Goal: Task Accomplishment & Management: Manage account settings

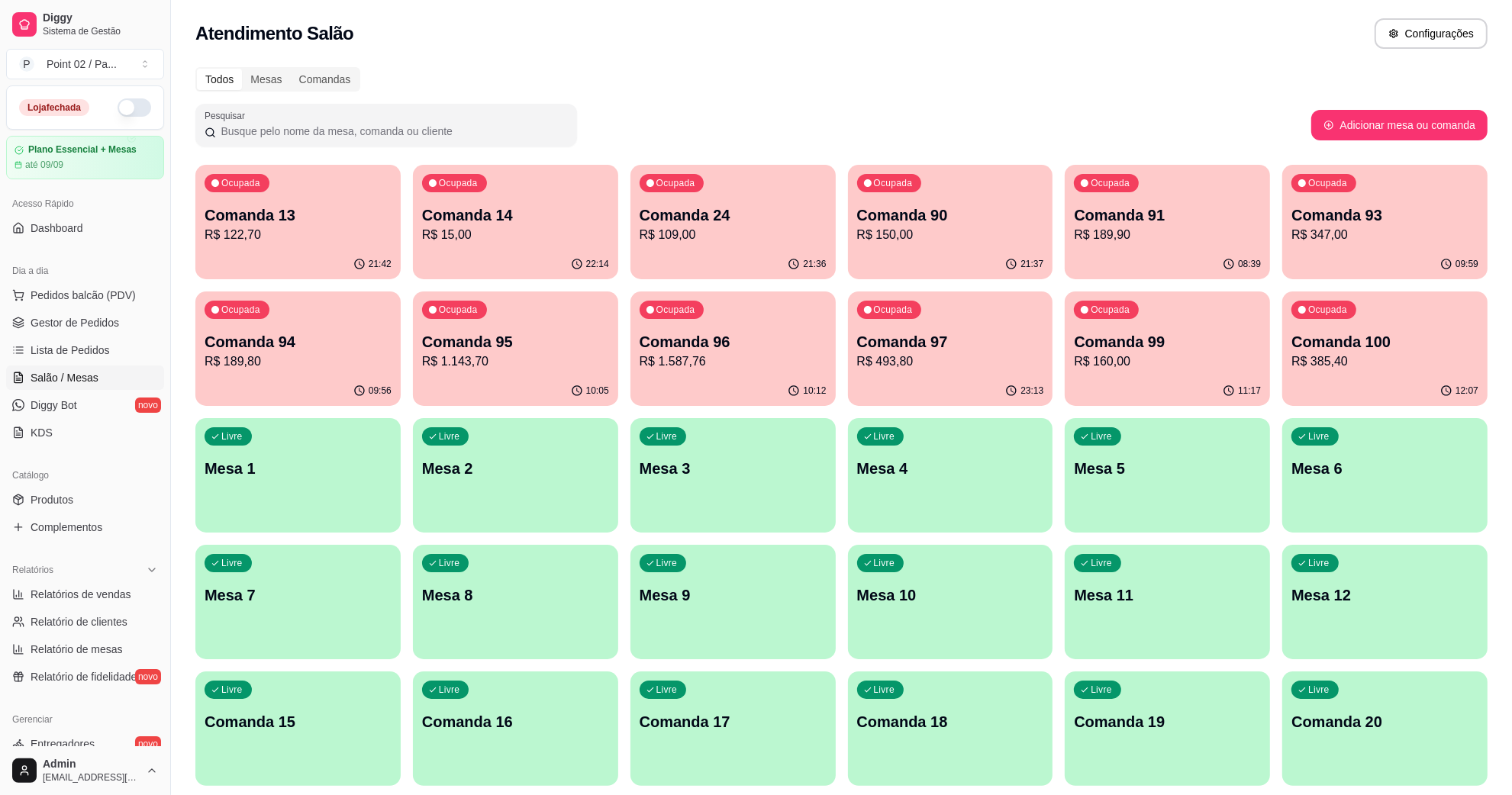
click at [230, 365] on p "R$ 189,80" at bounding box center [298, 362] width 187 height 19
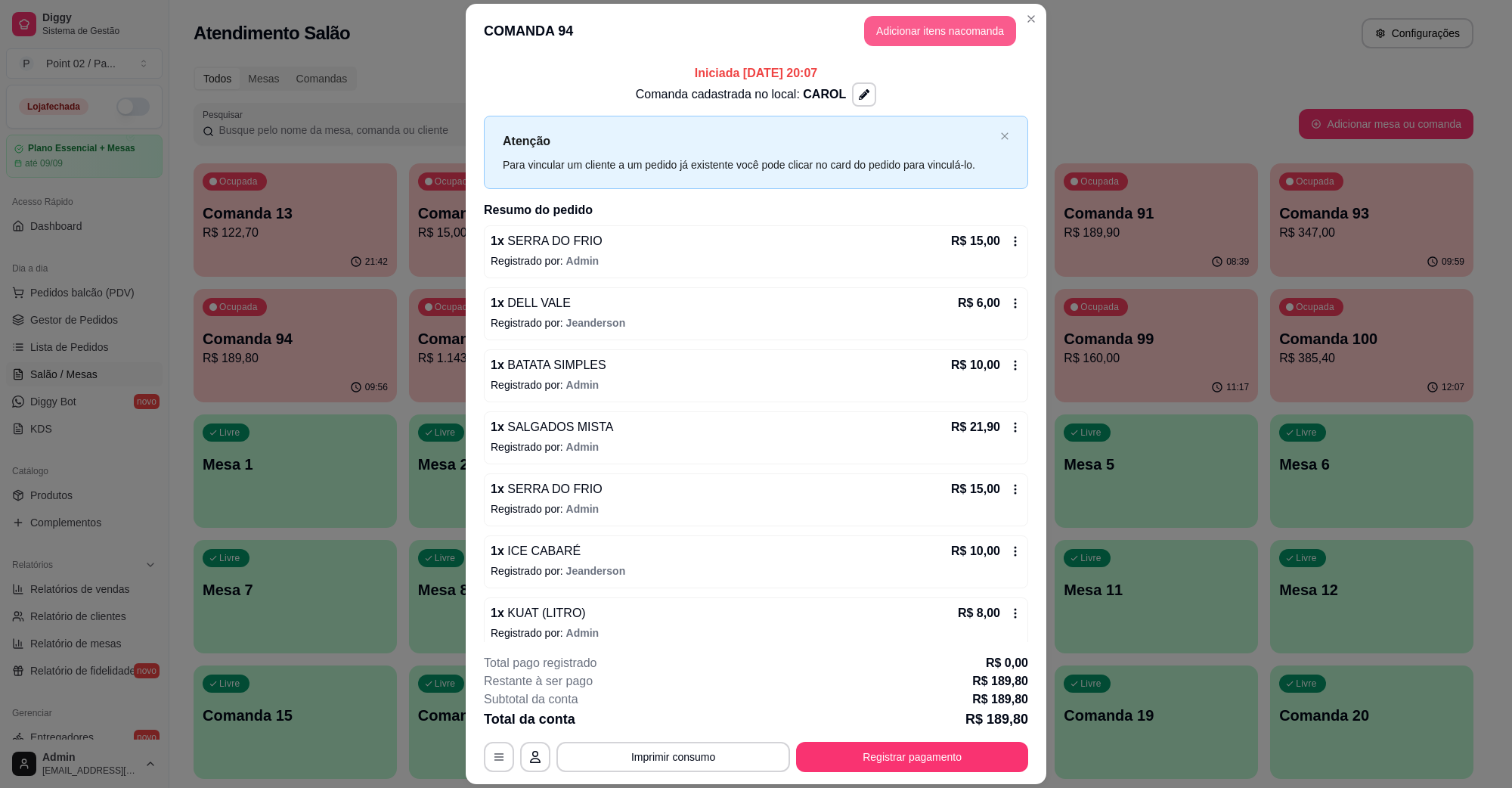
click at [940, 32] on button "Adicionar itens na comanda" at bounding box center [940, 31] width 152 height 30
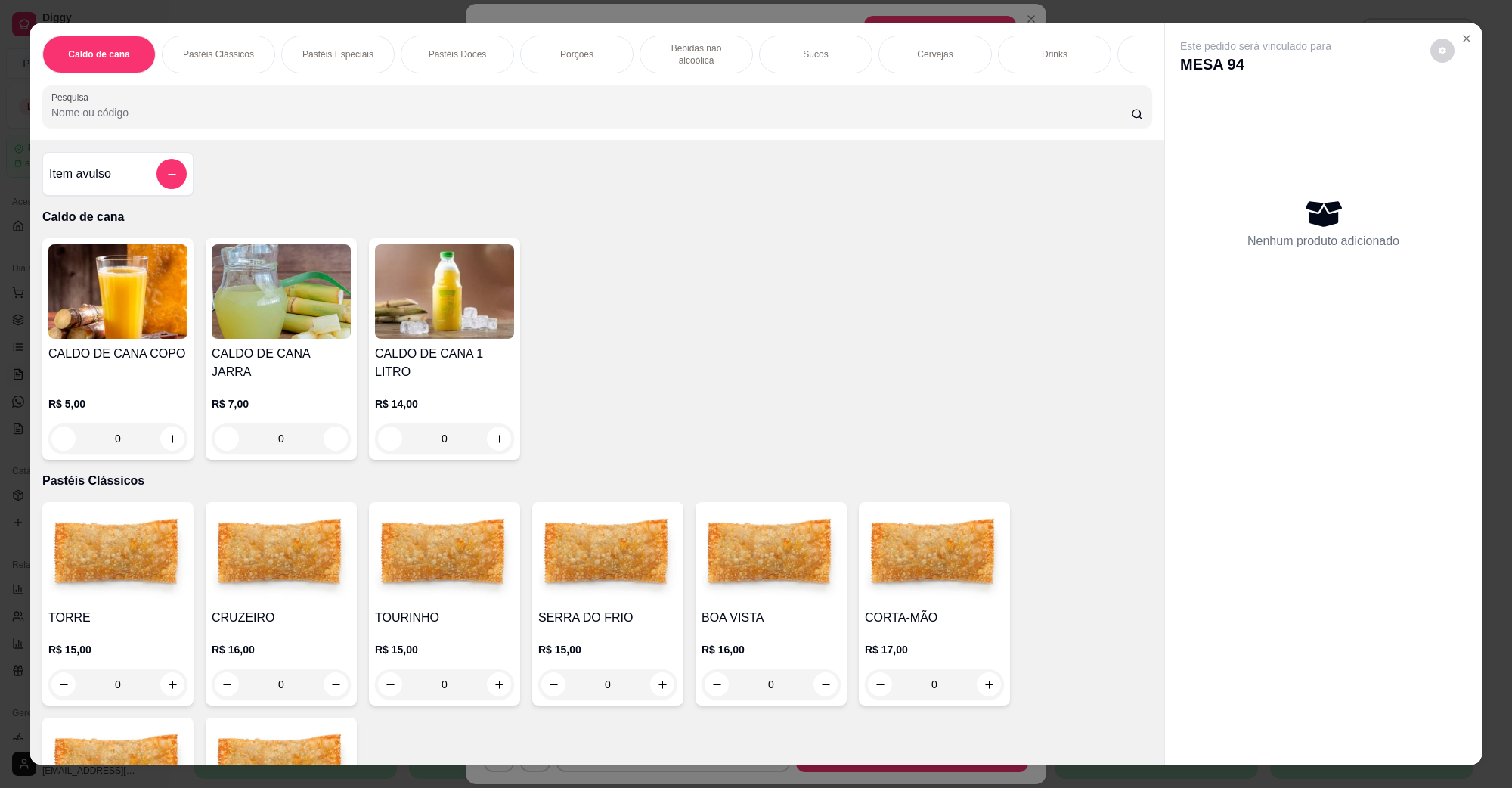
click at [96, 508] on img at bounding box center [118, 555] width 139 height 95
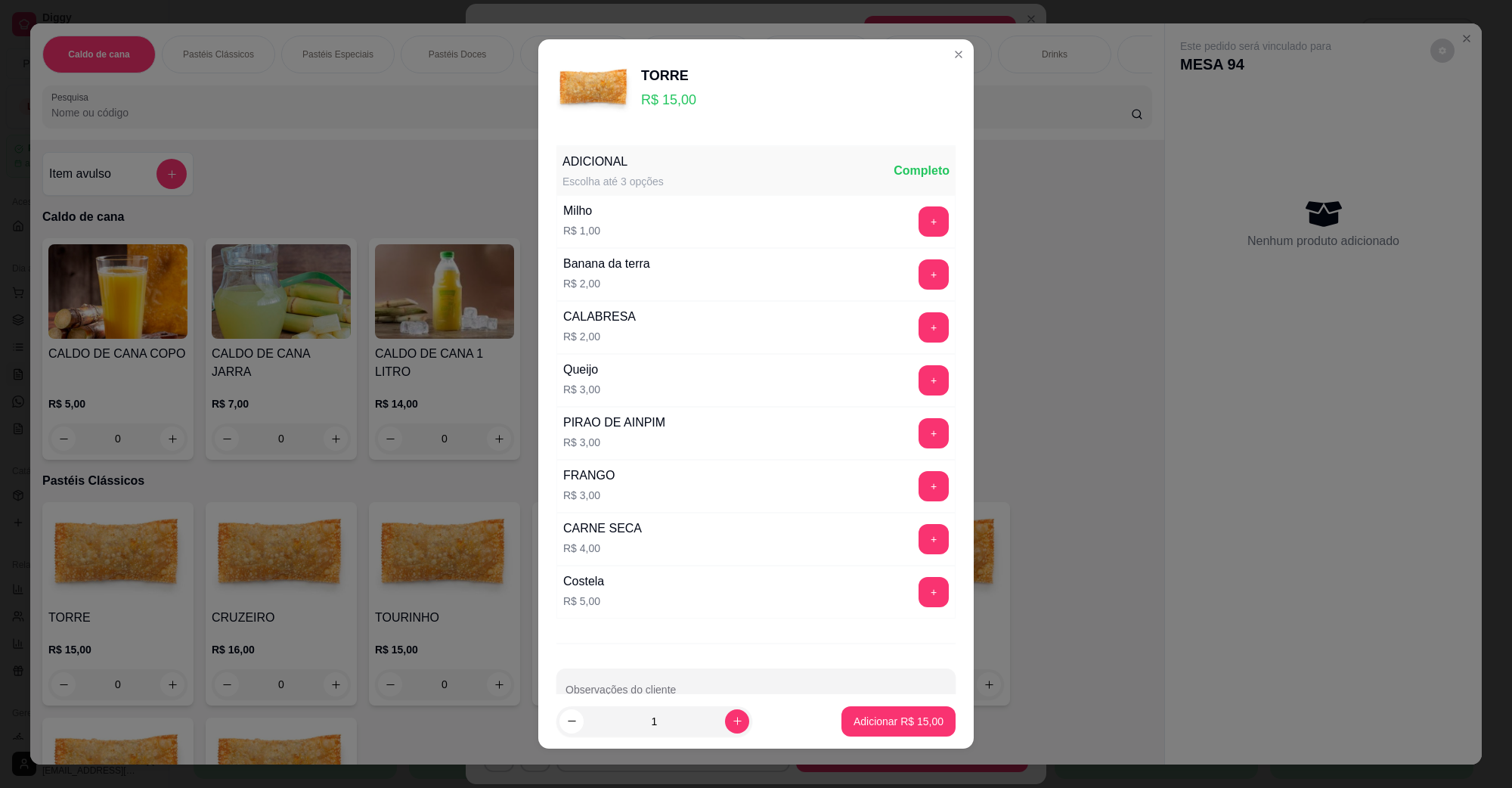
click at [861, 739] on footer "1 Adicionar R$ 15,00" at bounding box center [756, 721] width 436 height 54
click at [866, 721] on p "Adicionar R$ 15,00" at bounding box center [898, 721] width 88 height 14
type input "1"
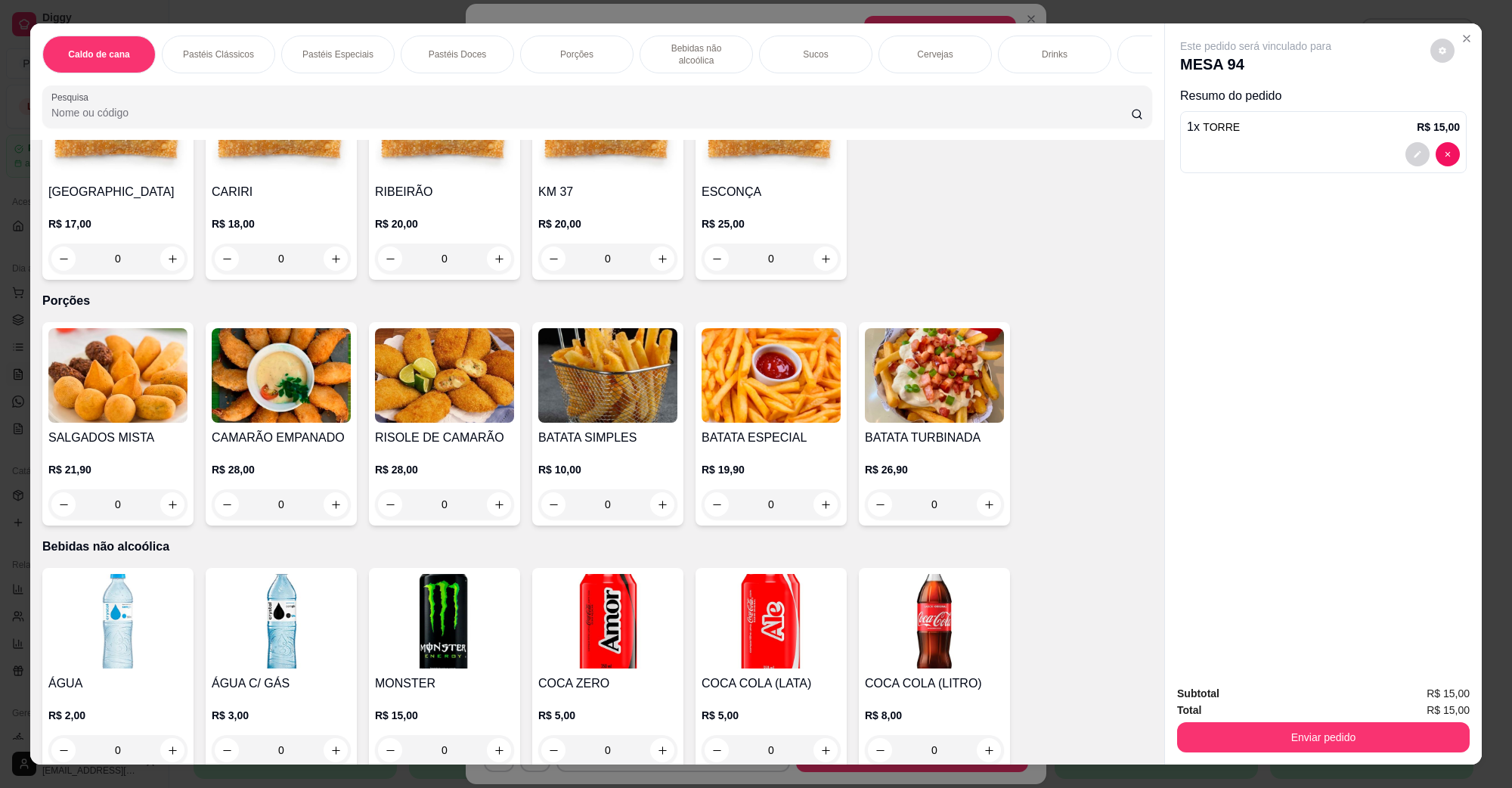
scroll to position [1607, 0]
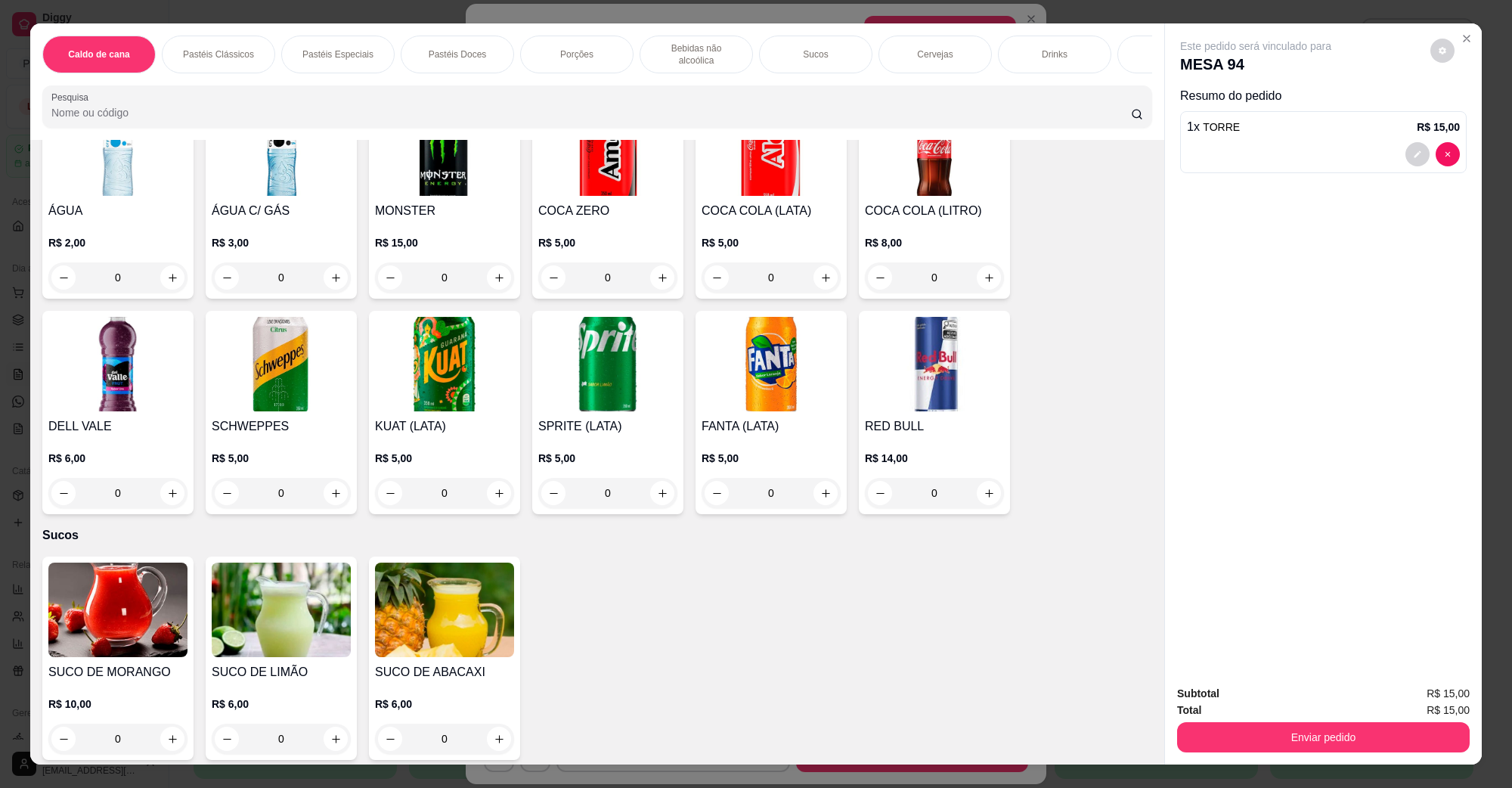
click at [54, 398] on div "DELL VALE R$ 6,00 0" at bounding box center [118, 412] width 151 height 204
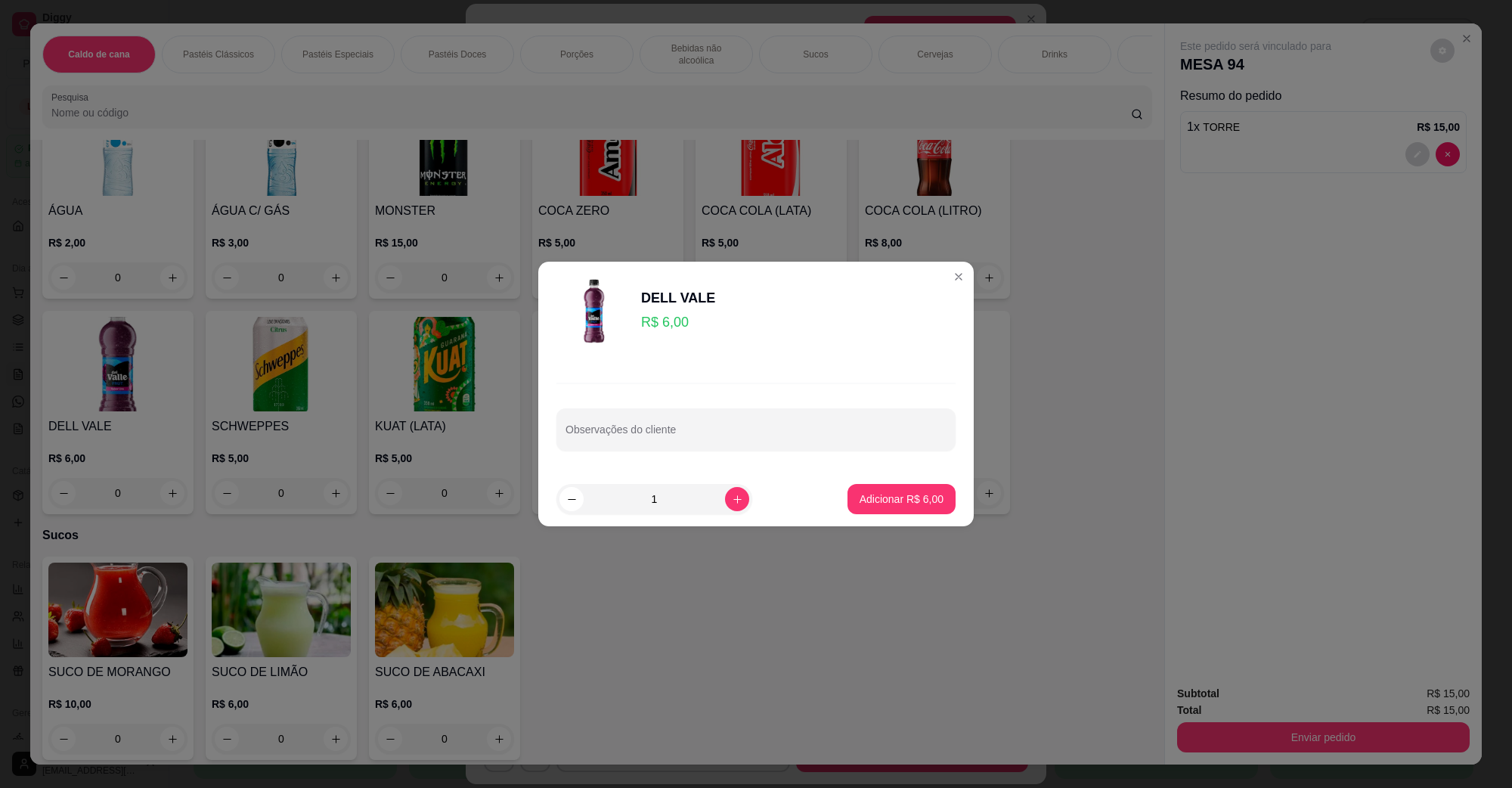
click at [833, 505] on footer "1 Adicionar R$ 6,00" at bounding box center [756, 499] width 436 height 54
click at [860, 504] on p "Adicionar R$ 6,00" at bounding box center [902, 499] width 84 height 15
type input "1"
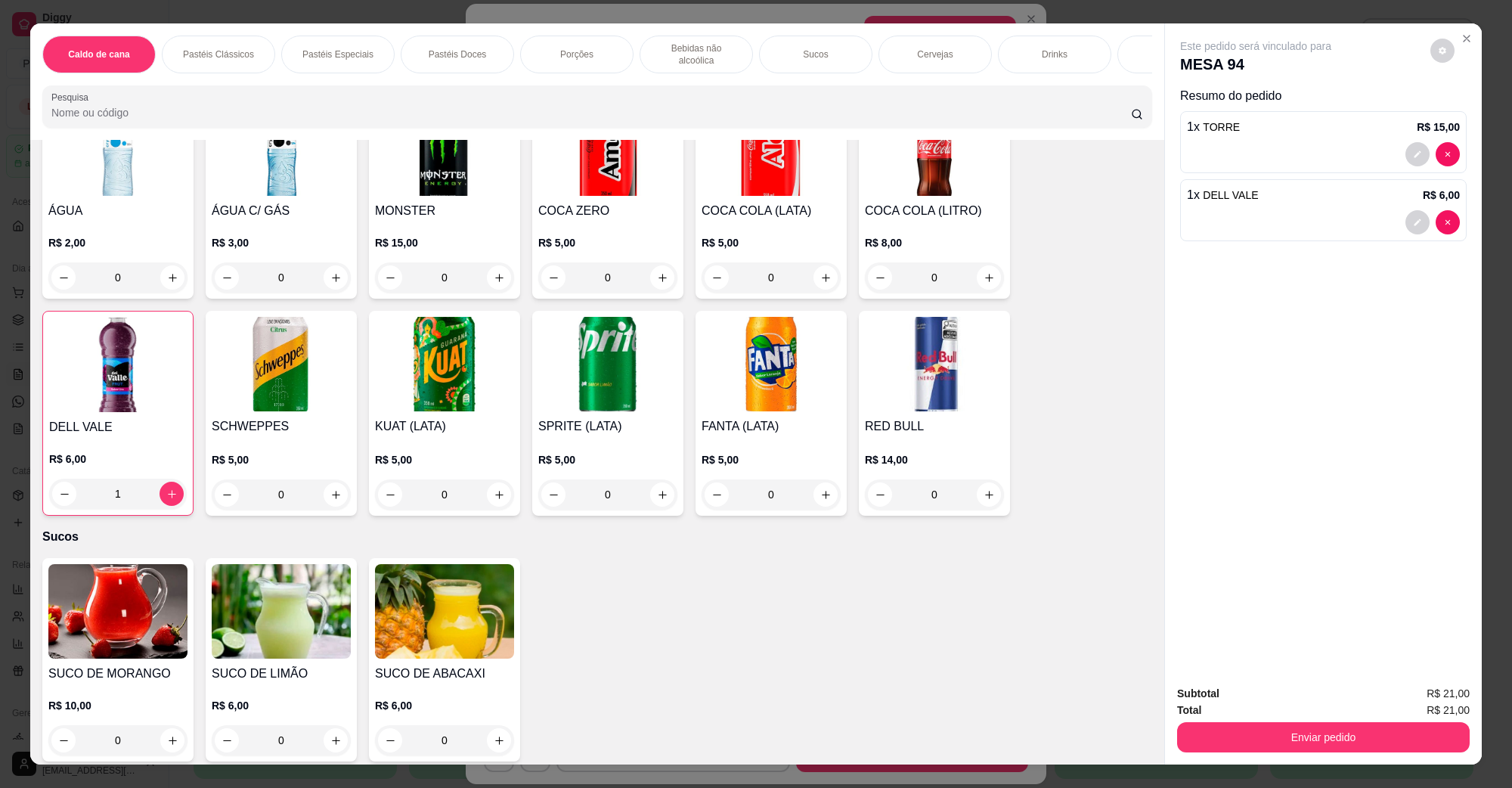
click at [1236, 719] on div "Enviar pedido" at bounding box center [1323, 735] width 293 height 34
click at [1233, 723] on button "Enviar pedido" at bounding box center [1323, 738] width 293 height 30
click at [1237, 701] on button "Não registrar e enviar pedido" at bounding box center [1273, 700] width 158 height 29
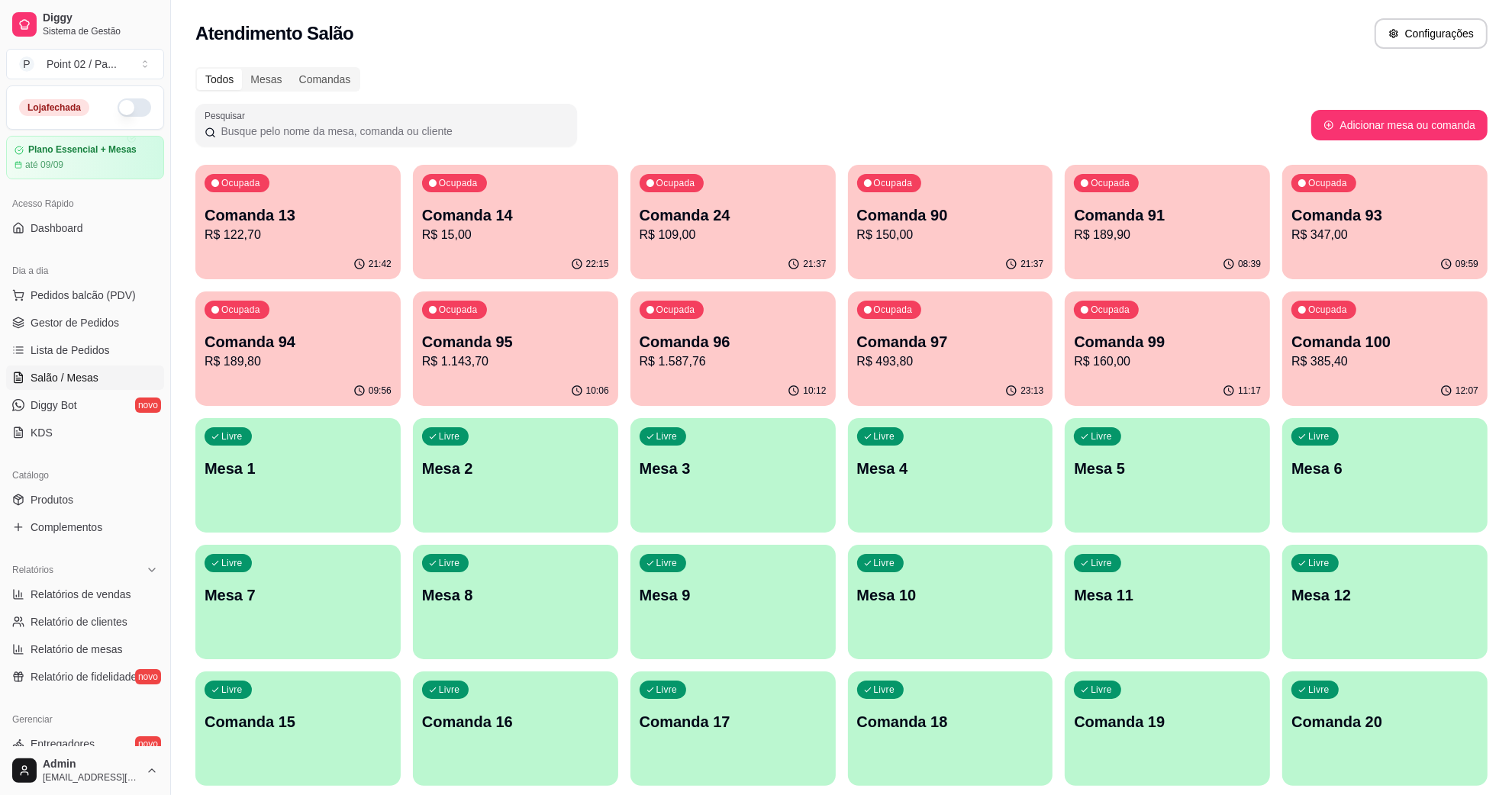
click at [1034, 24] on div "Atendimento Salão Configurações" at bounding box center [841, 34] width 1292 height 30
click at [349, 370] on p "R$ 189,80" at bounding box center [298, 362] width 187 height 19
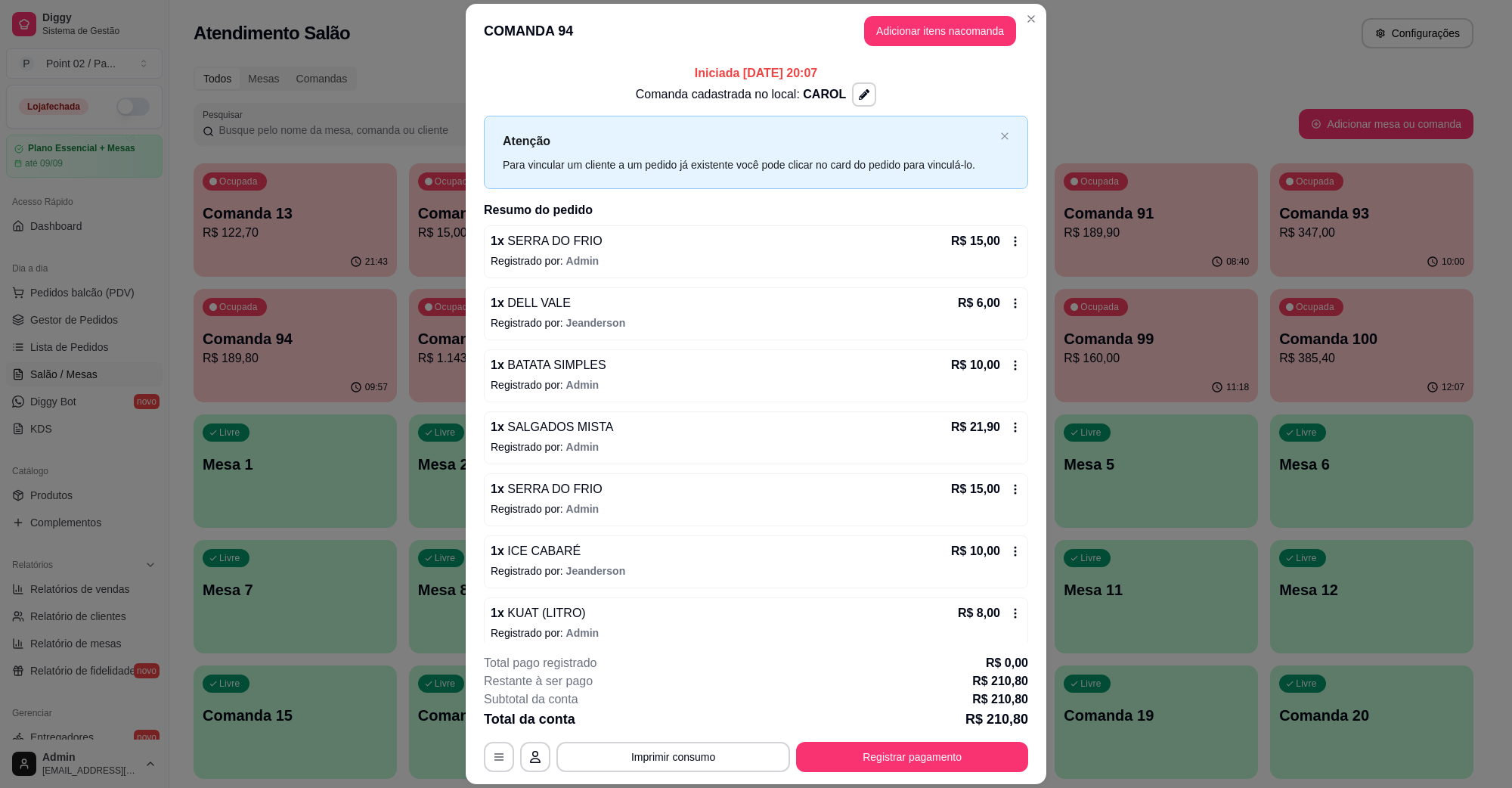
click at [673, 746] on button "Imprimir consumo" at bounding box center [673, 757] width 234 height 30
click at [693, 728] on button "IMPRESSORA" at bounding box center [671, 722] width 106 height 23
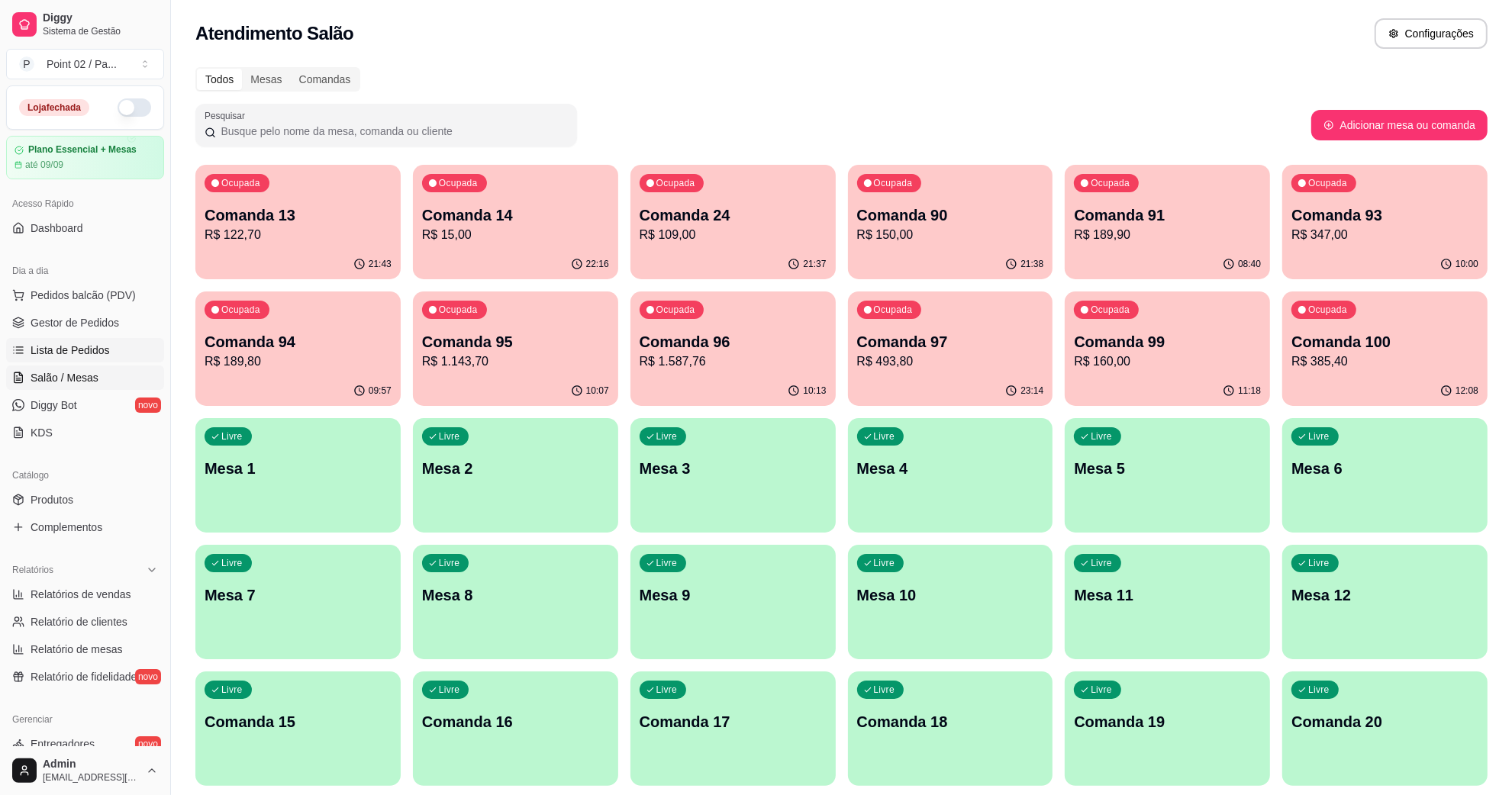
click at [86, 348] on span "Lista de Pedidos" at bounding box center [70, 350] width 80 height 15
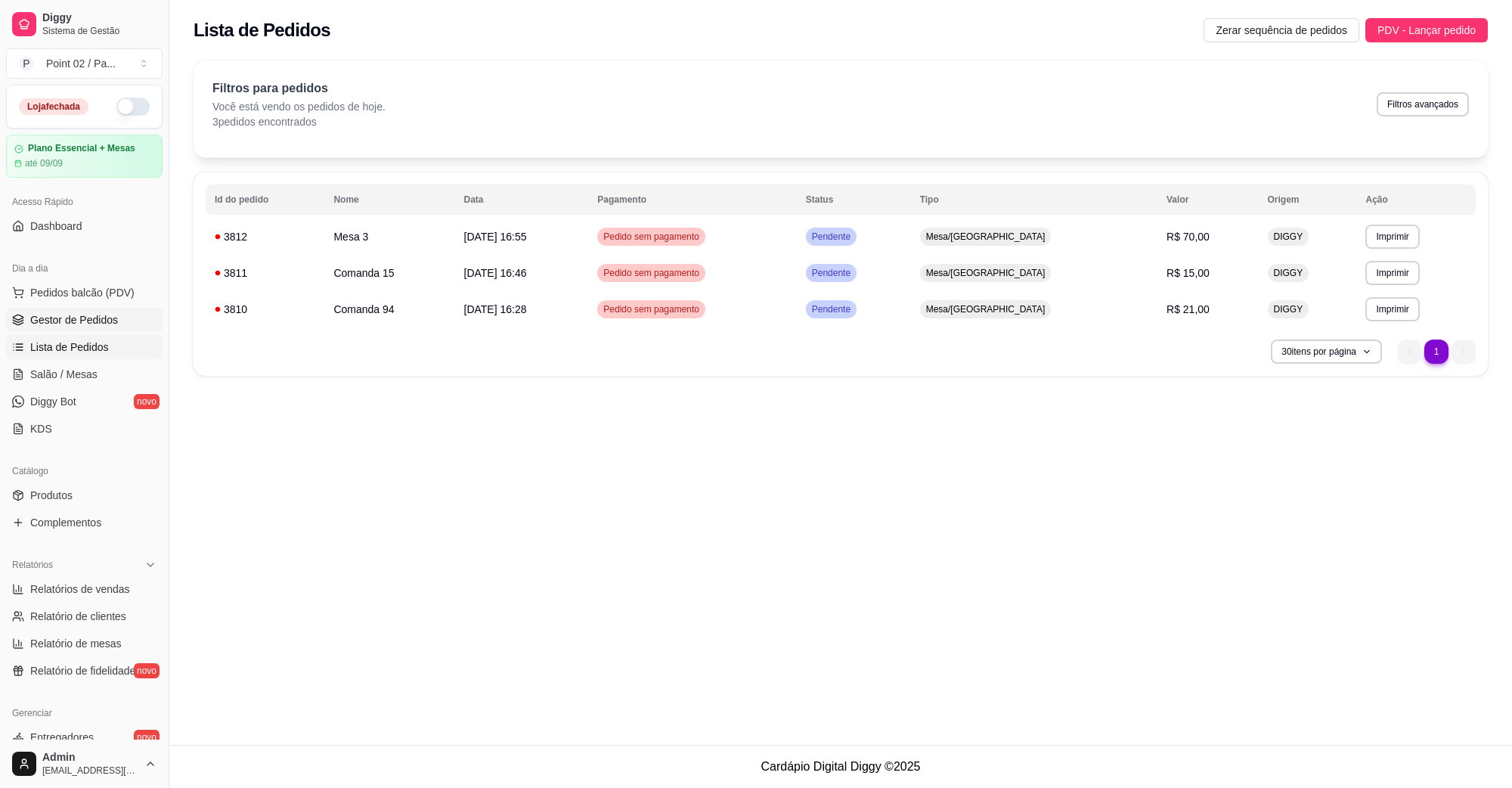
click at [87, 316] on span "Gestor de Pedidos" at bounding box center [74, 320] width 88 height 15
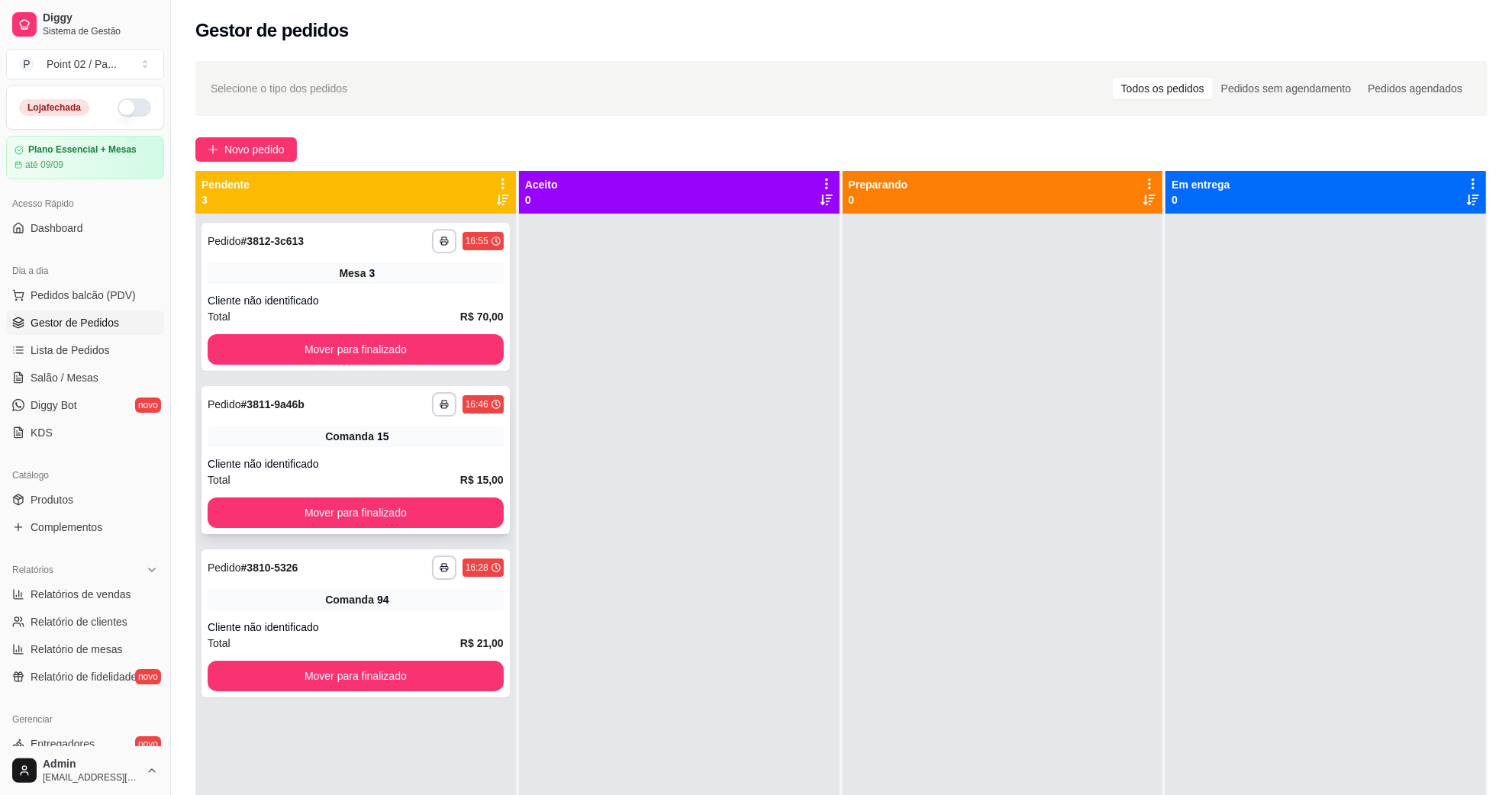
click at [349, 435] on span "Comanda" at bounding box center [349, 436] width 49 height 15
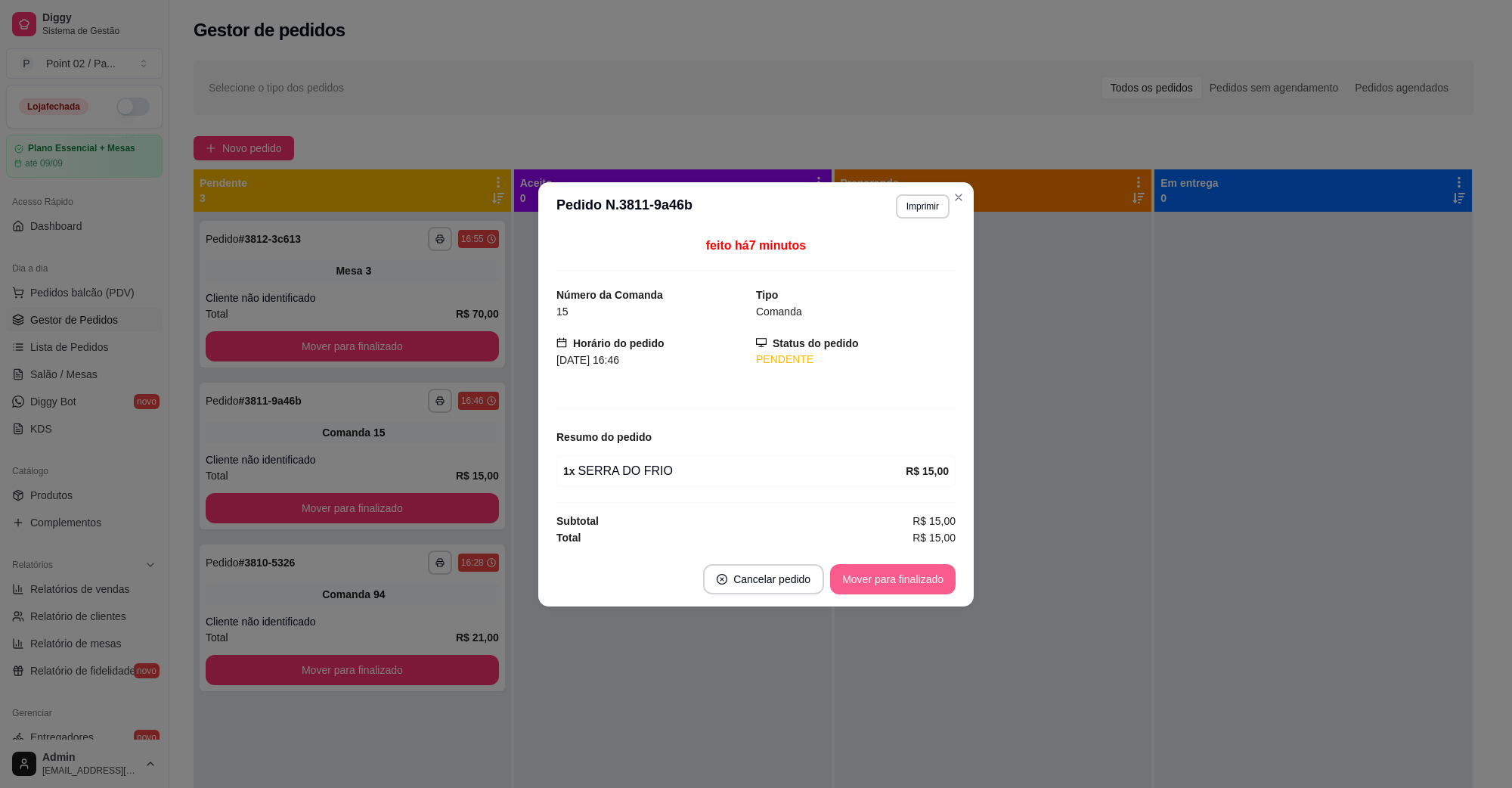
click at [873, 583] on button "Mover para finalizado" at bounding box center [893, 579] width 126 height 30
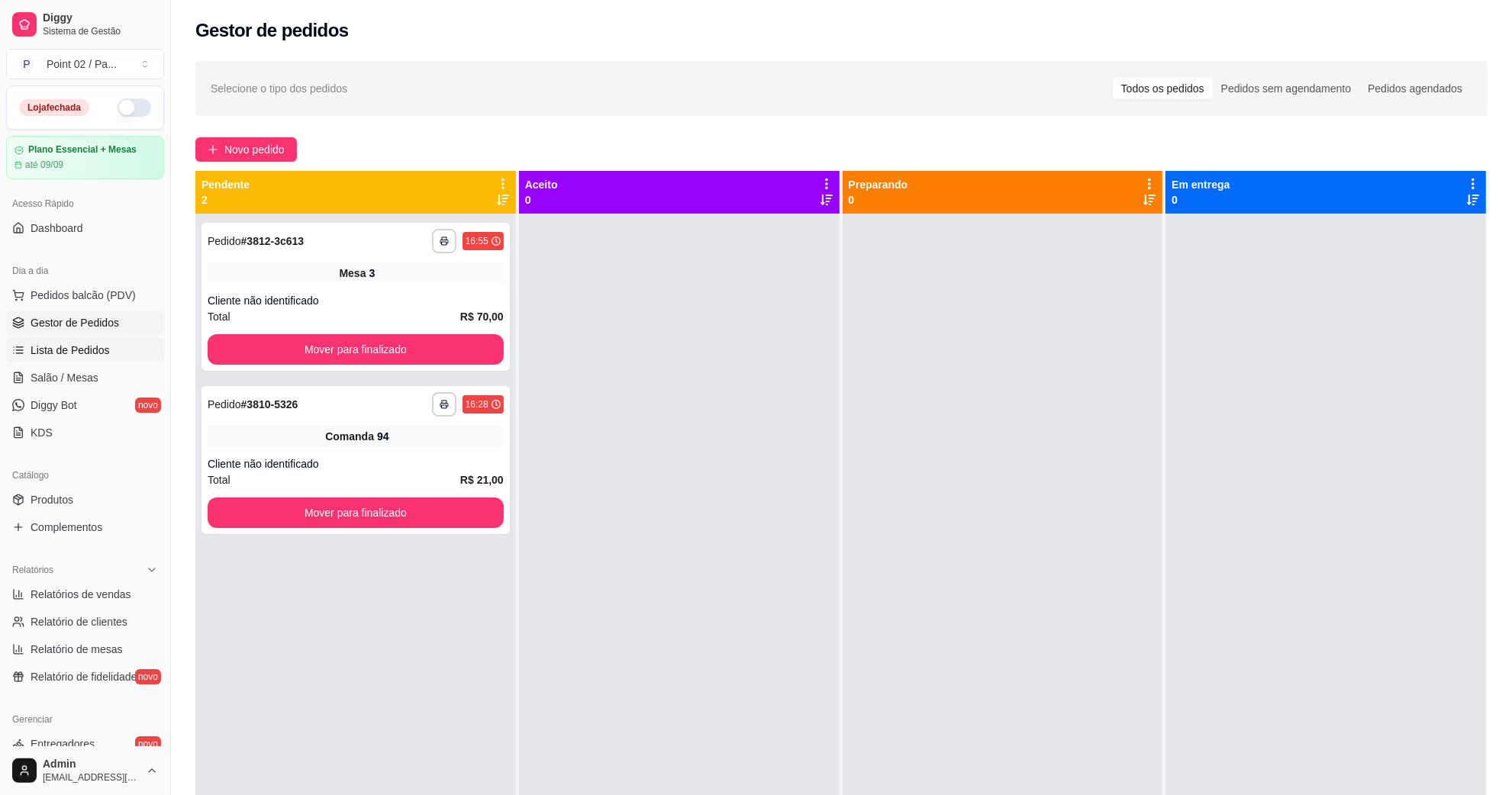
click at [82, 351] on span "Lista de Pedidos" at bounding box center [70, 350] width 80 height 15
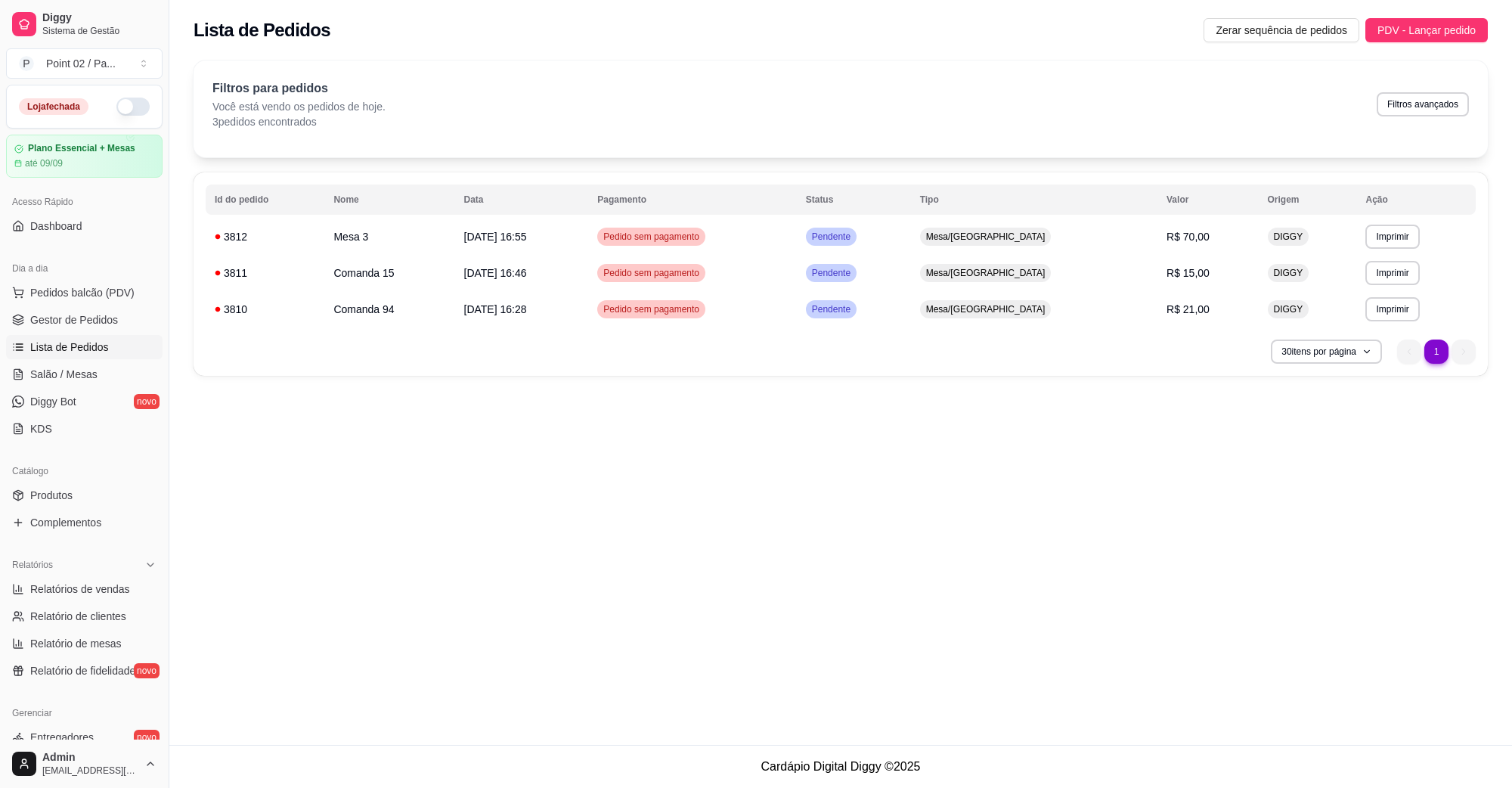
click at [73, 360] on ul "Pedidos balcão (PDV) Gestor de Pedidos Lista de Pedidos Salão / Mesas Diggy Bot…" at bounding box center [84, 360] width 157 height 160
click at [73, 364] on link "Salão / Mesas" at bounding box center [84, 374] width 157 height 24
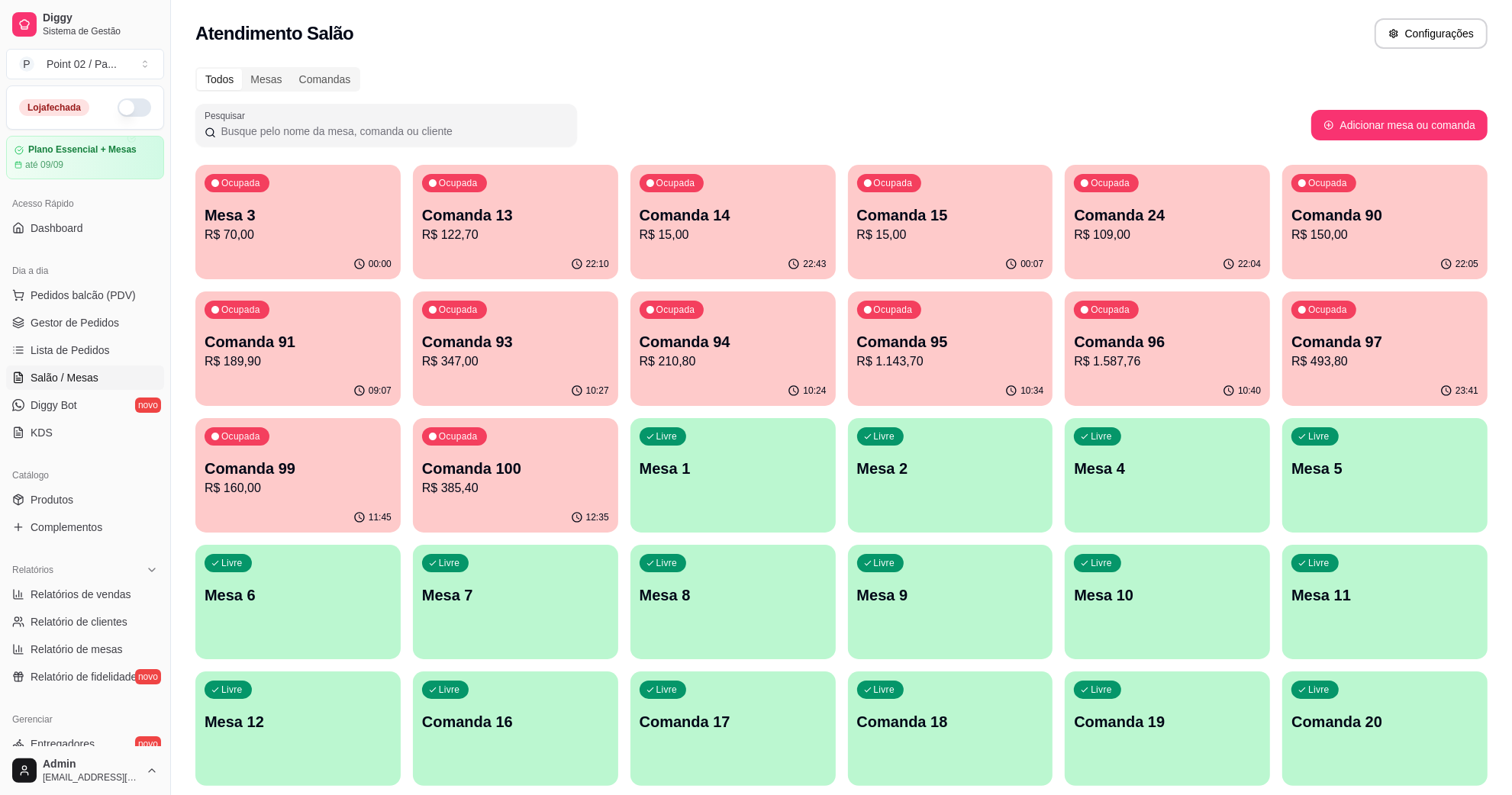
click at [956, 229] on p "R$ 15,00" at bounding box center [950, 235] width 187 height 19
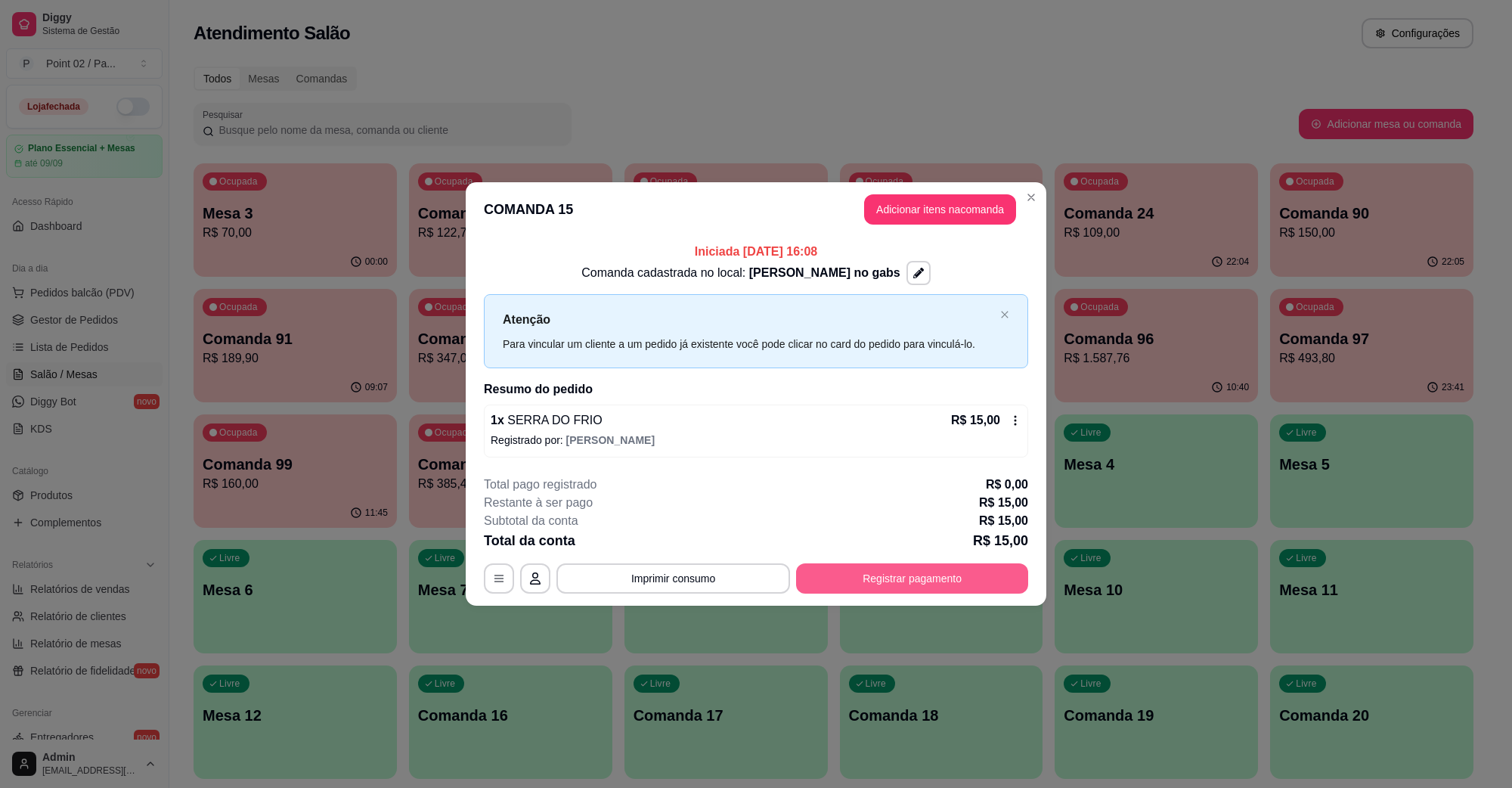
click at [900, 590] on button "Registrar pagamento" at bounding box center [912, 578] width 232 height 30
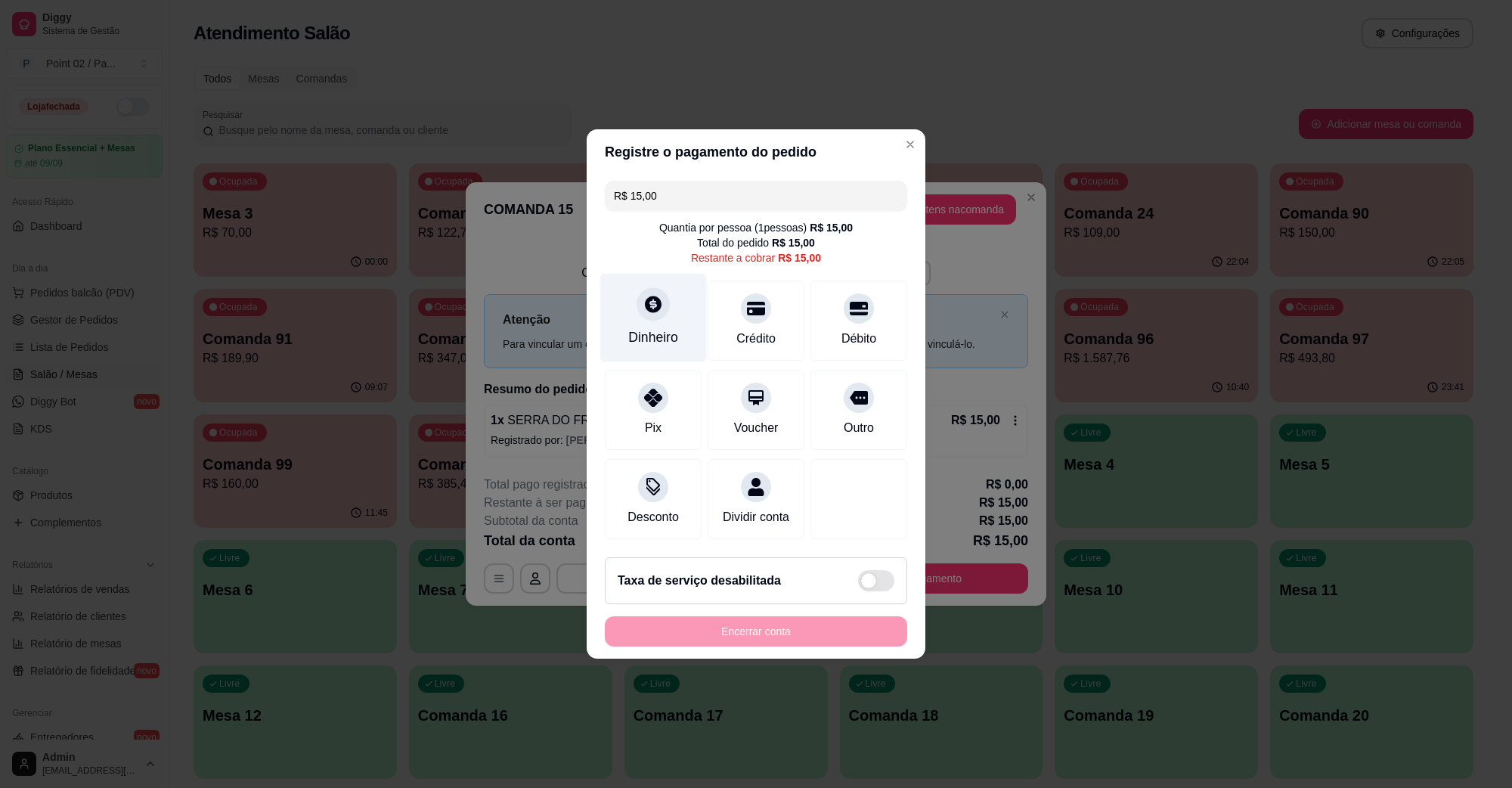
click at [651, 294] on icon at bounding box center [653, 303] width 19 height 19
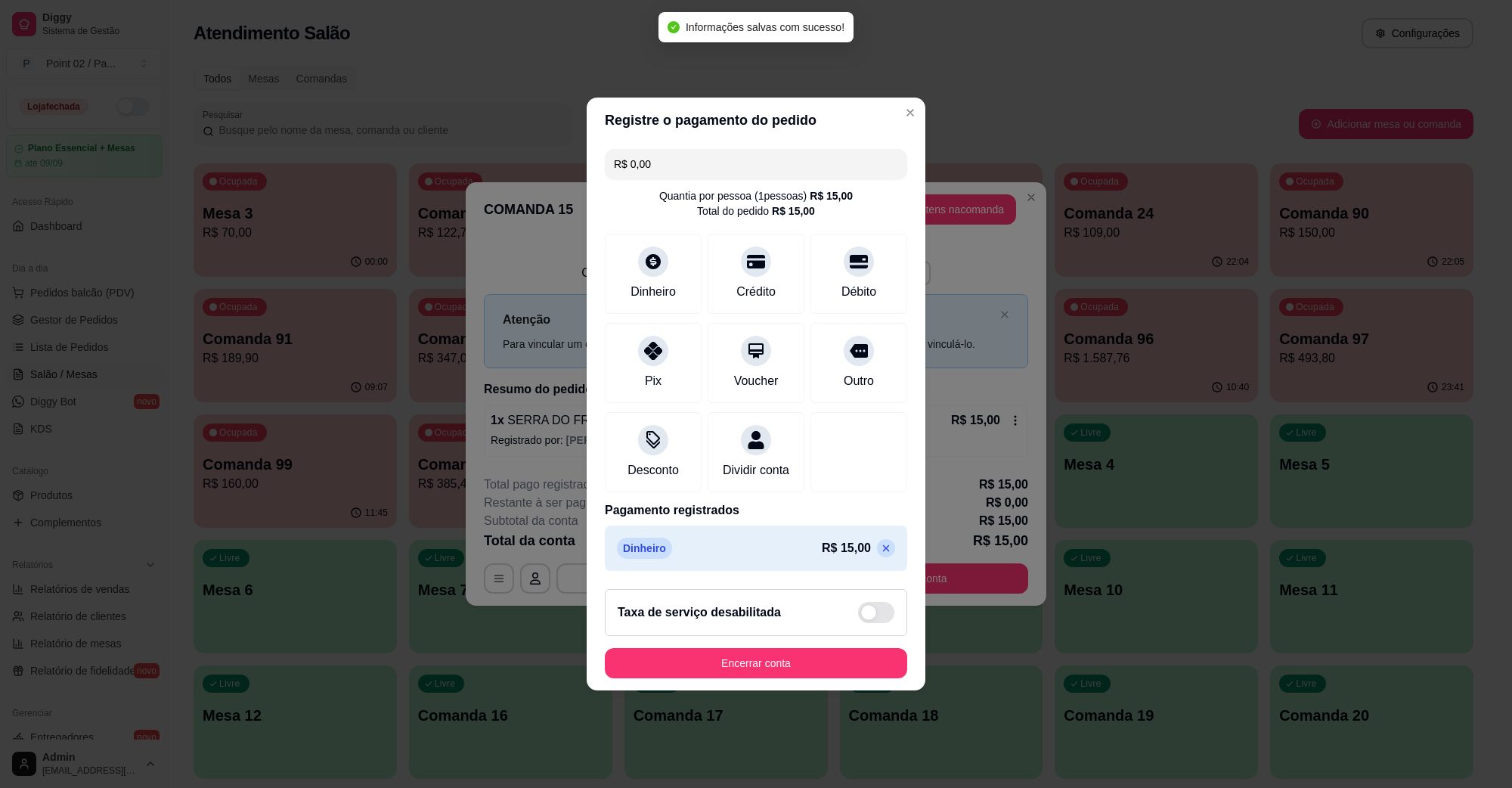
type input "R$ 0,00"
click at [769, 666] on button "Encerrar conta" at bounding box center [756, 663] width 303 height 30
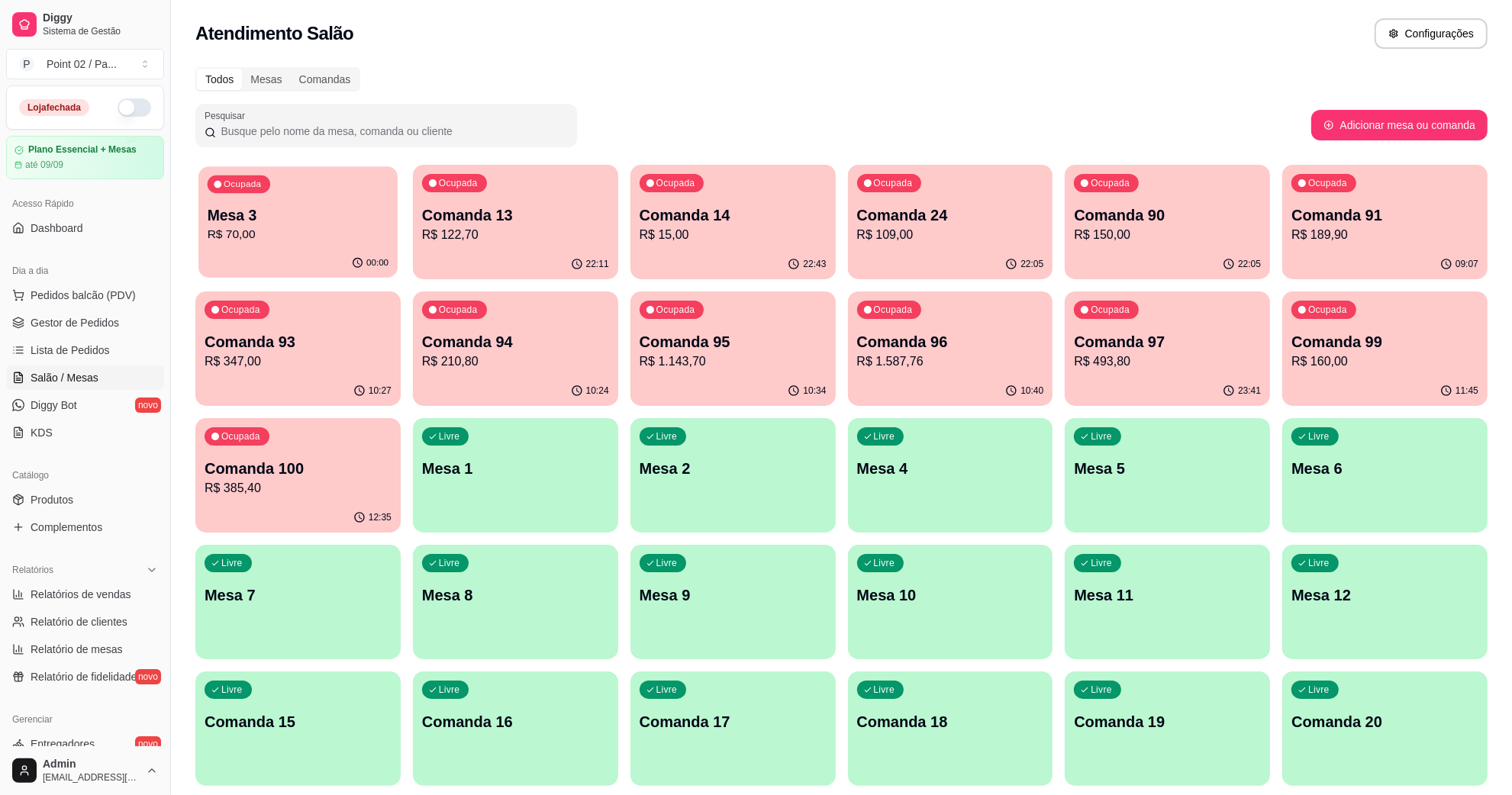
click at [295, 196] on div "Ocupada Mesa 3 R$ 70,00" at bounding box center [298, 207] width 199 height 82
click at [349, 211] on p "Mesa 3" at bounding box center [298, 216] width 181 height 20
click at [62, 314] on link "Gestor de Pedidos" at bounding box center [85, 322] width 158 height 25
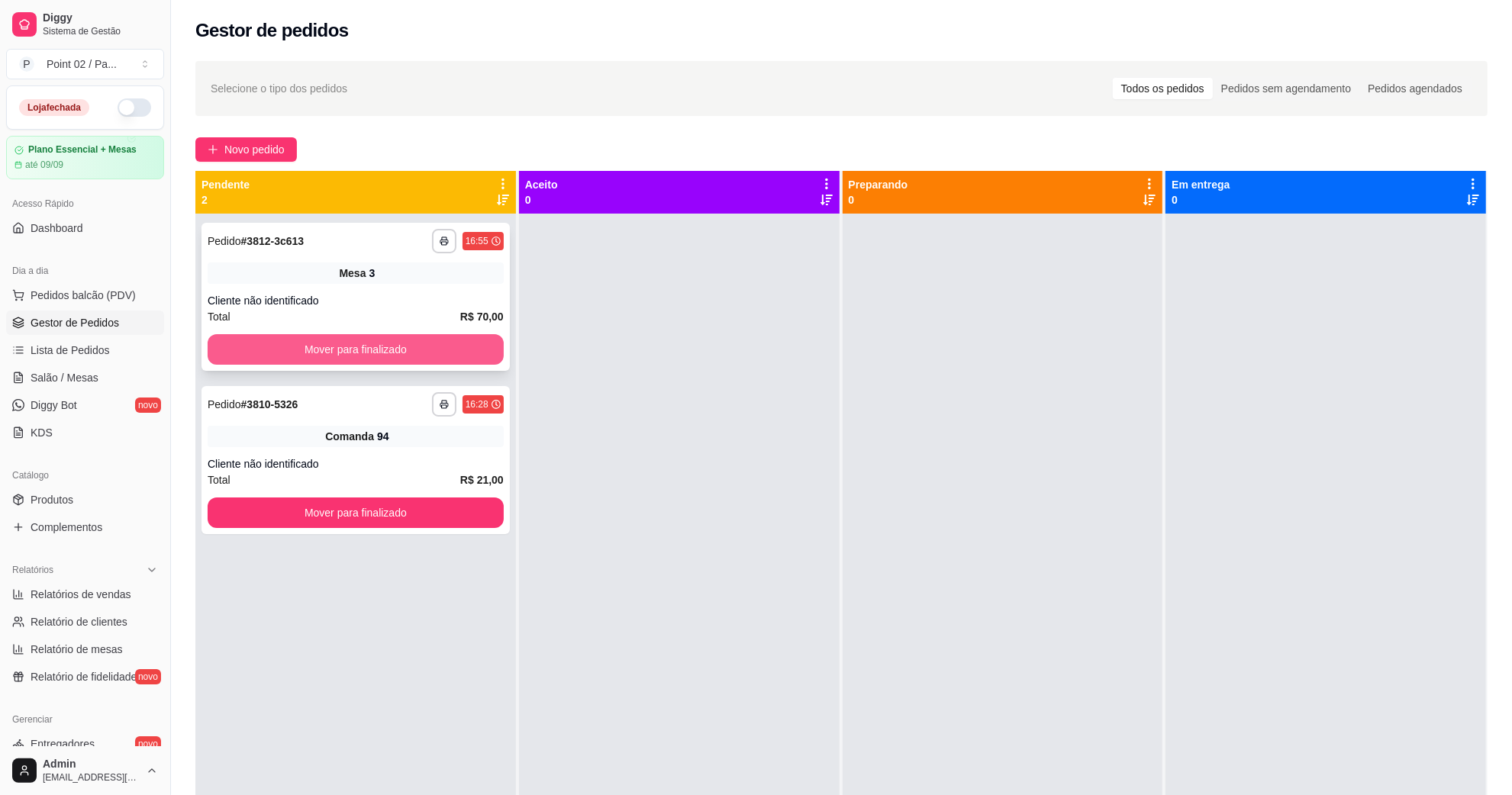
click at [280, 346] on button "Mover para finalizado" at bounding box center [355, 349] width 296 height 30
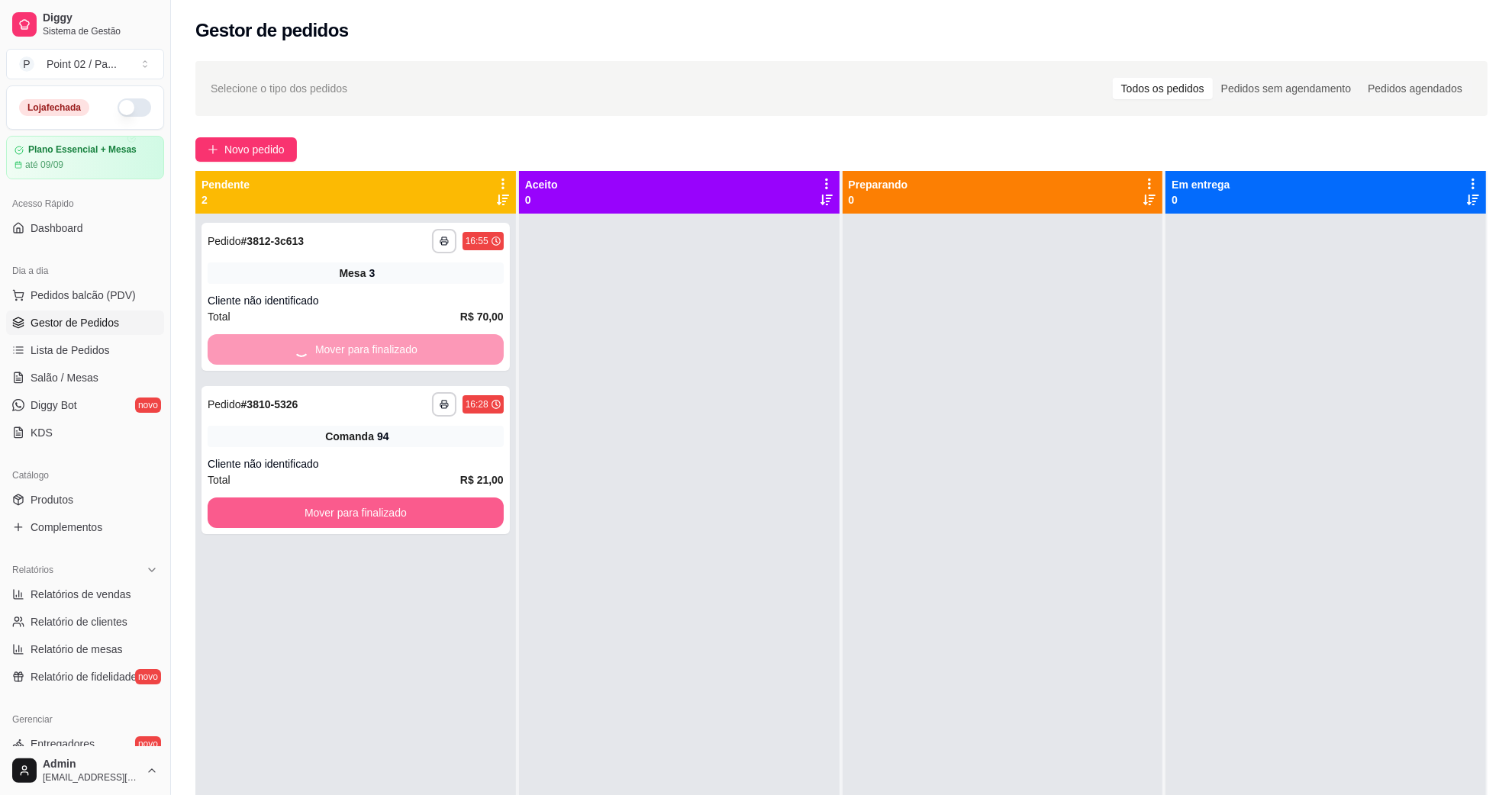
click at [308, 504] on div "**********" at bounding box center [355, 611] width 321 height 795
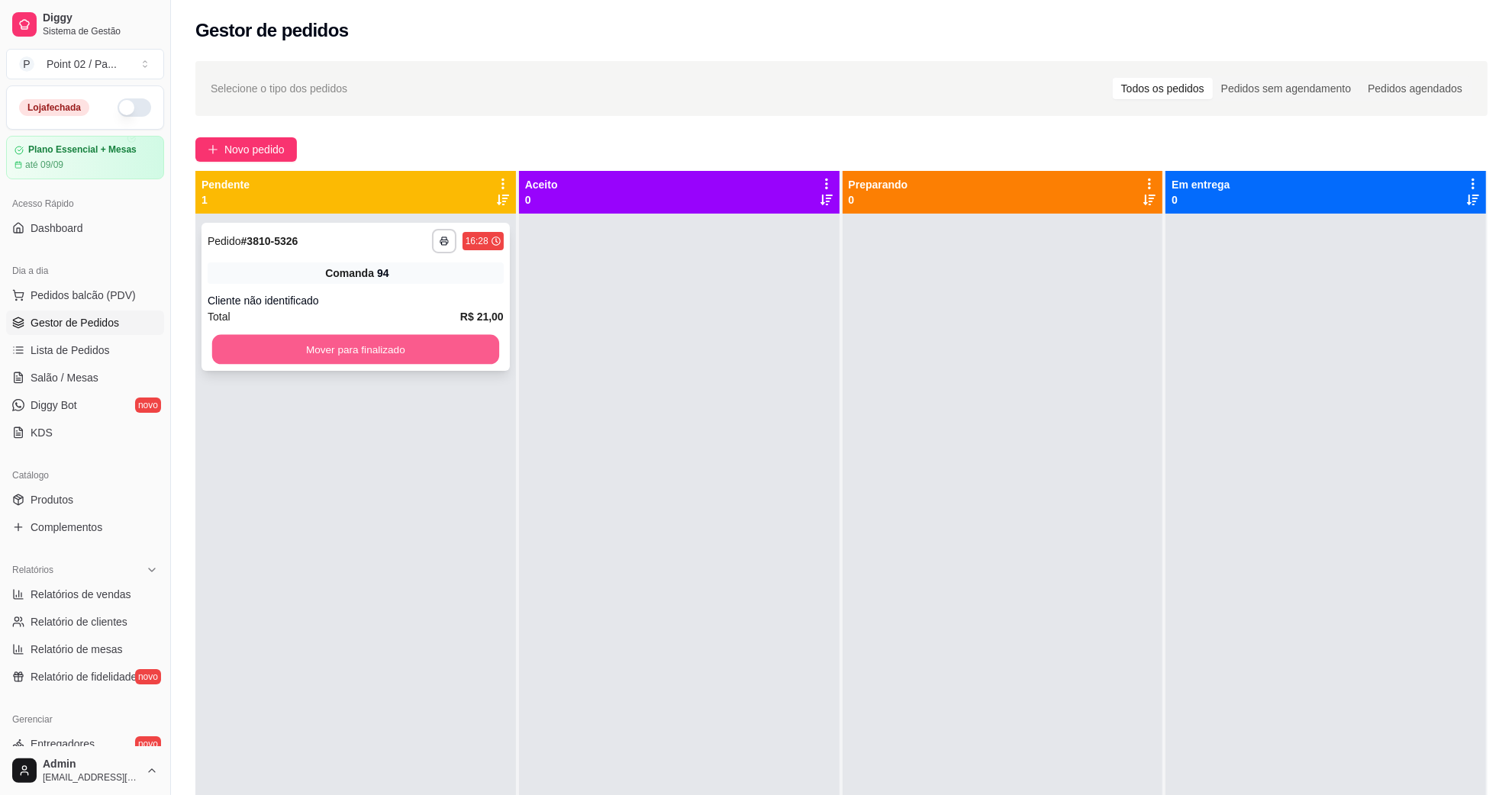
click at [311, 363] on button "Mover para finalizado" at bounding box center [355, 349] width 287 height 30
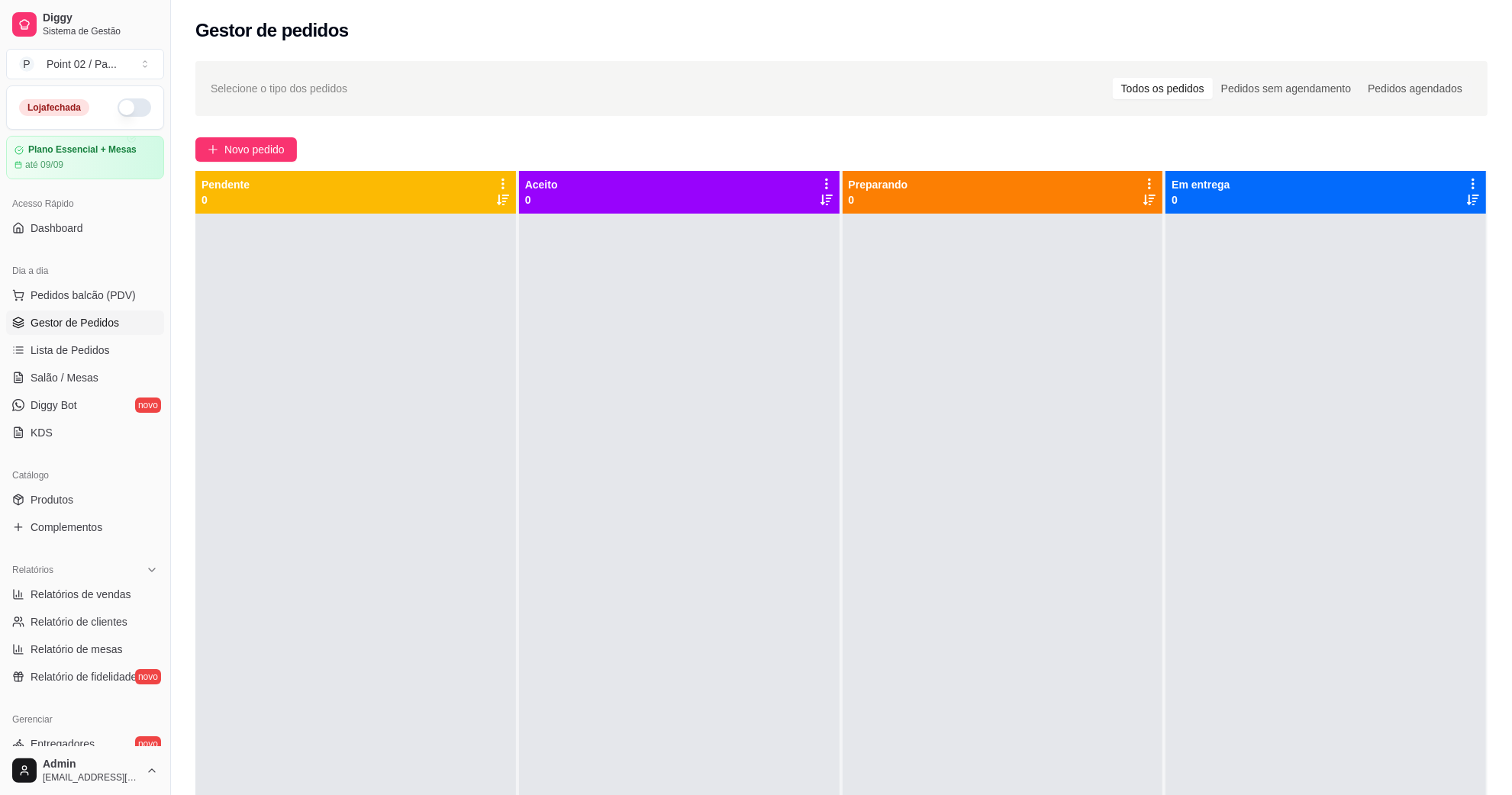
click at [634, 21] on div "Gestor de pedidos" at bounding box center [841, 30] width 1292 height 25
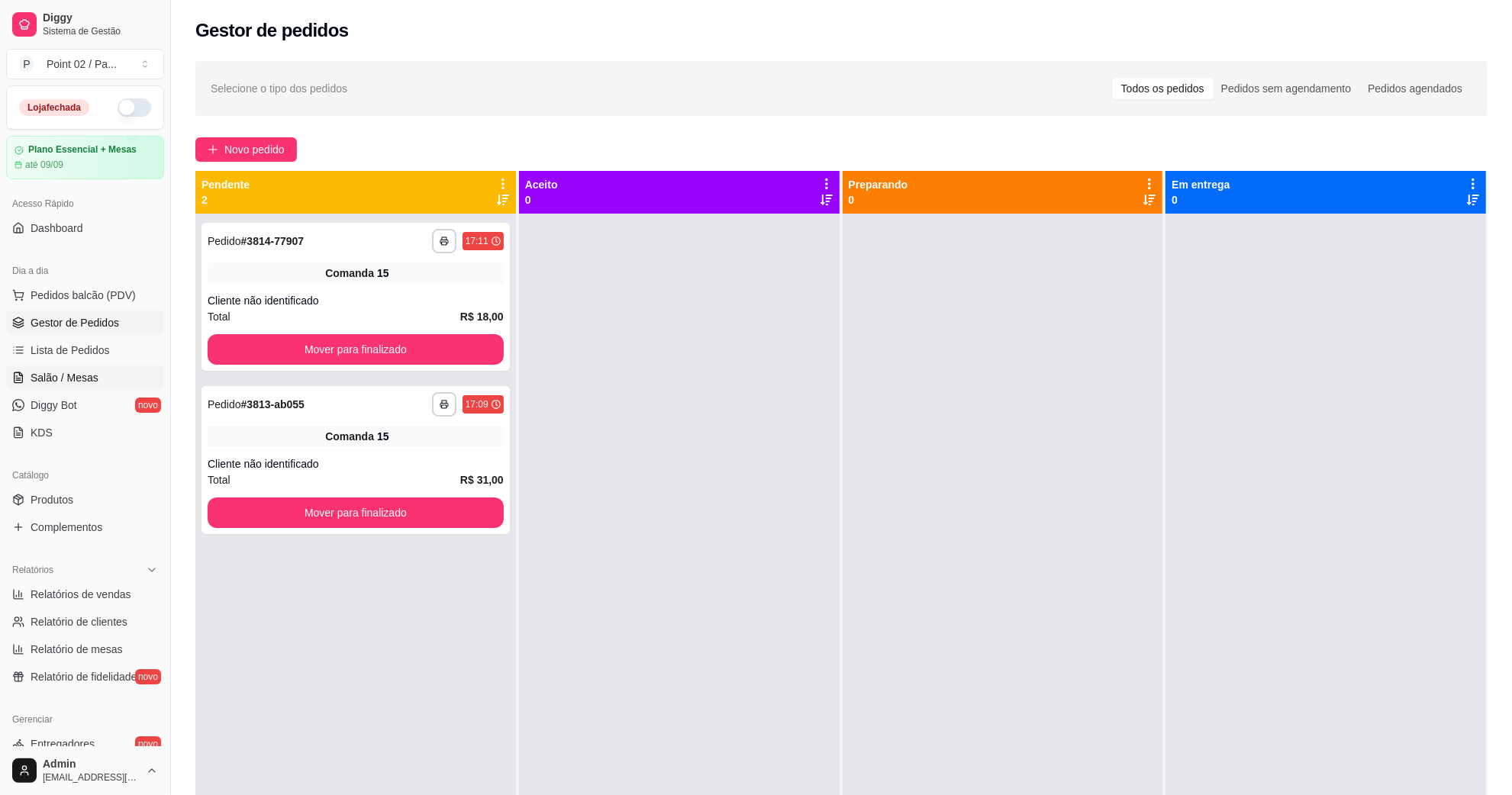
click at [86, 375] on span "Salão / Mesas" at bounding box center [64, 378] width 68 height 15
click at [117, 382] on link "Salão / Mesas" at bounding box center [85, 377] width 158 height 25
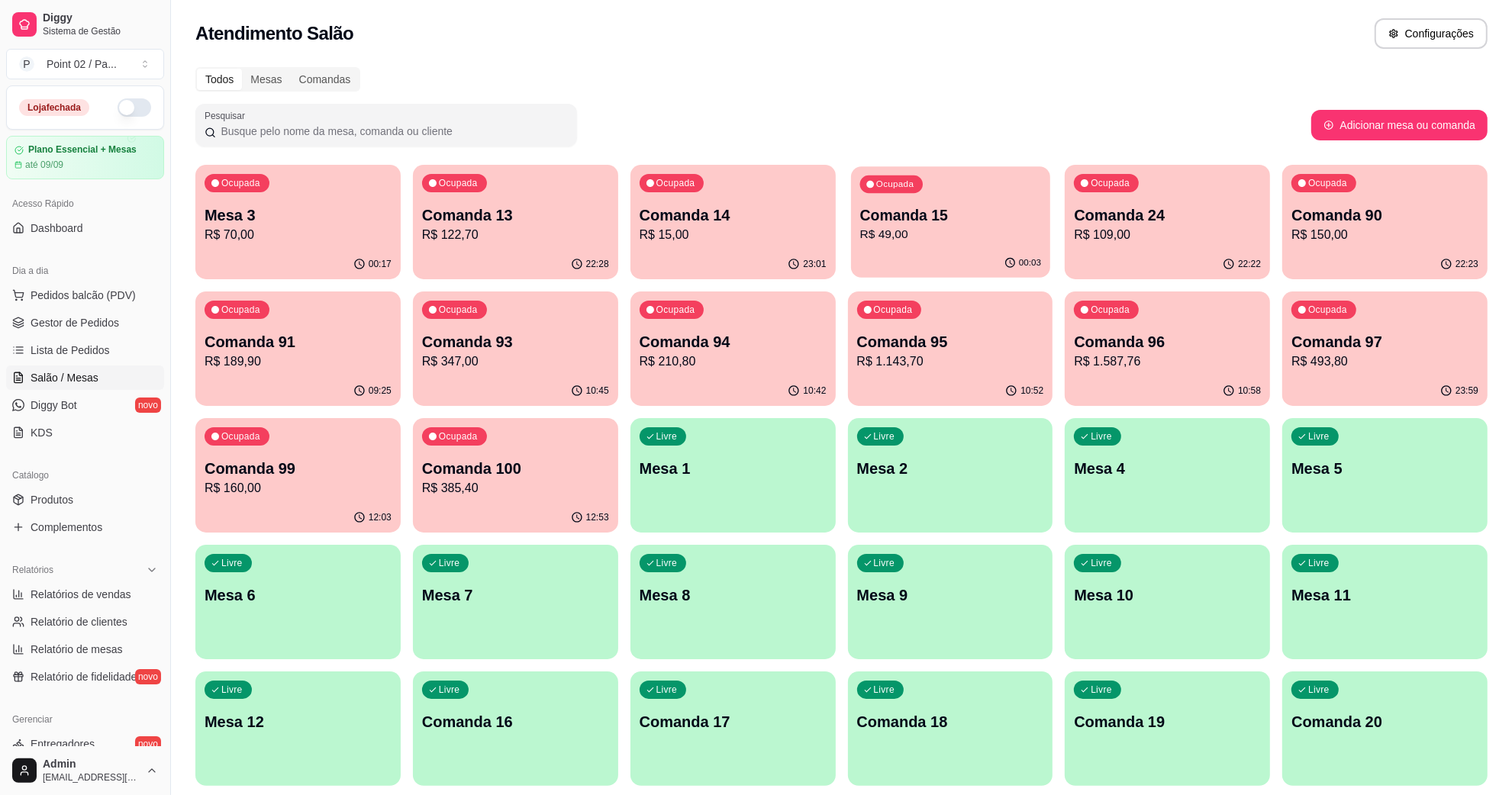
click at [898, 199] on div "Ocupada Comanda 15 R$ 49,00" at bounding box center [950, 207] width 199 height 82
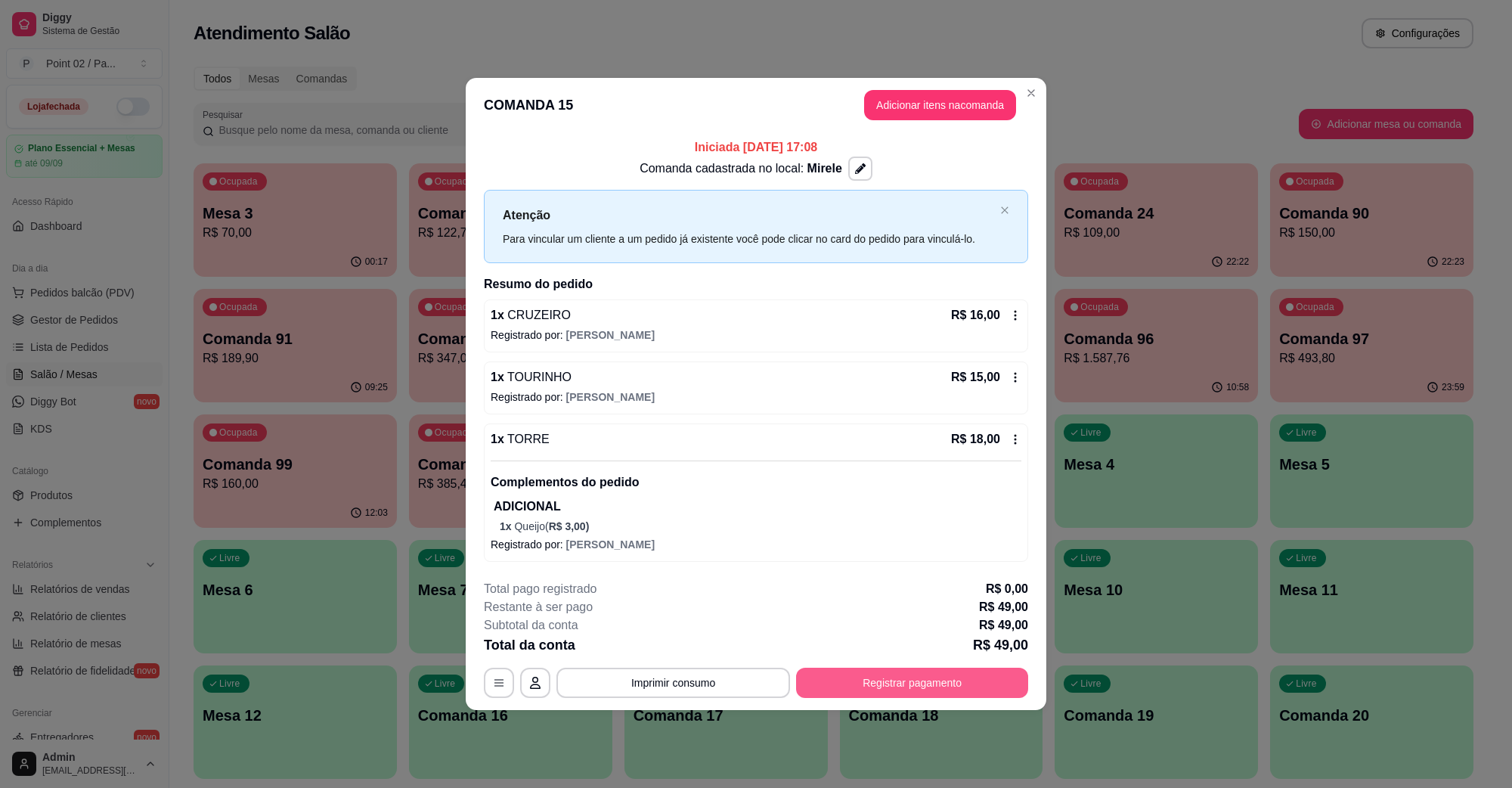
click at [868, 673] on button "Registrar pagamento" at bounding box center [912, 683] width 232 height 30
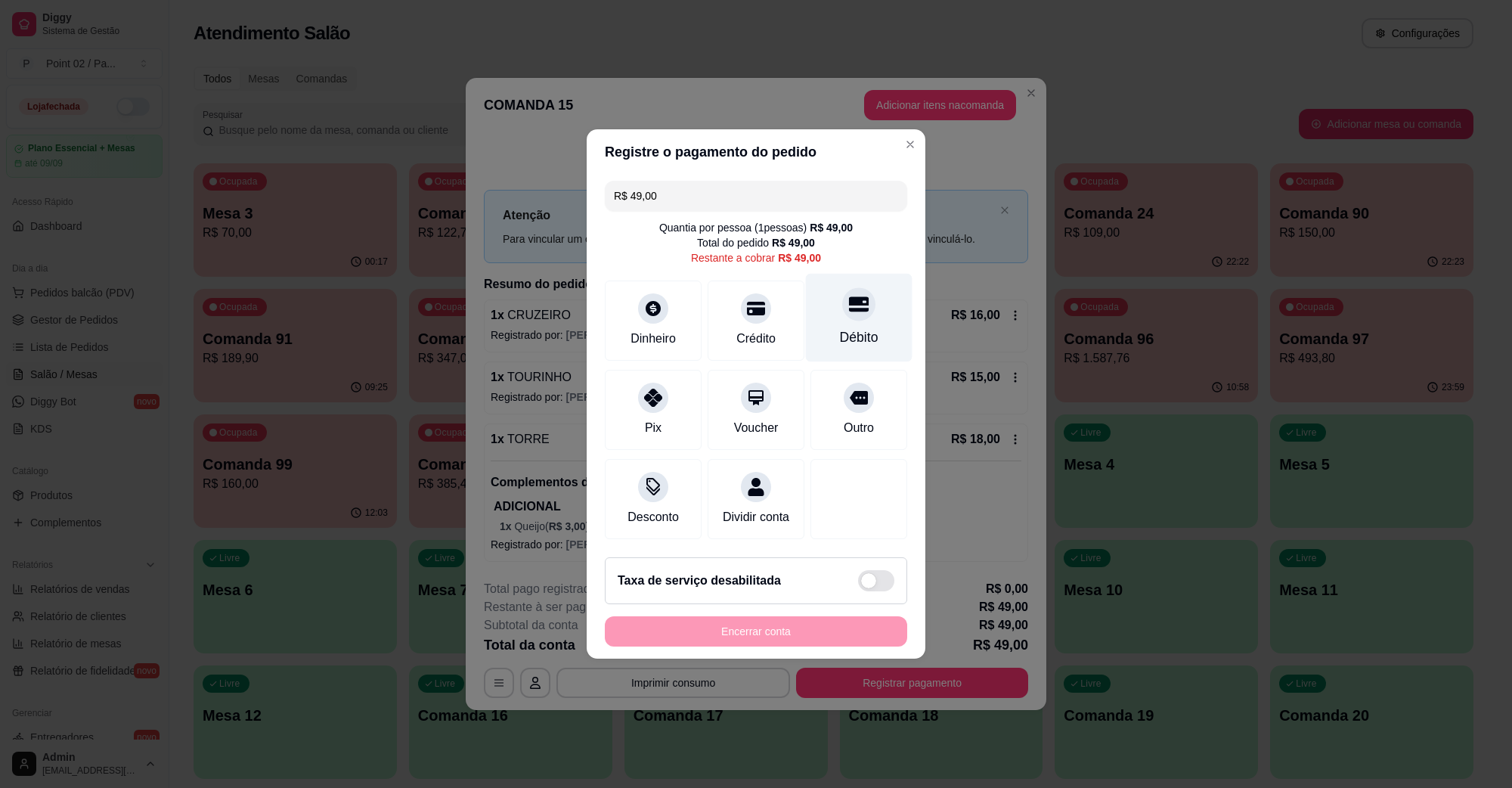
click at [825, 312] on div "Débito" at bounding box center [859, 319] width 106 height 89
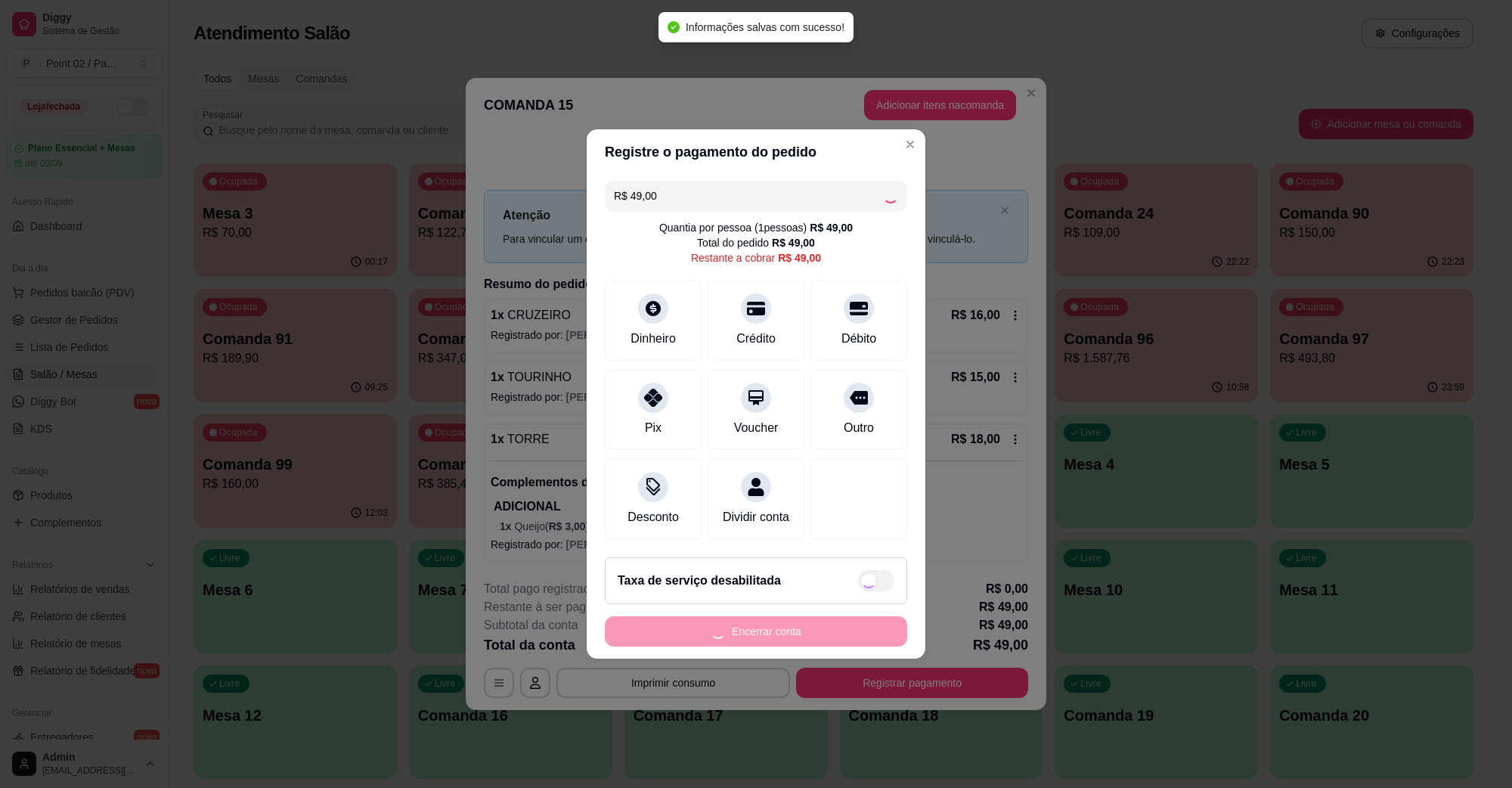
type input "R$ 0,00"
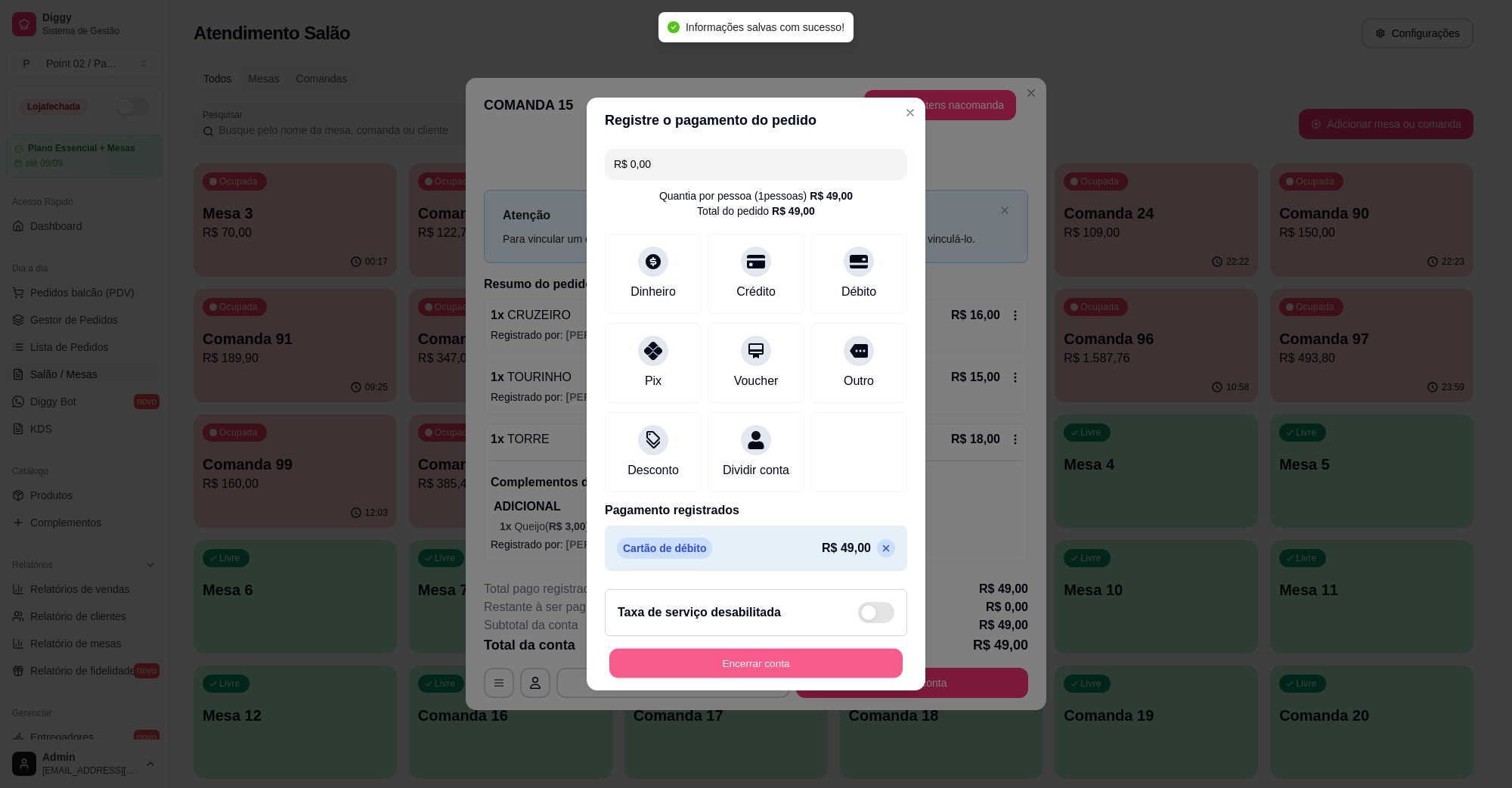
click at [765, 671] on button "Encerrar conta" at bounding box center [756, 663] width 293 height 29
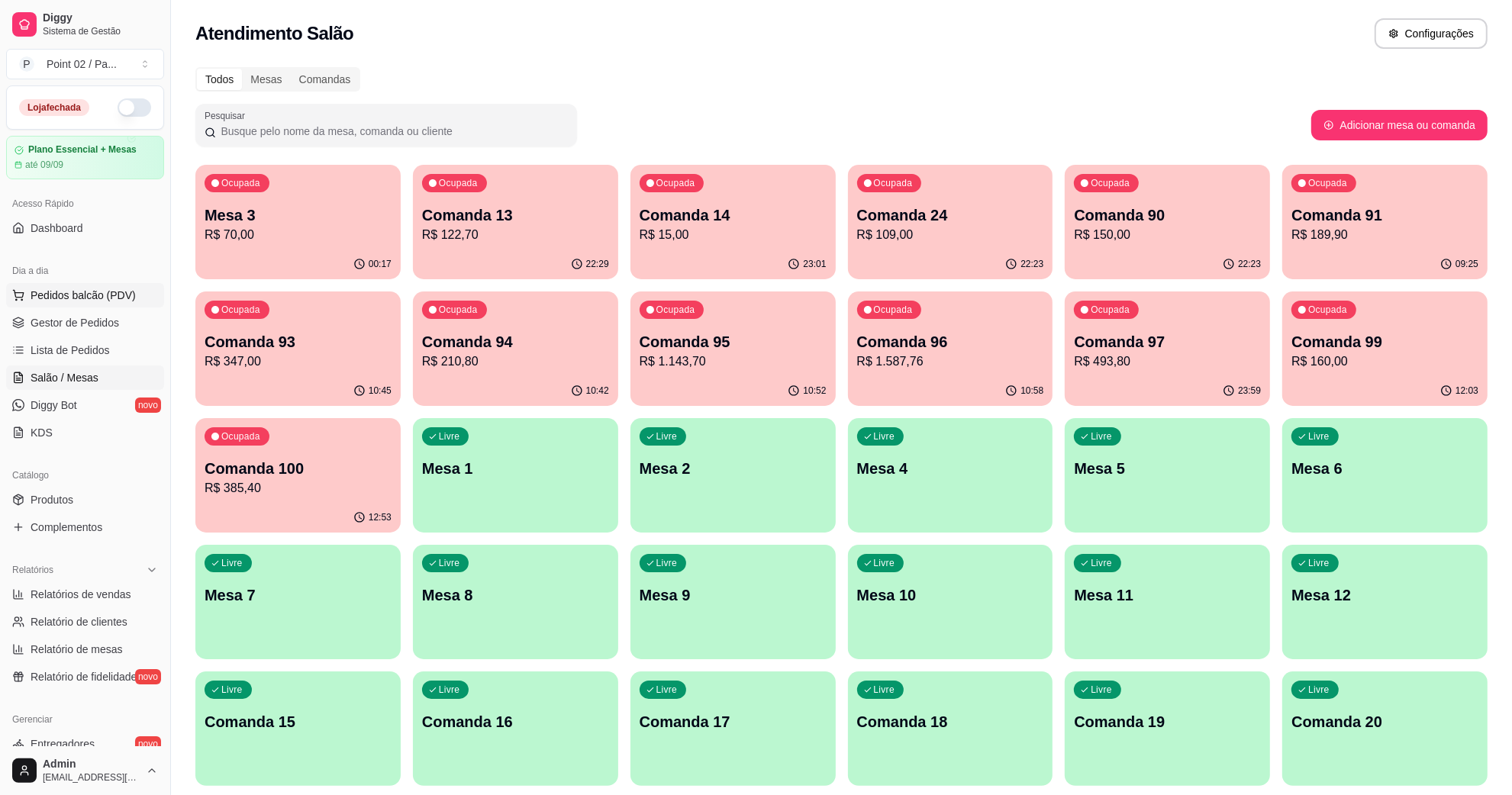
click at [67, 303] on span "Pedidos balcão (PDV)" at bounding box center [83, 295] width 105 height 15
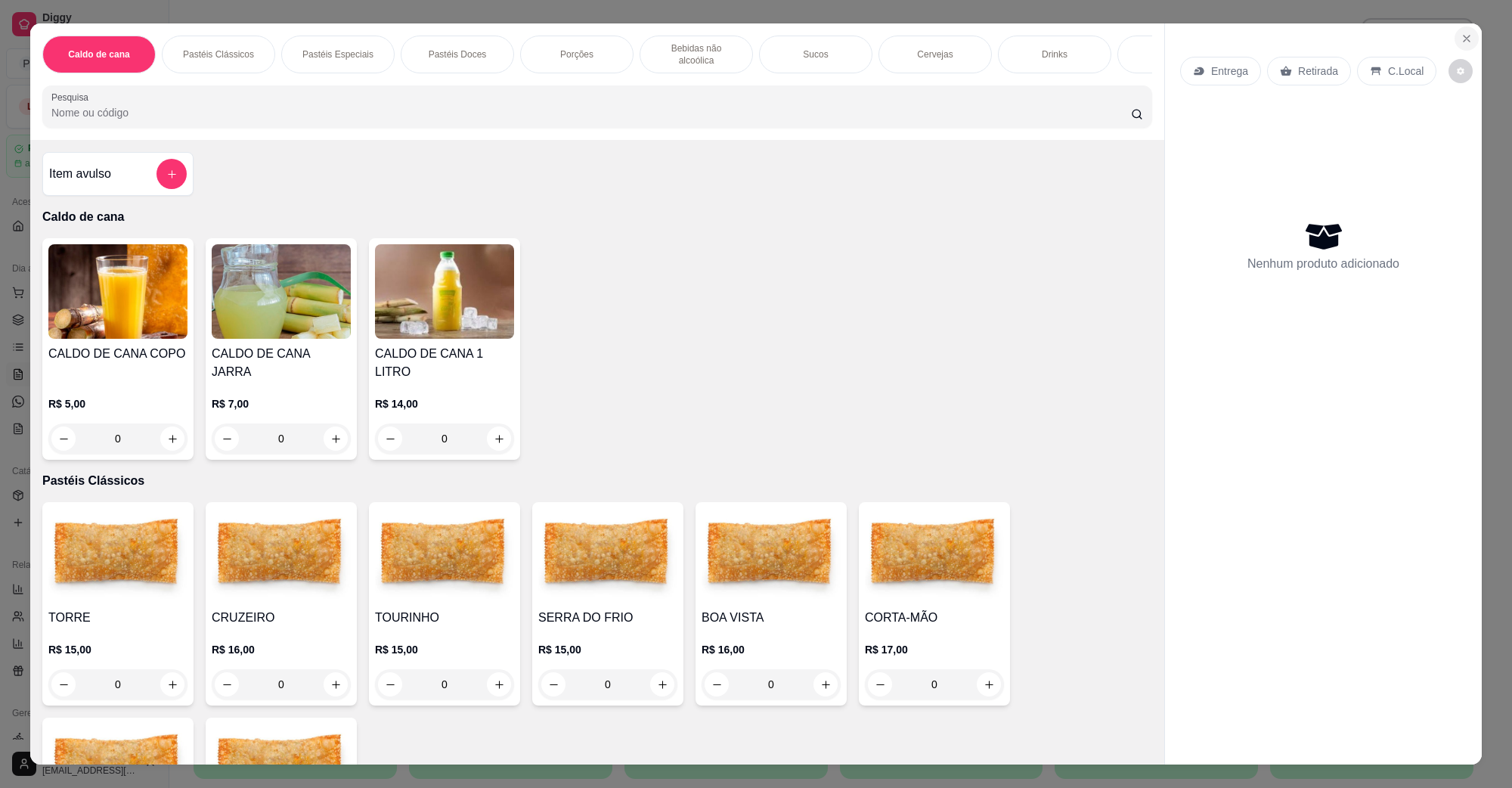
click at [1468, 39] on button "Close" at bounding box center [1467, 39] width 24 height 24
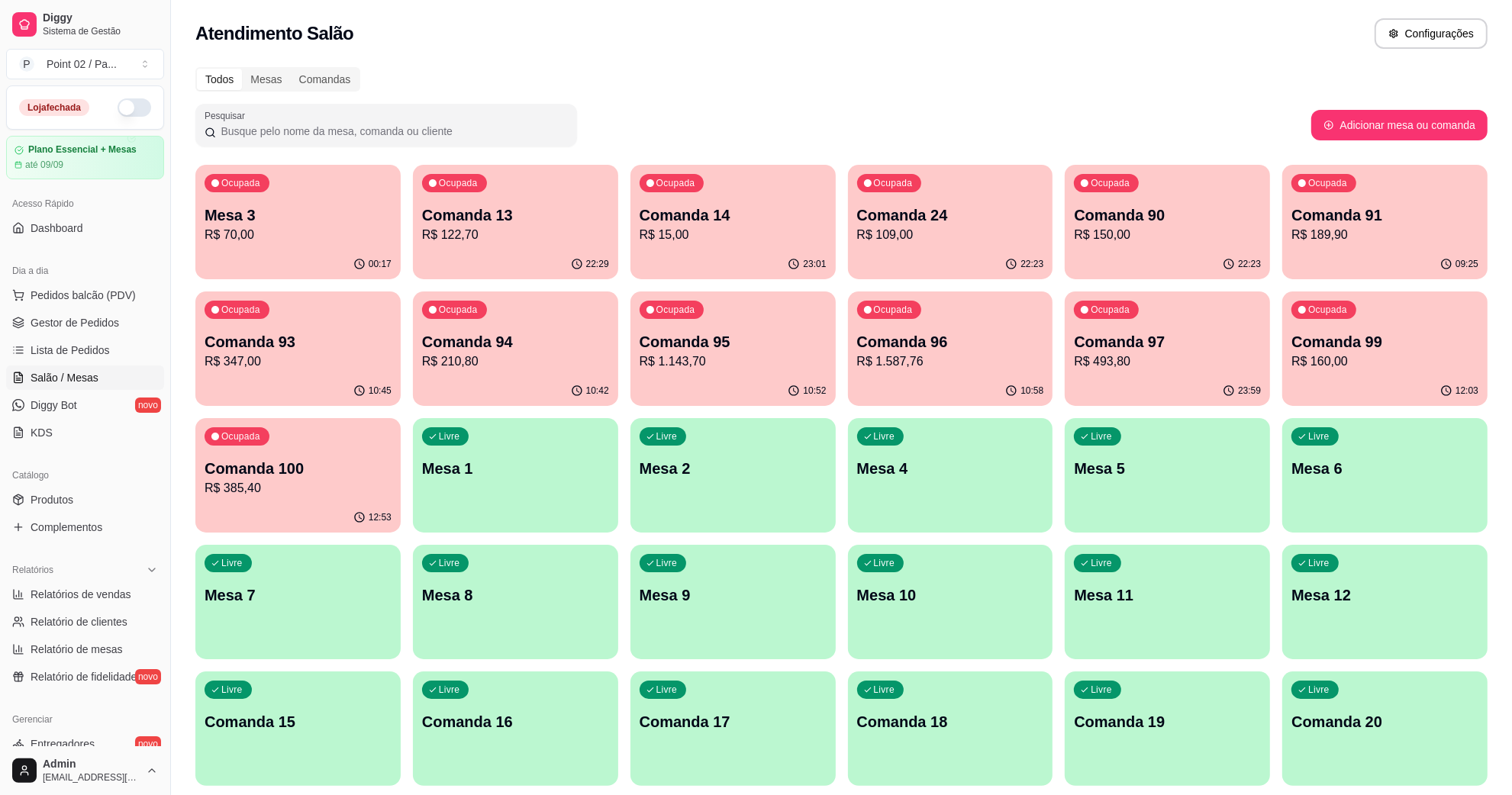
click at [650, 76] on div "Todos Mesas Comandas" at bounding box center [841, 79] width 1292 height 25
click at [85, 280] on div "Dia a dia" at bounding box center [85, 271] width 158 height 25
click at [76, 294] on span "Pedidos balcão (PDV)" at bounding box center [83, 295] width 105 height 15
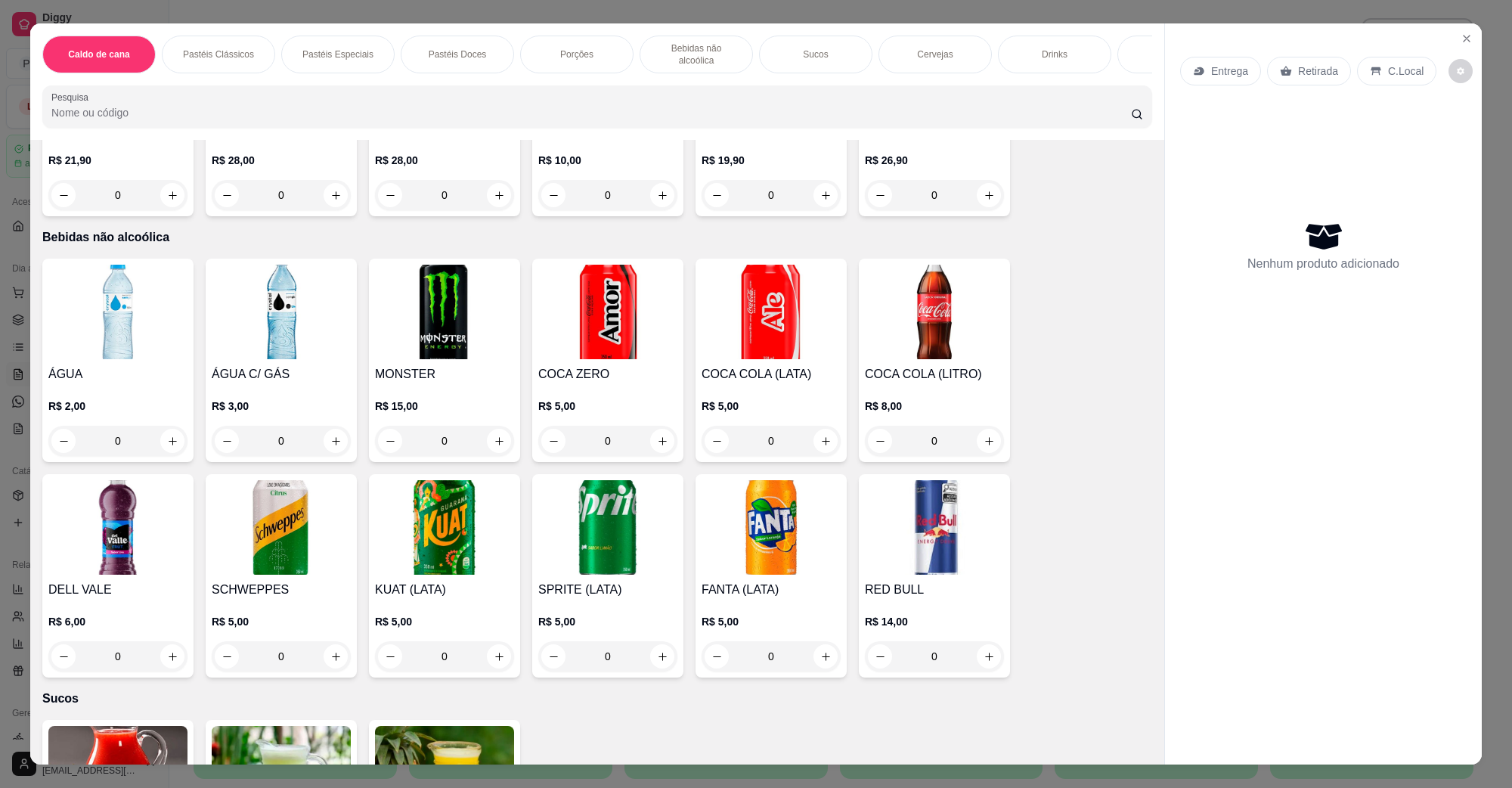
scroll to position [1418, 0]
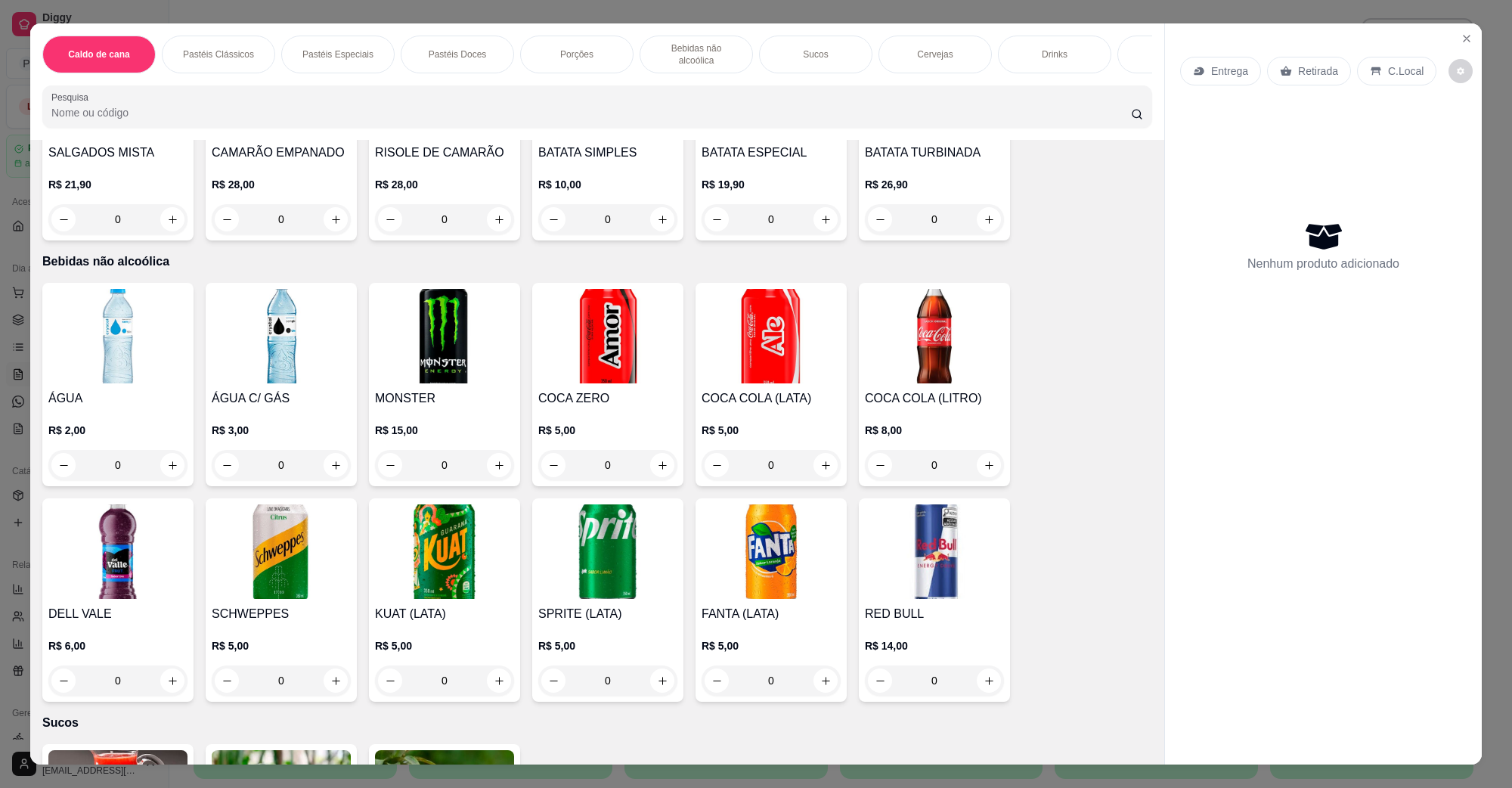
click at [757, 304] on img at bounding box center [771, 336] width 139 height 95
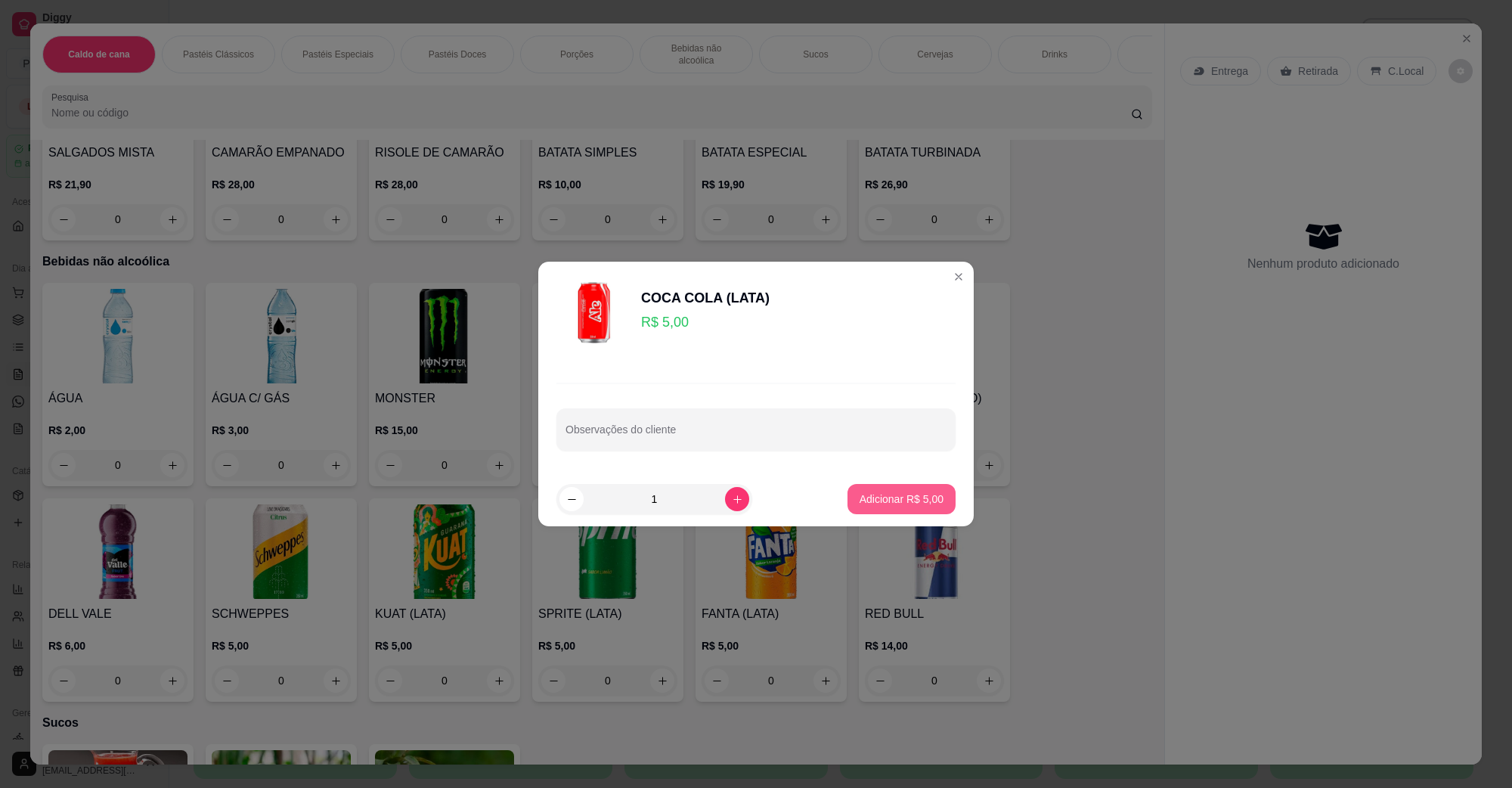
click at [881, 490] on button "Adicionar R$ 5,00" at bounding box center [901, 499] width 108 height 30
type input "1"
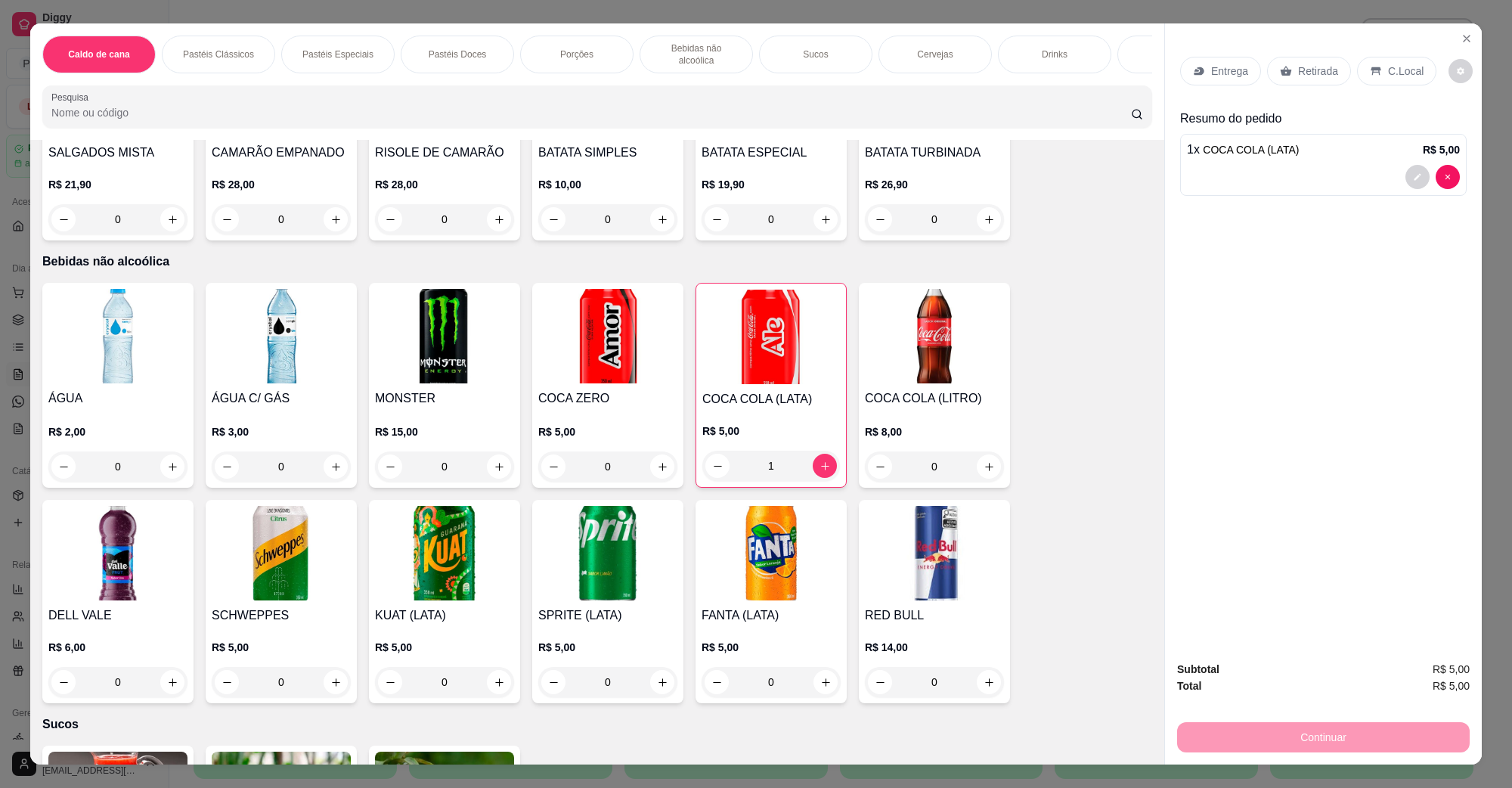
click at [1370, 74] on icon at bounding box center [1376, 71] width 12 height 12
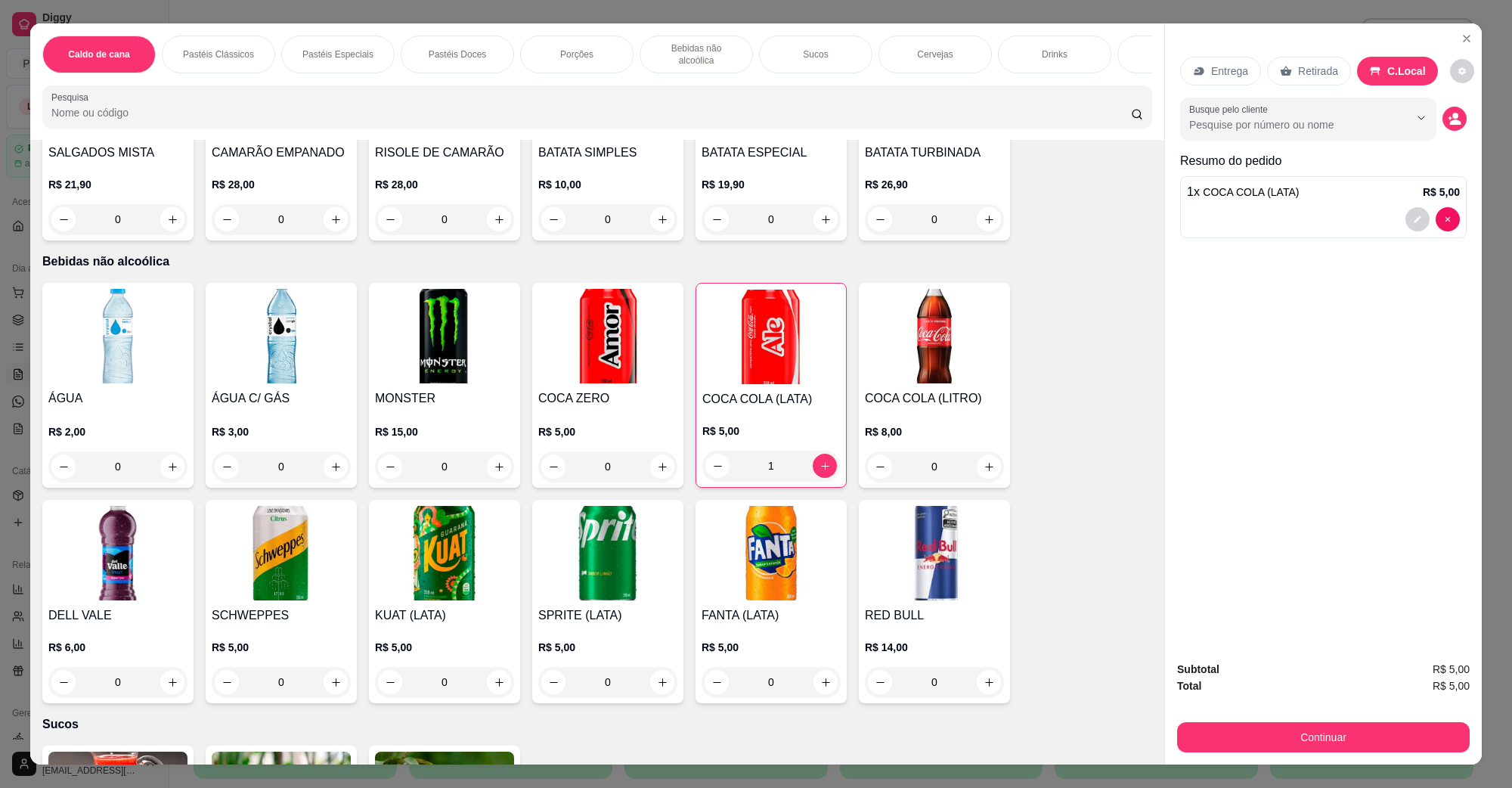
click at [1287, 721] on div "Continuar" at bounding box center [1323, 735] width 293 height 34
click at [1284, 727] on button "Continuar" at bounding box center [1323, 738] width 293 height 30
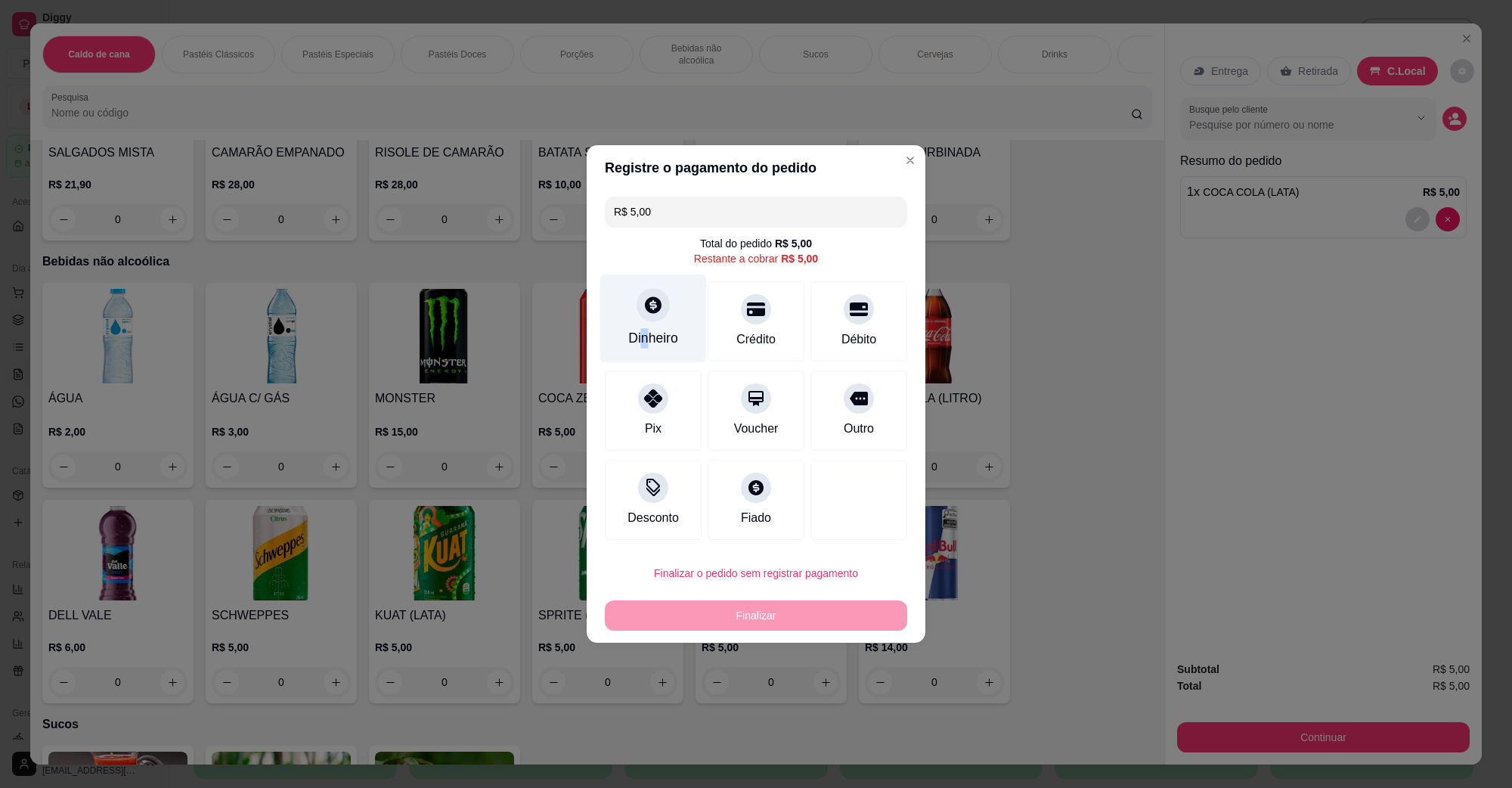
click at [643, 335] on div "Dinheiro" at bounding box center [654, 338] width 50 height 19
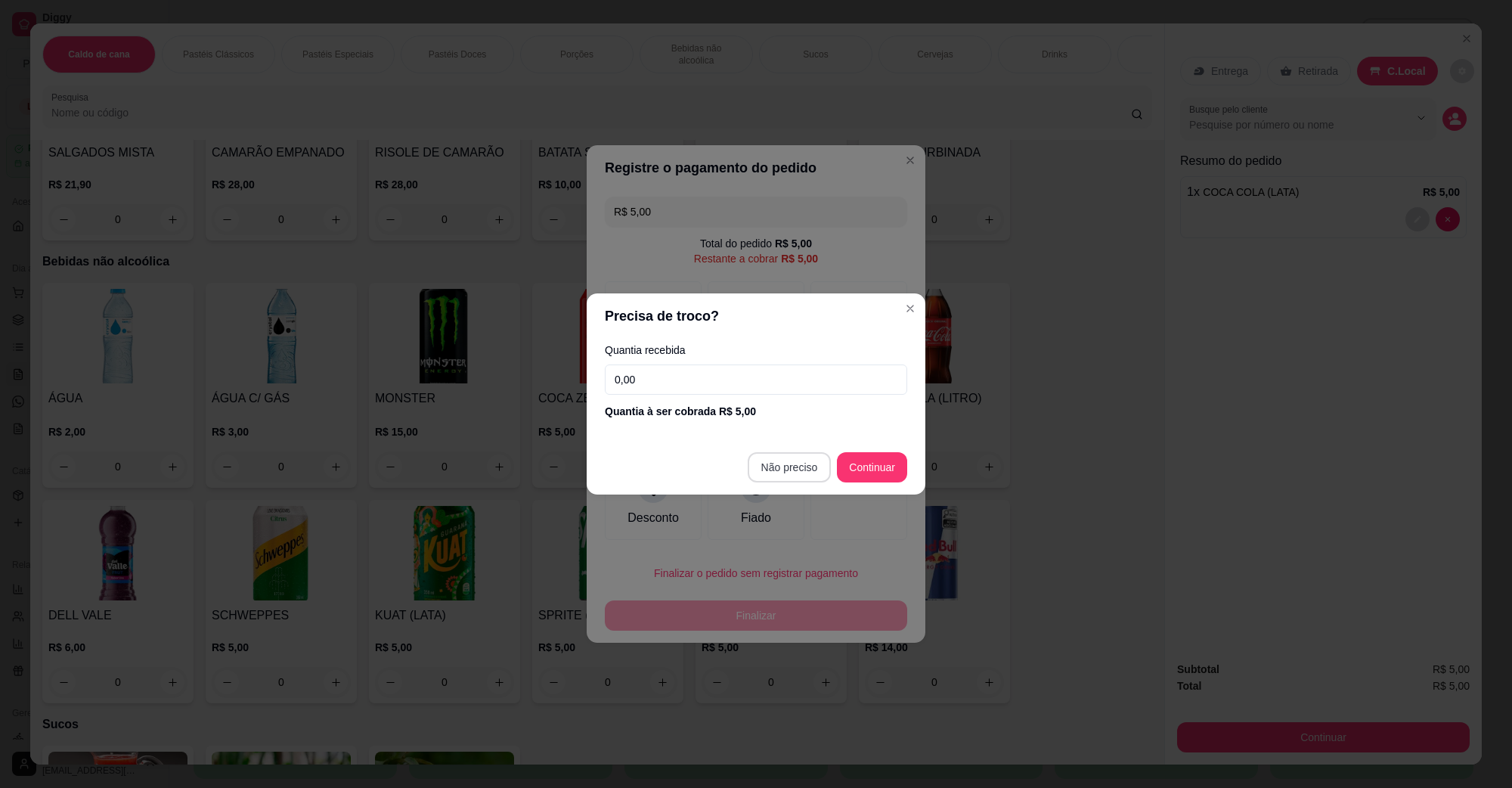
type input "R$ 0,00"
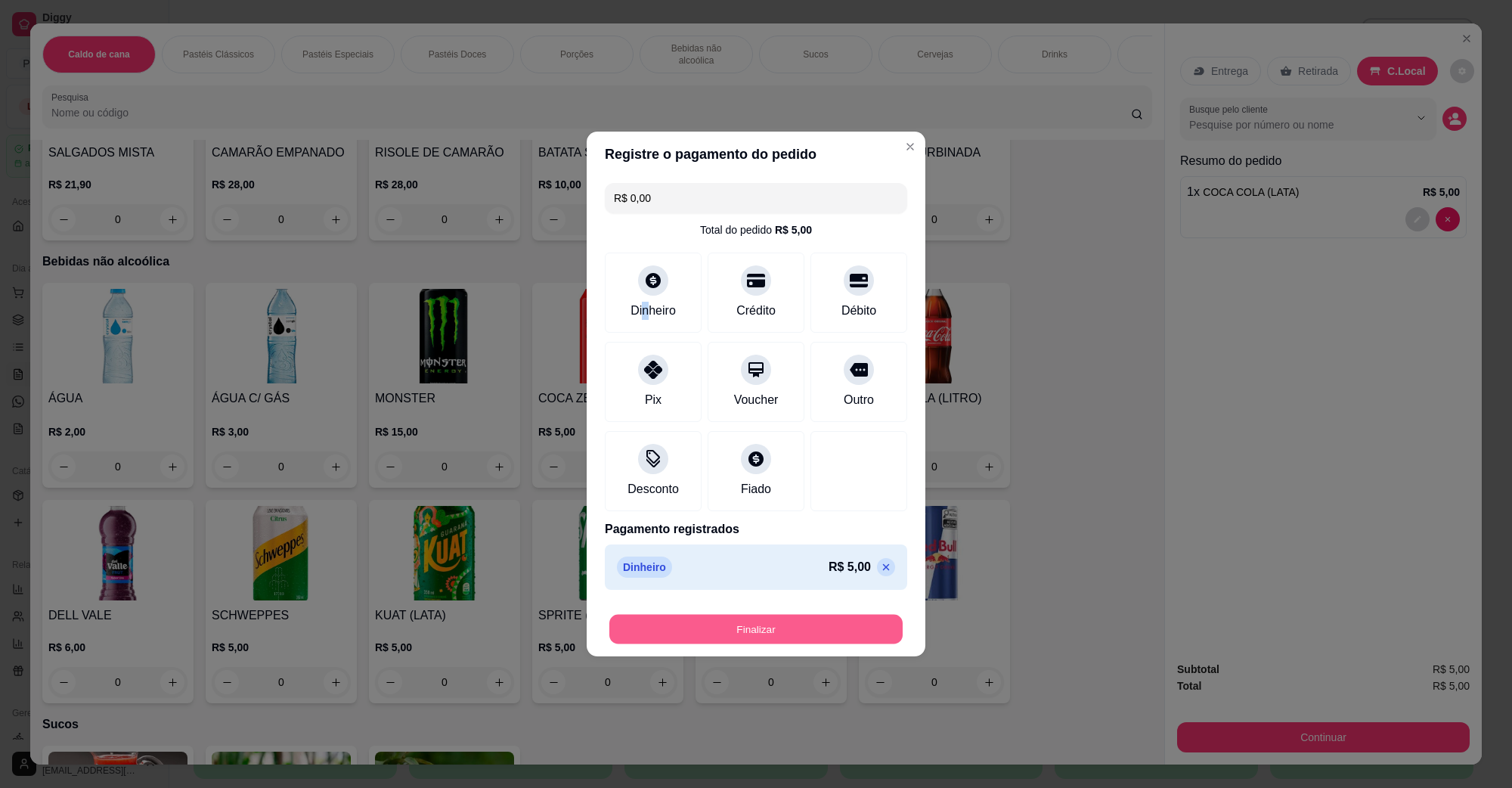
click at [764, 621] on button "Finalizar" at bounding box center [756, 629] width 293 height 29
type input "0"
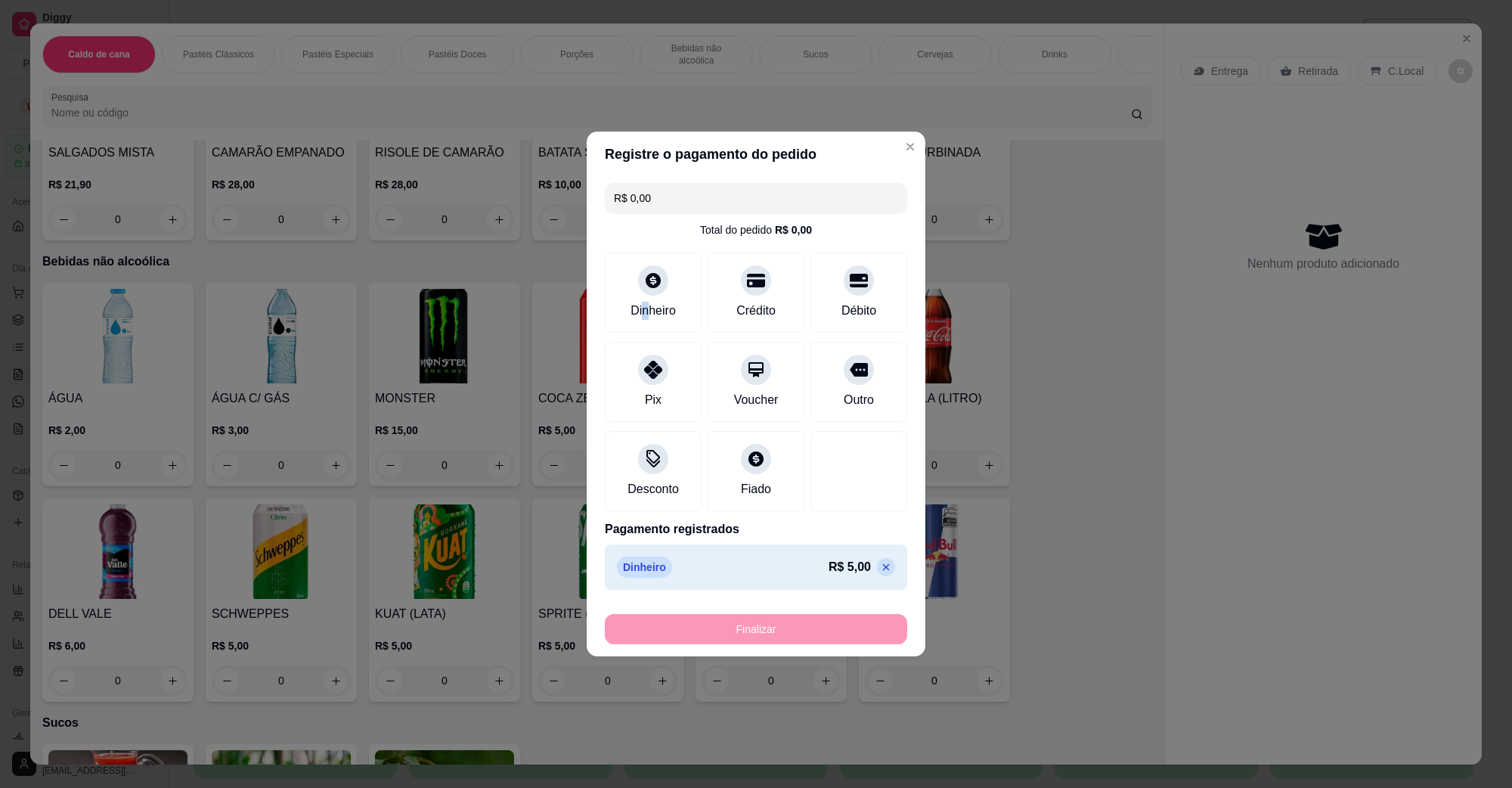
type input "-R$ 5,00"
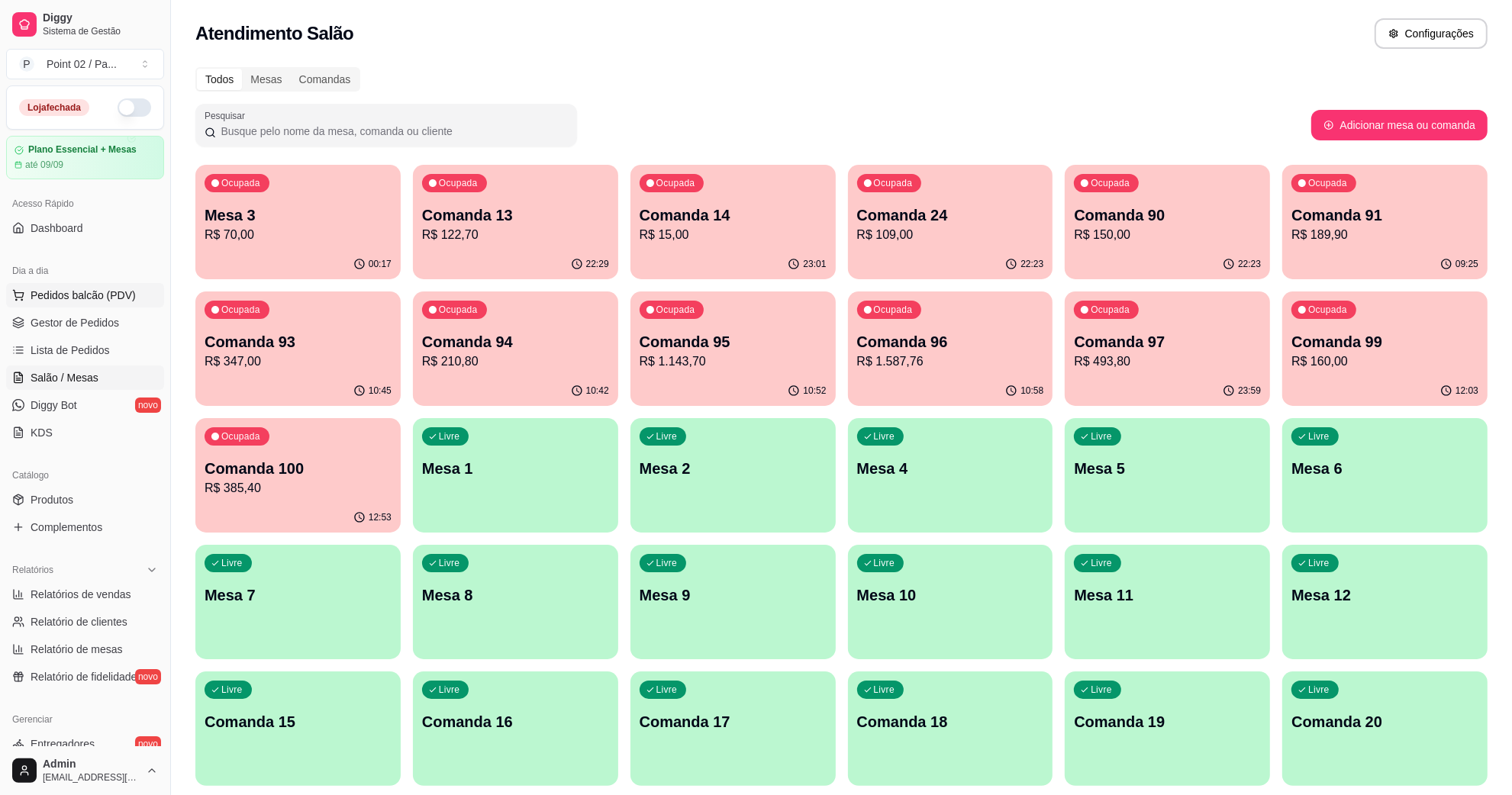
click at [76, 288] on span "Pedidos balcão (PDV)" at bounding box center [83, 295] width 105 height 15
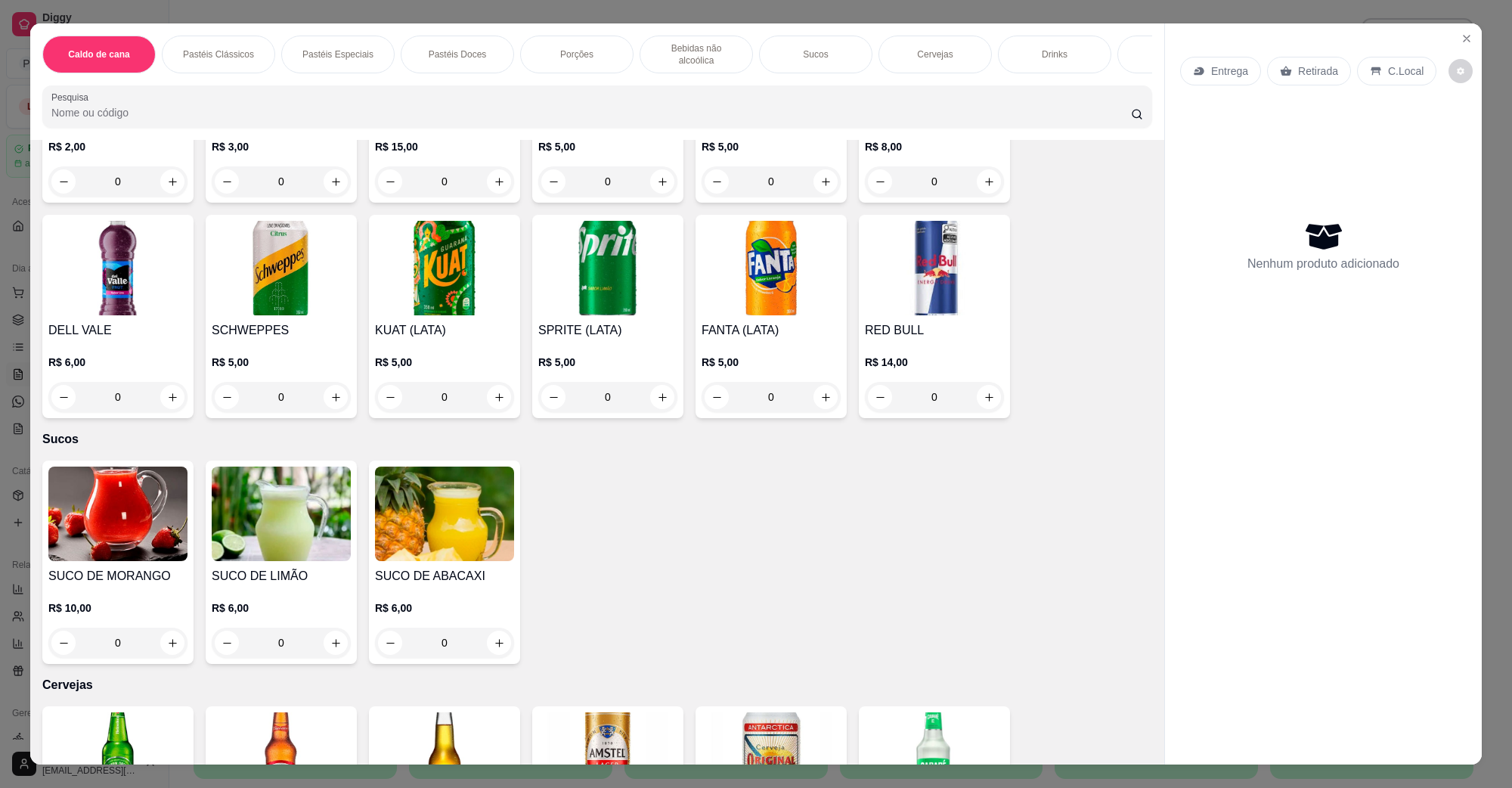
scroll to position [1418, 0]
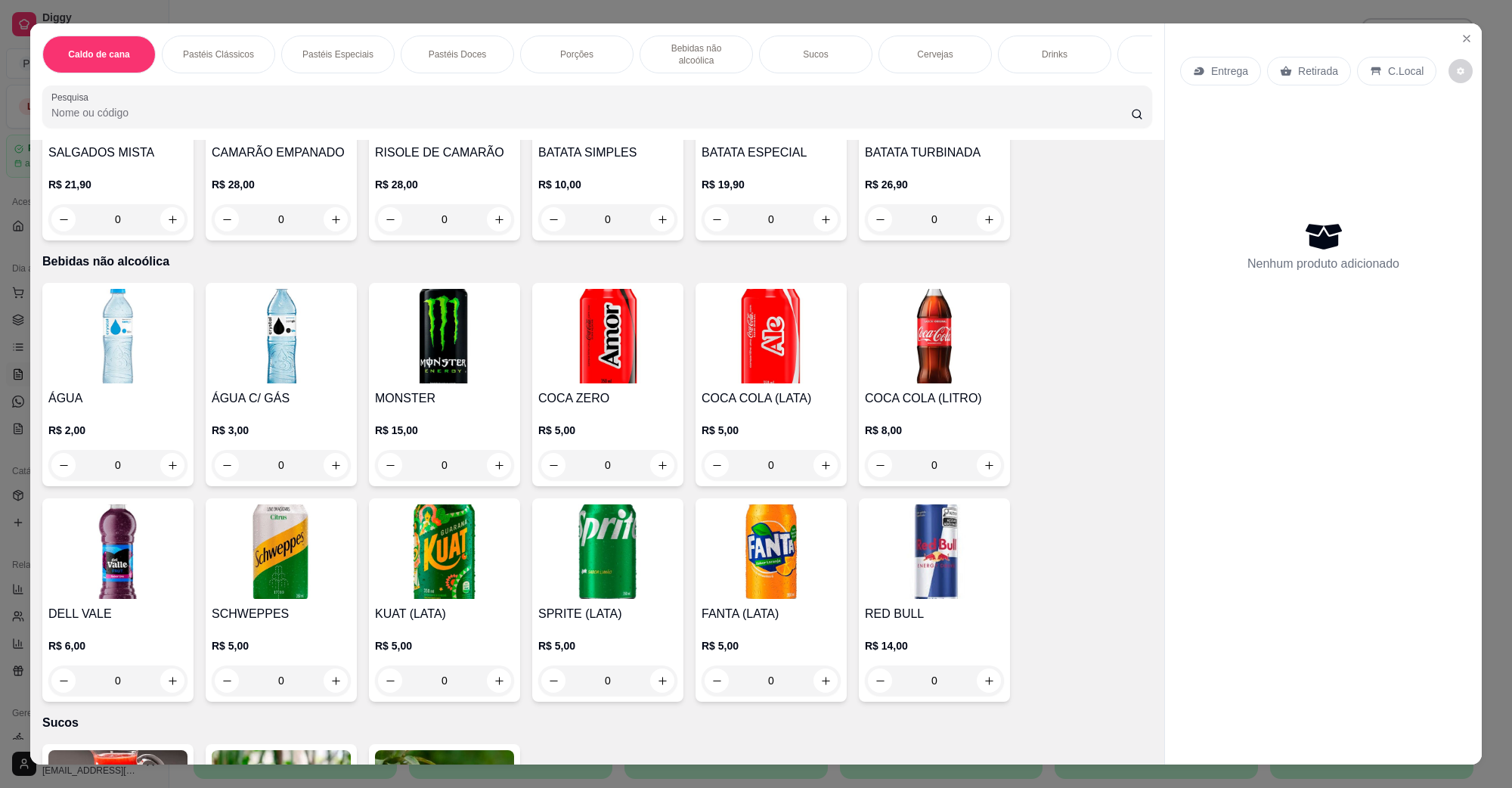
click at [614, 319] on img at bounding box center [608, 336] width 139 height 95
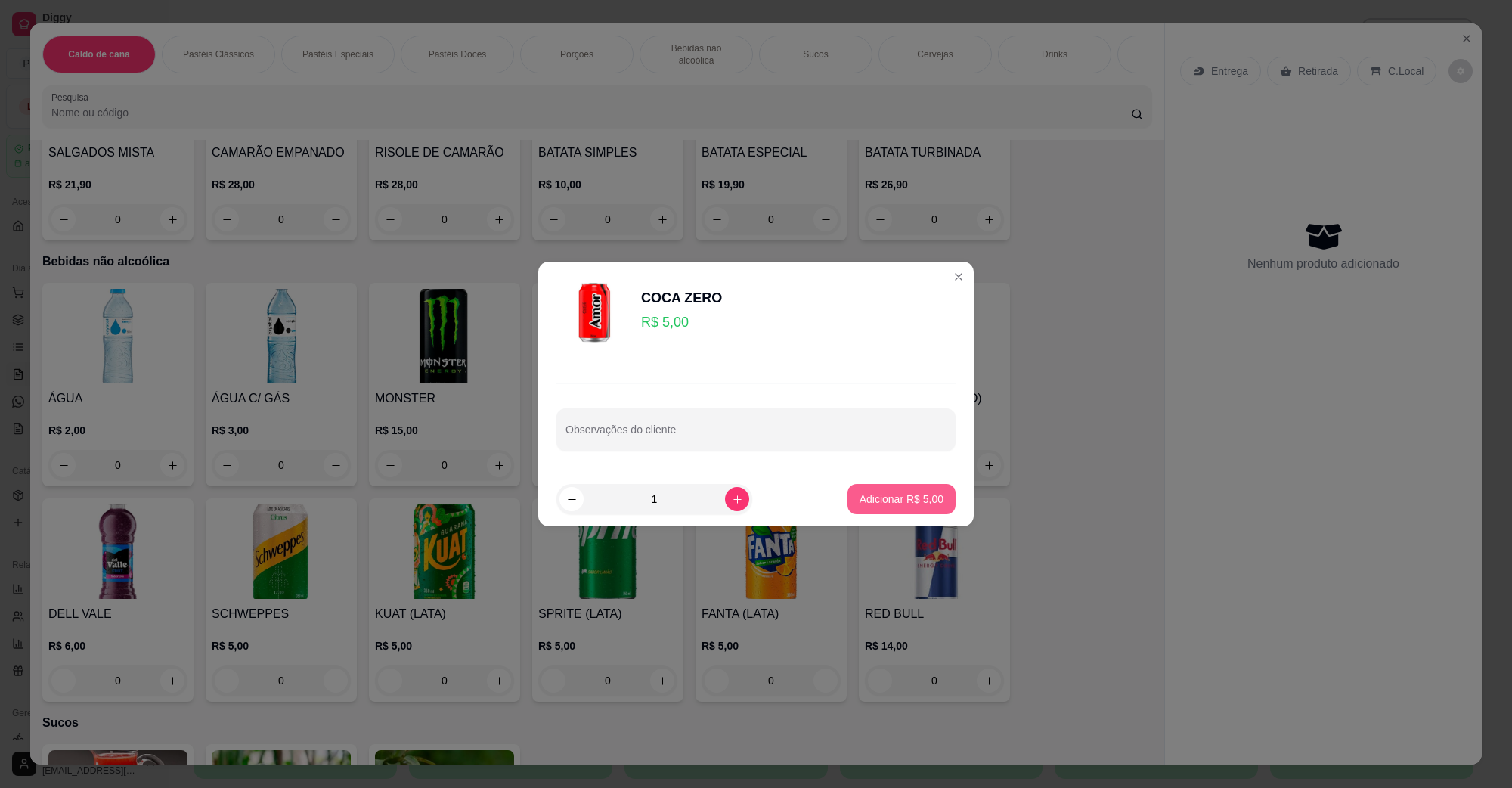
click at [875, 505] on p "Adicionar R$ 5,00" at bounding box center [902, 499] width 84 height 15
type input "1"
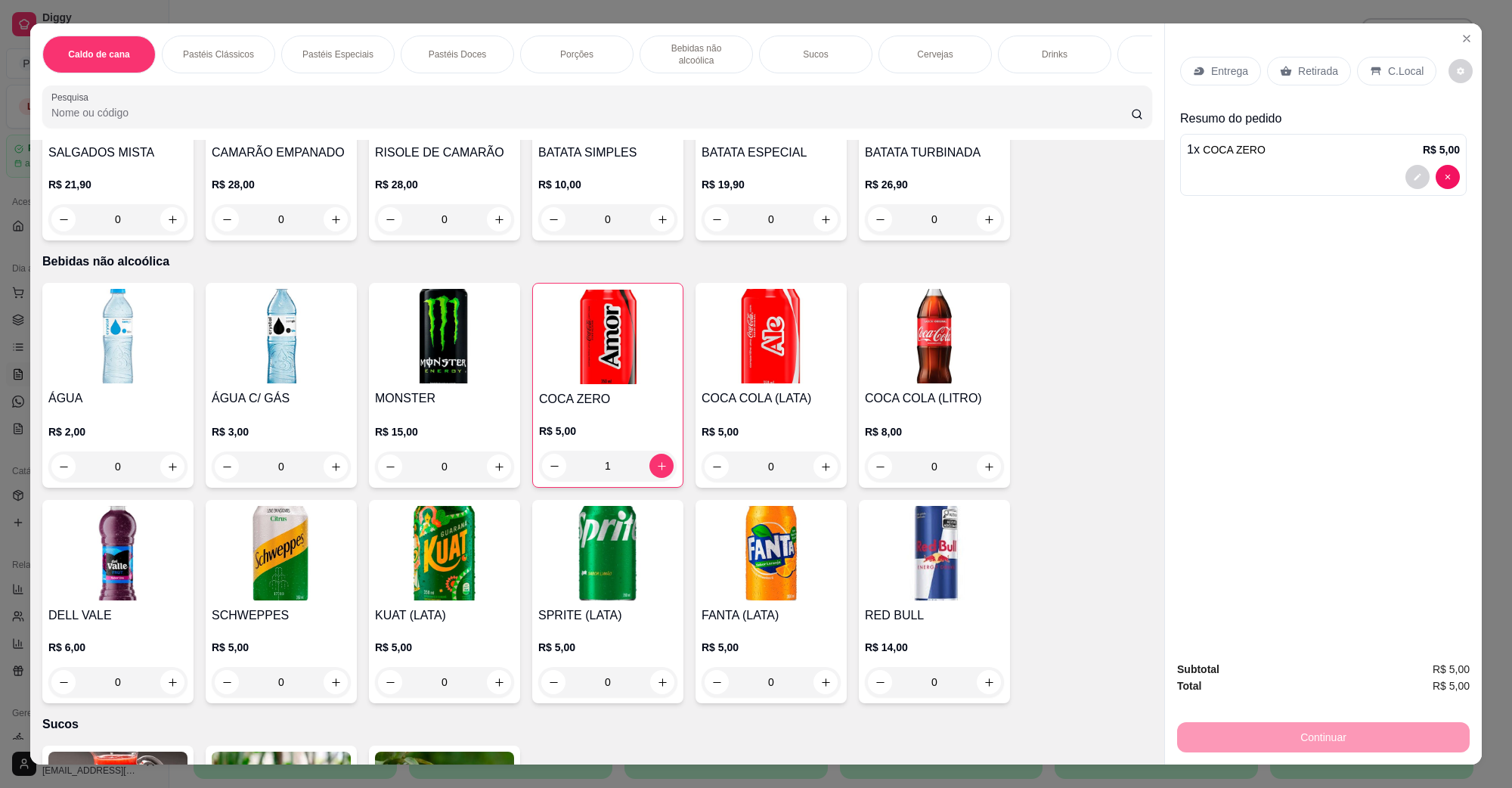
click at [1388, 70] on p "C.Local" at bounding box center [1406, 71] width 35 height 15
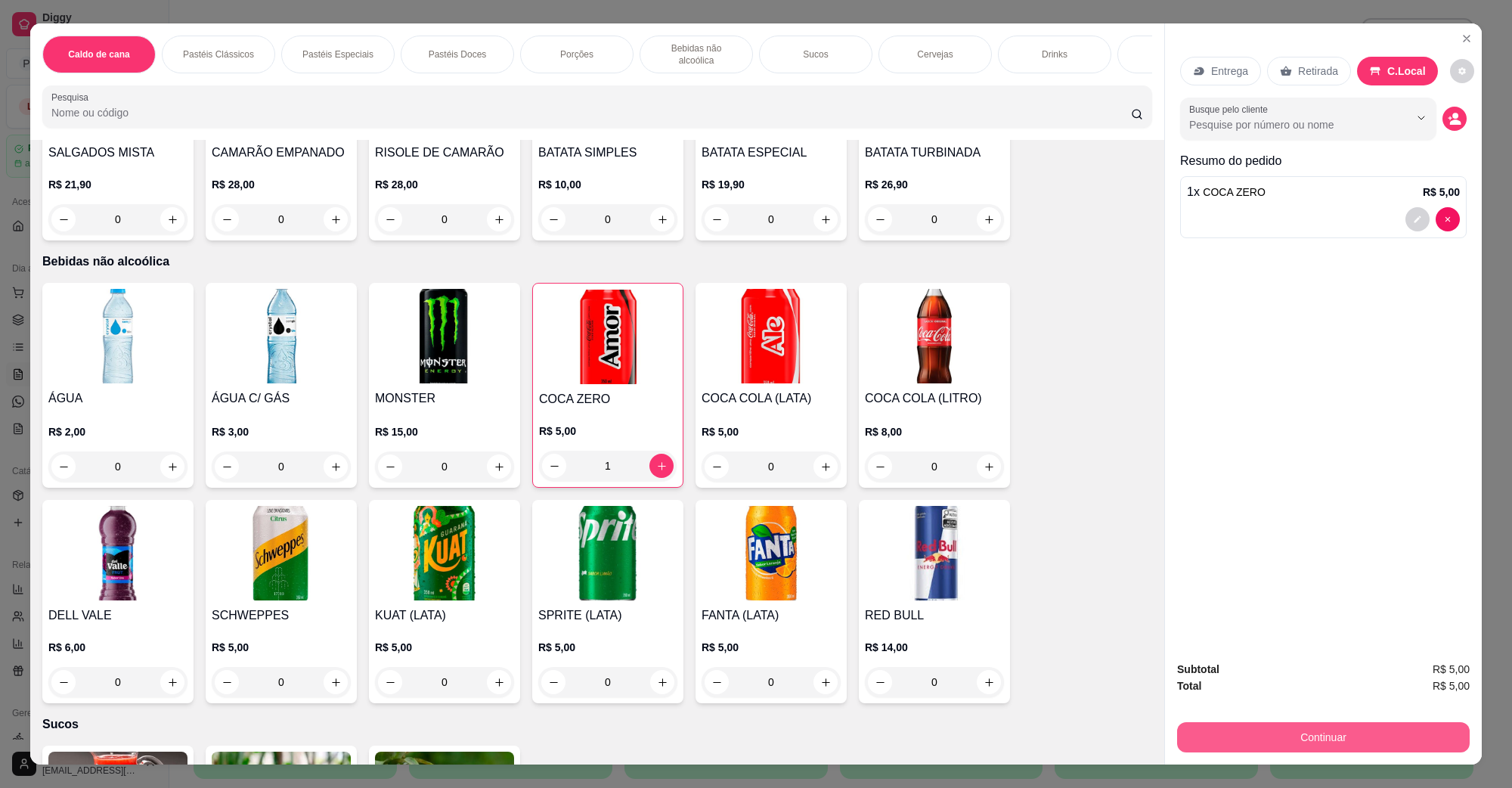
click at [1310, 728] on button "Continuar" at bounding box center [1323, 738] width 293 height 30
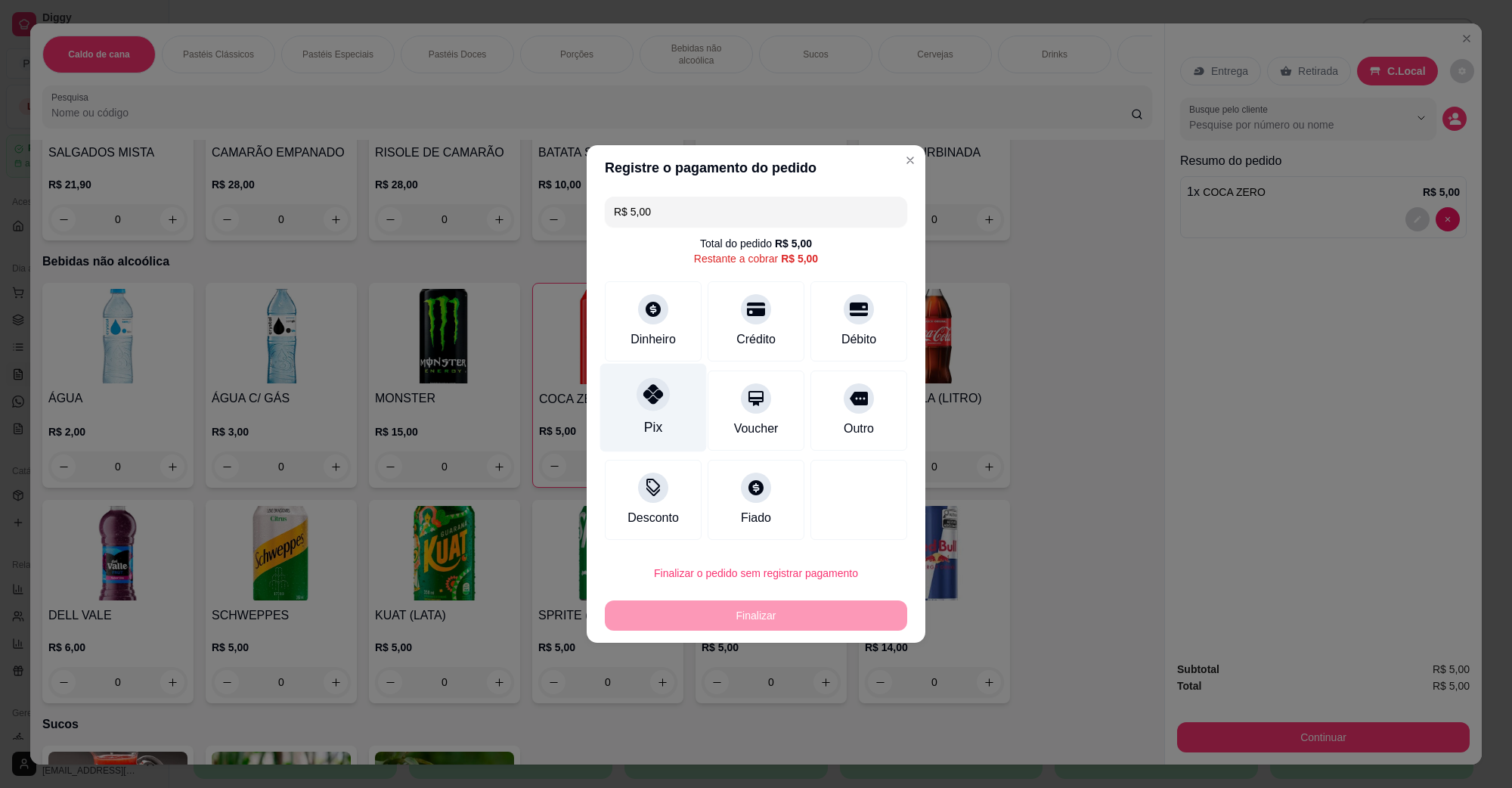
click at [646, 405] on div at bounding box center [654, 394] width 34 height 34
type input "R$ 0,00"
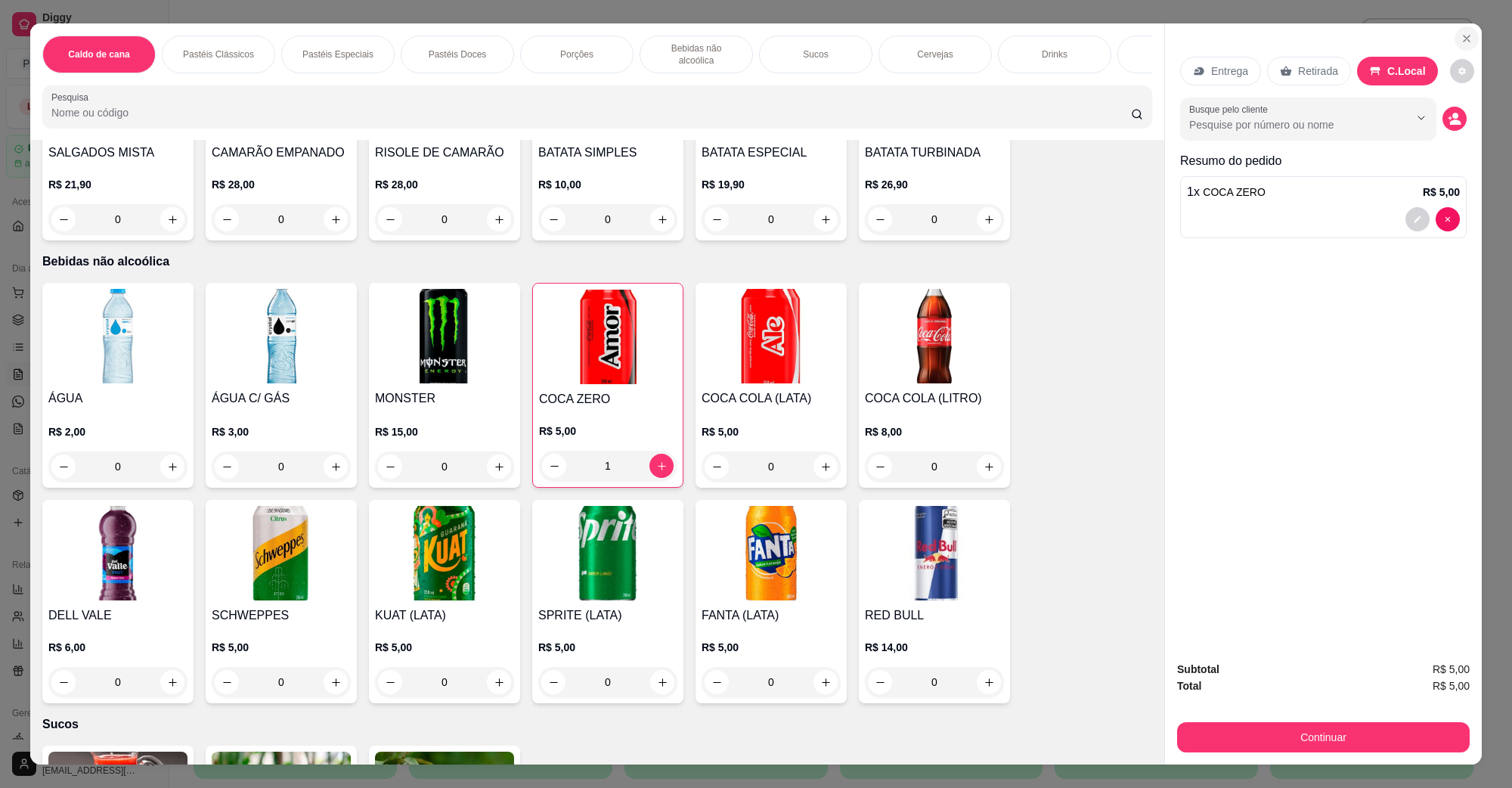
click at [1461, 36] on icon "Close" at bounding box center [1467, 39] width 12 height 12
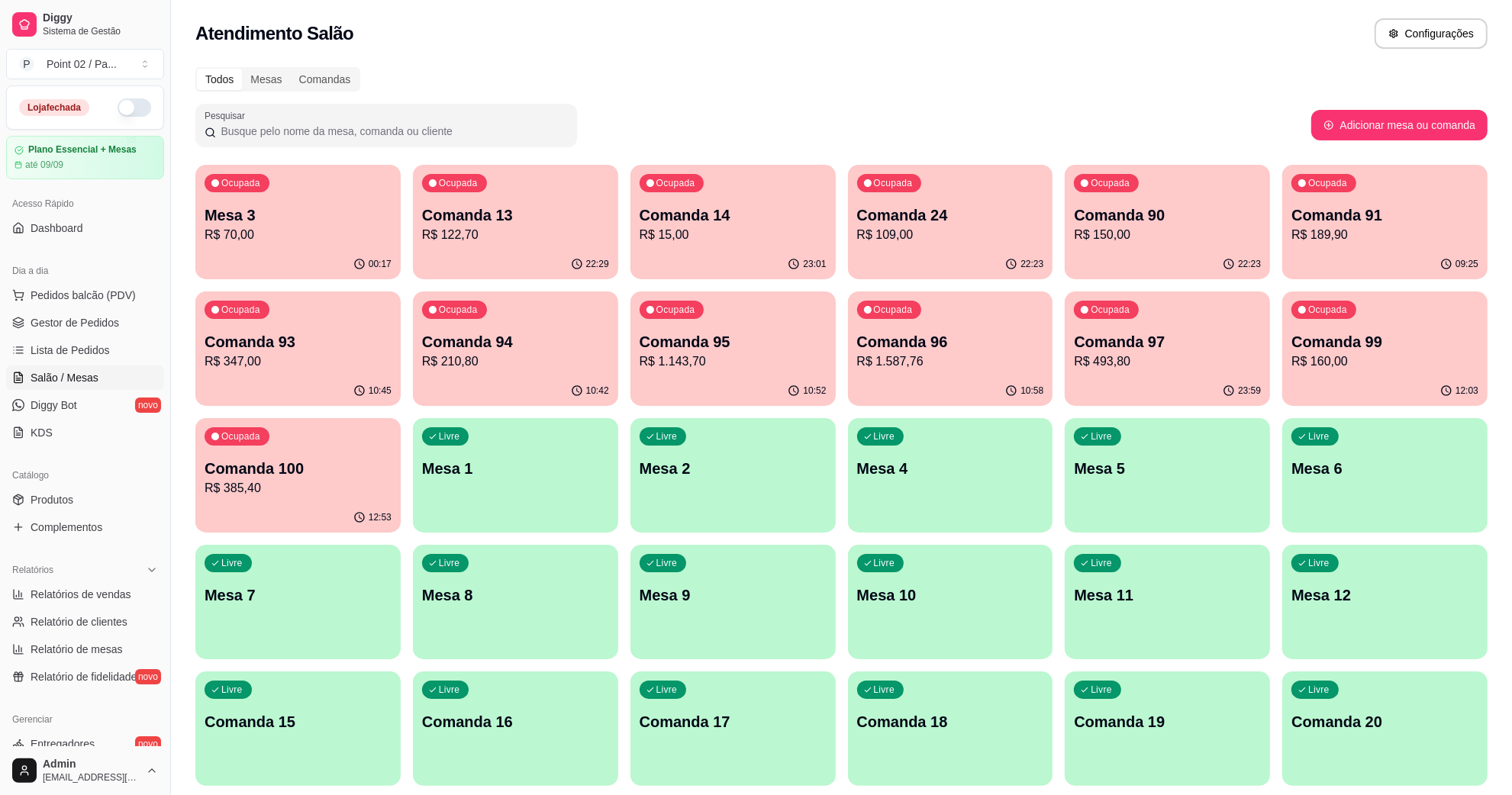
click at [1210, 70] on div "Todos Mesas Comandas" at bounding box center [841, 79] width 1292 height 25
click at [79, 311] on link "Gestor de Pedidos" at bounding box center [85, 322] width 158 height 25
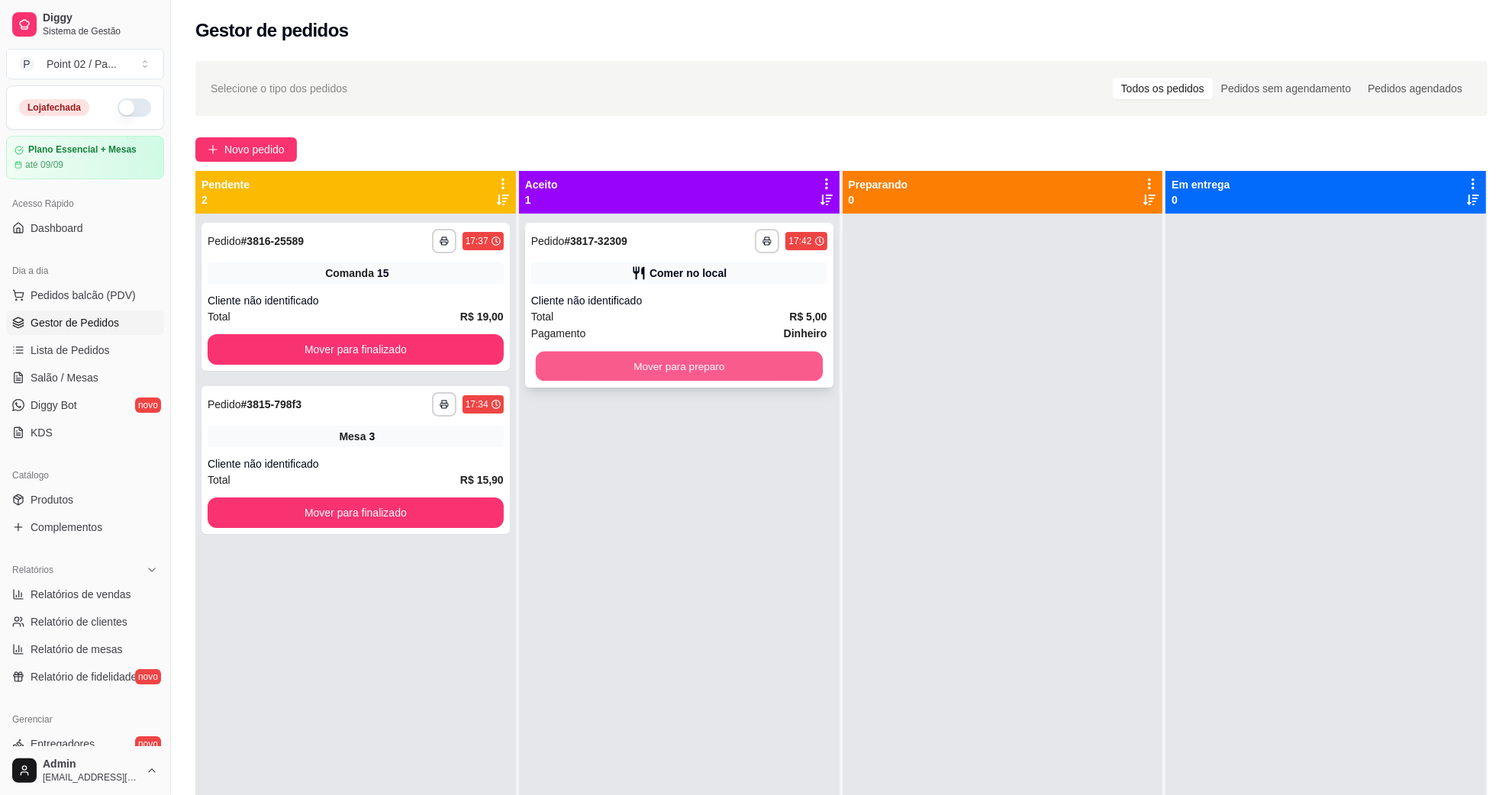
click at [564, 369] on button "Mover para preparo" at bounding box center [679, 366] width 287 height 30
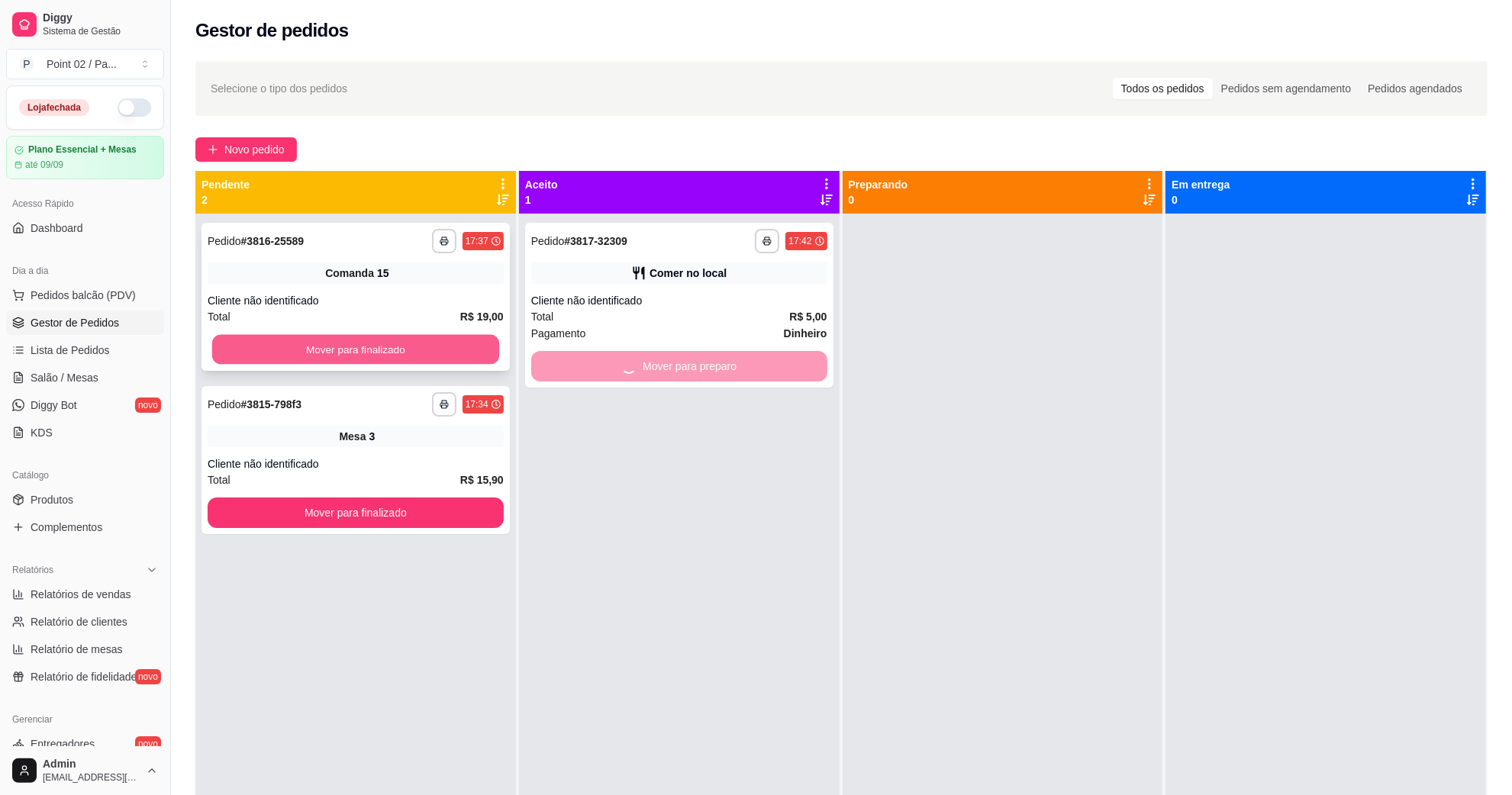
click at [447, 360] on button "Mover para finalizado" at bounding box center [355, 349] width 287 height 30
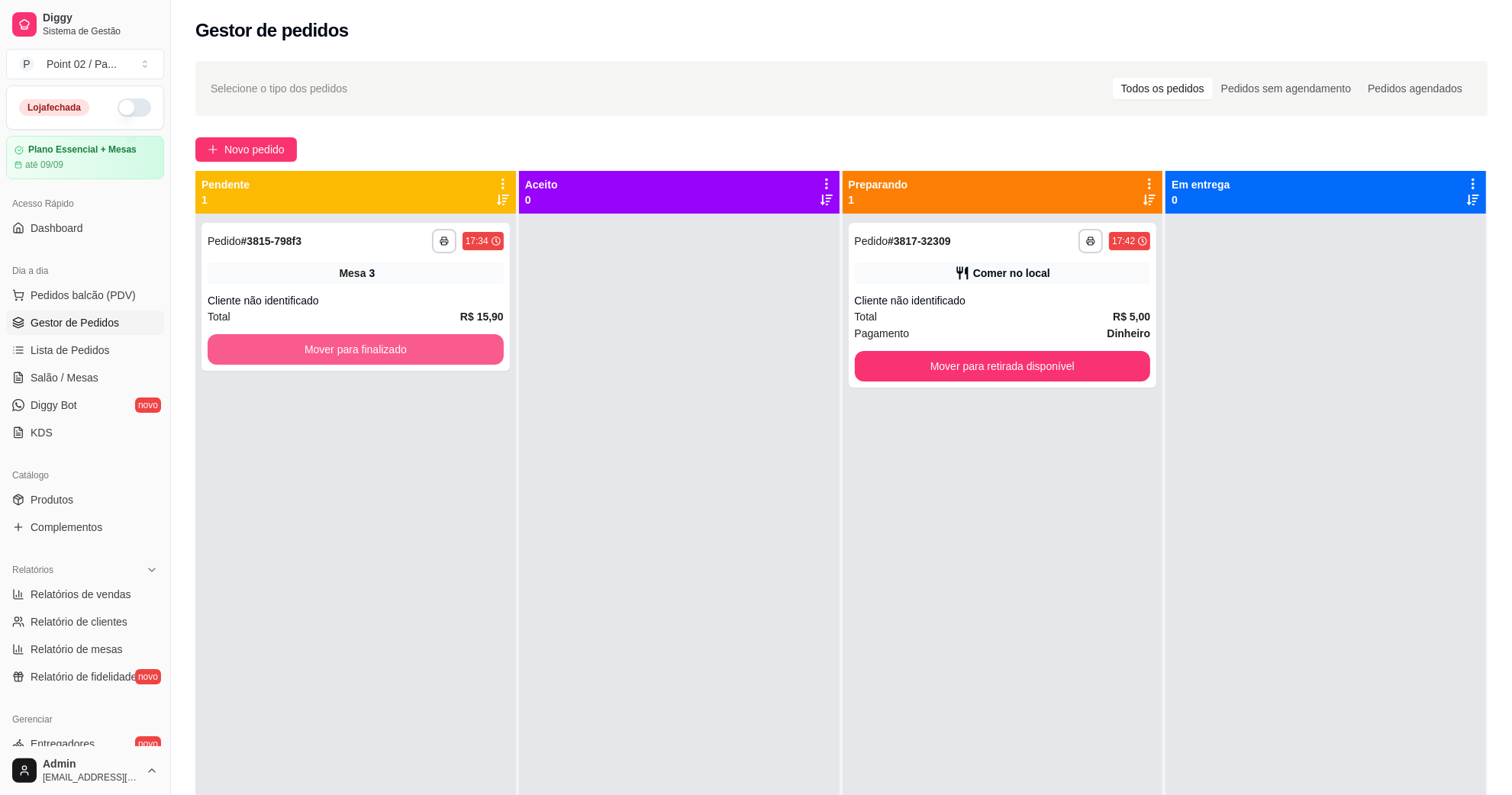
click at [466, 338] on button "Mover para finalizado" at bounding box center [355, 349] width 296 height 30
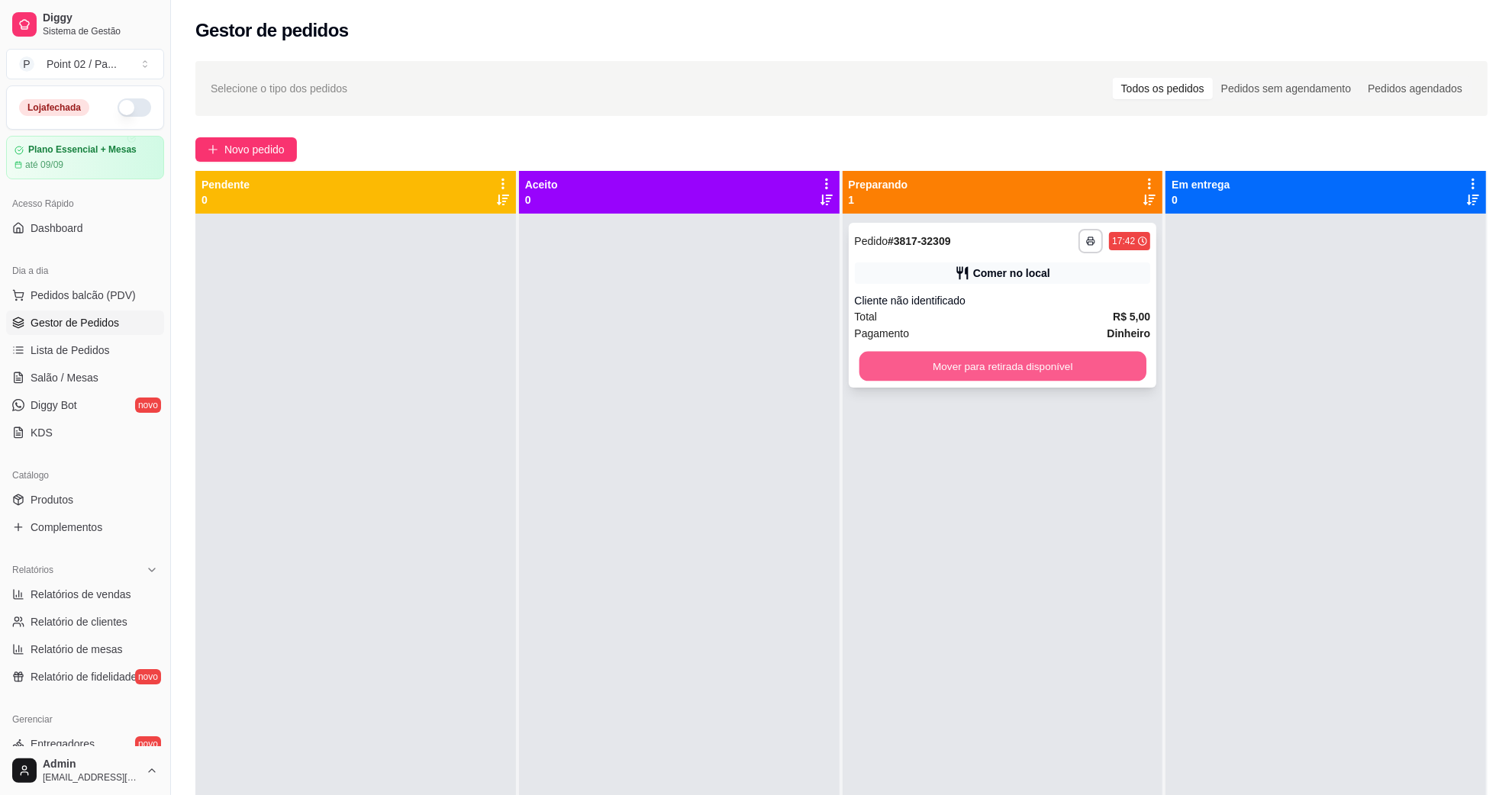
click at [1092, 355] on button "Mover para retirada disponível" at bounding box center [1002, 366] width 287 height 30
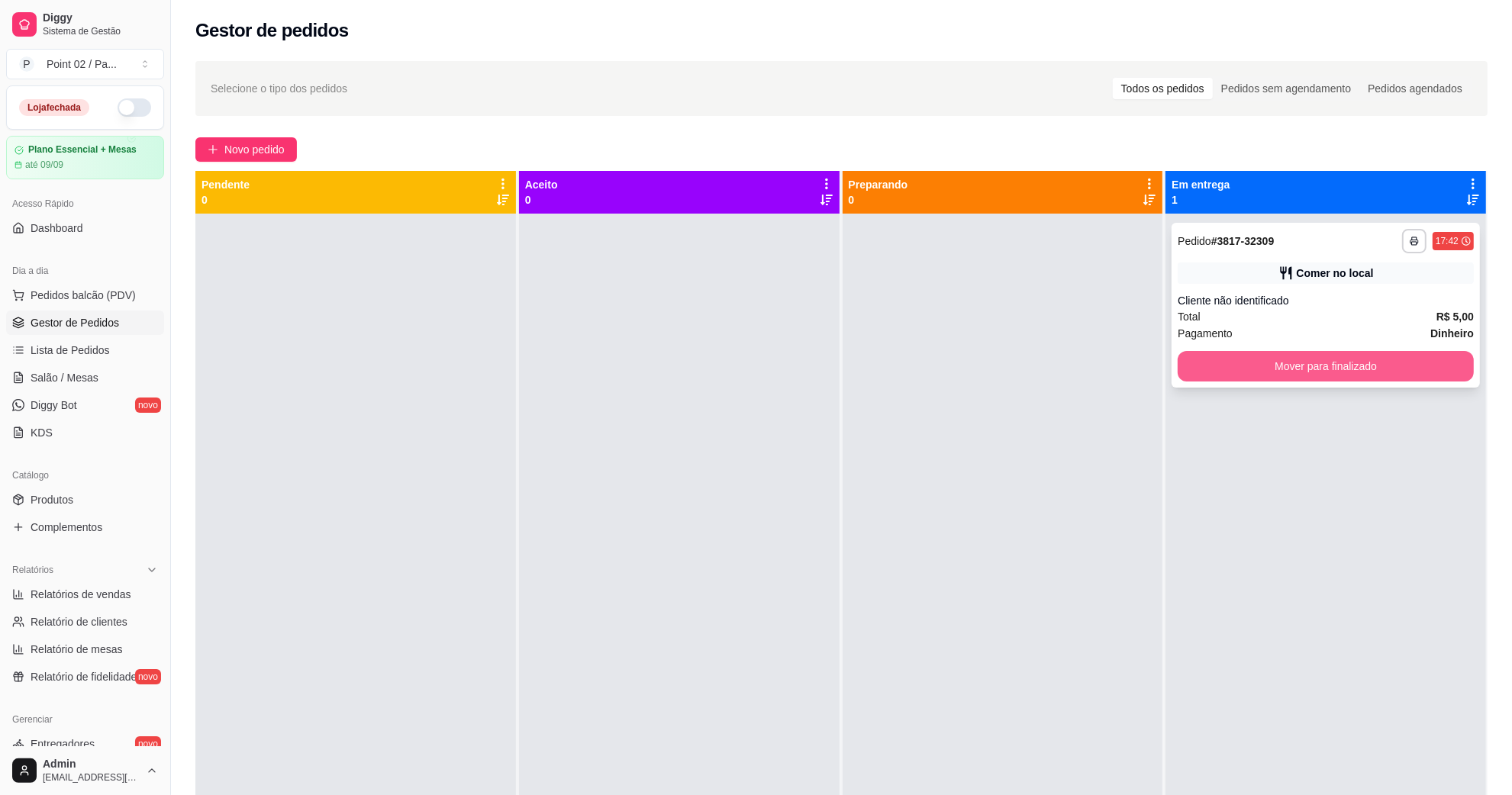
click at [1203, 355] on button "Mover para finalizado" at bounding box center [1326, 366] width 296 height 30
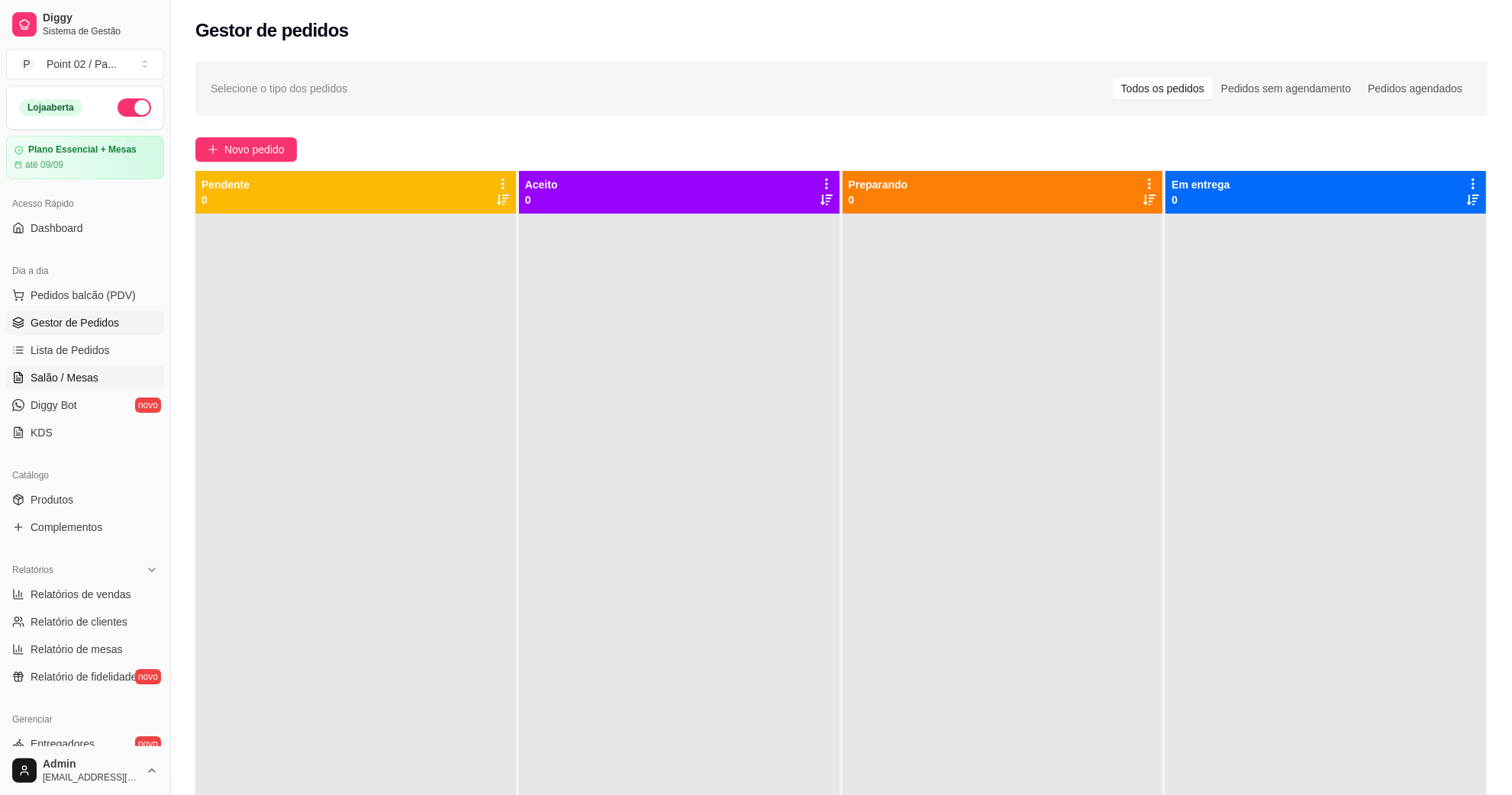
click at [101, 390] on link "Salão / Mesas" at bounding box center [85, 377] width 158 height 25
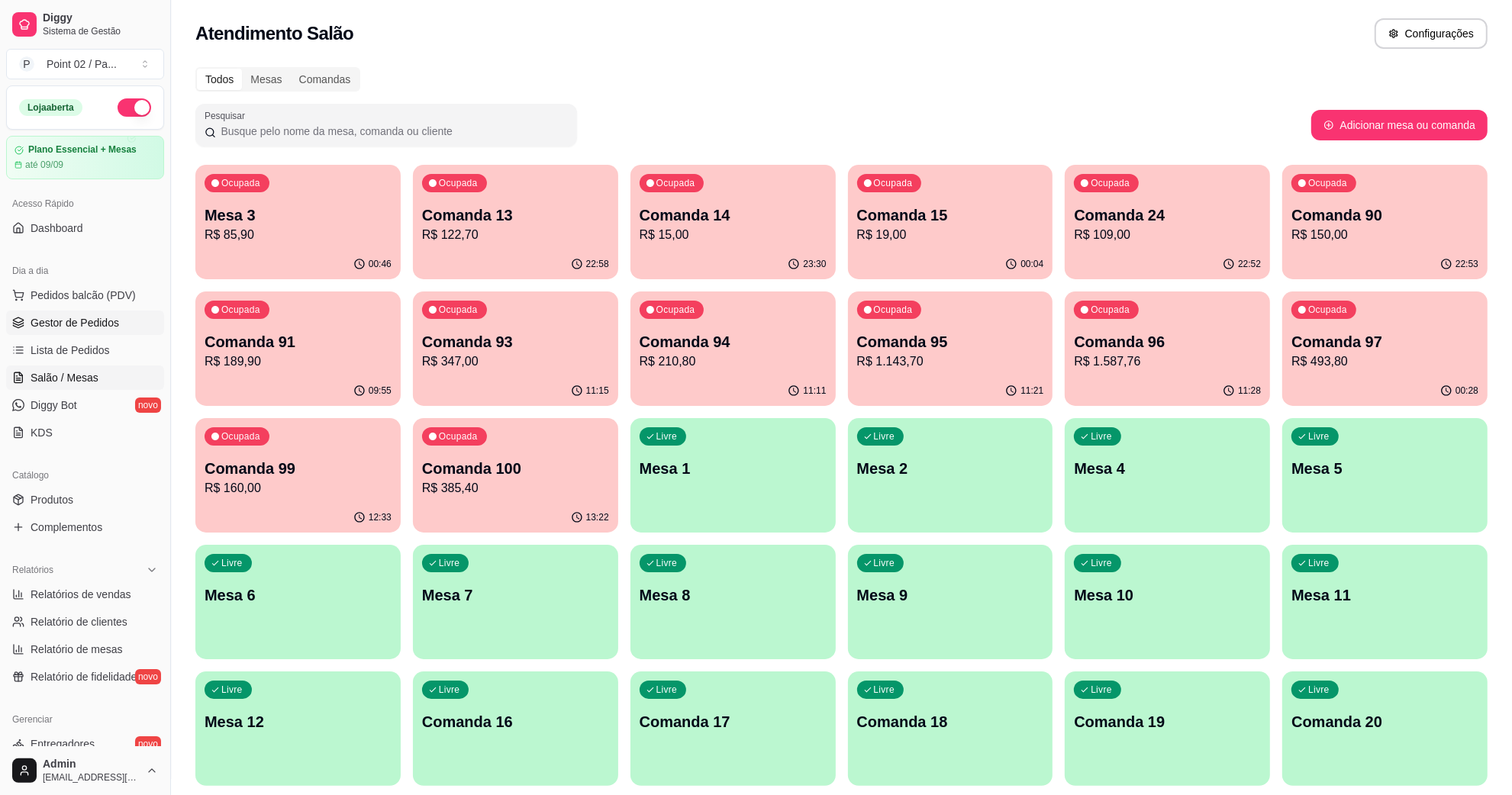
click at [96, 332] on link "Gestor de Pedidos" at bounding box center [85, 322] width 158 height 25
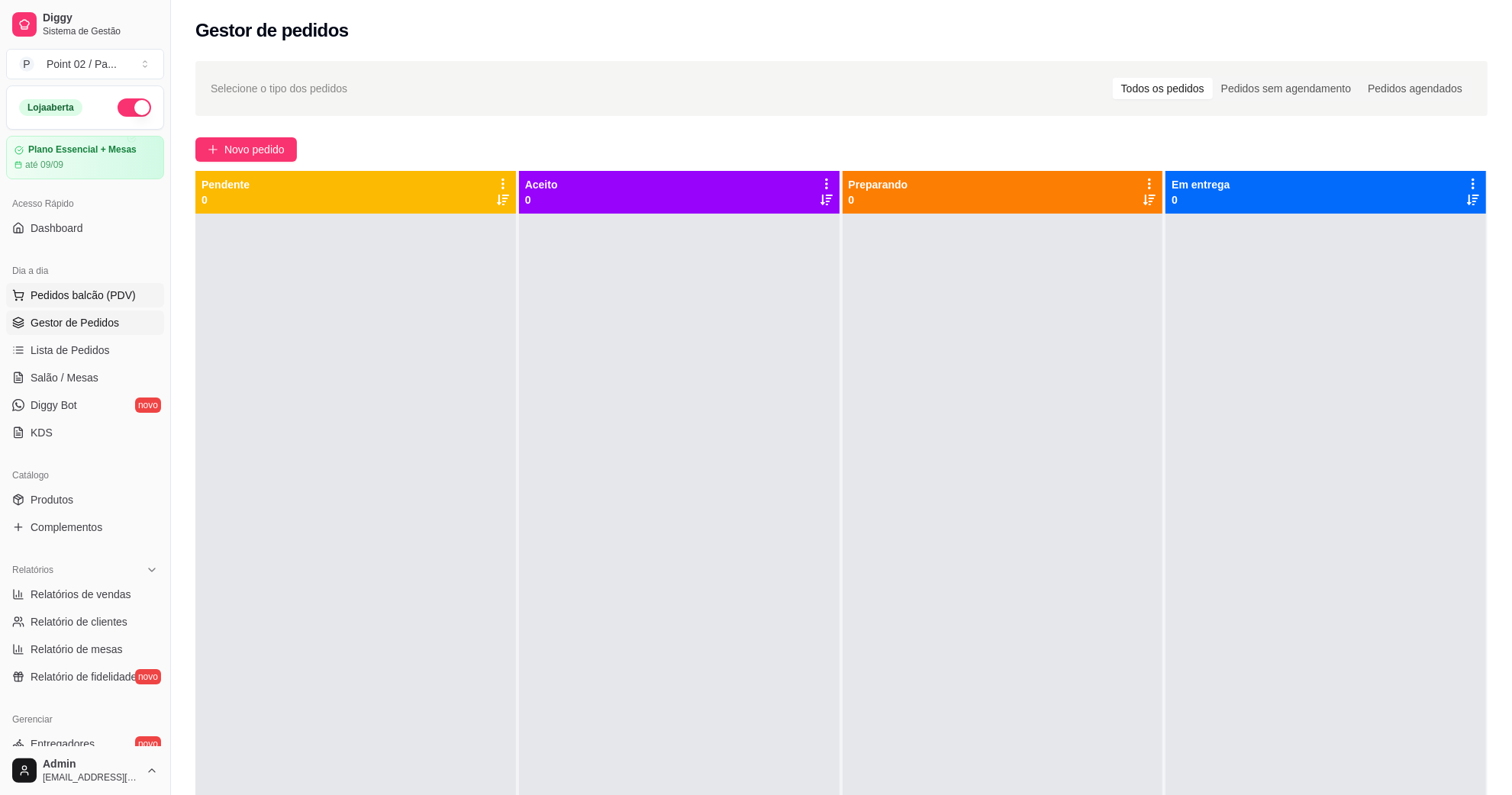
click at [97, 304] on button "Pedidos balcão (PDV)" at bounding box center [85, 295] width 158 height 25
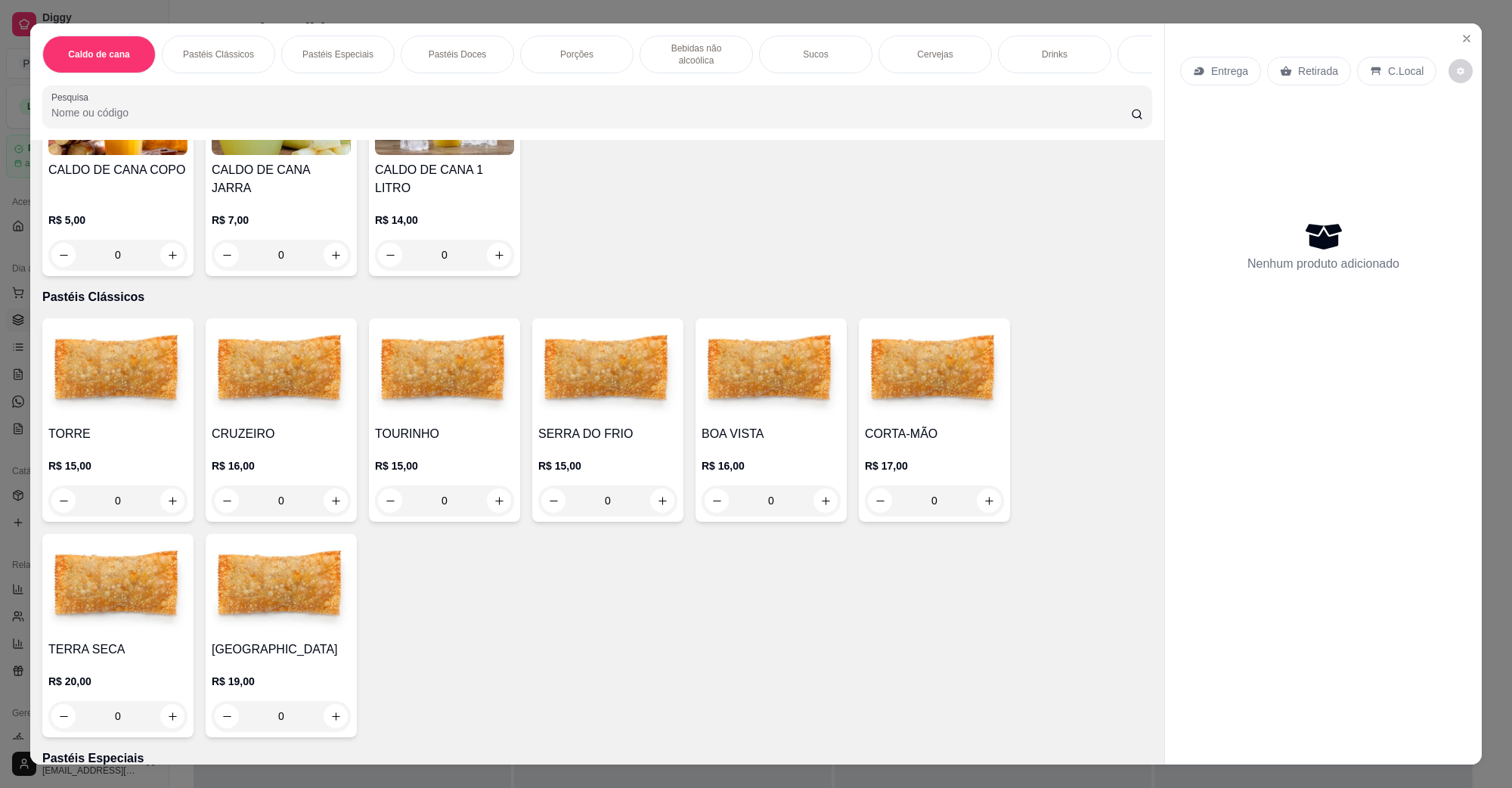
scroll to position [189, 0]
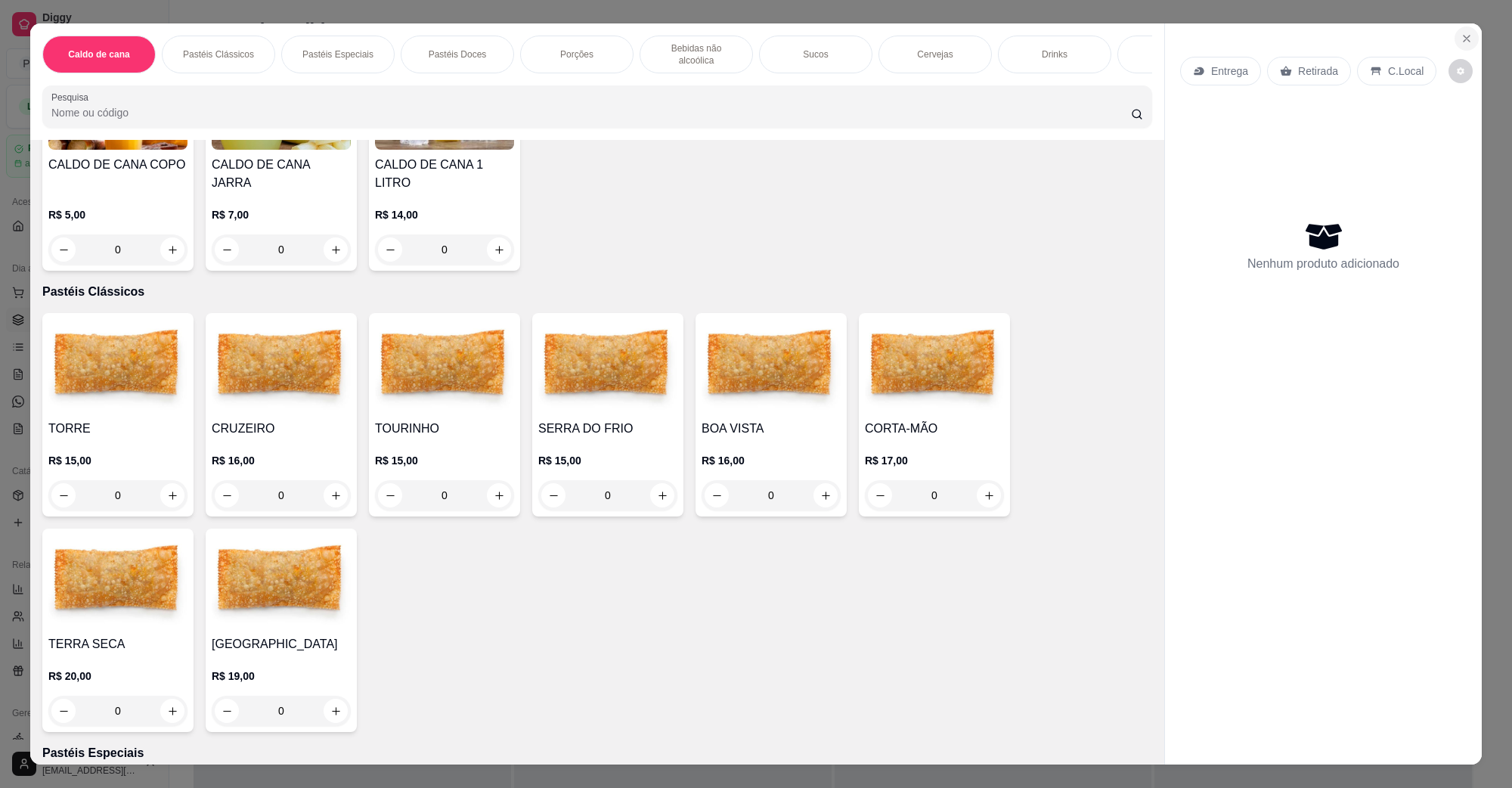
click at [1461, 33] on icon "Close" at bounding box center [1467, 39] width 12 height 12
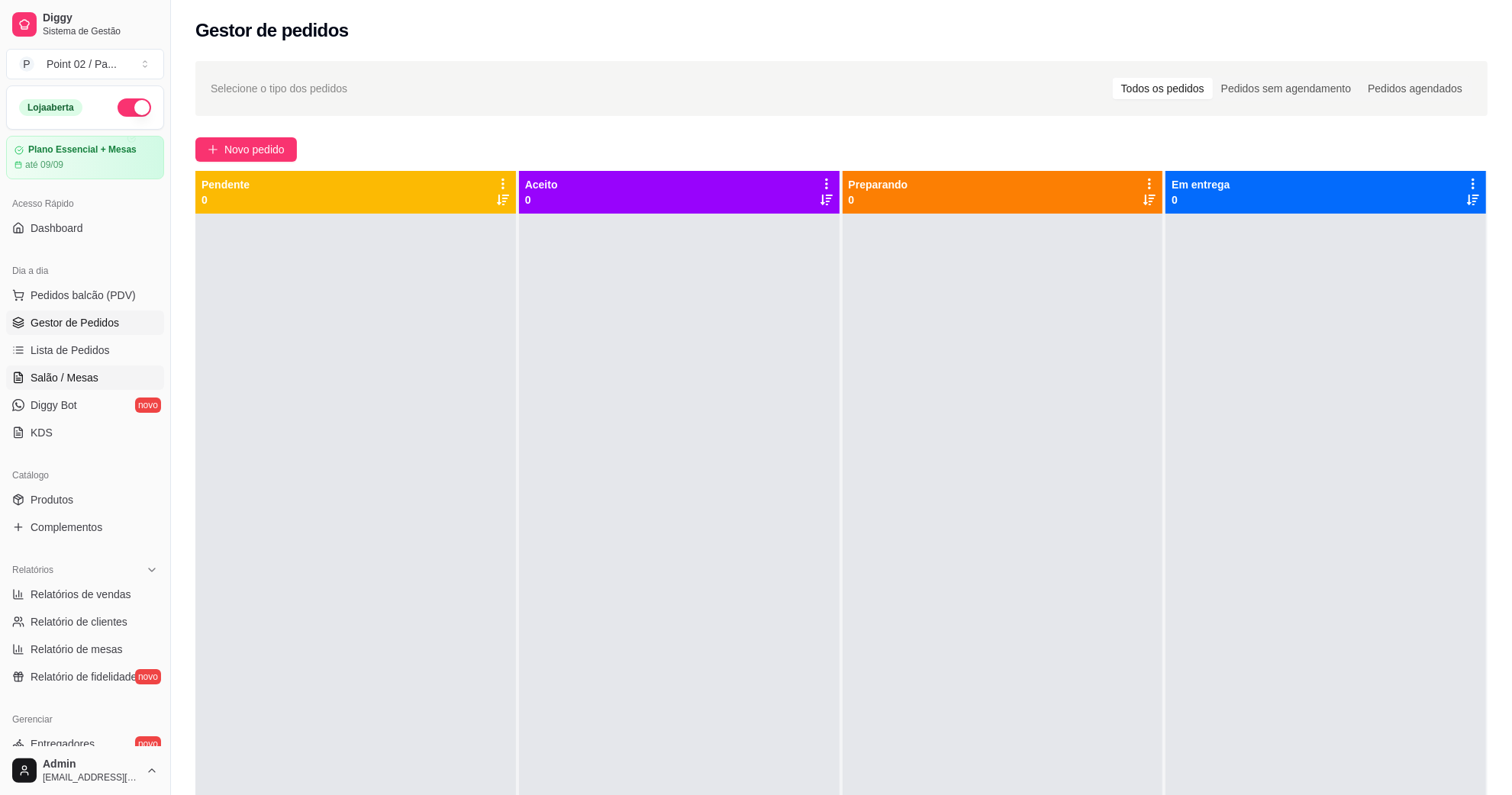
click at [88, 378] on span "Salão / Mesas" at bounding box center [64, 378] width 68 height 15
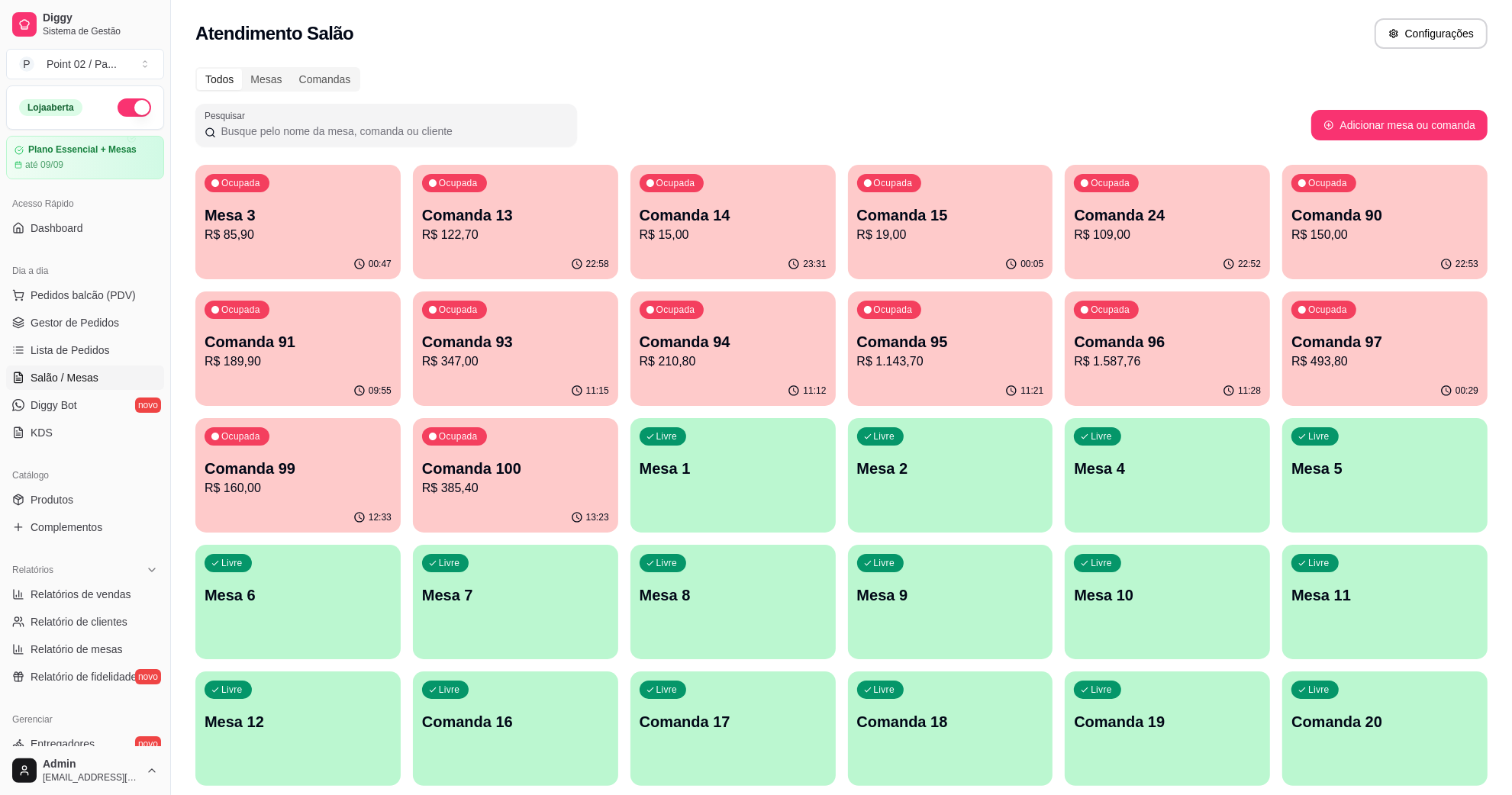
click at [860, 220] on p "Comanda 15" at bounding box center [950, 215] width 187 height 21
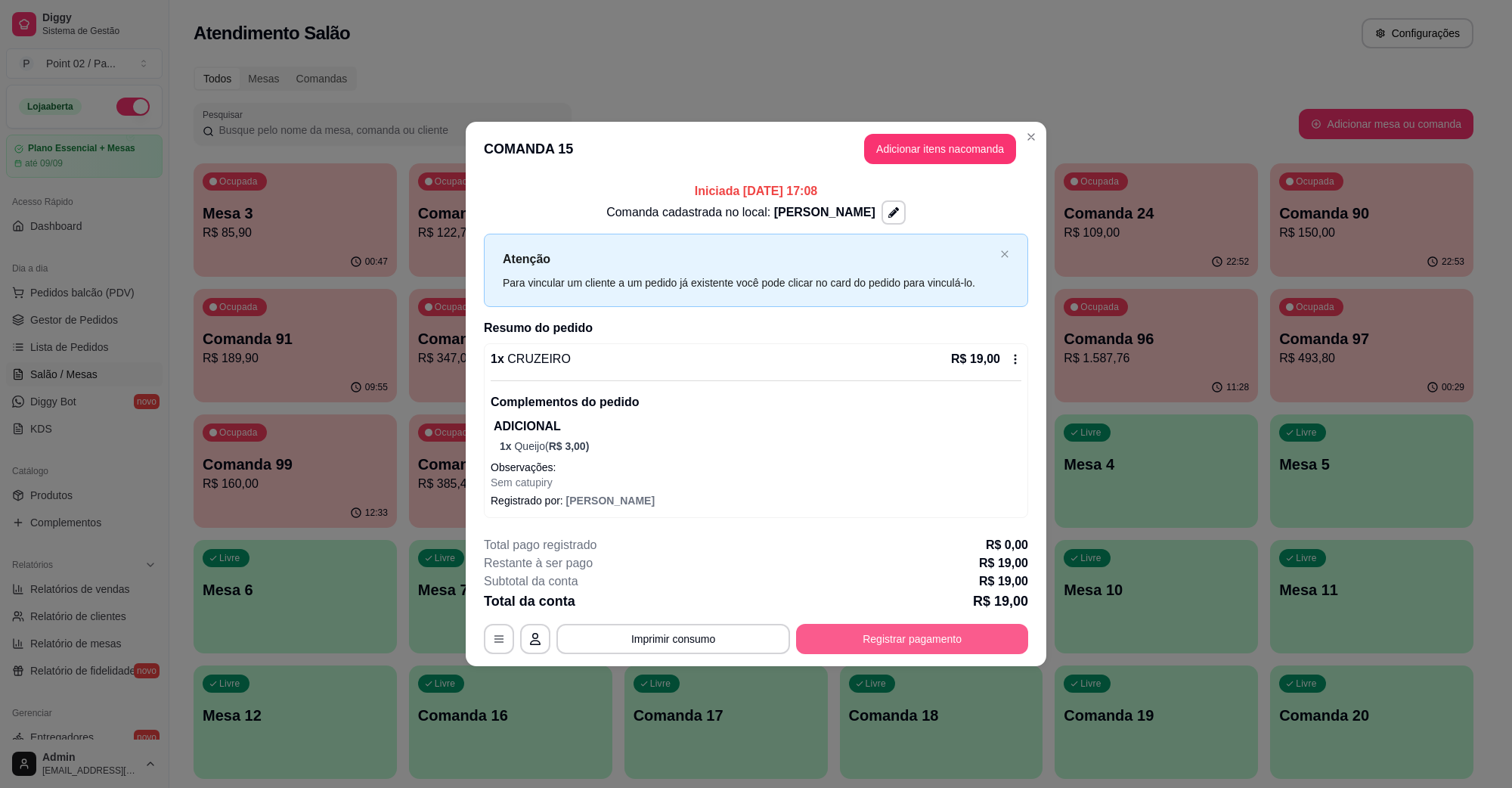
click at [902, 643] on button "Registrar pagamento" at bounding box center [912, 639] width 232 height 30
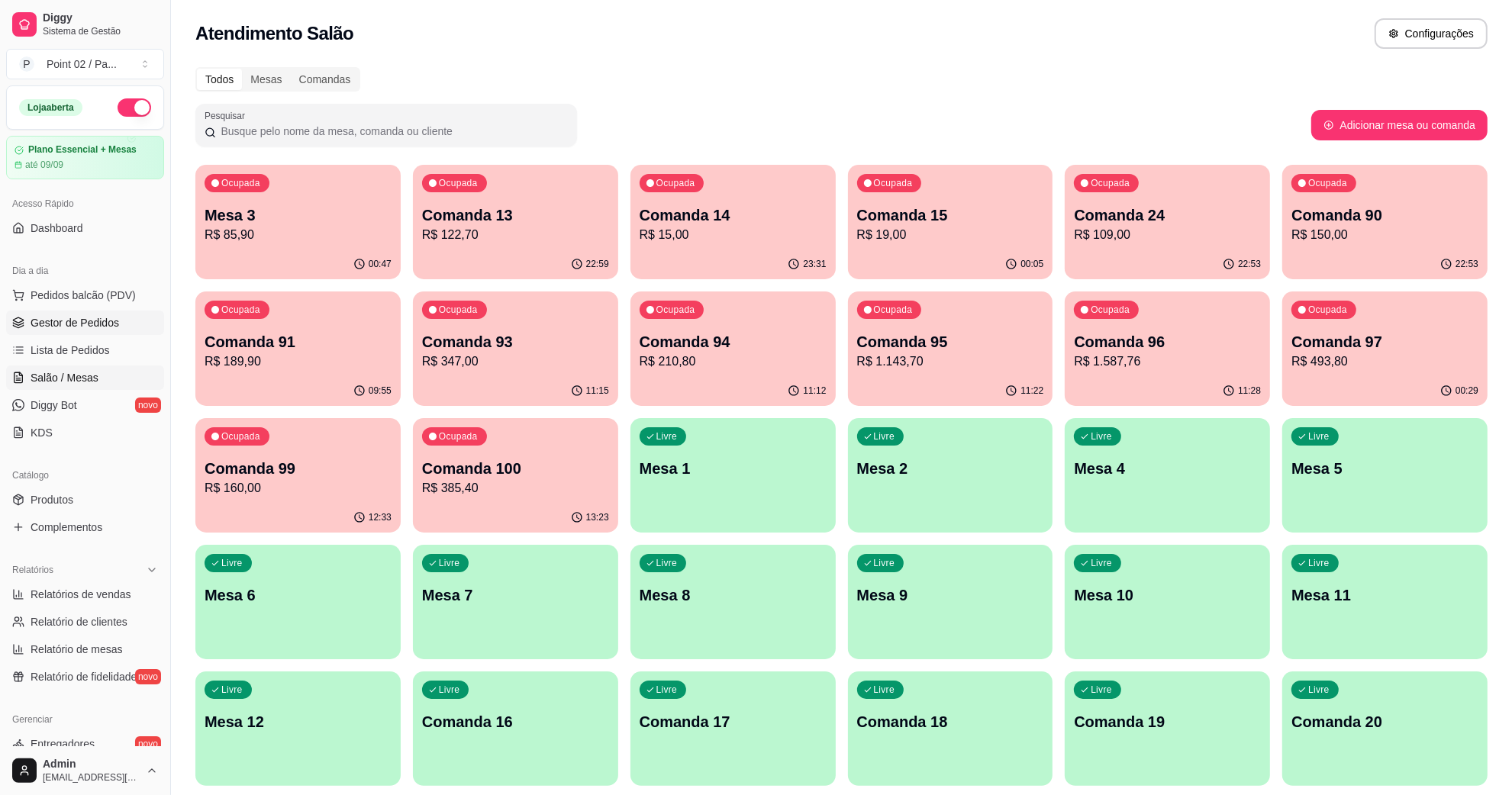
click at [109, 315] on span "Gestor de Pedidos" at bounding box center [74, 323] width 89 height 15
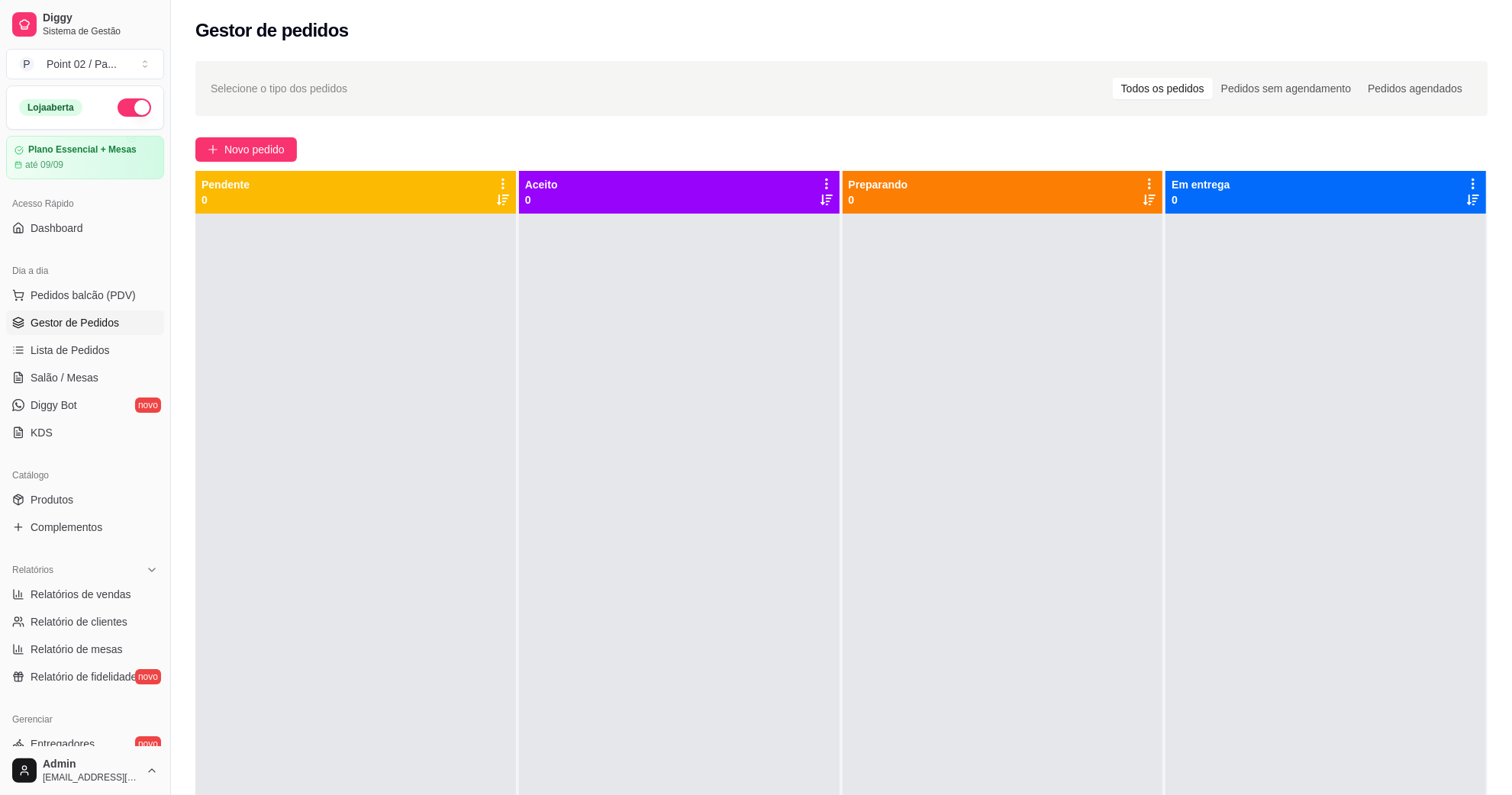
click at [74, 364] on ul "Pedidos balcão (PDV) Gestor de Pedidos Lista de Pedidos Salão / Mesas Diggy Bot…" at bounding box center [85, 364] width 158 height 162
click at [70, 386] on span "Salão / Mesas" at bounding box center [64, 378] width 68 height 15
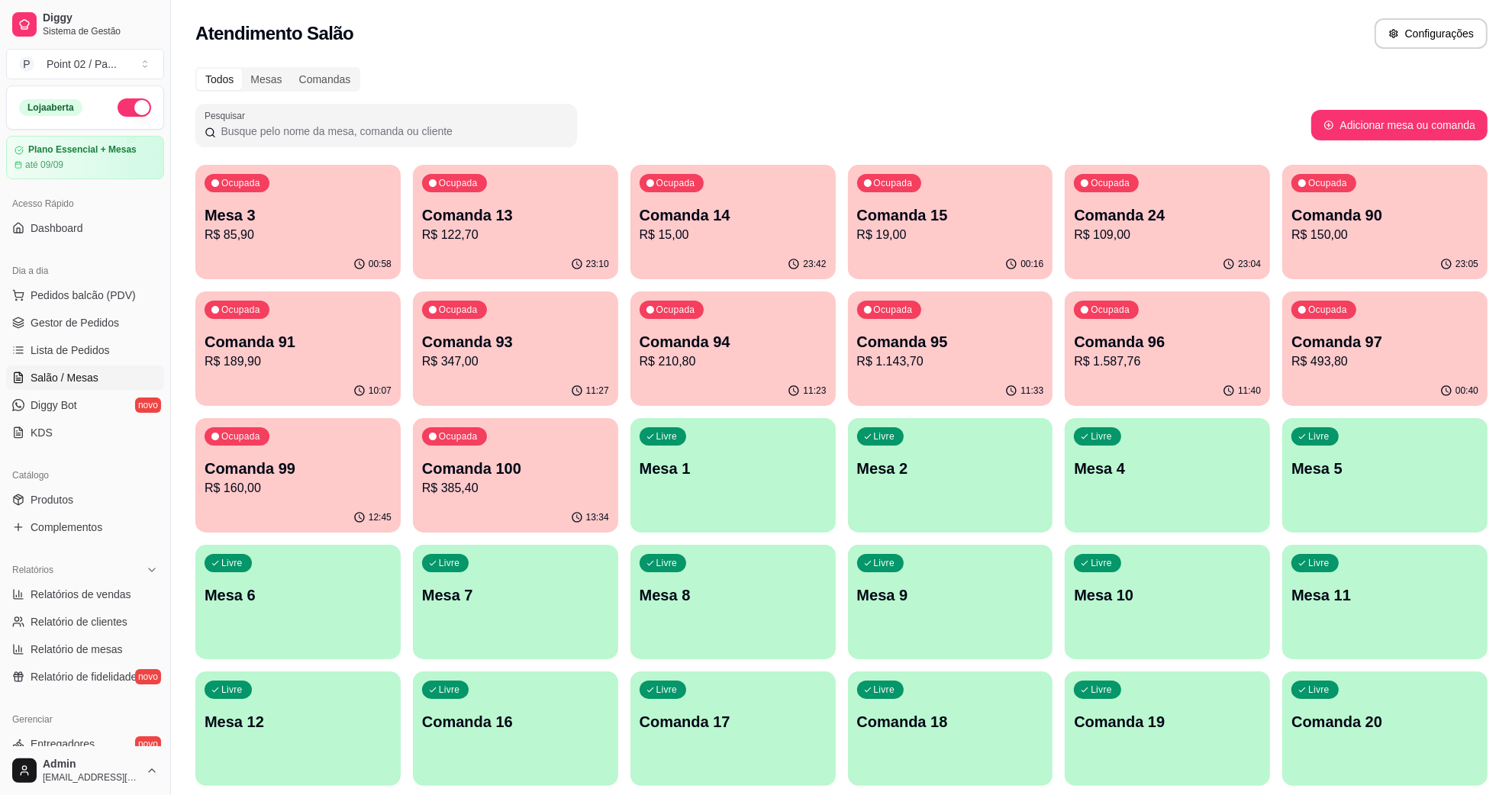
click at [273, 234] on p "R$ 85,90" at bounding box center [298, 235] width 187 height 19
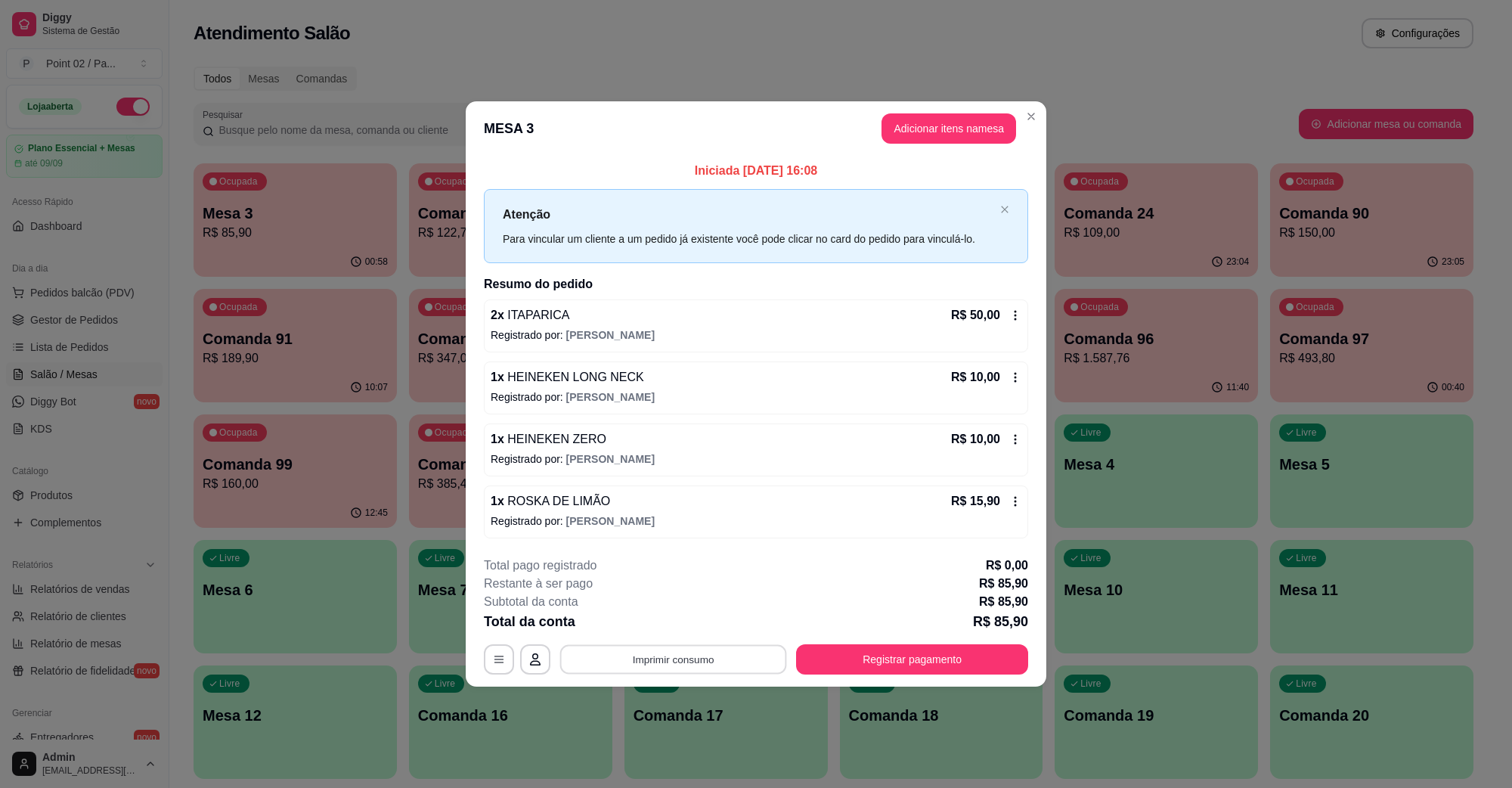
click at [631, 656] on button "Imprimir consumo" at bounding box center [674, 659] width 227 height 29
click at [684, 622] on button "IMPRESSORA" at bounding box center [677, 625] width 110 height 24
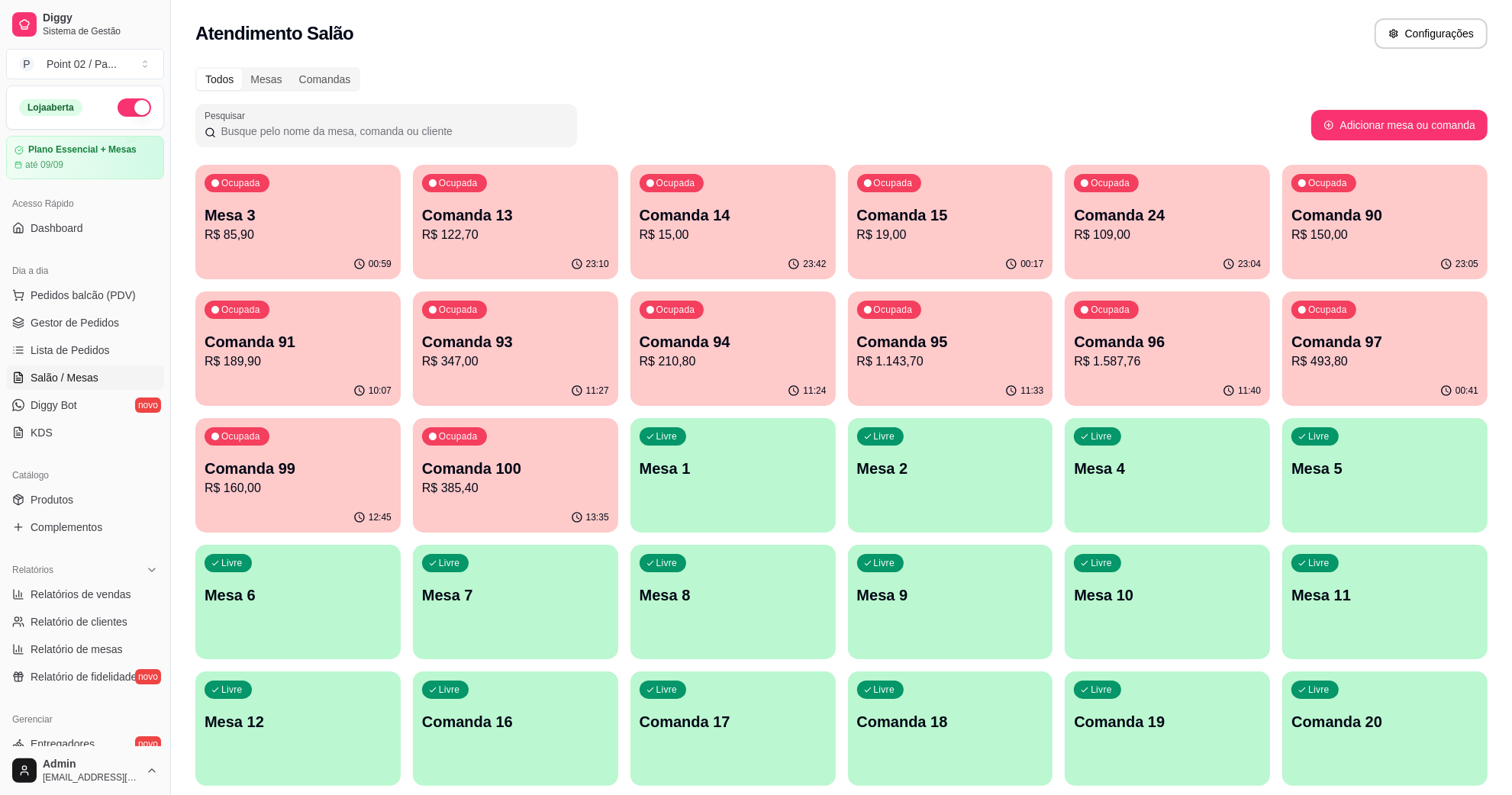
click at [687, 233] on p "R$ 15,00" at bounding box center [733, 235] width 187 height 19
click at [995, 245] on div "Ocupada Comanda 15 R$ 19,00" at bounding box center [950, 207] width 199 height 82
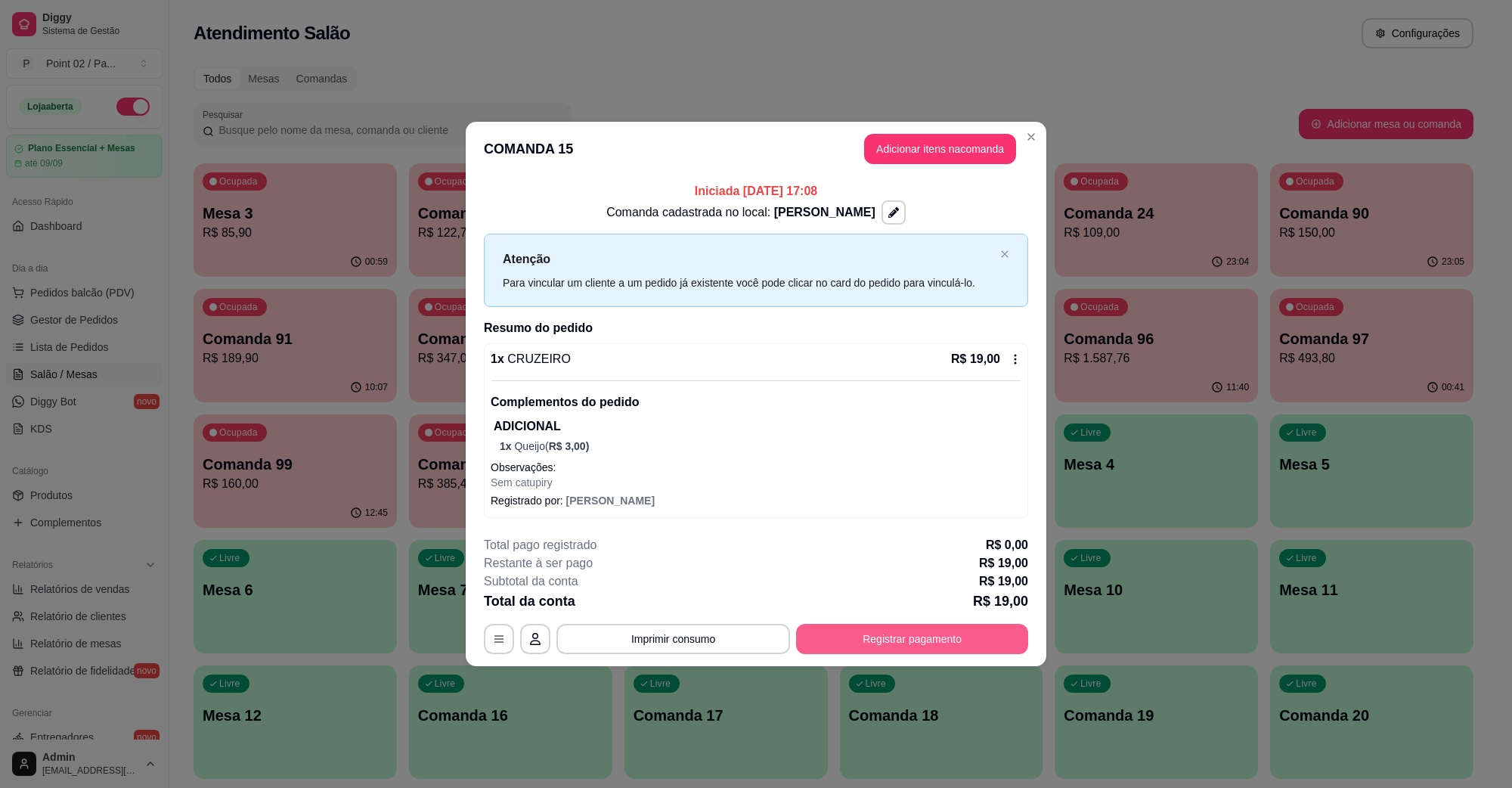
click at [927, 634] on button "Registrar pagamento" at bounding box center [912, 639] width 232 height 30
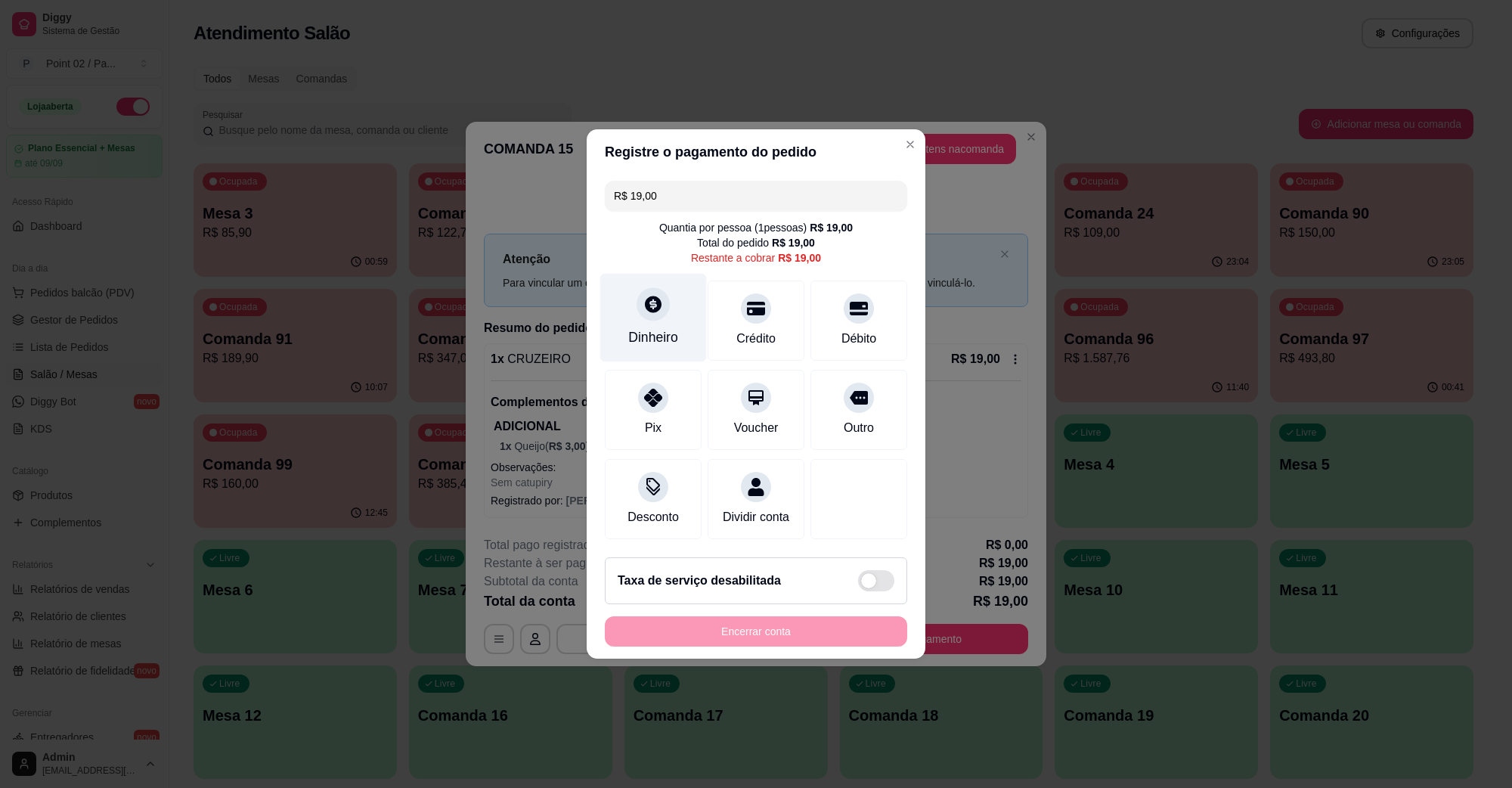
click at [650, 294] on icon at bounding box center [653, 303] width 19 height 19
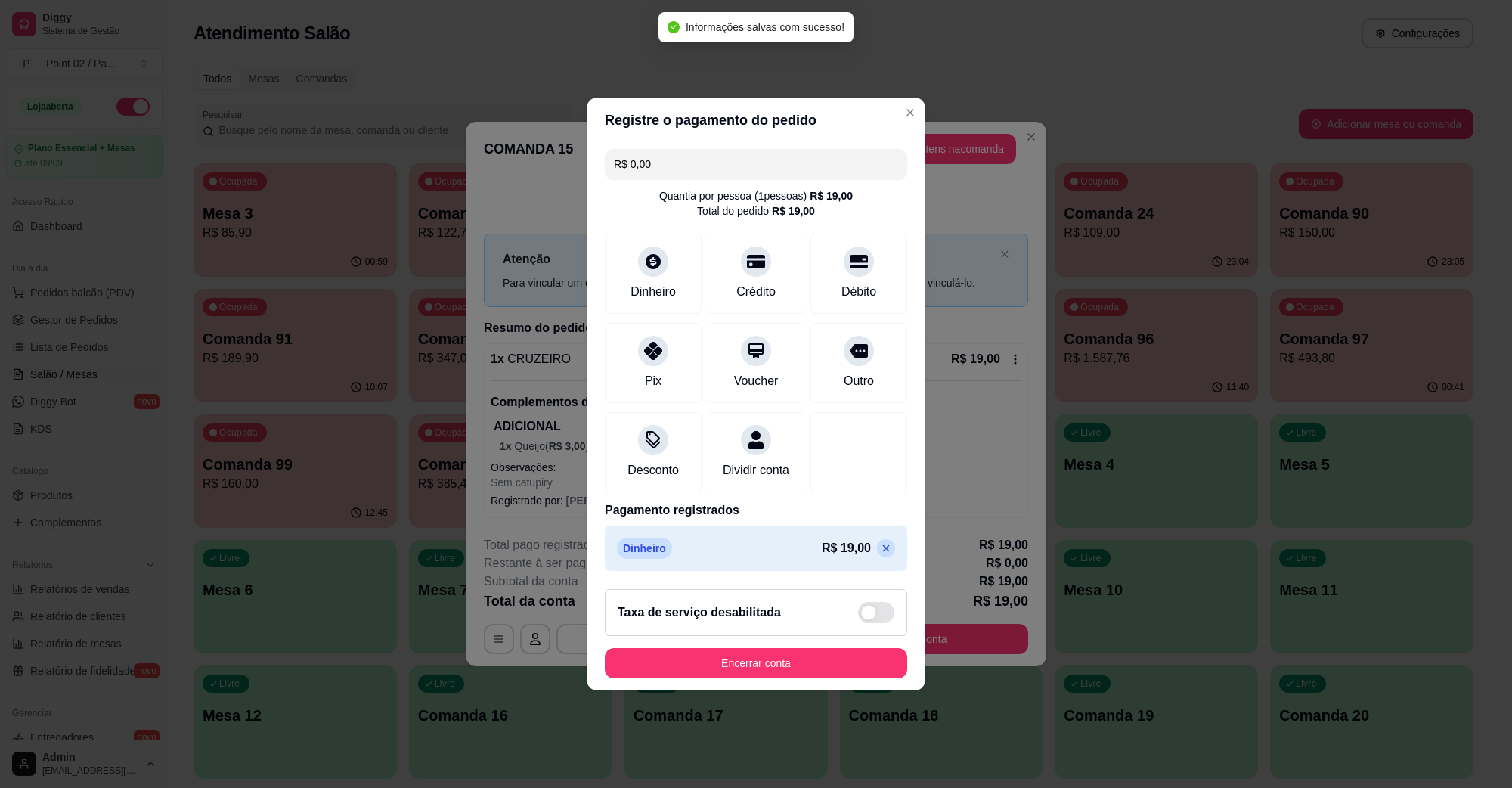
type input "R$ 0,00"
click at [774, 666] on button "Encerrar conta" at bounding box center [756, 663] width 293 height 29
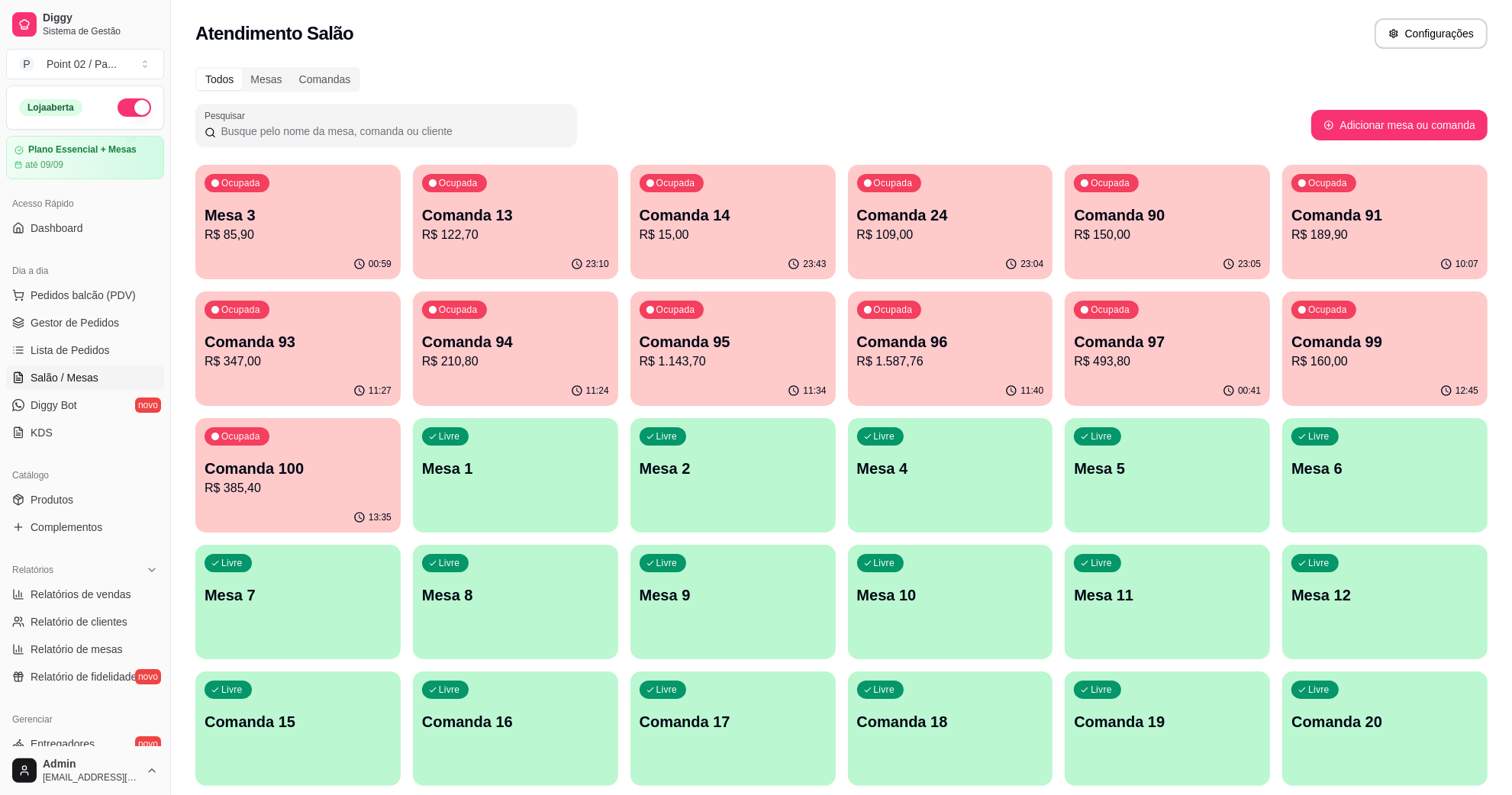
click at [331, 197] on div "Ocupada Mesa 3 R$ 85,90" at bounding box center [298, 207] width 206 height 85
click at [378, 197] on div "Ocupada Mesa 3 R$ 85,90" at bounding box center [298, 207] width 206 height 85
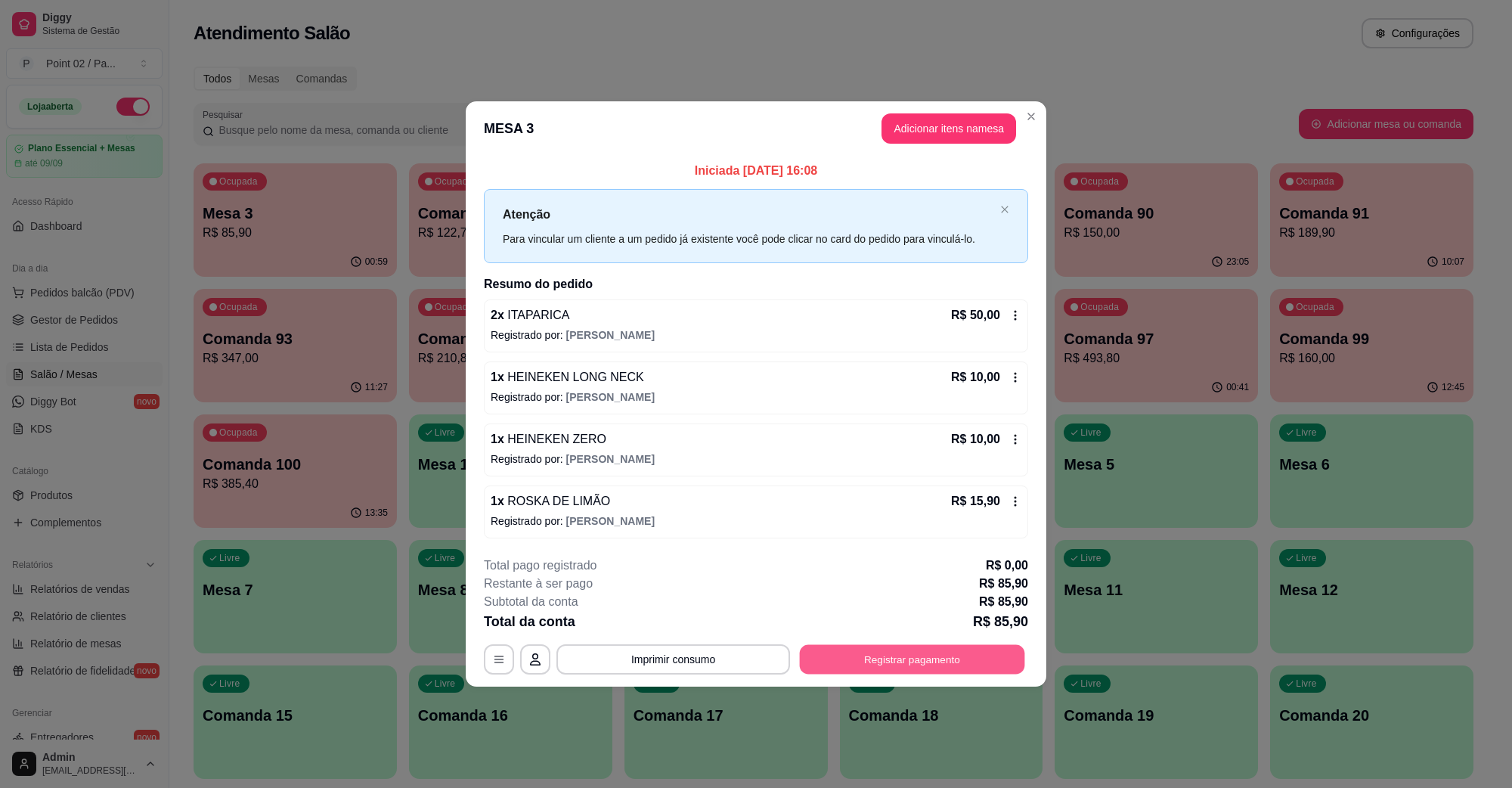
click at [893, 647] on button "Registrar pagamento" at bounding box center [912, 659] width 225 height 29
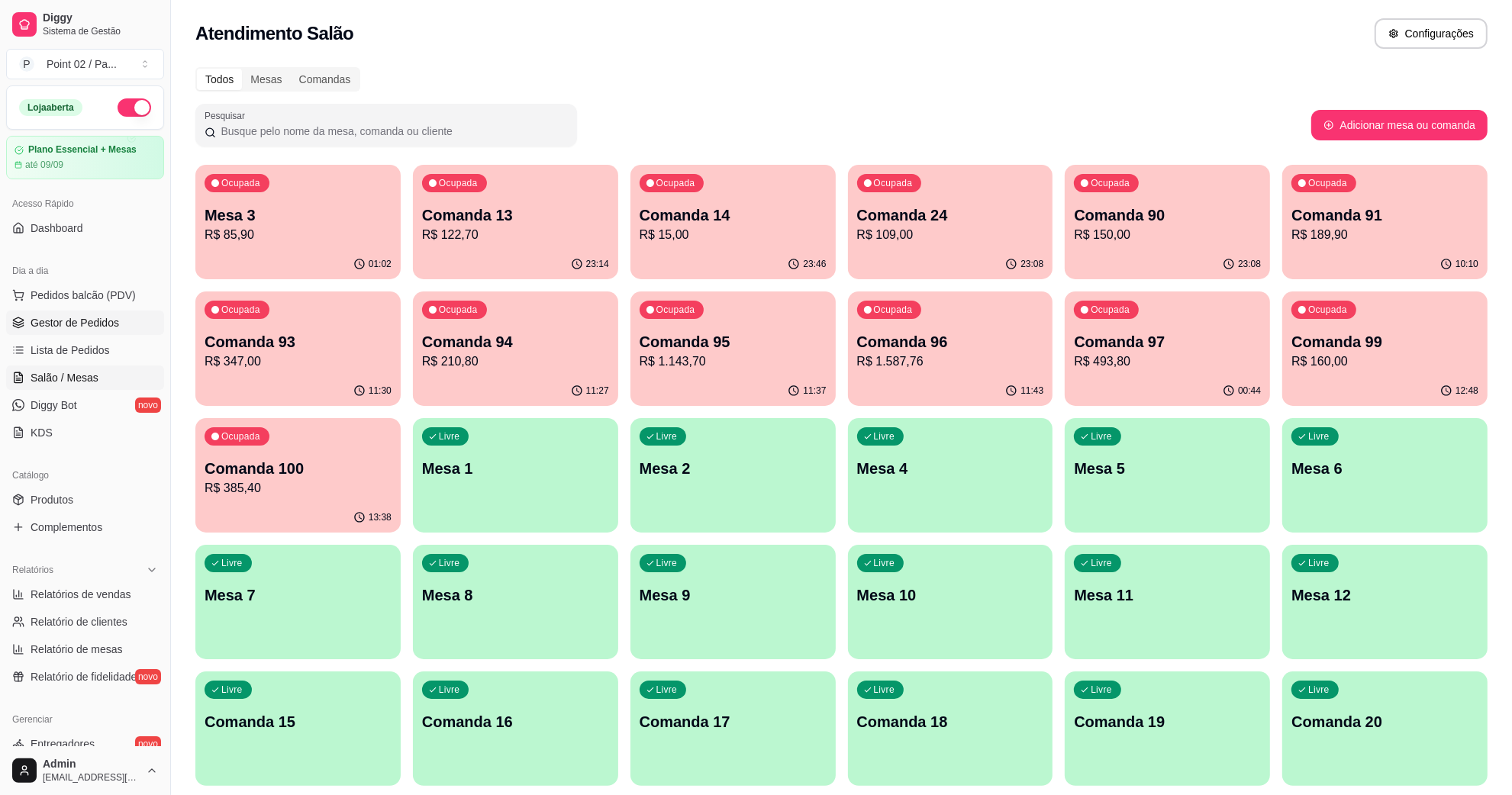
click at [44, 331] on span "Gestor de Pedidos" at bounding box center [74, 323] width 89 height 15
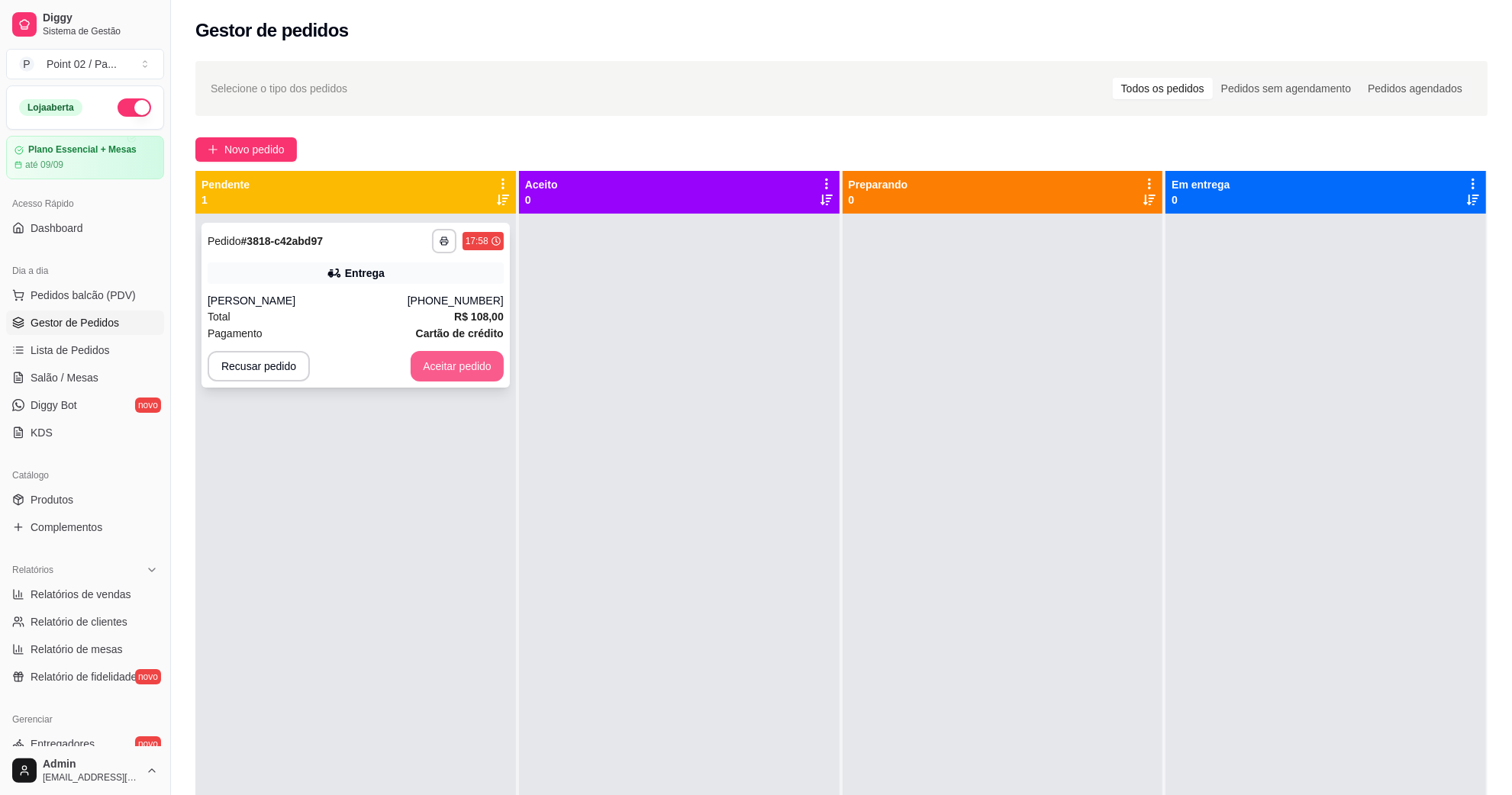
click at [435, 367] on button "Aceitar pedido" at bounding box center [457, 366] width 93 height 30
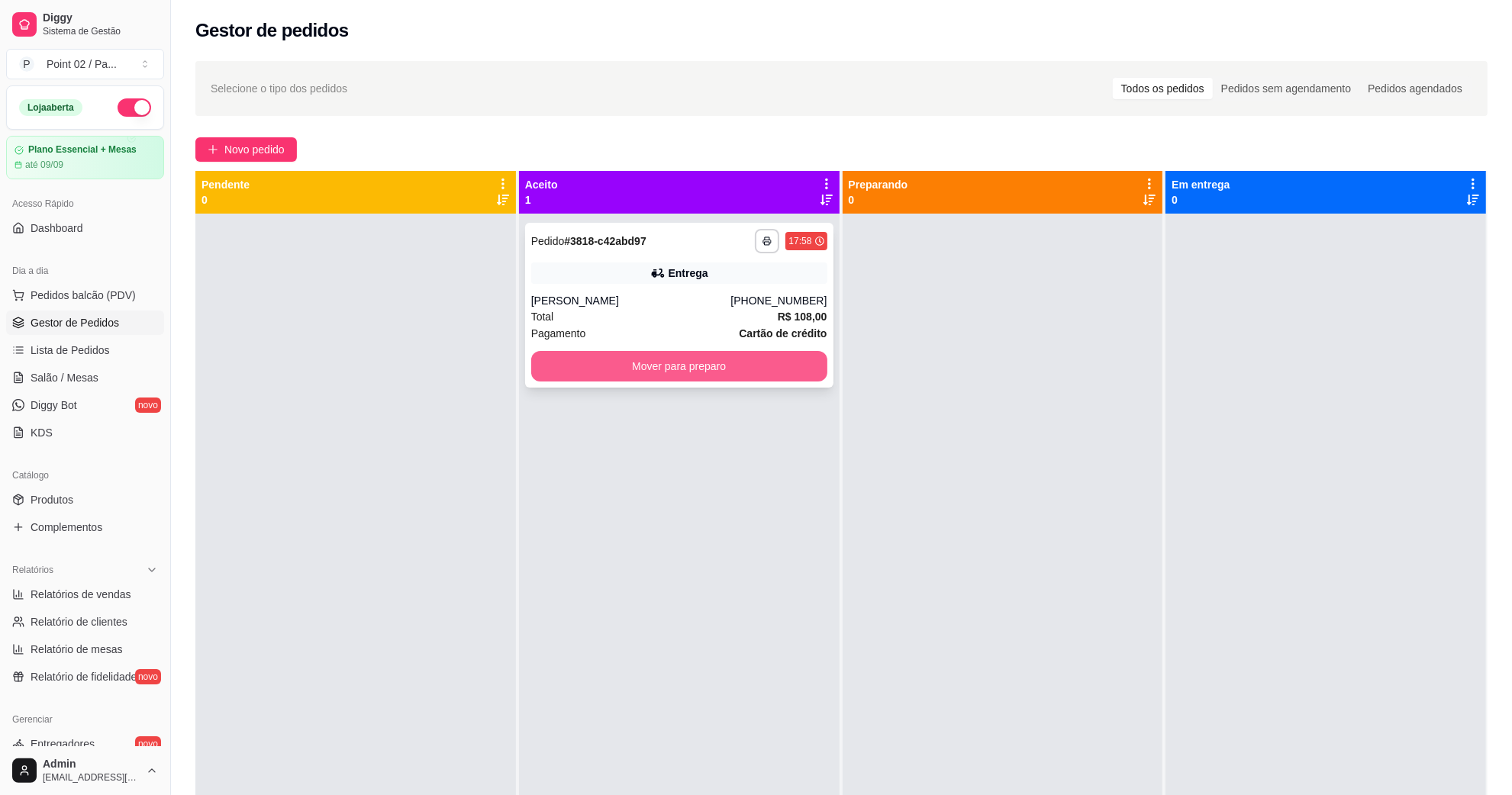
click at [567, 363] on button "Mover para preparo" at bounding box center [679, 366] width 296 height 30
click at [784, 376] on button "Mover para preparo" at bounding box center [679, 366] width 296 height 30
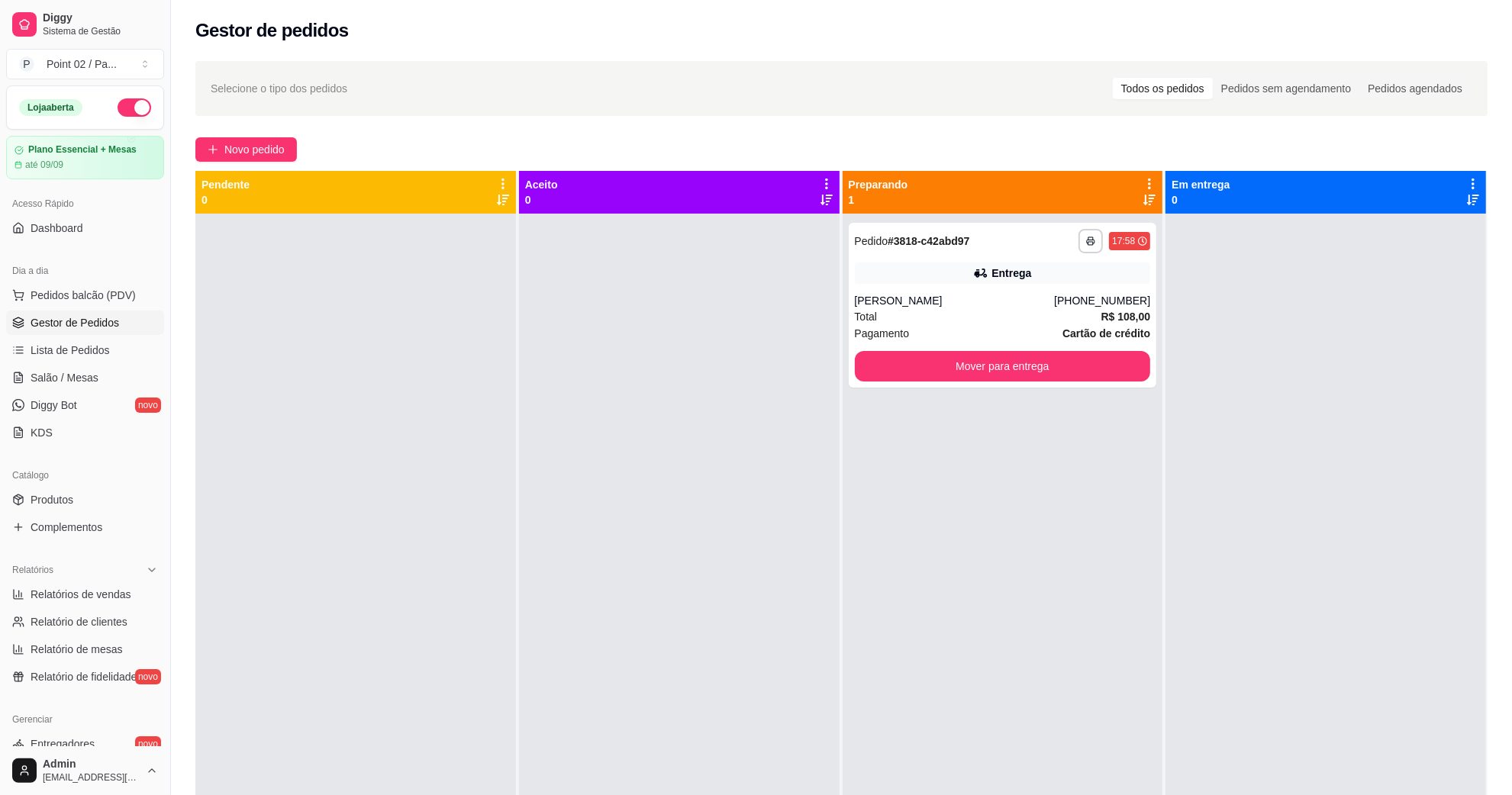
click at [263, 659] on div at bounding box center [355, 611] width 321 height 795
click at [94, 376] on span "Salão / Mesas" at bounding box center [64, 378] width 68 height 15
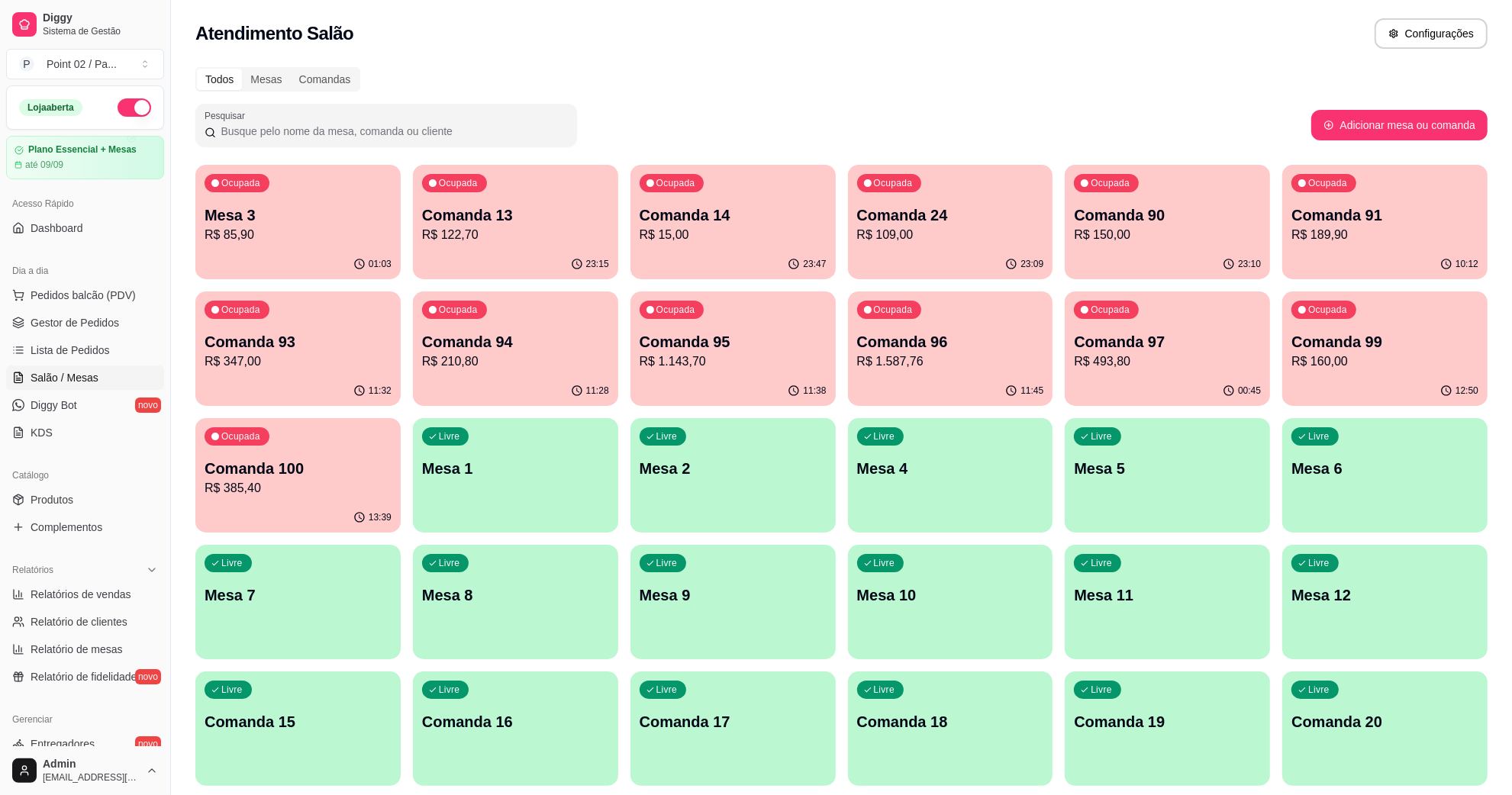
click at [293, 261] on div "01:03" at bounding box center [298, 264] width 206 height 30
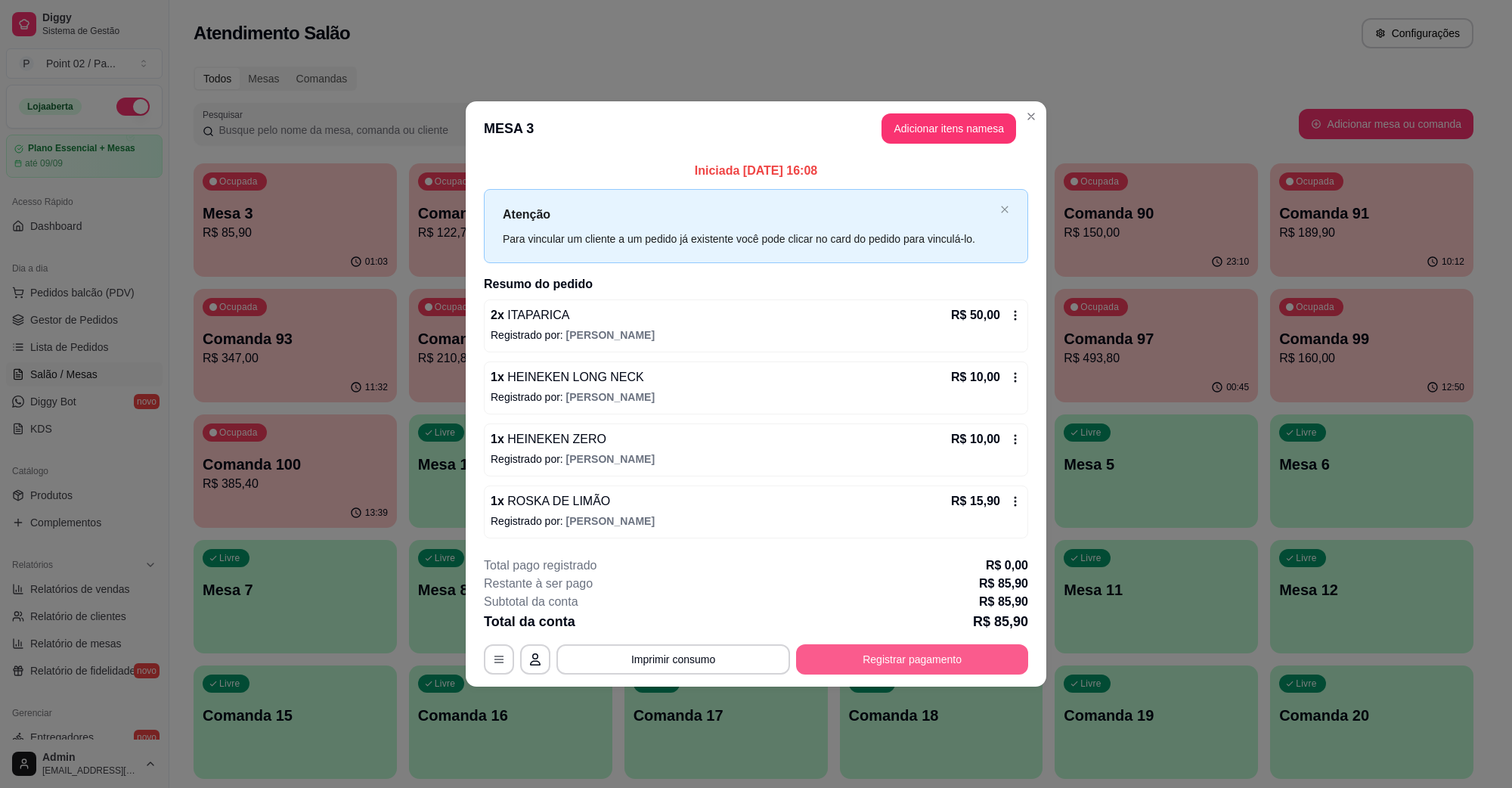
click at [861, 654] on button "Registrar pagamento" at bounding box center [912, 660] width 232 height 30
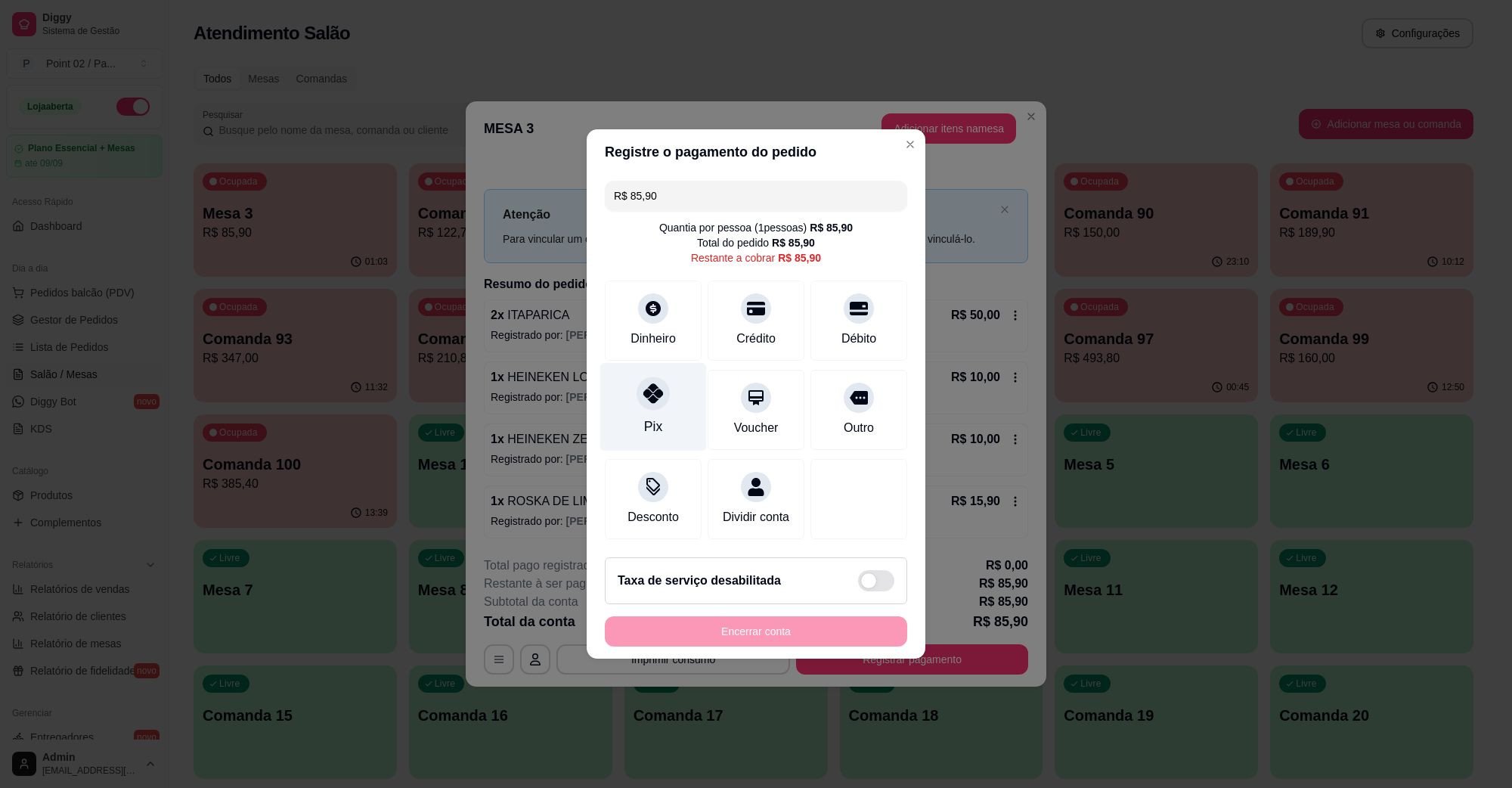
click at [663, 380] on div at bounding box center [654, 393] width 34 height 34
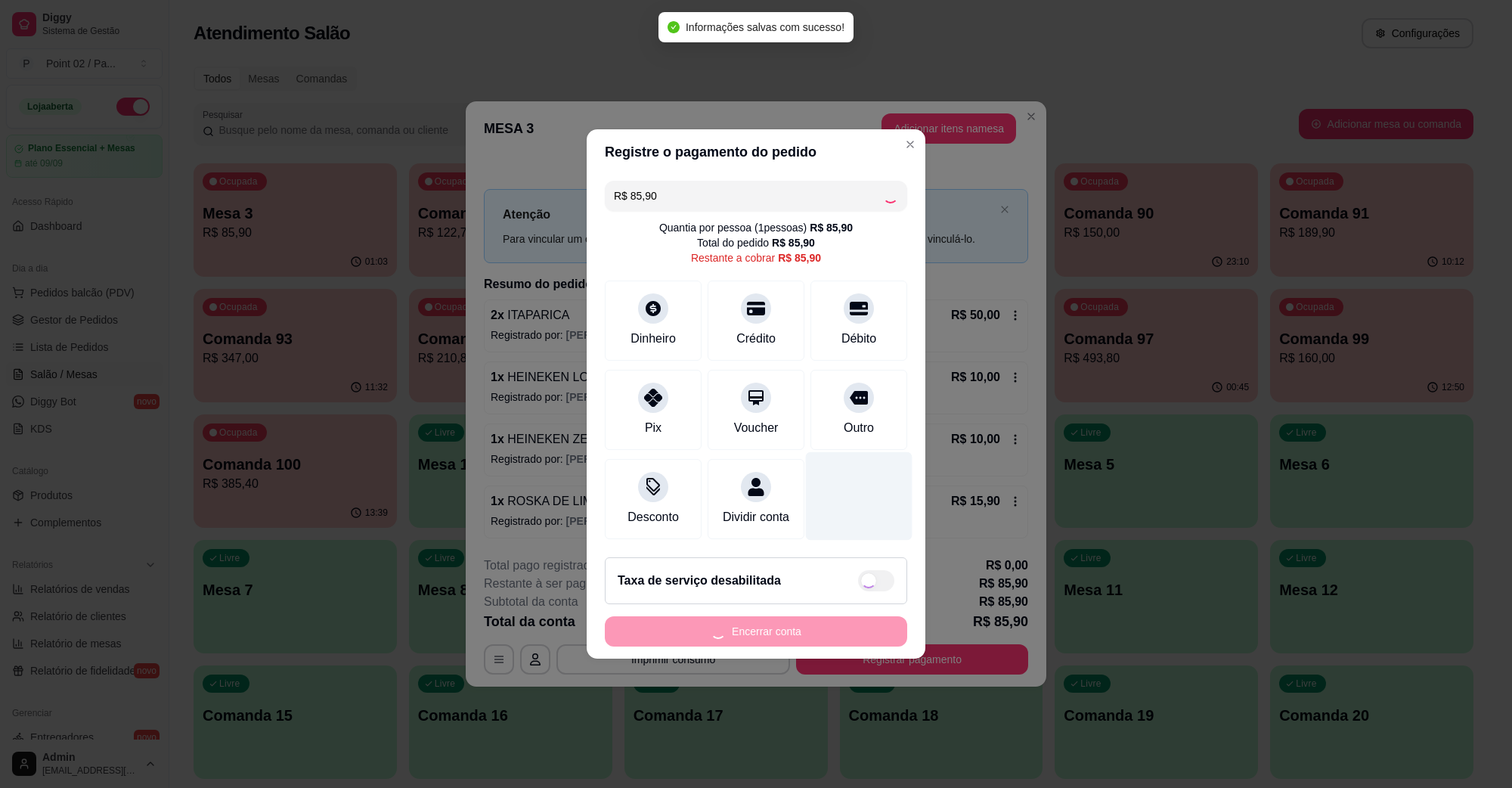
type input "R$ 0,00"
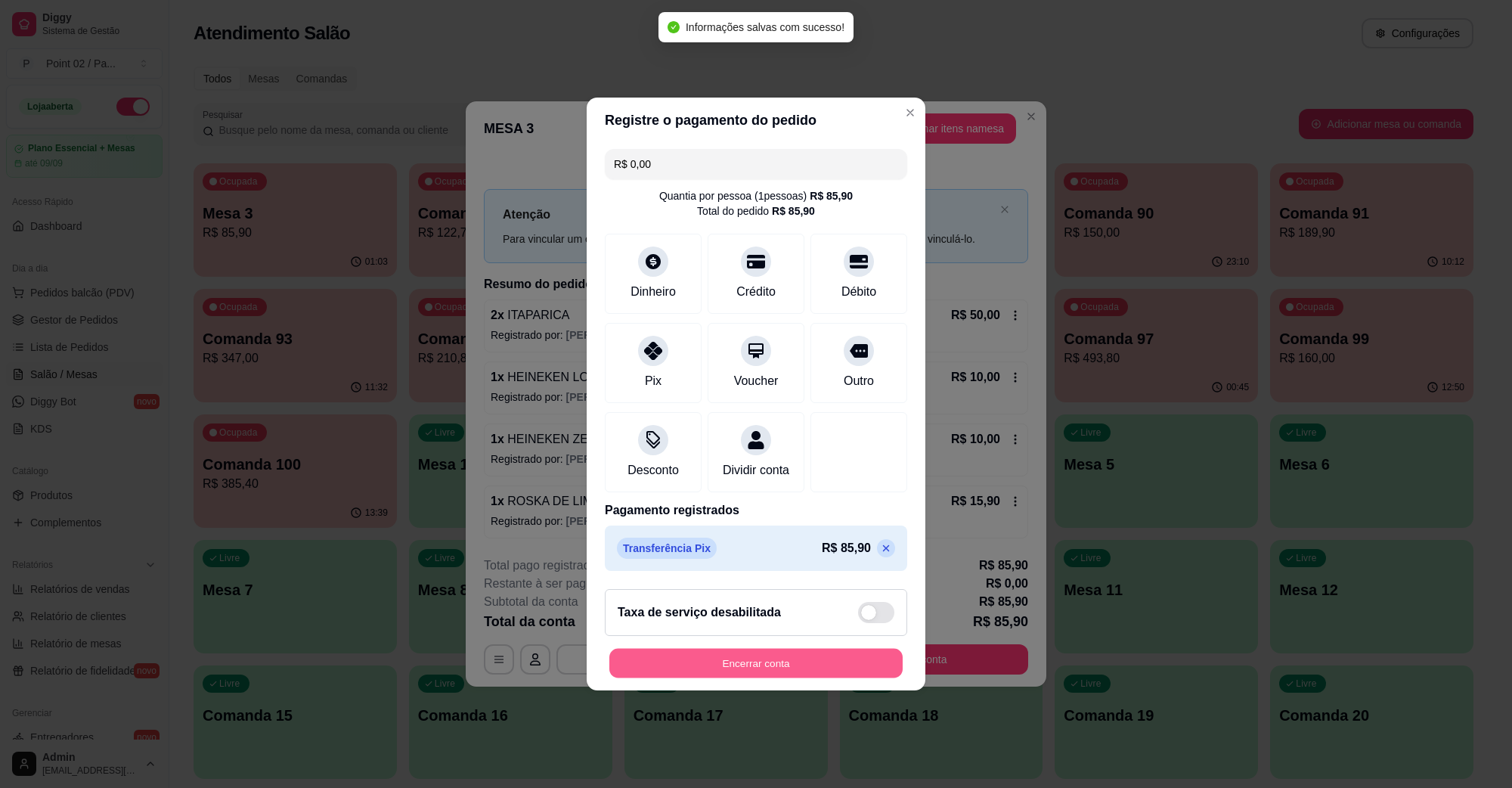
click at [728, 673] on button "Encerrar conta" at bounding box center [756, 663] width 293 height 29
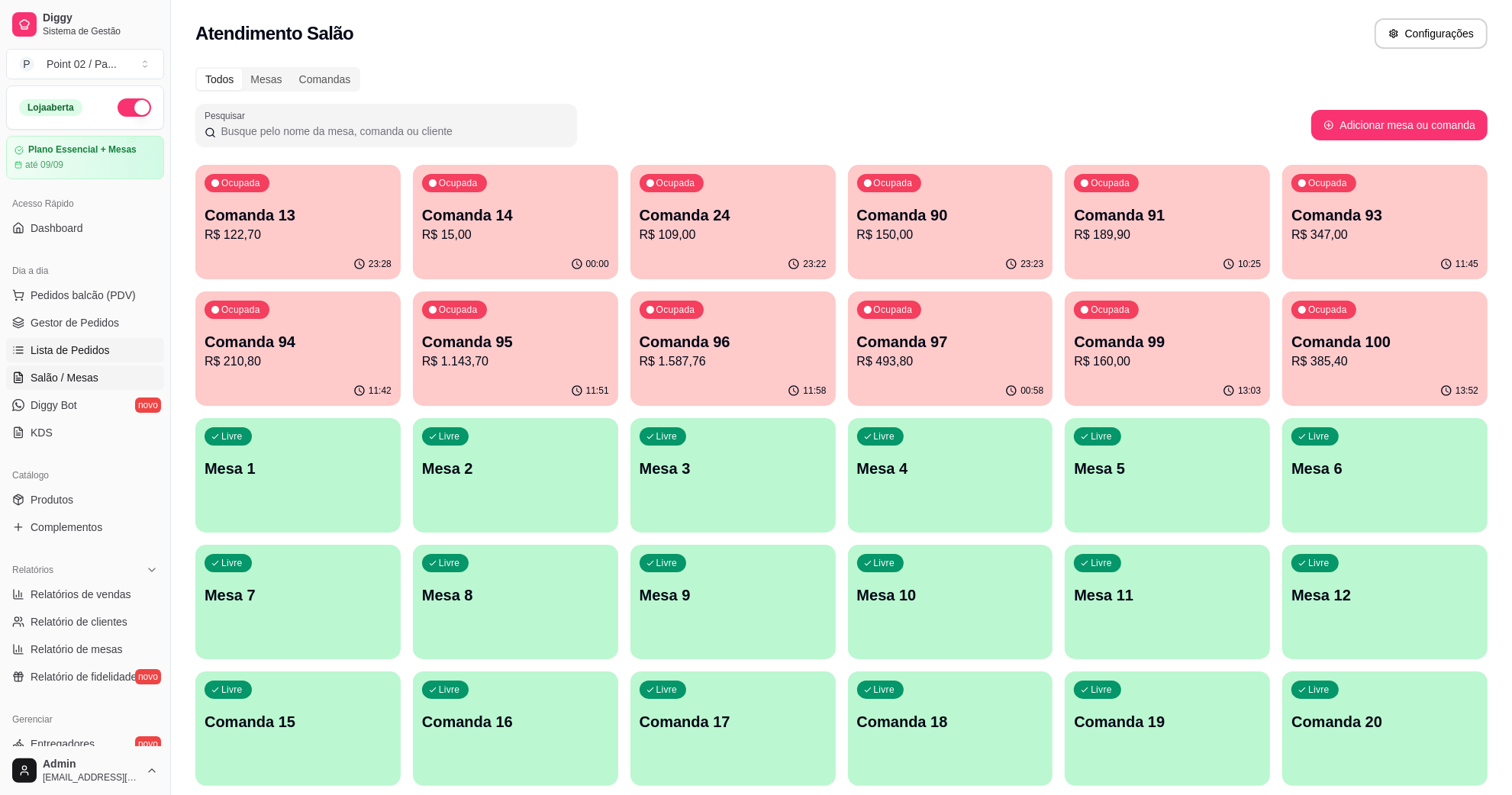
click at [120, 338] on link "Lista de Pedidos" at bounding box center [85, 350] width 158 height 25
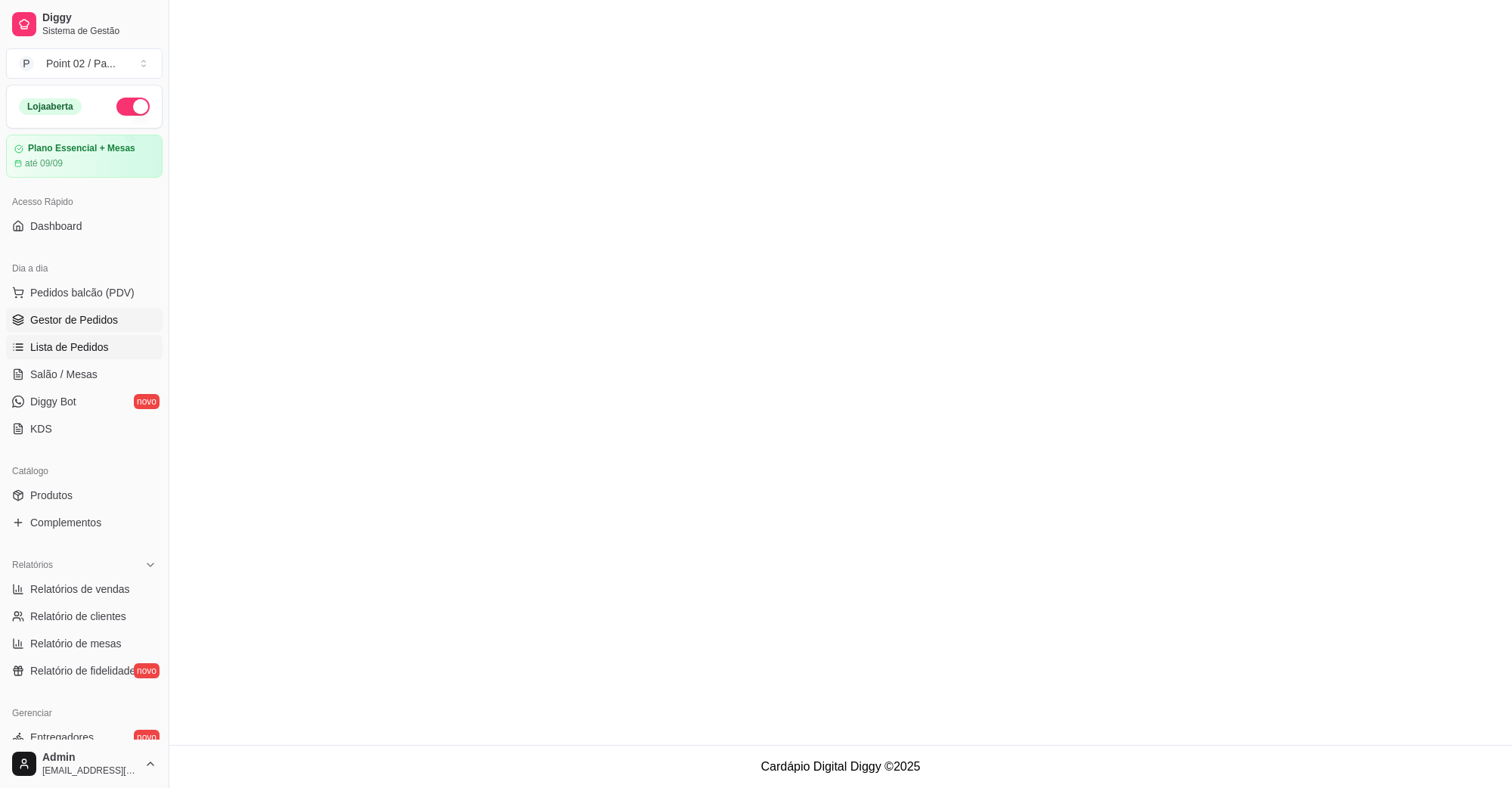
click at [121, 320] on link "Gestor de Pedidos" at bounding box center [84, 319] width 157 height 24
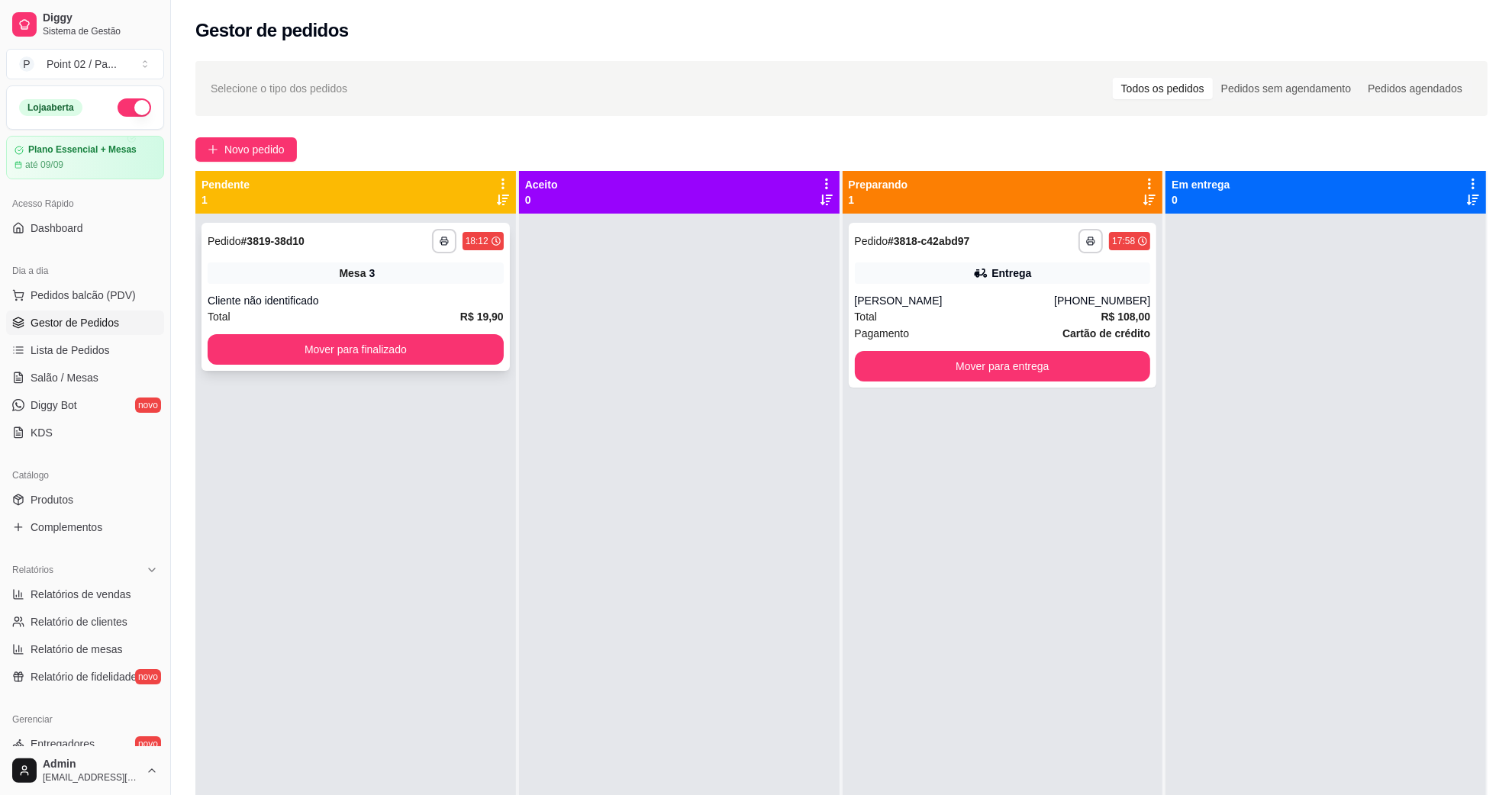
click at [414, 332] on div "**********" at bounding box center [355, 296] width 308 height 148
click at [397, 343] on button "Mover para finalizado" at bounding box center [355, 349] width 287 height 30
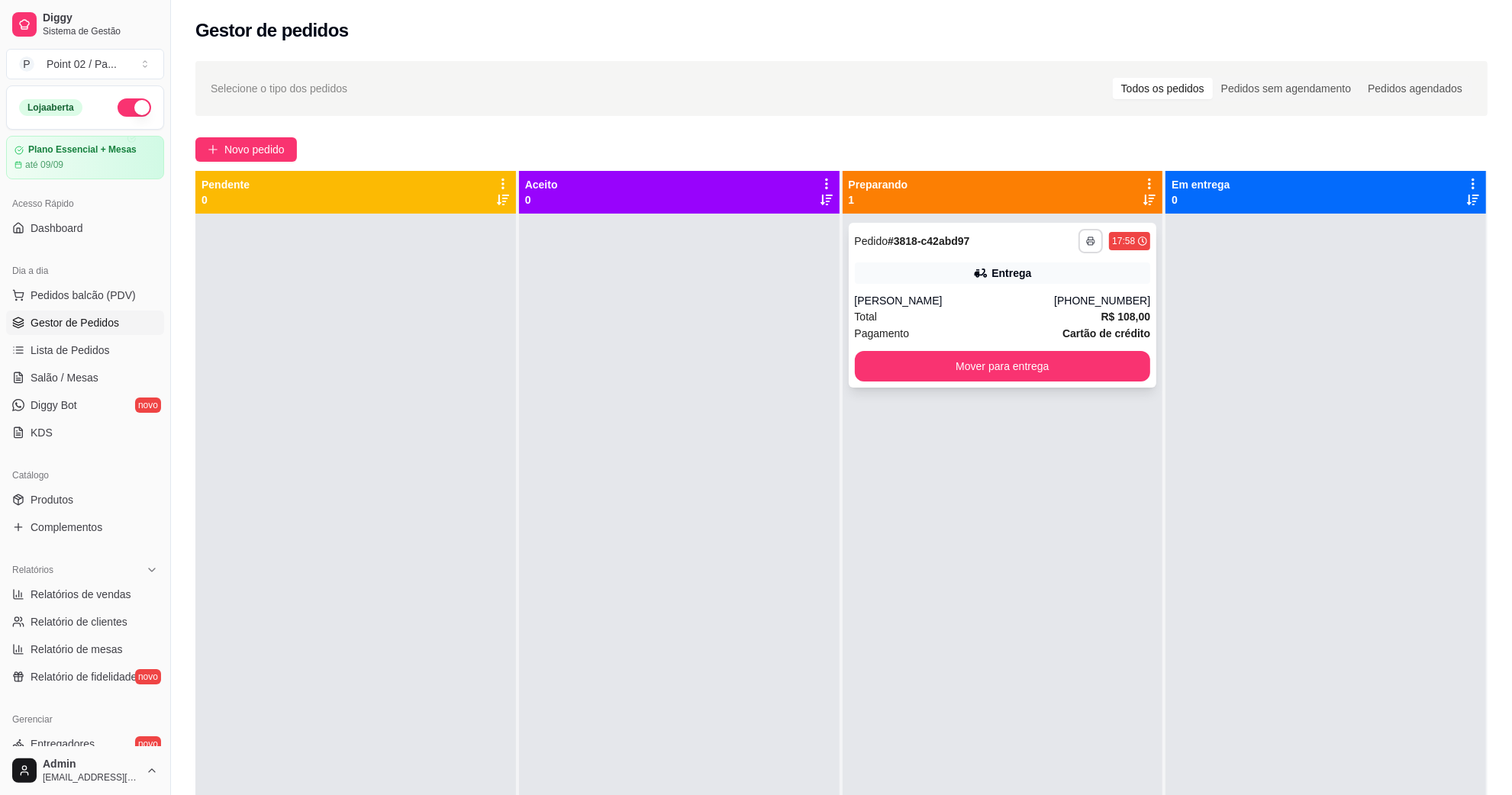
click at [1086, 245] on icon "button" at bounding box center [1091, 241] width 9 height 9
click at [1047, 284] on button "IMPRESSORA" at bounding box center [1040, 294] width 107 height 24
click at [951, 287] on div "**********" at bounding box center [1003, 304] width 308 height 165
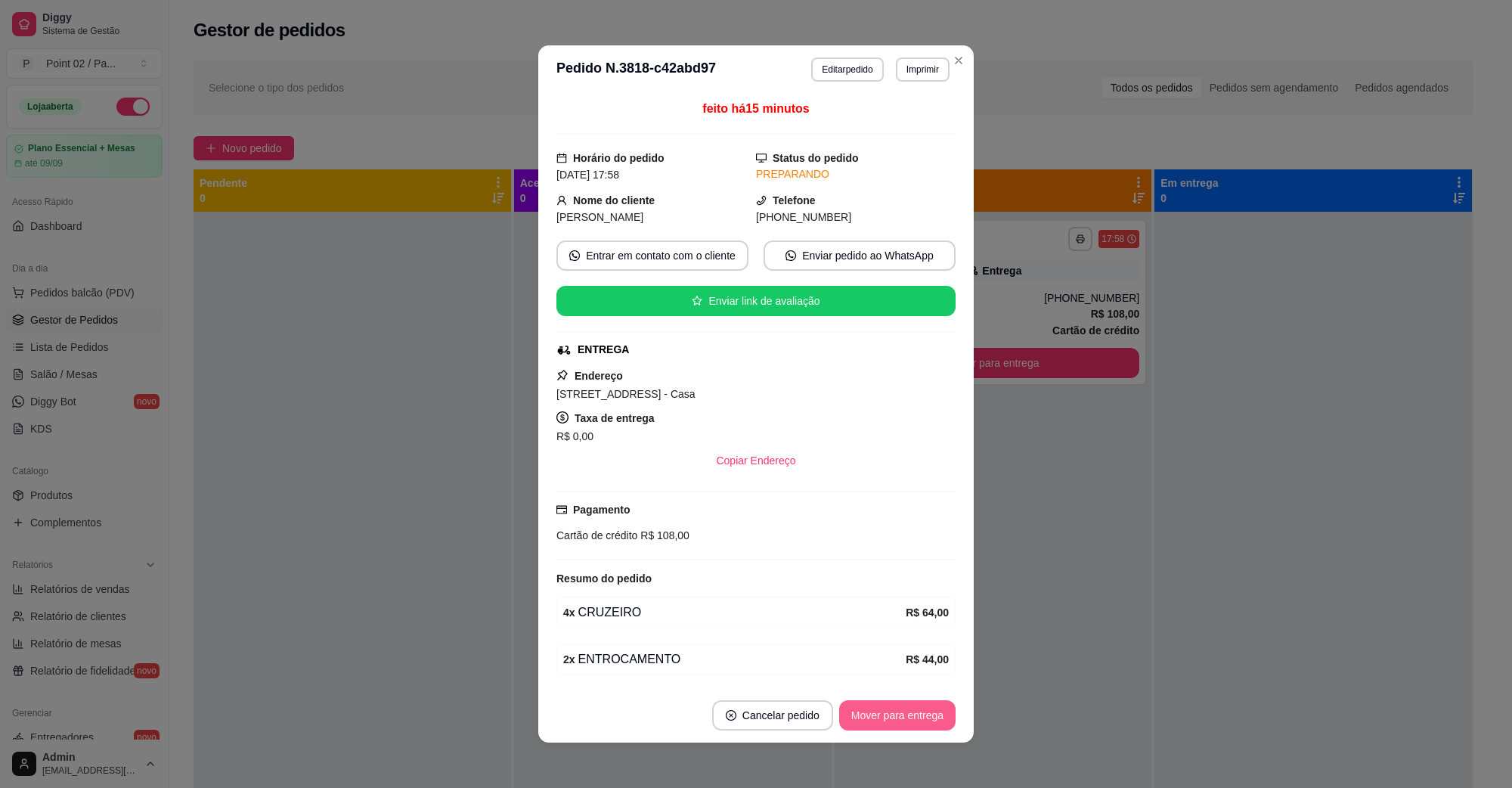
click at [900, 702] on button "Mover para entrega" at bounding box center [897, 715] width 117 height 30
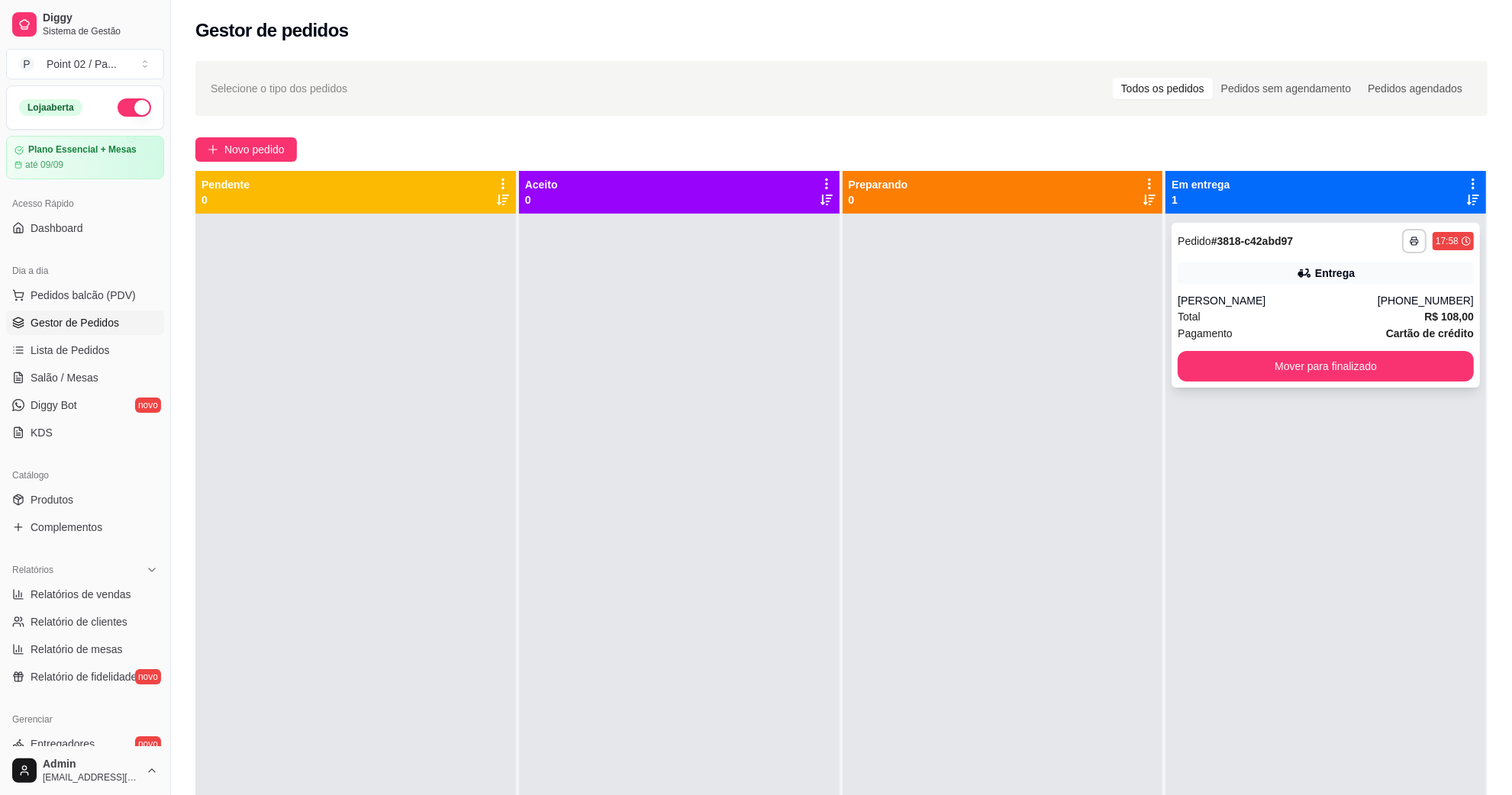
click at [1240, 307] on div "[PERSON_NAME]" at bounding box center [1278, 300] width 200 height 15
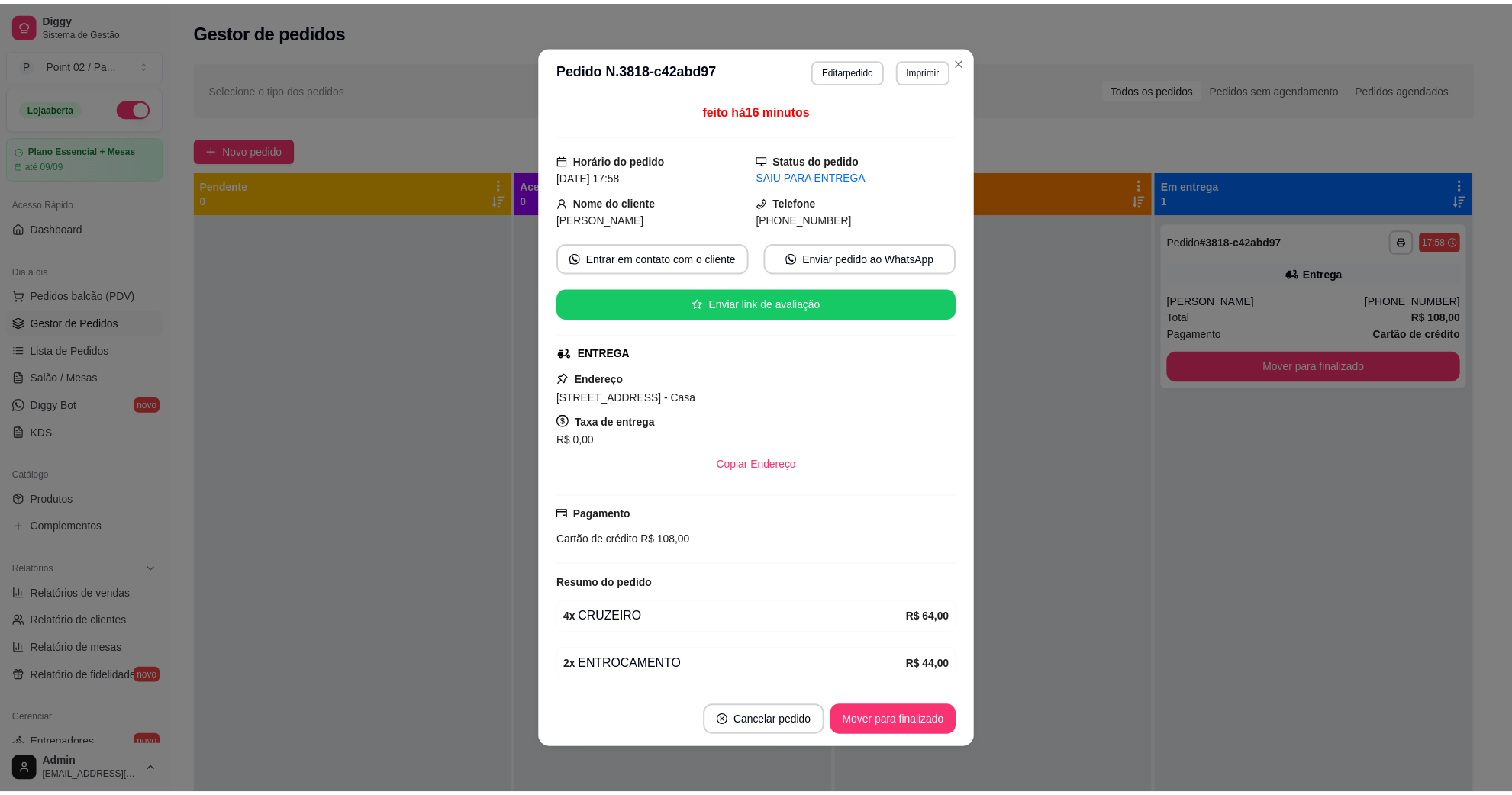
scroll to position [58, 0]
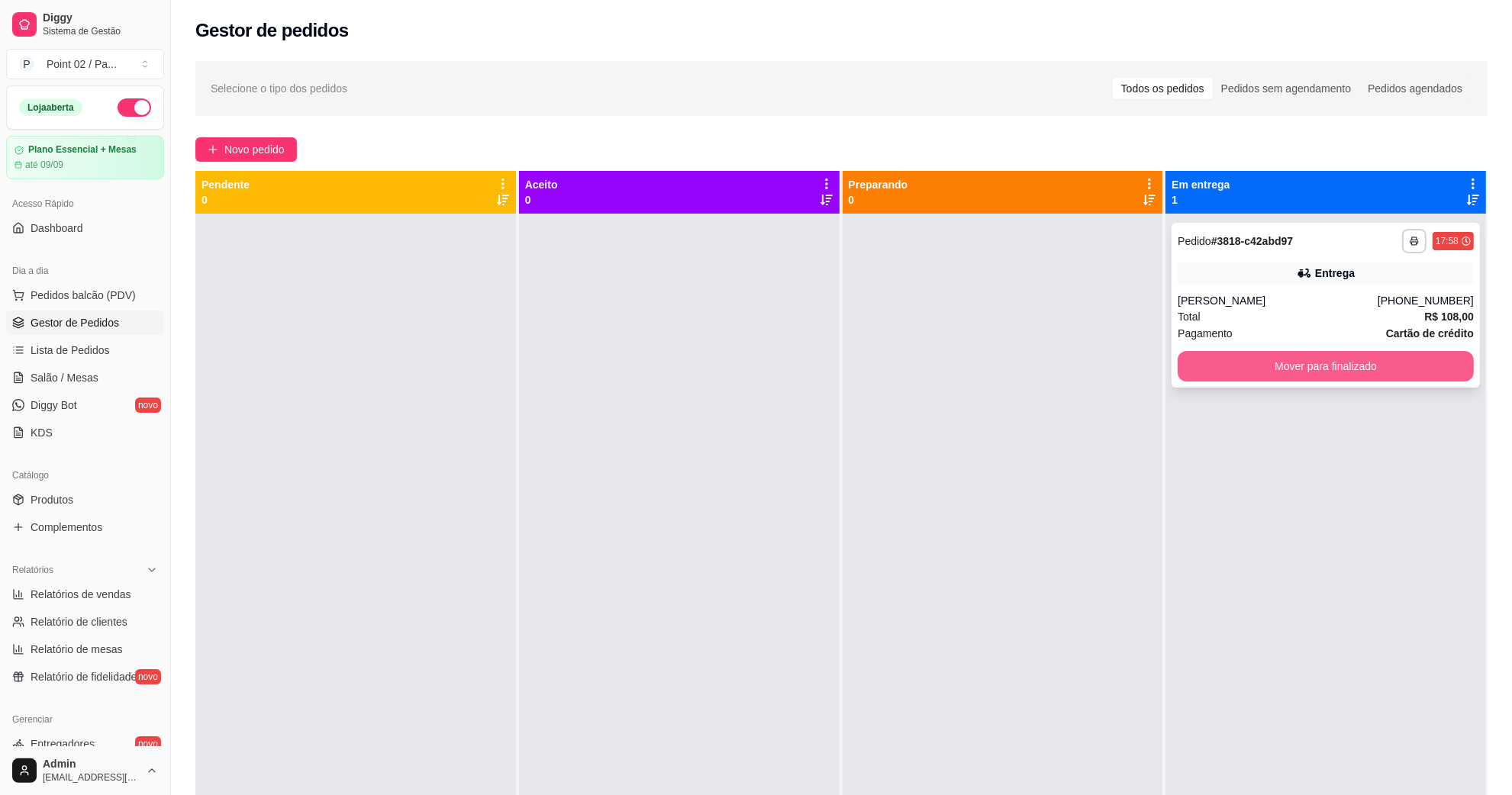
click at [1353, 365] on button "Mover para finalizado" at bounding box center [1326, 366] width 296 height 30
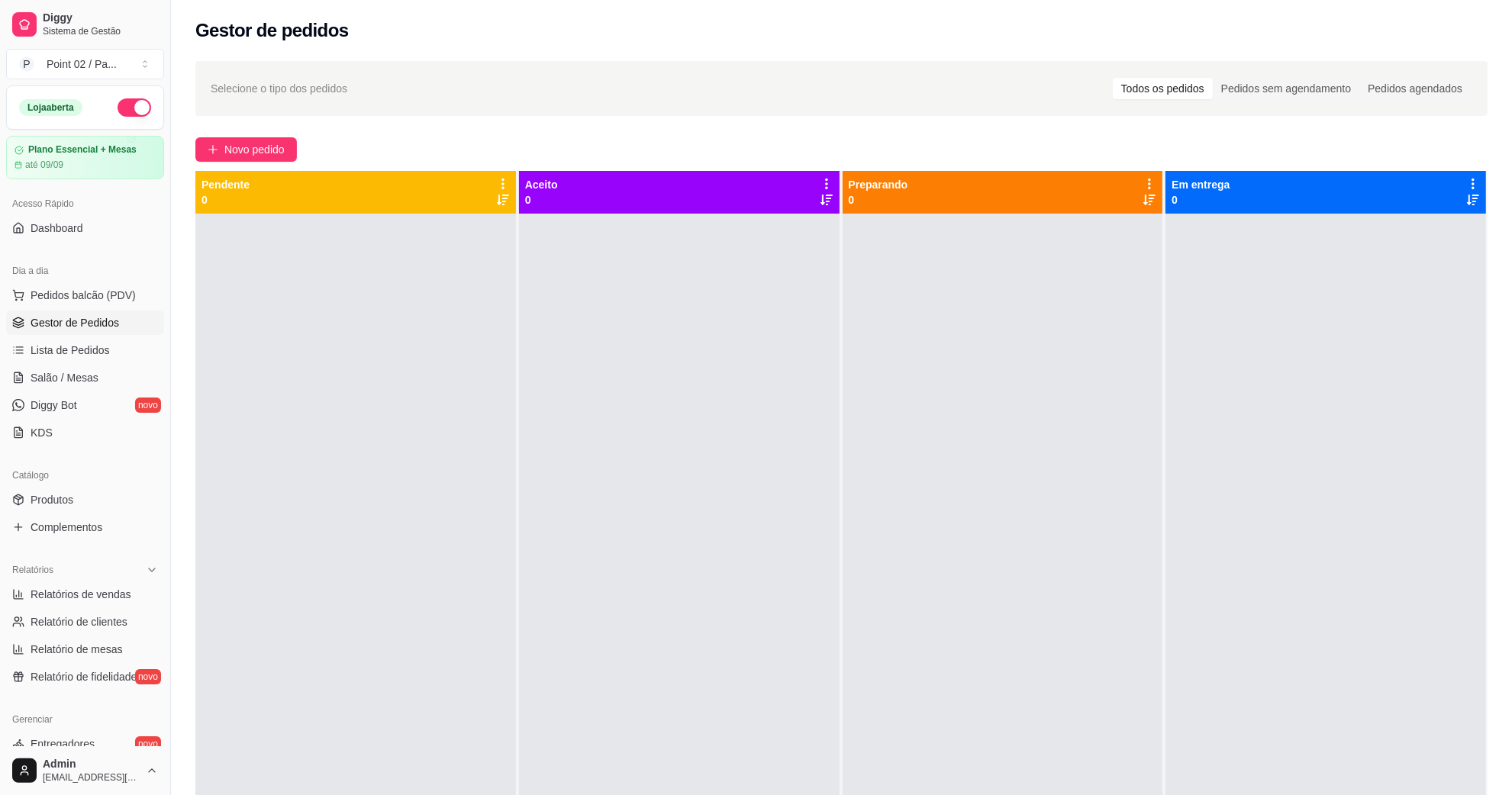
click at [82, 513] on ul "Produtos Complementos" at bounding box center [85, 513] width 158 height 52
click at [82, 503] on link "Produtos" at bounding box center [85, 499] width 158 height 25
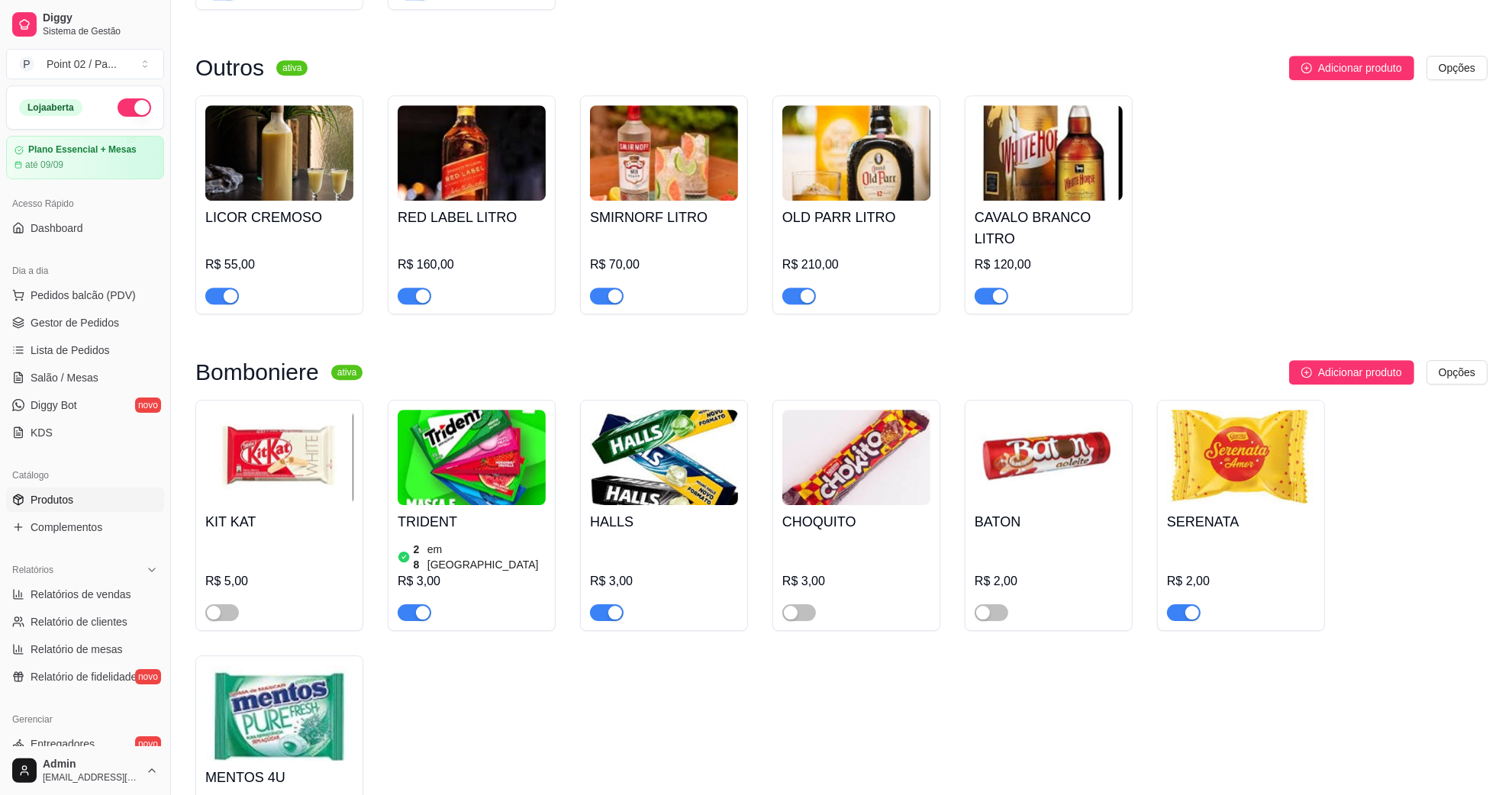
scroll to position [4864, 0]
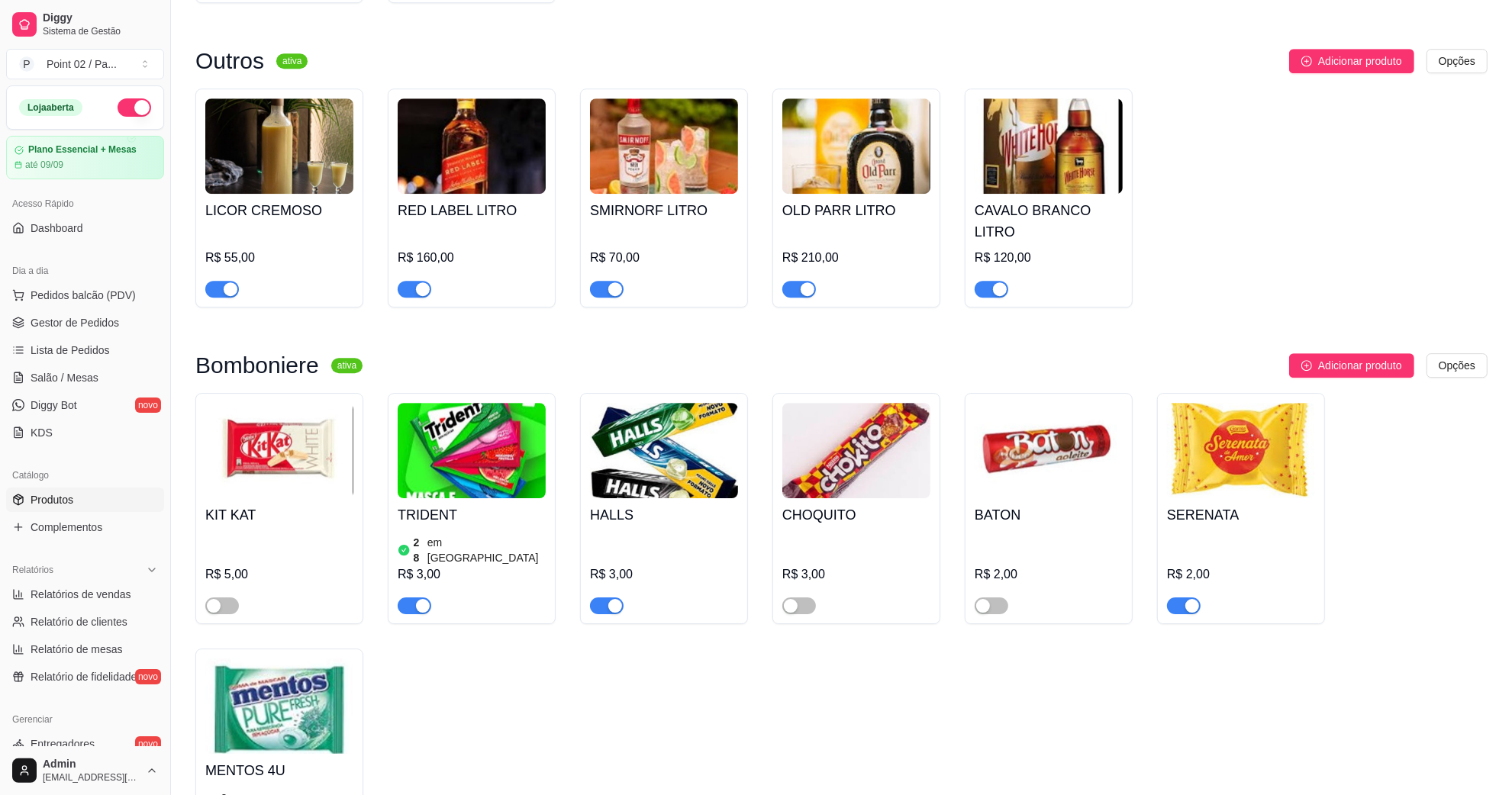
click at [695, 403] on img at bounding box center [663, 450] width 148 height 96
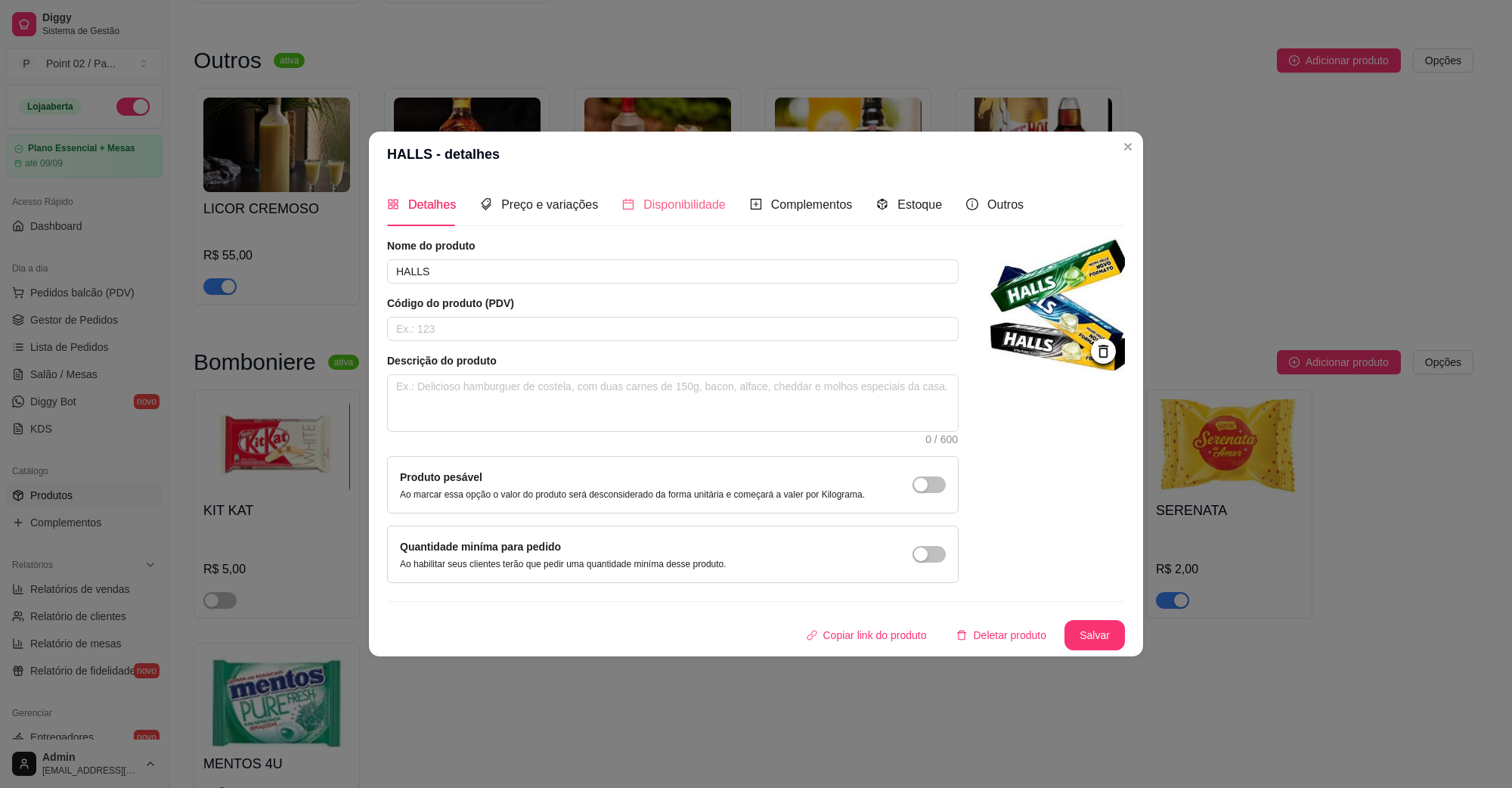
click at [656, 190] on div "Disponibilidade" at bounding box center [674, 204] width 104 height 43
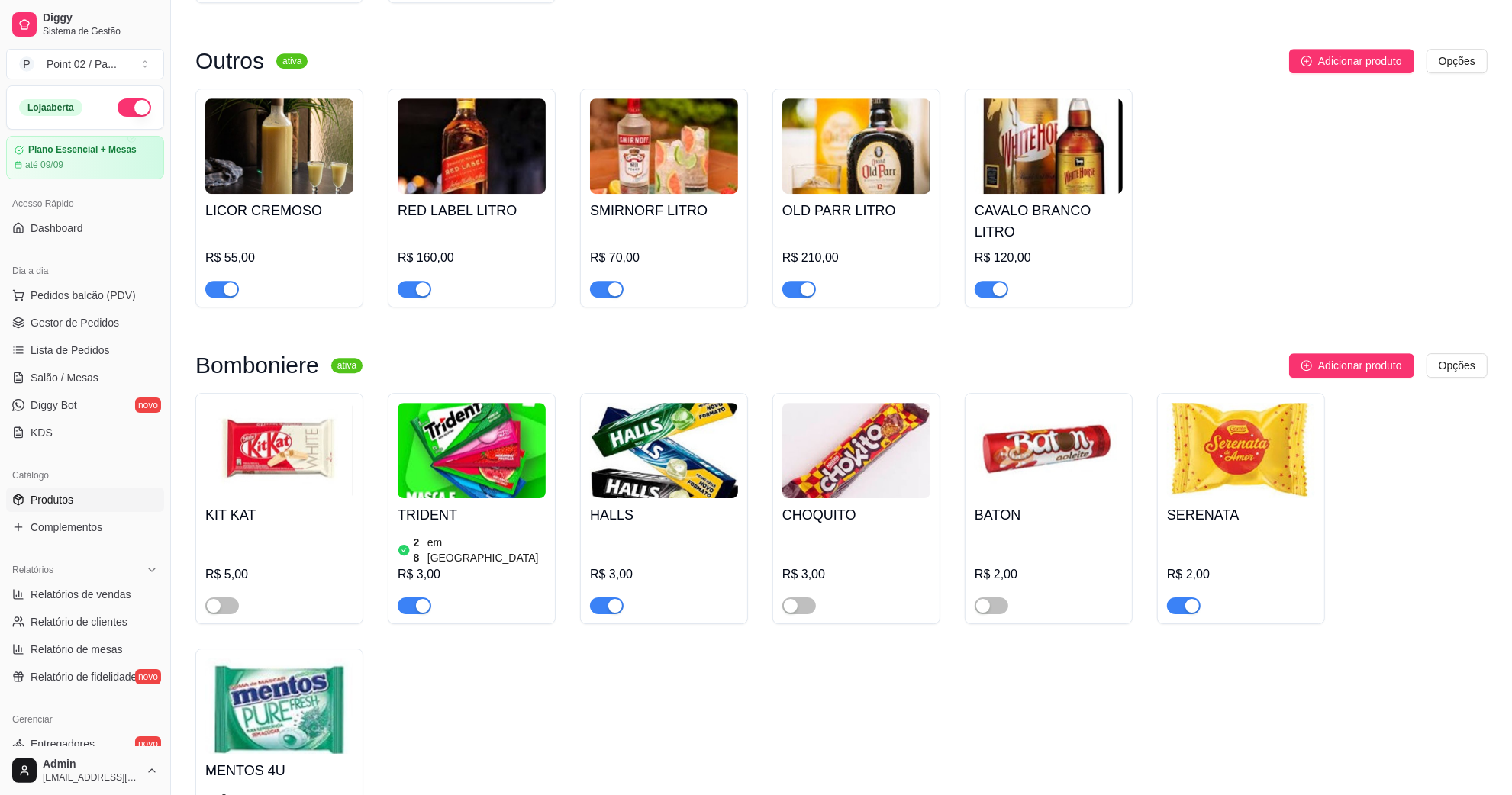
click at [311, 403] on img at bounding box center [279, 450] width 148 height 96
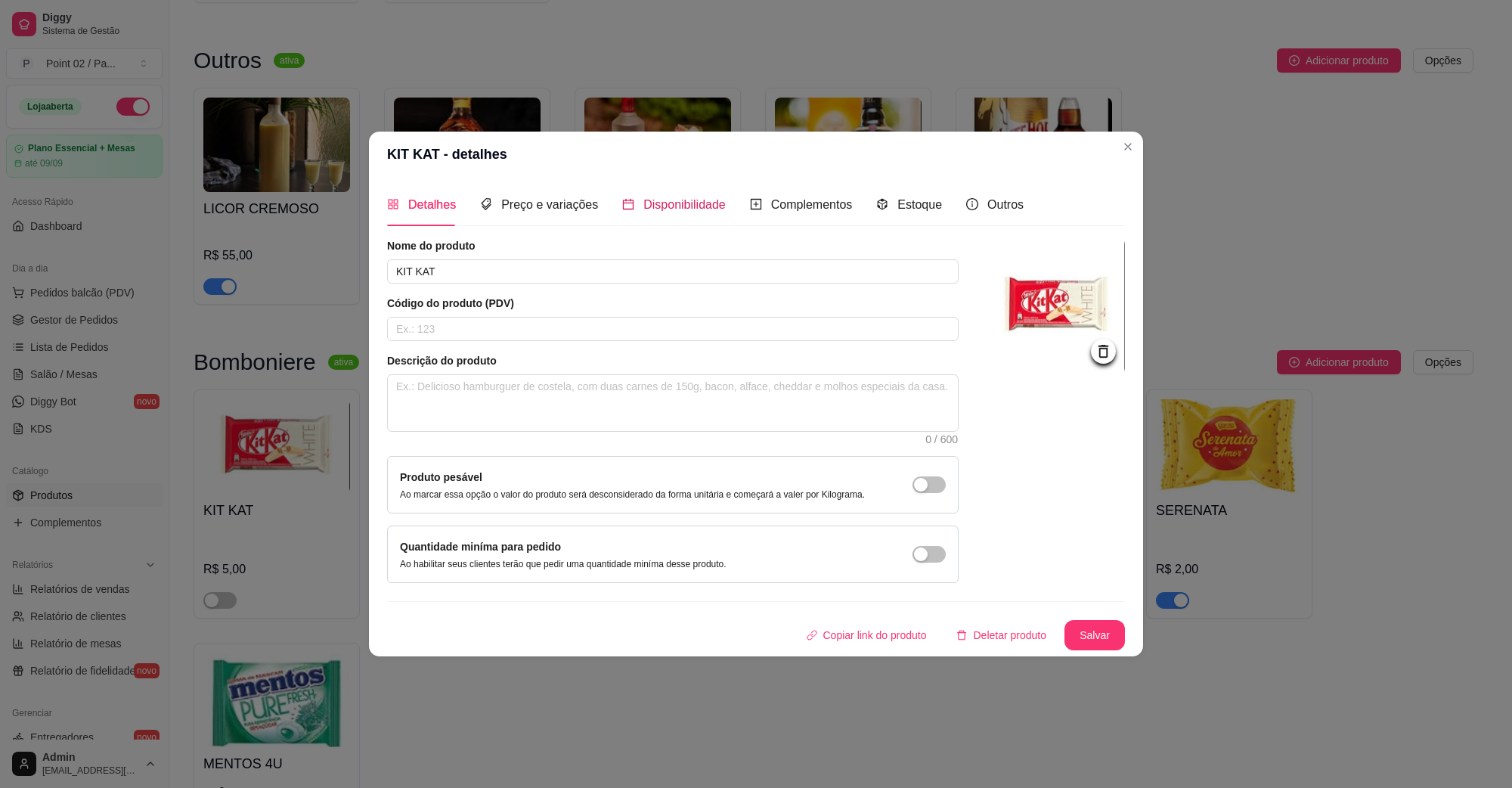
click at [688, 200] on span "Disponibilidade" at bounding box center [685, 204] width 82 height 13
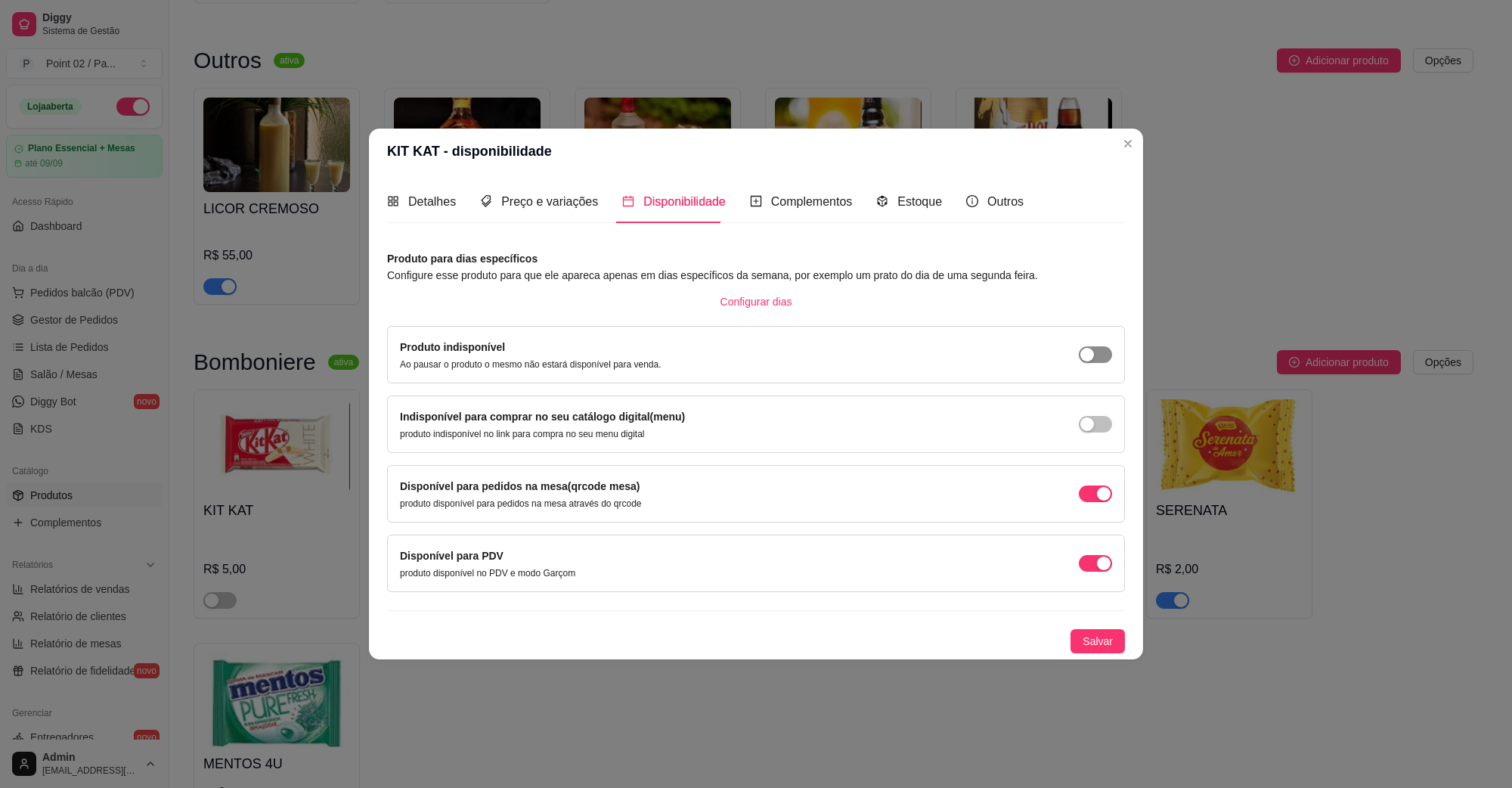
click at [1109, 352] on span "button" at bounding box center [1095, 355] width 34 height 17
click at [1085, 641] on span "Salvar" at bounding box center [1098, 641] width 30 height 17
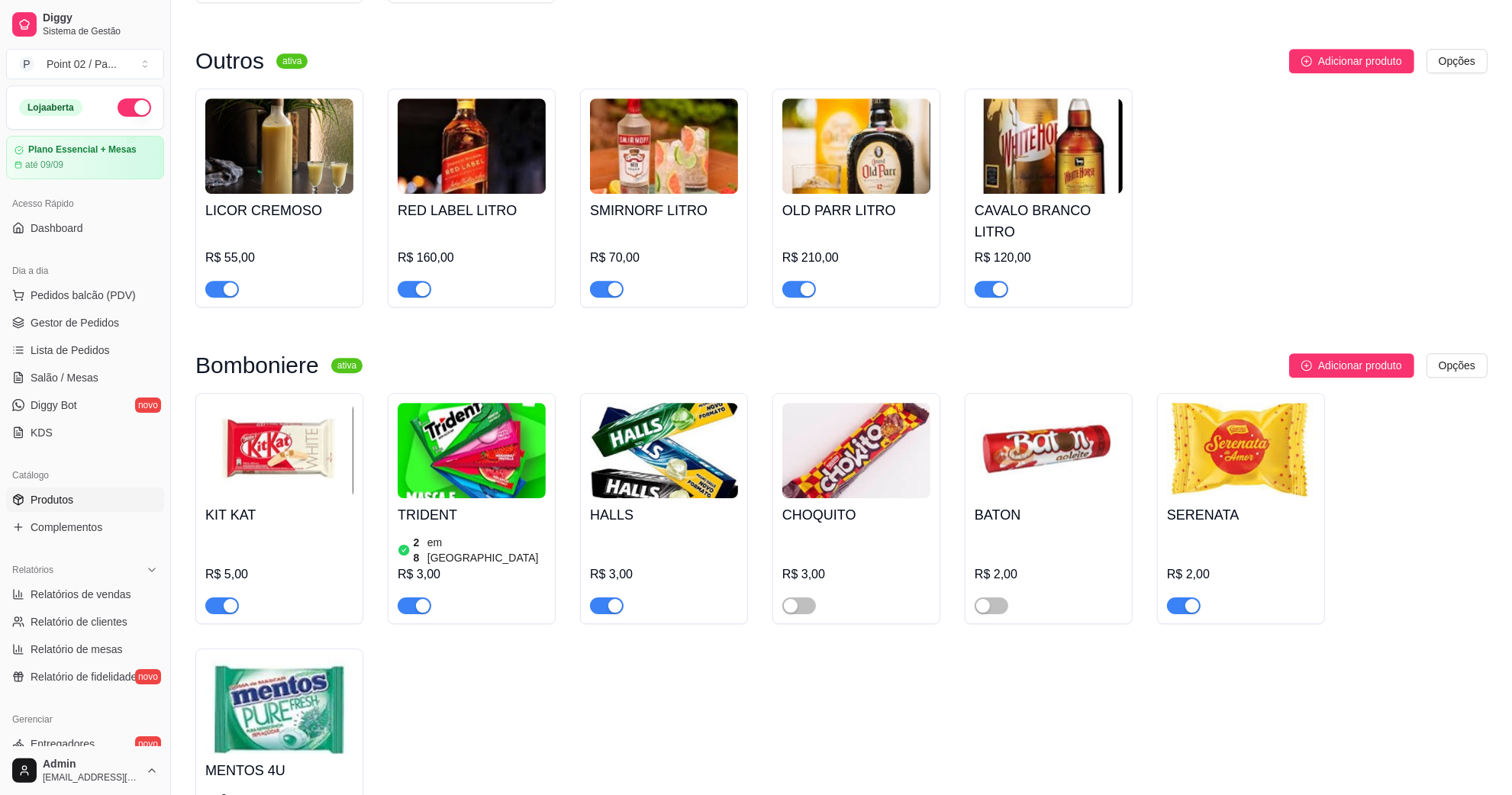
click at [814, 403] on img at bounding box center [856, 450] width 148 height 96
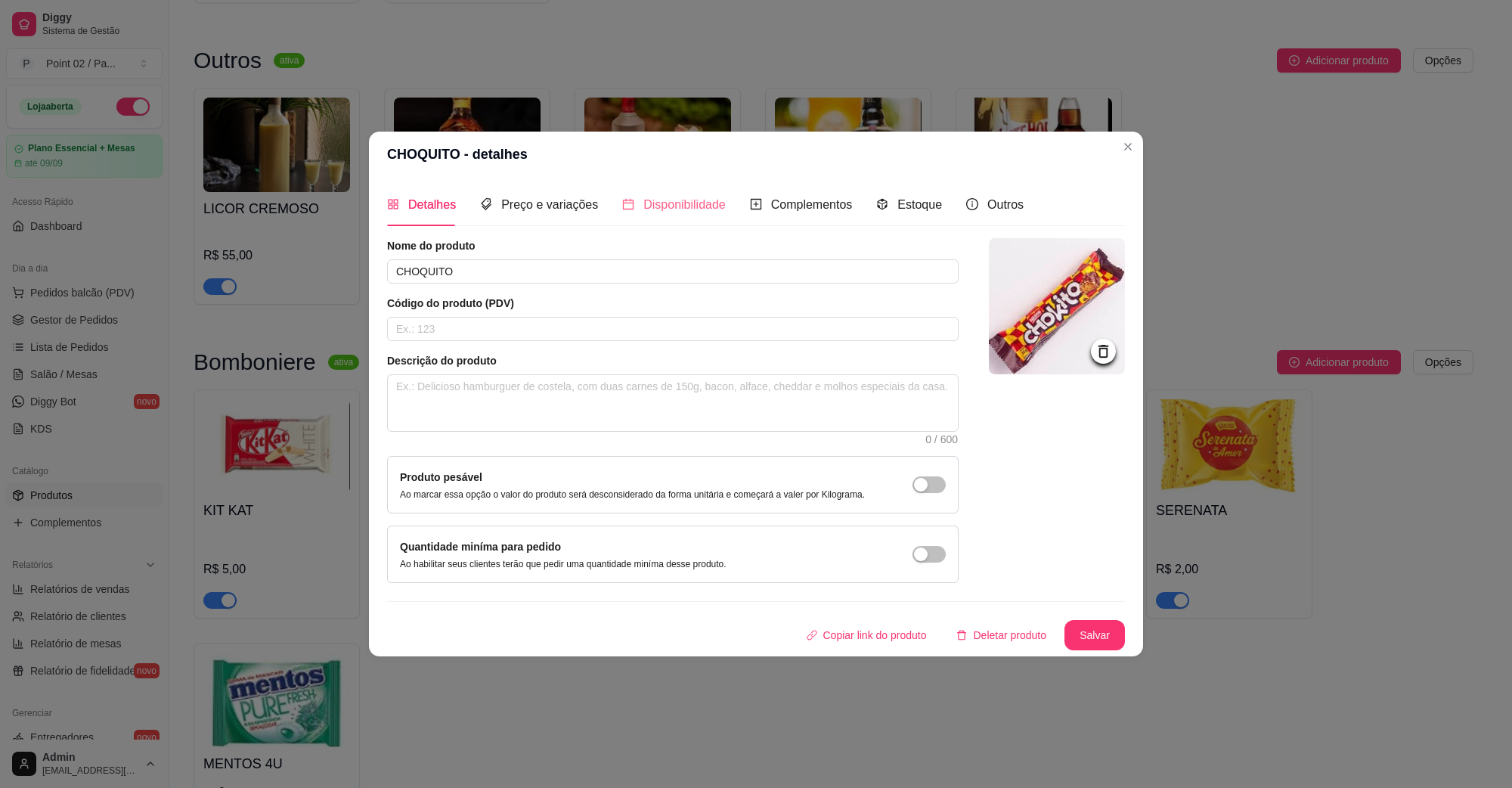
click at [692, 190] on div "Disponibilidade" at bounding box center [674, 204] width 104 height 43
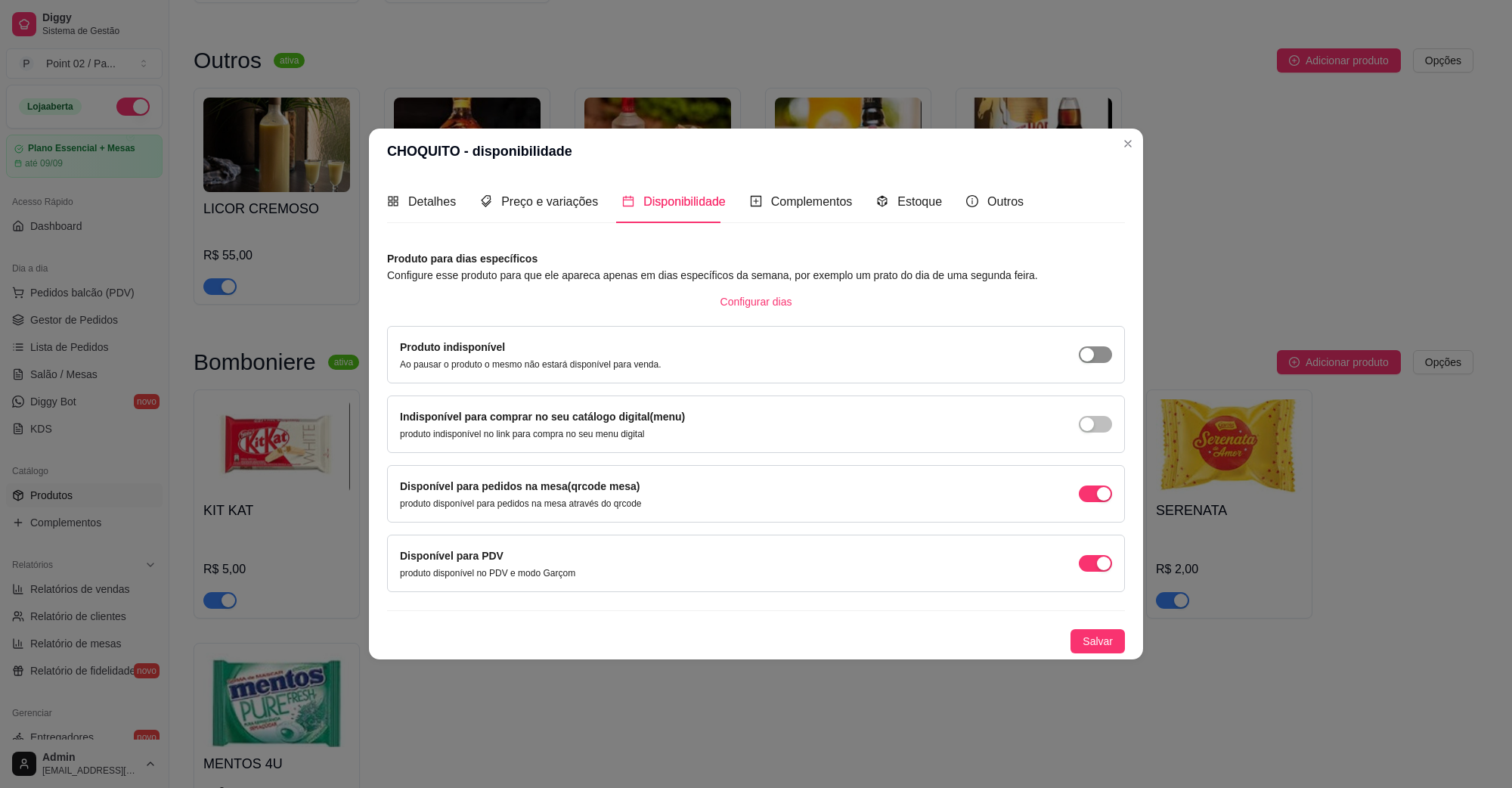
click at [1091, 360] on span "button" at bounding box center [1095, 355] width 34 height 17
click at [1102, 640] on span "Salvar" at bounding box center [1098, 641] width 30 height 17
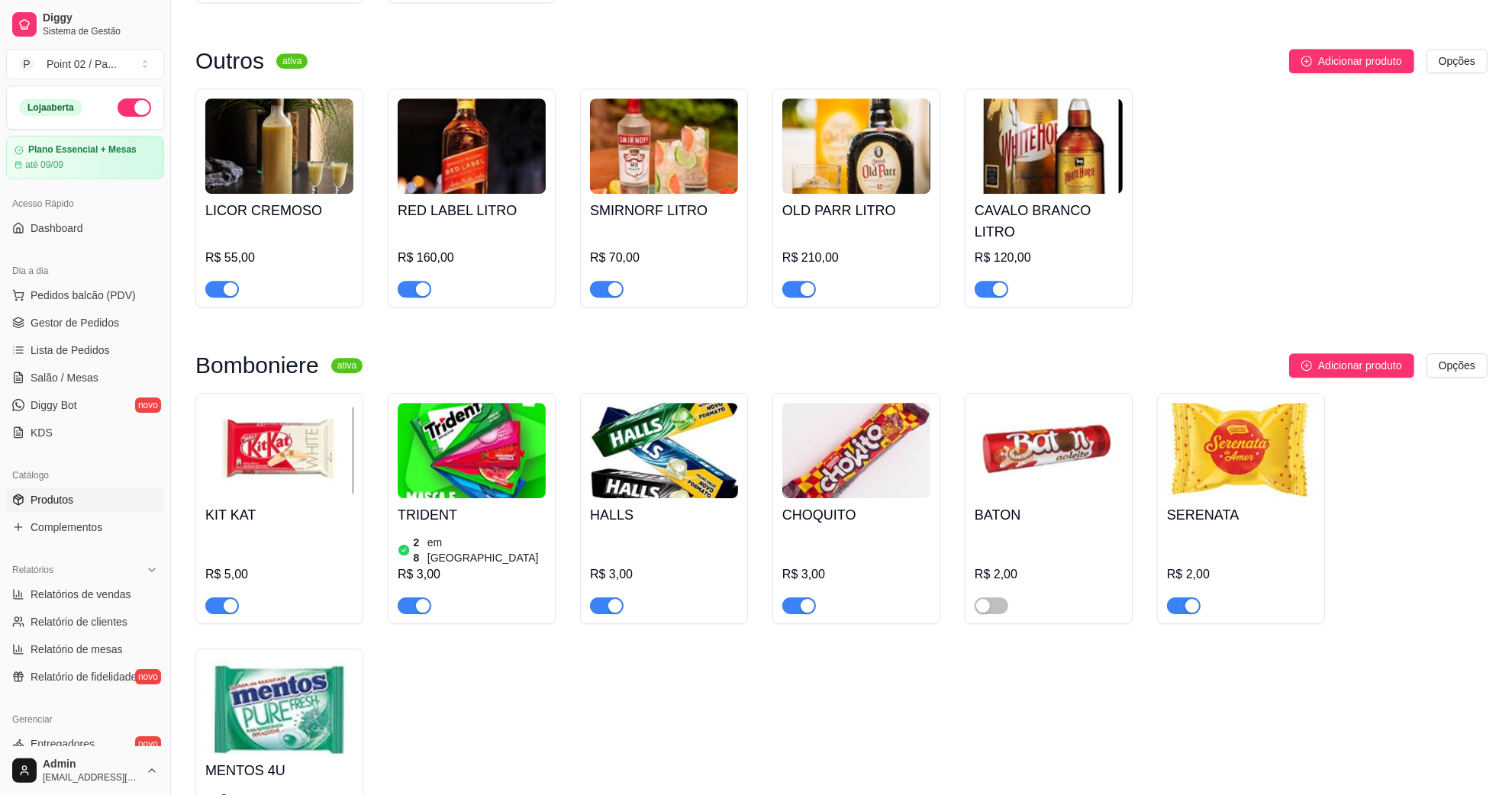
click at [1003, 403] on img at bounding box center [1048, 450] width 148 height 96
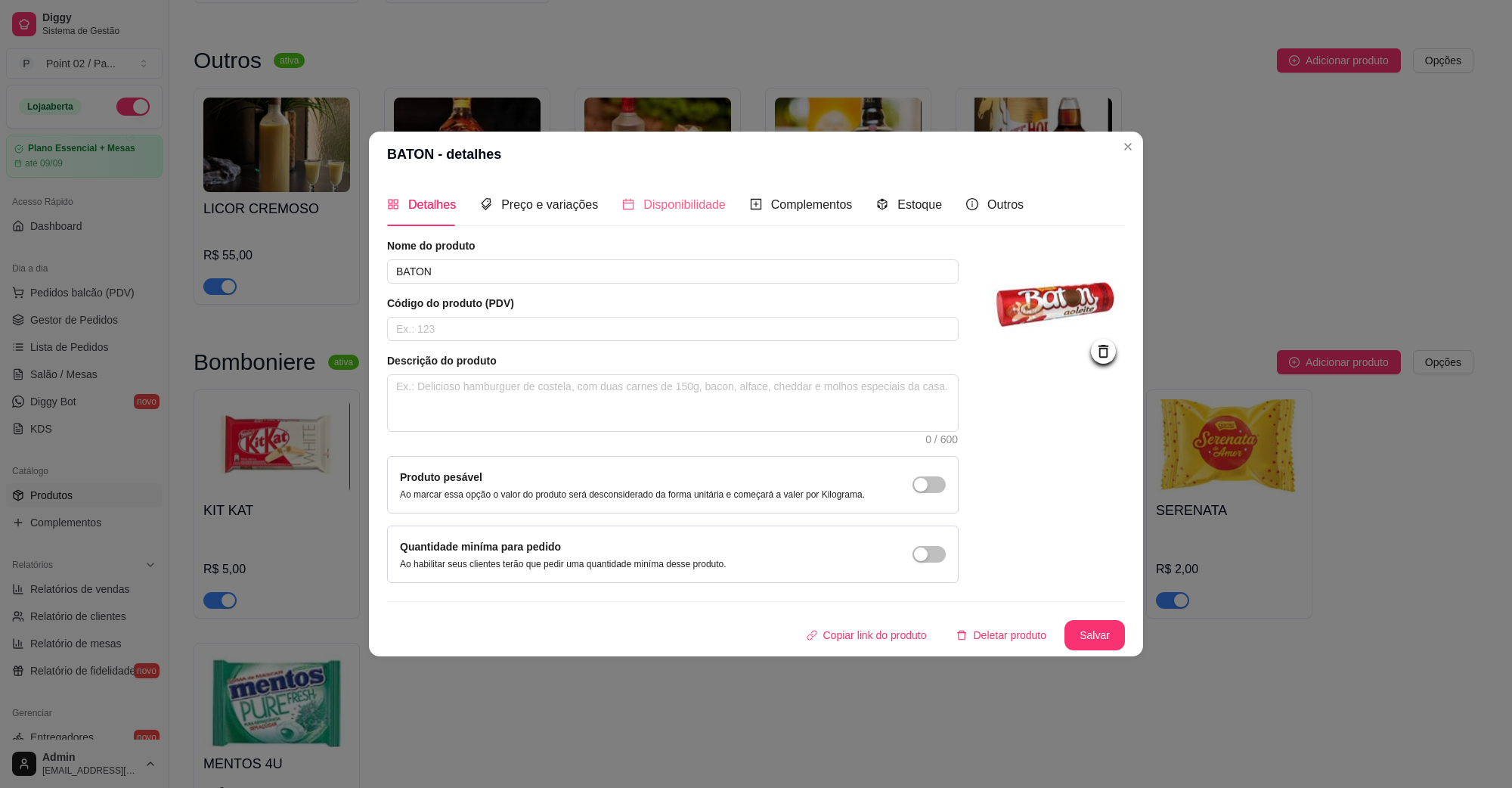
click at [678, 220] on div "Disponibilidade" at bounding box center [674, 204] width 104 height 43
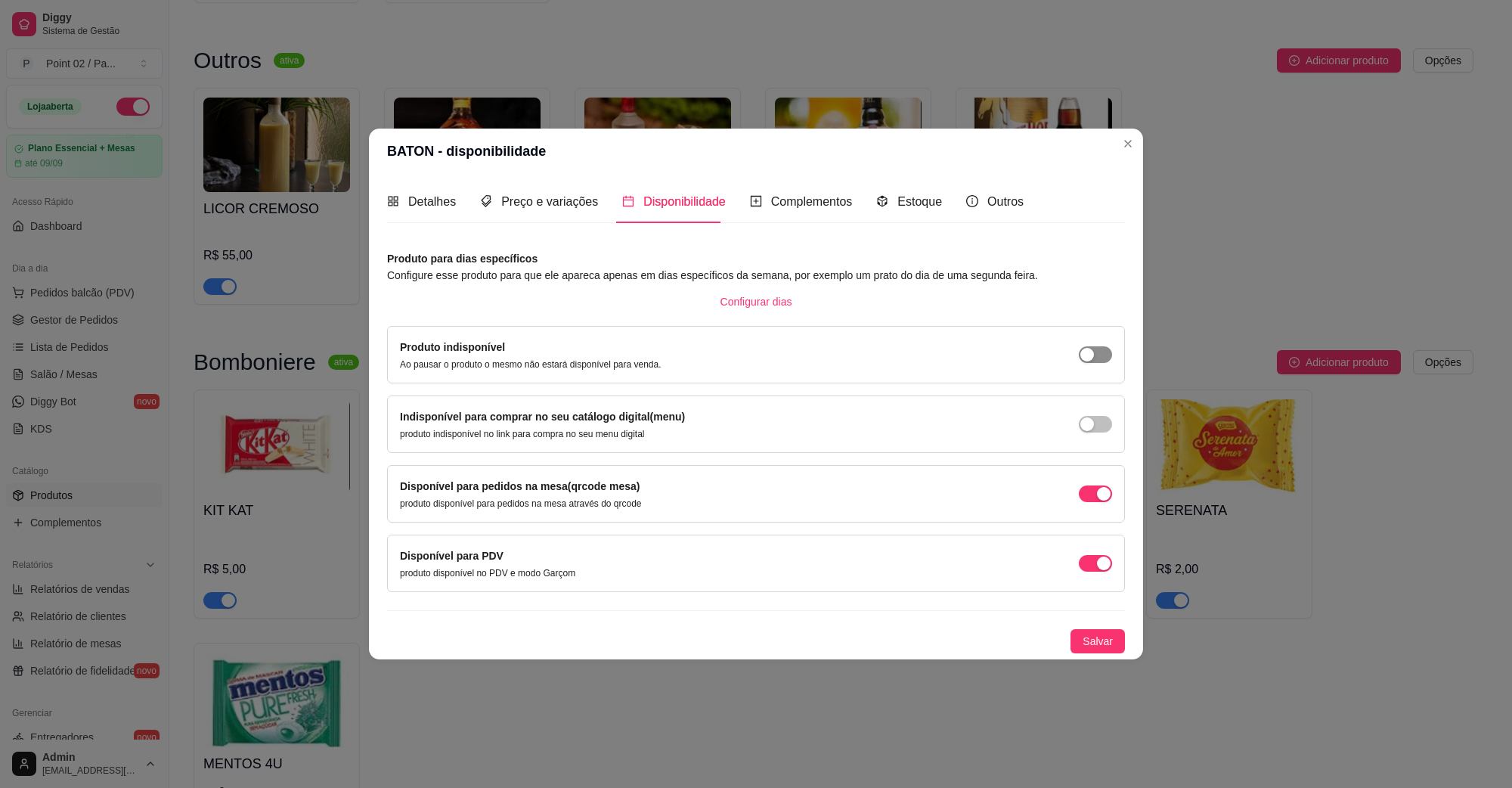
click at [1101, 360] on span "button" at bounding box center [1095, 355] width 34 height 17
click at [1105, 645] on span "Salvar" at bounding box center [1098, 641] width 30 height 17
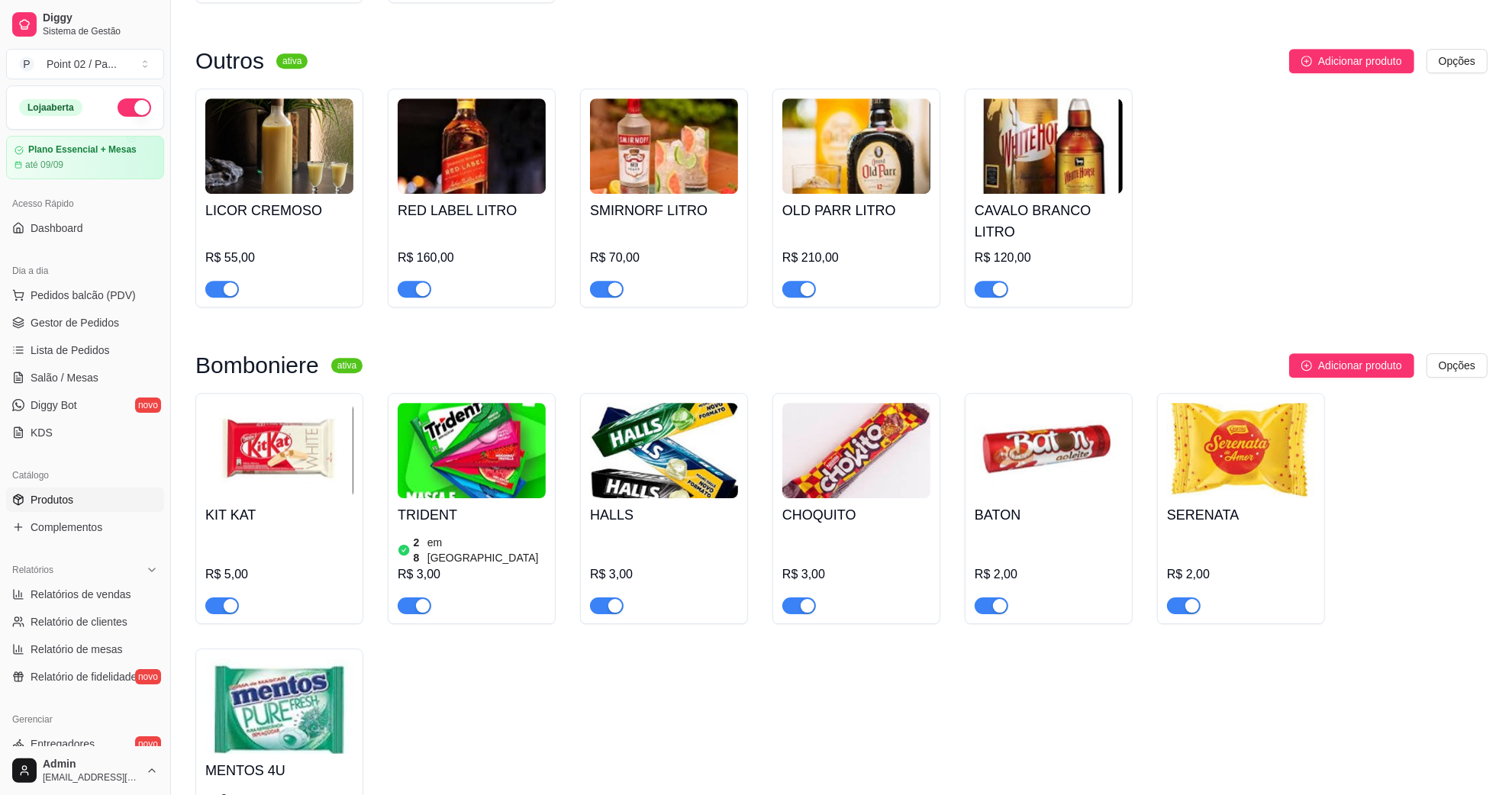
click at [1260, 403] on img at bounding box center [1240, 450] width 148 height 96
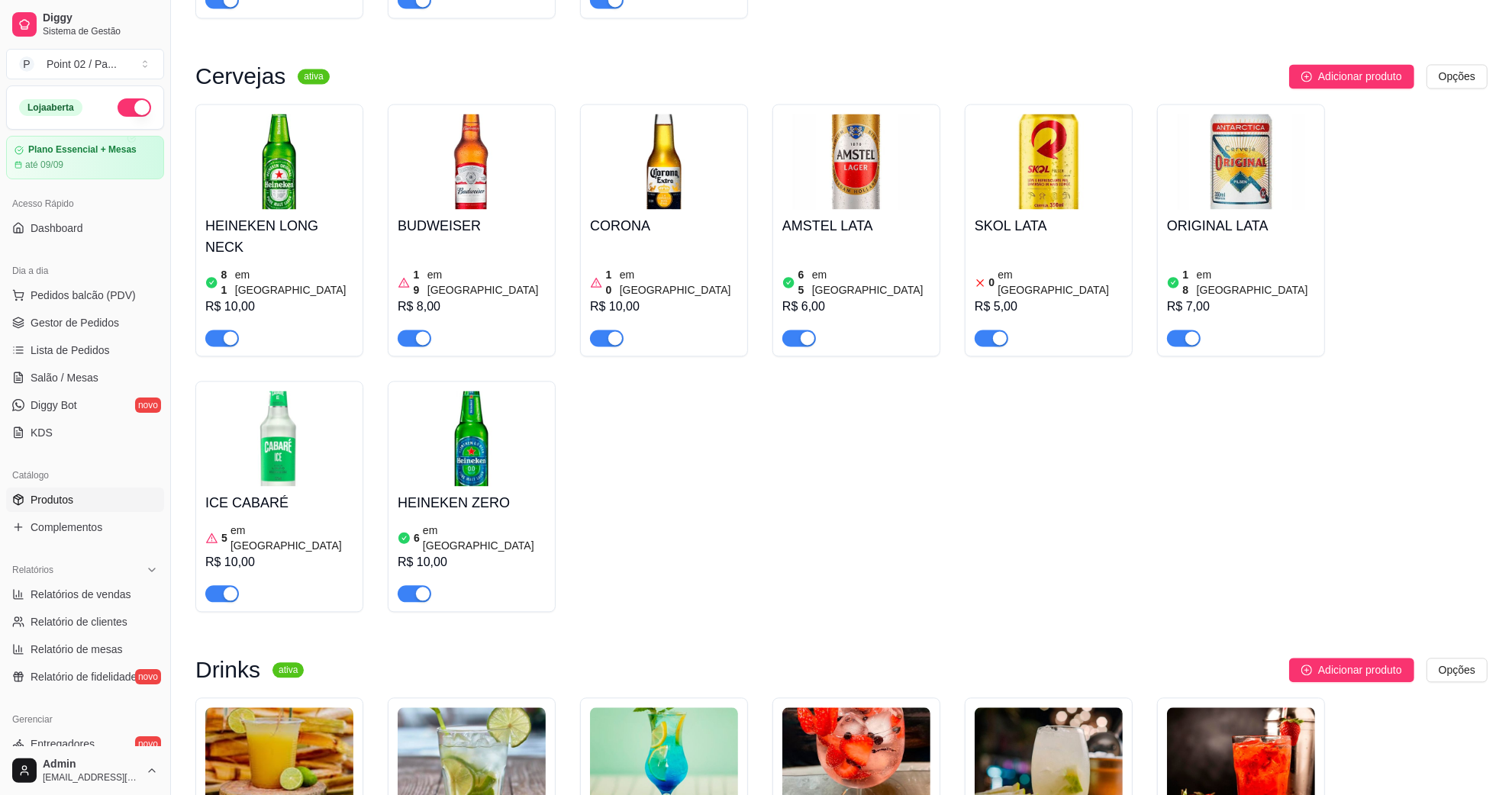
scroll to position [3168, 0]
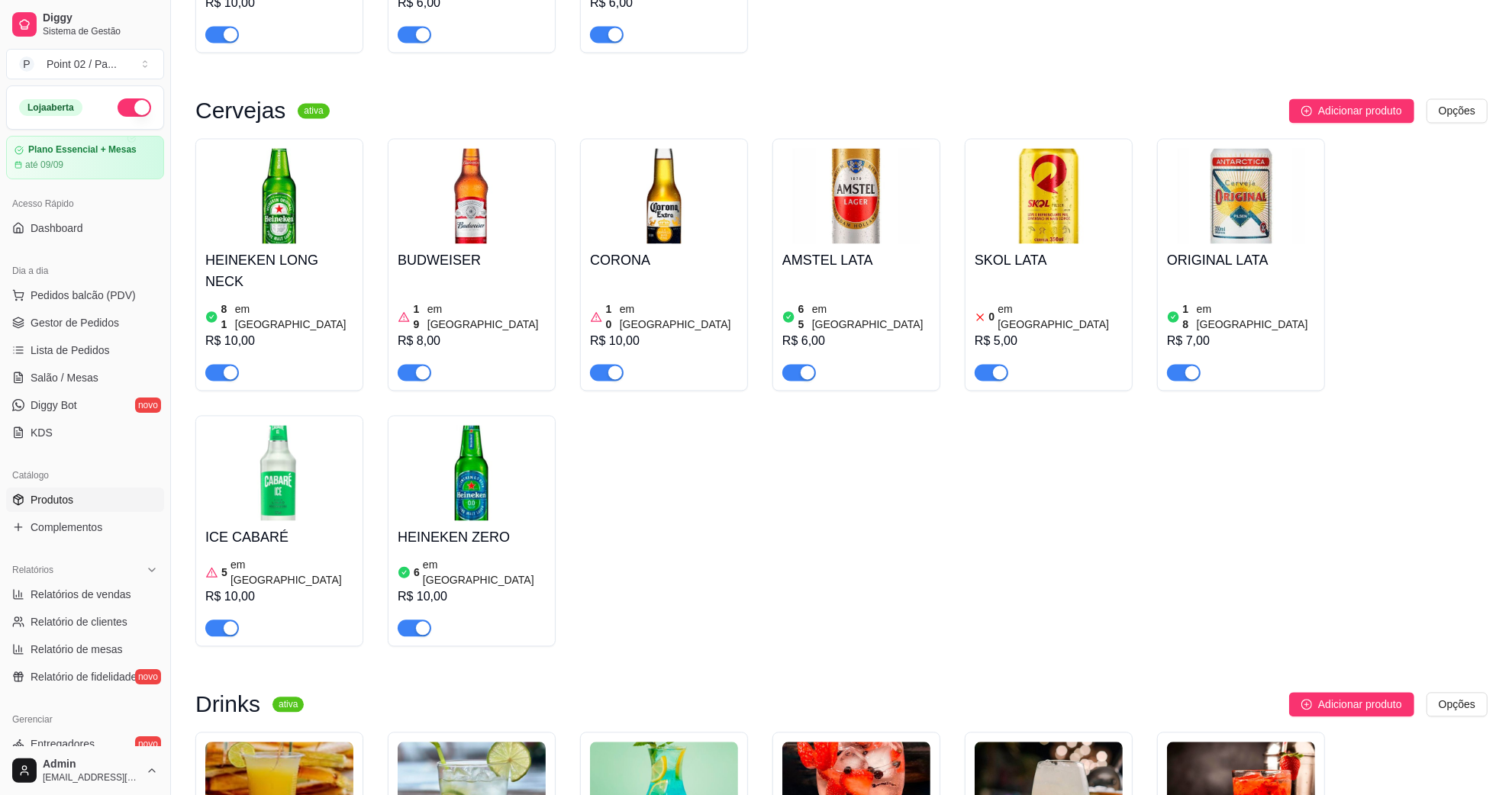
click at [492, 148] on img at bounding box center [471, 195] width 148 height 96
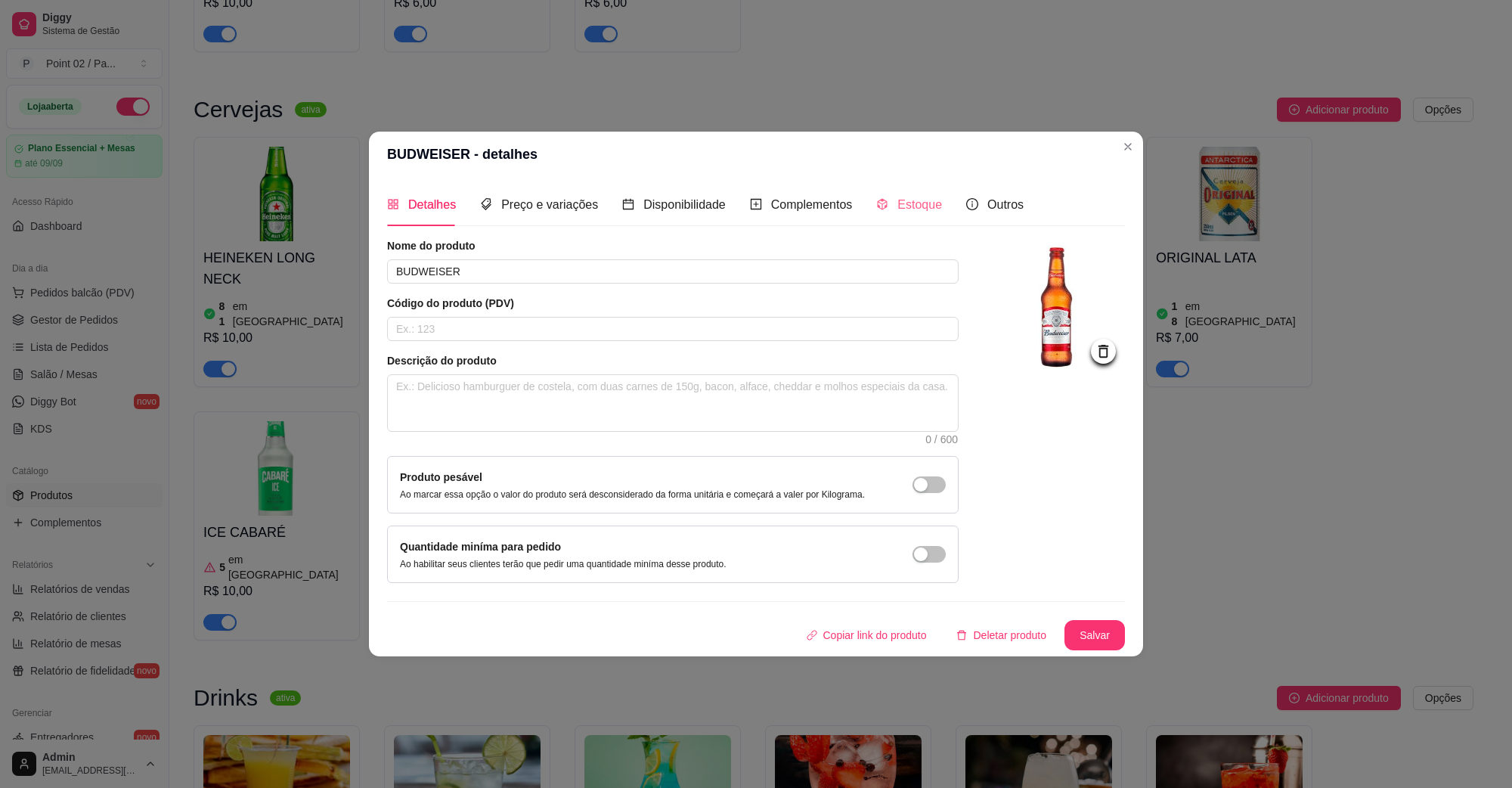
click at [898, 215] on div "Estoque" at bounding box center [909, 204] width 65 height 43
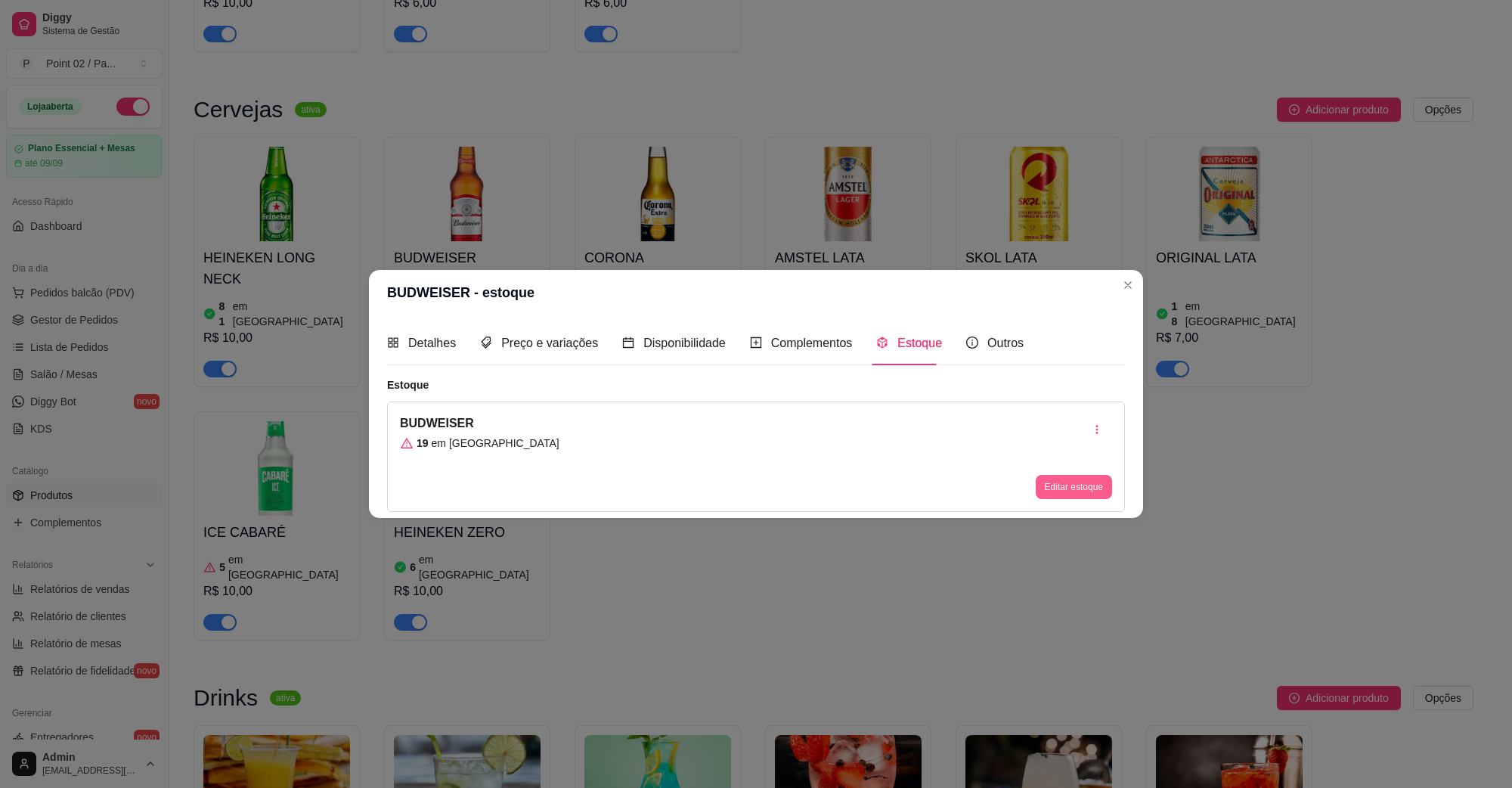
click at [1081, 489] on button "Editar estoque" at bounding box center [1074, 487] width 76 height 24
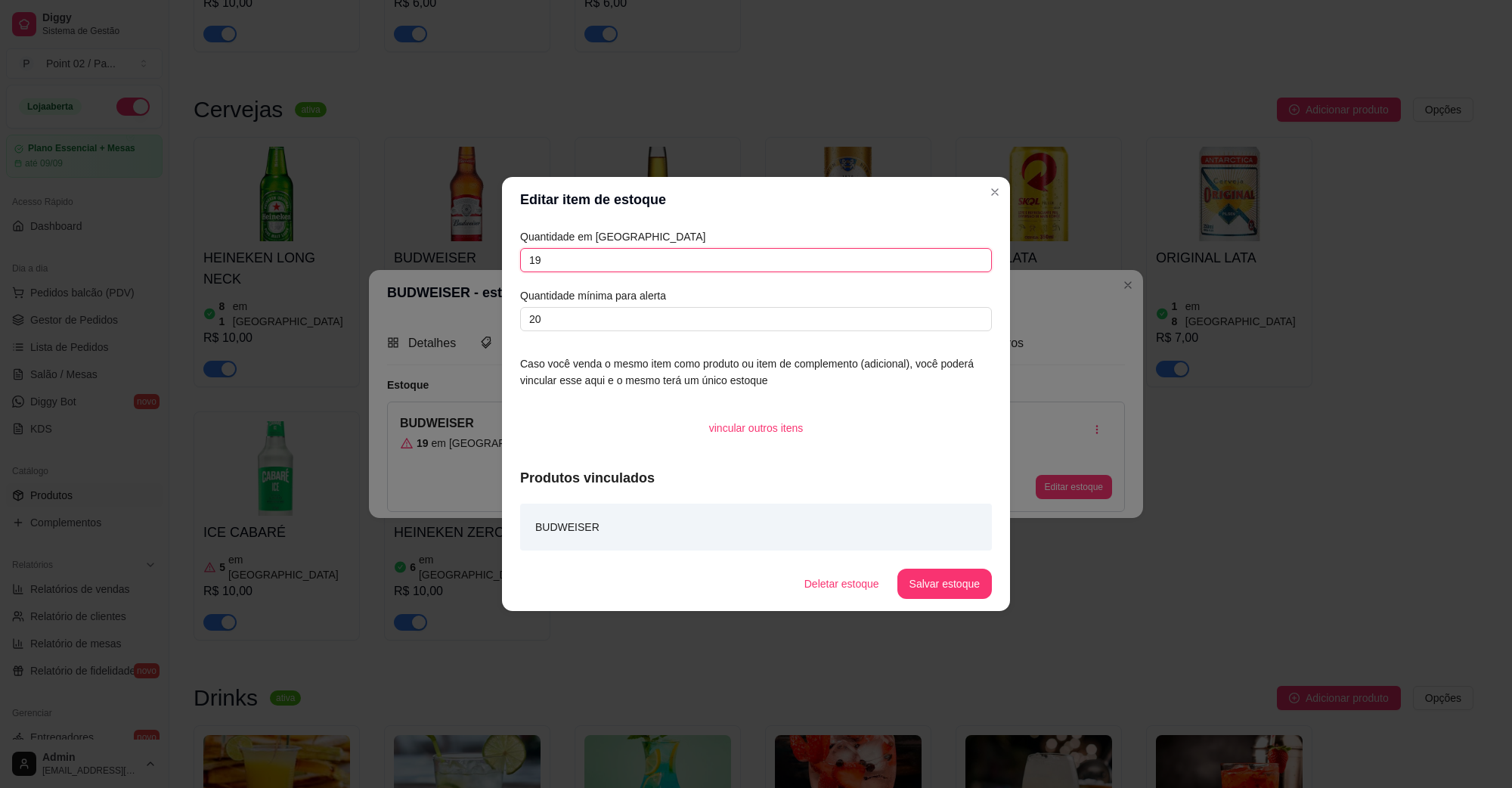
click at [650, 272] on input "19" at bounding box center [756, 260] width 472 height 24
type input "1"
type input "20"
click at [944, 590] on button "Salvar estoque" at bounding box center [945, 583] width 95 height 30
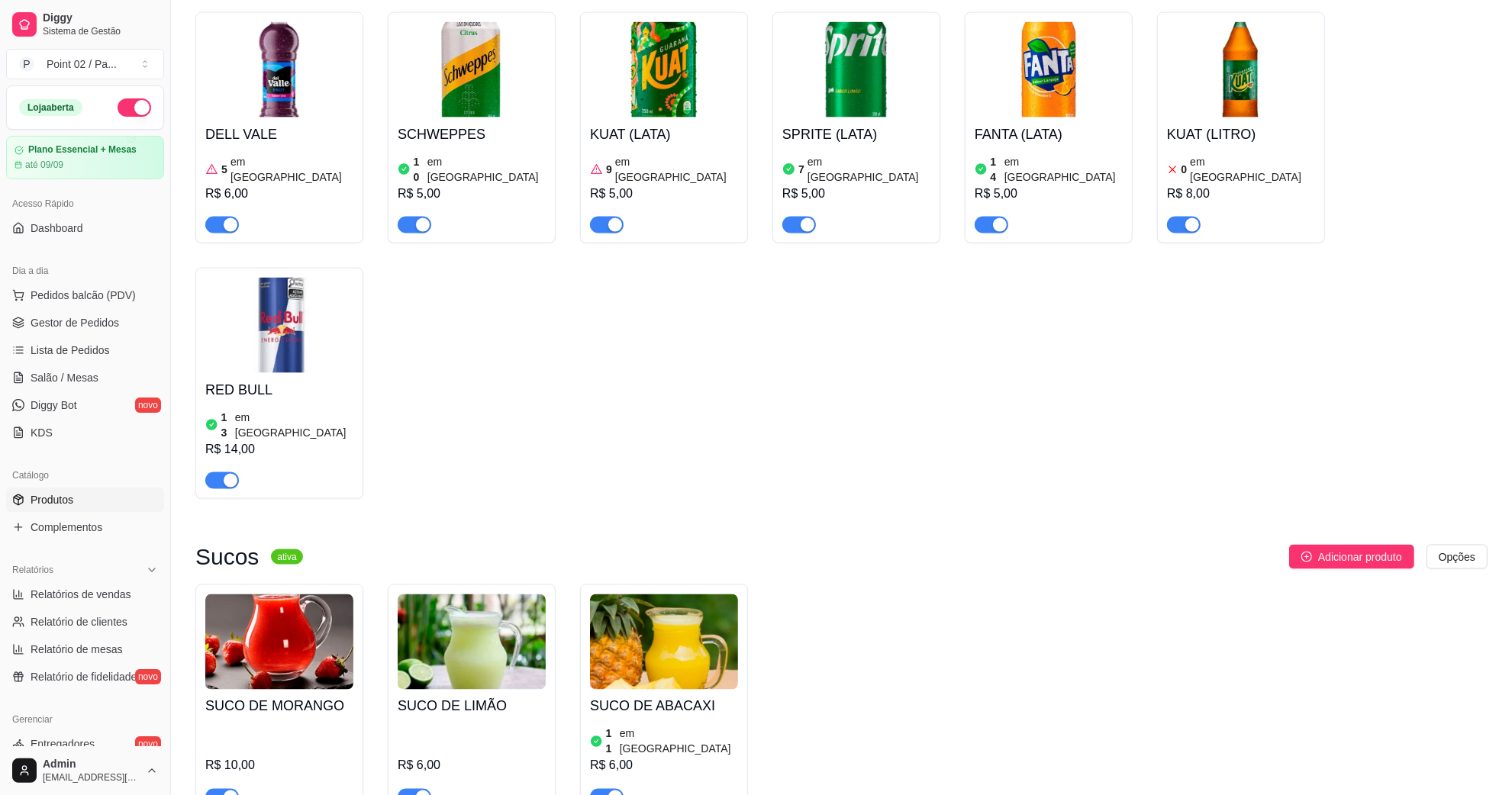
scroll to position [2310, 0]
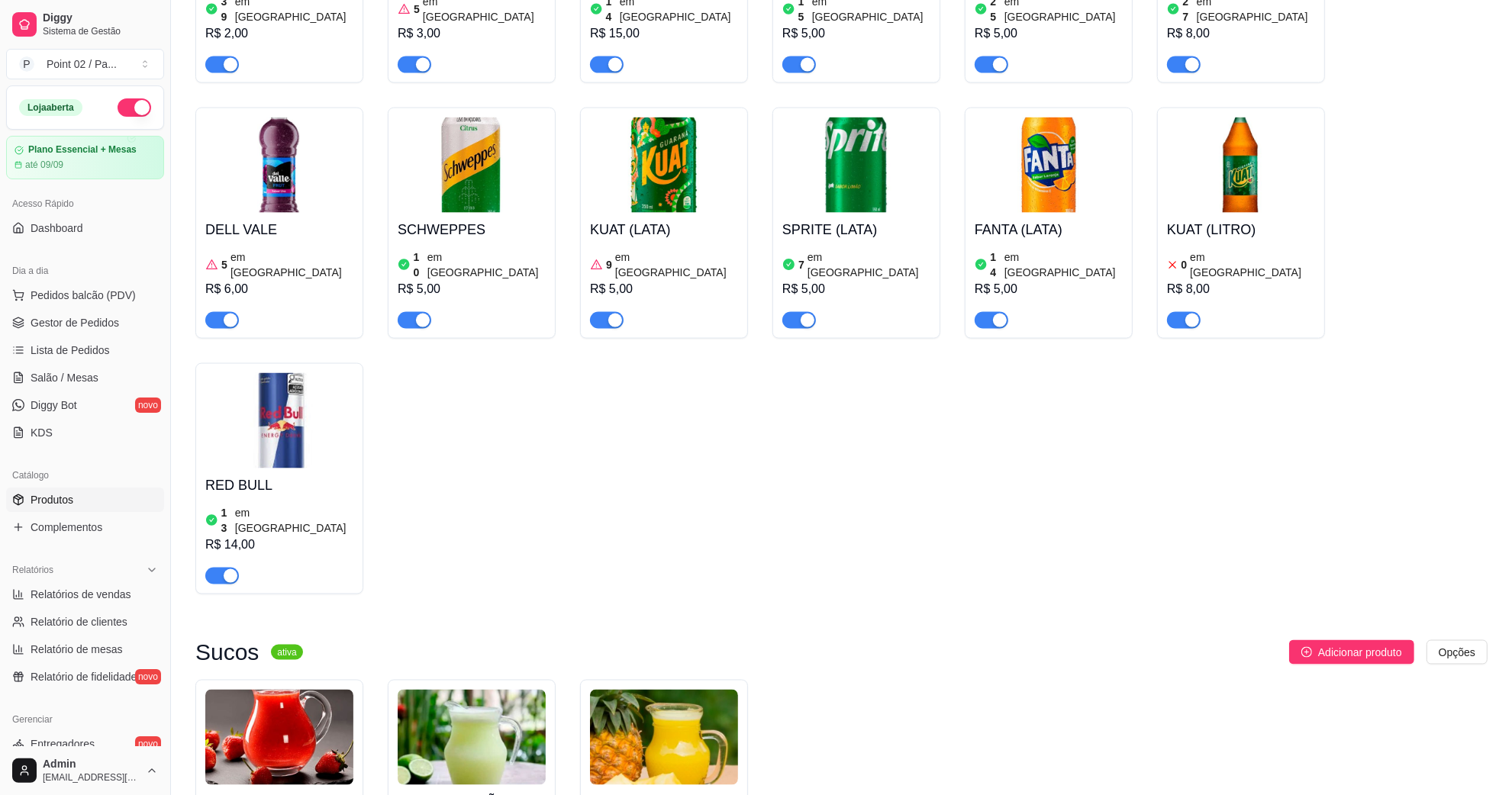
click at [682, 178] on img at bounding box center [663, 165] width 148 height 96
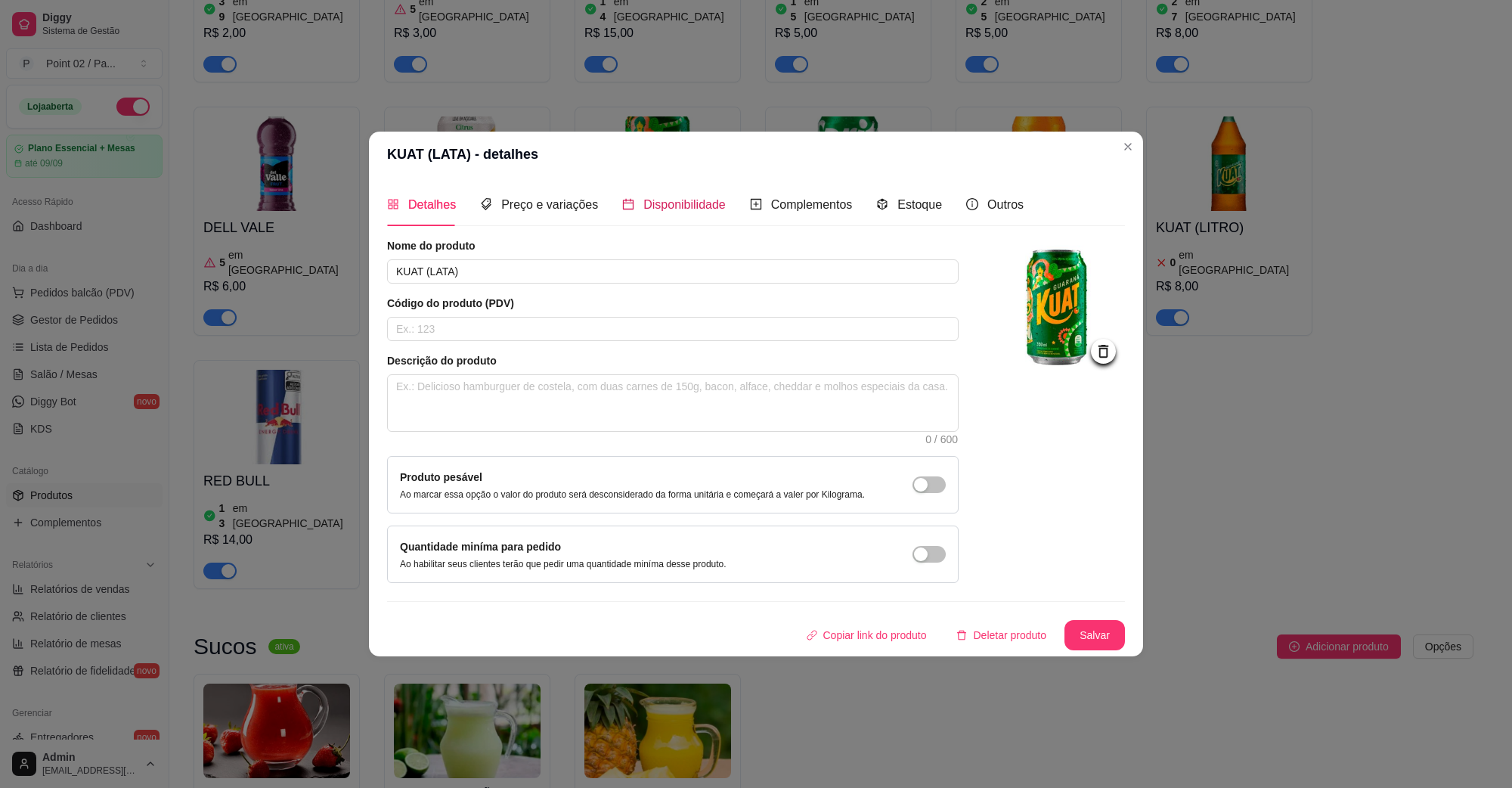
click at [649, 212] on div "Disponibilidade" at bounding box center [674, 205] width 104 height 19
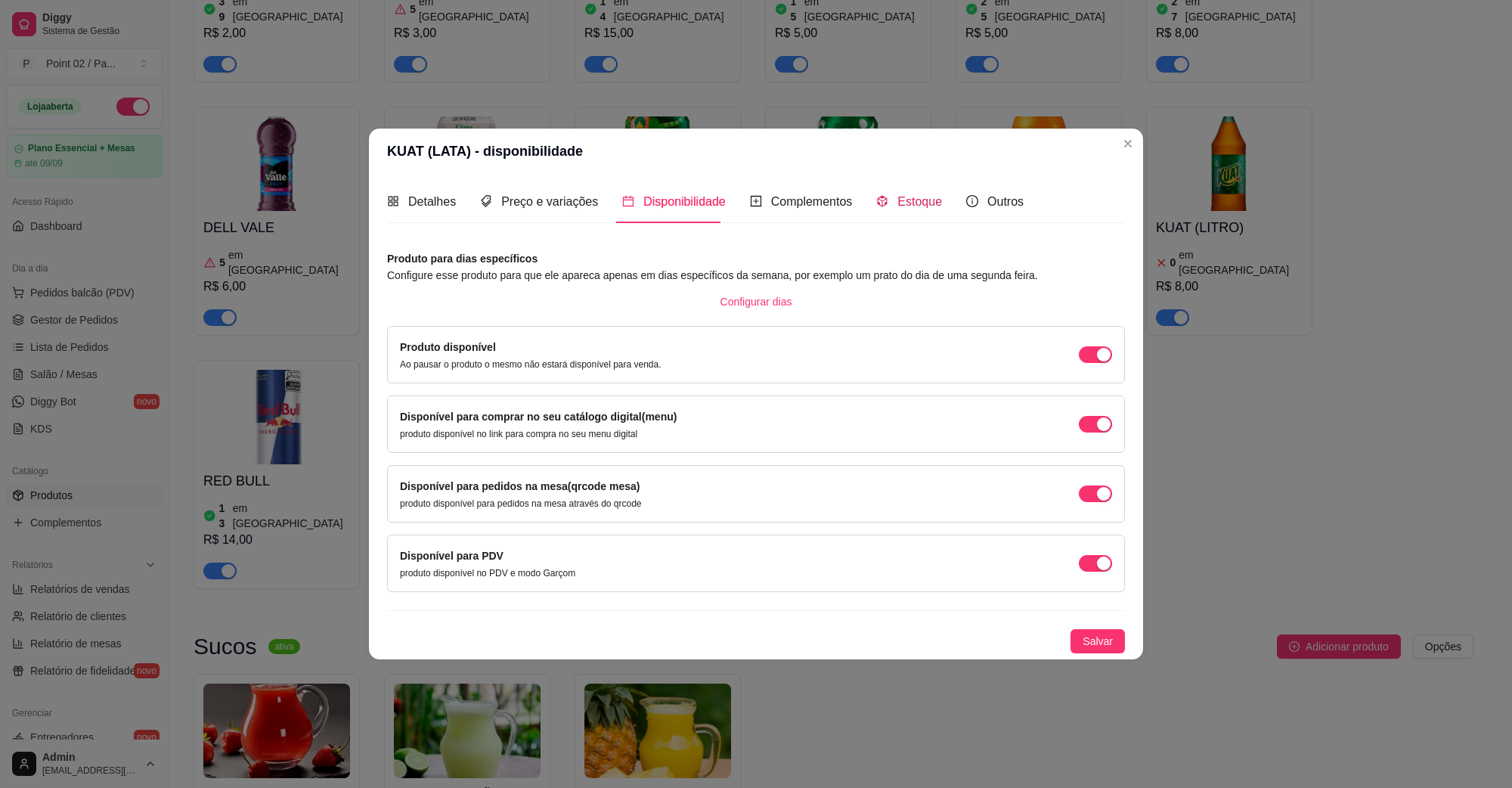
click at [917, 200] on span "Estoque" at bounding box center [919, 201] width 44 height 13
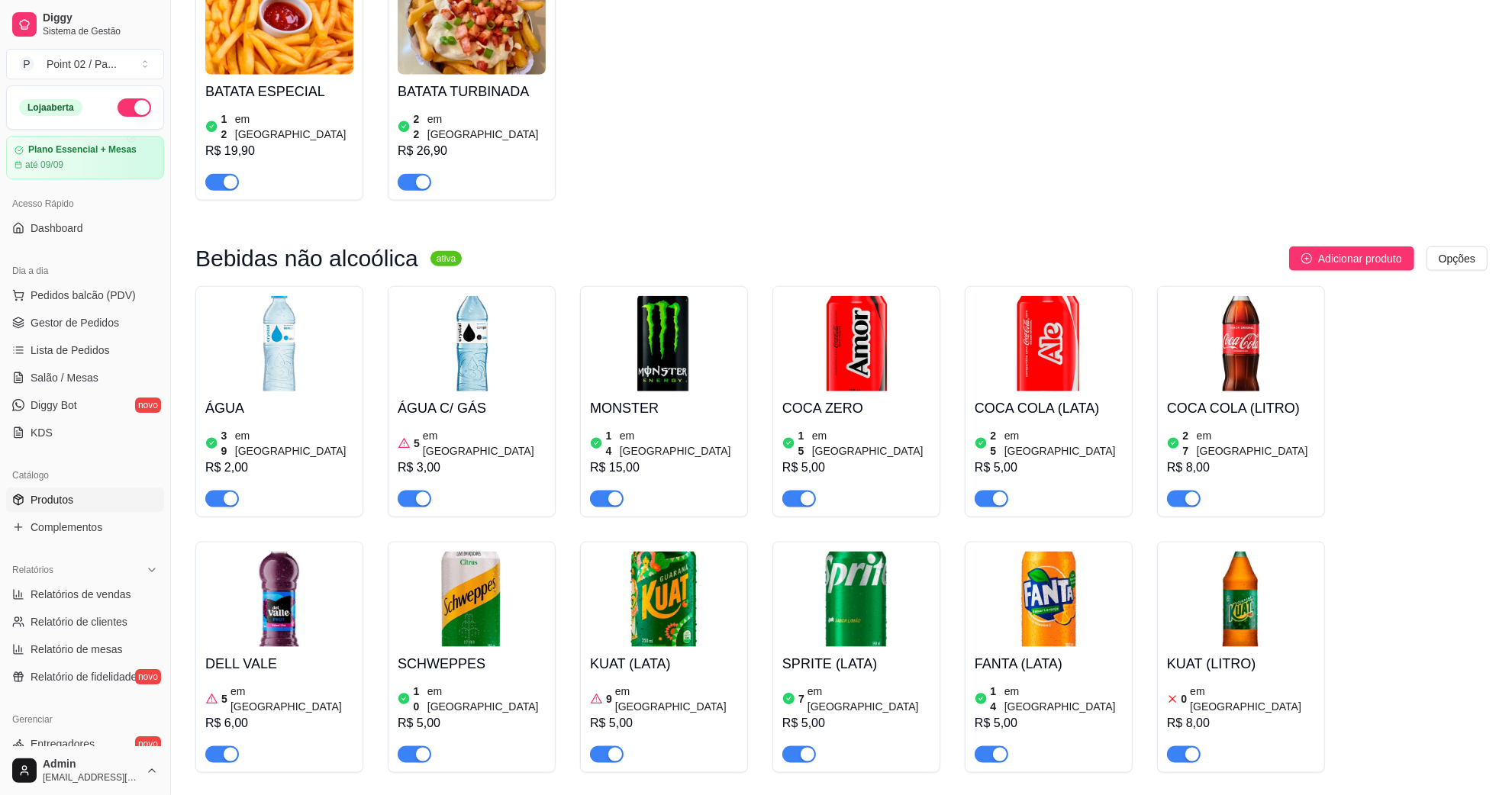
scroll to position [1642, 0]
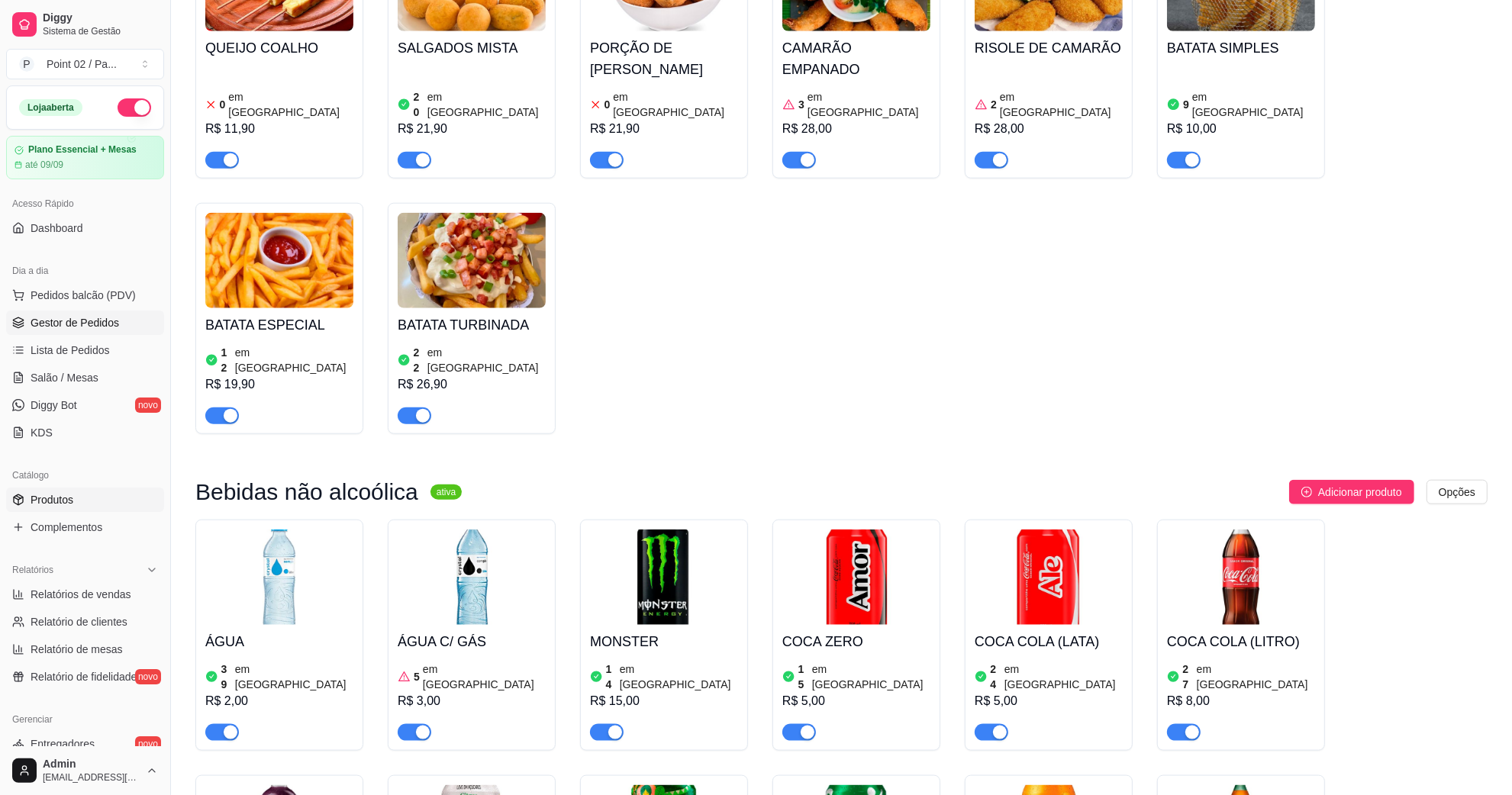
click at [82, 329] on span "Gestor de Pedidos" at bounding box center [74, 323] width 89 height 15
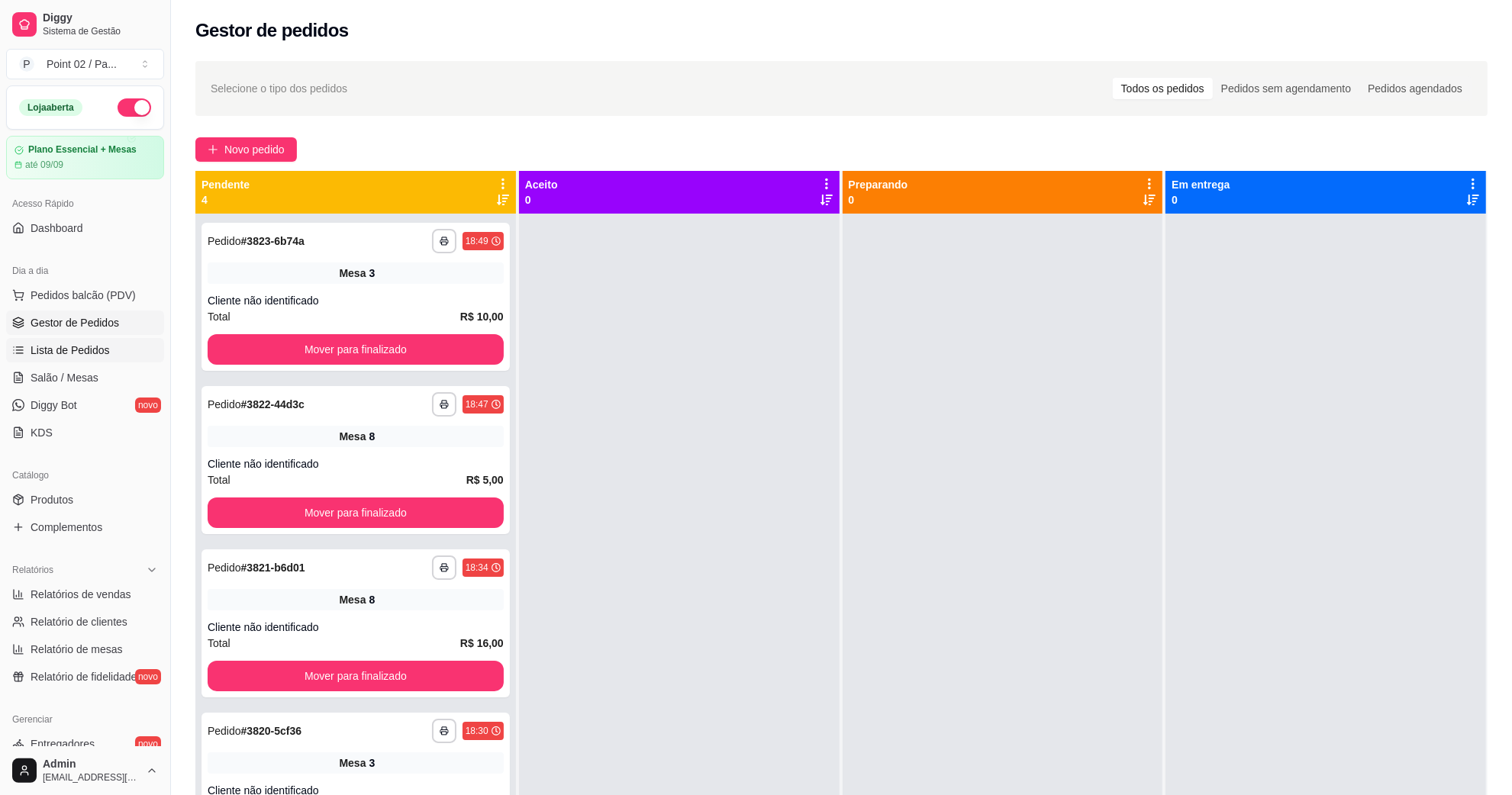
click at [74, 363] on link "Lista de Pedidos" at bounding box center [85, 350] width 158 height 25
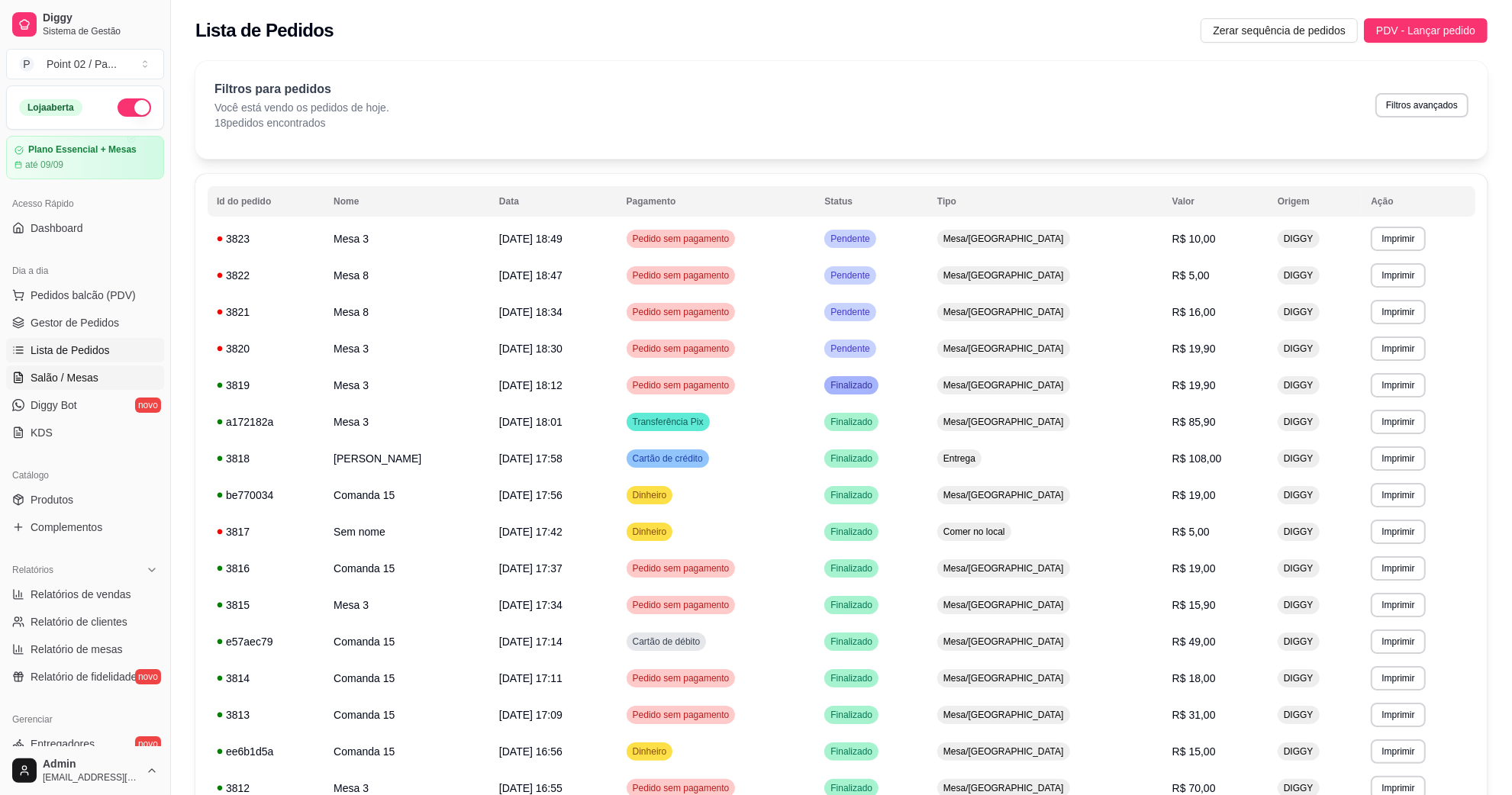
click at [76, 381] on span "Salão / Mesas" at bounding box center [64, 378] width 68 height 15
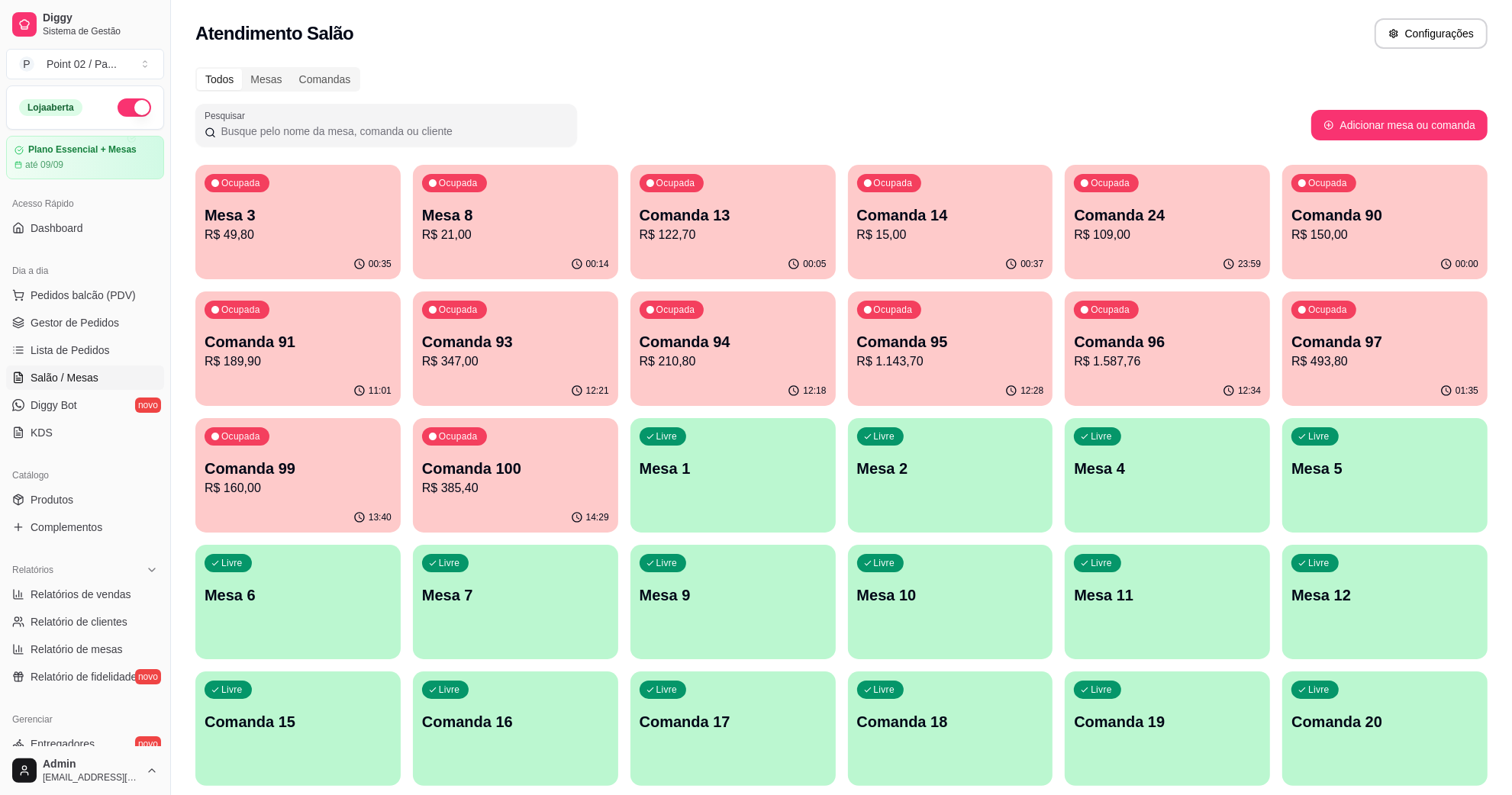
click at [495, 215] on p "Mesa 8" at bounding box center [515, 215] width 187 height 21
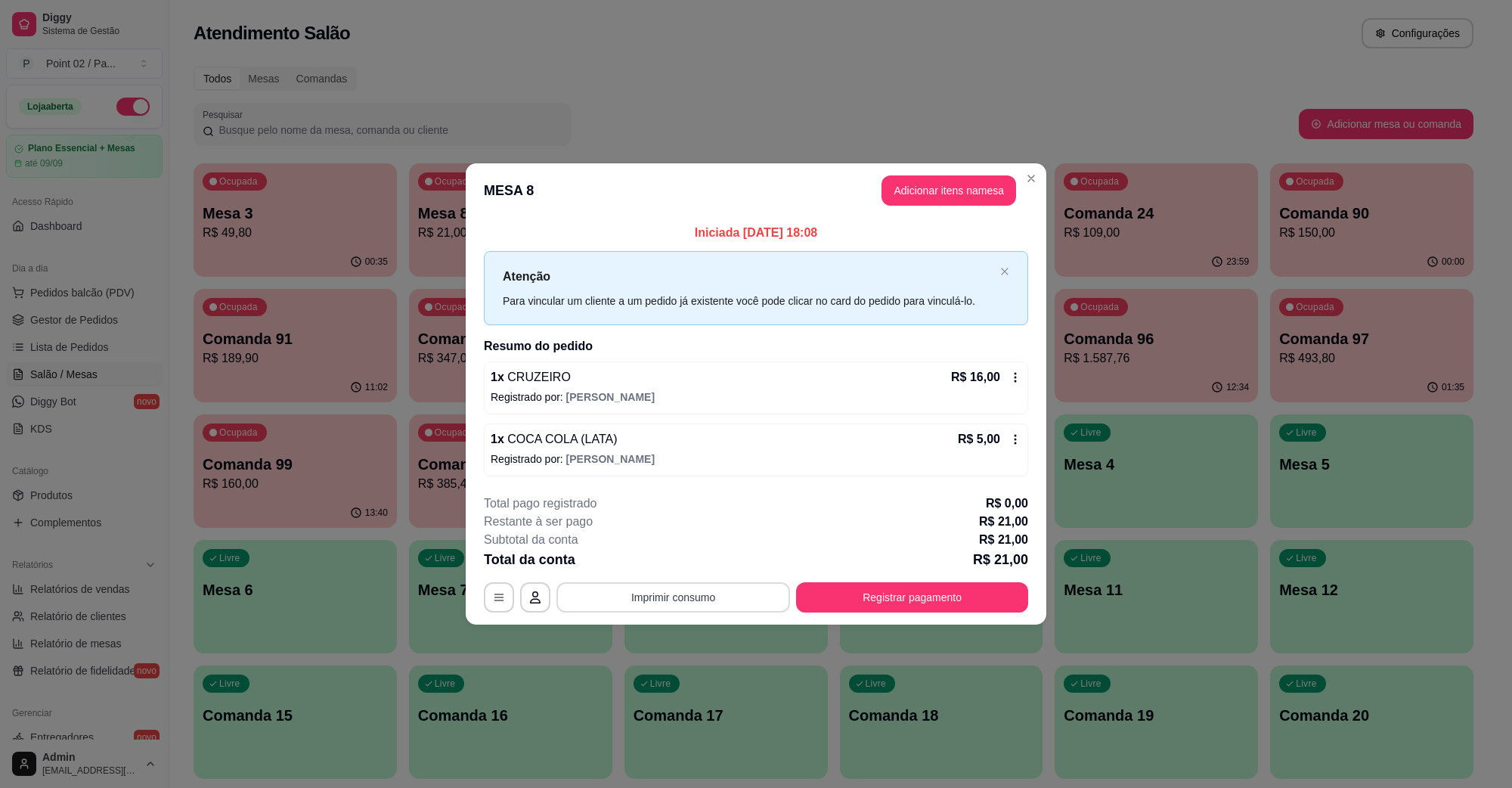
click at [662, 602] on button "Imprimir consumo" at bounding box center [673, 598] width 234 height 30
click at [663, 566] on button "IMPRESSORA" at bounding box center [677, 562] width 106 height 23
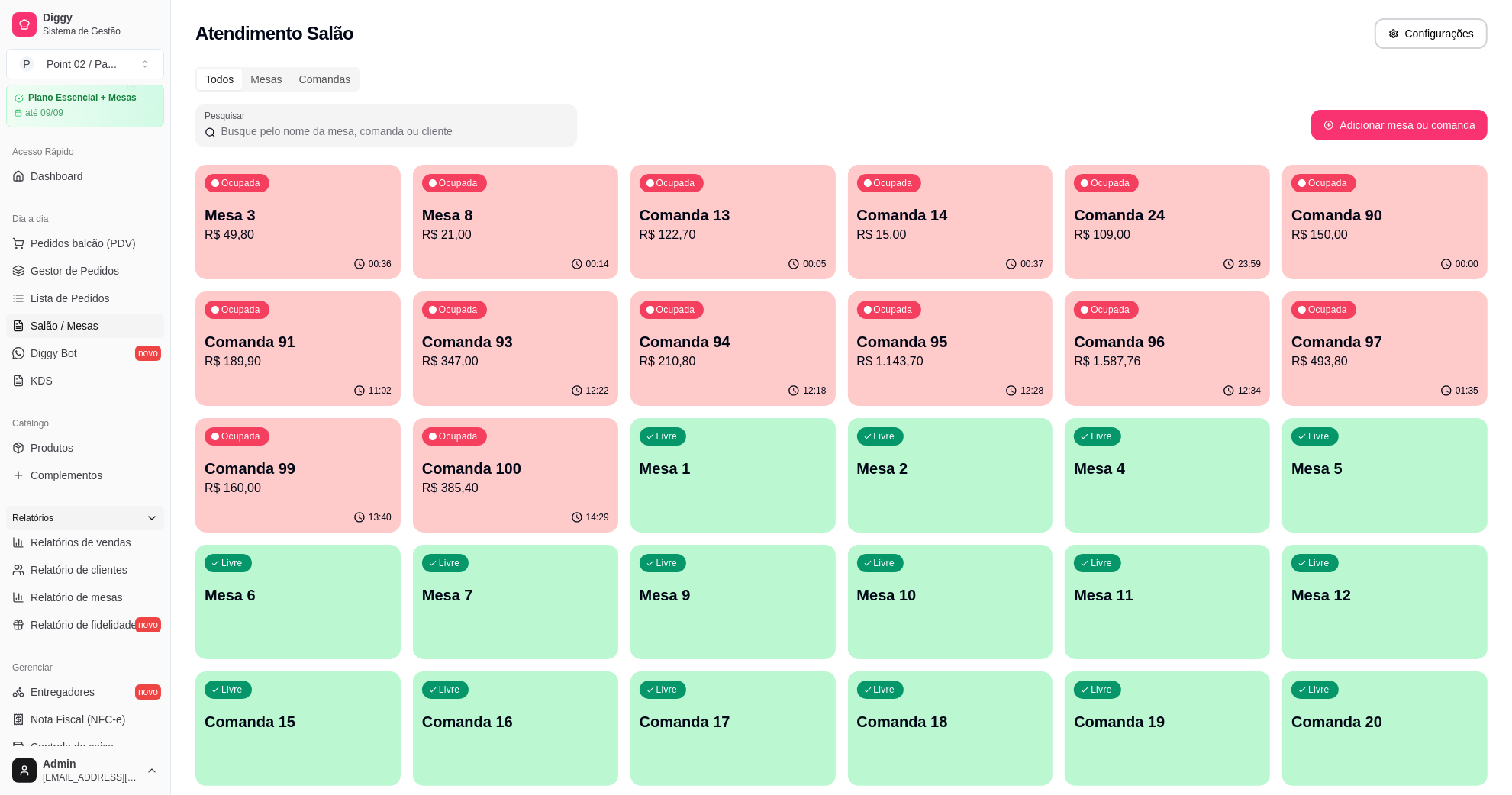
scroll to position [96, 0]
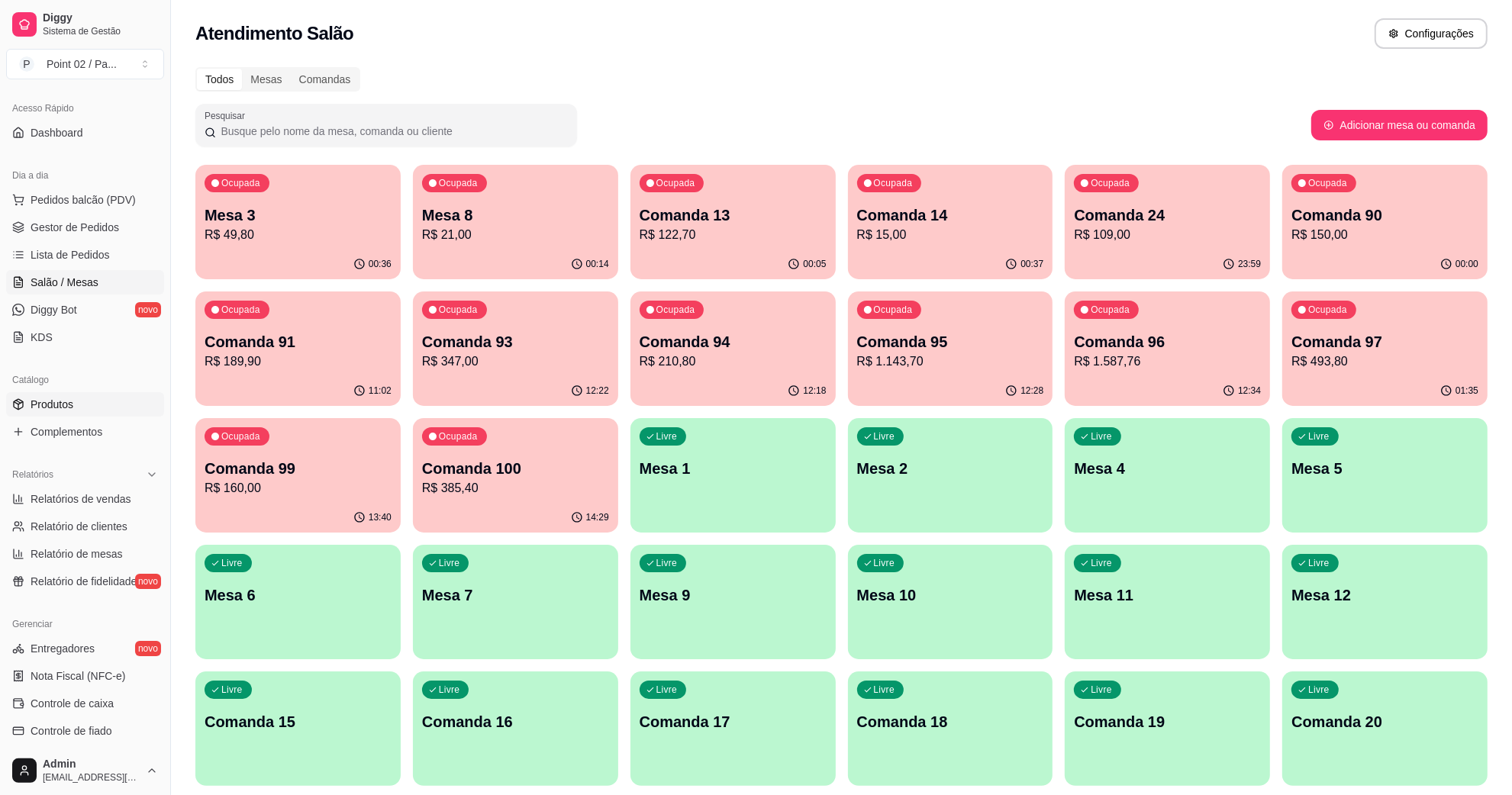
click at [100, 412] on link "Produtos" at bounding box center [85, 404] width 158 height 25
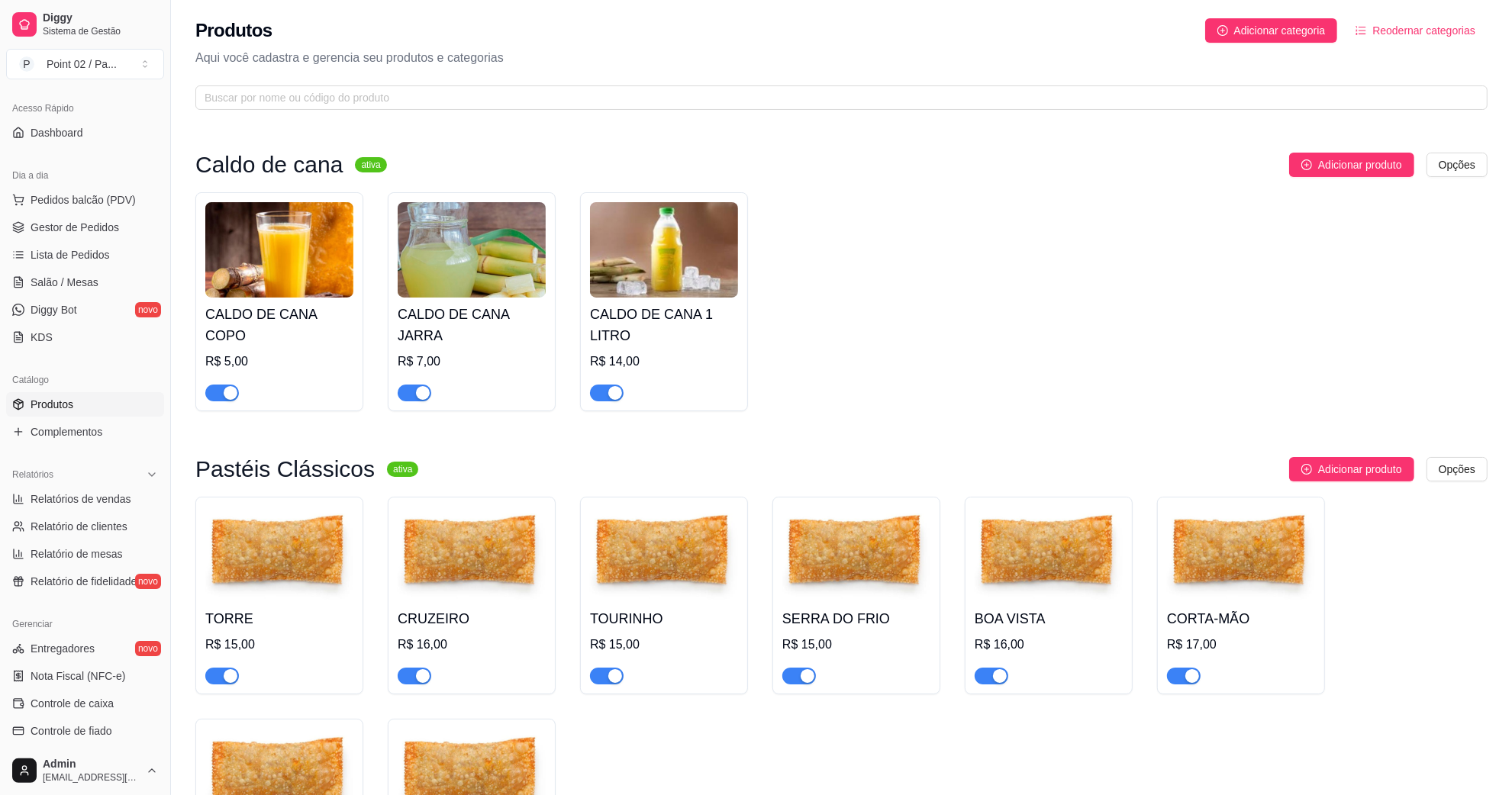
click at [421, 667] on div at bounding box center [415, 676] width 34 height 19
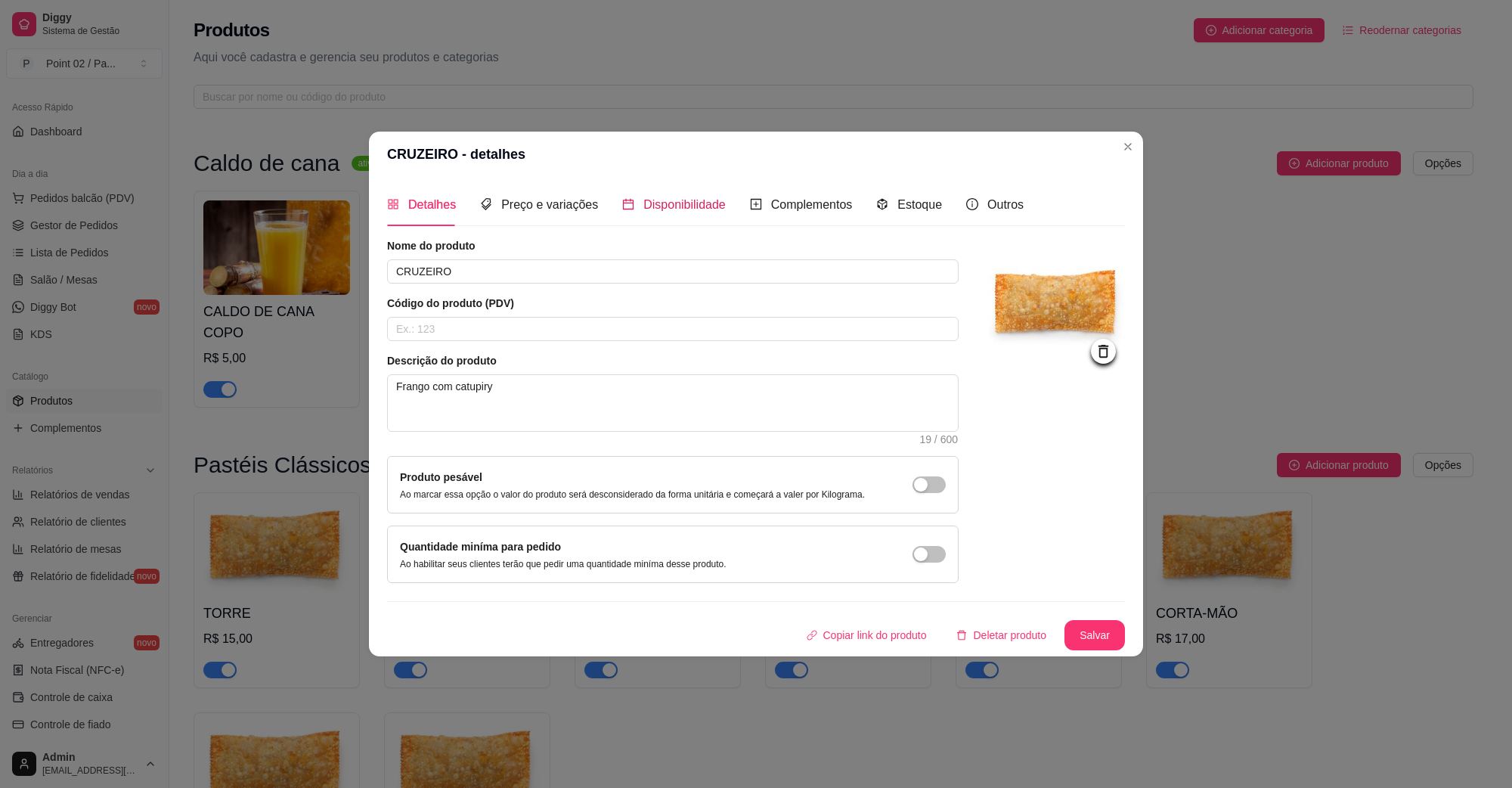
click at [685, 198] on span "Disponibilidade" at bounding box center [685, 204] width 82 height 13
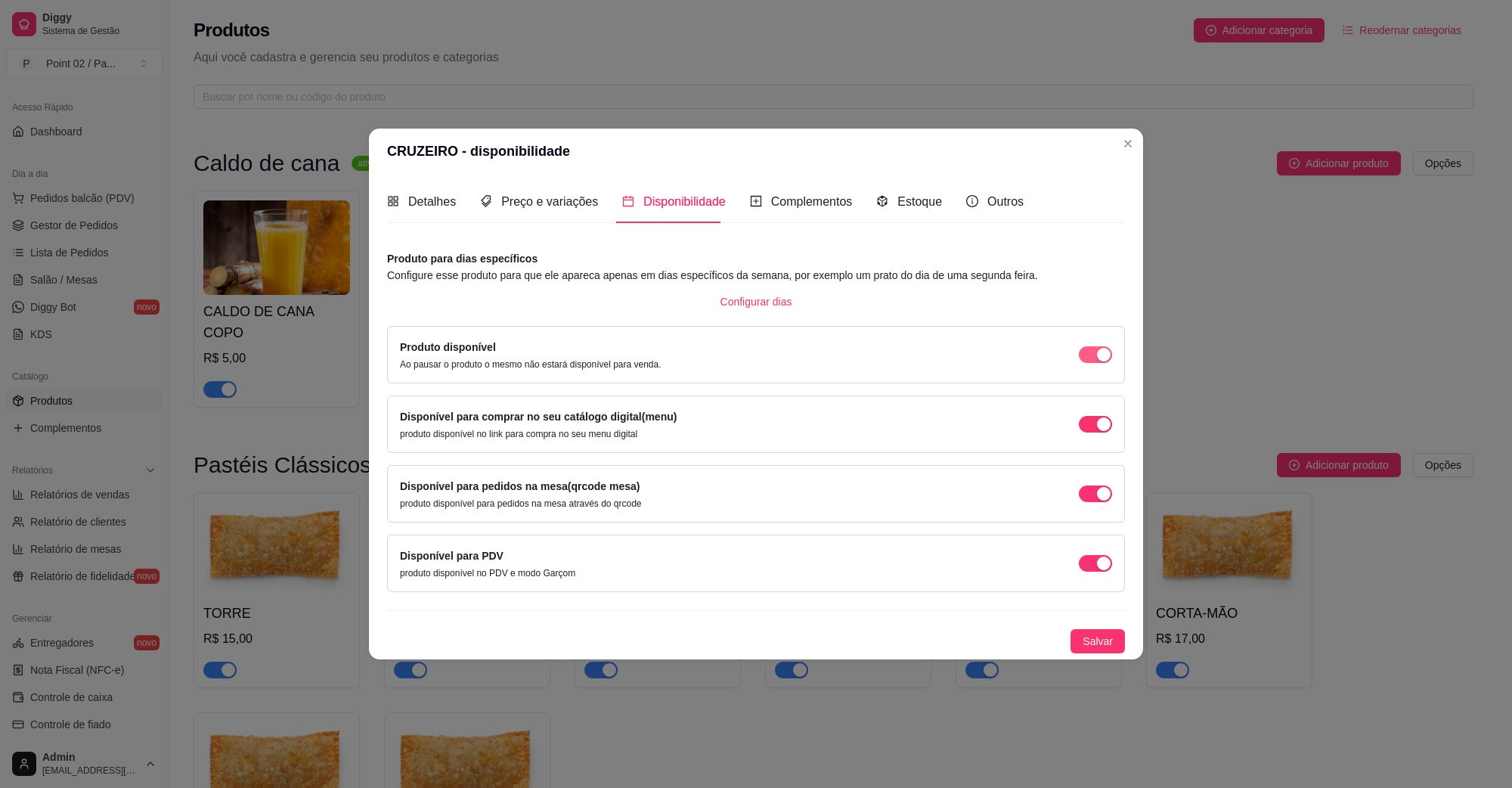
click at [1094, 354] on span "button" at bounding box center [1095, 355] width 34 height 17
click at [1100, 435] on div "Disponível para comprar no seu catálogo digital(menu) produto disponível no lin…" at bounding box center [756, 424] width 712 height 32
click at [1094, 433] on div "Disponível para comprar no seu catálogo digital(menu) produto disponível no lin…" at bounding box center [756, 424] width 712 height 32
click at [1094, 433] on span "button" at bounding box center [1095, 424] width 34 height 17
click at [1094, 426] on span "button" at bounding box center [1095, 424] width 34 height 17
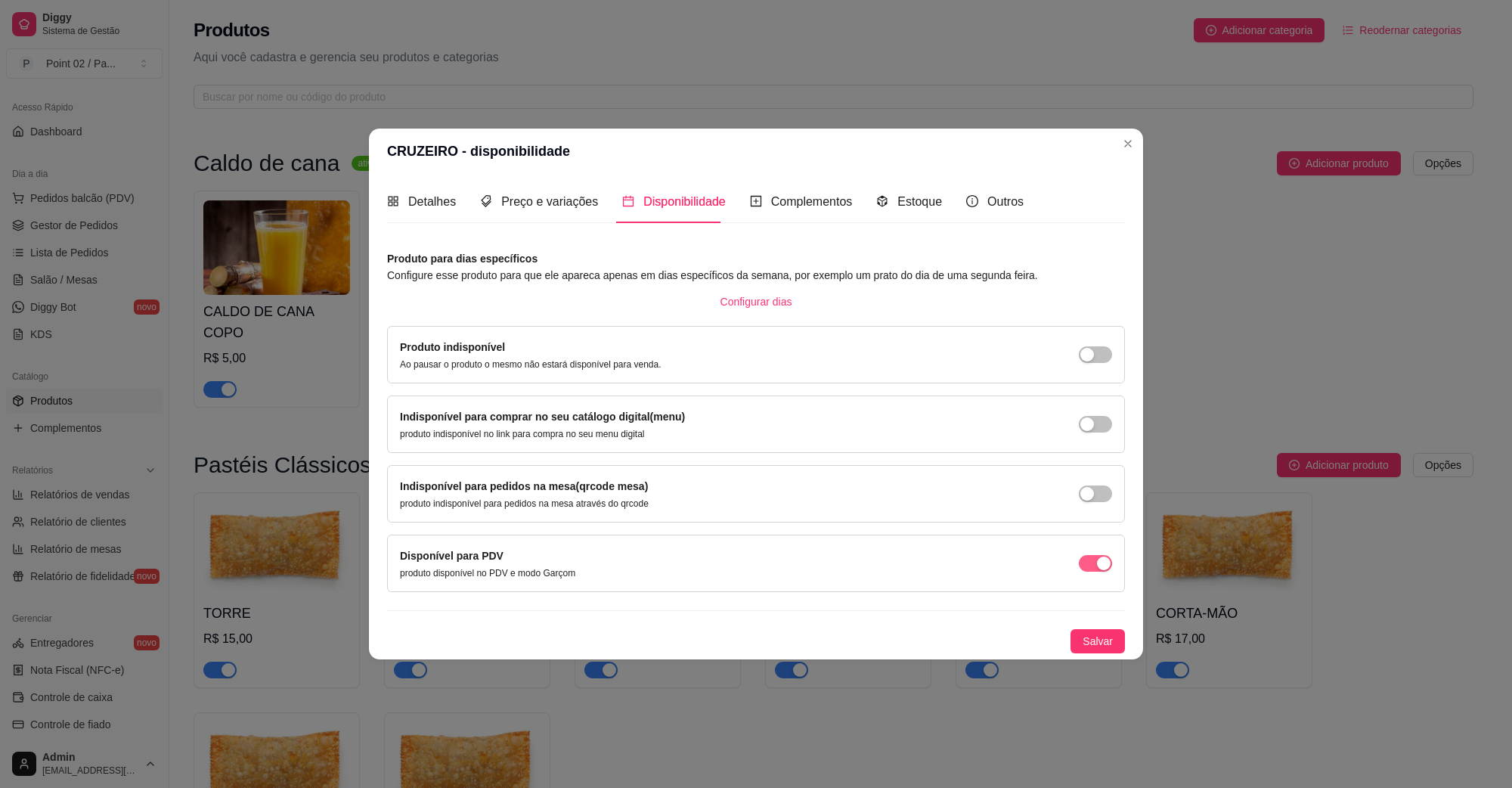
click at [1082, 556] on span "button" at bounding box center [1095, 563] width 34 height 17
click at [1110, 651] on button "Salvar" at bounding box center [1097, 641] width 54 height 24
click at [1066, 236] on div "Nome do produto CRUZEIRO Código do produto (PDV) Descrição do produto Frango co…" at bounding box center [756, 444] width 738 height 418
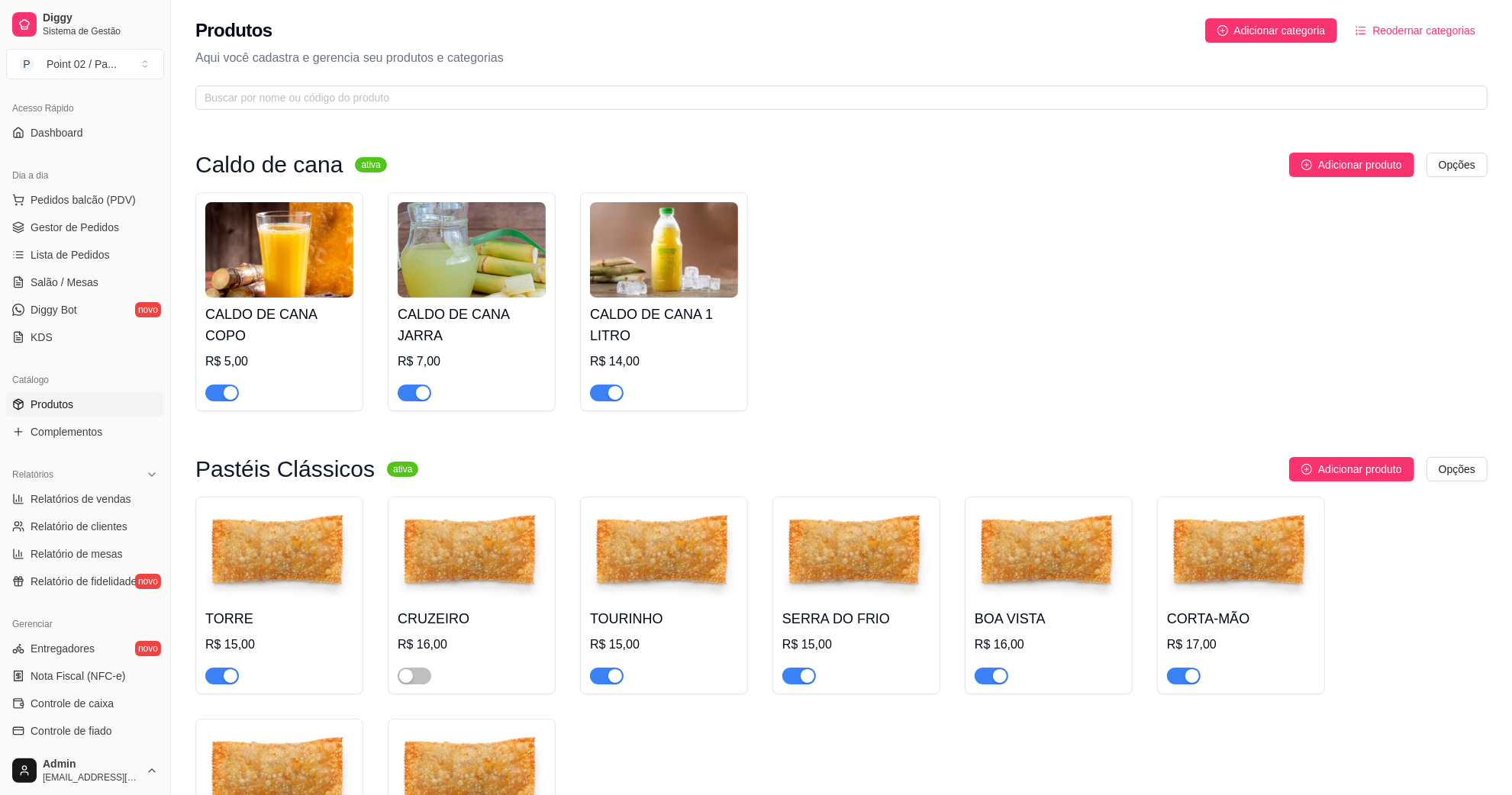
click at [1215, 589] on img at bounding box center [1240, 554] width 148 height 96
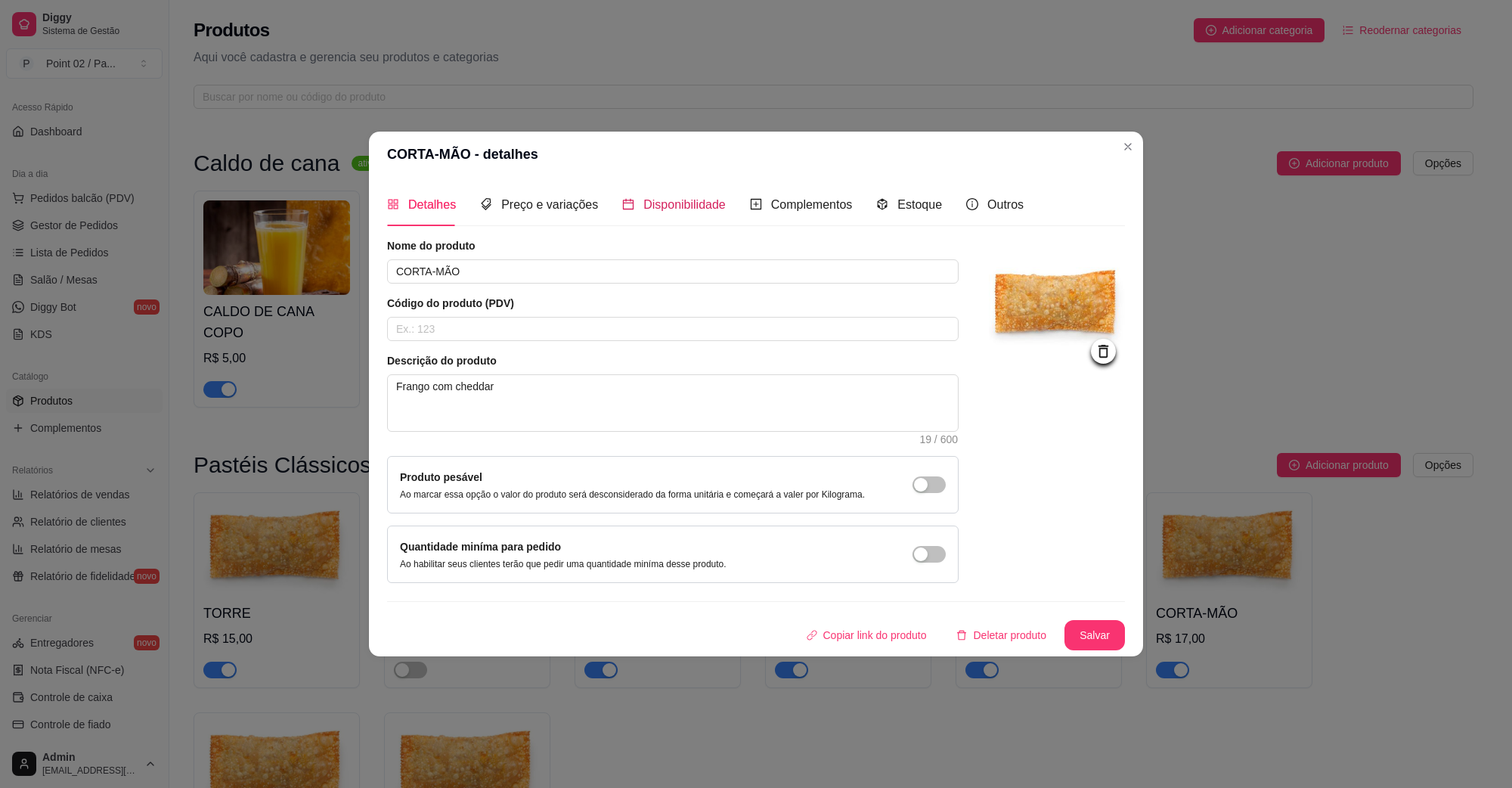
click at [703, 198] on span "Disponibilidade" at bounding box center [685, 204] width 82 height 13
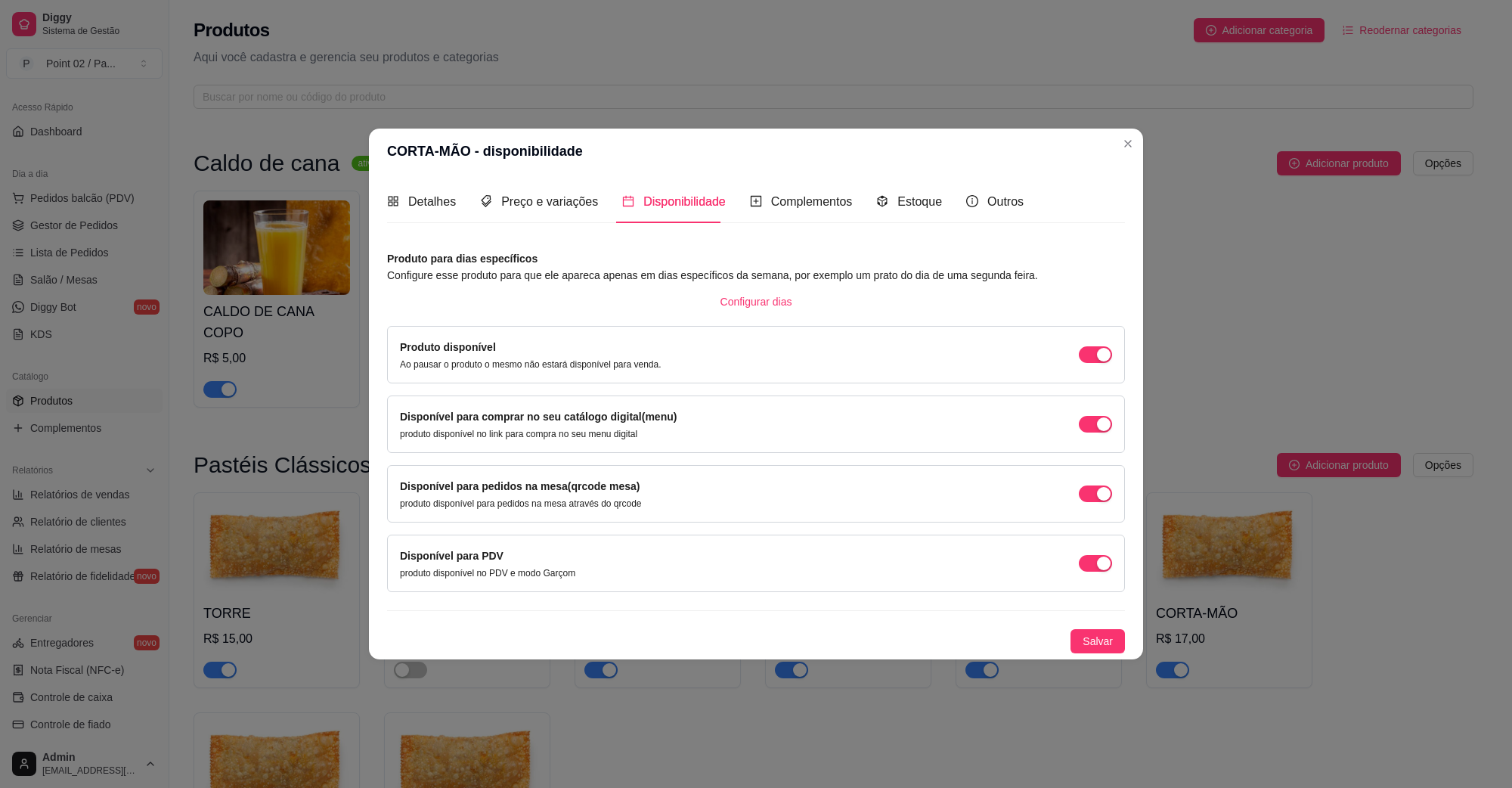
click at [1080, 342] on div "Produto disponível Ao pausar o produto o mesmo não estará disponível para venda." at bounding box center [756, 355] width 712 height 32
click at [1090, 354] on span "button" at bounding box center [1095, 355] width 34 height 17
click at [1089, 417] on span "button" at bounding box center [1095, 424] width 34 height 17
click at [1098, 490] on div "button" at bounding box center [1104, 494] width 13 height 13
click at [1095, 562] on span "button" at bounding box center [1095, 563] width 34 height 17
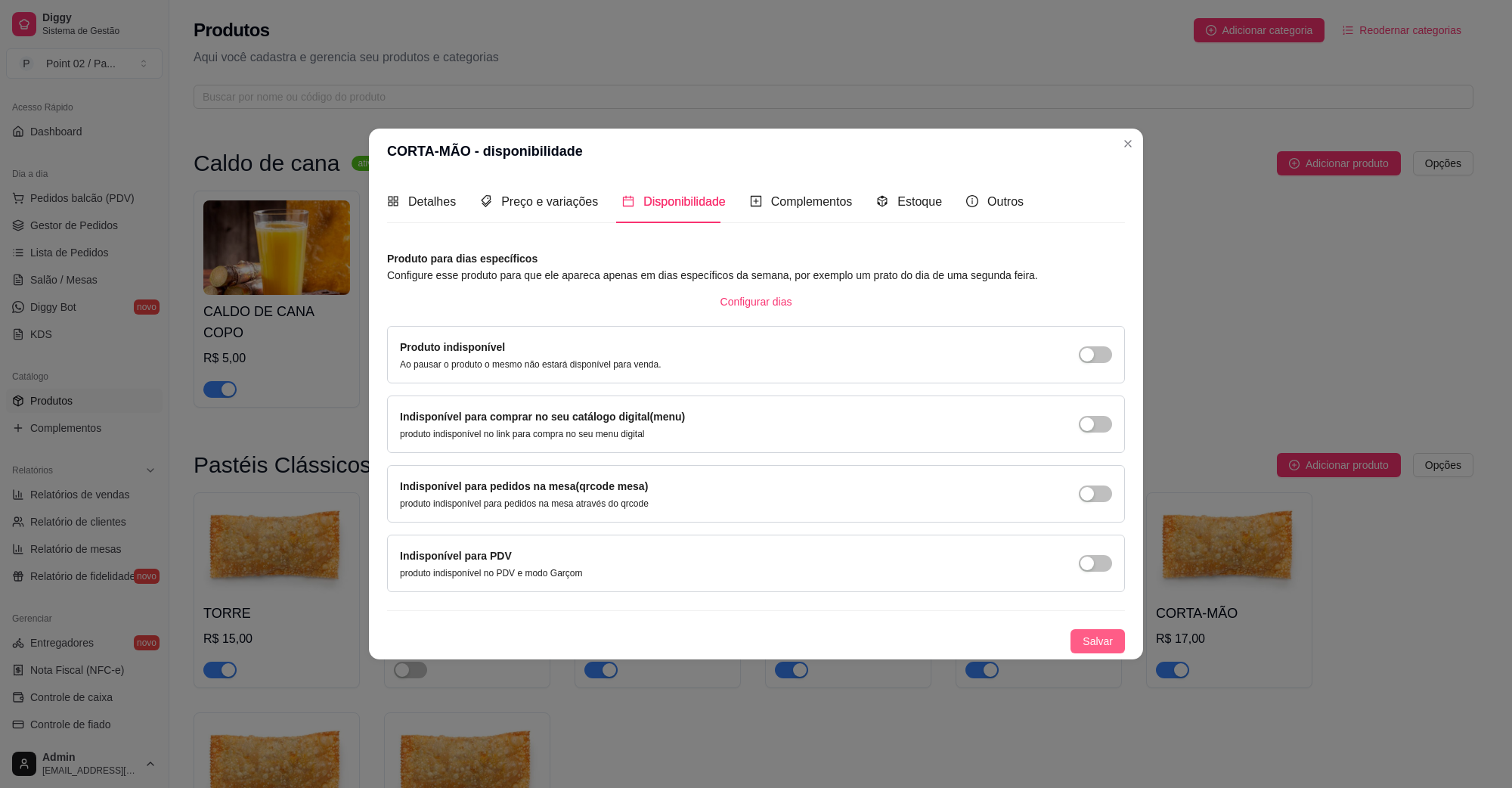
click at [1098, 636] on span "Salvar" at bounding box center [1098, 641] width 30 height 17
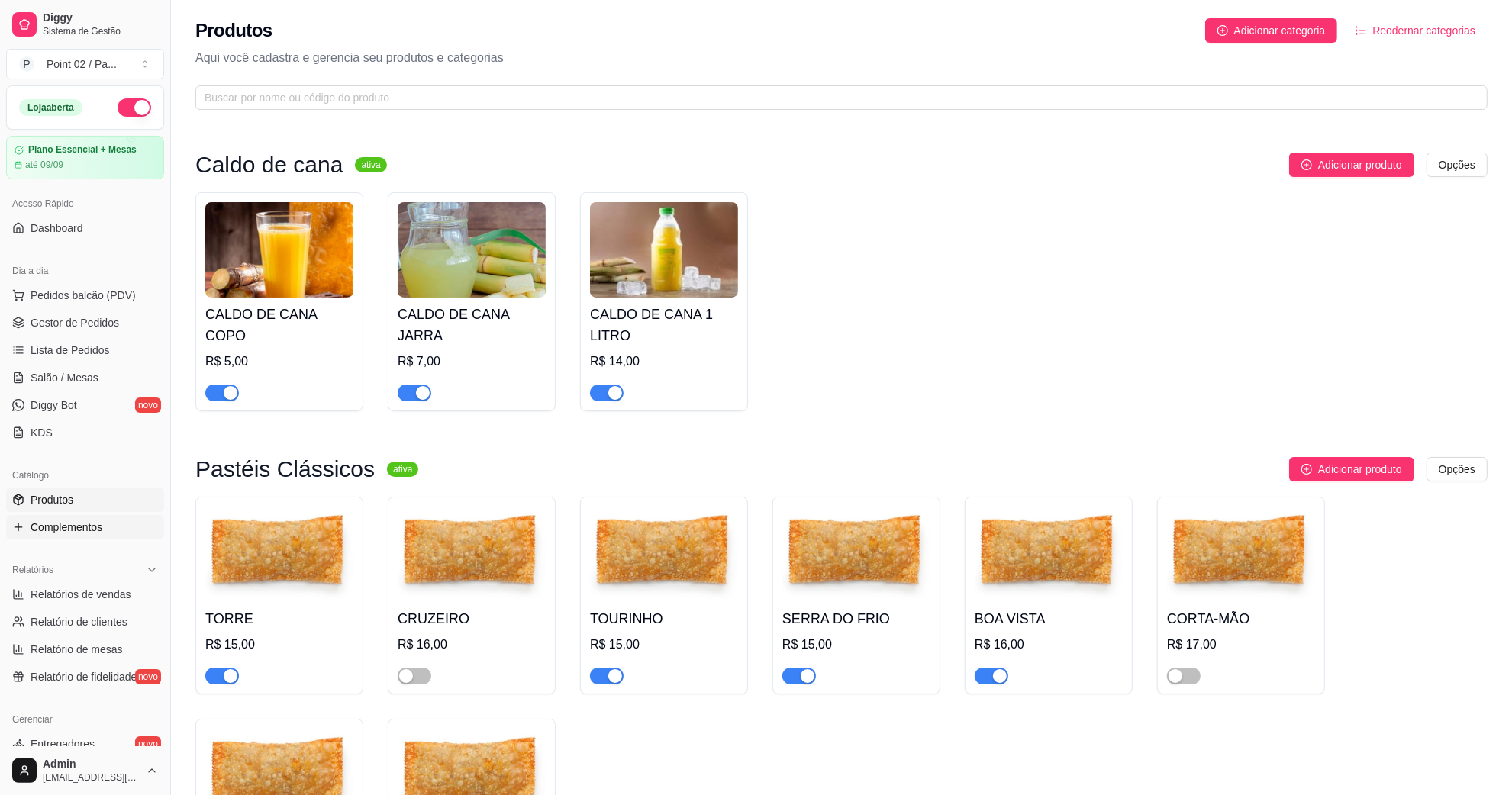
click at [74, 535] on span "Complementos" at bounding box center [66, 527] width 72 height 15
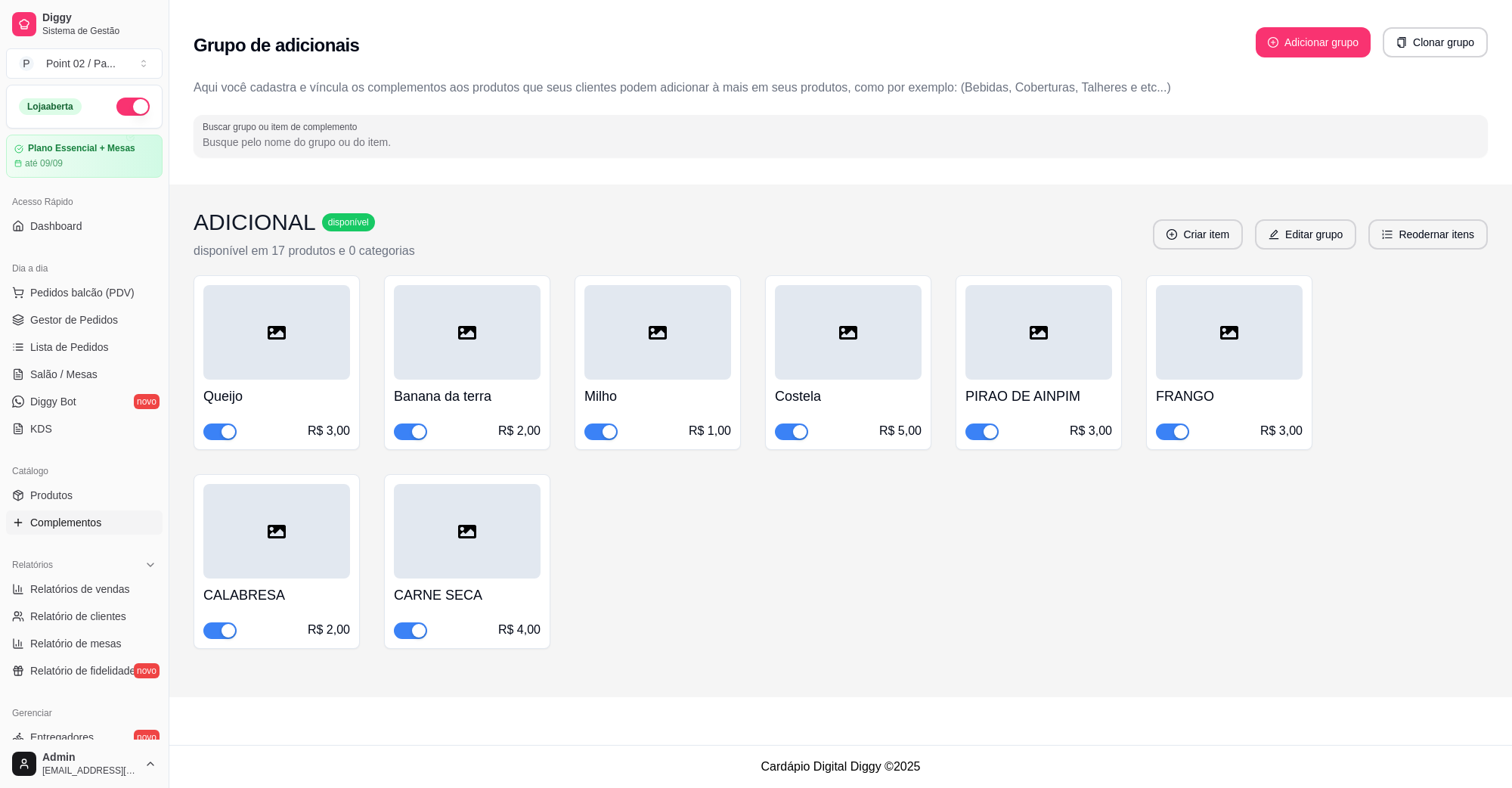
click at [1163, 439] on span "button" at bounding box center [1173, 432] width 34 height 17
click at [61, 323] on span "Gestor de Pedidos" at bounding box center [74, 320] width 88 height 15
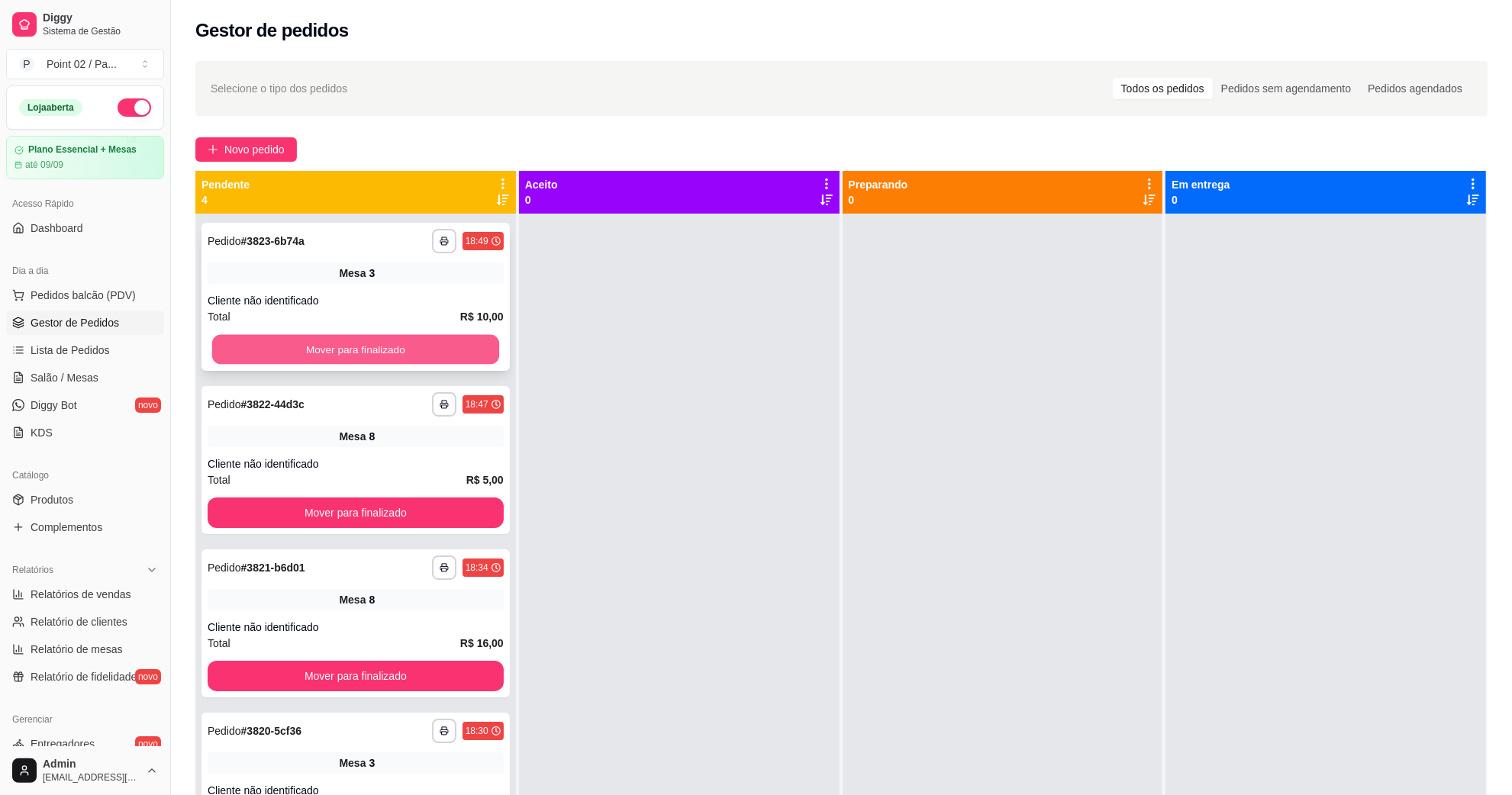
click at [280, 343] on button "Mover para finalizado" at bounding box center [355, 349] width 287 height 30
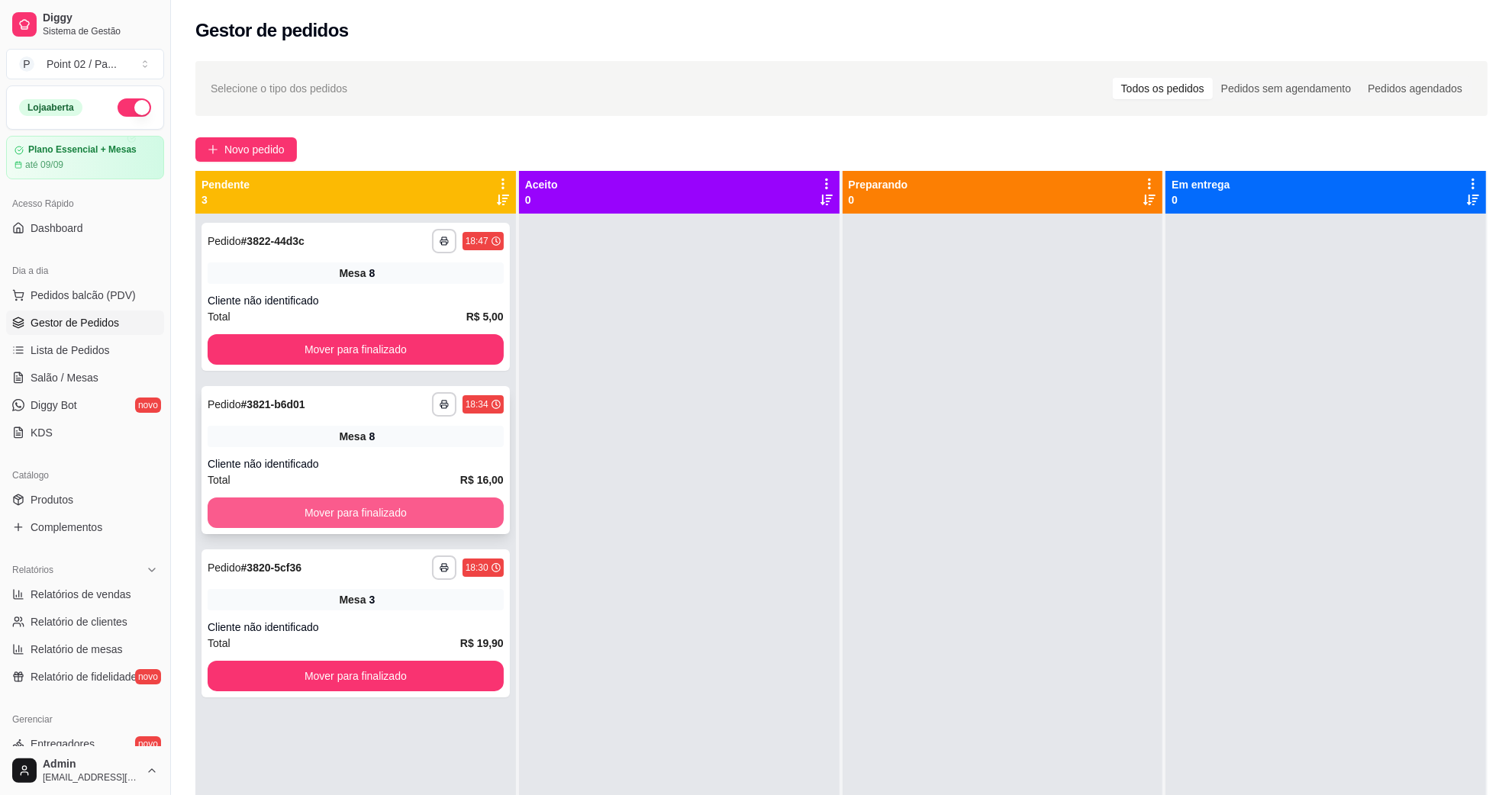
click at [329, 509] on button "Mover para finalizado" at bounding box center [355, 513] width 296 height 30
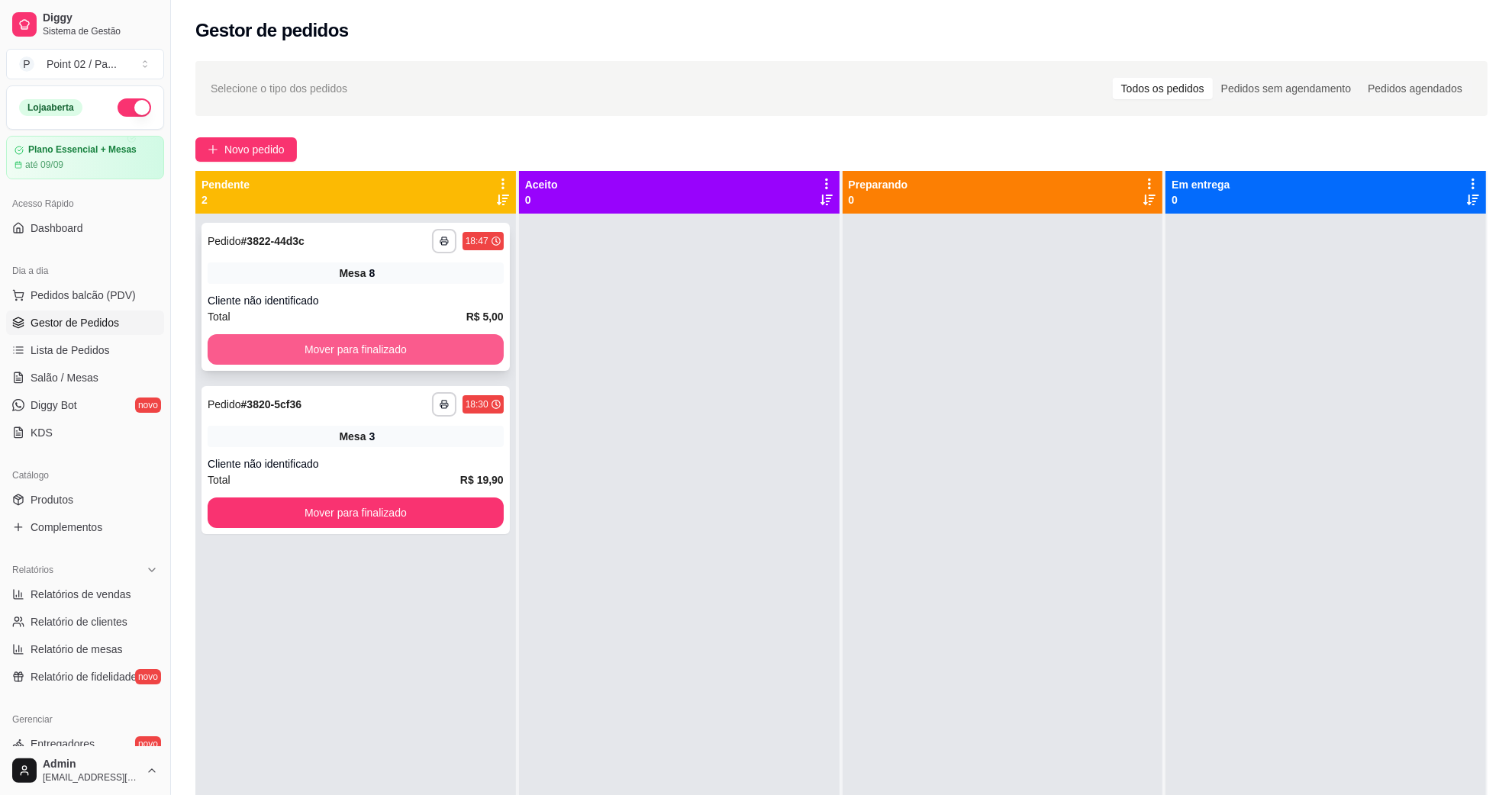
click at [375, 343] on button "Mover para finalizado" at bounding box center [355, 349] width 296 height 30
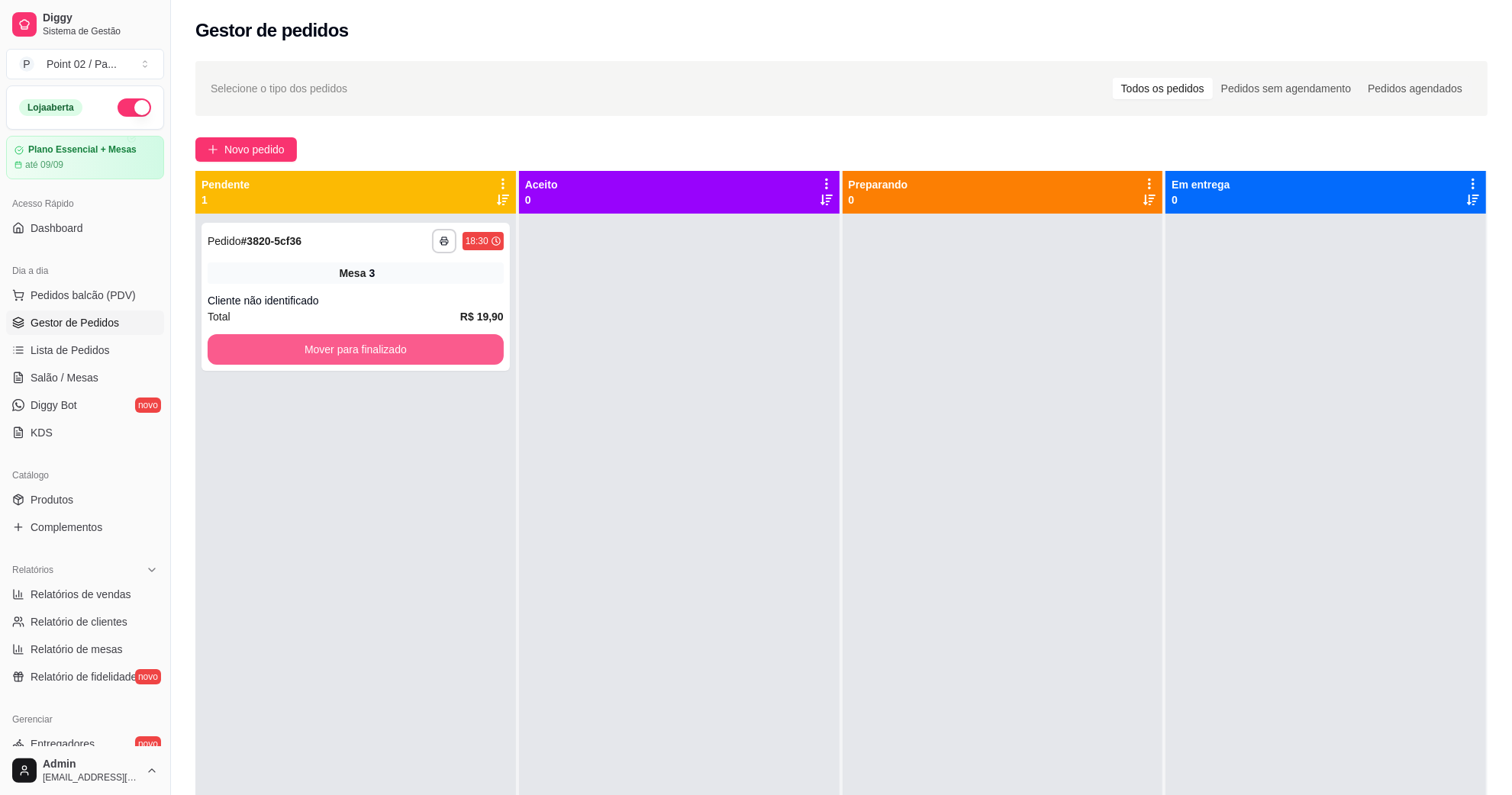
click at [375, 343] on button "Mover para finalizado" at bounding box center [355, 349] width 296 height 30
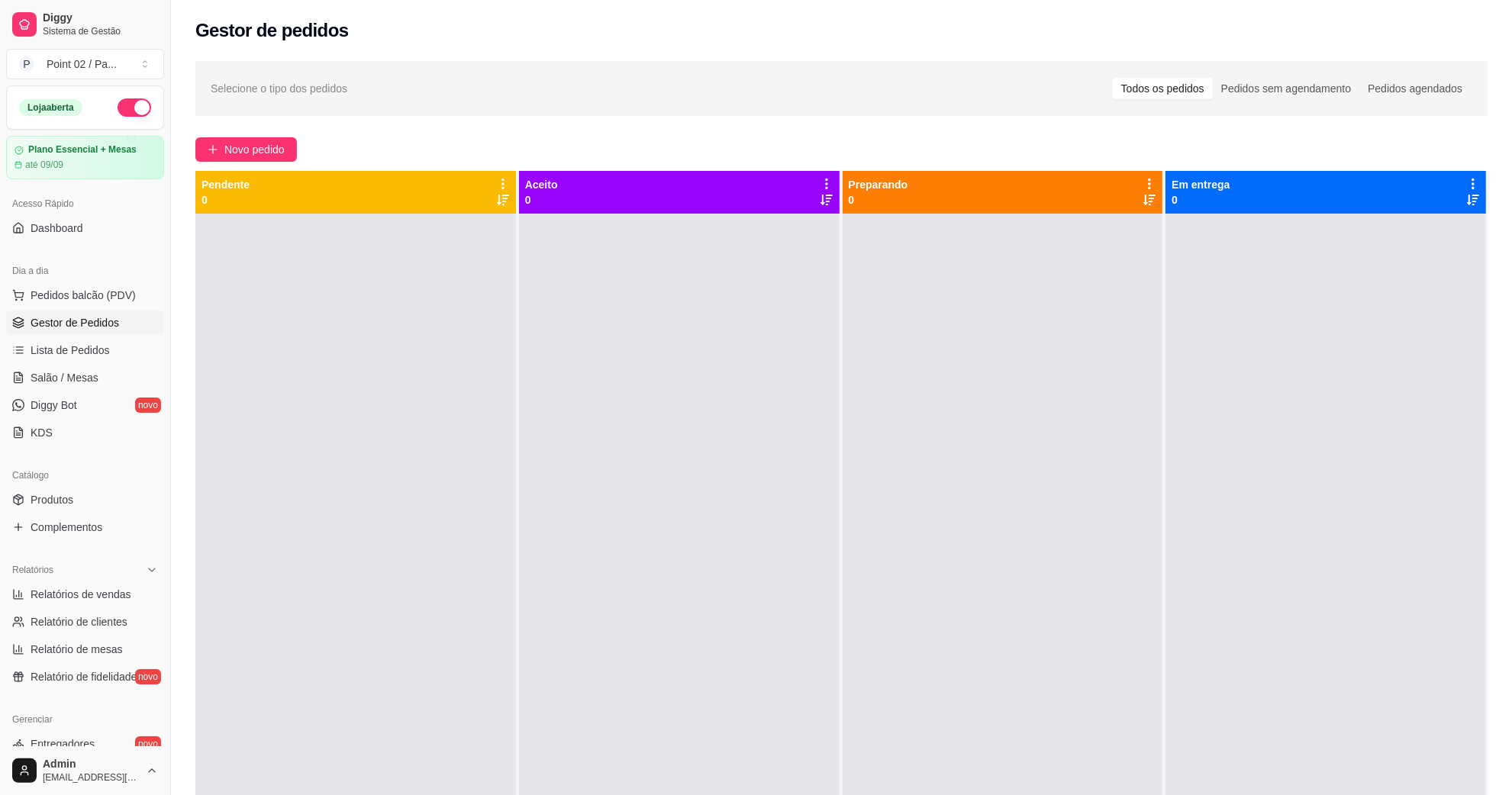
click at [322, 525] on div at bounding box center [355, 611] width 321 height 795
click at [85, 311] on link "Gestor de Pedidos" at bounding box center [85, 322] width 158 height 25
click at [90, 293] on span "Pedidos balcão (PDV)" at bounding box center [83, 295] width 105 height 15
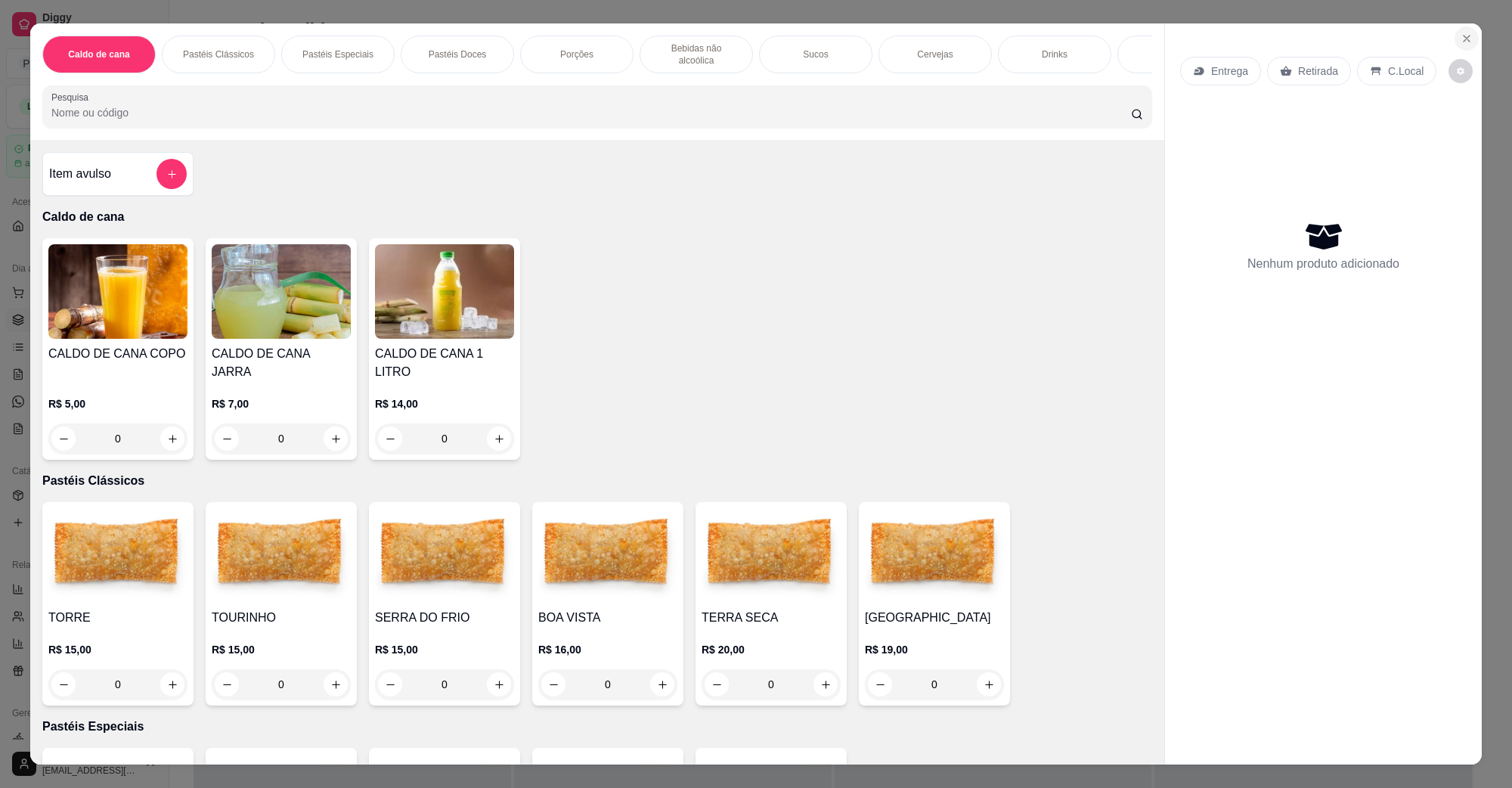
click at [1461, 33] on icon "Close" at bounding box center [1467, 39] width 12 height 12
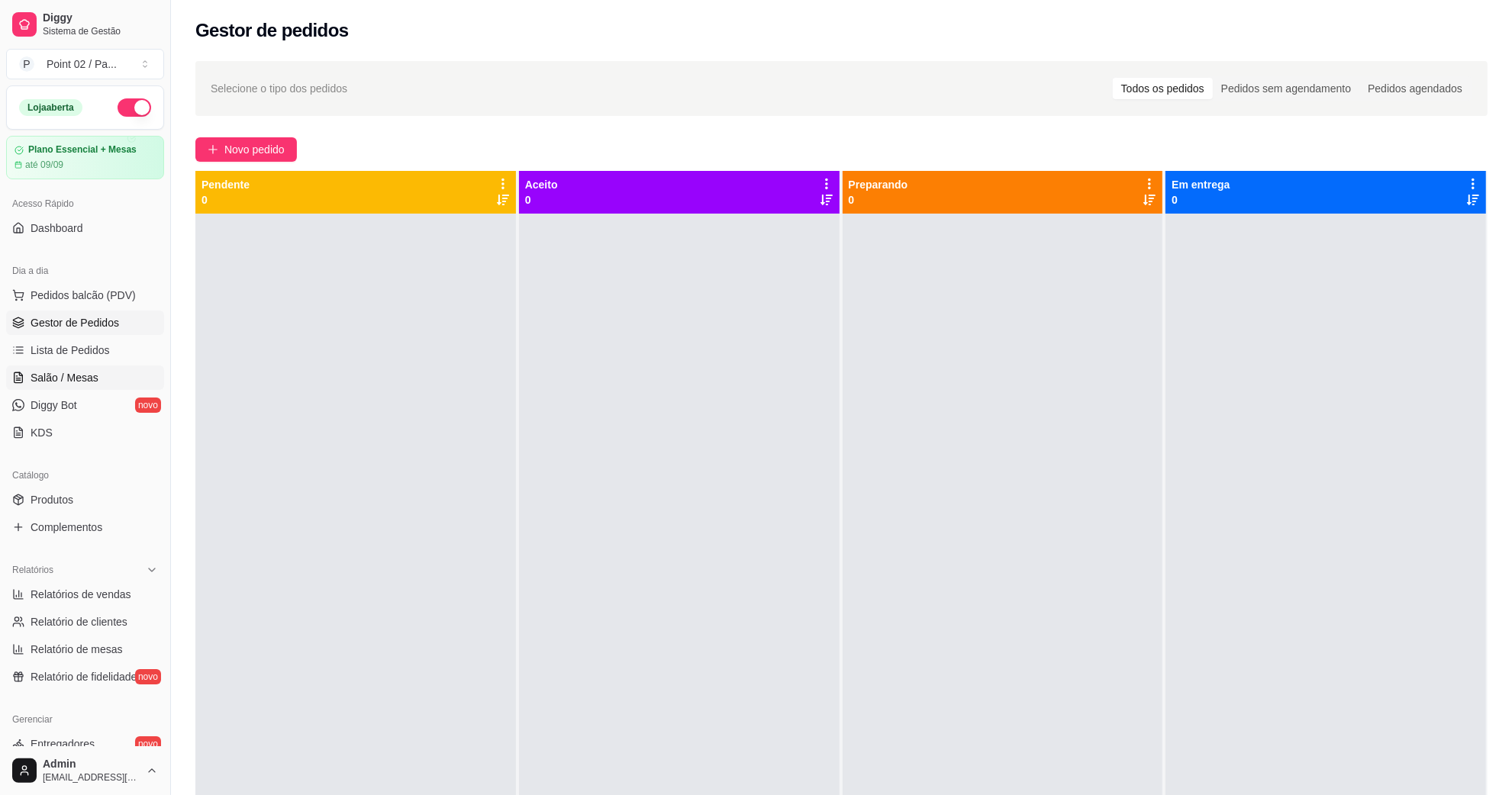
click at [66, 384] on span "Salão / Mesas" at bounding box center [64, 378] width 68 height 15
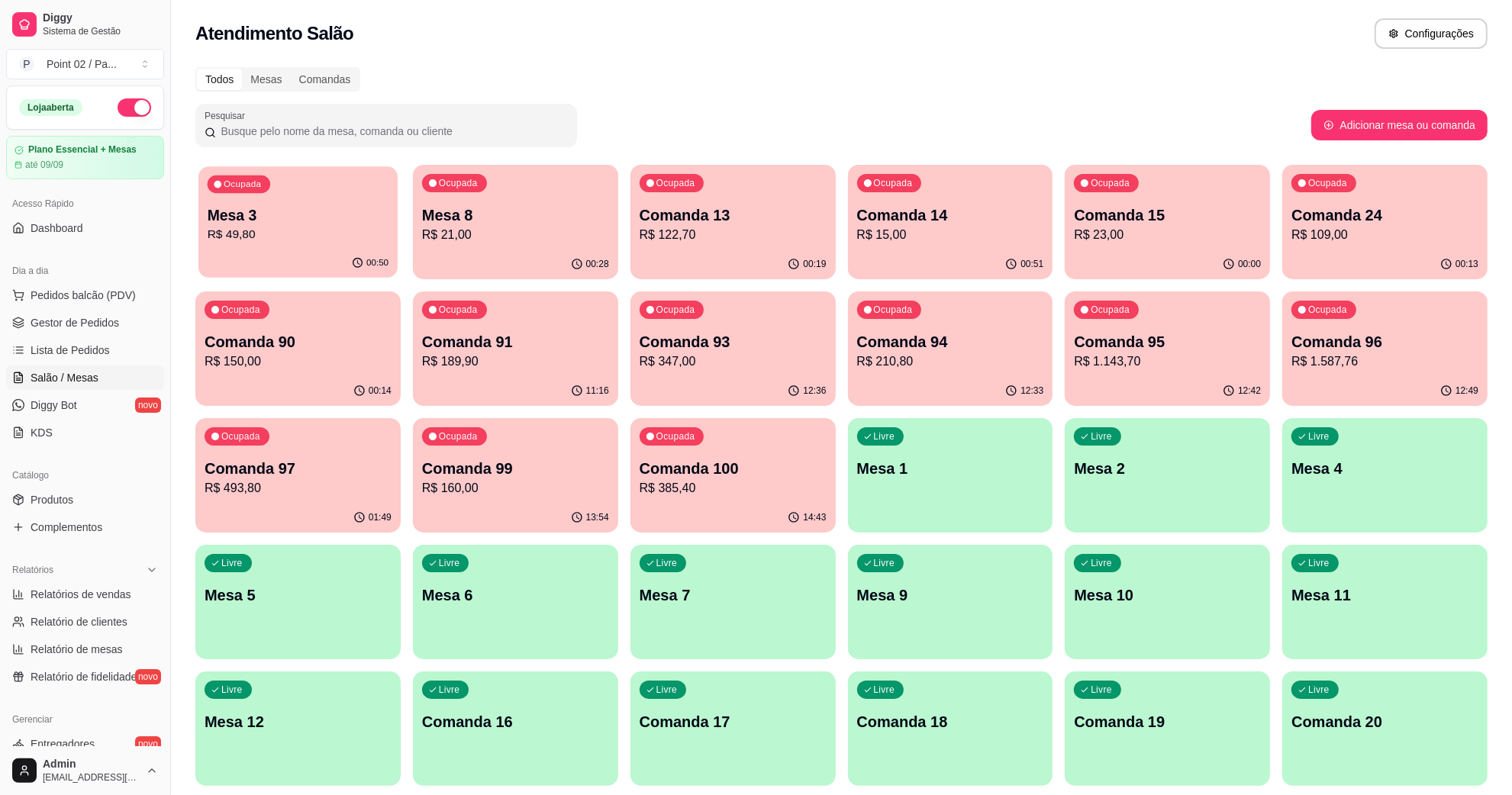
click at [258, 191] on div "Ocupada" at bounding box center [239, 184] width 63 height 18
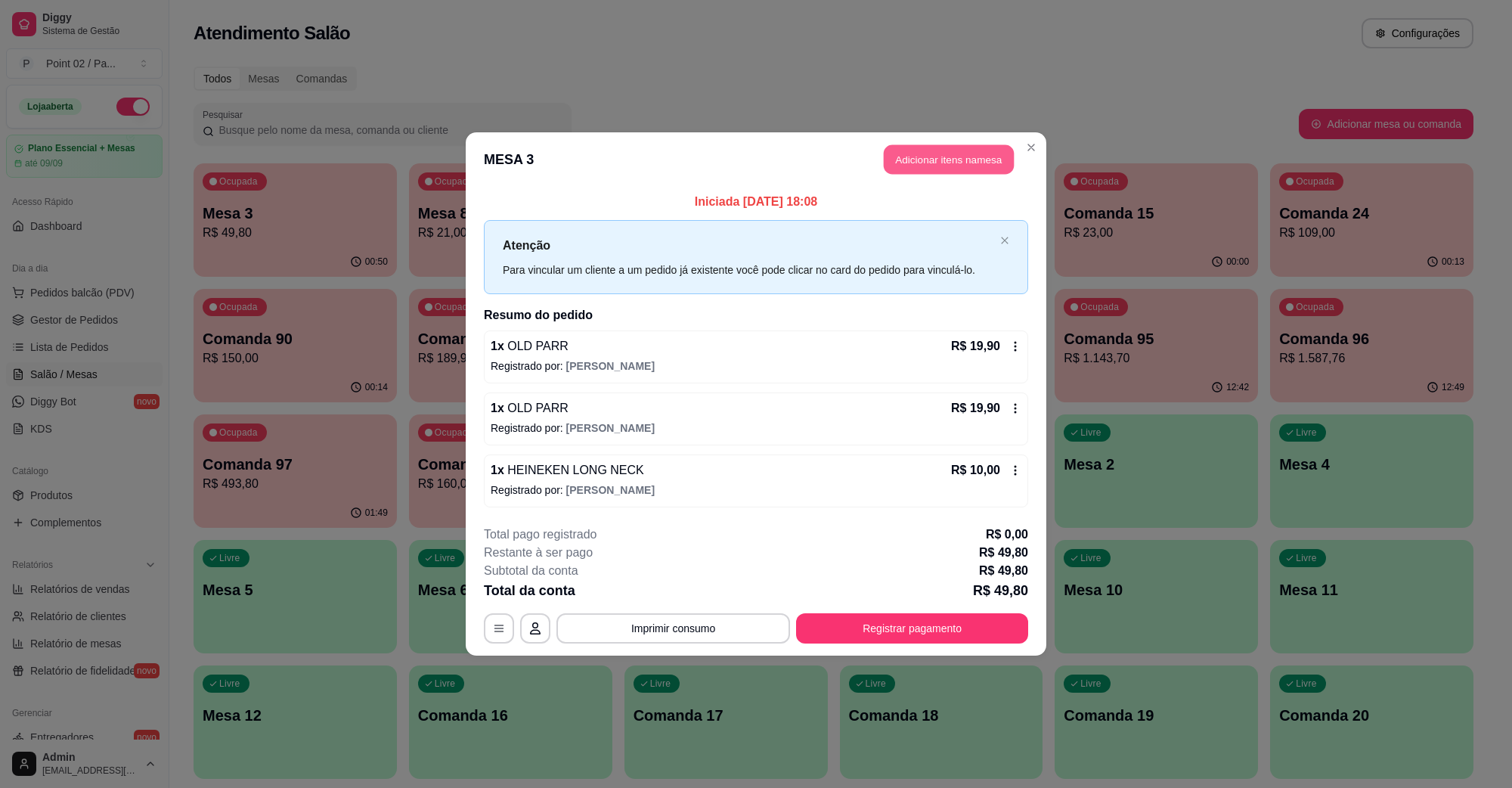
click at [919, 153] on button "Adicionar itens na mesa" at bounding box center [949, 159] width 130 height 29
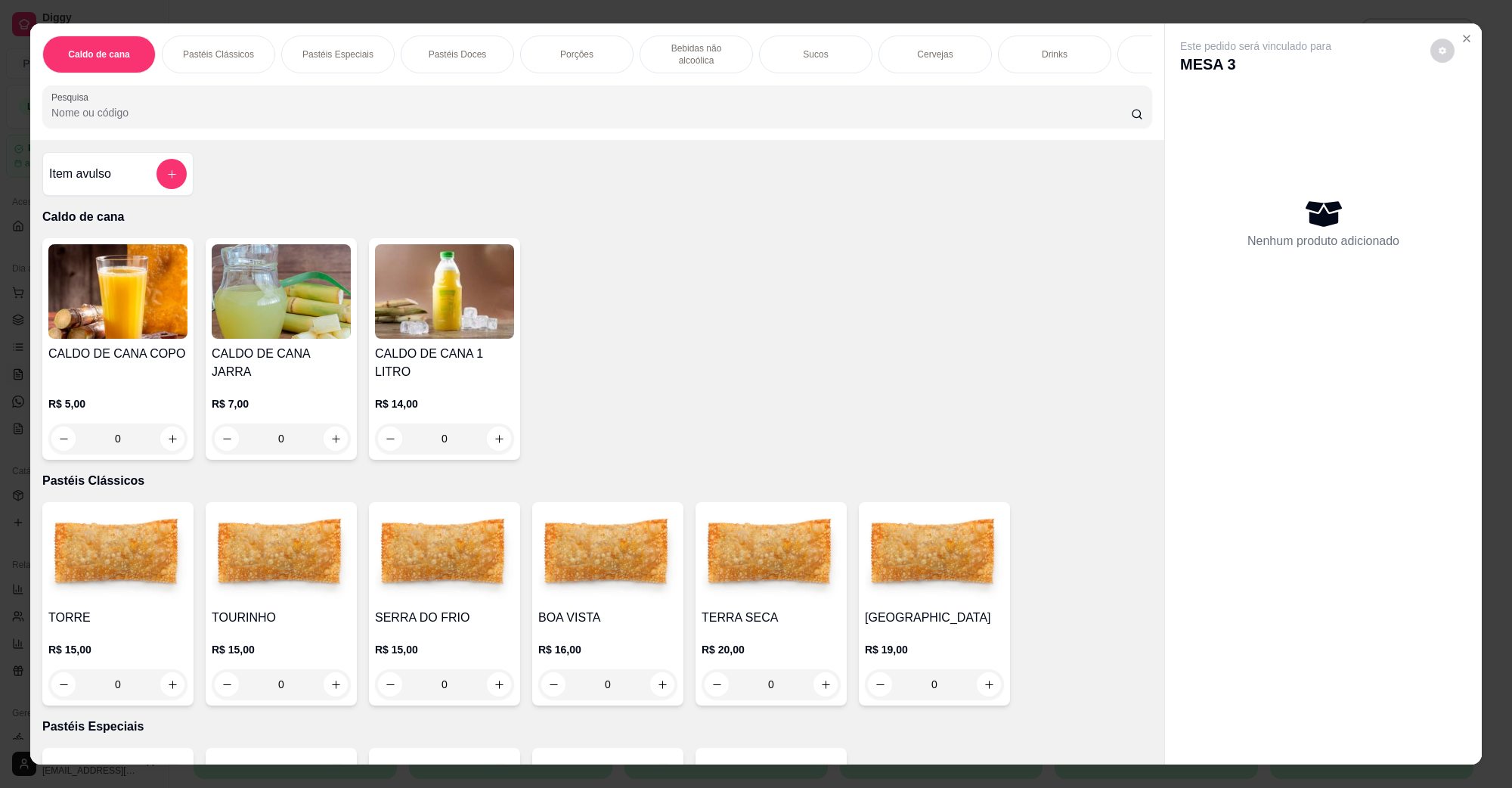
scroll to position [189, 0]
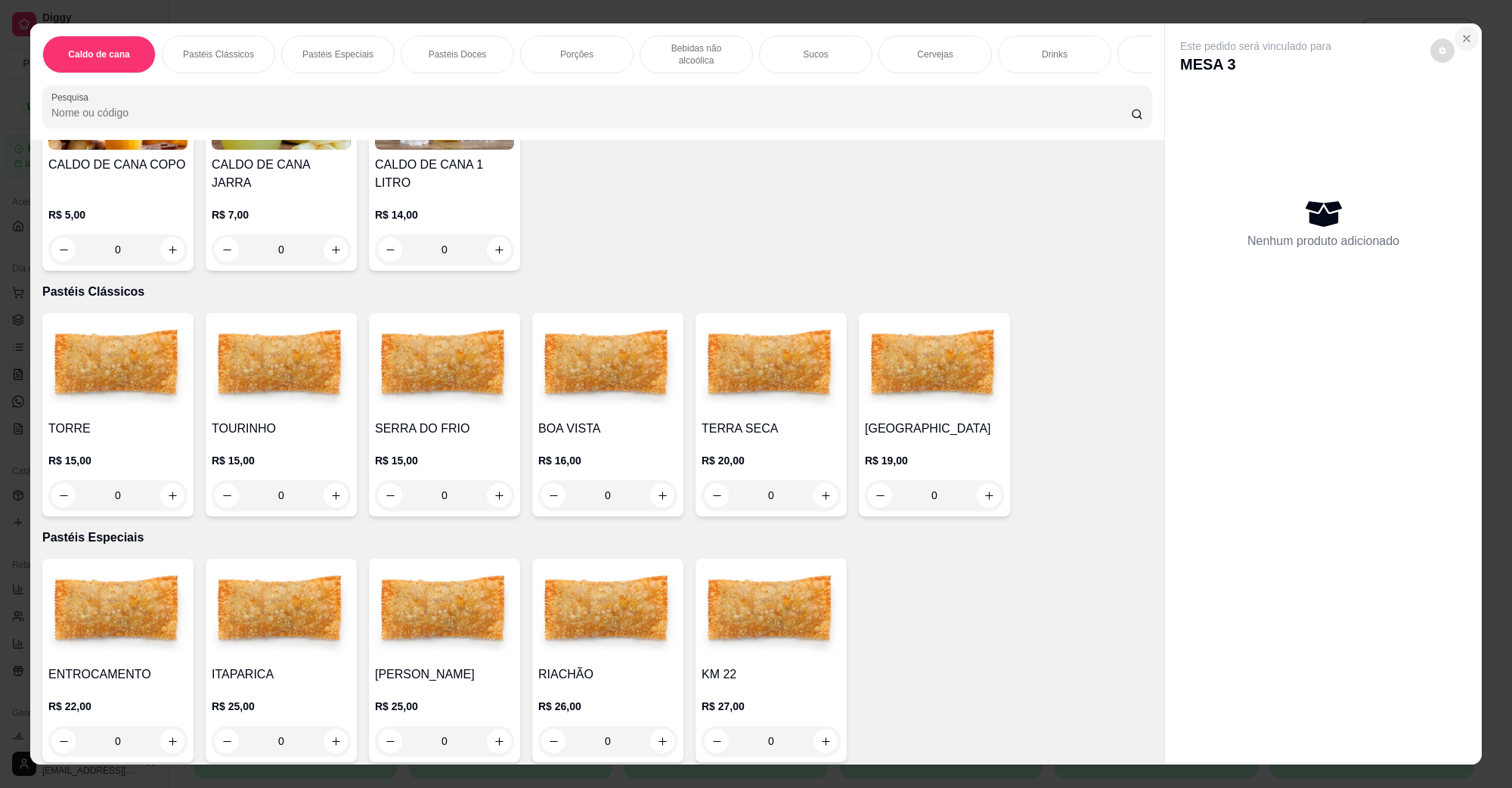
click at [1461, 42] on icon "Close" at bounding box center [1467, 39] width 12 height 12
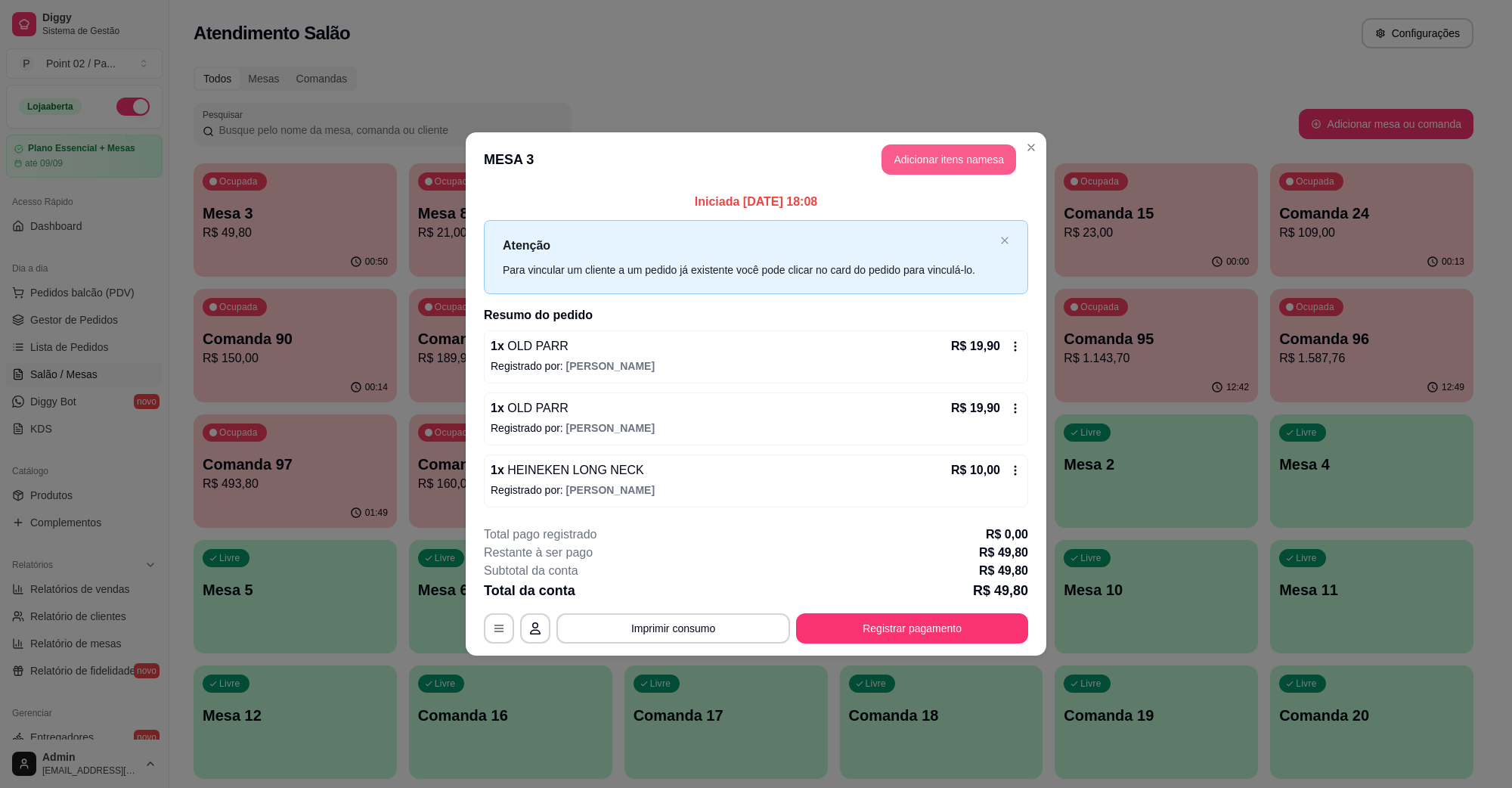
click at [955, 151] on button "Adicionar itens na mesa" at bounding box center [949, 159] width 135 height 30
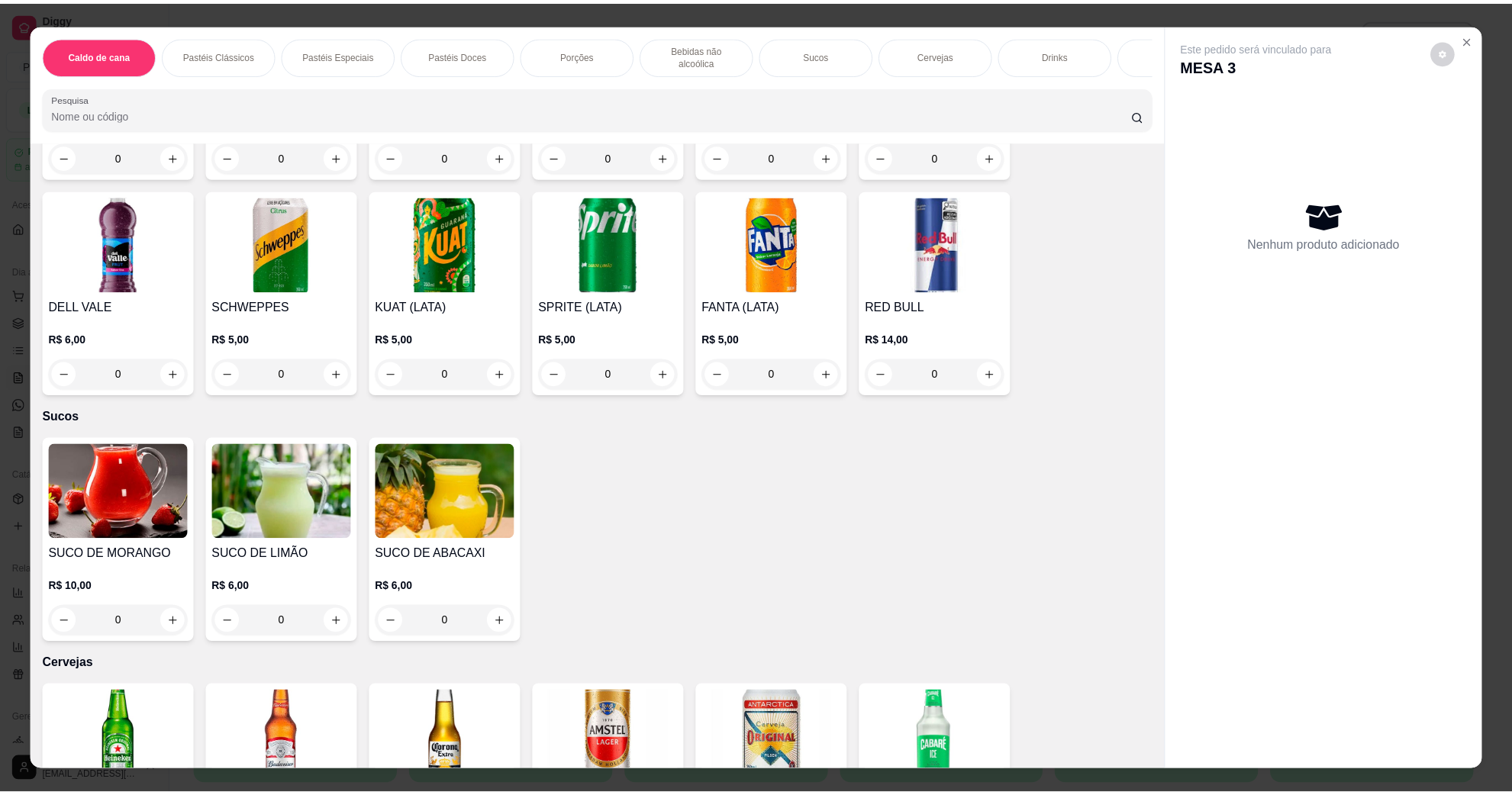
scroll to position [1240, 0]
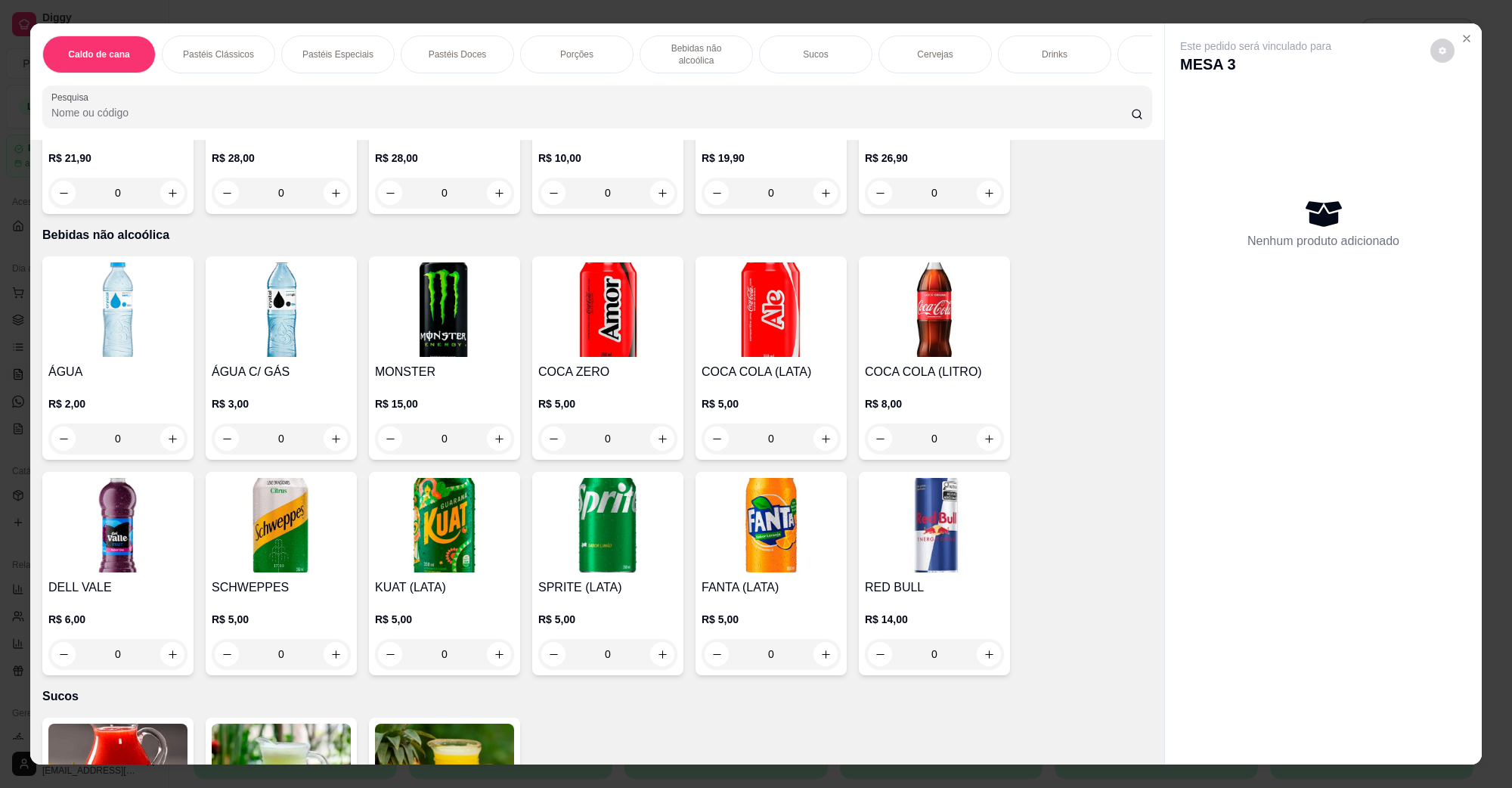
click at [748, 322] on img at bounding box center [771, 309] width 139 height 95
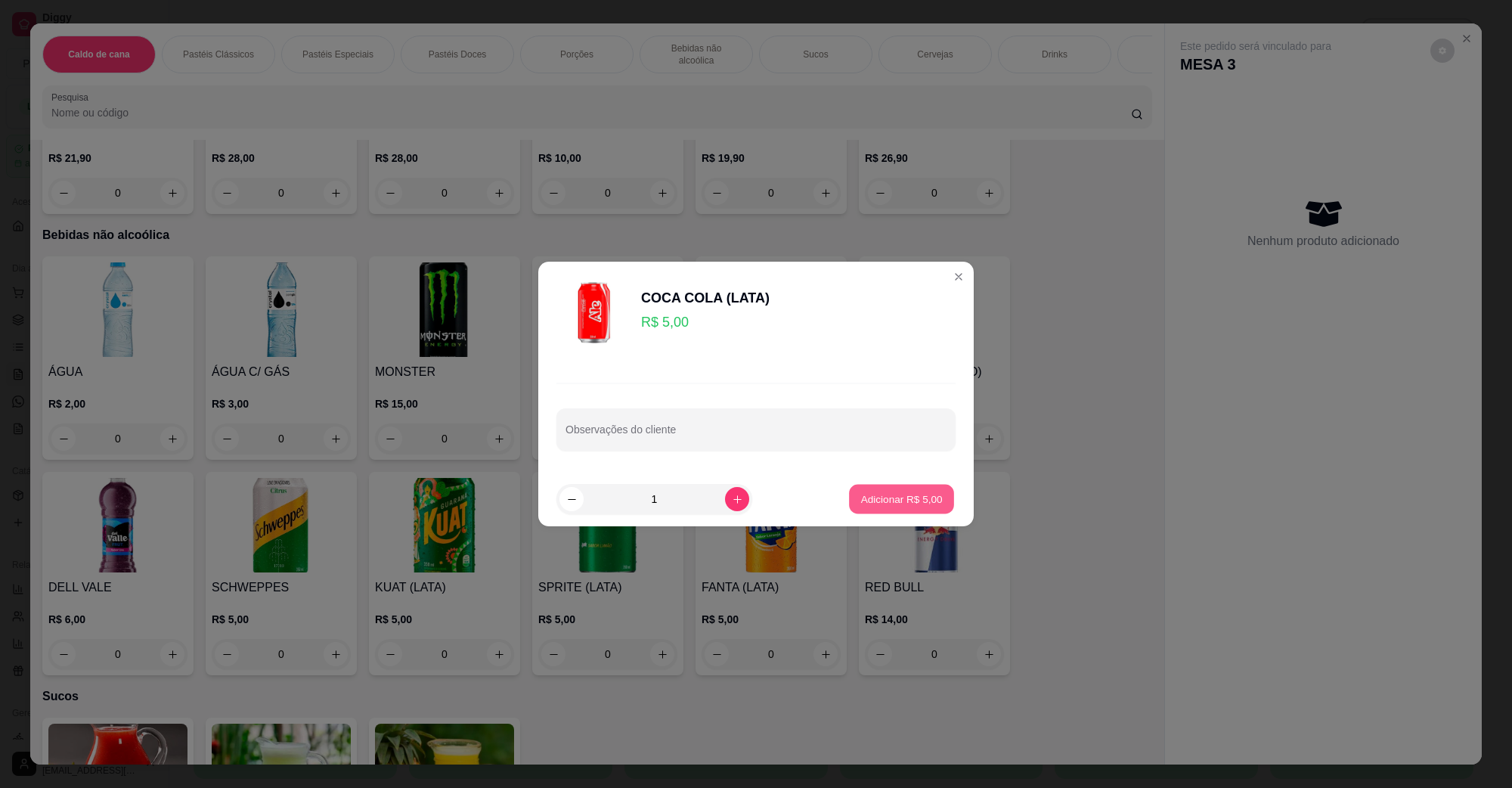
click at [878, 500] on p "Adicionar R$ 5,00" at bounding box center [901, 498] width 81 height 14
type input "1"
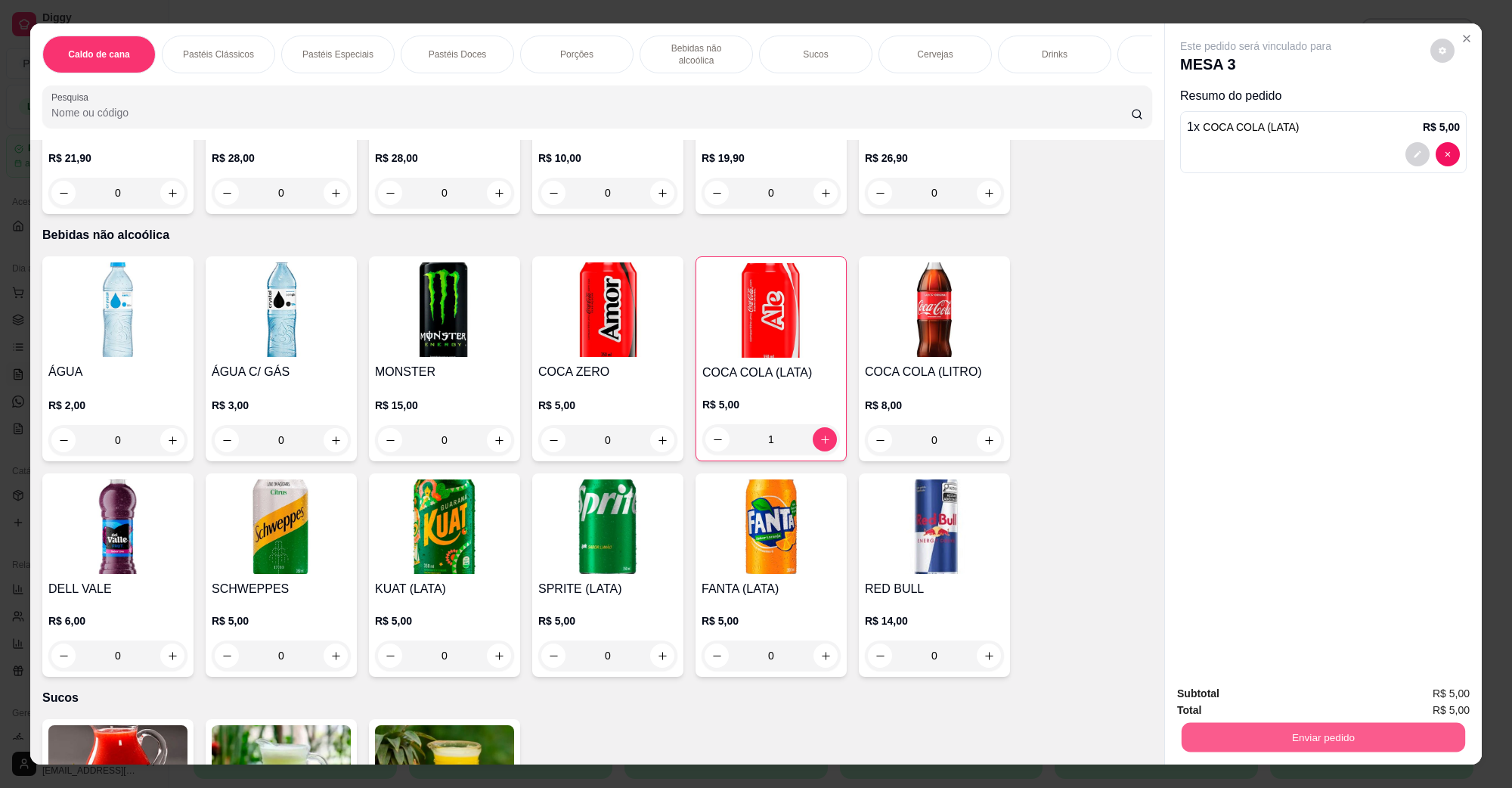
click at [1248, 727] on button "Enviar pedido" at bounding box center [1323, 737] width 283 height 29
click at [1240, 708] on button "Não registrar e enviar pedido" at bounding box center [1273, 700] width 158 height 29
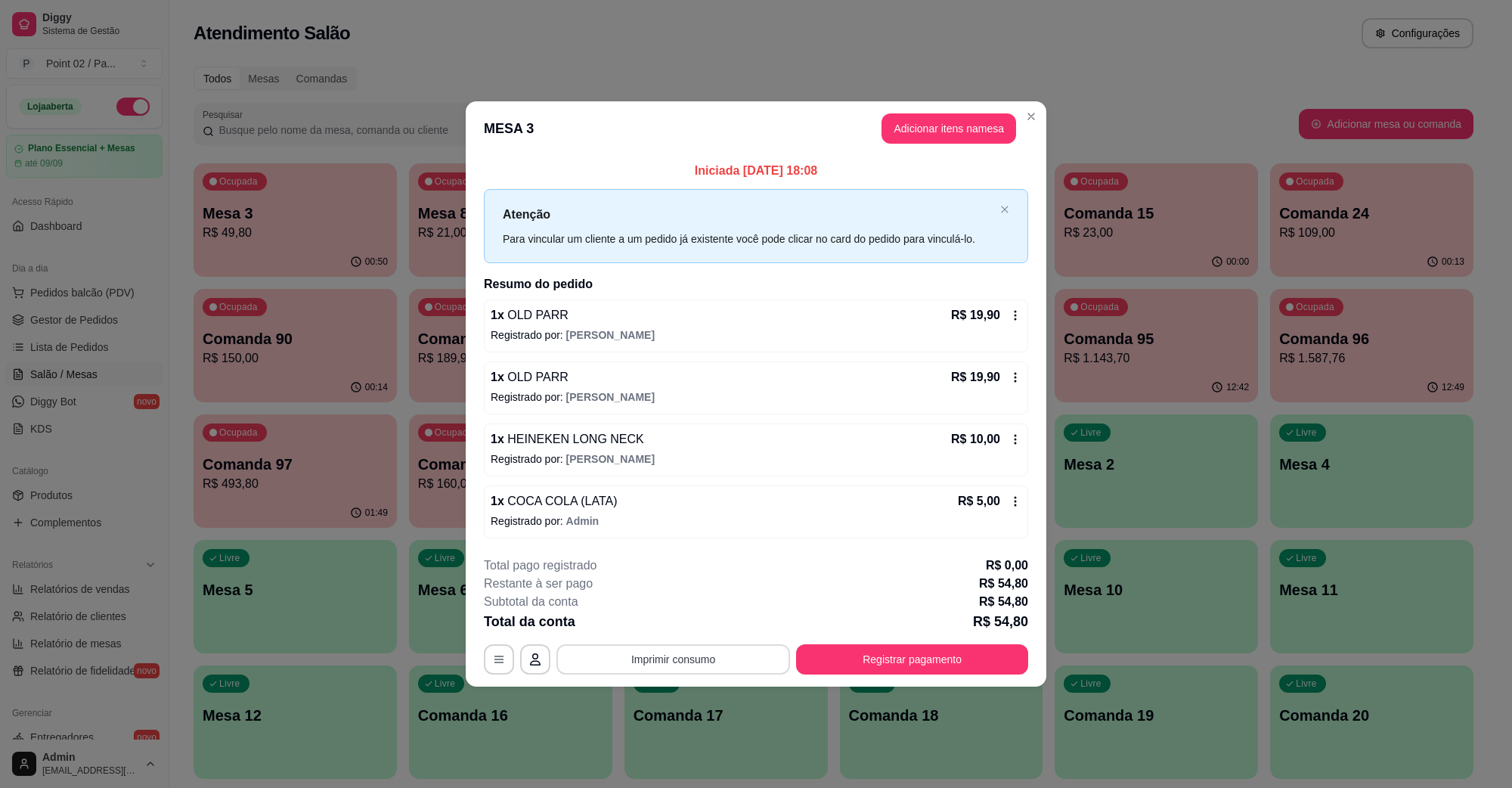
click at [734, 664] on button "Imprimir consumo" at bounding box center [673, 660] width 234 height 30
click at [665, 625] on button "IMPRESSORA" at bounding box center [677, 625] width 110 height 24
click at [893, 661] on button "Registrar pagamento" at bounding box center [912, 659] width 225 height 29
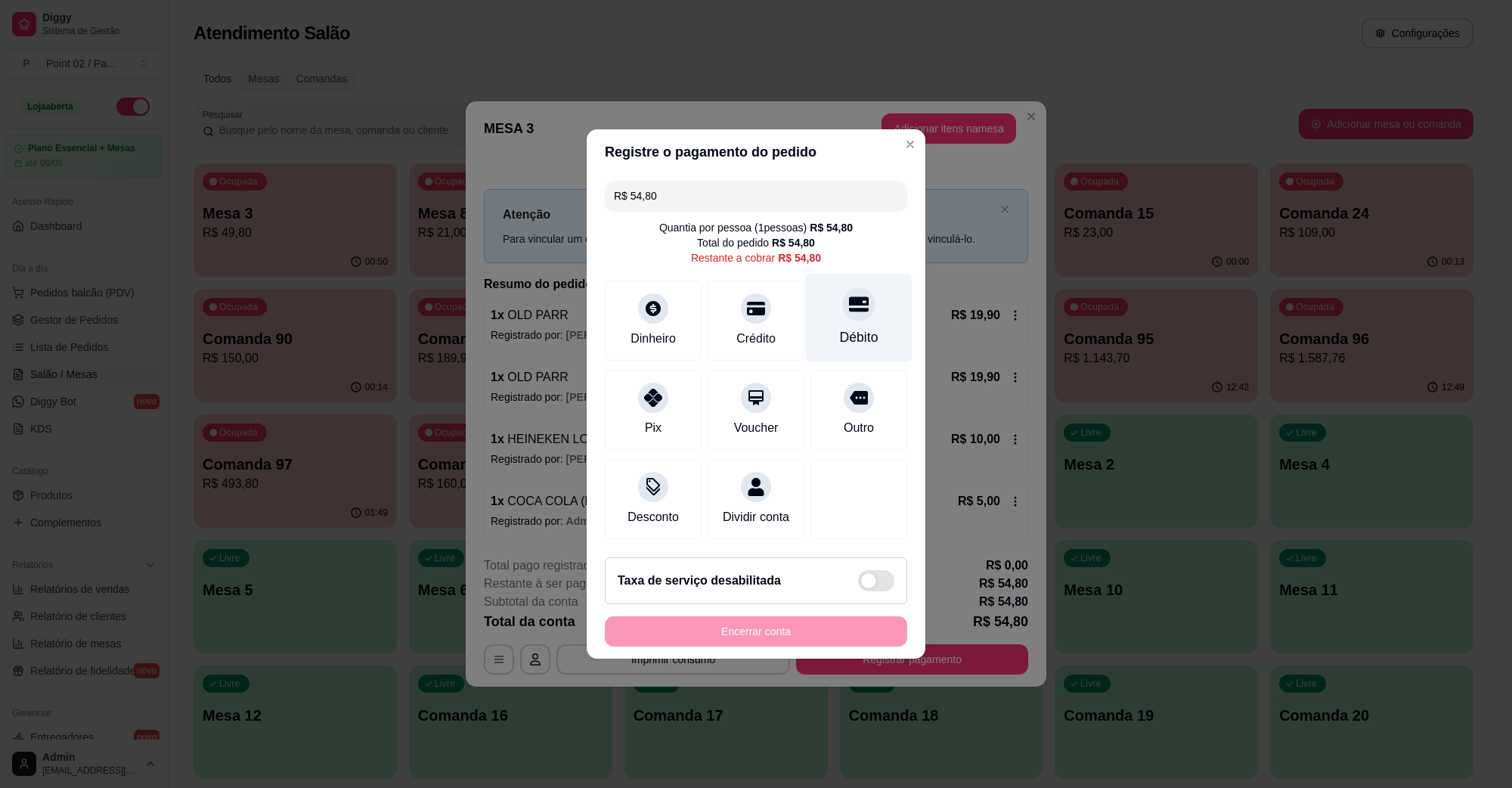
click at [851, 308] on div at bounding box center [859, 304] width 34 height 34
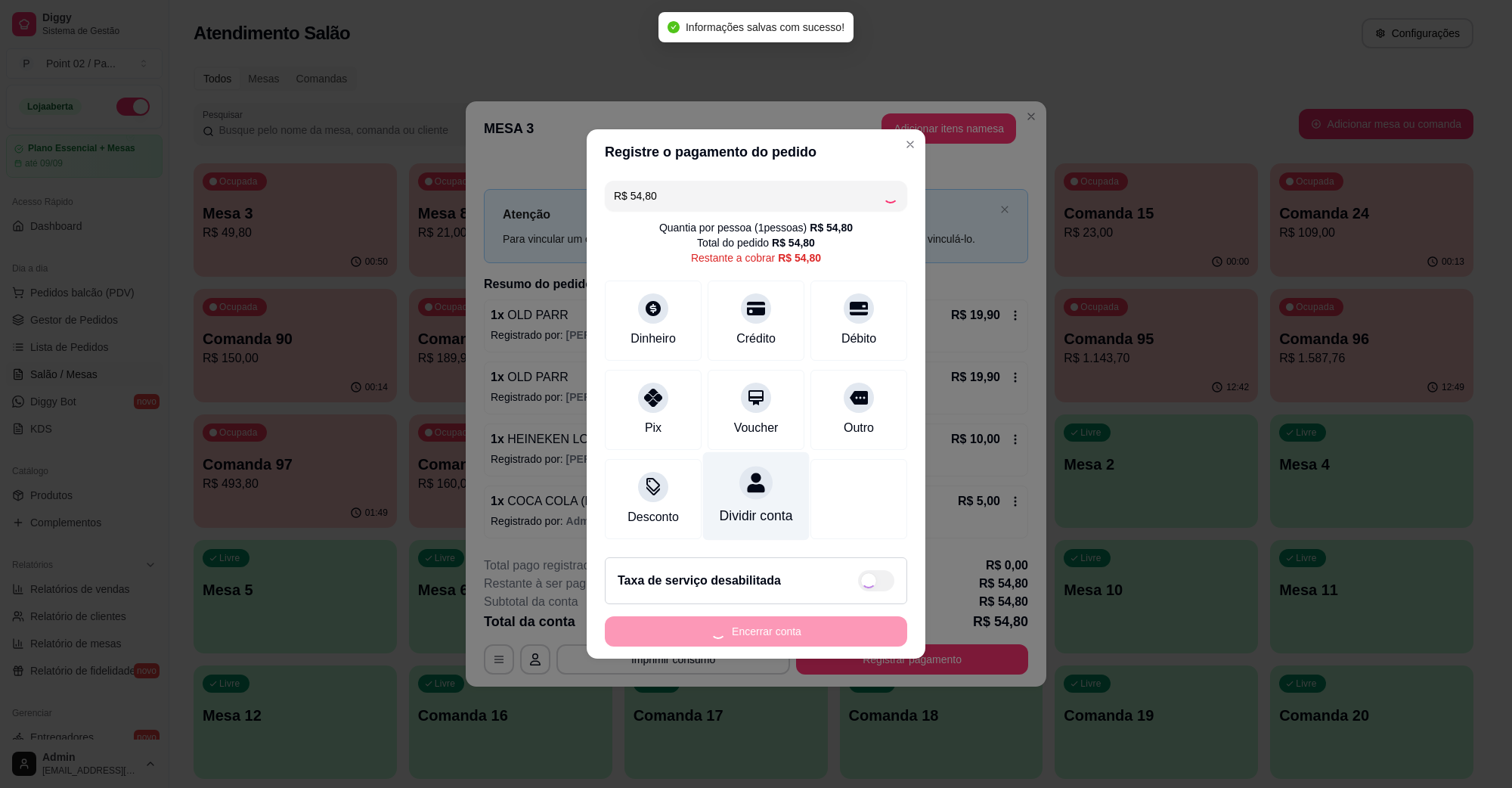
type input "R$ 0,00"
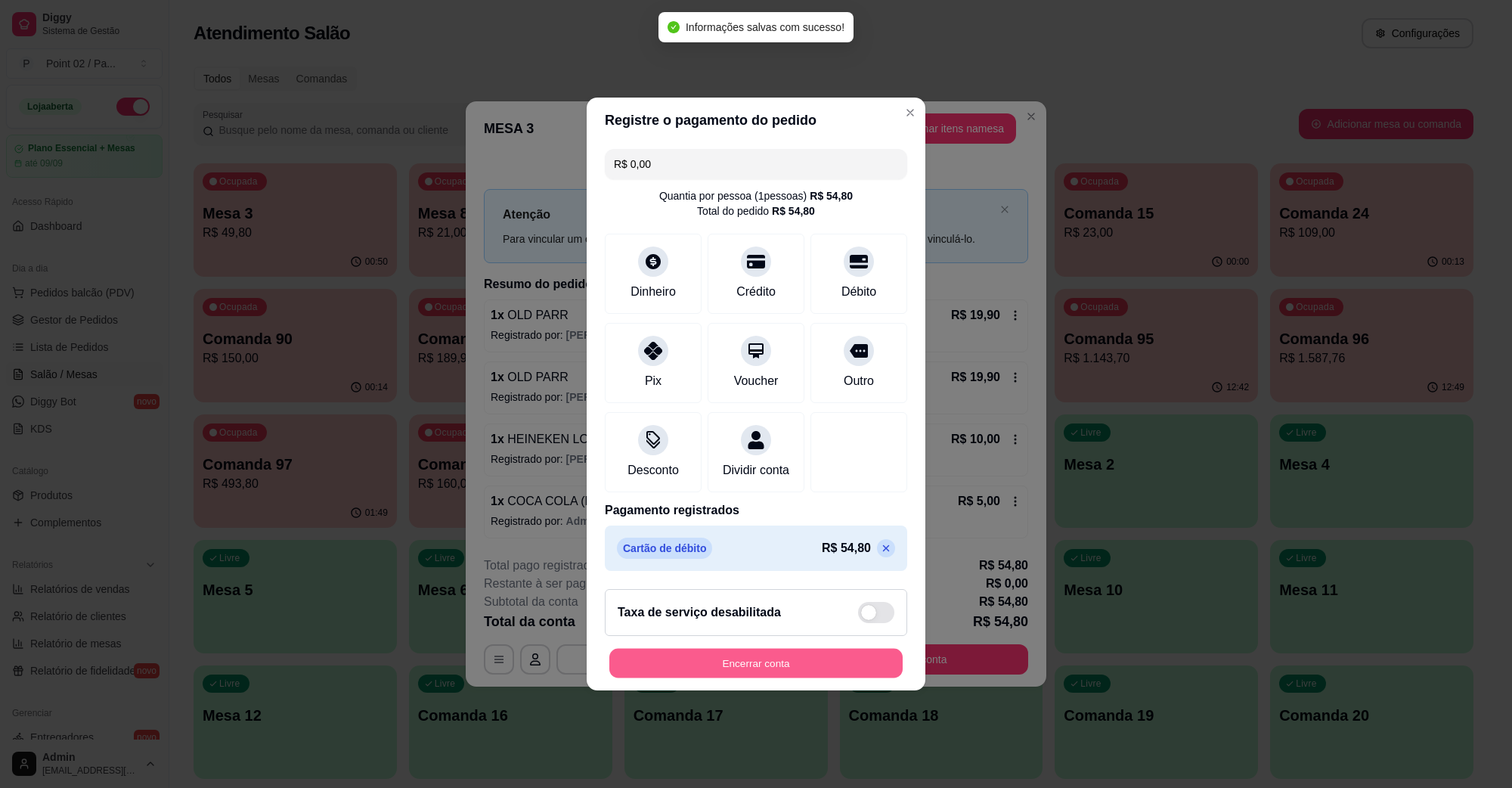
click at [751, 673] on button "Encerrar conta" at bounding box center [756, 663] width 293 height 29
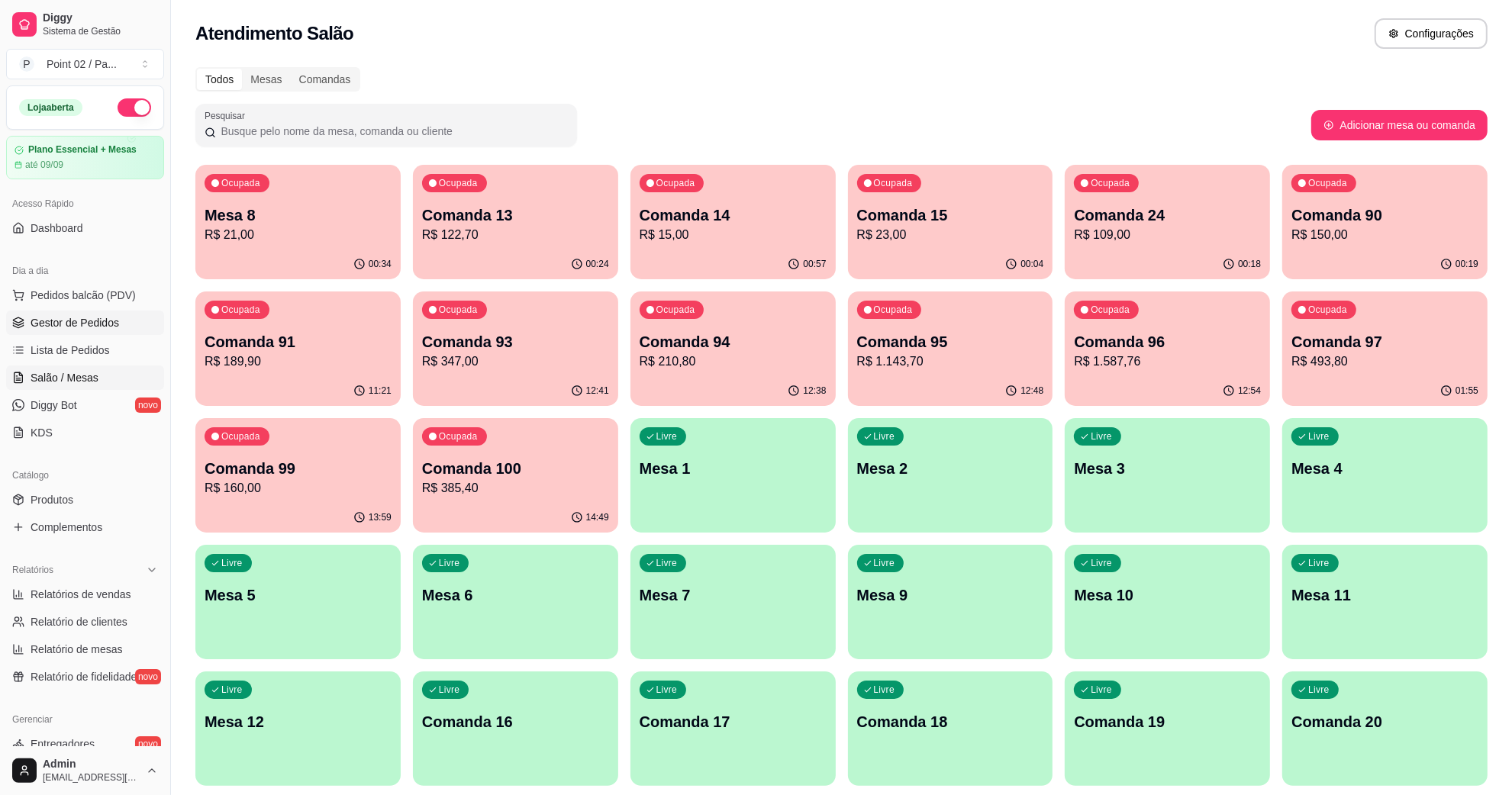
click at [90, 322] on span "Gestor de Pedidos" at bounding box center [74, 323] width 89 height 15
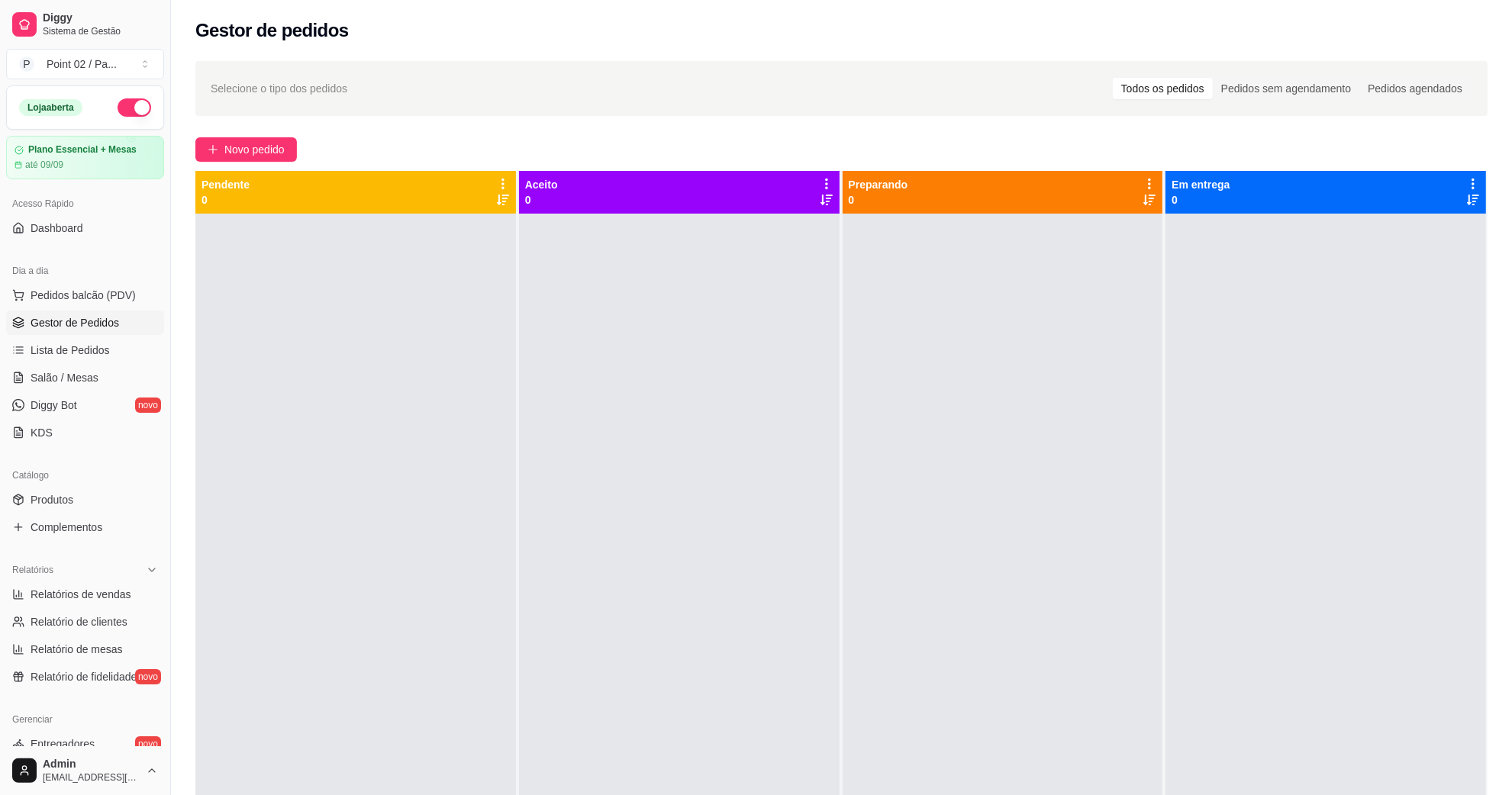
click at [497, 104] on div "Selecione o tipo dos pedidos Todos os pedidos Pedidos sem agendamento Pedidos a…" at bounding box center [841, 88] width 1292 height 55
click at [1035, 27] on div "Gestor de pedidos" at bounding box center [841, 30] width 1292 height 25
click at [86, 293] on span "Pedidos balcão (PDV)" at bounding box center [83, 295] width 105 height 15
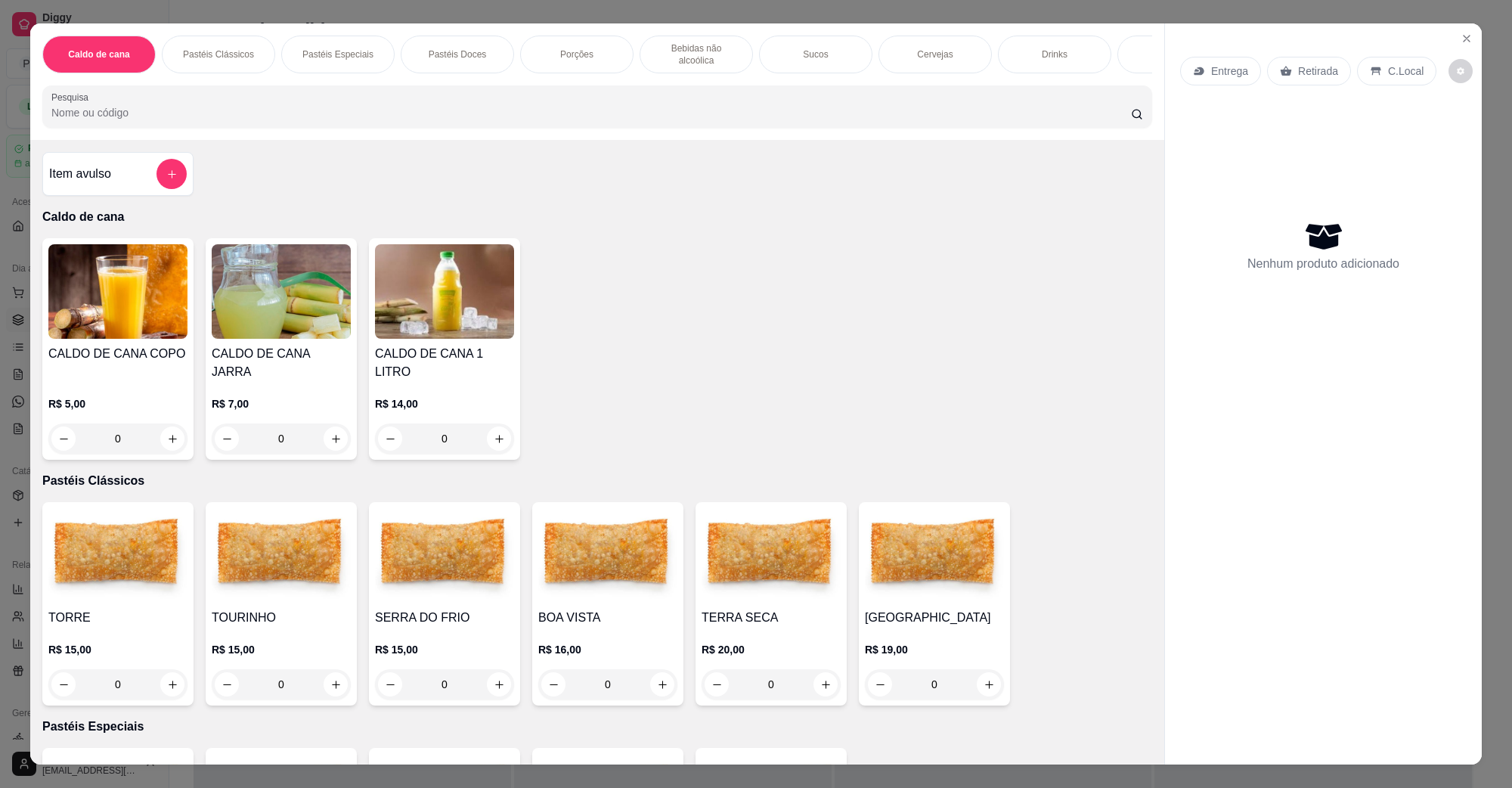
click at [122, 572] on img at bounding box center [118, 555] width 139 height 95
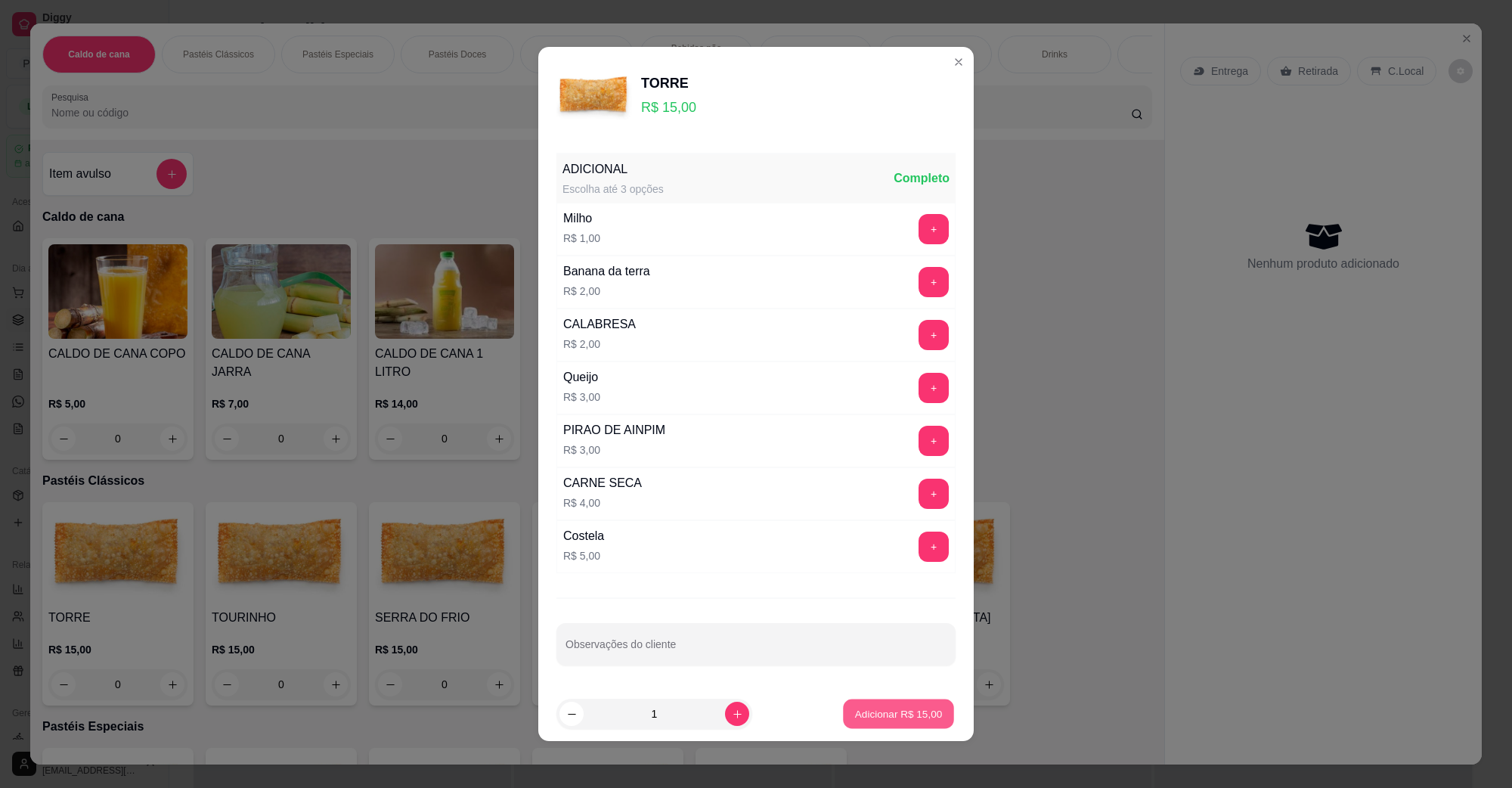
click at [887, 719] on p "Adicionar R$ 15,00" at bounding box center [898, 713] width 88 height 14
type input "1"
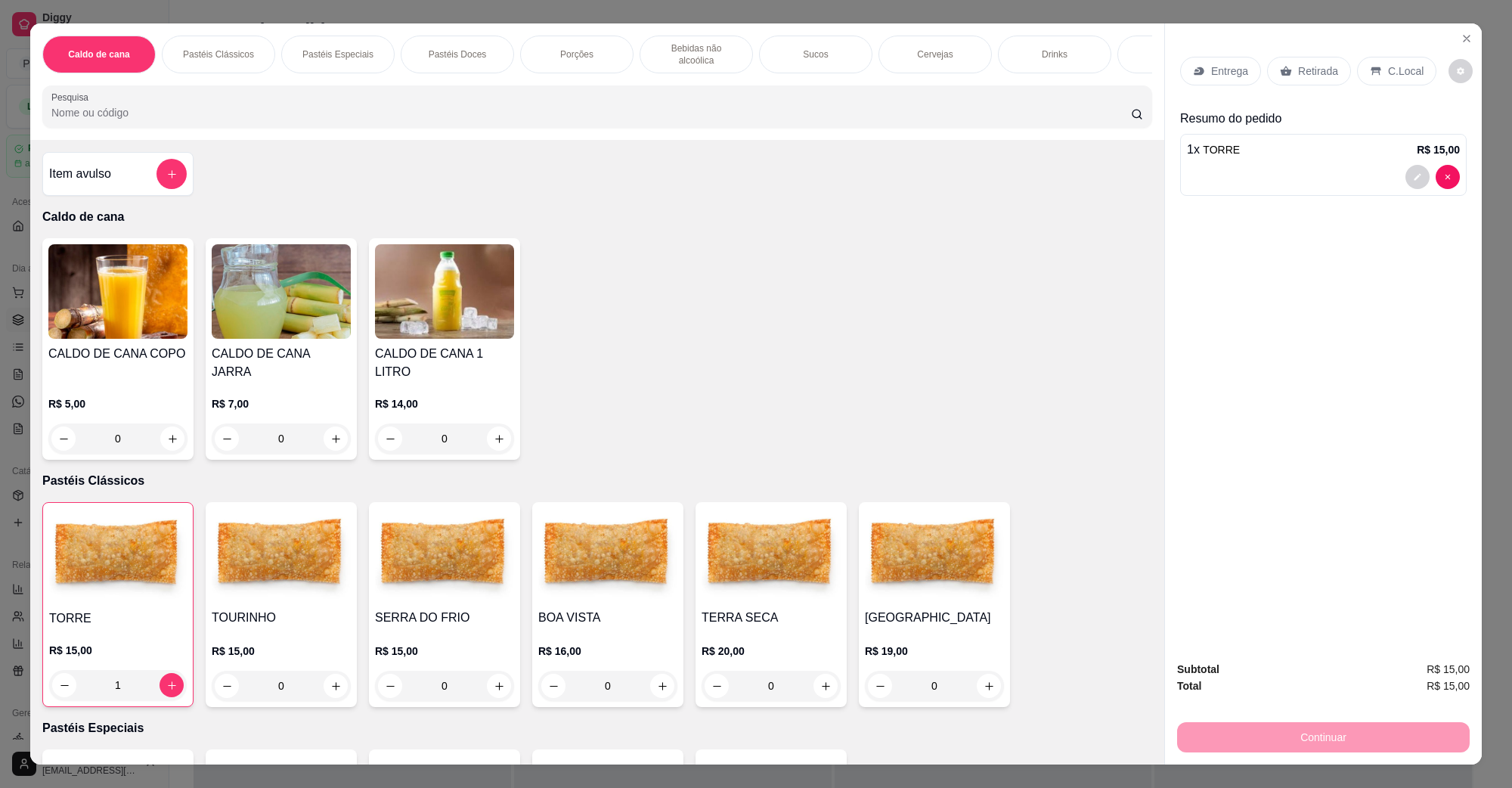
click at [1404, 80] on div "C.Local" at bounding box center [1396, 71] width 80 height 29
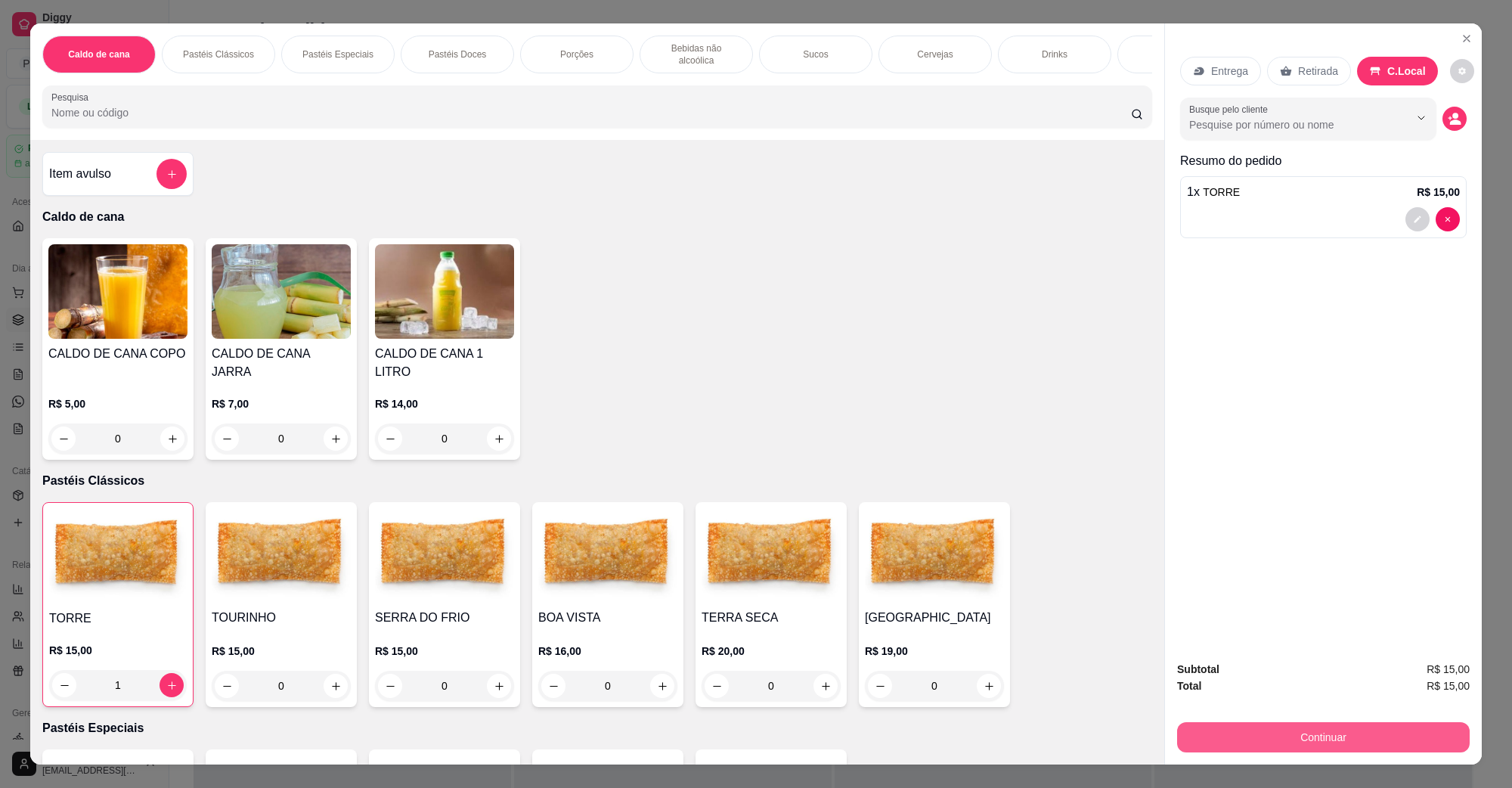
click at [1276, 747] on button "Continuar" at bounding box center [1323, 738] width 293 height 30
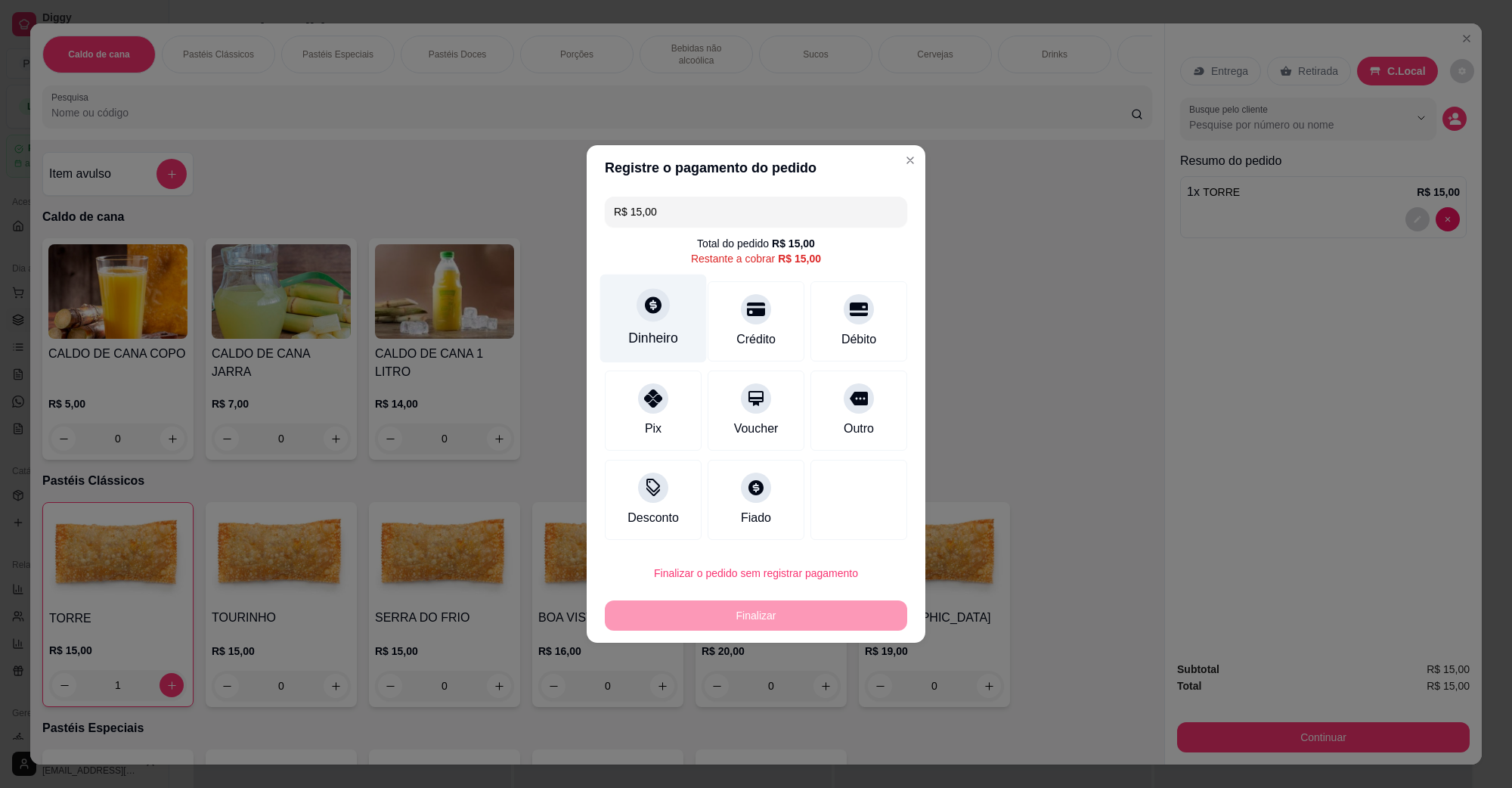
click at [656, 323] on div "Dinheiro" at bounding box center [653, 319] width 106 height 89
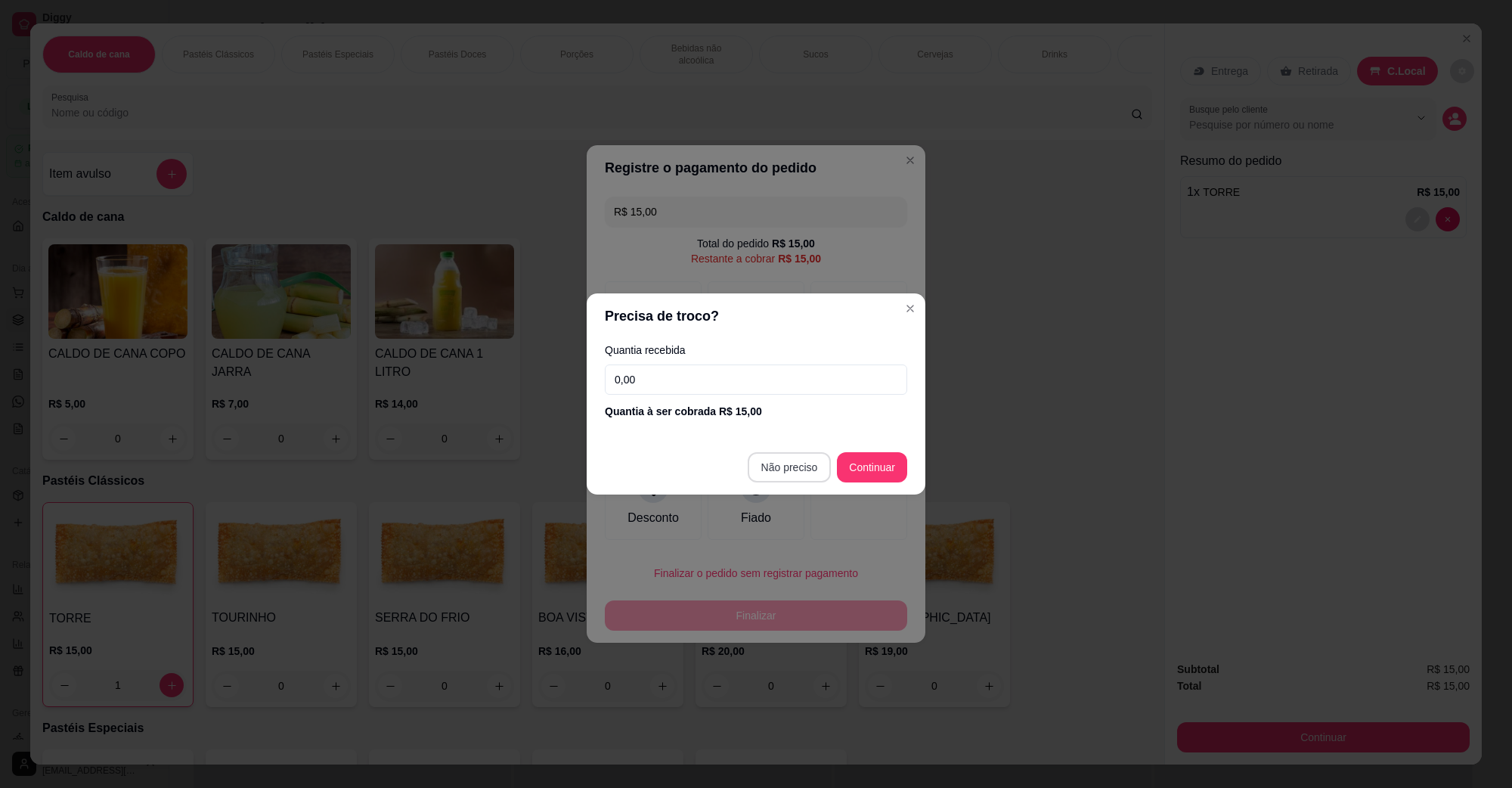
type input "R$ 0,00"
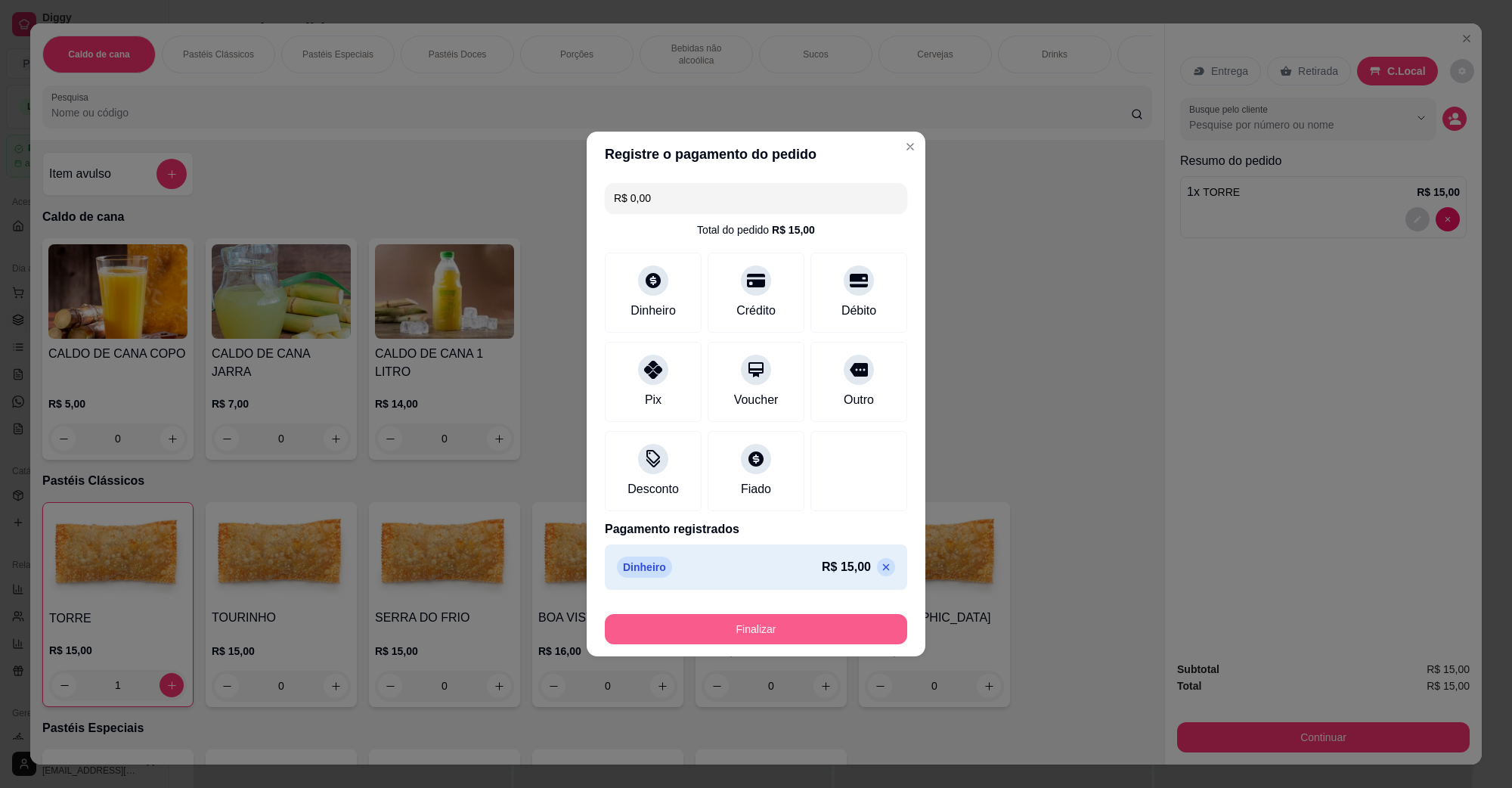
click at [792, 621] on button "Finalizar" at bounding box center [756, 630] width 303 height 30
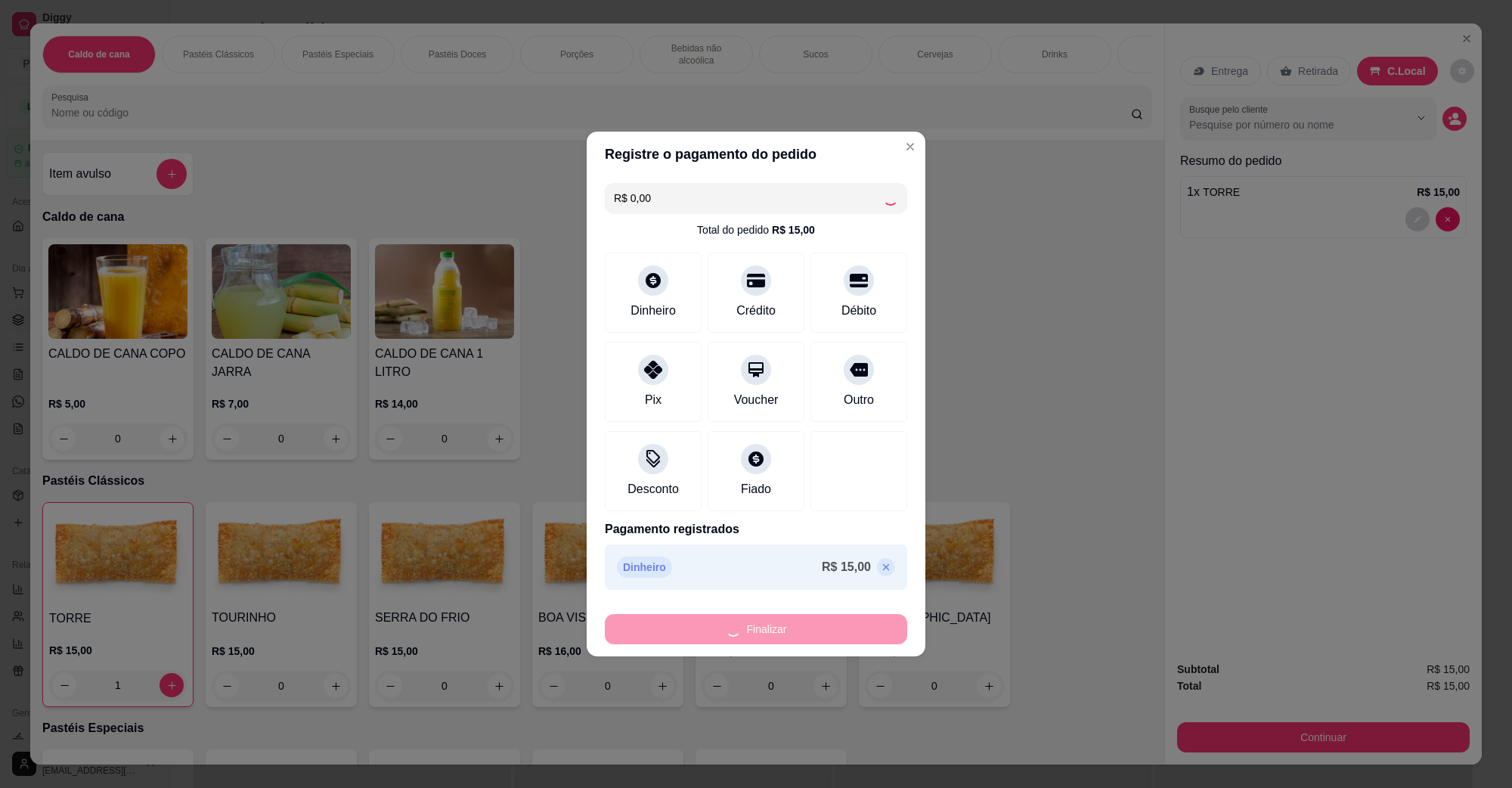
type input "0"
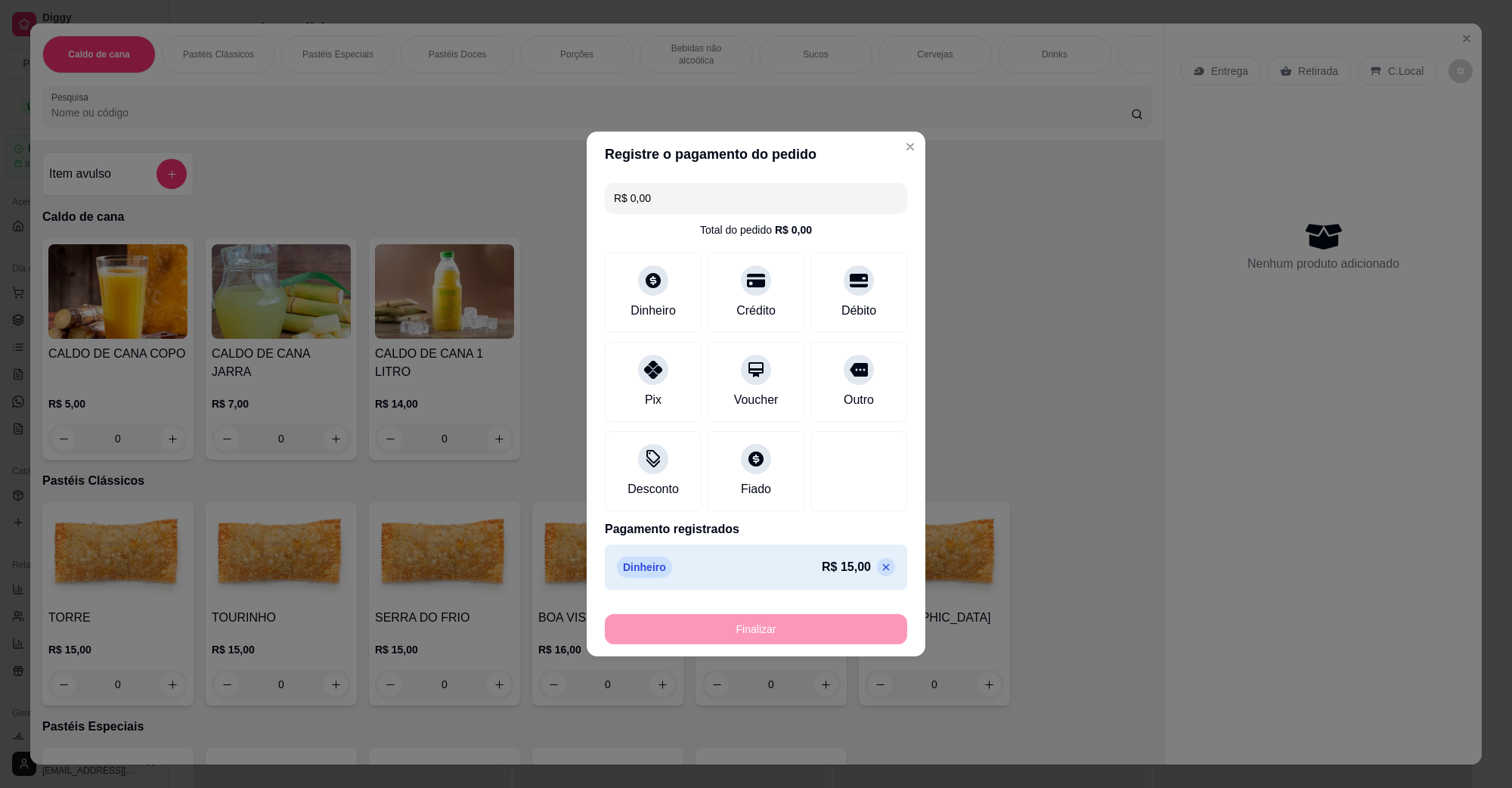
type input "-R$ 15,00"
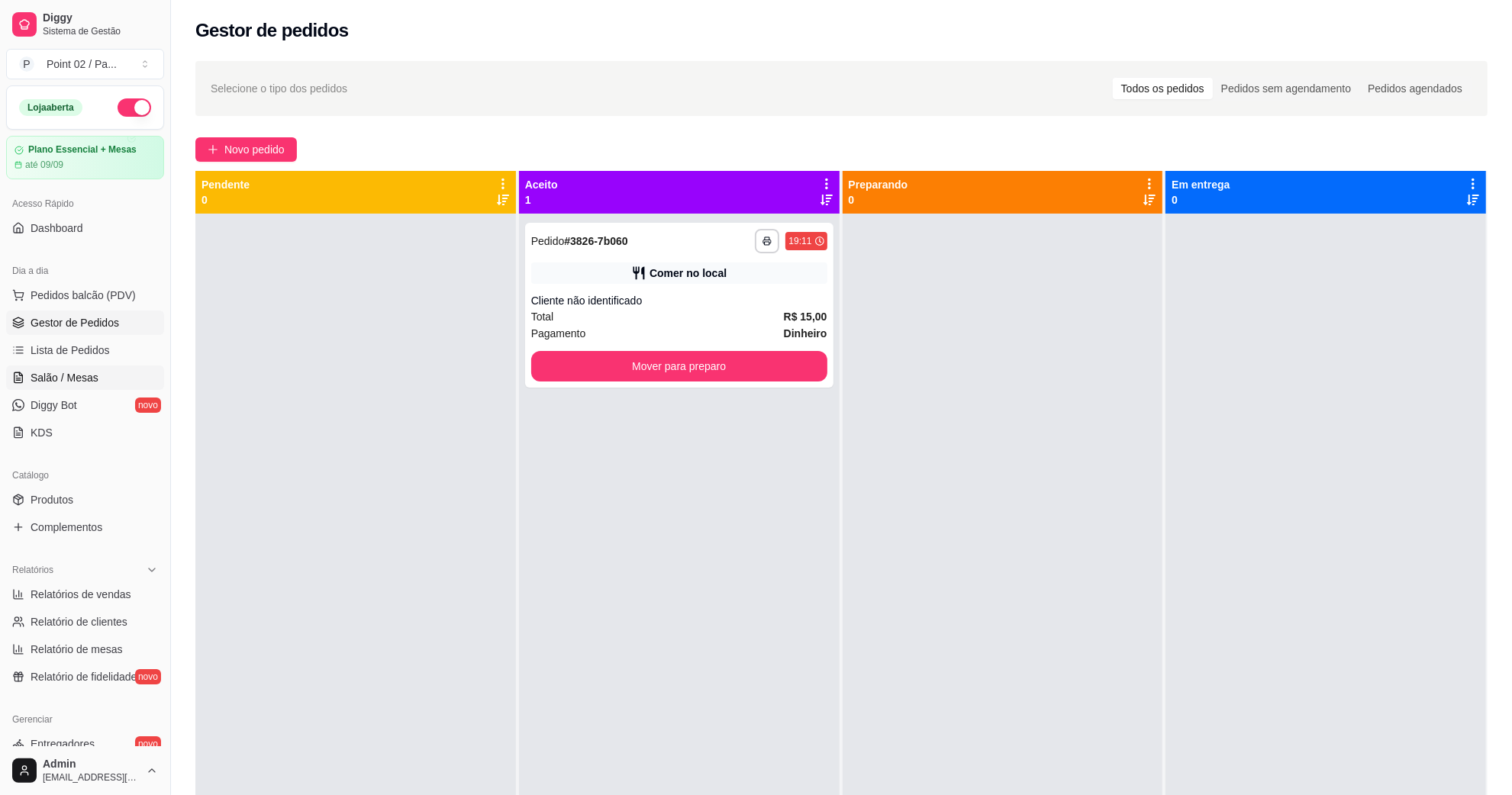
click at [69, 381] on span "Salão / Mesas" at bounding box center [64, 378] width 68 height 15
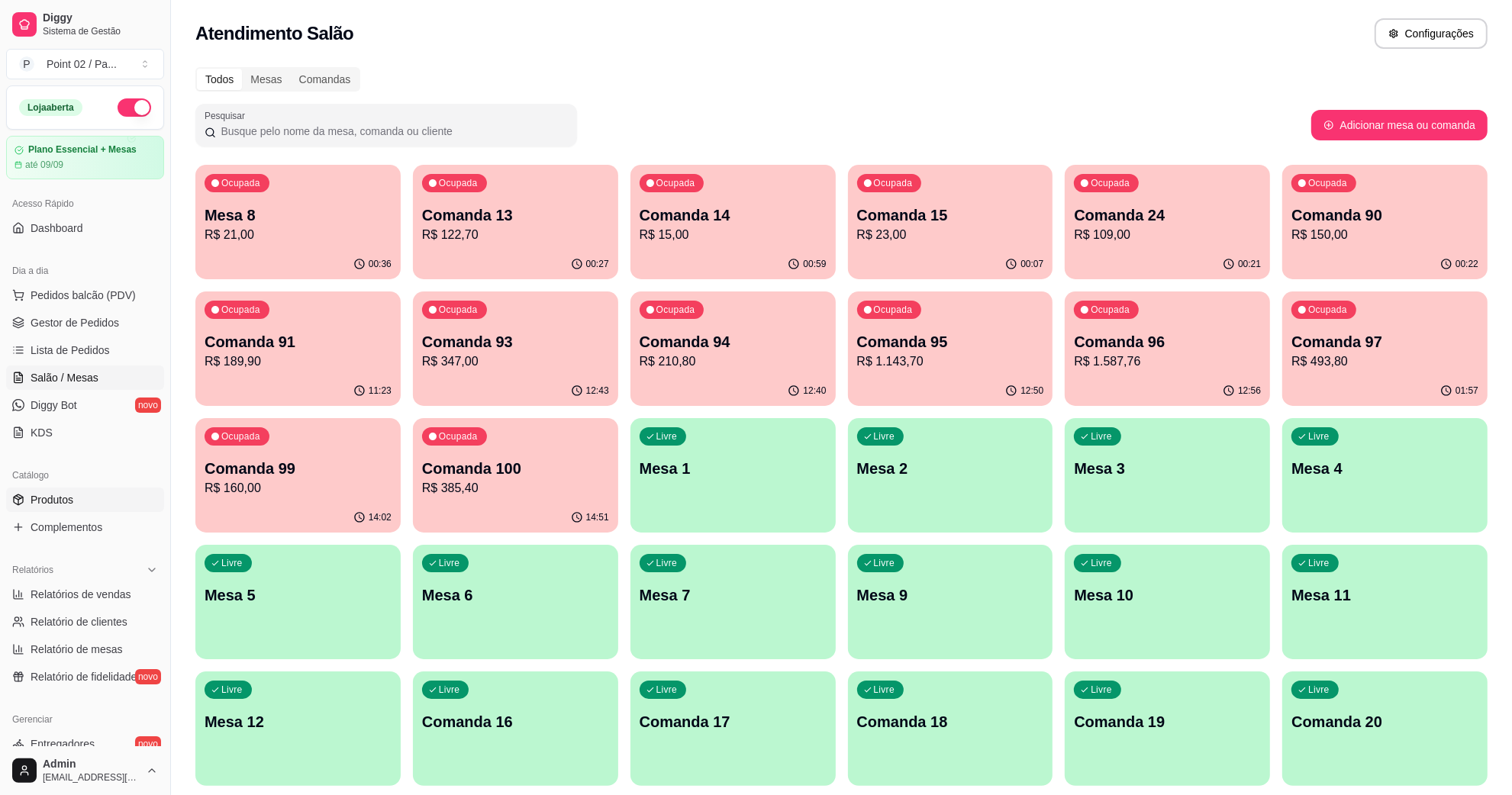
click at [102, 508] on link "Produtos" at bounding box center [85, 499] width 158 height 25
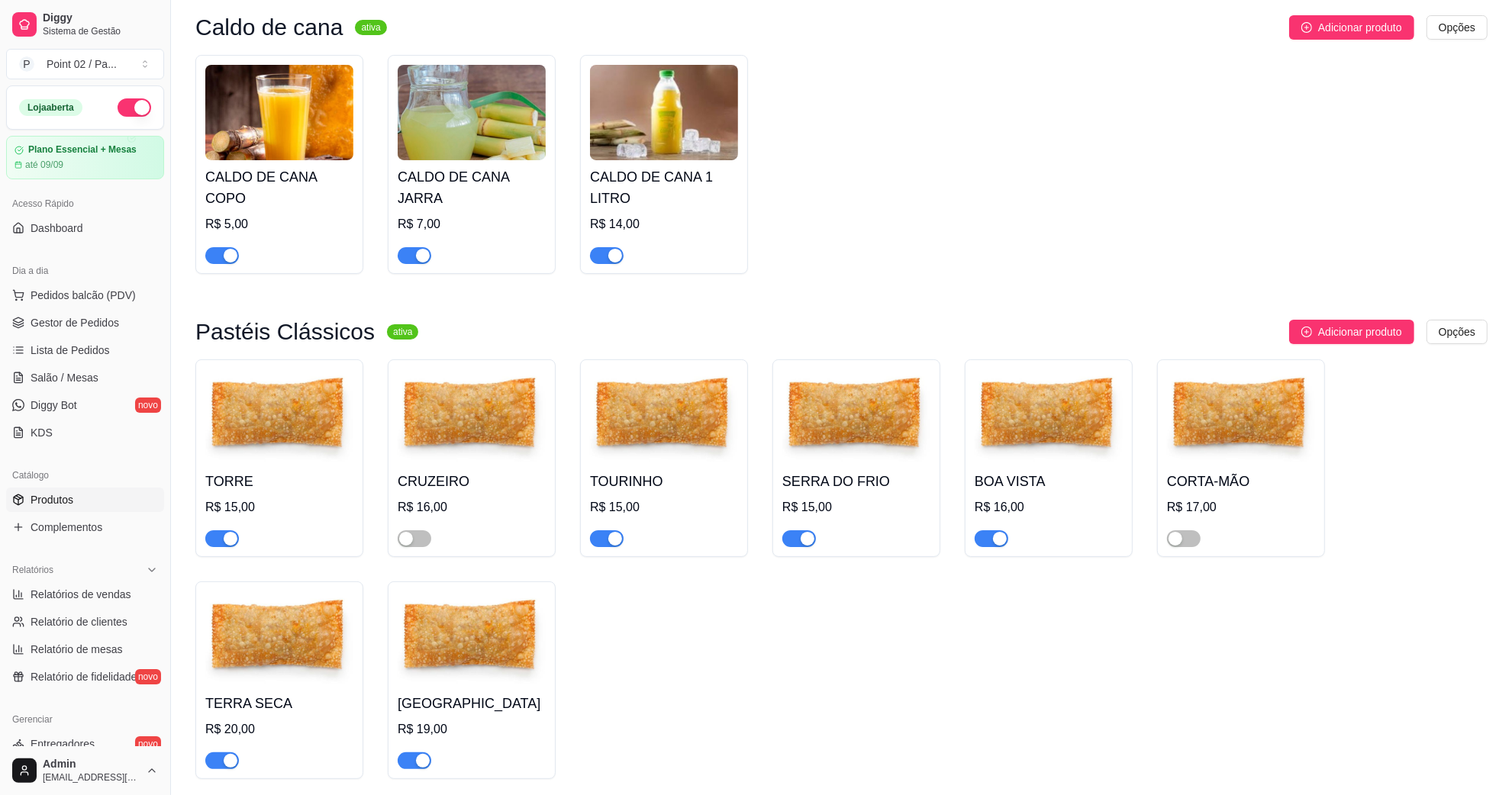
scroll to position [381, 0]
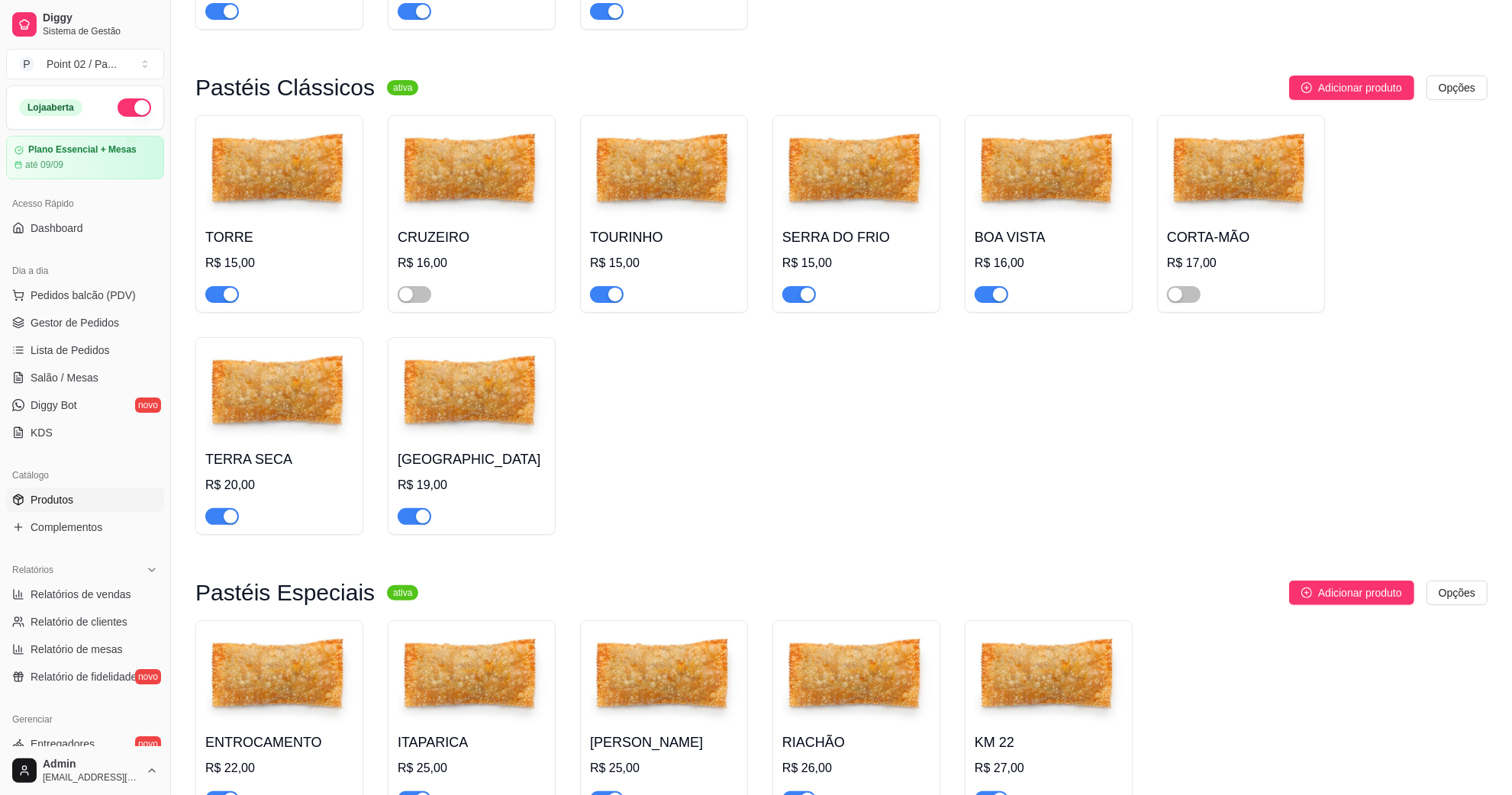
click at [265, 399] on img at bounding box center [279, 394] width 148 height 96
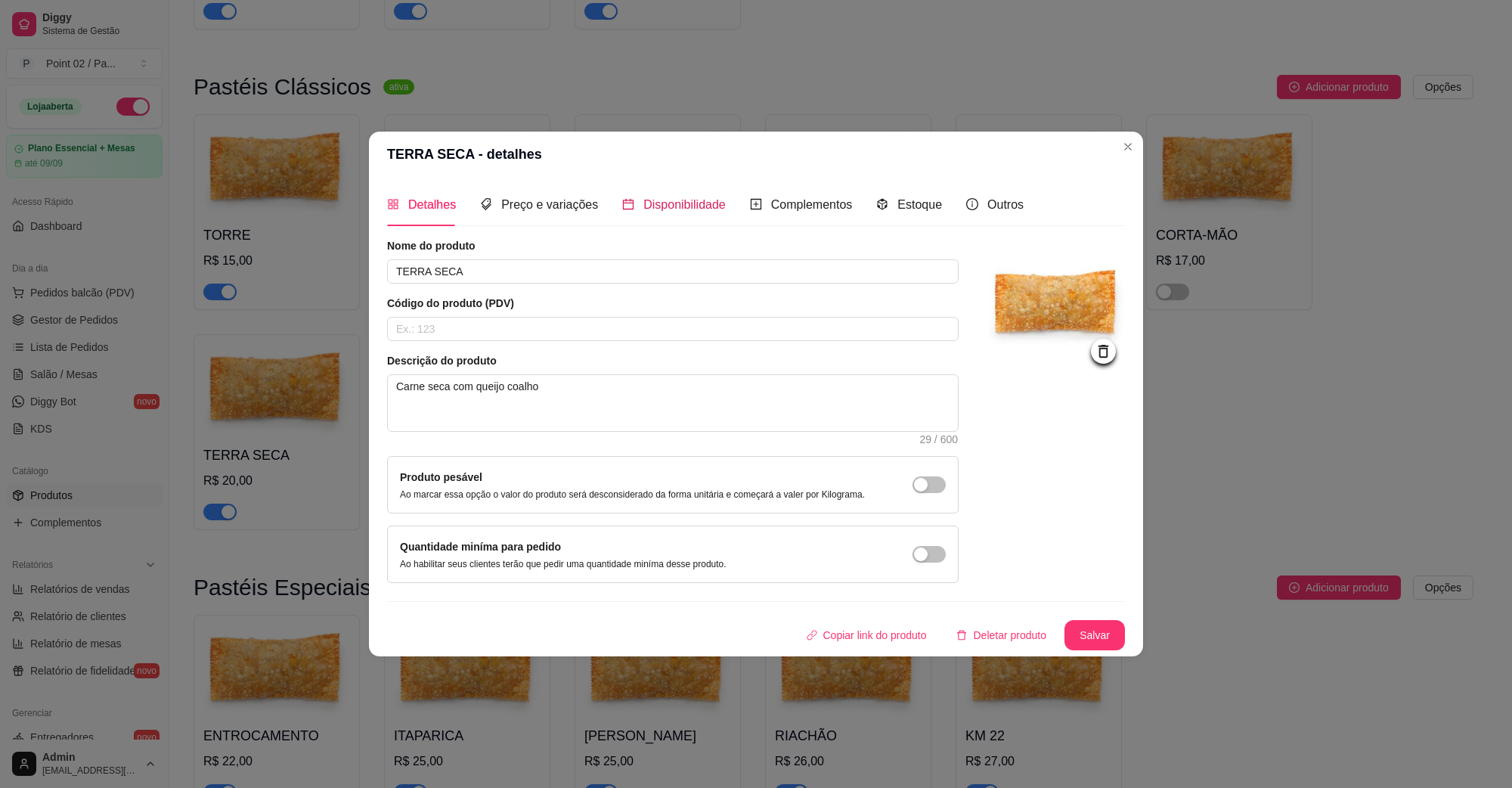
click at [690, 202] on span "Disponibilidade" at bounding box center [685, 204] width 82 height 13
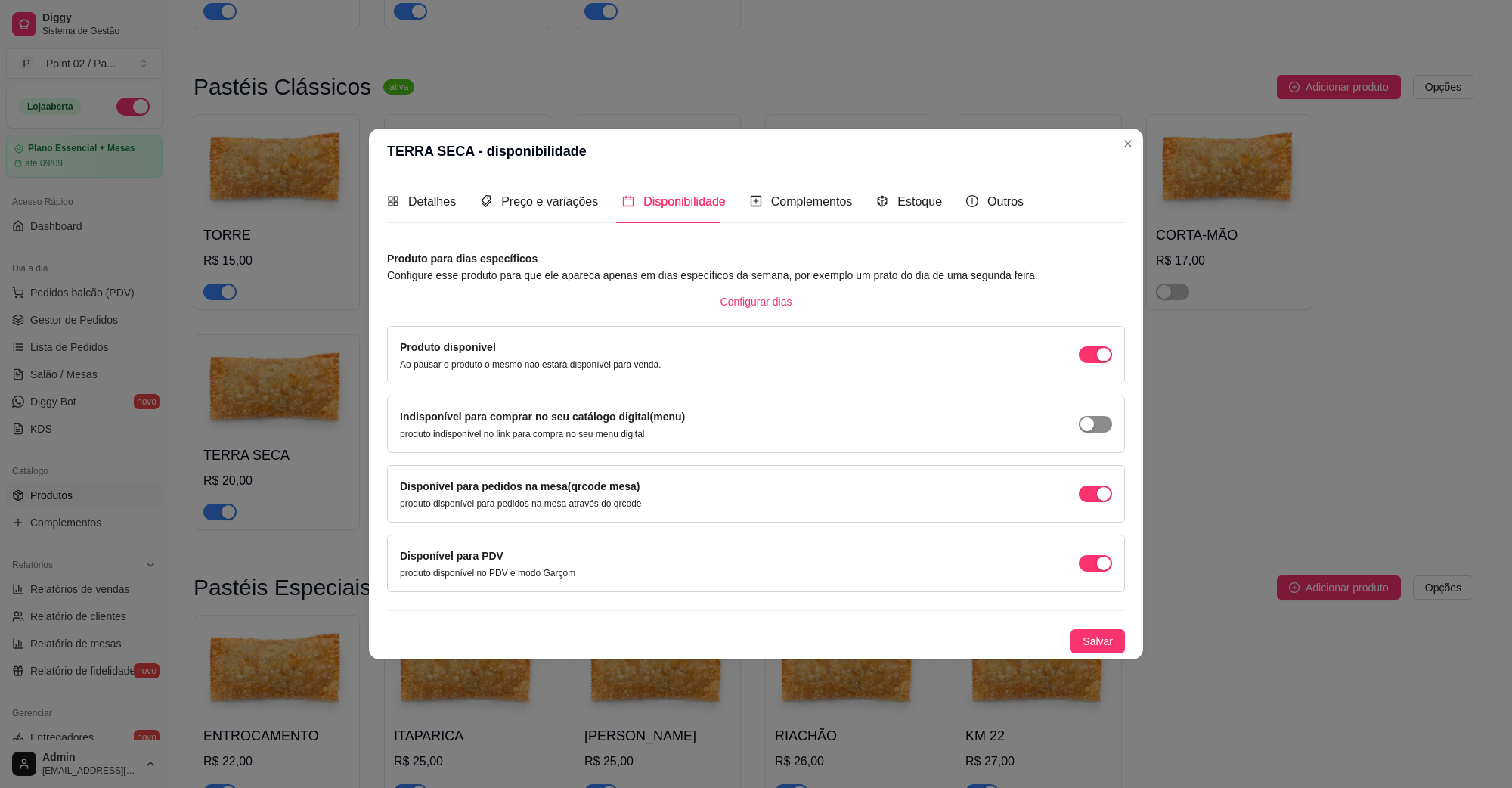
click at [1109, 363] on span "button" at bounding box center [1095, 355] width 34 height 17
click at [1100, 648] on span "Salvar" at bounding box center [1098, 641] width 30 height 17
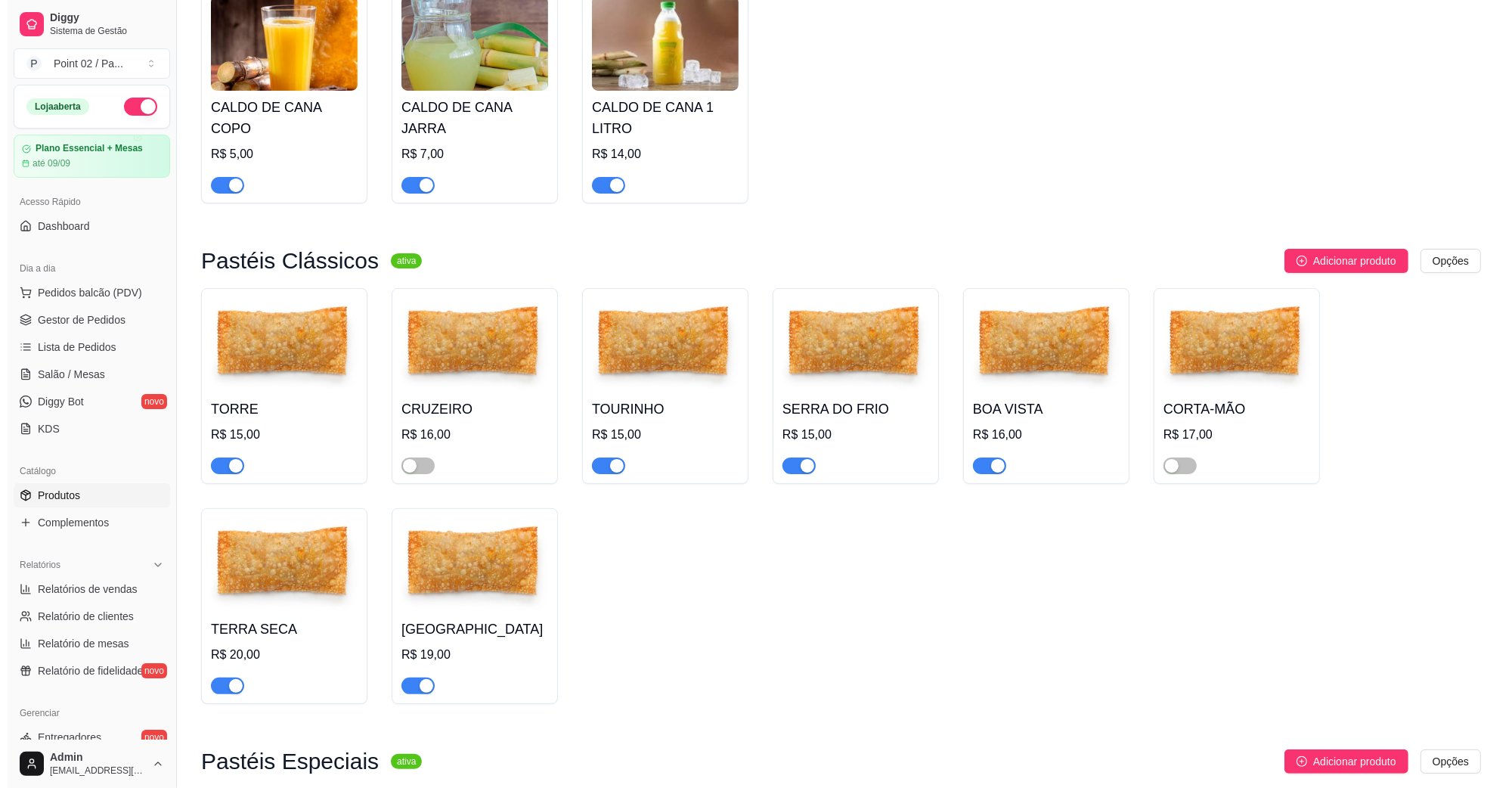
scroll to position [0, 0]
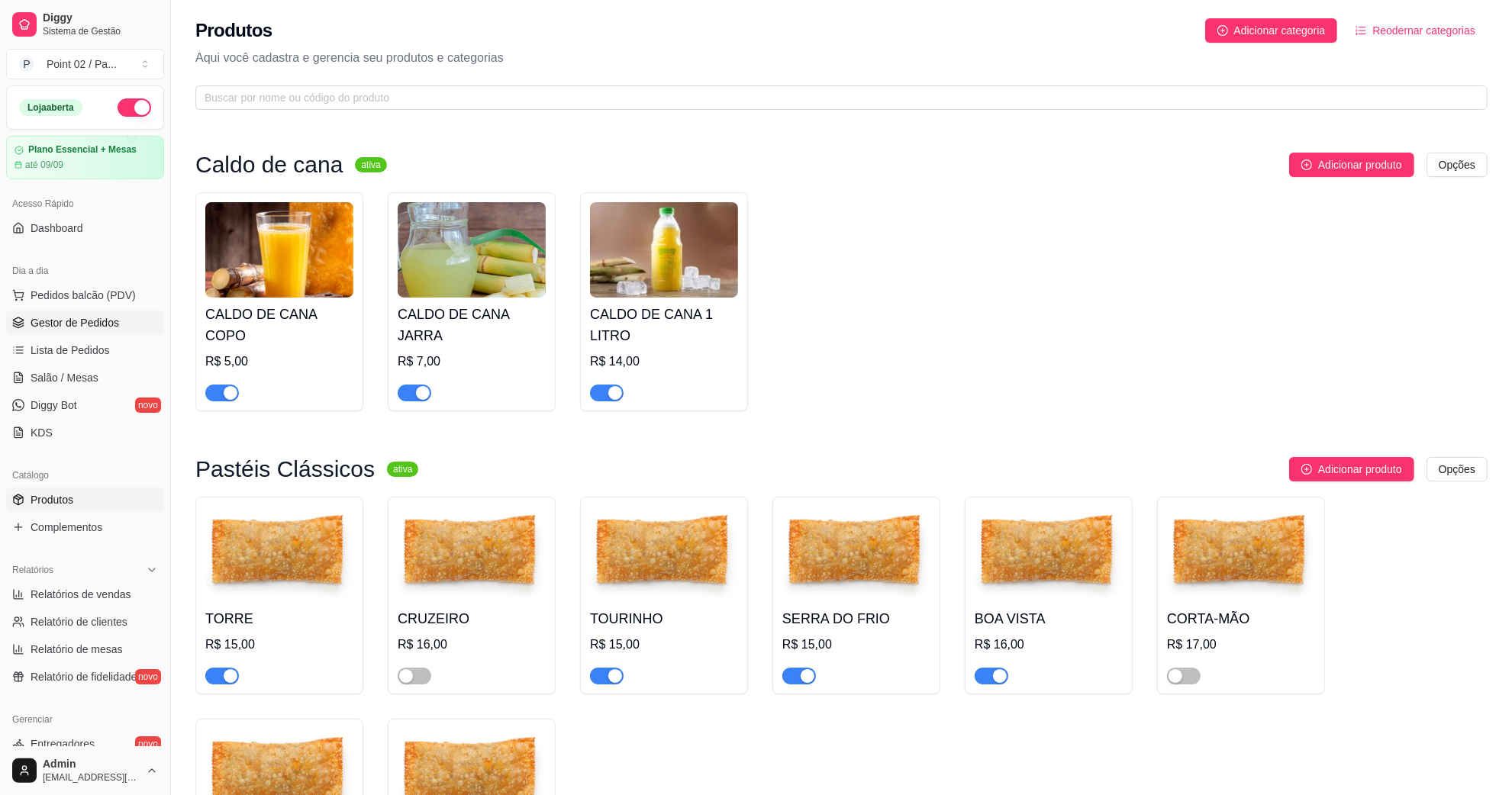
click at [96, 332] on link "Gestor de Pedidos" at bounding box center [85, 322] width 158 height 25
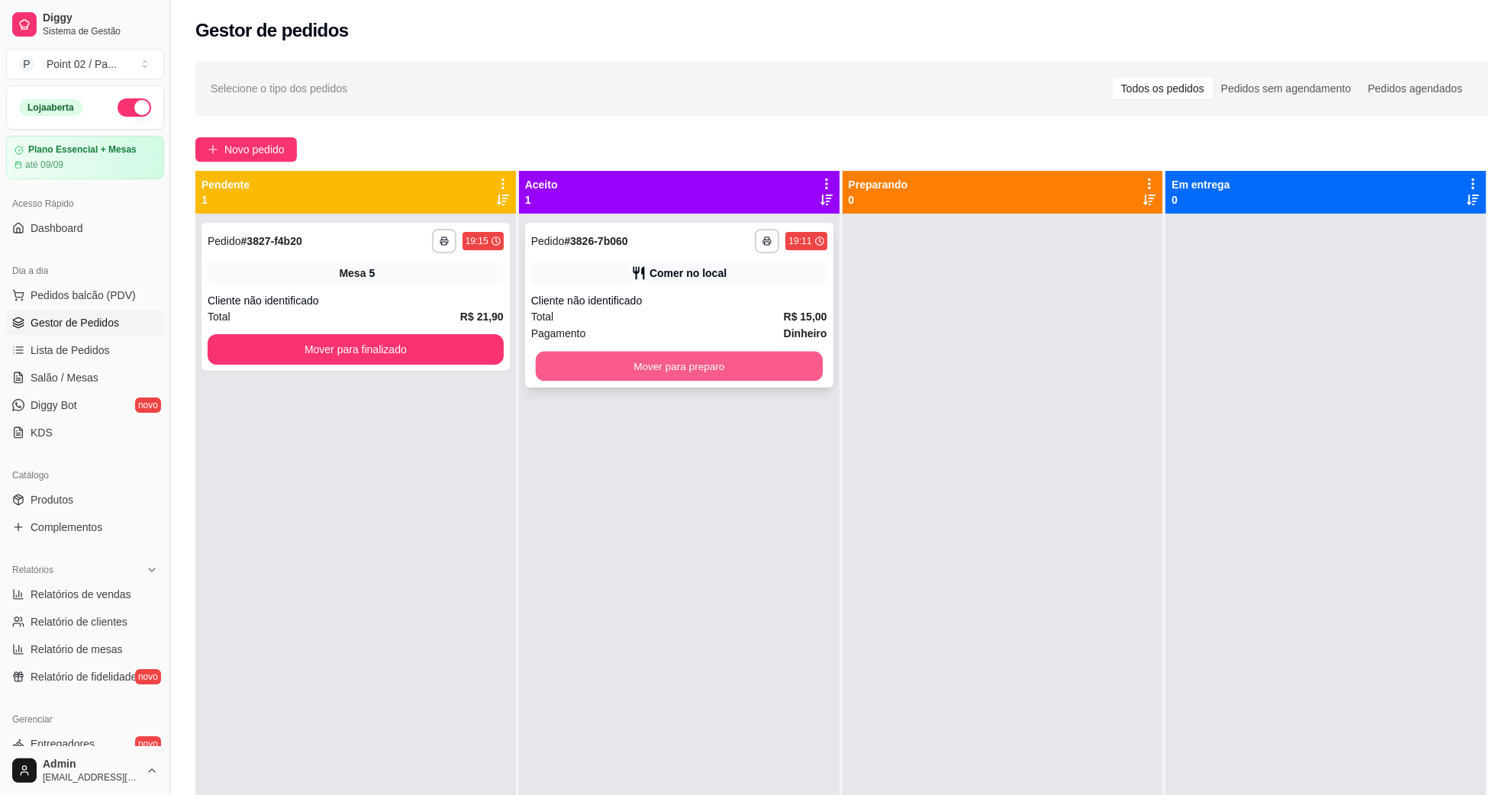
click at [659, 374] on button "Mover para preparo" at bounding box center [679, 366] width 287 height 30
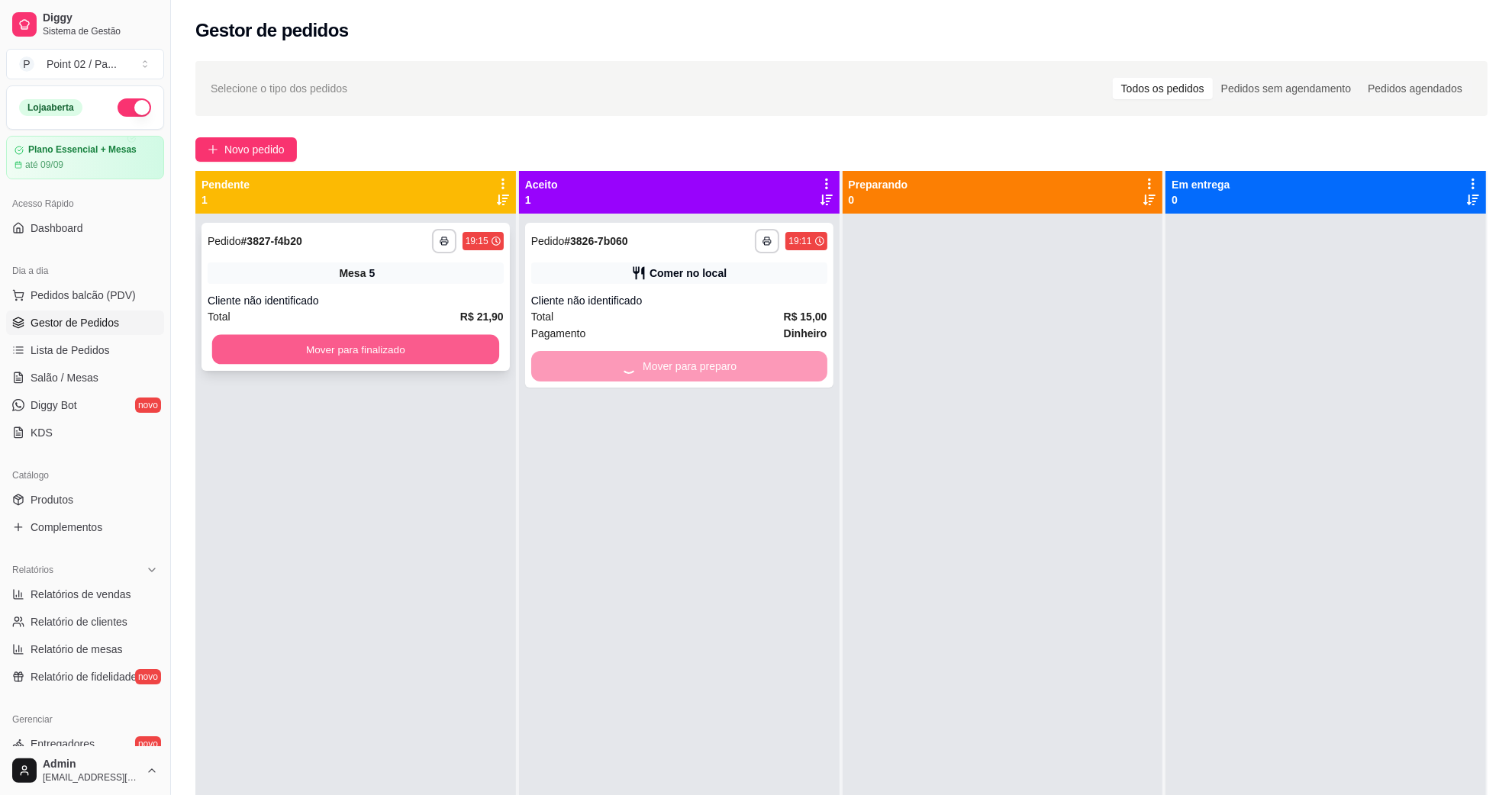
click at [473, 341] on button "Mover para finalizado" at bounding box center [355, 349] width 287 height 30
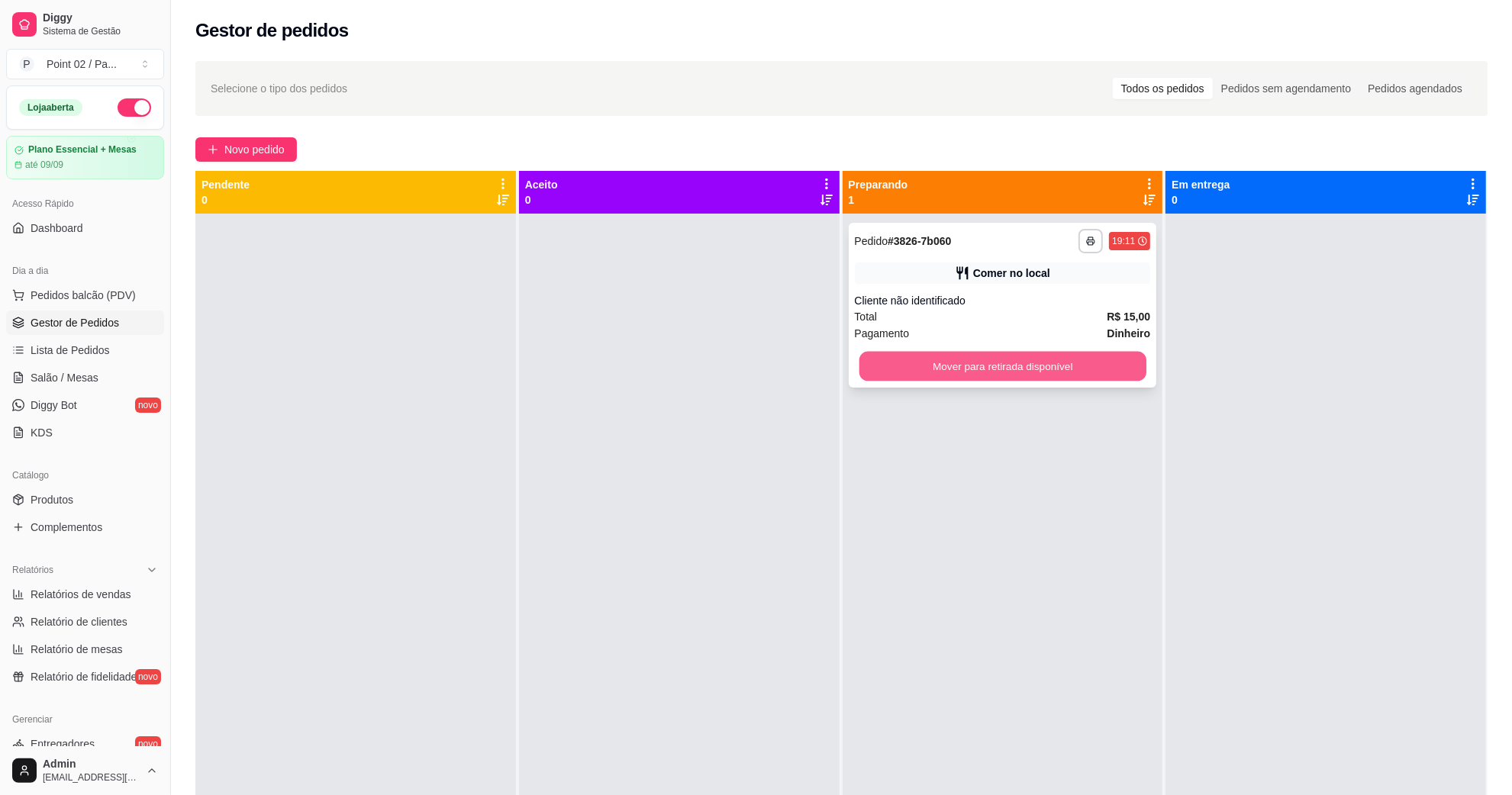
click at [879, 367] on button "Mover para retirada disponível" at bounding box center [1002, 366] width 287 height 30
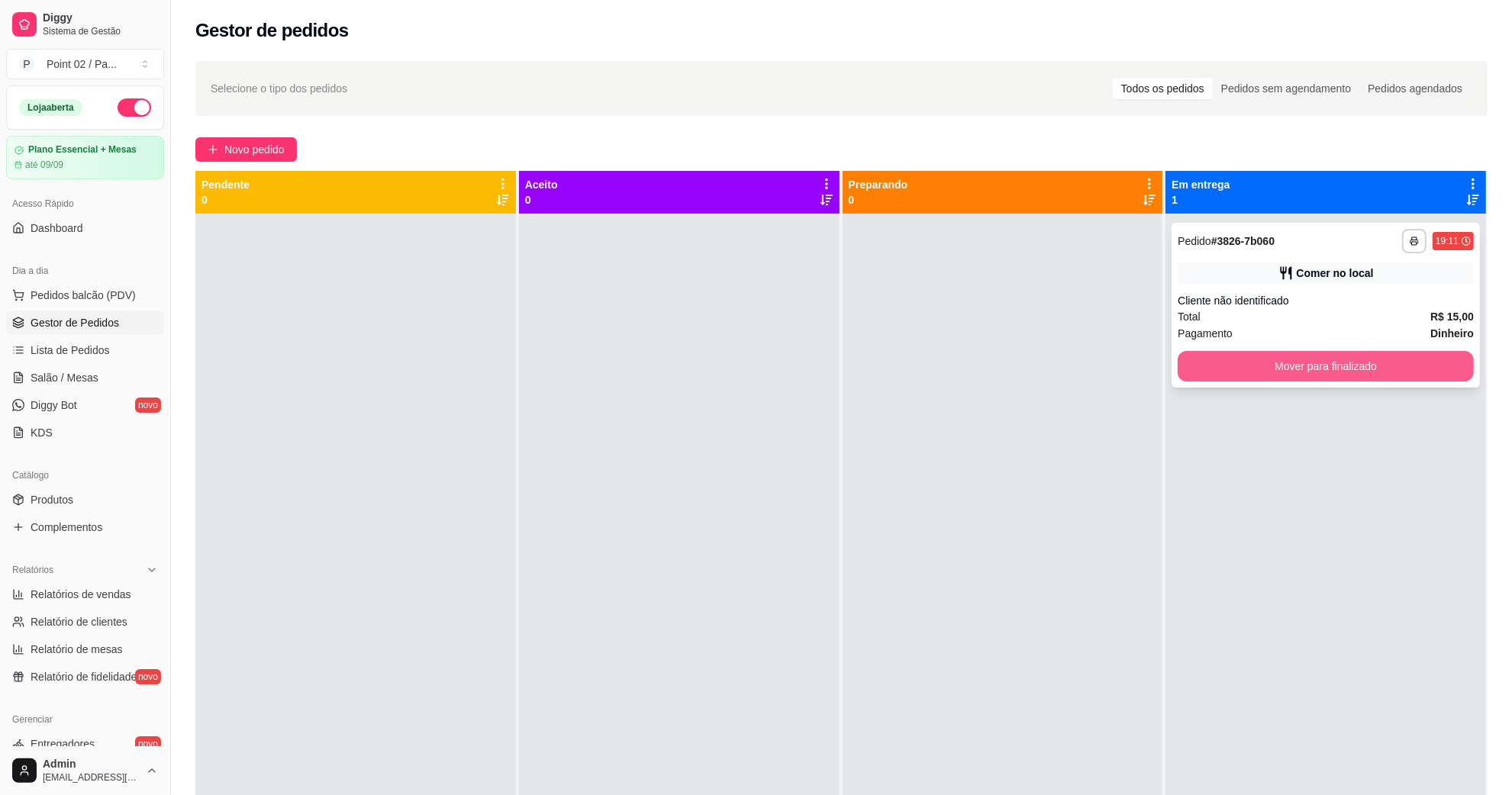
click at [1233, 374] on button "Mover para finalizado" at bounding box center [1326, 366] width 296 height 30
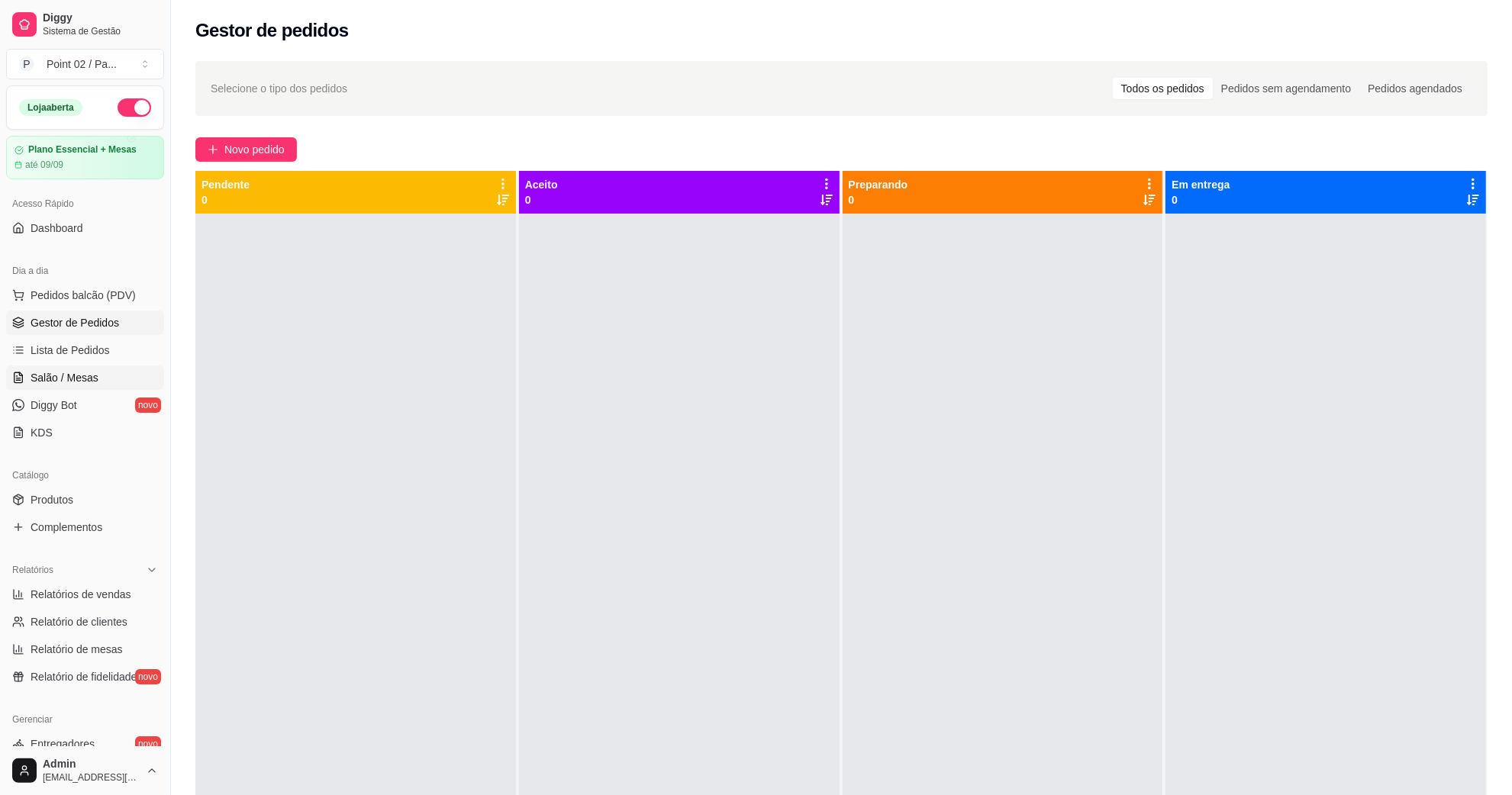
click at [81, 376] on span "Salão / Mesas" at bounding box center [64, 378] width 68 height 15
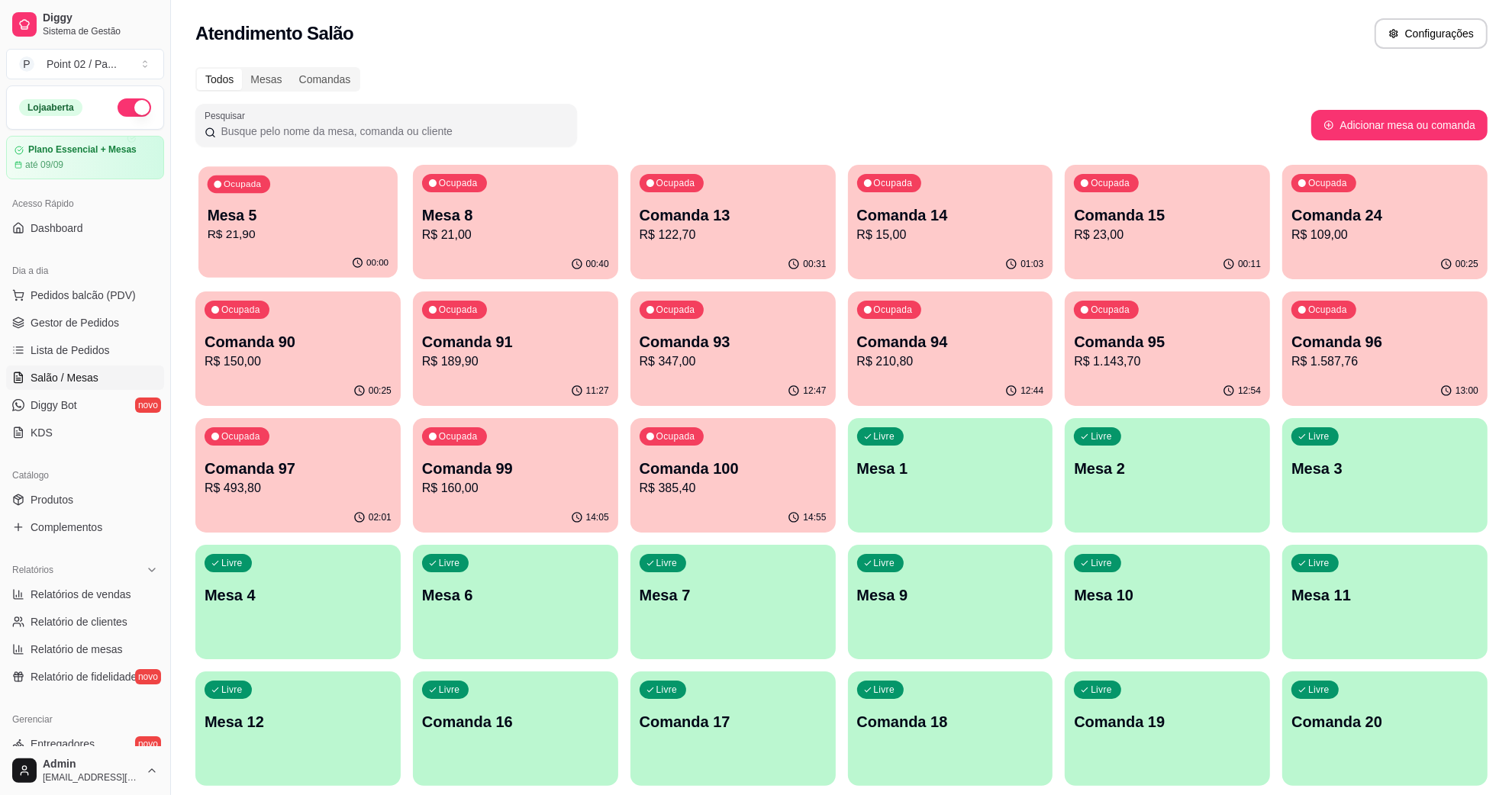
click at [347, 226] on p "R$ 21,90" at bounding box center [298, 234] width 181 height 18
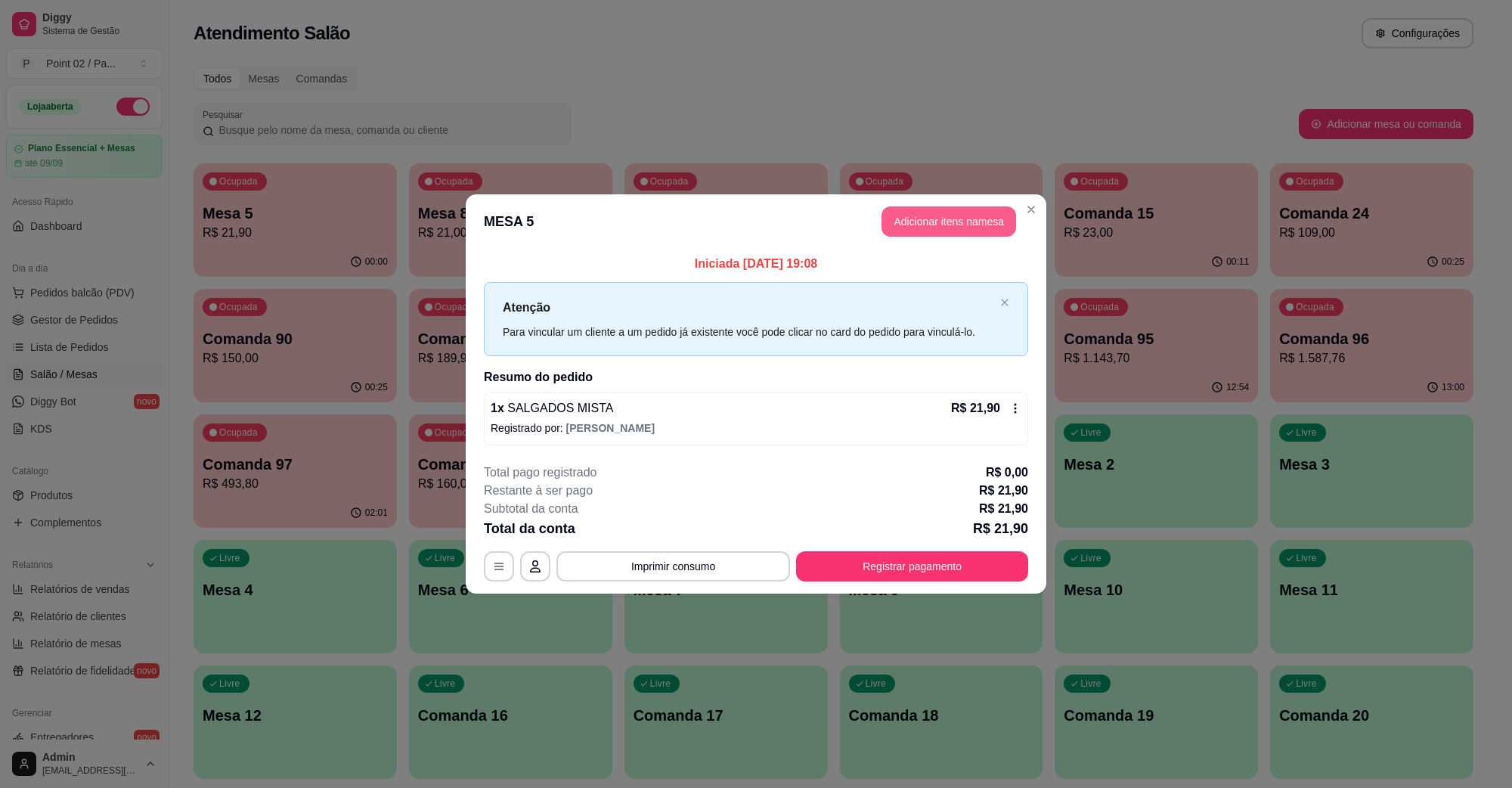
click at [893, 231] on button "Adicionar itens na mesa" at bounding box center [949, 221] width 135 height 30
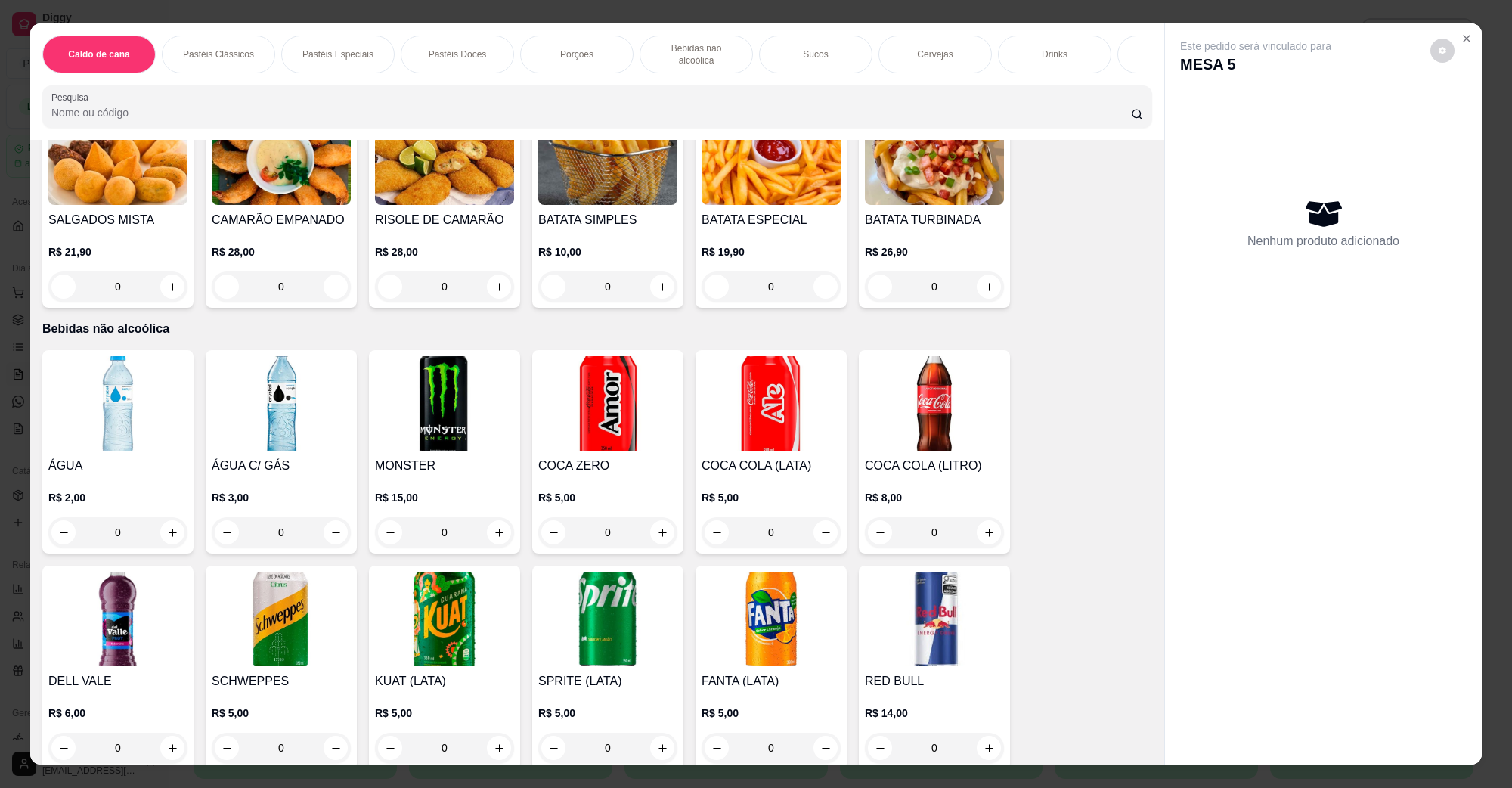
scroll to position [1702, 0]
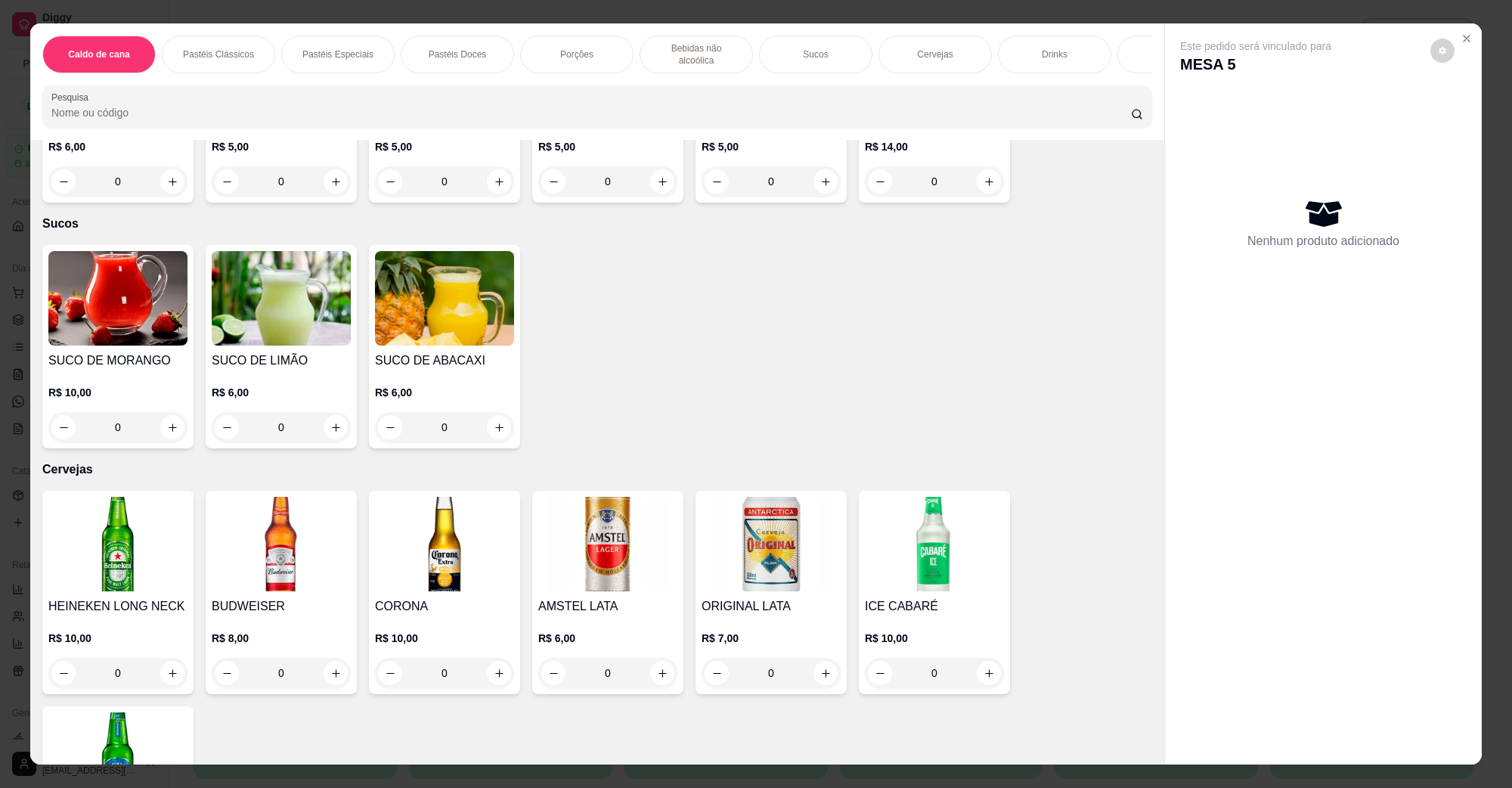
click at [292, 512] on img at bounding box center [282, 544] width 139 height 95
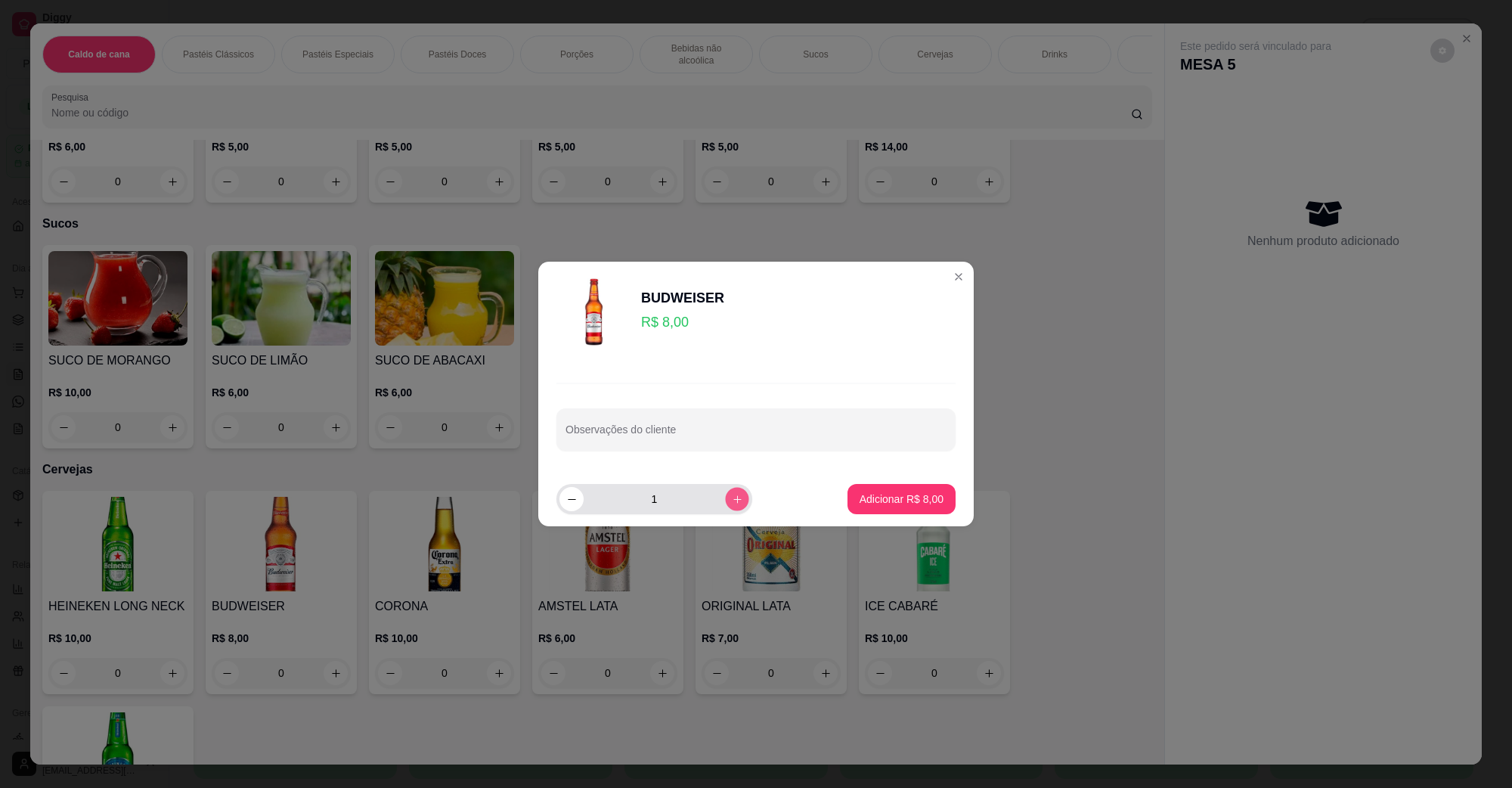
click at [732, 503] on icon "increase-product-quantity" at bounding box center [738, 500] width 12 height 12
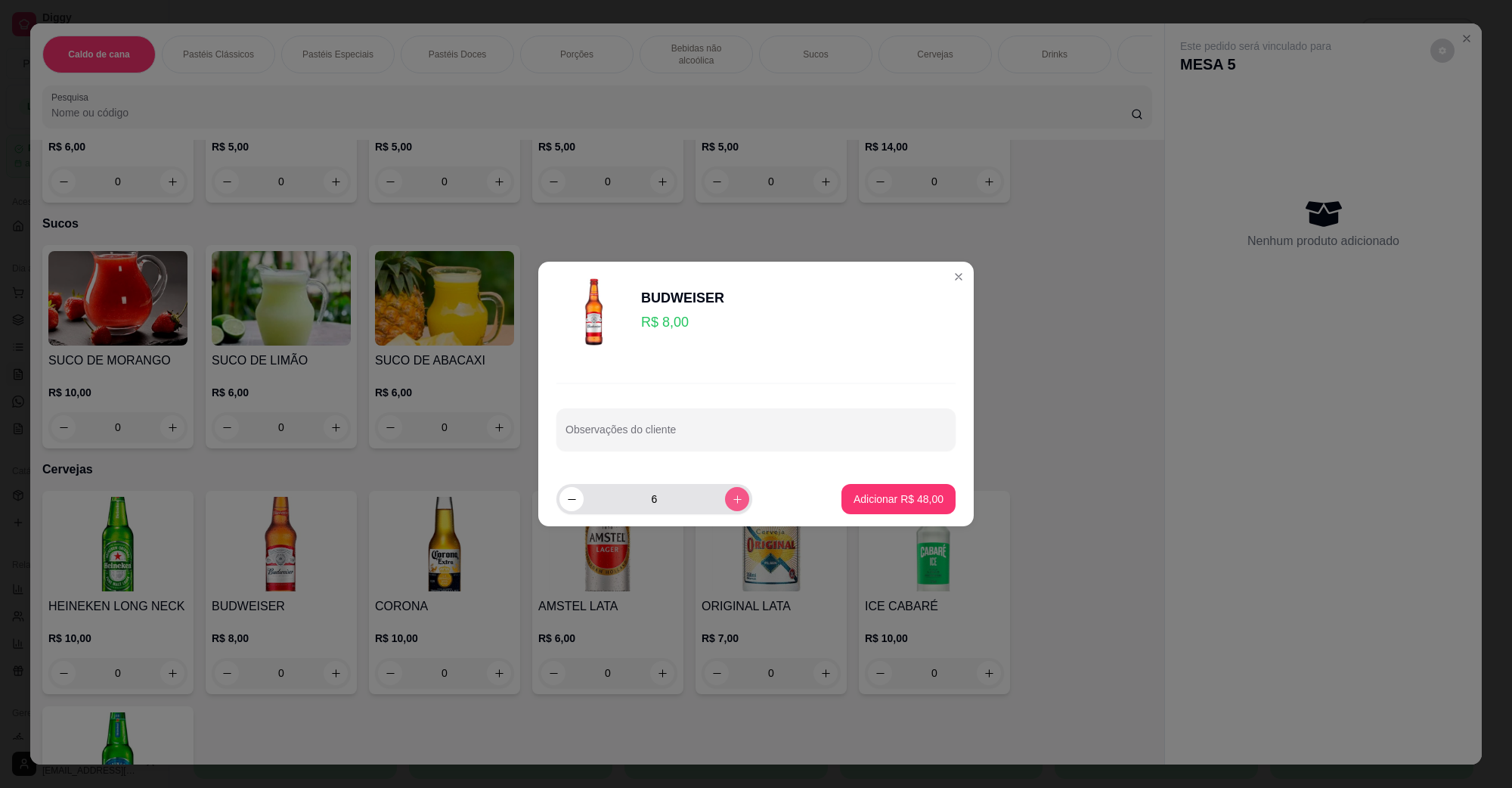
click at [732, 499] on icon "increase-product-quantity" at bounding box center [738, 500] width 12 height 12
type input "7"
click at [898, 503] on p "Adicionar R$ 56,00" at bounding box center [898, 499] width 90 height 15
type input "7"
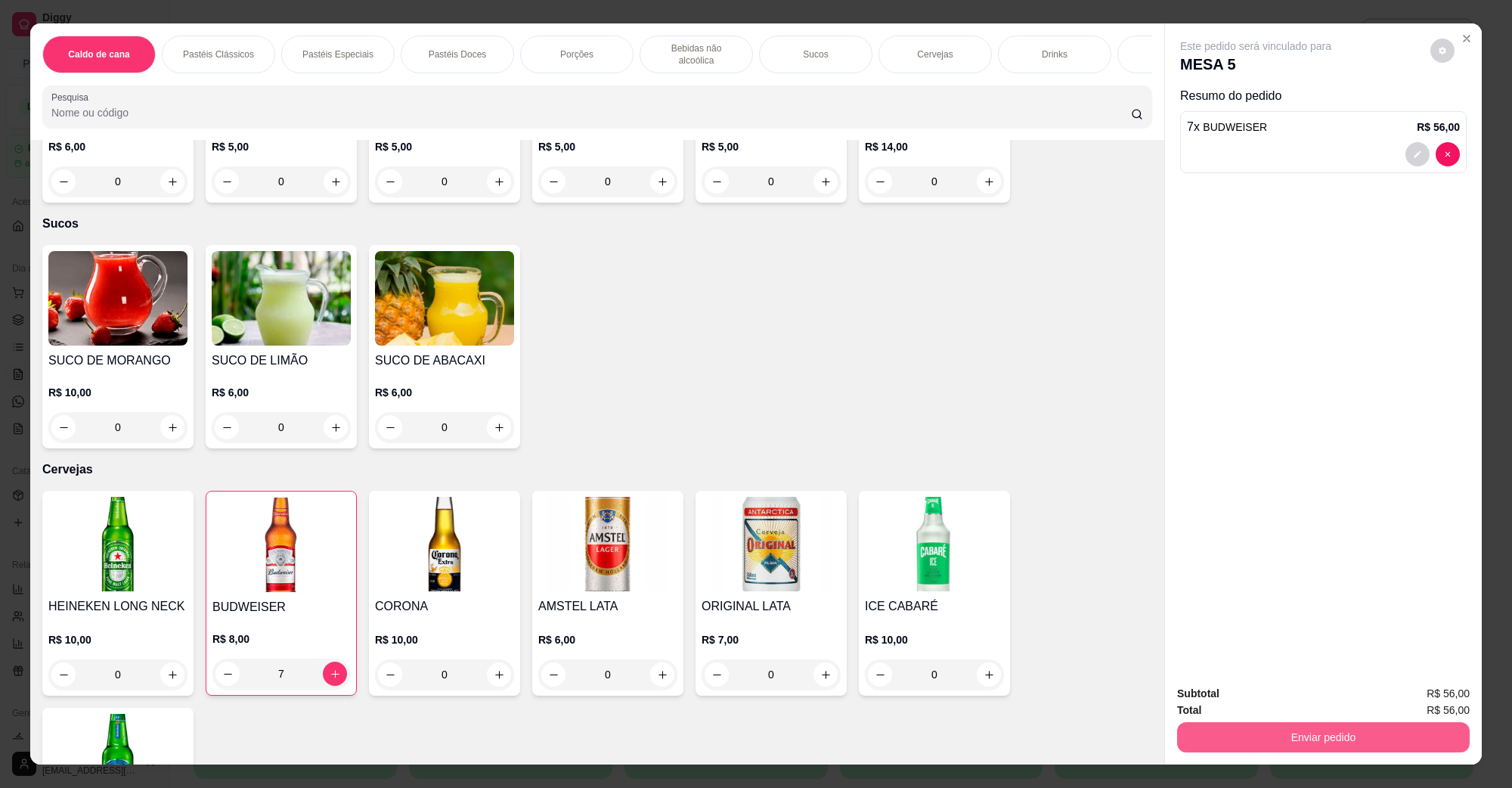
click at [1245, 749] on button "Enviar pedido" at bounding box center [1323, 738] width 293 height 30
click at [1253, 706] on button "Não registrar e enviar pedido" at bounding box center [1272, 699] width 153 height 28
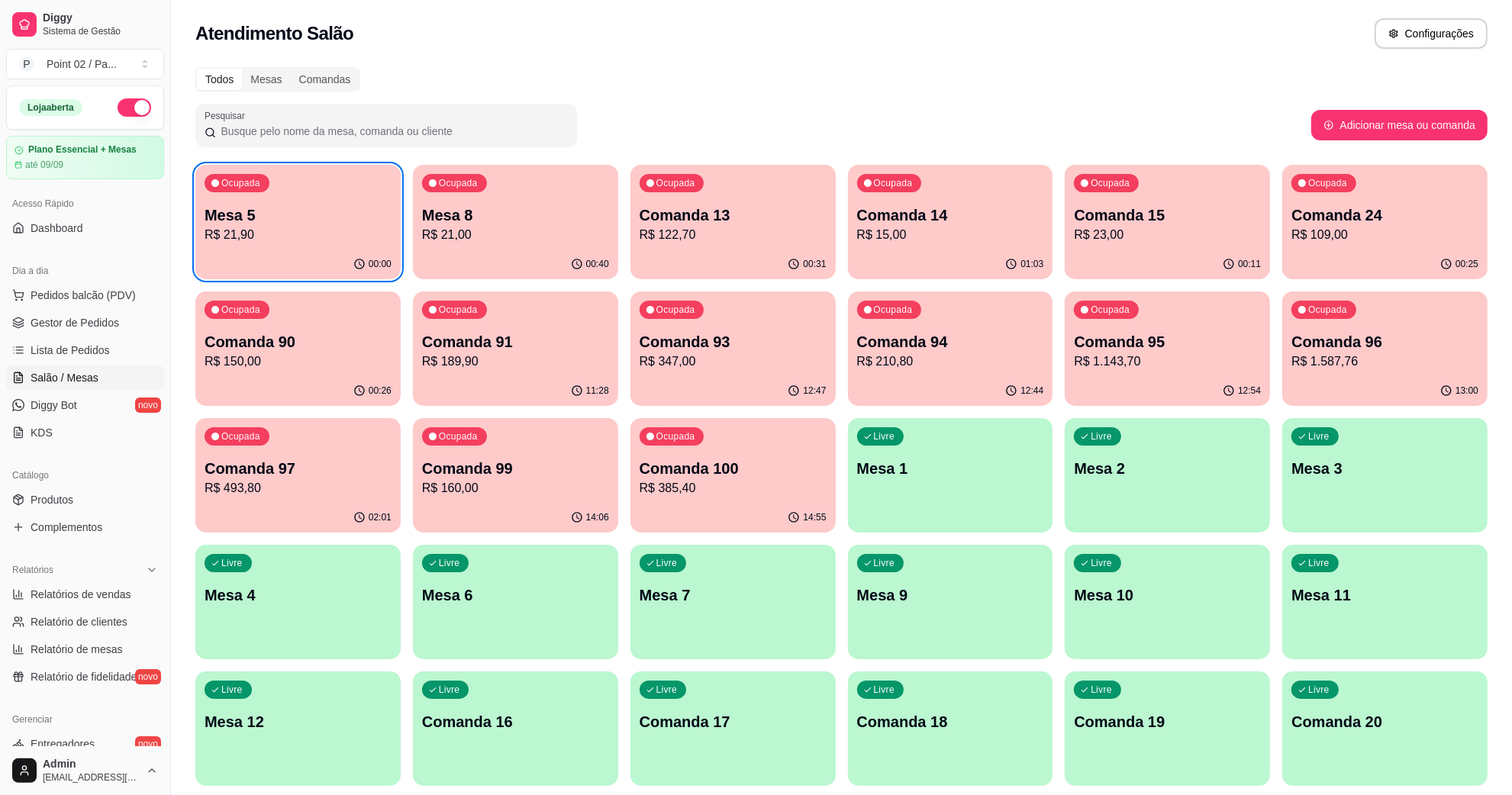
click at [1115, 231] on p "R$ 23,00" at bounding box center [1167, 235] width 187 height 19
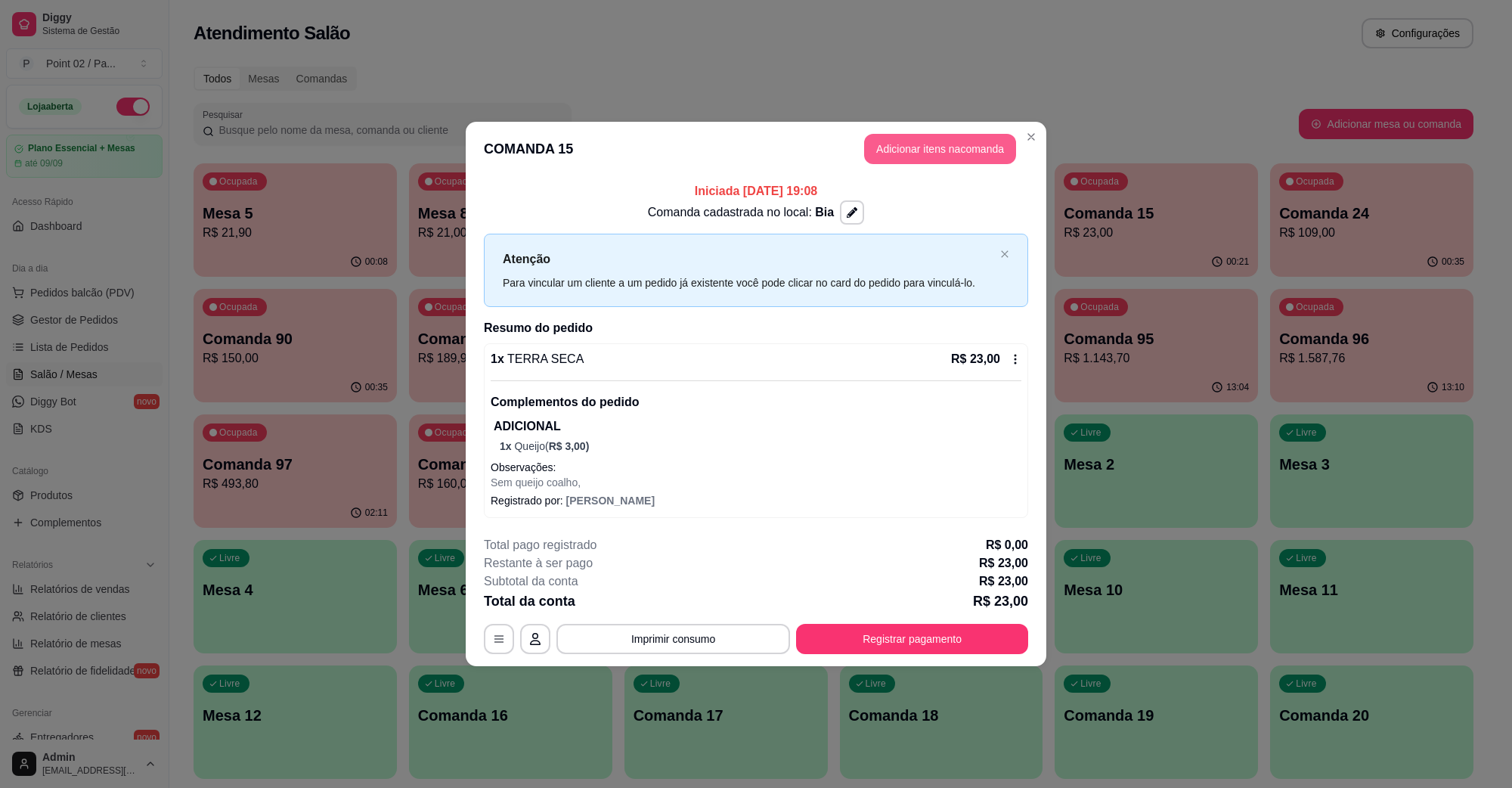
click at [911, 158] on button "Adicionar itens na comanda" at bounding box center [940, 149] width 152 height 30
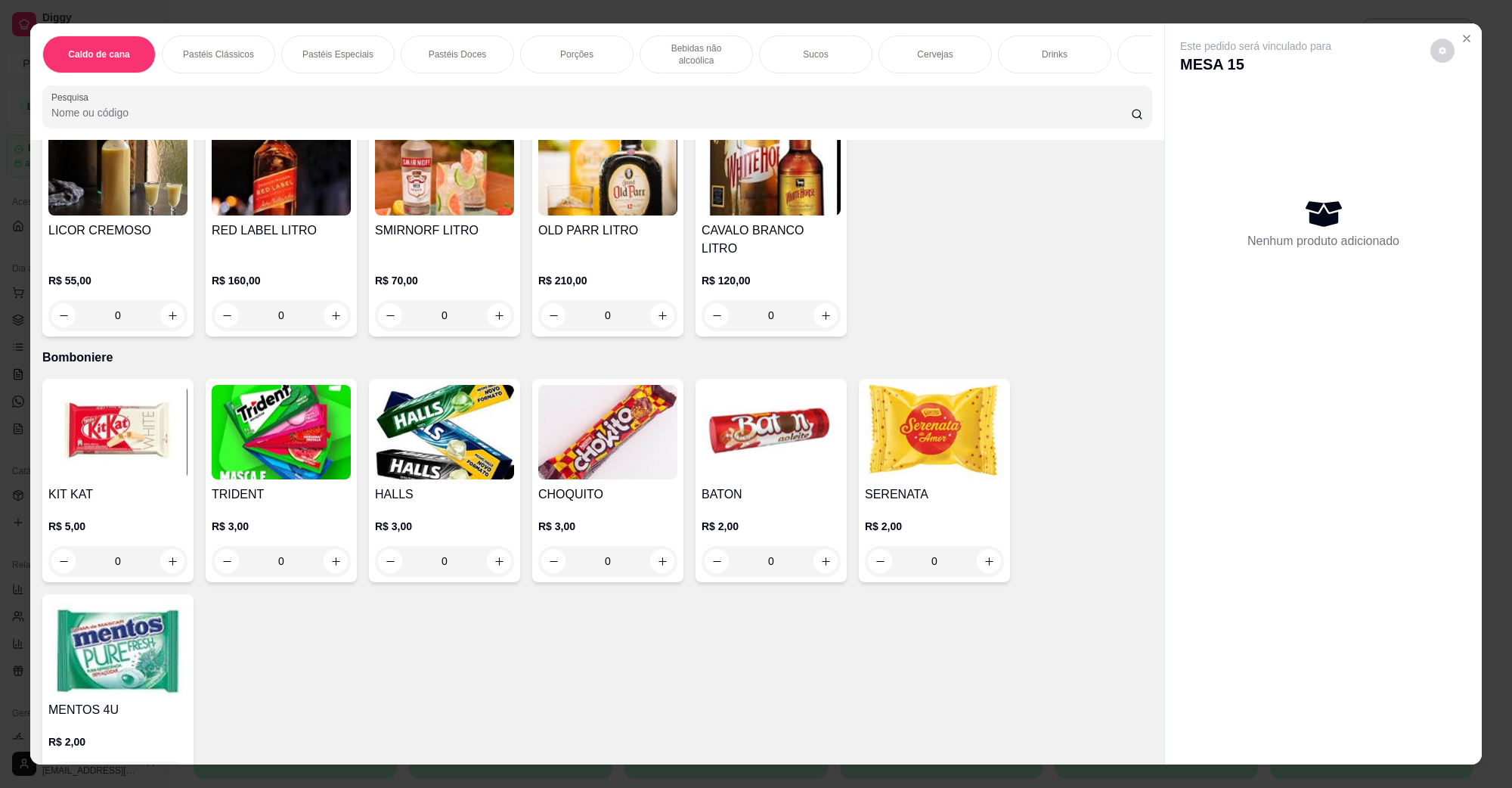
scroll to position [3509, 0]
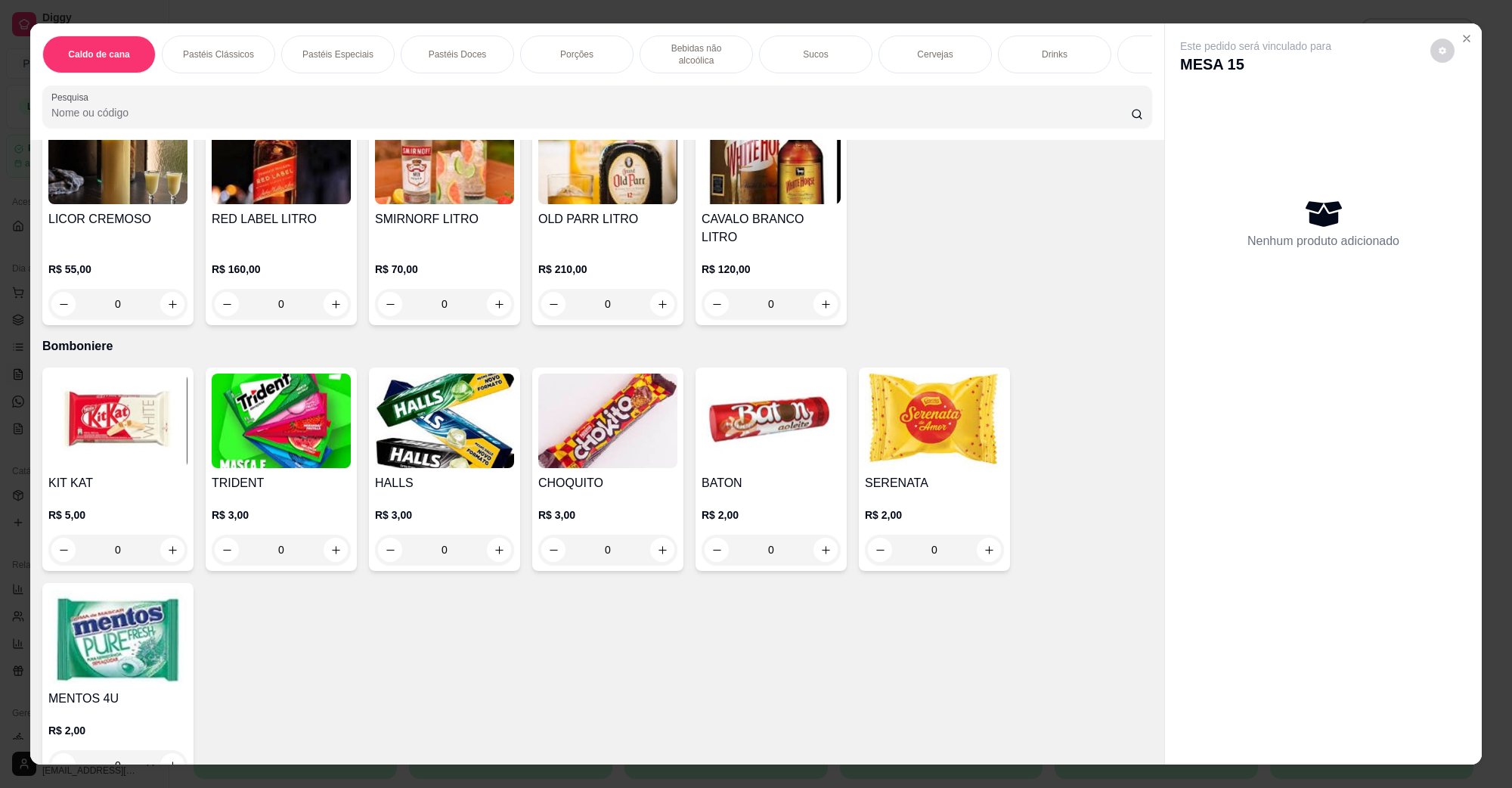
click at [212, 394] on img at bounding box center [282, 421] width 139 height 95
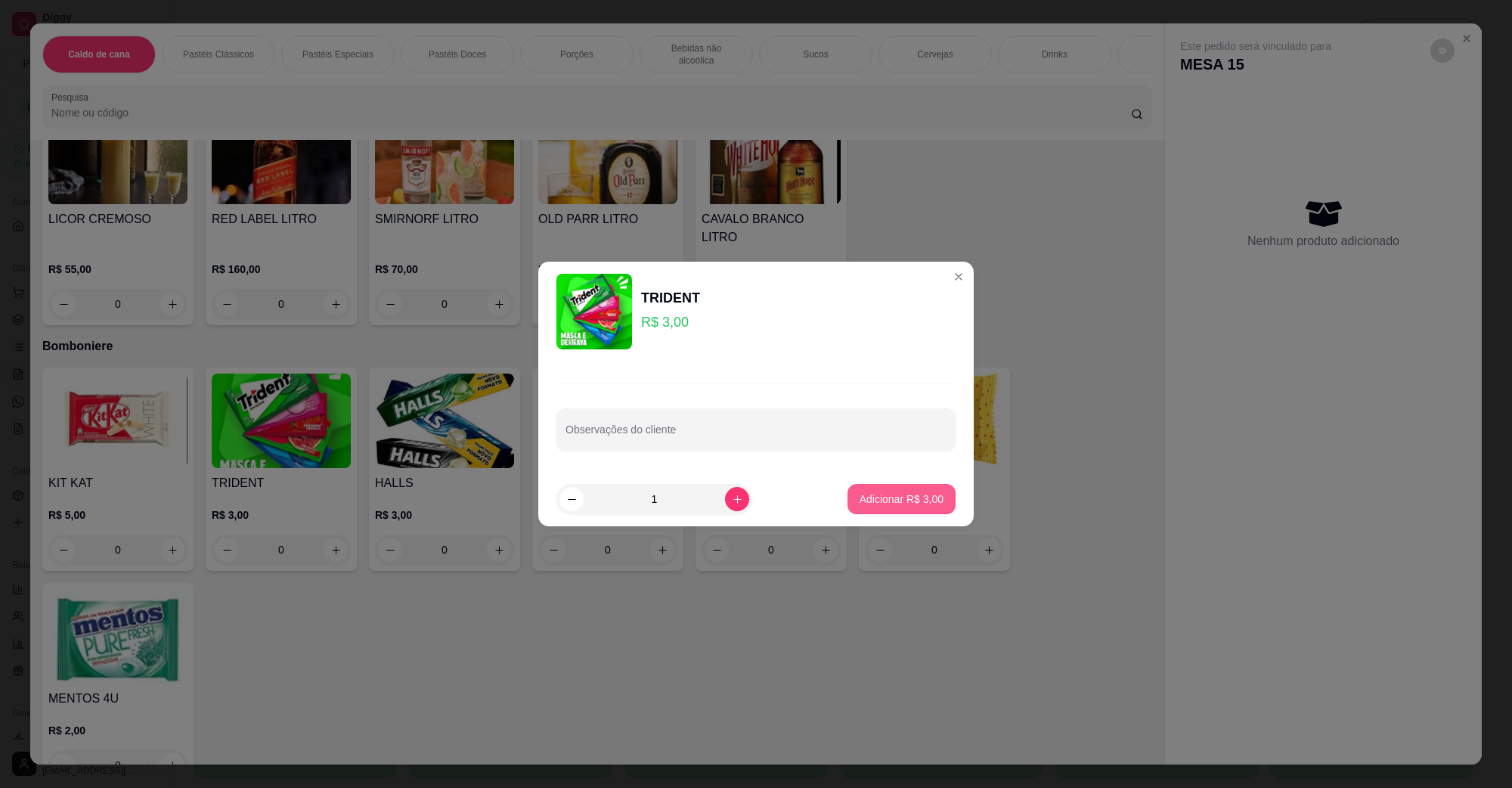
click at [923, 493] on p "Adicionar R$ 3,00" at bounding box center [902, 499] width 84 height 15
type input "1"
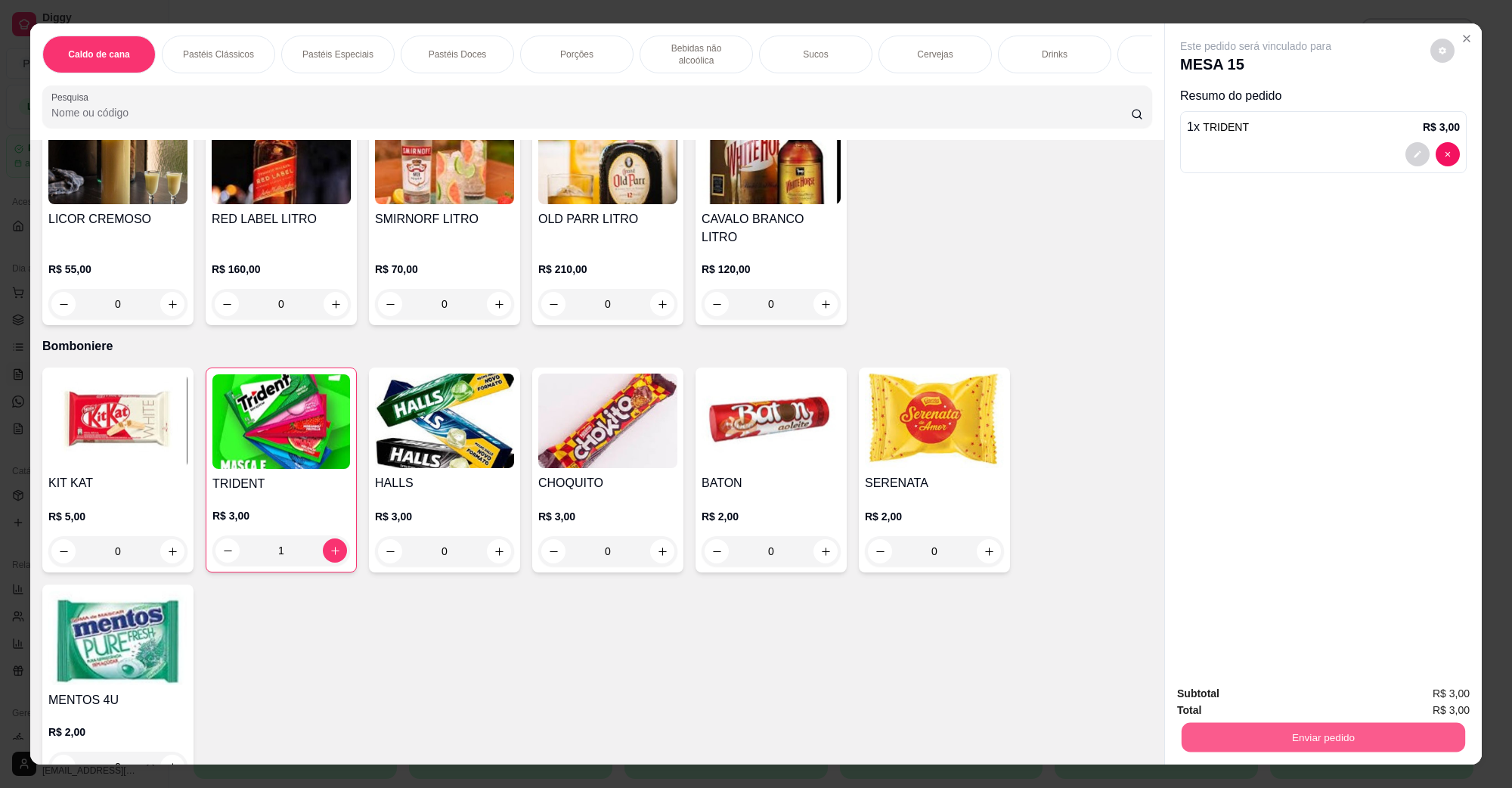
click at [1256, 735] on button "Enviar pedido" at bounding box center [1323, 737] width 283 height 29
click at [1248, 701] on button "Não registrar e enviar pedido" at bounding box center [1273, 700] width 158 height 29
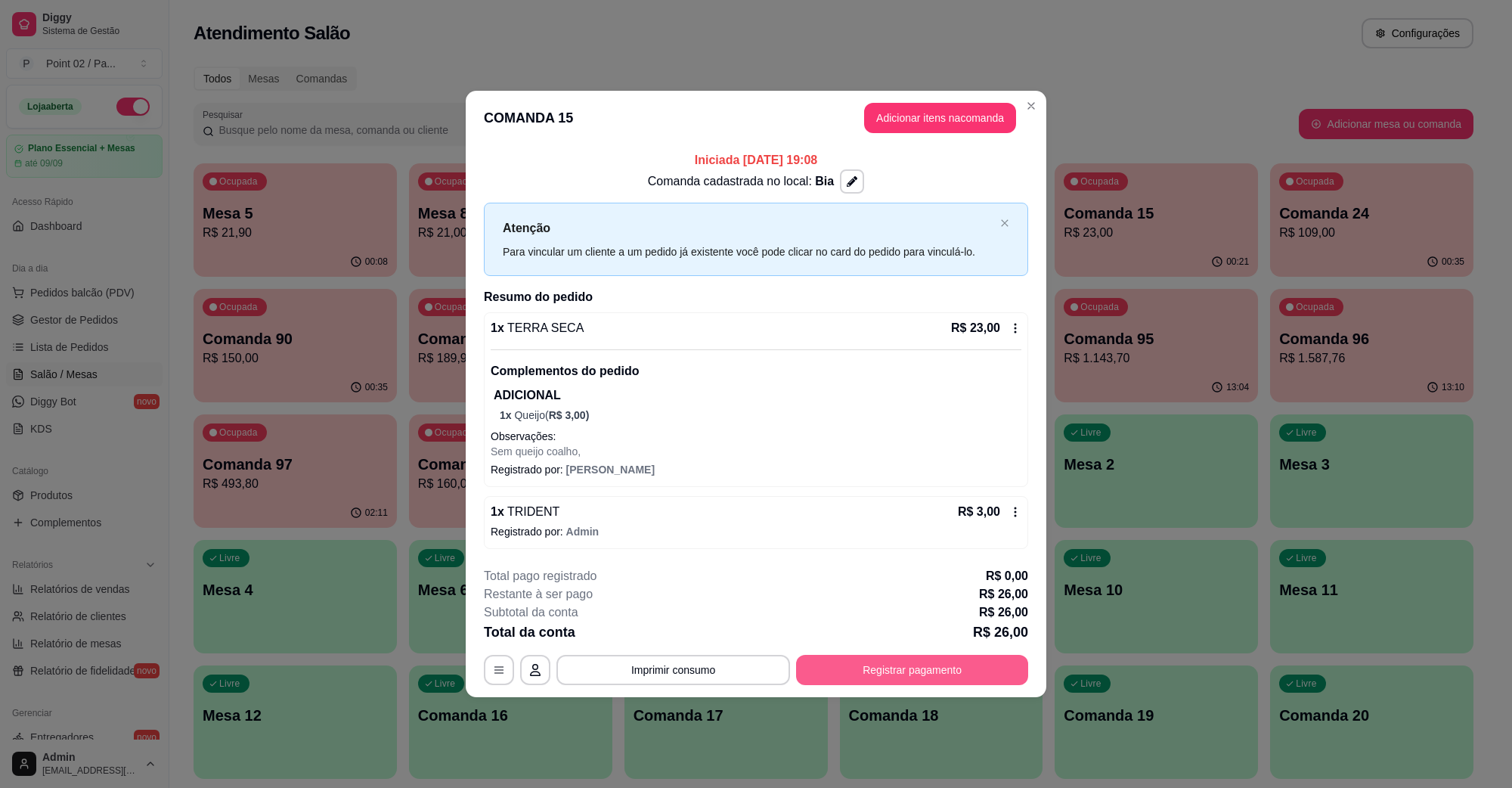
click at [893, 669] on button "Registrar pagamento" at bounding box center [912, 670] width 232 height 30
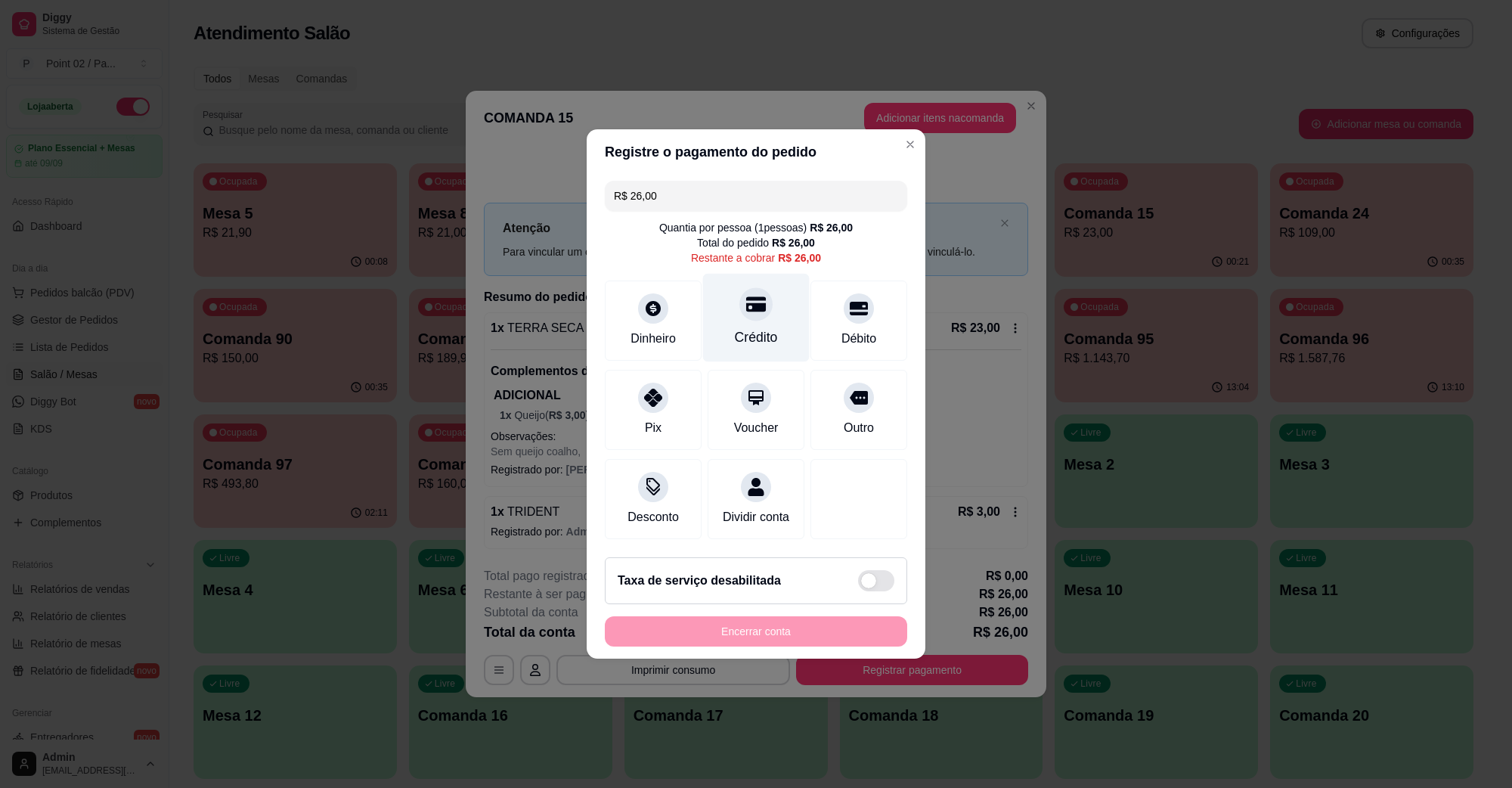
click at [749, 312] on div "Crédito" at bounding box center [756, 319] width 106 height 89
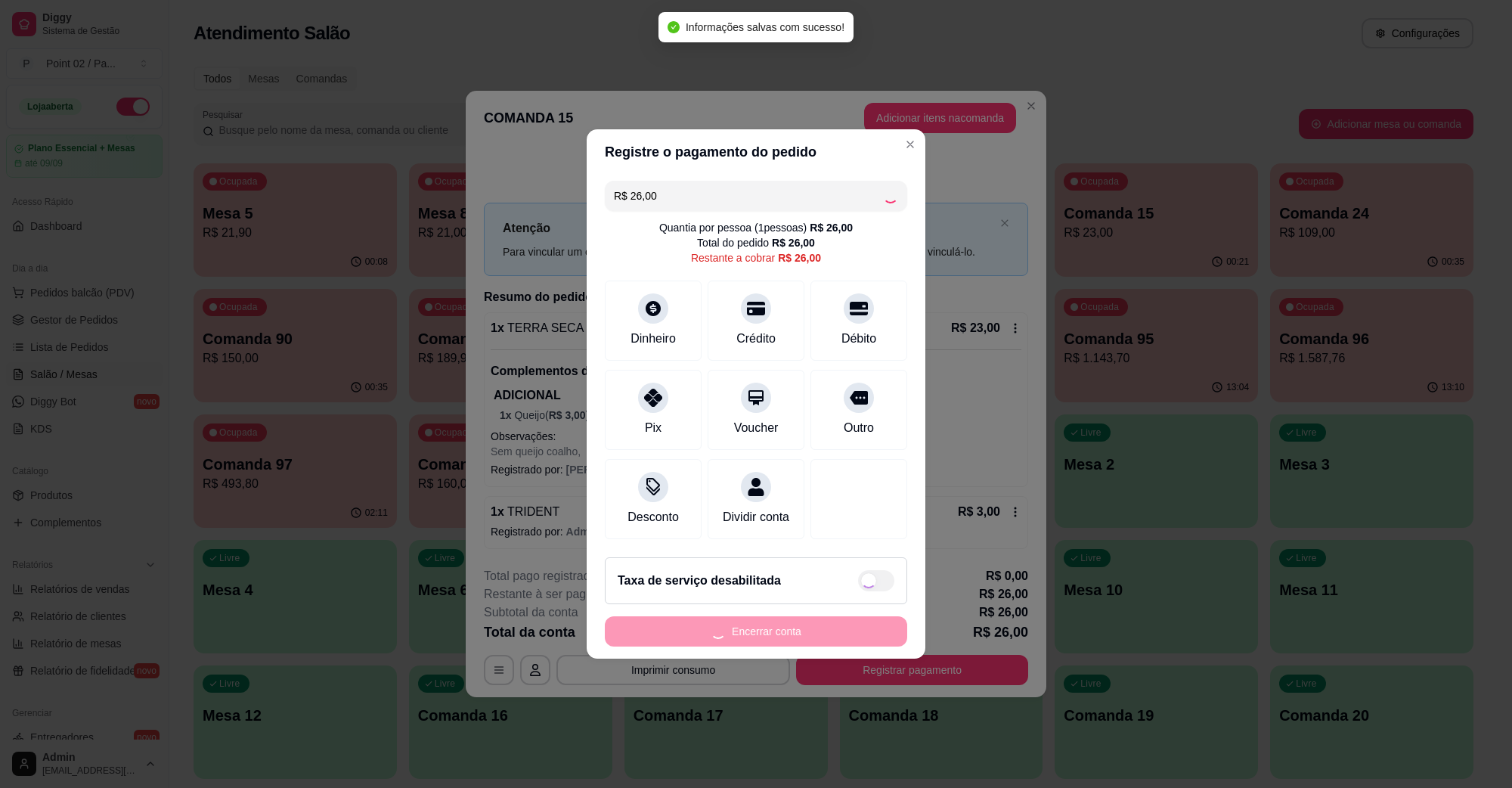
type input "R$ 0,00"
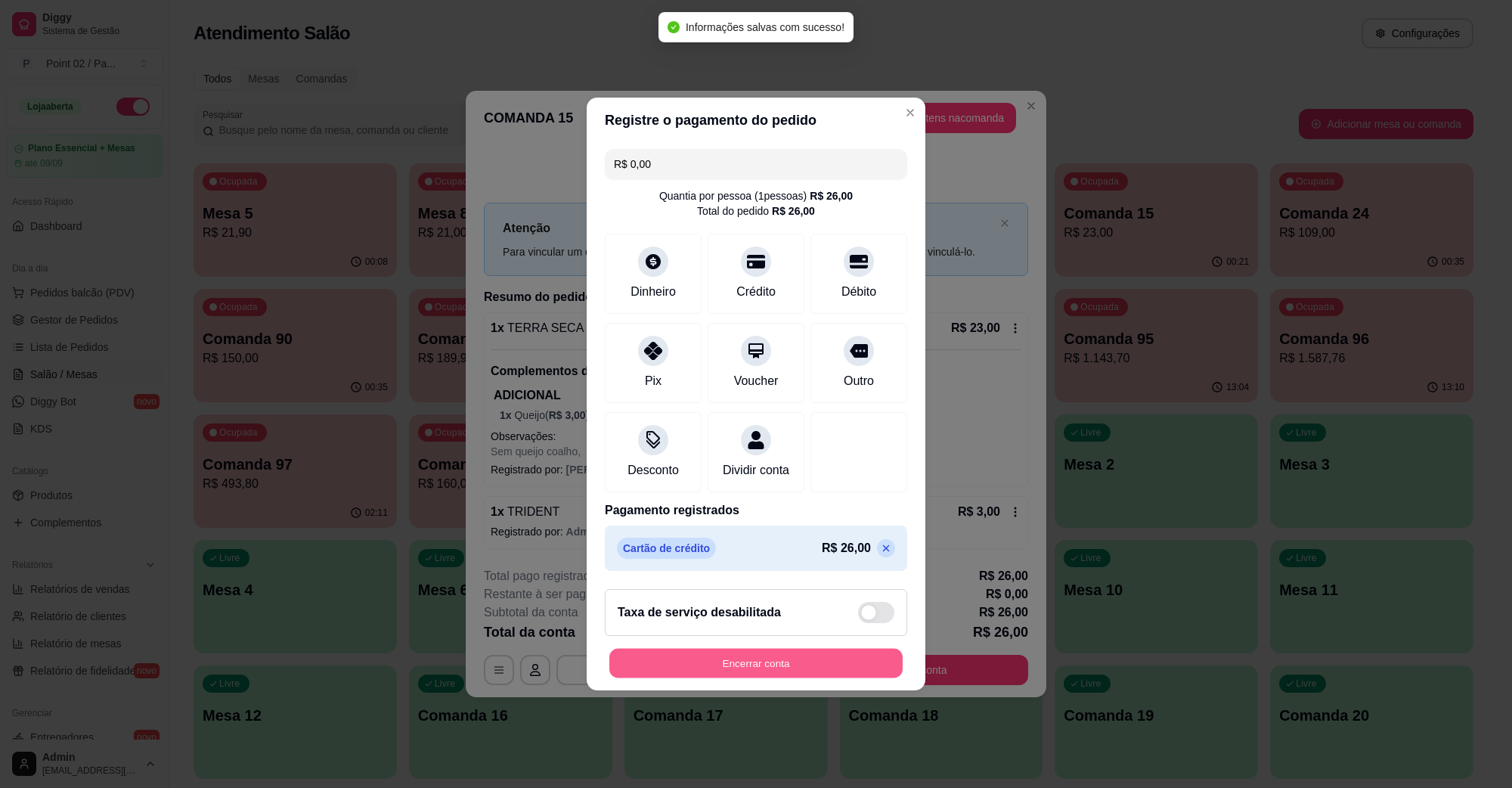
click at [779, 666] on button "Encerrar conta" at bounding box center [756, 663] width 293 height 29
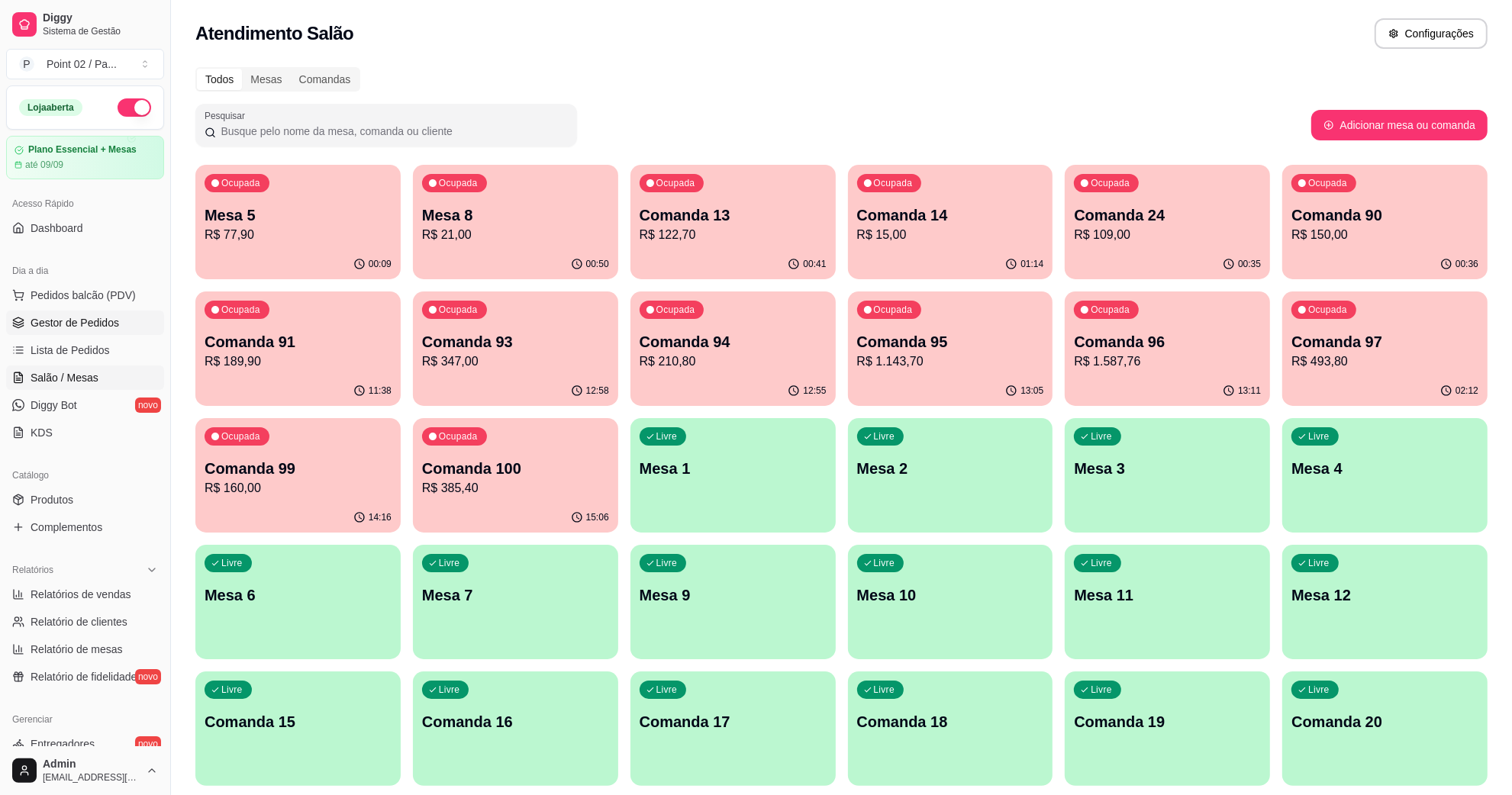
click at [109, 332] on link "Gestor de Pedidos" at bounding box center [85, 322] width 158 height 25
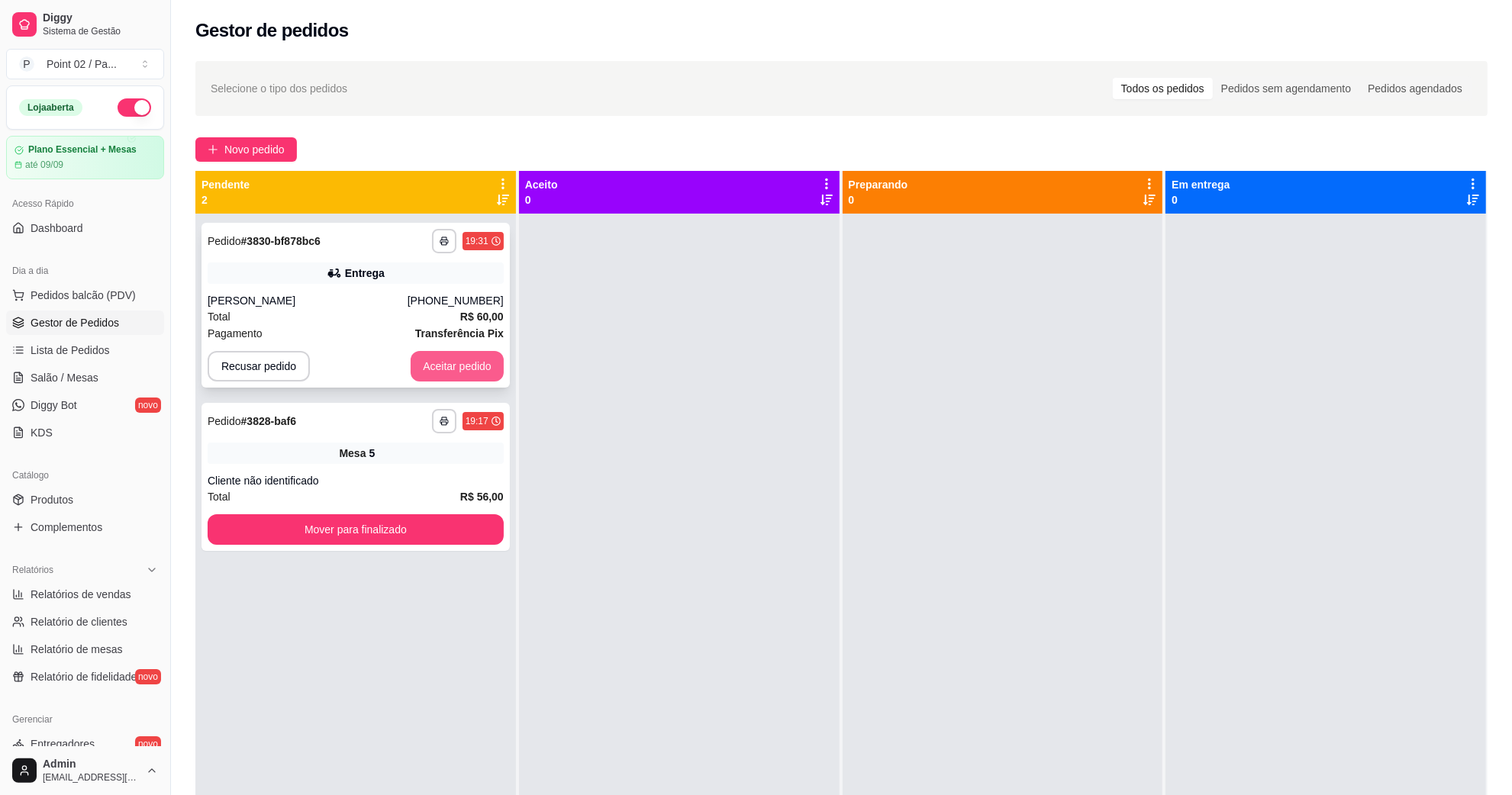
click at [432, 376] on button "Aceitar pedido" at bounding box center [457, 366] width 93 height 30
click at [390, 524] on div "**********" at bounding box center [355, 611] width 321 height 795
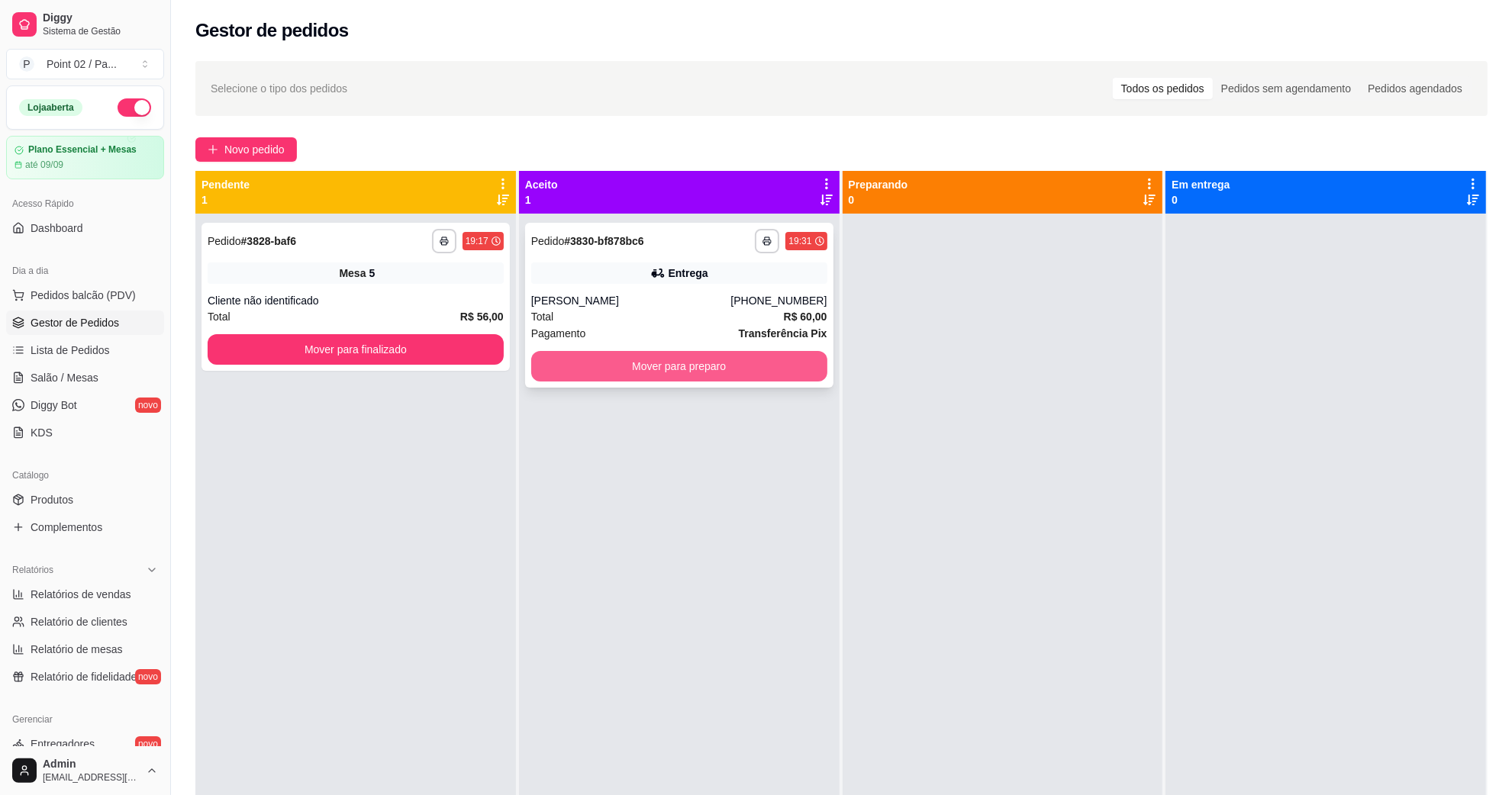
click at [600, 376] on button "Mover para preparo" at bounding box center [679, 366] width 296 height 30
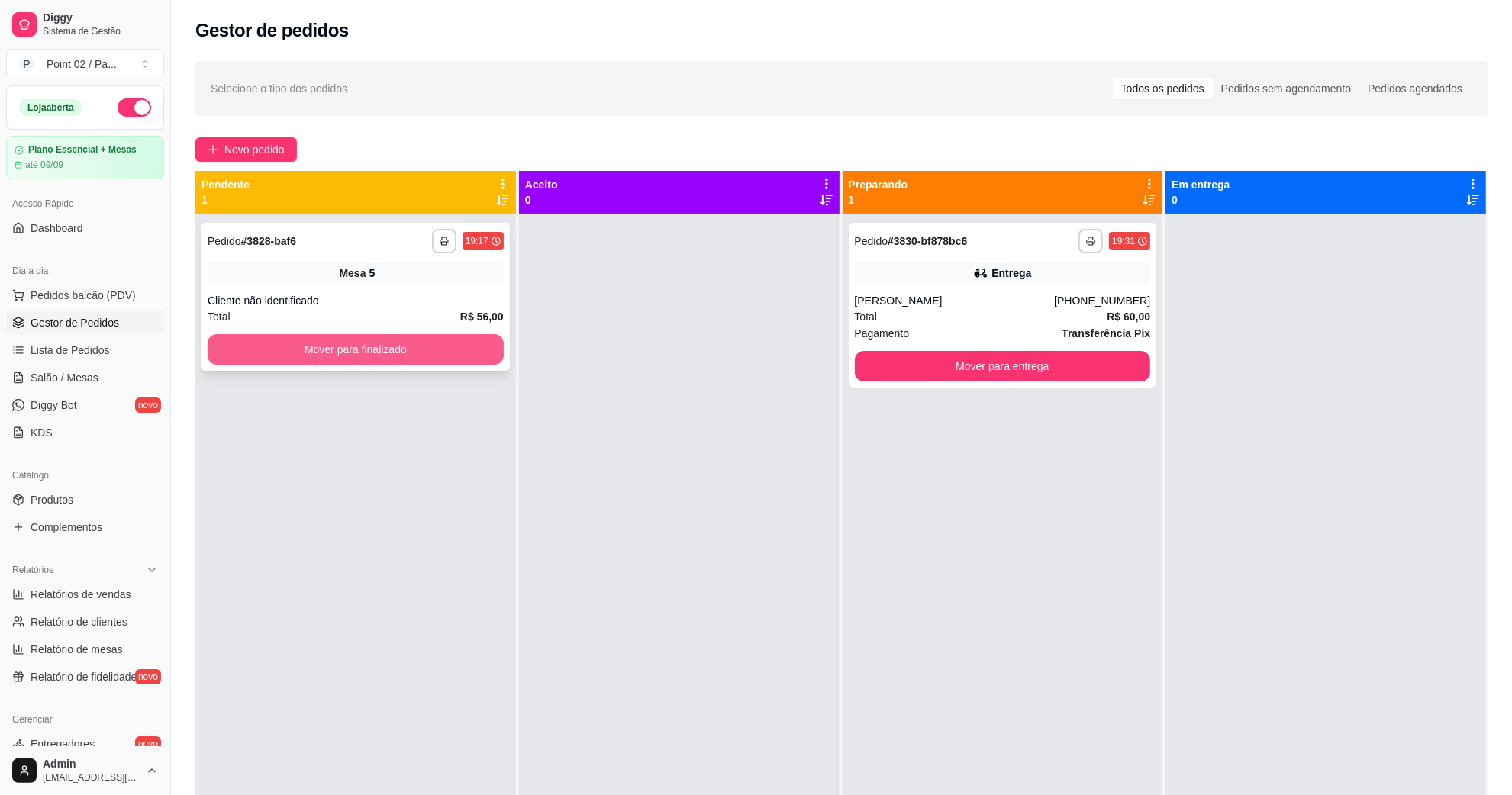
click at [460, 355] on button "Mover para finalizado" at bounding box center [355, 349] width 296 height 30
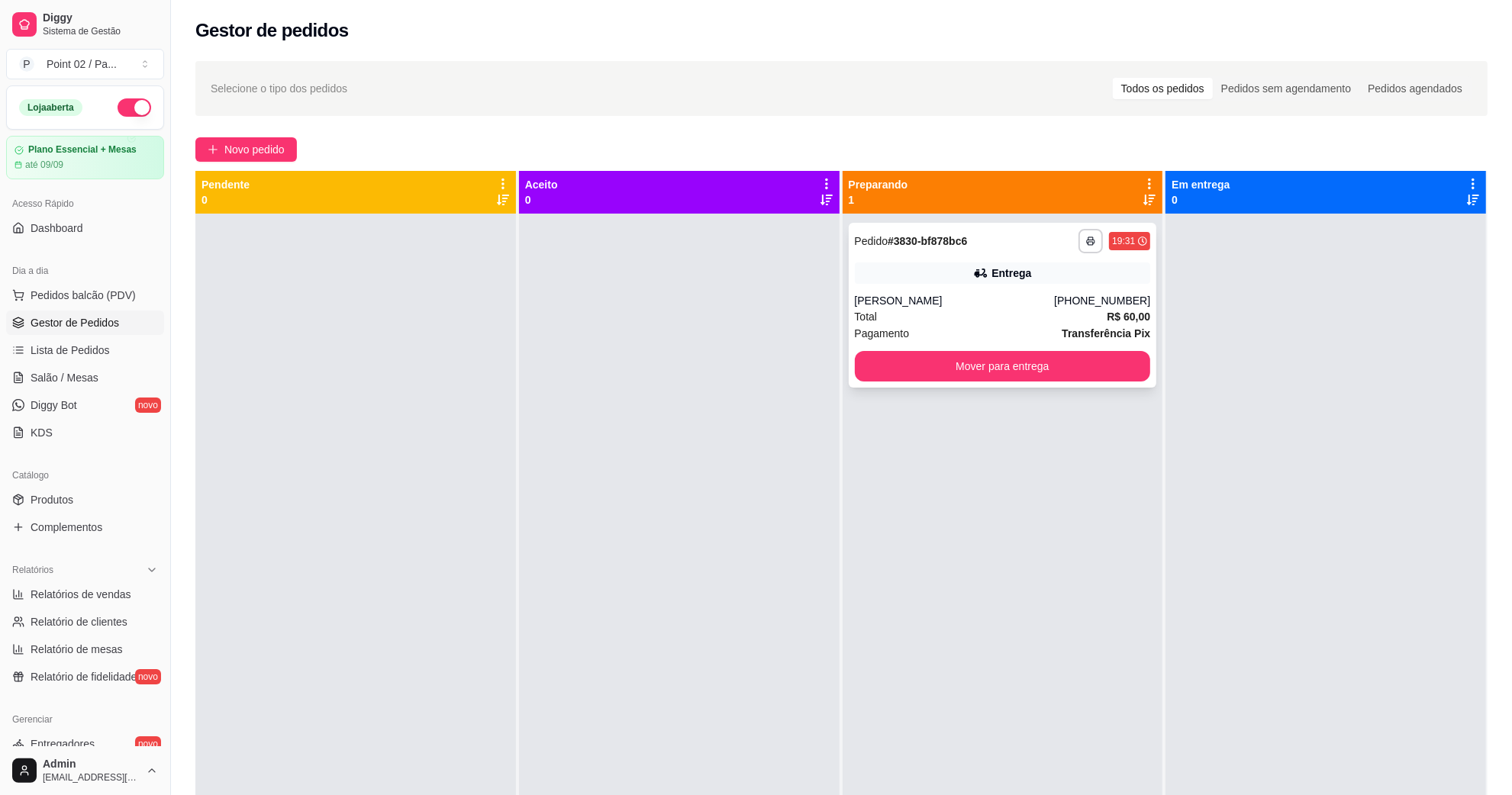
click at [855, 269] on div "Entrega" at bounding box center [1003, 272] width 296 height 21
click at [933, 354] on button "Mover para entrega" at bounding box center [1002, 366] width 287 height 30
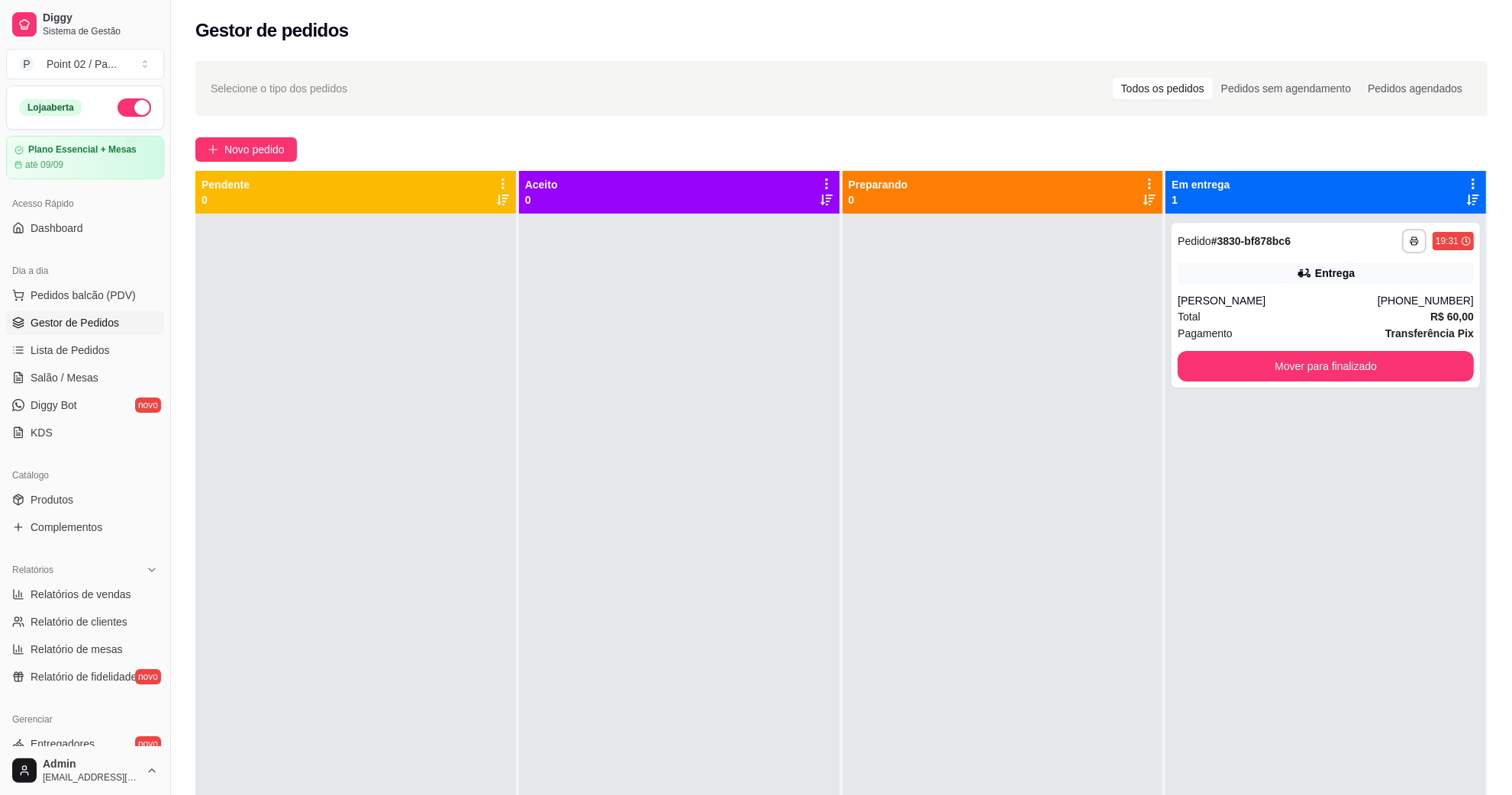
click at [979, 366] on div at bounding box center [1003, 611] width 321 height 795
click at [1281, 265] on div "Entrega" at bounding box center [1326, 272] width 296 height 21
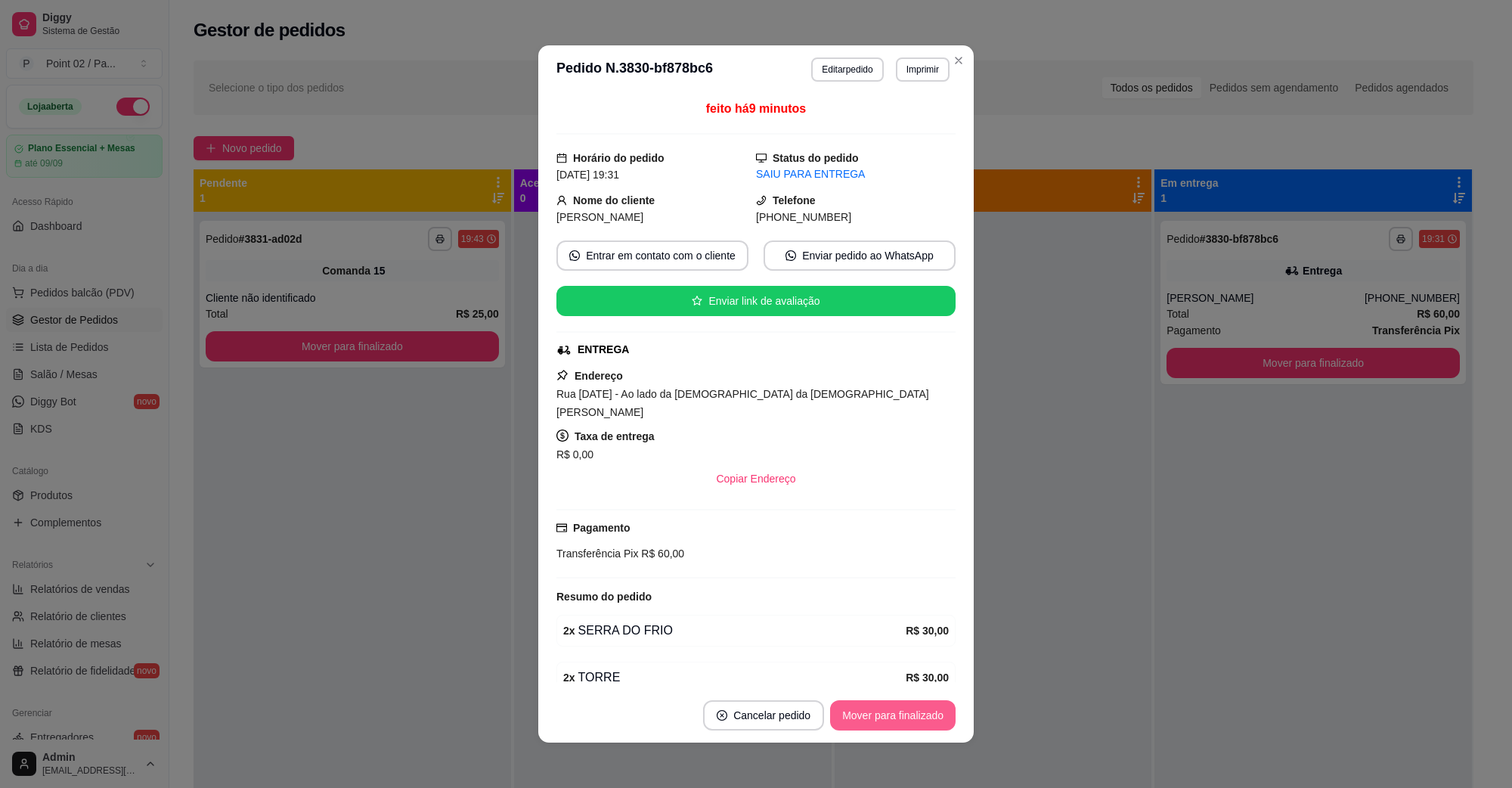
click at [841, 712] on button "Mover para finalizado" at bounding box center [893, 715] width 126 height 30
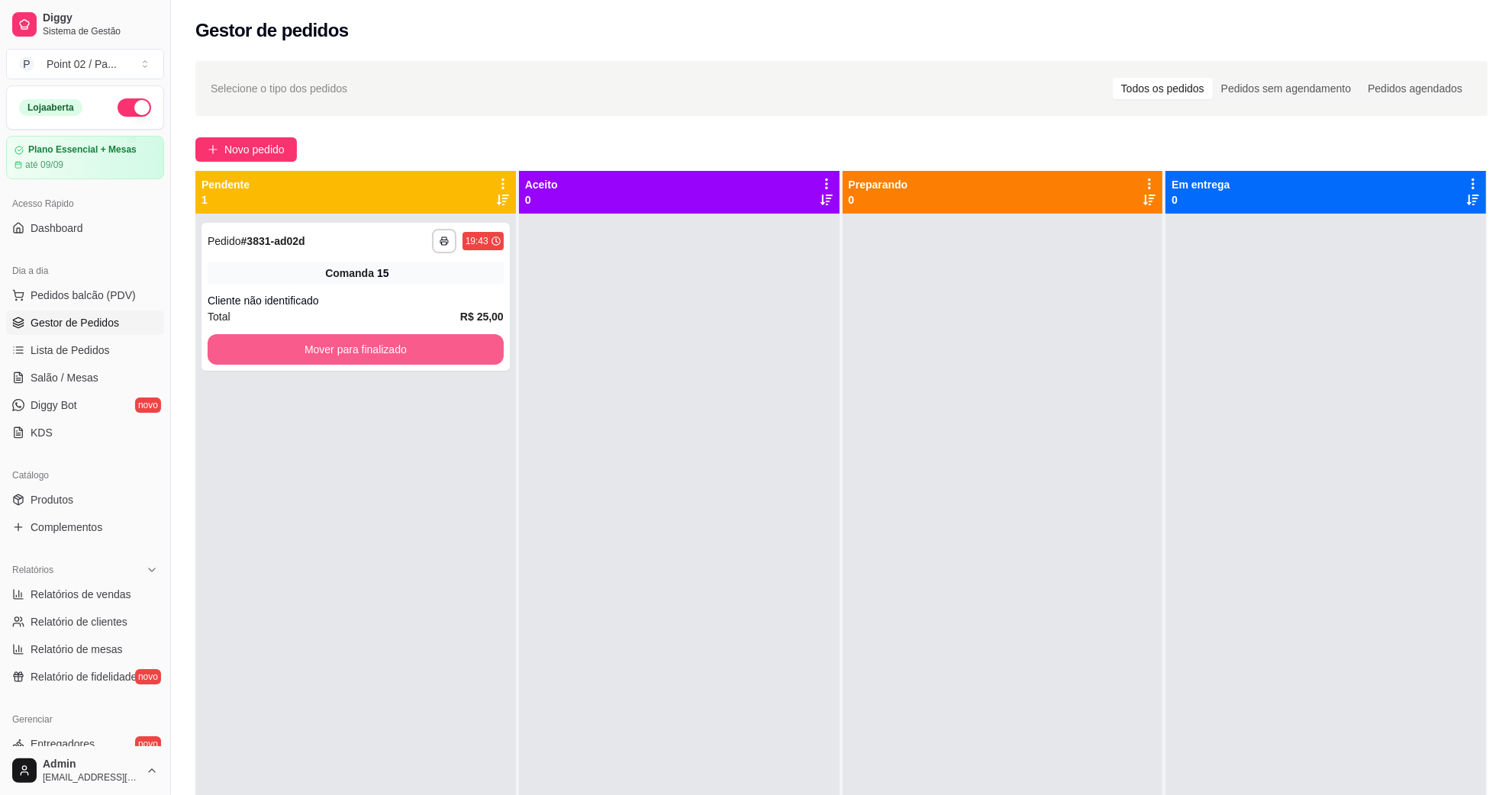
click at [303, 357] on button "Mover para finalizado" at bounding box center [355, 349] width 296 height 30
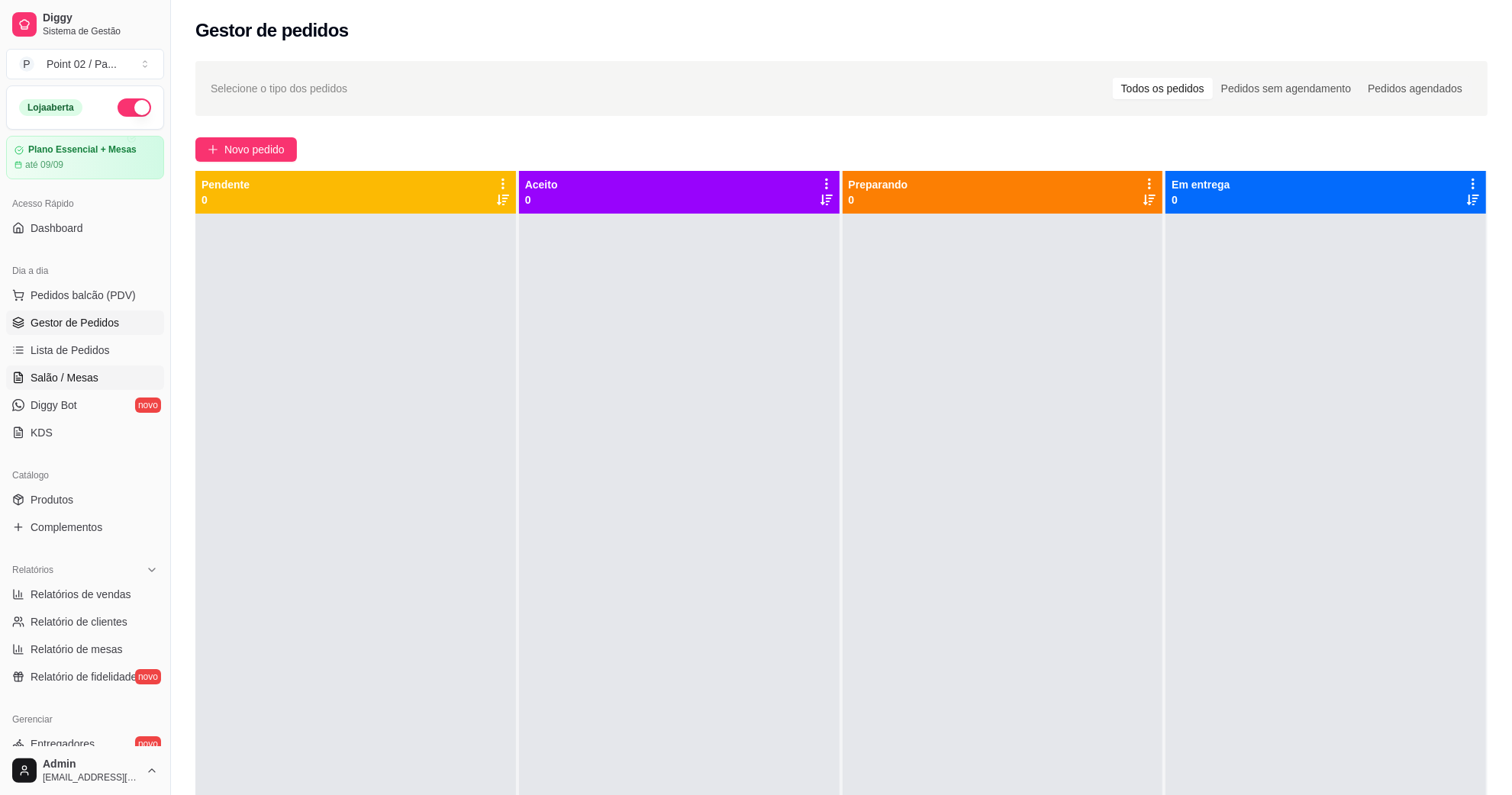
click at [85, 383] on span "Salão / Mesas" at bounding box center [64, 378] width 68 height 15
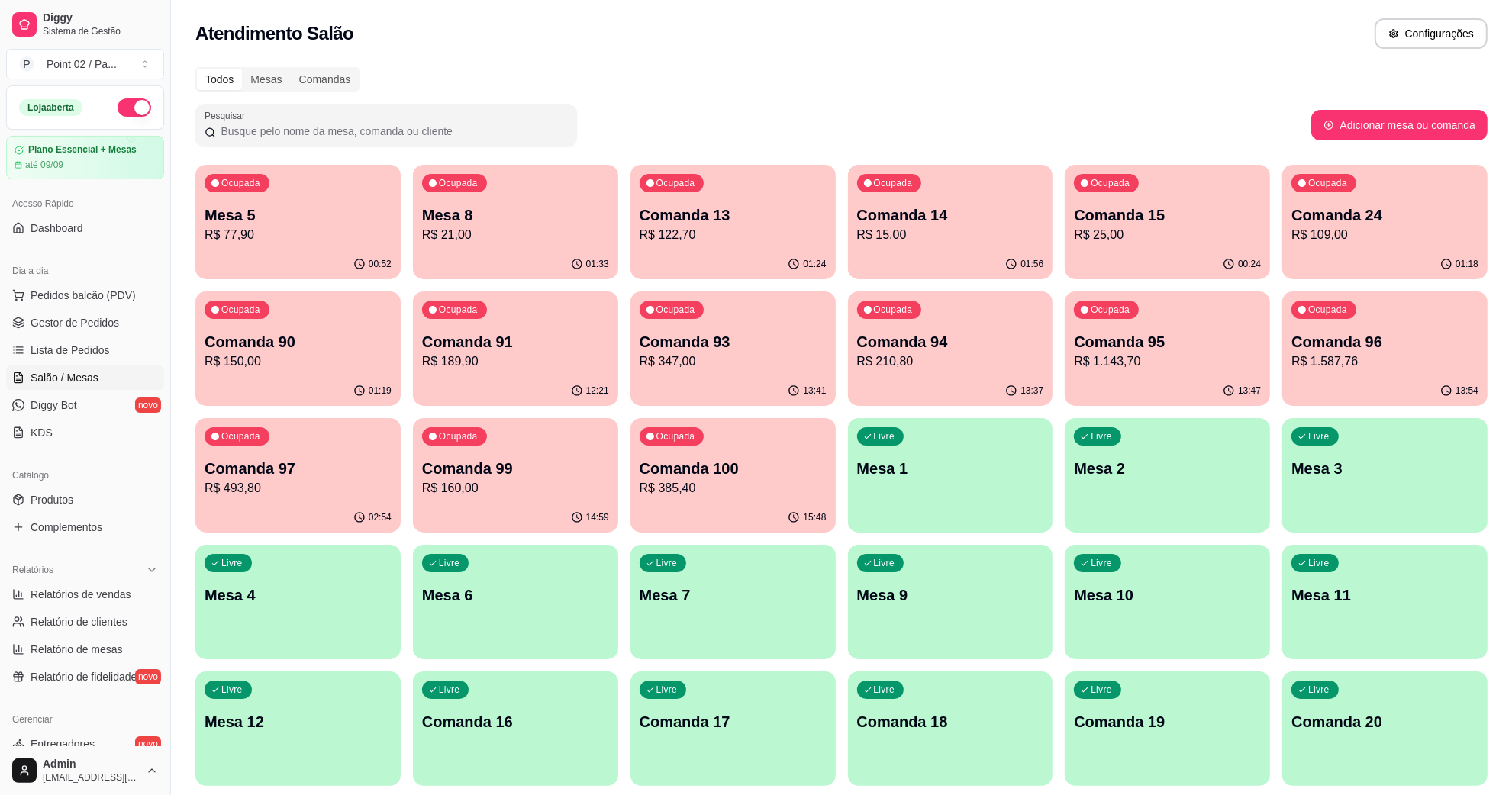
click at [326, 227] on p "R$ 77,90" at bounding box center [298, 235] width 187 height 19
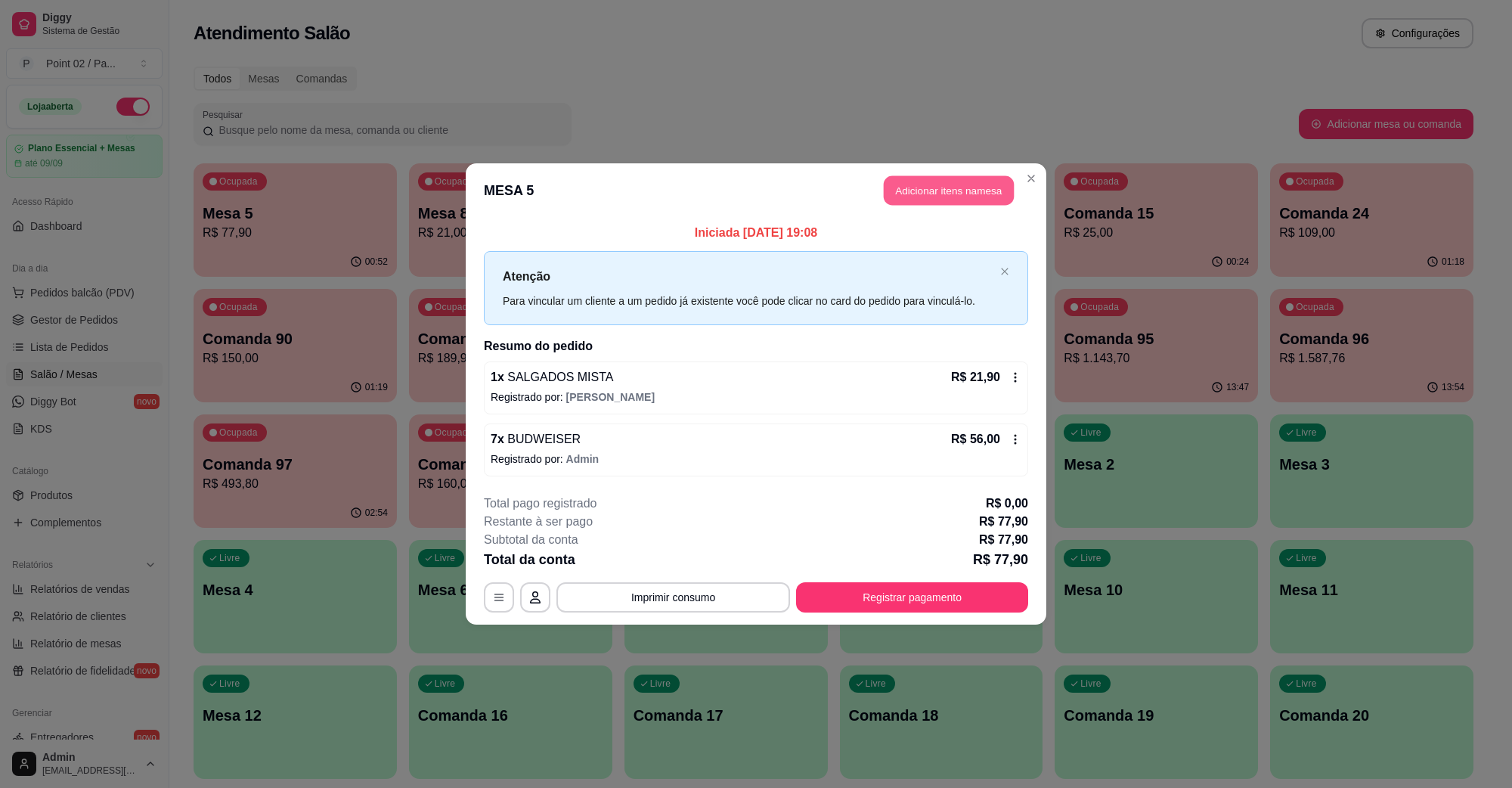
click at [949, 200] on button "Adicionar itens na mesa" at bounding box center [949, 190] width 130 height 29
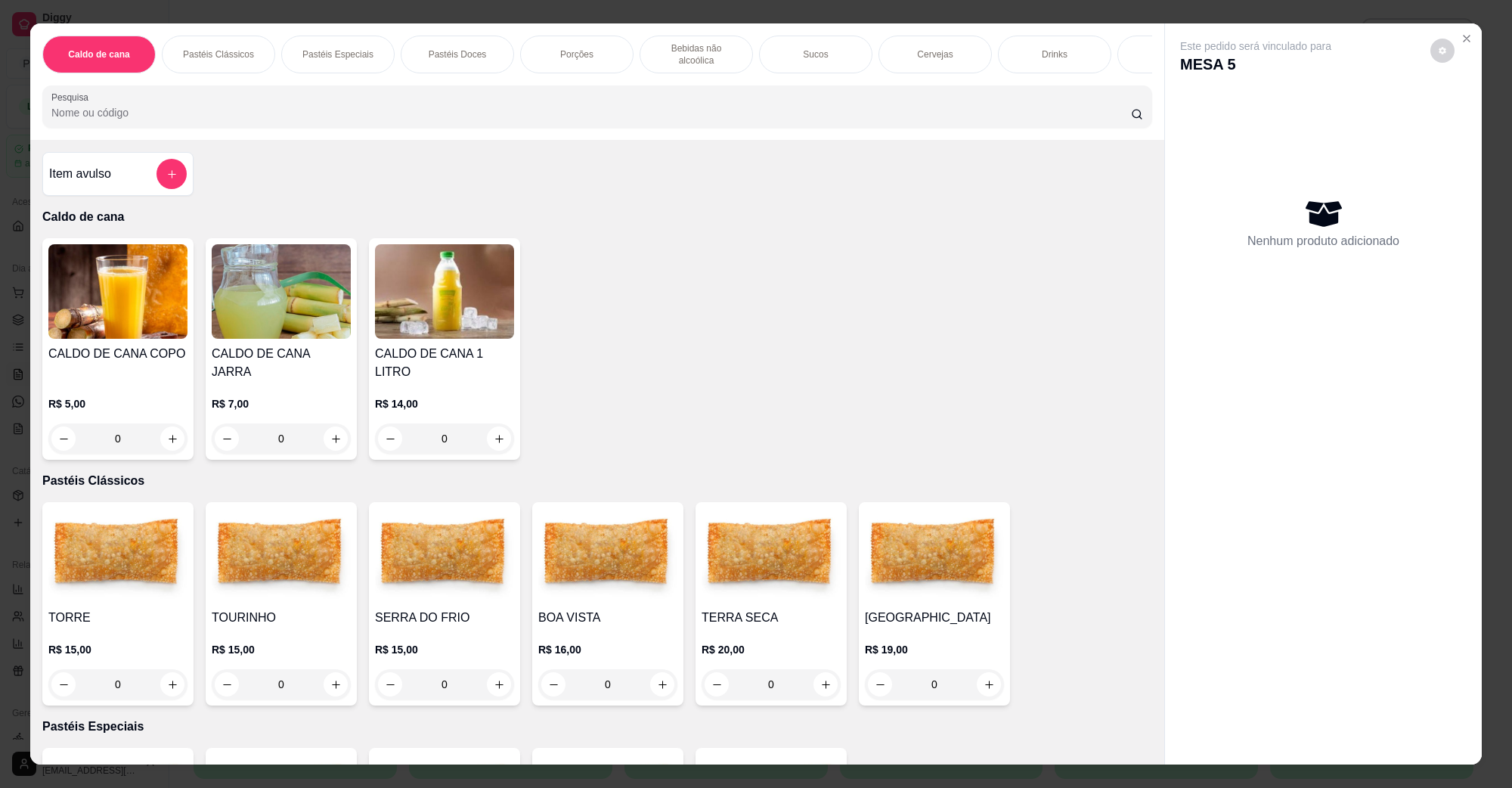
click at [901, 57] on div "Cervejas" at bounding box center [935, 54] width 113 height 38
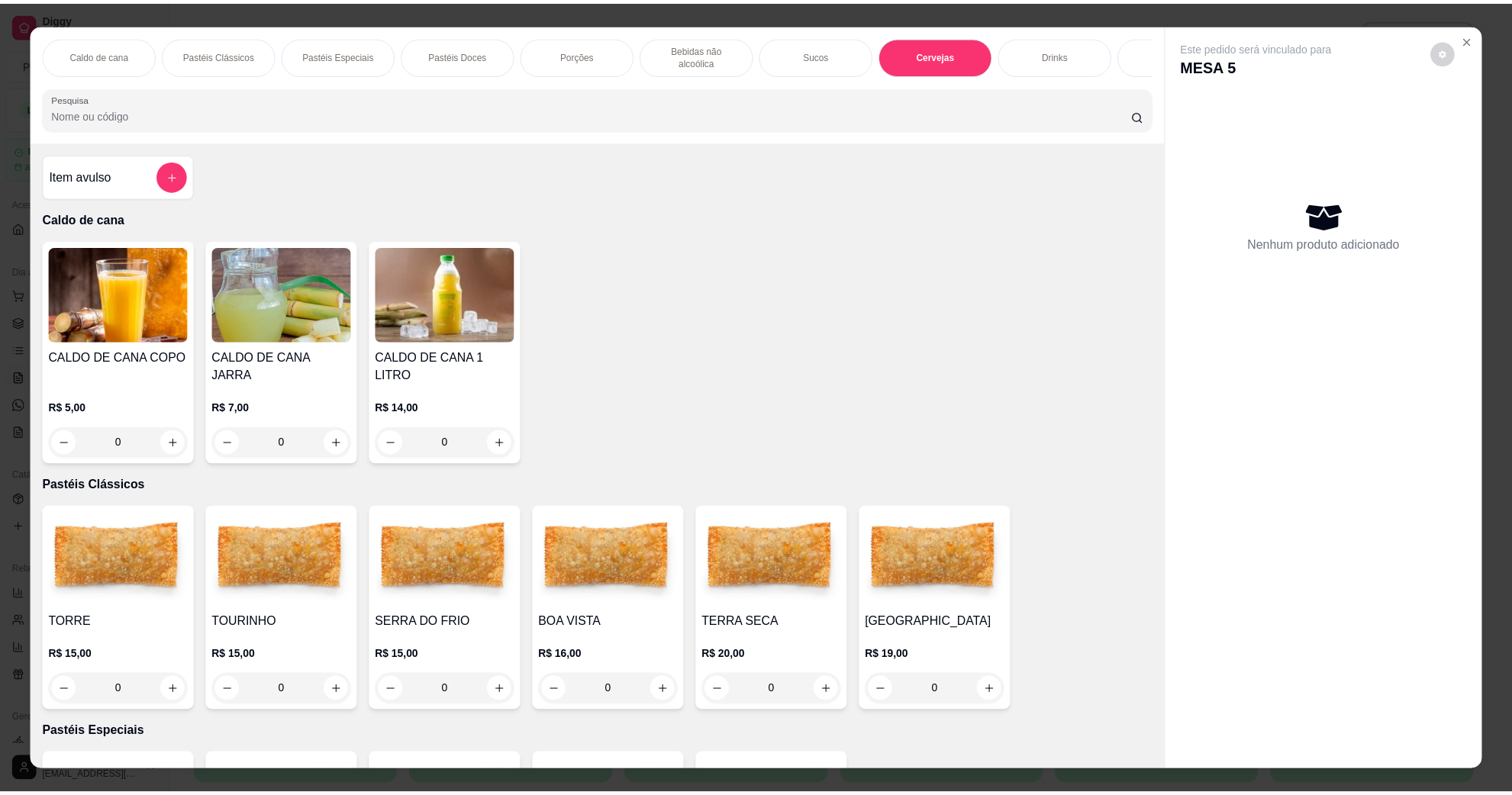
scroll to position [25, 0]
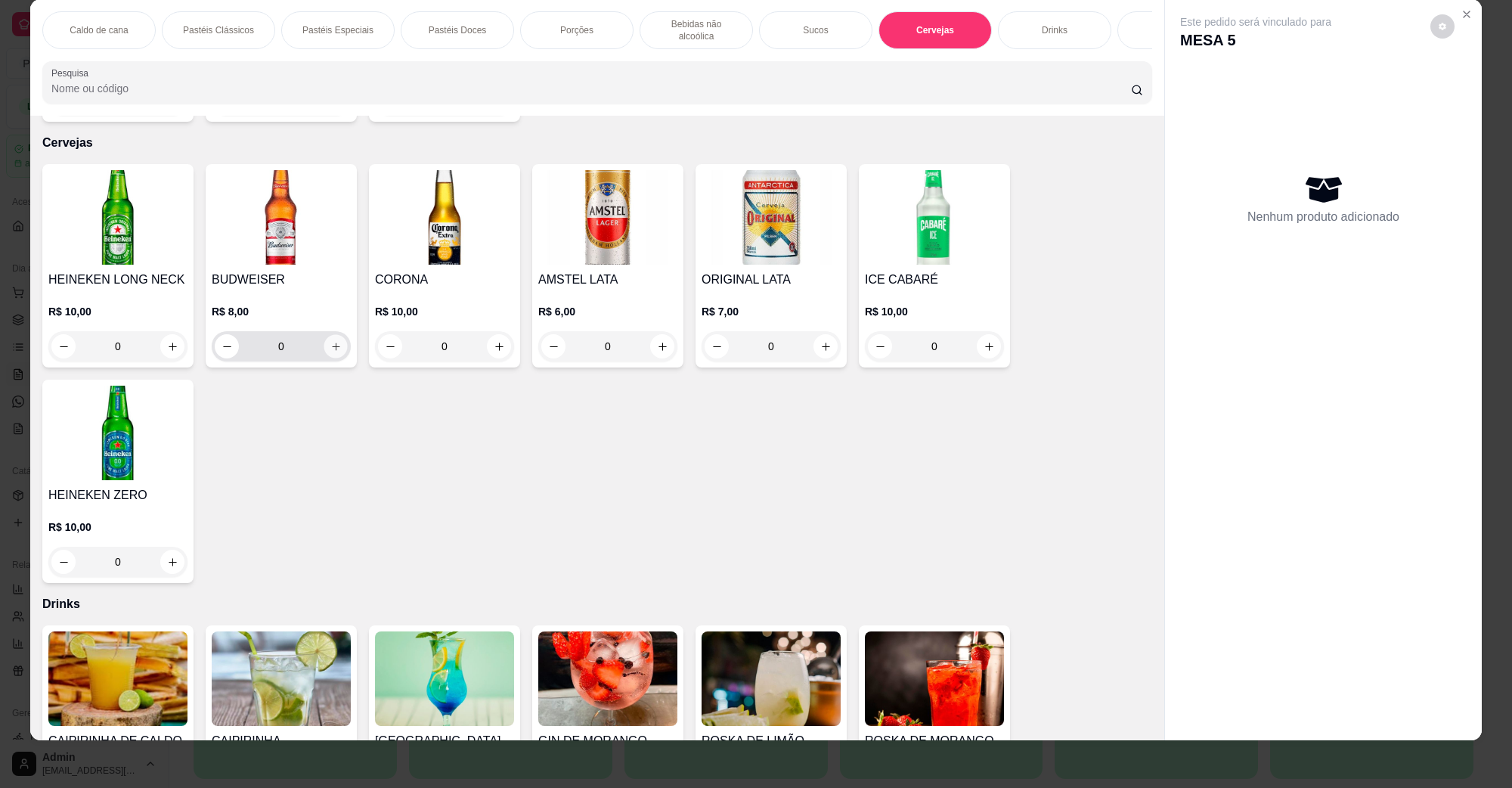
click at [326, 335] on button "increase-product-quantity" at bounding box center [335, 347] width 23 height 23
click at [325, 335] on button "increase-product-quantity" at bounding box center [335, 347] width 23 height 23
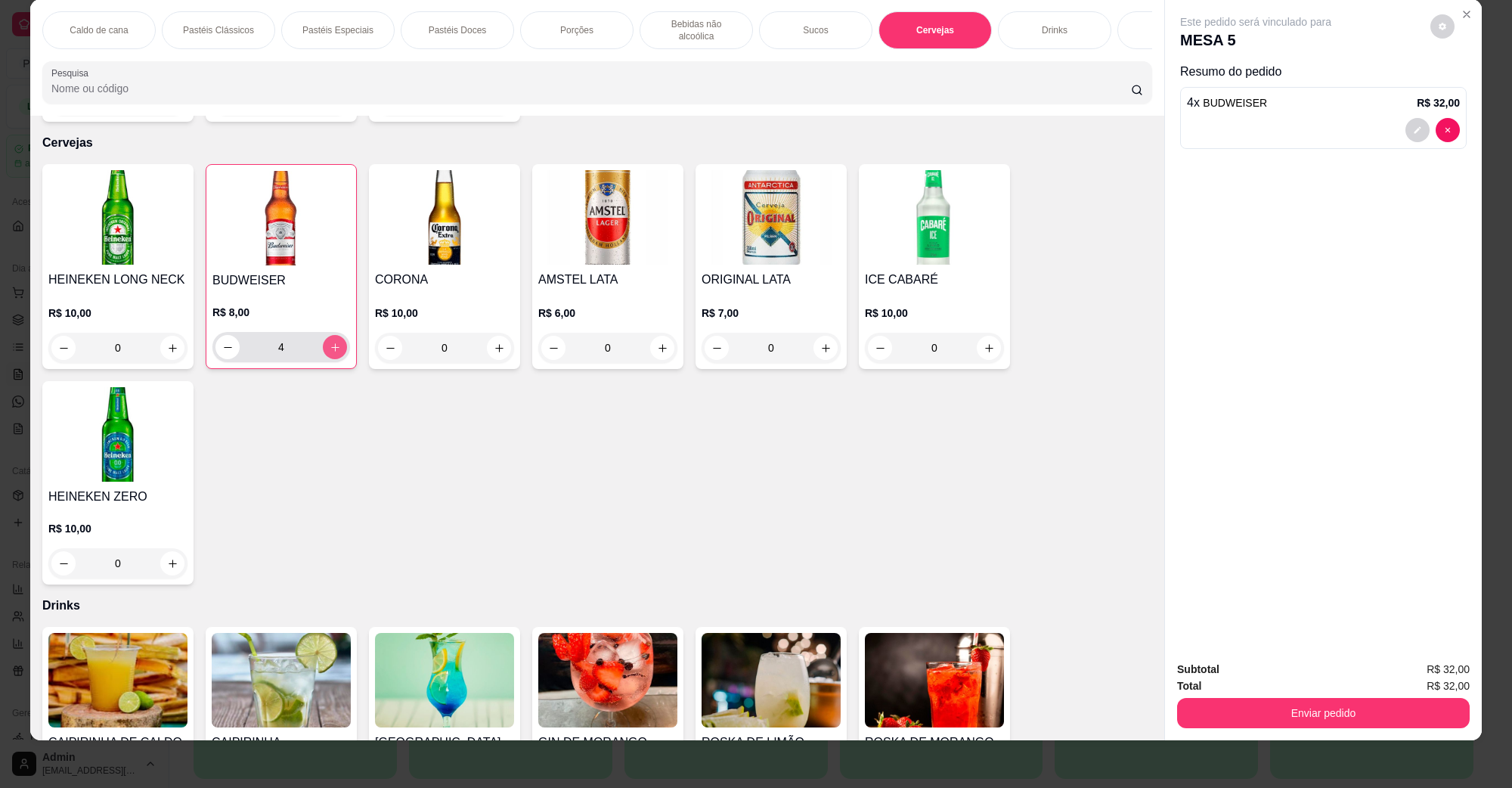
click at [329, 342] on icon "increase-product-quantity" at bounding box center [335, 348] width 12 height 12
type input "5"
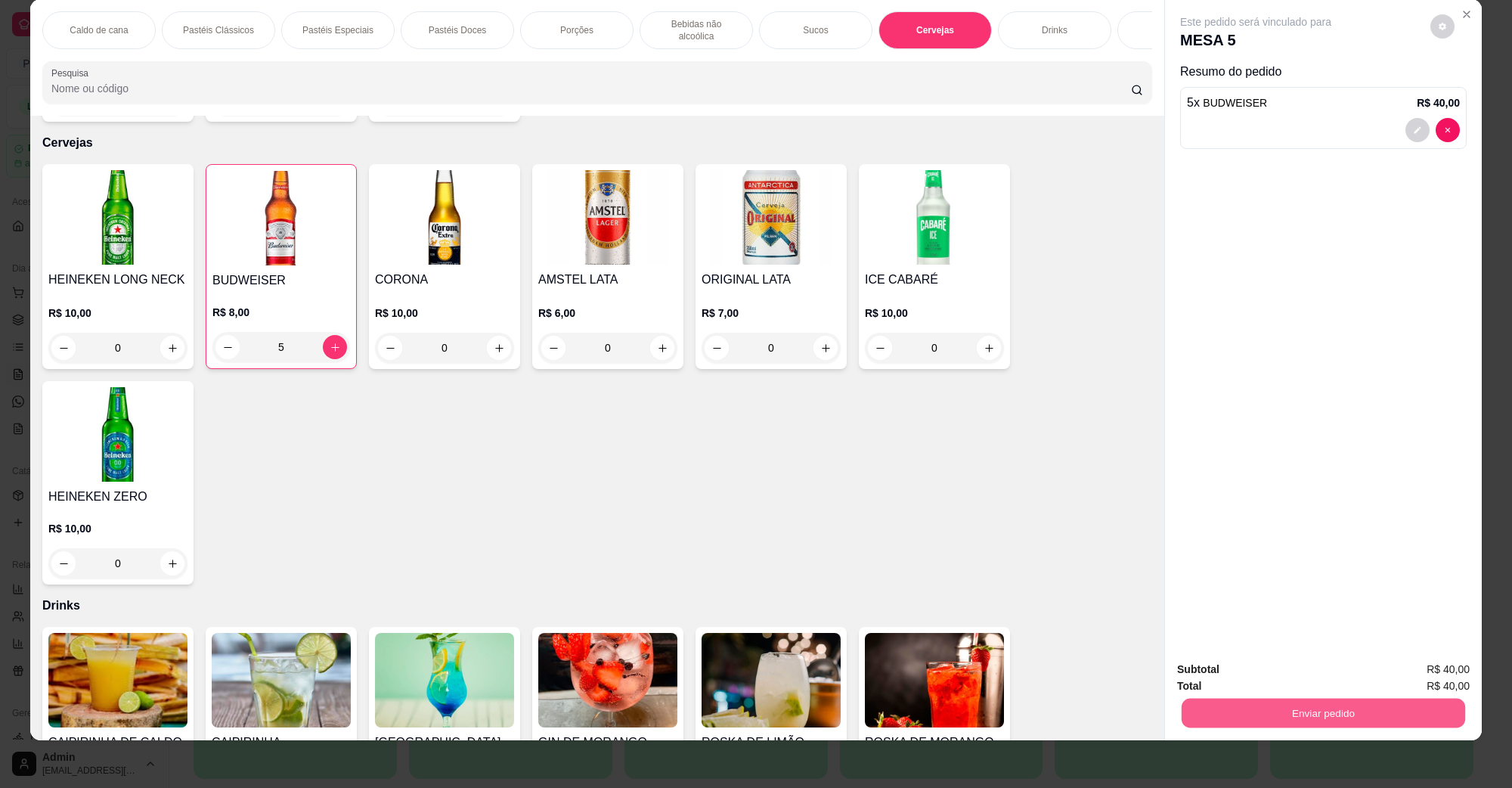
click at [1278, 715] on button "Enviar pedido" at bounding box center [1323, 713] width 283 height 29
click at [1286, 674] on button "Não registrar e enviar pedido" at bounding box center [1272, 675] width 153 height 28
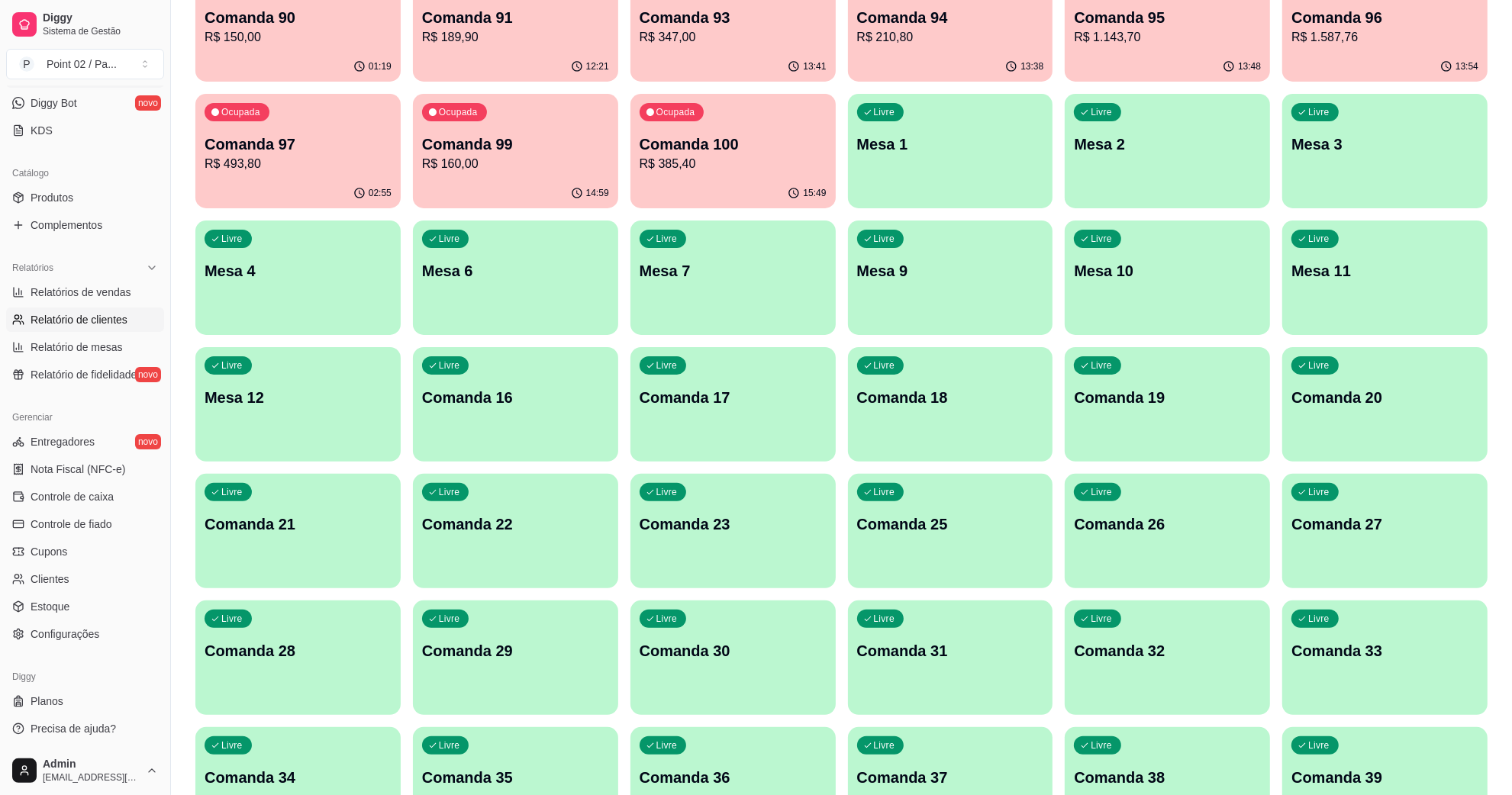
scroll to position [573, 0]
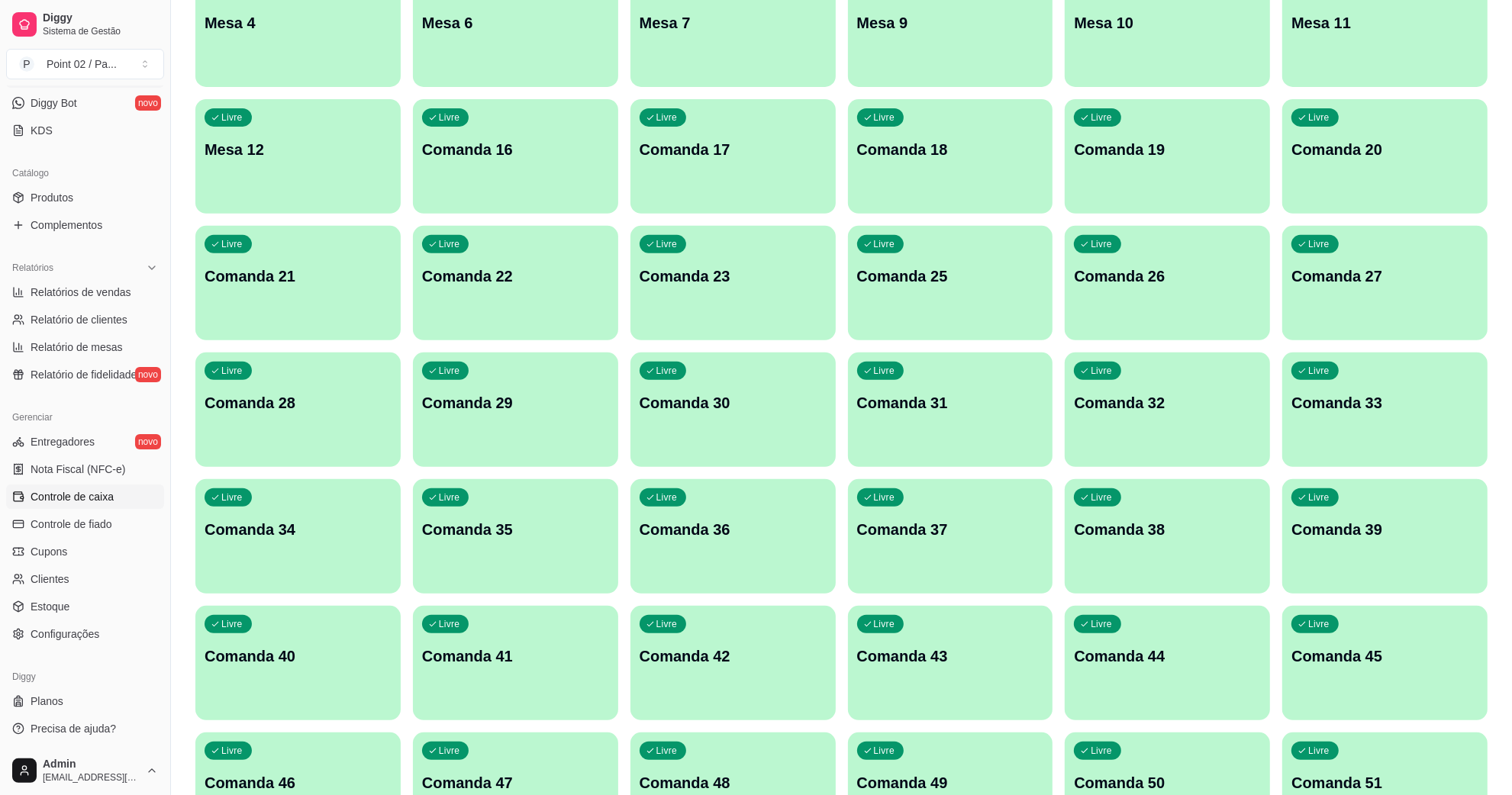
click at [101, 505] on link "Controle de caixa" at bounding box center [85, 496] width 158 height 25
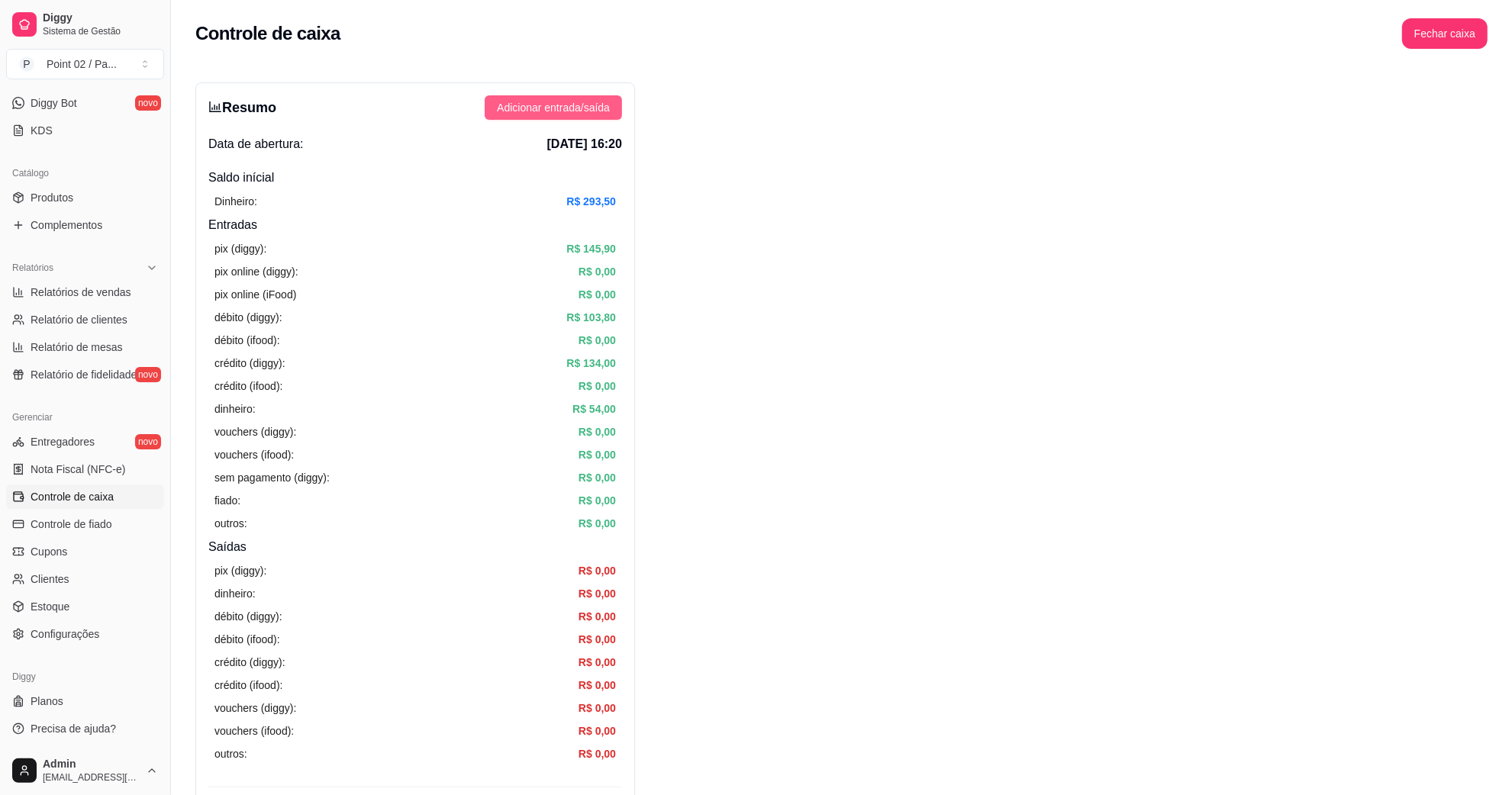
click at [594, 113] on span "Adicionar entrada/saída" at bounding box center [553, 107] width 113 height 17
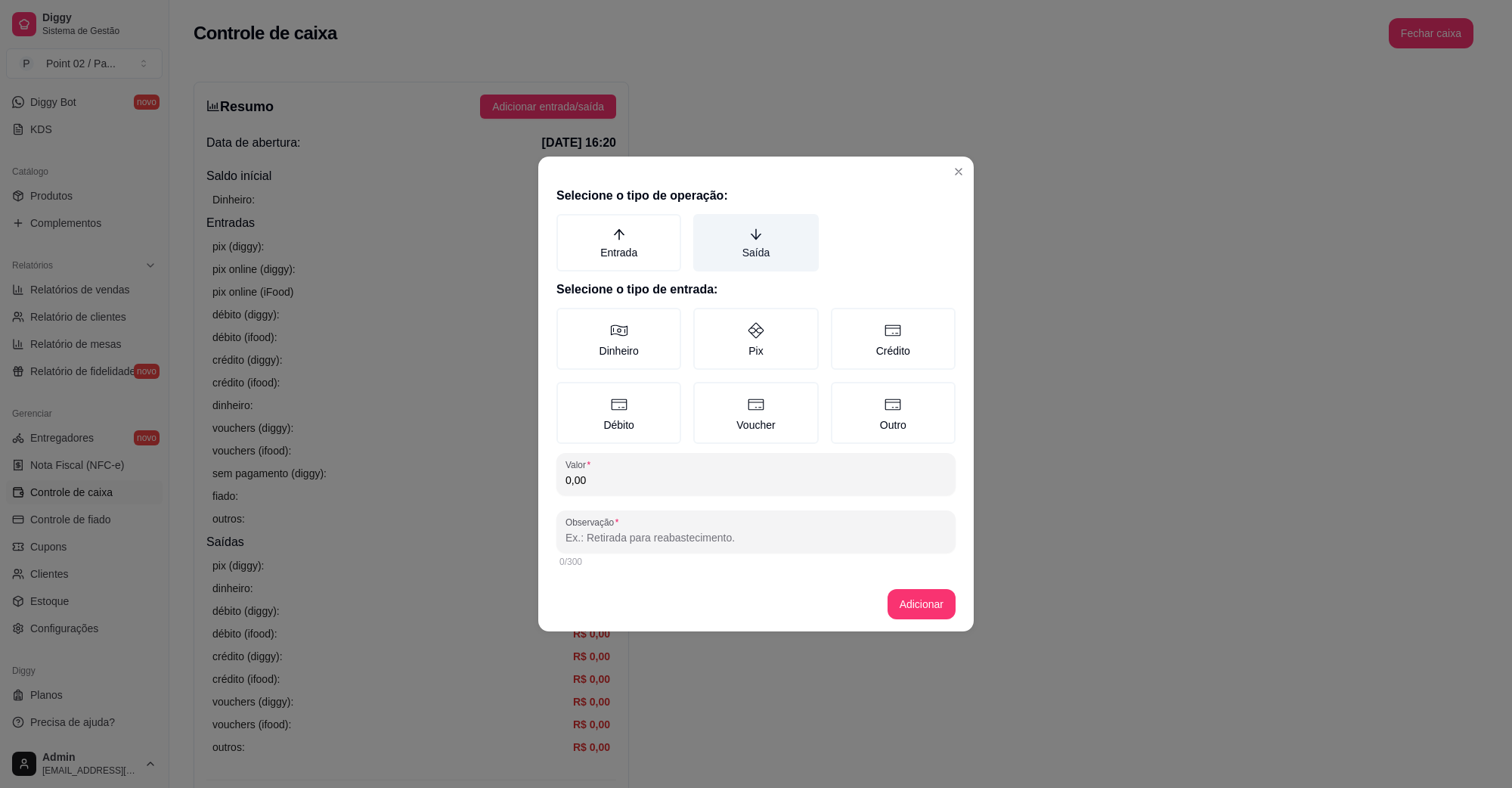
click at [738, 270] on label "Saída" at bounding box center [755, 242] width 125 height 58
click at [705, 226] on button "Saída" at bounding box center [698, 219] width 12 height 12
click at [635, 339] on label "Dinheiro" at bounding box center [619, 339] width 125 height 62
click at [568, 319] on button "Dinheiro" at bounding box center [562, 313] width 12 height 12
click at [679, 474] on input "0,00" at bounding box center [756, 480] width 381 height 15
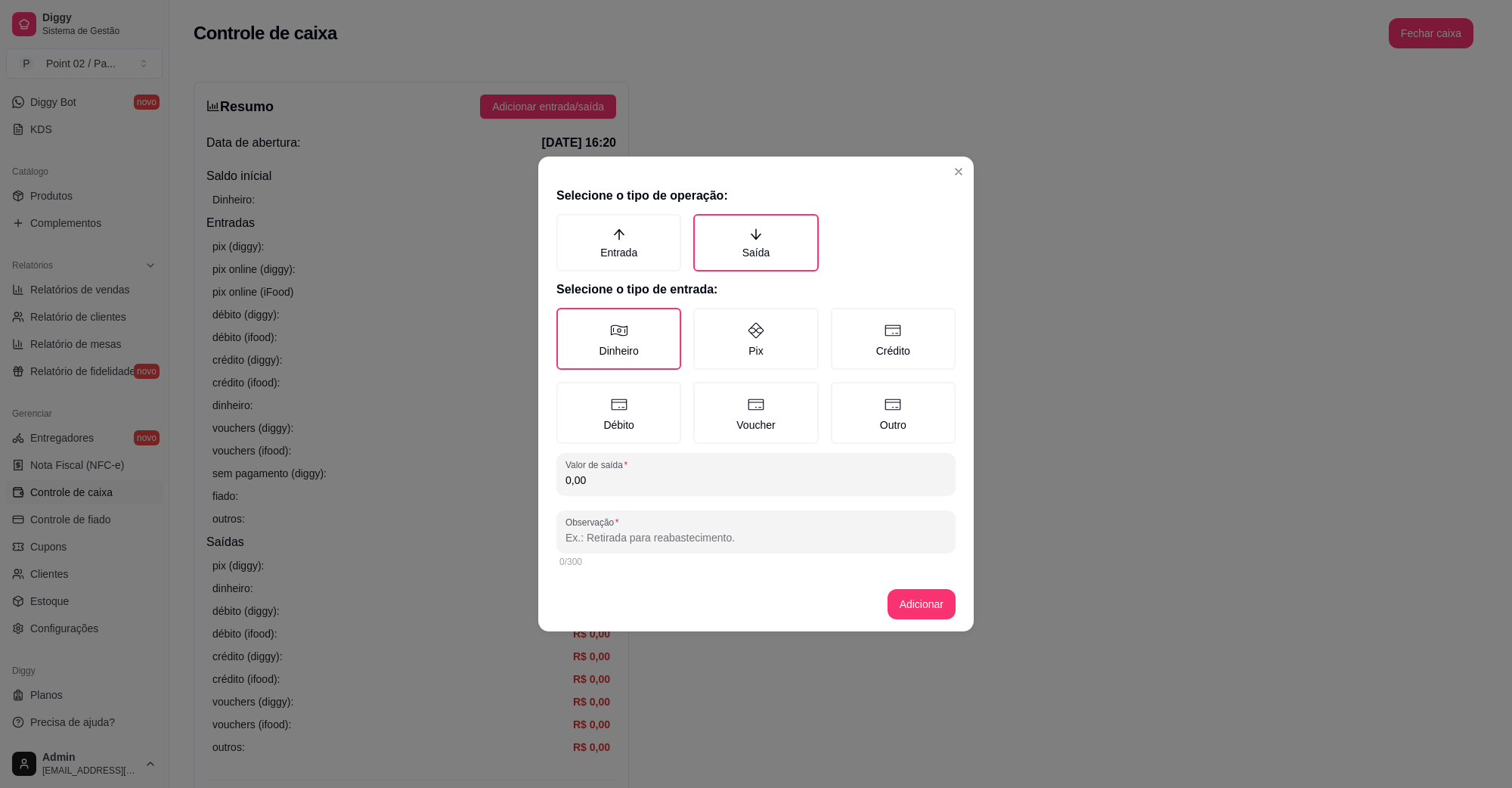
drag, startPoint x: 678, startPoint y: 475, endPoint x: 626, endPoint y: 490, distance: 54.1
click at [626, 490] on div "Valor de saída 0,00" at bounding box center [756, 474] width 399 height 43
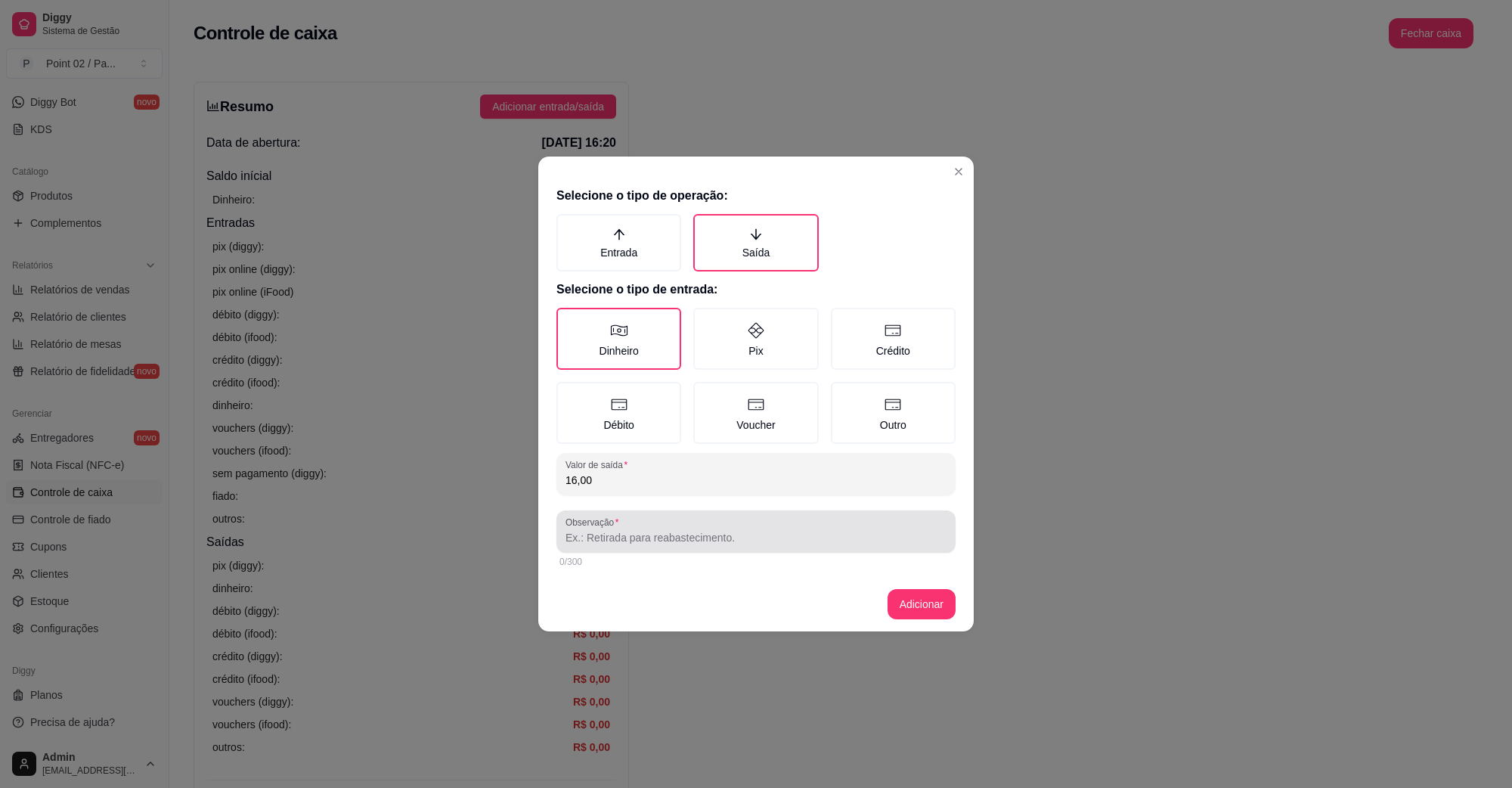
type input "16,00"
click at [643, 526] on div at bounding box center [756, 531] width 381 height 30
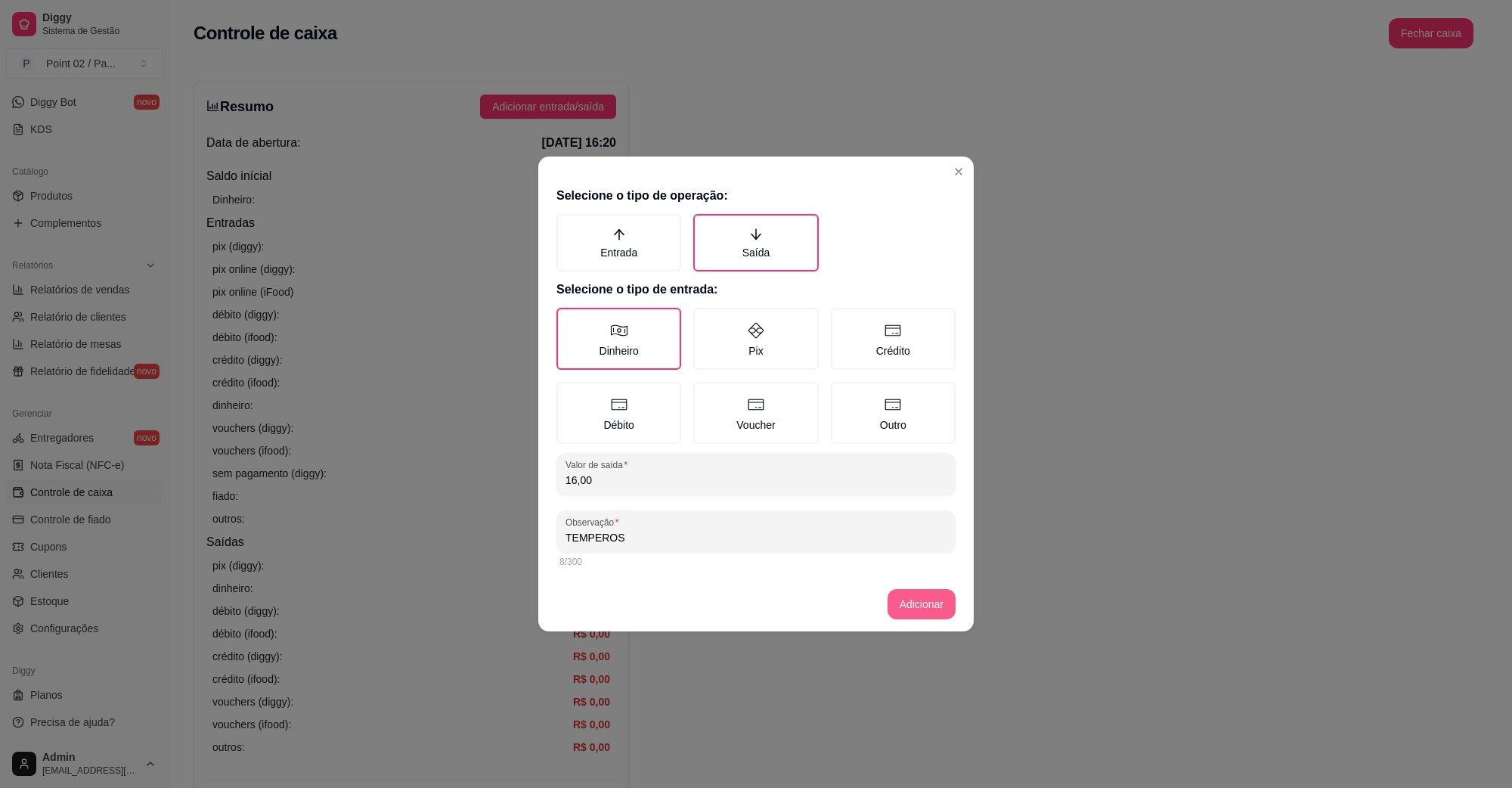
type input "TEMPEROS"
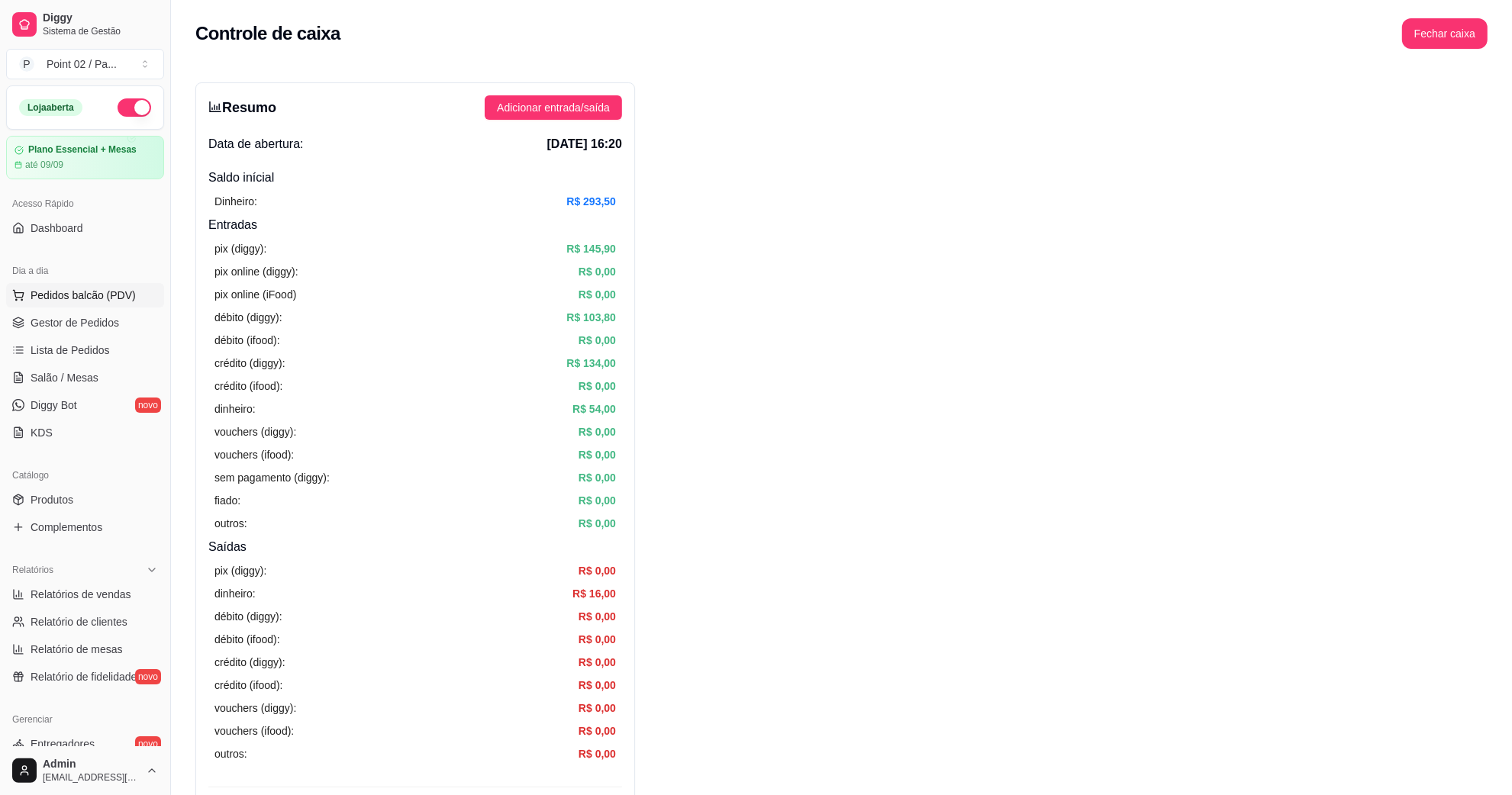
click at [36, 288] on span "Pedidos balcão (PDV)" at bounding box center [83, 295] width 105 height 15
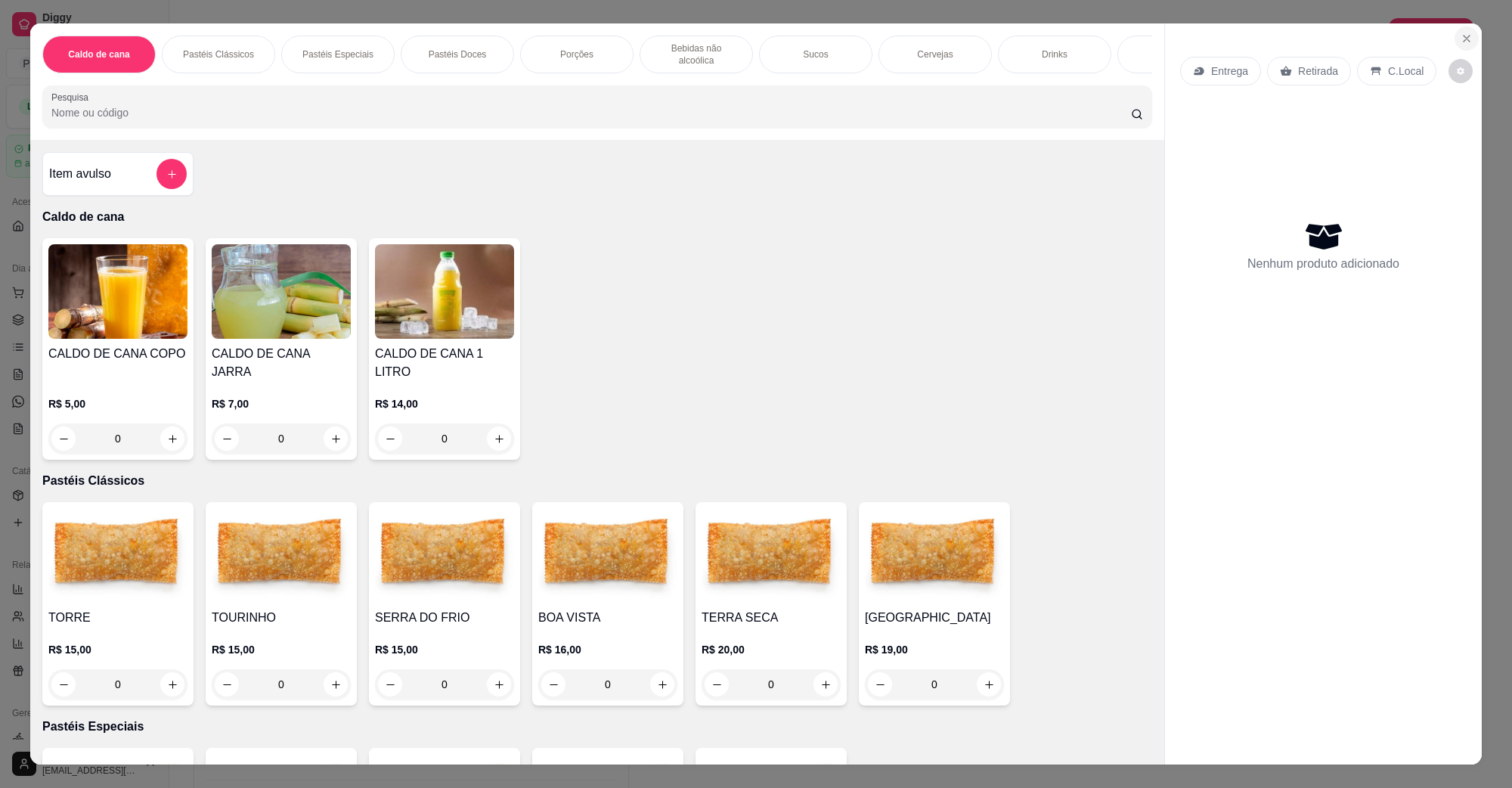
click at [1455, 36] on button "Close" at bounding box center [1467, 39] width 24 height 24
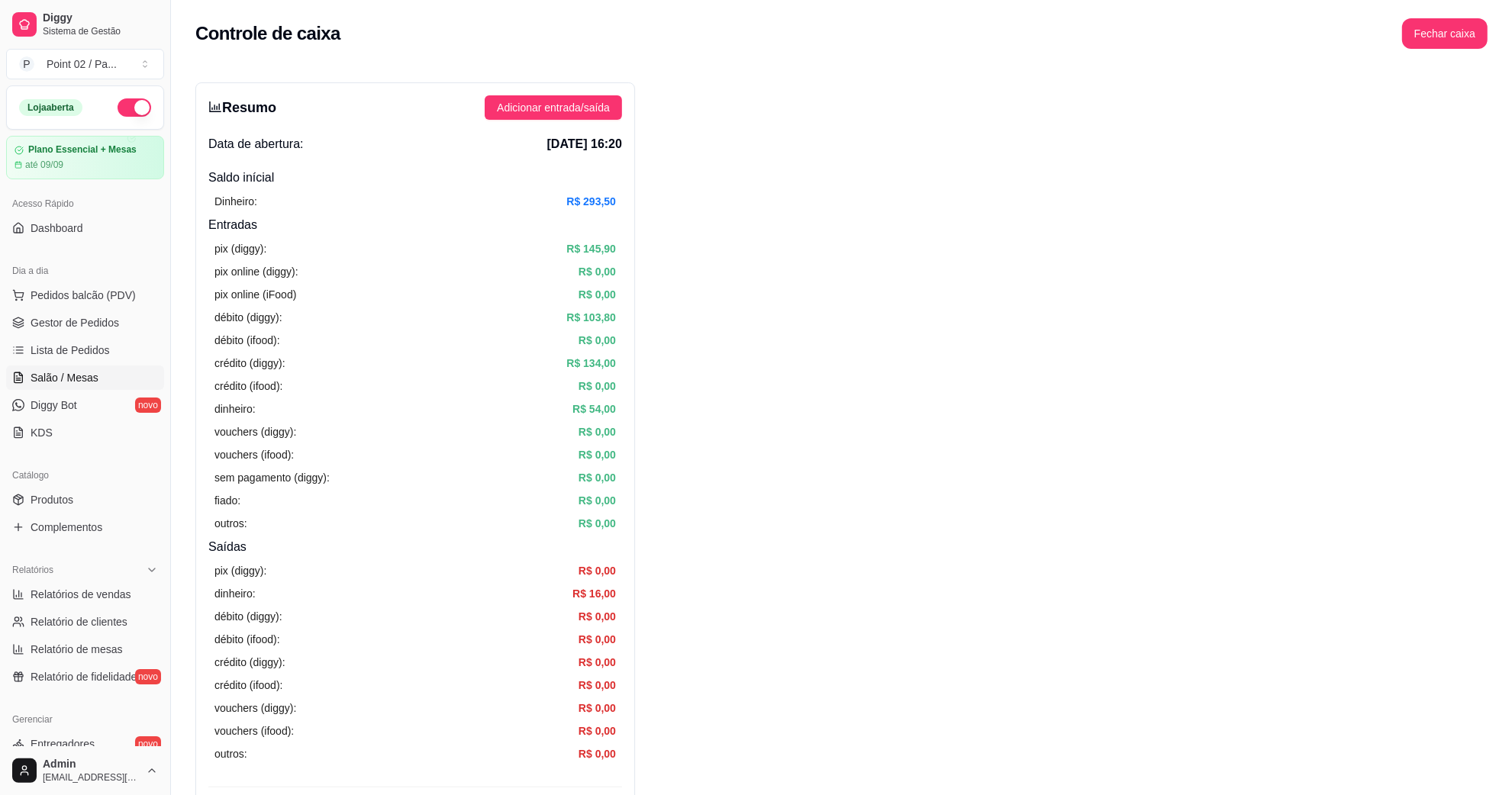
click at [102, 378] on link "Salão / Mesas" at bounding box center [85, 377] width 158 height 25
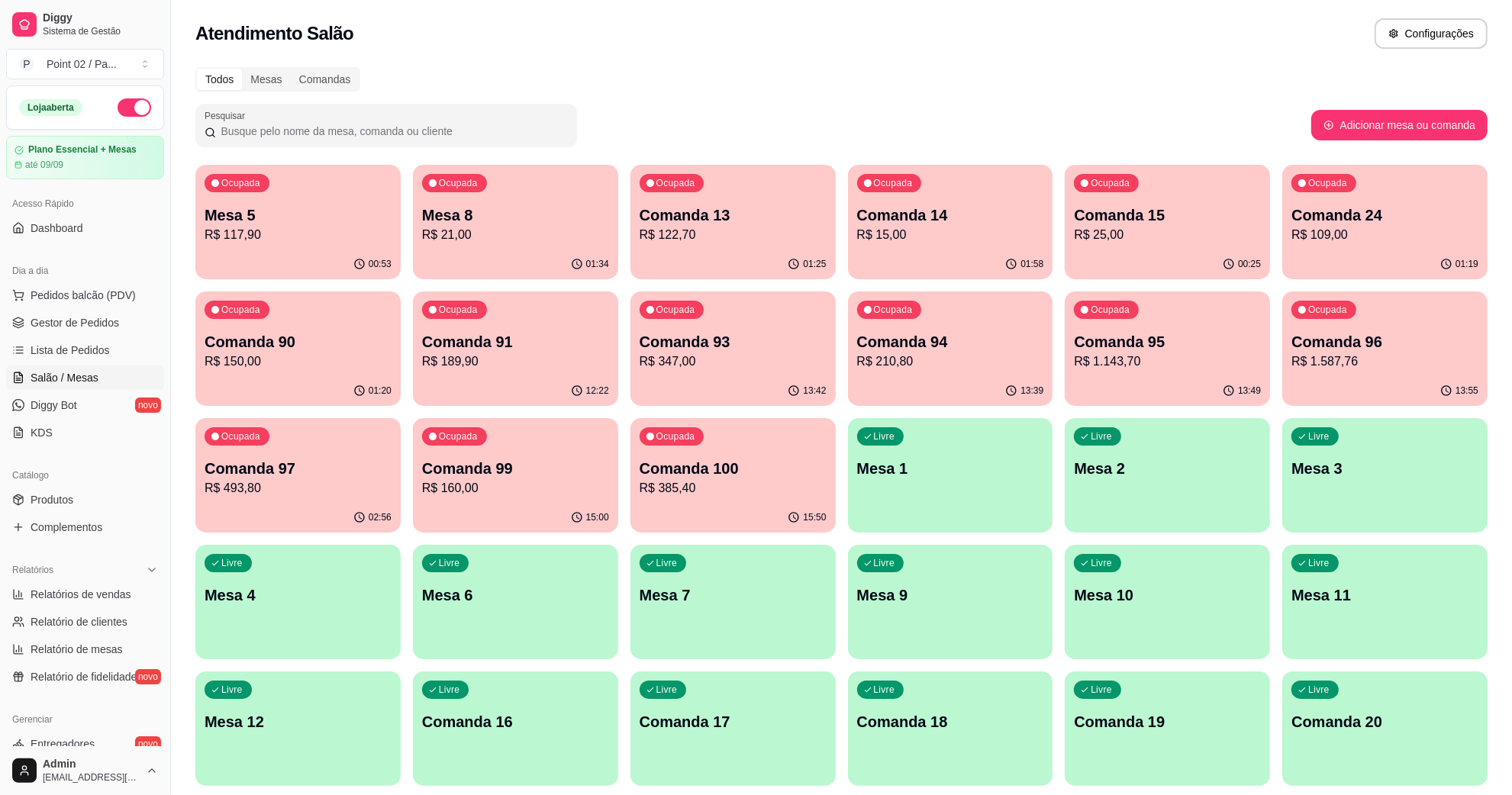
click at [1143, 328] on div "Ocupada Comanda 95 R$ 1.143,70" at bounding box center [1168, 334] width 206 height 85
click at [1382, 334] on p "Comanda 96" at bounding box center [1384, 342] width 187 height 21
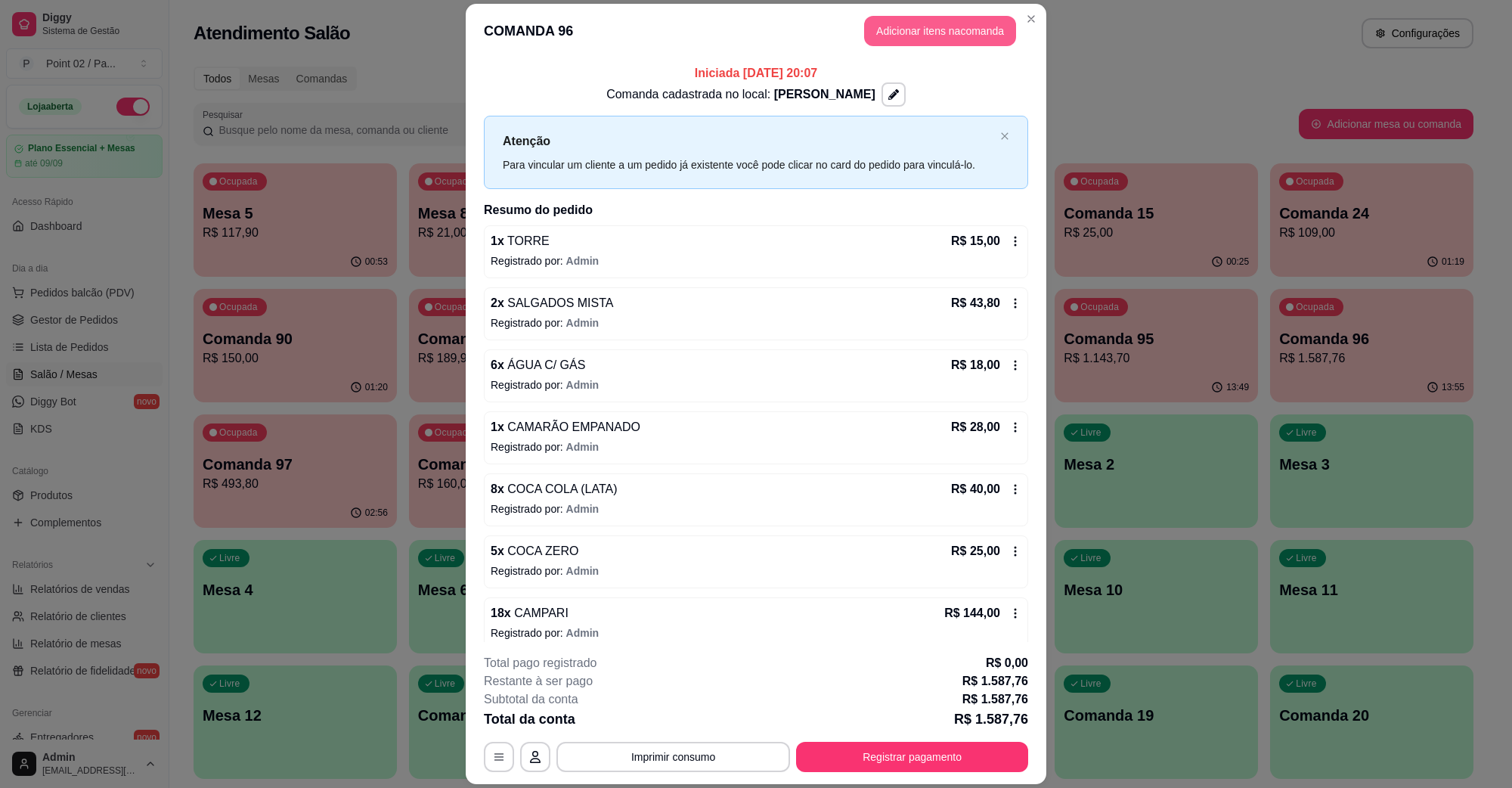
click at [938, 29] on button "Adicionar itens na comanda" at bounding box center [940, 31] width 152 height 30
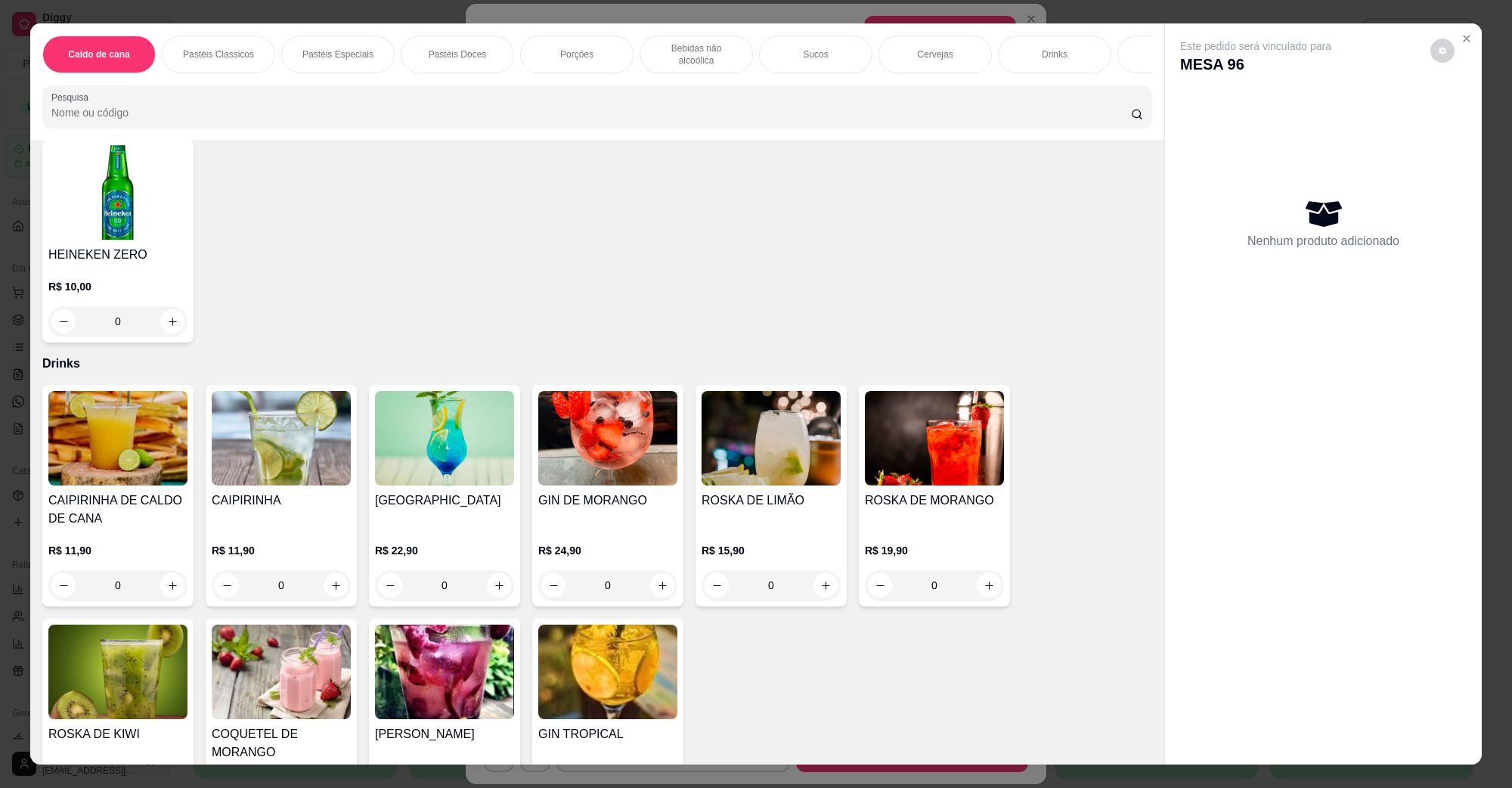
scroll to position [2836, 0]
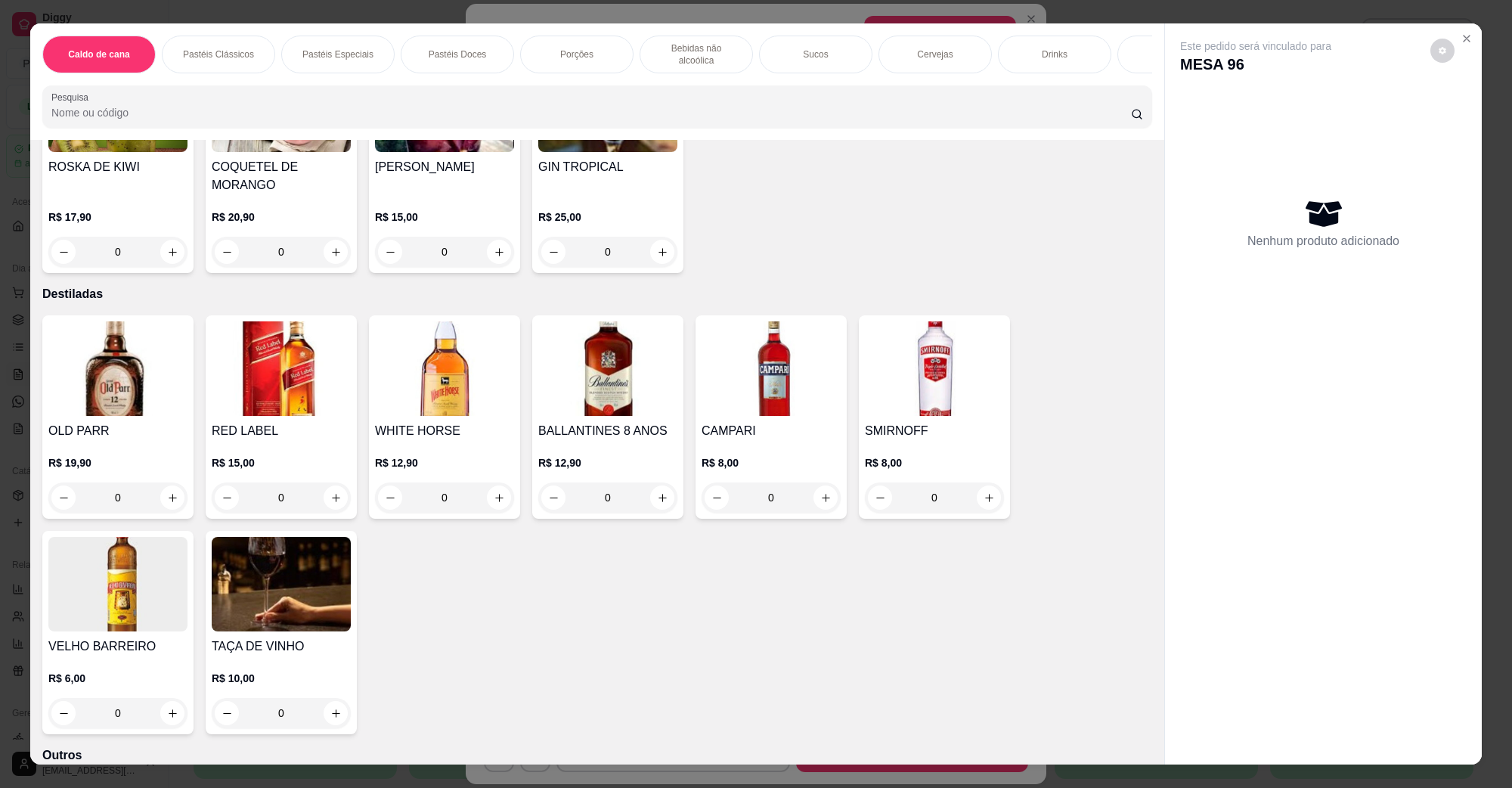
click at [750, 376] on img at bounding box center [771, 368] width 139 height 95
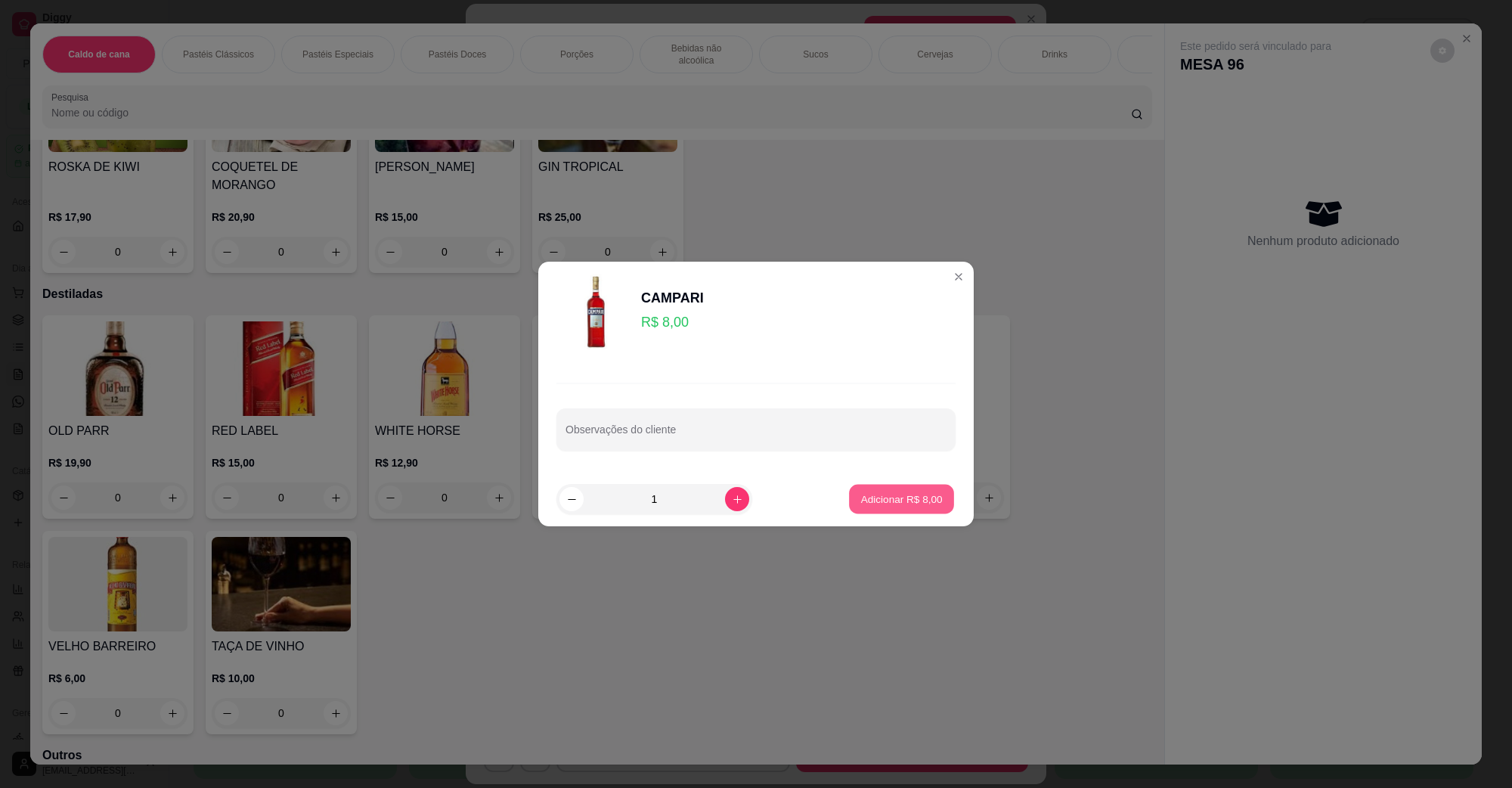
click at [921, 511] on button "Adicionar R$ 8,00" at bounding box center [901, 499] width 105 height 29
type input "1"
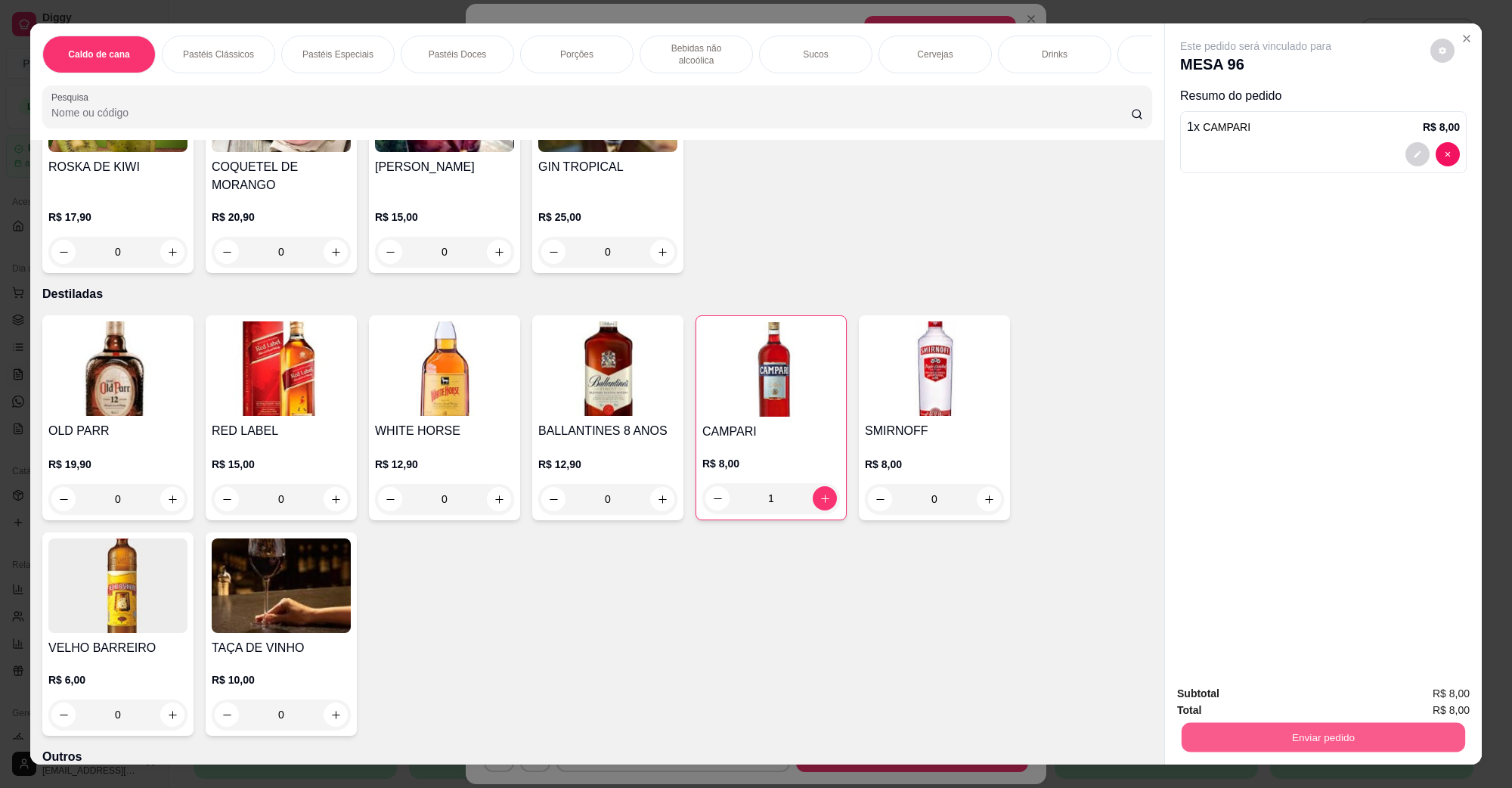
click at [1336, 746] on button "Enviar pedido" at bounding box center [1323, 737] width 283 height 29
click at [1278, 698] on button "Não registrar e enviar pedido" at bounding box center [1273, 700] width 158 height 29
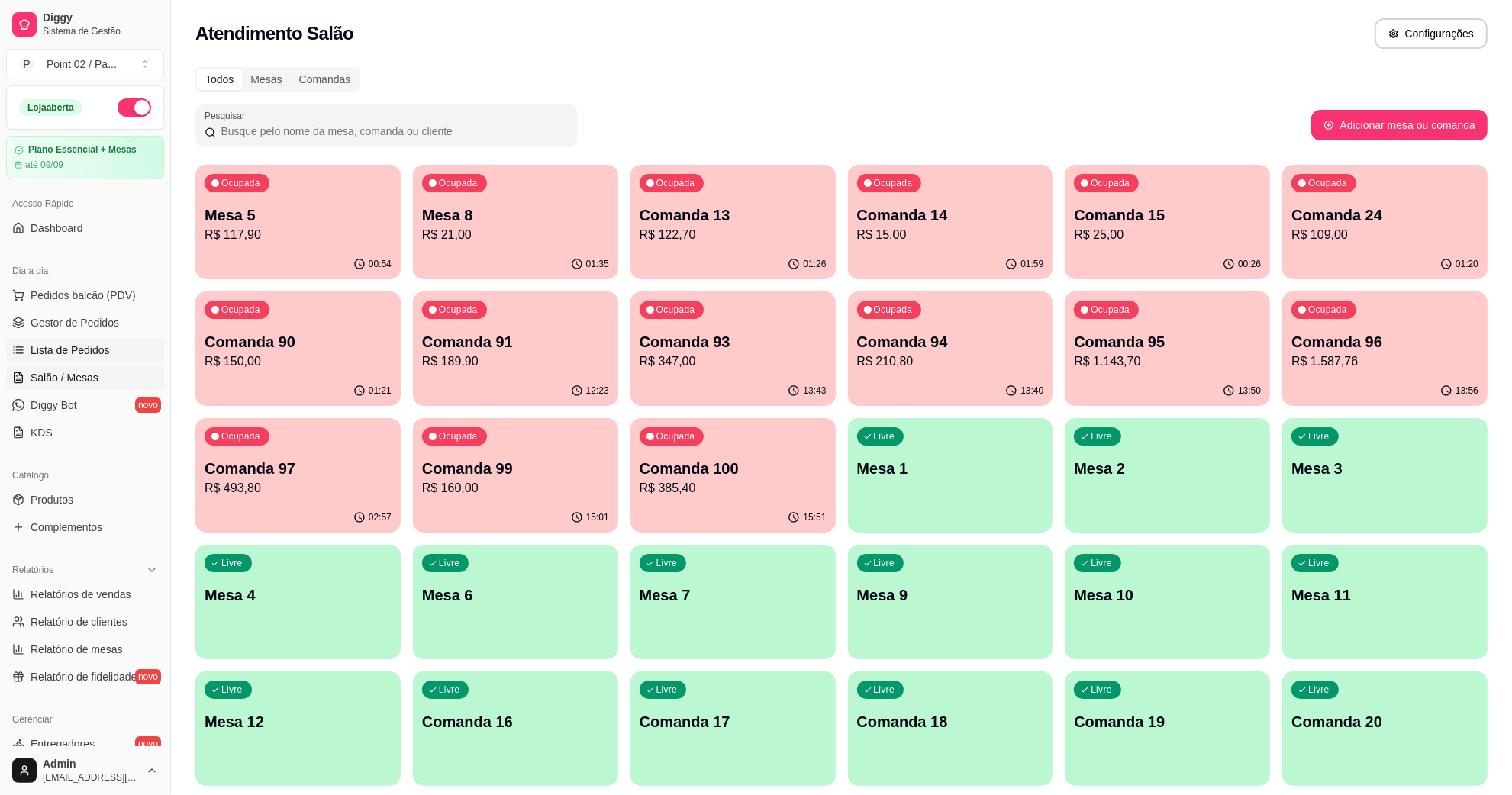
click at [62, 345] on span "Lista de Pedidos" at bounding box center [70, 350] width 80 height 15
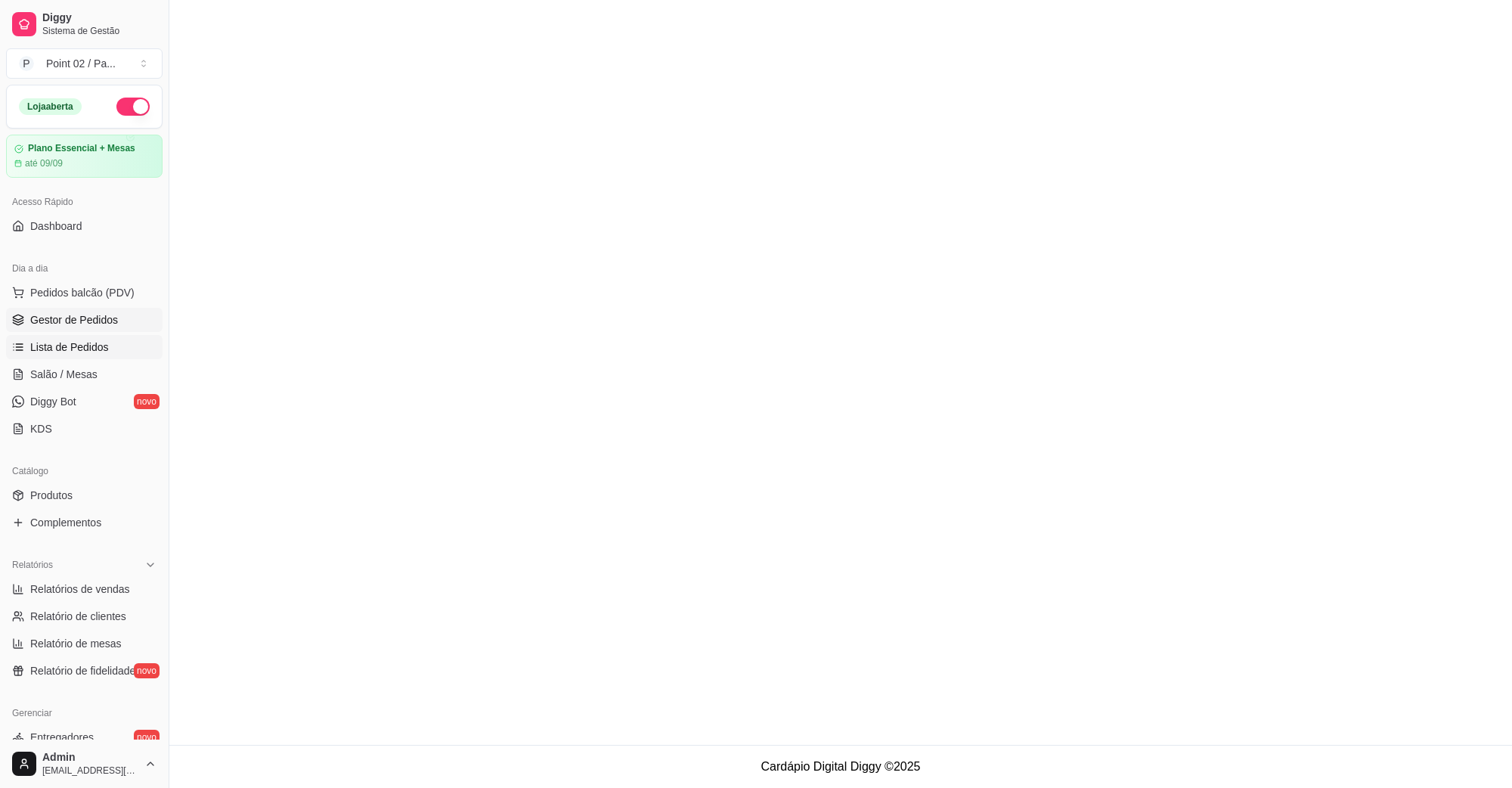
click at [73, 329] on link "Gestor de Pedidos" at bounding box center [84, 319] width 157 height 24
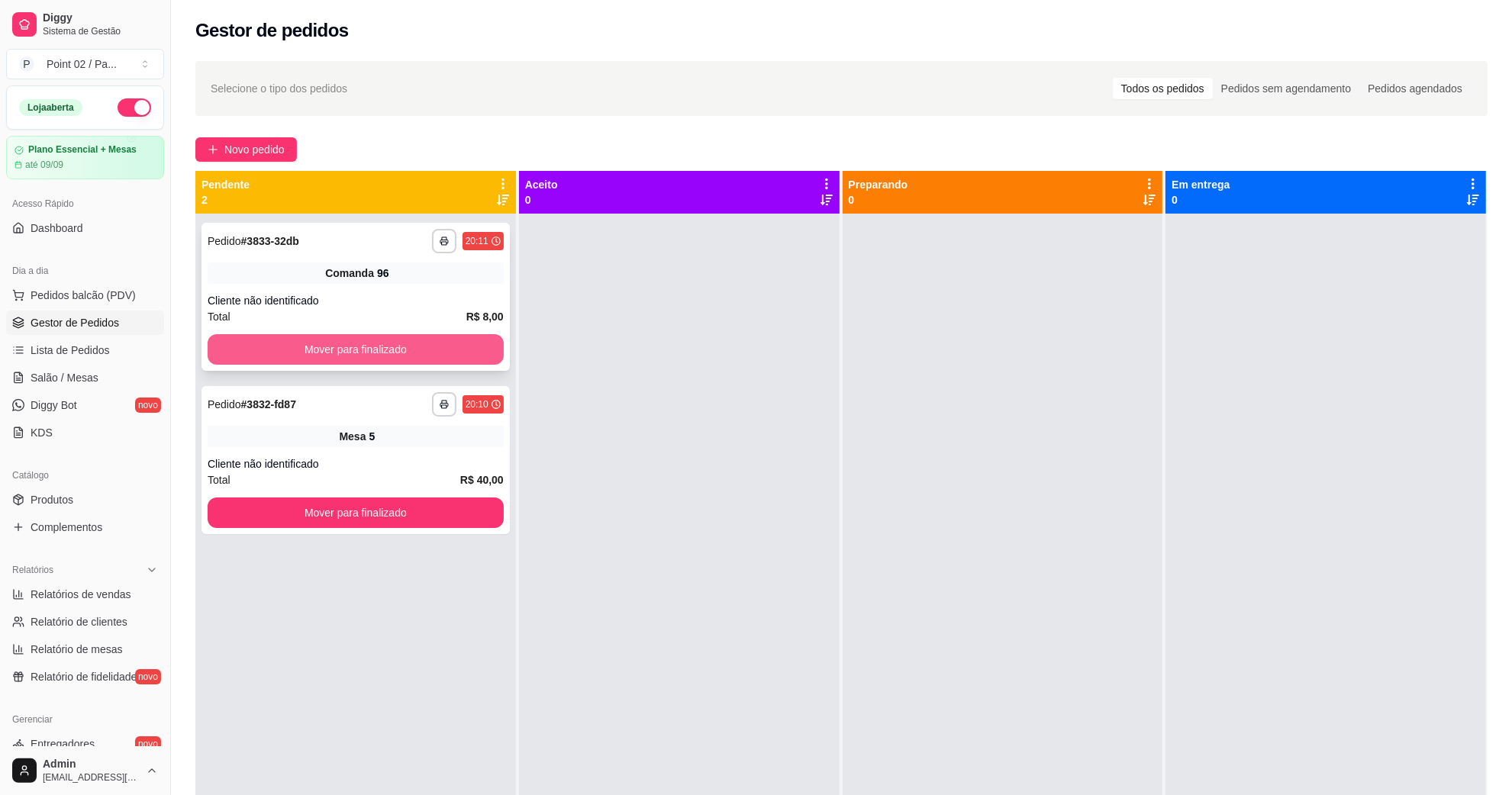
click at [371, 337] on button "Mover para finalizado" at bounding box center [355, 349] width 296 height 30
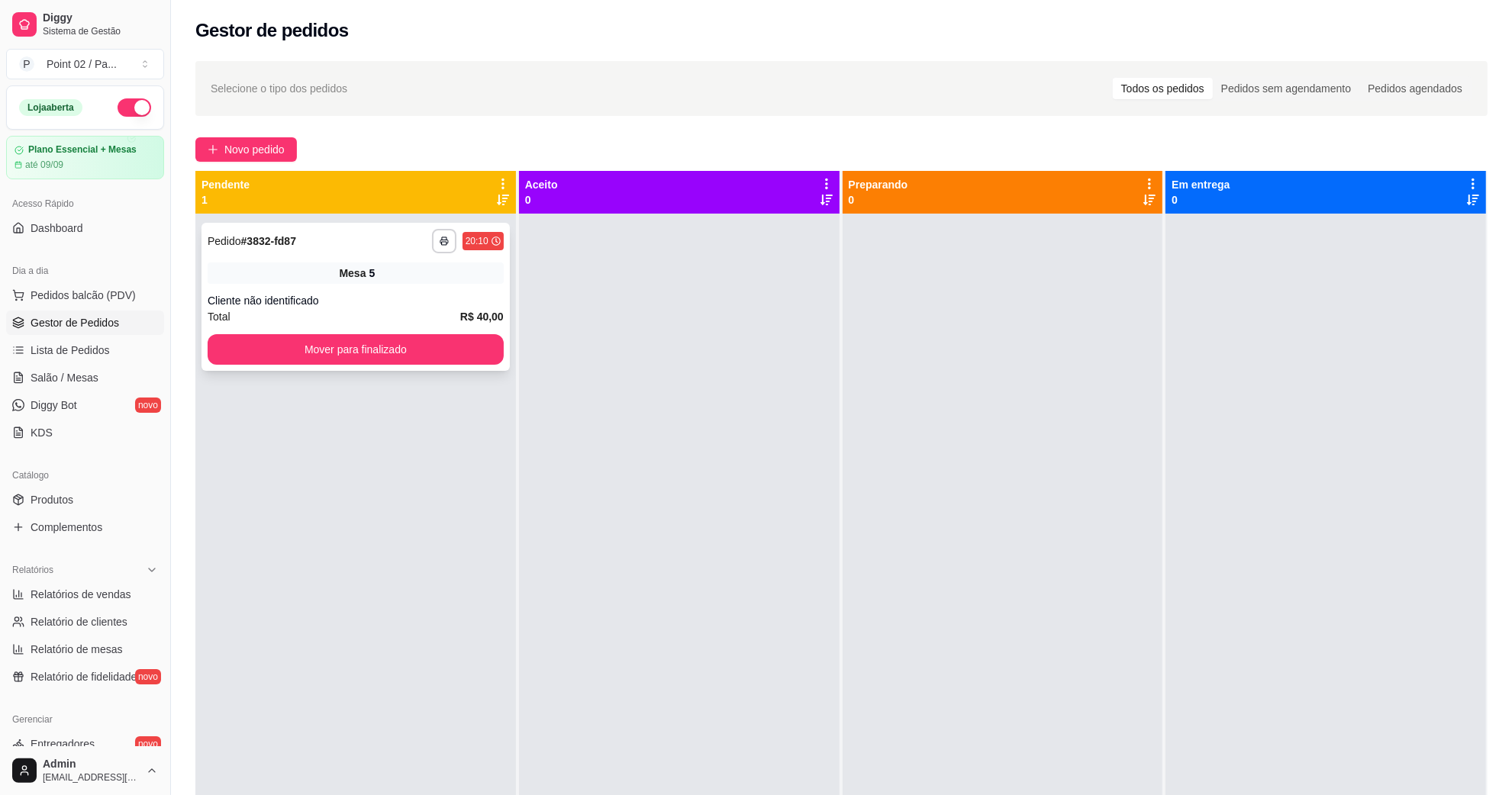
click at [356, 515] on div "**********" at bounding box center [355, 611] width 321 height 795
click at [372, 356] on button "Mover para finalizado" at bounding box center [355, 349] width 287 height 30
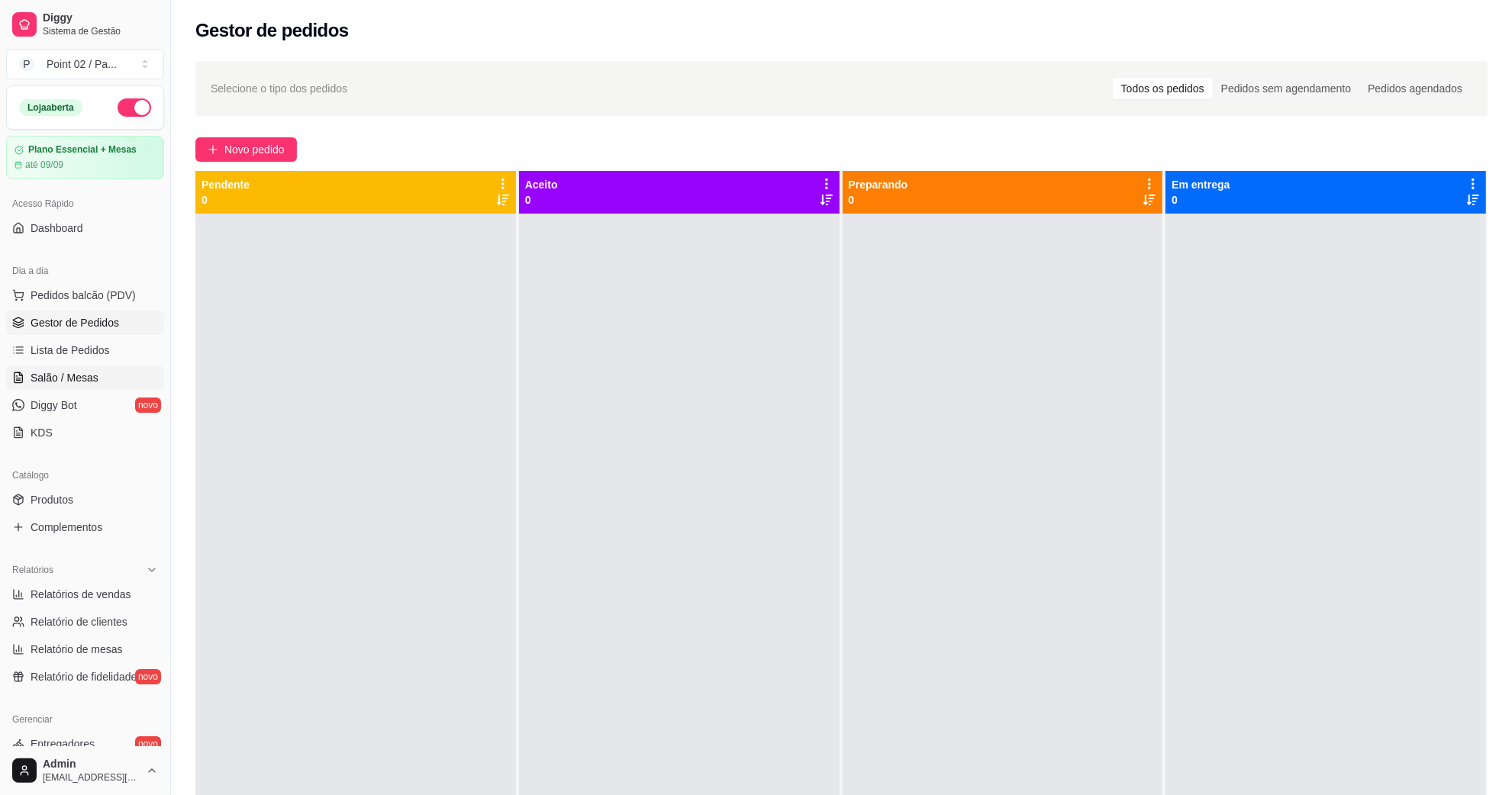
click at [96, 386] on link "Salão / Mesas" at bounding box center [85, 377] width 158 height 25
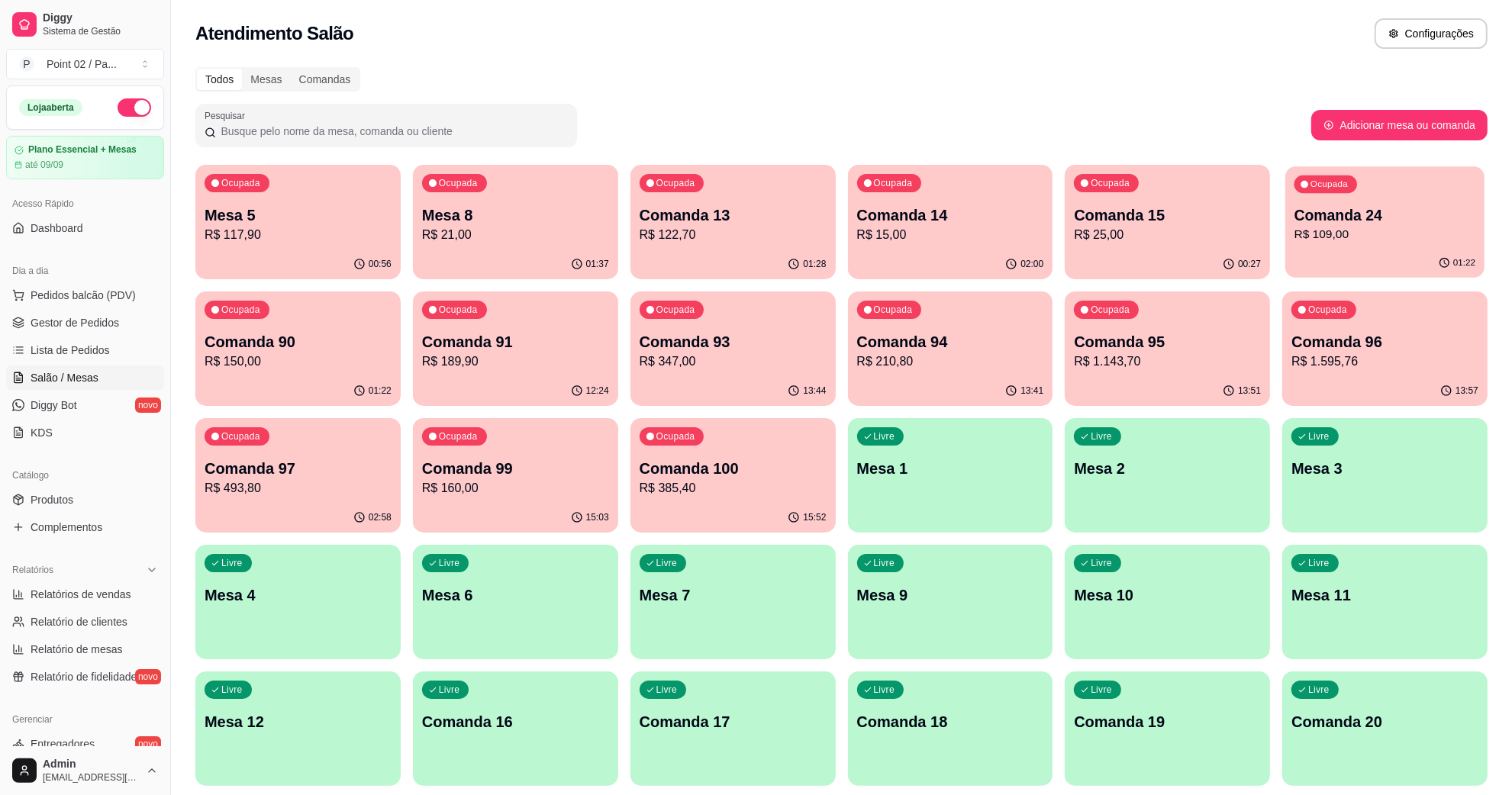
click at [1337, 240] on p "R$ 109,00" at bounding box center [1385, 234] width 181 height 18
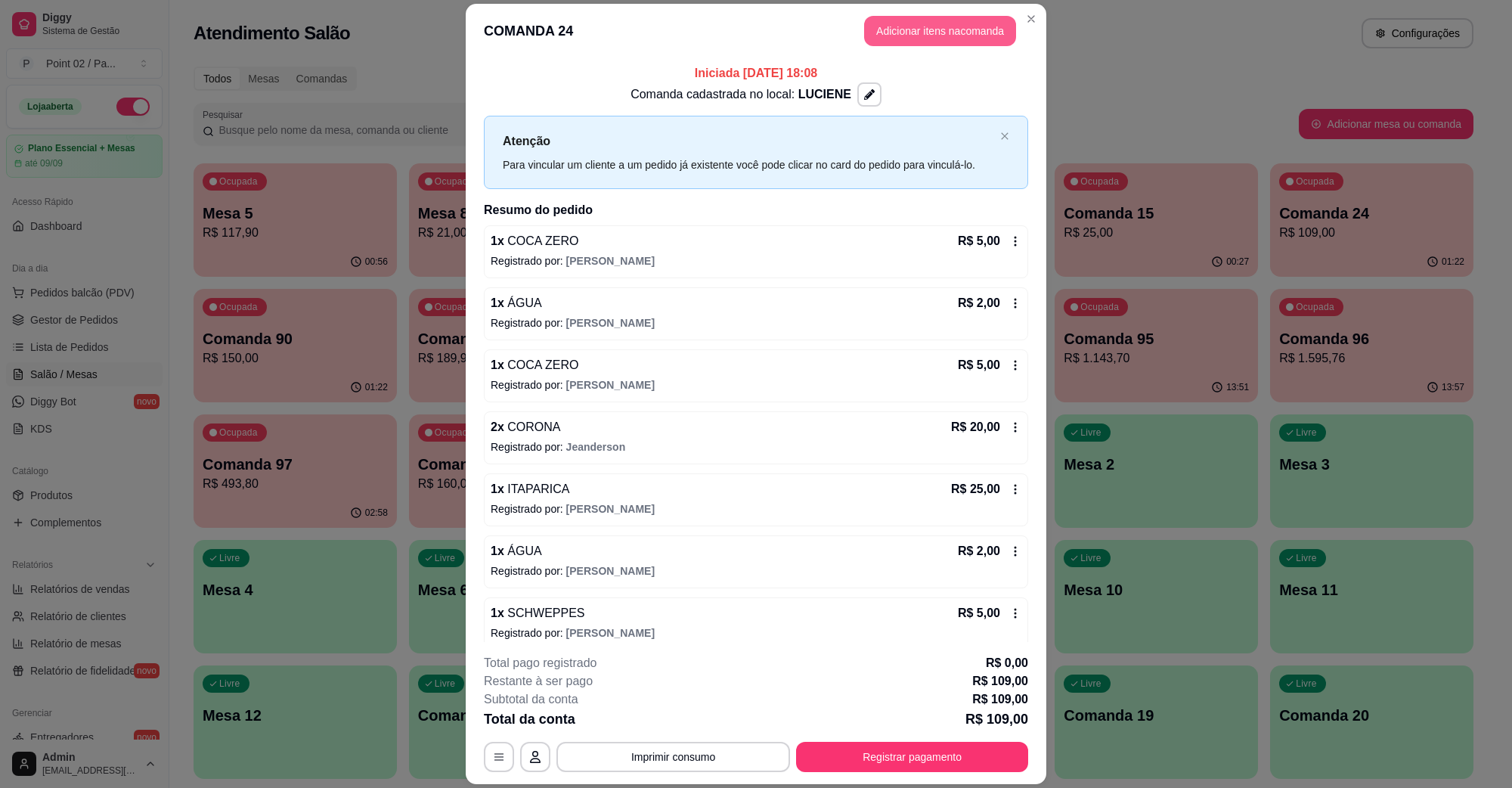
click at [955, 28] on button "Adicionar itens na comanda" at bounding box center [940, 31] width 152 height 30
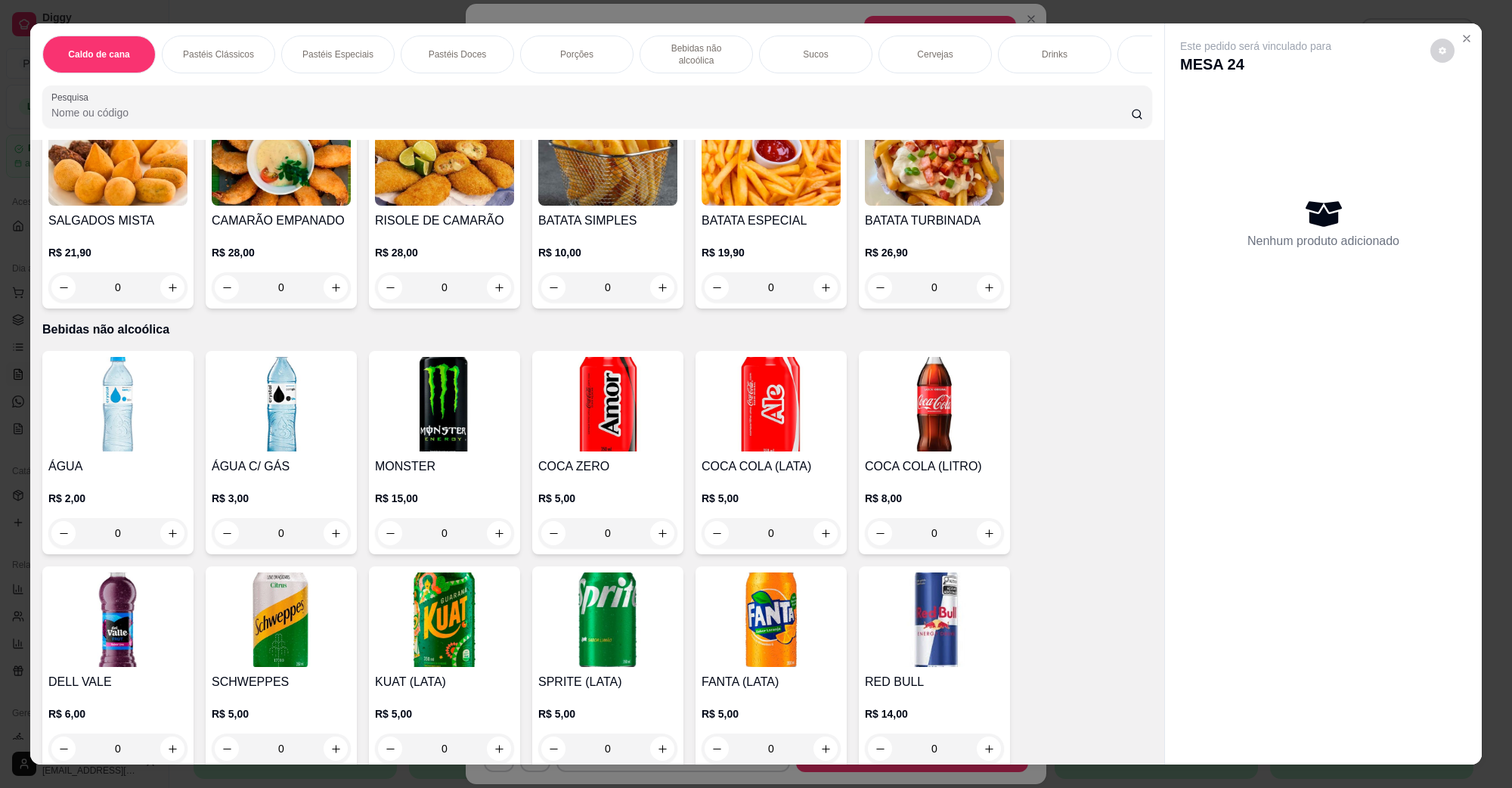
scroll to position [1512, 0]
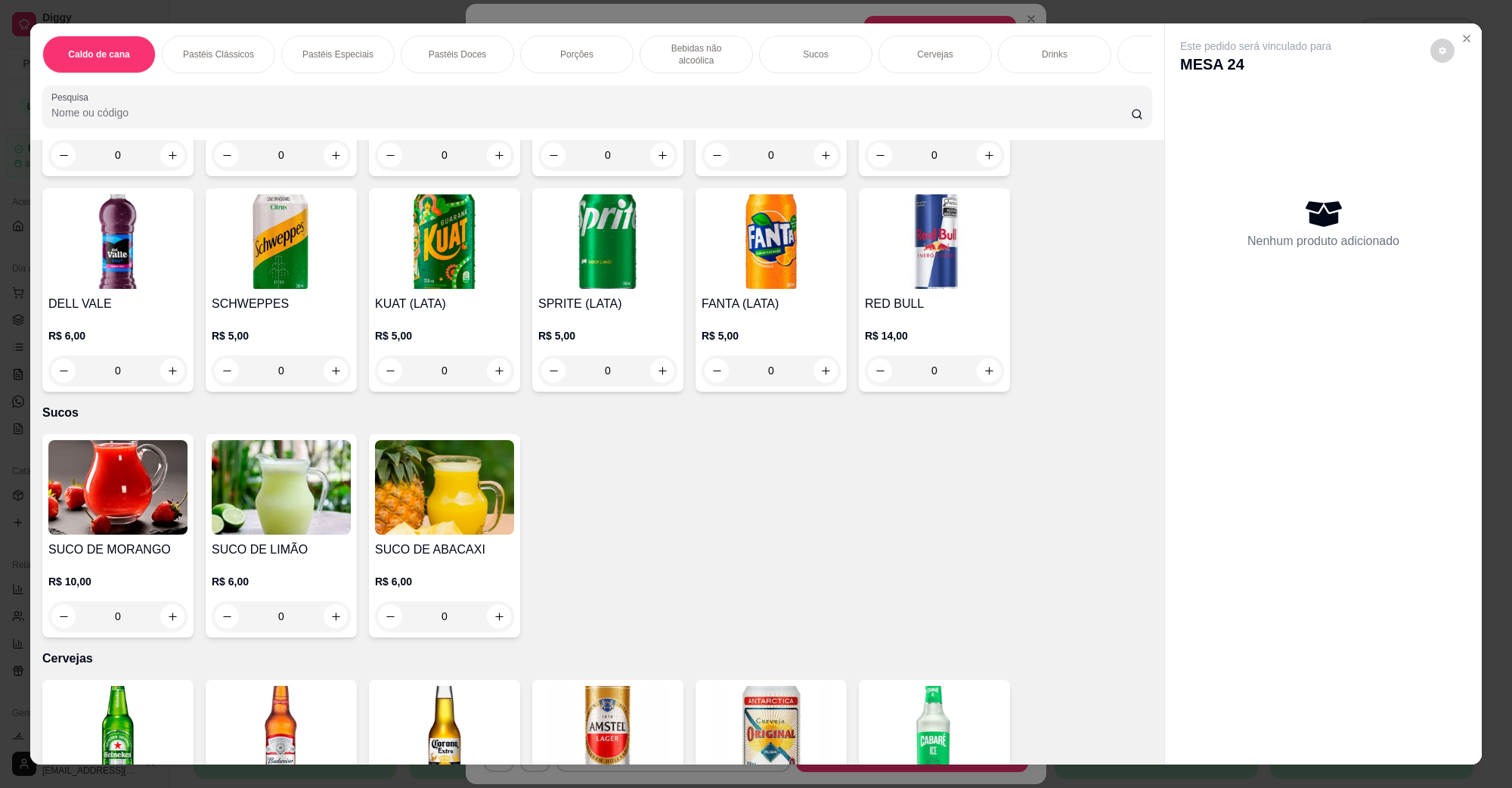
click at [274, 232] on img at bounding box center [282, 241] width 139 height 95
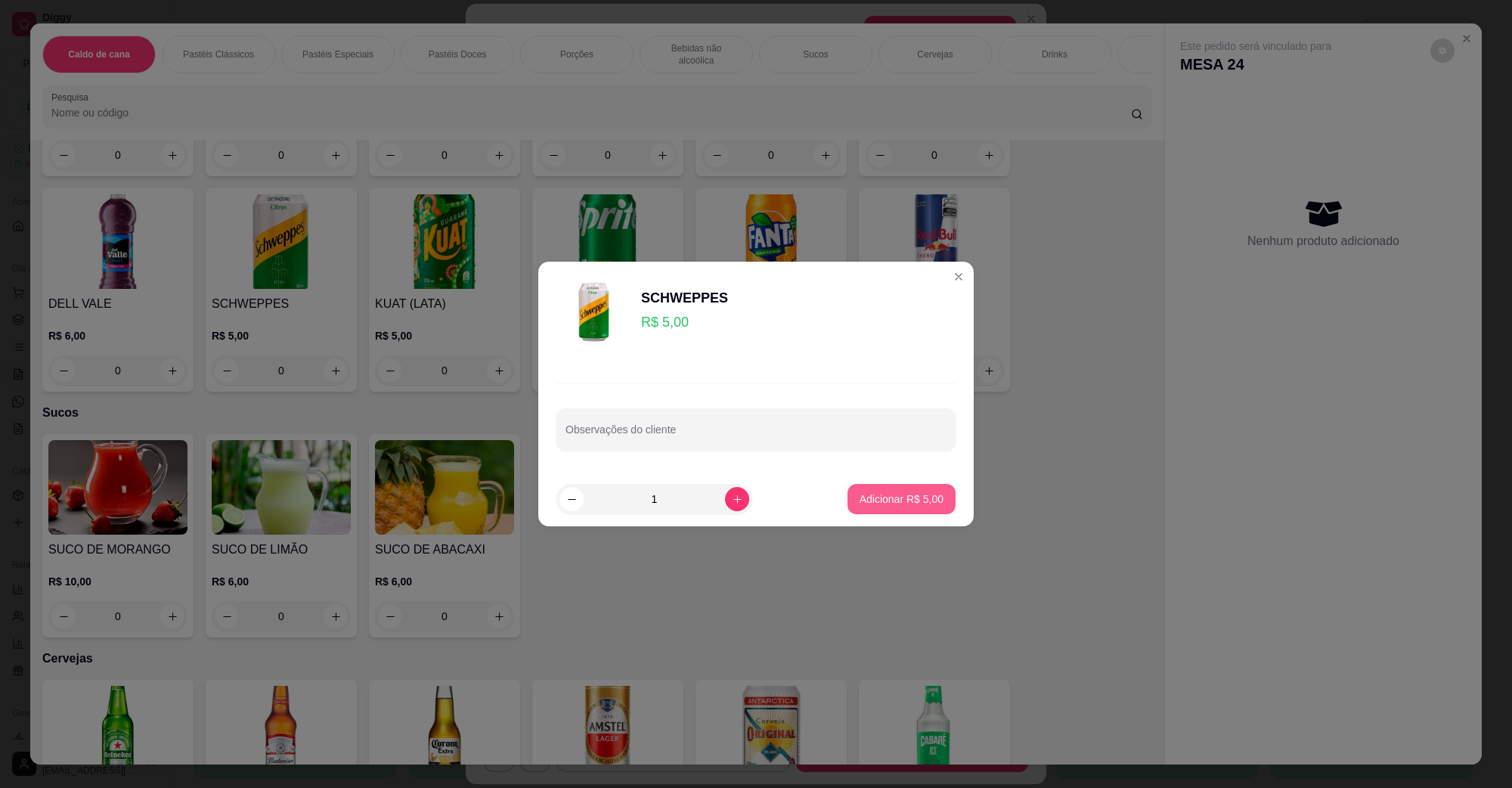
click at [878, 486] on button "Adicionar R$ 5,00" at bounding box center [901, 499] width 108 height 30
type input "1"
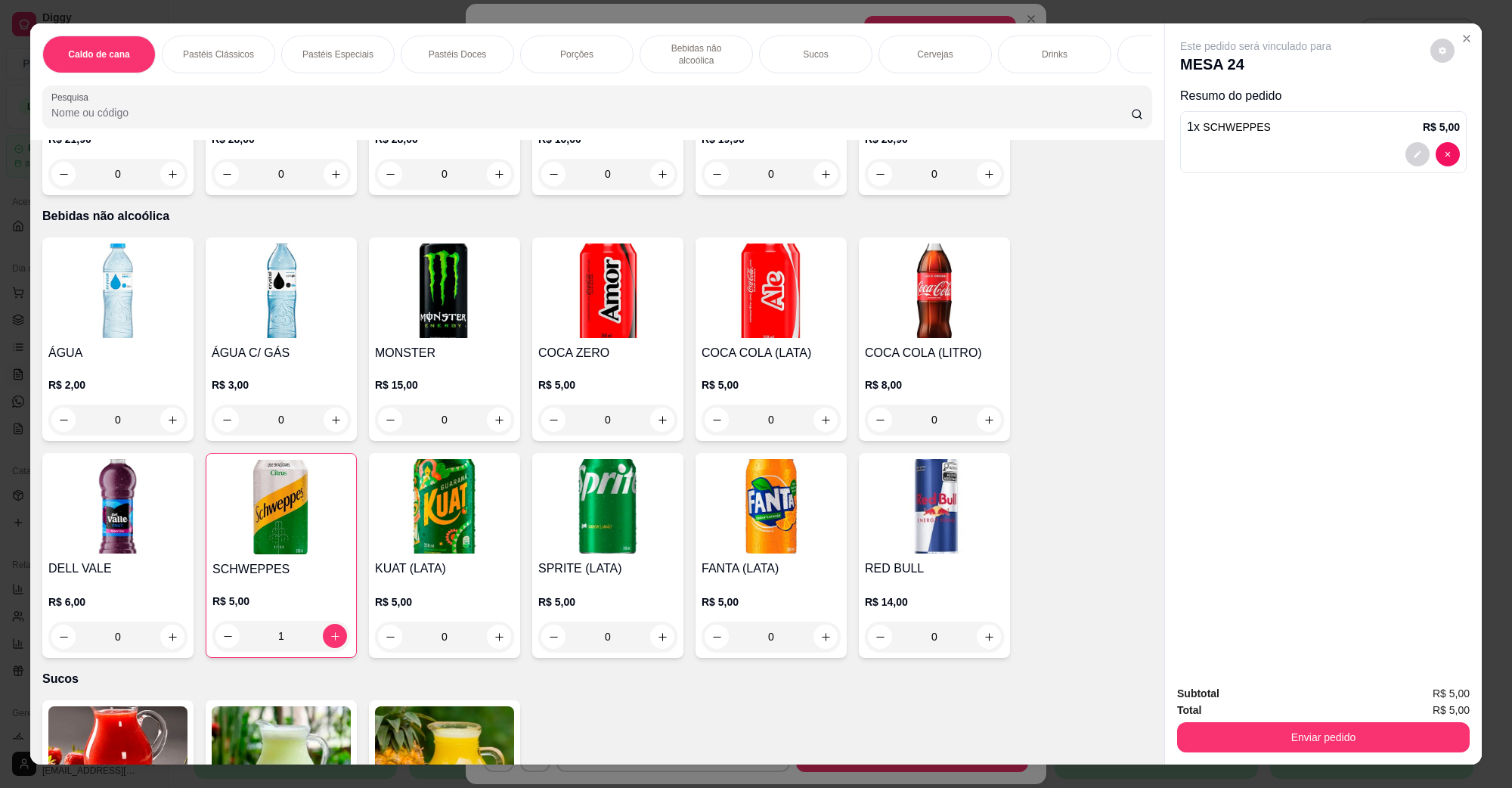
scroll to position [1229, 0]
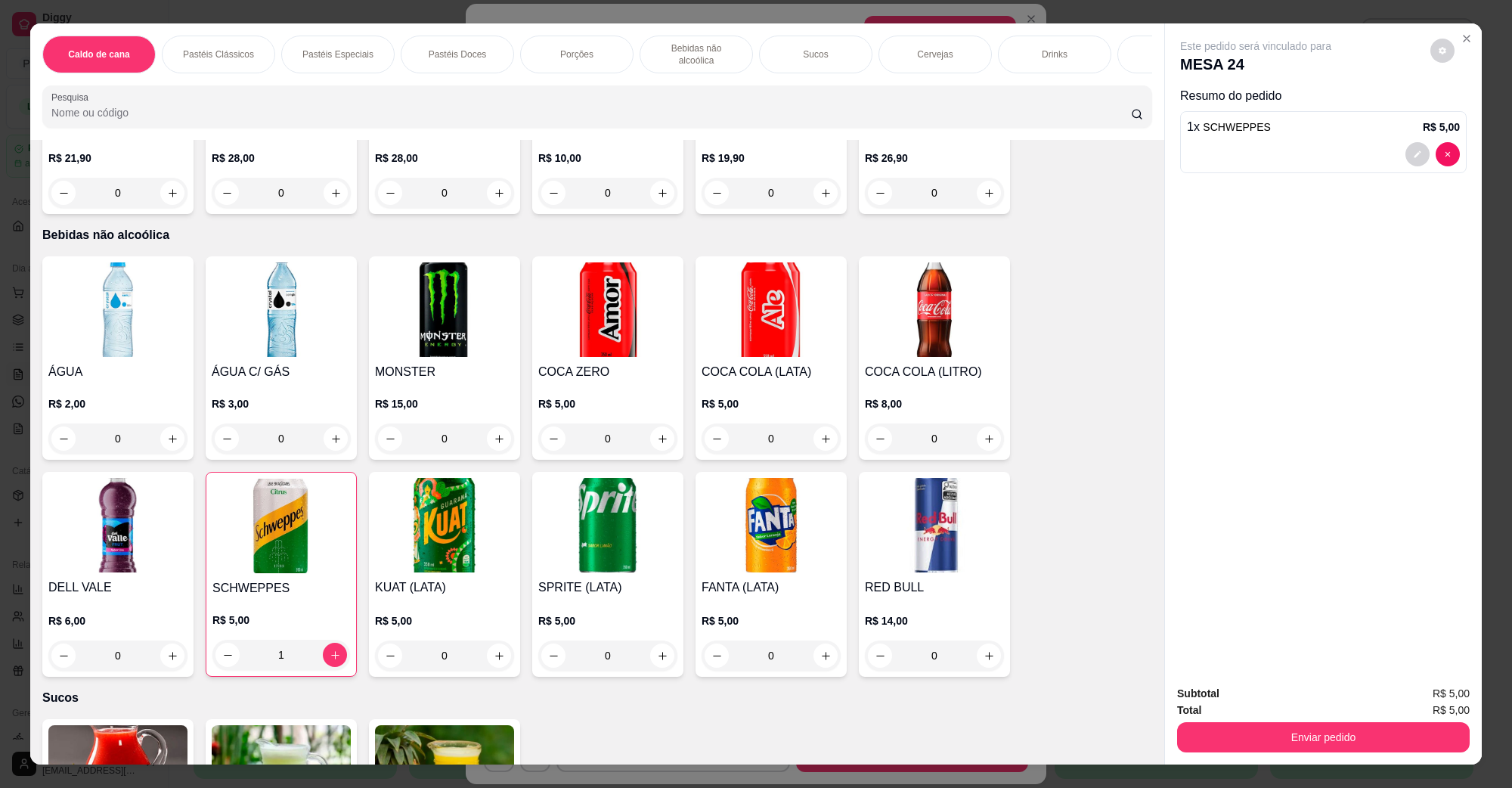
click at [561, 308] on img at bounding box center [608, 309] width 139 height 95
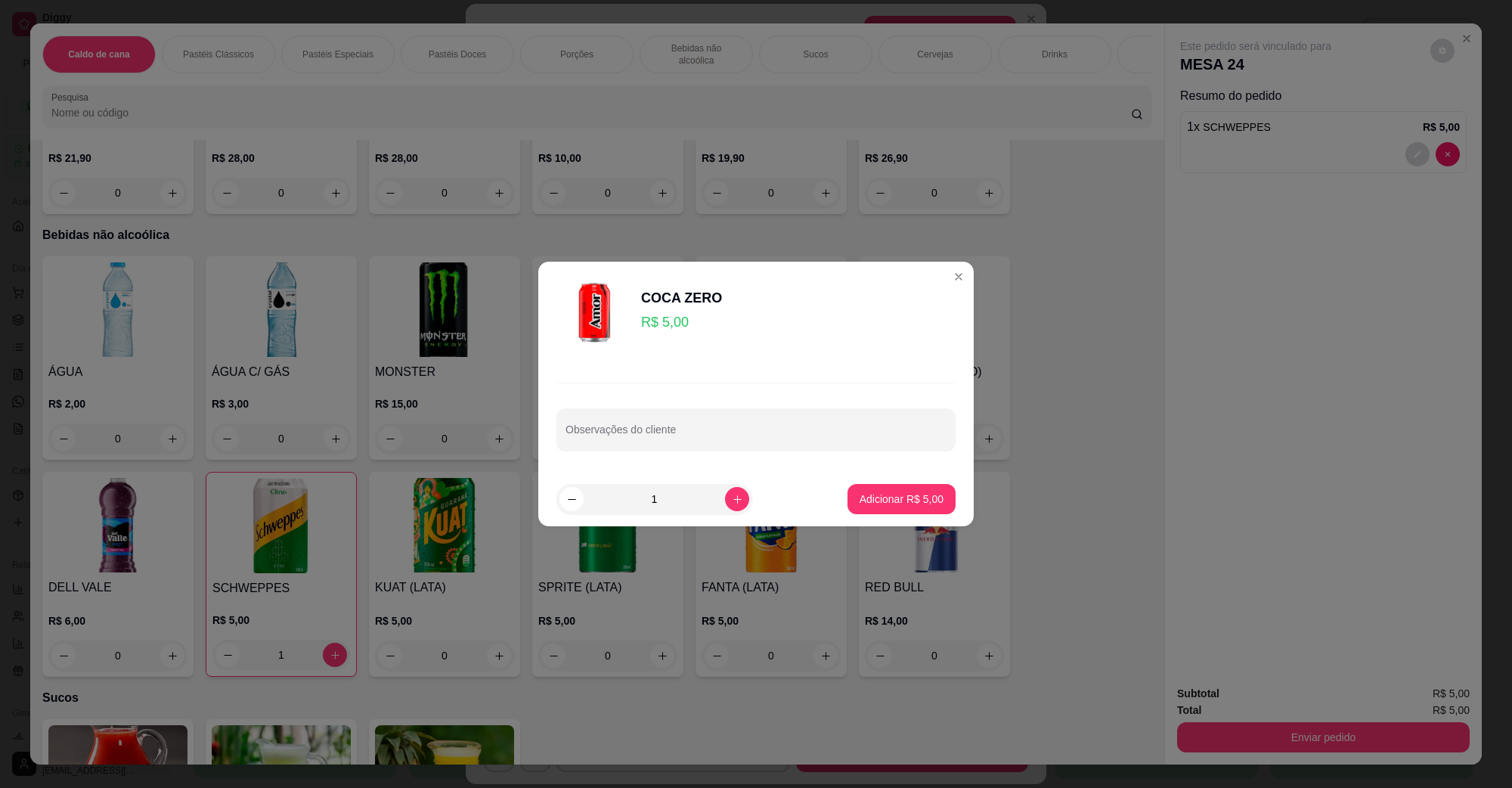
click at [886, 515] on footer "1 Adicionar R$ 5,00" at bounding box center [756, 499] width 436 height 54
click at [881, 490] on button "Adicionar R$ 5,00" at bounding box center [901, 499] width 105 height 29
type input "1"
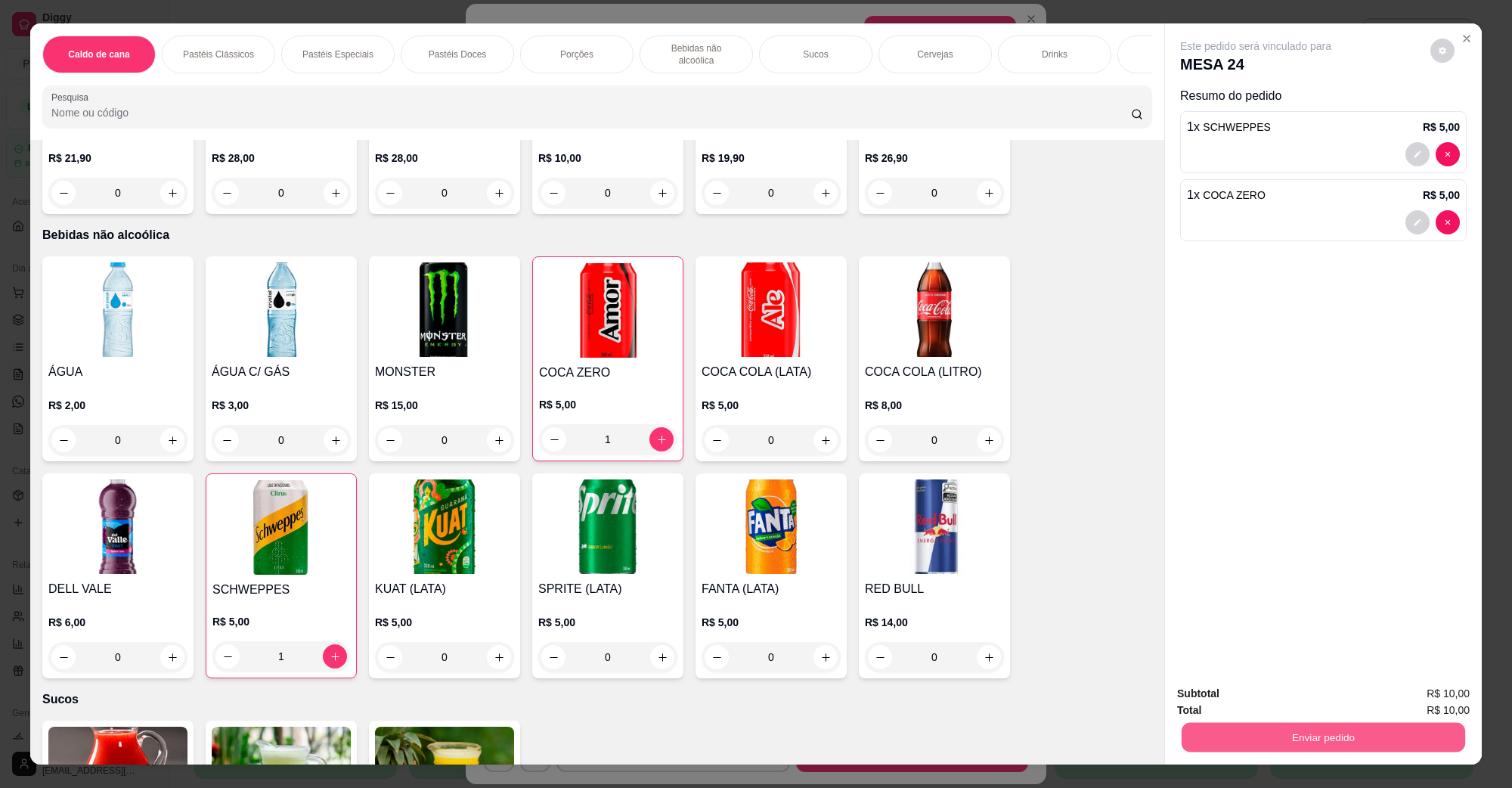
click at [1241, 730] on button "Enviar pedido" at bounding box center [1323, 737] width 283 height 29
click at [1219, 697] on button "Não registrar e enviar pedido" at bounding box center [1272, 699] width 153 height 28
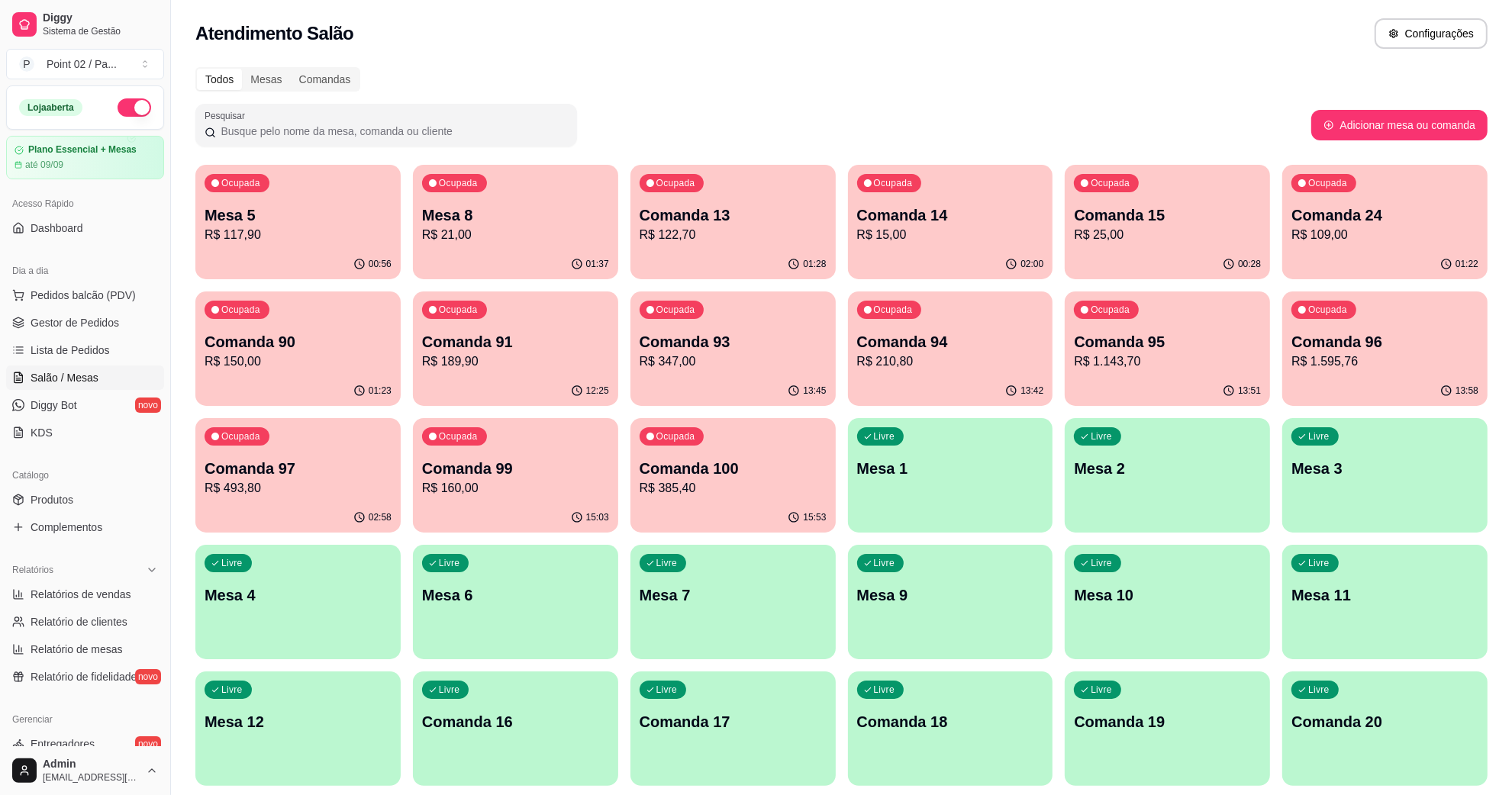
click at [307, 473] on p "Comanda 97" at bounding box center [298, 468] width 187 height 21
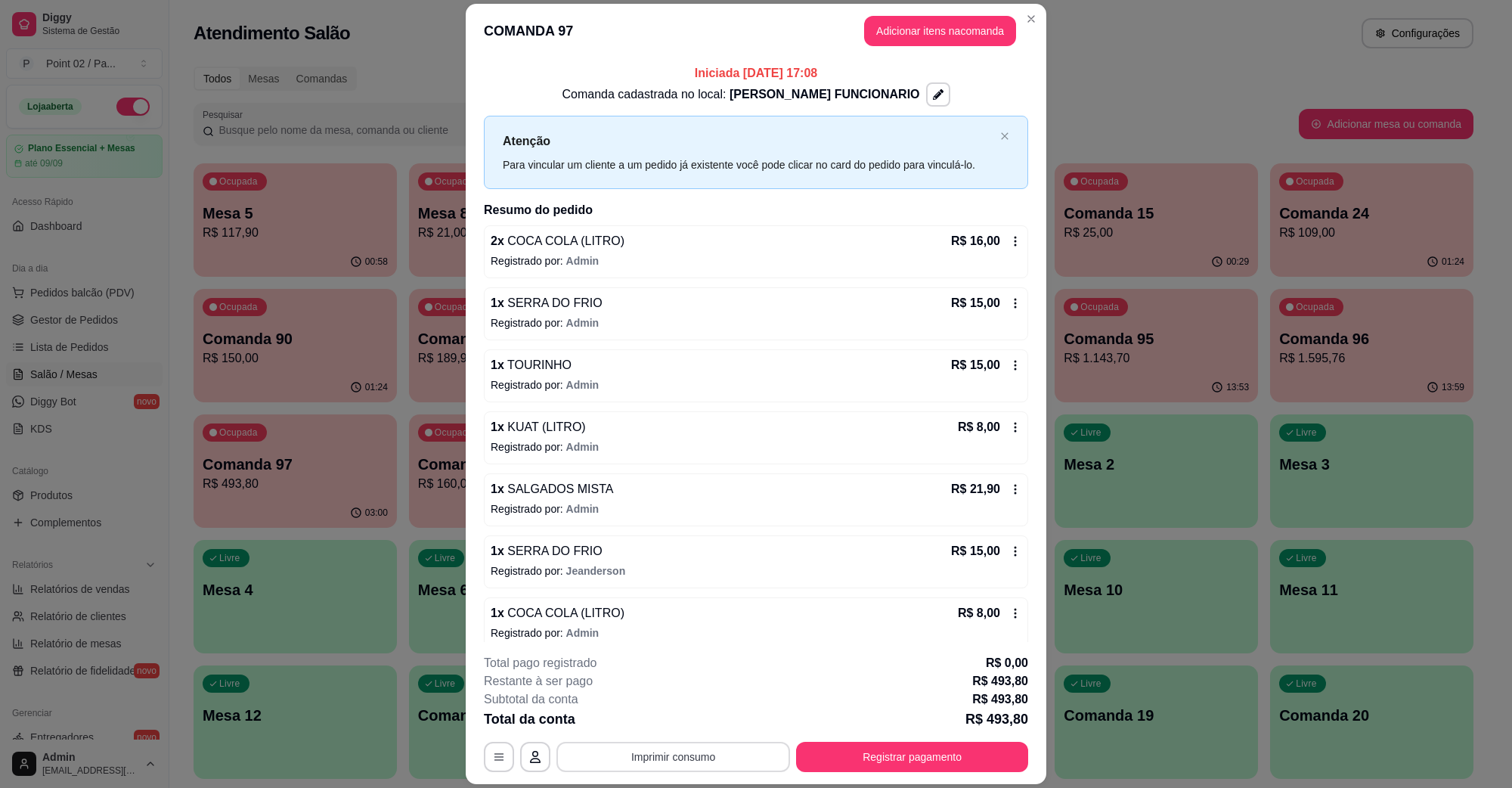
click at [628, 765] on button "Imprimir consumo" at bounding box center [673, 757] width 234 height 30
click at [674, 728] on button "IMPRESSORA" at bounding box center [671, 722] width 106 height 23
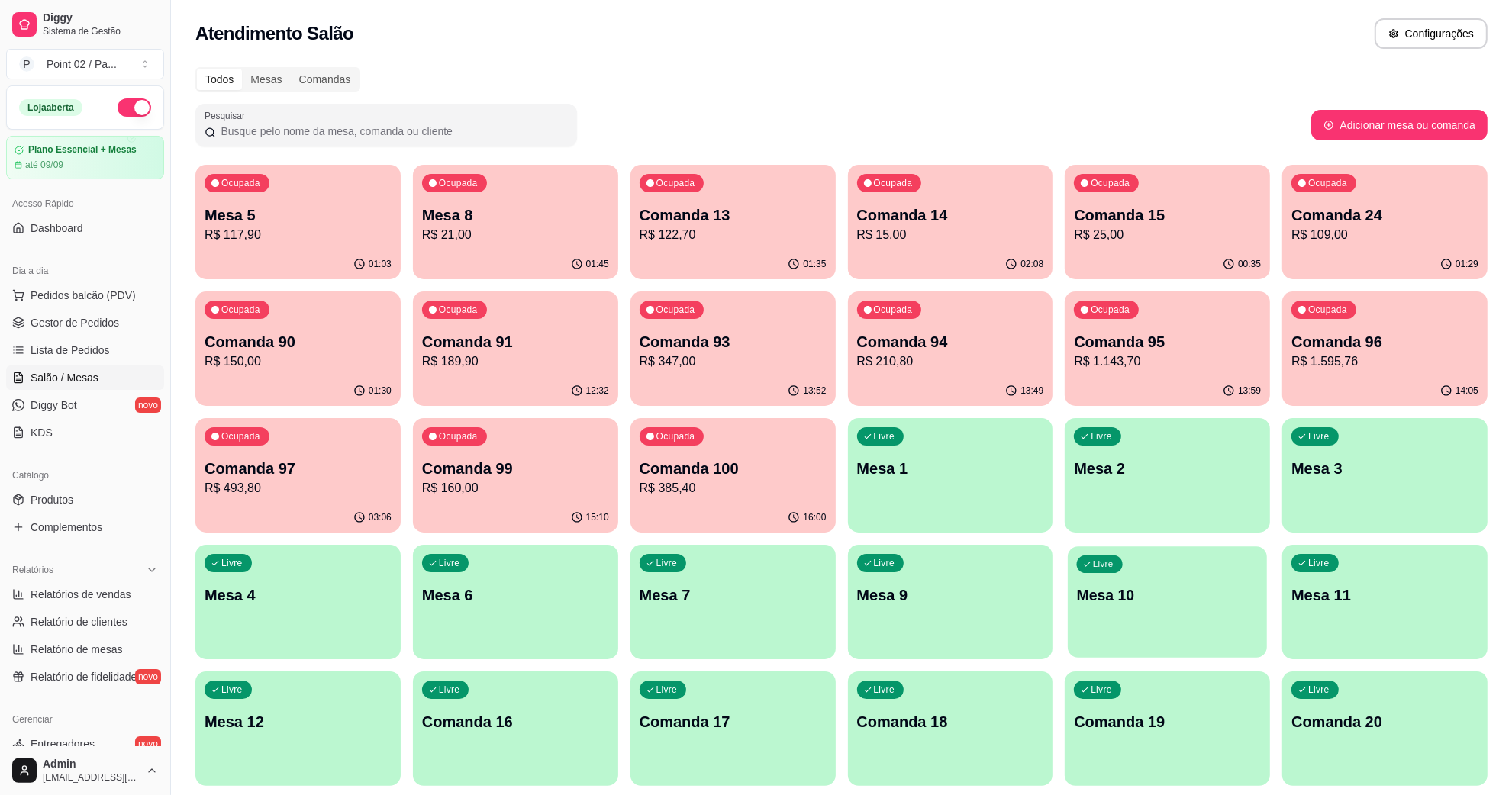
click at [1126, 600] on p "Mesa 10" at bounding box center [1168, 595] width 181 height 20
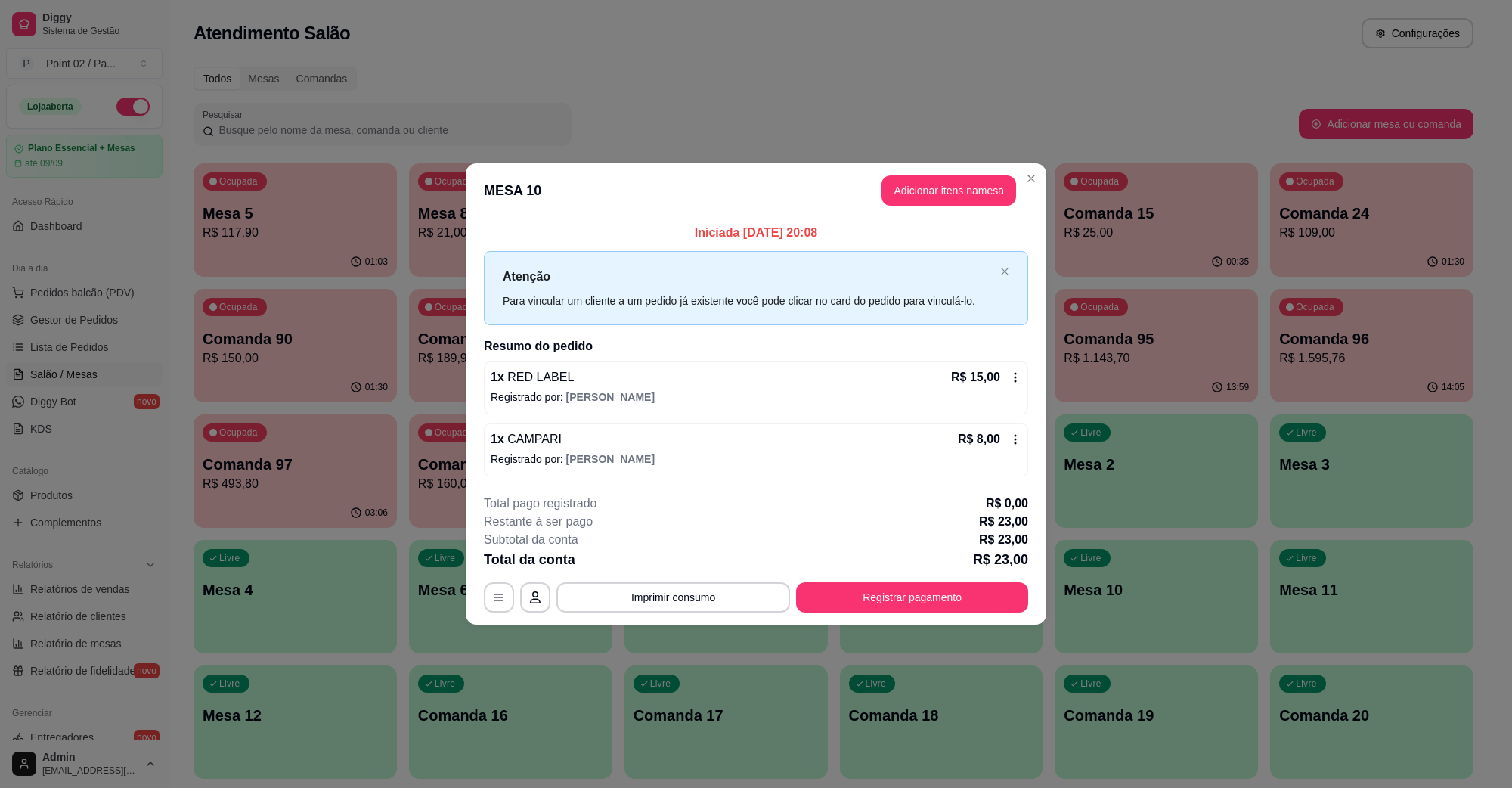
click at [647, 397] on p "Registrado por: [PERSON_NAME]" at bounding box center [756, 397] width 531 height 15
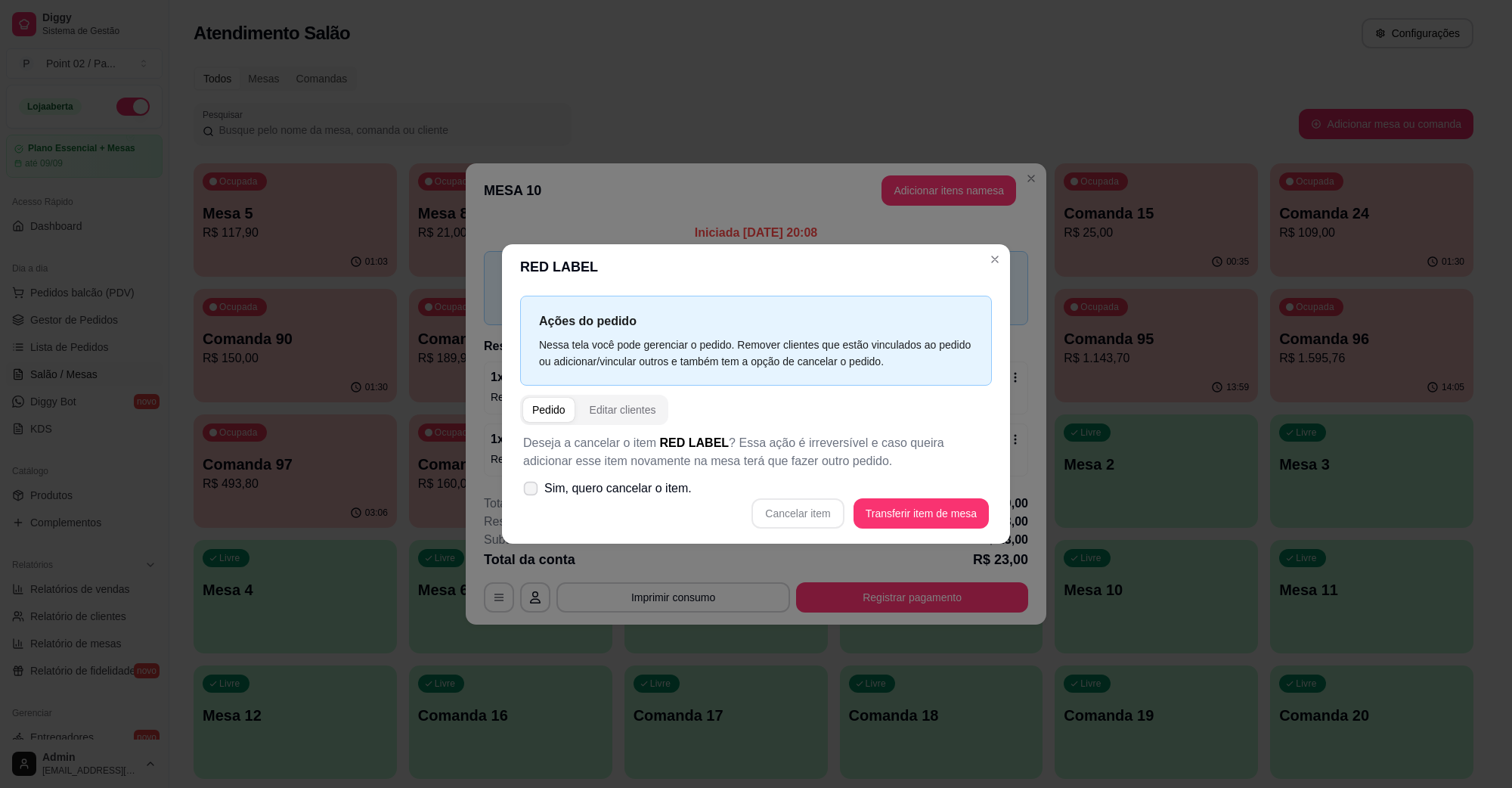
click at [644, 482] on span "Sim, quero cancelar o item." at bounding box center [619, 489] width 148 height 18
click at [532, 491] on input "Sim, quero cancelar o item." at bounding box center [527, 496] width 10 height 10
checkbox input "true"
click at [890, 499] on div "Cancelar item Transferir item de mesa" at bounding box center [756, 514] width 466 height 30
click at [817, 507] on button "Cancelar item" at bounding box center [798, 514] width 92 height 30
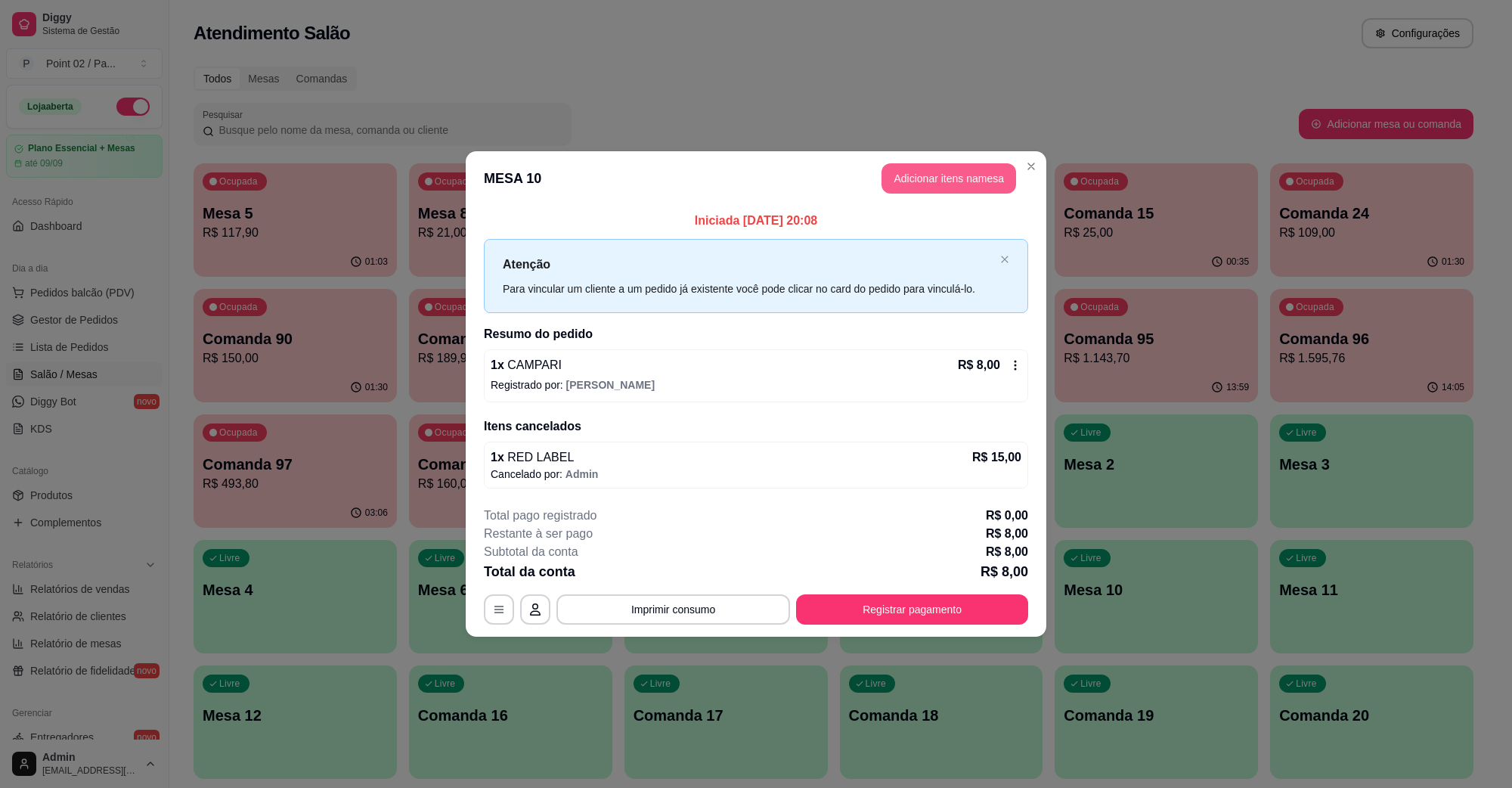
click at [945, 182] on button "Adicionar itens na mesa" at bounding box center [949, 179] width 135 height 30
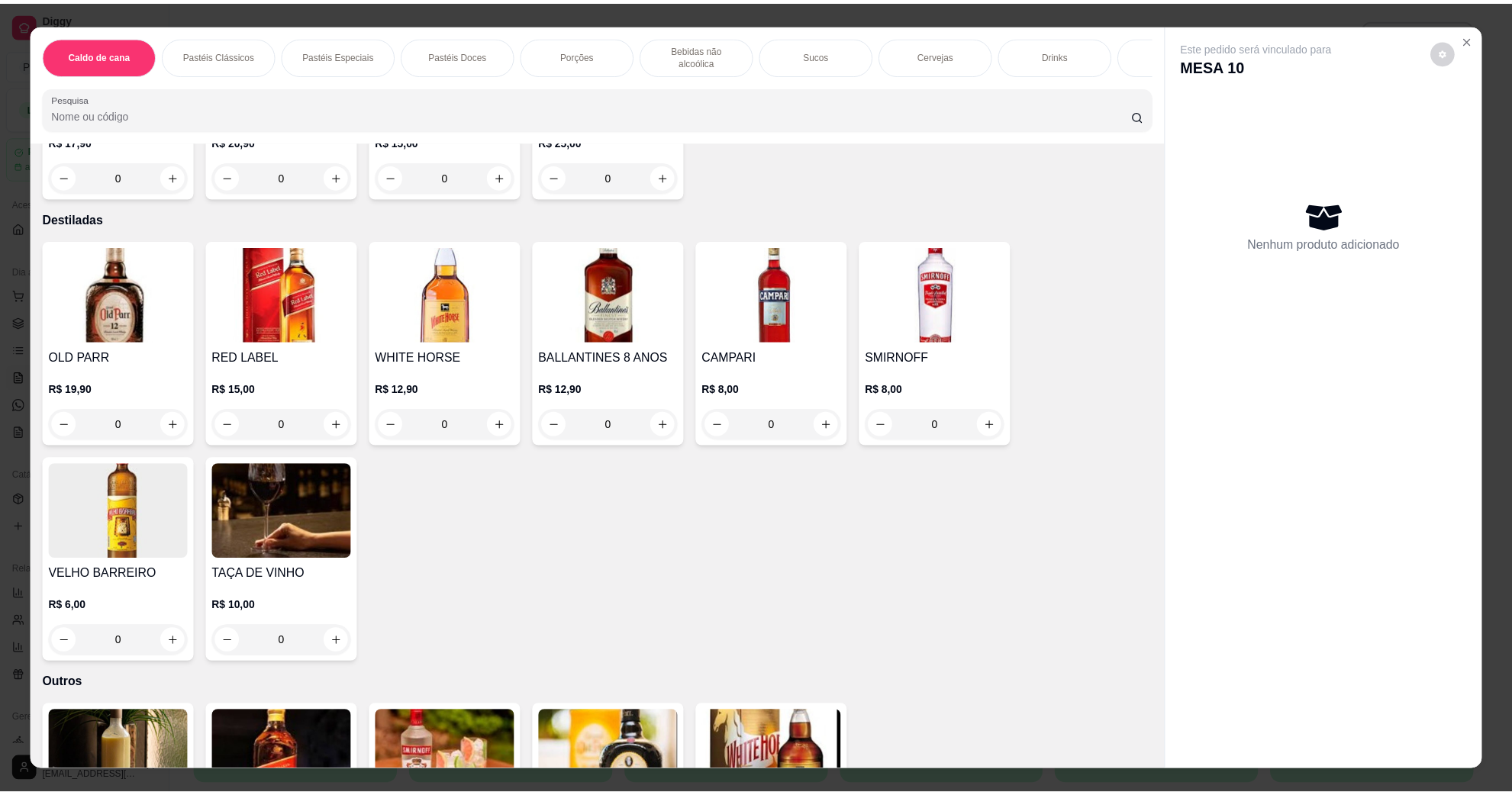
scroll to position [2957, 0]
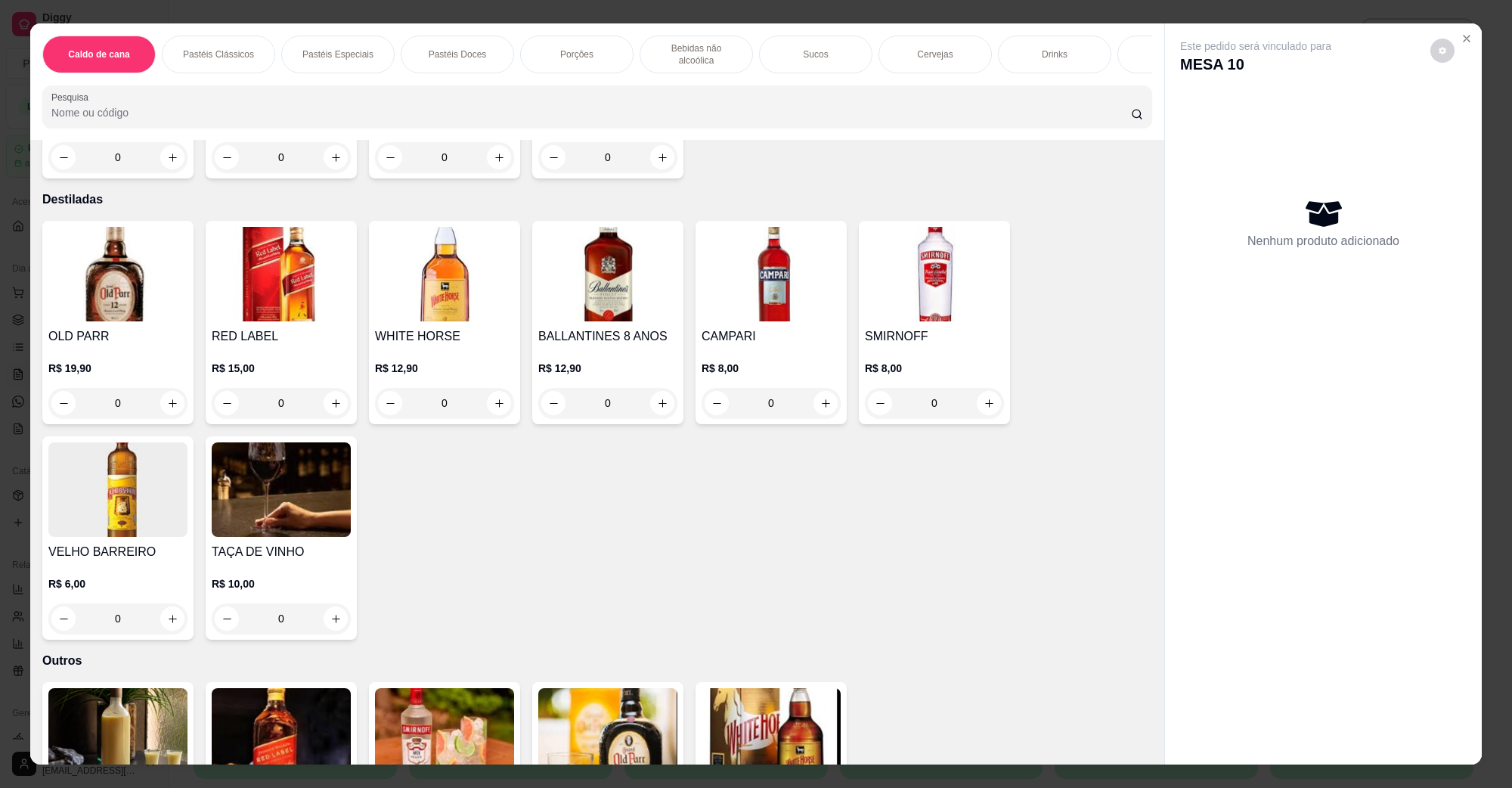
click at [405, 240] on img at bounding box center [444, 274] width 139 height 95
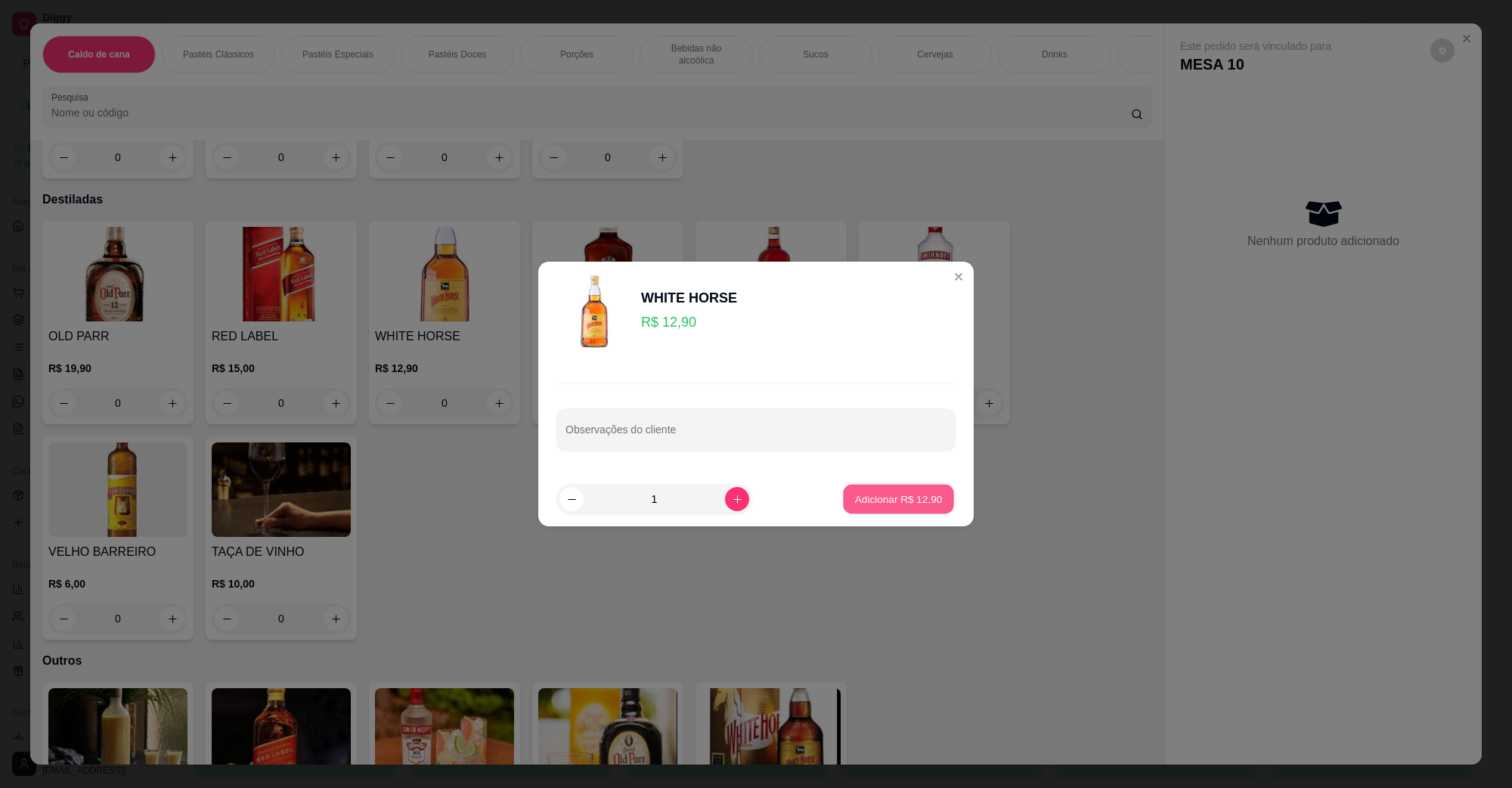
click at [900, 511] on button "Adicionar R$ 12,90" at bounding box center [898, 499] width 111 height 29
type input "1"
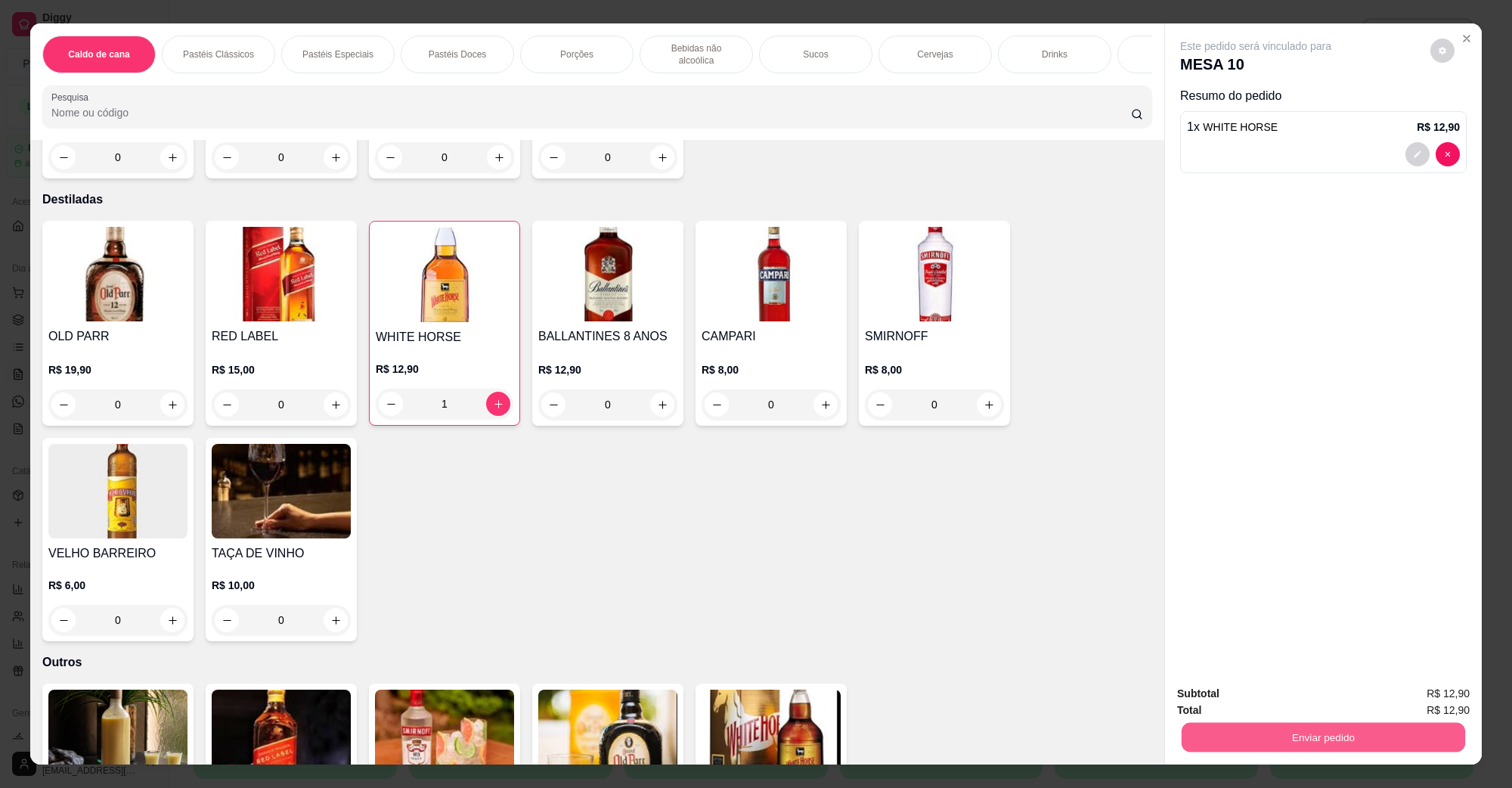
click at [1332, 747] on button "Enviar pedido" at bounding box center [1323, 737] width 283 height 29
click at [1298, 697] on button "Não registrar e enviar pedido" at bounding box center [1272, 699] width 153 height 28
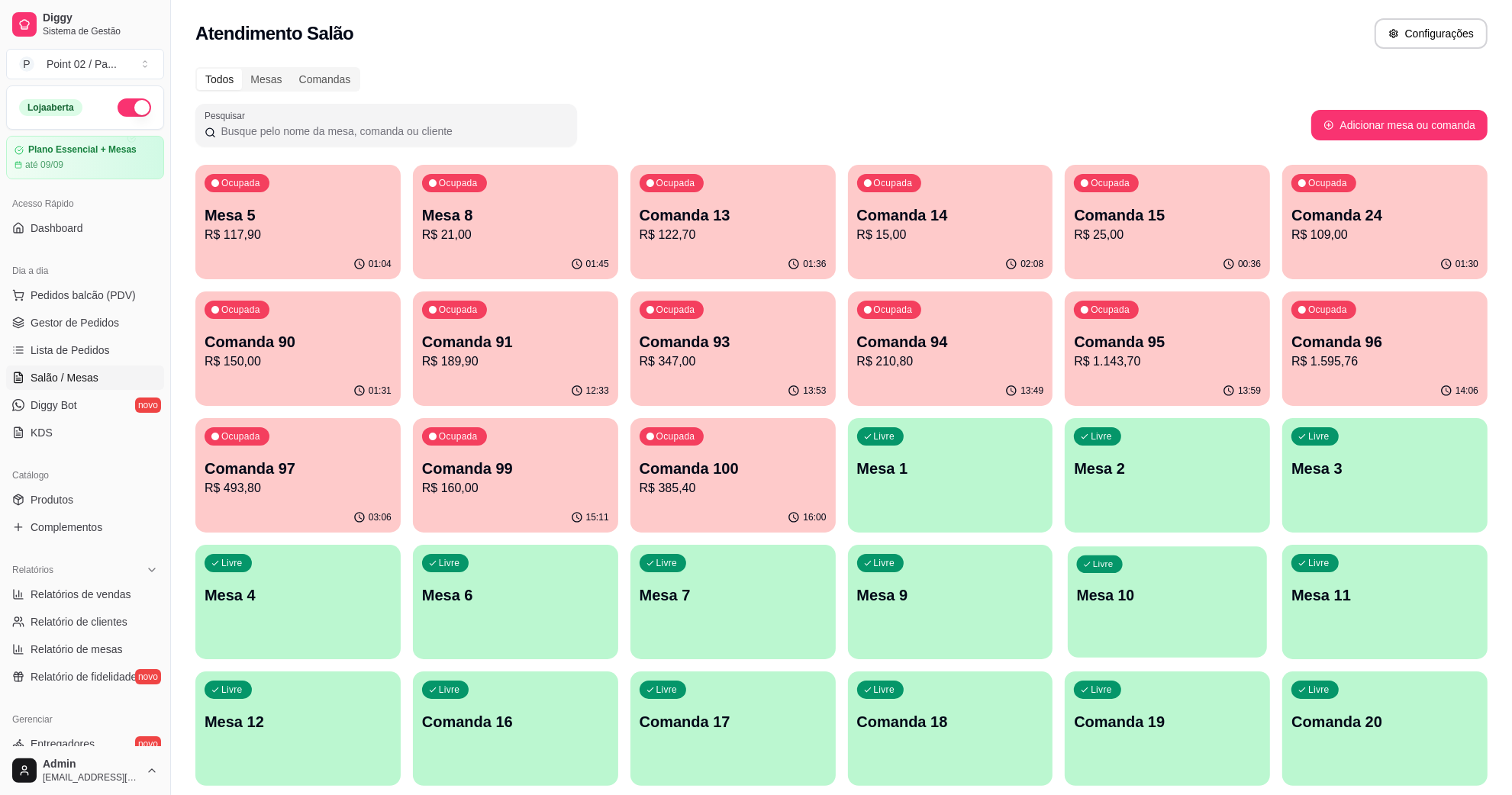
click at [1069, 612] on div "Livre Mesa 10" at bounding box center [1167, 593] width 199 height 93
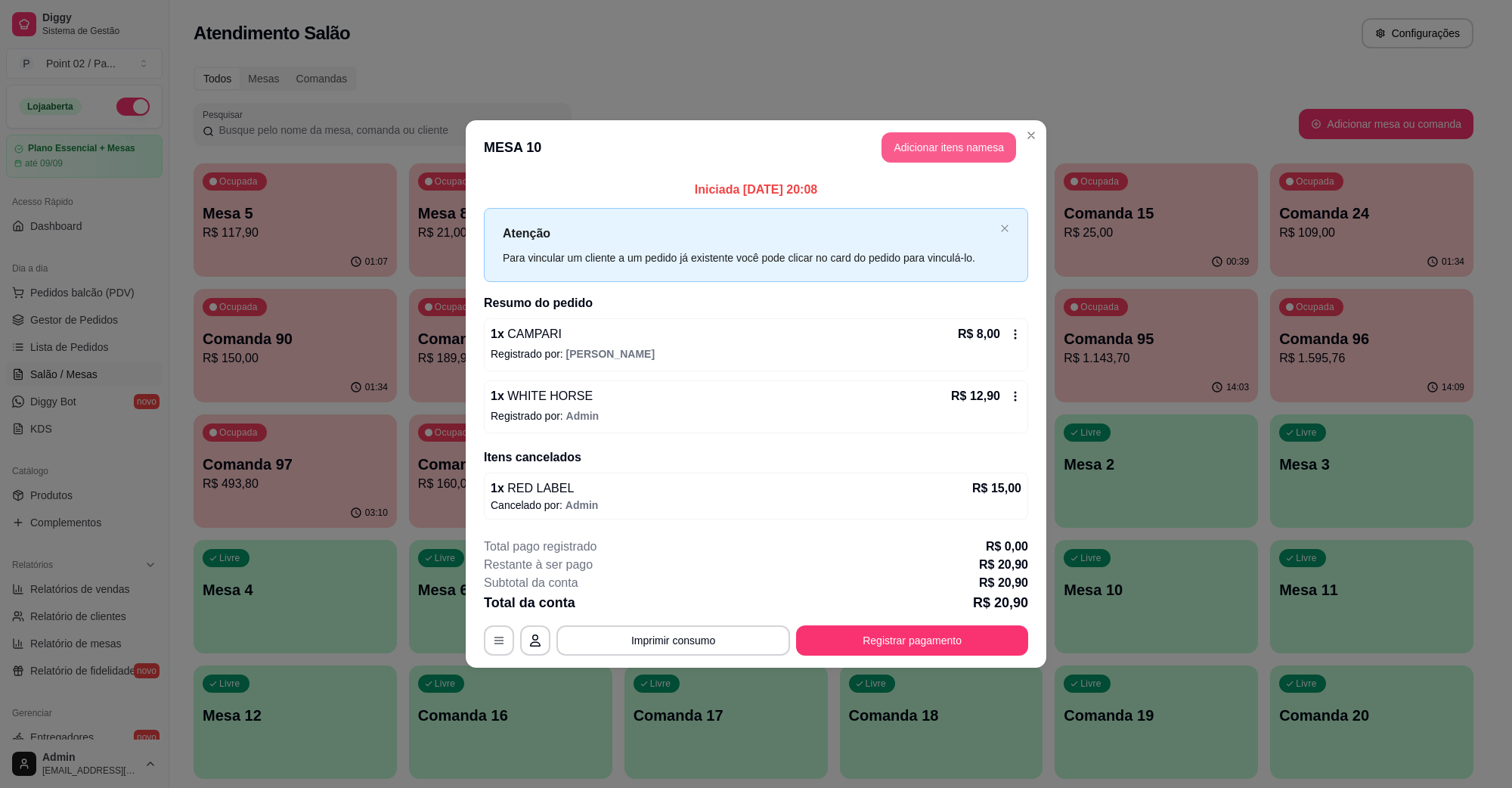
click at [932, 134] on button "Adicionar itens na mesa" at bounding box center [949, 148] width 135 height 30
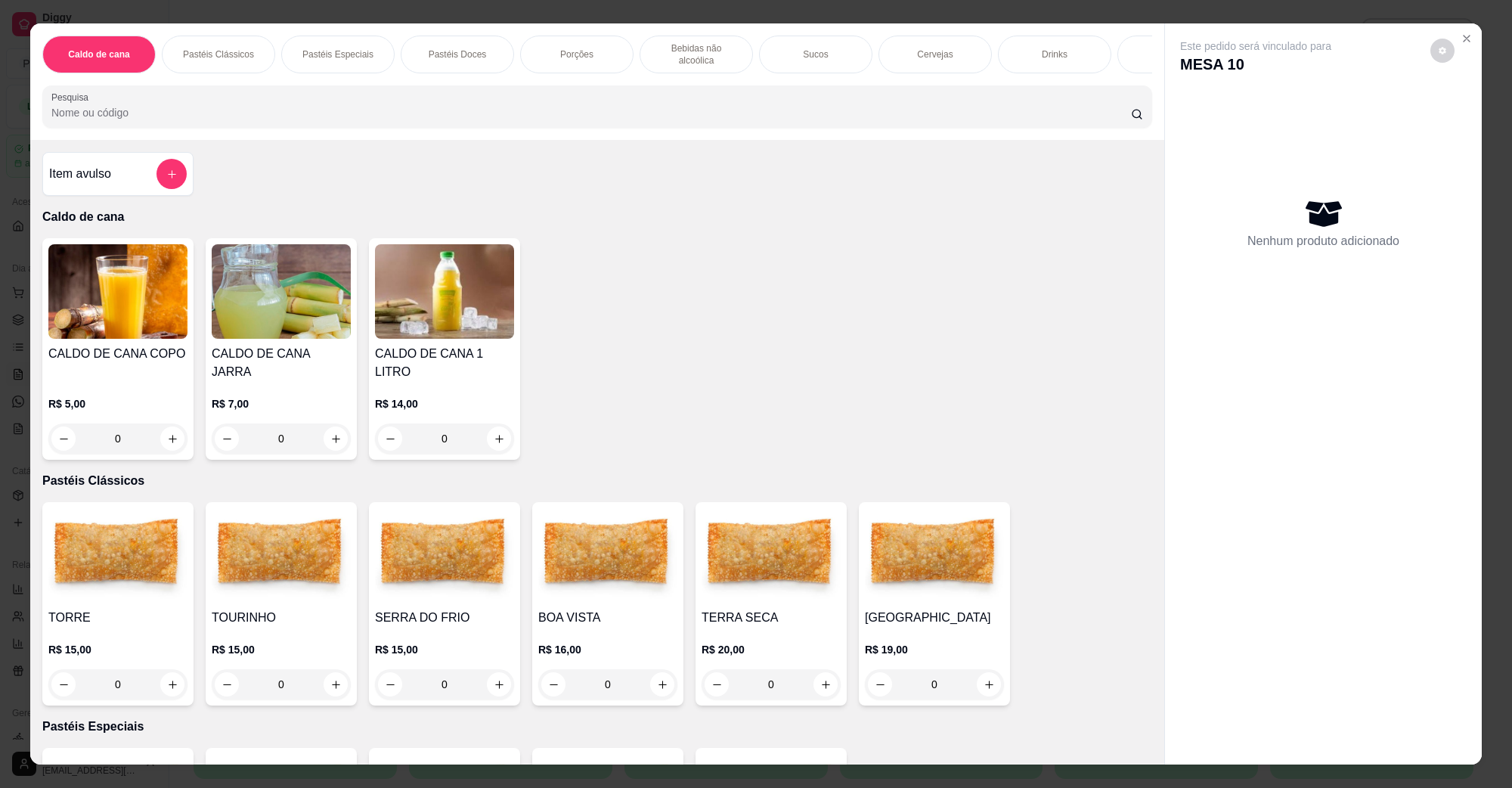
click at [593, 153] on div "Item avulso Caldo de cana CALDO DE CANA COPO R$ 5,00 0 CALDO DE CANA JARRA R$ 7…" at bounding box center [597, 452] width 1134 height 624
click at [1464, 39] on icon "Close" at bounding box center [1467, 39] width 12 height 12
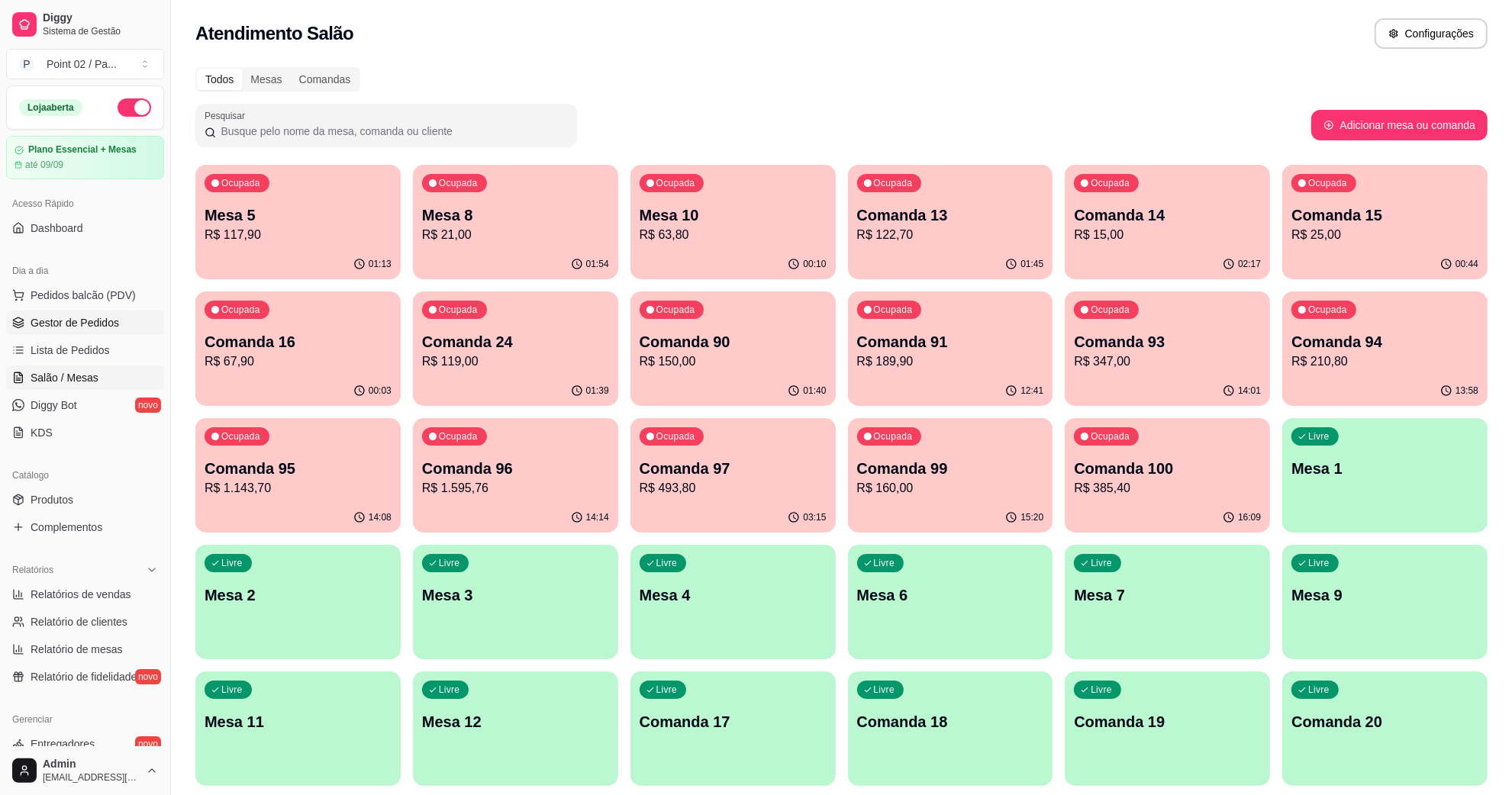
click at [91, 316] on span "Gestor de Pedidos" at bounding box center [74, 323] width 89 height 15
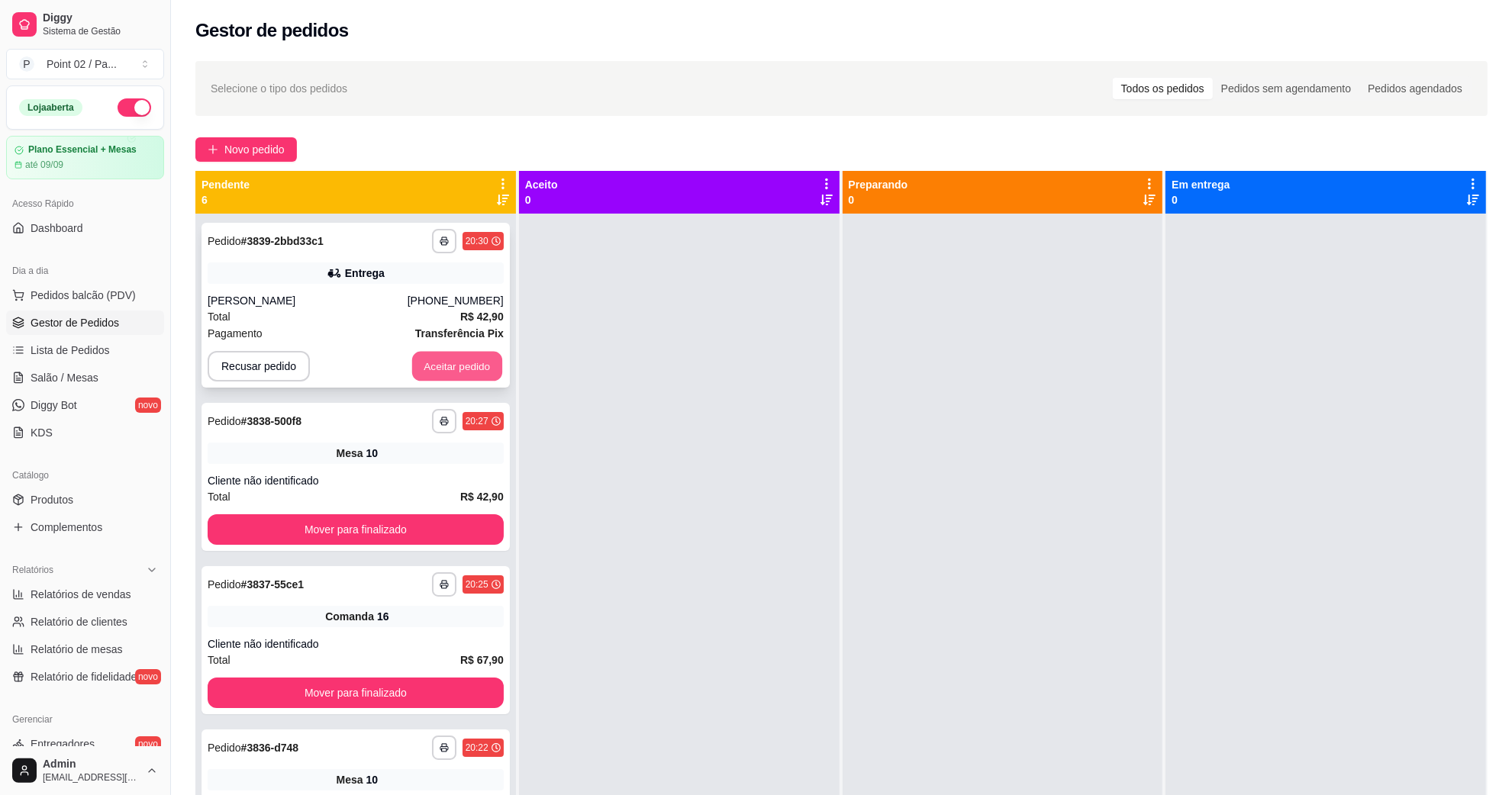
click at [416, 371] on button "Aceitar pedido" at bounding box center [457, 366] width 90 height 30
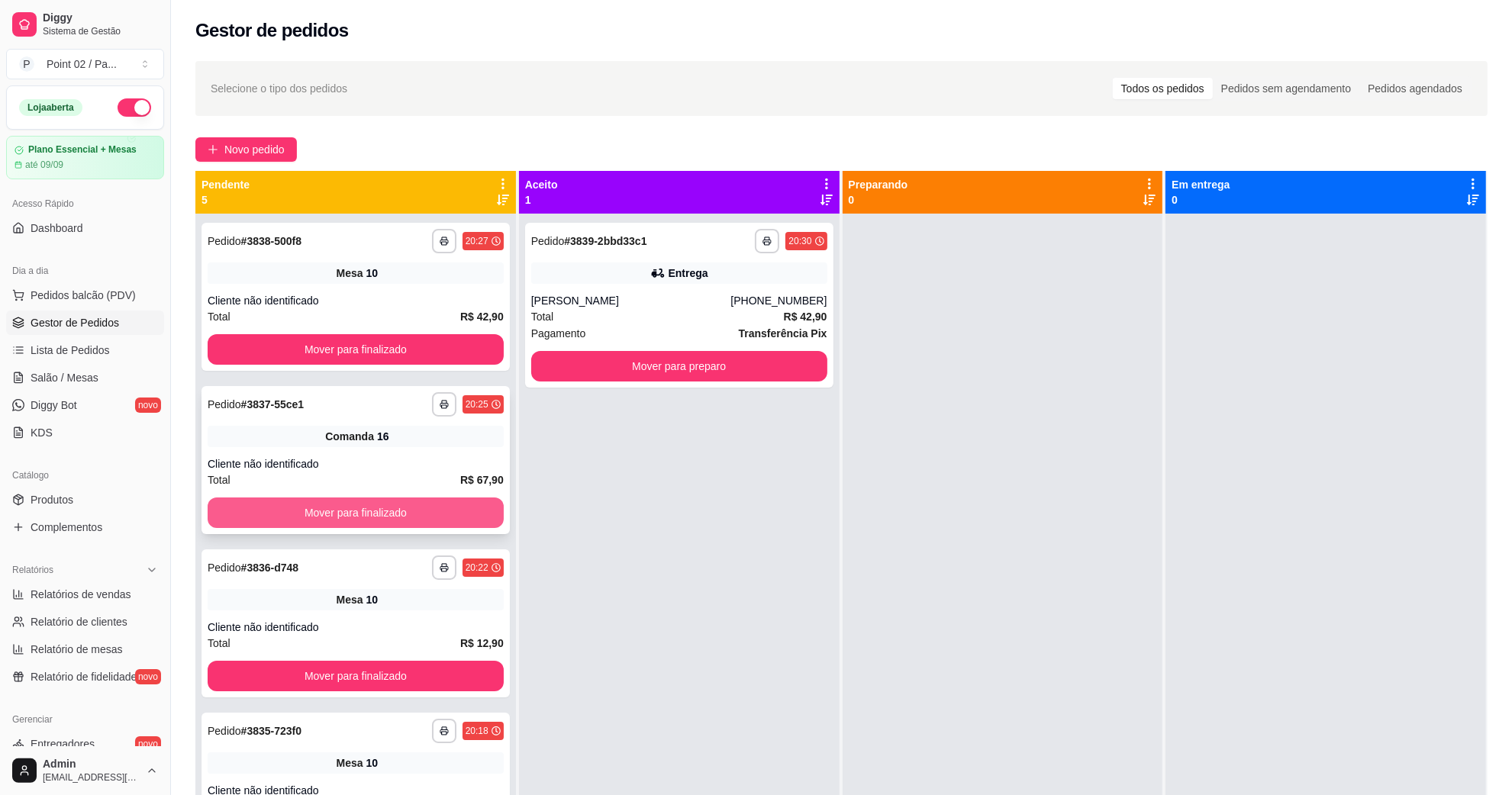
click at [329, 512] on button "Mover para finalizado" at bounding box center [355, 513] width 296 height 30
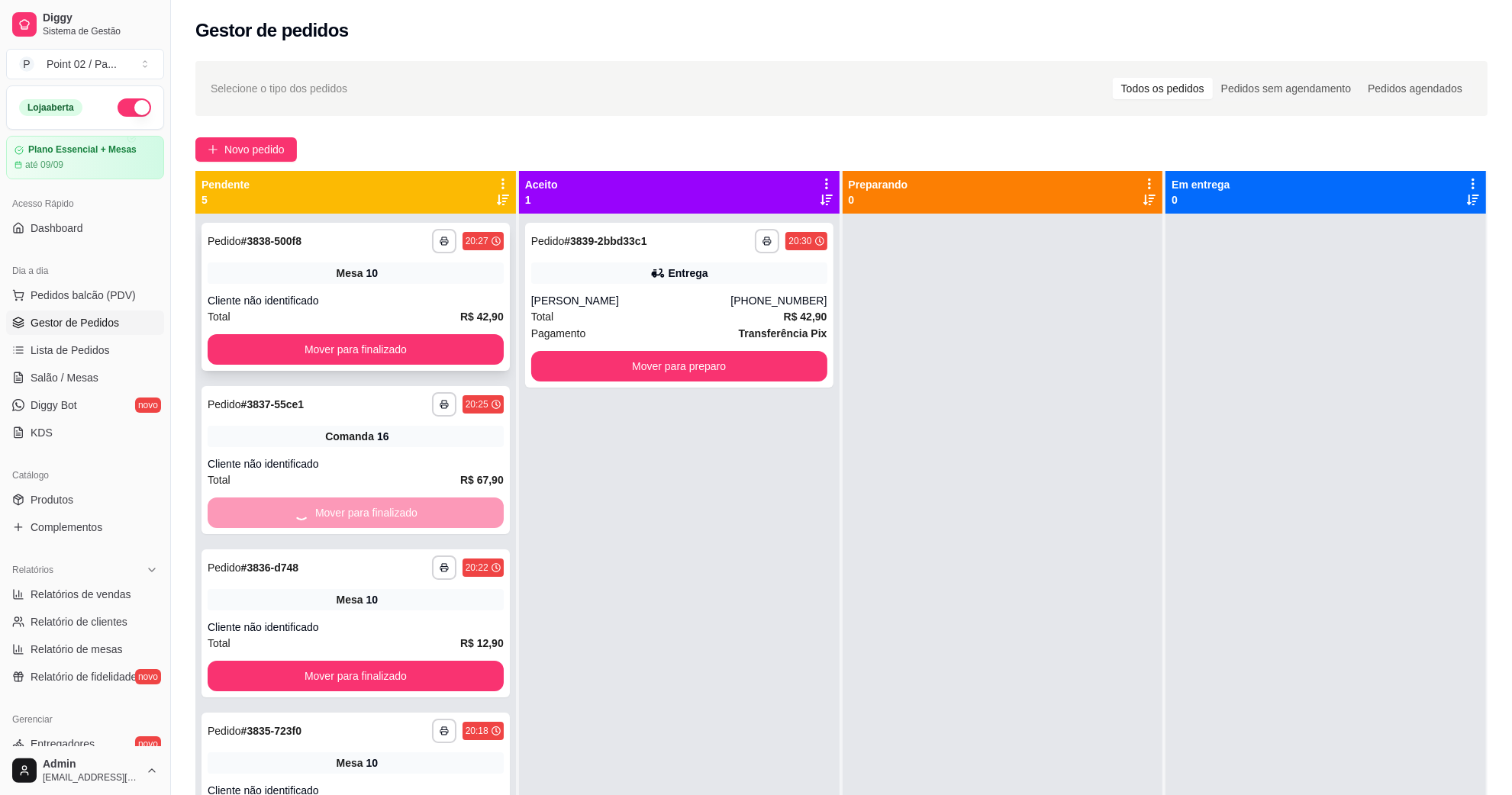
click at [372, 332] on div "**********" at bounding box center [355, 296] width 308 height 148
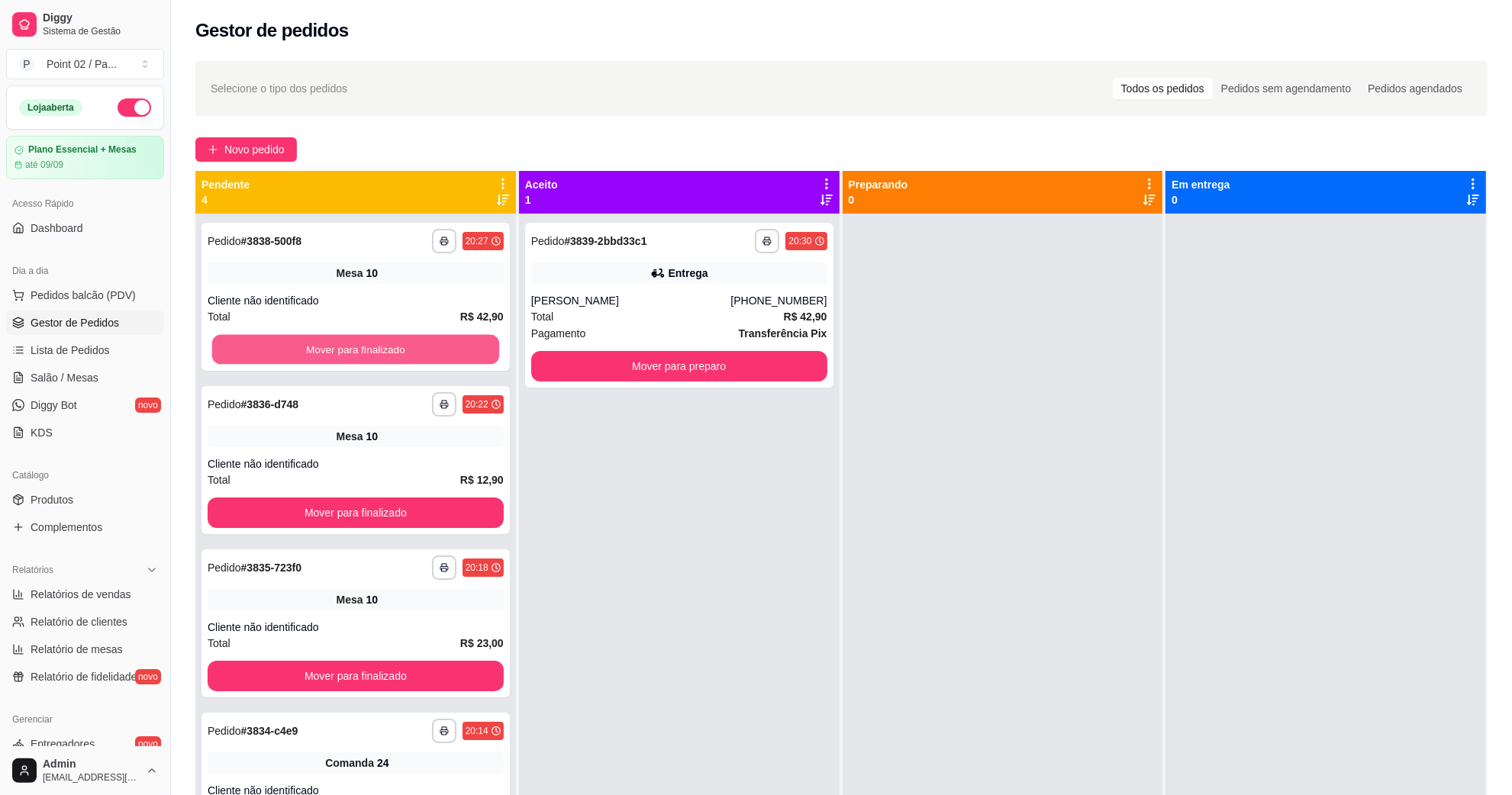
click at [361, 356] on button "Mover para finalizado" at bounding box center [355, 349] width 287 height 30
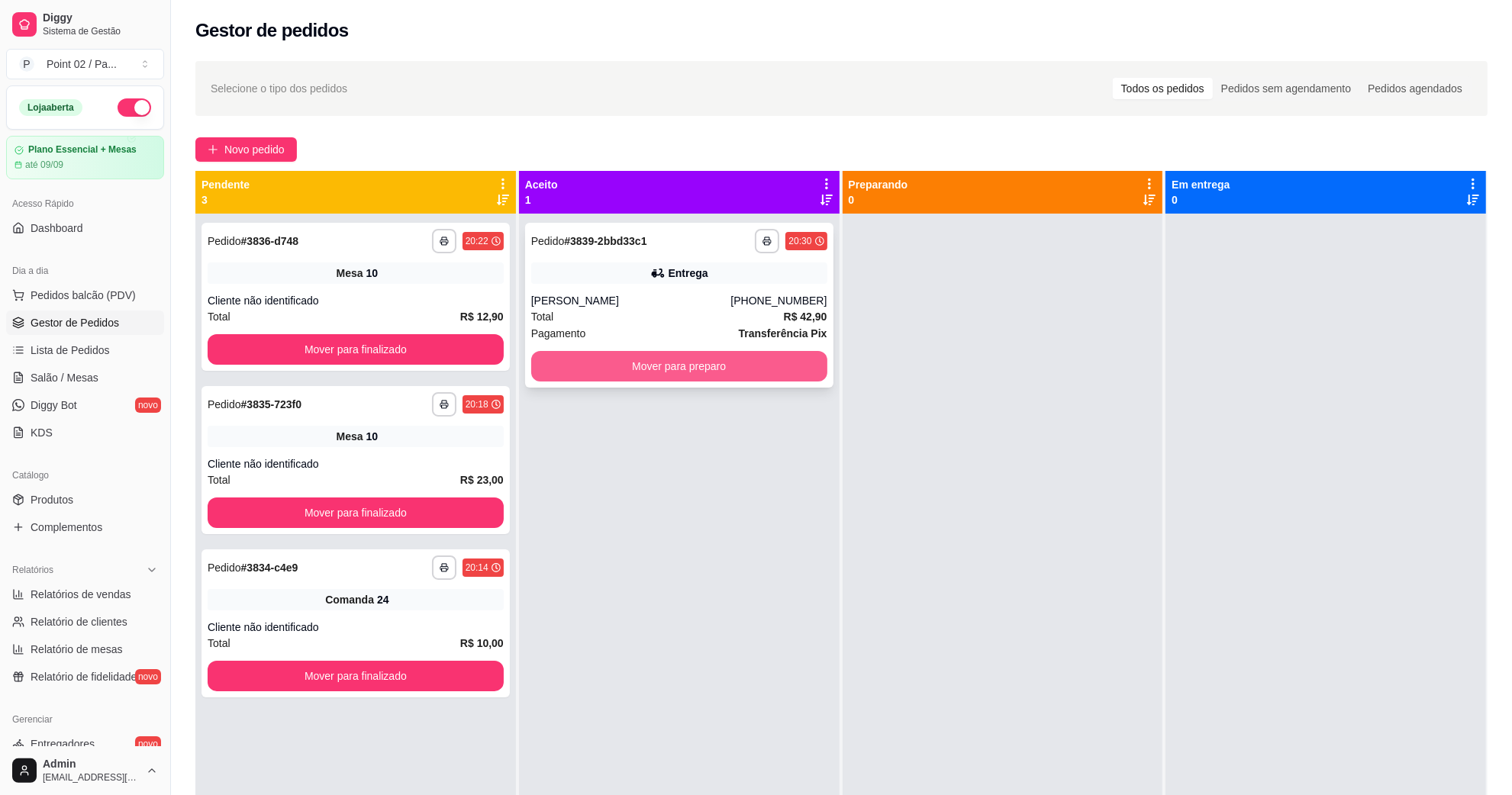
click at [624, 367] on button "Mover para preparo" at bounding box center [679, 366] width 296 height 30
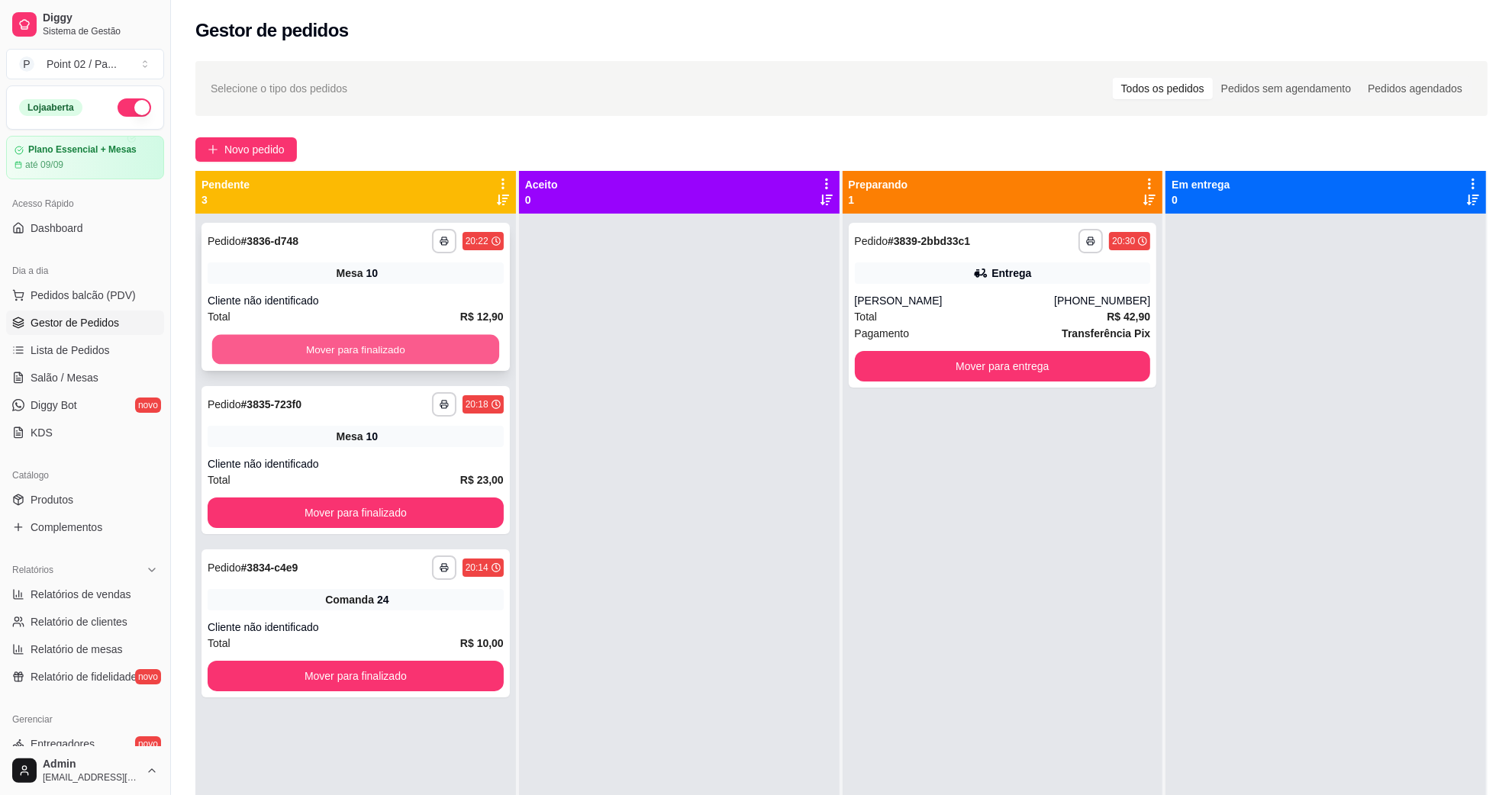
click at [468, 338] on button "Mover para finalizado" at bounding box center [355, 349] width 287 height 30
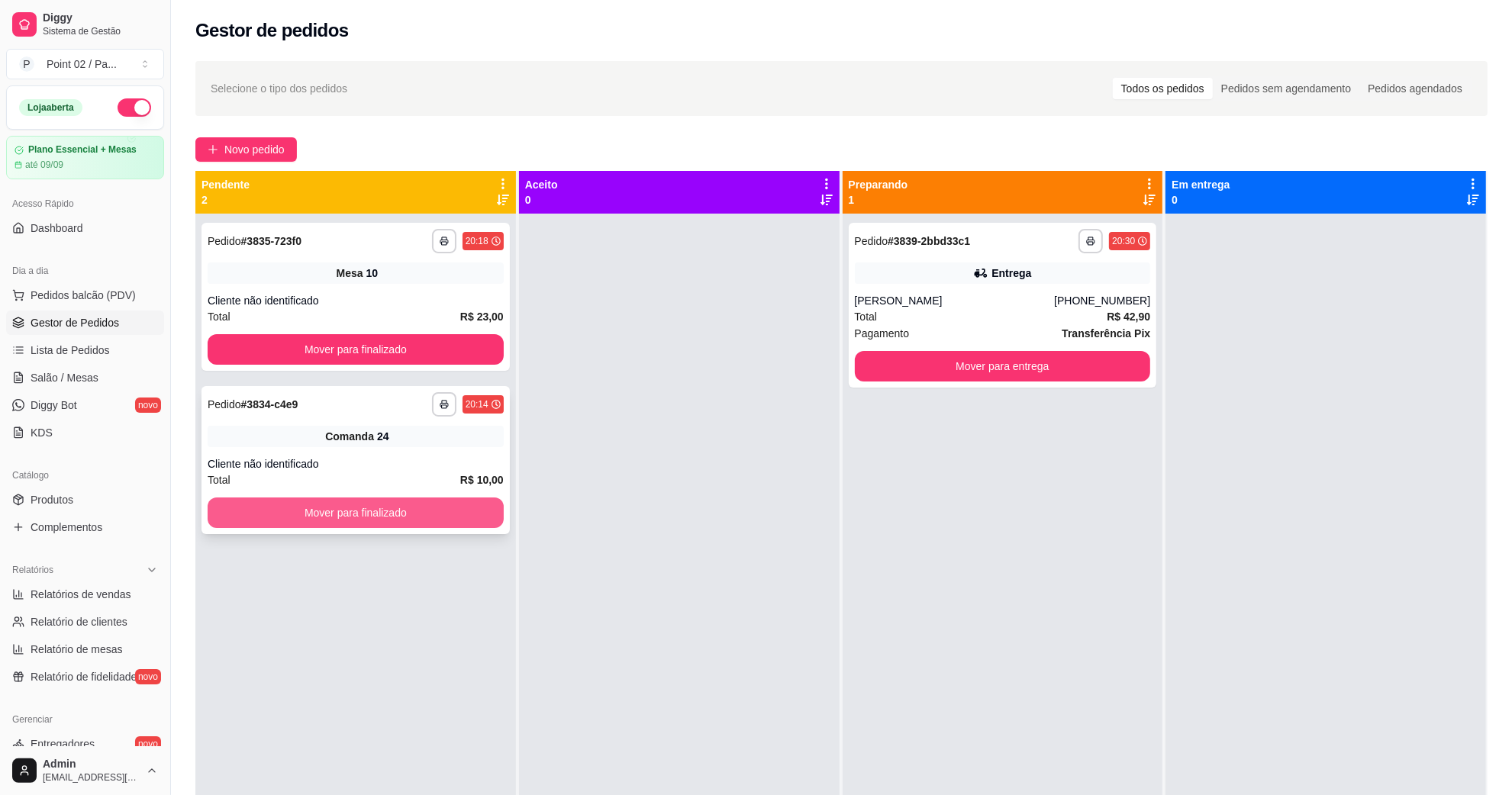
click at [404, 513] on button "Mover para finalizado" at bounding box center [355, 513] width 296 height 30
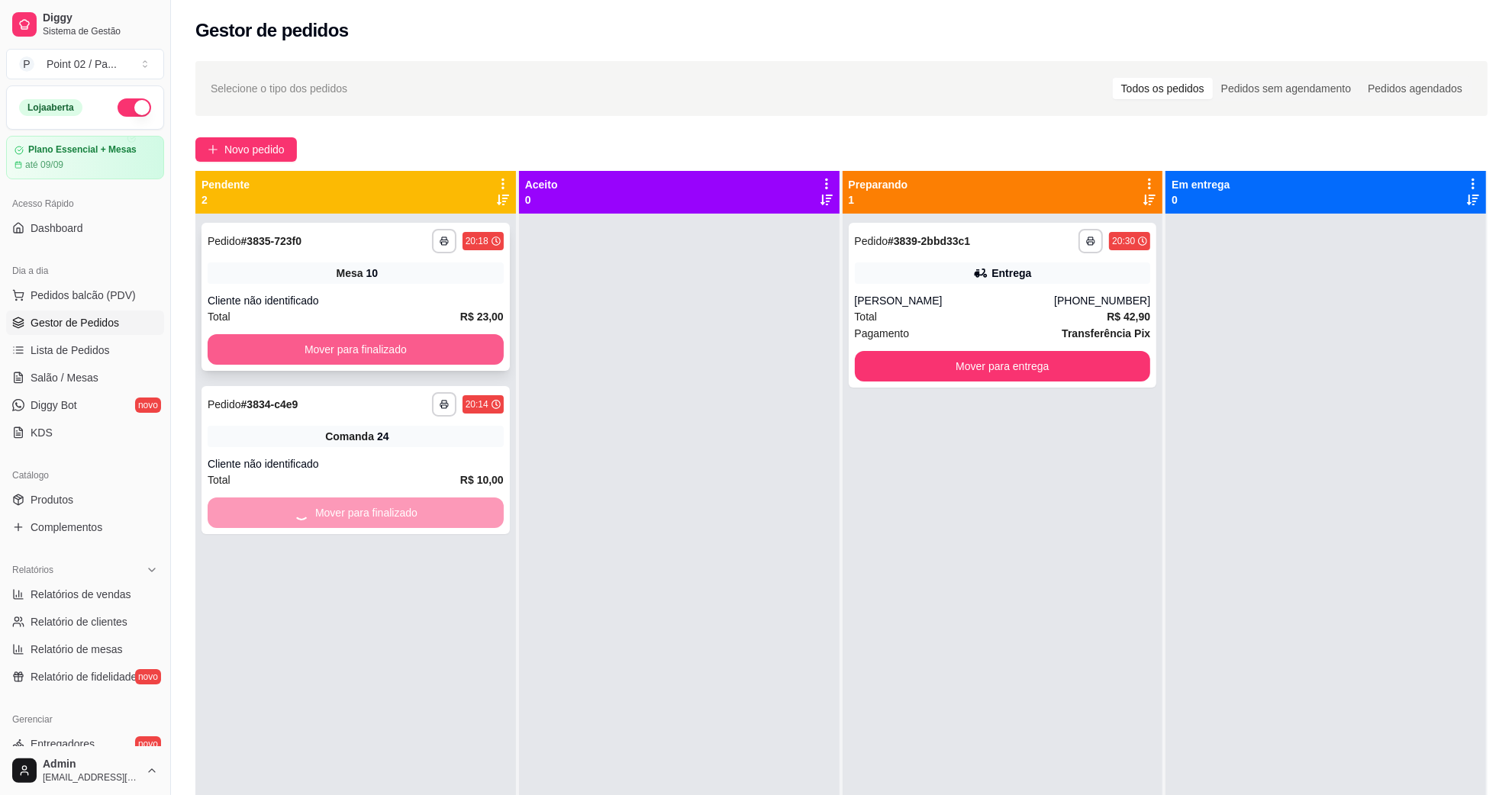
click at [424, 337] on button "Mover para finalizado" at bounding box center [355, 349] width 296 height 30
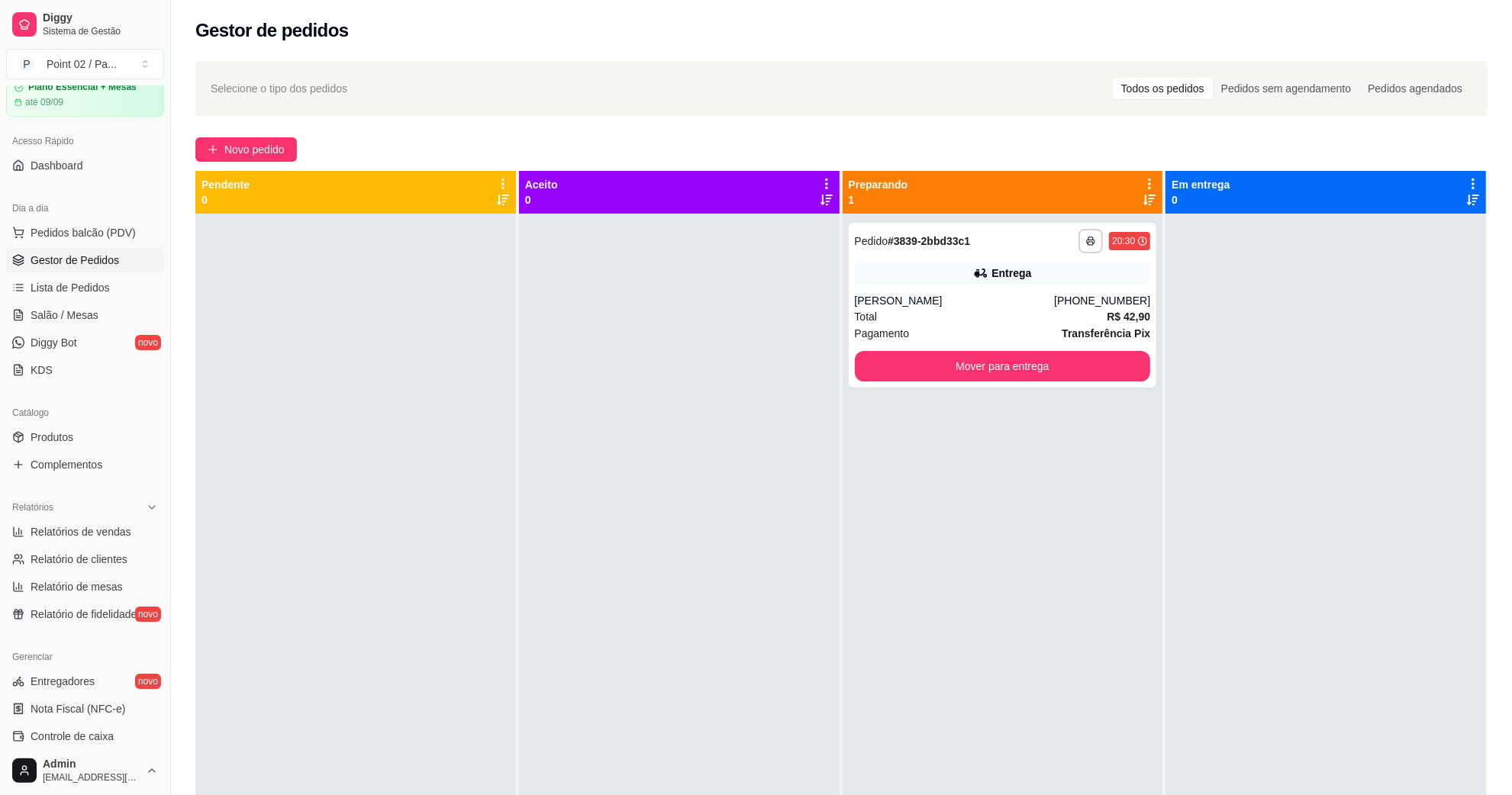
scroll to position [96, 0]
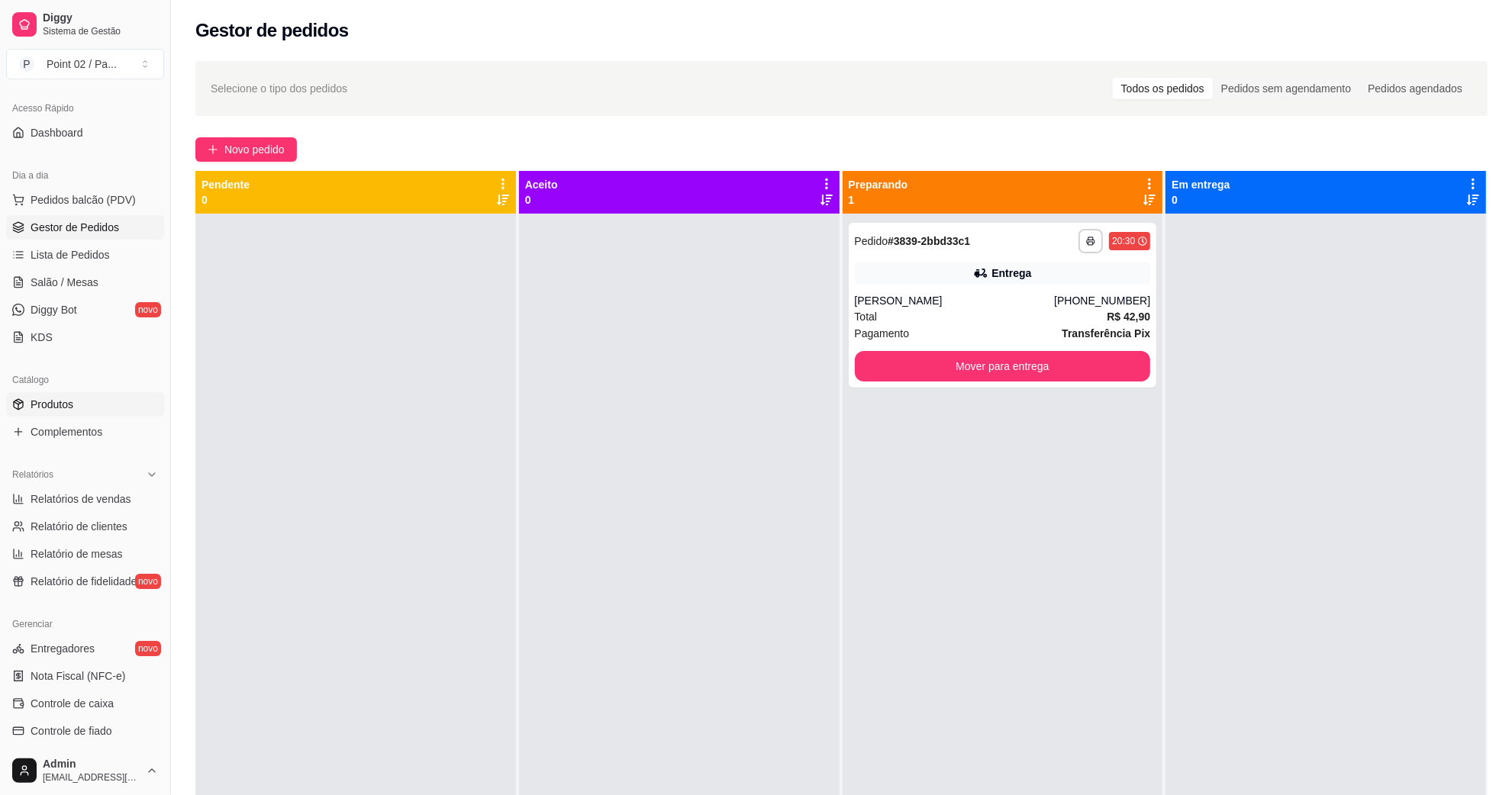
click at [82, 414] on link "Produtos" at bounding box center [85, 404] width 158 height 25
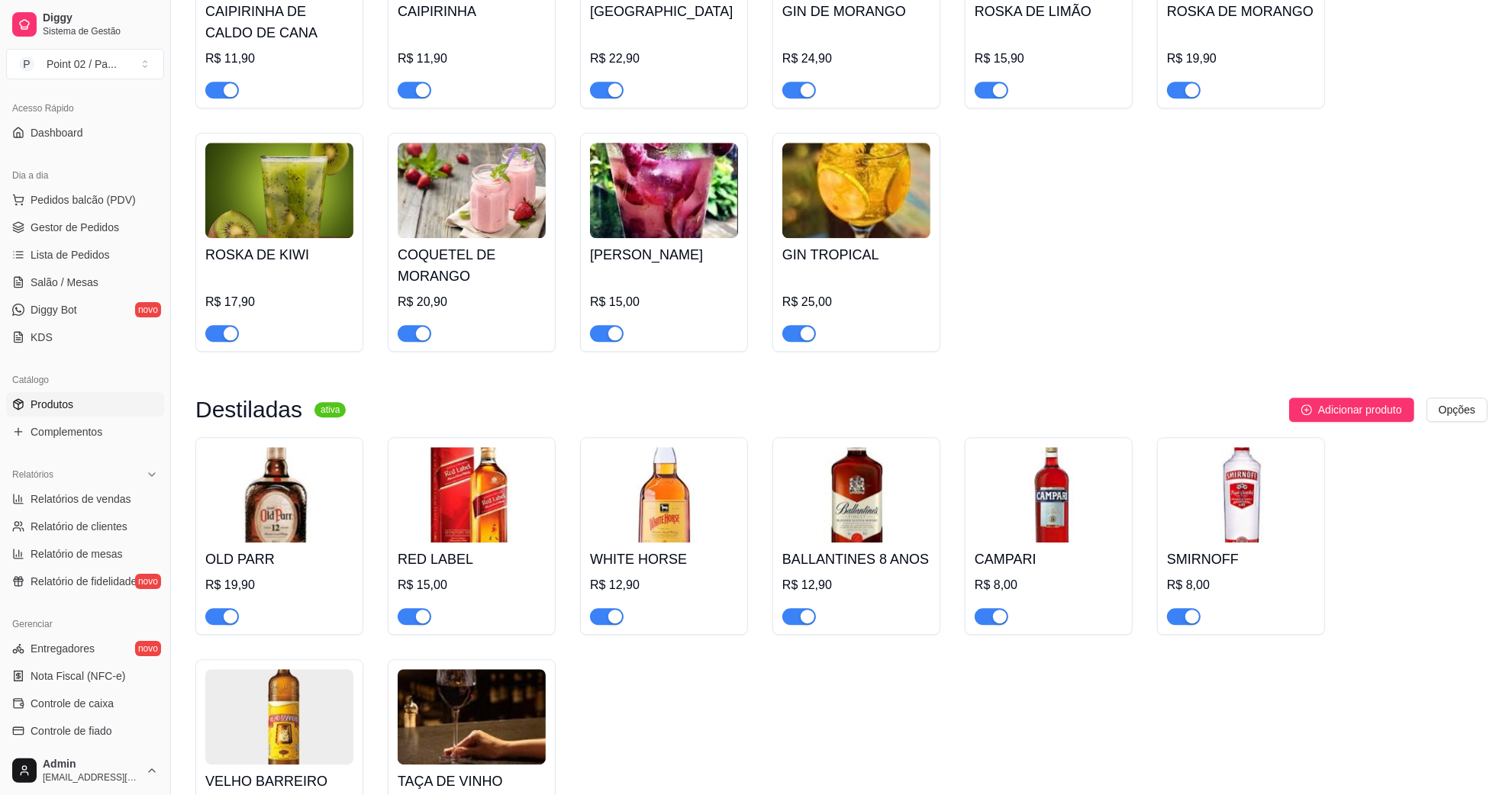
scroll to position [4197, 0]
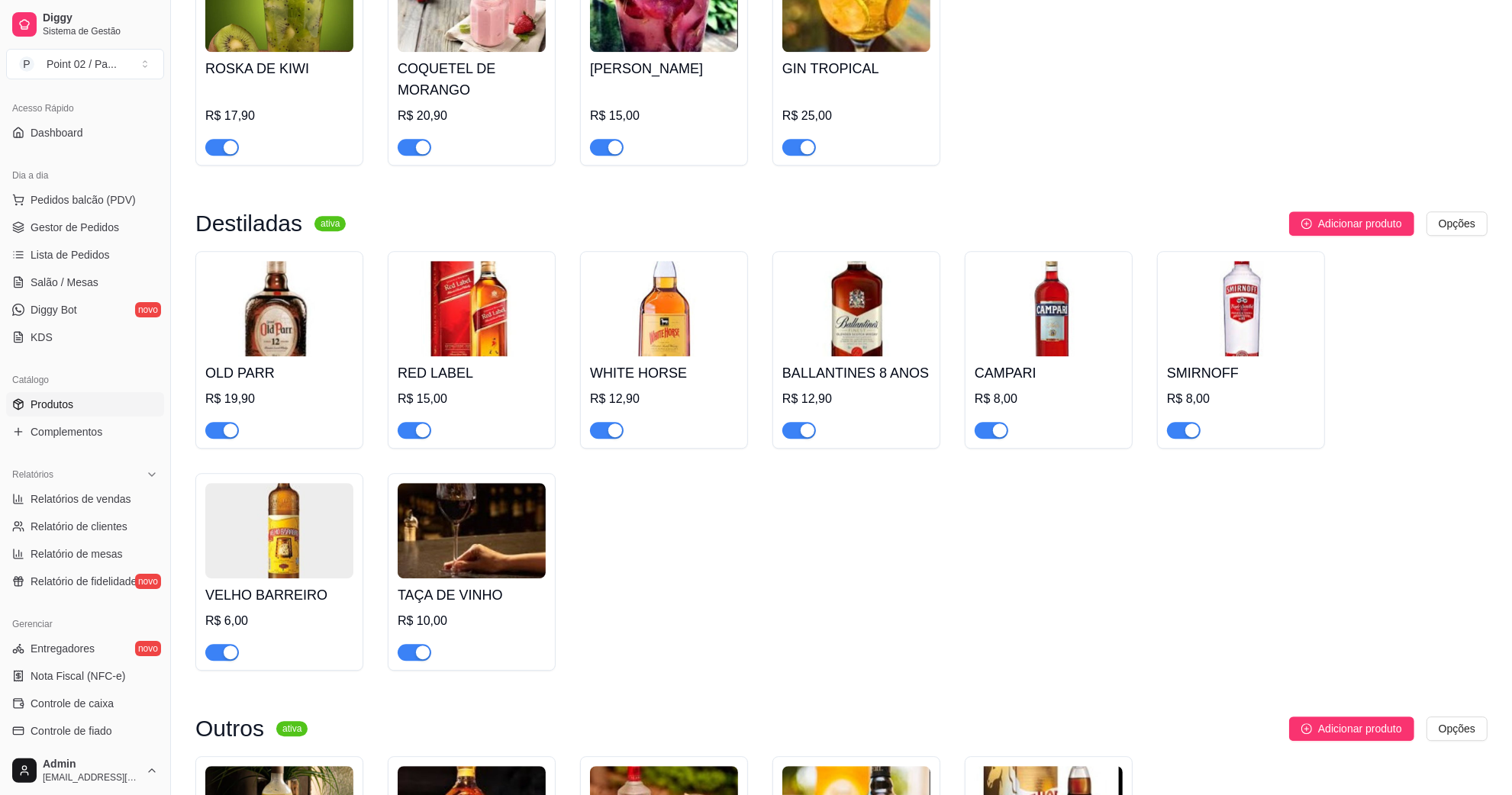
click at [994, 422] on span "button" at bounding box center [992, 430] width 34 height 17
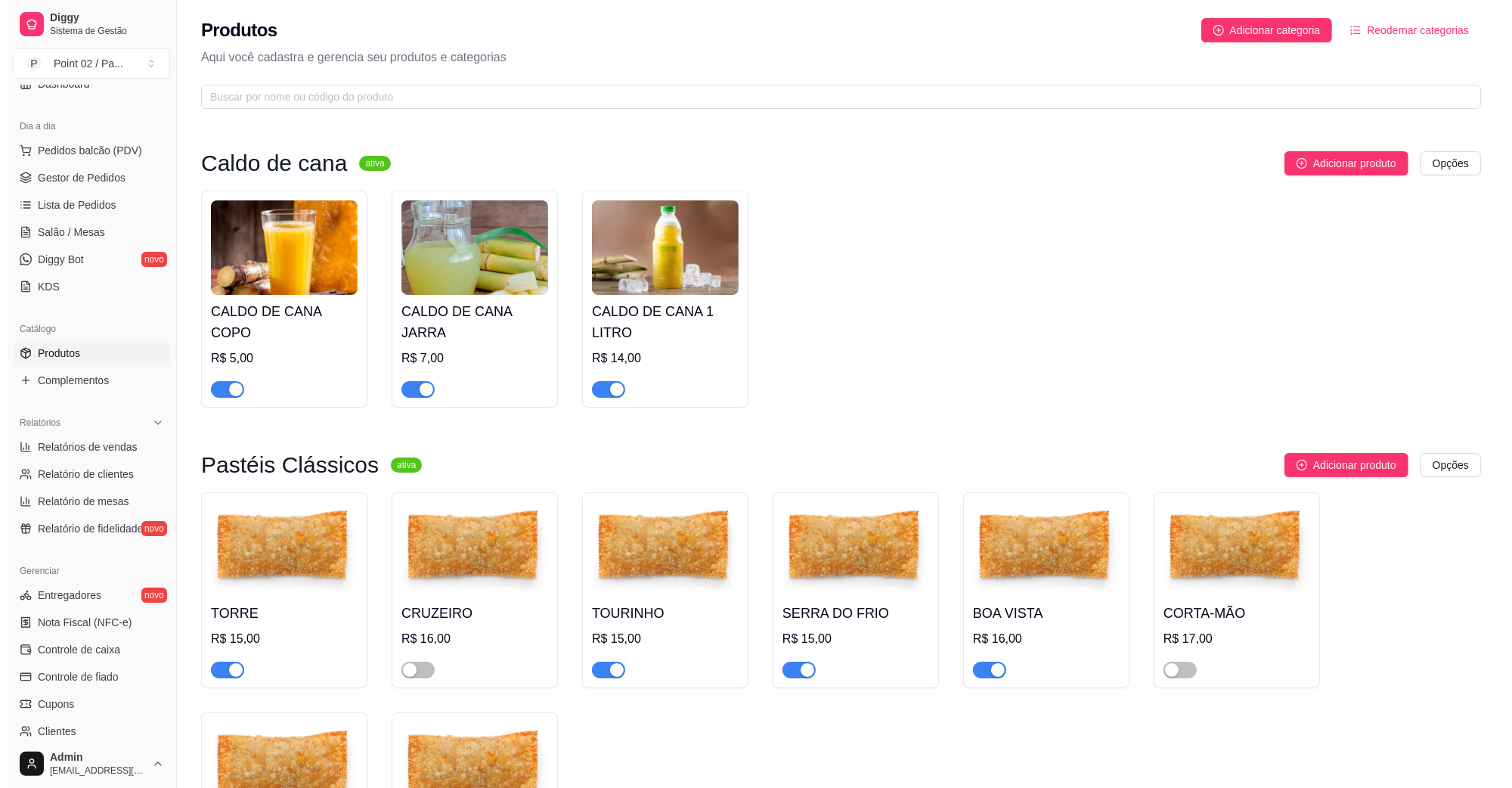
scroll to position [0, 0]
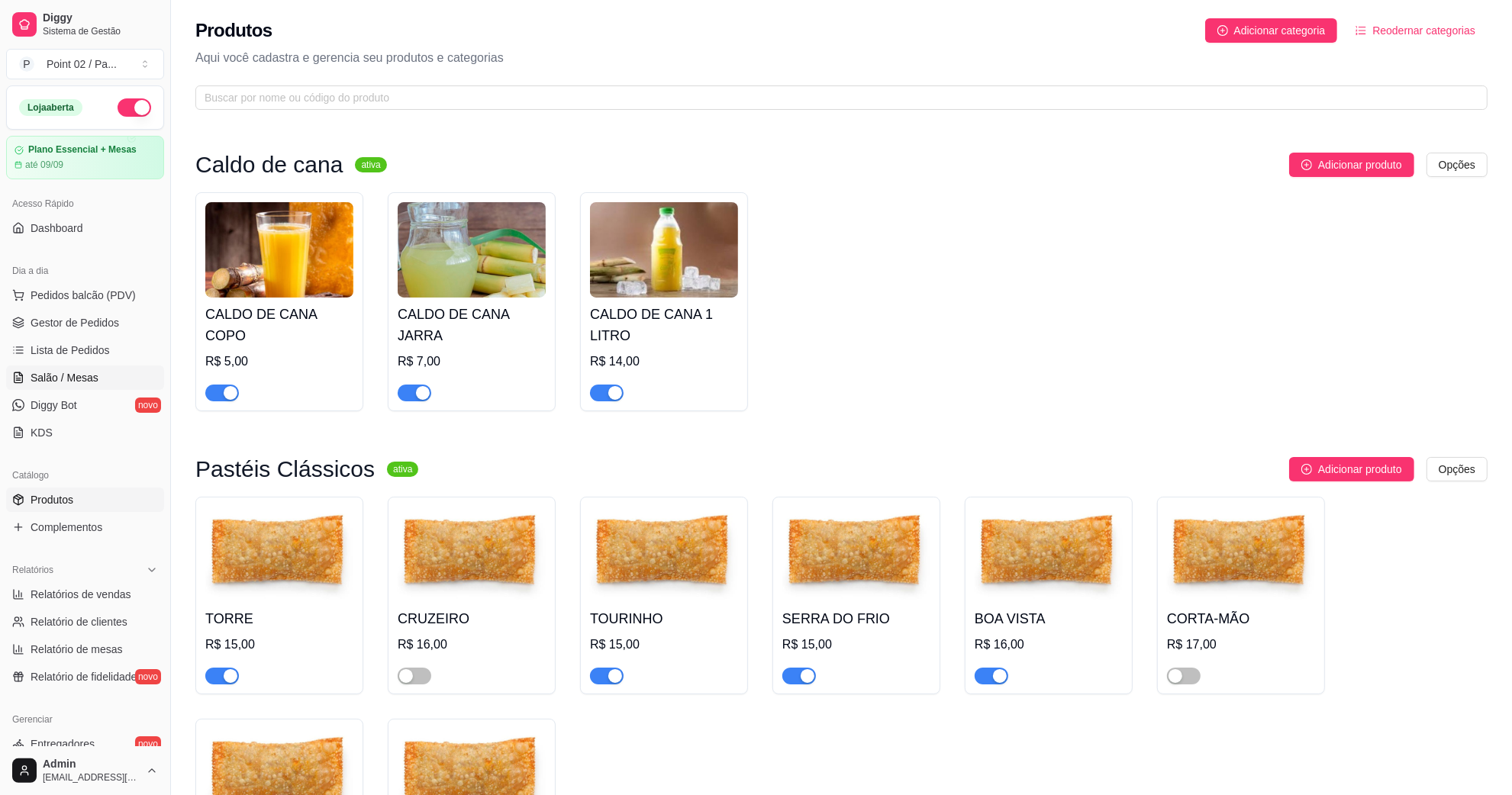
click at [105, 370] on link "Salão / Mesas" at bounding box center [85, 377] width 158 height 25
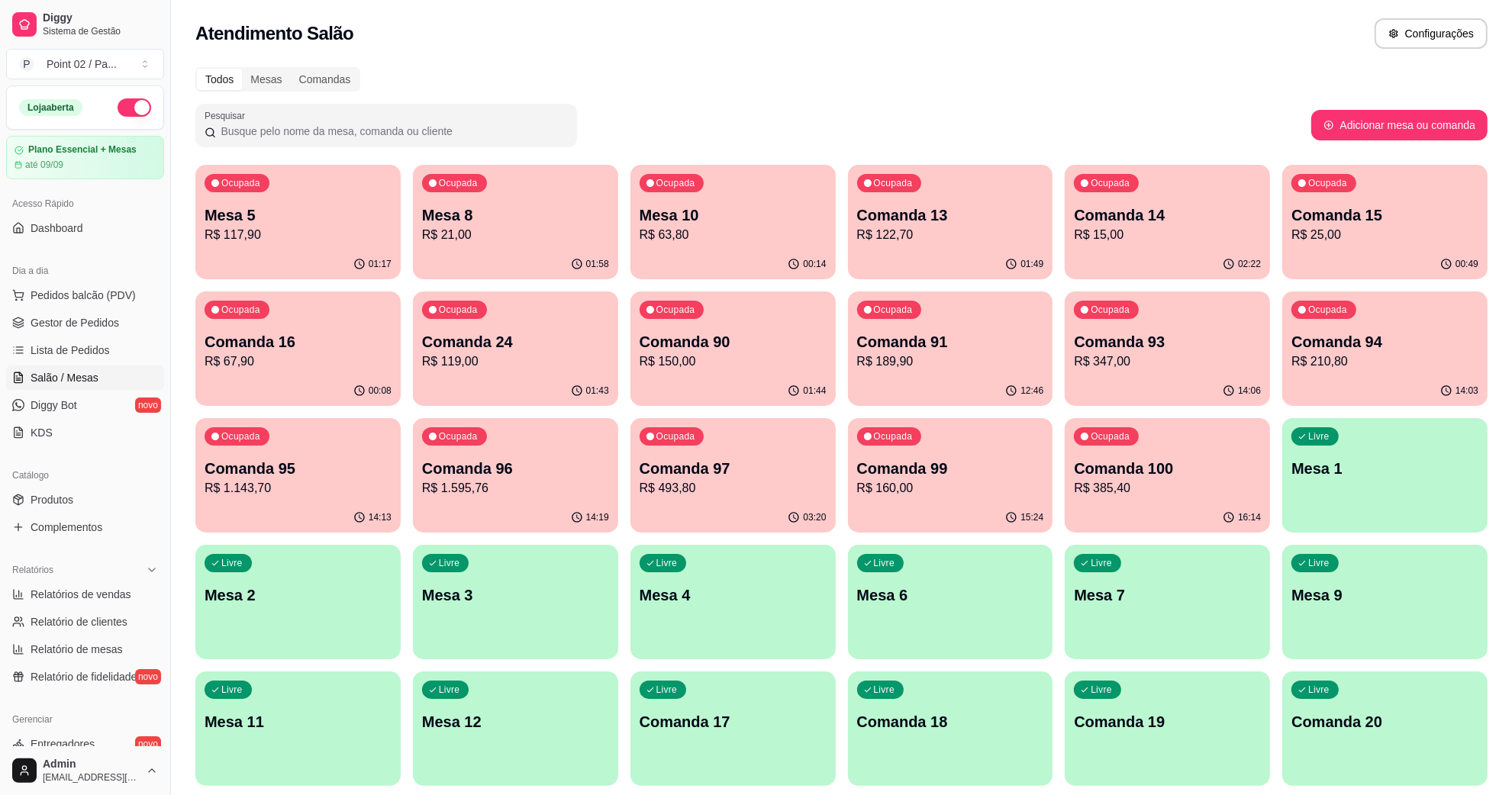
click at [318, 486] on p "R$ 1.143,70" at bounding box center [298, 489] width 187 height 19
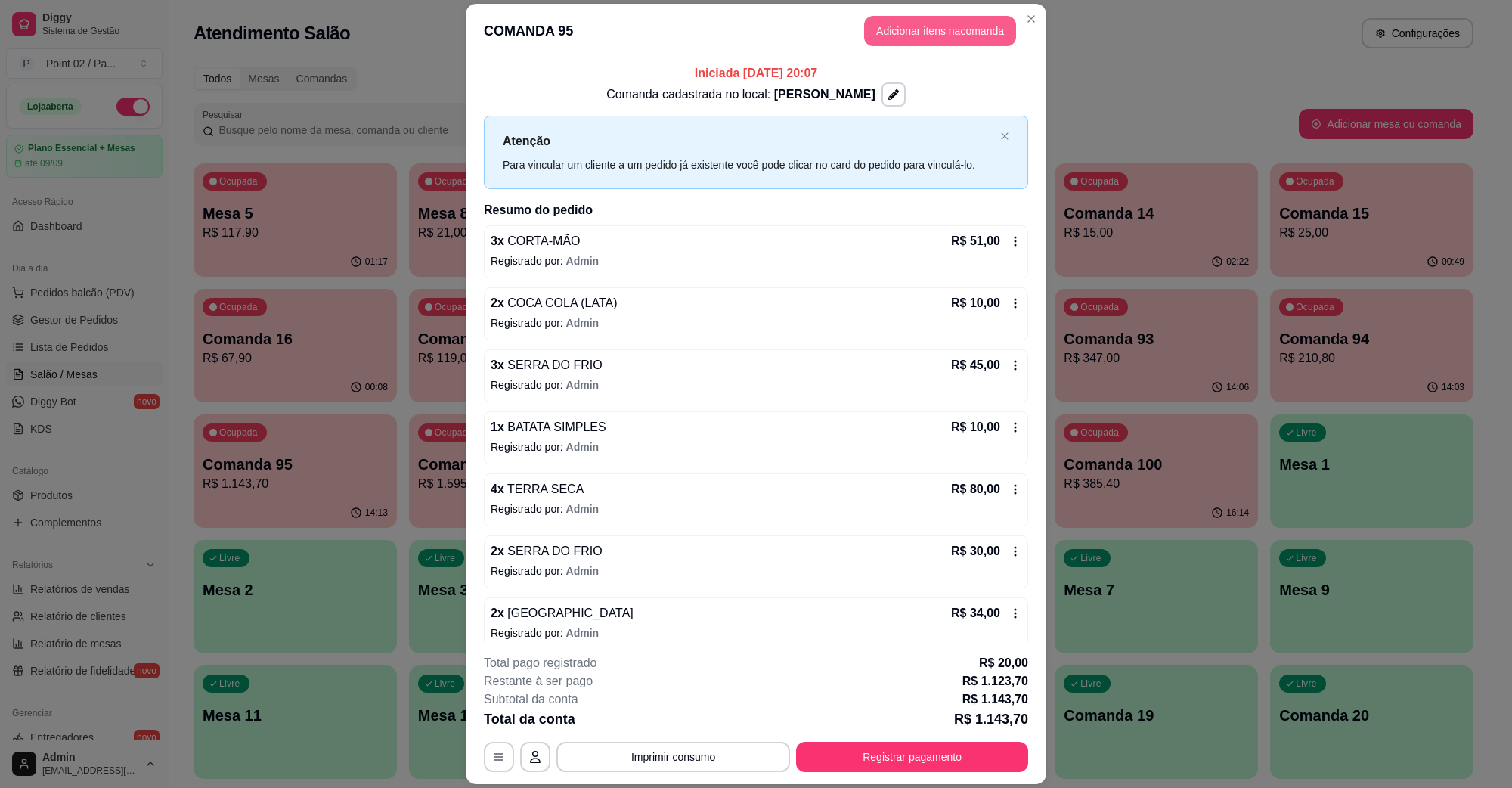
click at [961, 27] on button "Adicionar itens na comanda" at bounding box center [940, 31] width 152 height 30
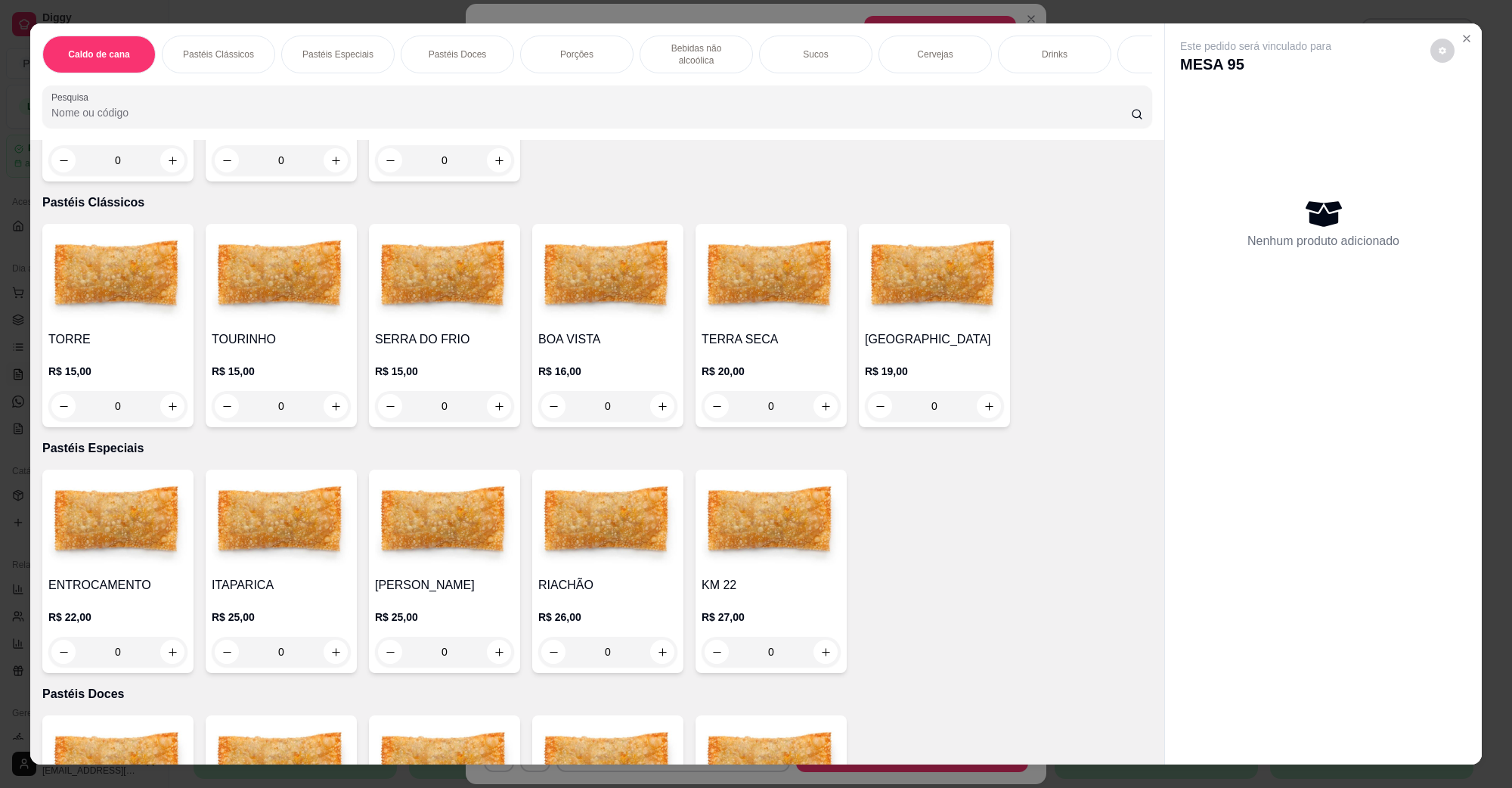
scroll to position [283, 0]
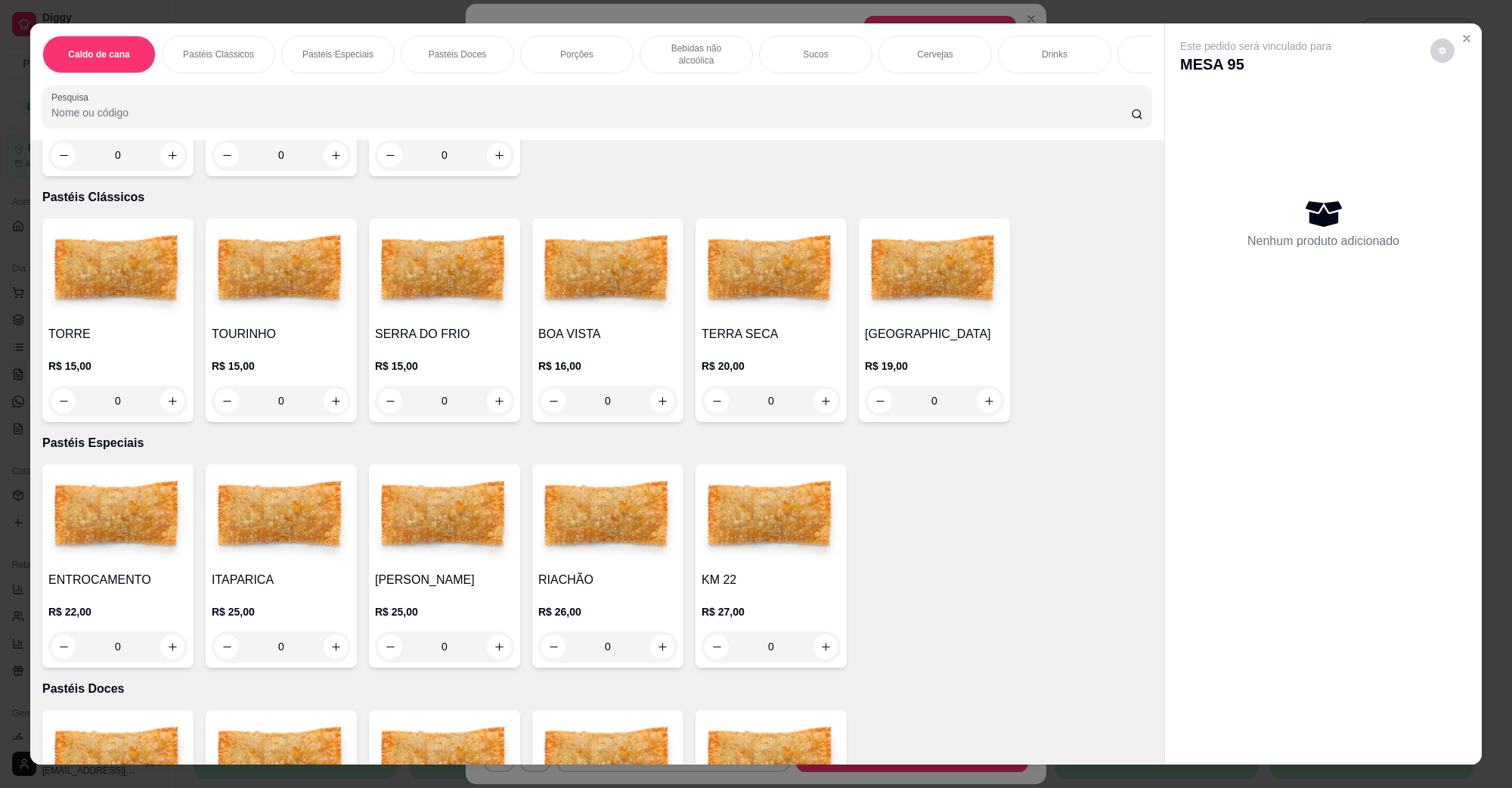
click at [633, 269] on img at bounding box center [608, 272] width 139 height 95
click at [617, 246] on img at bounding box center [608, 272] width 139 height 95
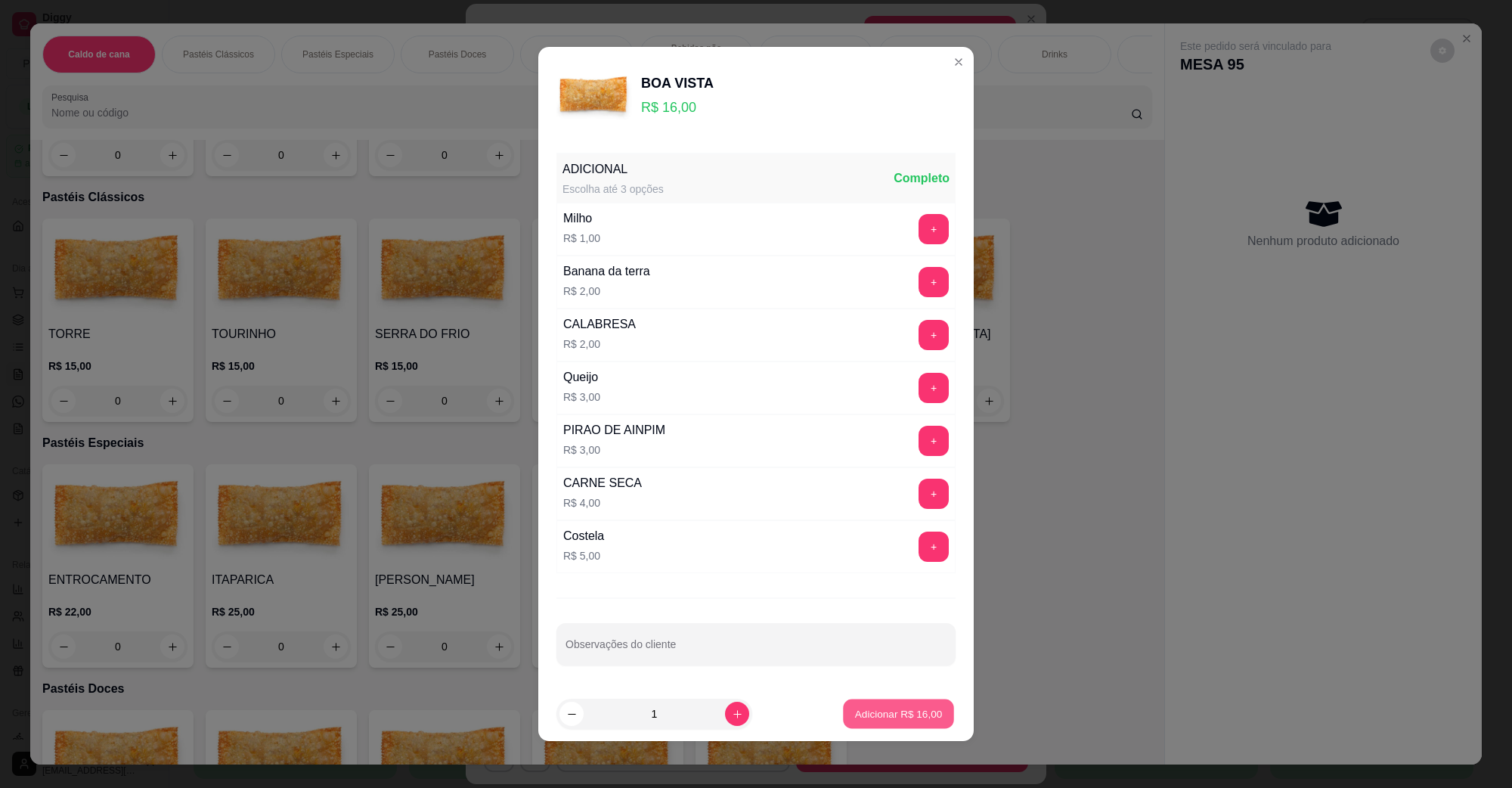
click at [896, 705] on button "Adicionar R$ 16,00" at bounding box center [898, 714] width 111 height 29
type input "1"
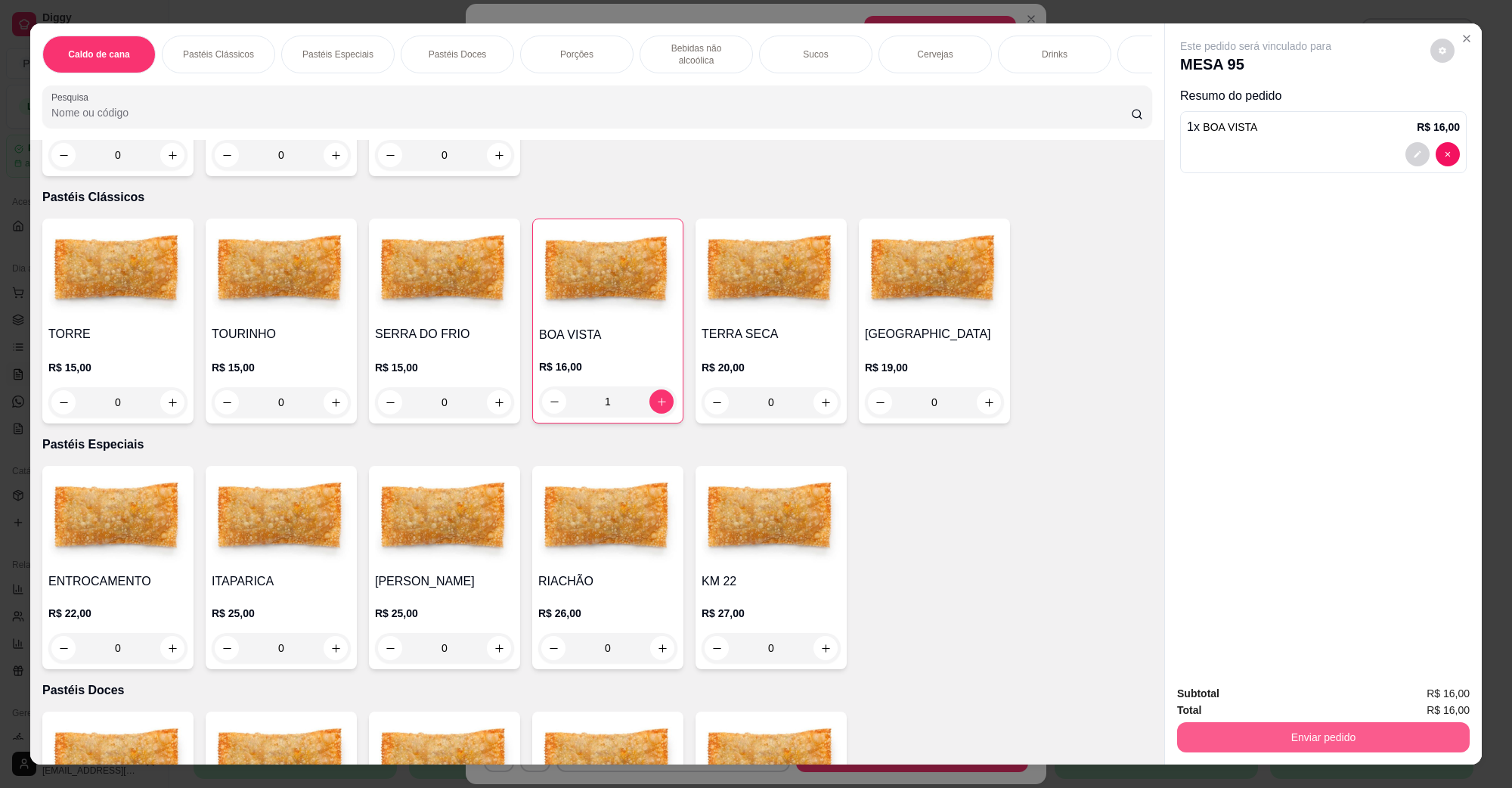
click at [1241, 727] on button "Enviar pedido" at bounding box center [1323, 738] width 293 height 30
click at [1257, 708] on button "Não registrar e enviar pedido" at bounding box center [1273, 700] width 158 height 29
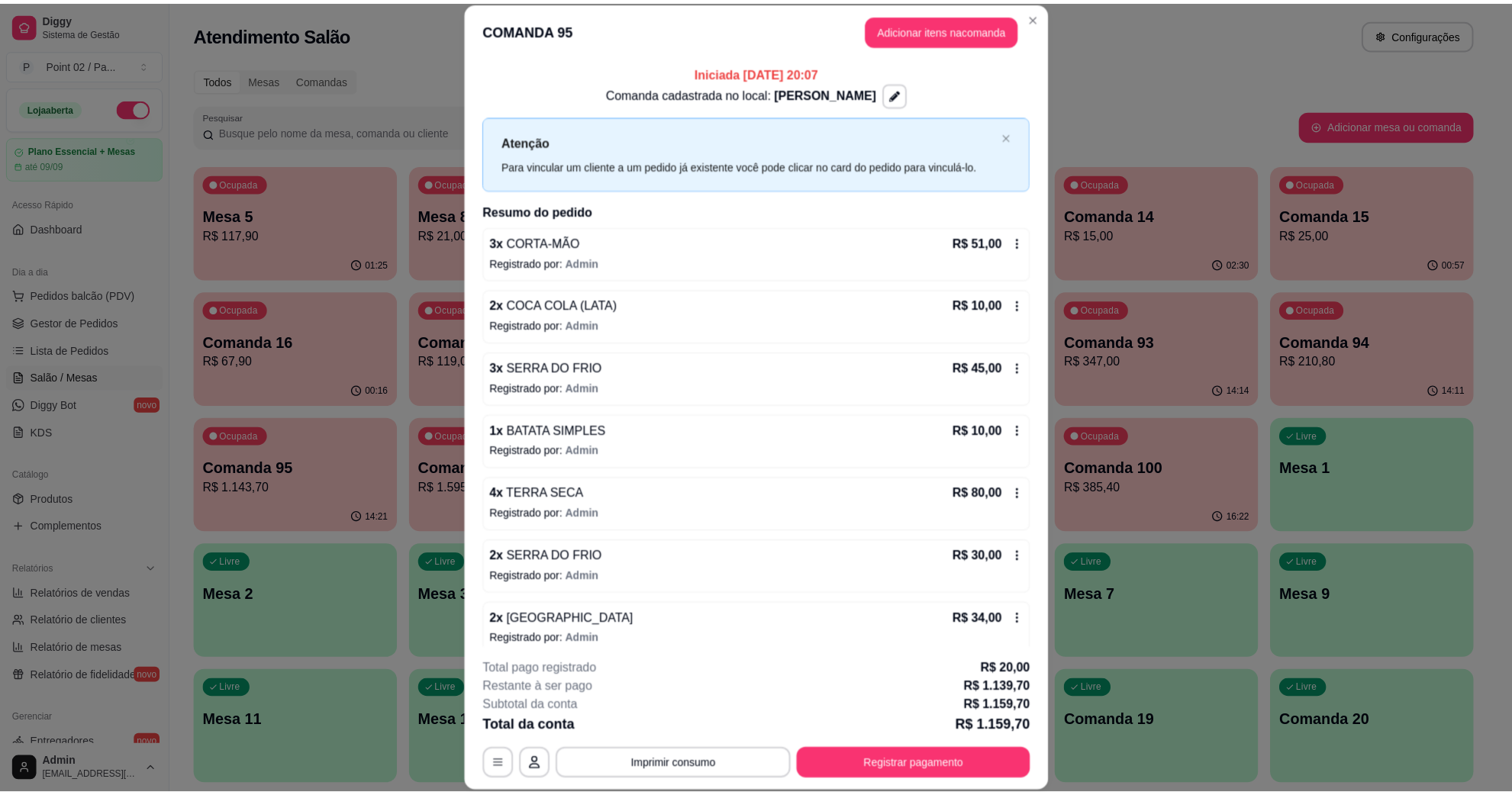
scroll to position [44, 0]
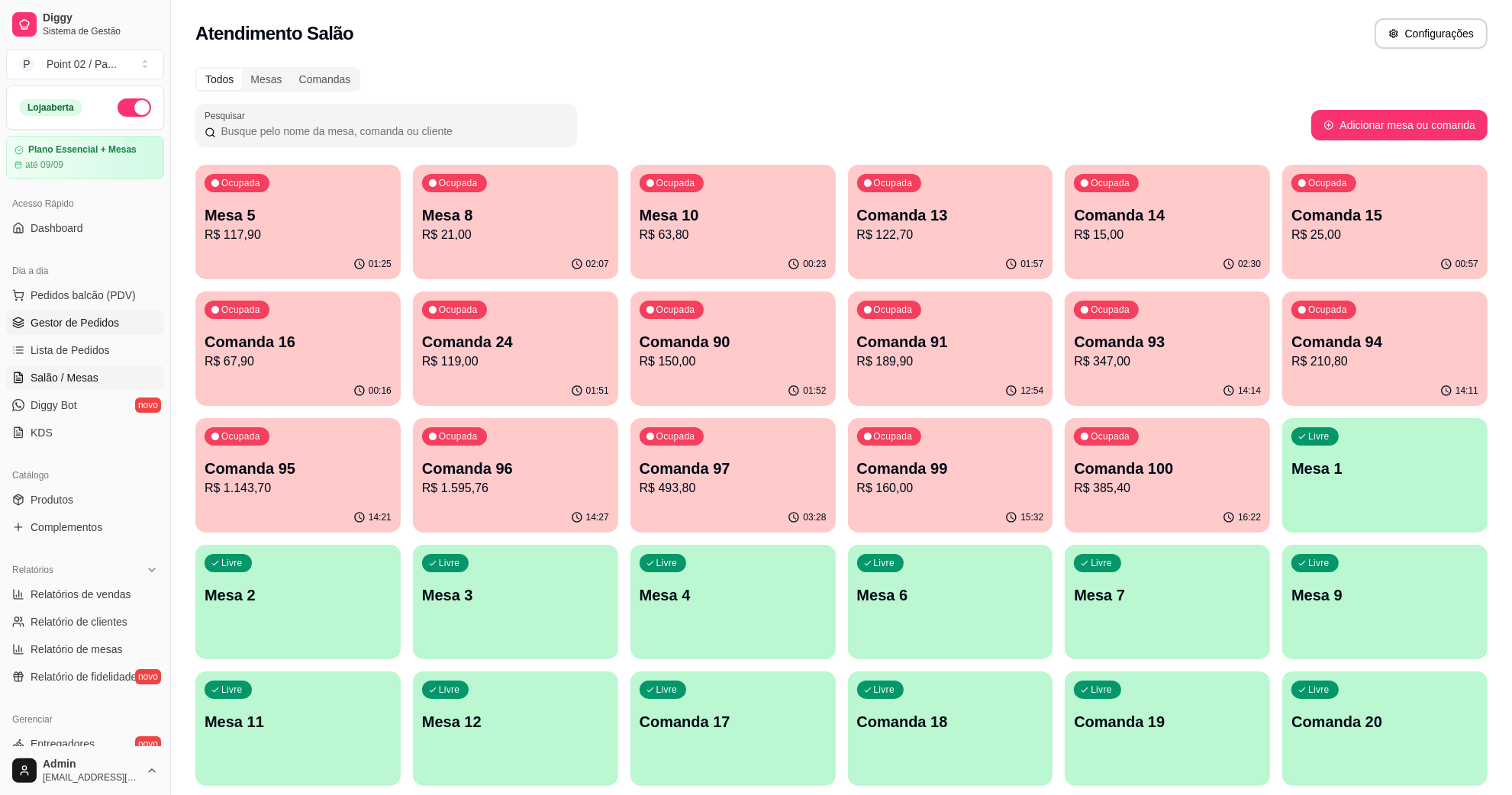
click at [63, 315] on span "Gestor de Pedidos" at bounding box center [74, 323] width 89 height 15
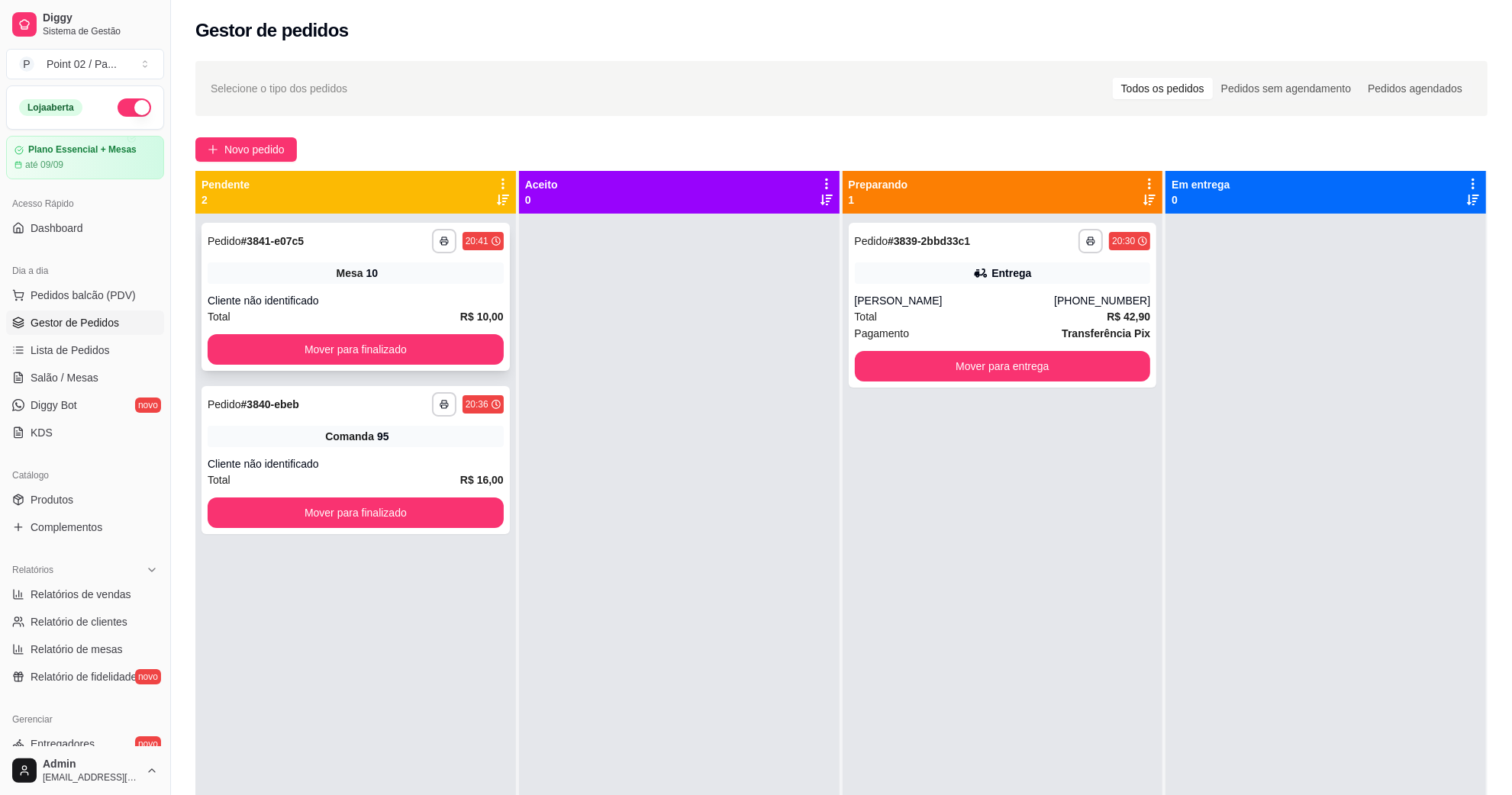
click at [502, 346] on div "**********" at bounding box center [355, 296] width 308 height 148
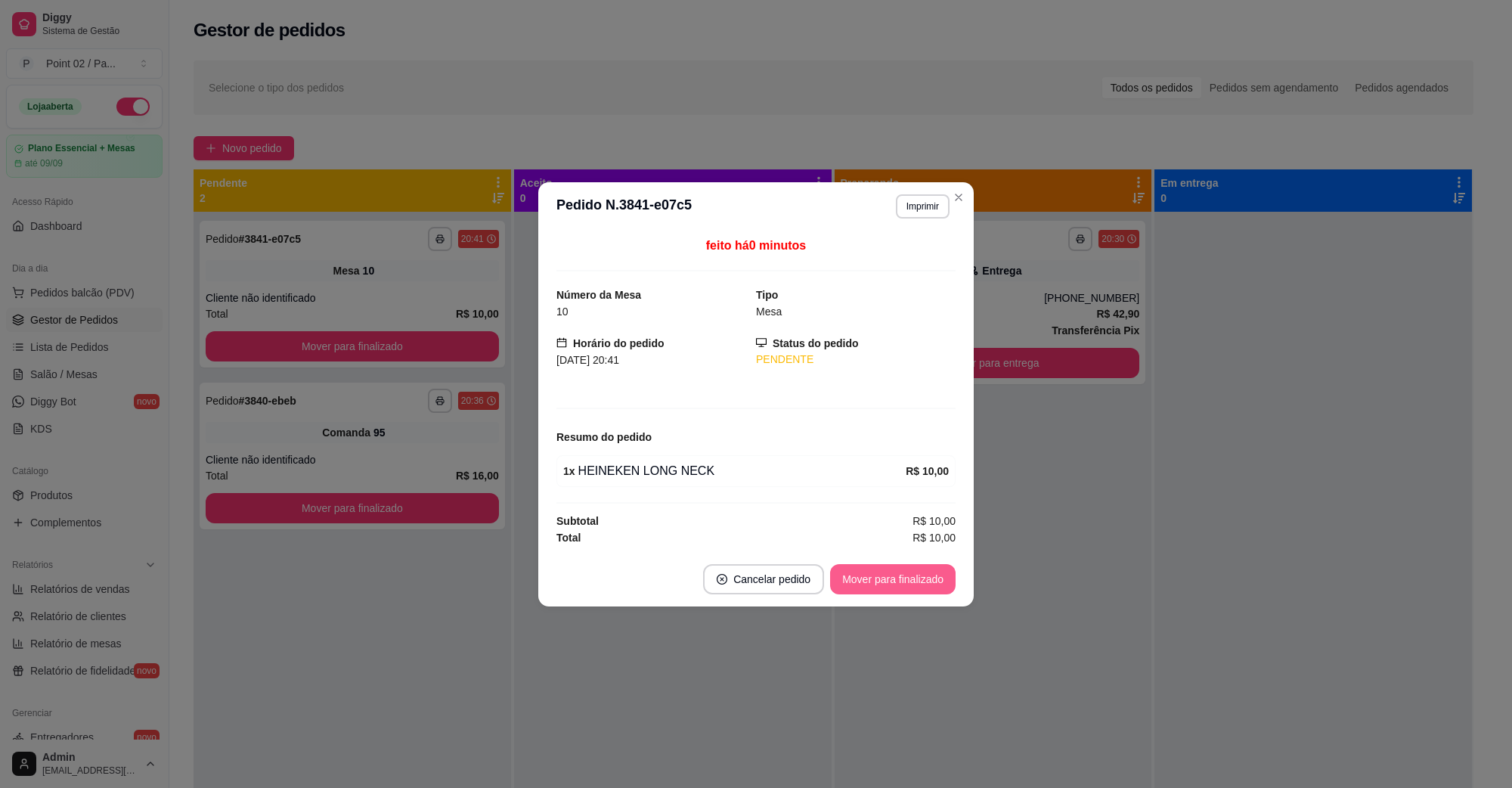
click at [856, 583] on button "Mover para finalizado" at bounding box center [893, 579] width 126 height 30
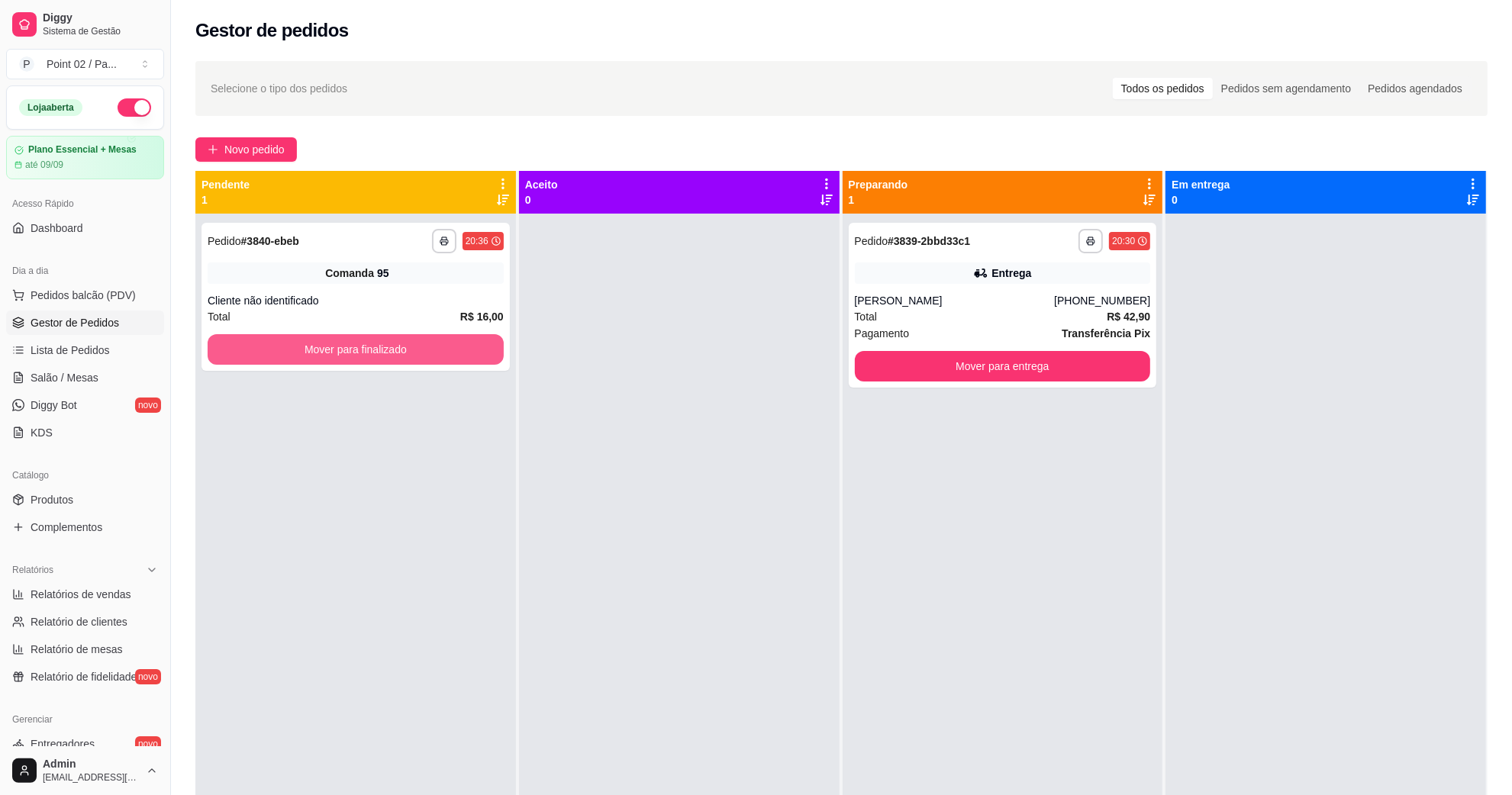
click at [360, 355] on button "Mover para finalizado" at bounding box center [355, 349] width 296 height 30
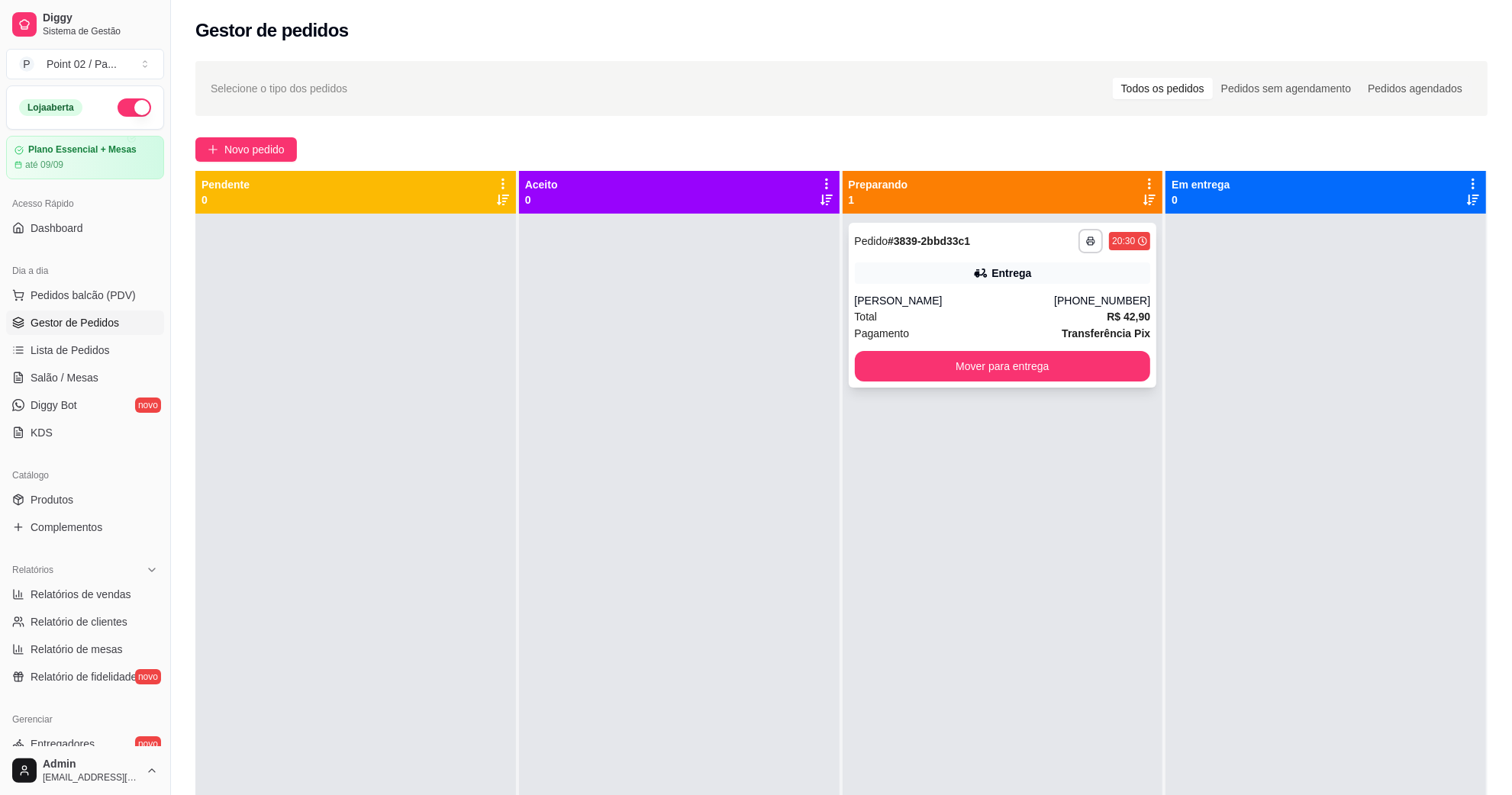
click at [853, 287] on div "**********" at bounding box center [1003, 304] width 308 height 165
click at [1002, 330] on div "Pagamento Transferência Pix" at bounding box center [1003, 333] width 296 height 17
click at [38, 380] on span "Salão / Mesas" at bounding box center [64, 378] width 68 height 15
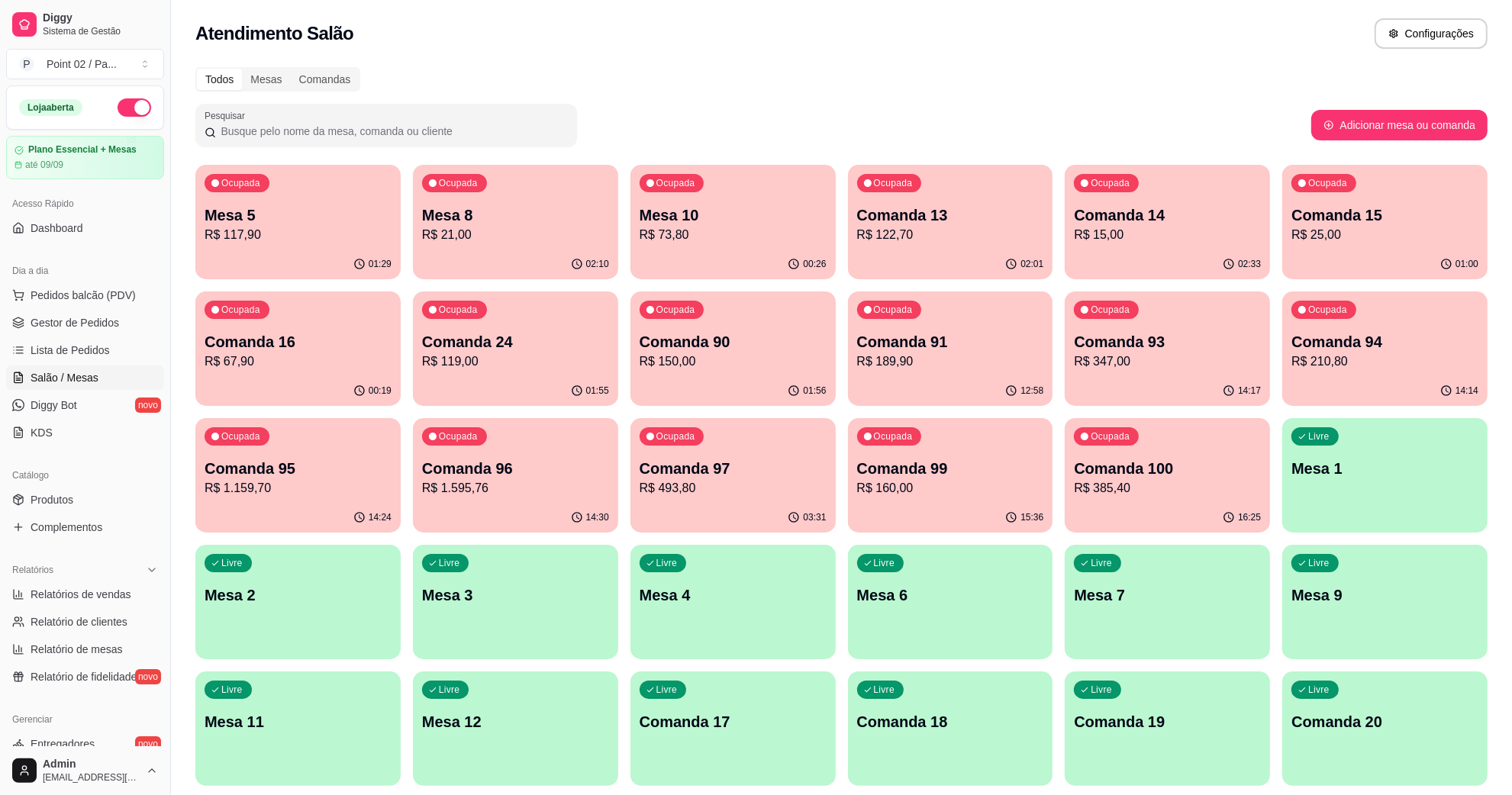
click at [1143, 238] on p "R$ 15,00" at bounding box center [1167, 235] width 187 height 19
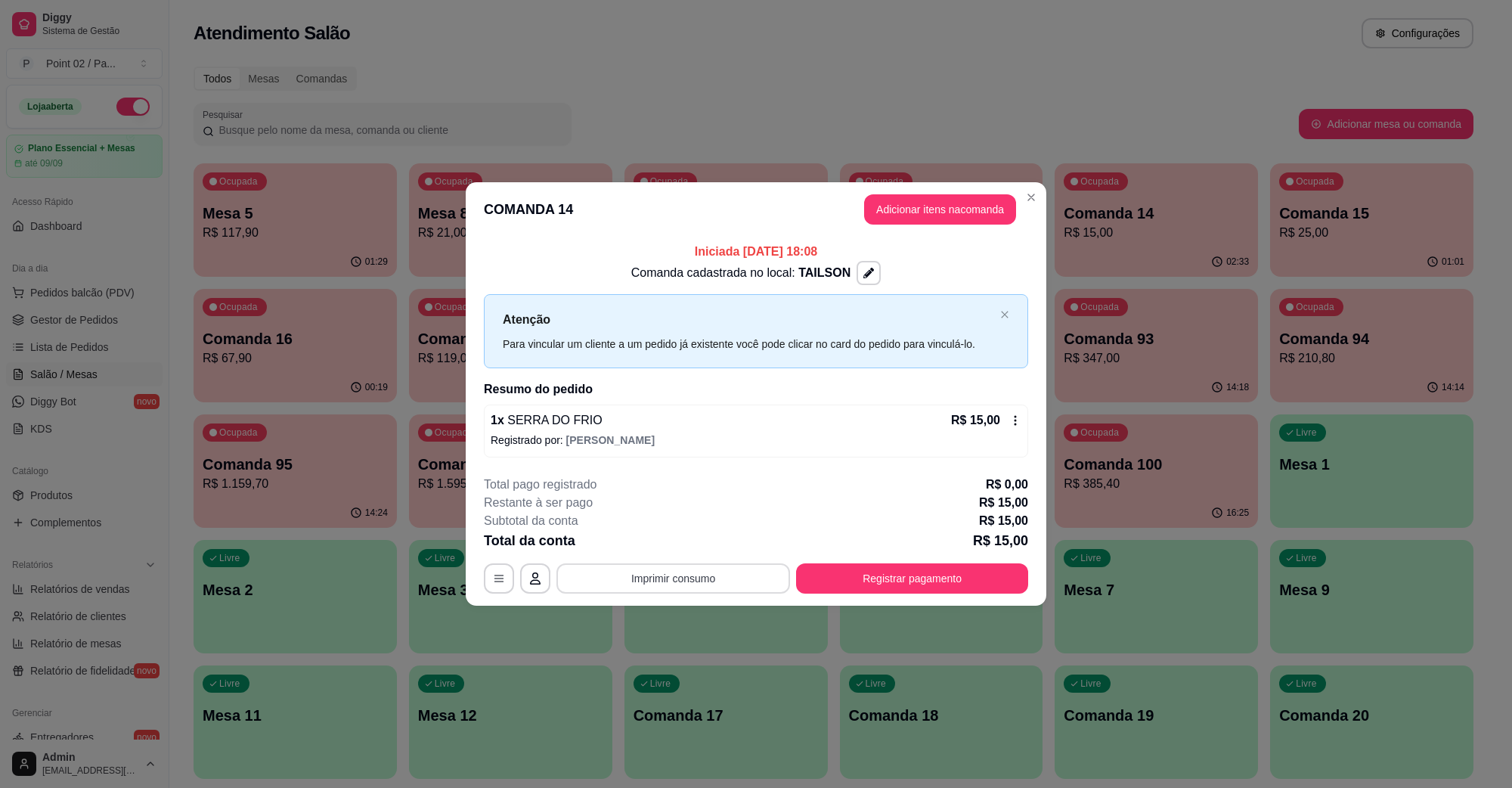
click at [661, 581] on button "Imprimir consumo" at bounding box center [673, 578] width 234 height 30
click at [665, 541] on button "IMPRESSORA" at bounding box center [677, 543] width 106 height 23
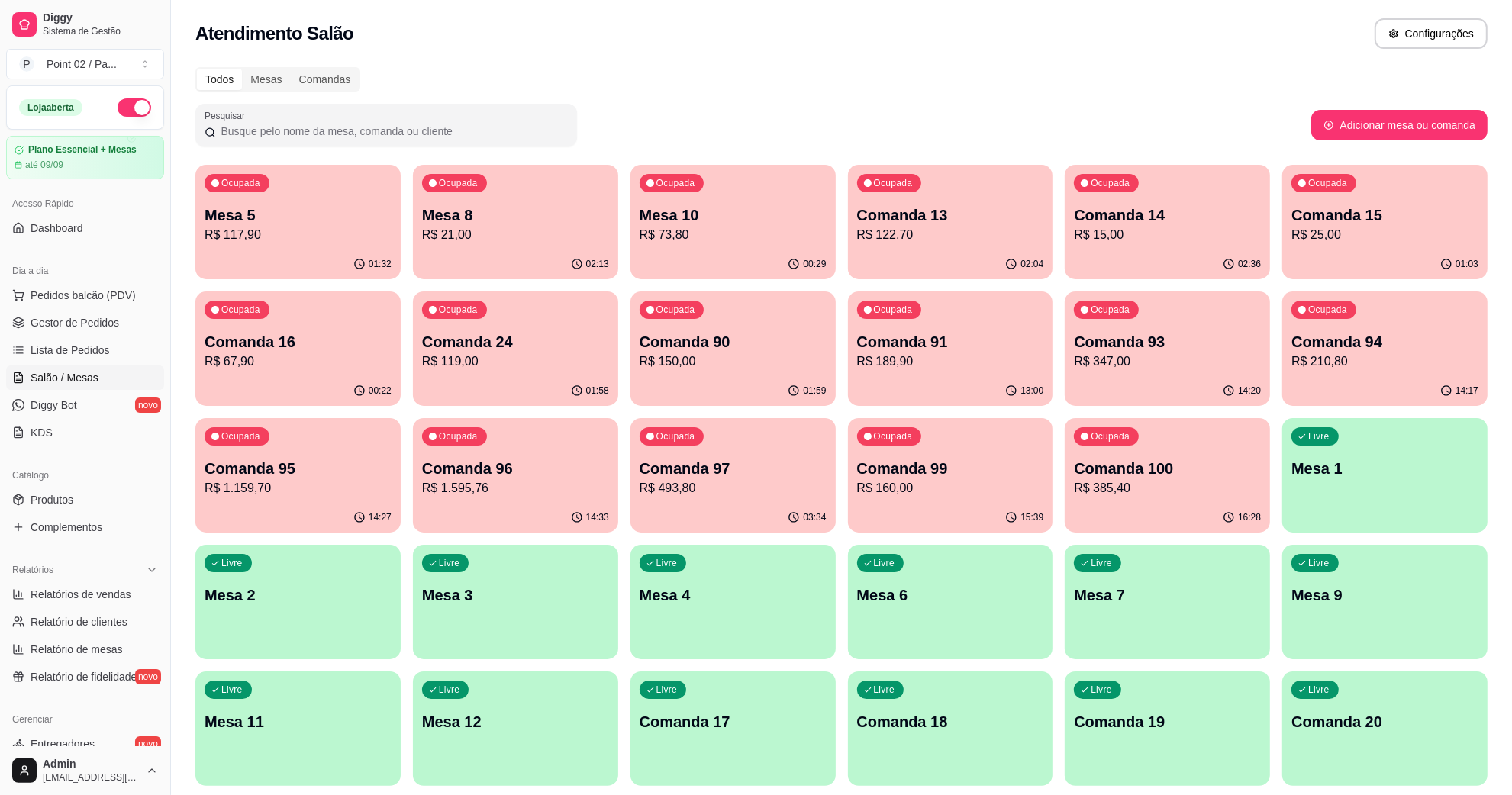
click at [1416, 76] on div "Todos Mesas Comandas" at bounding box center [841, 79] width 1292 height 25
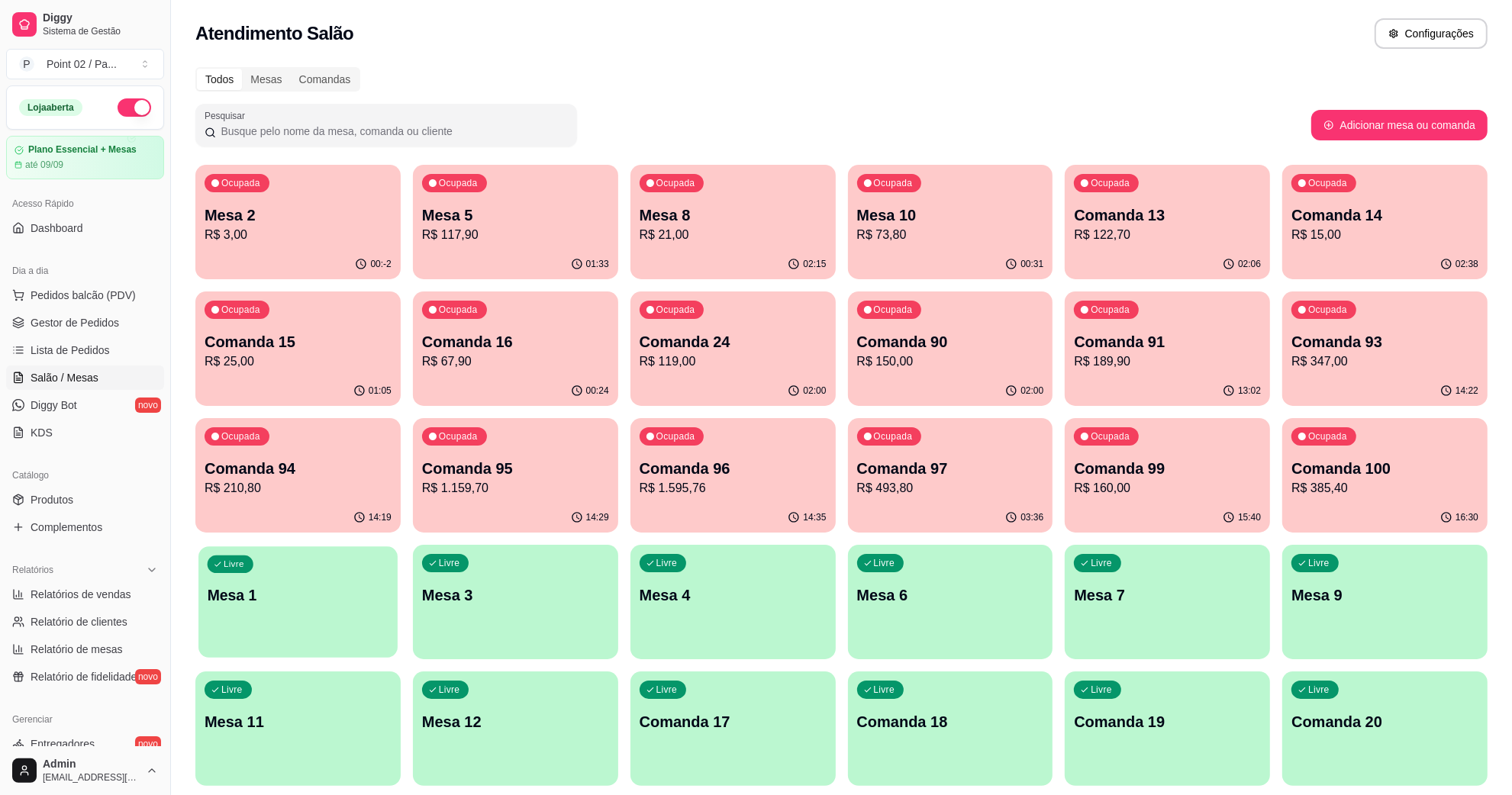
click at [300, 636] on div "Livre Mesa 1" at bounding box center [298, 593] width 199 height 93
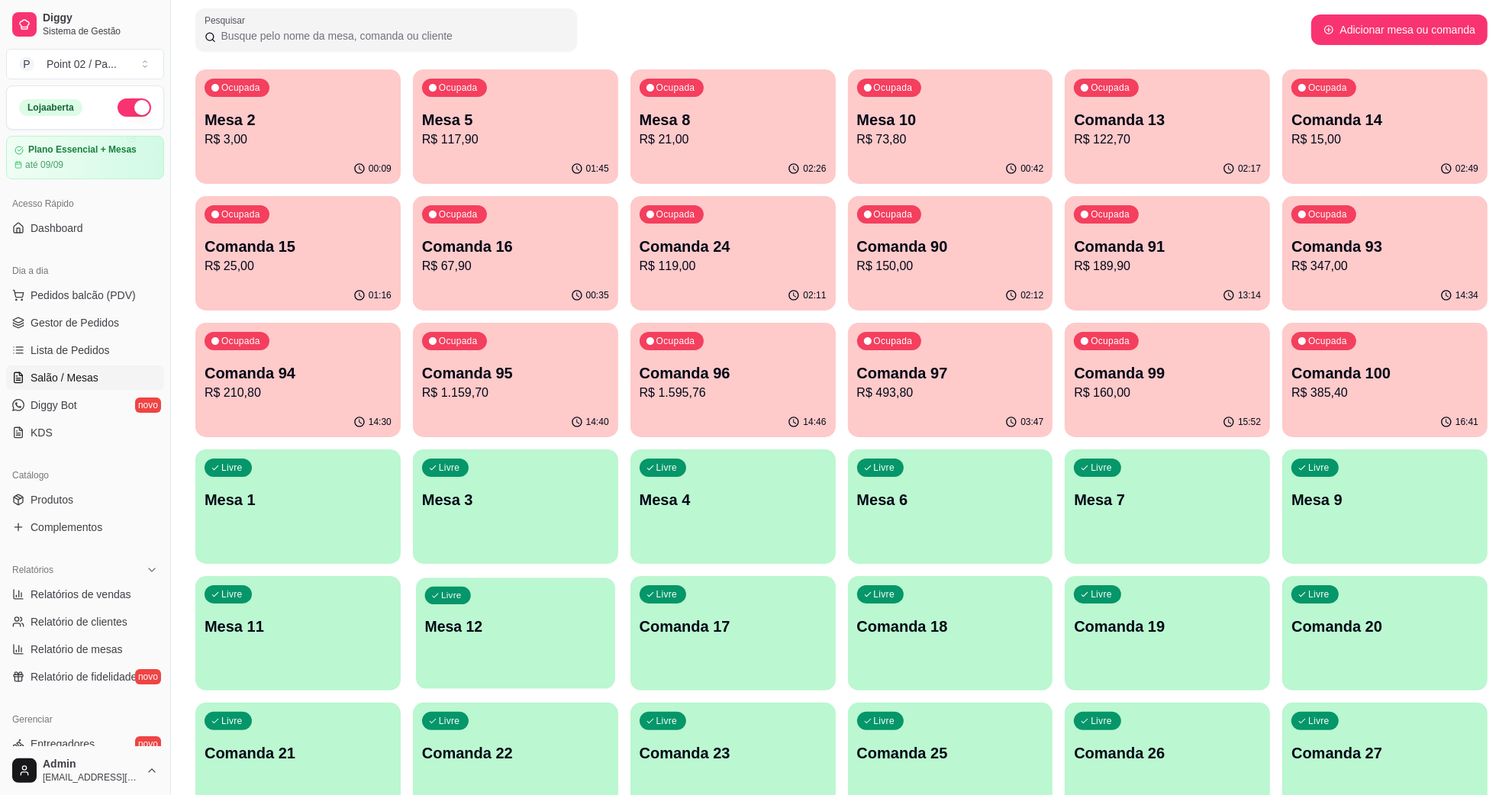
click at [488, 639] on div "Livre Mesa 12" at bounding box center [515, 624] width 199 height 93
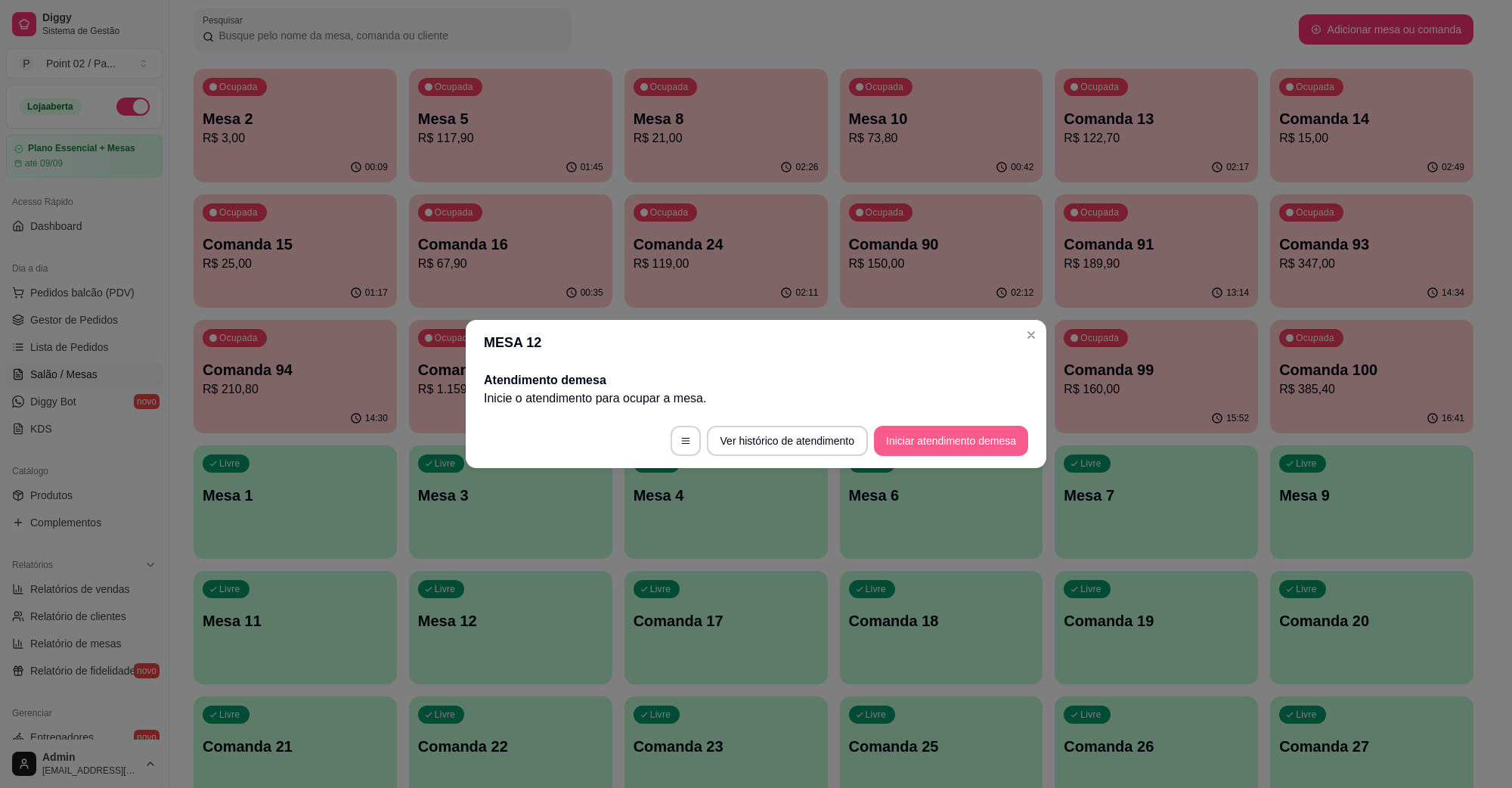
click at [924, 443] on button "Iniciar atendimento de mesa" at bounding box center [951, 441] width 154 height 30
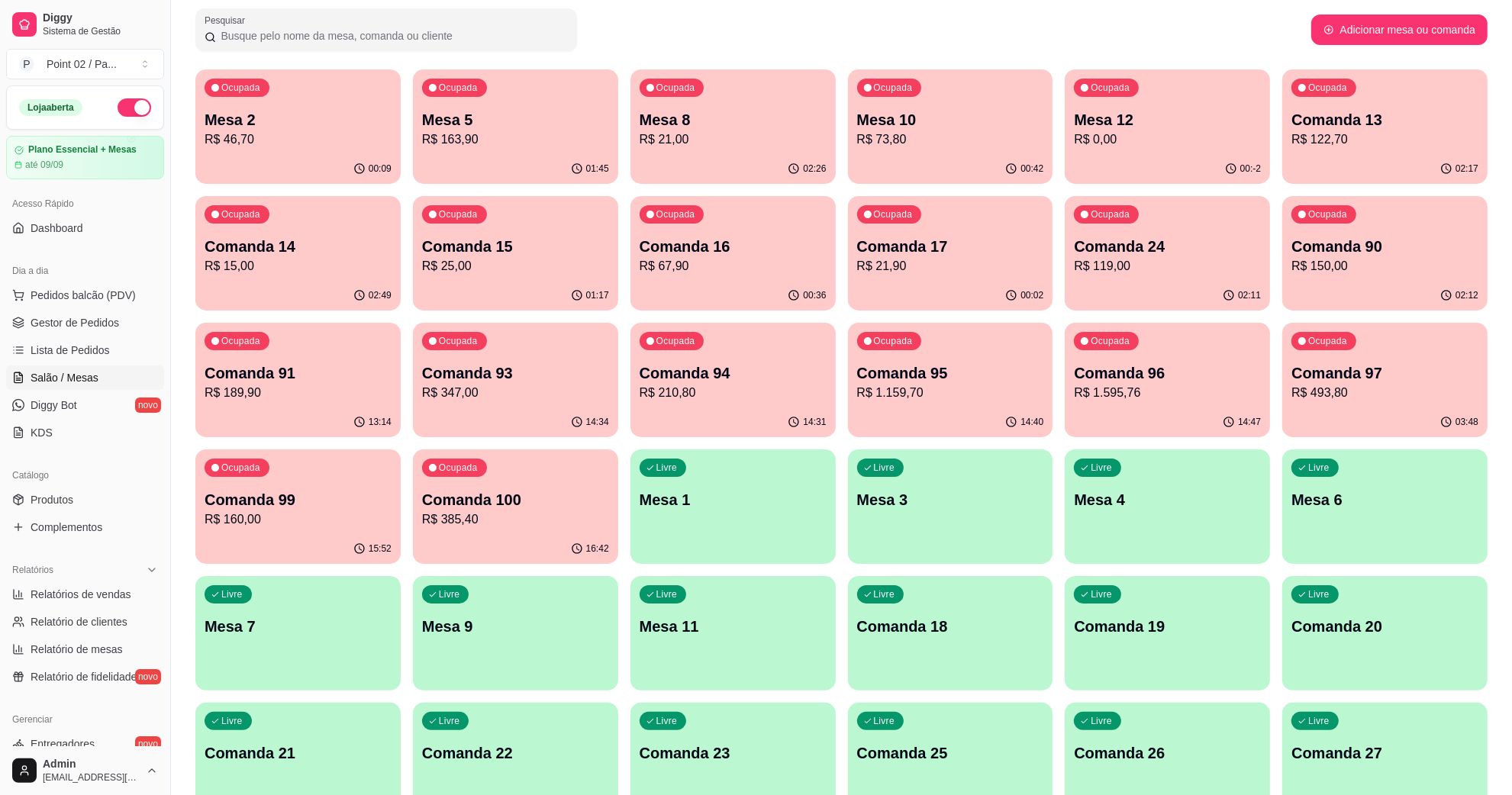
click at [698, 254] on p "Comanda 16" at bounding box center [733, 246] width 187 height 21
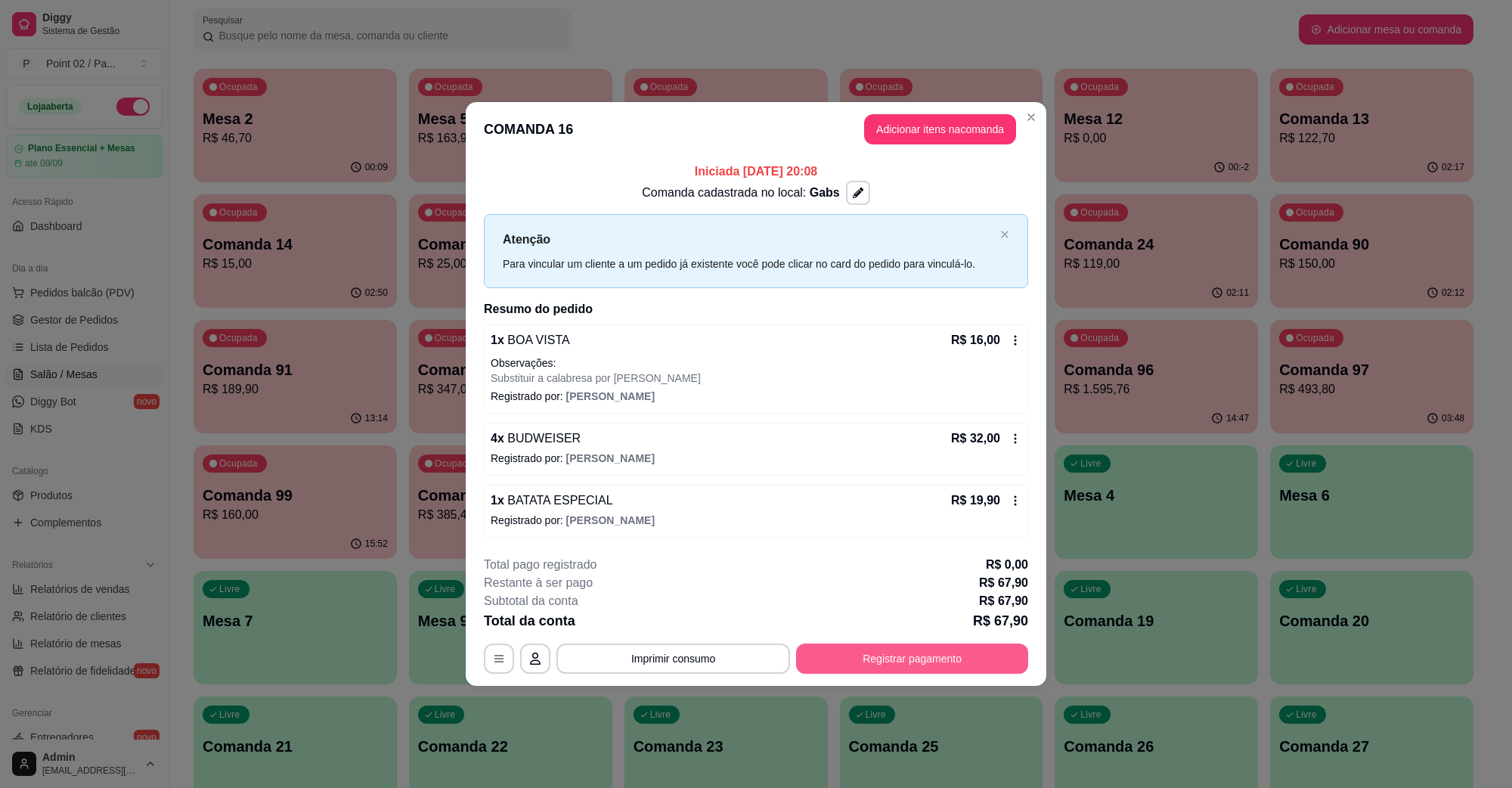
click at [909, 651] on button "Registrar pagamento" at bounding box center [912, 659] width 232 height 30
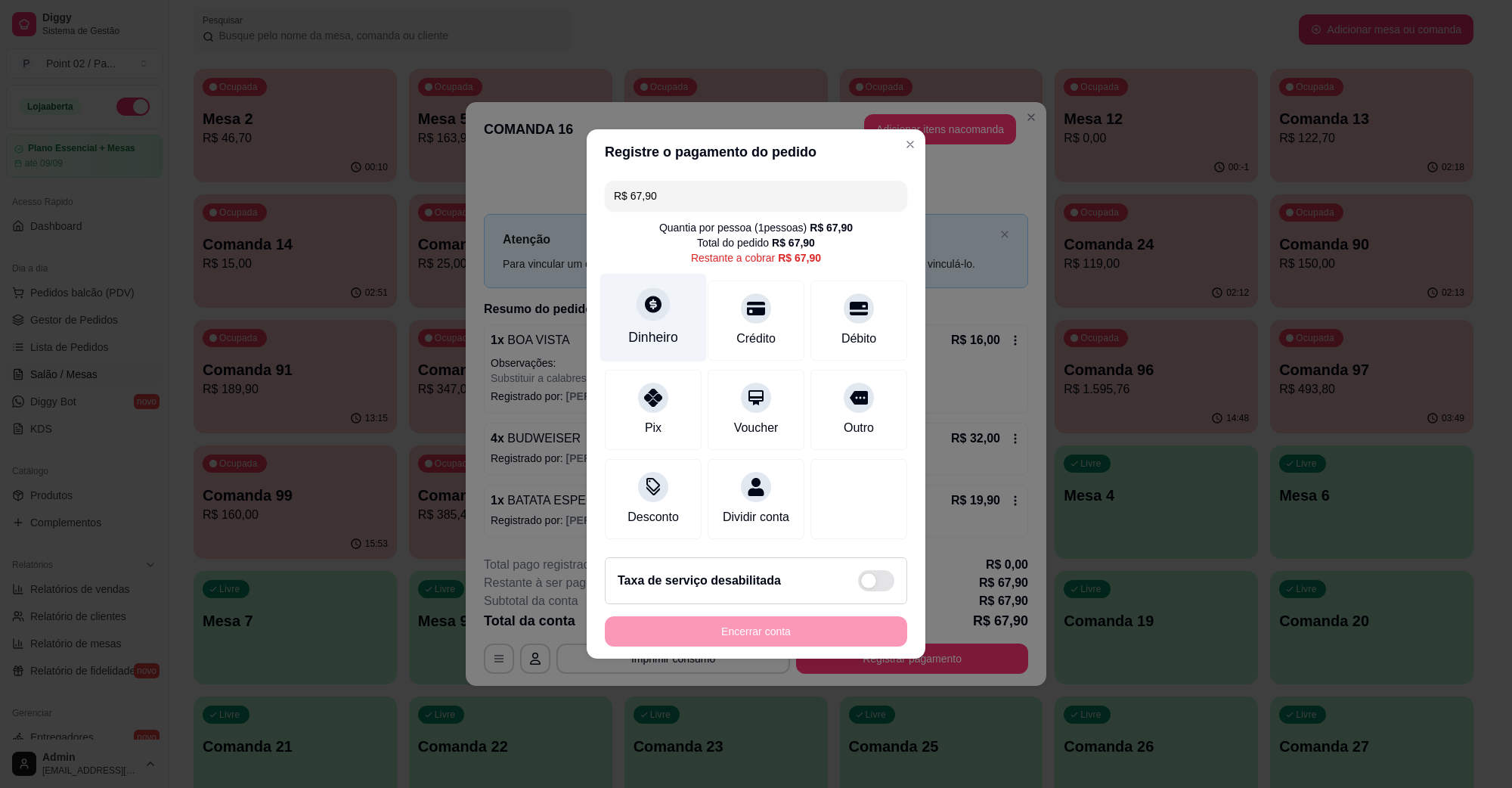
click at [655, 316] on div "Dinheiro" at bounding box center [653, 319] width 106 height 89
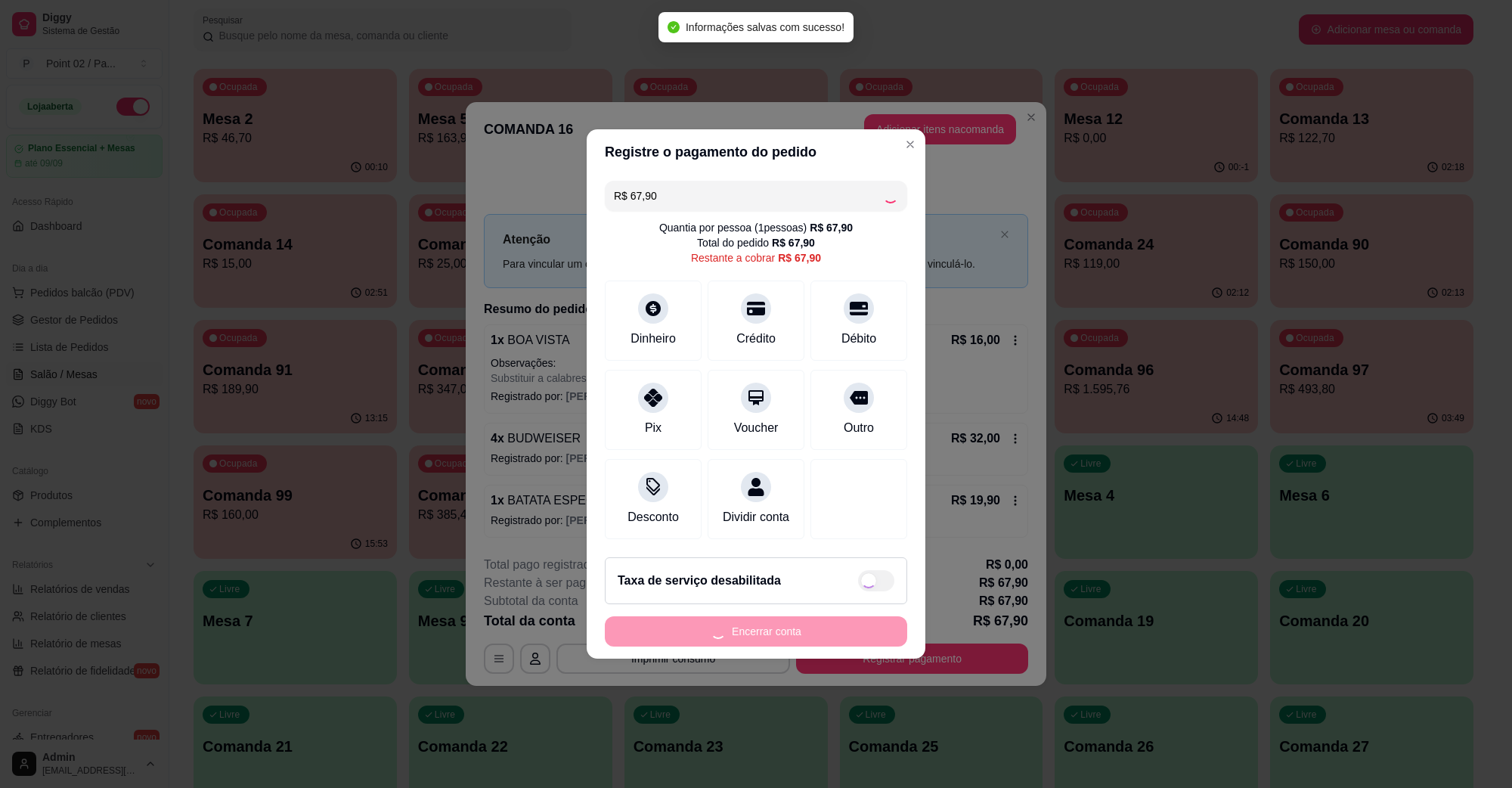
type input "R$ 0,00"
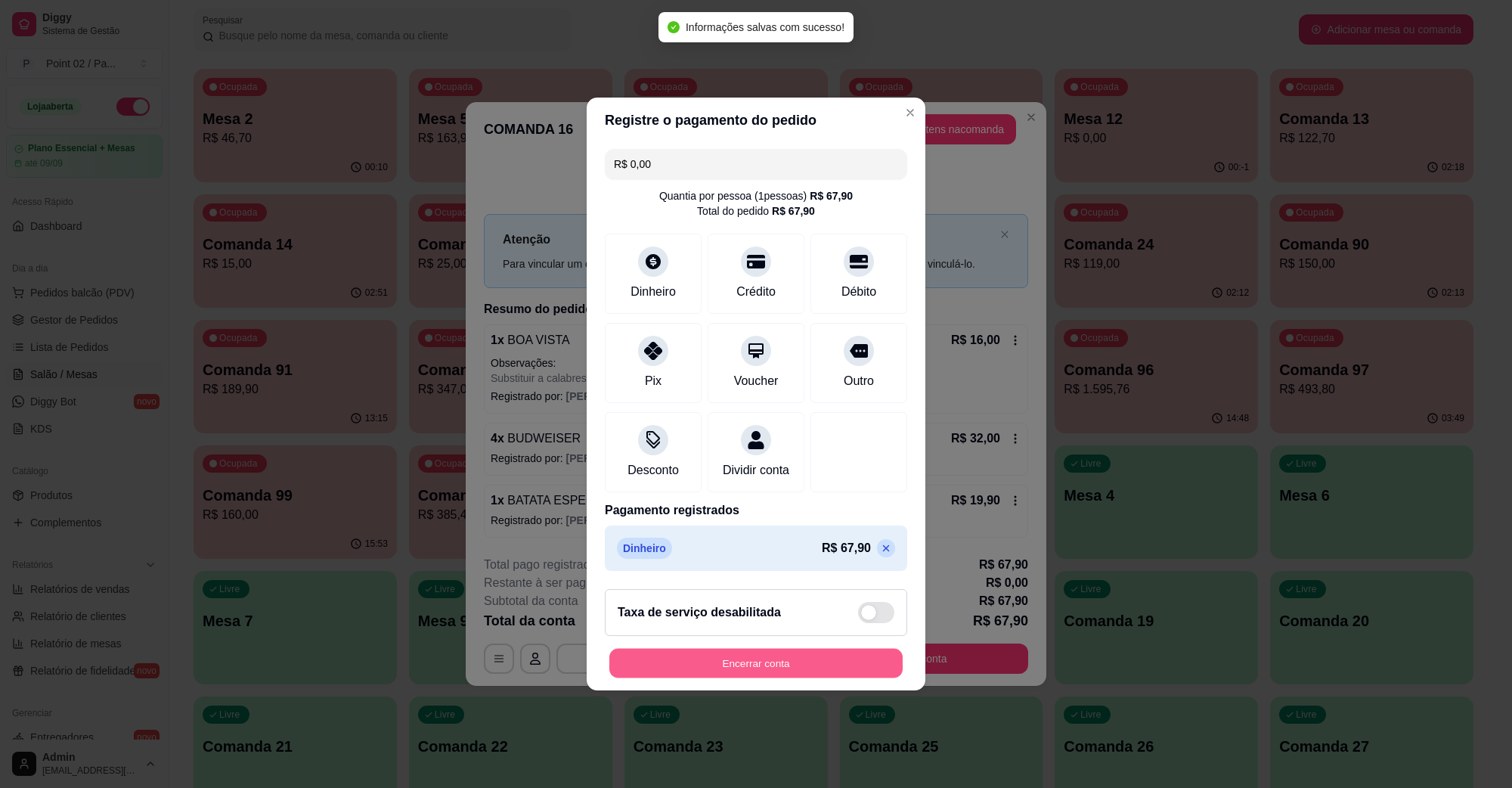
click at [780, 678] on button "Encerrar conta" at bounding box center [756, 663] width 293 height 29
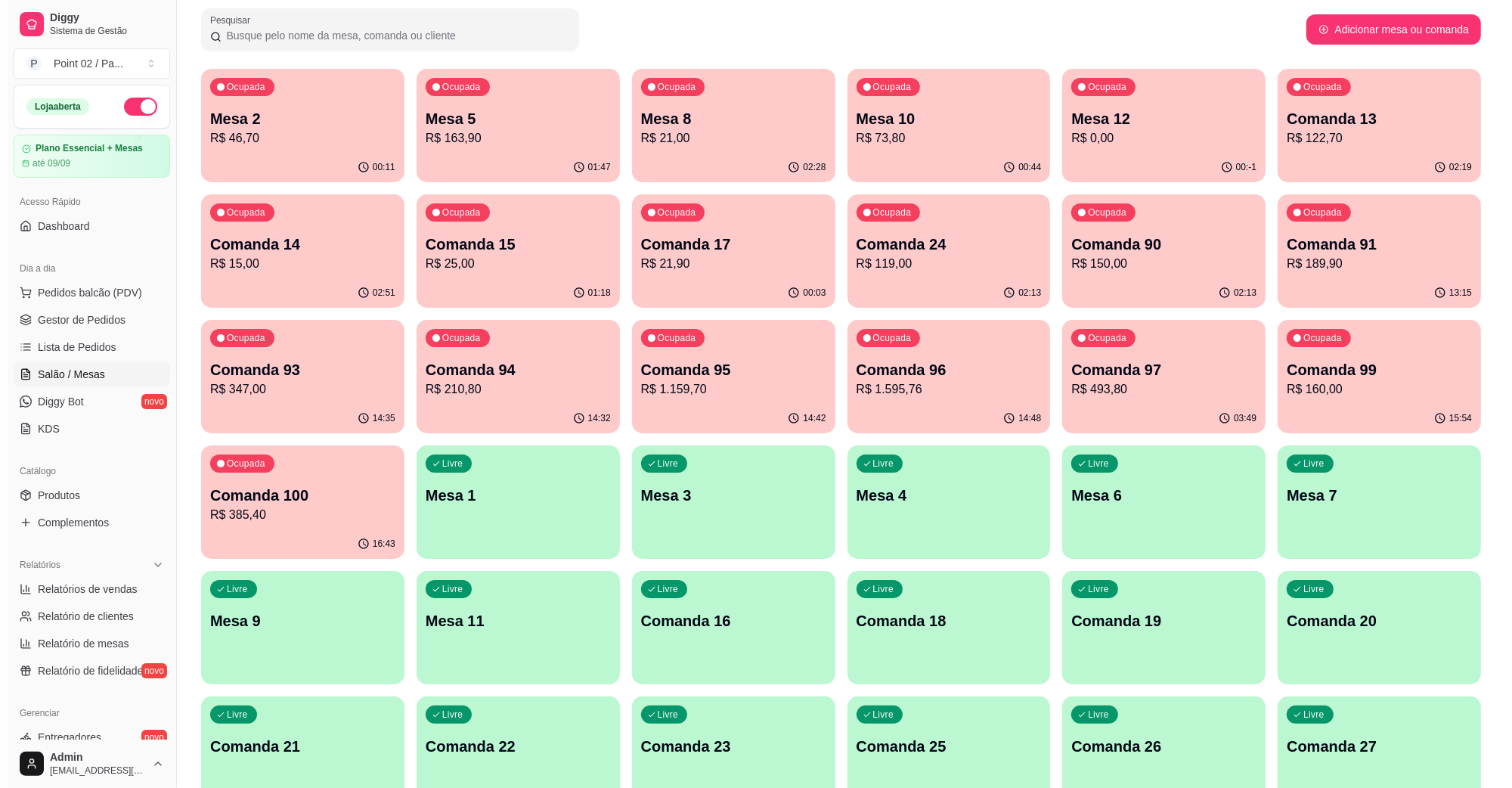
scroll to position [0, 0]
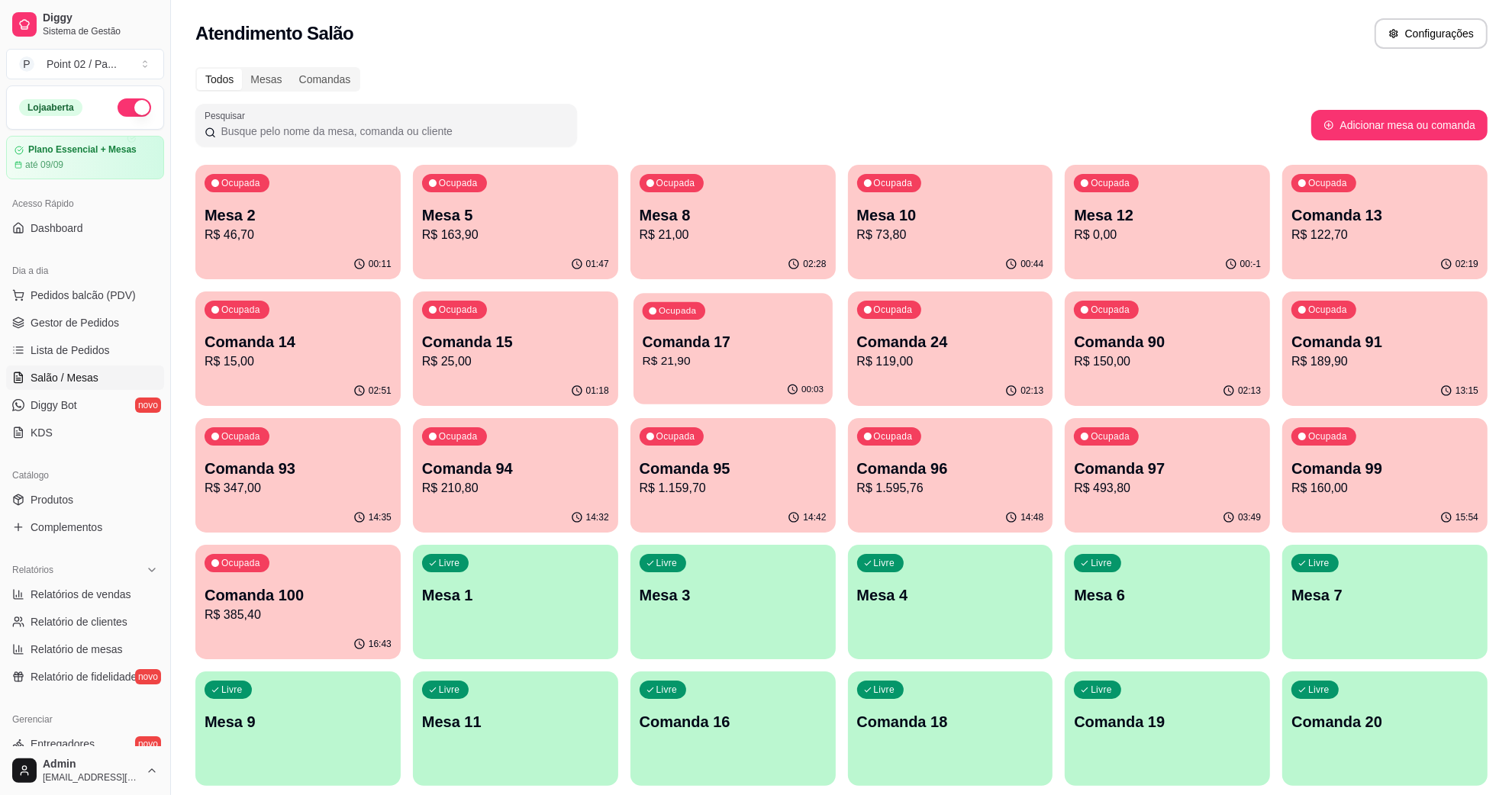
click at [691, 349] on p "Comanda 17" at bounding box center [733, 342] width 181 height 20
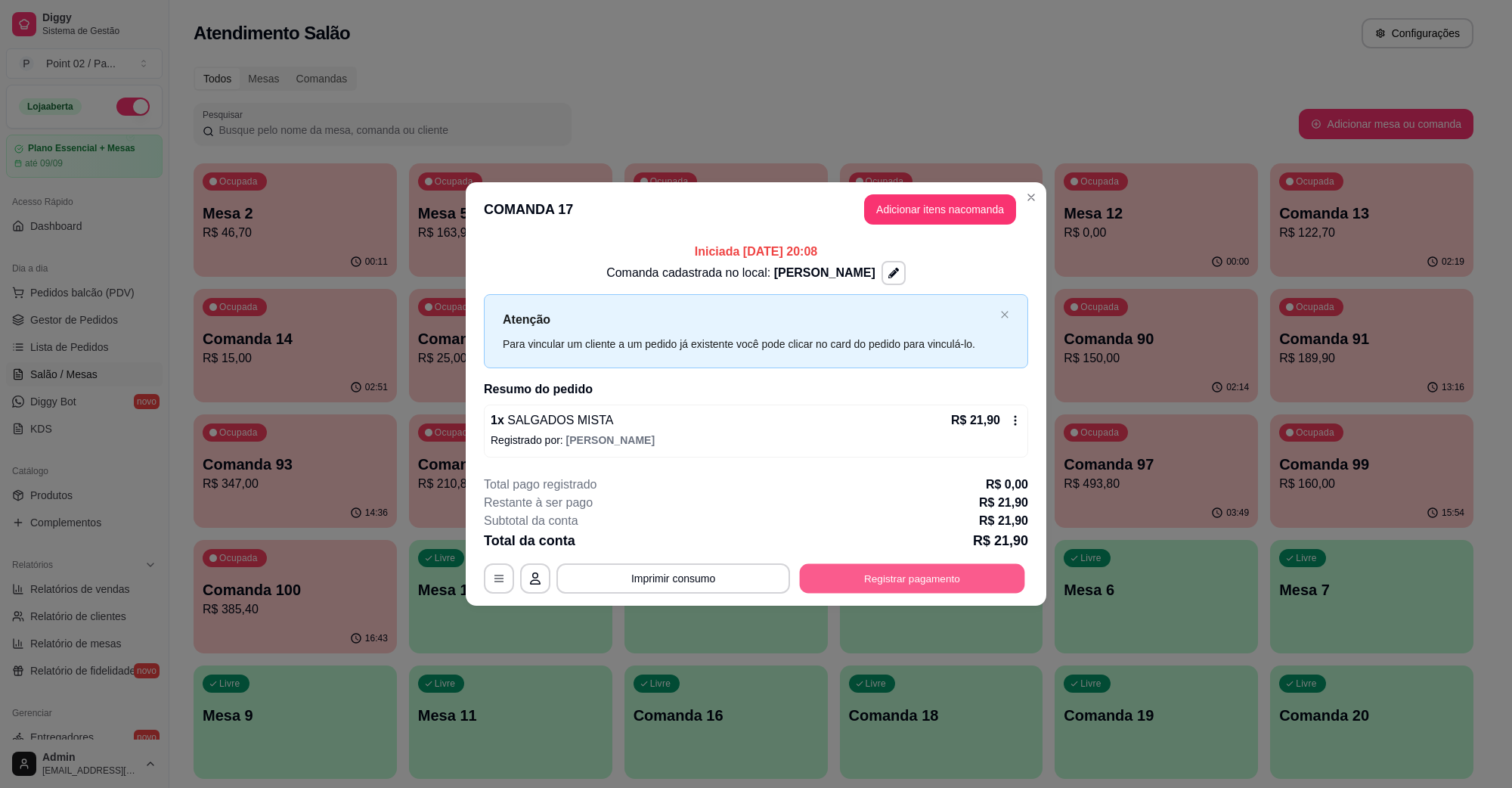
click at [889, 579] on button "Registrar pagamento" at bounding box center [912, 578] width 225 height 29
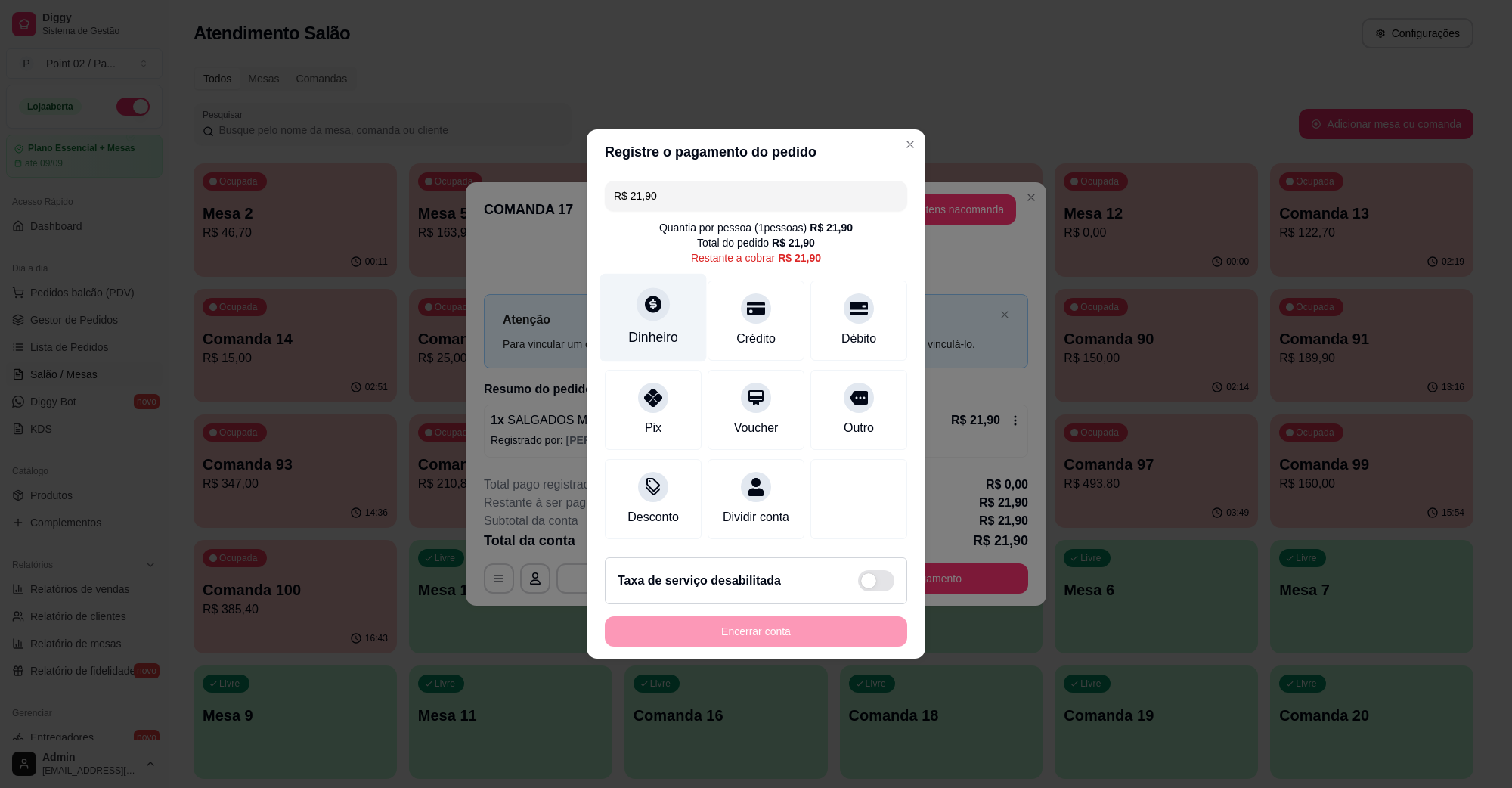
click at [652, 307] on div at bounding box center [654, 304] width 34 height 34
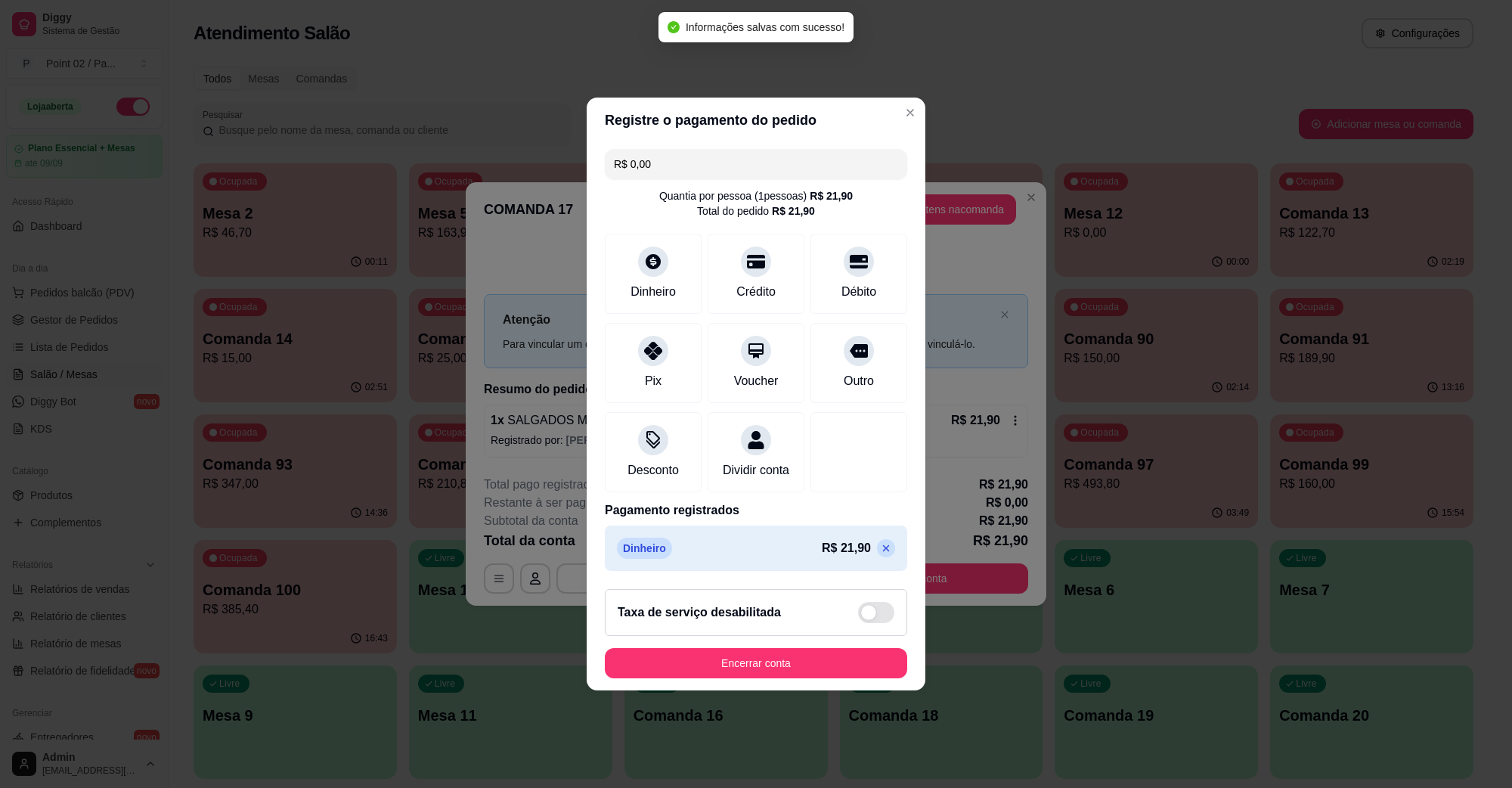
type input "R$ 0,00"
click at [784, 671] on button "Encerrar conta" at bounding box center [756, 663] width 303 height 30
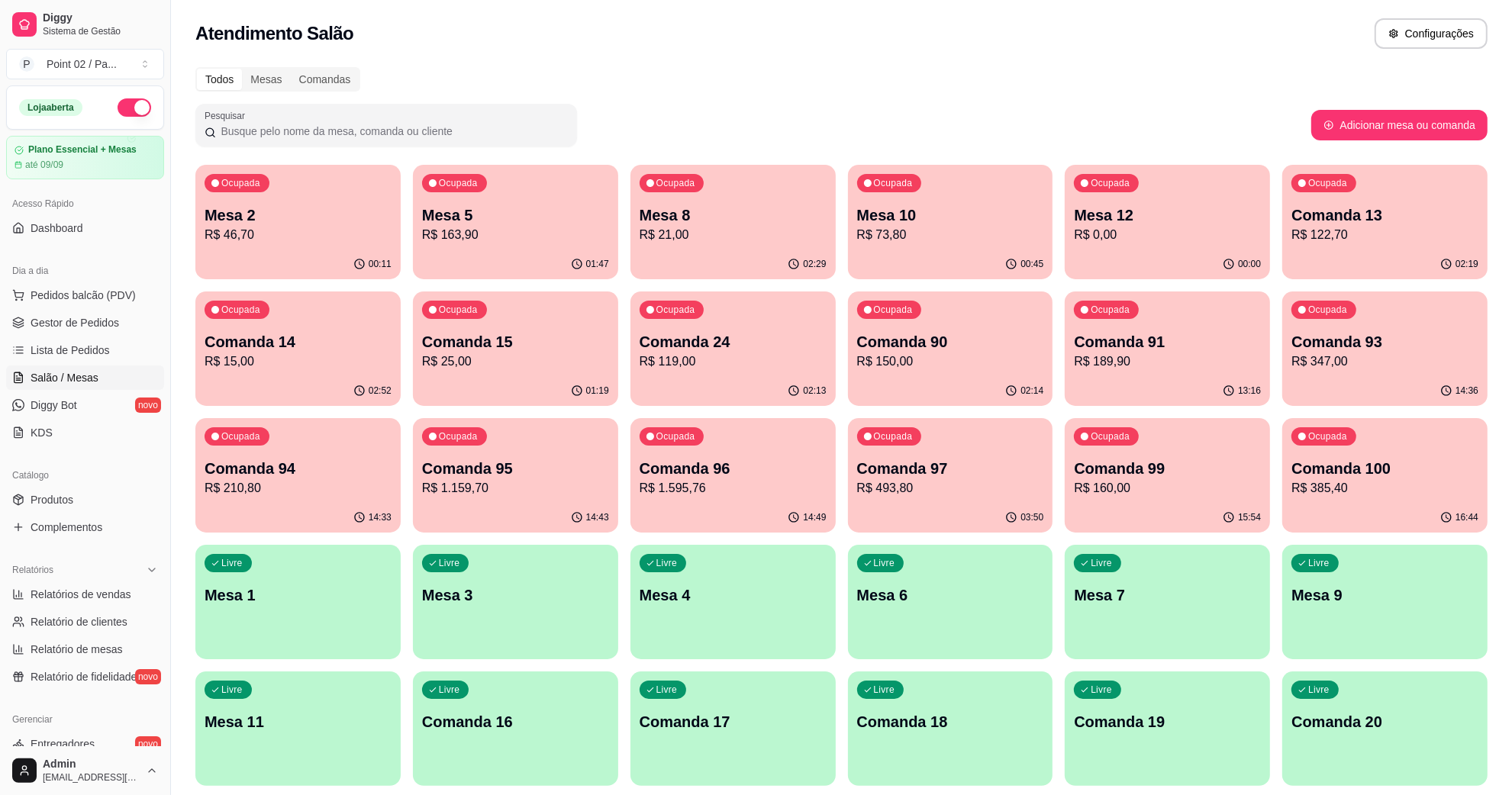
click at [515, 226] on p "R$ 163,90" at bounding box center [515, 235] width 187 height 19
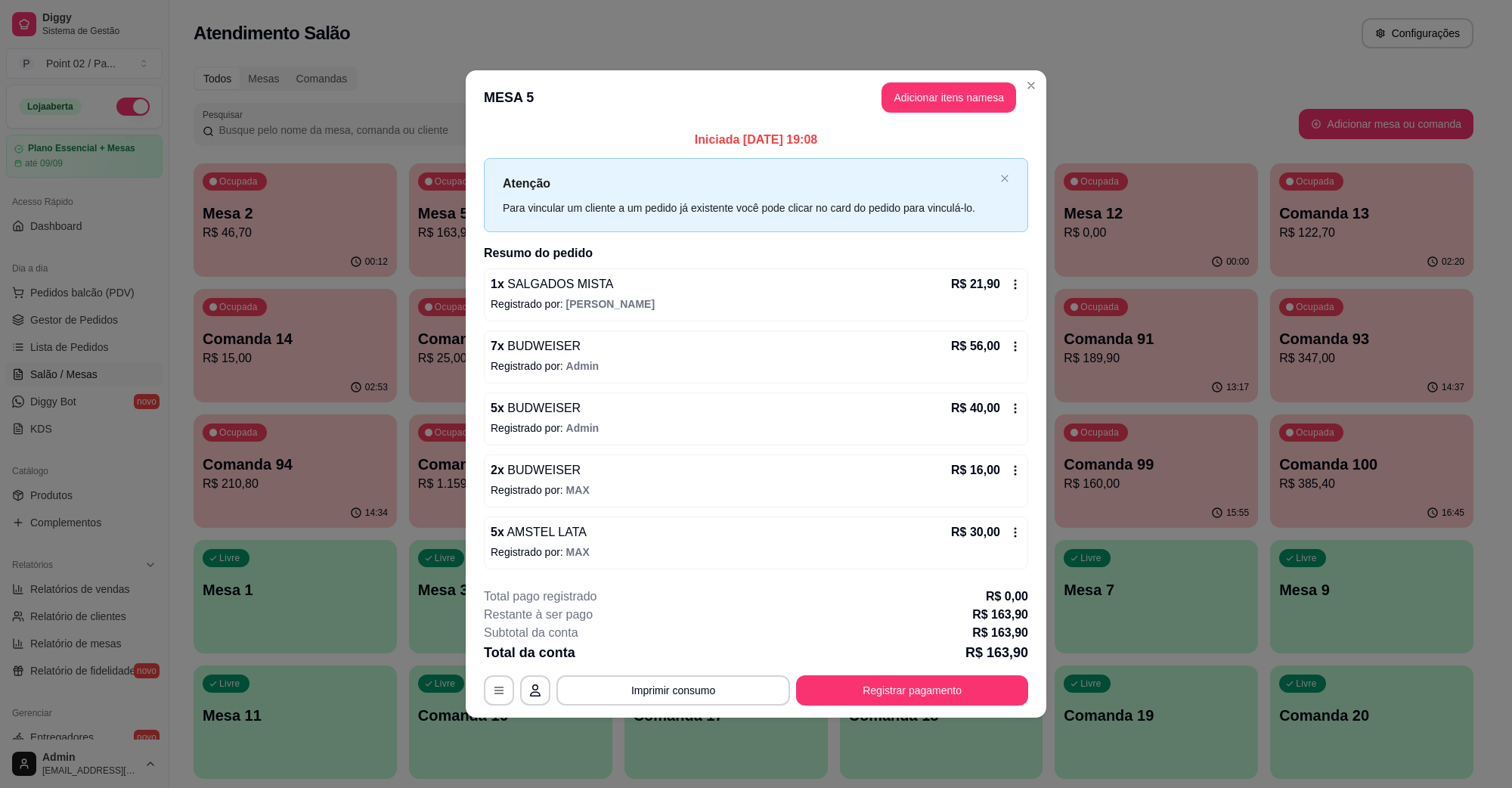
click at [575, 480] on div "2 x BUDWEISER R$ 16,00 Registrado por: [PERSON_NAME]" at bounding box center [756, 480] width 545 height 53
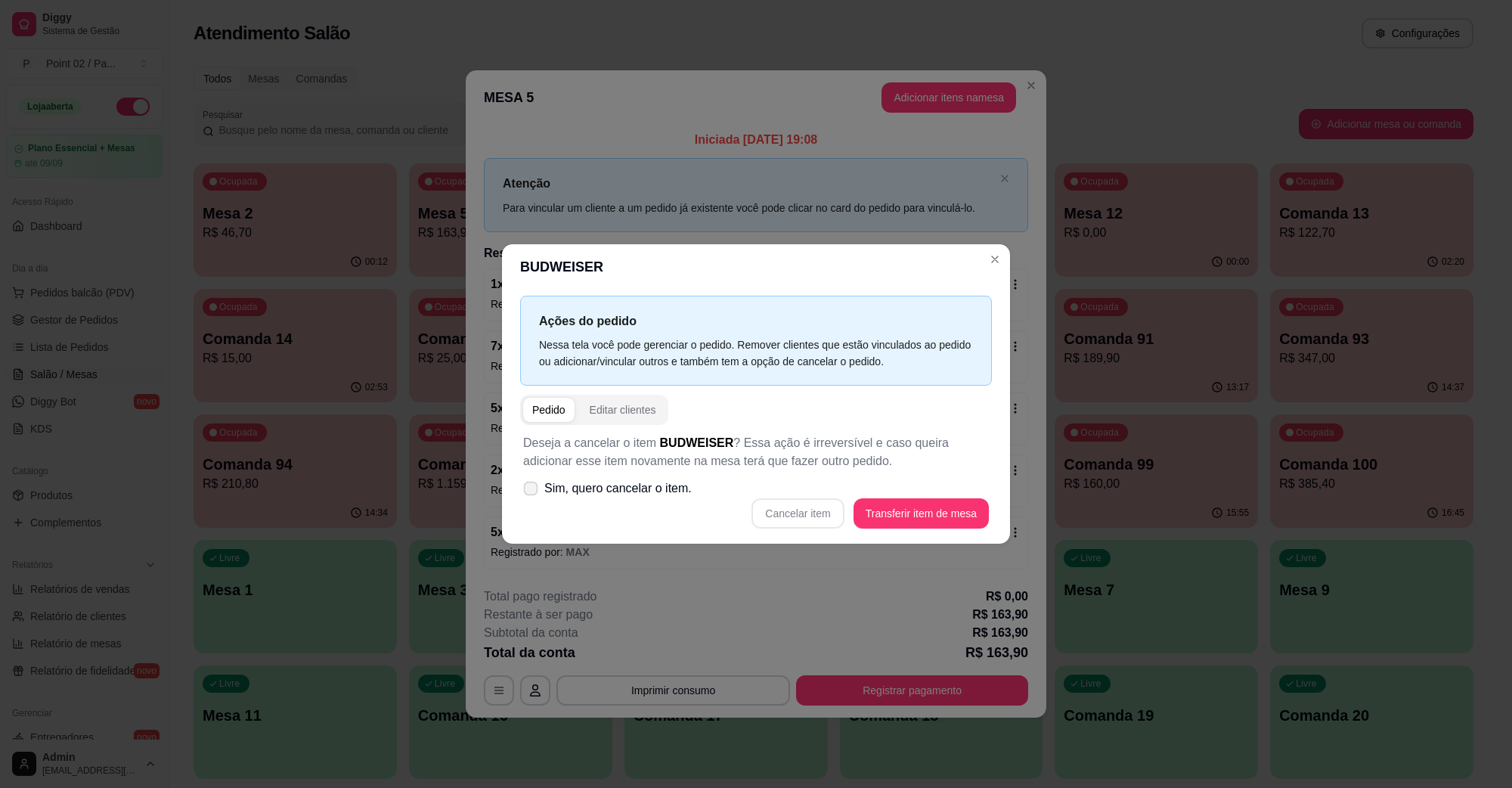
click at [533, 495] on span at bounding box center [531, 489] width 14 height 14
click at [532, 495] on input "Sim, quero cancelar o item." at bounding box center [527, 496] width 10 height 10
checkbox input "true"
click at [794, 516] on button "Cancelar item" at bounding box center [798, 513] width 90 height 29
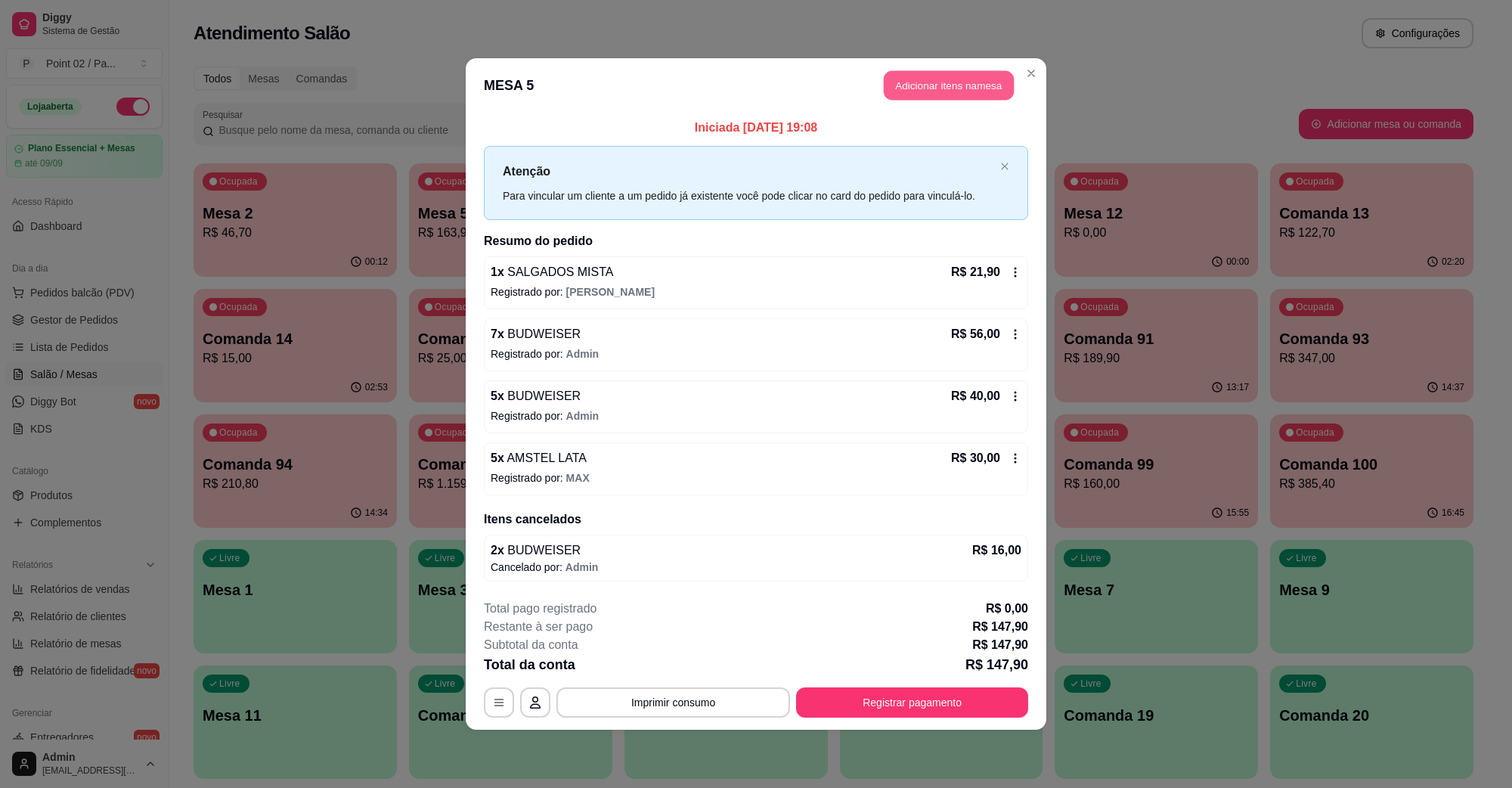
click at [947, 87] on button "Adicionar itens na mesa" at bounding box center [949, 86] width 130 height 29
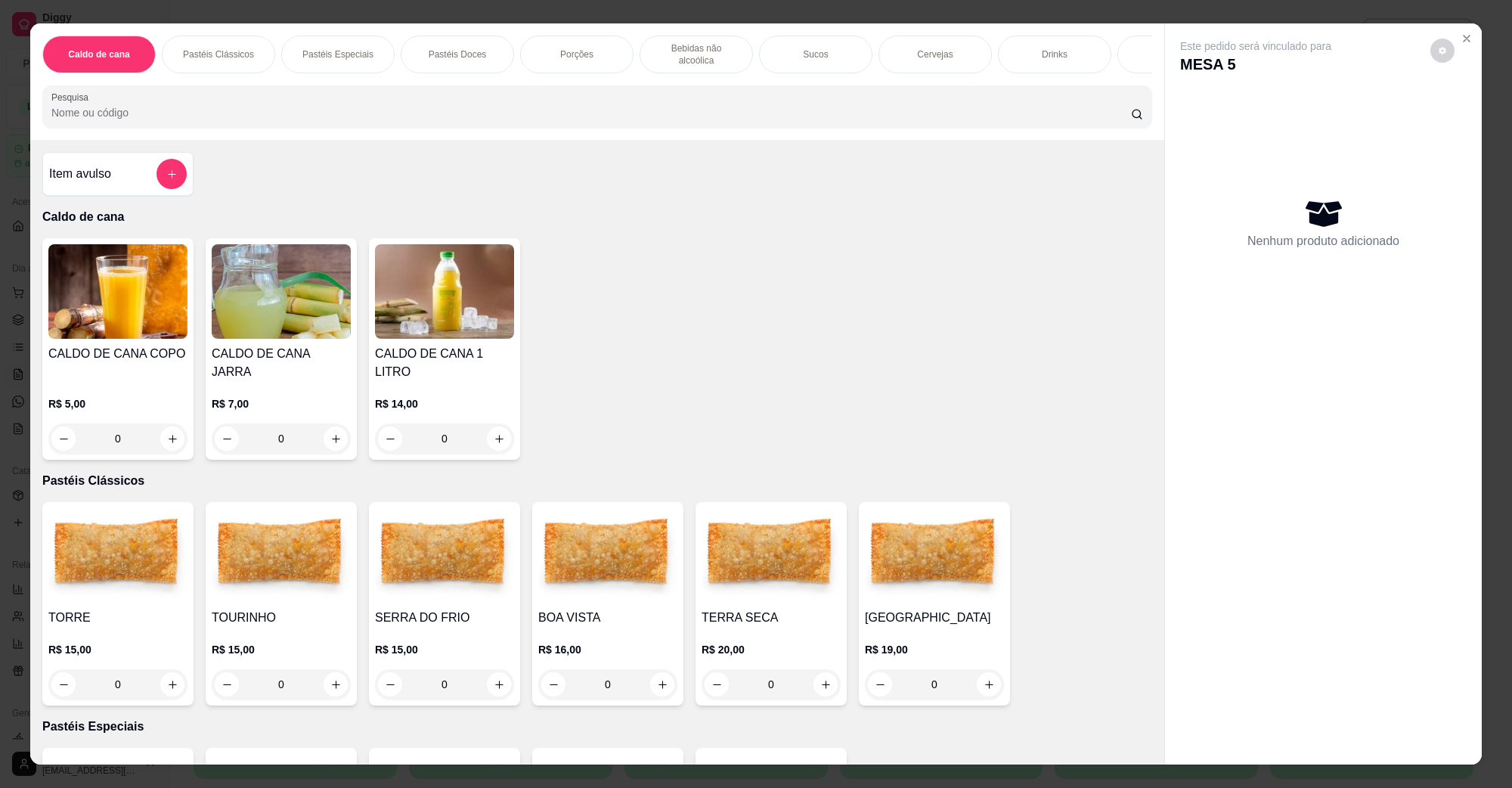
click at [936, 53] on p "Cervejas" at bounding box center [935, 54] width 35 height 12
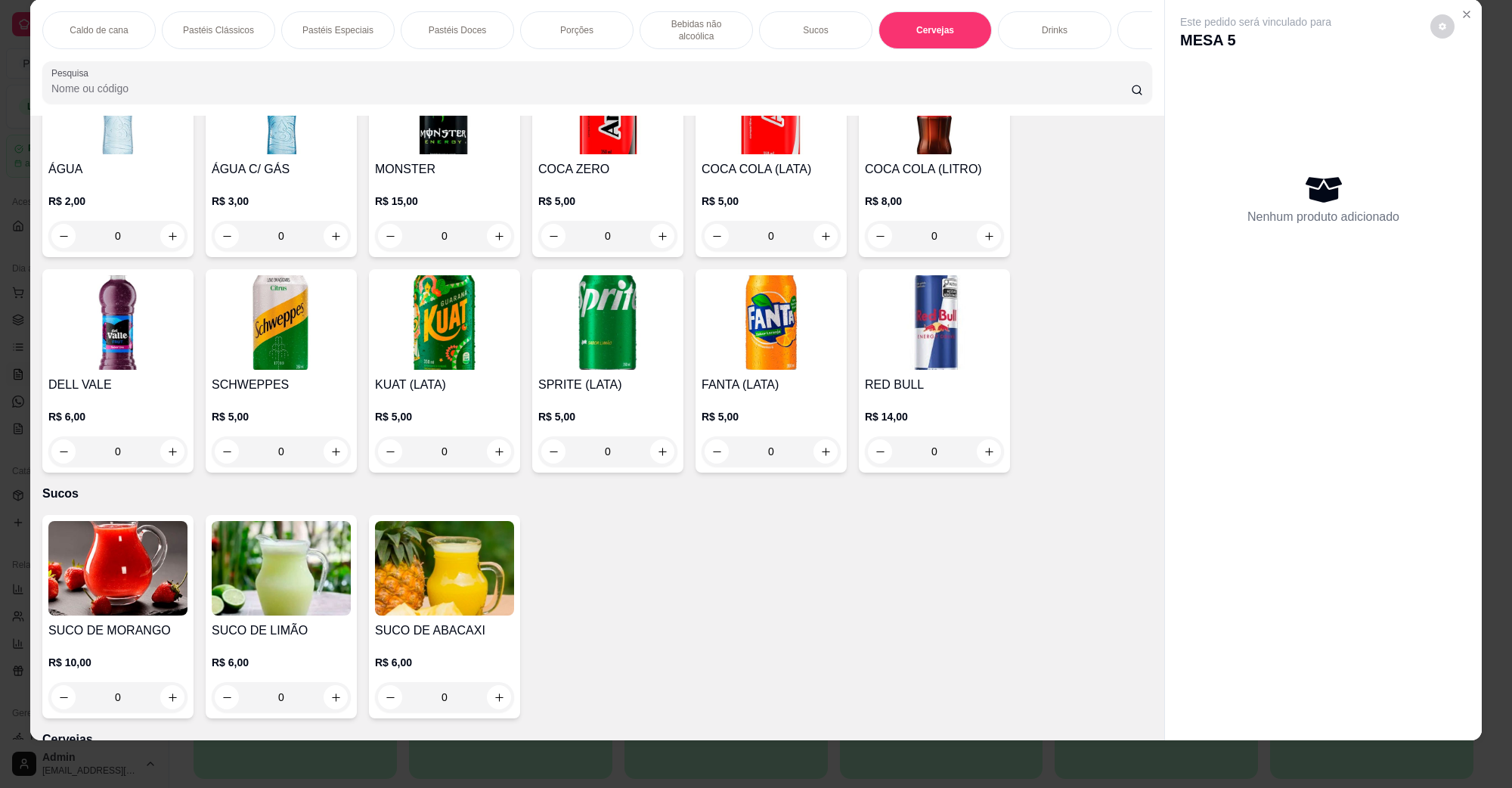
scroll to position [1607, 0]
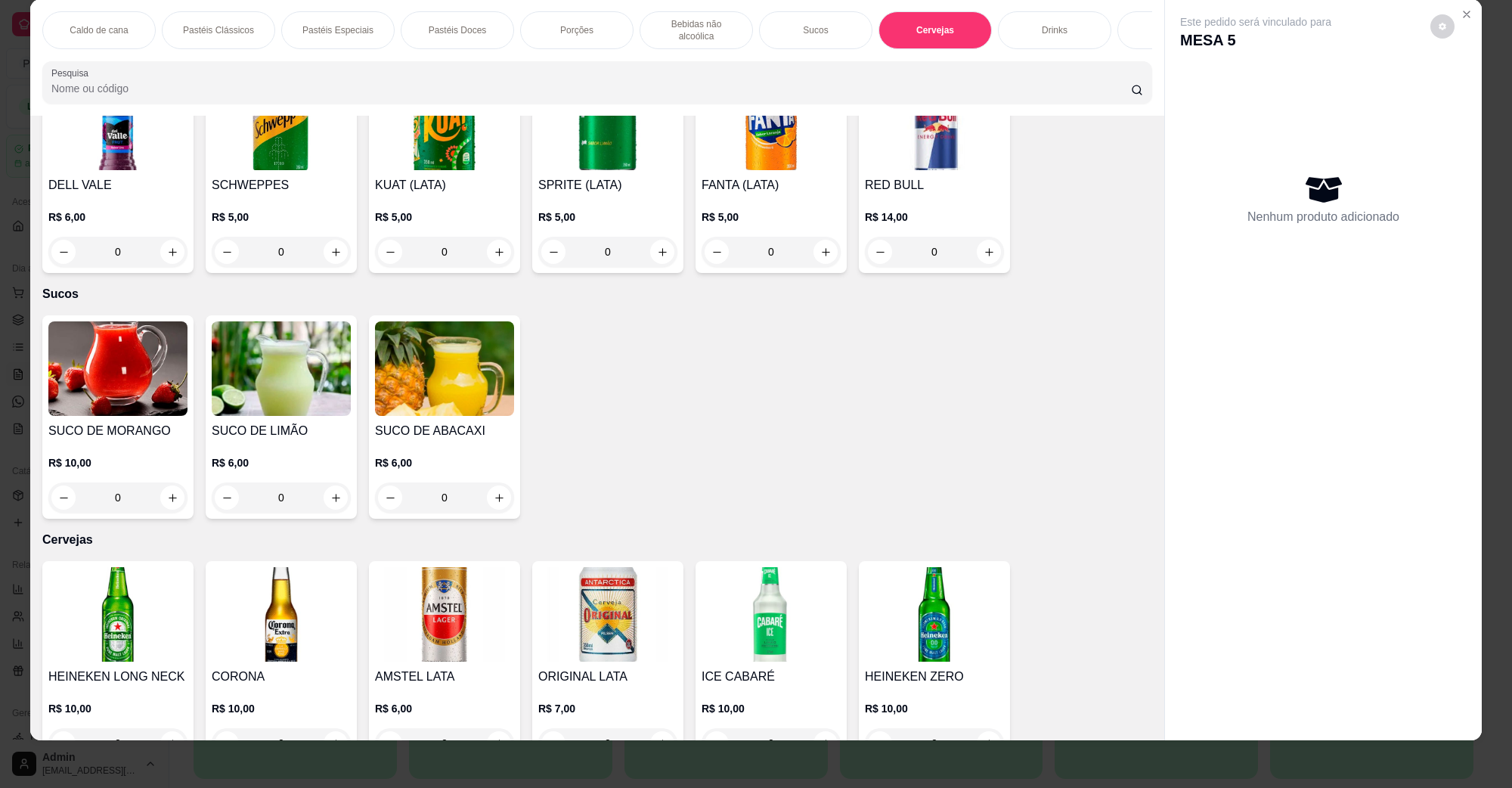
click at [934, 8] on div "Caldo de cana Pastéis Clássicos Pastéis Especiais Pastéis Doces Porções Bebidas…" at bounding box center [597, 57] width 1134 height 117
click at [943, 34] on div "Cervejas" at bounding box center [935, 30] width 113 height 38
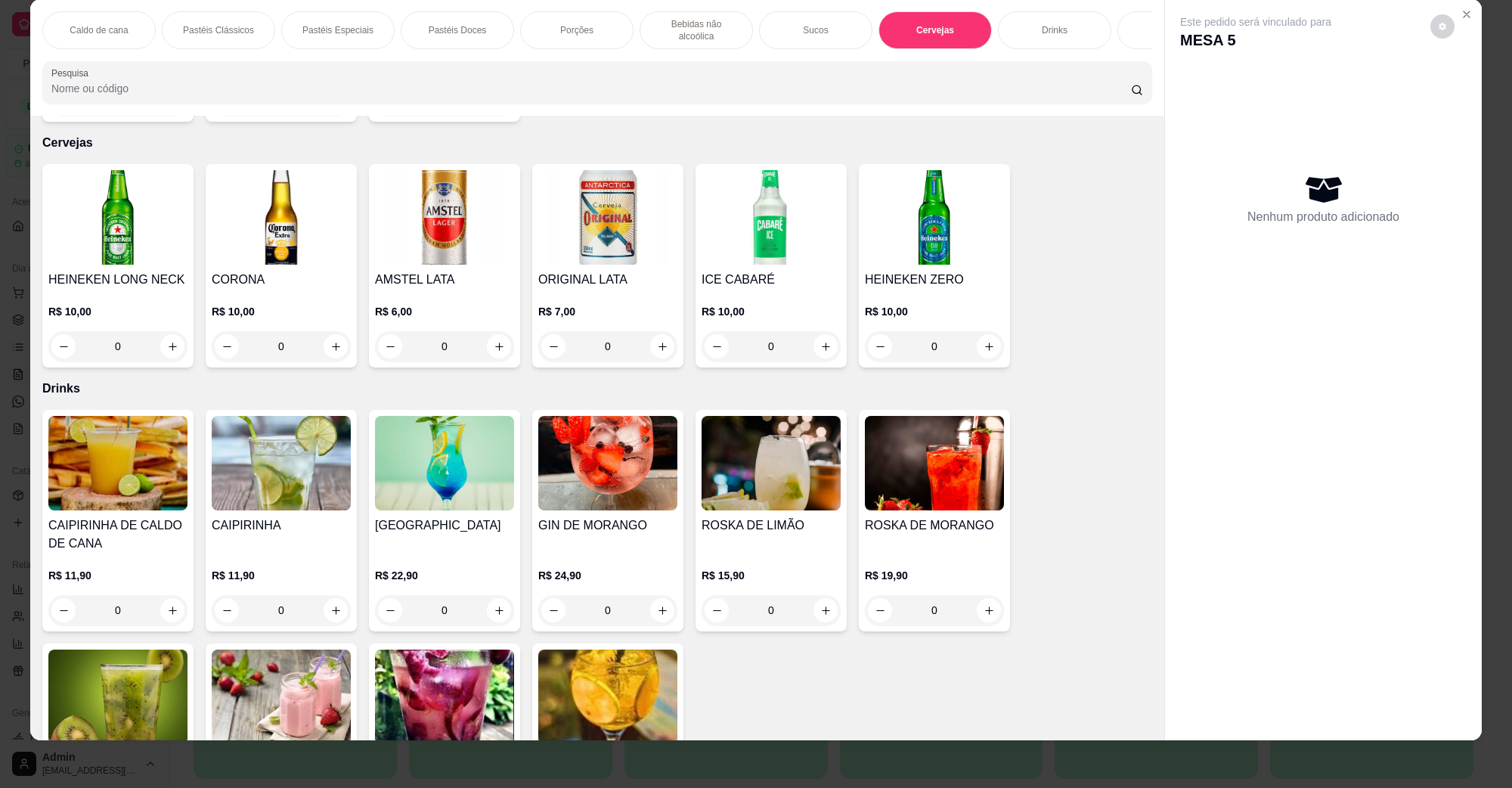
click at [936, 24] on p "Cervejas" at bounding box center [935, 30] width 38 height 12
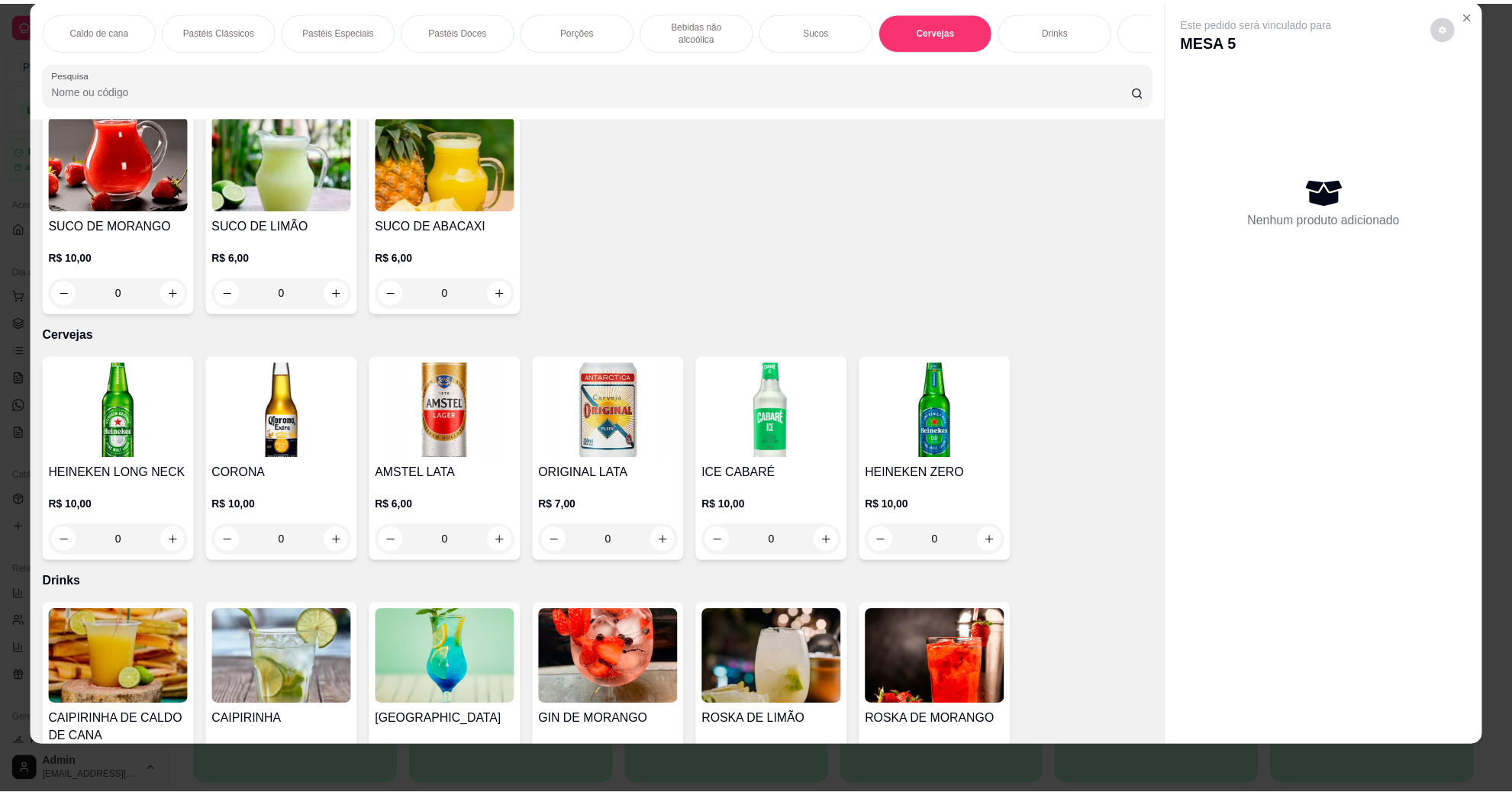
scroll to position [1735, 0]
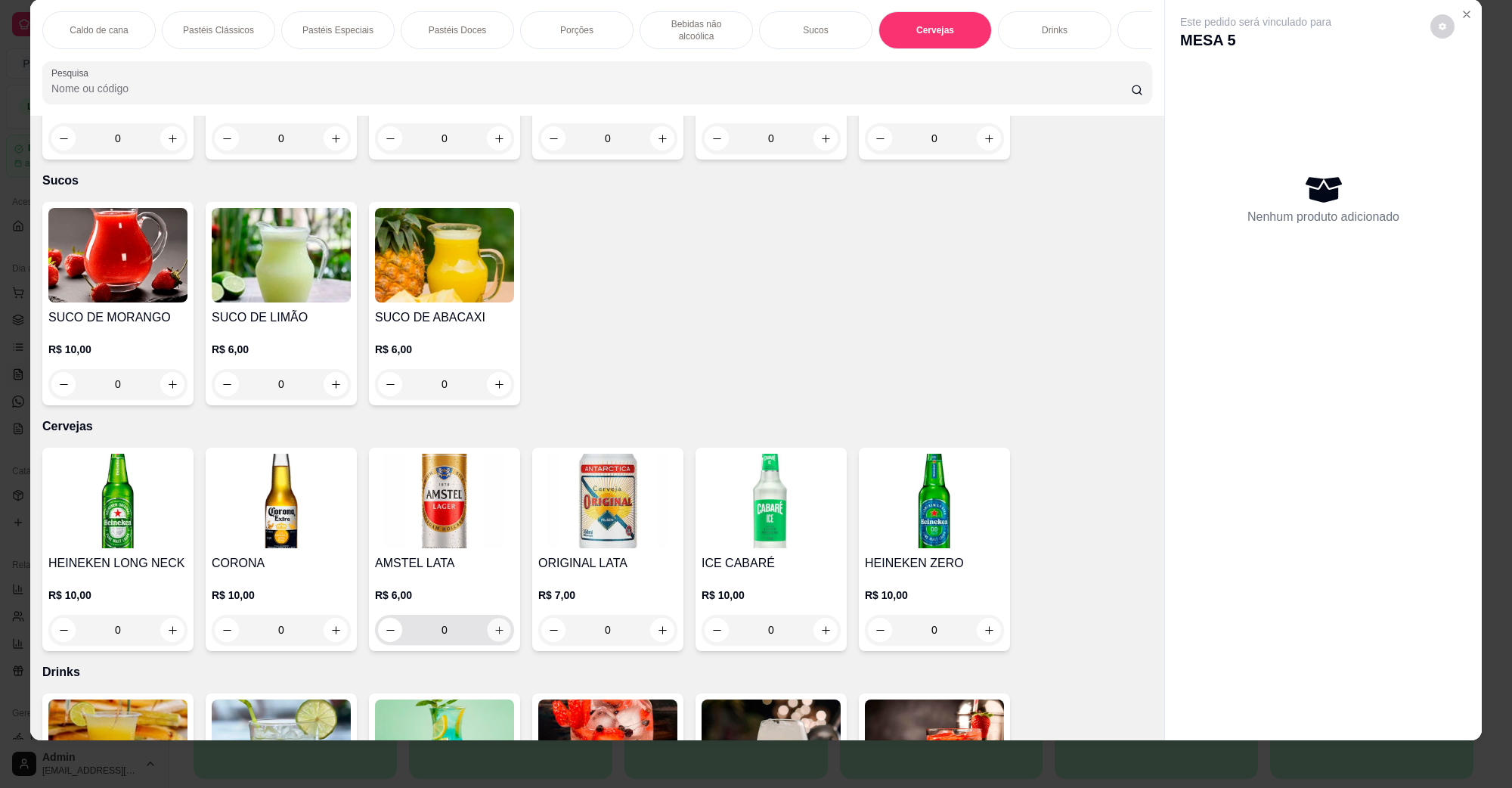
click at [494, 625] on icon "increase-product-quantity" at bounding box center [500, 630] width 12 height 12
type input "1"
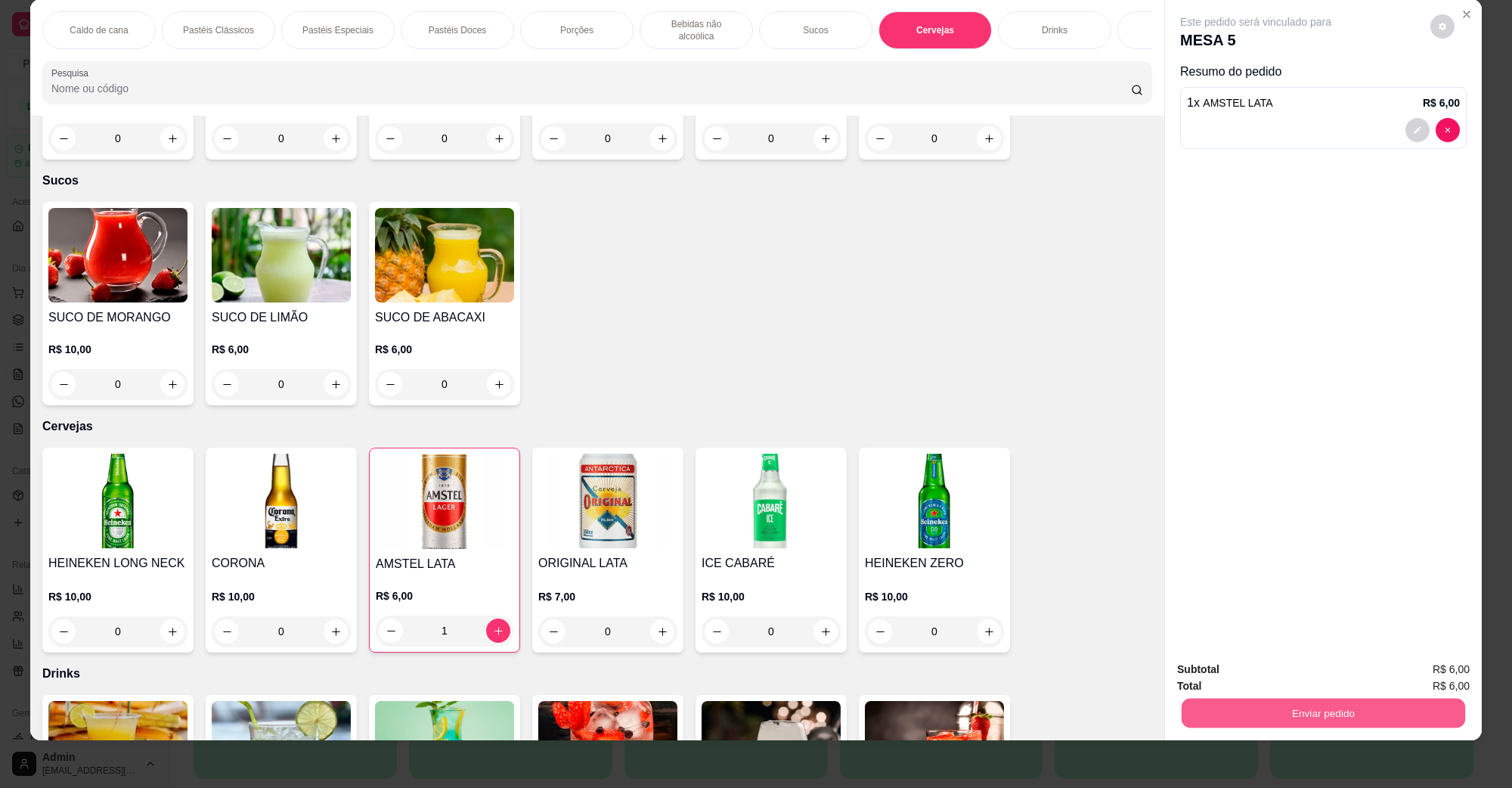
click at [1309, 716] on button "Enviar pedido" at bounding box center [1323, 713] width 283 height 29
click at [1282, 676] on button "Não registrar e enviar pedido" at bounding box center [1272, 675] width 153 height 28
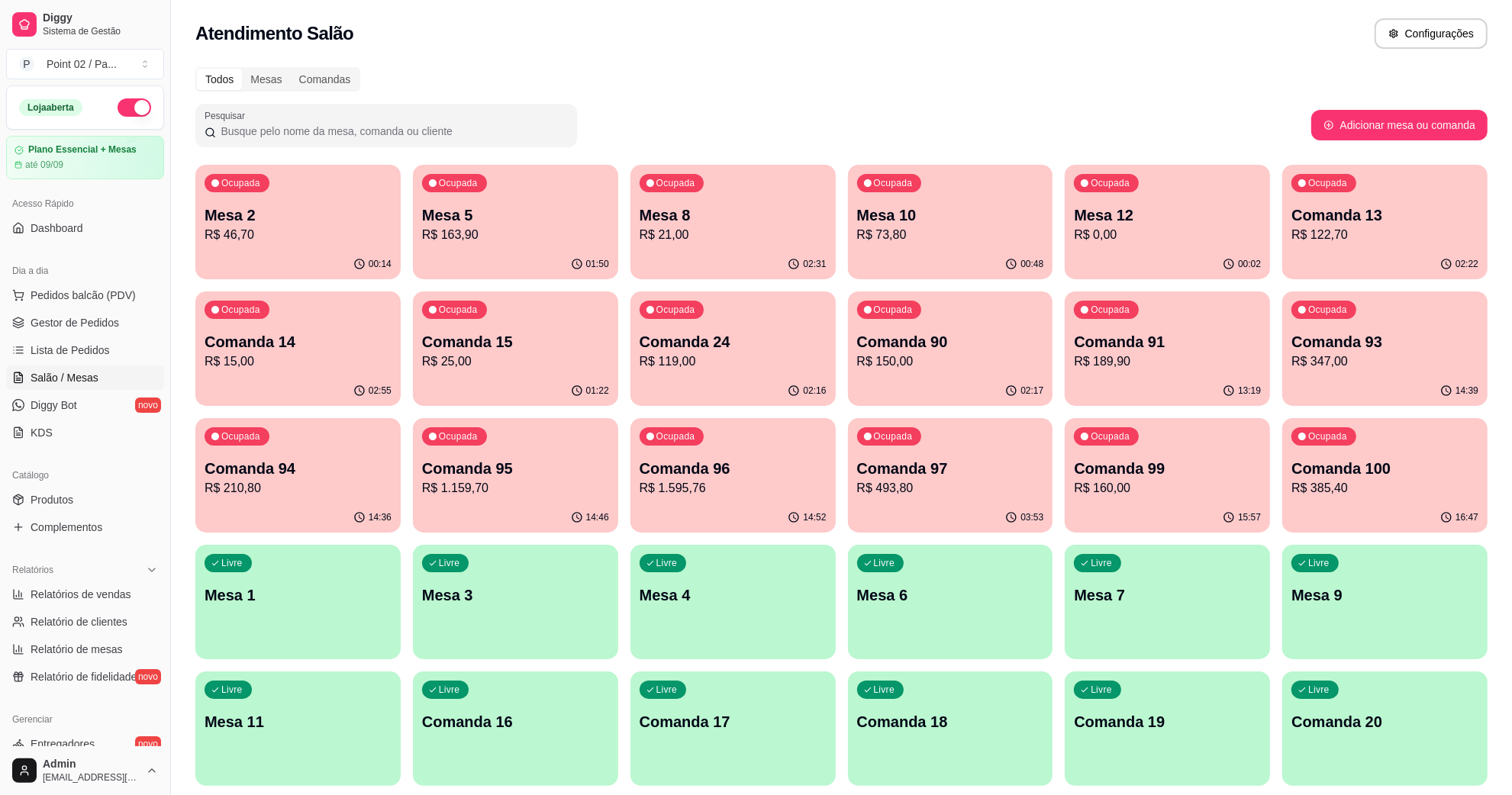
click at [926, 218] on p "Mesa 10" at bounding box center [950, 215] width 187 height 21
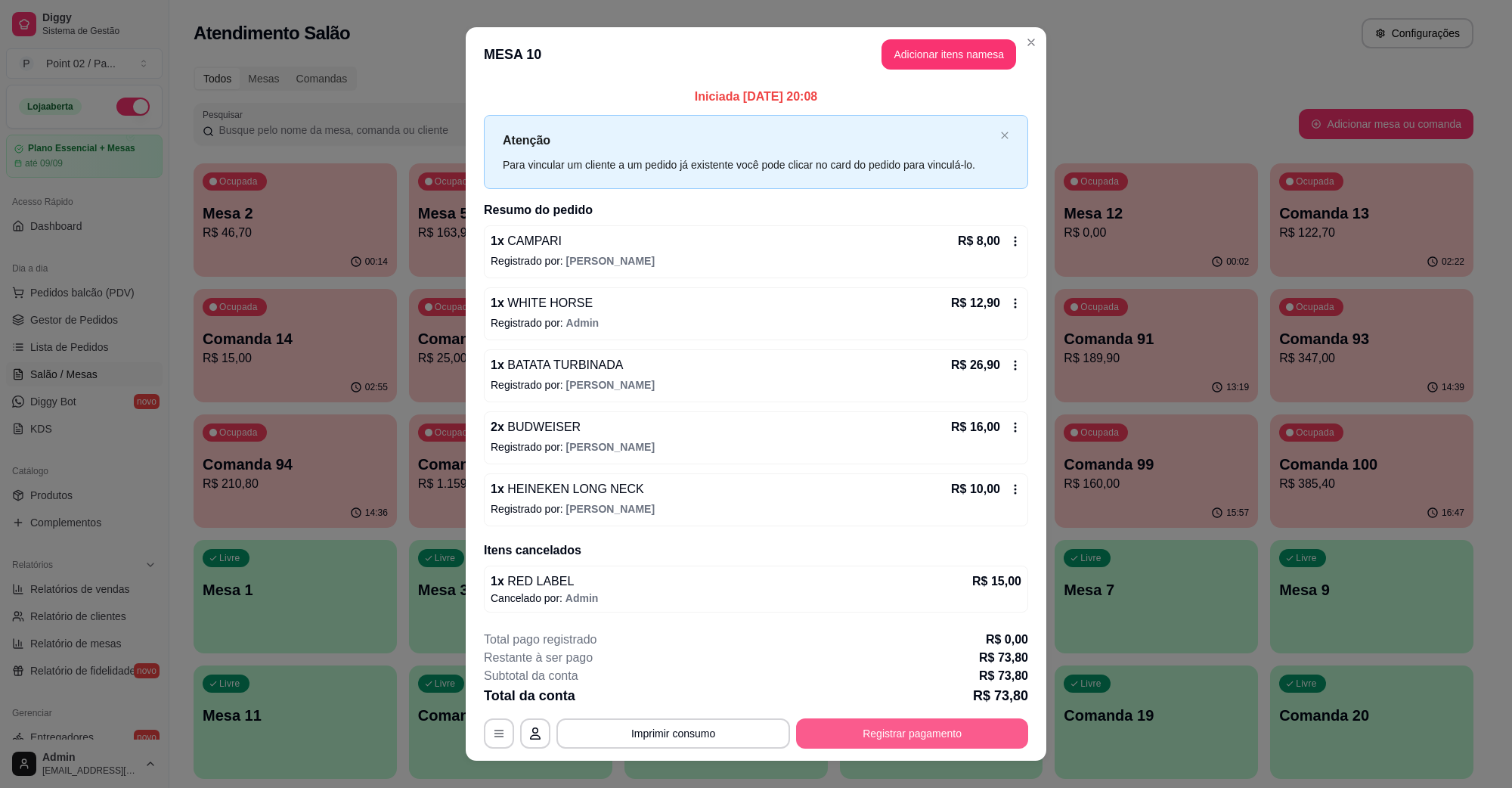
click at [885, 736] on button "Registrar pagamento" at bounding box center [912, 734] width 232 height 30
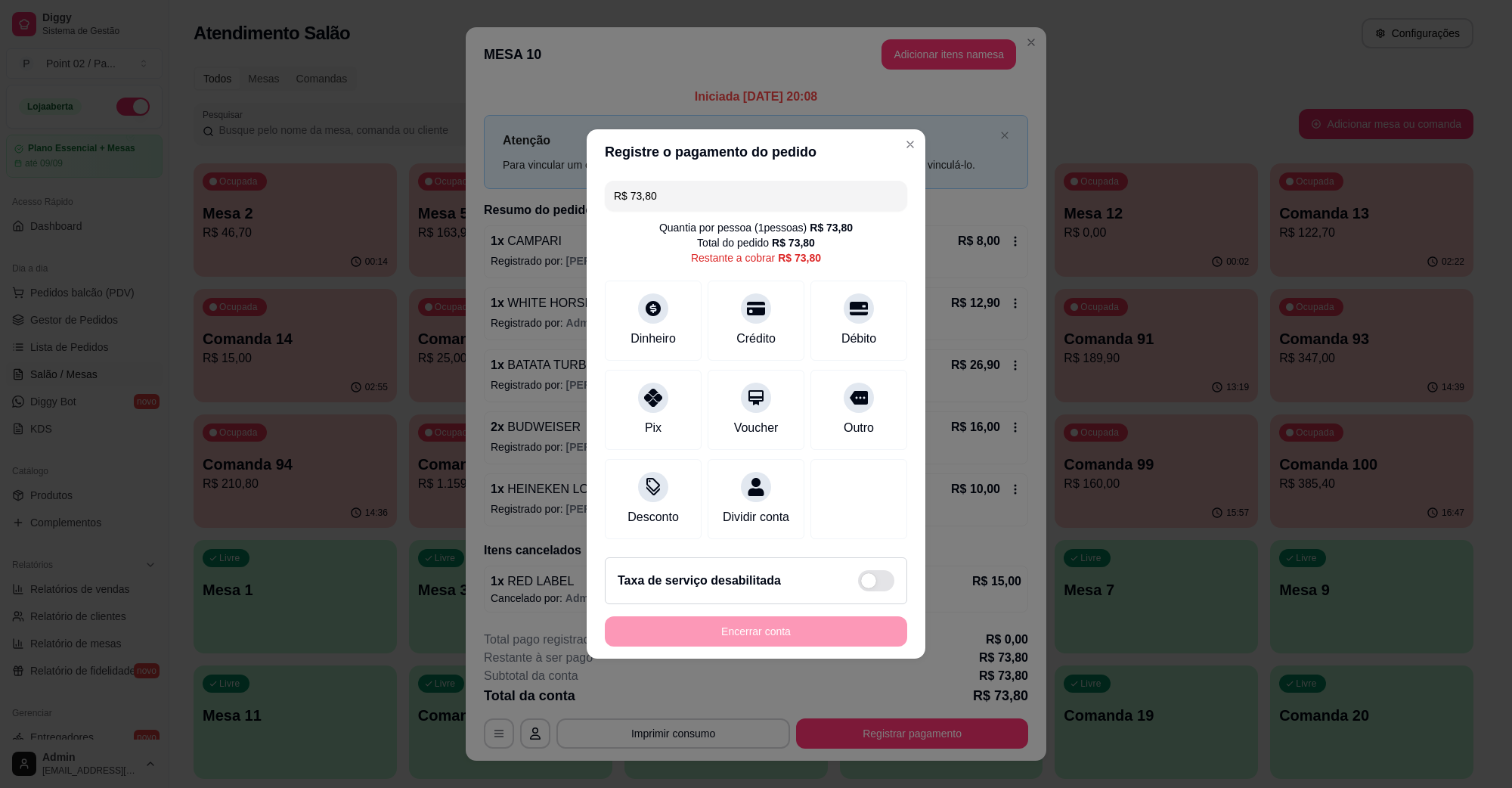
drag, startPoint x: 679, startPoint y: 187, endPoint x: 546, endPoint y: 189, distance: 133.0
click at [546, 189] on div "Registre o pagamento do pedido R$ 73,80 Quantia por pessoa ( 1 pessoas) R$ 73,8…" at bounding box center [756, 394] width 1512 height 788
type input "R$ 52,00"
click at [655, 301] on icon at bounding box center [654, 304] width 17 height 17
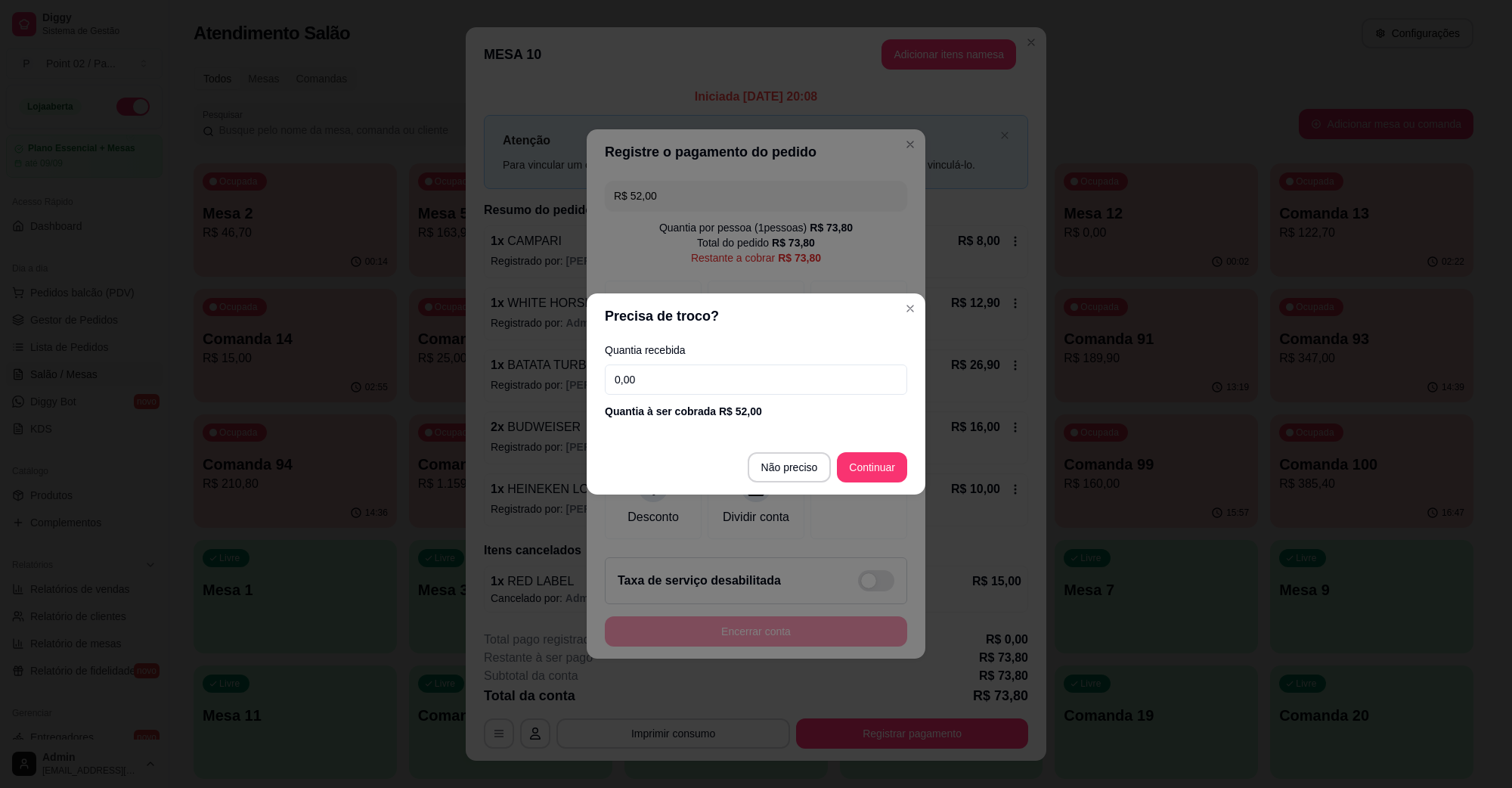
drag, startPoint x: 727, startPoint y: 394, endPoint x: 485, endPoint y: 384, distance: 242.2
click at [486, 384] on div "Precisa de troco? Quantia recebida 0,00 Quantia à ser cobrada R$ 52,00 Não prec…" at bounding box center [756, 394] width 1512 height 788
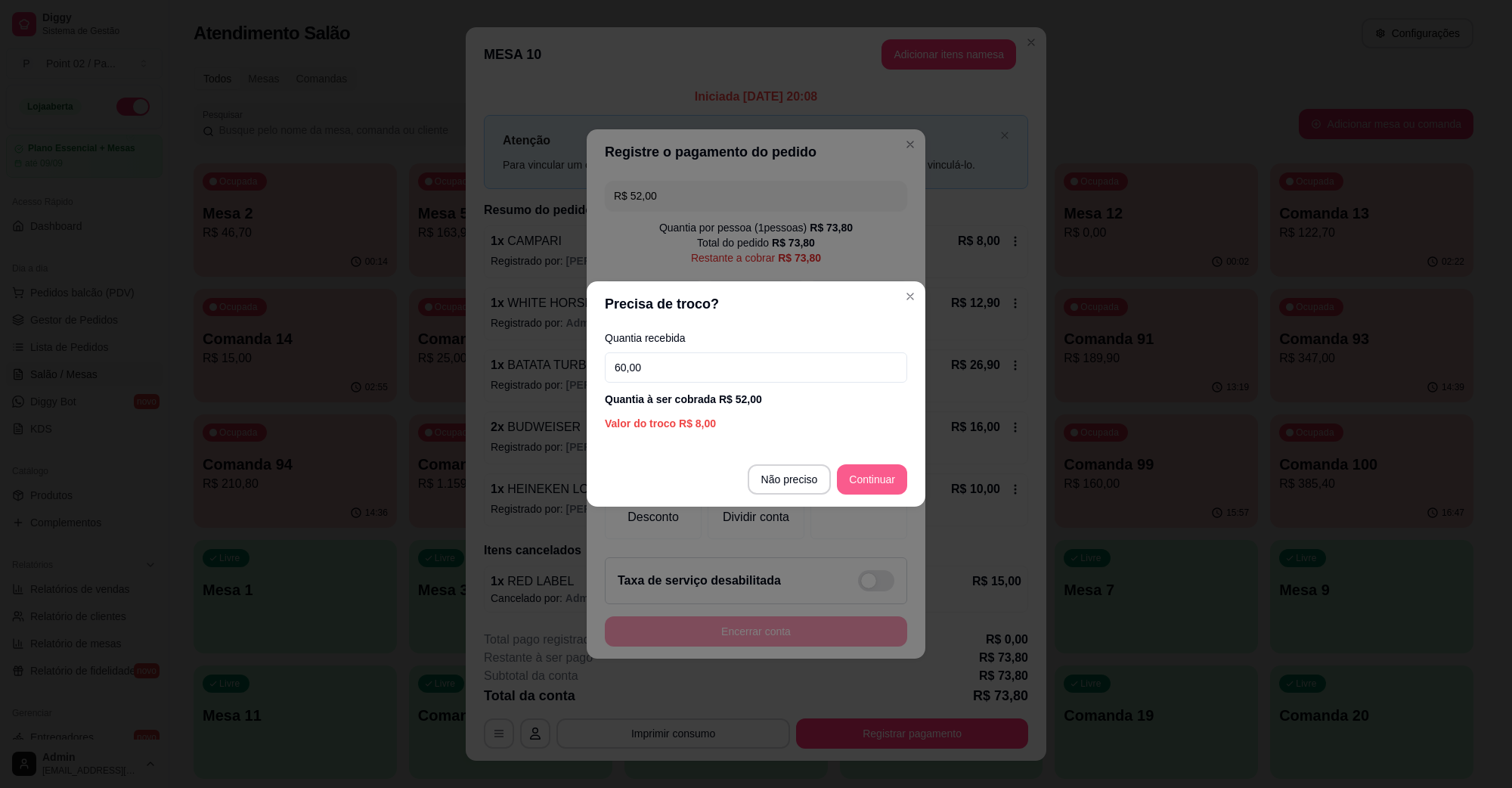
type input "60,00"
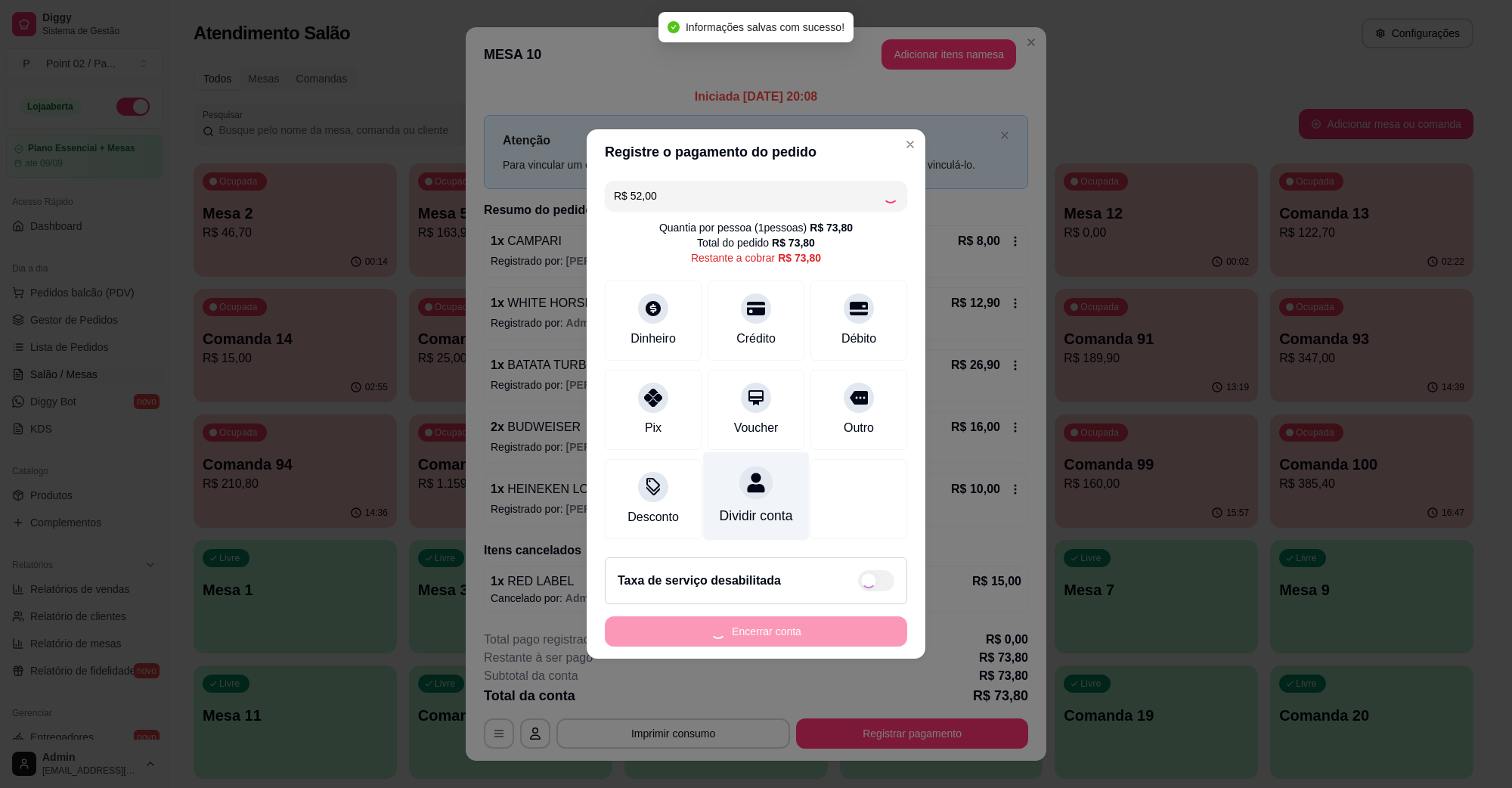
type input "R$ 21,80"
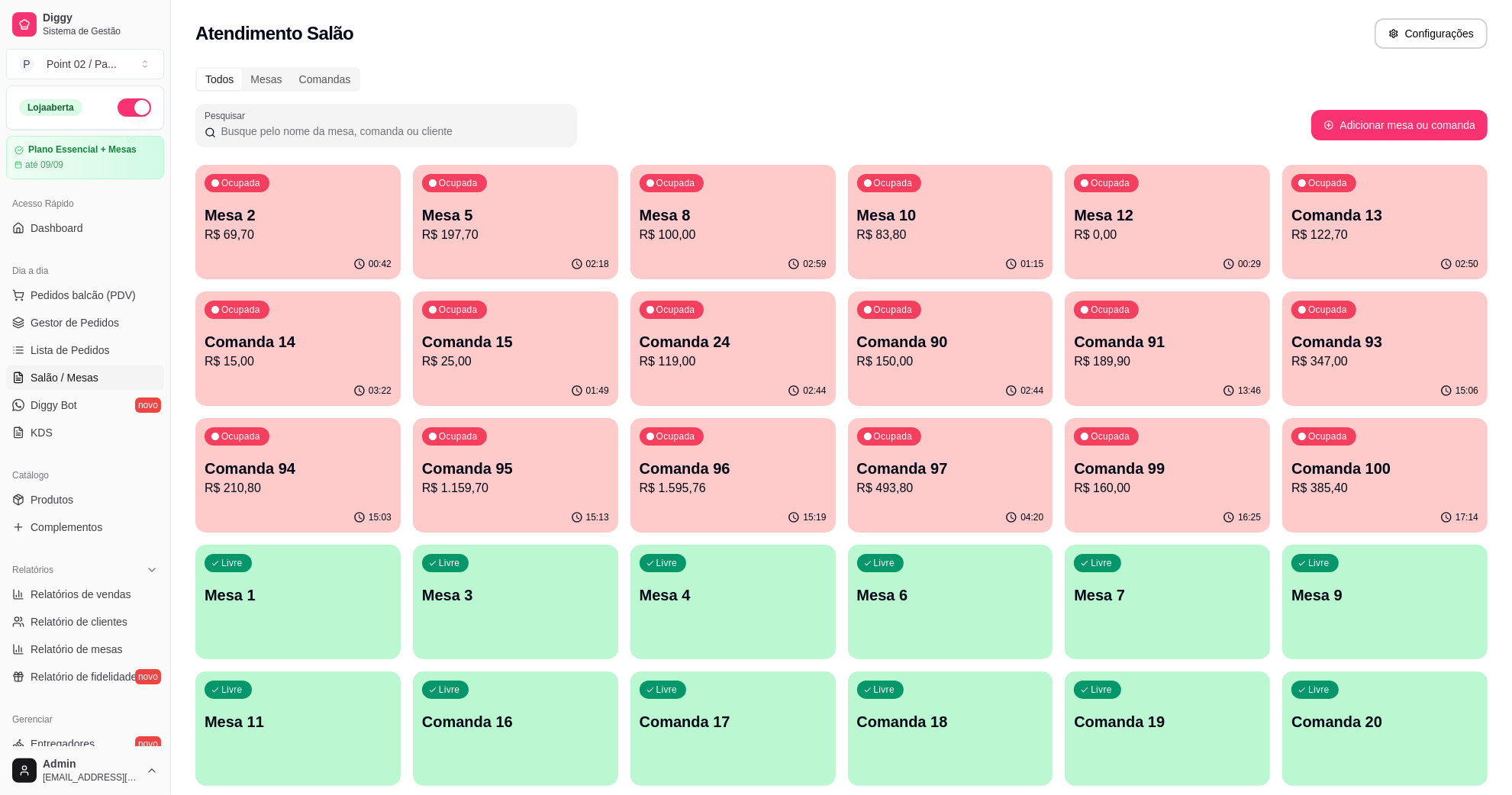
click at [933, 121] on div "Pesquisar" at bounding box center [753, 125] width 1116 height 43
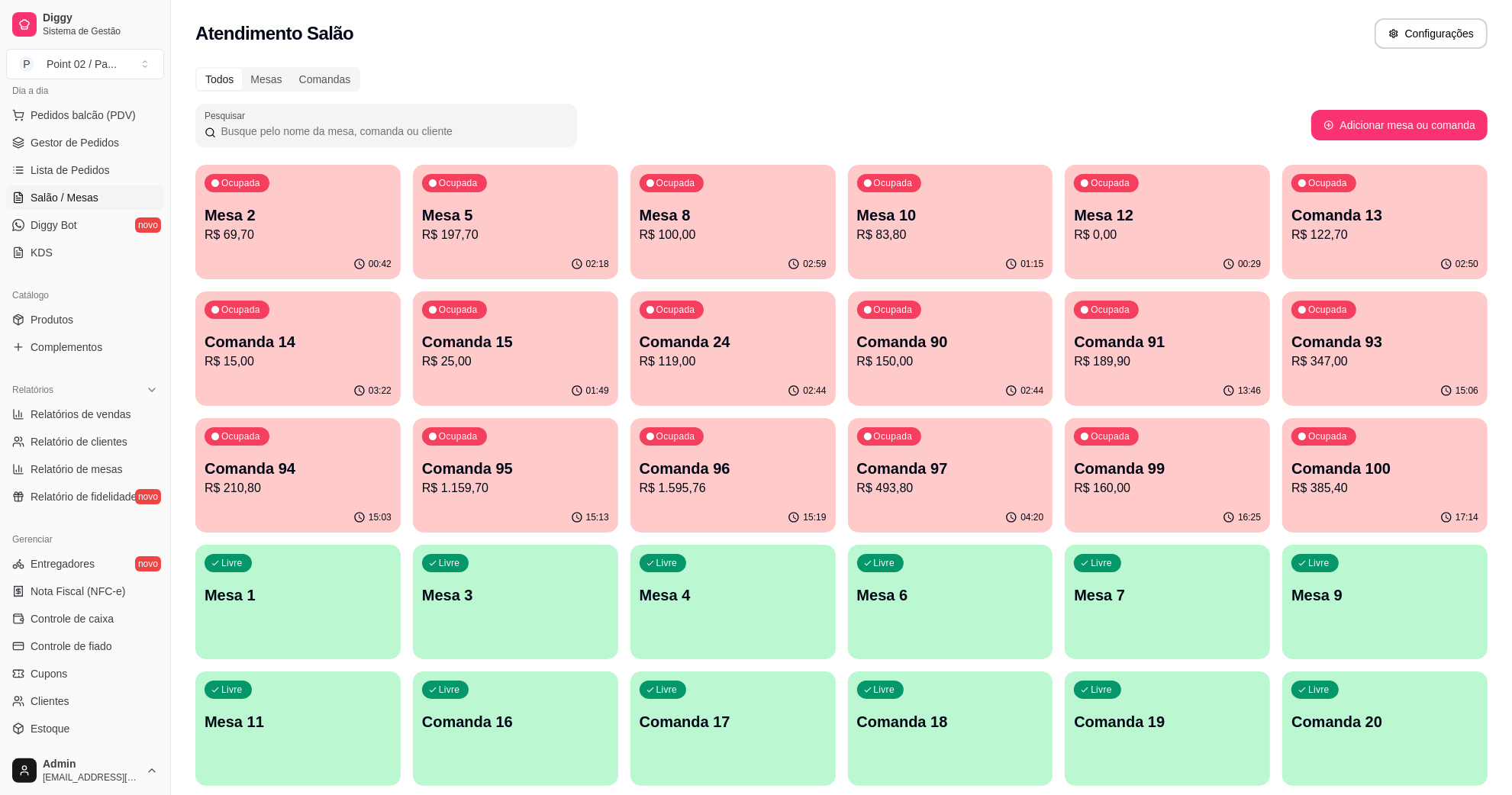
scroll to position [302, 0]
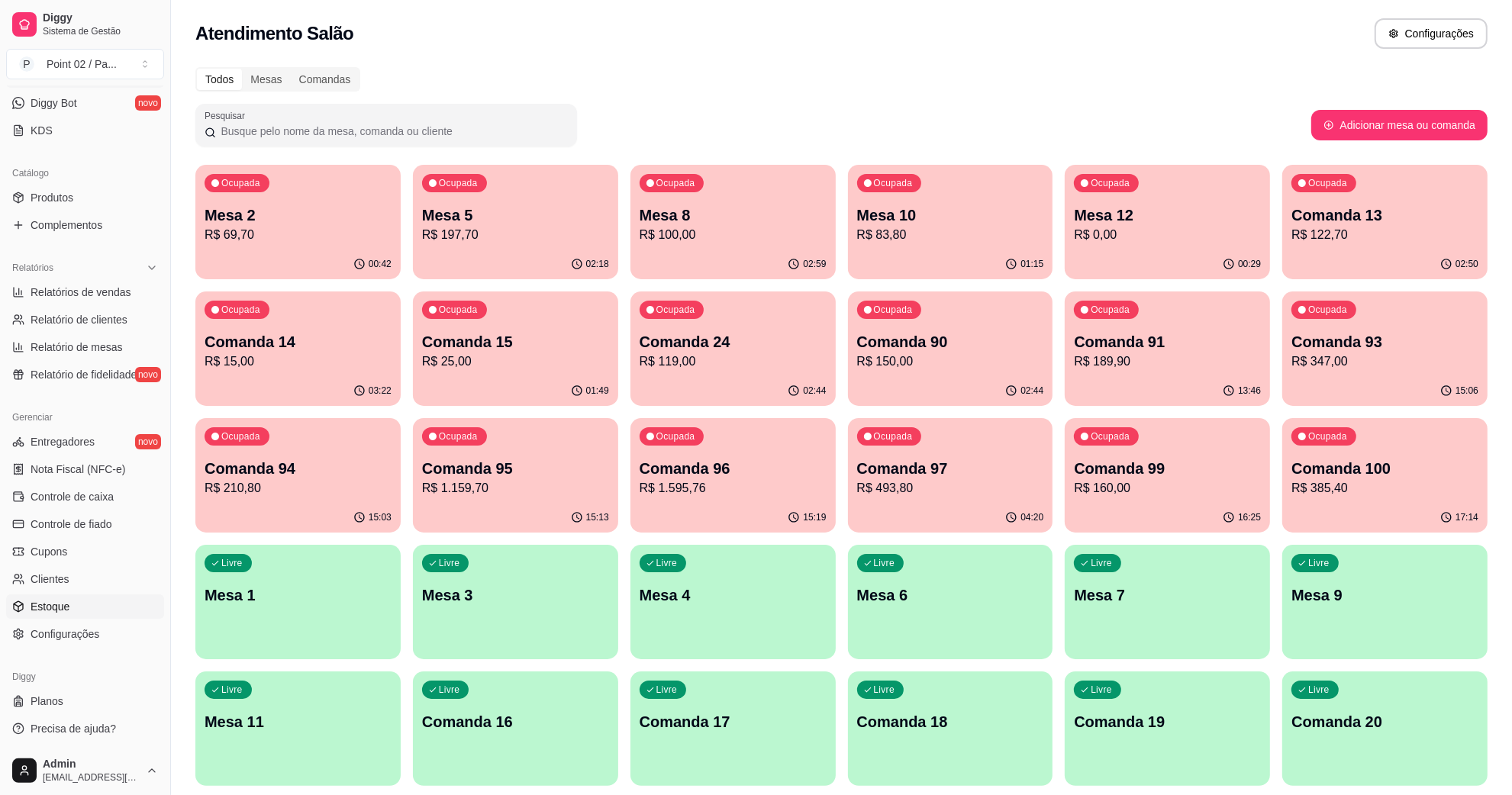
click at [55, 605] on span "Estoque" at bounding box center [50, 606] width 39 height 15
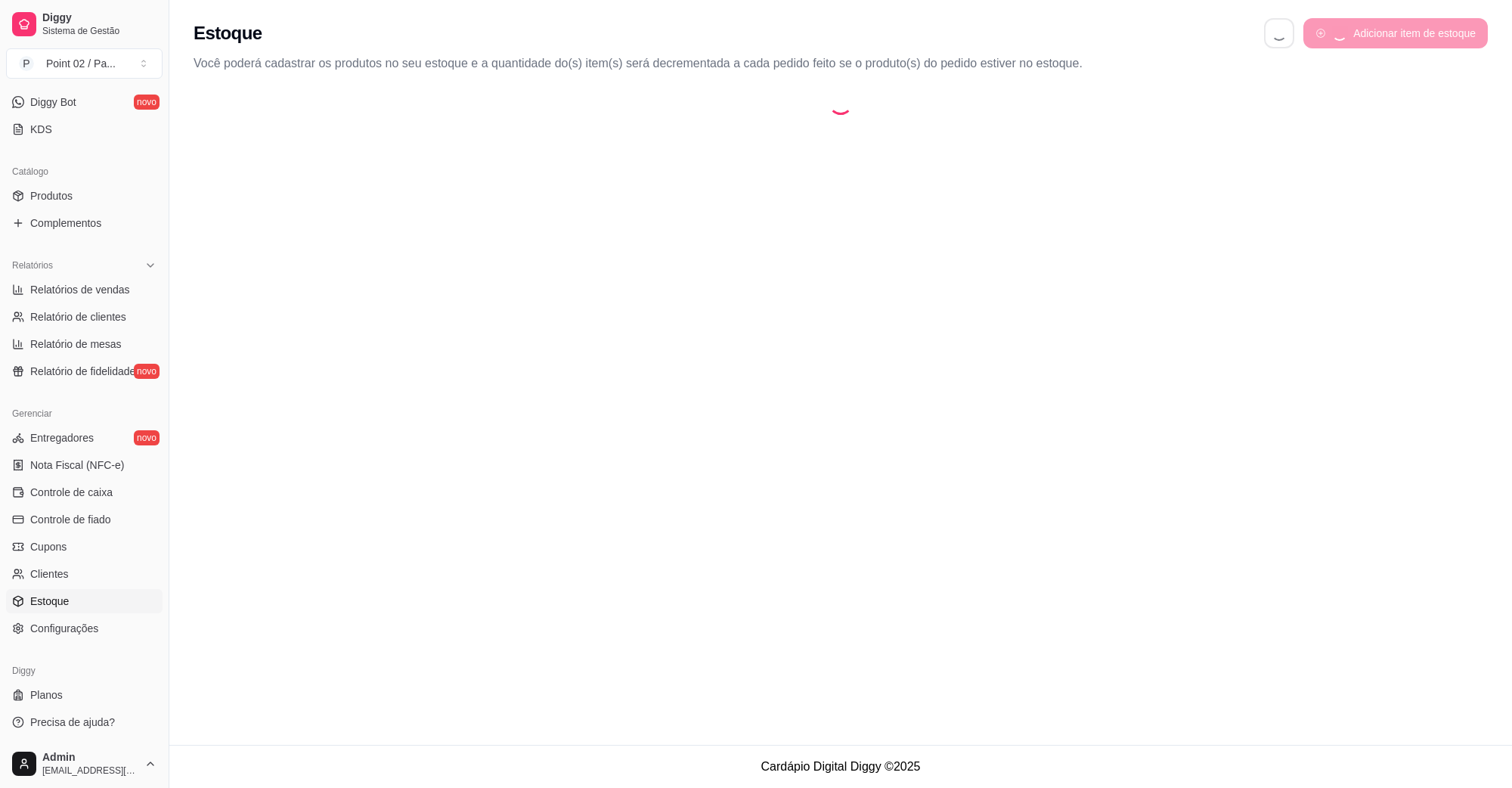
select select "QUANTITY_ORDER"
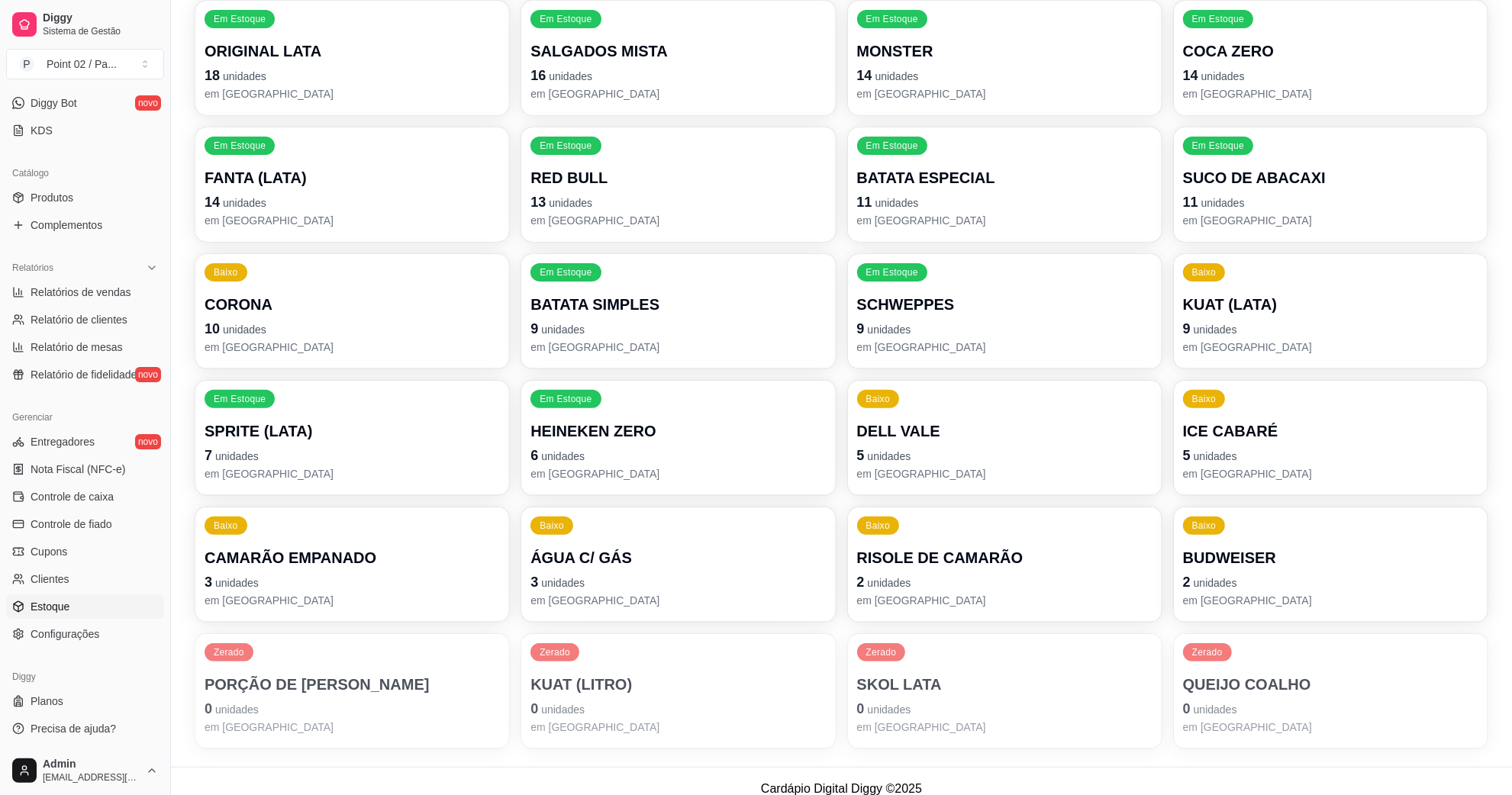
scroll to position [477, 0]
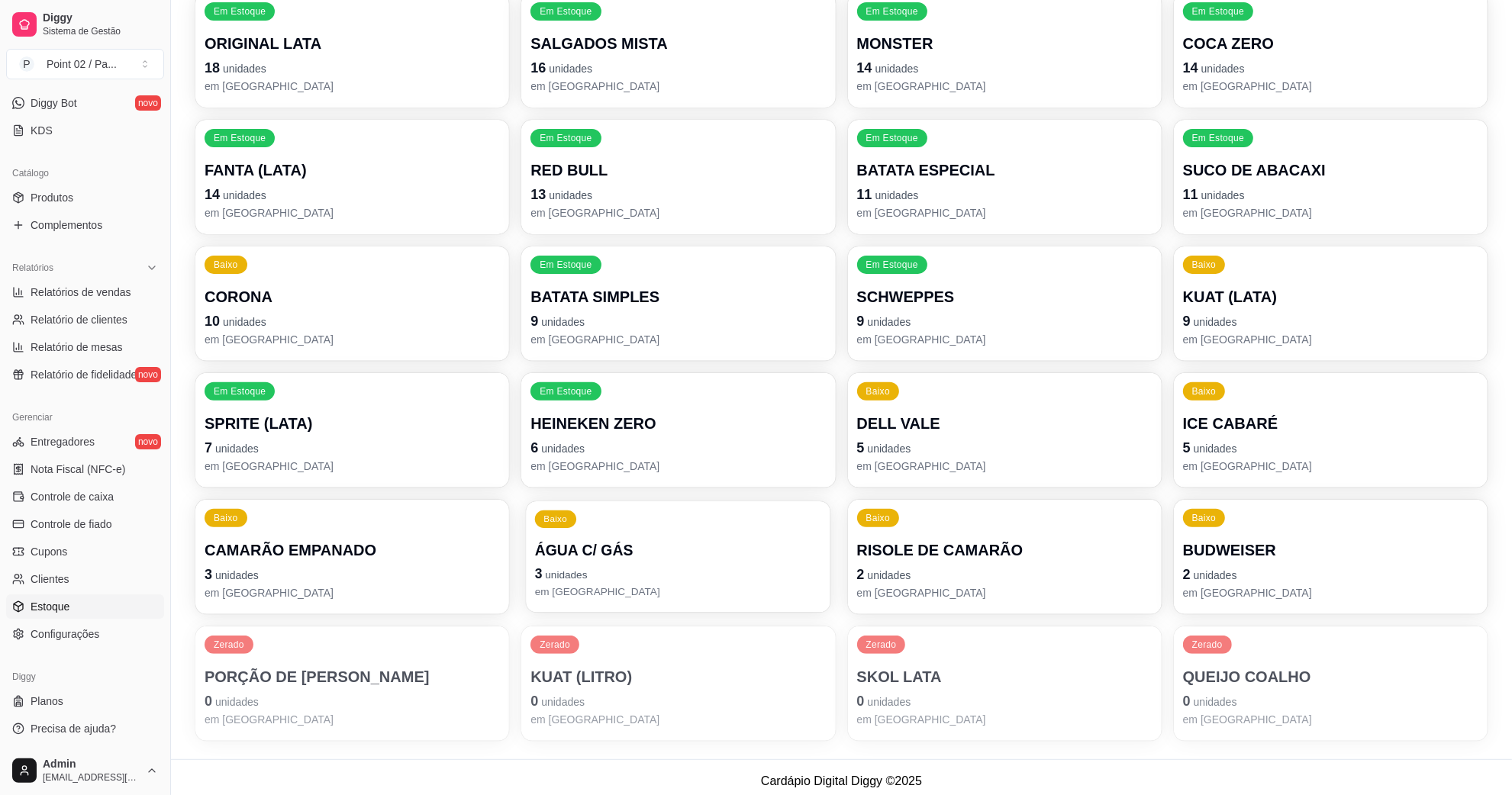
click at [547, 546] on p "ÁGUA C/ GÁS" at bounding box center [678, 551] width 287 height 20
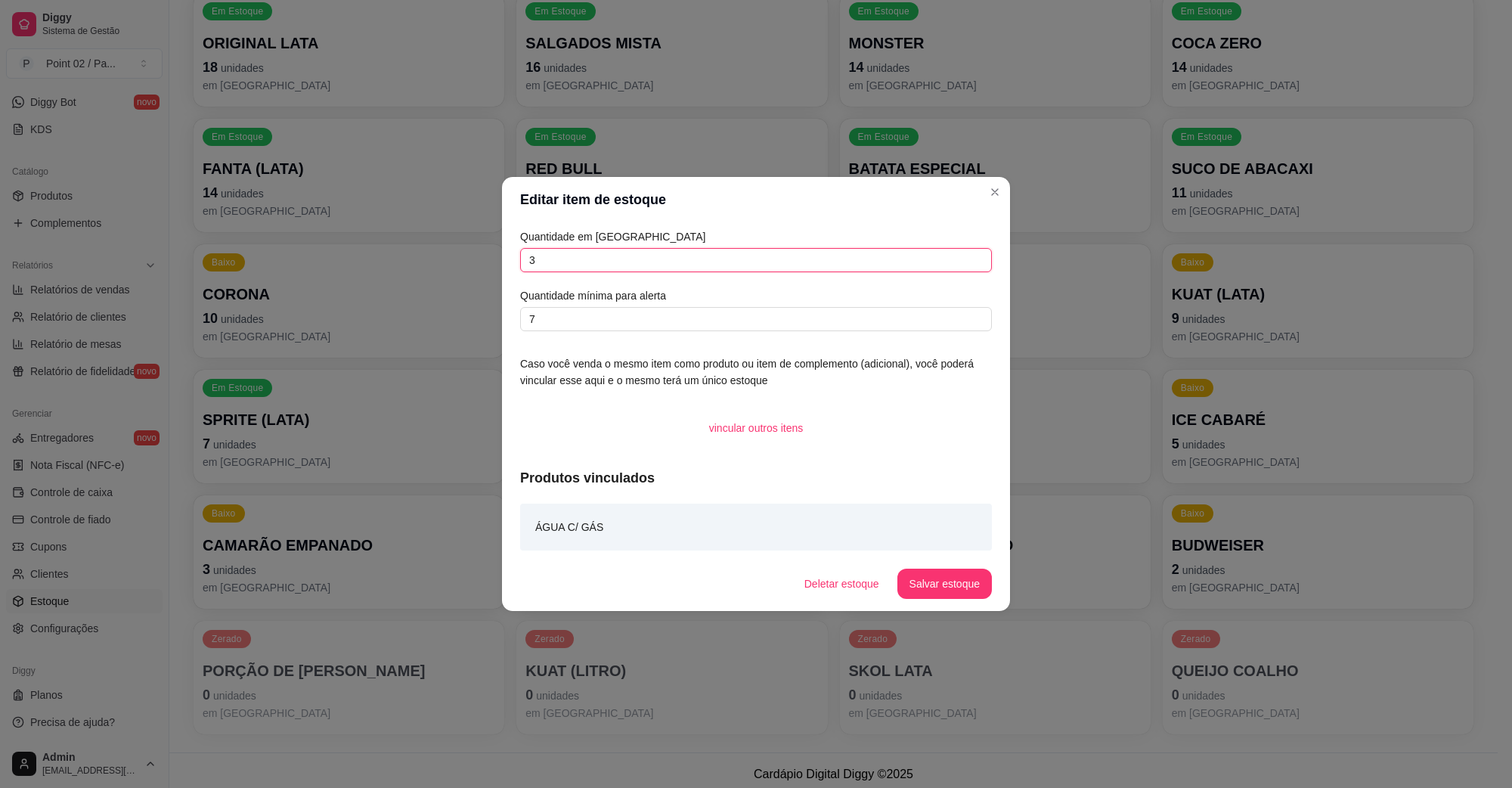
click at [614, 267] on input "3" at bounding box center [756, 260] width 472 height 24
type input "0"
click at [957, 592] on button "Salvar estoque" at bounding box center [945, 583] width 95 height 30
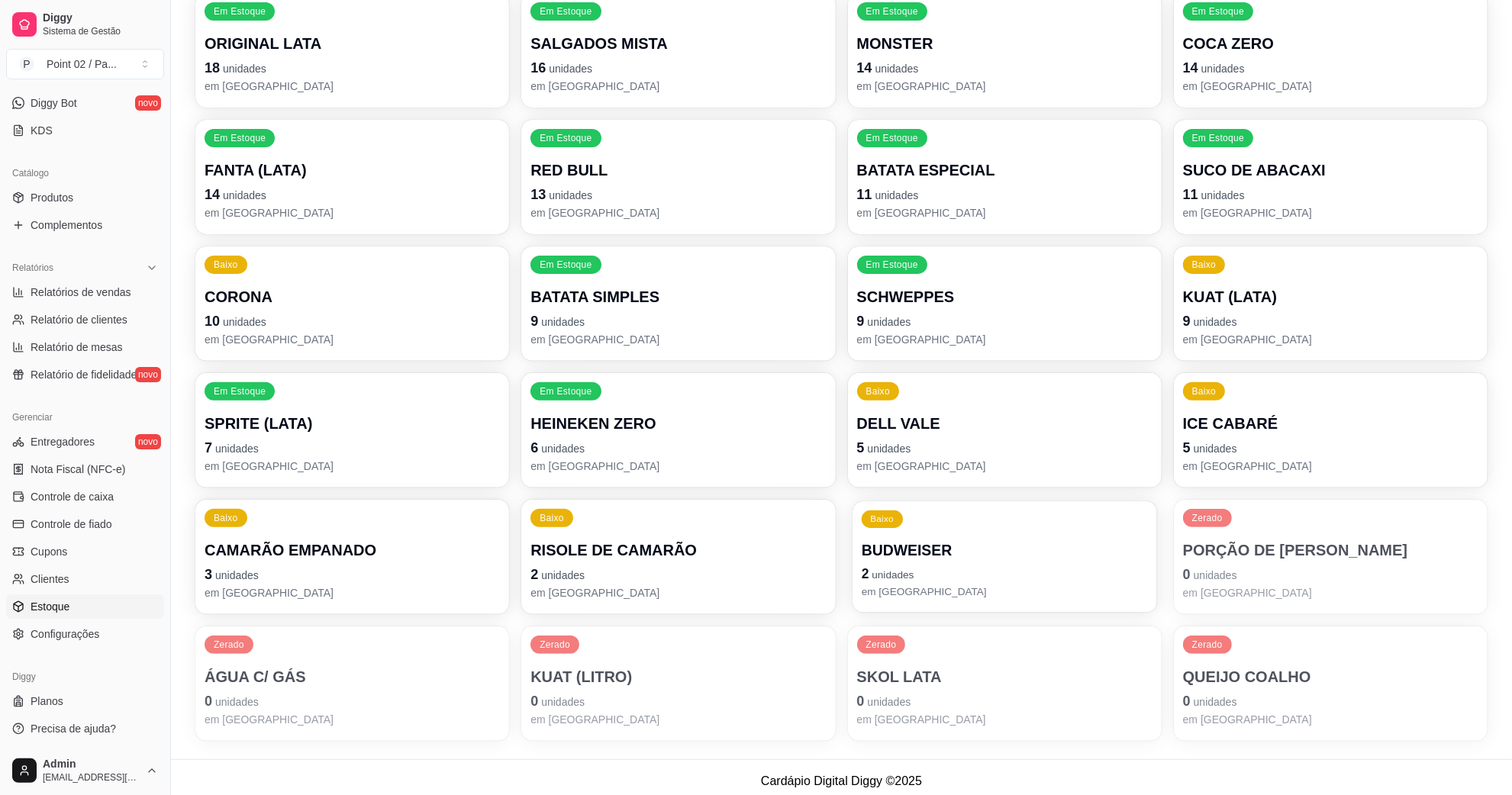
click at [889, 600] on div "Baixo BUDWEISER 2 unidades em estoque" at bounding box center [1005, 557] width 305 height 112
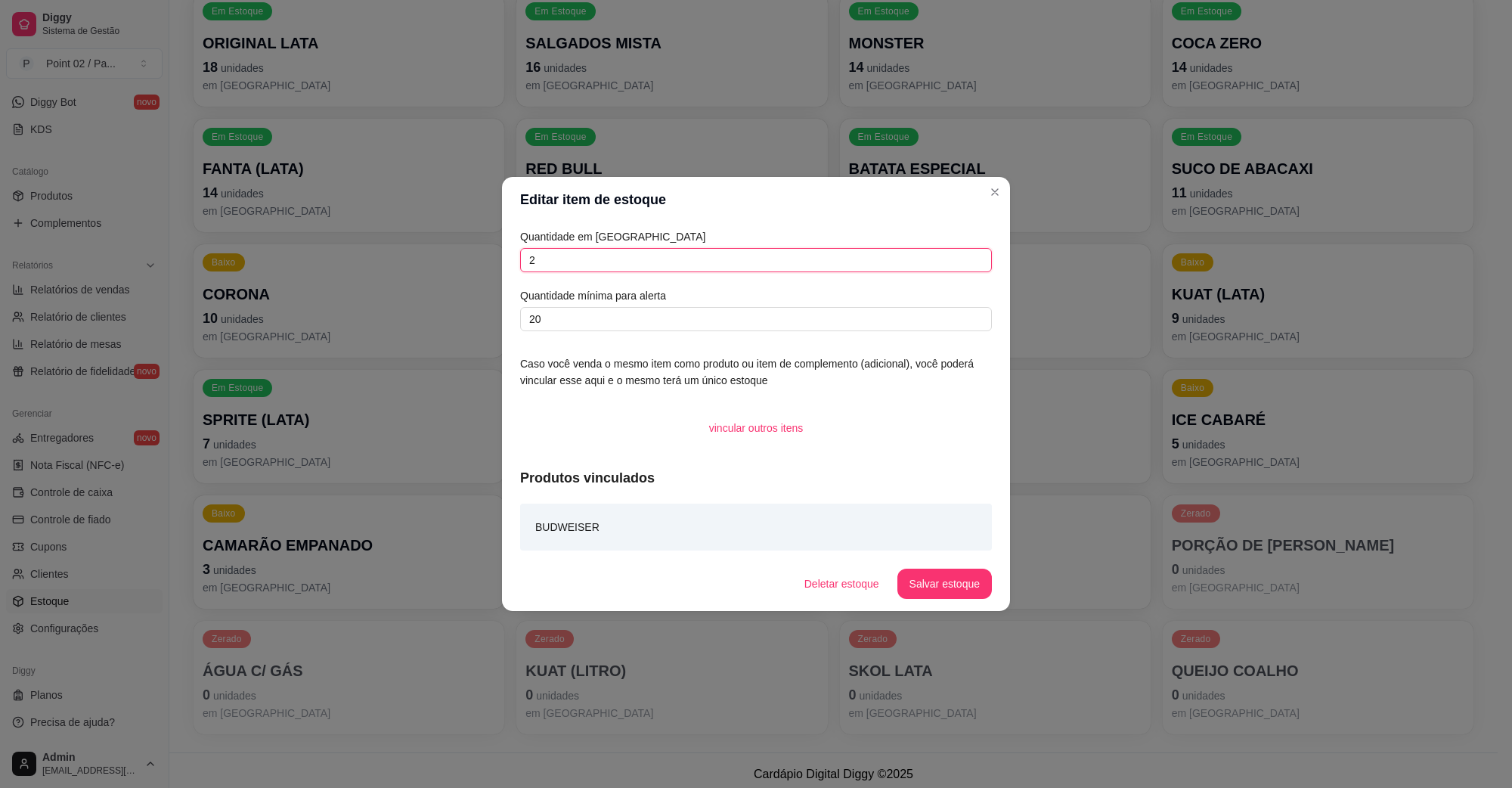
click at [730, 261] on input "2" at bounding box center [756, 260] width 472 height 24
type input "0"
click at [983, 591] on button "Salvar estoque" at bounding box center [945, 583] width 92 height 29
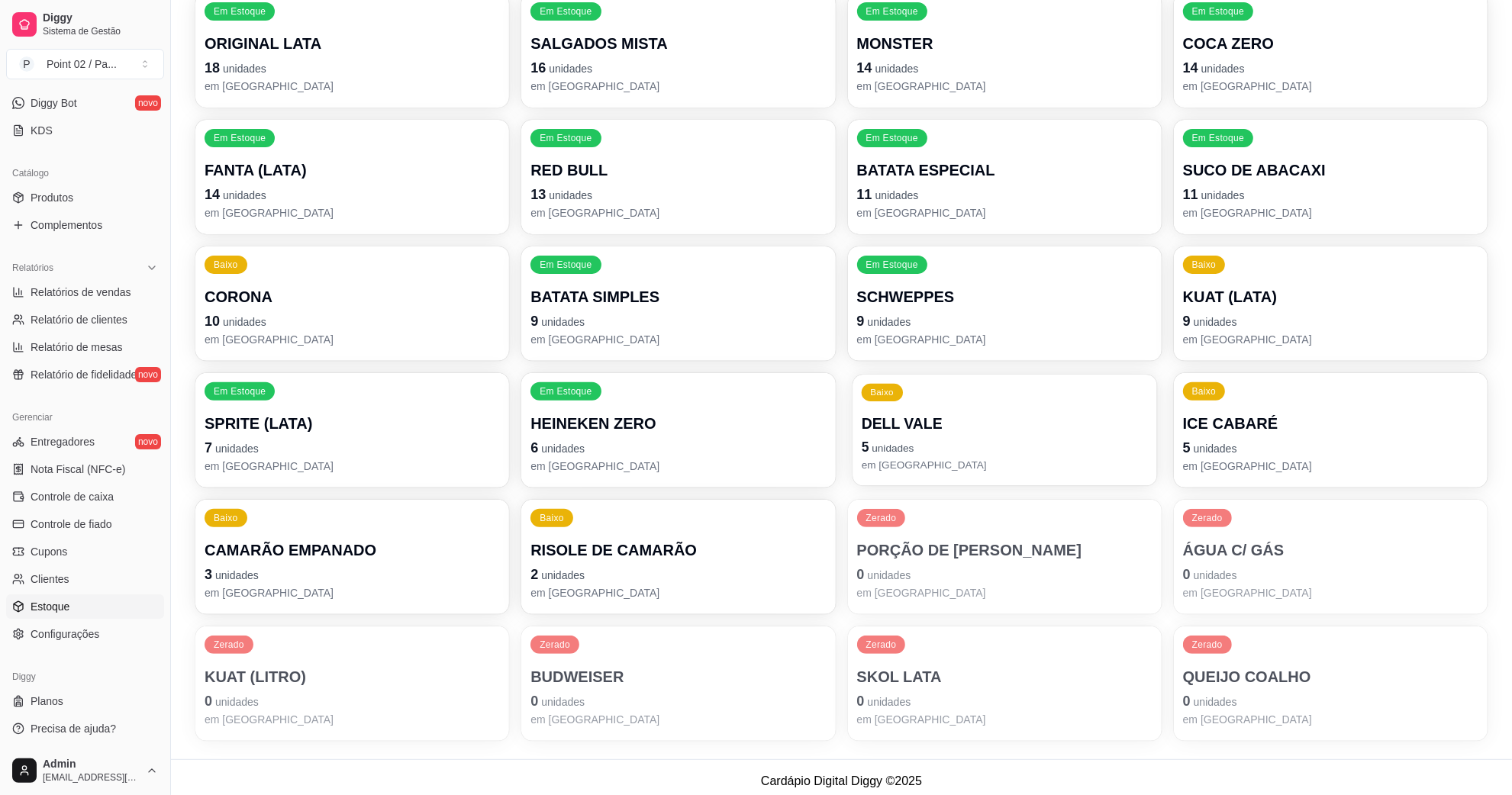
click at [867, 454] on p "5 unidades" at bounding box center [1004, 447] width 287 height 20
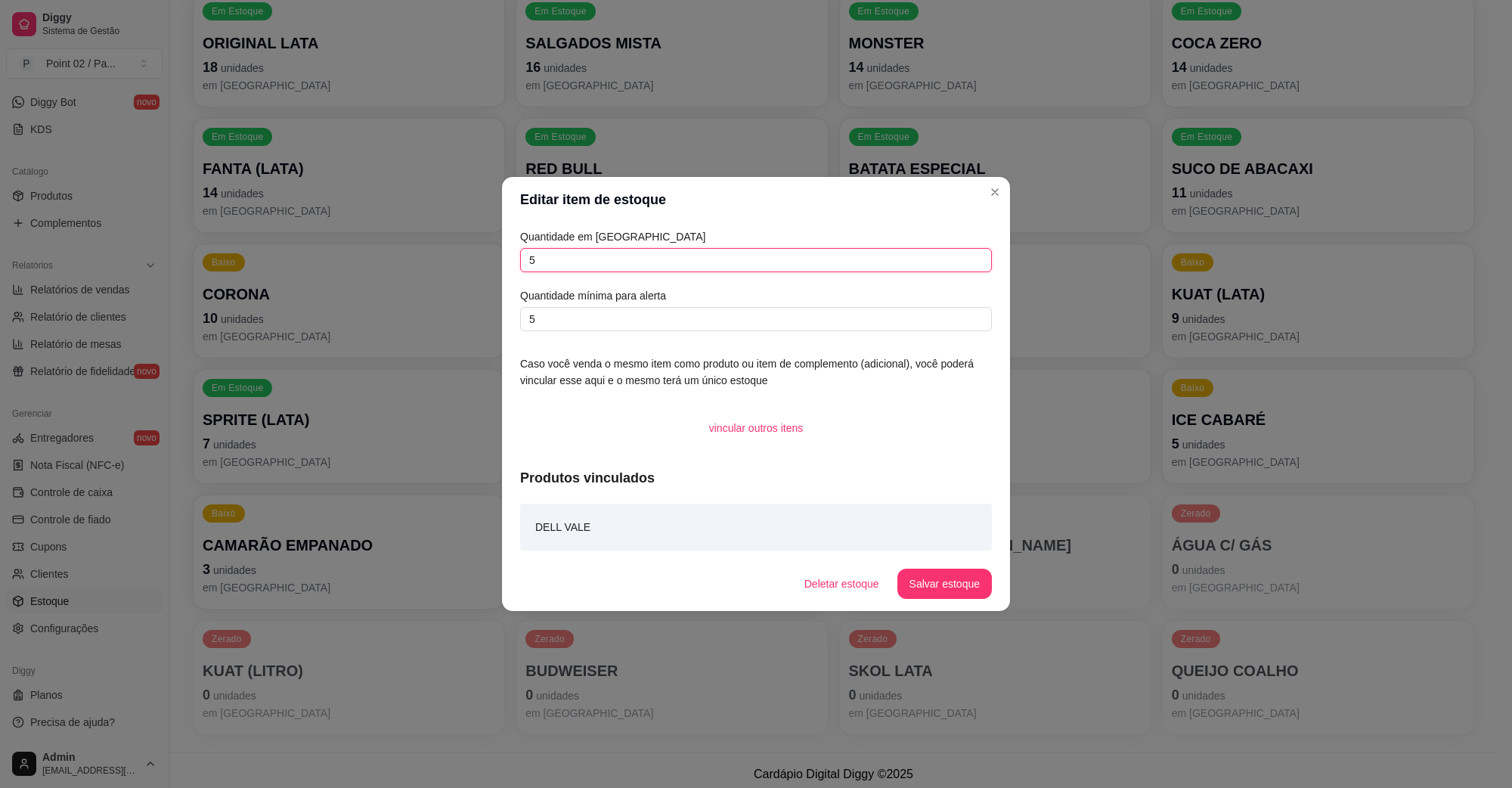
click at [644, 266] on input "5" at bounding box center [756, 260] width 472 height 24
type input "1"
click at [920, 583] on button "Salvar estoque" at bounding box center [945, 583] width 92 height 29
click at [913, 562] on footer "Deletar estoque Salvar estoque" at bounding box center [756, 583] width 508 height 54
click at [929, 575] on button "Salvar estoque" at bounding box center [945, 583] width 95 height 30
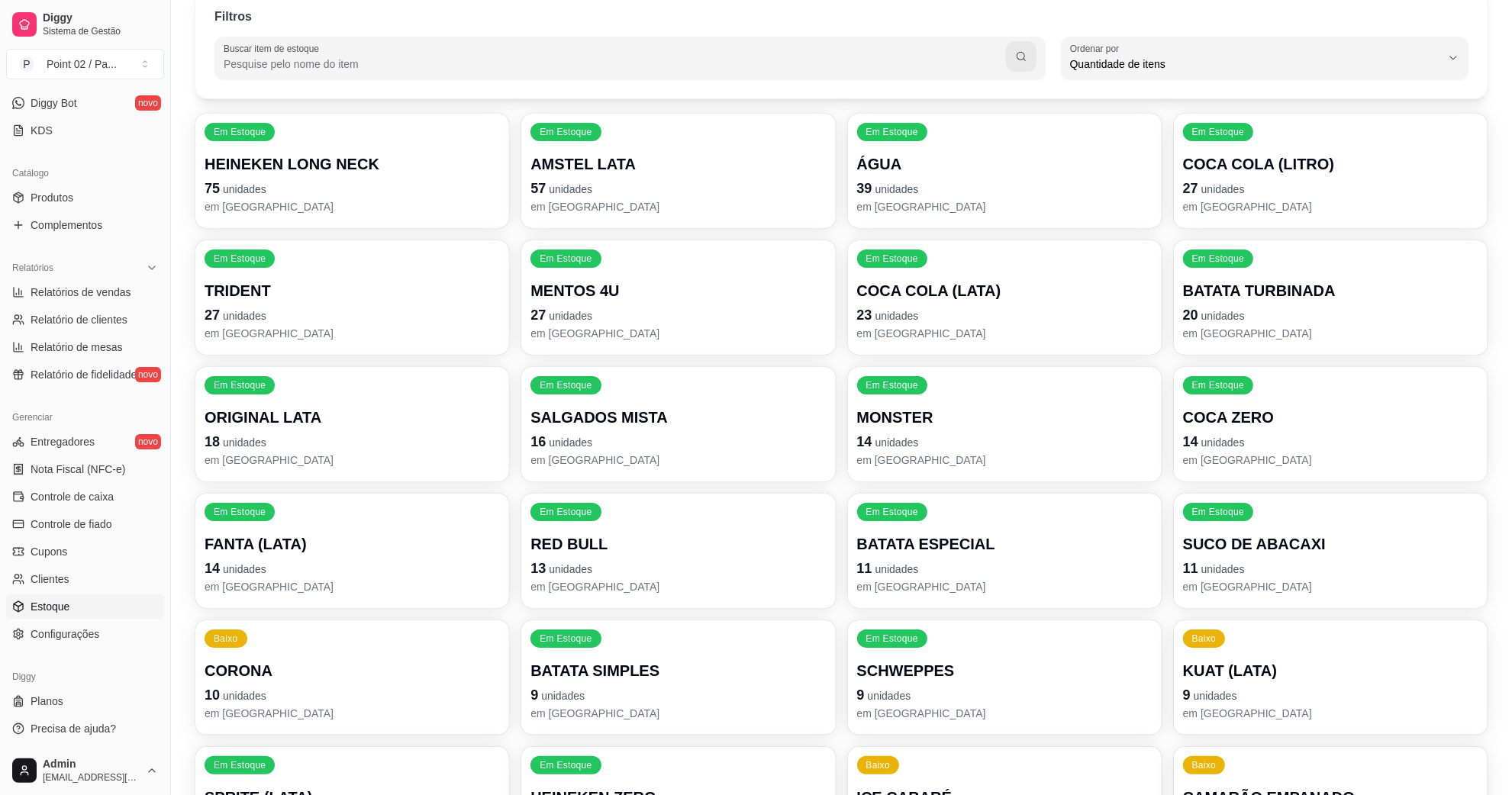
scroll to position [0, 0]
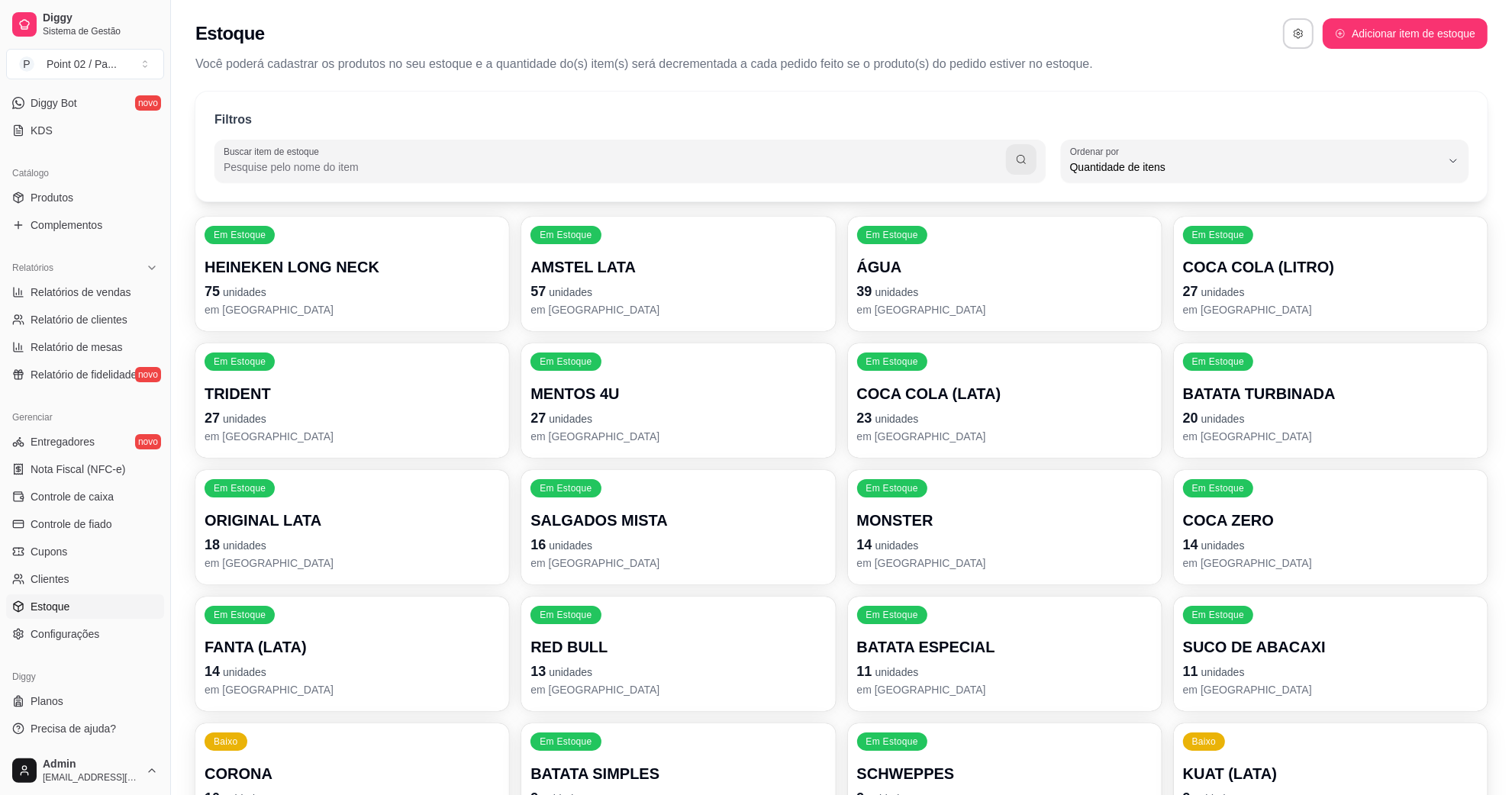
click at [63, 359] on ul "Relatórios de vendas Relatório de clientes Relatório de mesas Relatório de fide…" at bounding box center [85, 333] width 158 height 107
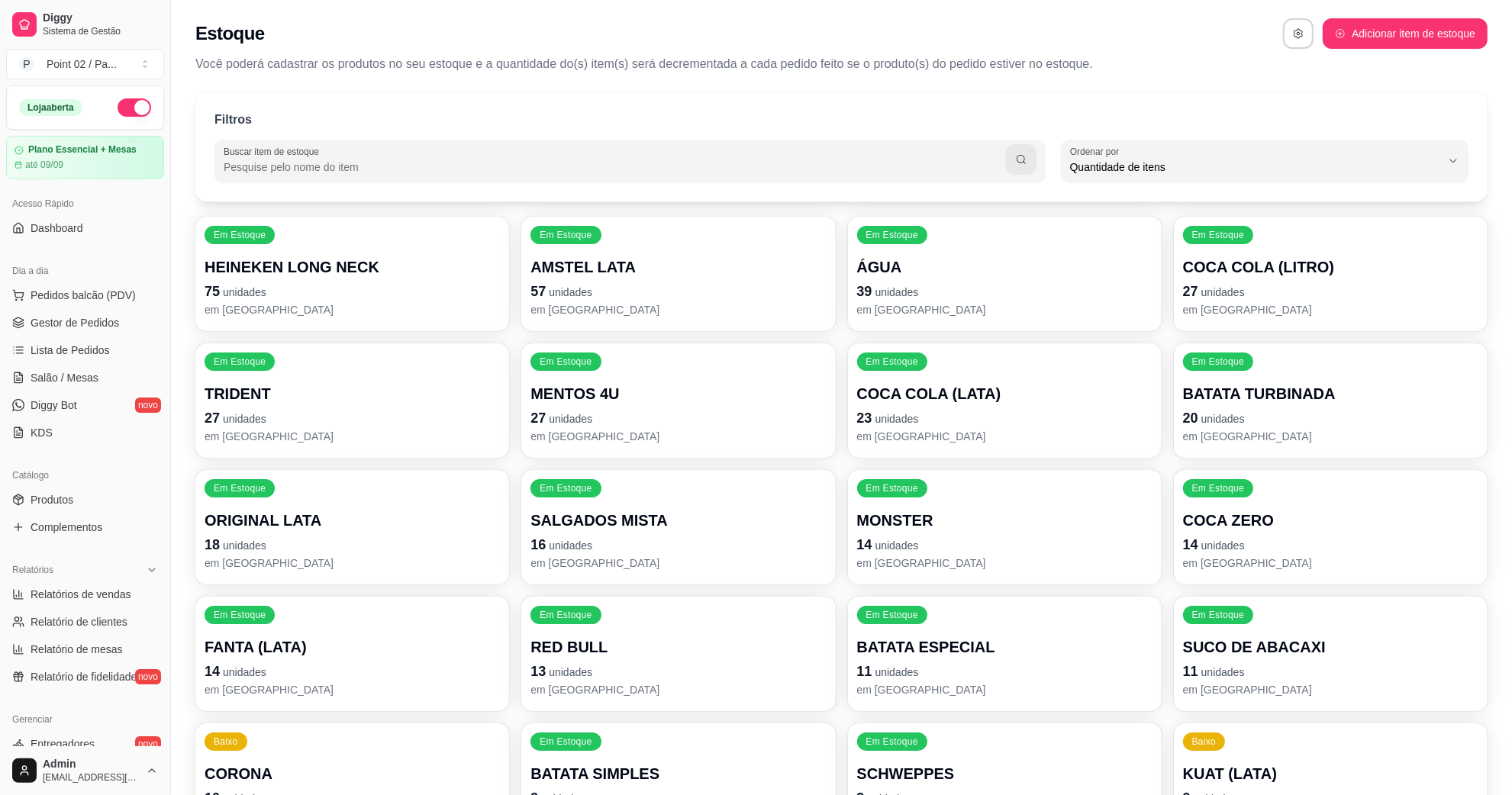
click at [80, 336] on ul "Pedidos balcão (PDV) Gestor de Pedidos Lista de Pedidos Salão / Mesas Diggy Bot…" at bounding box center [85, 364] width 158 height 162
click at [81, 332] on link "Gestor de Pedidos" at bounding box center [85, 322] width 158 height 25
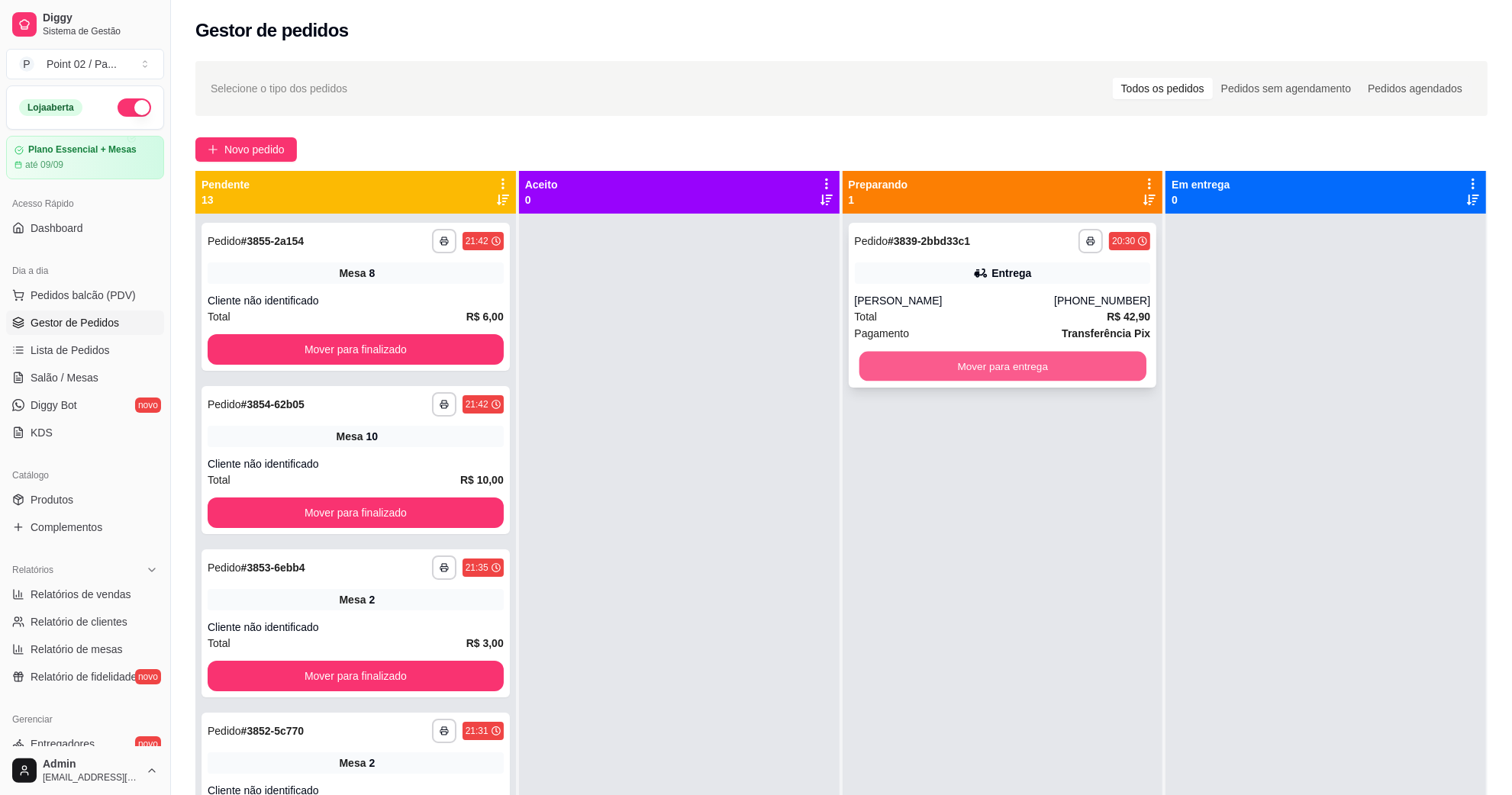
click at [948, 374] on button "Mover para entrega" at bounding box center [1002, 366] width 287 height 30
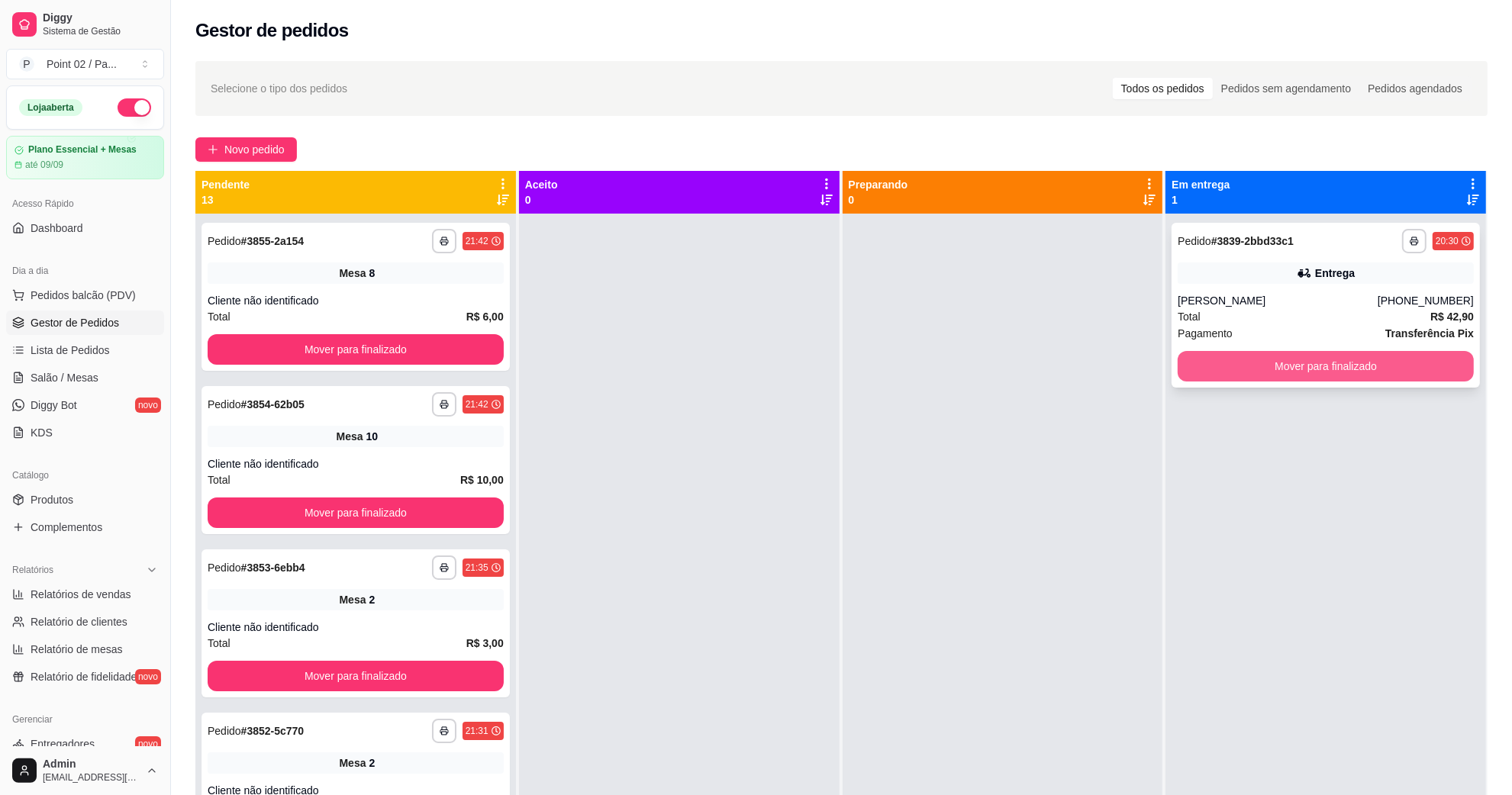
click at [1257, 367] on button "Mover para finalizado" at bounding box center [1326, 366] width 296 height 30
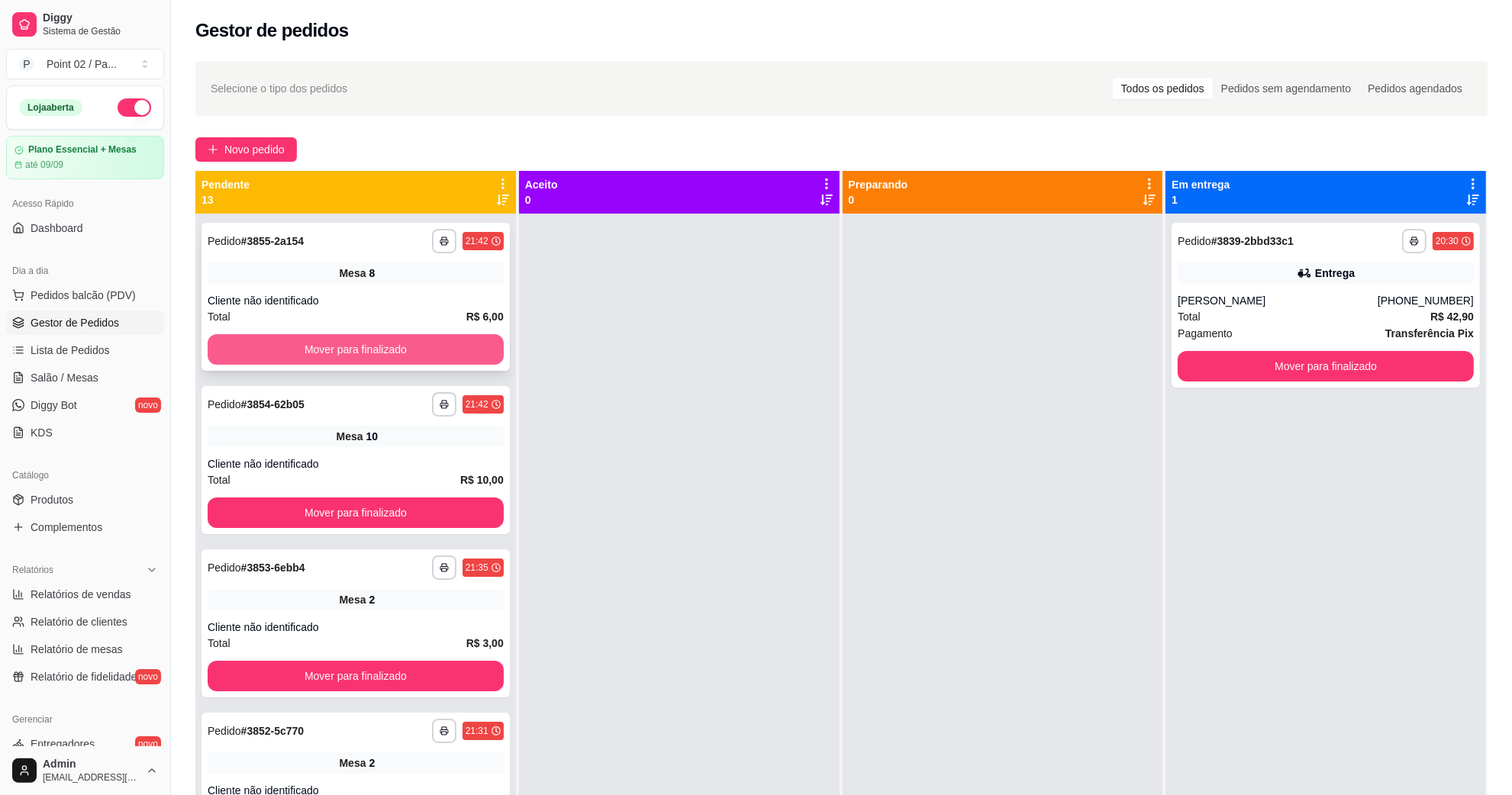
click at [405, 356] on button "Mover para finalizado" at bounding box center [355, 349] width 296 height 30
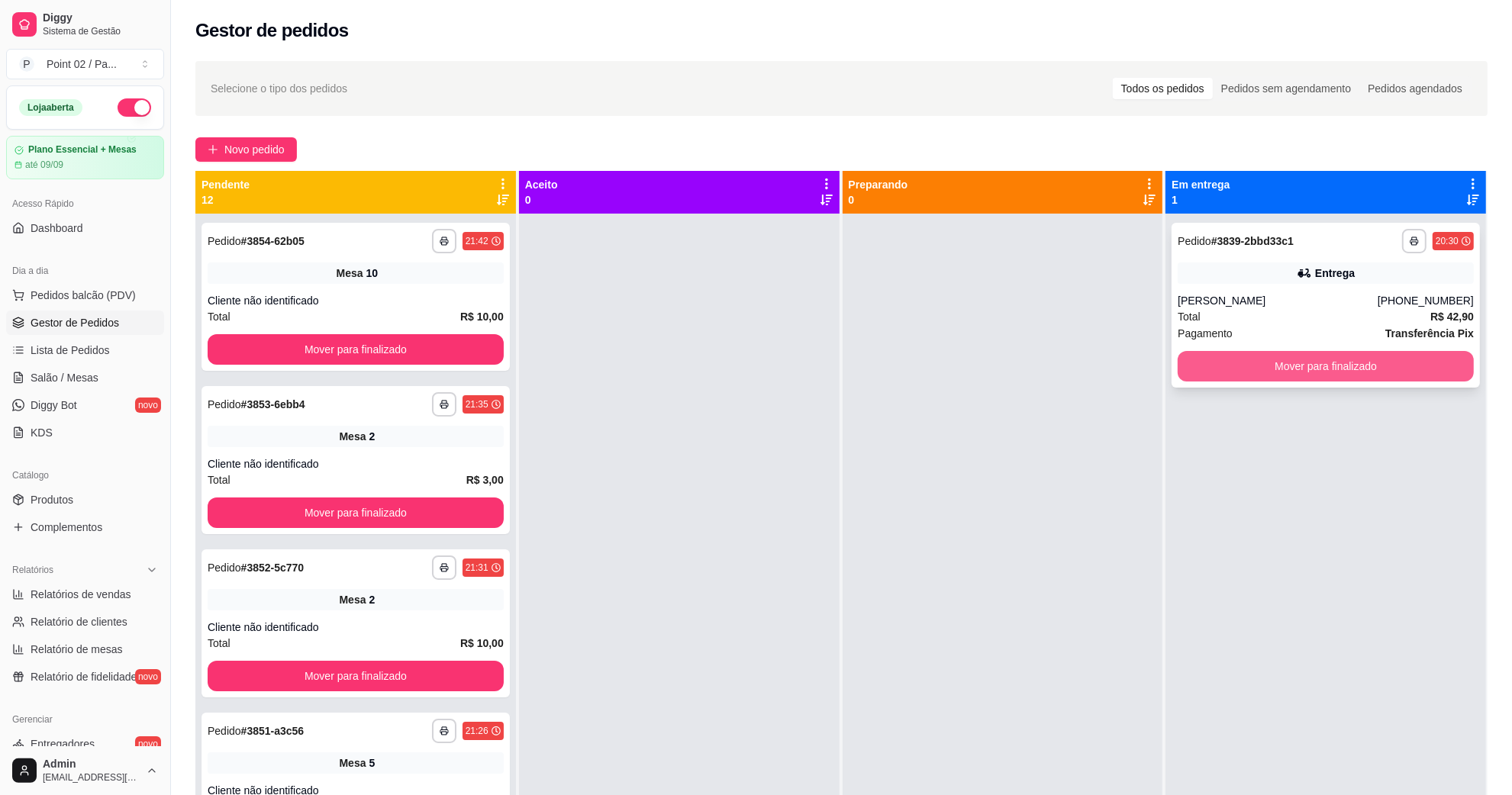
click at [1303, 363] on button "Mover para finalizado" at bounding box center [1326, 366] width 296 height 30
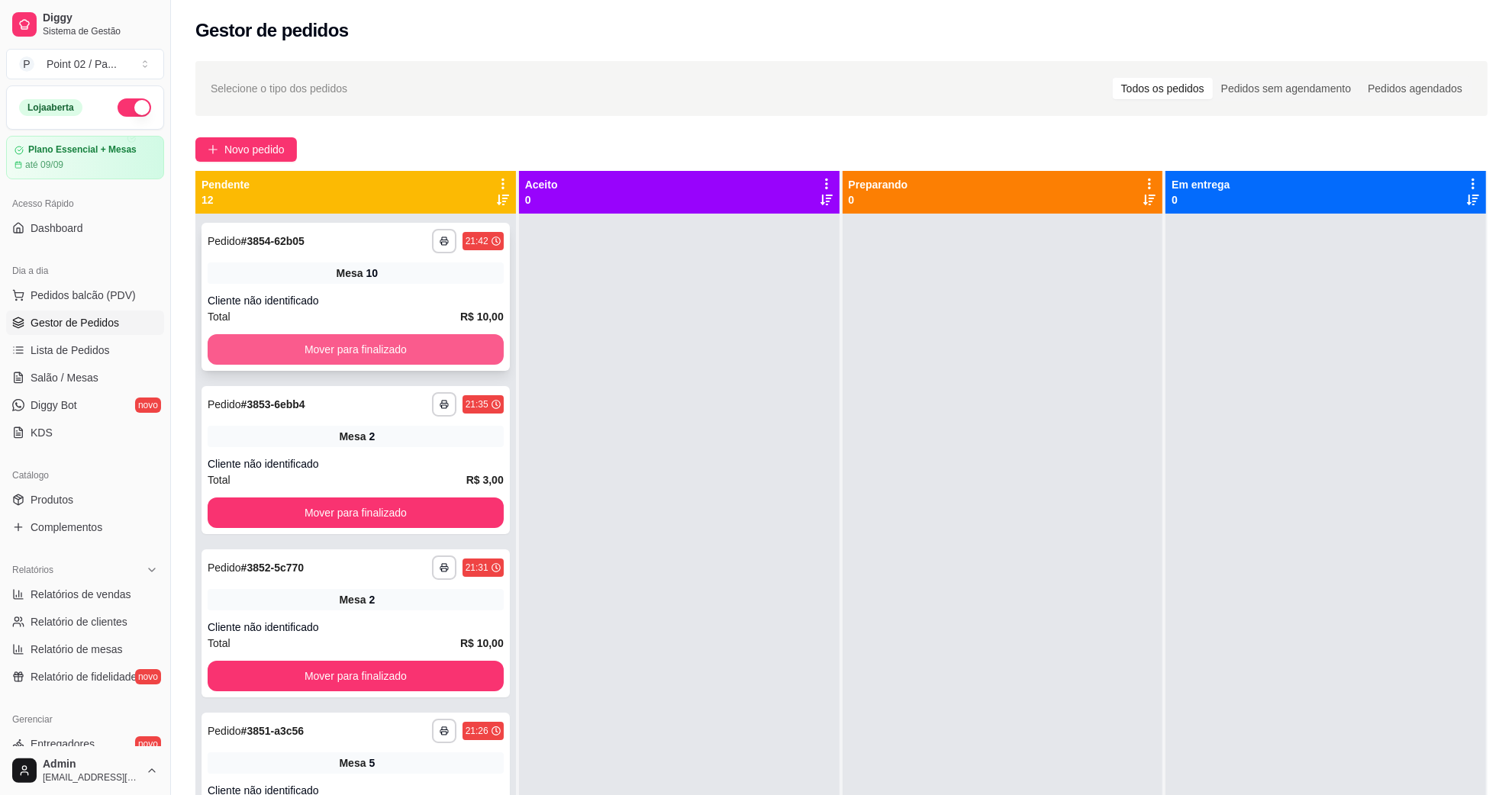
click at [398, 363] on button "Mover para finalizado" at bounding box center [355, 349] width 296 height 30
click at [406, 352] on button "Mover para finalizado" at bounding box center [355, 349] width 296 height 30
click at [406, 352] on button "Mover para finalizado" at bounding box center [355, 349] width 287 height 30
click at [406, 352] on button "Mover para finalizado" at bounding box center [355, 349] width 296 height 30
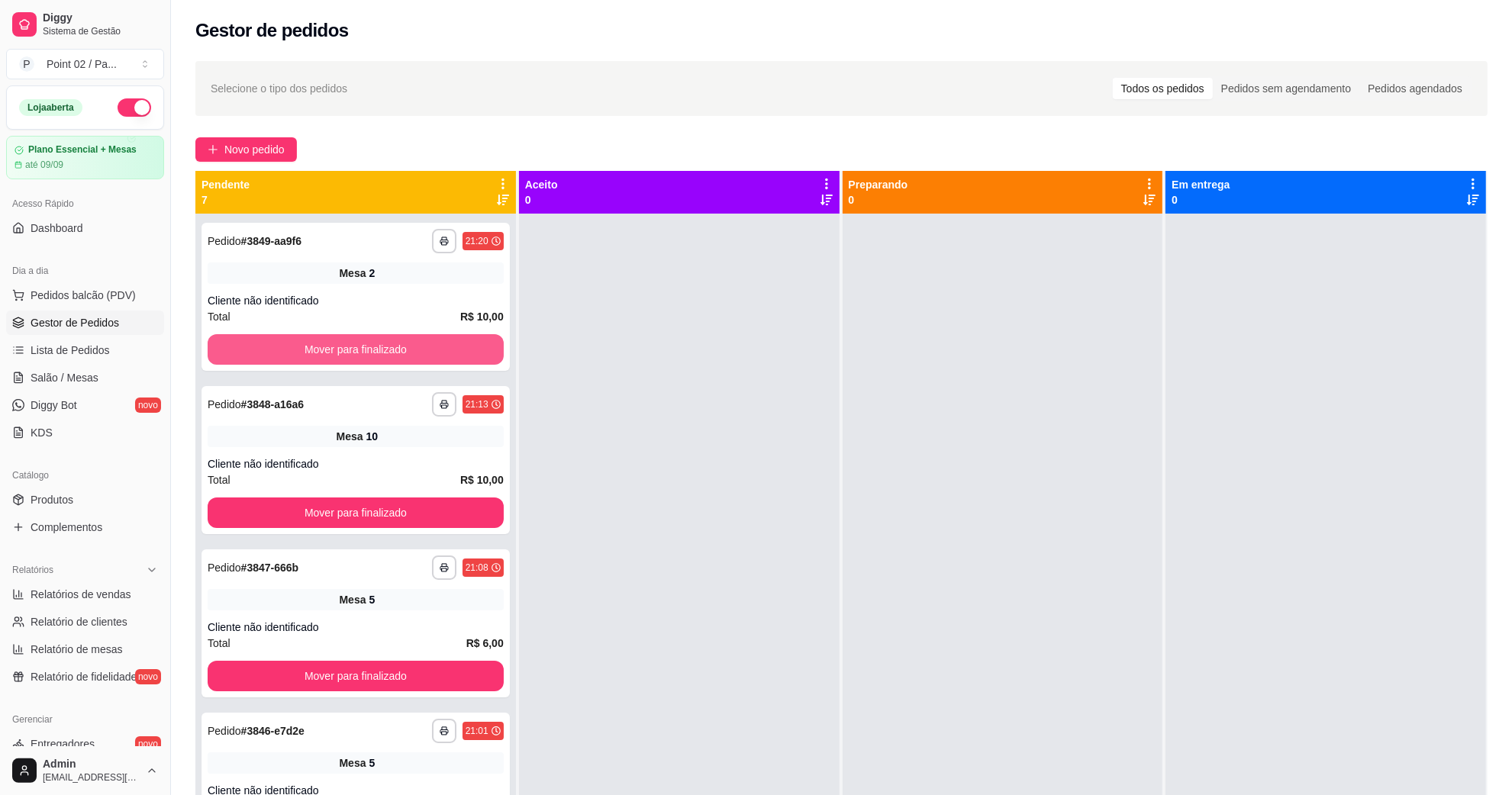
click at [406, 352] on button "Mover para finalizado" at bounding box center [355, 349] width 296 height 30
click at [406, 352] on button "Mover para finalizado" at bounding box center [355, 349] width 287 height 30
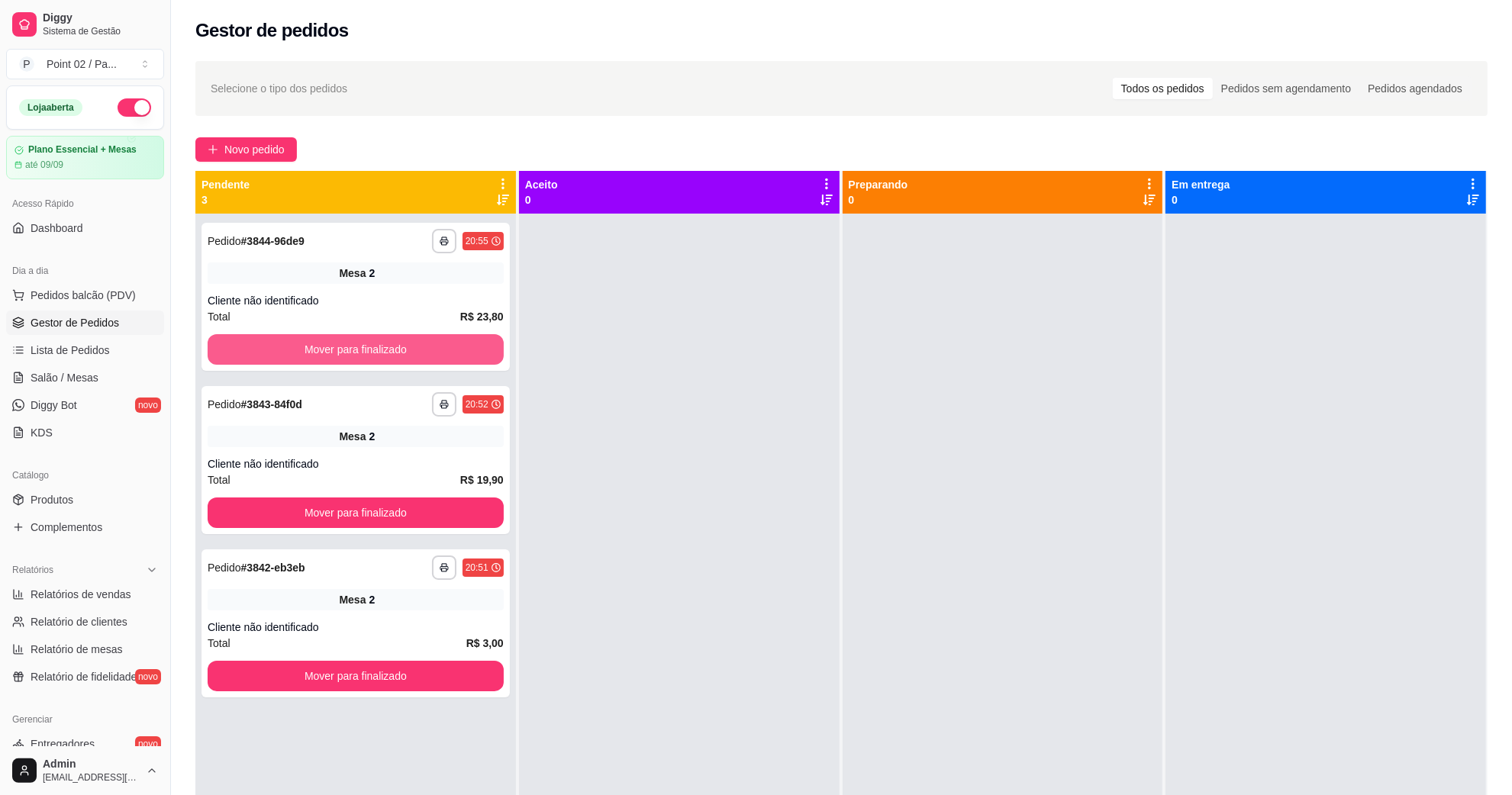
click at [406, 352] on button "Mover para finalizado" at bounding box center [355, 349] width 296 height 30
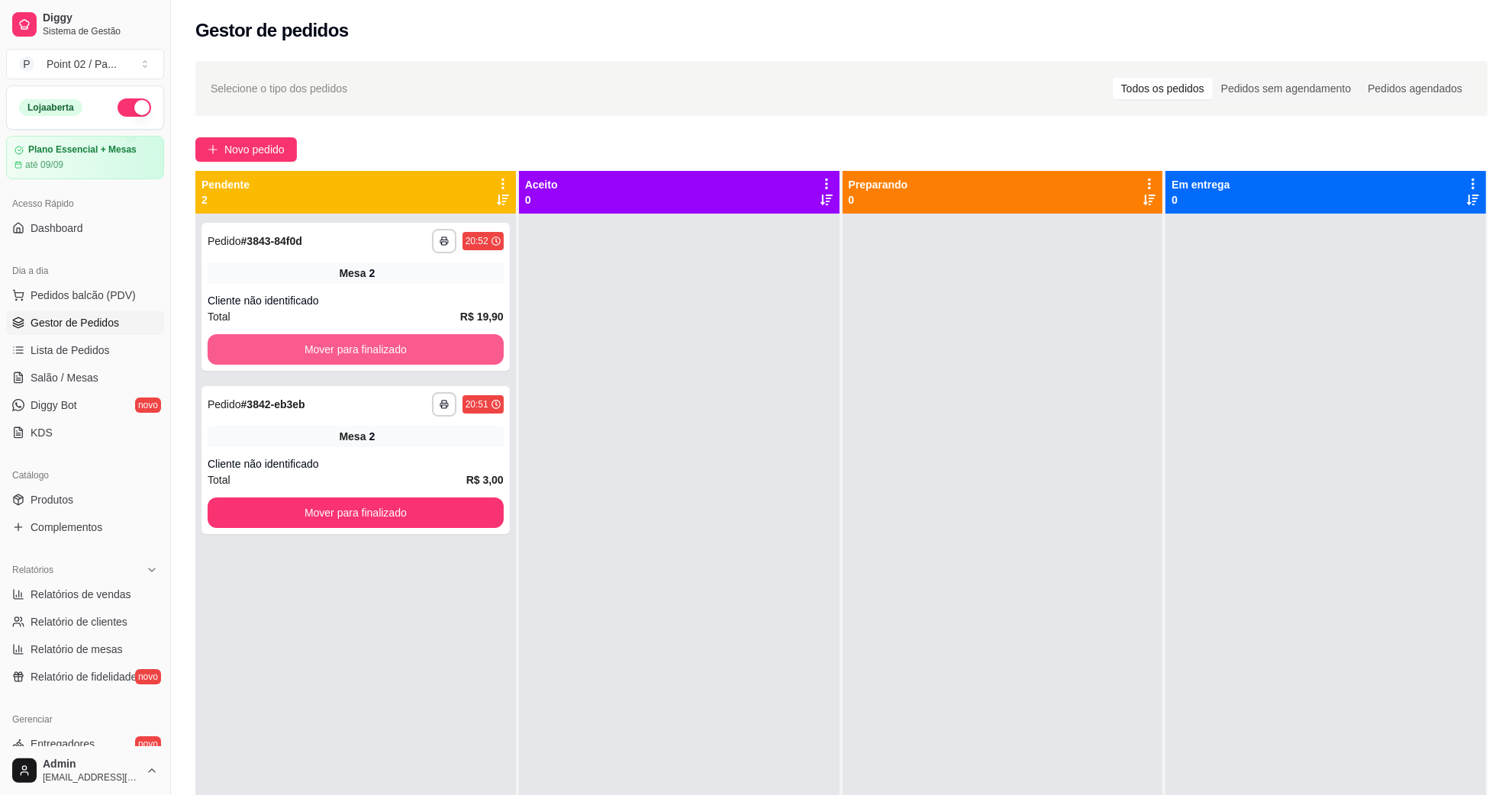
click at [406, 352] on button "Mover para finalizado" at bounding box center [355, 349] width 296 height 30
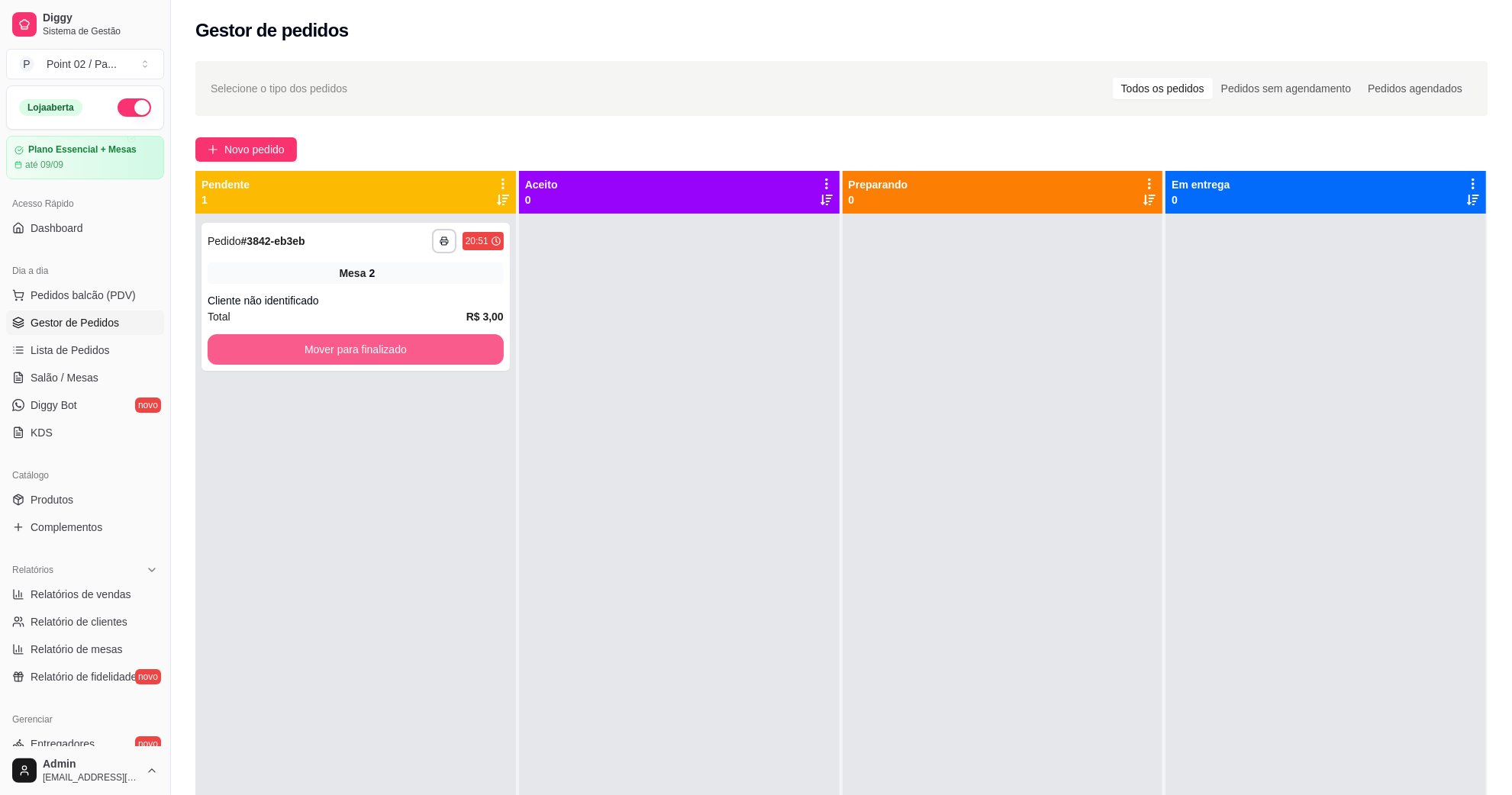
click at [406, 352] on button "Mover para finalizado" at bounding box center [355, 349] width 296 height 30
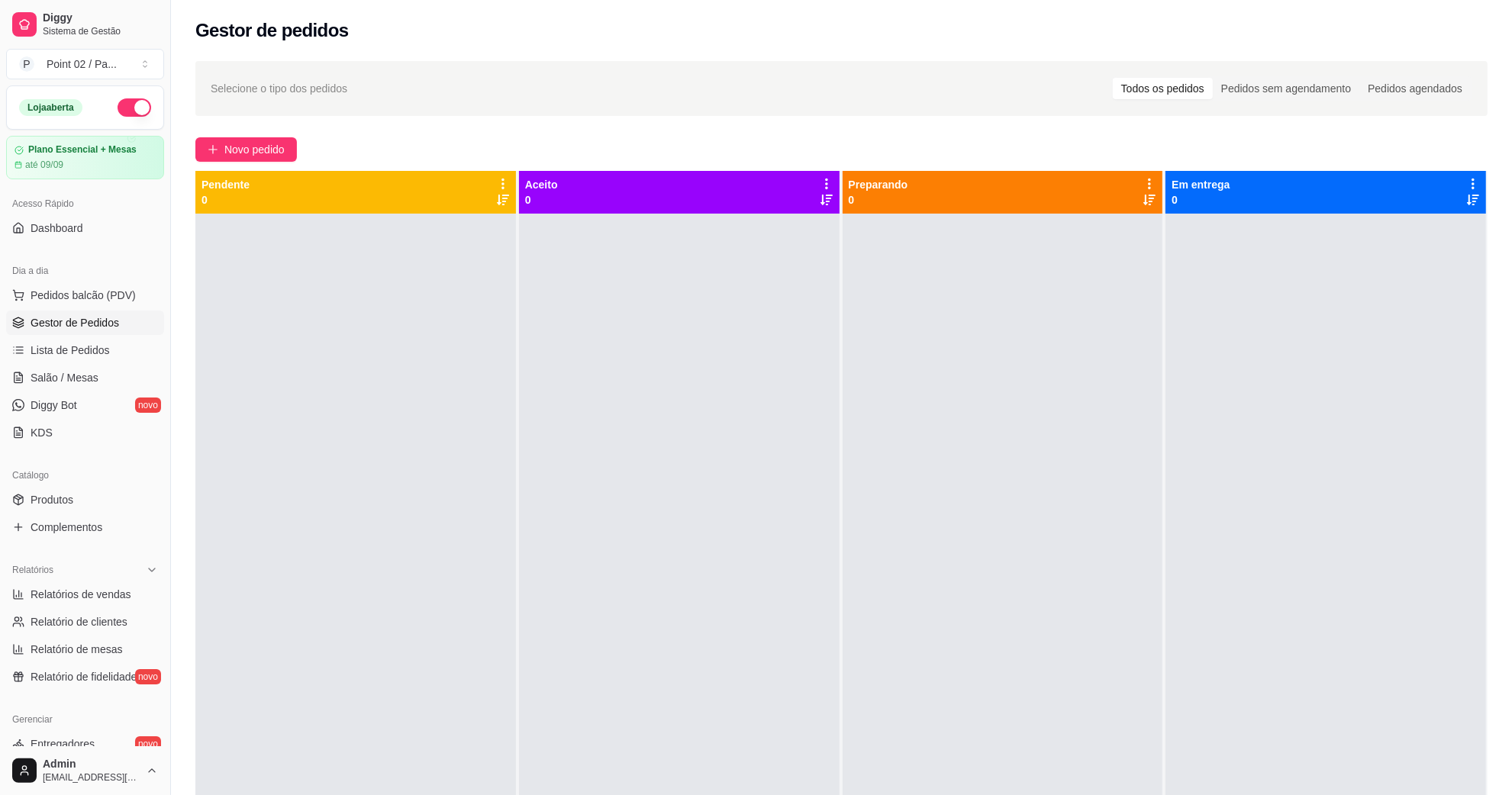
click at [729, 25] on div "Gestor de pedidos" at bounding box center [841, 30] width 1292 height 25
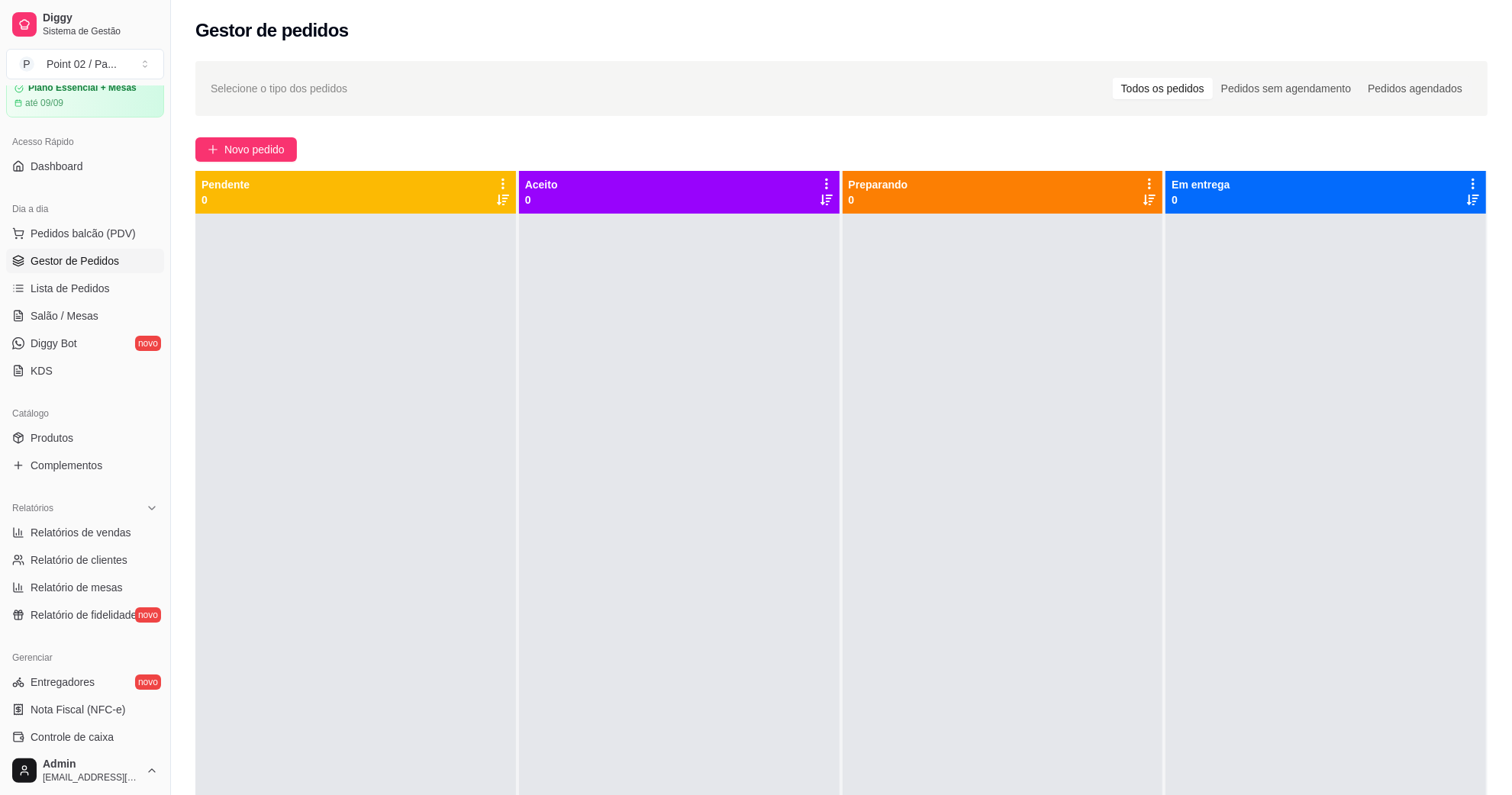
scroll to position [96, 0]
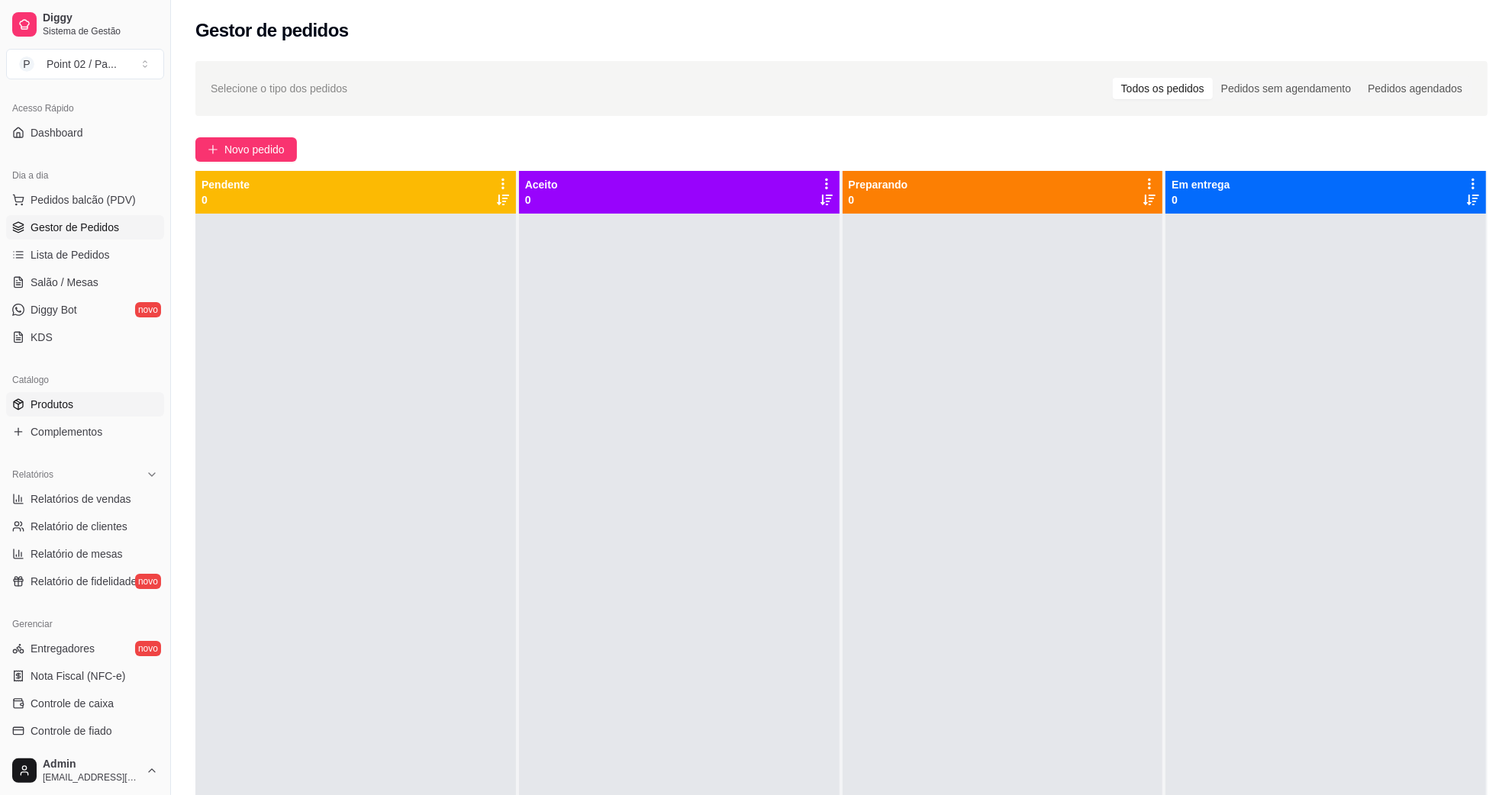
click at [119, 409] on link "Produtos" at bounding box center [85, 404] width 158 height 25
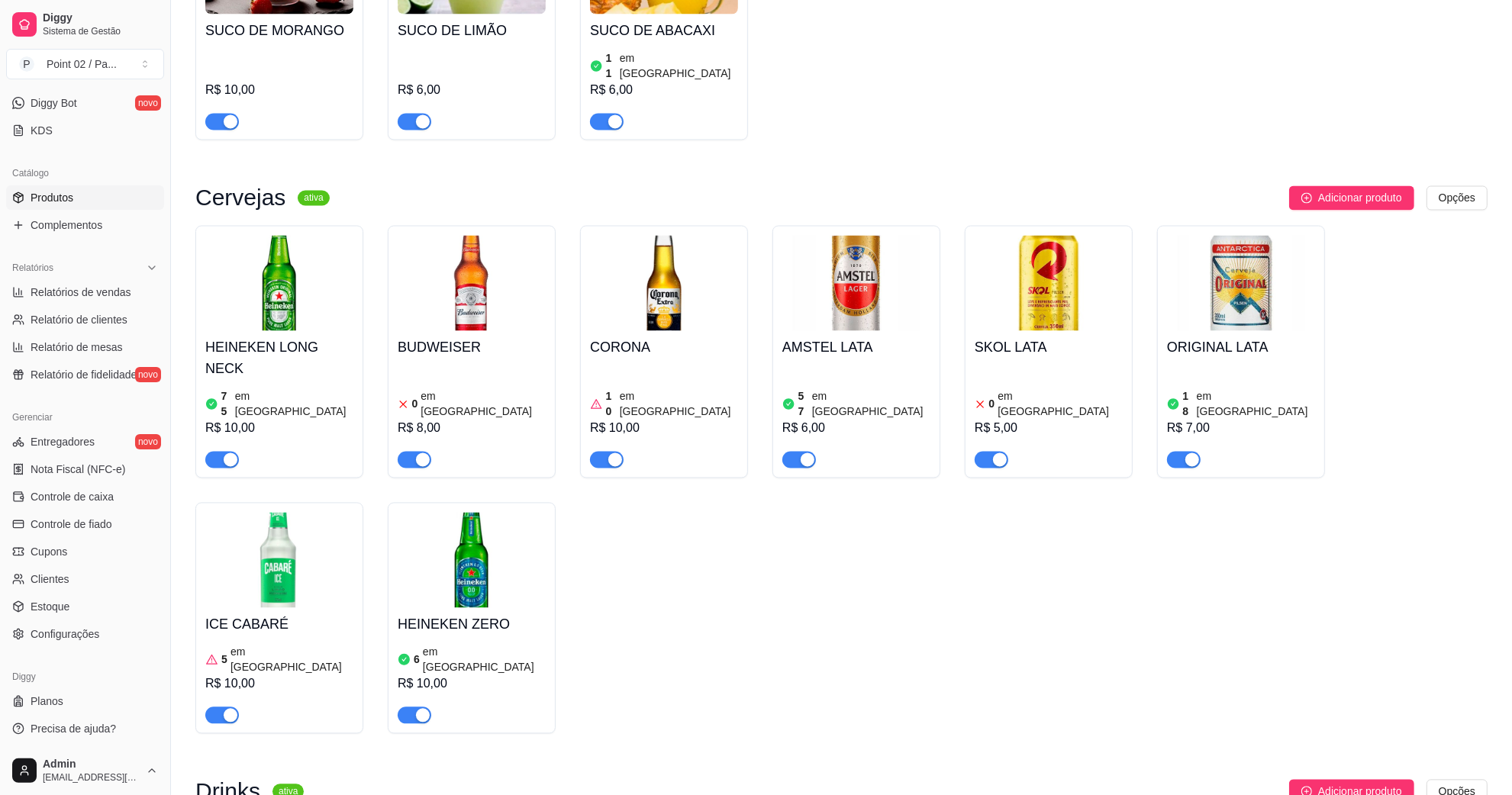
scroll to position [3529, 0]
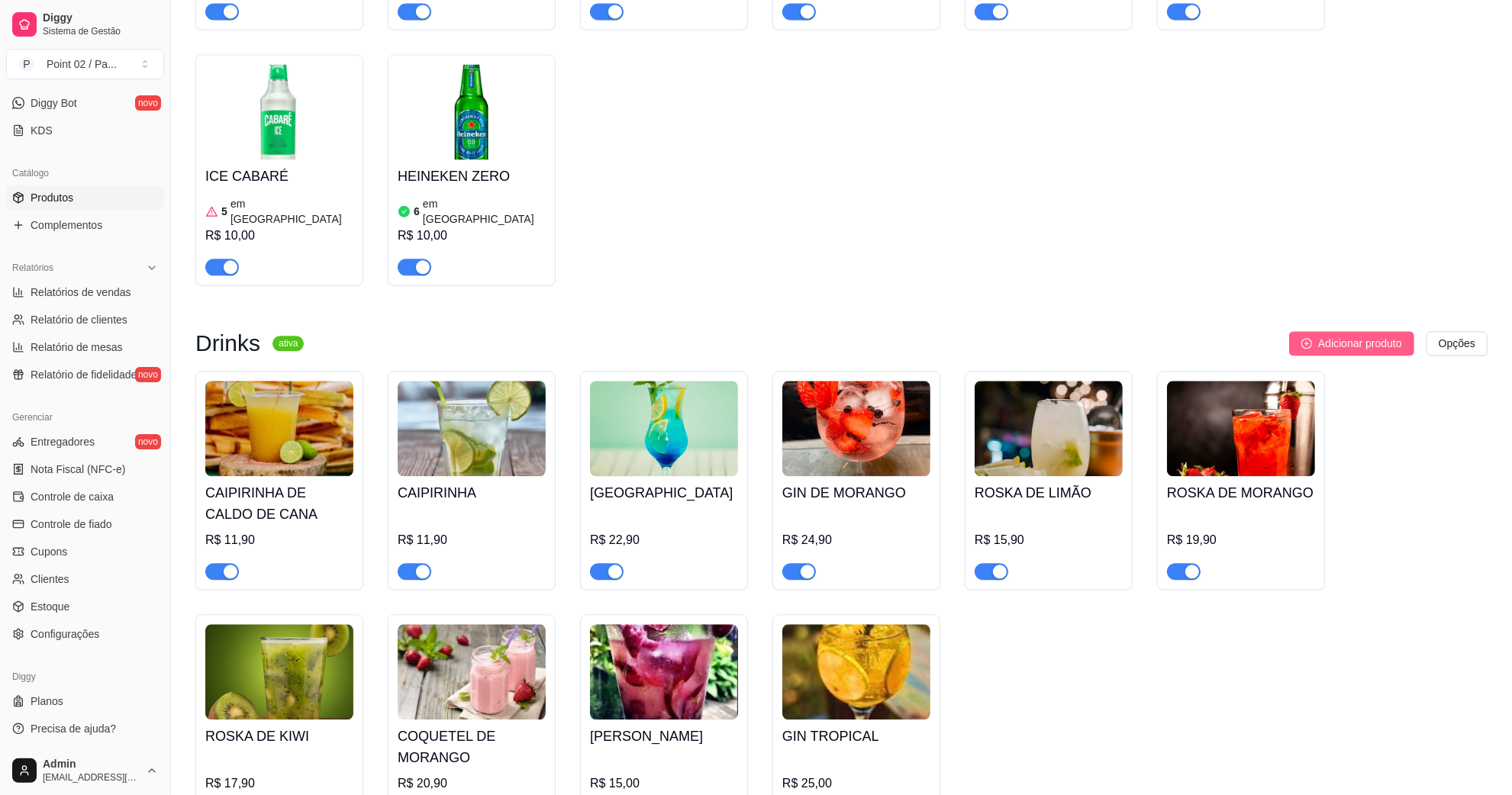
click at [1362, 335] on span "Adicionar produto" at bounding box center [1360, 343] width 84 height 17
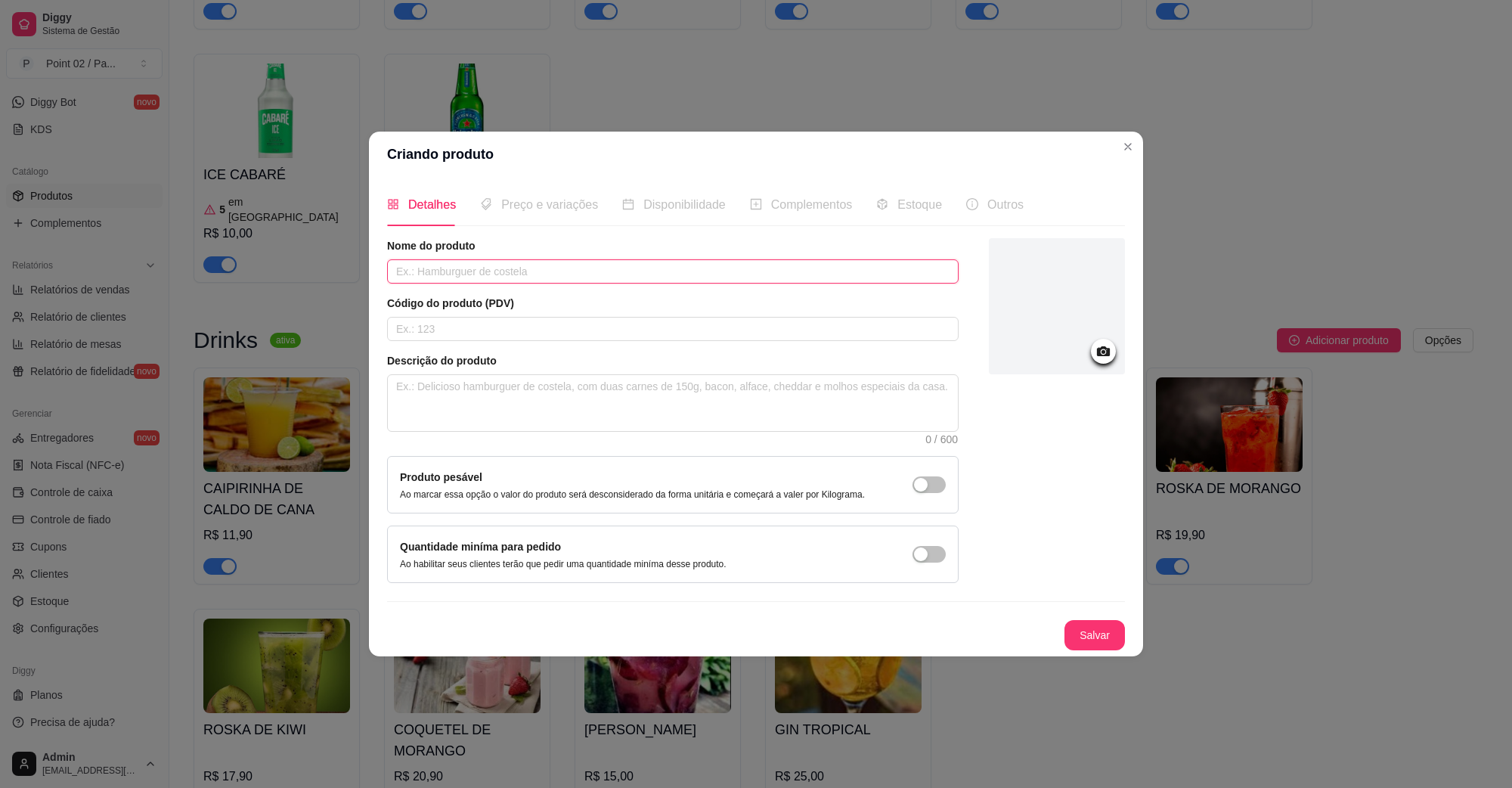
click at [681, 278] on input "text" at bounding box center [673, 271] width 572 height 24
type input "MOJITO"
click at [1091, 352] on div at bounding box center [1104, 351] width 25 height 25
click at [1097, 350] on icon at bounding box center [1103, 351] width 13 height 10
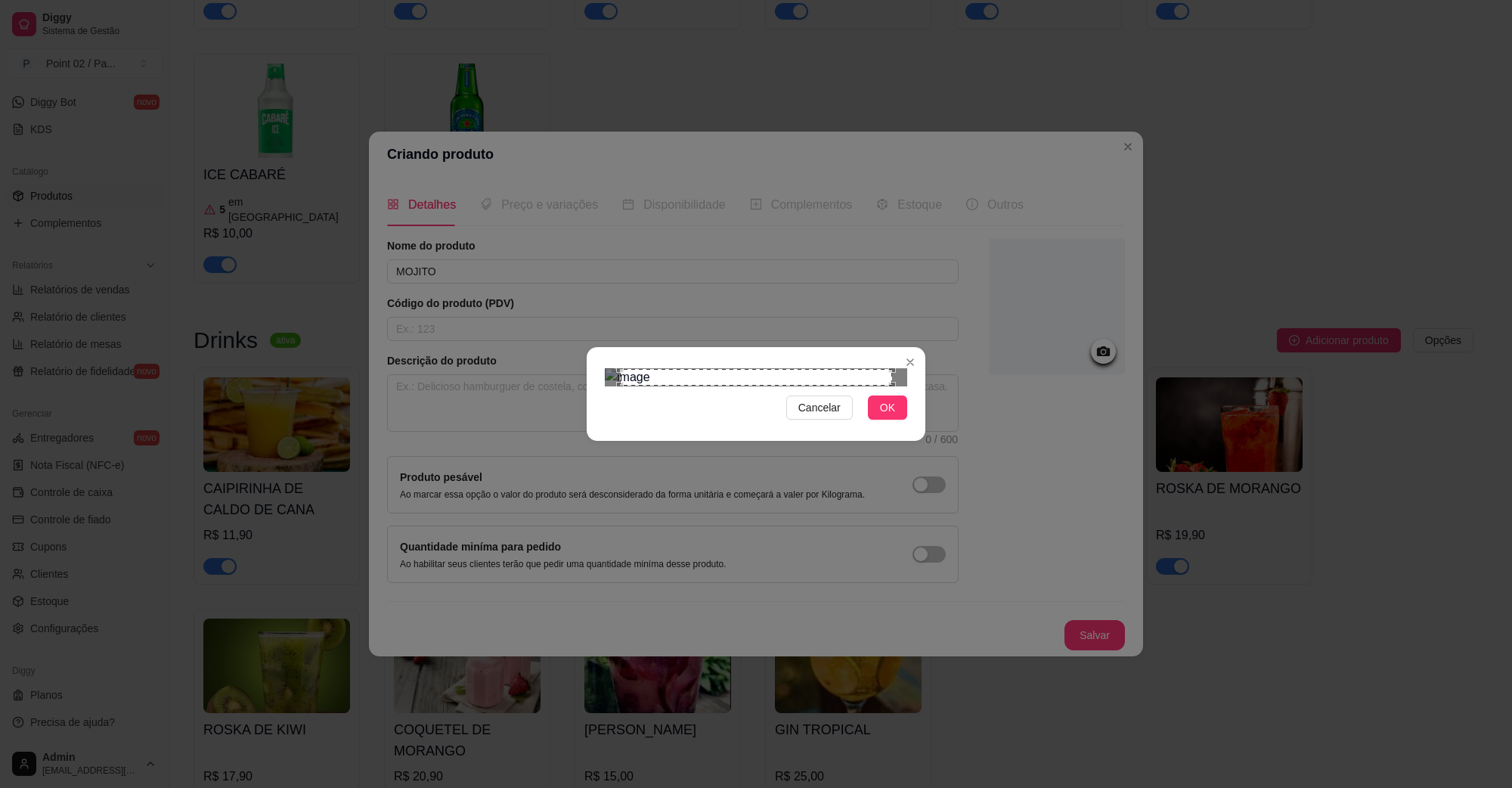
click at [870, 369] on div "Use the arrow keys to move the crop selection area" at bounding box center [756, 377] width 272 height 17
click at [628, 369] on div "Use the arrow keys to move the crop selection area" at bounding box center [756, 377] width 272 height 17
click at [616, 365] on div "Use the arrow keys to move the north west drag handle to change the crop select…" at bounding box center [616, 365] width 0 height 0
click at [630, 368] on div at bounding box center [756, 377] width 303 height 18
click at [613, 368] on img at bounding box center [756, 377] width 303 height 18
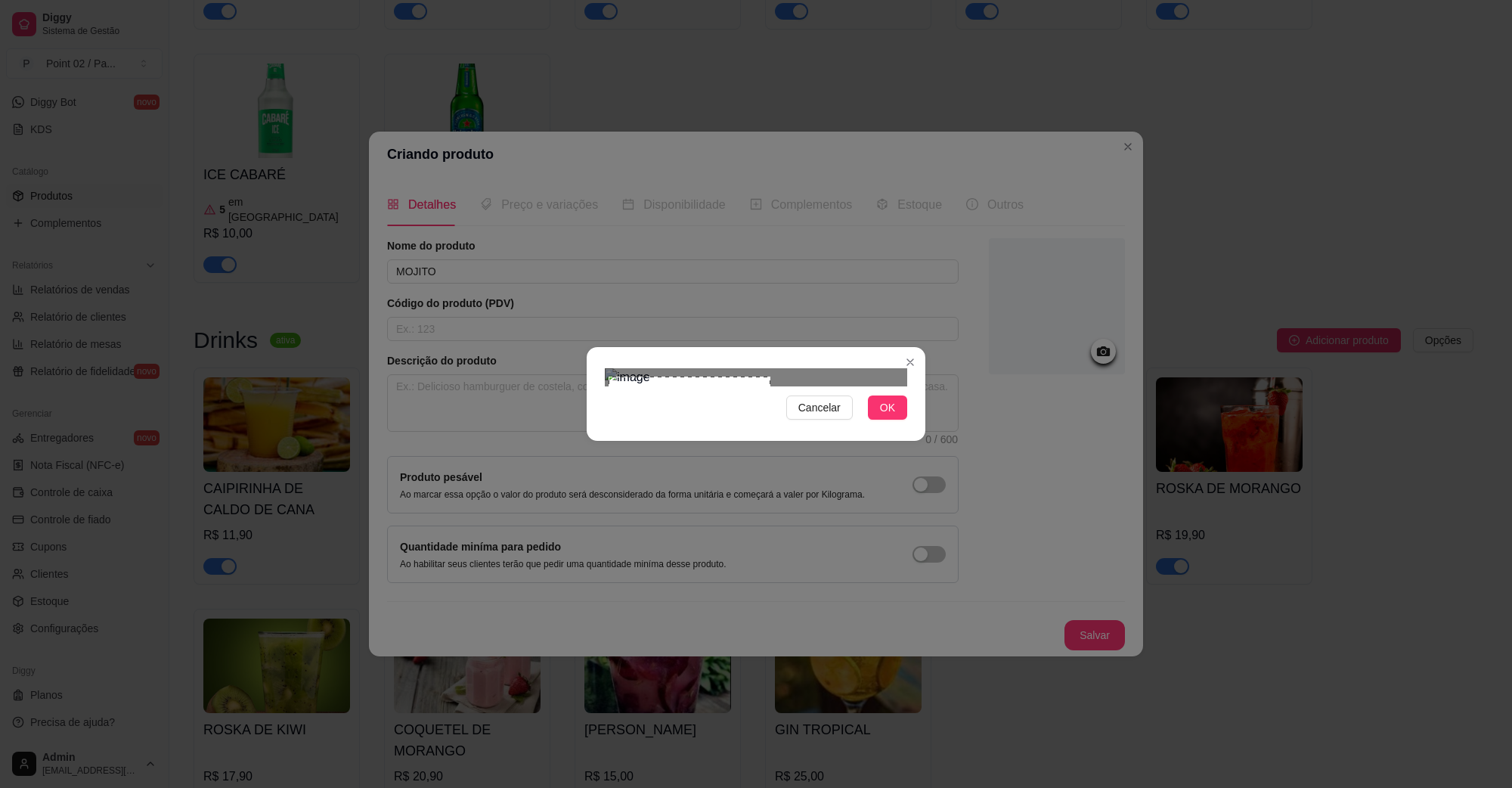
click at [772, 561] on div "Cancelar OK" at bounding box center [756, 394] width 1512 height 788
click at [893, 416] on span "OK" at bounding box center [888, 407] width 15 height 17
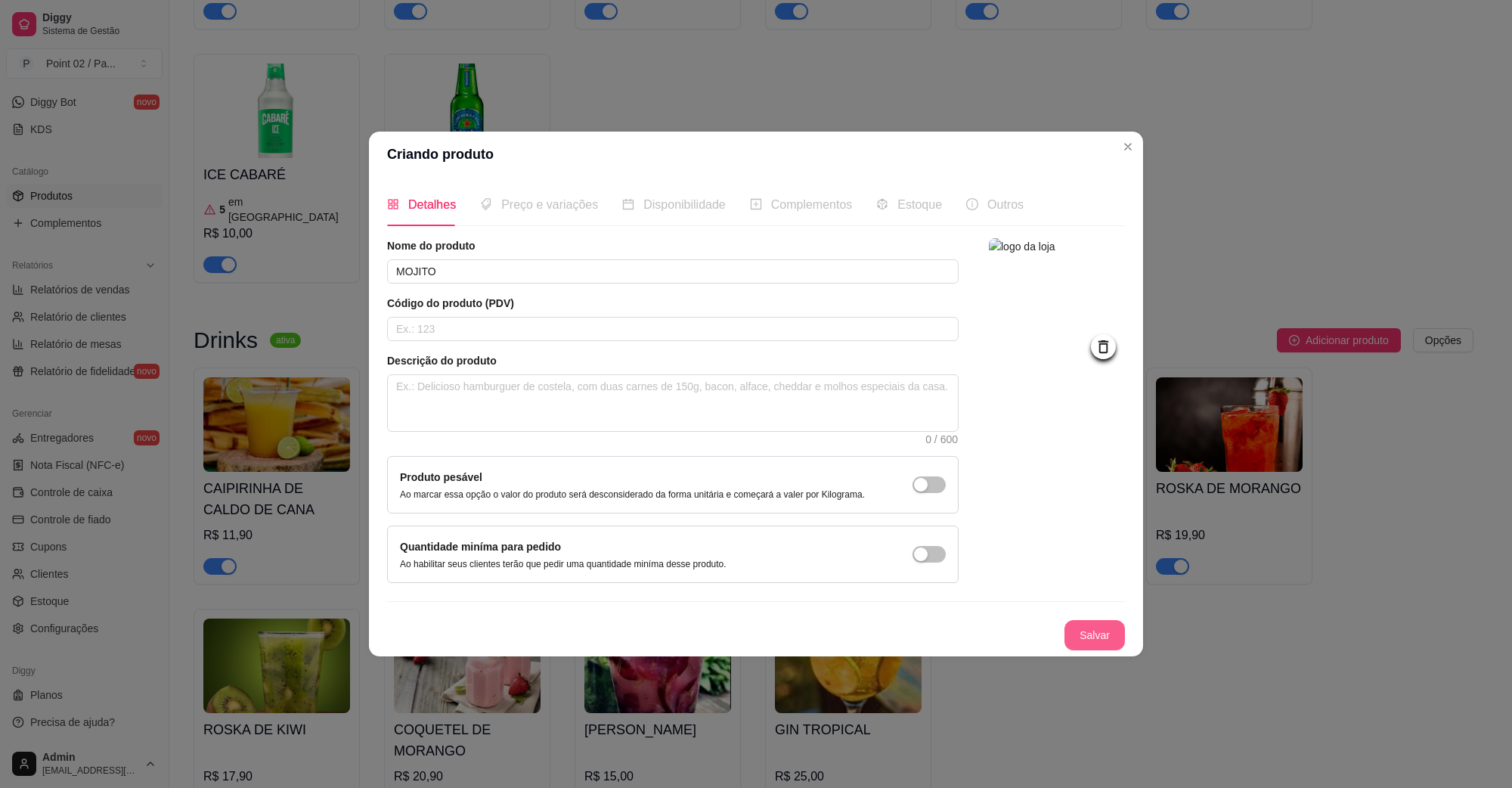
click at [1080, 634] on button "Salvar" at bounding box center [1095, 635] width 60 height 30
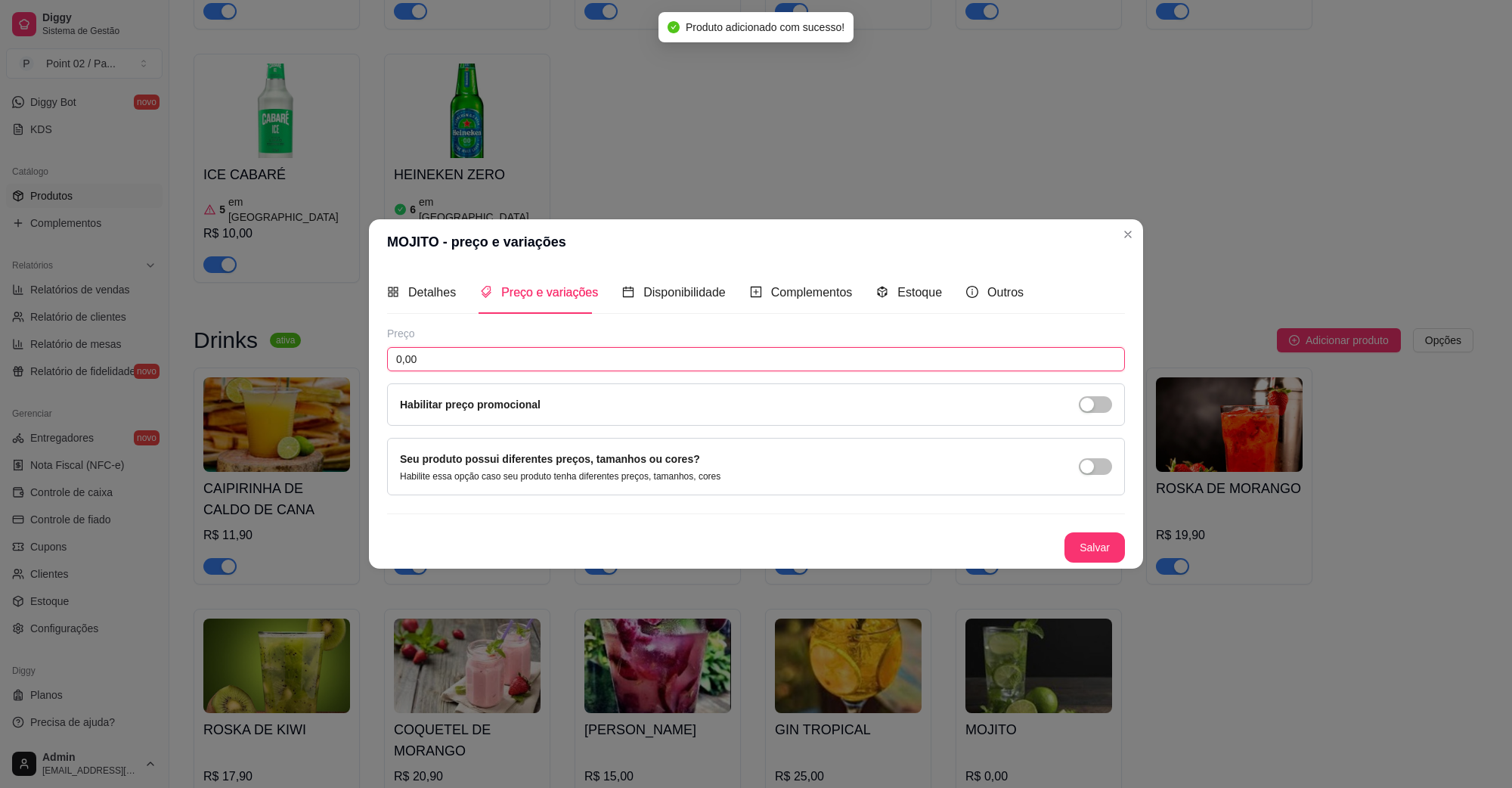
click at [500, 364] on input "0,00" at bounding box center [756, 359] width 738 height 24
type input "16,00"
click at [1095, 538] on button "Salvar" at bounding box center [1095, 547] width 60 height 30
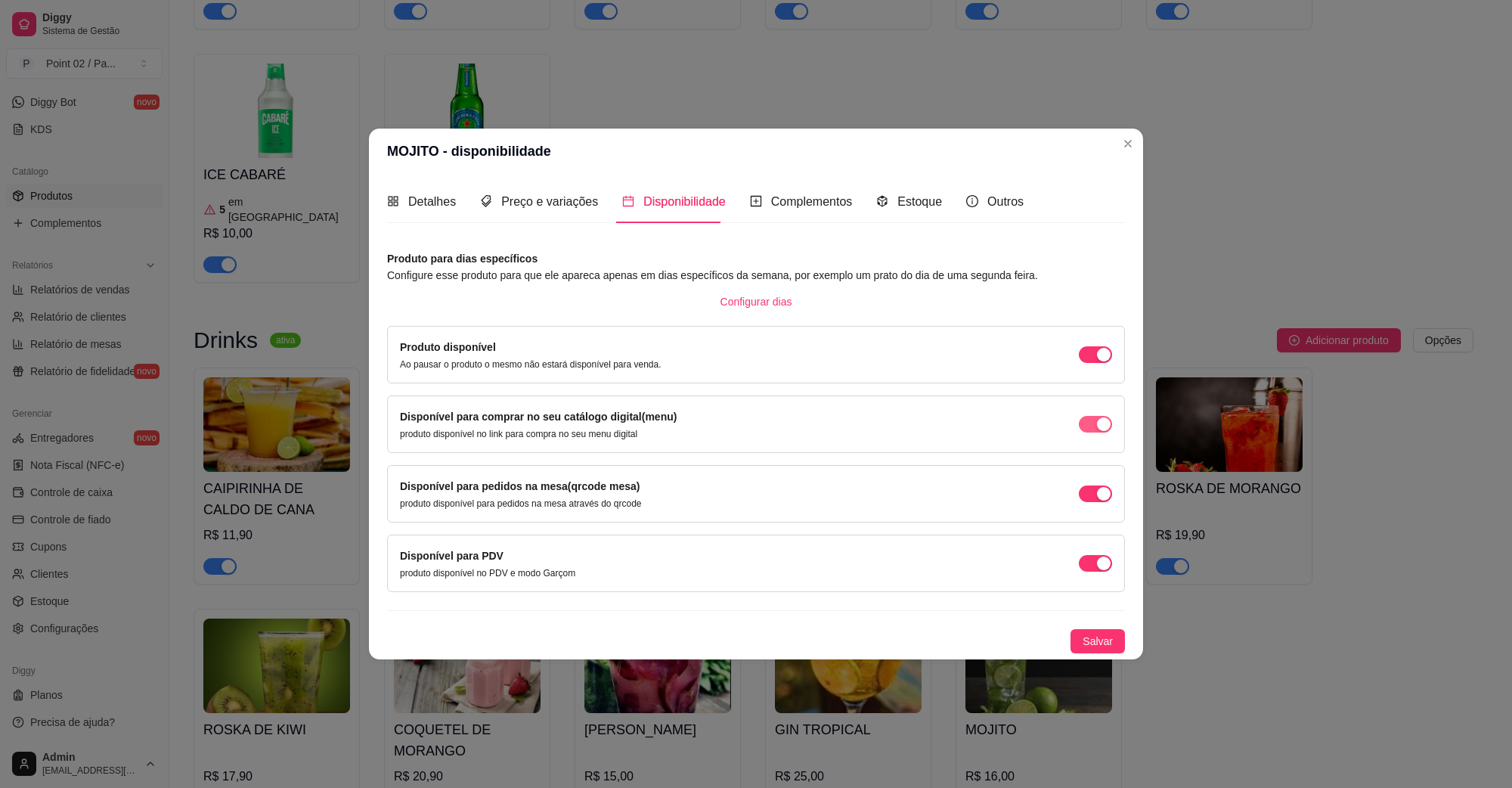
click at [1100, 361] on div "button" at bounding box center [1104, 355] width 13 height 13
click at [1091, 637] on span "Salvar" at bounding box center [1098, 641] width 30 height 17
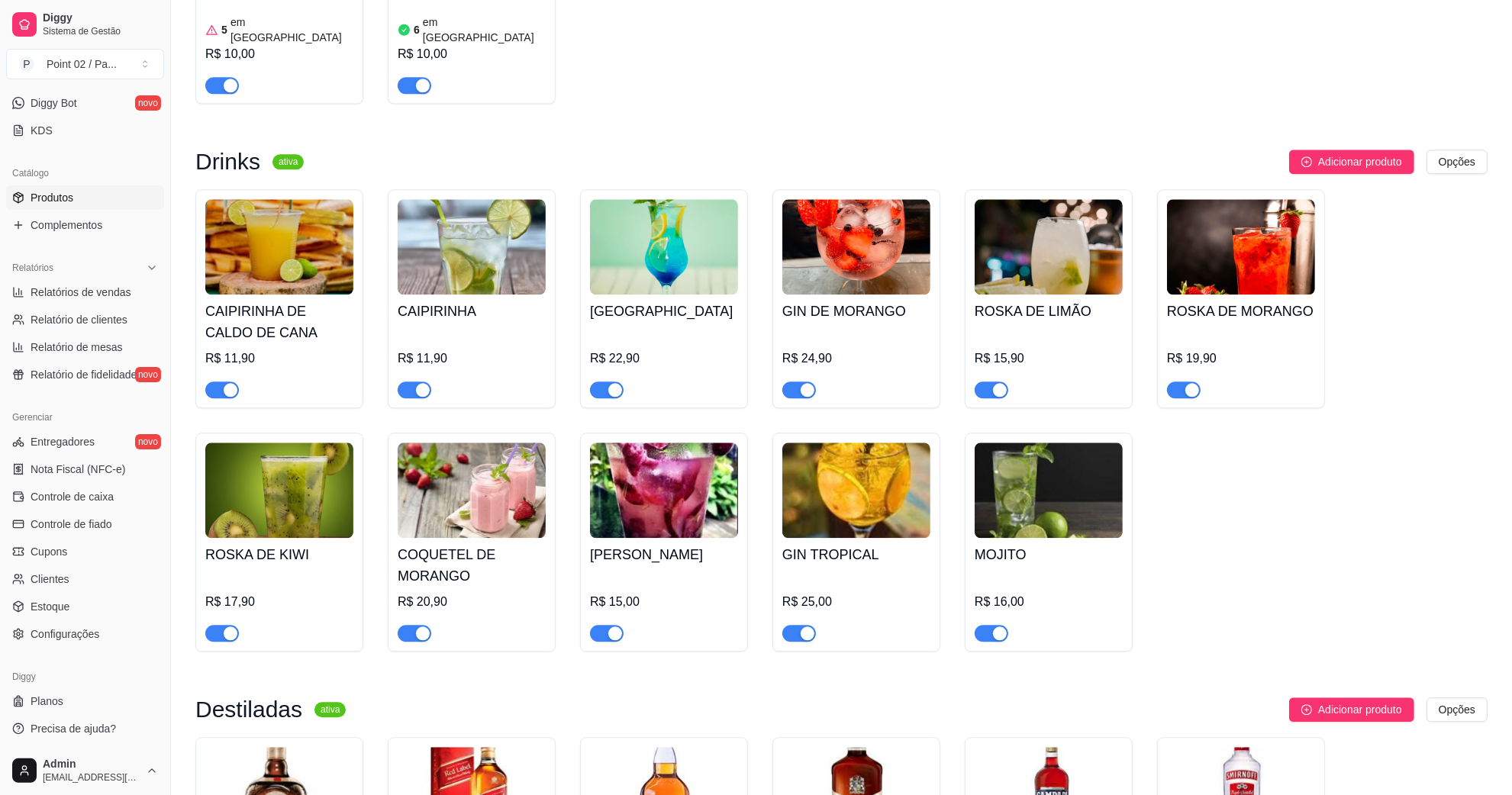
scroll to position [3720, 0]
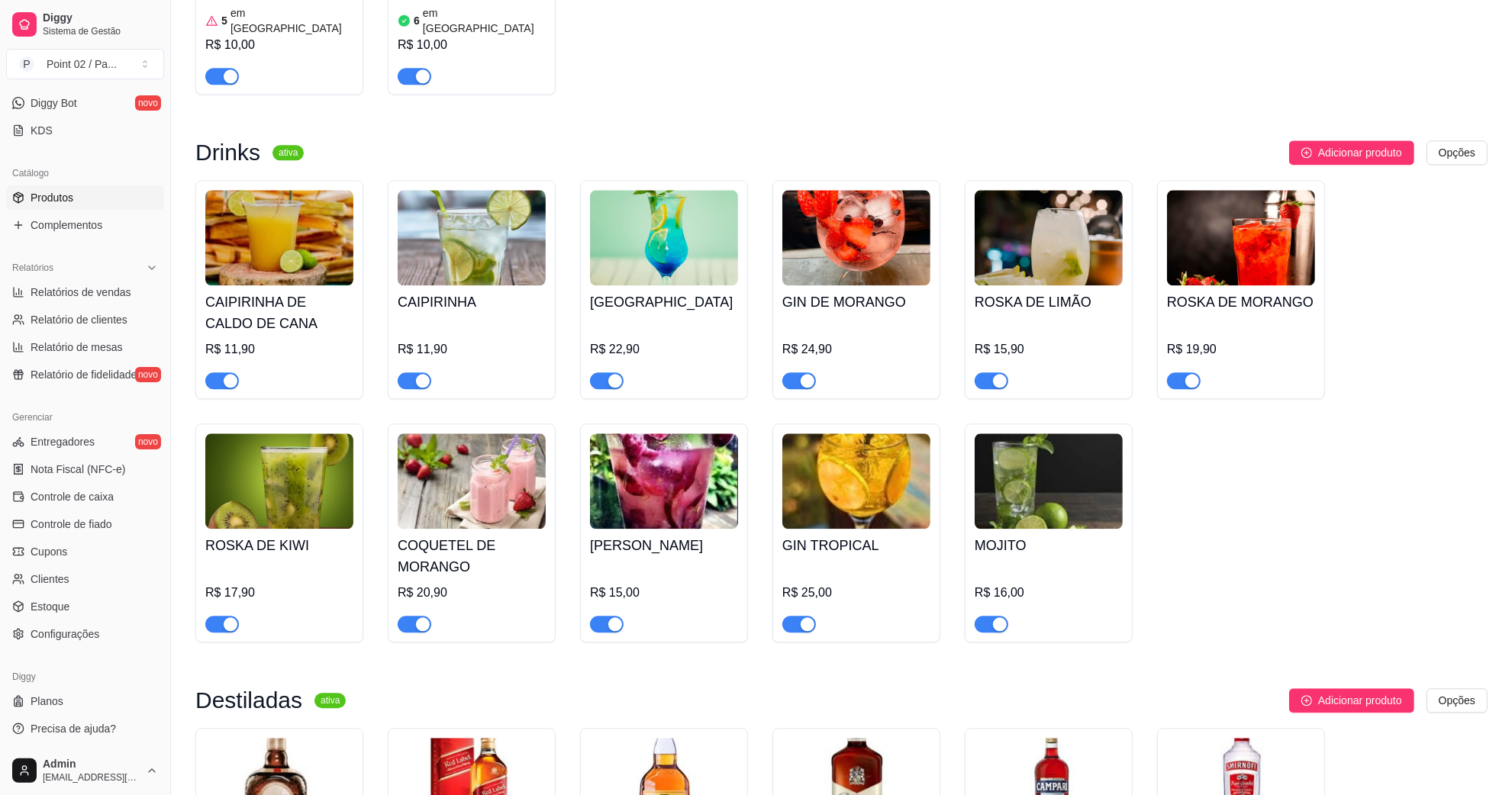
click at [1057, 433] on img at bounding box center [1048, 480] width 148 height 96
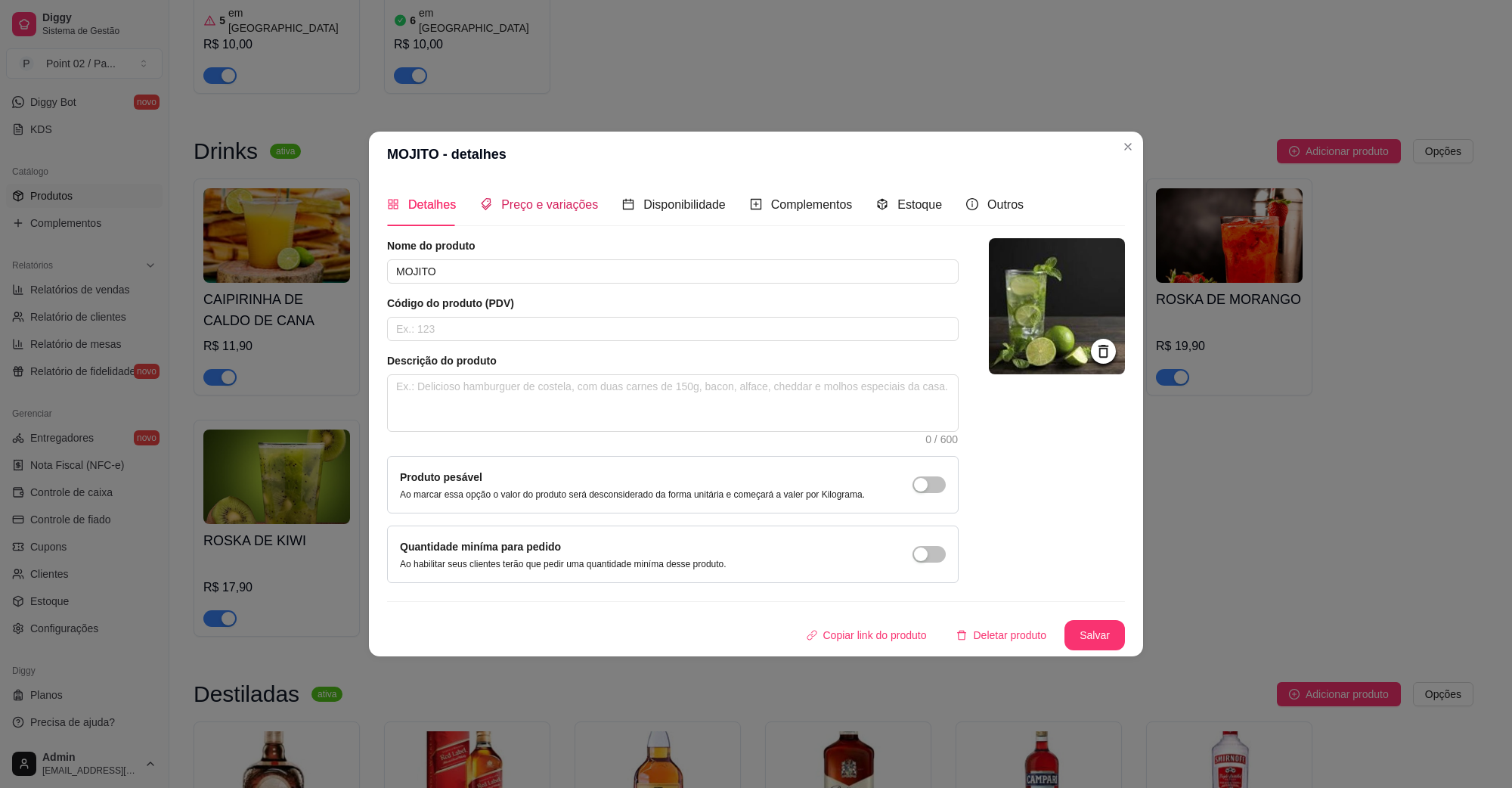
click at [516, 198] on span "Preço e variações" at bounding box center [549, 204] width 96 height 13
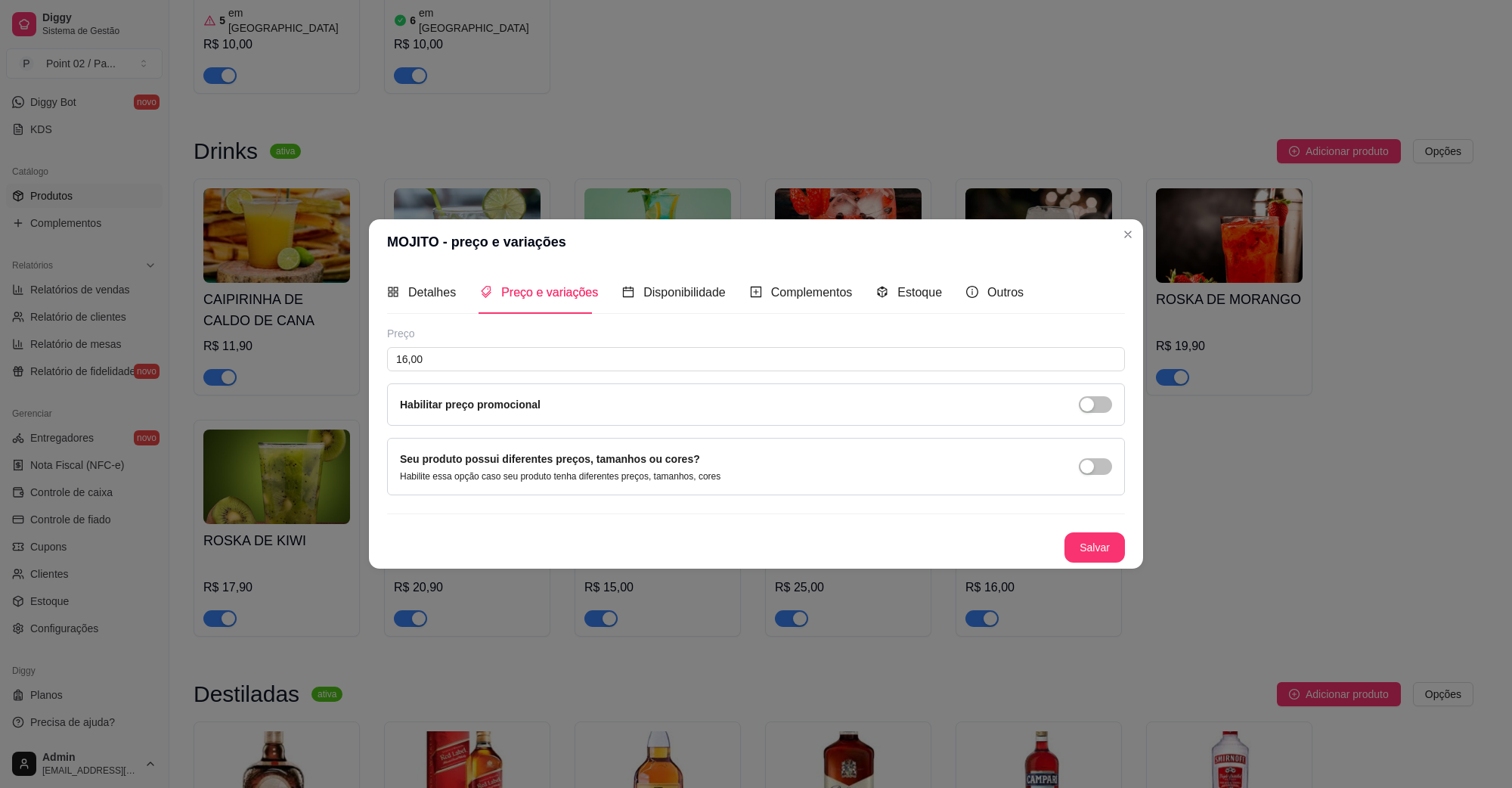
click at [537, 345] on div "Preço 16,00 Habilitar preço promocional" at bounding box center [756, 376] width 738 height 100
click at [524, 360] on input "16,00" at bounding box center [756, 359] width 738 height 24
type input "16,90"
click at [1083, 543] on button "Salvar" at bounding box center [1095, 547] width 60 height 30
click at [1074, 554] on button "Salvar" at bounding box center [1095, 547] width 59 height 29
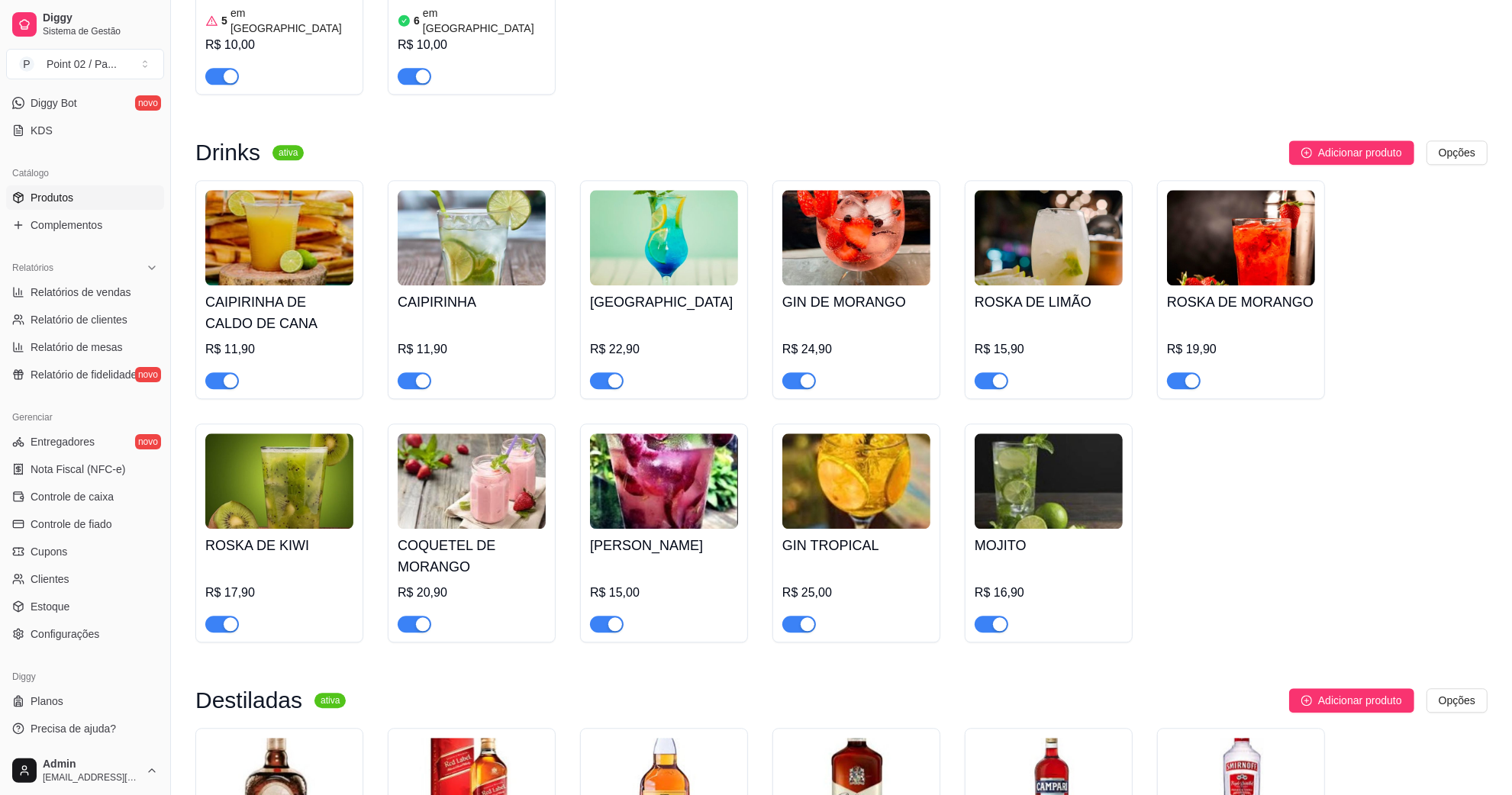
click at [926, 433] on img at bounding box center [856, 480] width 148 height 96
click at [807, 433] on img at bounding box center [856, 480] width 148 height 96
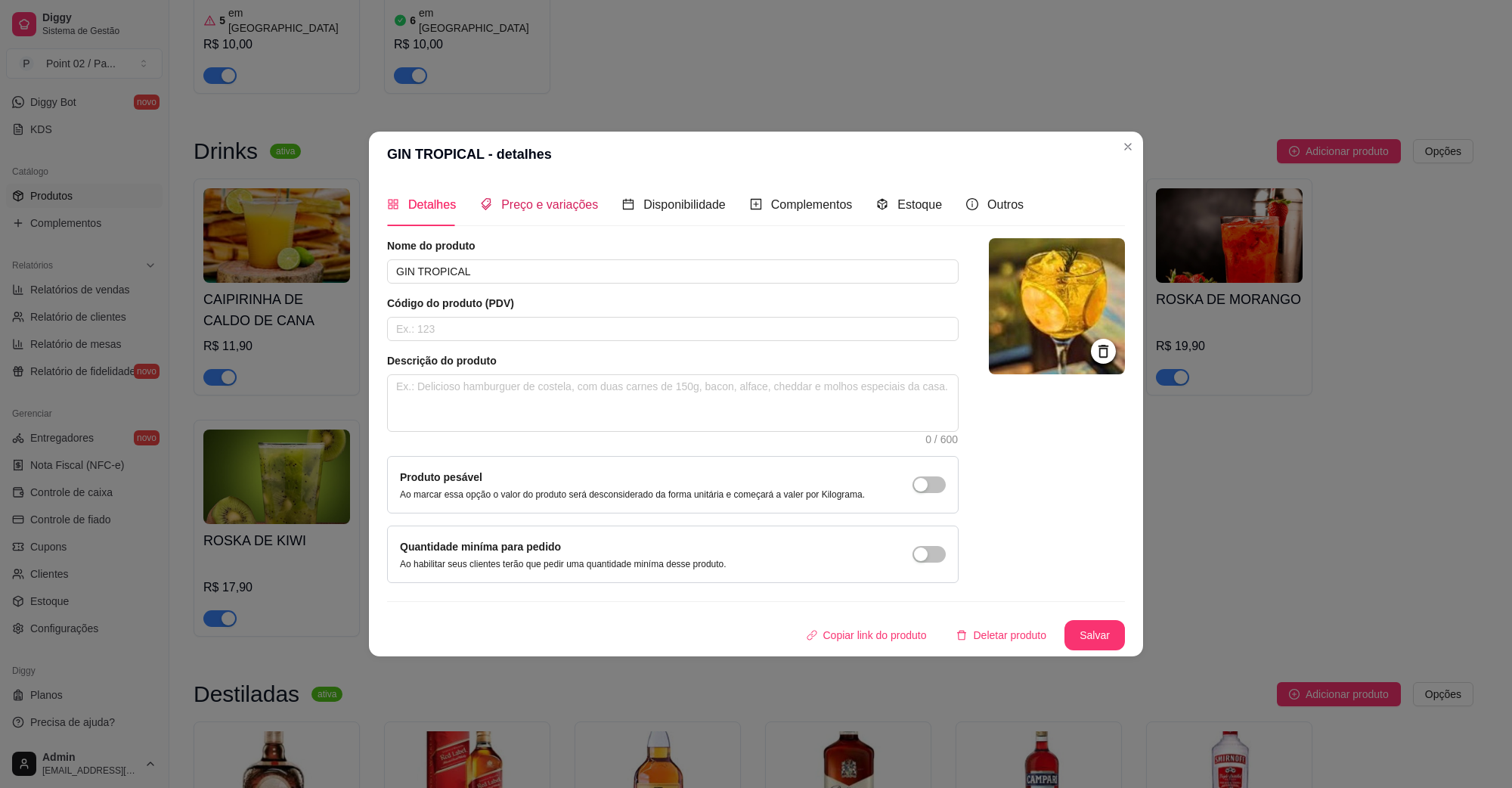
click at [538, 212] on div "Preço e variações" at bounding box center [539, 205] width 118 height 19
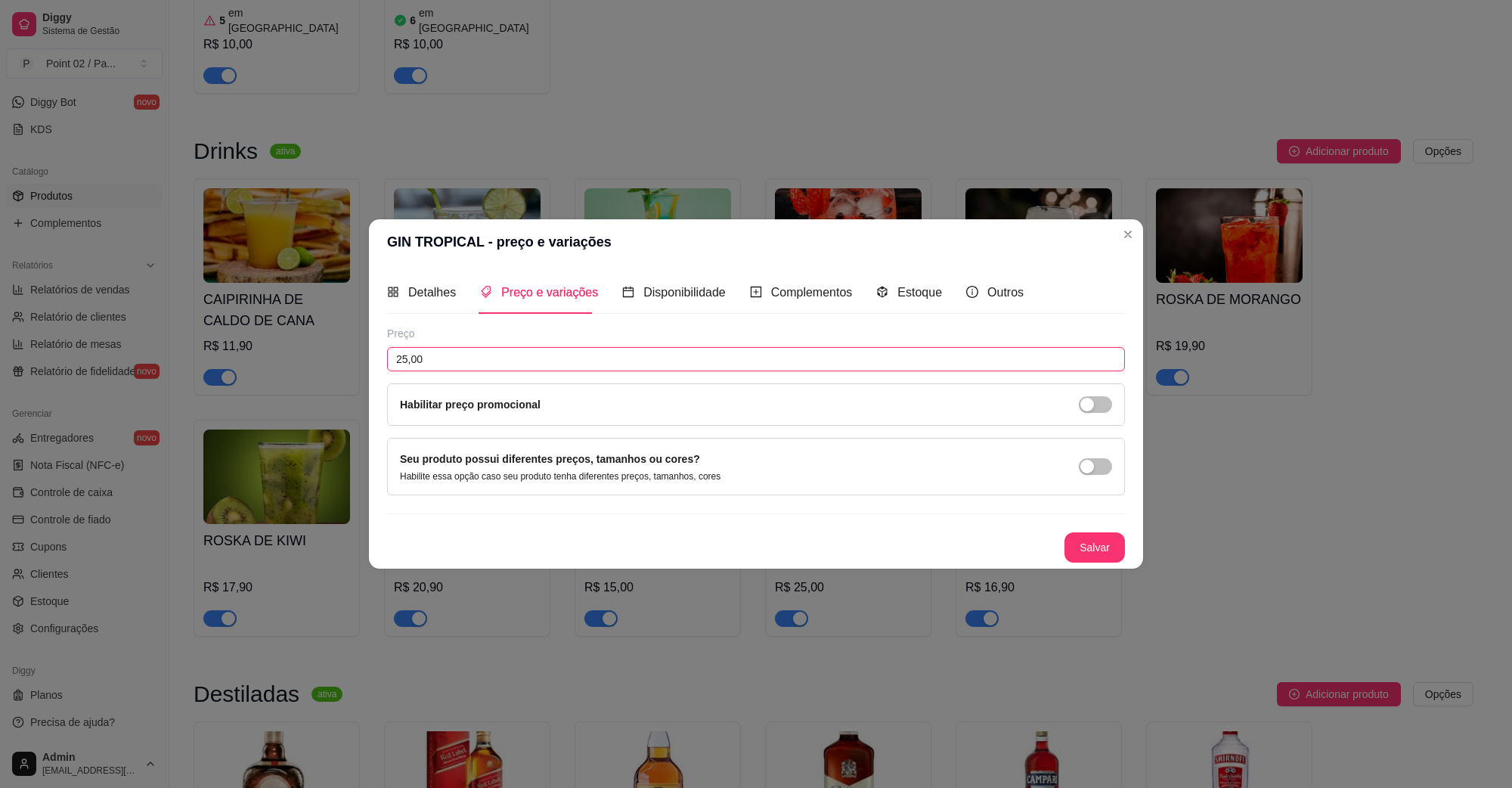
click at [514, 360] on input "25,00" at bounding box center [756, 359] width 738 height 24
type input "25,90"
click at [1080, 543] on button "Salvar" at bounding box center [1095, 547] width 60 height 30
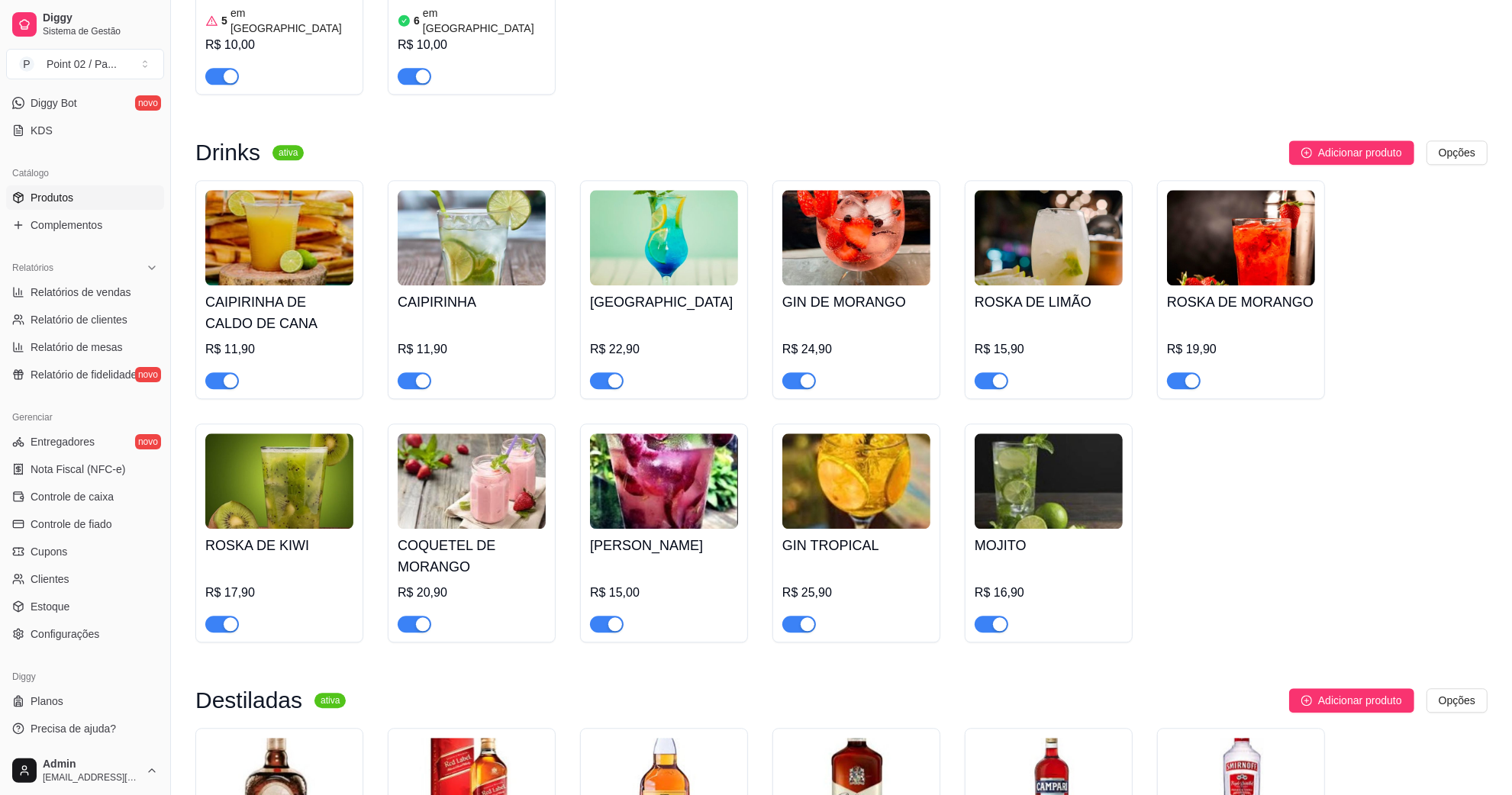
click at [667, 433] on img at bounding box center [663, 480] width 148 height 96
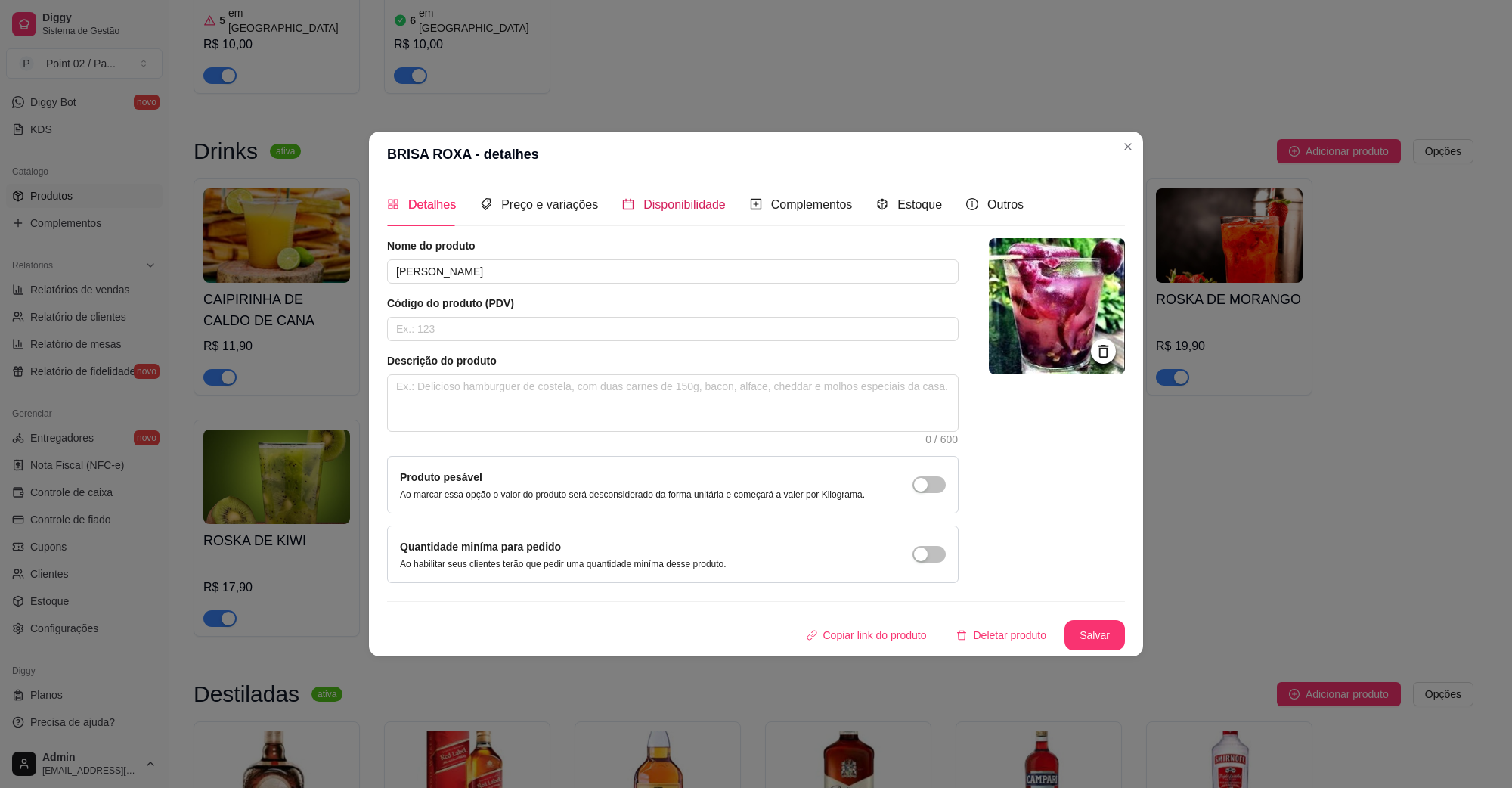
click at [649, 210] on span "Disponibilidade" at bounding box center [685, 204] width 82 height 13
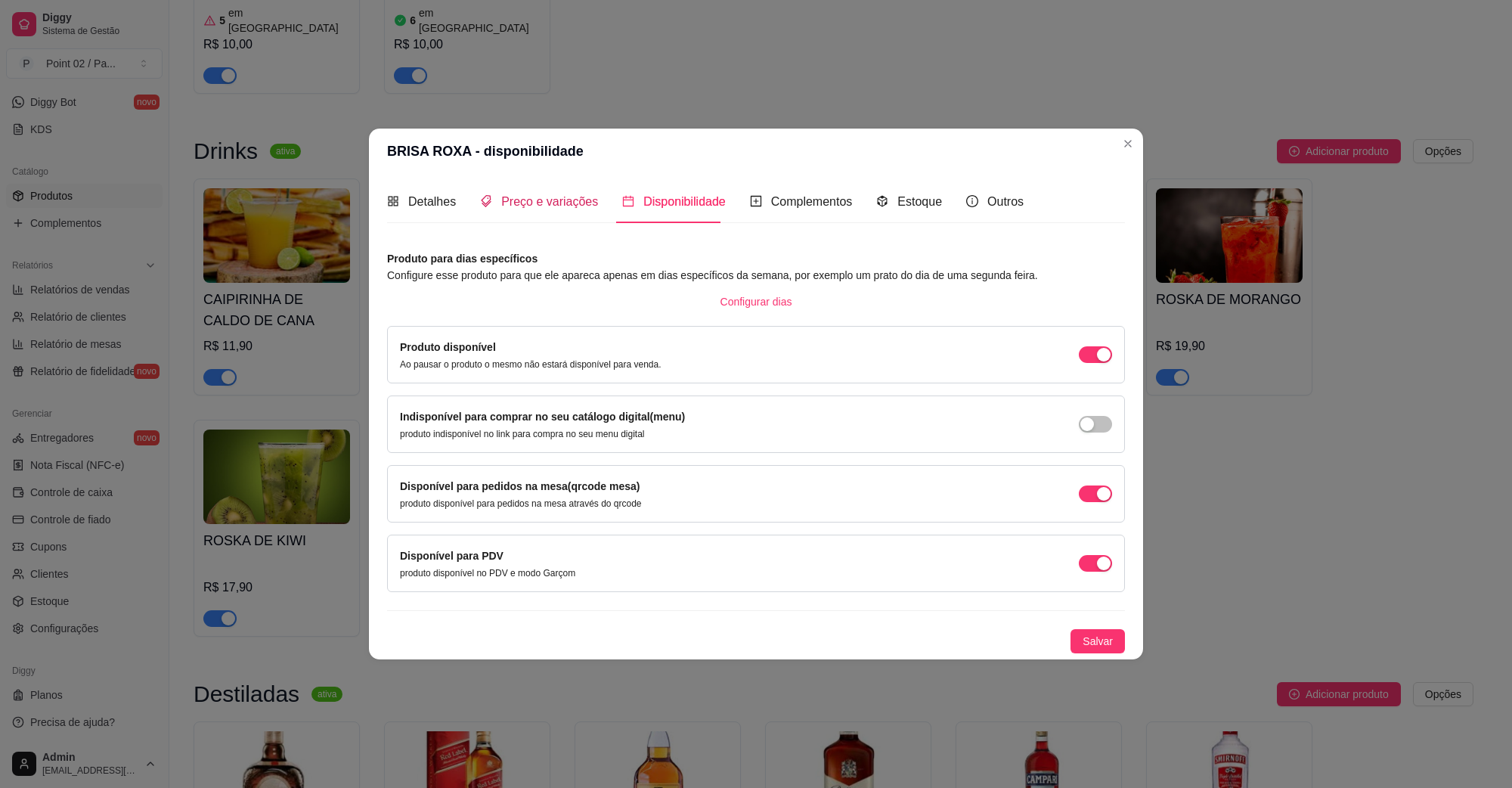
click at [557, 199] on span "Preço e variações" at bounding box center [549, 201] width 96 height 13
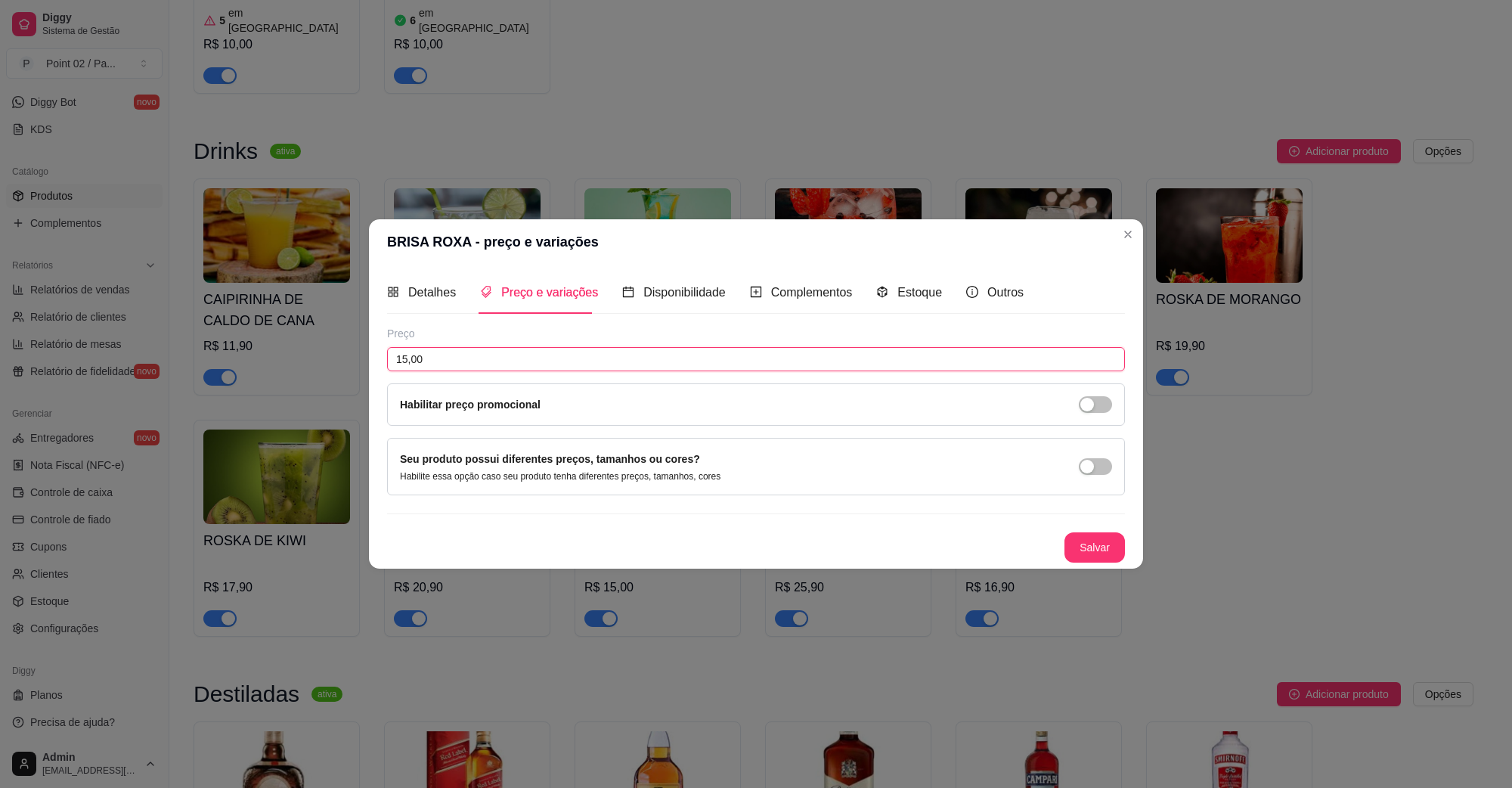
click at [489, 364] on input "15,00" at bounding box center [756, 359] width 738 height 24
type input "15,90"
click at [1068, 542] on button "Salvar" at bounding box center [1095, 547] width 60 height 30
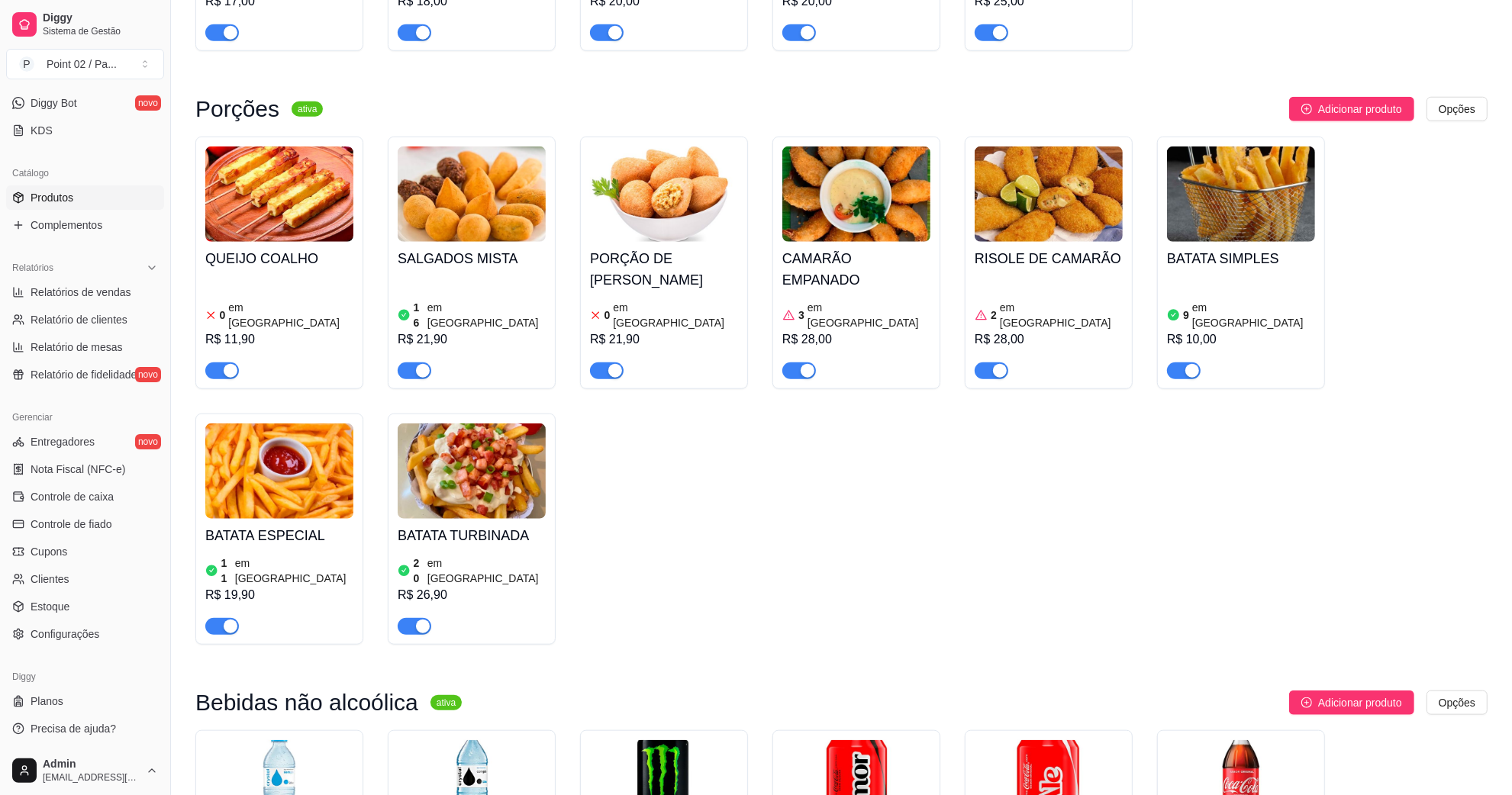
scroll to position [1431, 0]
click at [74, 363] on link "Relatório de fidelidade novo" at bounding box center [85, 375] width 158 height 25
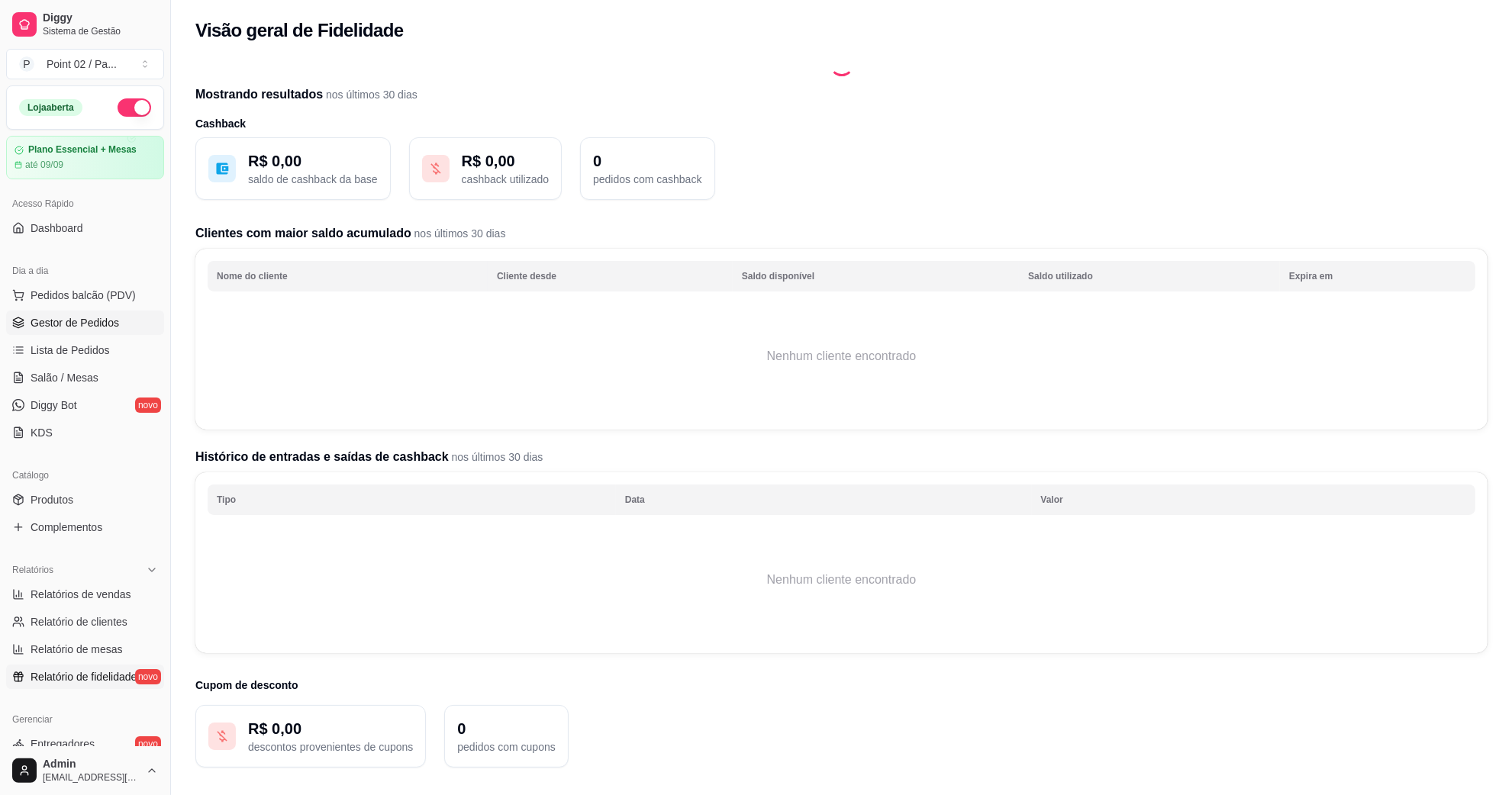
click at [97, 328] on span "Gestor de Pedidos" at bounding box center [74, 323] width 89 height 15
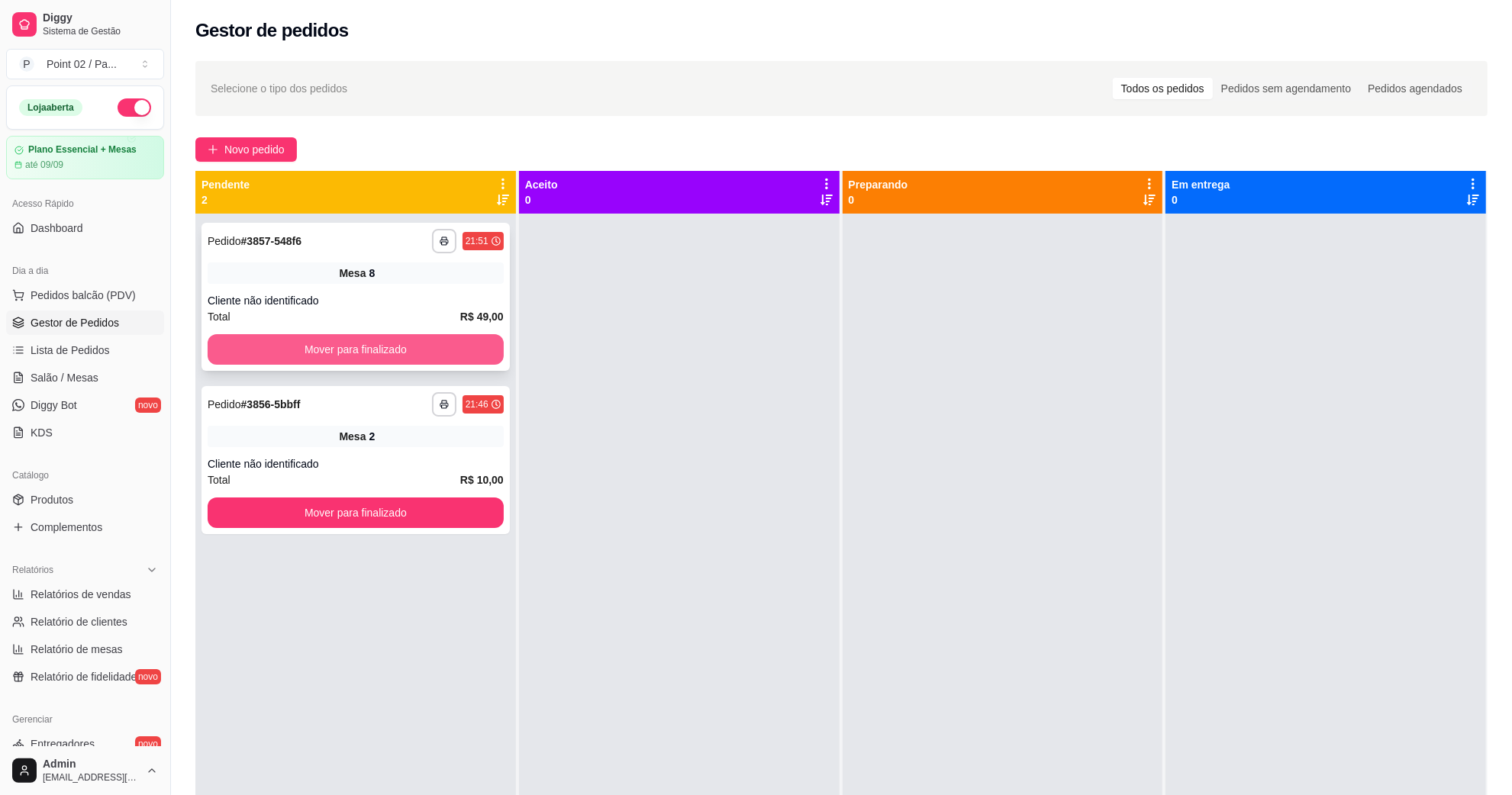
click at [242, 355] on button "Mover para finalizado" at bounding box center [355, 349] width 296 height 30
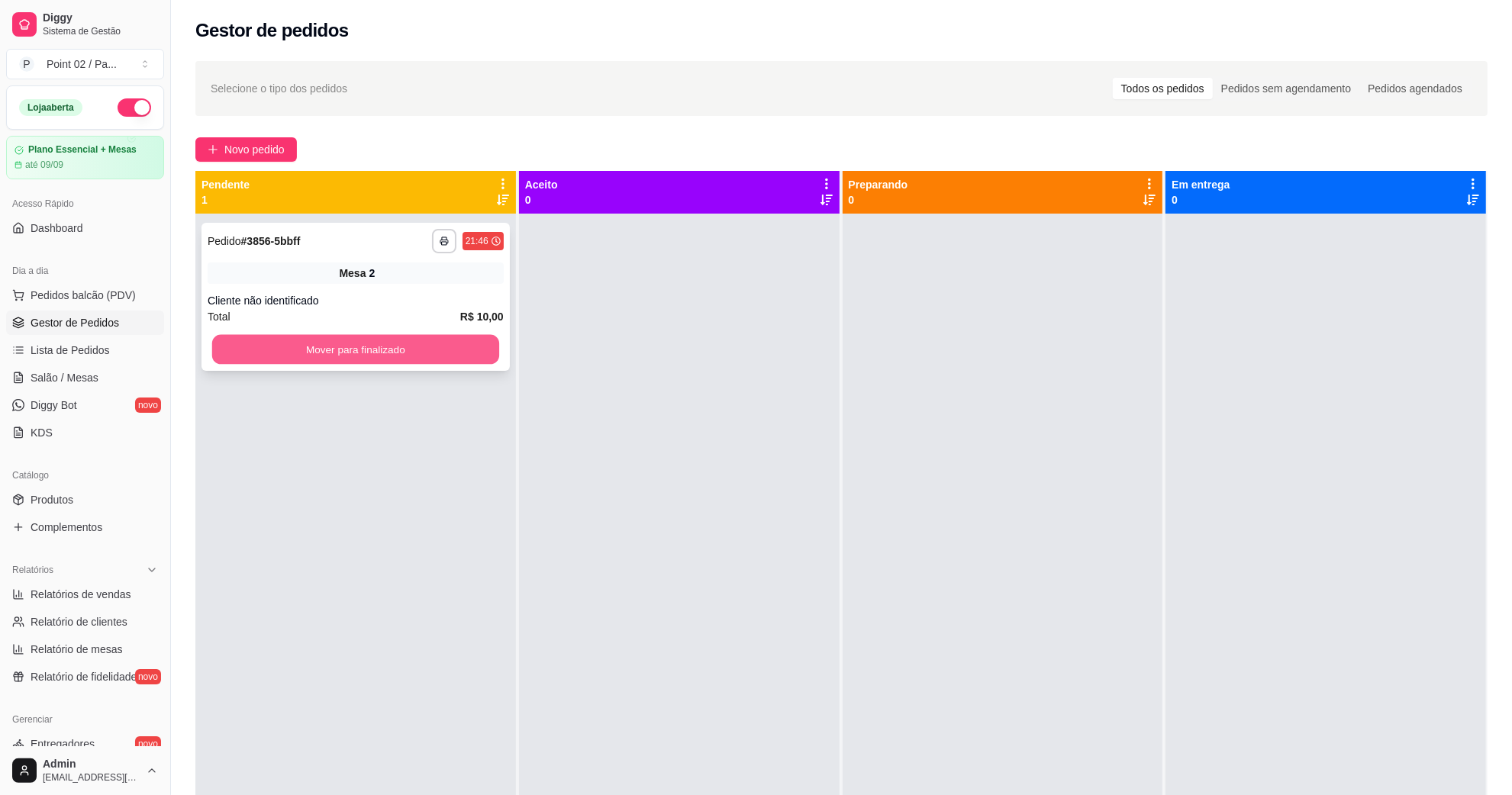
click at [242, 353] on button "Mover para finalizado" at bounding box center [355, 349] width 287 height 30
click at [242, 353] on button "Mover para finalizado" at bounding box center [355, 349] width 296 height 30
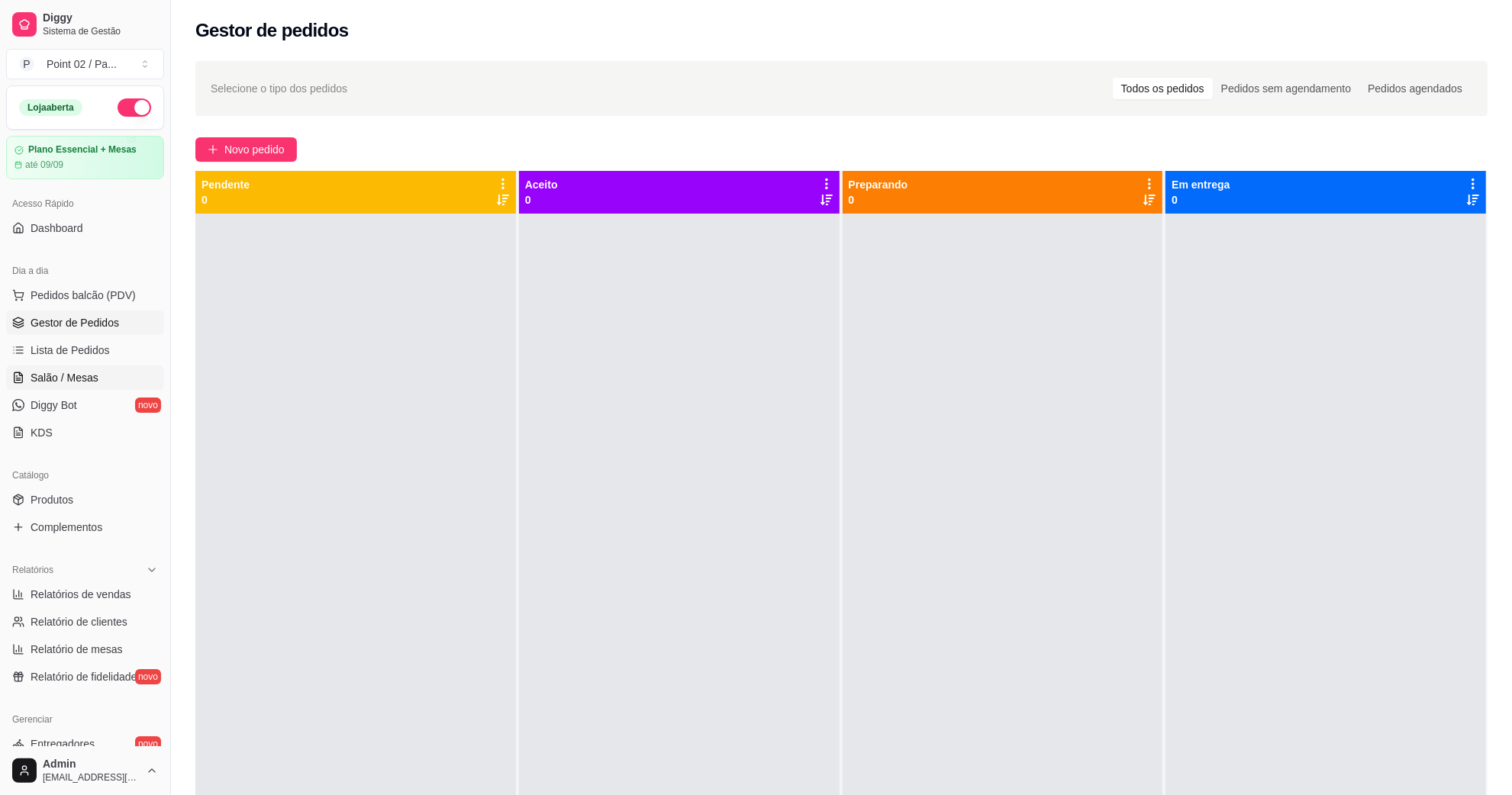
click at [41, 381] on span "Salão / Mesas" at bounding box center [64, 378] width 68 height 15
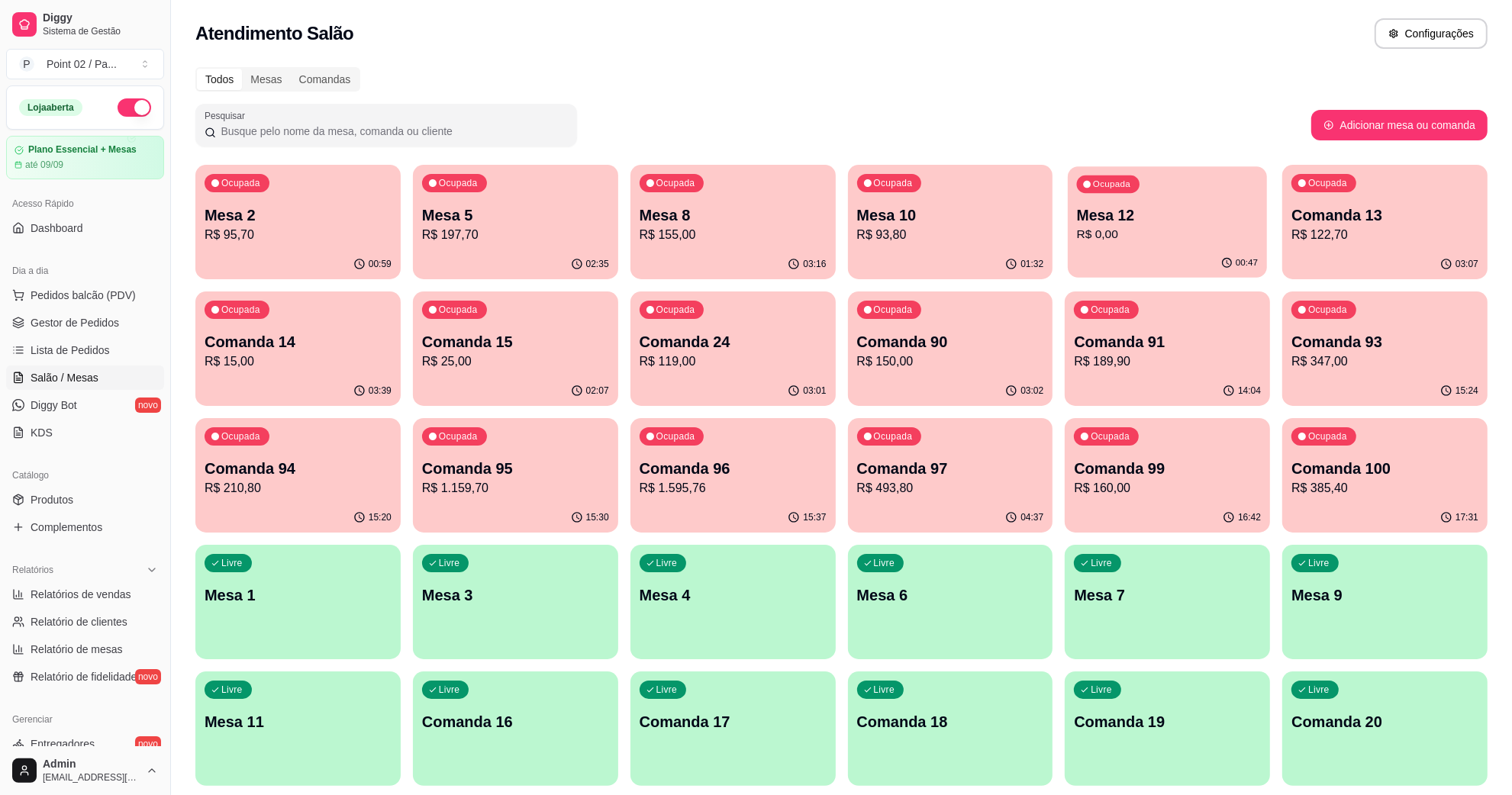
click at [1151, 202] on div "Ocupada Mesa 12 R$ 0,00" at bounding box center [1167, 207] width 199 height 82
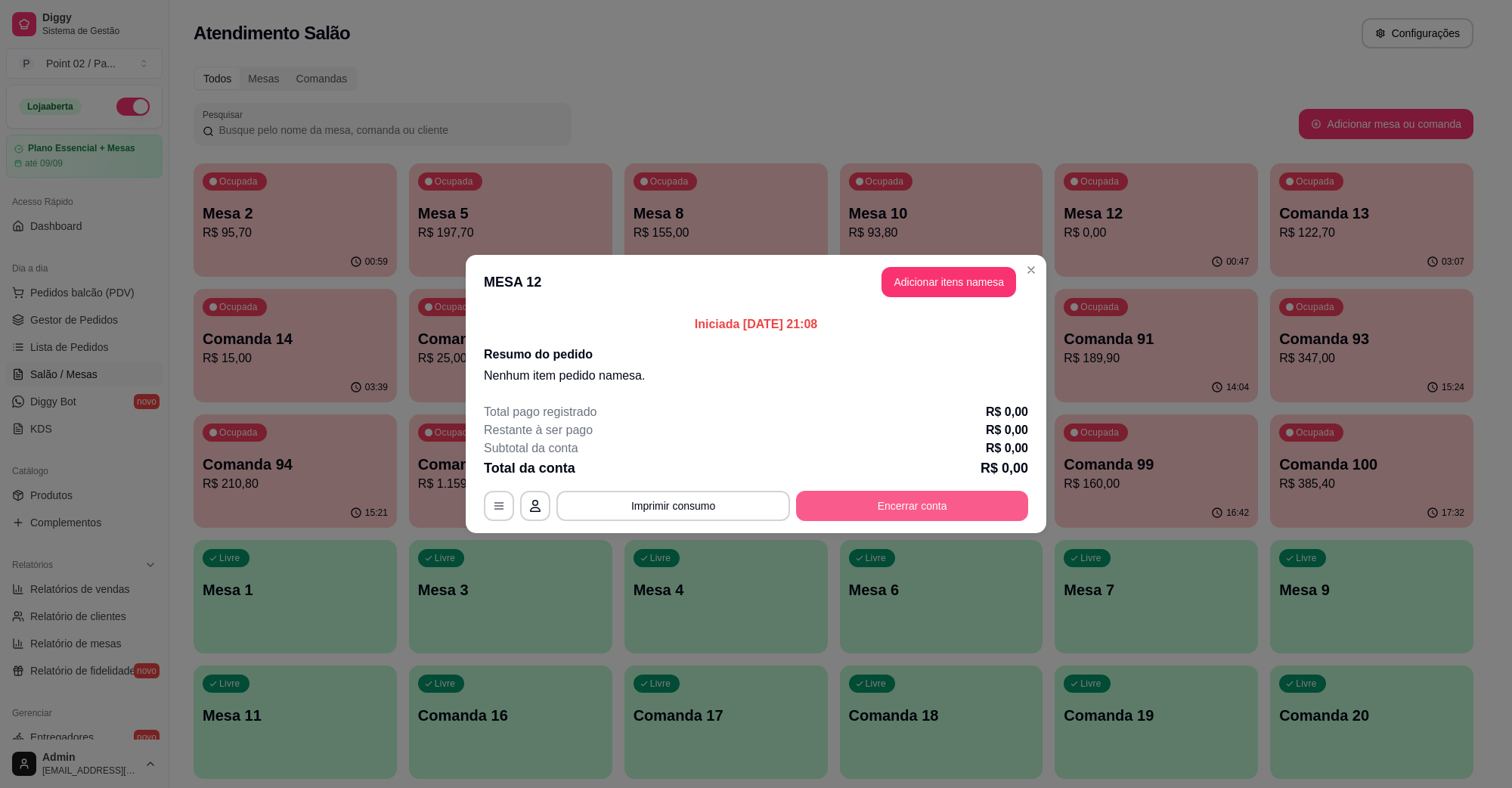
click at [885, 527] on footer "Total pago registrado R$ 0,00 Restante à ser pago R$ 0,00 Subtotal da conta R$ …" at bounding box center [756, 462] width 581 height 143
click at [890, 516] on button "Encerrar conta" at bounding box center [912, 506] width 232 height 30
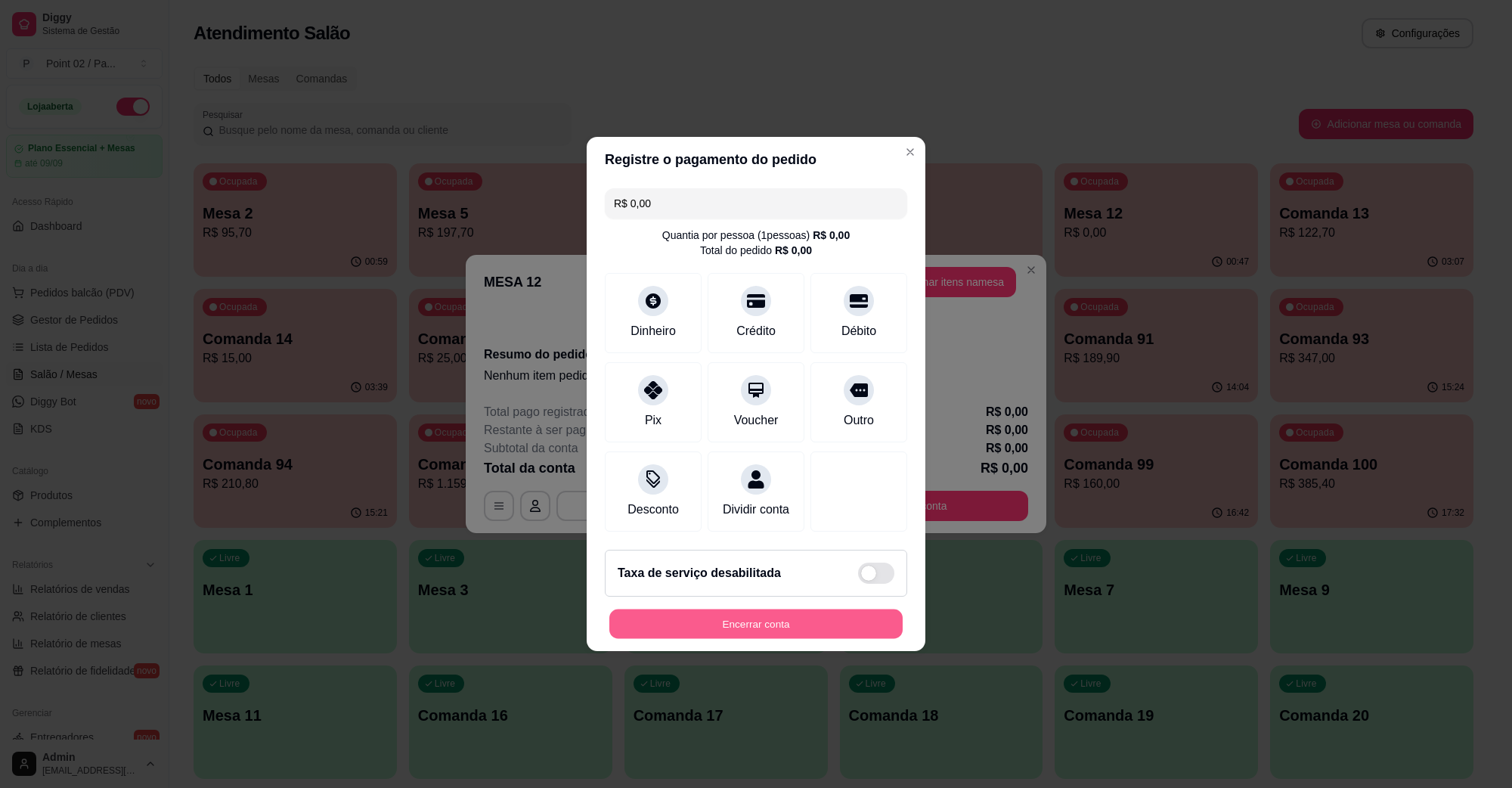
click at [728, 622] on button "Encerrar conta" at bounding box center [756, 624] width 293 height 29
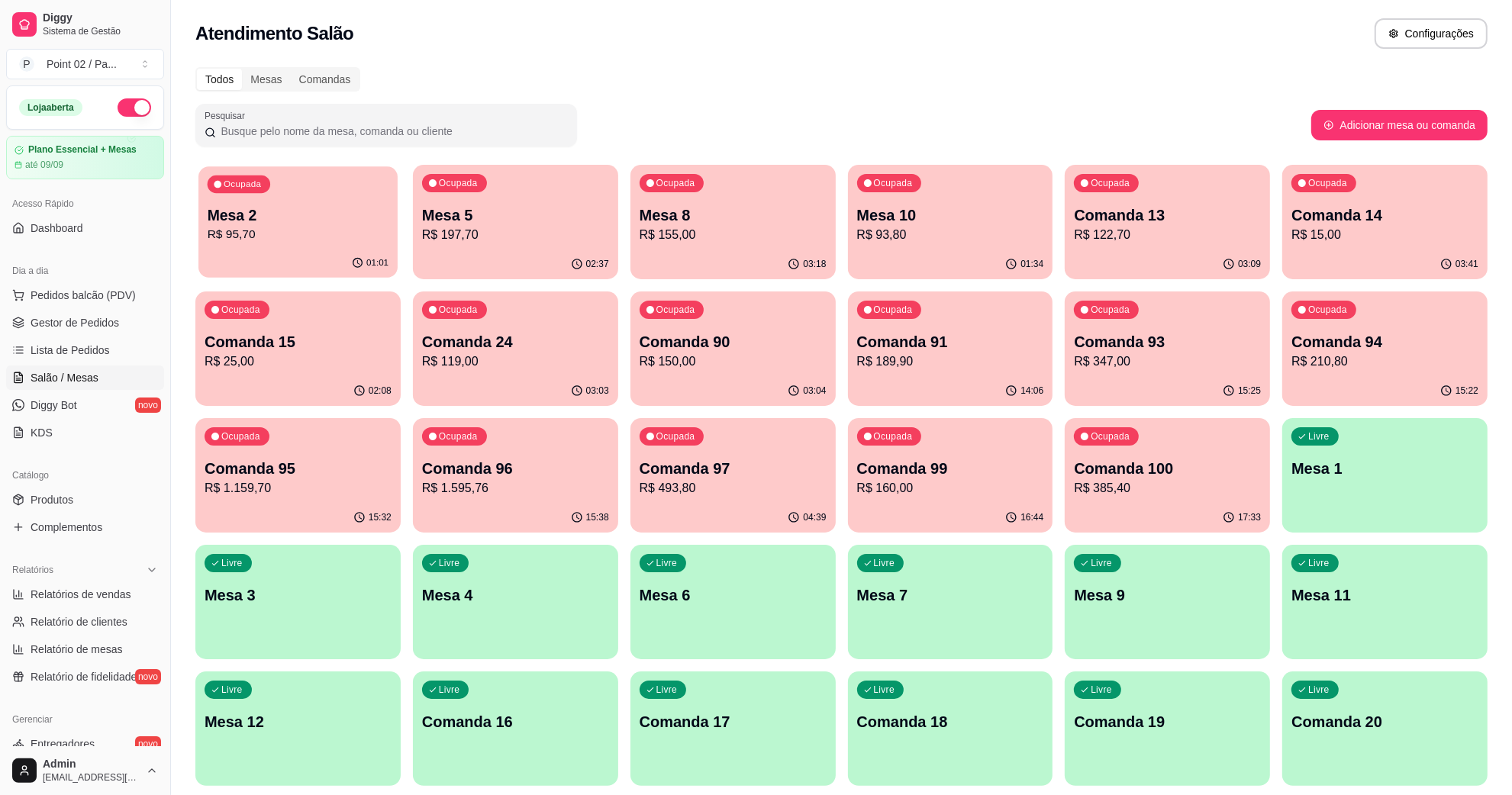
click at [254, 219] on p "Mesa 2" at bounding box center [298, 216] width 181 height 20
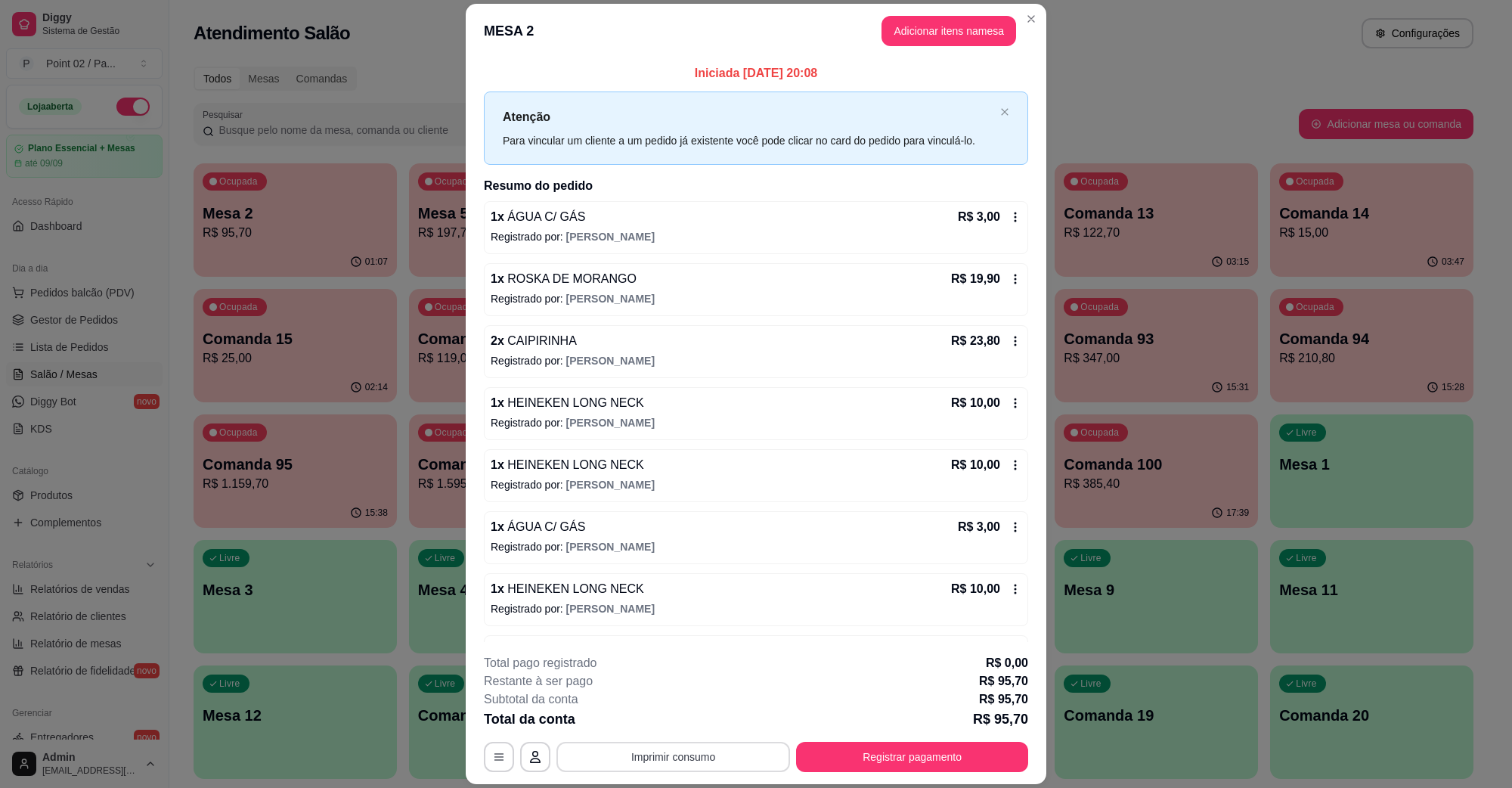
click at [660, 754] on button "Imprimir consumo" at bounding box center [673, 757] width 234 height 30
click at [681, 727] on button "IMPRESSORA" at bounding box center [671, 722] width 110 height 24
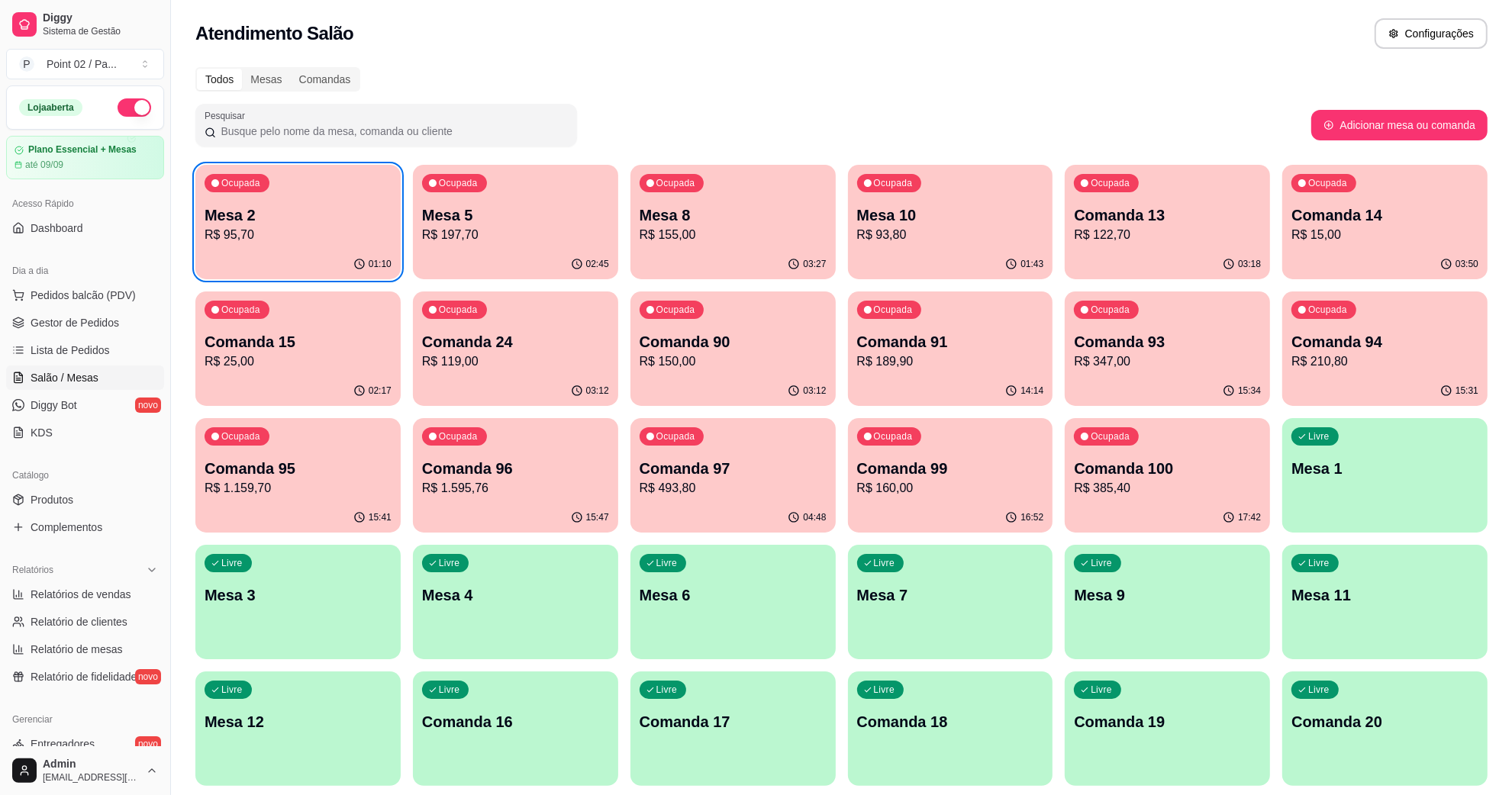
click at [311, 245] on div "Ocupada Mesa 2 R$ 95,70" at bounding box center [298, 207] width 206 height 85
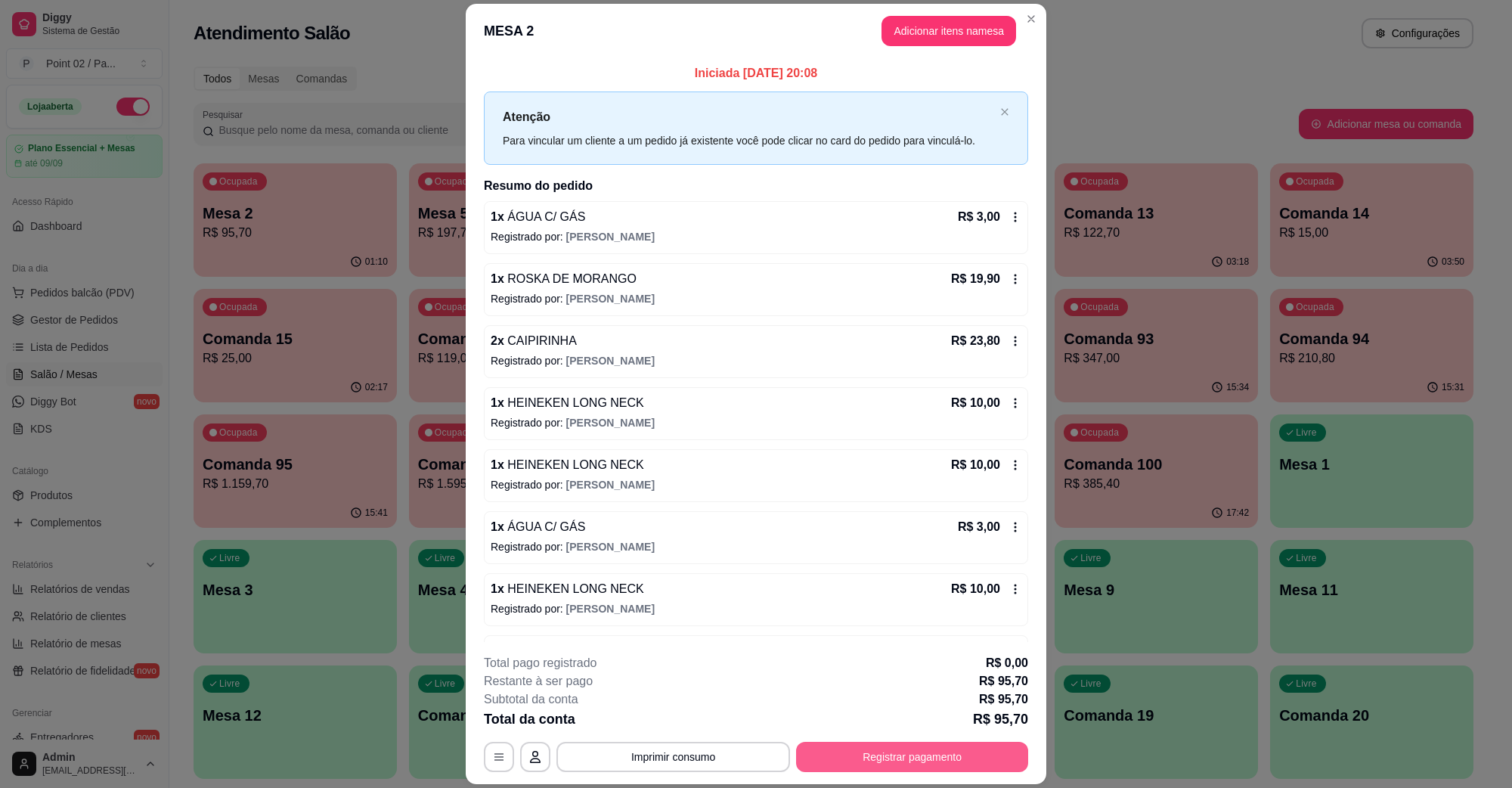
click at [841, 754] on button "Registrar pagamento" at bounding box center [912, 757] width 232 height 30
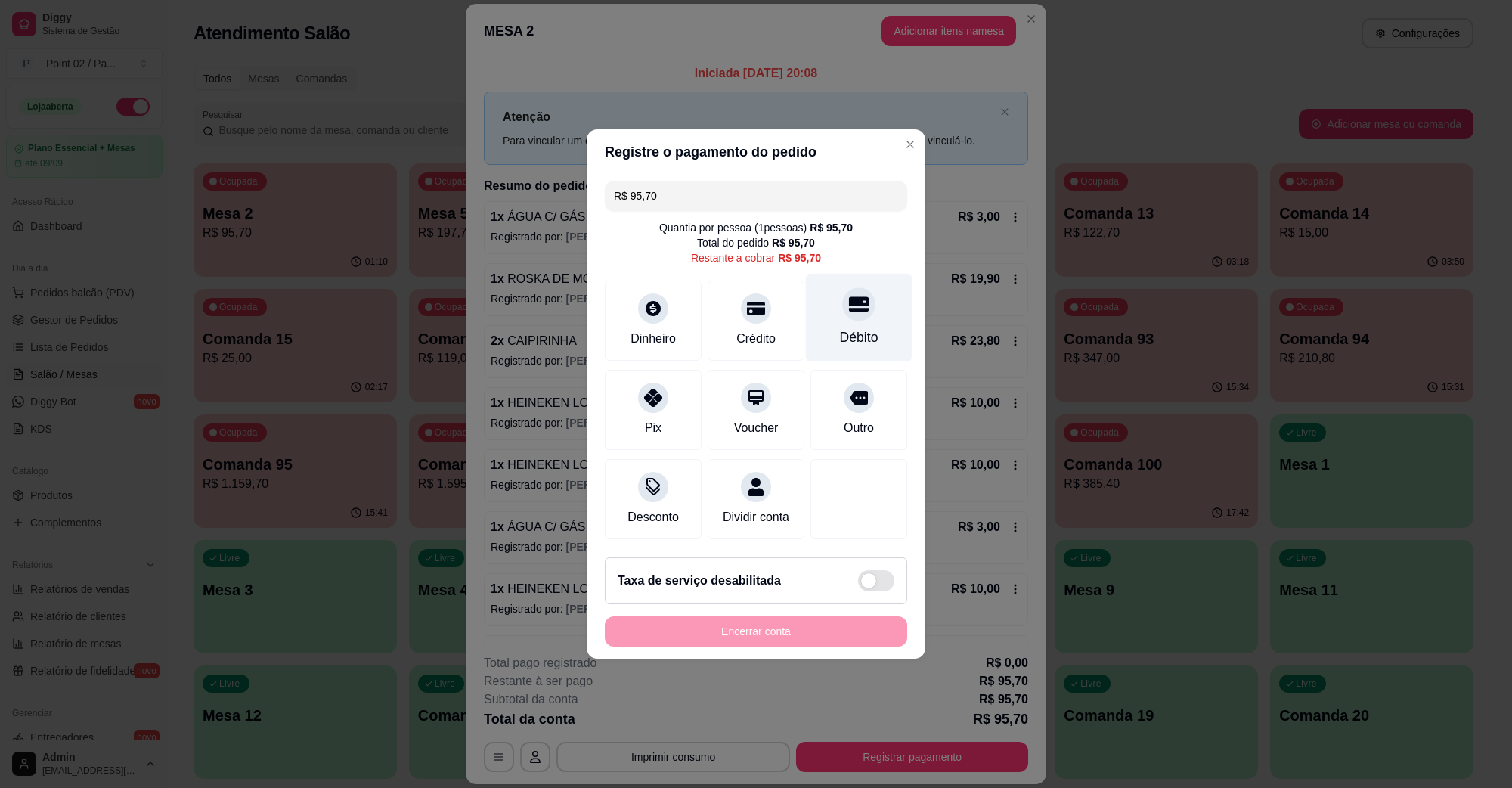
click at [842, 306] on div at bounding box center [859, 304] width 34 height 34
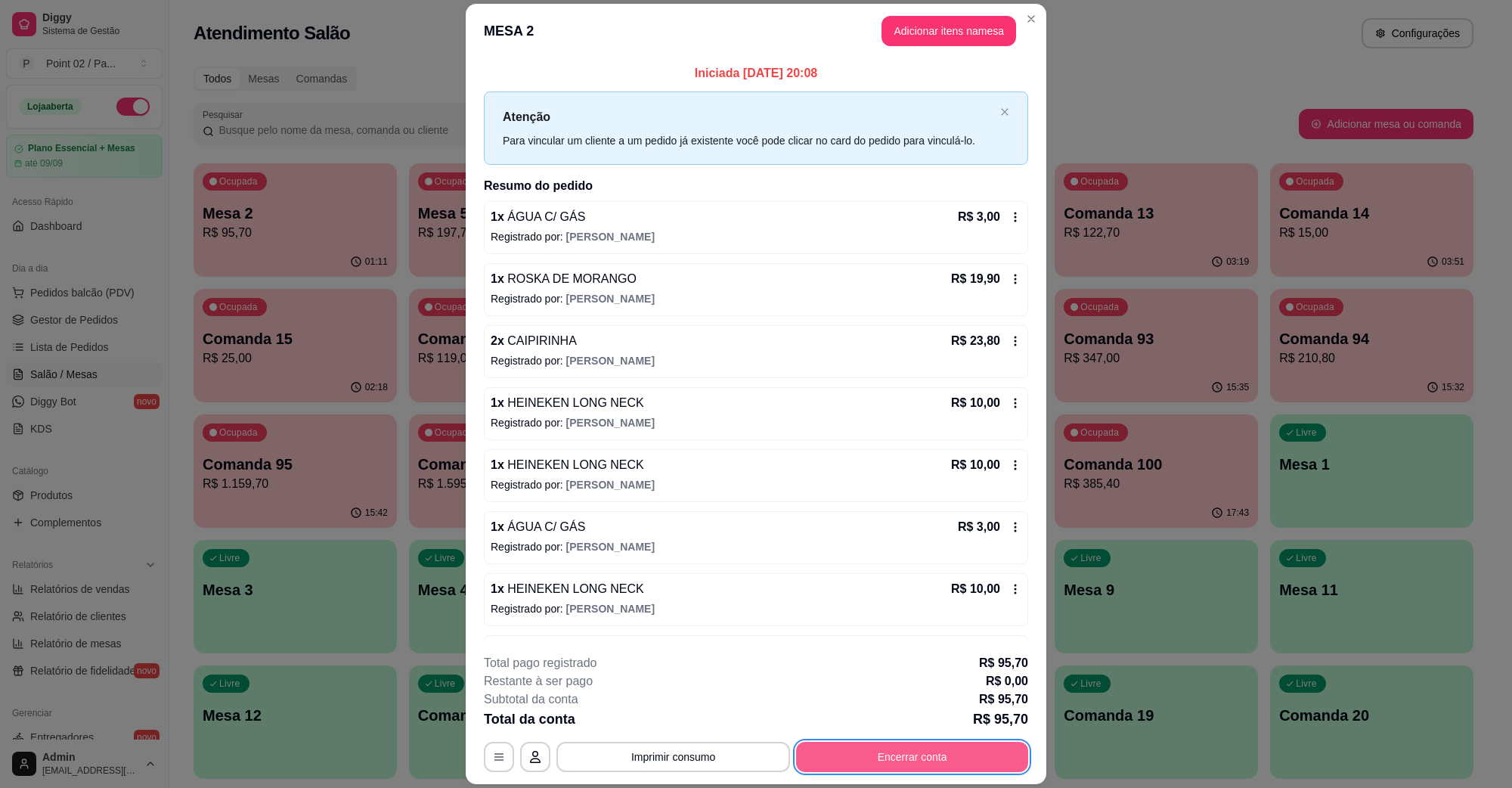
click at [885, 771] on button "Encerrar conta" at bounding box center [912, 757] width 232 height 30
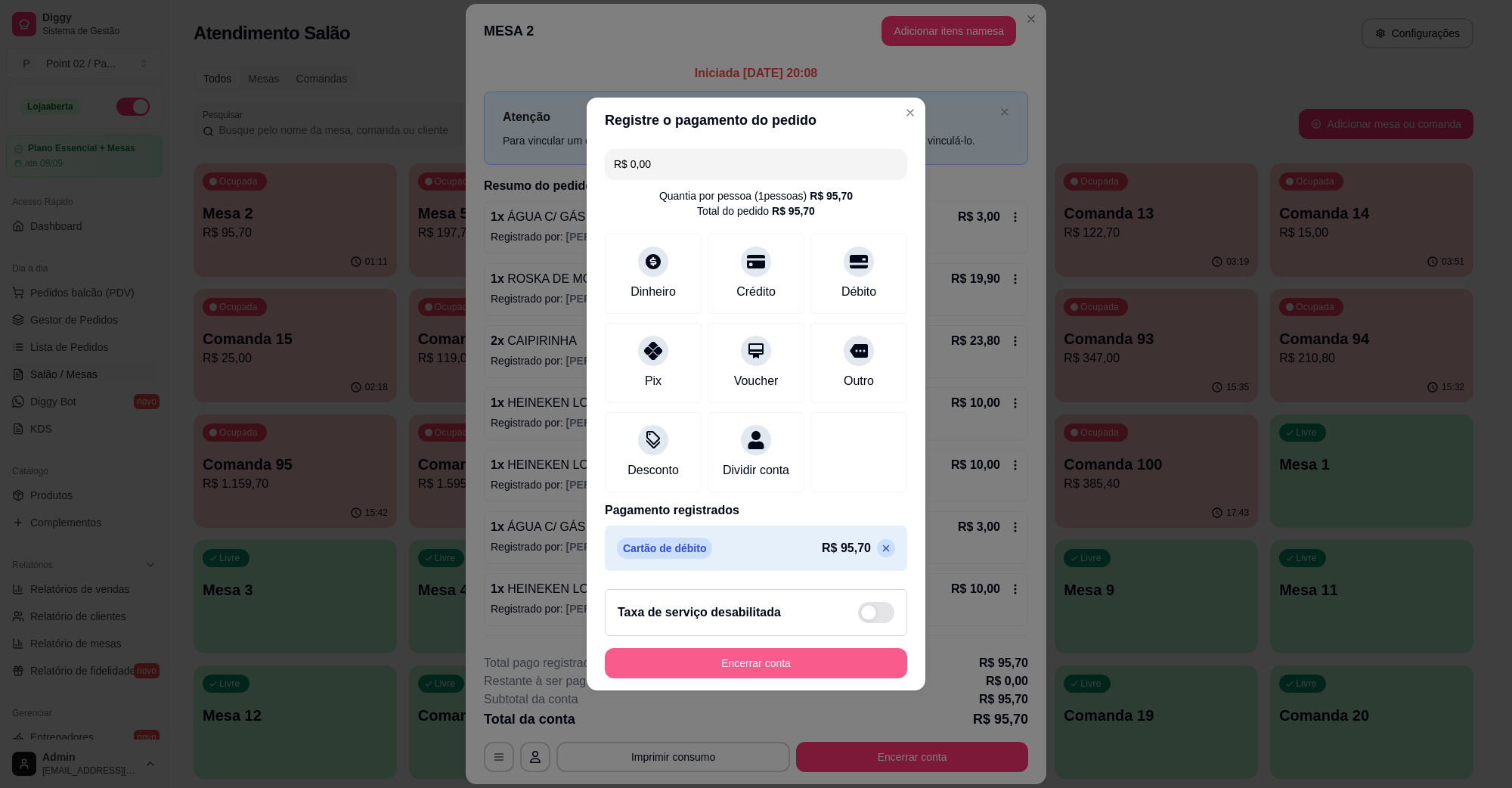
click at [759, 661] on button "Encerrar conta" at bounding box center [756, 663] width 303 height 30
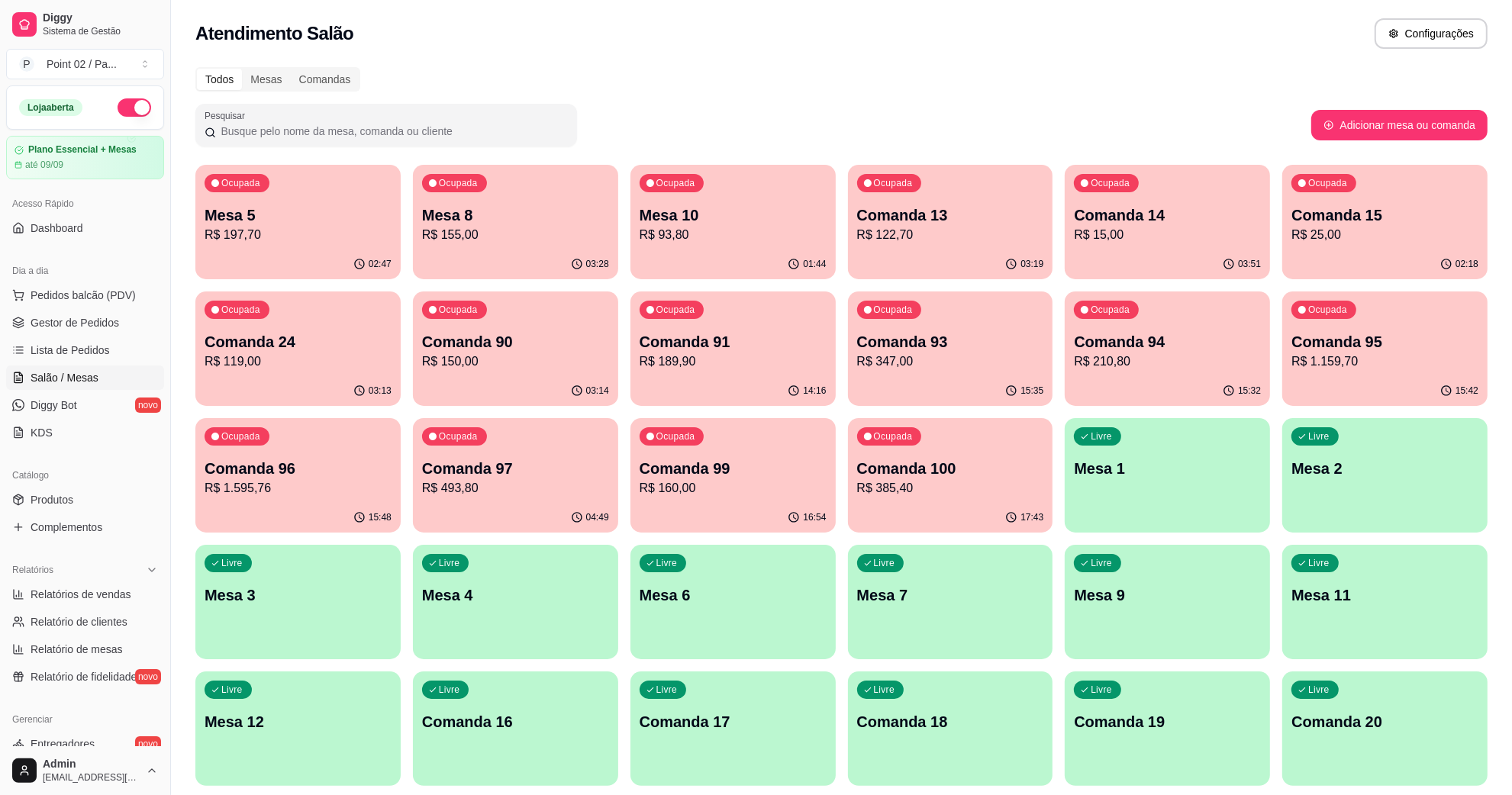
click at [238, 206] on p "Mesa 5" at bounding box center [298, 215] width 187 height 21
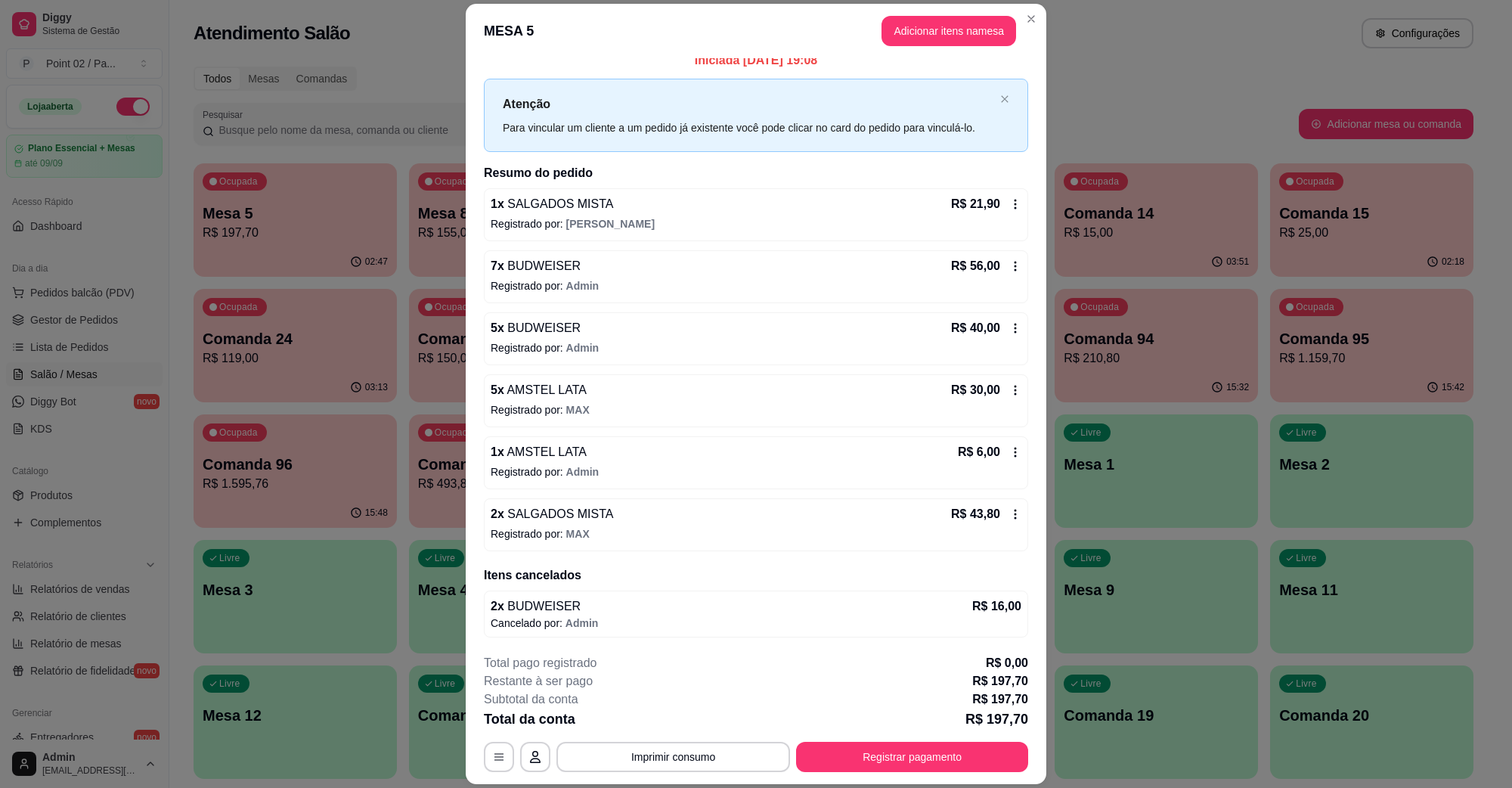
scroll to position [17, 0]
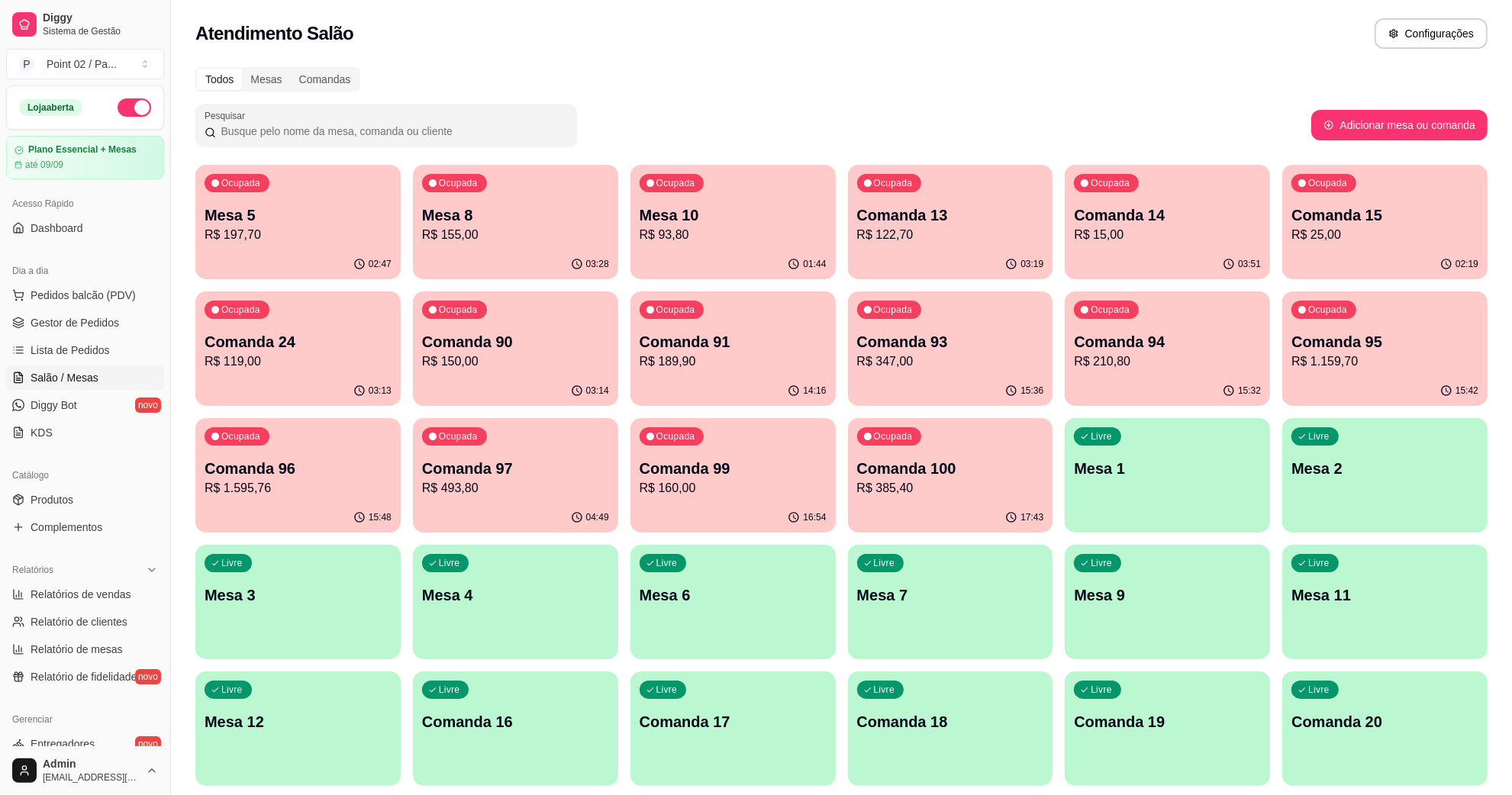
click at [553, 242] on p "R$ 155,00" at bounding box center [515, 235] width 187 height 19
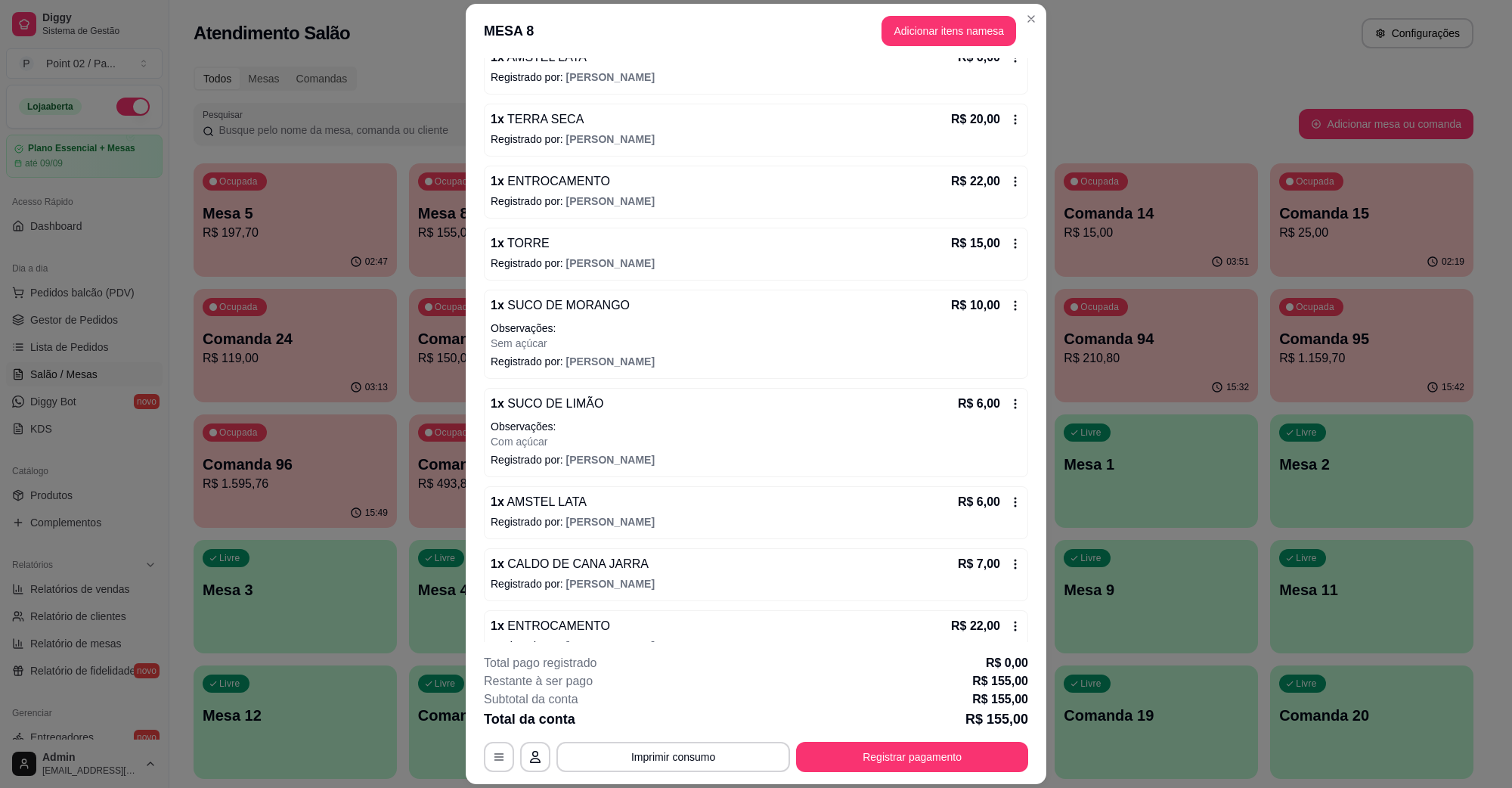
scroll to position [376, 0]
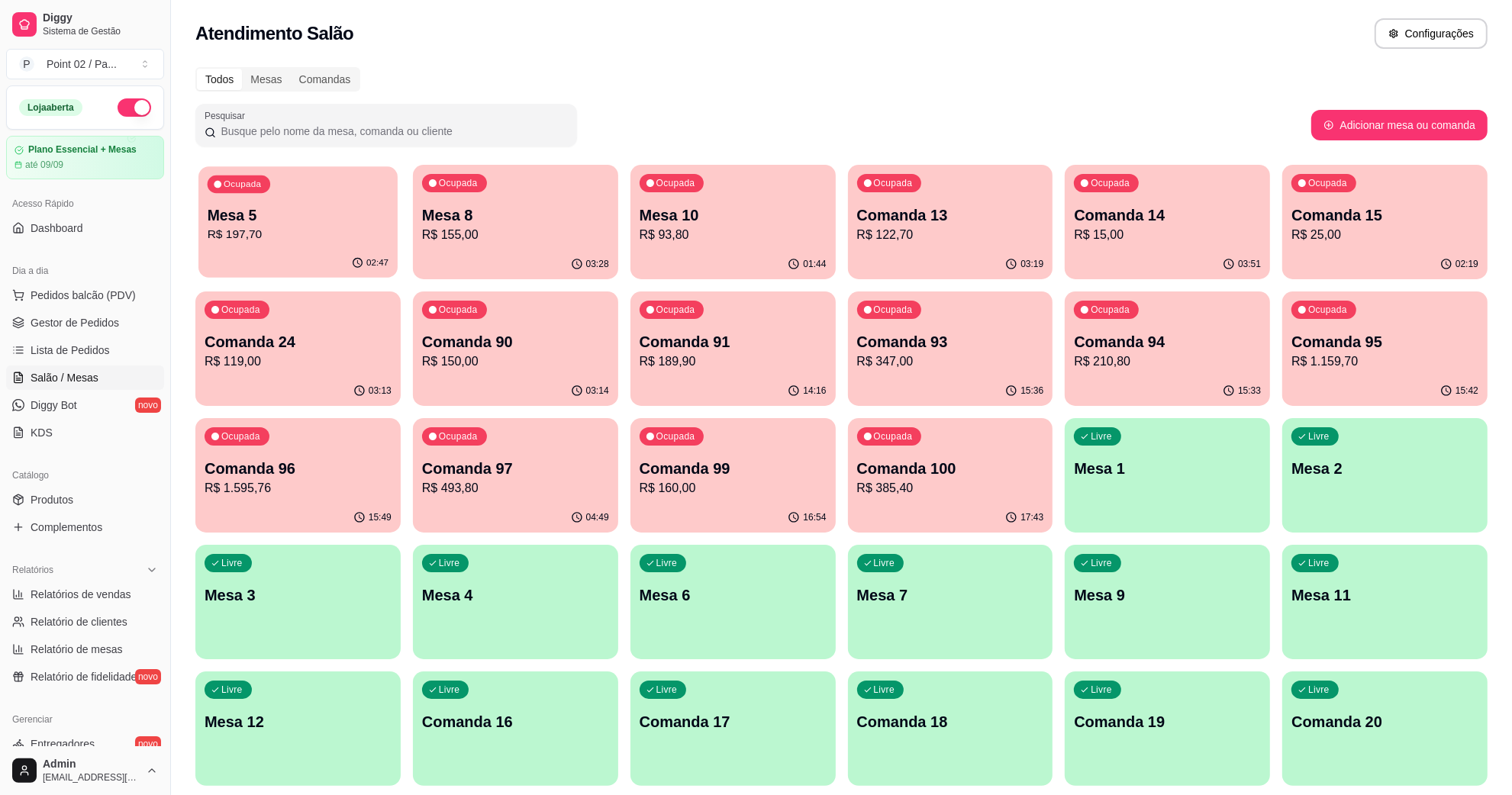
click at [363, 240] on p "R$ 197,70" at bounding box center [298, 234] width 181 height 18
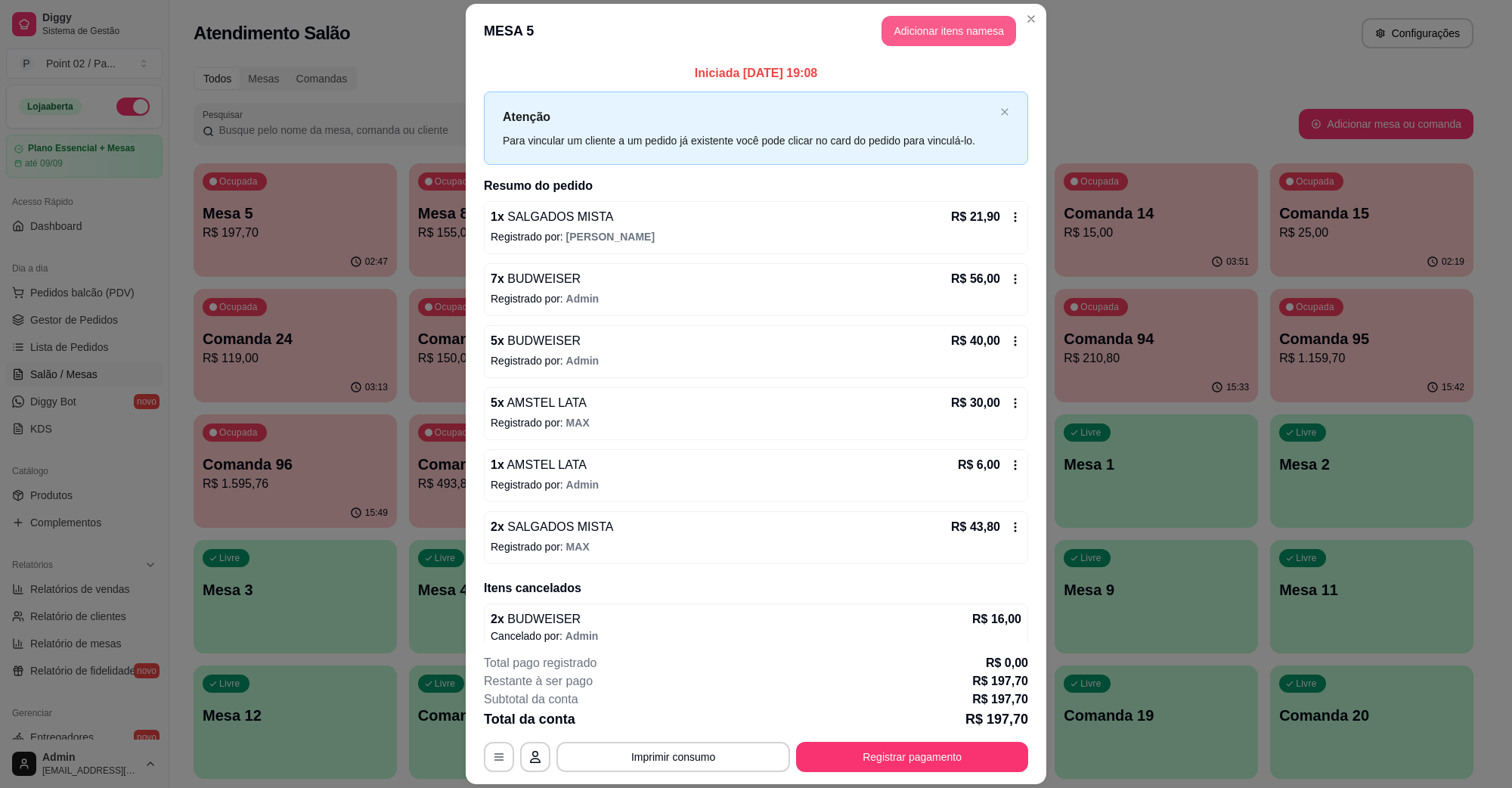
click at [953, 19] on button "Adicionar itens na mesa" at bounding box center [949, 31] width 135 height 30
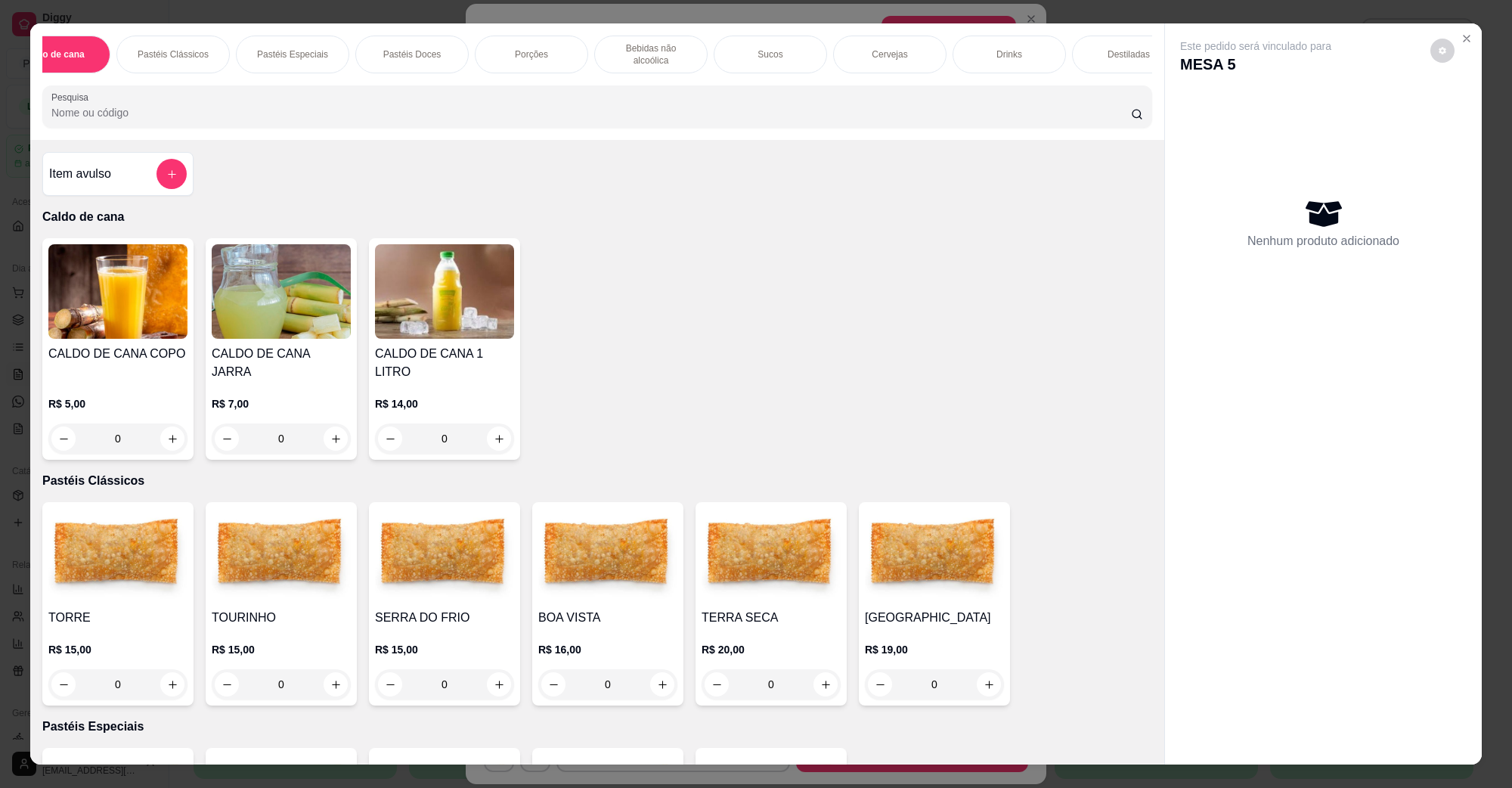
scroll to position [0, 46]
click at [1010, 49] on p "Drinks" at bounding box center [1008, 54] width 26 height 12
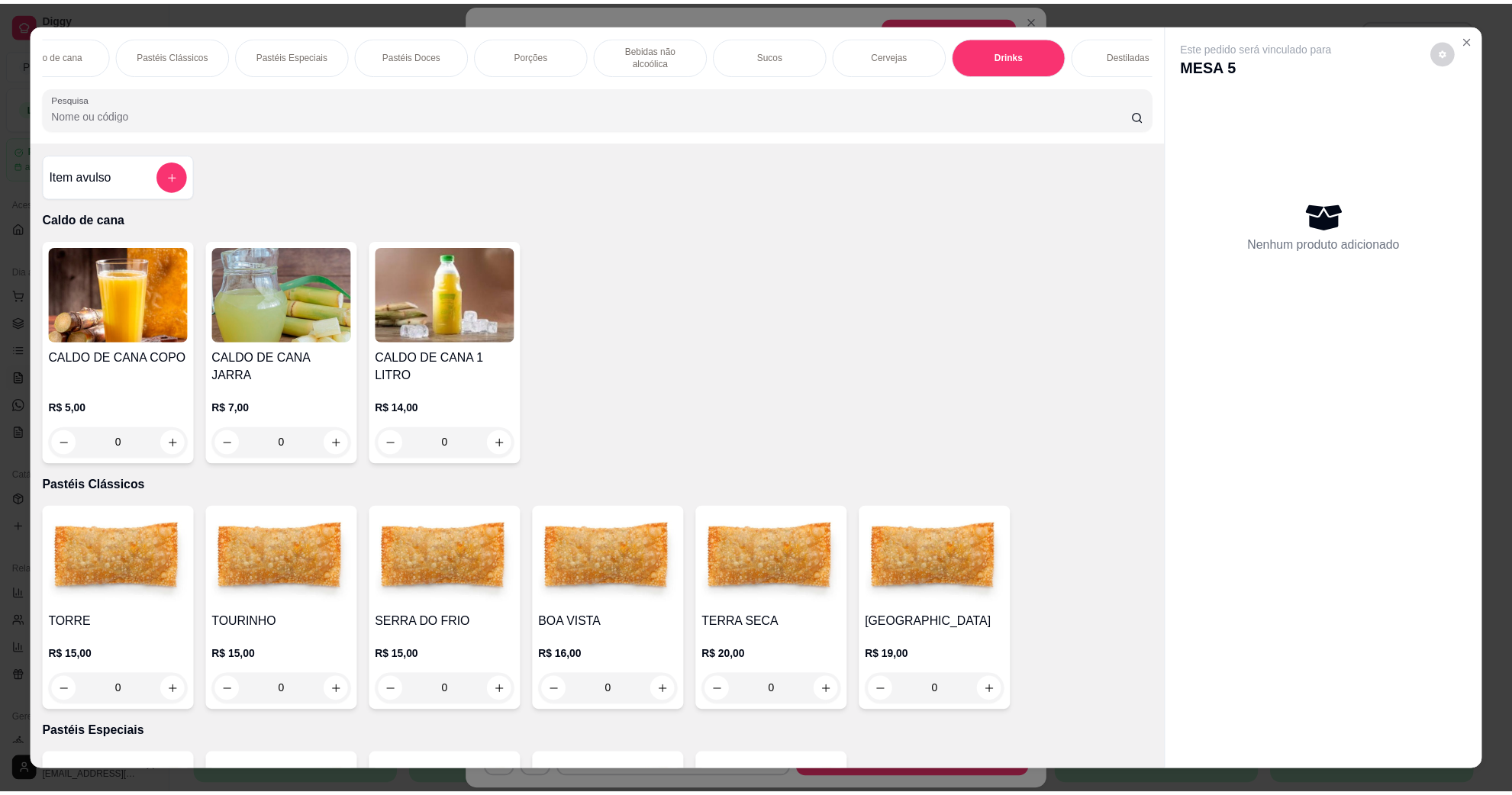
scroll to position [25, 0]
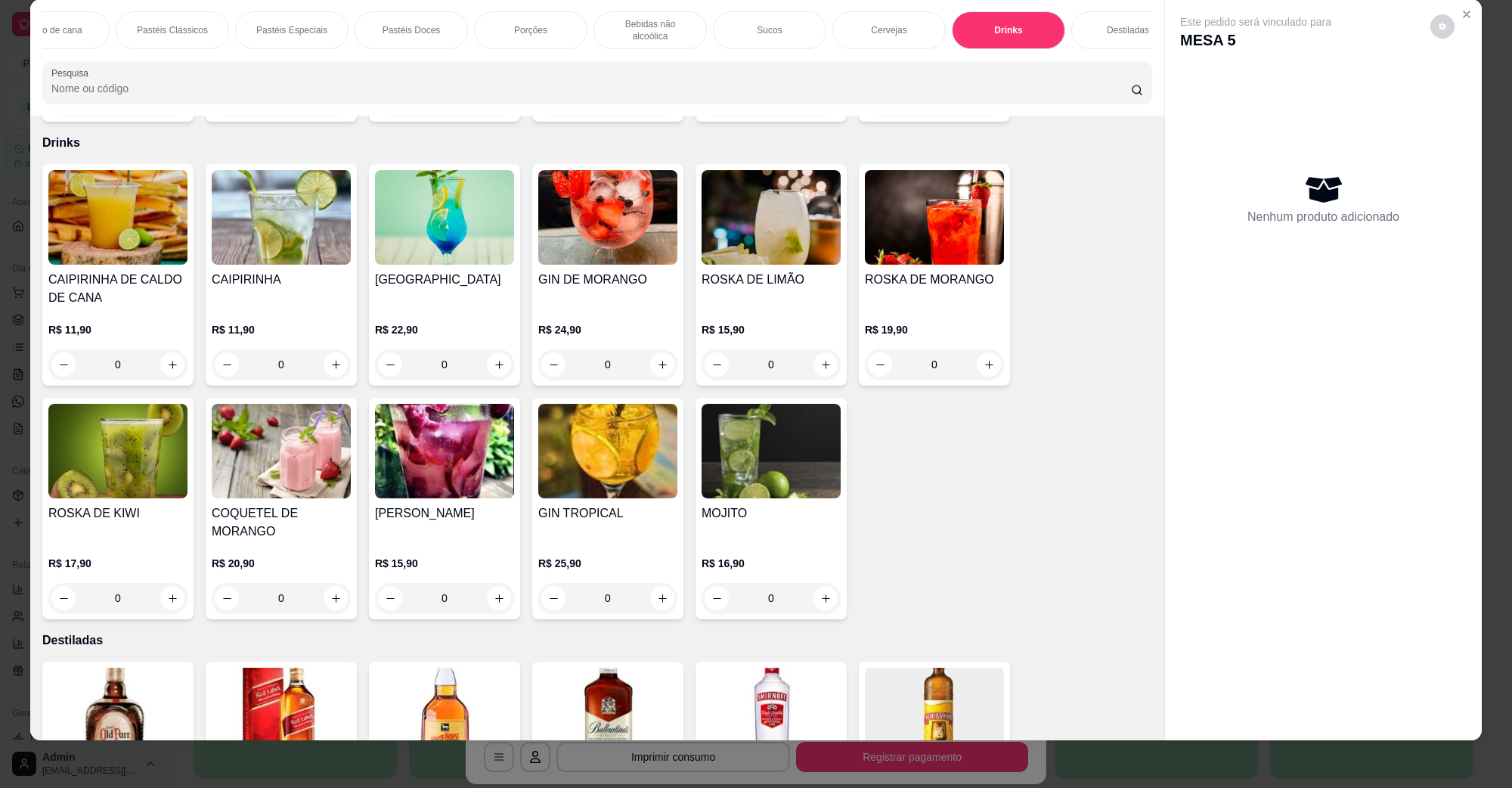
click at [723, 437] on img at bounding box center [771, 451] width 139 height 95
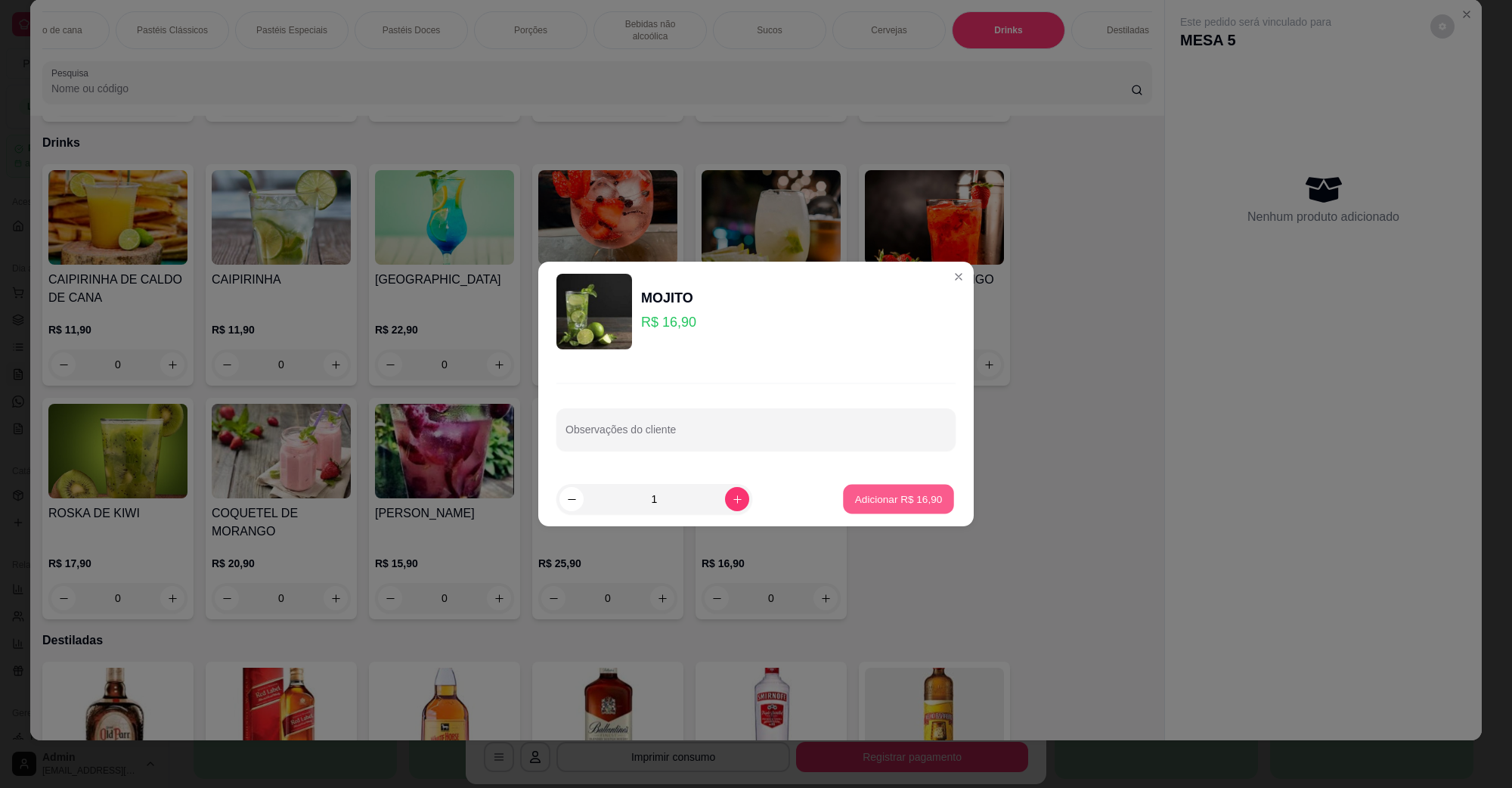
click at [909, 499] on p "Adicionar R$ 16,90" at bounding box center [898, 498] width 88 height 14
type input "1"
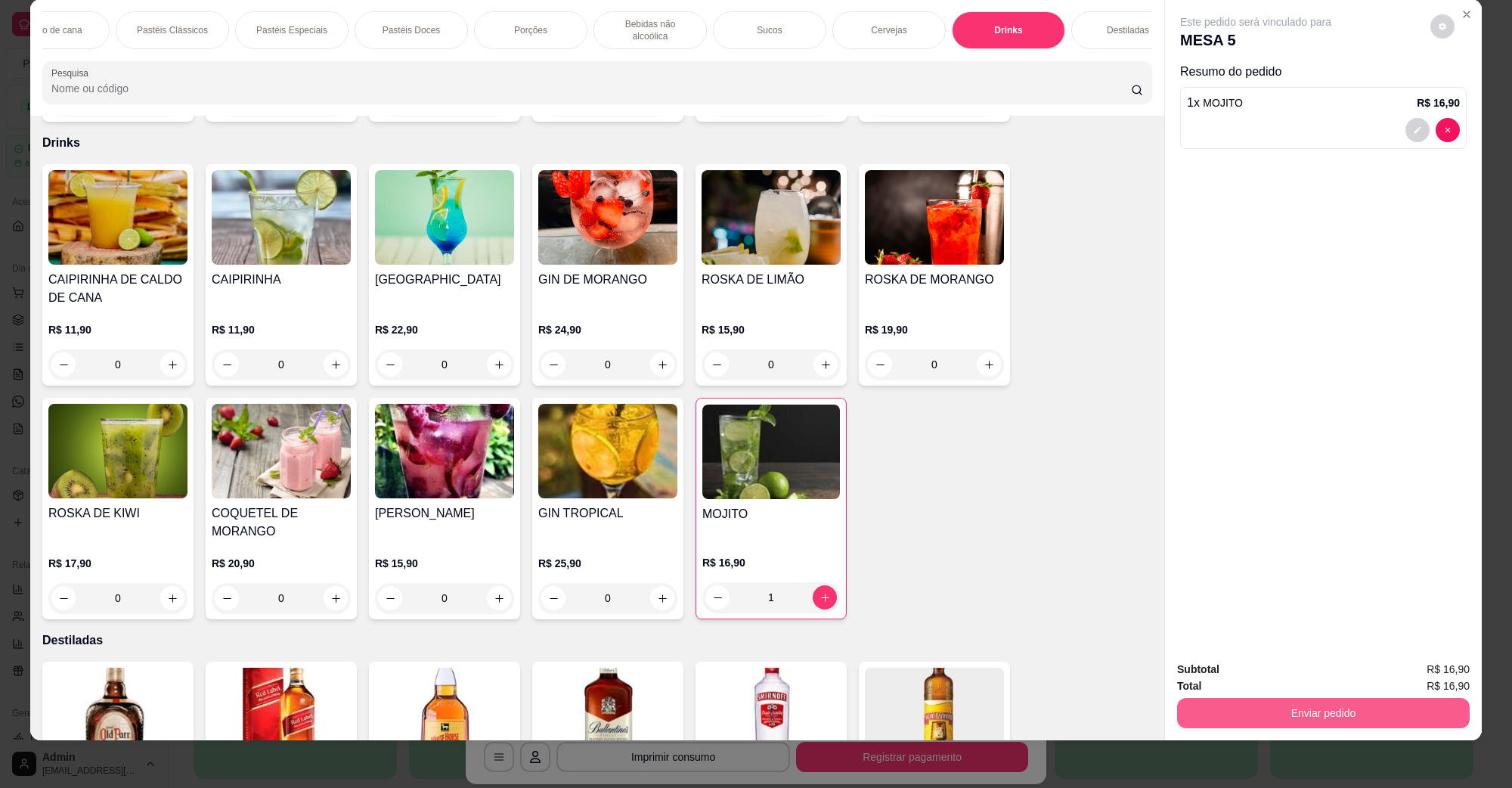
click at [1394, 711] on button "Enviar pedido" at bounding box center [1323, 713] width 293 height 30
click at [1305, 671] on button "Não registrar e enviar pedido" at bounding box center [1273, 676] width 158 height 29
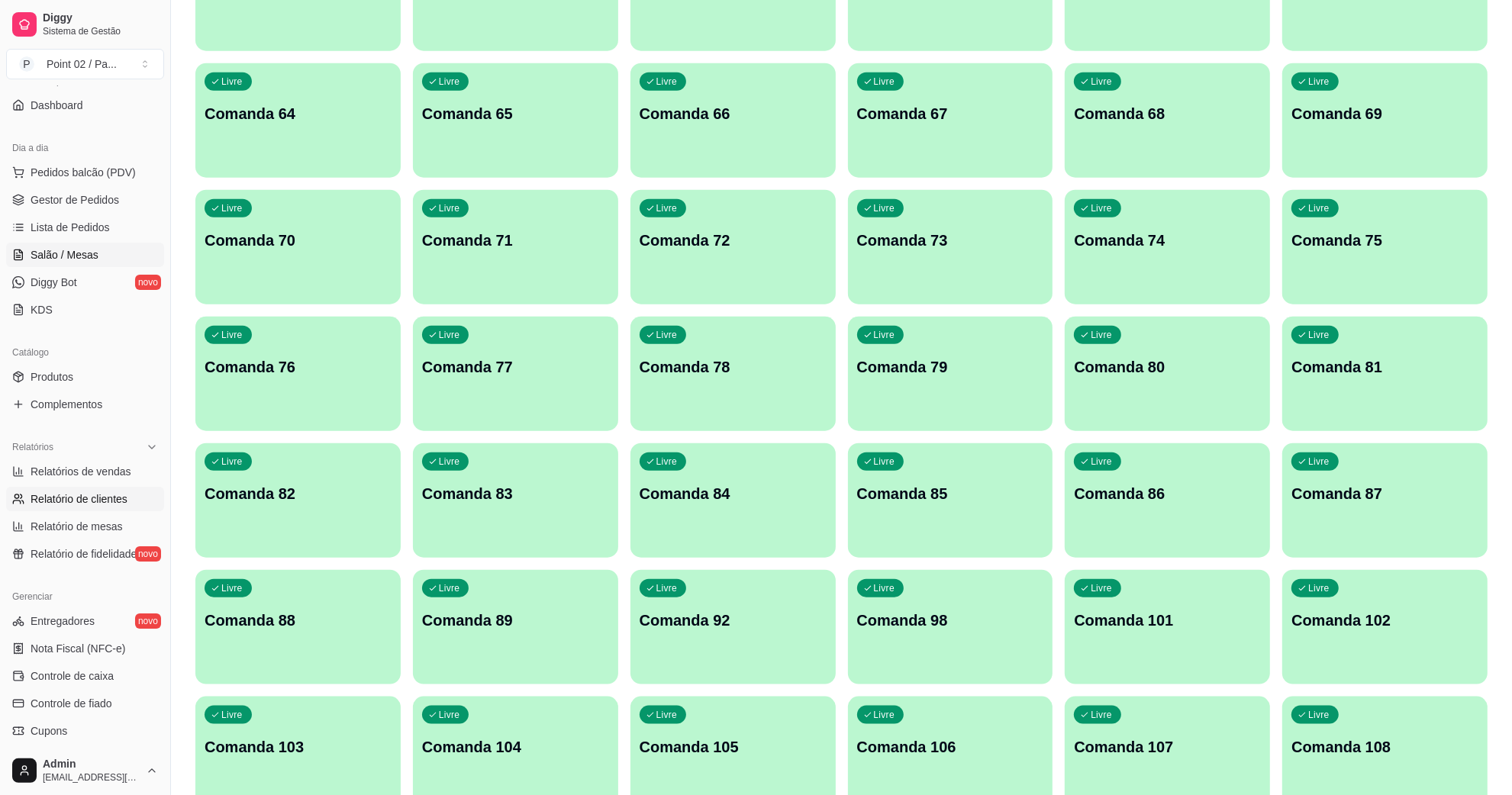
scroll to position [0, 0]
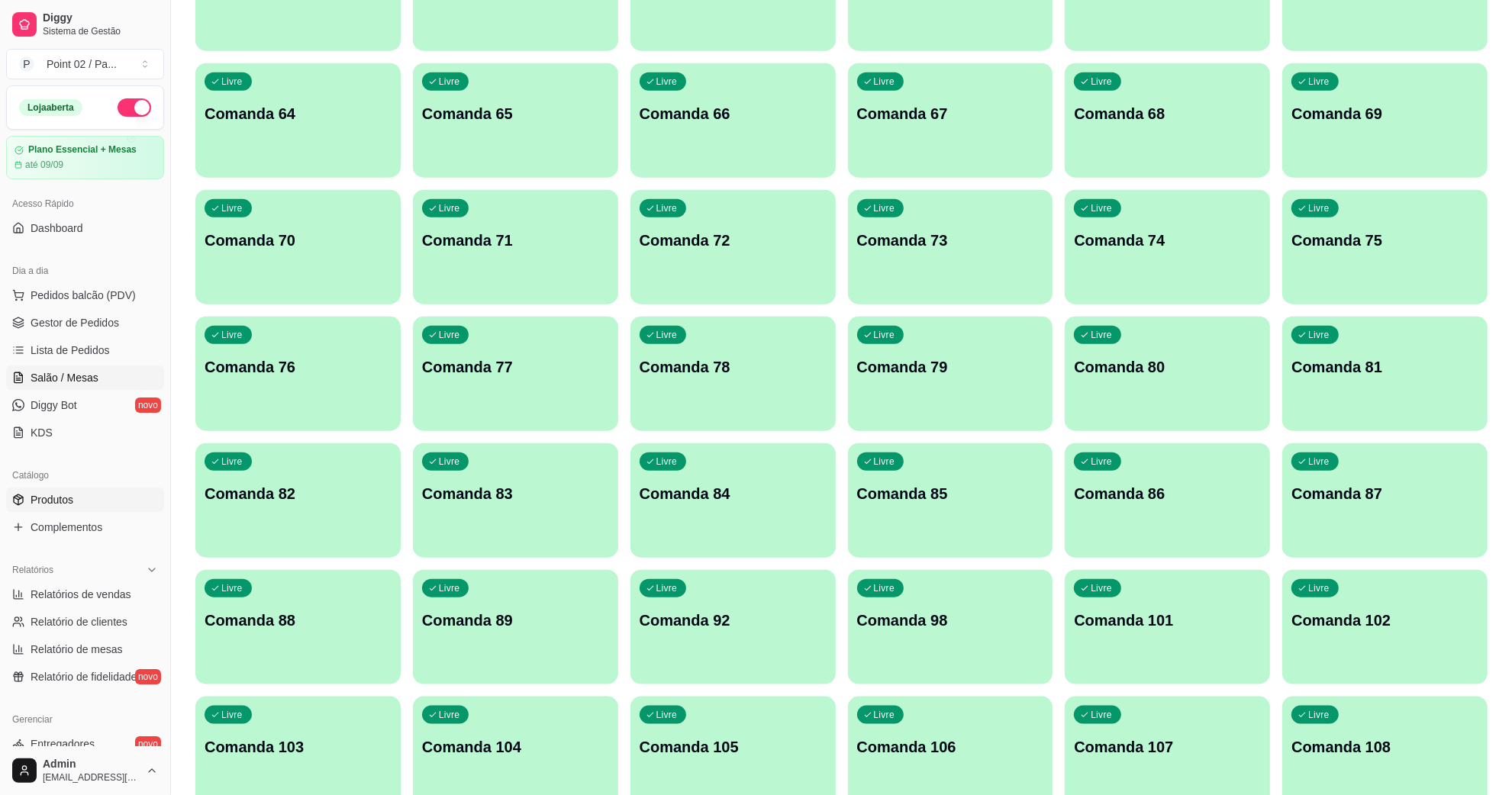
click at [100, 502] on link "Produtos" at bounding box center [85, 499] width 158 height 25
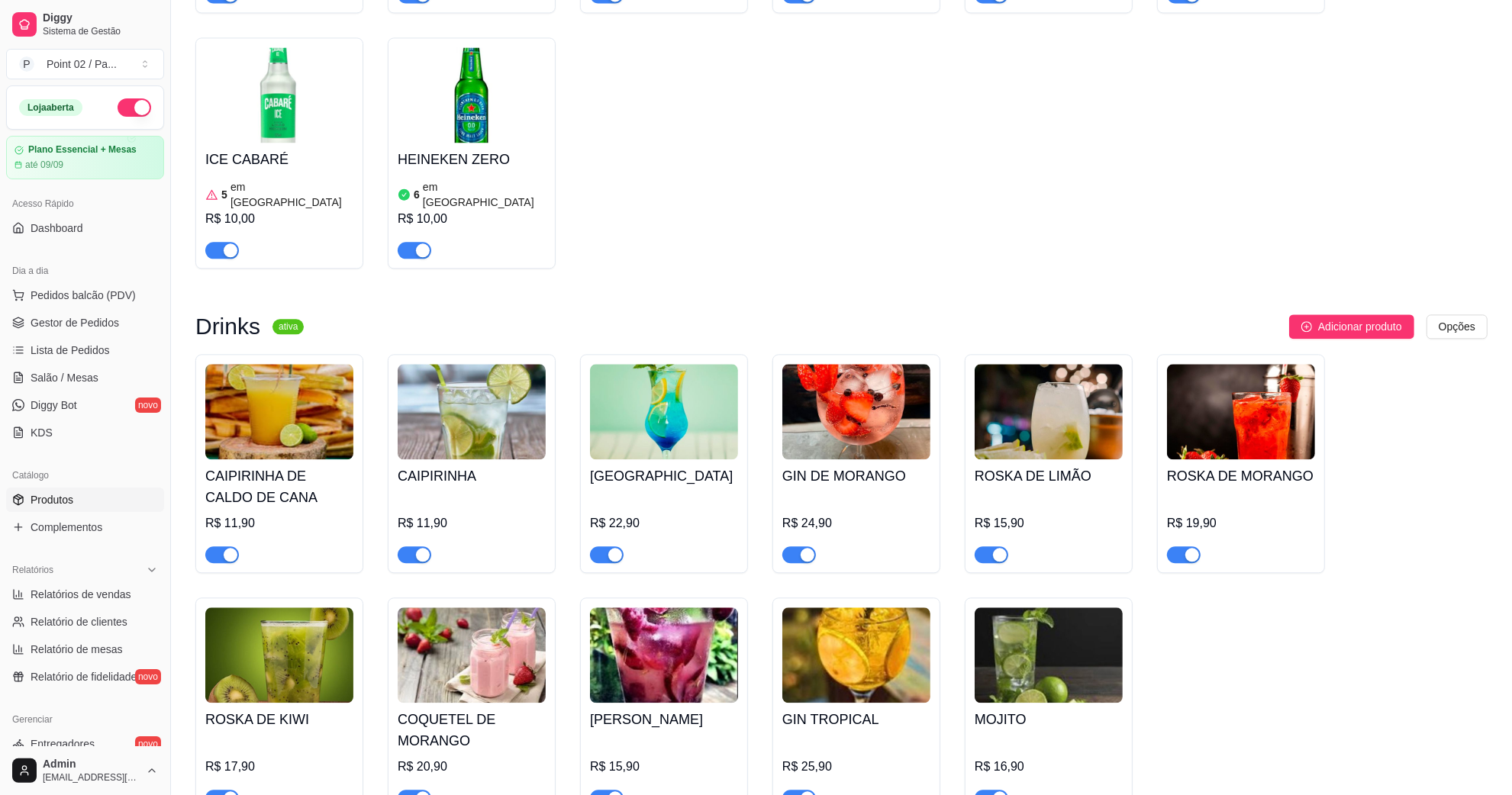
scroll to position [3624, 0]
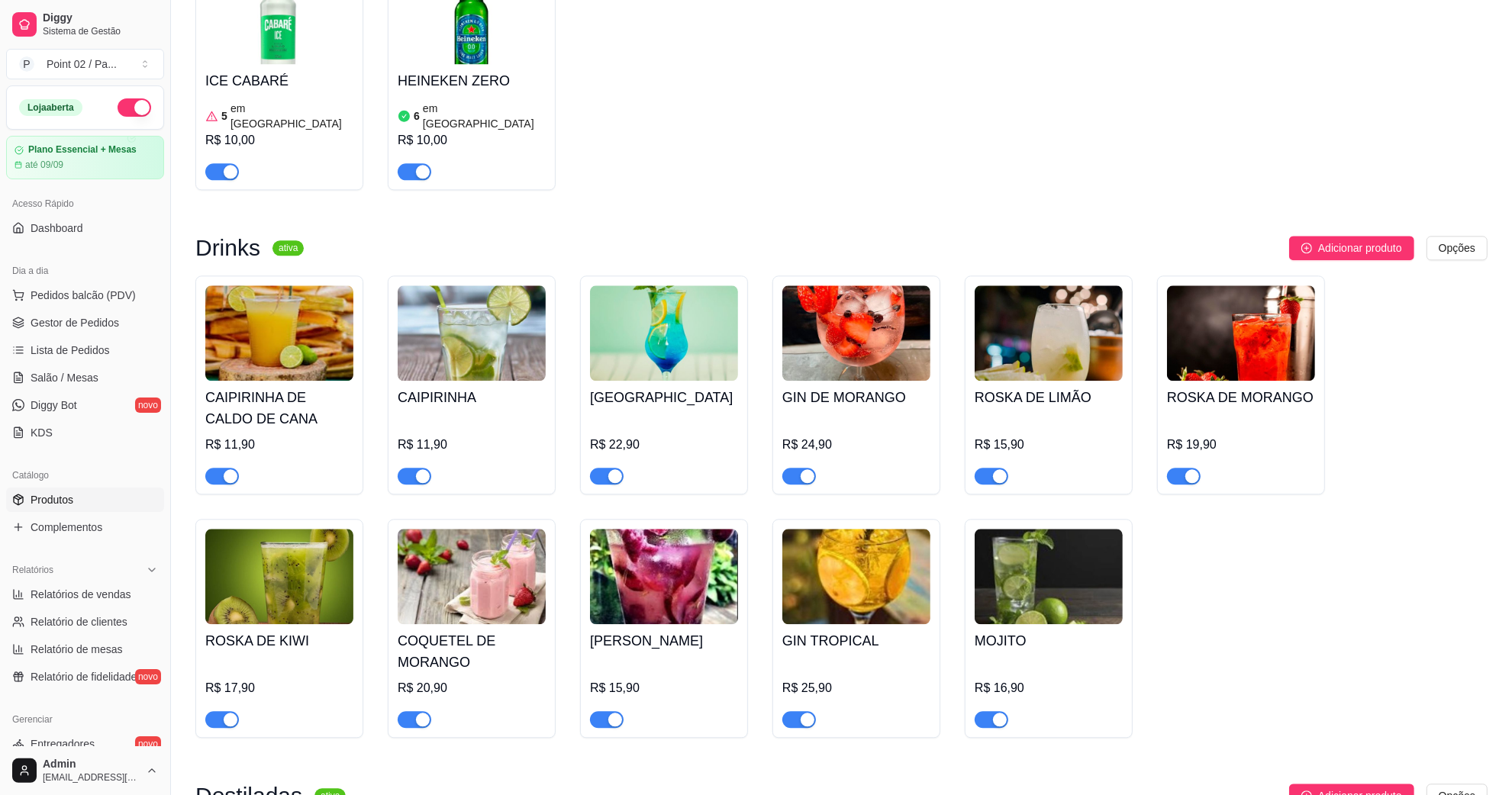
click at [1042, 529] on img at bounding box center [1048, 576] width 148 height 96
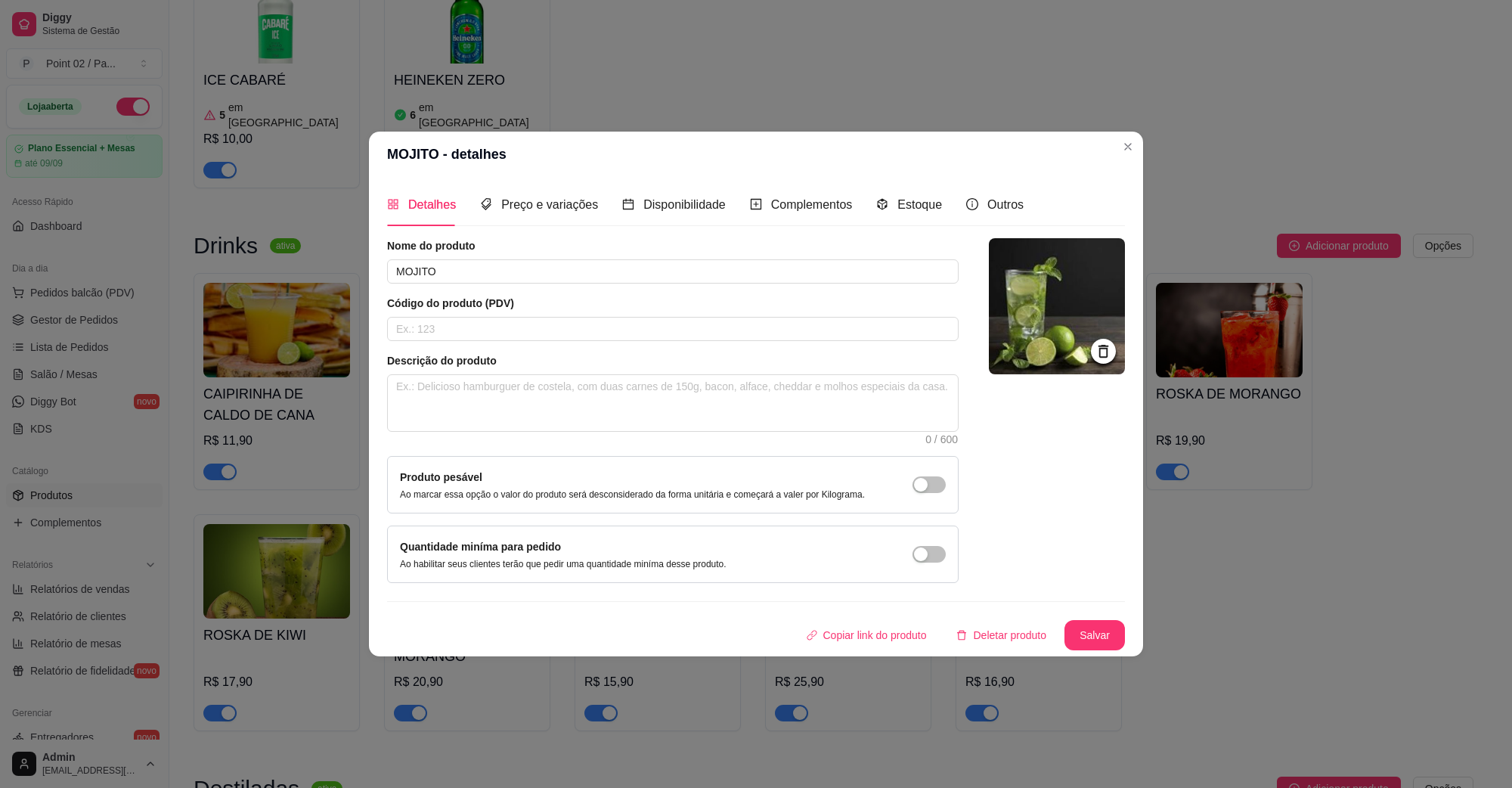
click at [581, 283] on div "Nome do produto MOJITO Código do produto (PDV) Descrição do produto 0 / 600 Pro…" at bounding box center [673, 410] width 572 height 345
click at [580, 283] on div "Nome do produto MOJITO Código do produto (PDV) Descrição do produto 0 / 600 Pro…" at bounding box center [673, 410] width 572 height 345
click at [579, 278] on input "MOJITO" at bounding box center [673, 271] width 572 height 24
type input "MOJITO CUBANO"
click at [1116, 626] on button "Salvar" at bounding box center [1095, 635] width 59 height 29
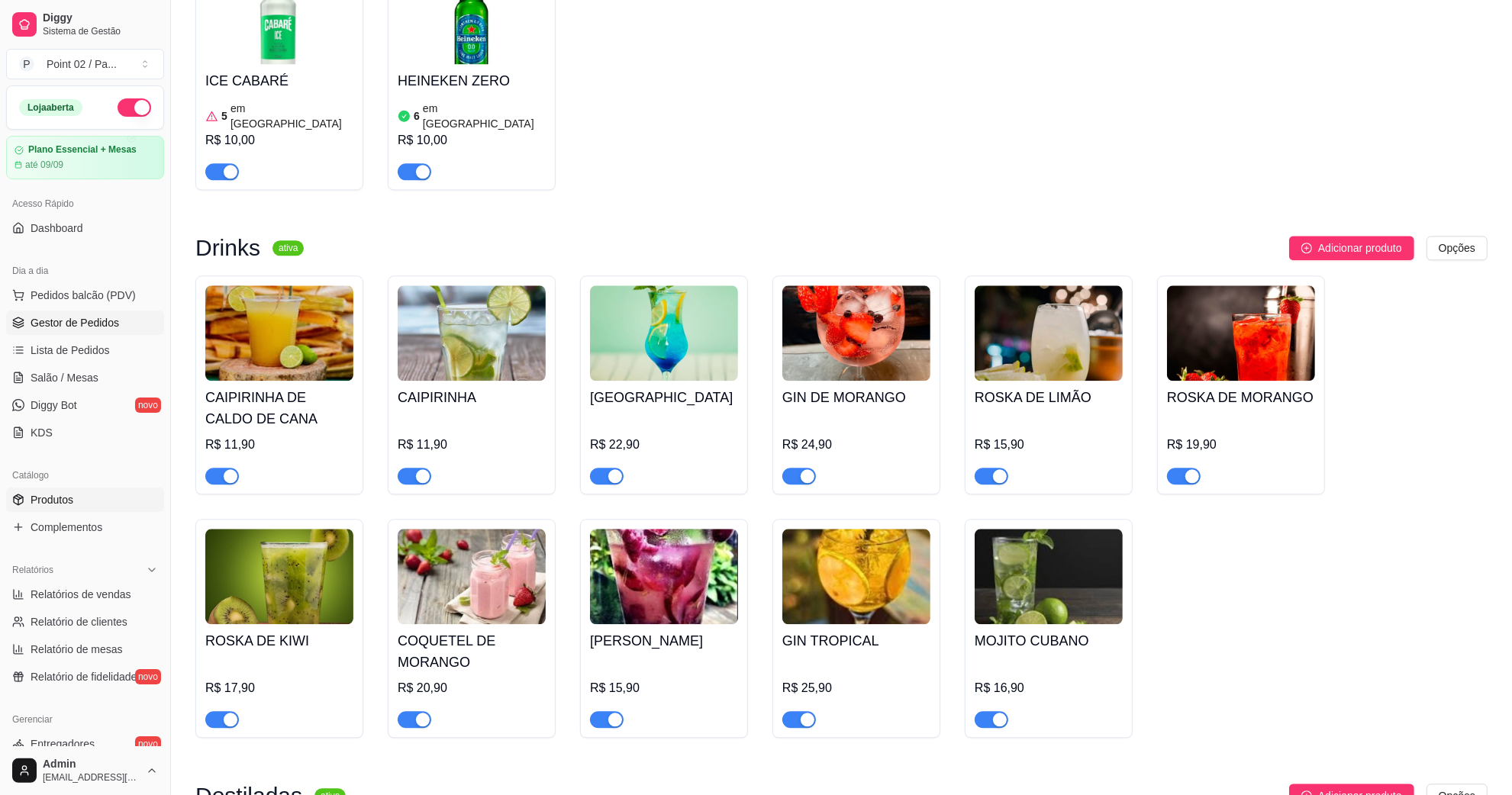
click at [113, 317] on span "Gestor de Pedidos" at bounding box center [74, 323] width 89 height 15
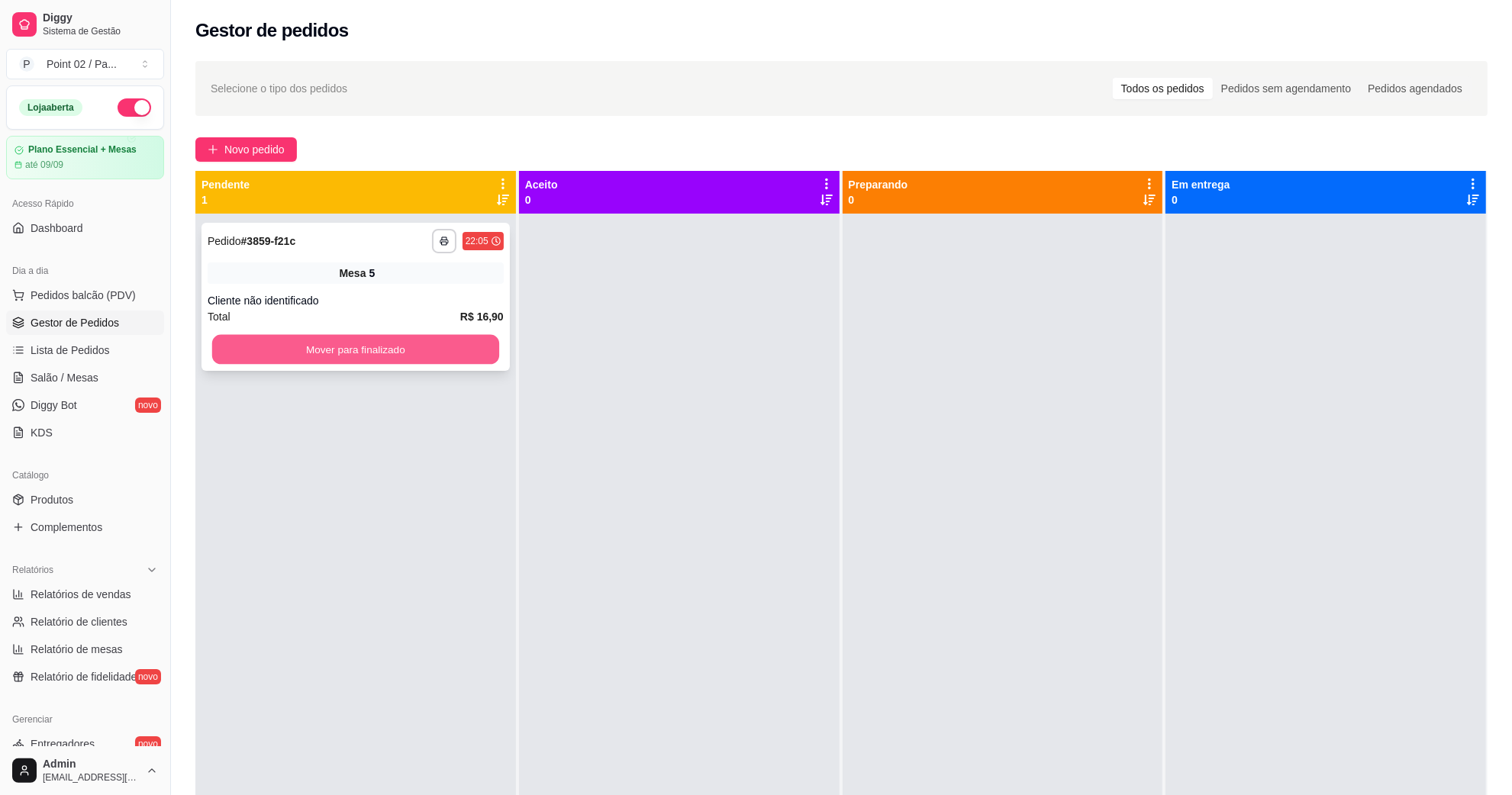
click at [268, 349] on button "Mover para finalizado" at bounding box center [355, 349] width 287 height 30
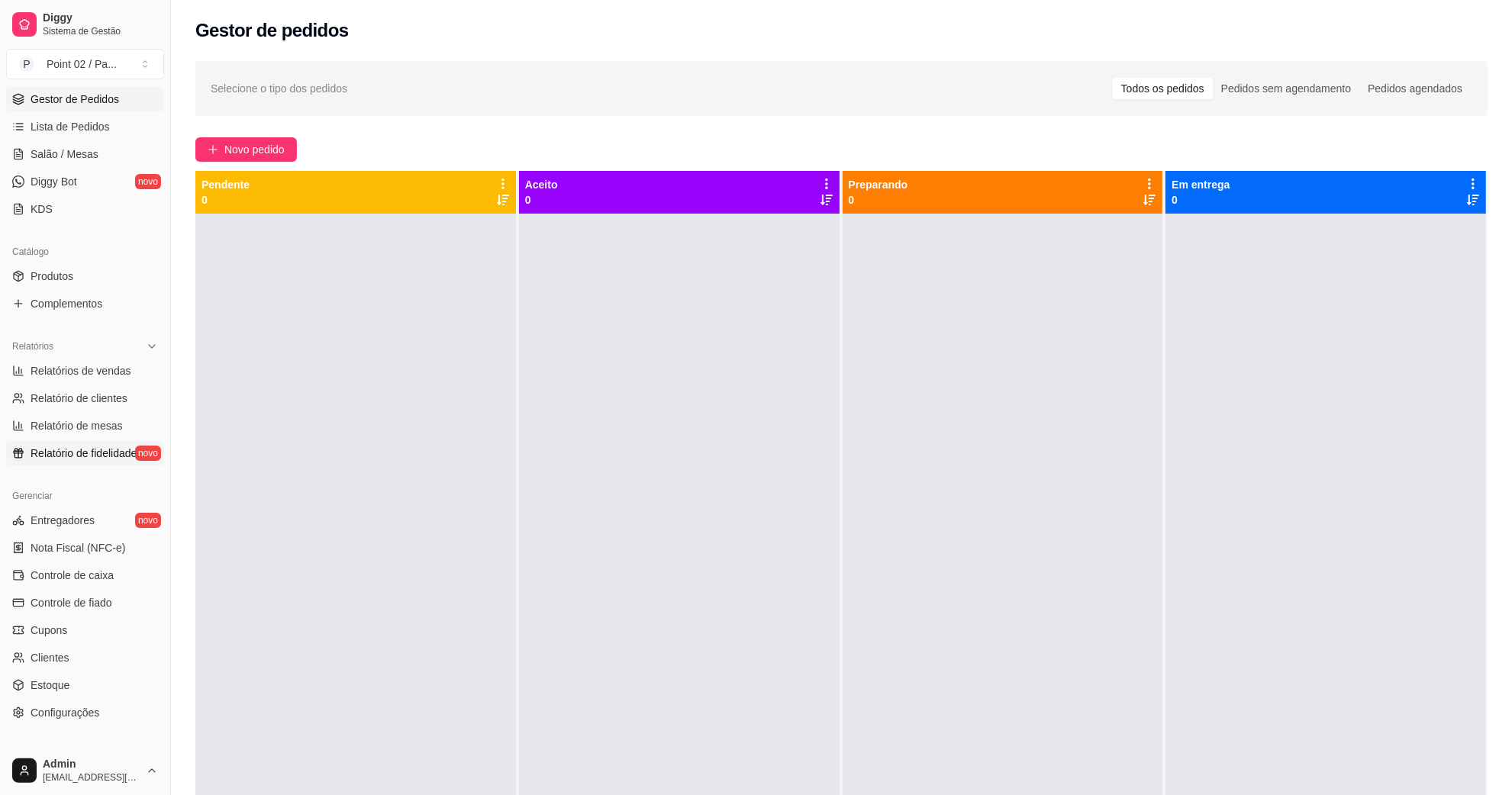
scroll to position [191, 0]
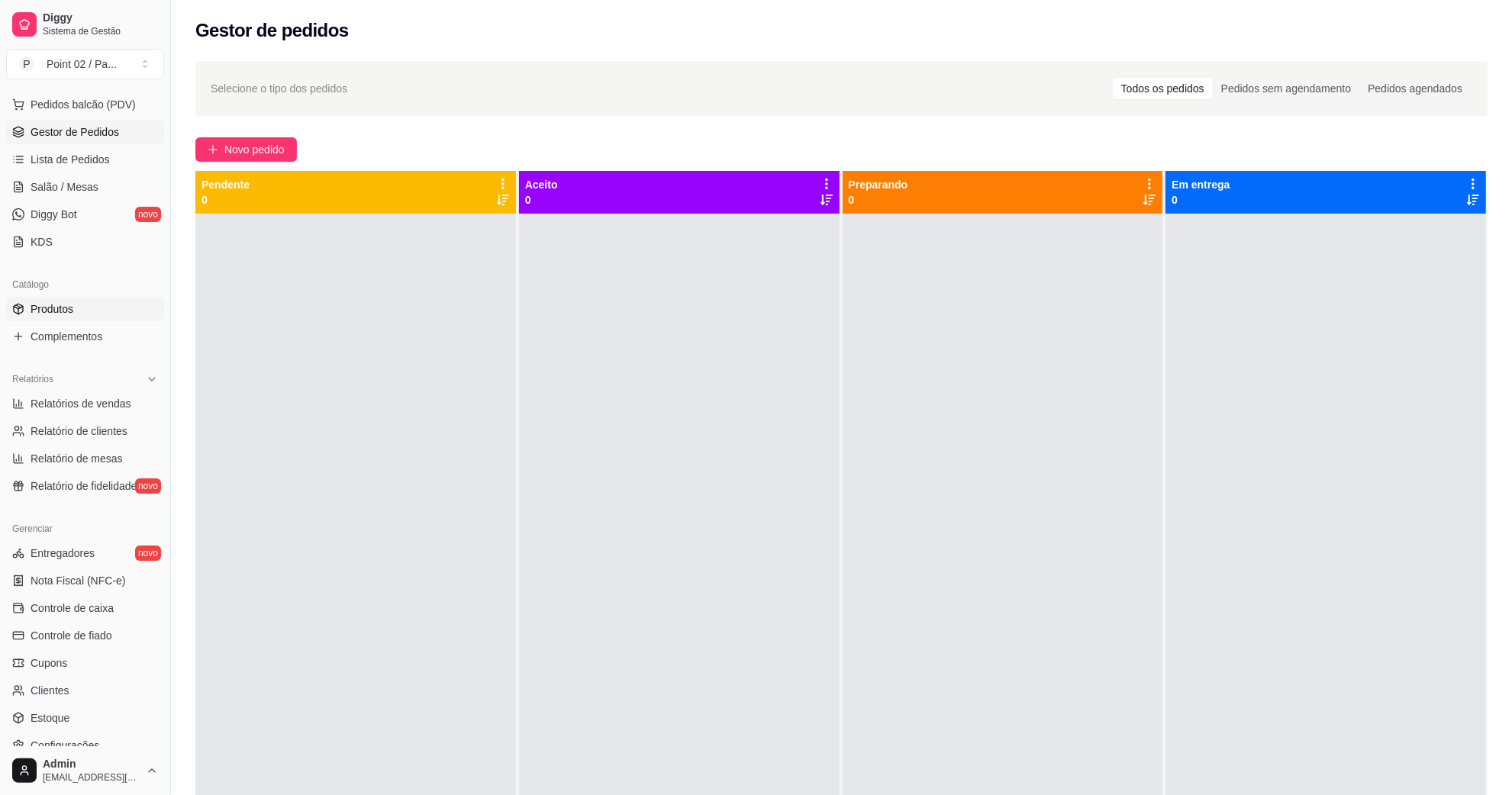
click at [97, 302] on link "Produtos" at bounding box center [85, 309] width 158 height 25
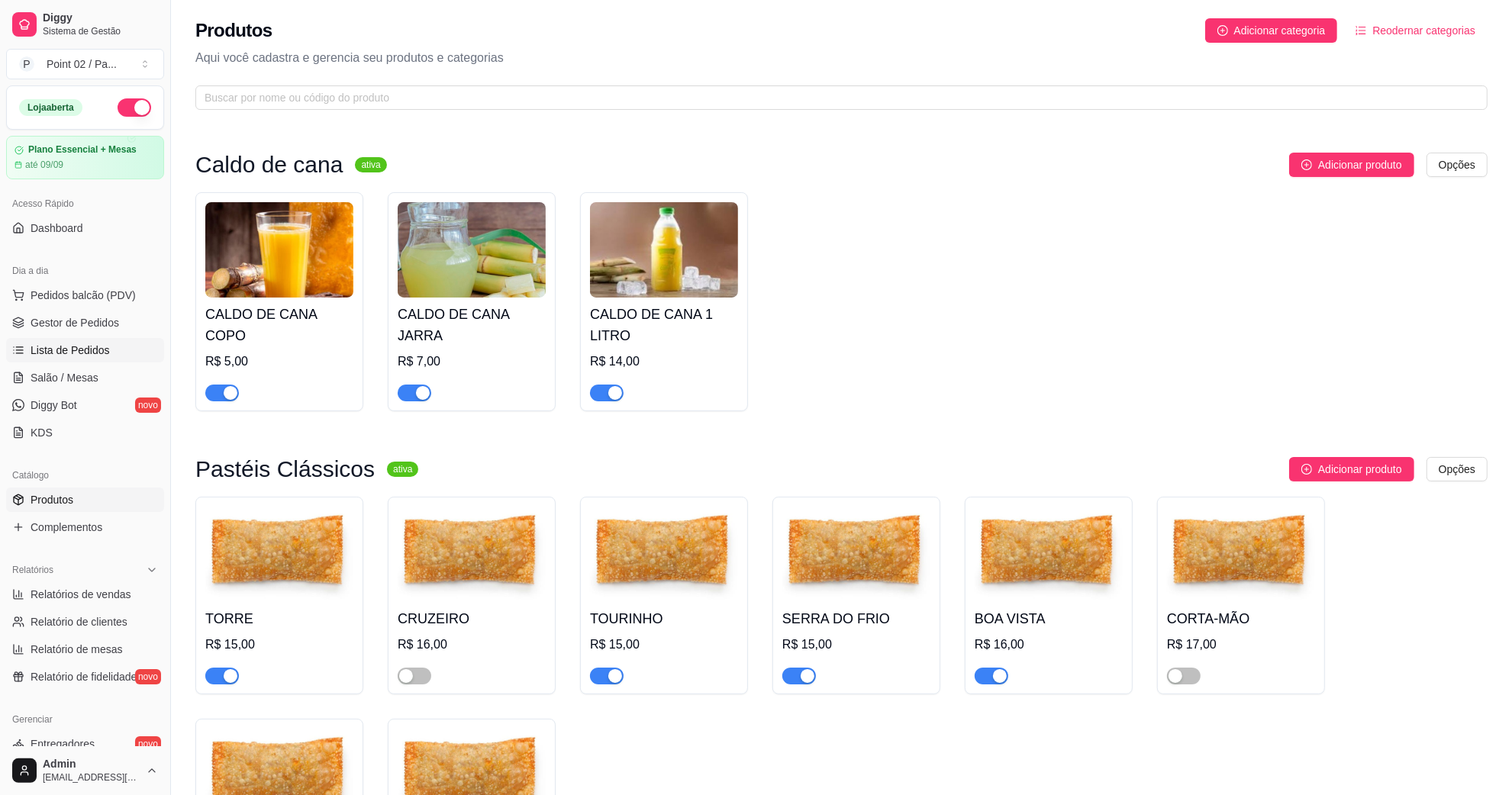
click at [92, 361] on link "Lista de Pedidos" at bounding box center [85, 350] width 158 height 25
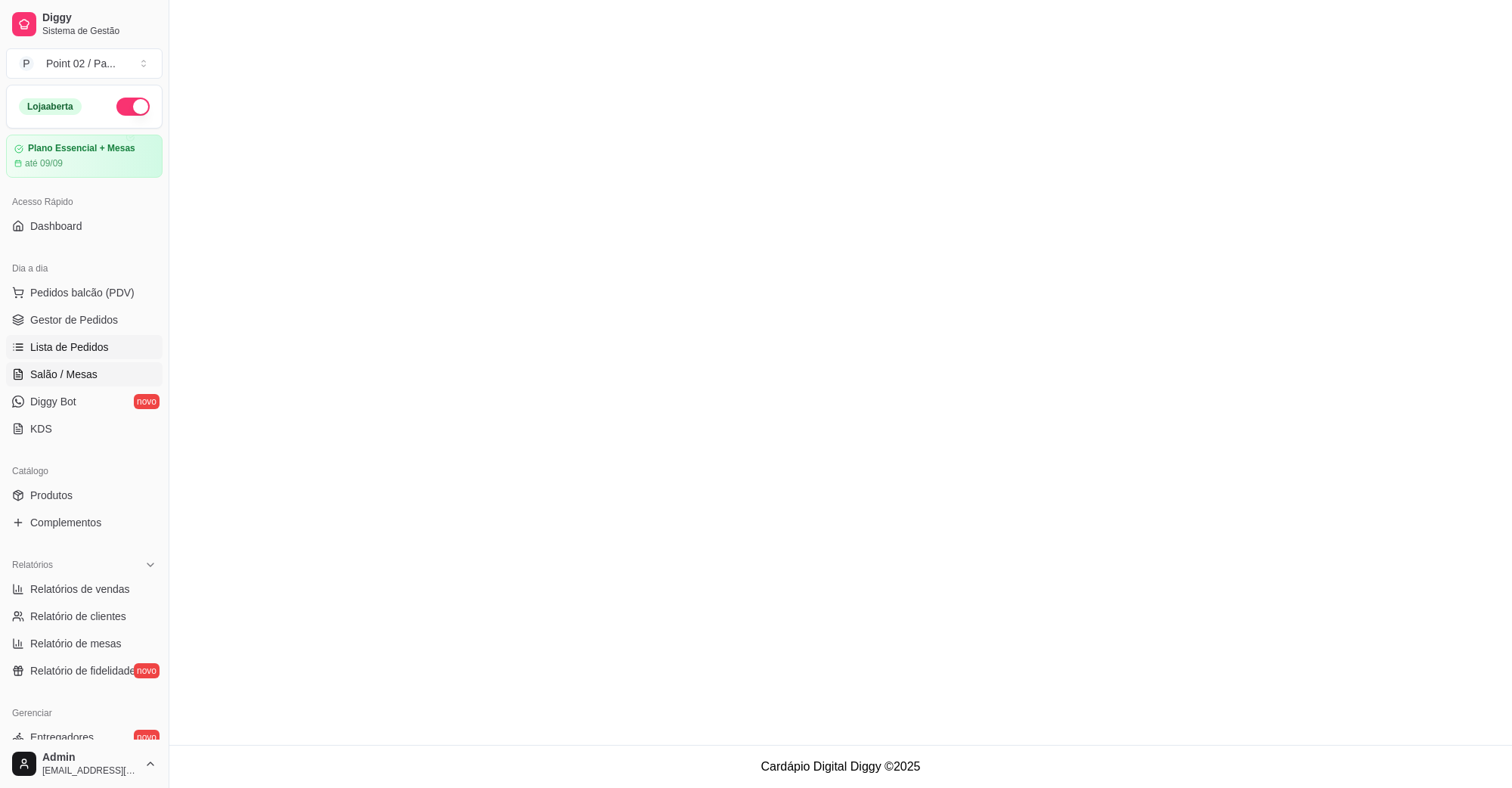
click at [84, 362] on link "Salão / Mesas" at bounding box center [84, 374] width 157 height 24
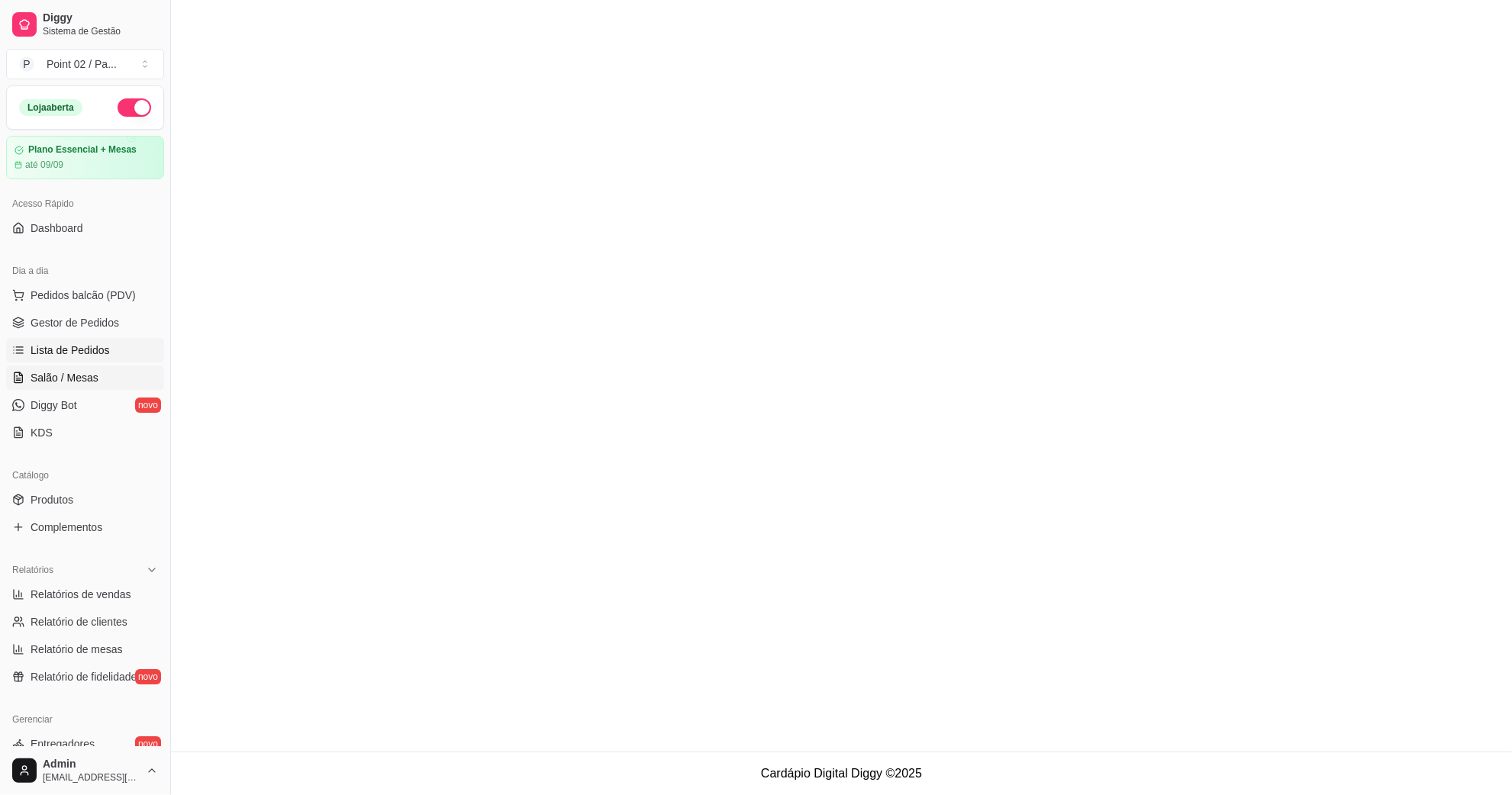
click at [82, 375] on span "Salão / Mesas" at bounding box center [64, 378] width 68 height 15
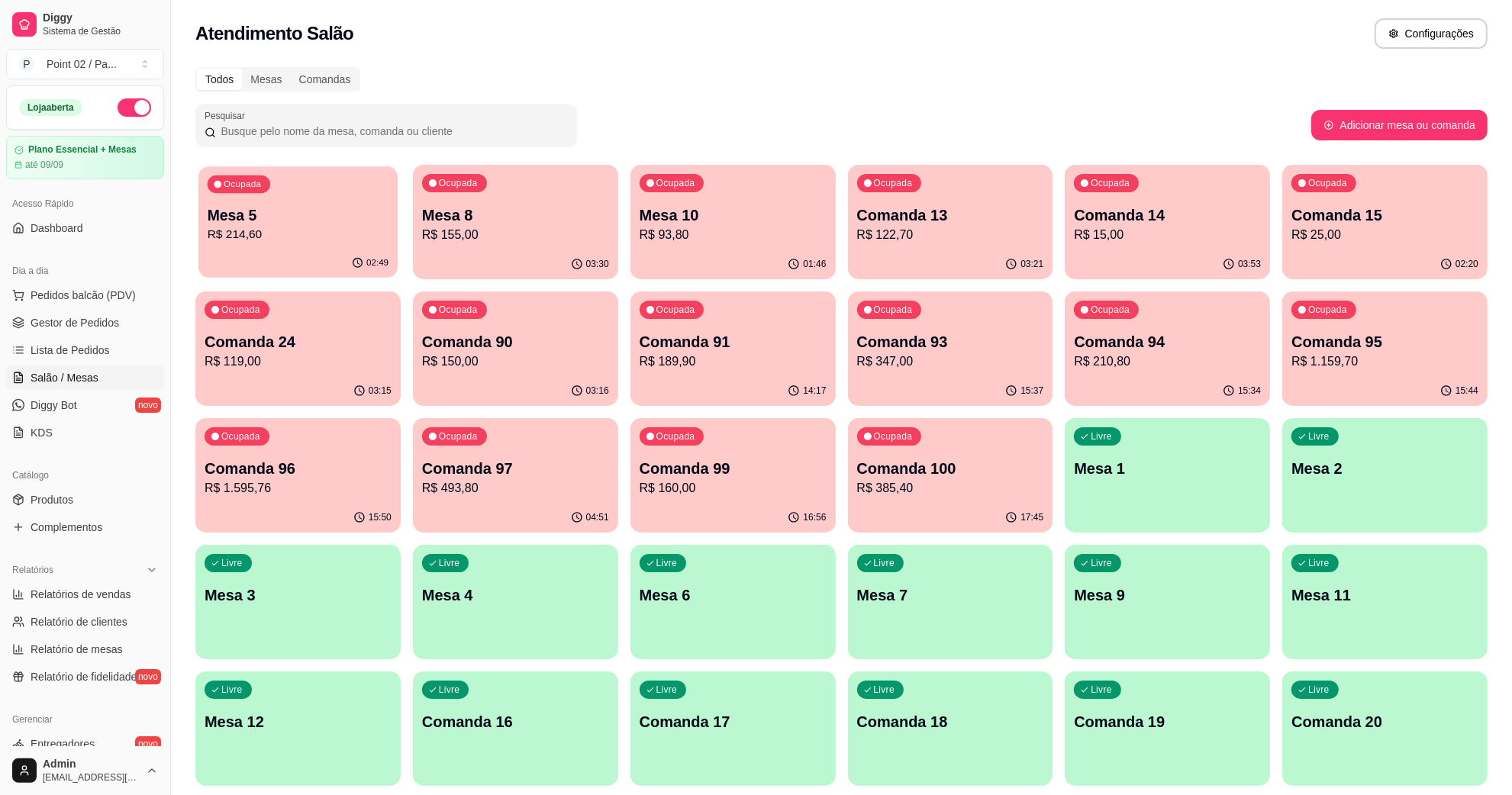
click at [316, 252] on div "02:49" at bounding box center [298, 263] width 199 height 29
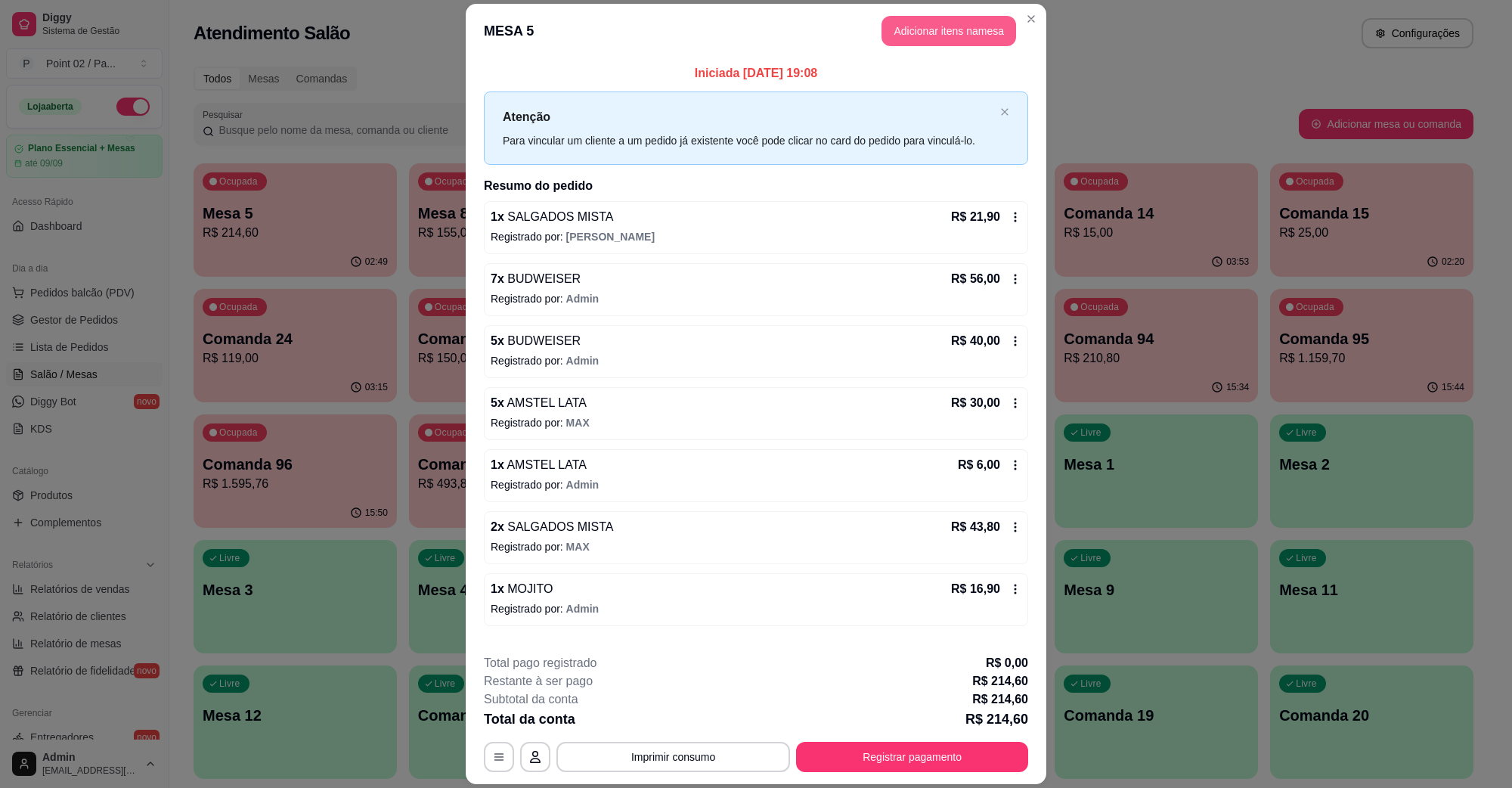
click at [883, 19] on button "Adicionar itens na mesa" at bounding box center [949, 31] width 135 height 30
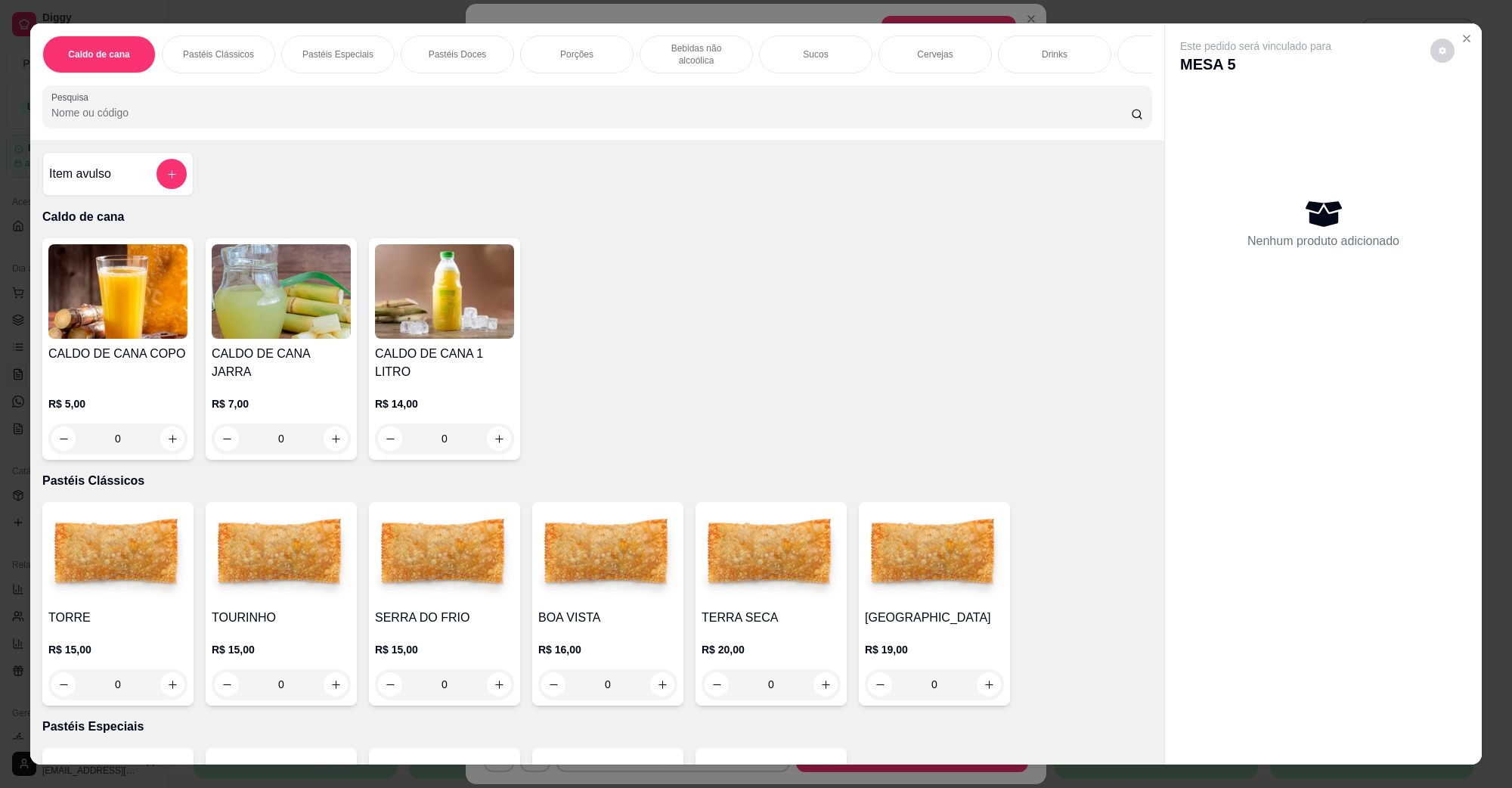
click at [988, 46] on div "Caldo de cana Pastéis Clássicos Pastéis Especiais Pastéis Doces Porções Bebidas…" at bounding box center [598, 54] width 1110 height 38
click at [1002, 49] on div "Drinks" at bounding box center [1054, 54] width 113 height 38
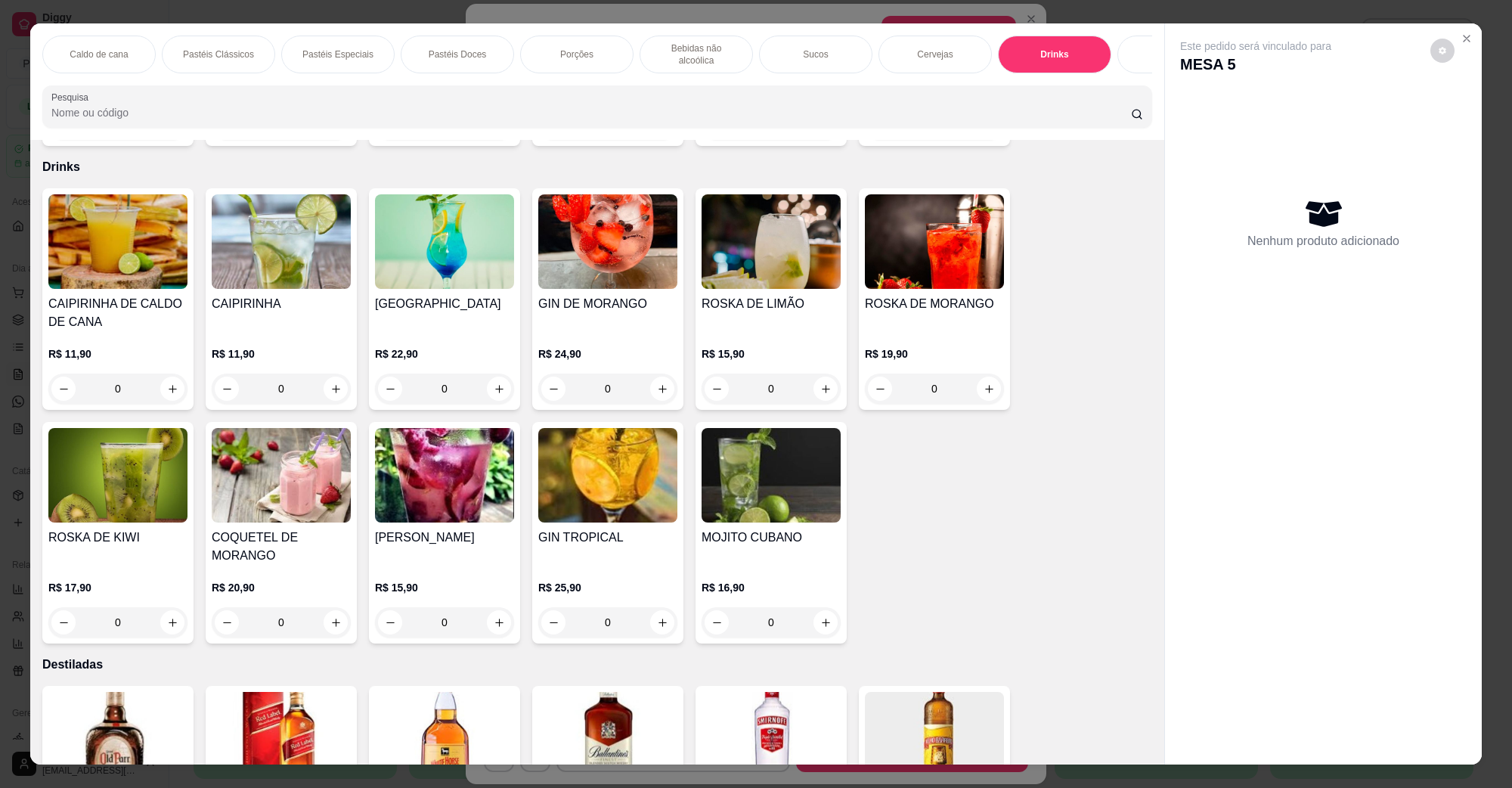
scroll to position [24, 0]
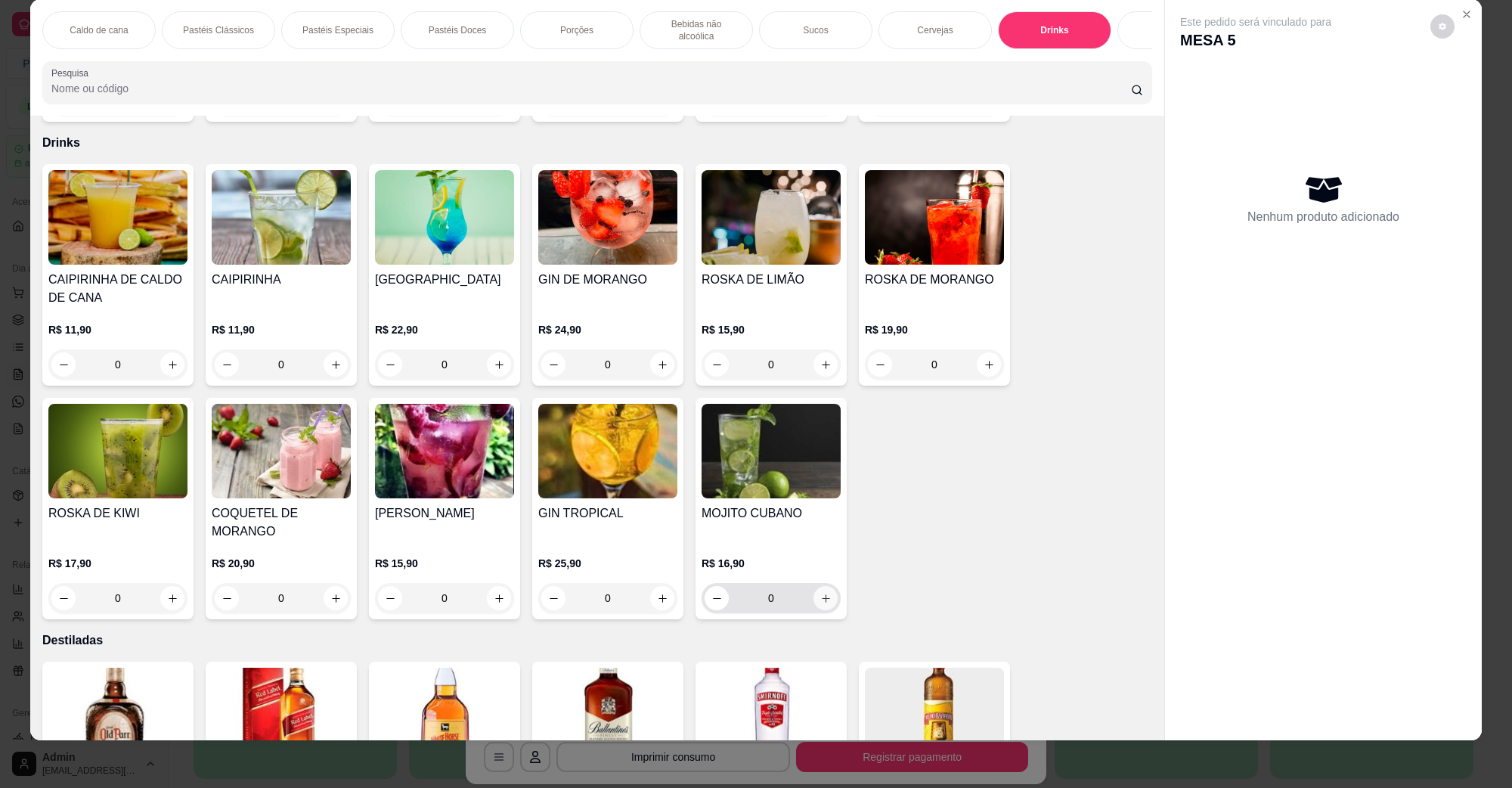
click at [814, 586] on button "increase-product-quantity" at bounding box center [826, 598] width 24 height 24
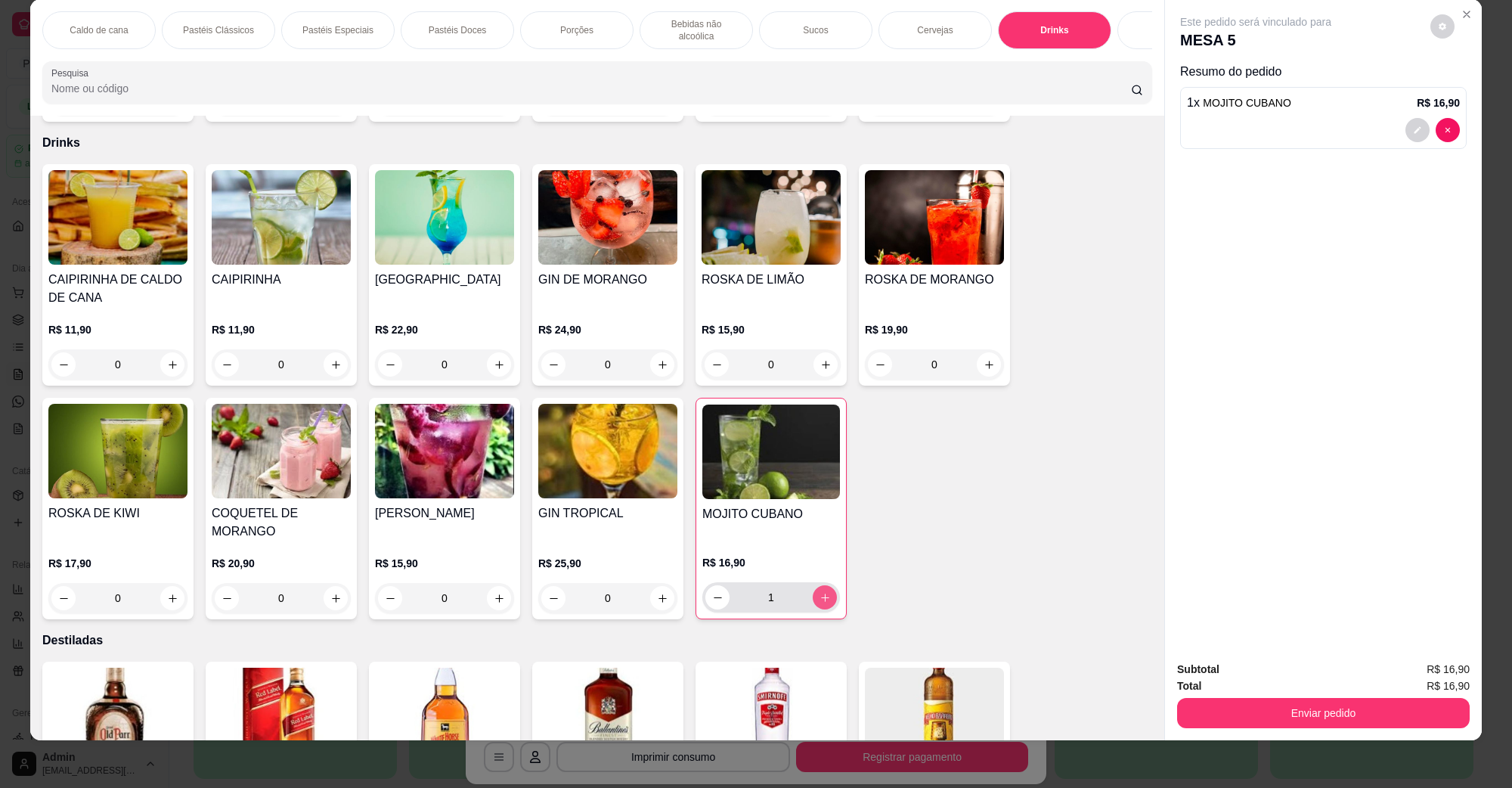
click at [820, 592] on icon "increase-product-quantity" at bounding box center [826, 598] width 12 height 12
type input "2"
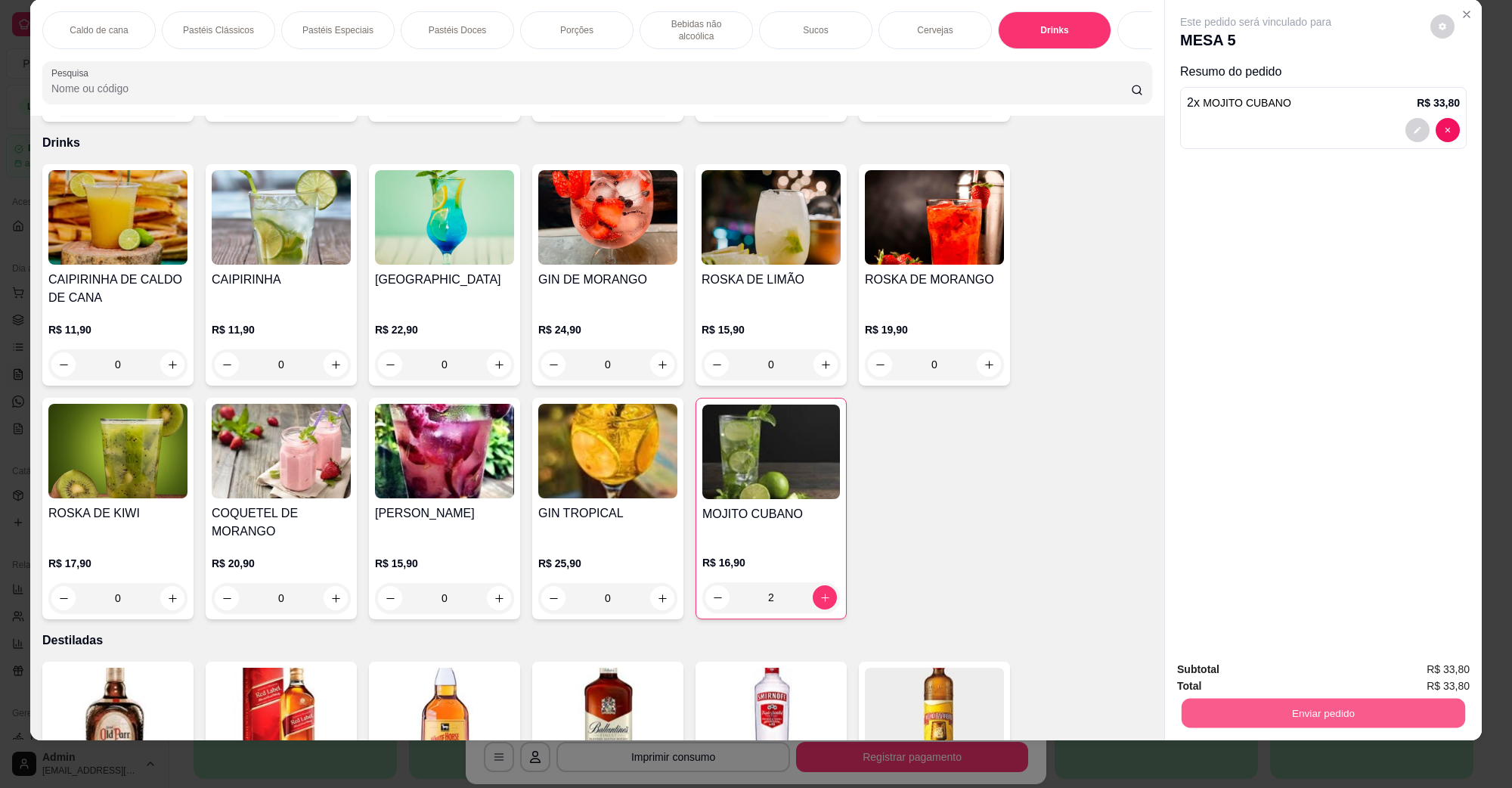
click at [1186, 708] on button "Enviar pedido" at bounding box center [1323, 713] width 283 height 29
click at [1340, 676] on button "Não registrar e enviar pedido" at bounding box center [1272, 675] width 153 height 28
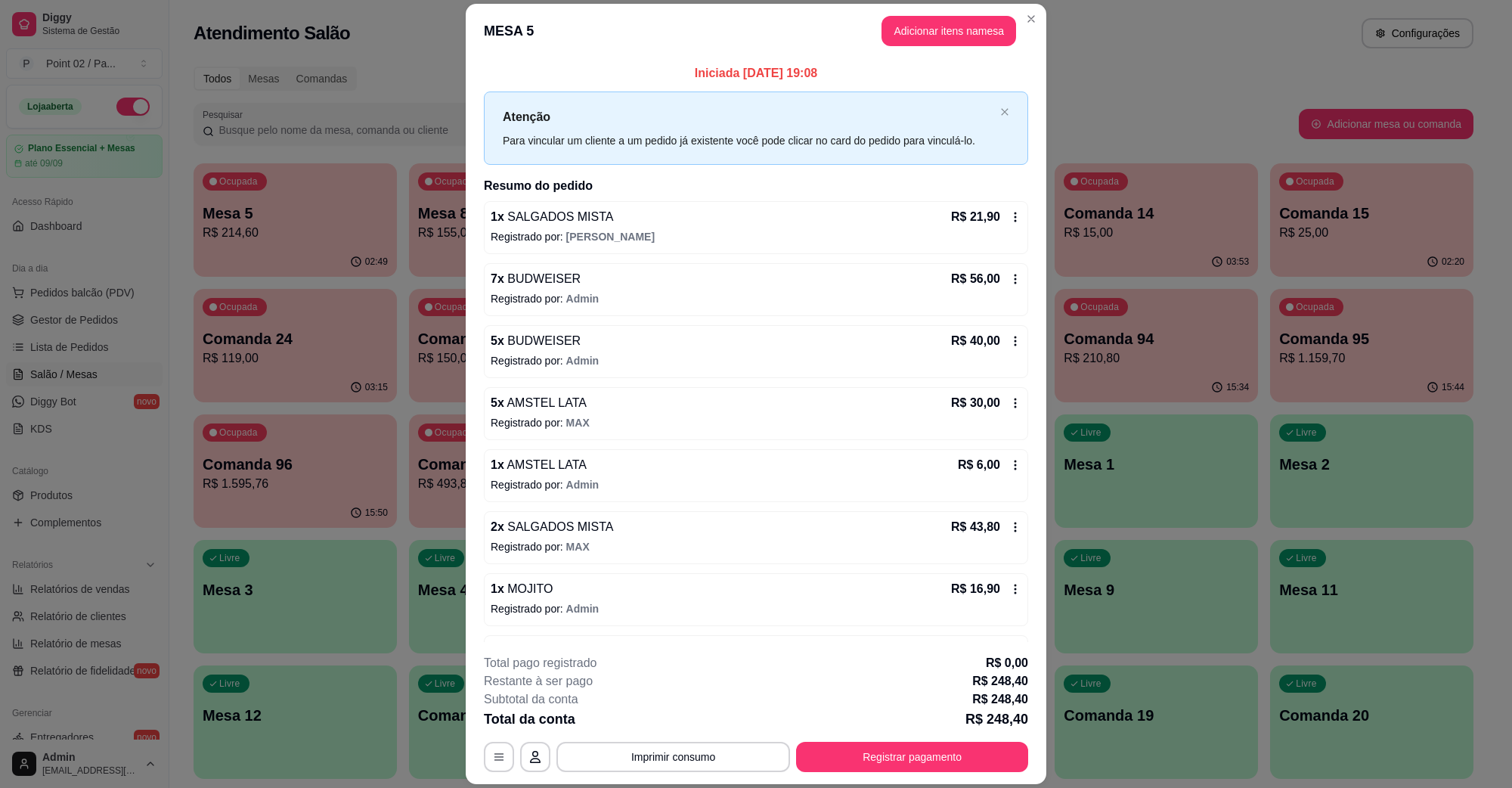
scroll to position [141, 0]
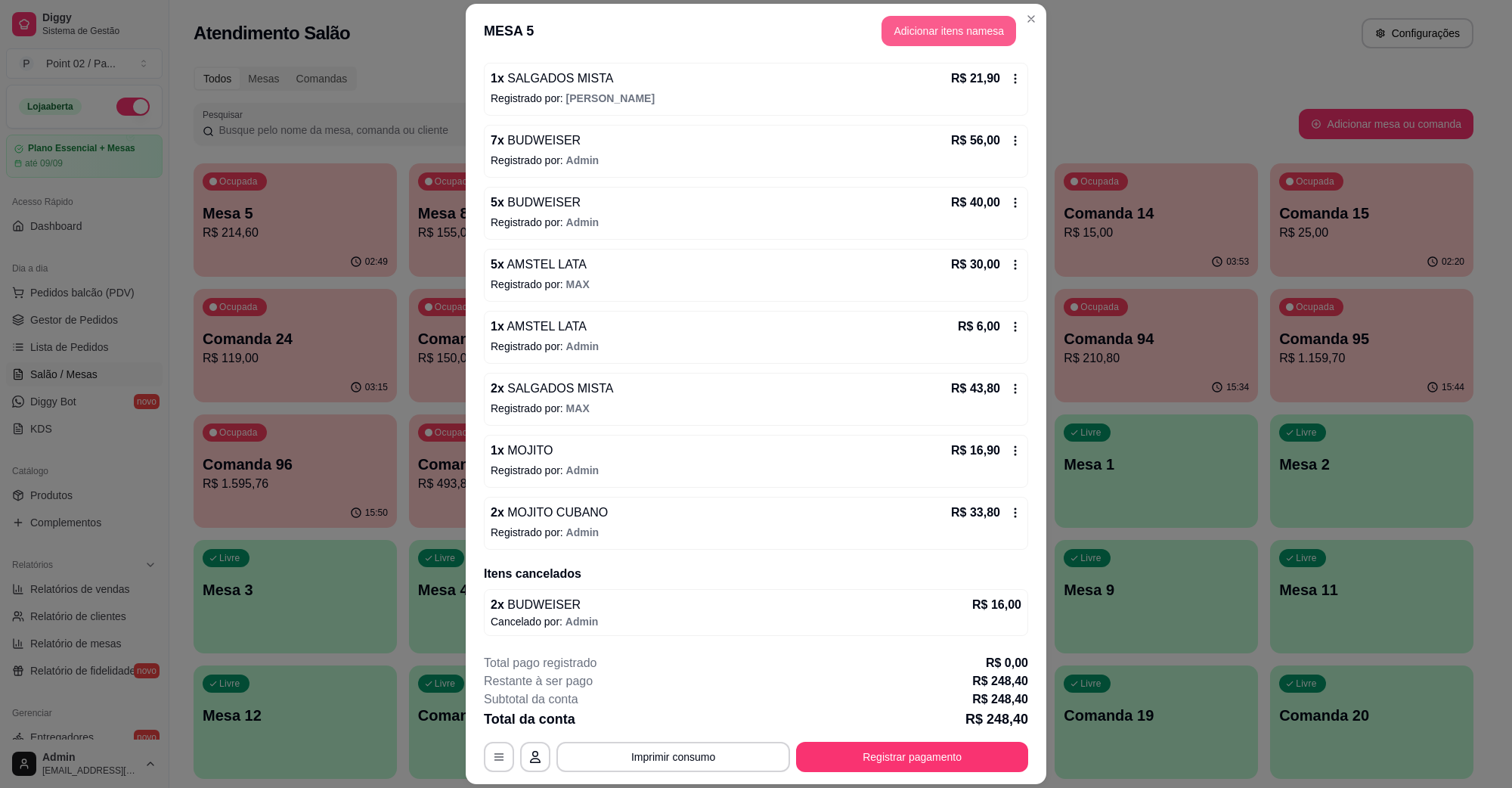
click at [916, 38] on button "Adicionar itens na mesa" at bounding box center [949, 31] width 135 height 30
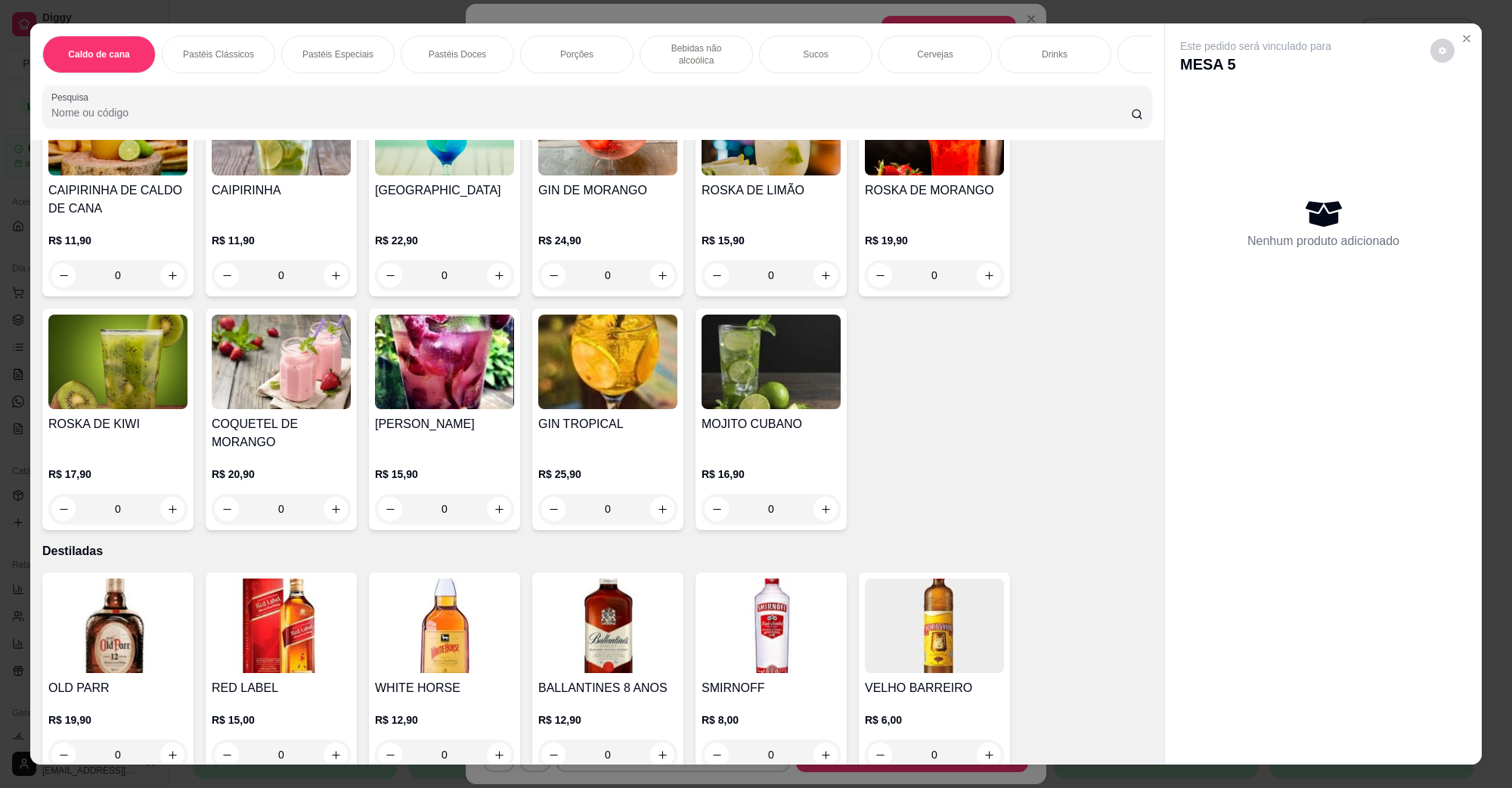
scroll to position [1985, 0]
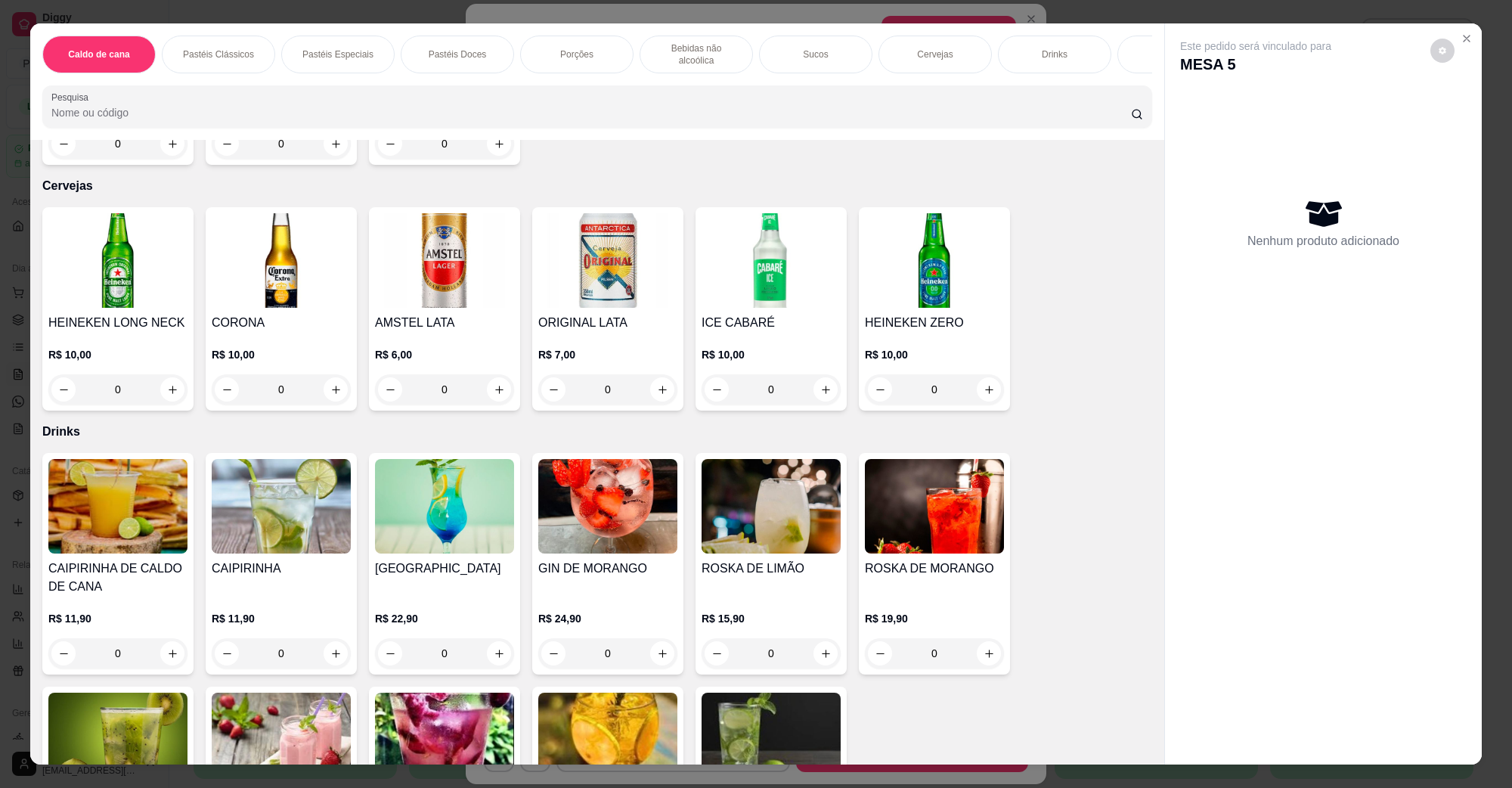
click at [495, 384] on icon "increase-product-quantity" at bounding box center [500, 390] width 12 height 12
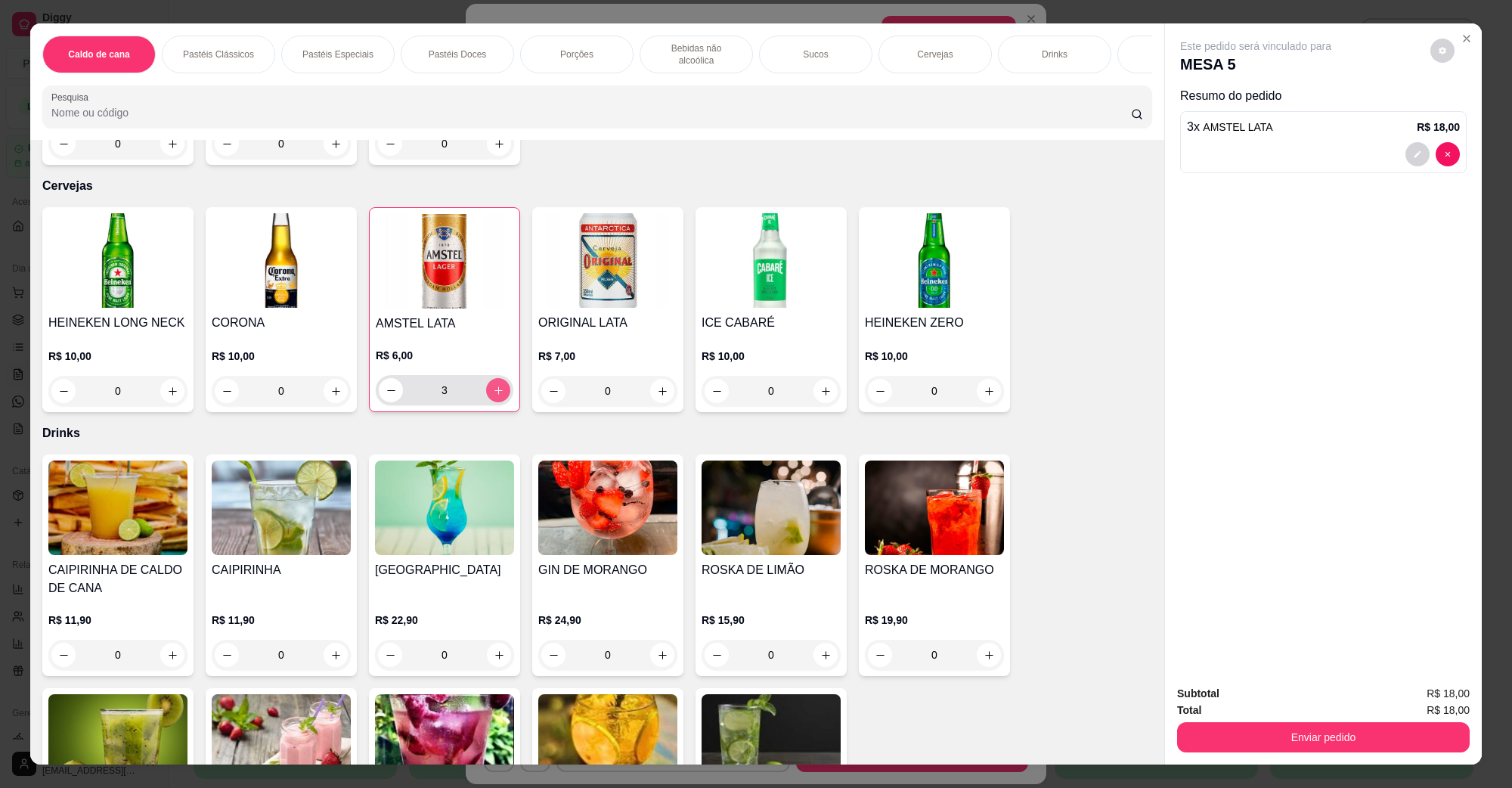
click at [495, 385] on icon "increase-product-quantity" at bounding box center [499, 391] width 12 height 12
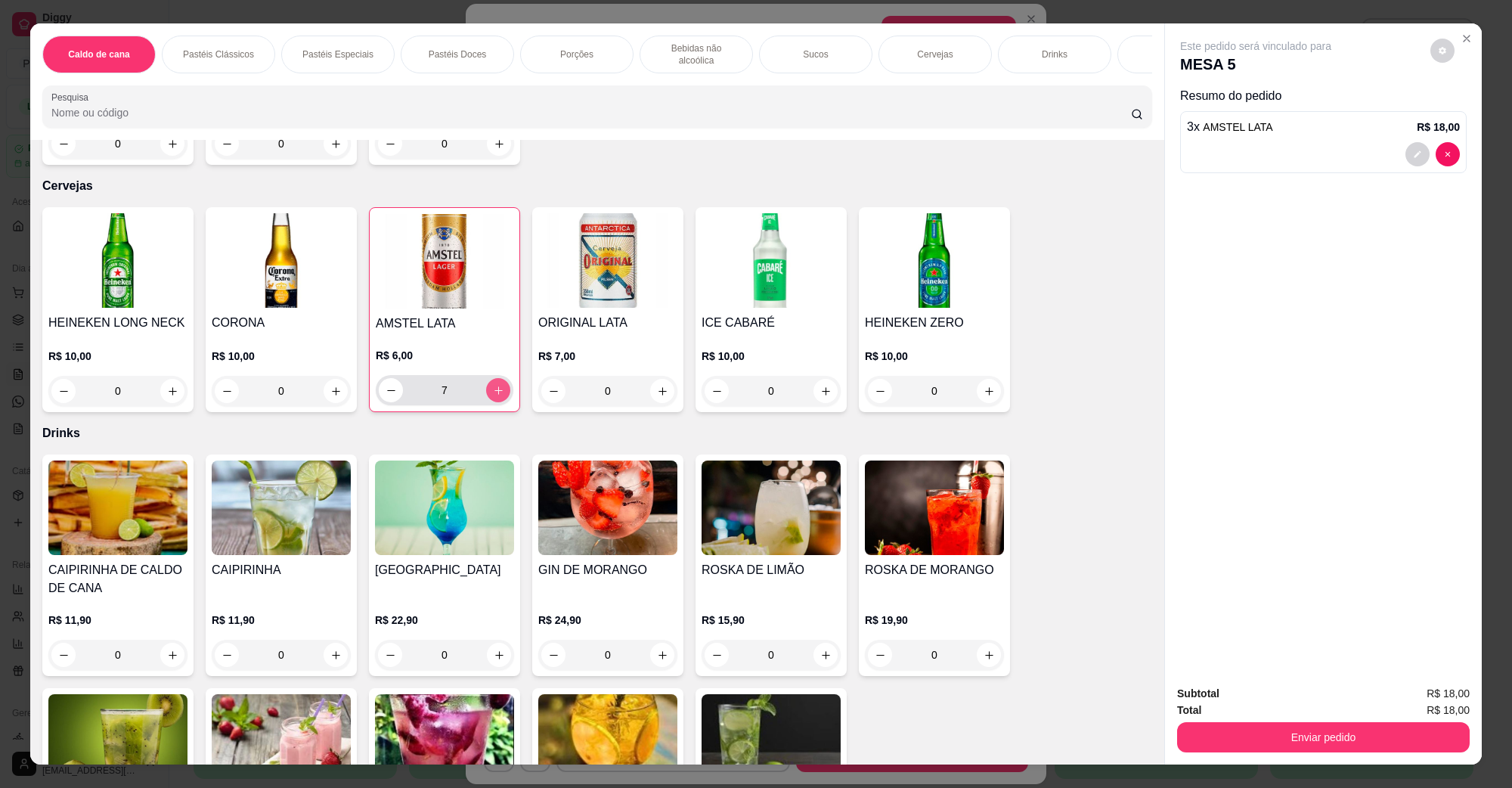
click at [495, 385] on icon "increase-product-quantity" at bounding box center [499, 391] width 12 height 12
click at [386, 385] on icon "decrease-product-quantity" at bounding box center [391, 391] width 12 height 12
type input "8"
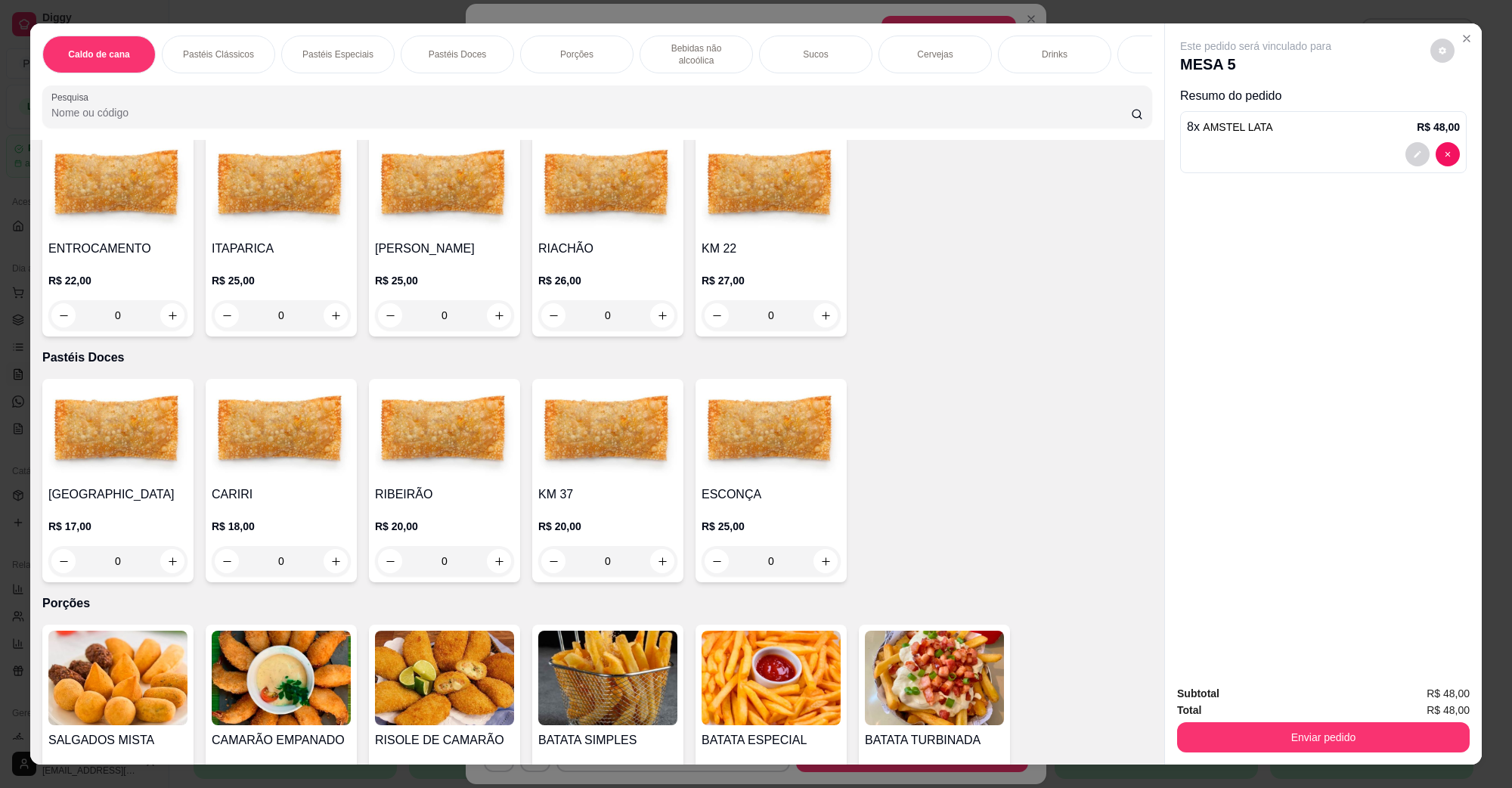
scroll to position [378, 0]
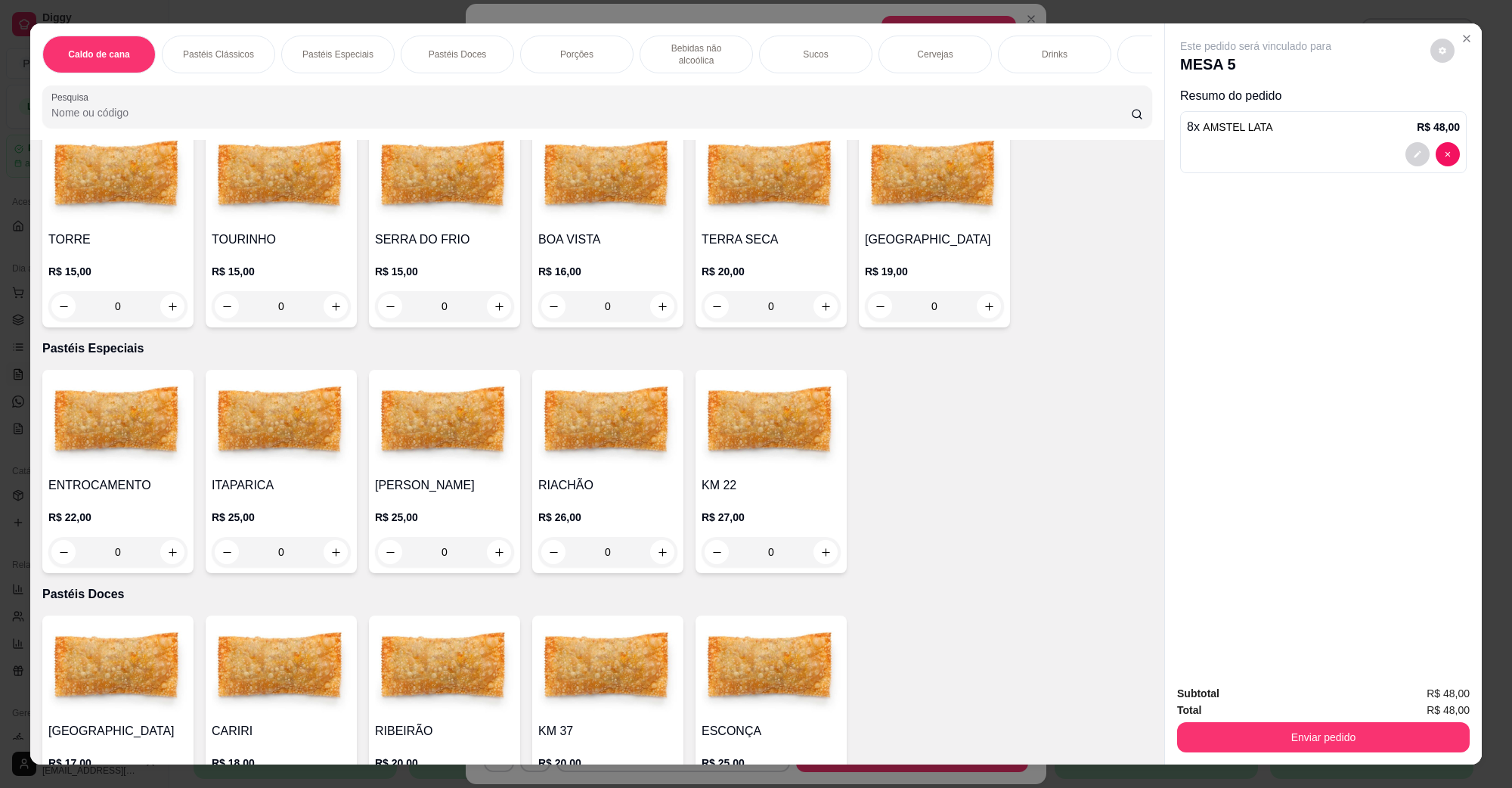
click at [137, 452] on img at bounding box center [118, 423] width 139 height 95
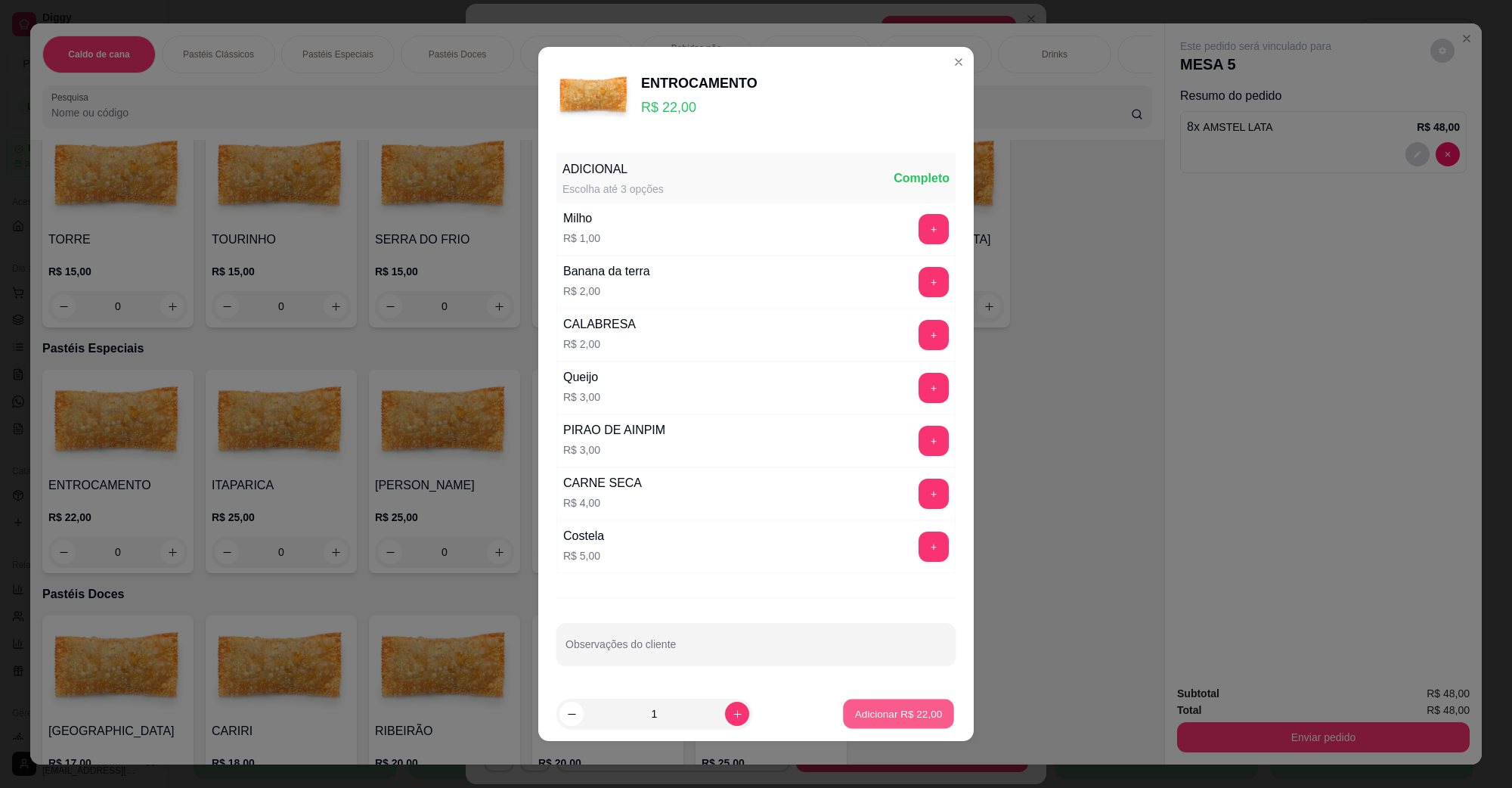
click at [869, 721] on p "Adicionar R$ 22,00" at bounding box center [898, 713] width 88 height 14
type input "1"
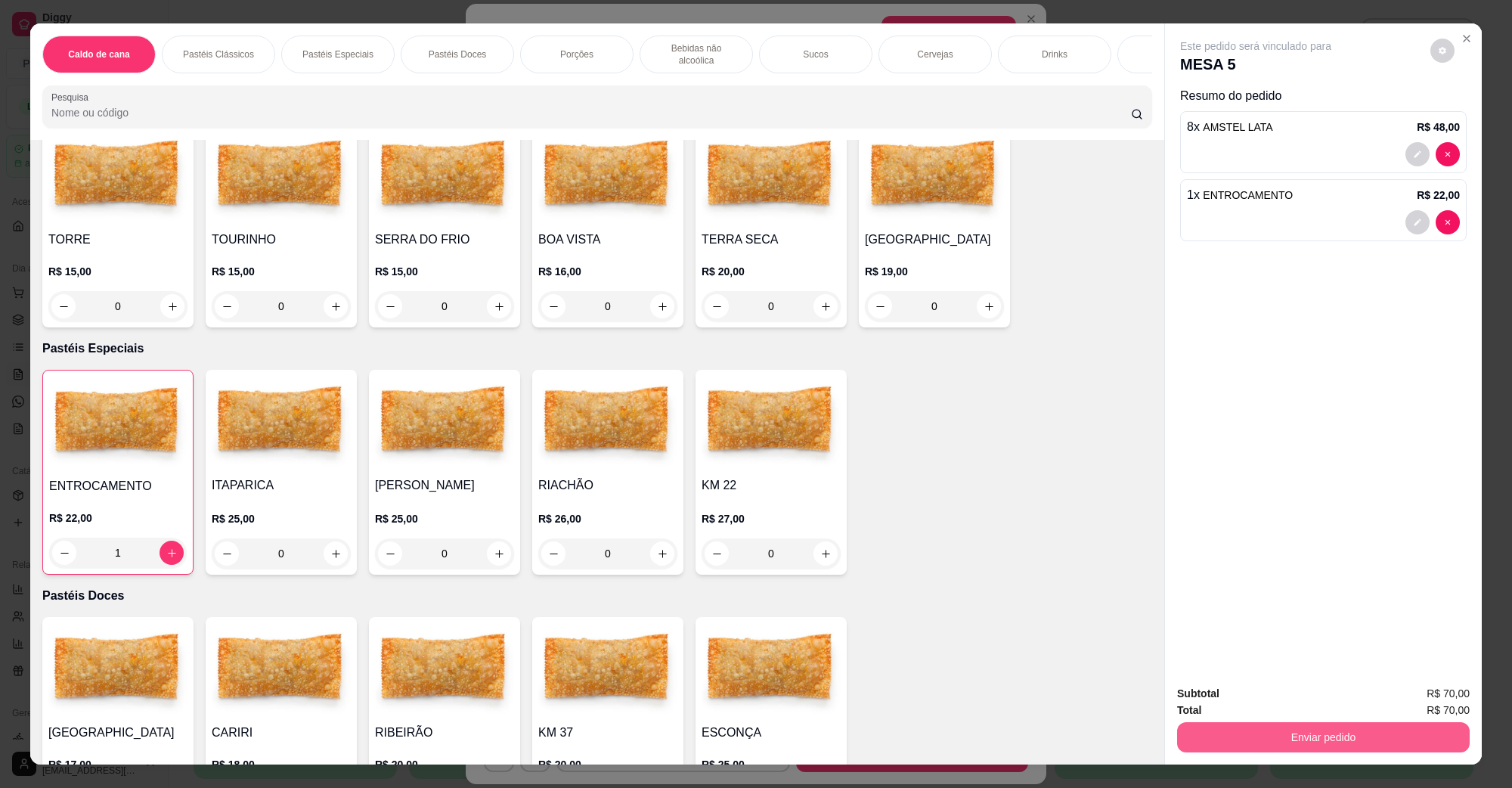
click at [1218, 726] on button "Enviar pedido" at bounding box center [1323, 738] width 293 height 30
click at [1271, 698] on button "Não registrar e enviar pedido" at bounding box center [1273, 700] width 158 height 29
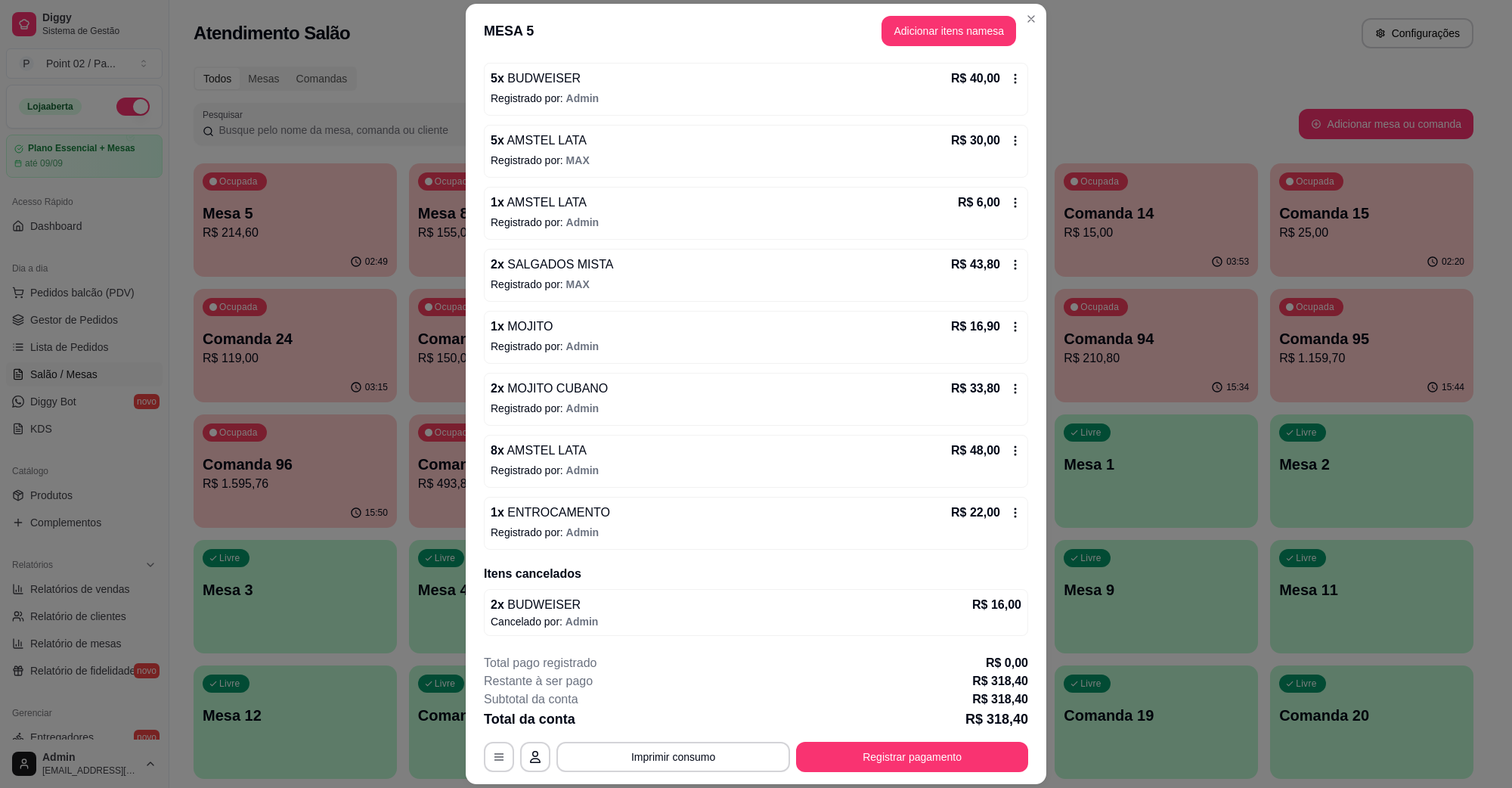
scroll to position [266, 0]
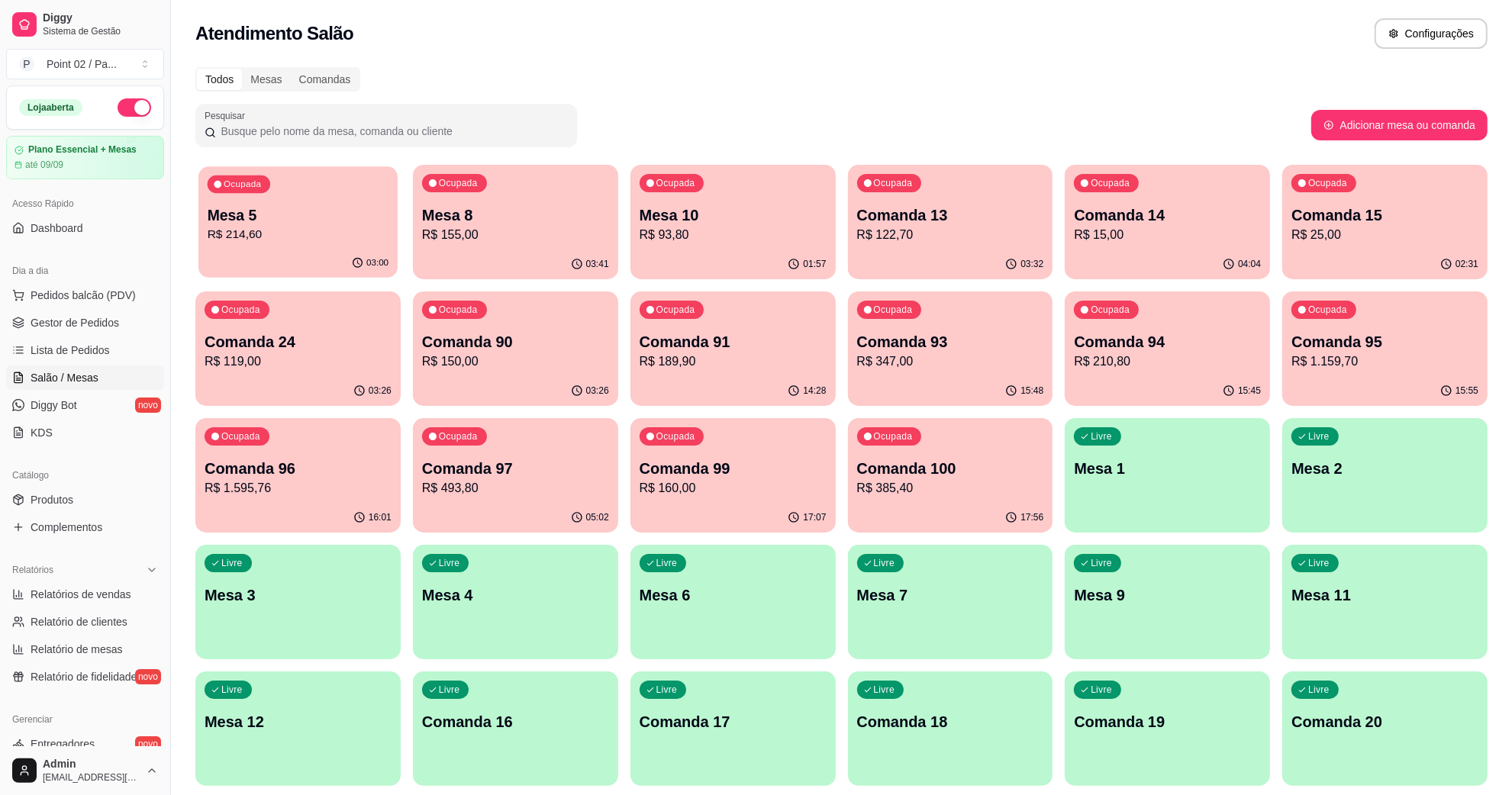
click at [391, 229] on div "Ocupada Mesa 5 R$ 214,60" at bounding box center [298, 207] width 199 height 82
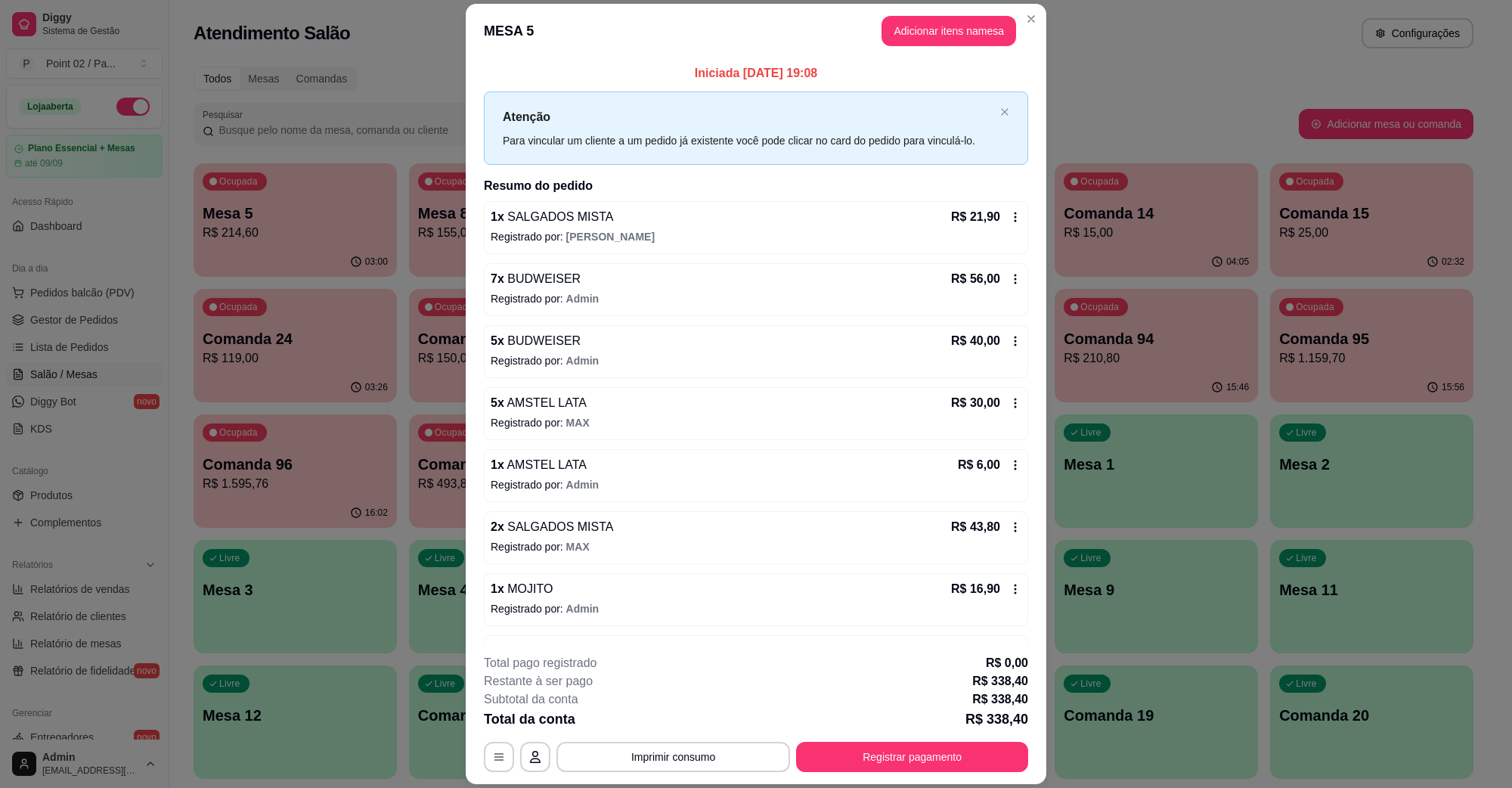
scroll to position [365, 0]
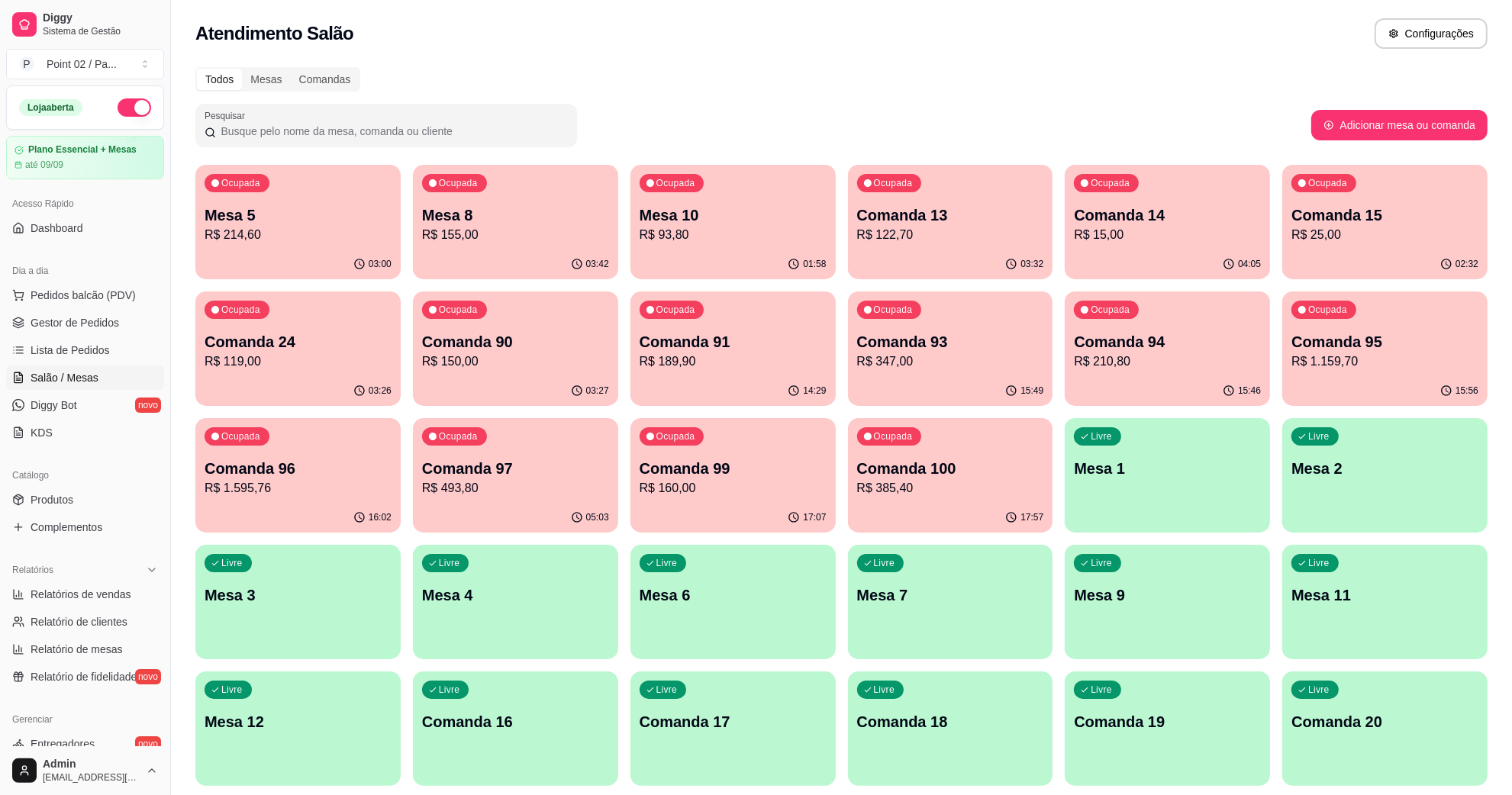
click at [294, 240] on p "R$ 214,60" at bounding box center [298, 235] width 187 height 19
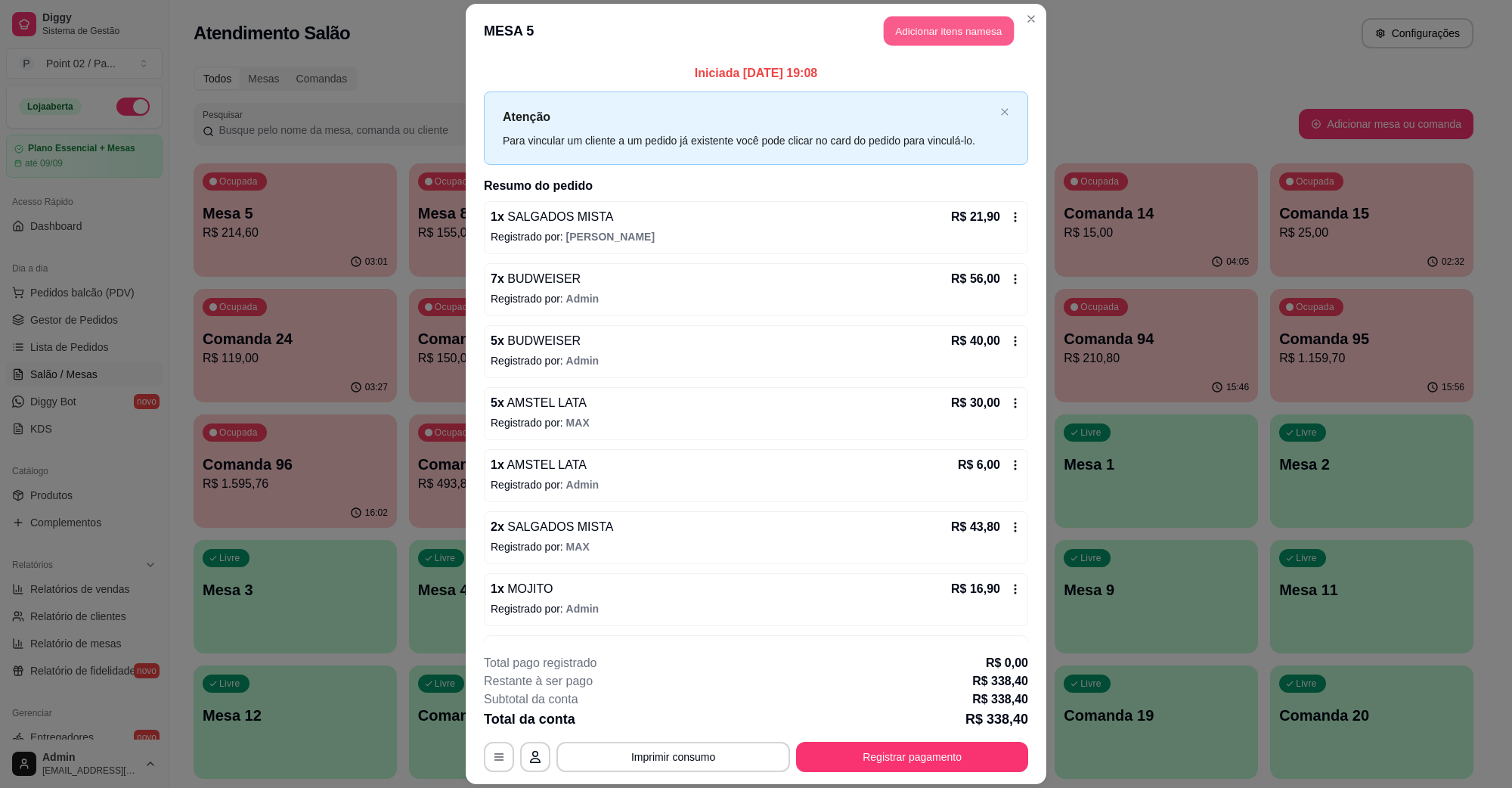
click at [884, 24] on button "Adicionar itens na mesa" at bounding box center [949, 31] width 130 height 29
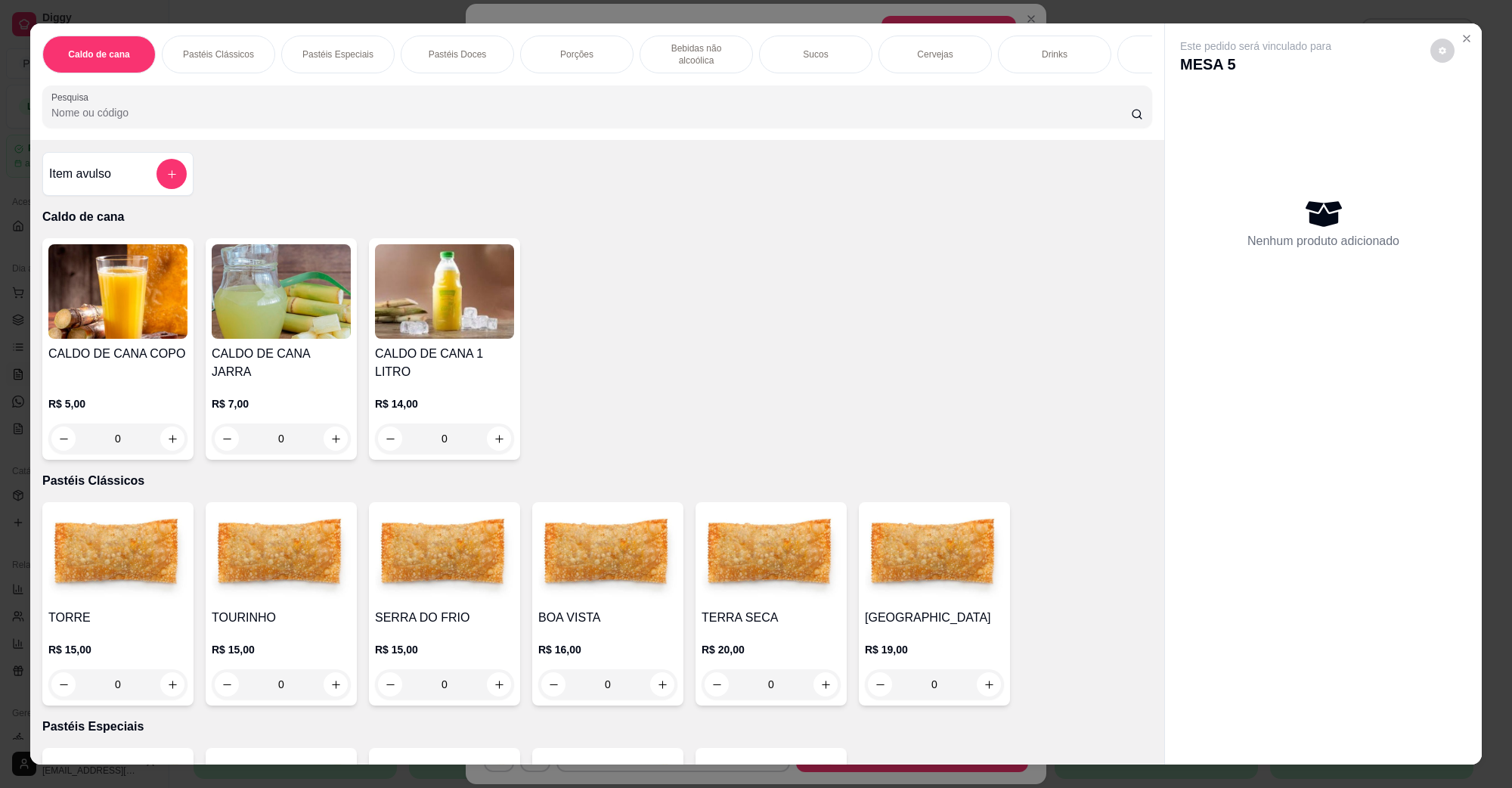
scroll to position [473, 0]
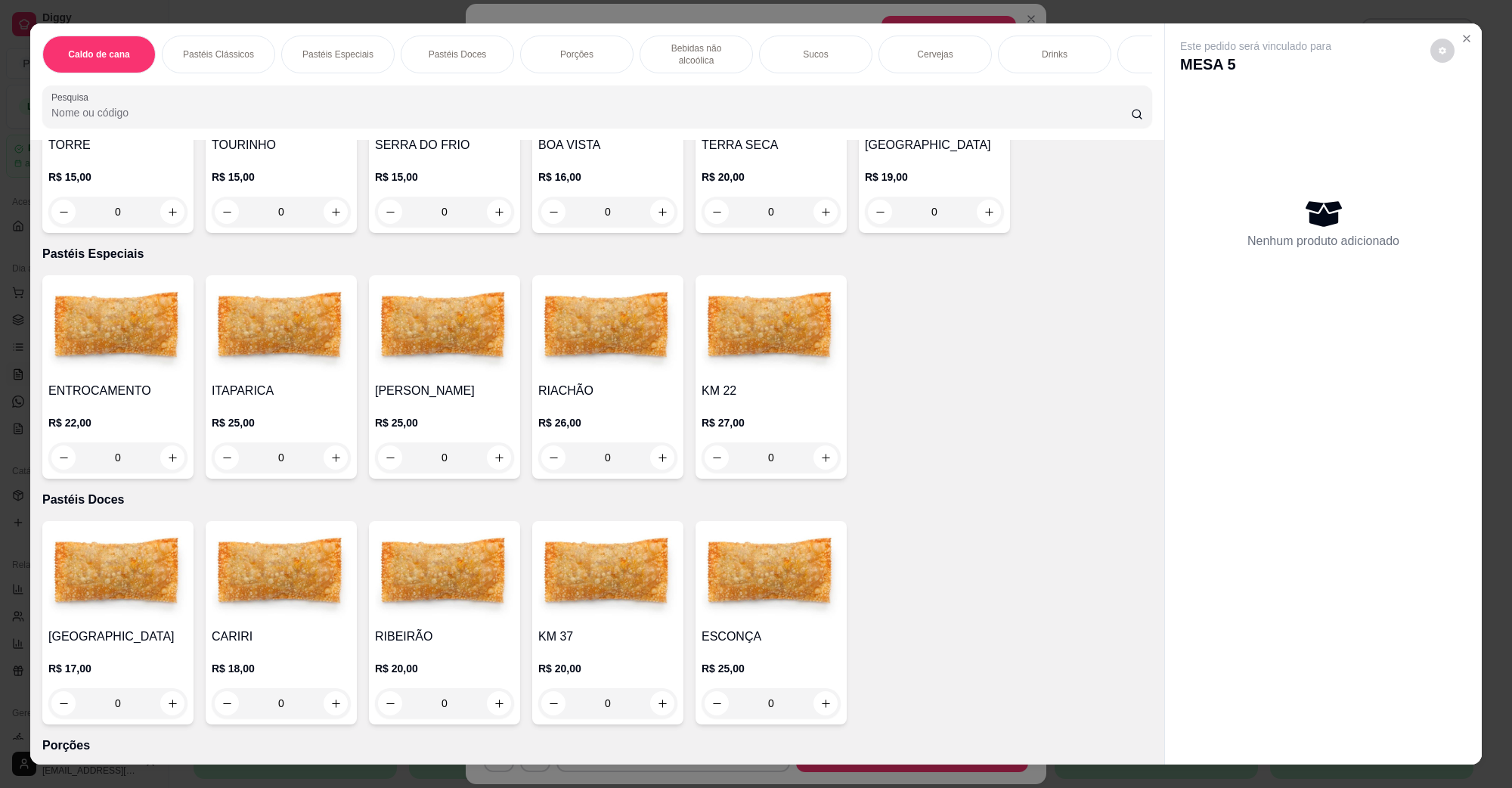
click at [119, 322] on img at bounding box center [118, 329] width 139 height 95
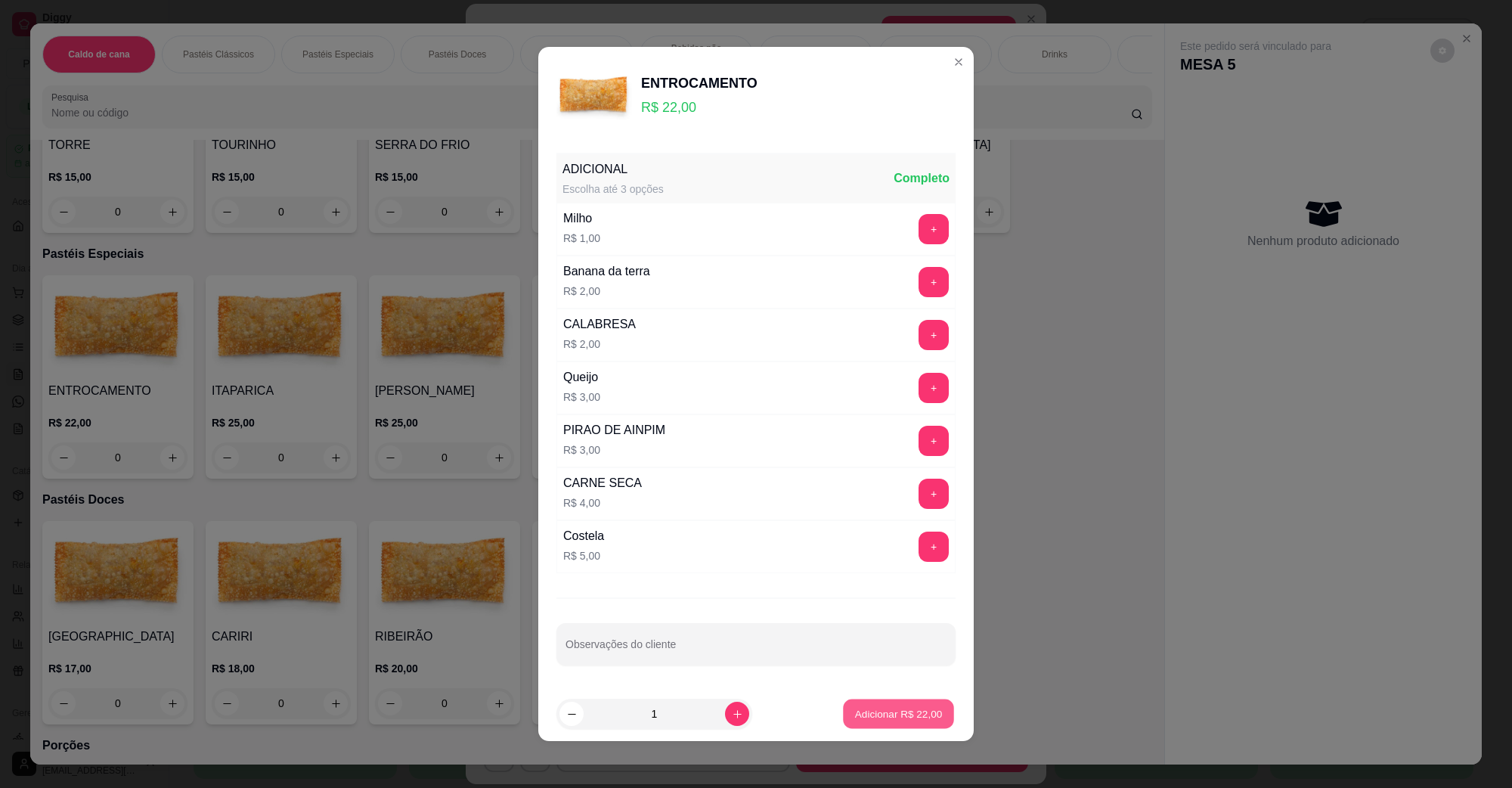
click at [857, 720] on p "Adicionar R$ 22,00" at bounding box center [898, 713] width 88 height 14
type input "1"
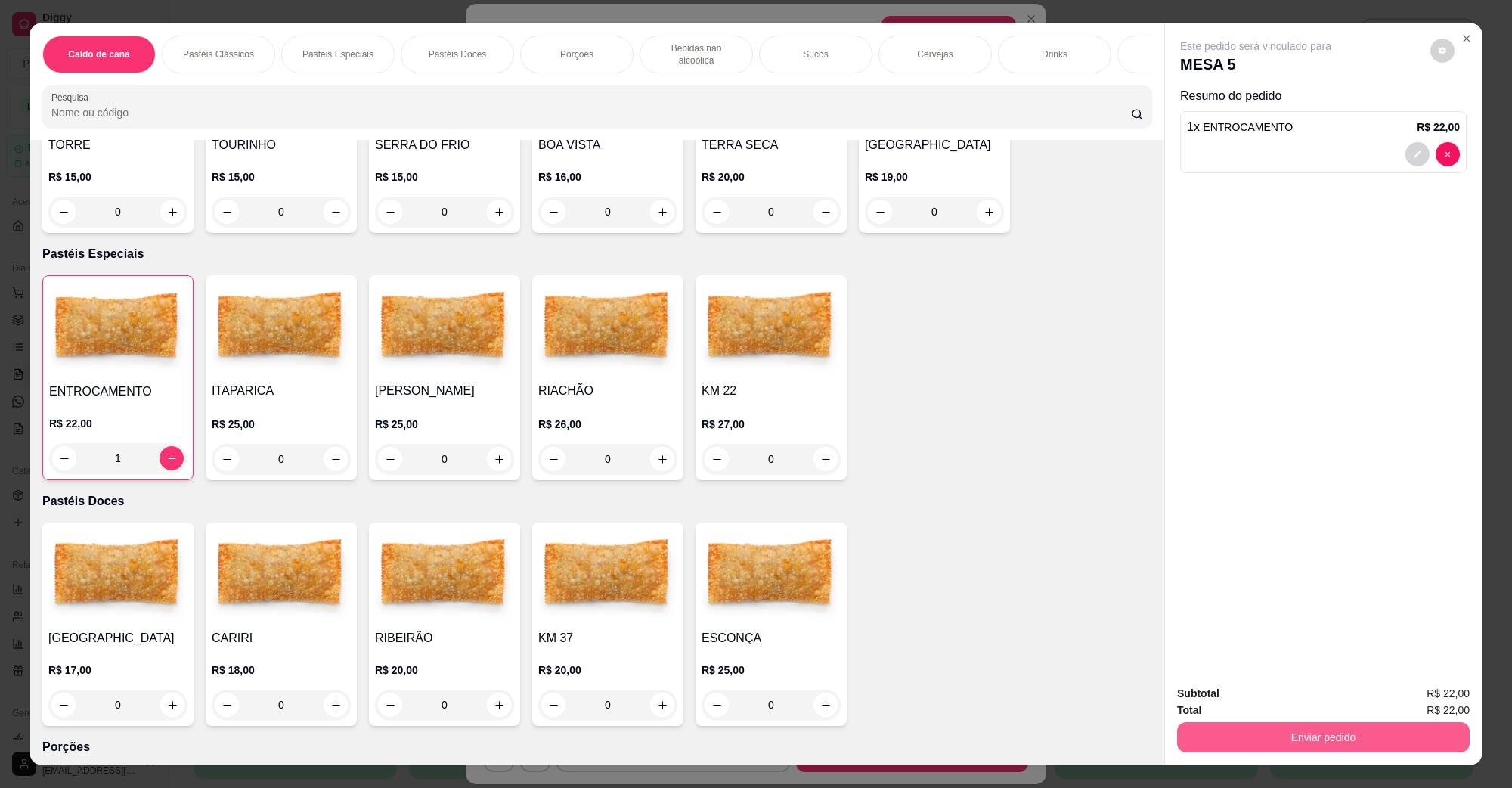
click at [1327, 739] on button "Enviar pedido" at bounding box center [1323, 738] width 293 height 30
click at [1279, 702] on button "Não registrar e enviar pedido" at bounding box center [1273, 700] width 158 height 29
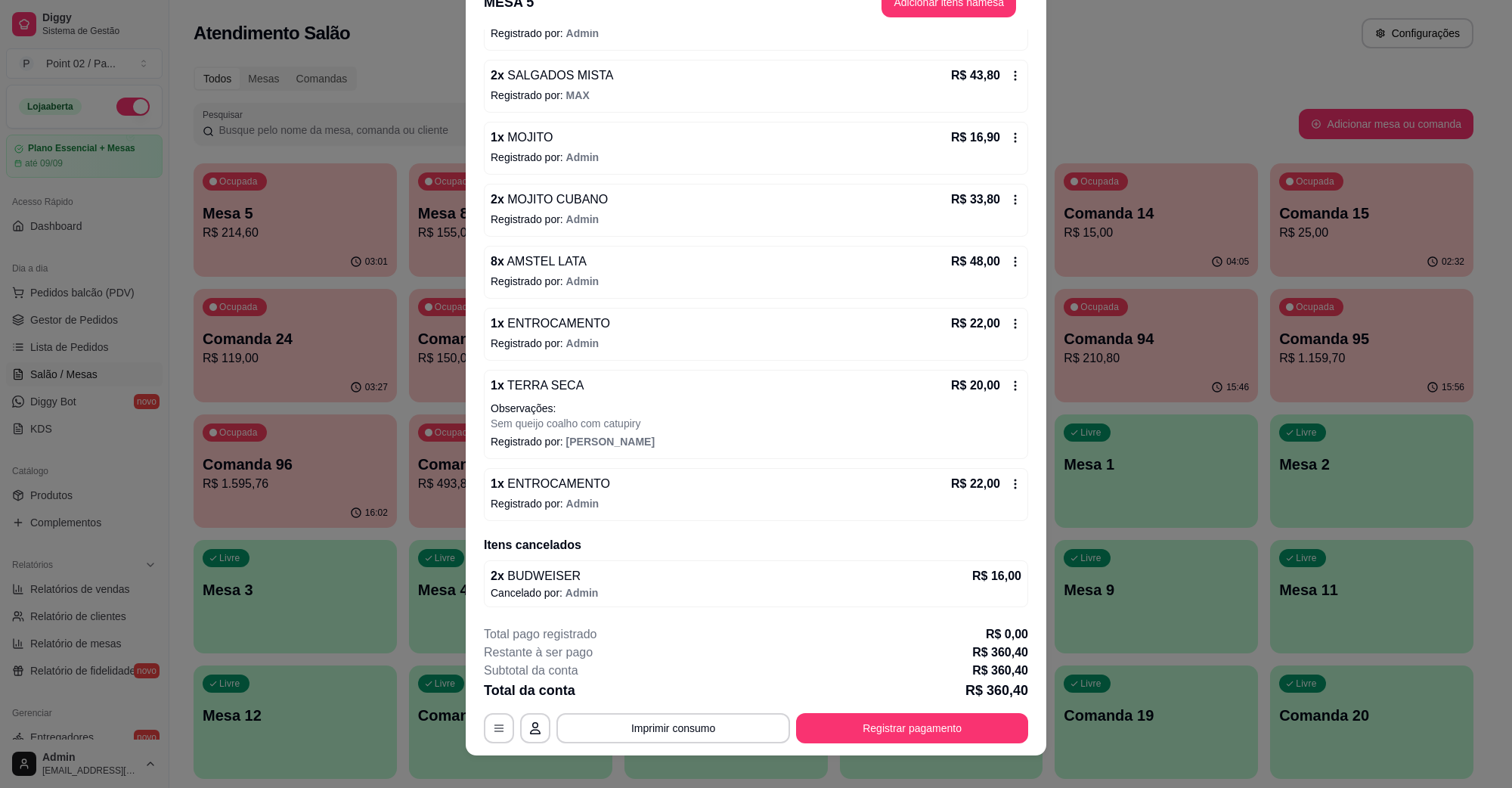
scroll to position [44, 0]
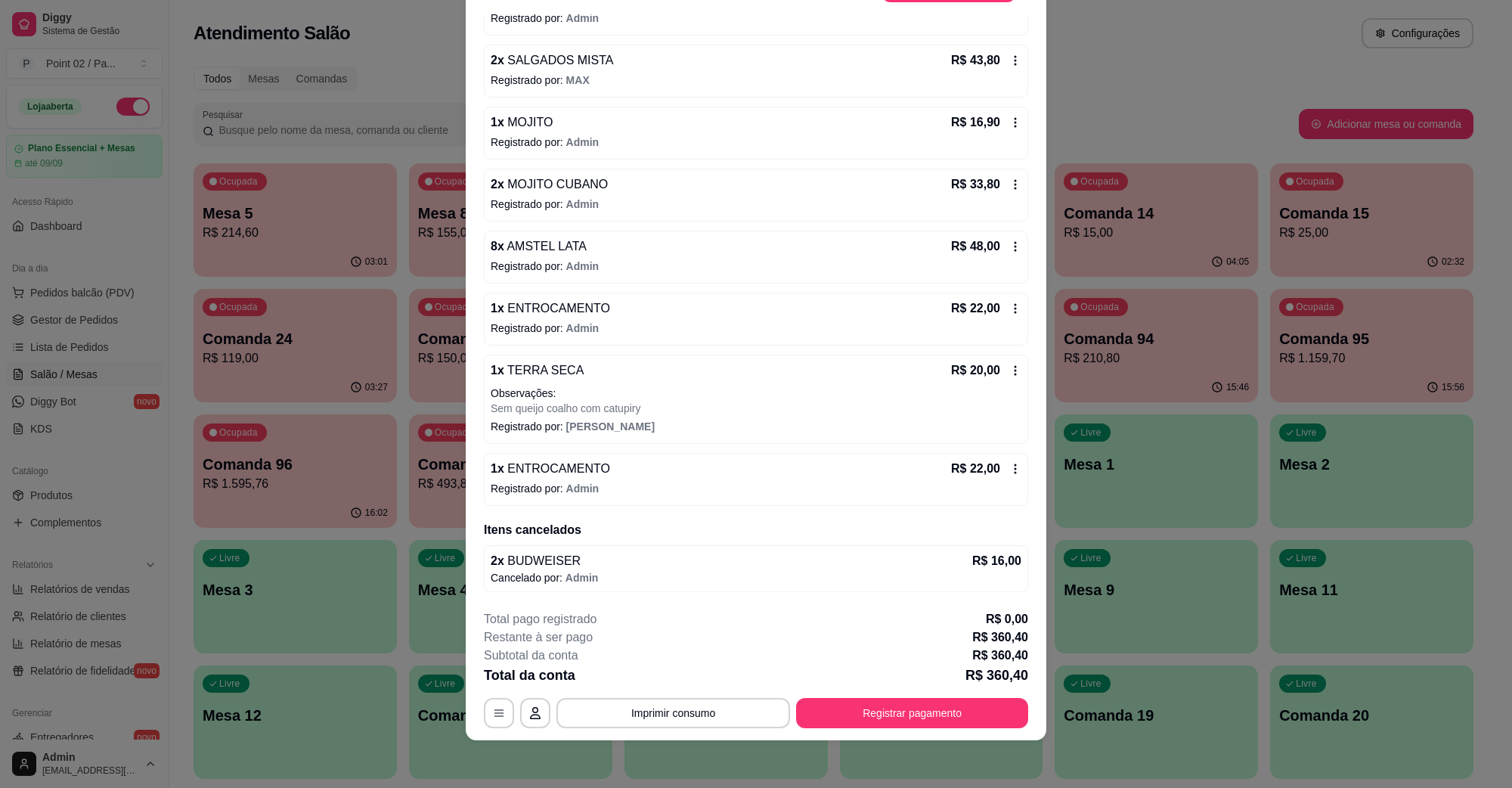
click at [573, 466] on span "ENTROCAMENTO" at bounding box center [557, 468] width 106 height 13
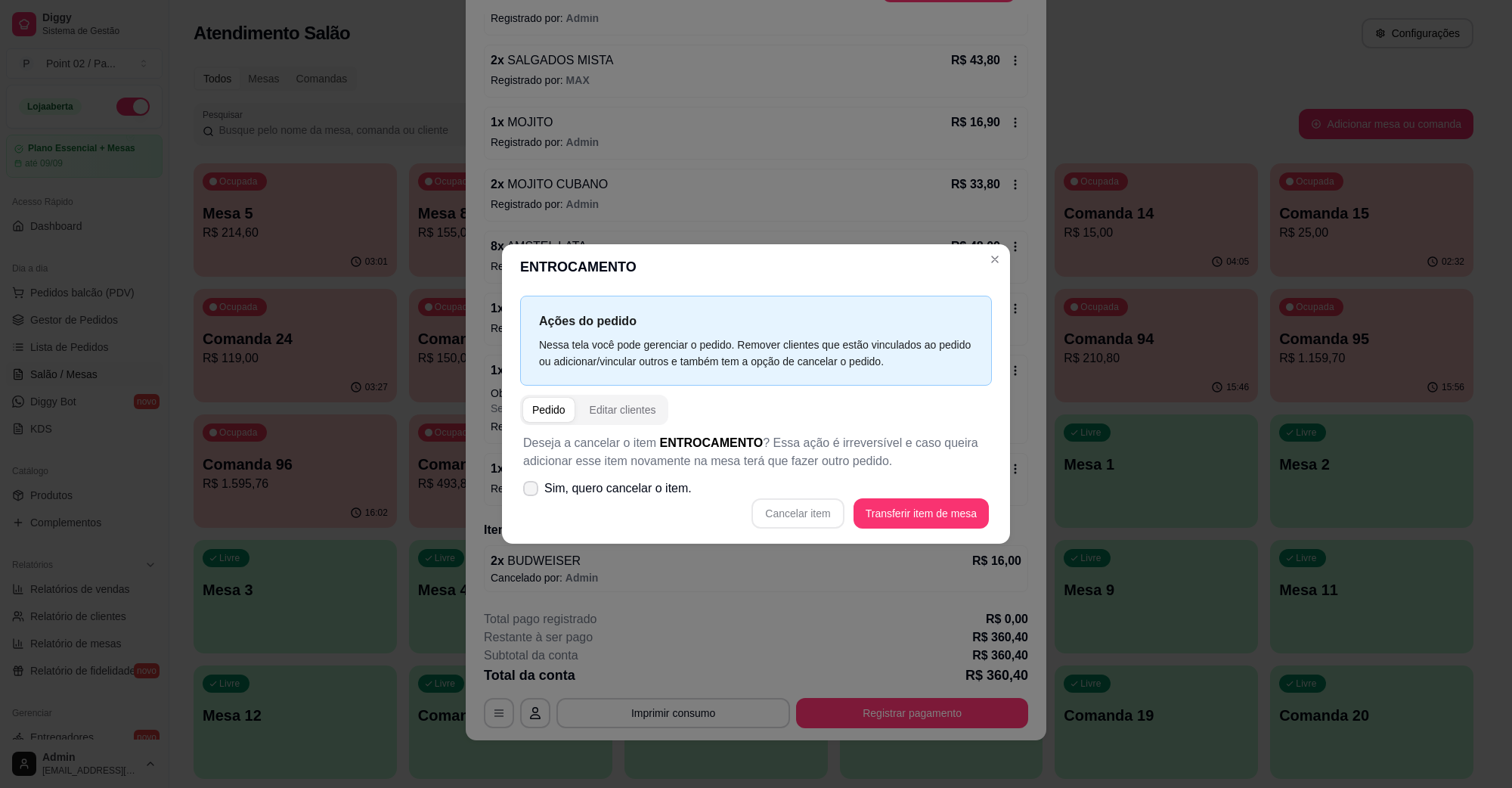
click at [616, 485] on span "Sim, quero cancelar o item." at bounding box center [619, 489] width 148 height 18
click at [532, 491] on input "Sim, quero cancelar o item." at bounding box center [527, 496] width 10 height 10
checkbox input "true"
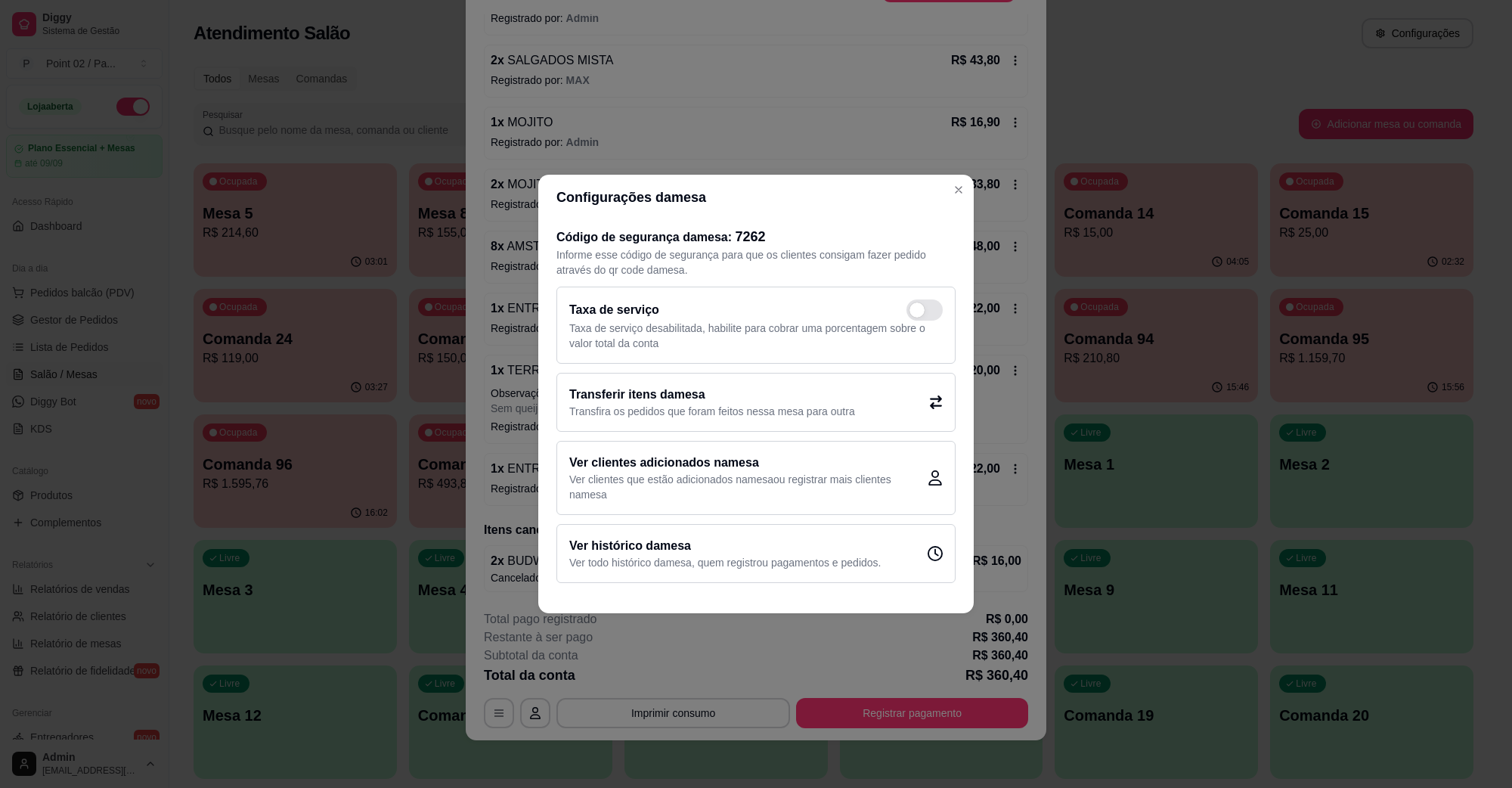
click at [962, 488] on div "Código de segurança da mesa : 7262 Informe esse código de segurança para que os…" at bounding box center [756, 405] width 436 height 369
click at [645, 397] on h2 "Transferir itens da mesa" at bounding box center [712, 395] width 286 height 18
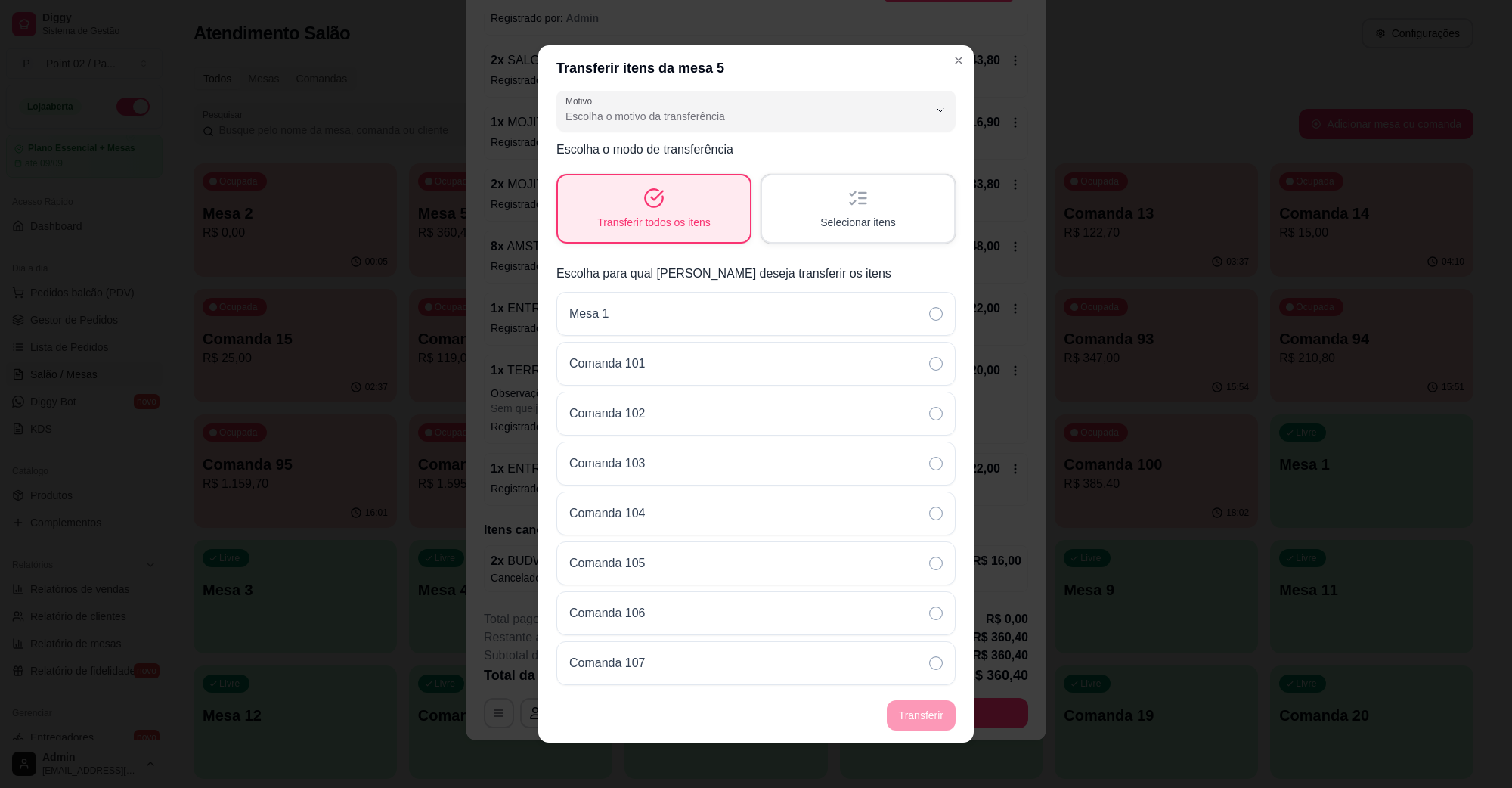
scroll to position [0, 0]
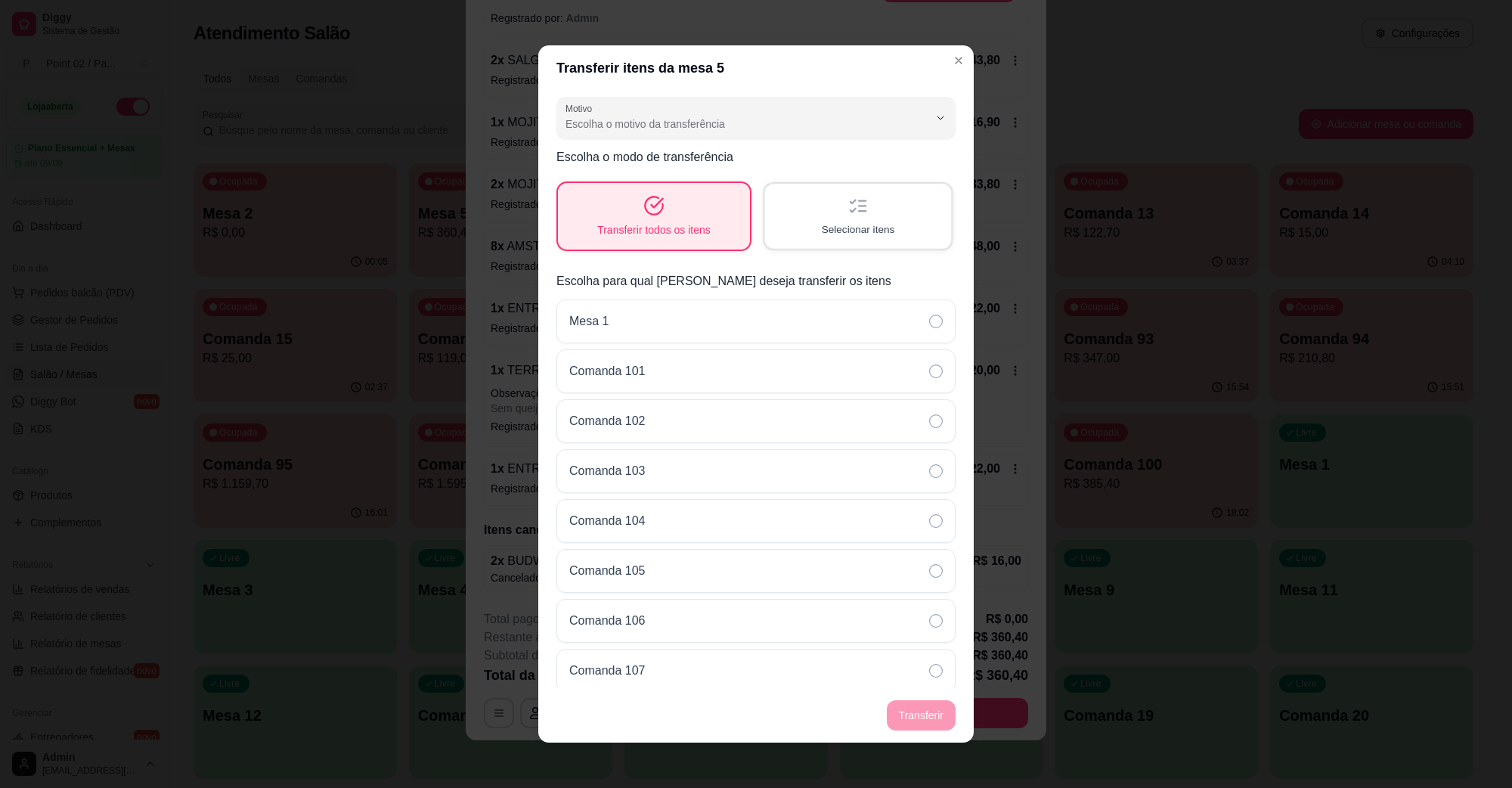
click at [800, 236] on div "Selecionar itens" at bounding box center [858, 215] width 186 height 65
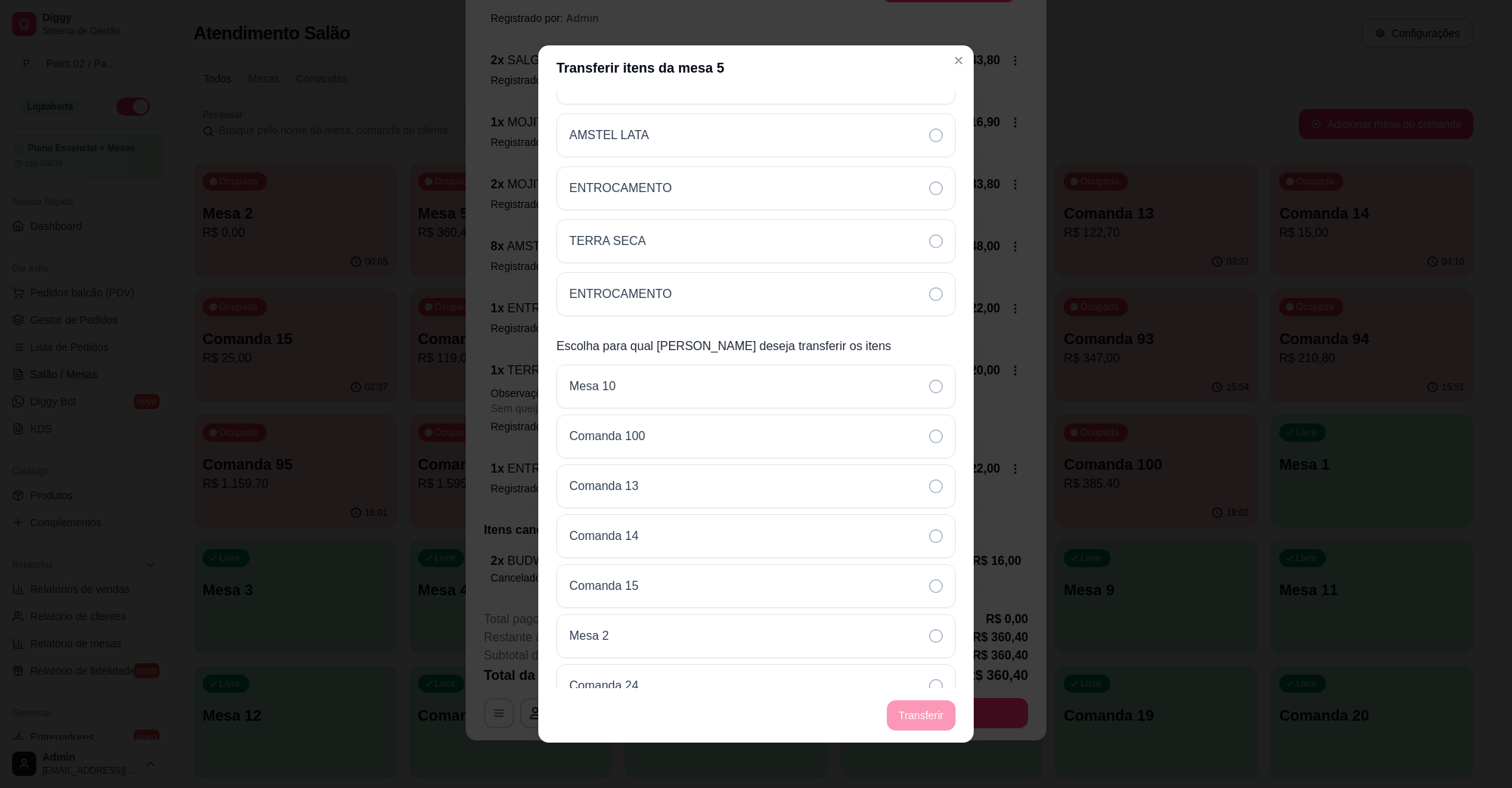
scroll to position [568, 0]
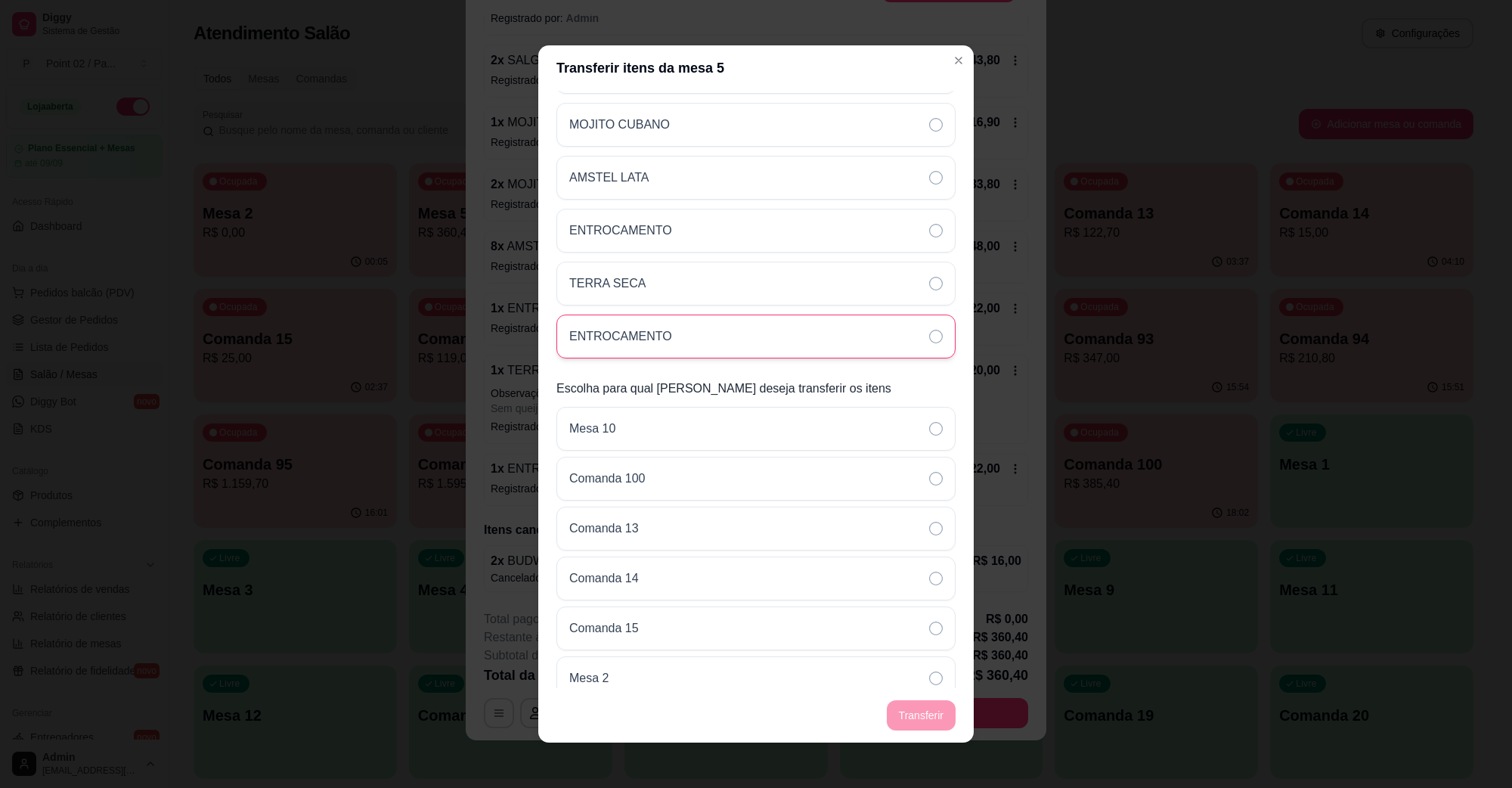
click at [746, 343] on div "ENTROCAMENTO" at bounding box center [756, 336] width 399 height 44
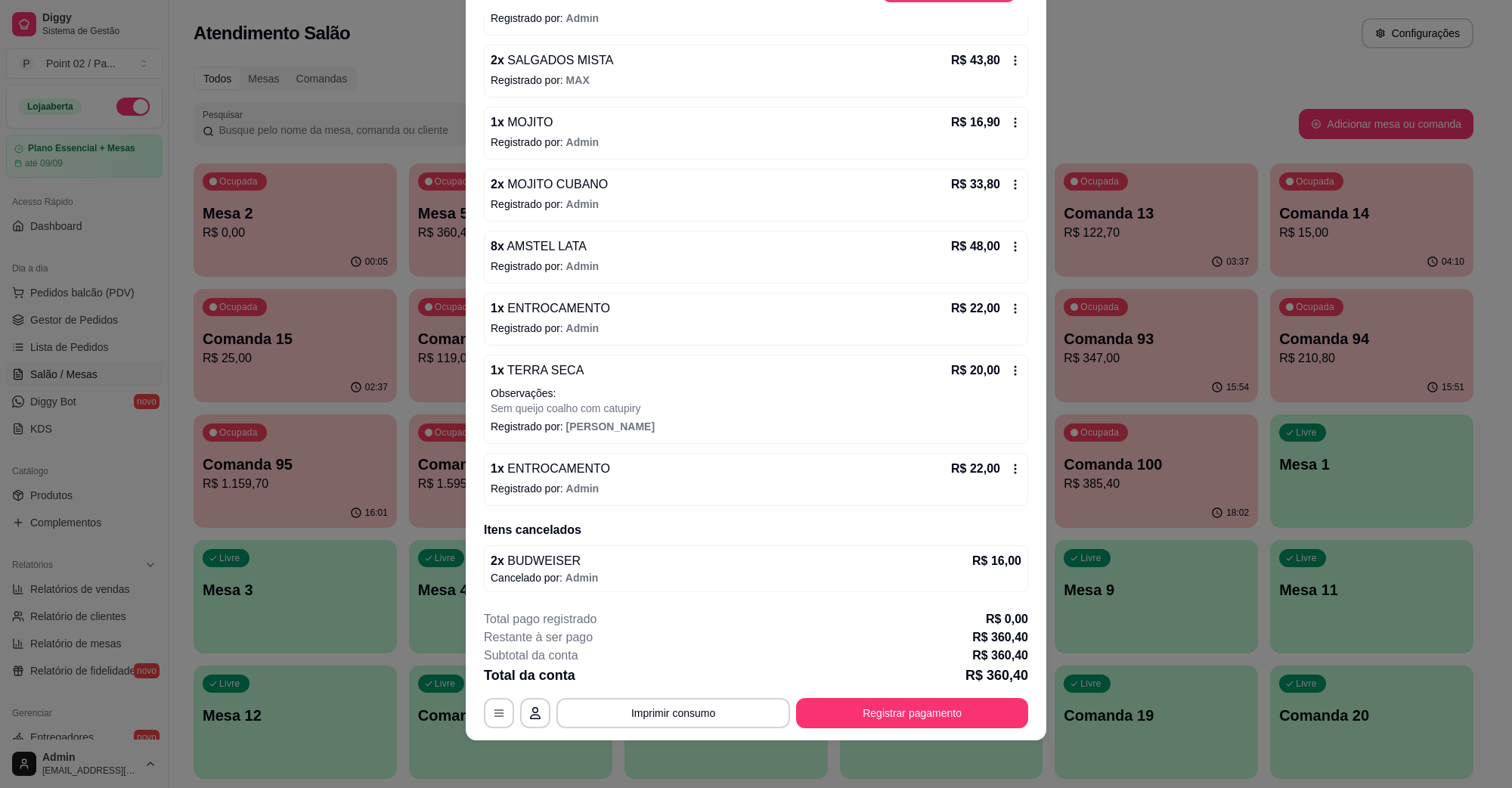
click at [590, 470] on span "ENTROCAMENTO" at bounding box center [557, 468] width 106 height 13
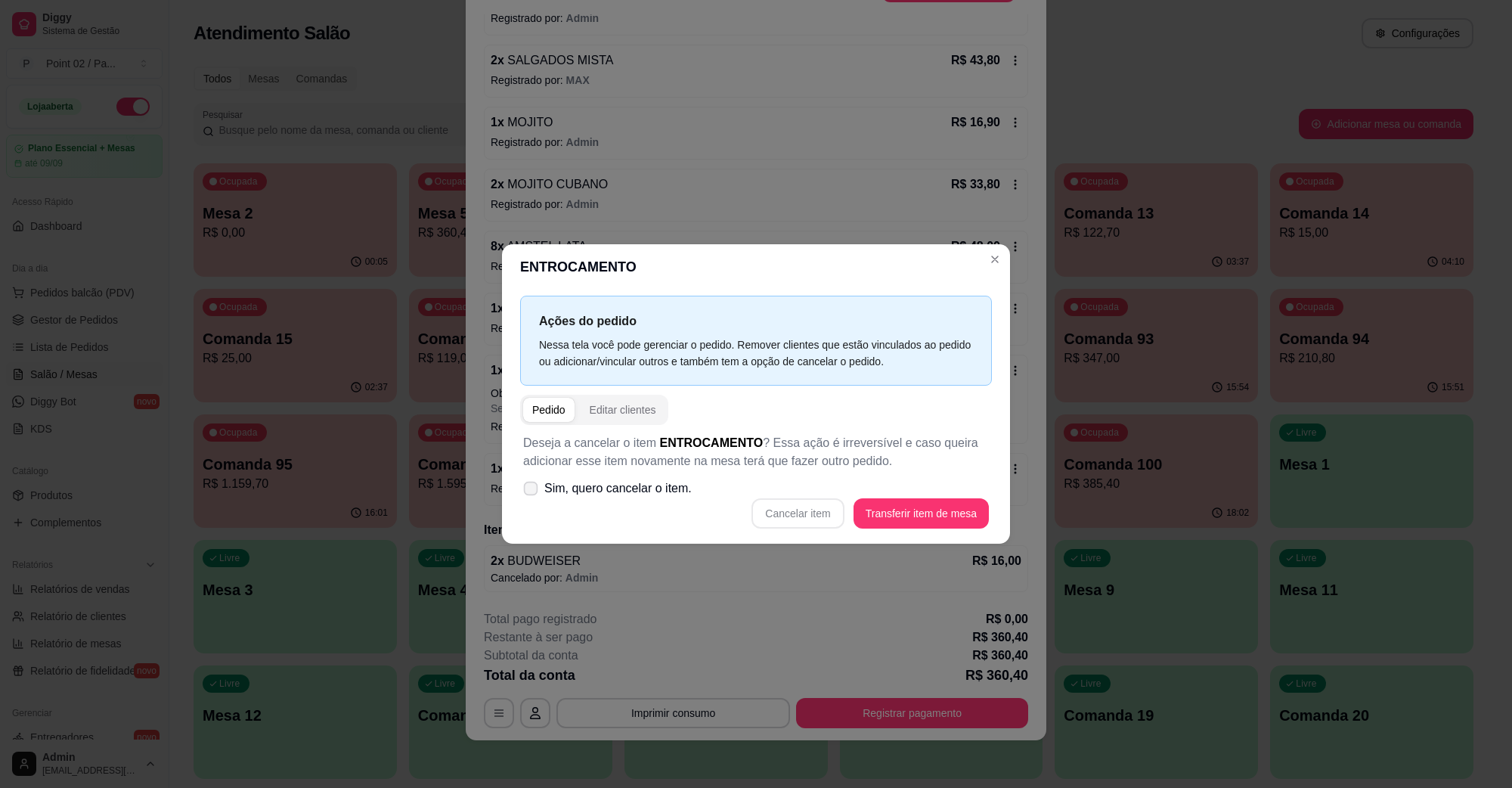
click at [647, 499] on label "Sim, quero cancelar o item." at bounding box center [608, 489] width 181 height 30
click at [532, 499] on input "Sim, quero cancelar o item." at bounding box center [527, 496] width 10 height 10
checkbox input "true"
click at [803, 514] on button "Cancelar item" at bounding box center [798, 513] width 90 height 29
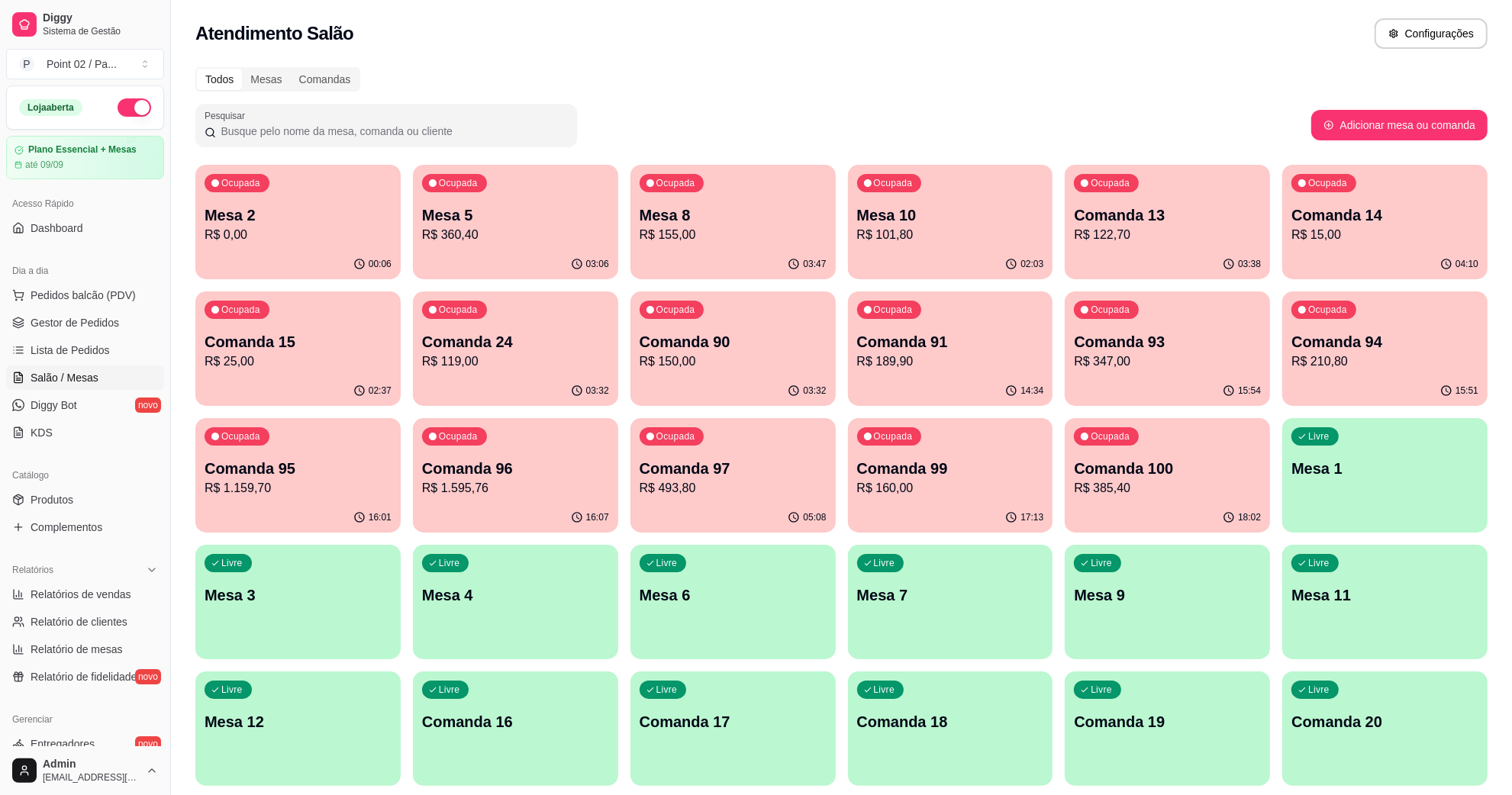
click at [926, 191] on div "Ocupada Mesa 10 R$ 101,80" at bounding box center [950, 207] width 206 height 85
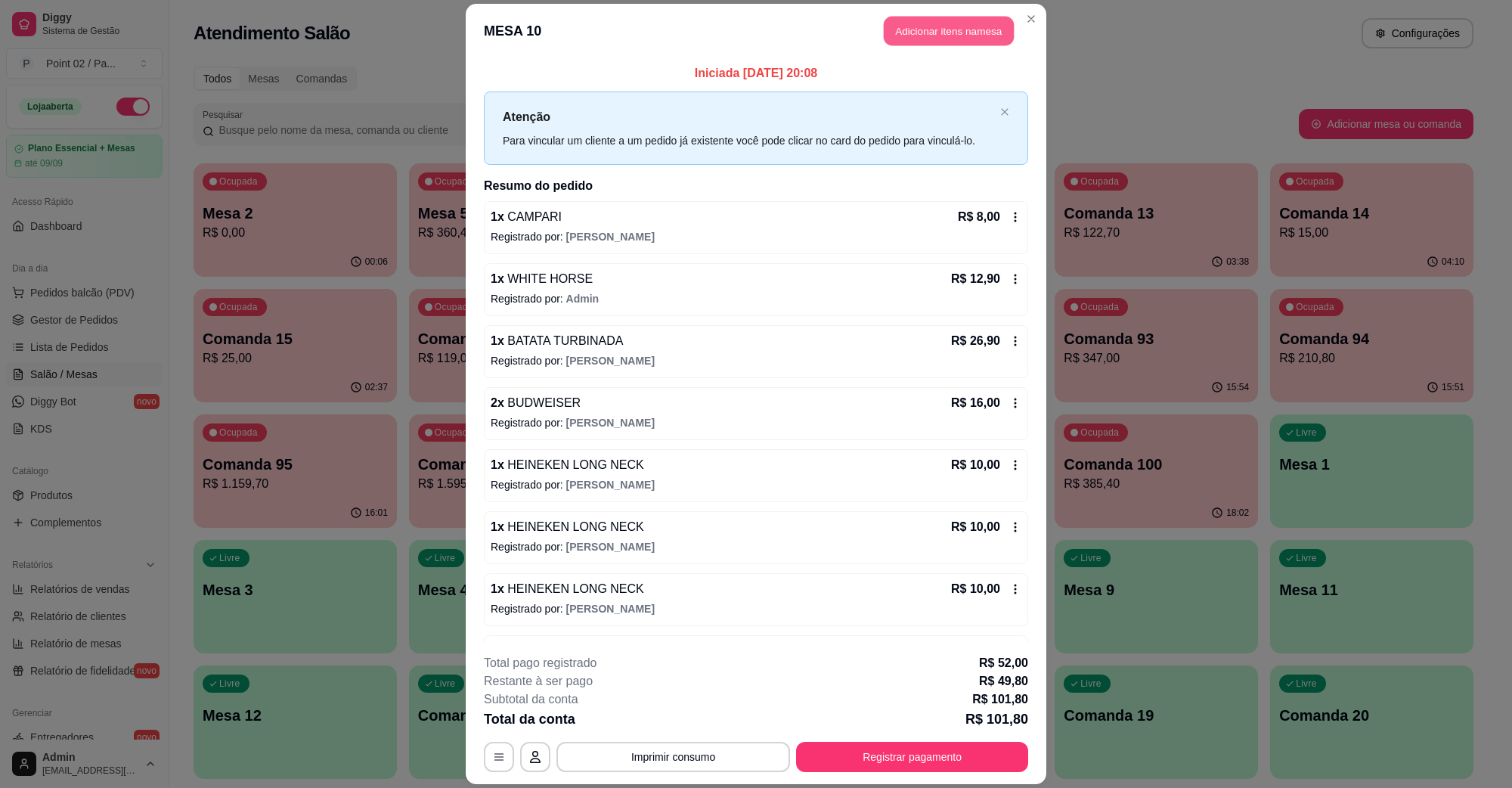
click at [924, 43] on button "Adicionar itens na mesa" at bounding box center [949, 31] width 130 height 29
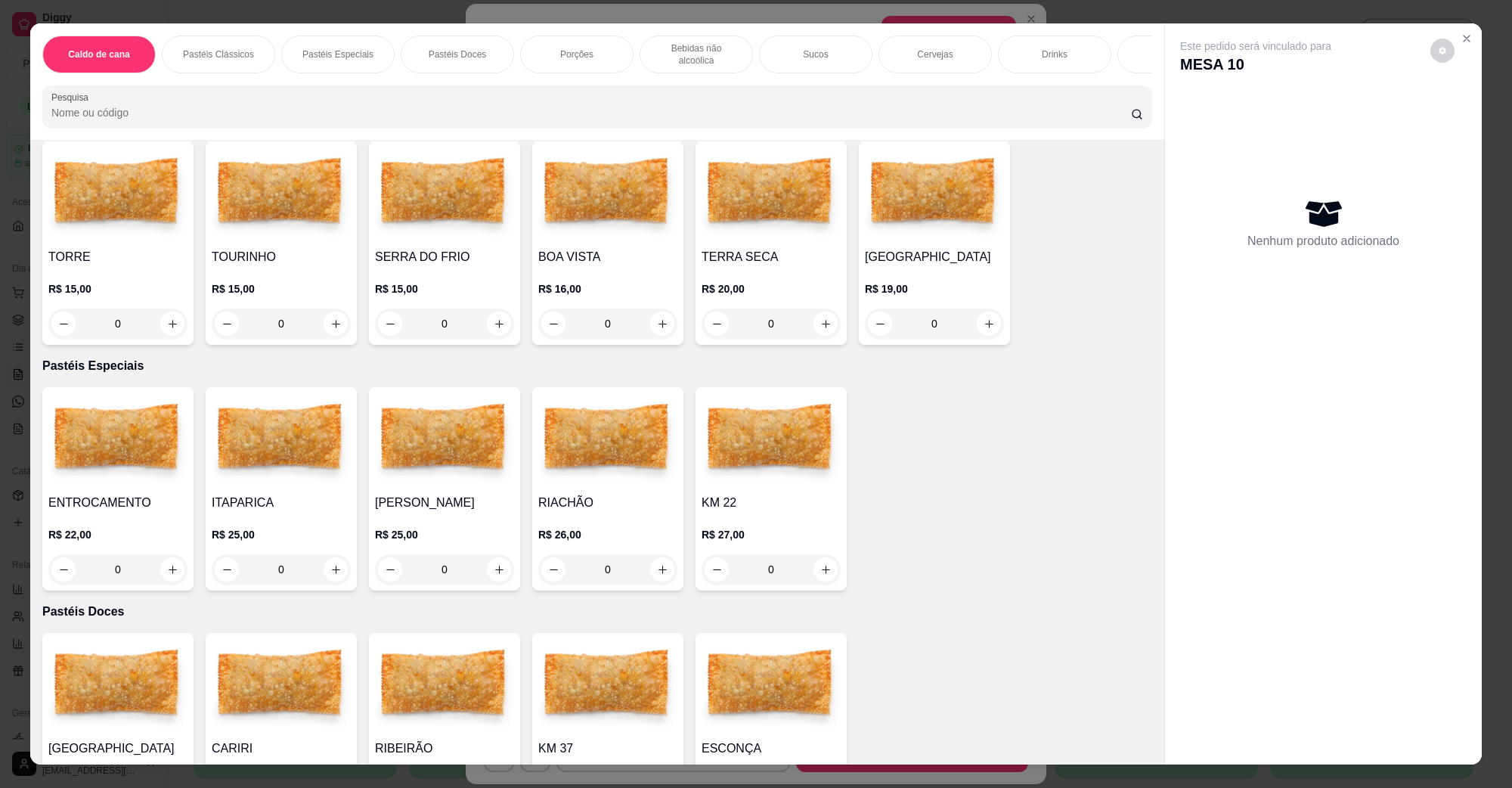
scroll to position [661, 0]
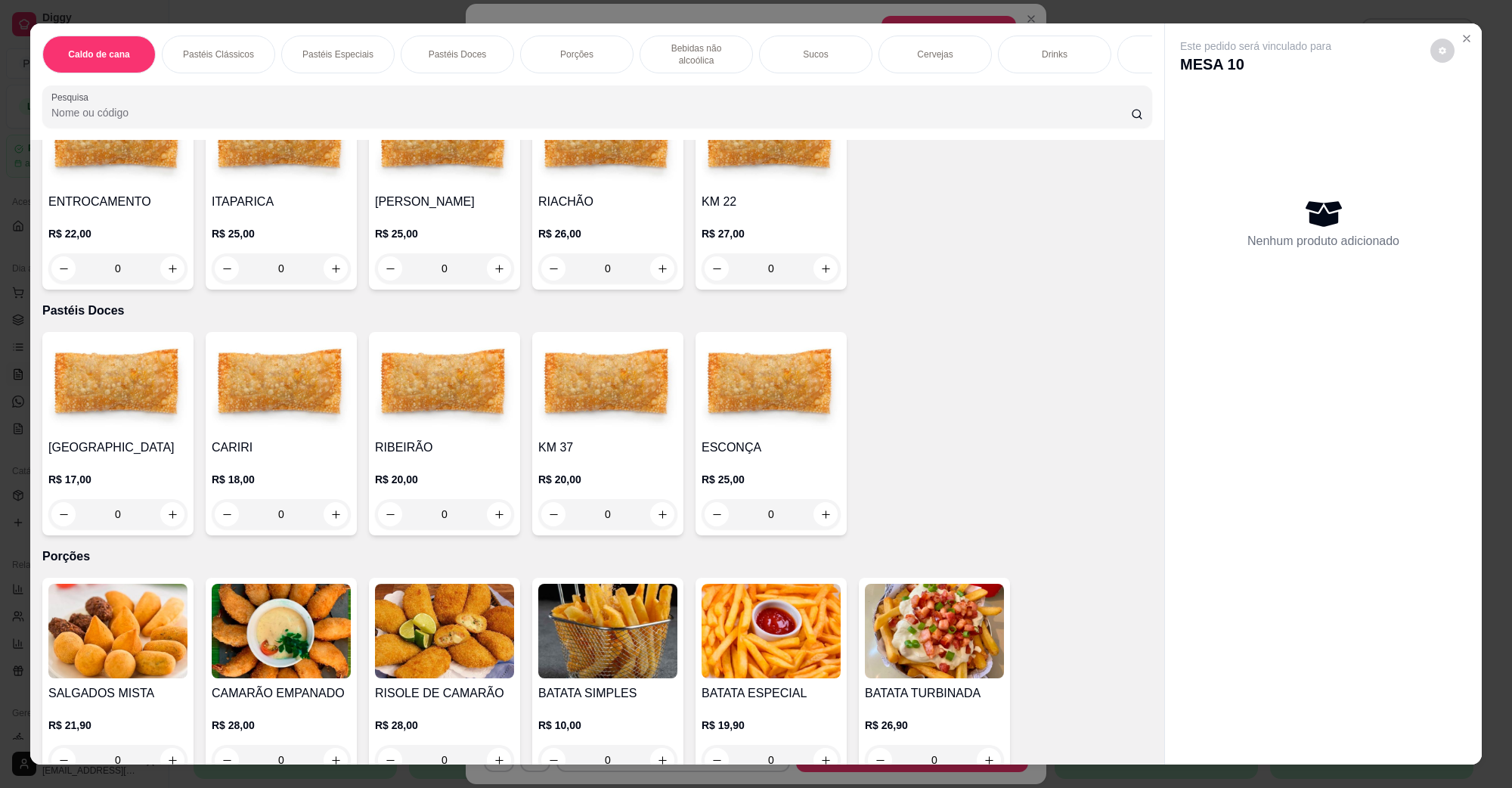
click at [107, 174] on div "ENTROCAMENTO R$ 22,00 0" at bounding box center [118, 188] width 151 height 204
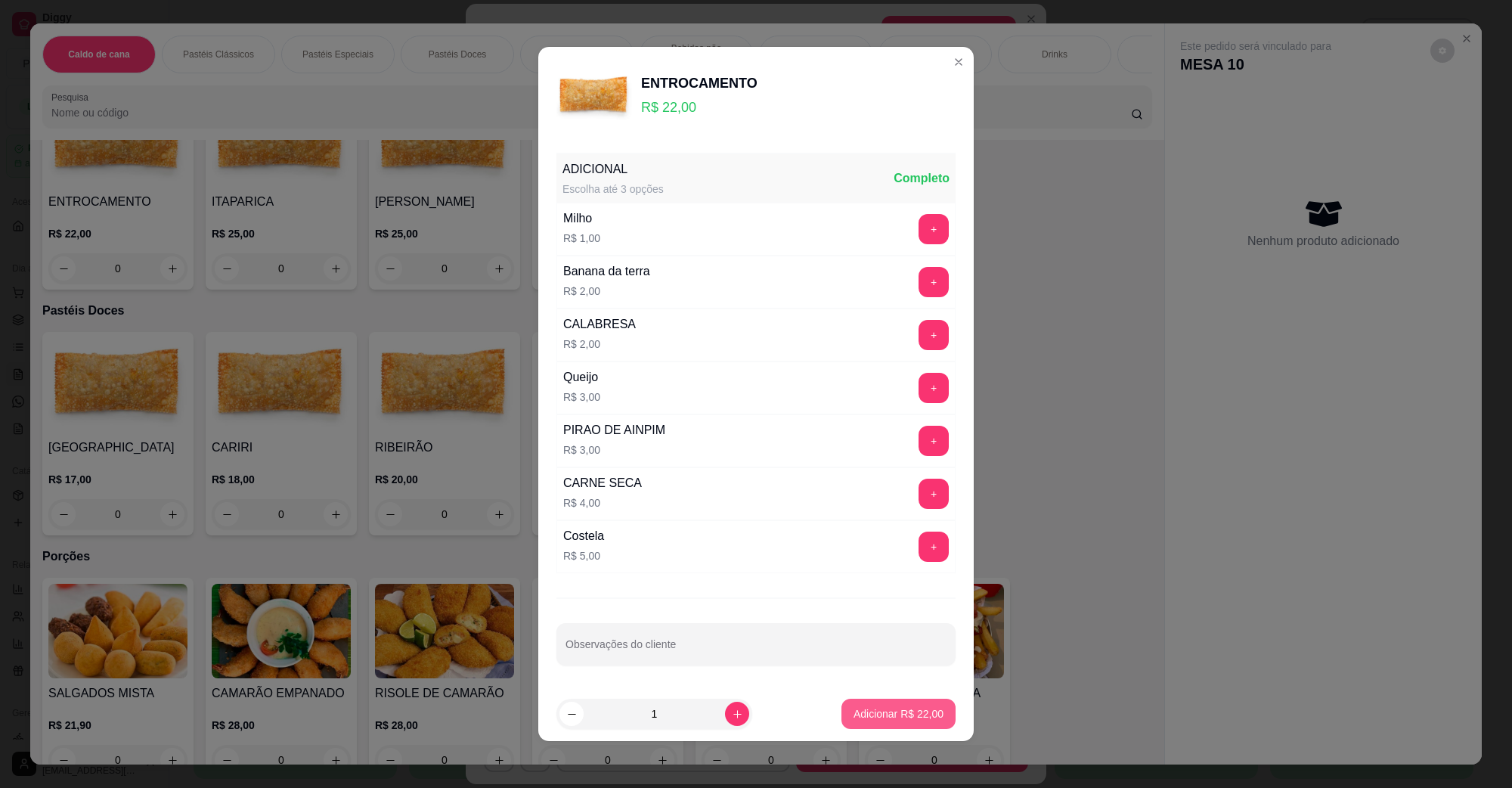
click at [898, 719] on p "Adicionar R$ 22,00" at bounding box center [898, 714] width 90 height 15
type input "1"
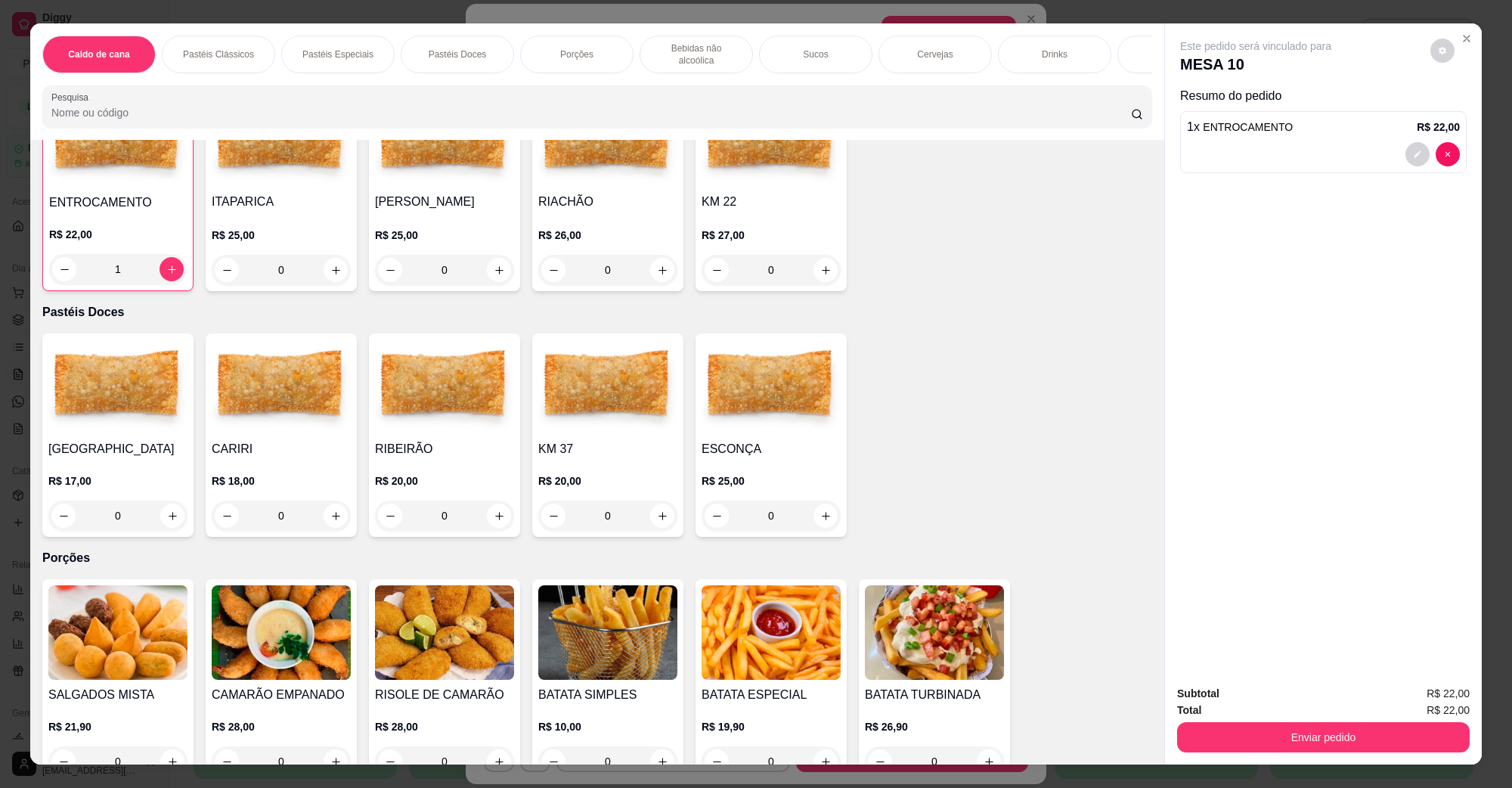
scroll to position [662, 0]
click at [1209, 734] on button "Enviar pedido" at bounding box center [1323, 737] width 283 height 29
click at [1214, 703] on button "Não registrar e enviar pedido" at bounding box center [1273, 700] width 158 height 29
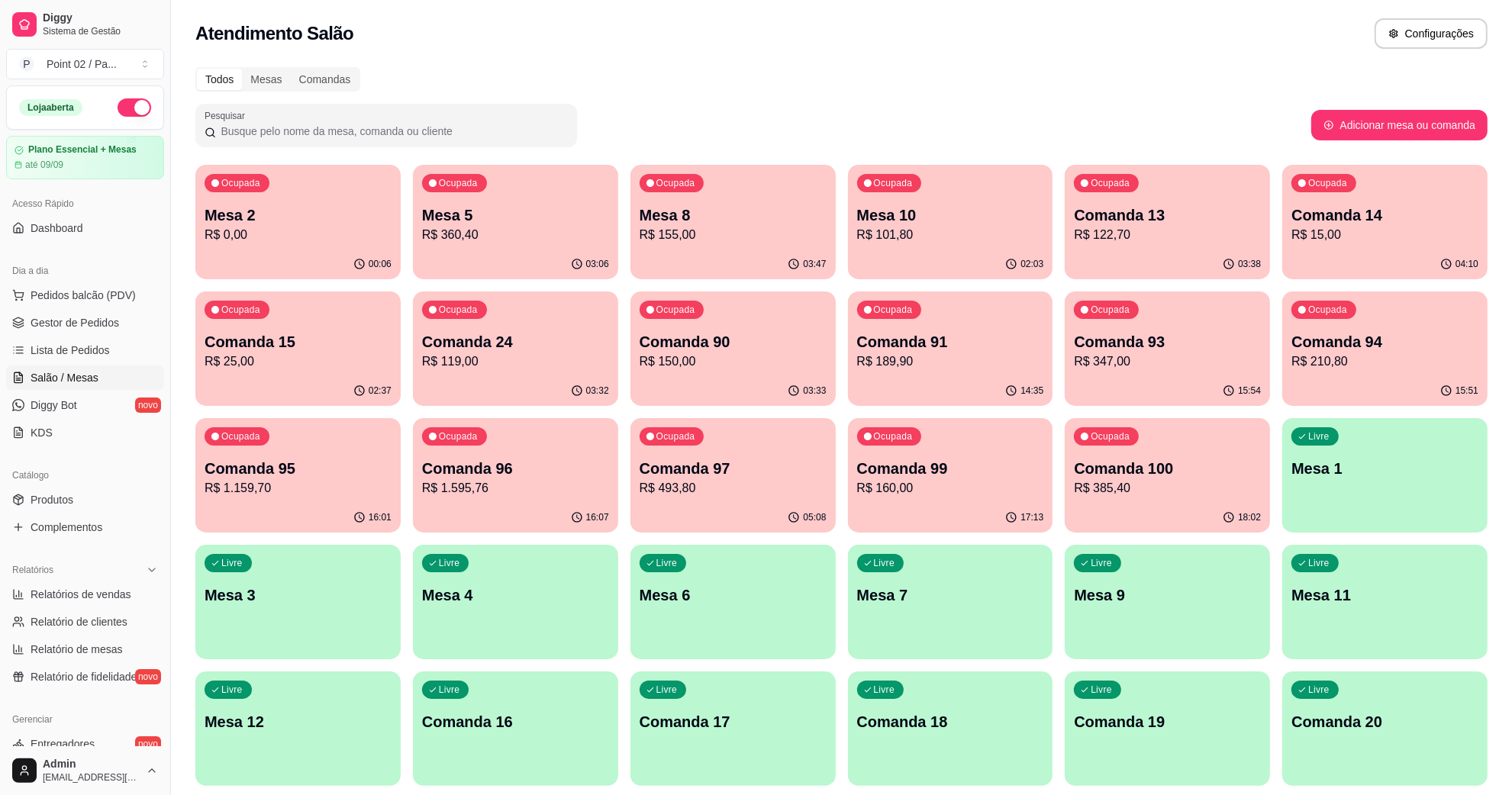
click at [344, 195] on div "Ocupada Mesa 2 R$ 0,00" at bounding box center [298, 207] width 206 height 85
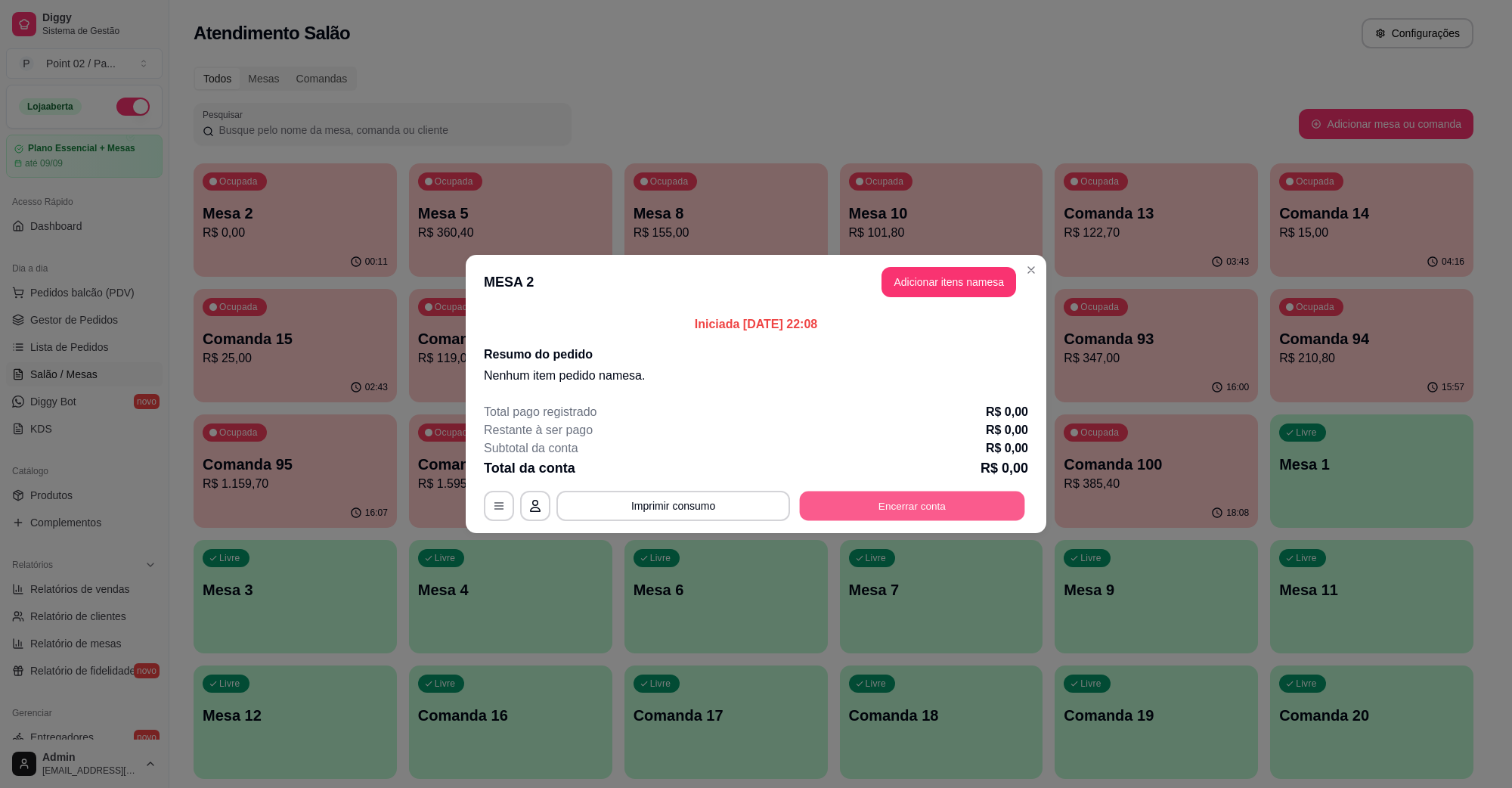
click at [831, 511] on button "Encerrar conta" at bounding box center [912, 505] width 225 height 29
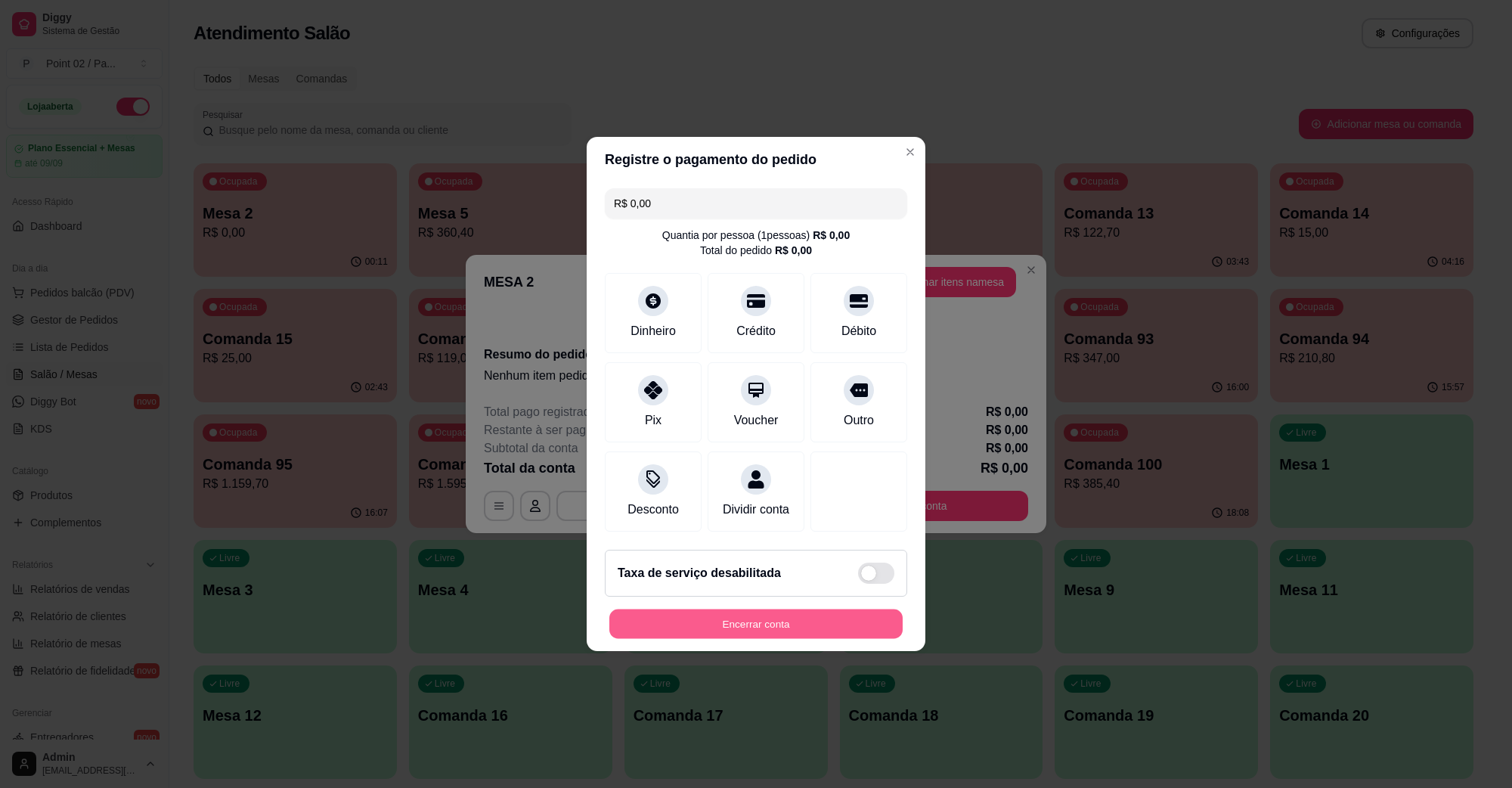
click at [753, 631] on button "Encerrar conta" at bounding box center [756, 624] width 293 height 29
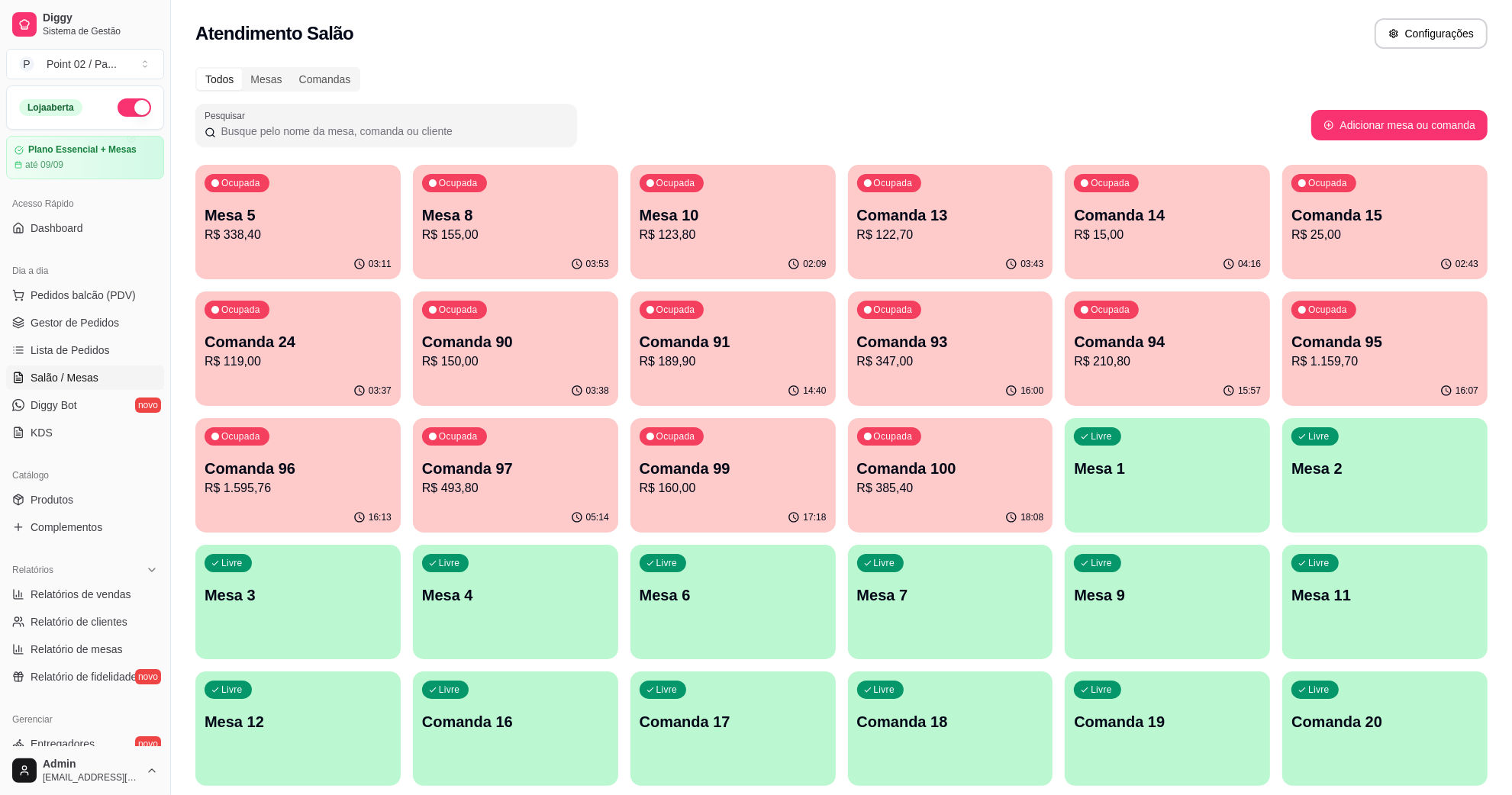
click at [547, 243] on p "R$ 155,00" at bounding box center [515, 235] width 187 height 19
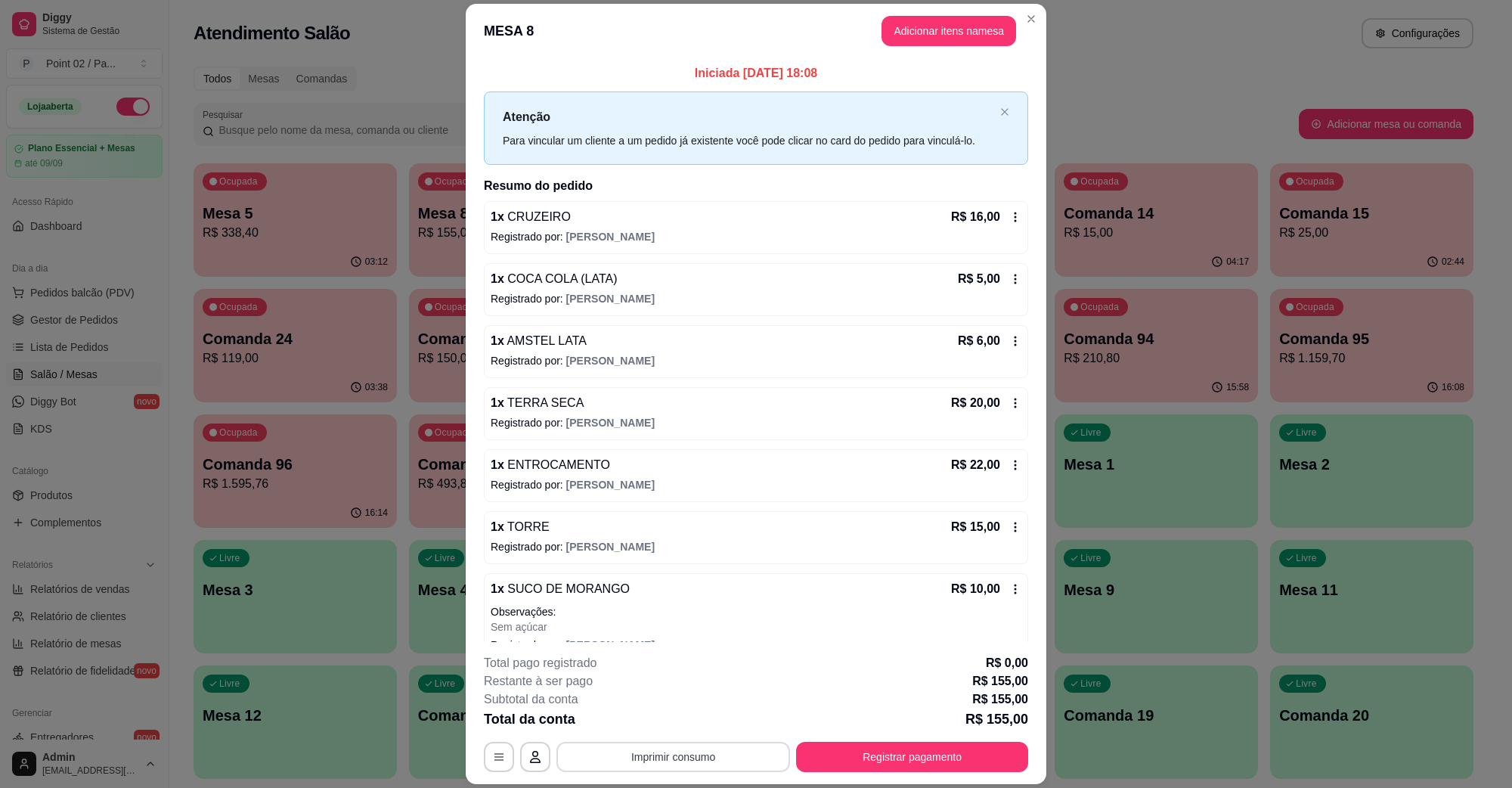
click at [639, 765] on button "Imprimir consumo" at bounding box center [673, 757] width 234 height 30
click at [676, 718] on button "IMPRESSORA" at bounding box center [671, 722] width 106 height 23
click at [951, 717] on div "Total da conta R$ 155,00" at bounding box center [756, 718] width 545 height 21
click at [932, 743] on button "Registrar pagamento" at bounding box center [912, 756] width 225 height 29
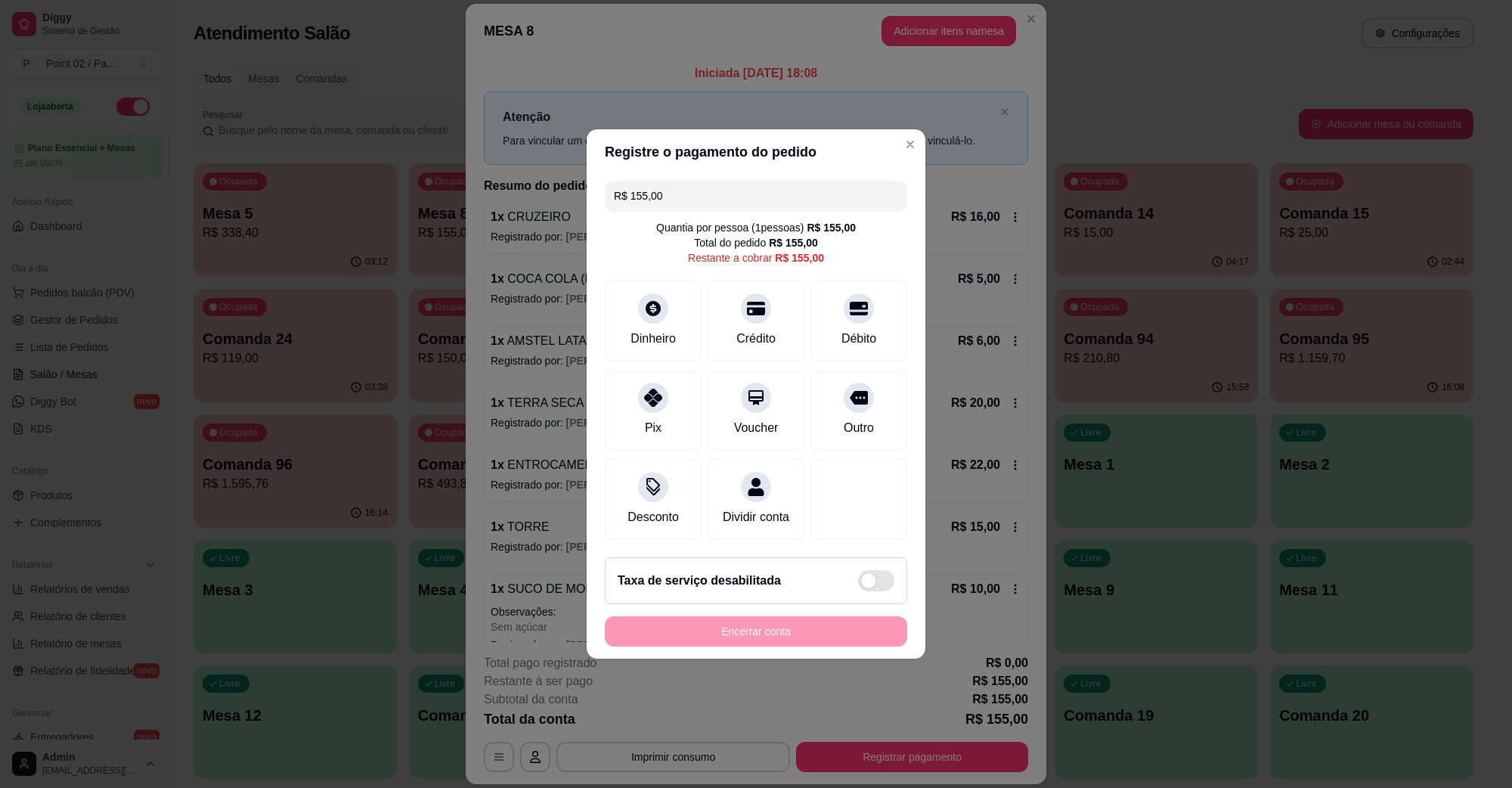
click at [722, 188] on input "R$ 155,00" at bounding box center [756, 196] width 284 height 30
click at [872, 303] on div "Débito" at bounding box center [859, 319] width 106 height 89
click at [855, 304] on icon at bounding box center [858, 303] width 19 height 19
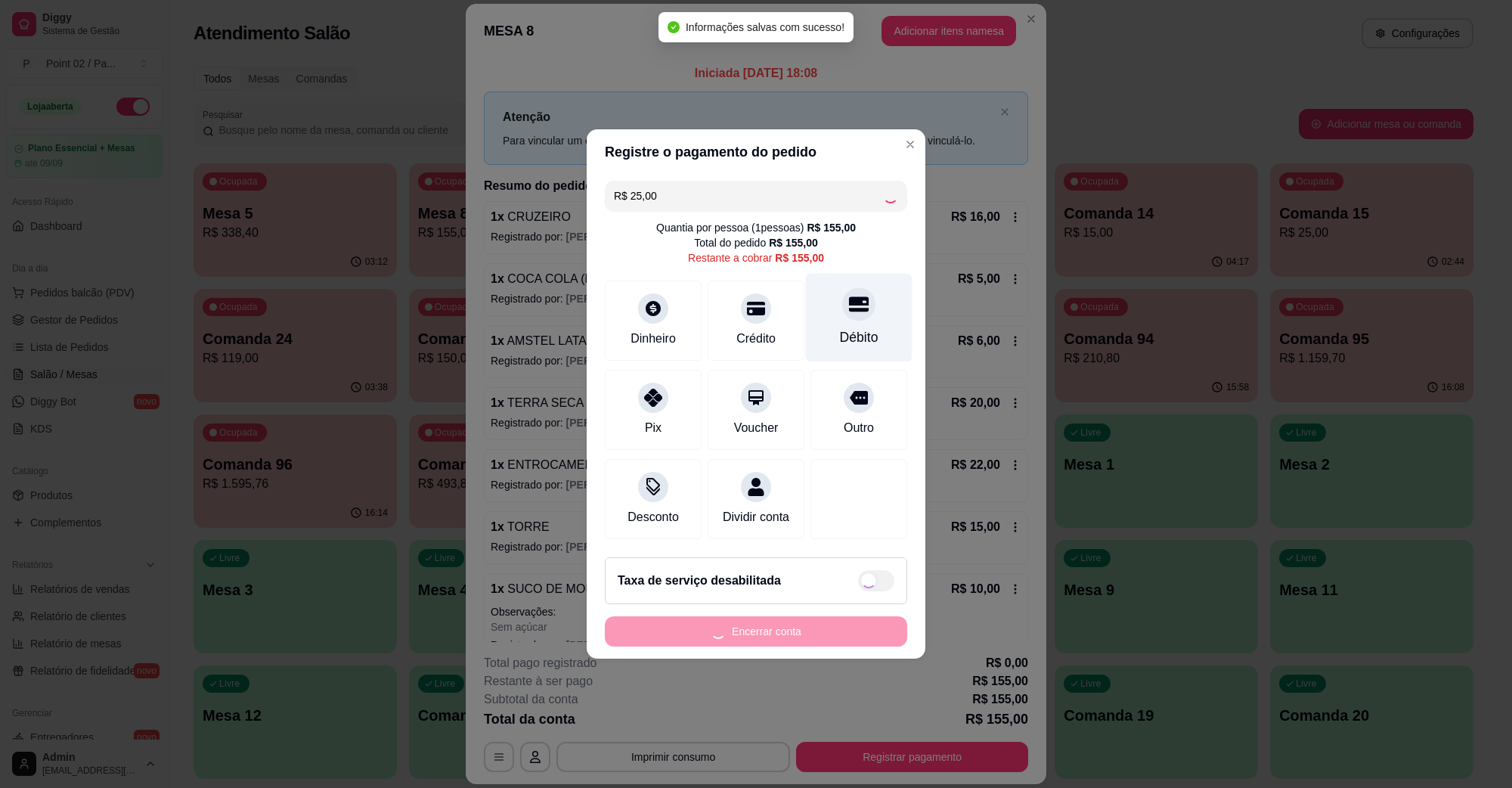
type input "R$ 130,00"
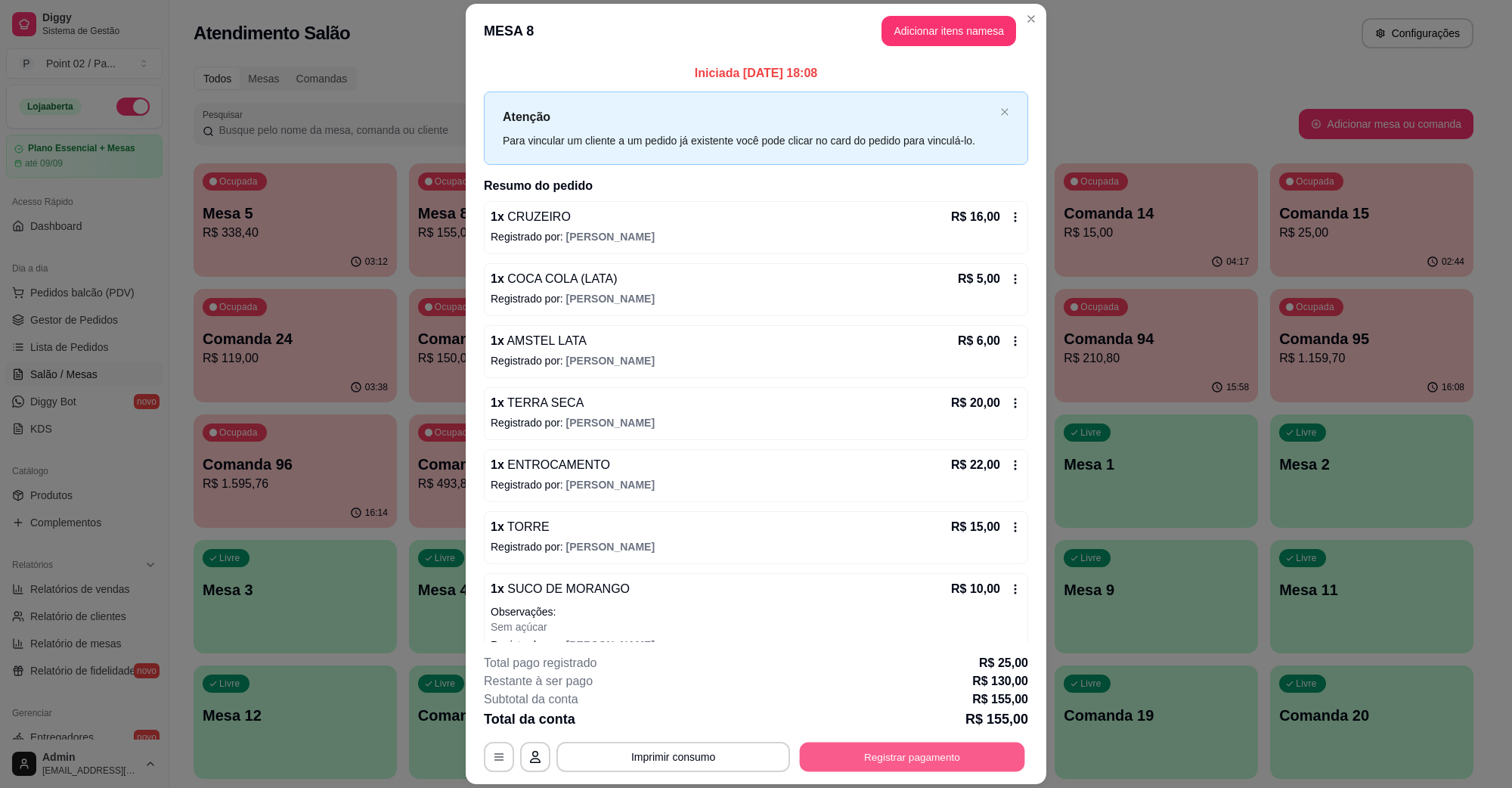
click at [826, 750] on button "Registrar pagamento" at bounding box center [912, 756] width 225 height 29
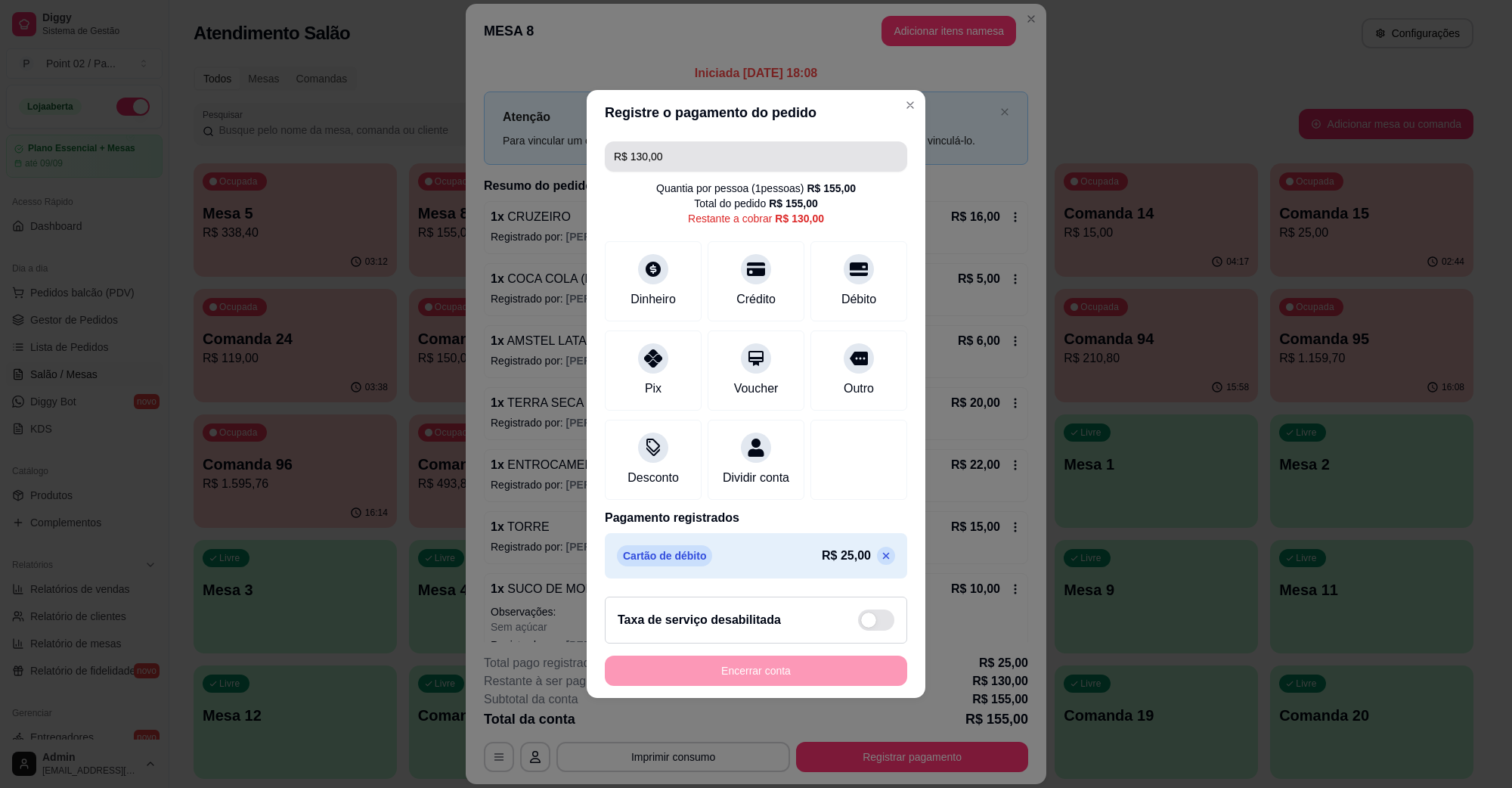
click at [768, 142] on input "R$ 130,00" at bounding box center [756, 157] width 284 height 30
click at [842, 255] on div at bounding box center [859, 265] width 34 height 34
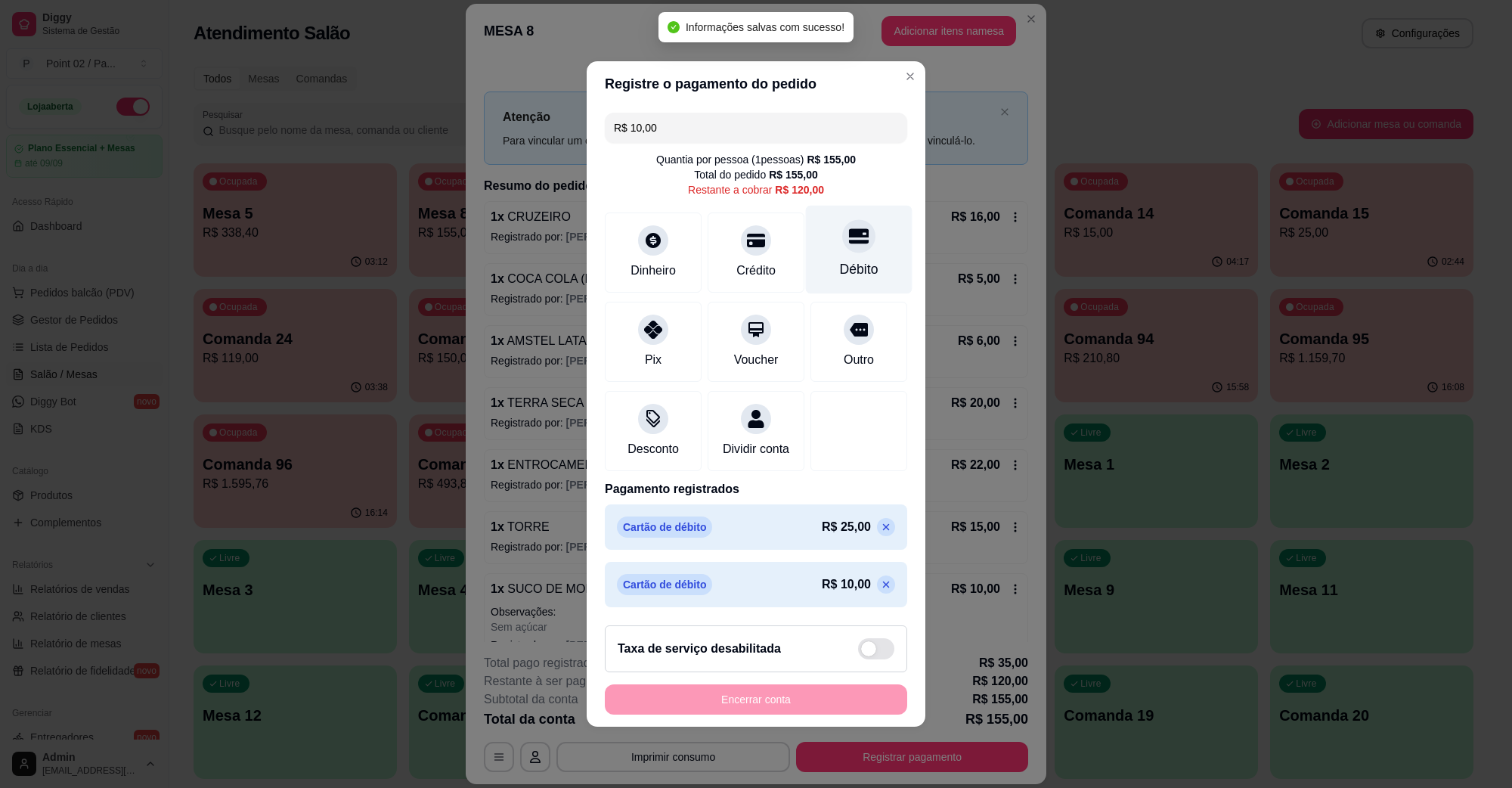
type input "R$ 120,00"
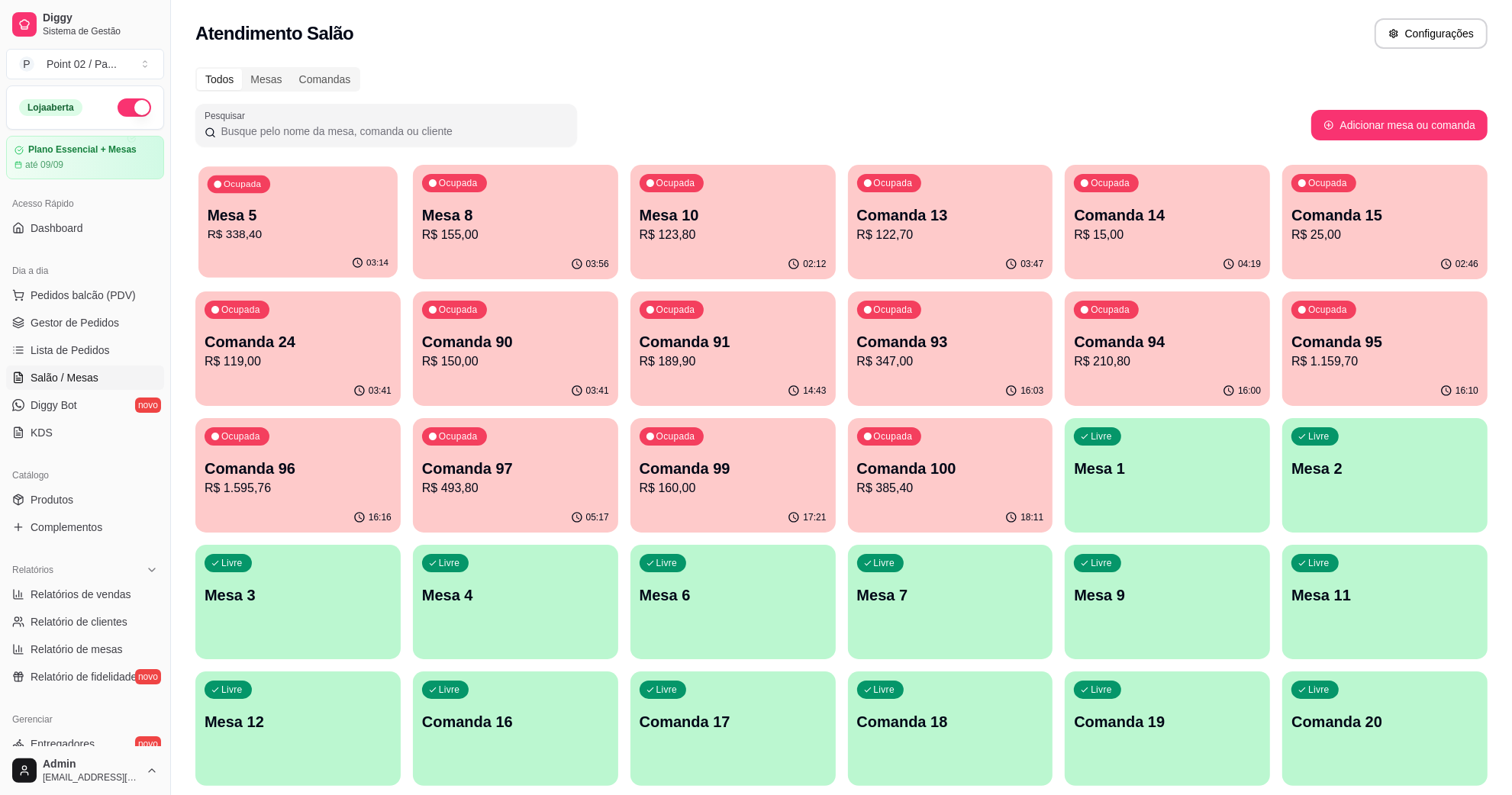
click at [376, 199] on div "Ocupada Mesa 5 R$ 338,40" at bounding box center [298, 207] width 199 height 82
click at [527, 211] on p "Mesa 8" at bounding box center [515, 215] width 187 height 21
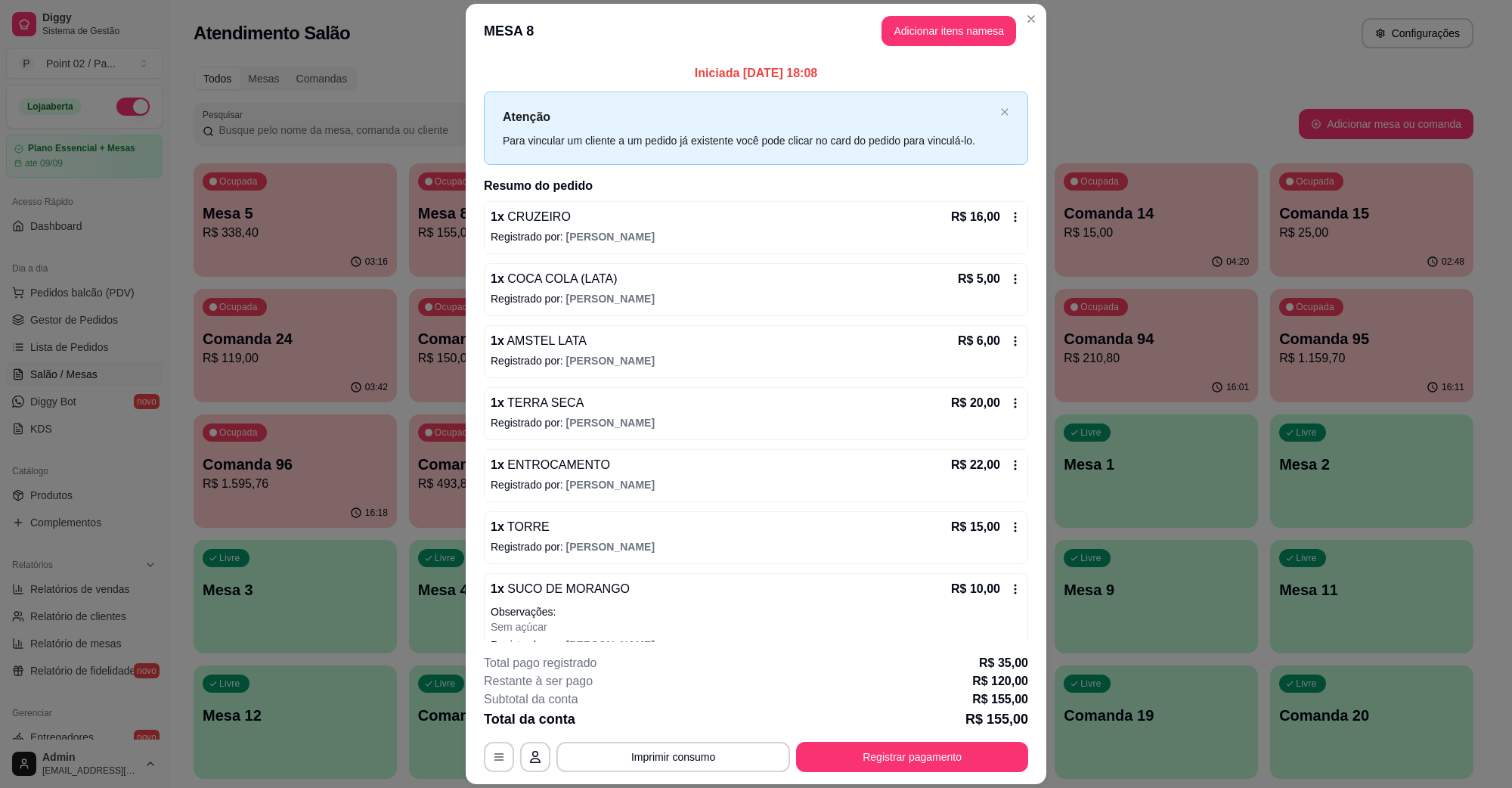
click at [845, 734] on div "**********" at bounding box center [756, 713] width 545 height 118
click at [845, 744] on button "Registrar pagamento" at bounding box center [912, 757] width 232 height 30
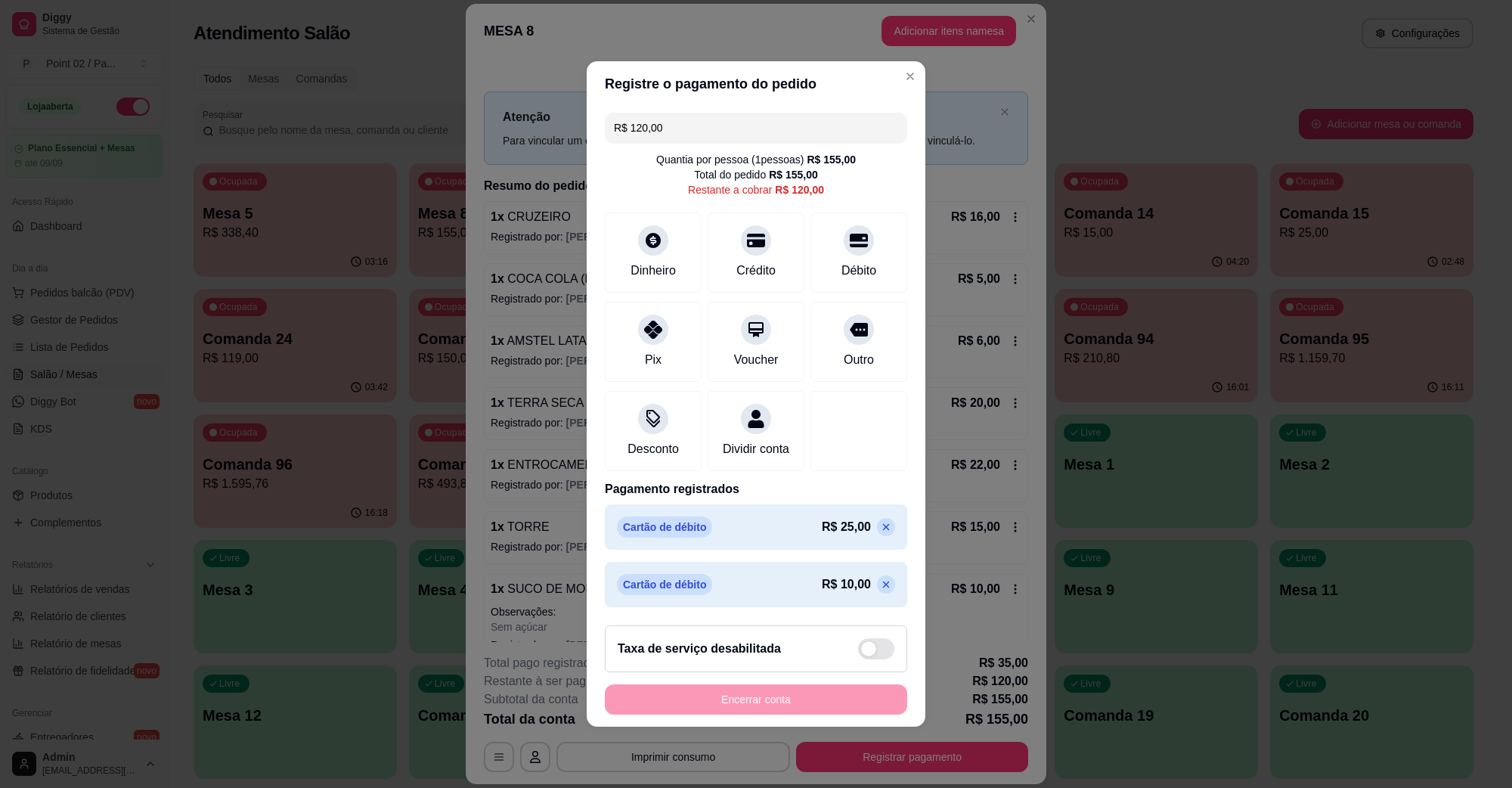
click at [716, 141] on div "R$ 120,00 Quantia por pessoa ( 1 pessoas) R$ 155,00 Total do pedido R$ 155,00 R…" at bounding box center [756, 360] width 339 height 506
click at [722, 119] on input "R$ 120,00" at bounding box center [756, 127] width 284 height 30
click at [624, 229] on div "Dinheiro" at bounding box center [653, 250] width 106 height 89
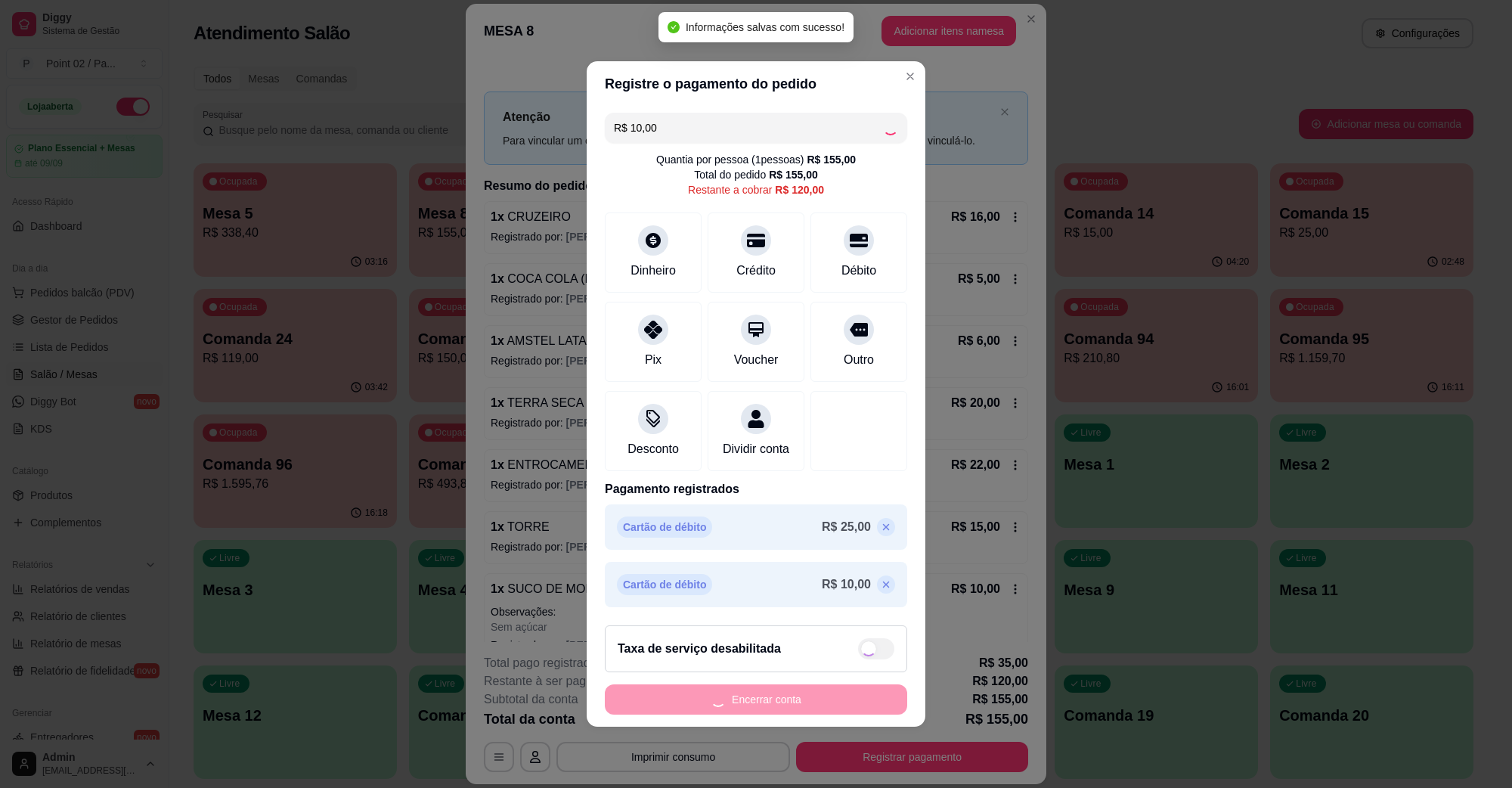
click at [743, 127] on input "R$ 10,00" at bounding box center [748, 127] width 269 height 30
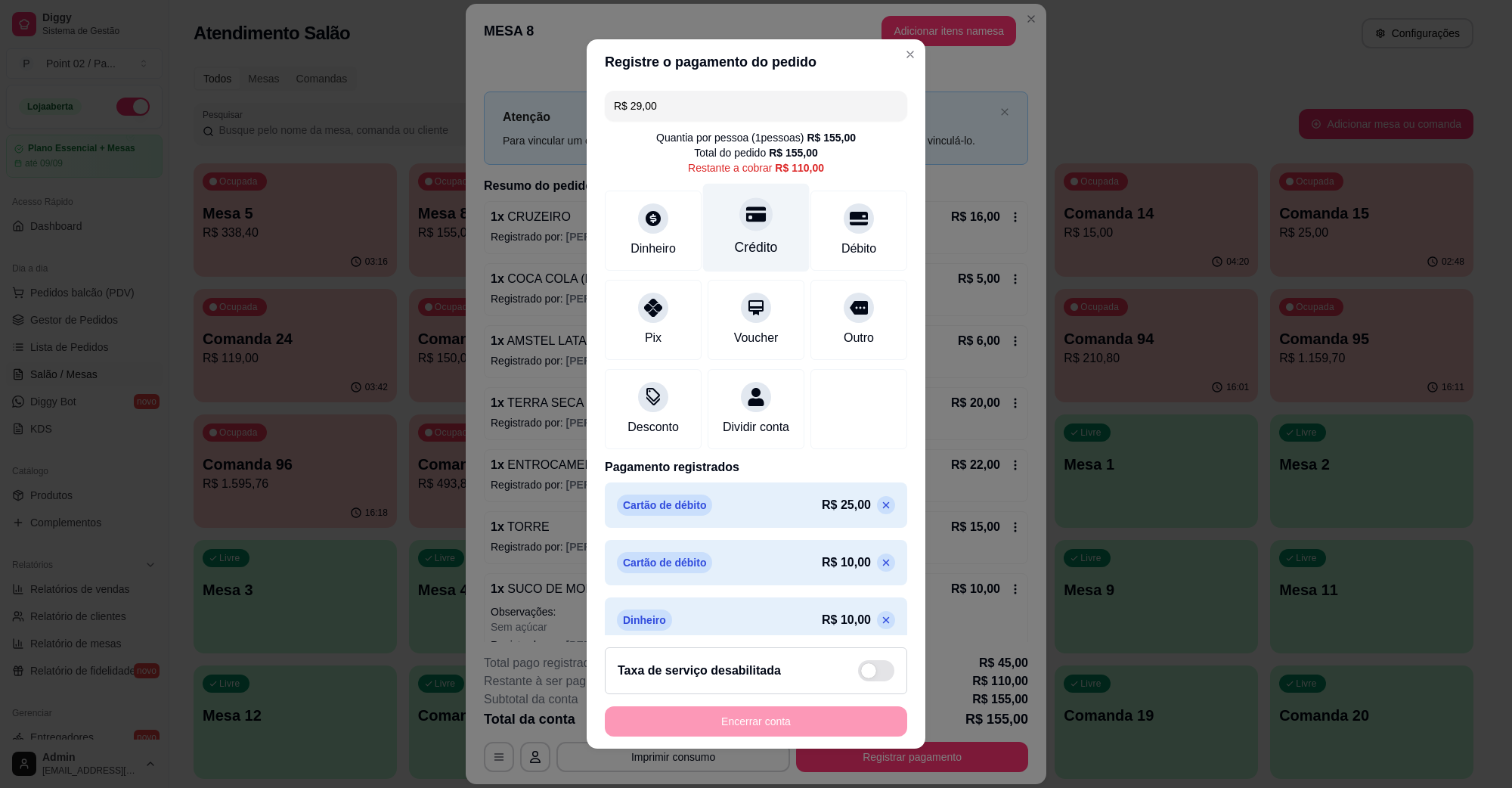
click at [747, 243] on div "Crédito" at bounding box center [756, 246] width 43 height 19
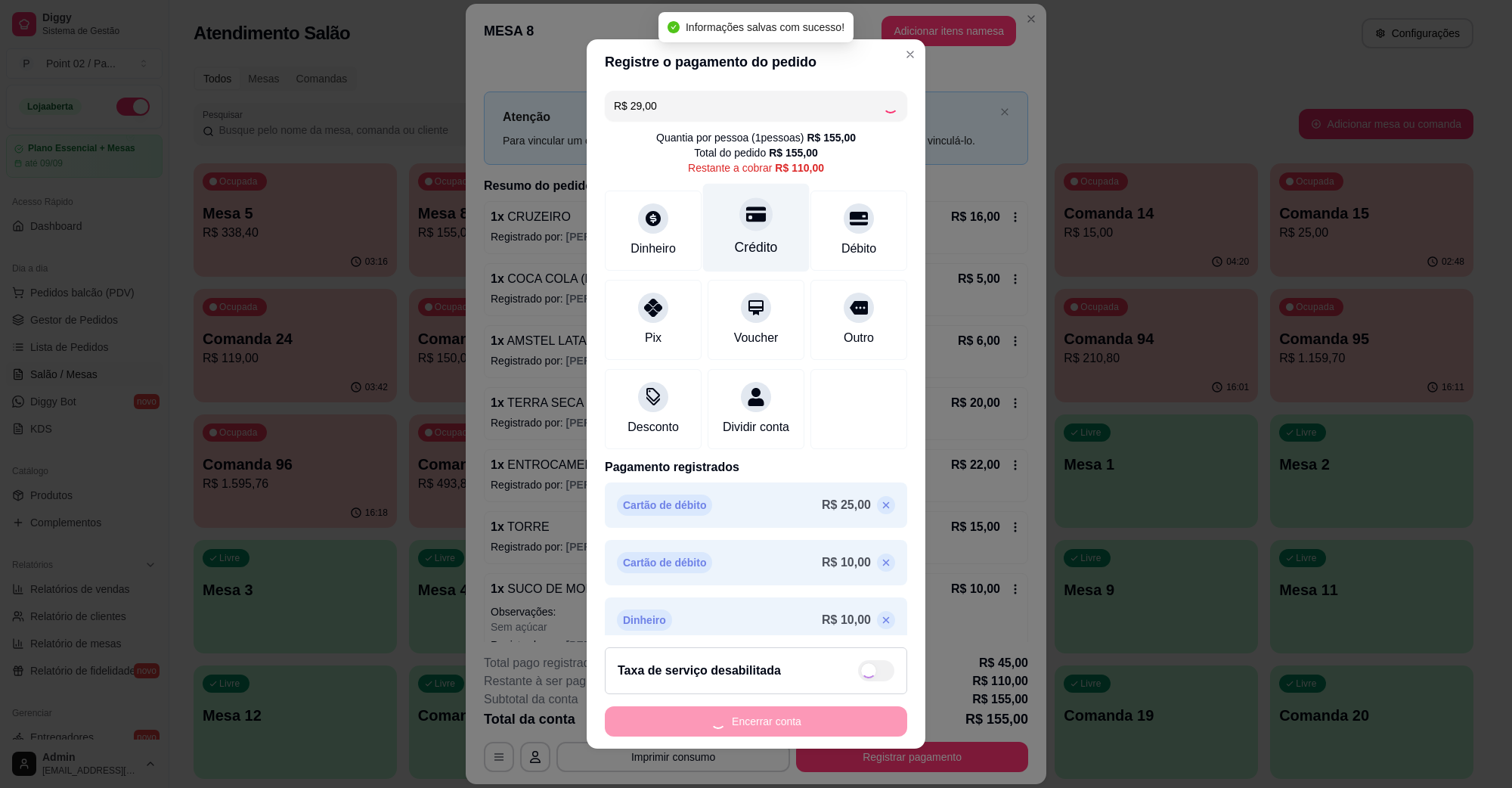
type input "R$ 81,00"
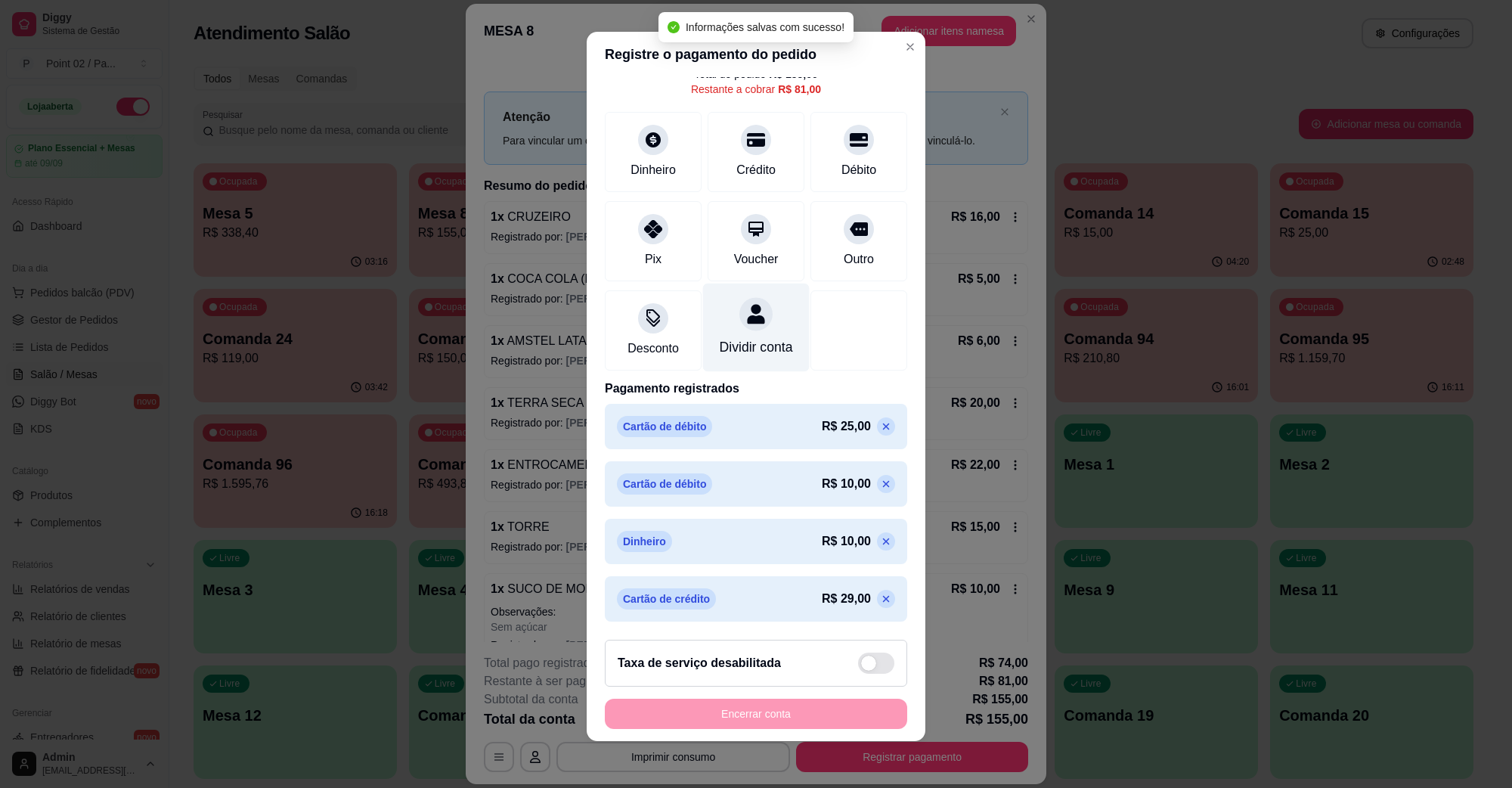
scroll to position [8, 0]
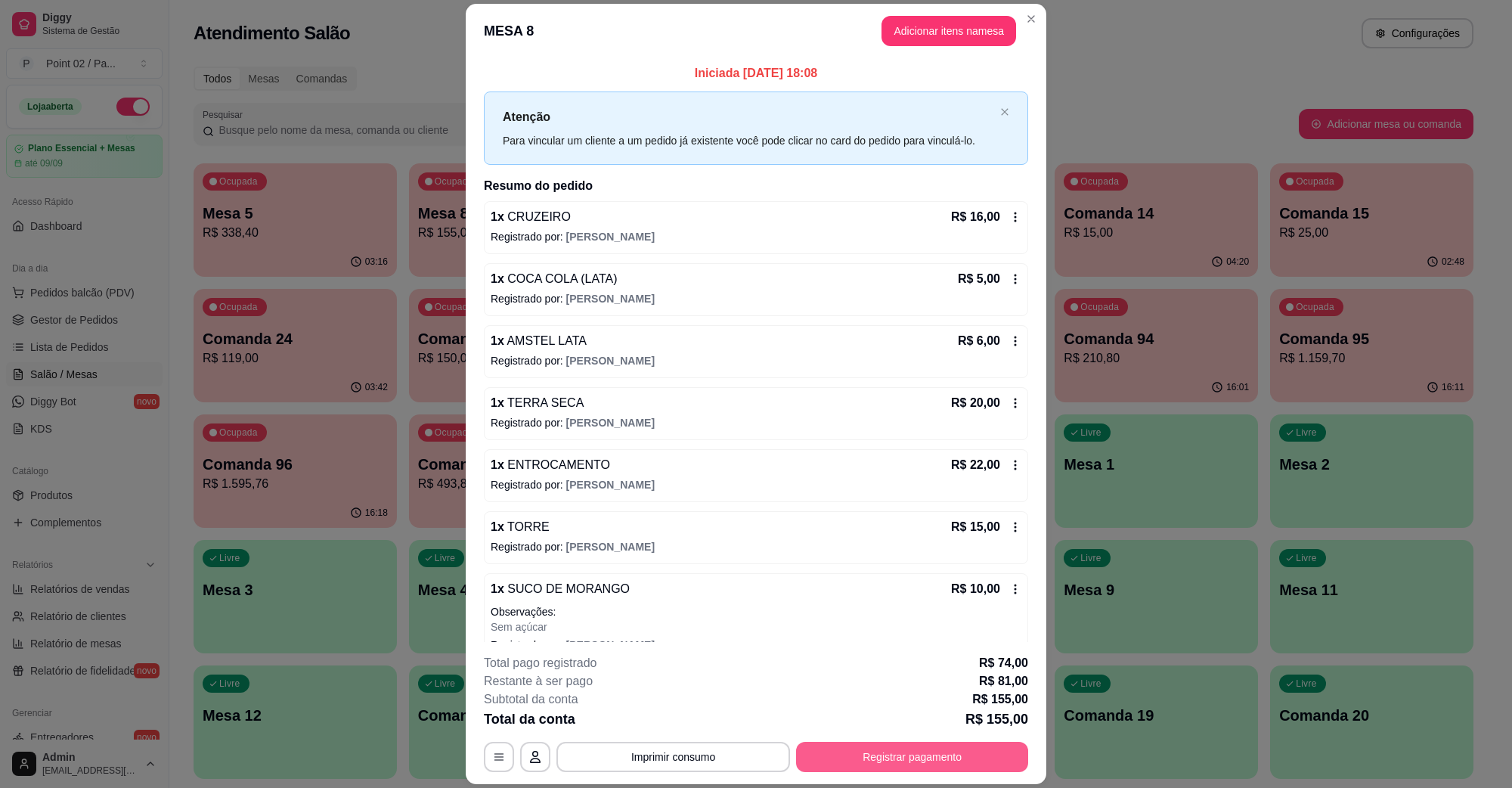
click at [885, 754] on button "Registrar pagamento" at bounding box center [912, 757] width 232 height 30
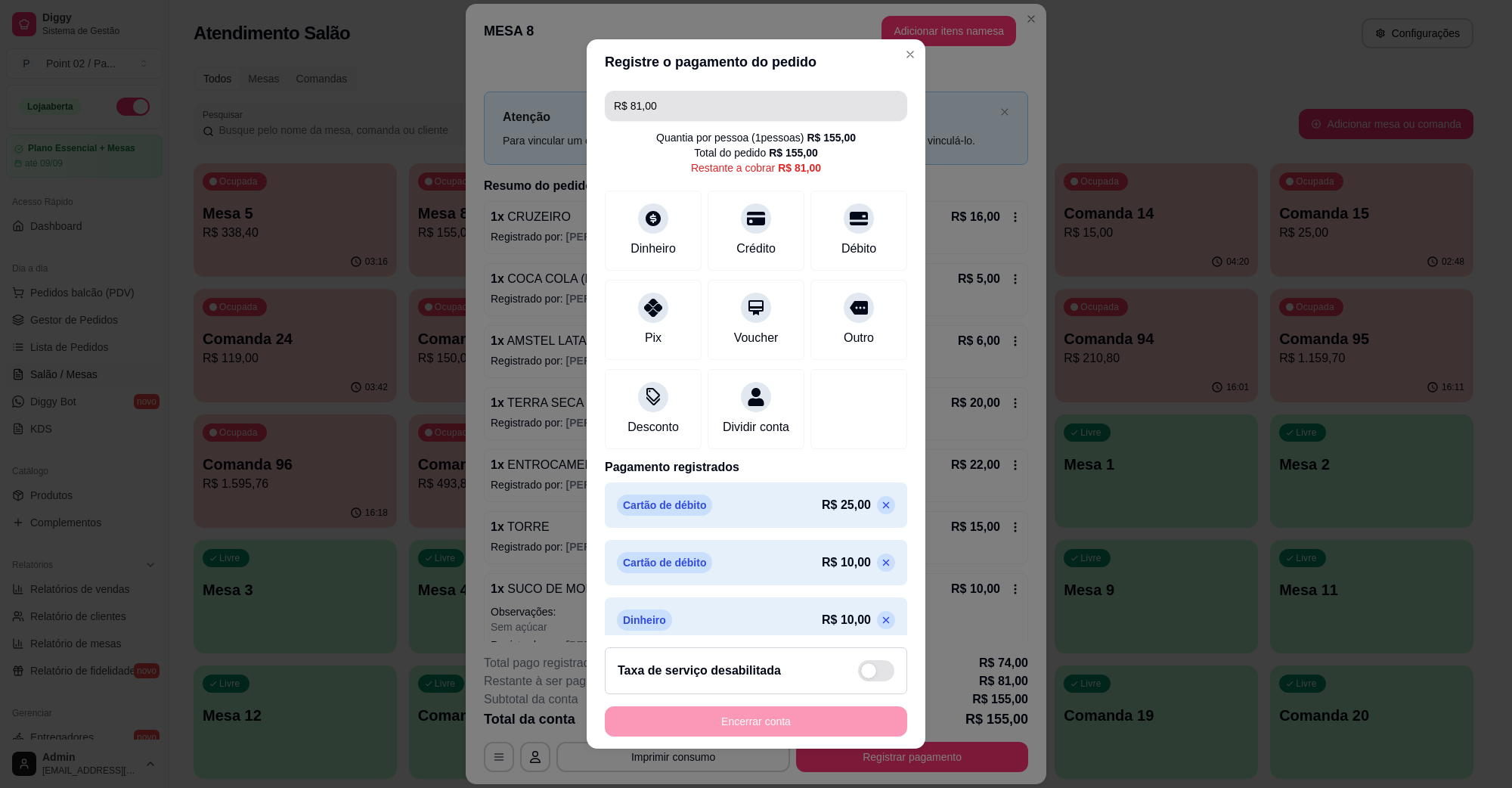
click at [799, 100] on input "R$ 81,00" at bounding box center [756, 106] width 284 height 30
click at [735, 243] on div "Crédito" at bounding box center [756, 246] width 43 height 19
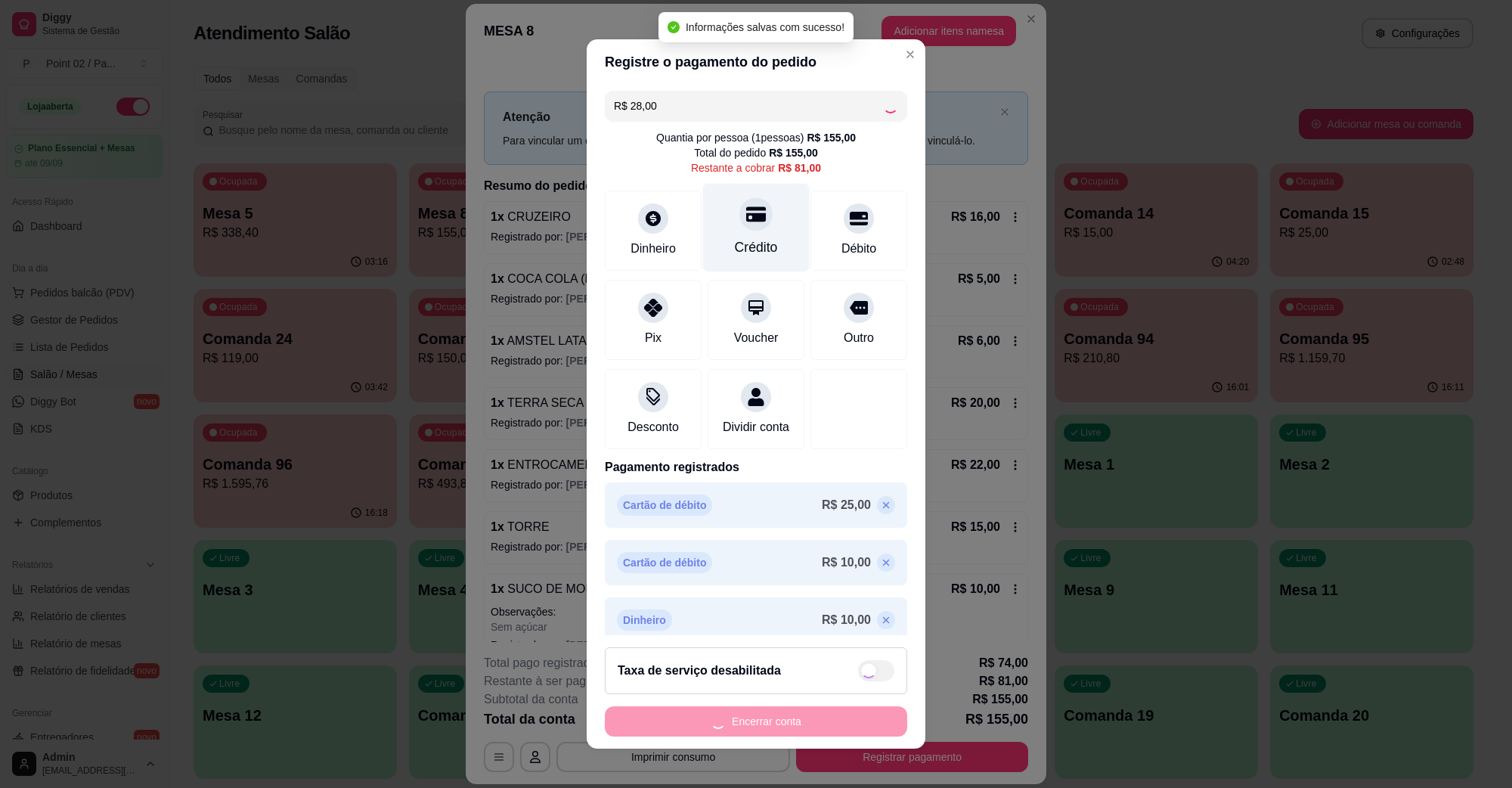
type input "R$ 53,00"
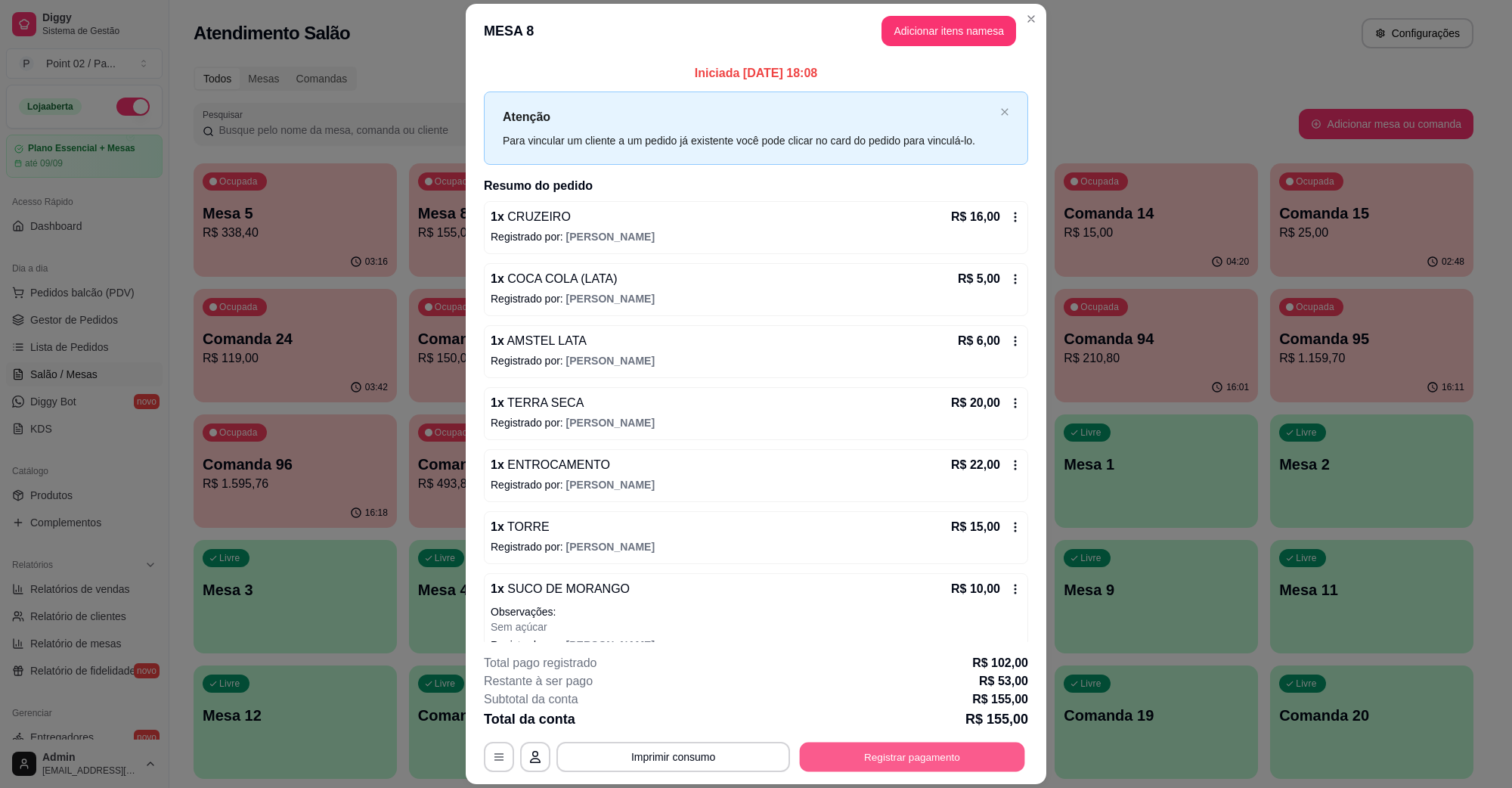
click at [875, 770] on button "Registrar pagamento" at bounding box center [912, 756] width 225 height 29
click at [852, 760] on button "Registrar pagamento" at bounding box center [912, 756] width 225 height 29
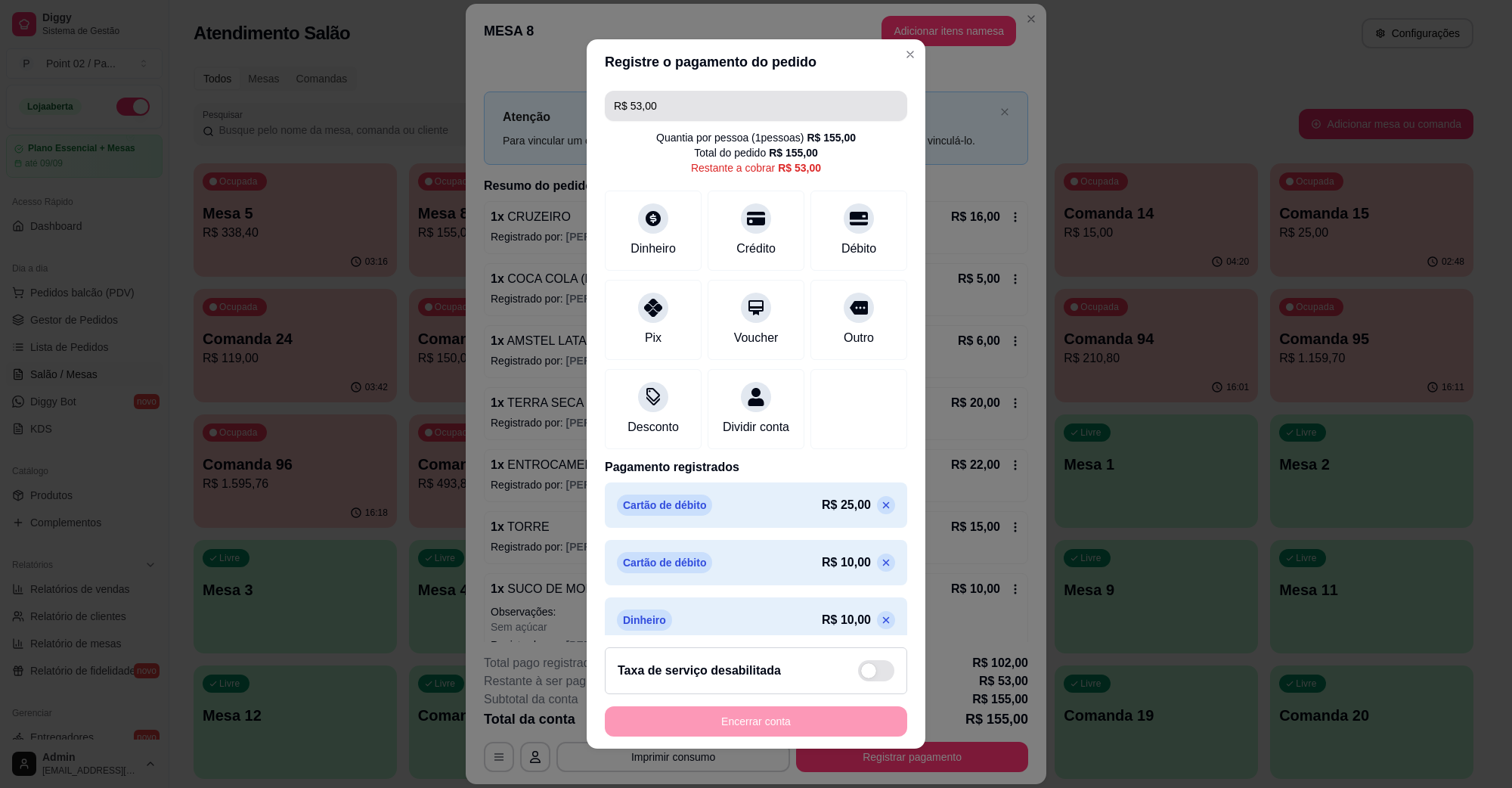
click at [809, 99] on input "R$ 53,00" at bounding box center [756, 106] width 284 height 30
click at [758, 236] on div "Crédito" at bounding box center [756, 228] width 106 height 89
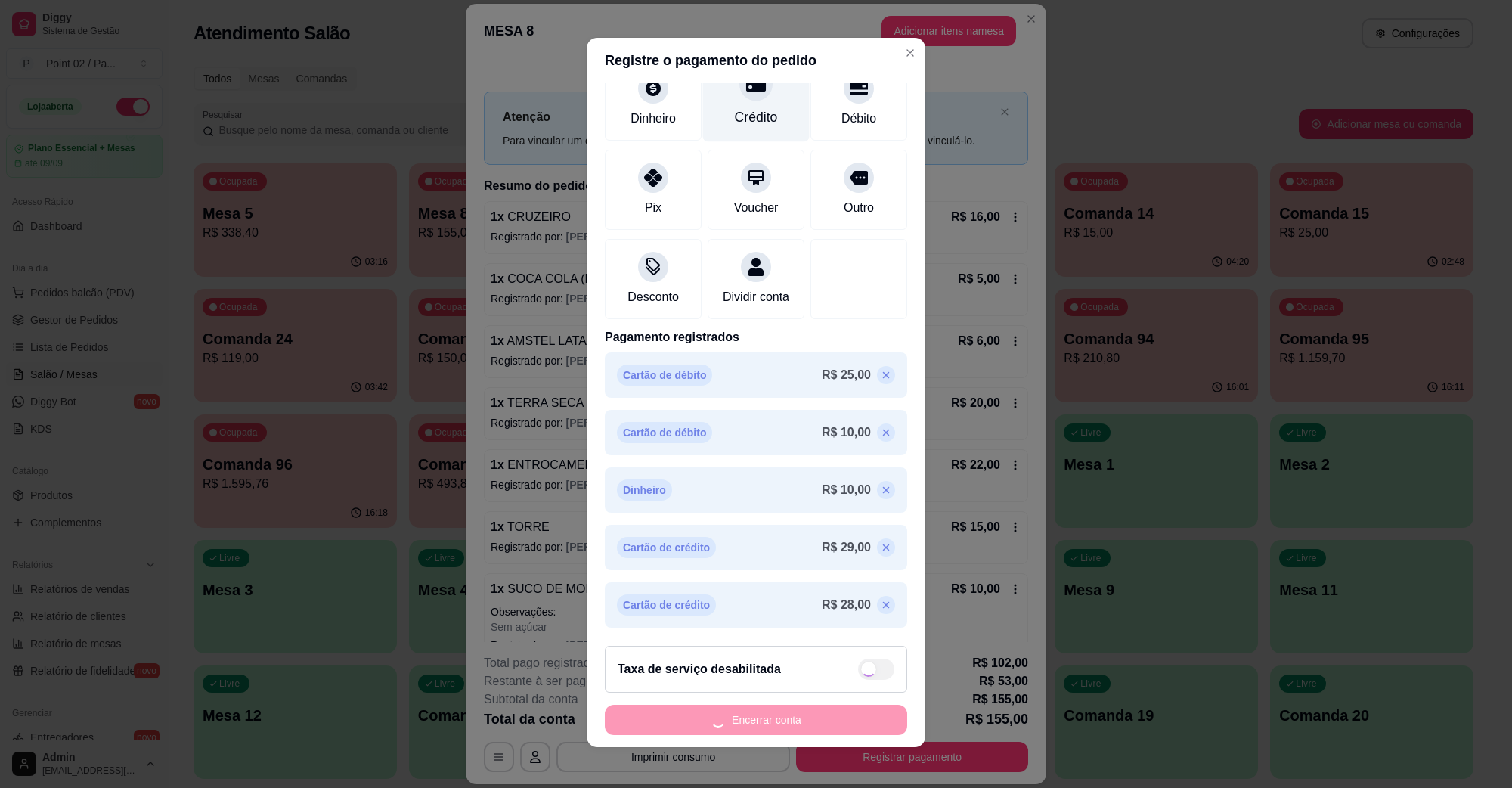
scroll to position [0, 0]
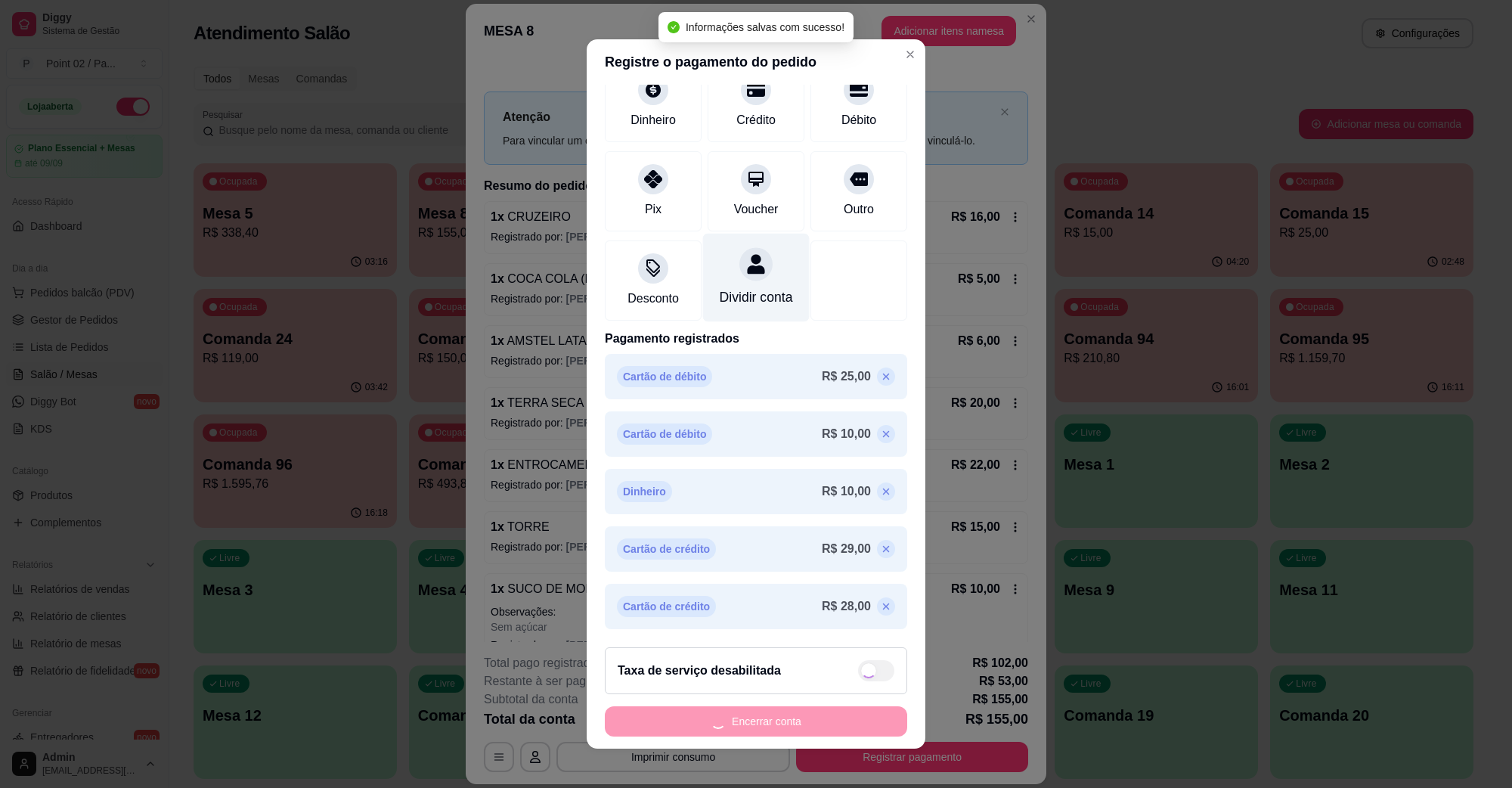
type input "R$ 21,00"
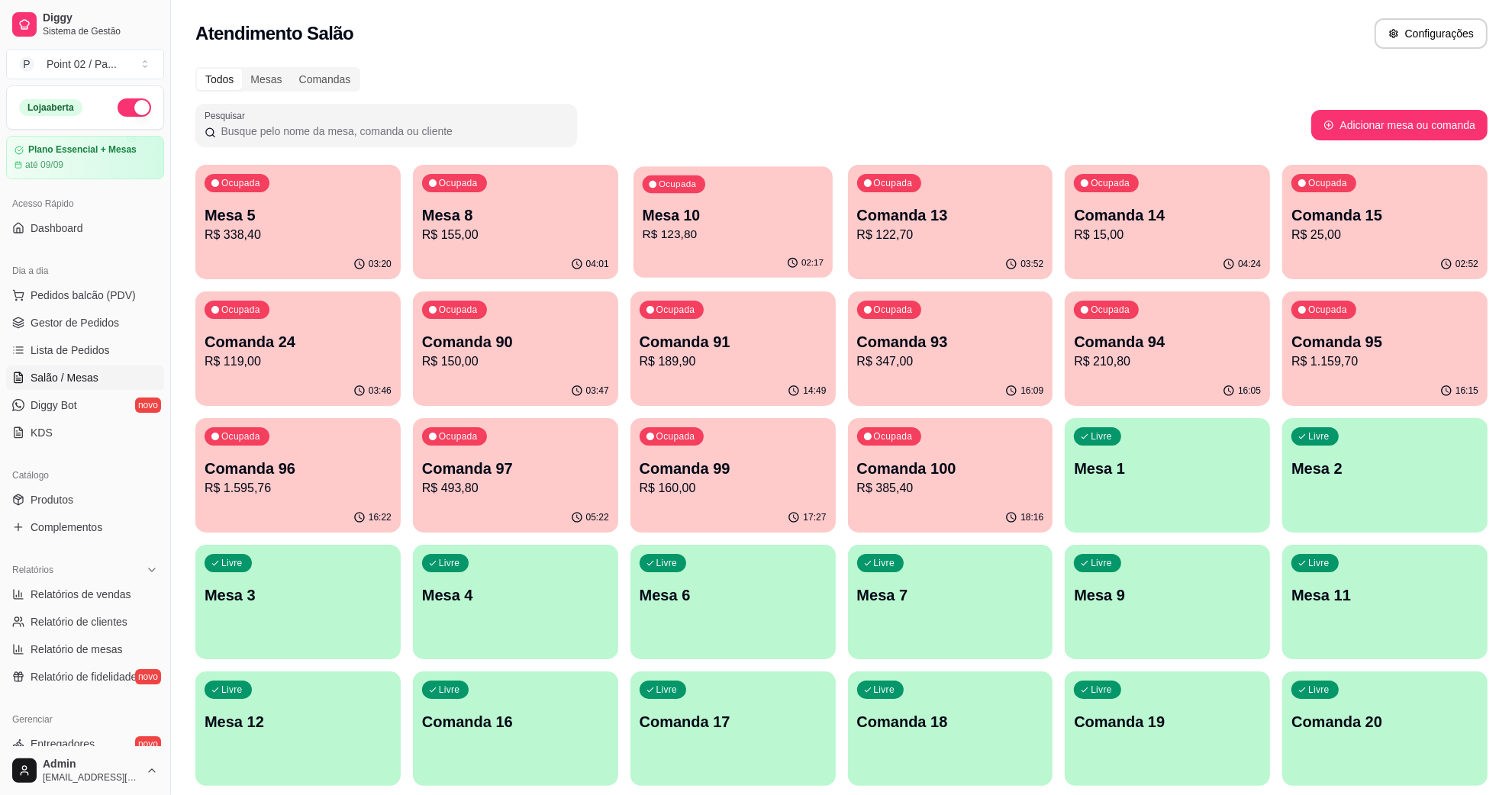
click at [745, 215] on p "Mesa 10" at bounding box center [733, 216] width 181 height 20
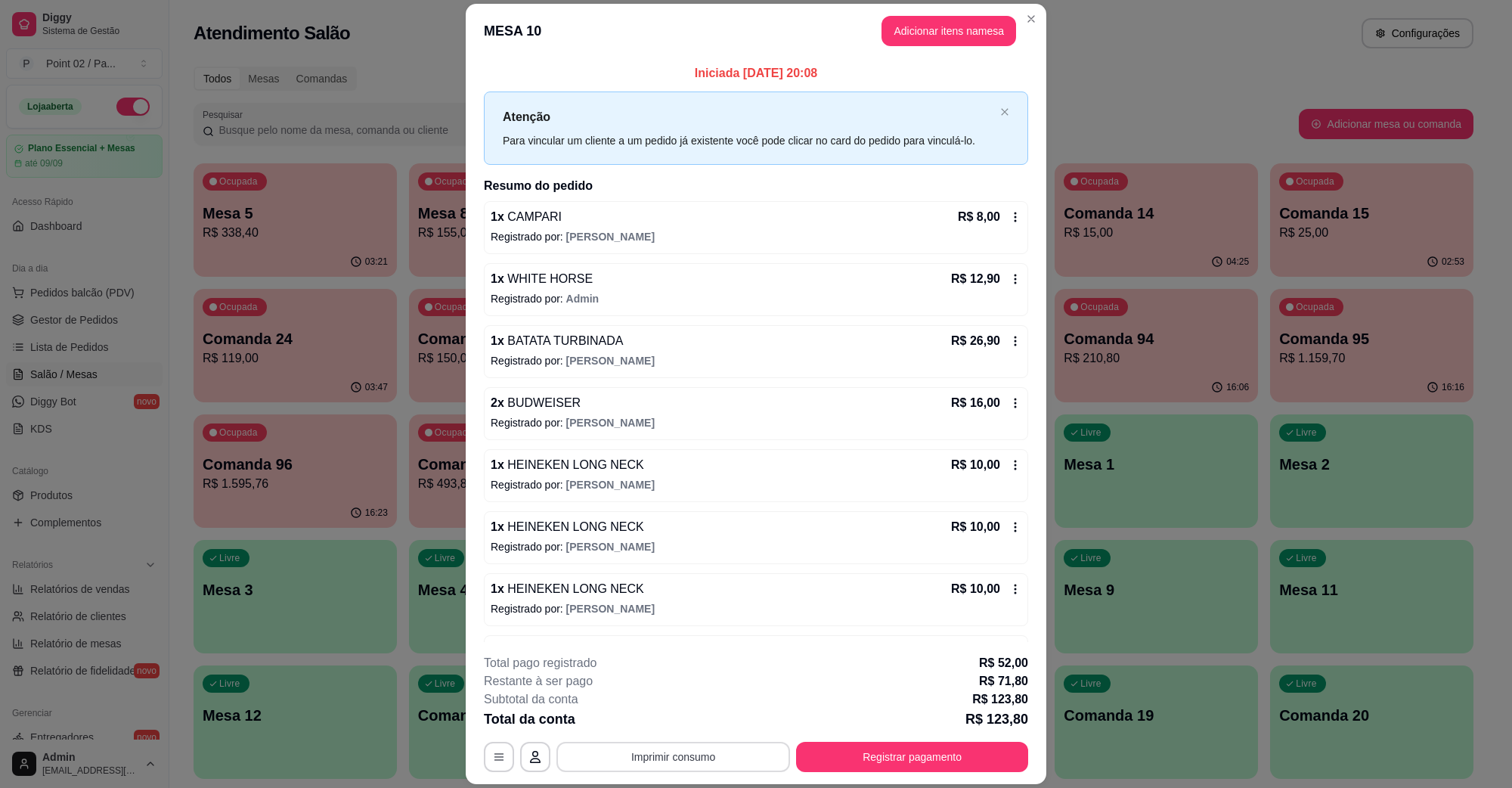
click at [671, 769] on button "Imprimir consumo" at bounding box center [673, 757] width 234 height 30
click at [684, 723] on button "IMPRESSORA" at bounding box center [671, 722] width 110 height 24
click at [853, 773] on footer "**********" at bounding box center [756, 713] width 581 height 143
click at [858, 761] on button "Registrar pagamento" at bounding box center [912, 757] width 232 height 30
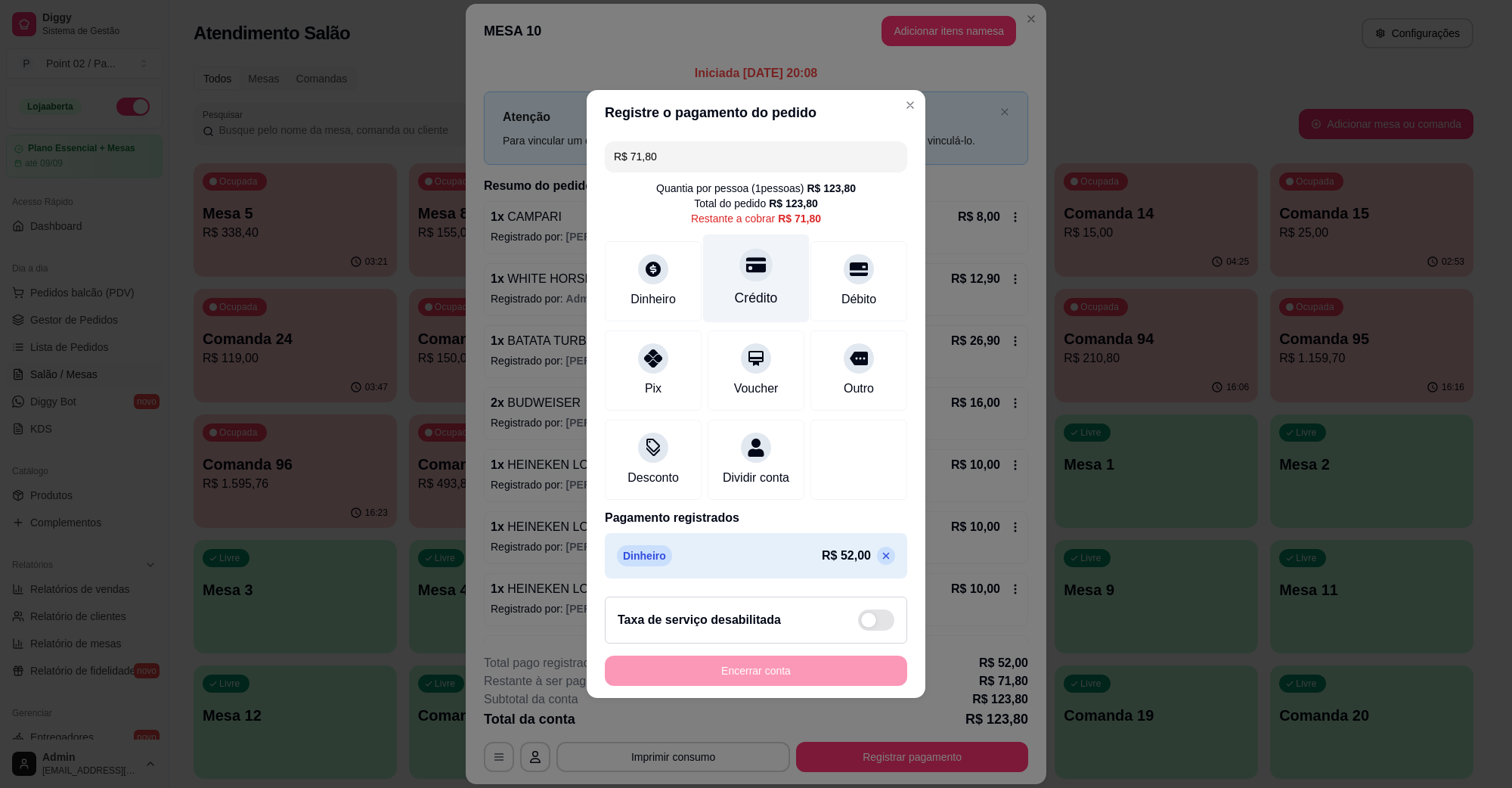
click at [777, 277] on div "Crédito" at bounding box center [756, 279] width 106 height 89
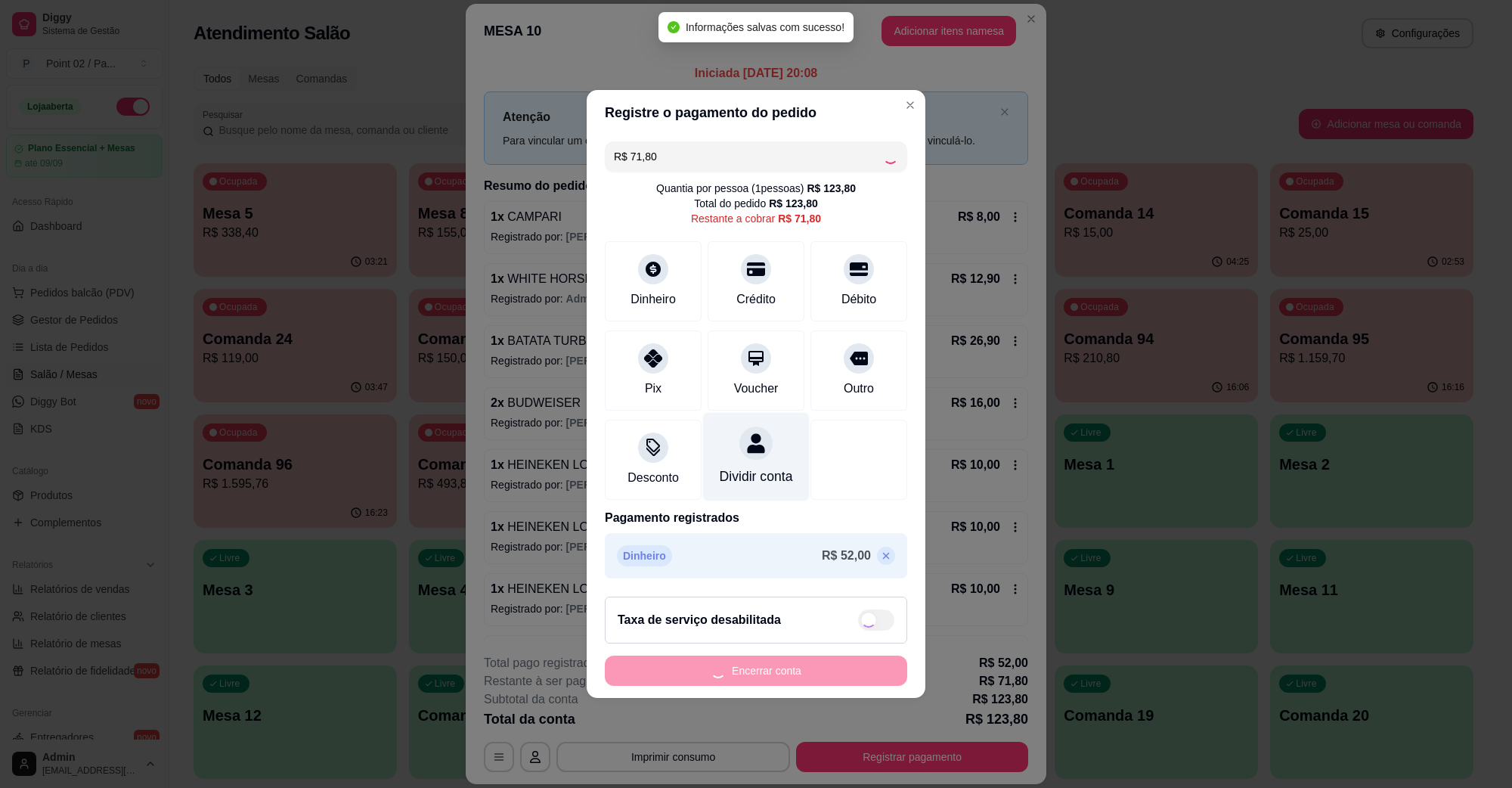
type input "R$ 0,00"
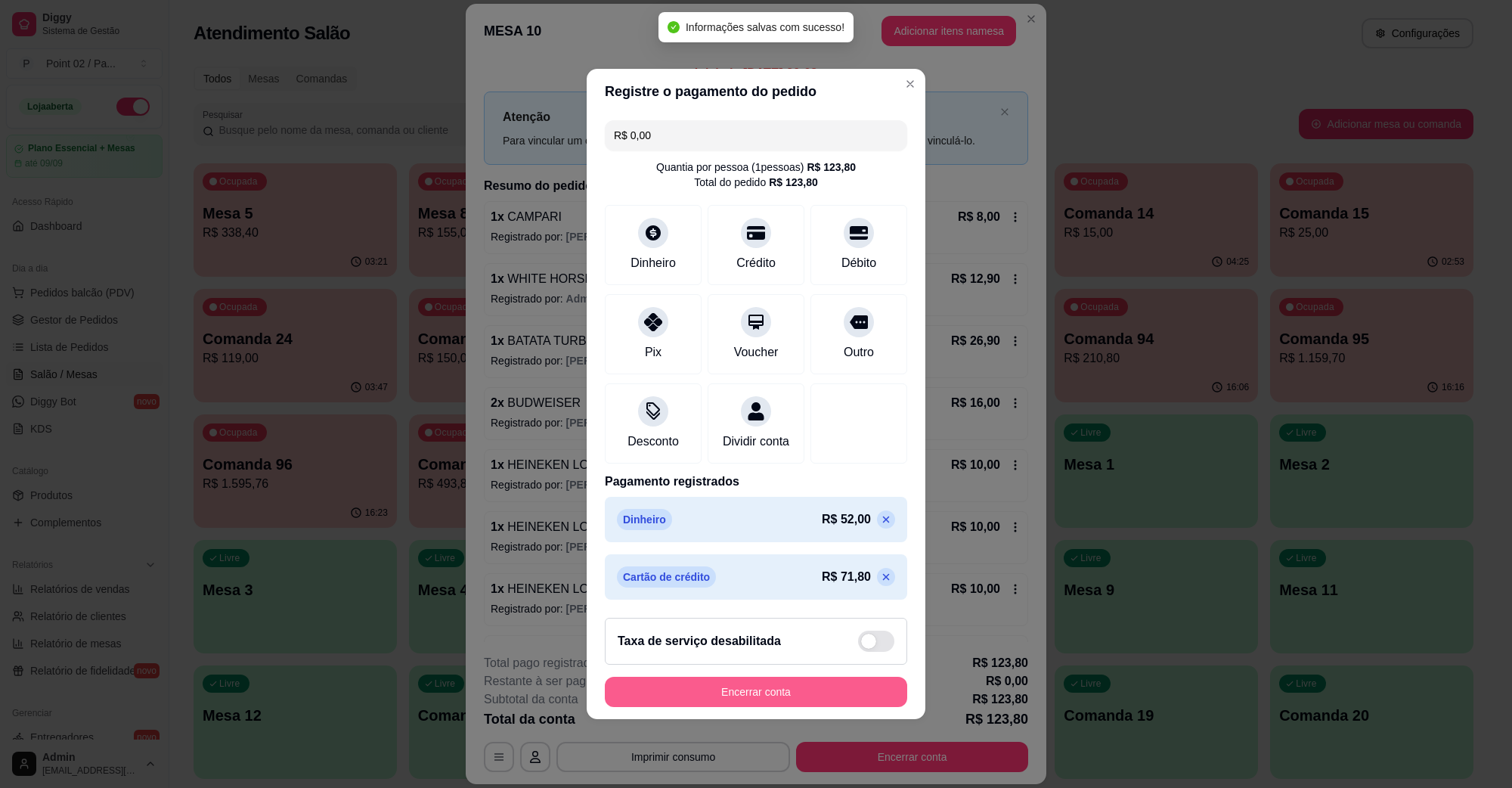
click at [769, 697] on button "Encerrar conta" at bounding box center [756, 692] width 303 height 30
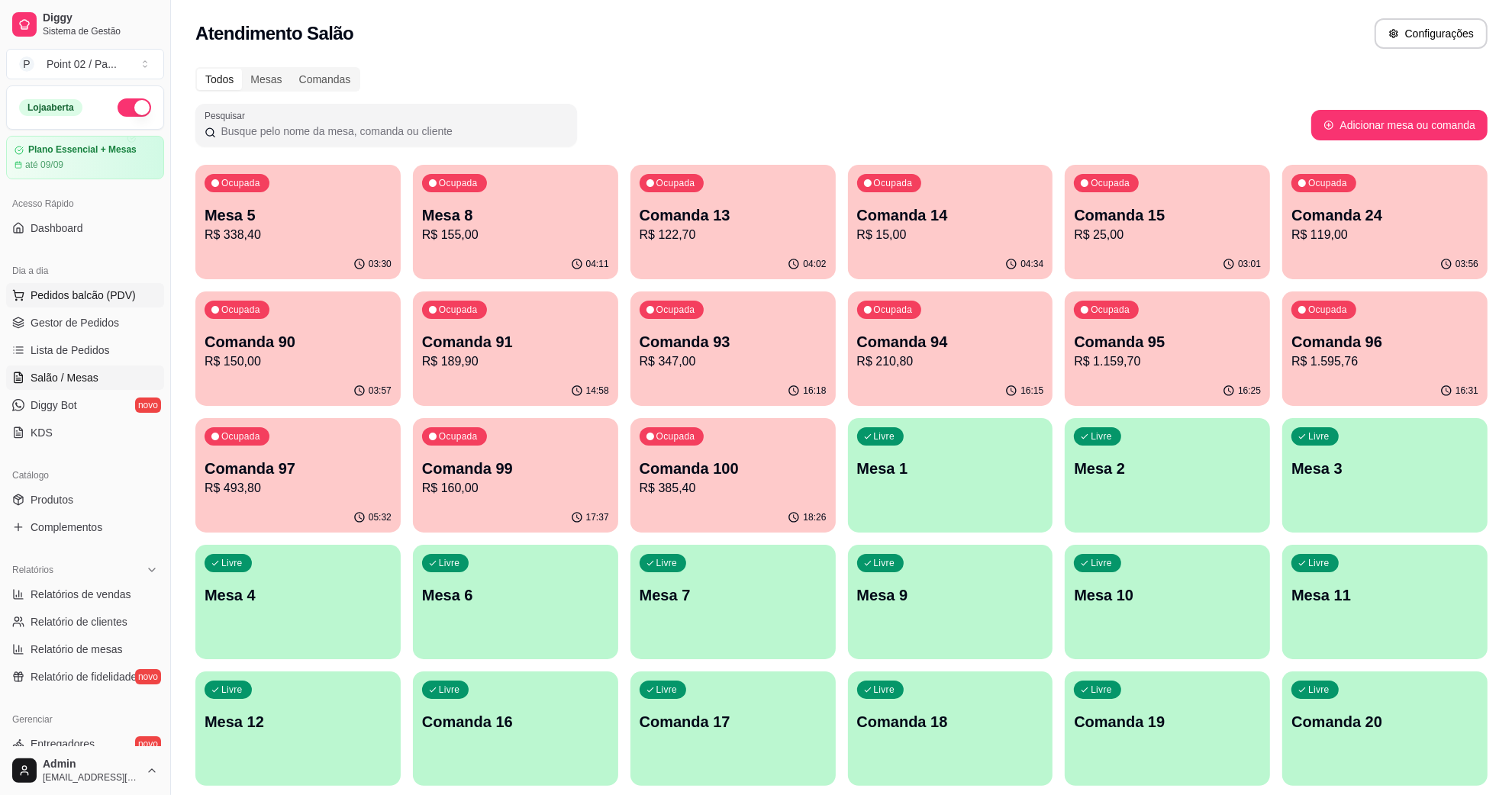
click at [94, 306] on button "Pedidos balcão (PDV)" at bounding box center [85, 295] width 158 height 25
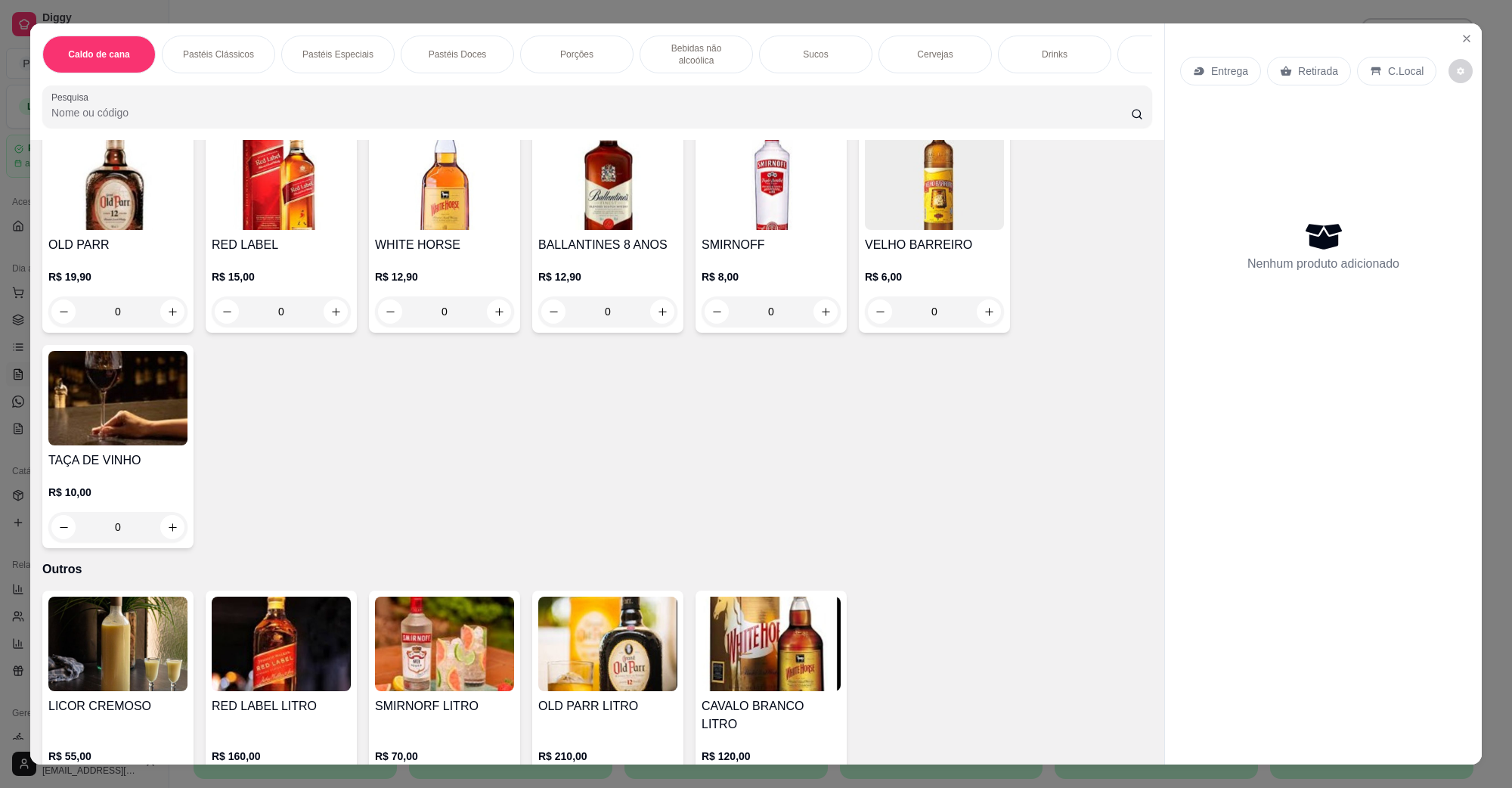
scroll to position [2931, 0]
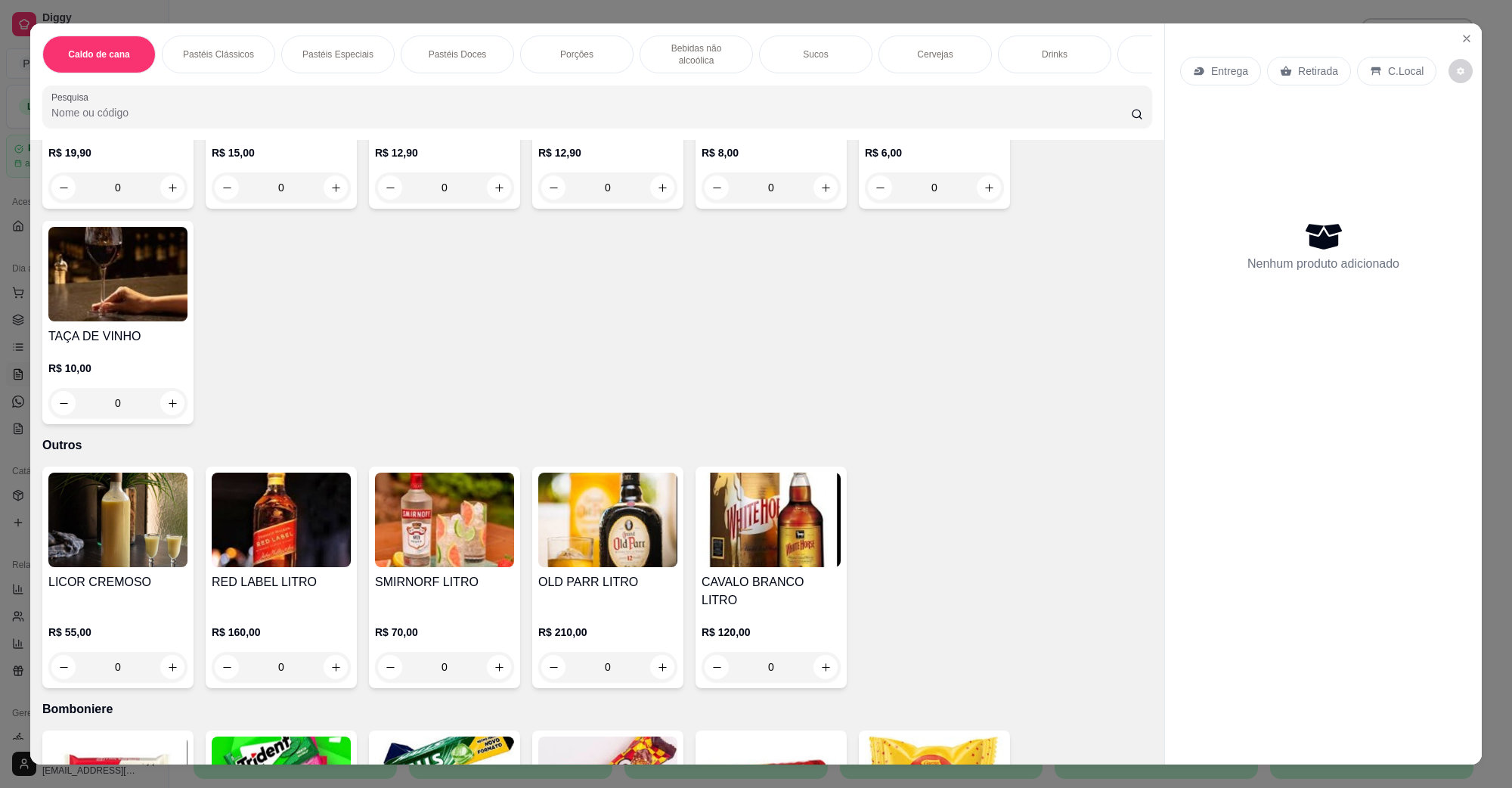
click at [293, 737] on img at bounding box center [282, 784] width 139 height 95
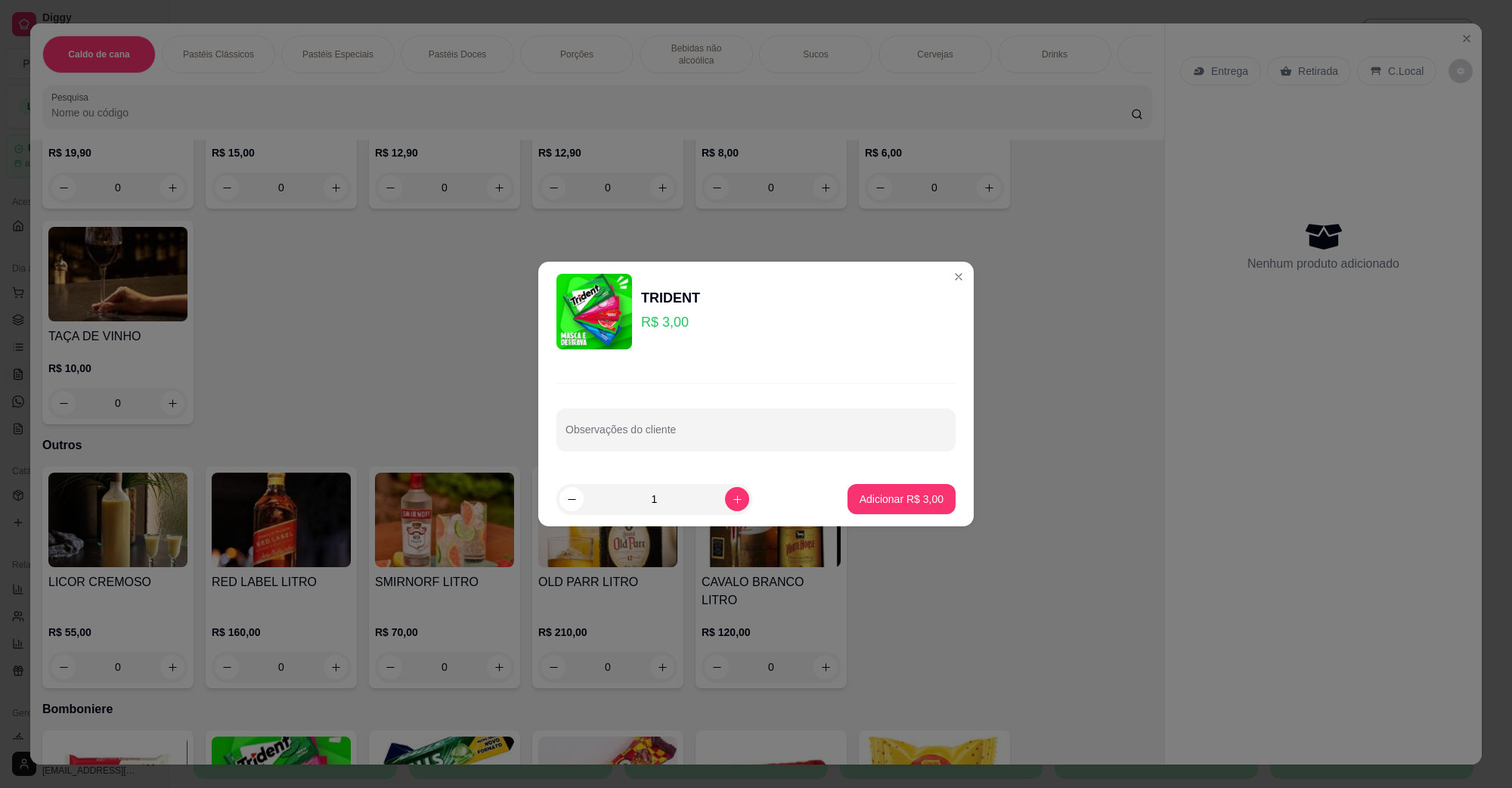
click at [867, 474] on footer "1 Adicionar R$ 3,00" at bounding box center [756, 499] width 436 height 54
click at [881, 485] on button "Adicionar R$ 3,00" at bounding box center [901, 499] width 108 height 30
type input "1"
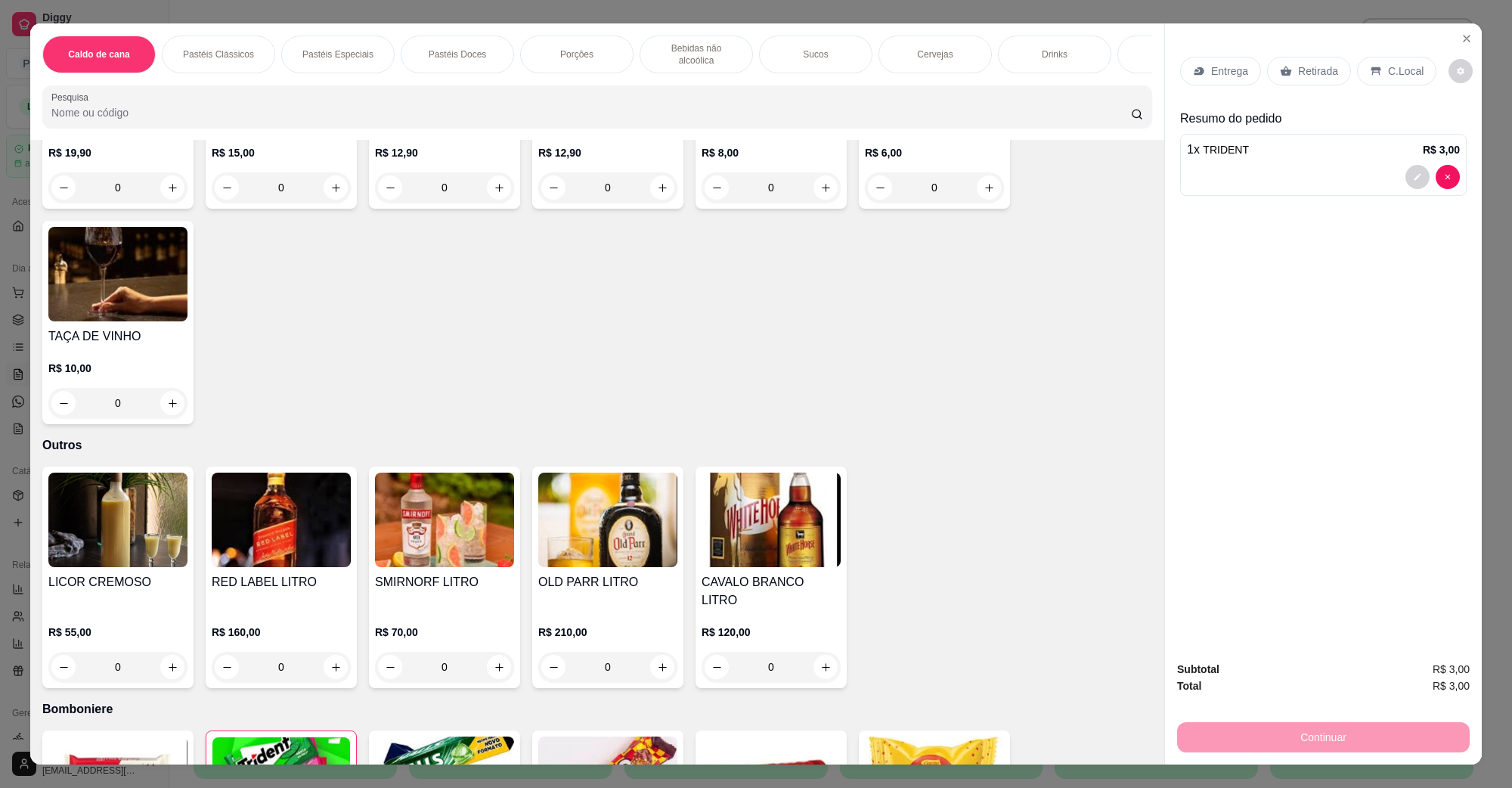
click at [1222, 70] on p "Entrega" at bounding box center [1230, 71] width 37 height 15
click at [1307, 66] on p "Retirada" at bounding box center [1318, 71] width 40 height 15
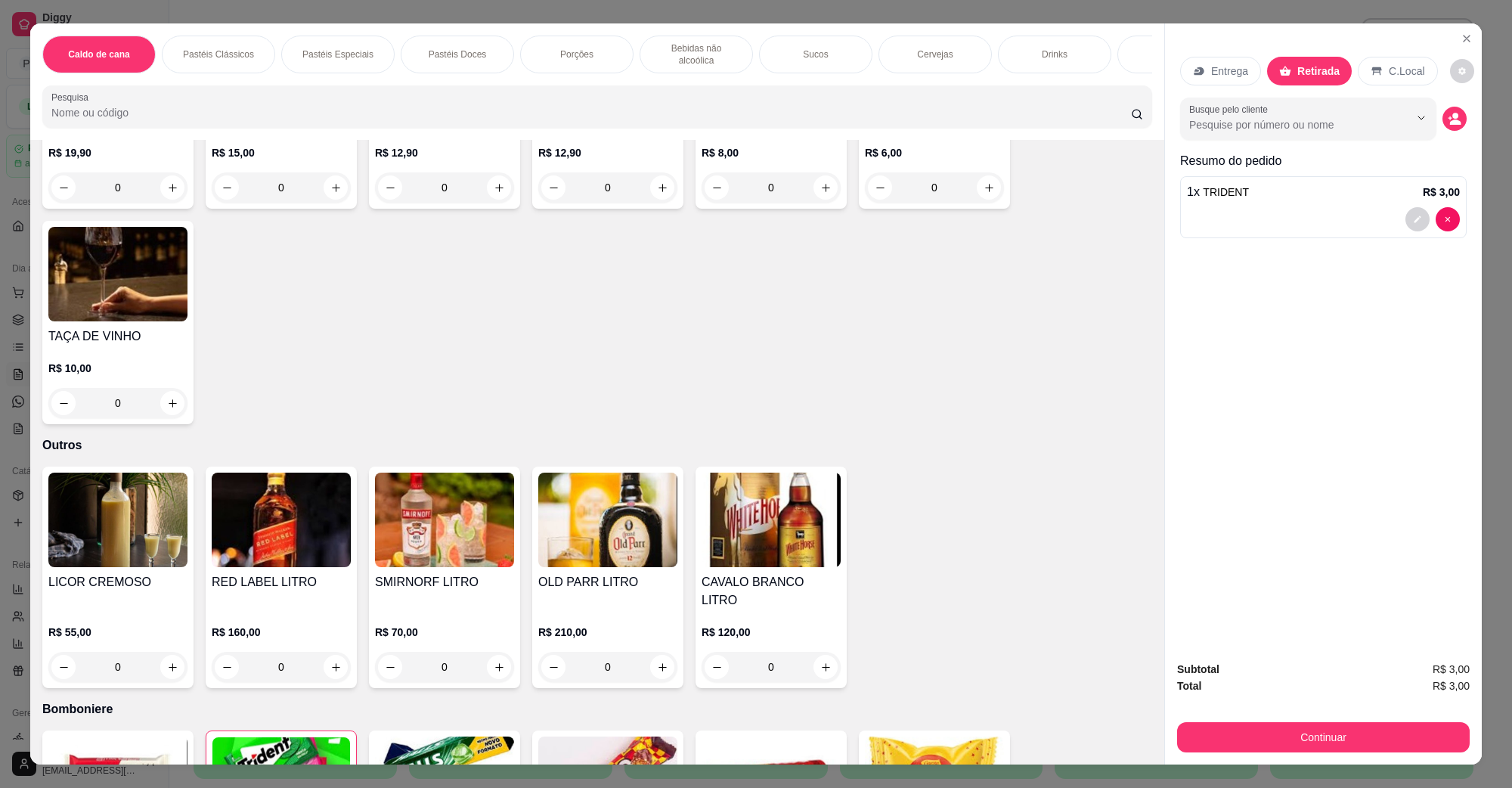
click at [1297, 761] on div "Subtotal R$ 3,00 Total R$ 3,00 Continuar" at bounding box center [1323, 707] width 317 height 116
click at [1297, 746] on button "Continuar" at bounding box center [1323, 737] width 283 height 29
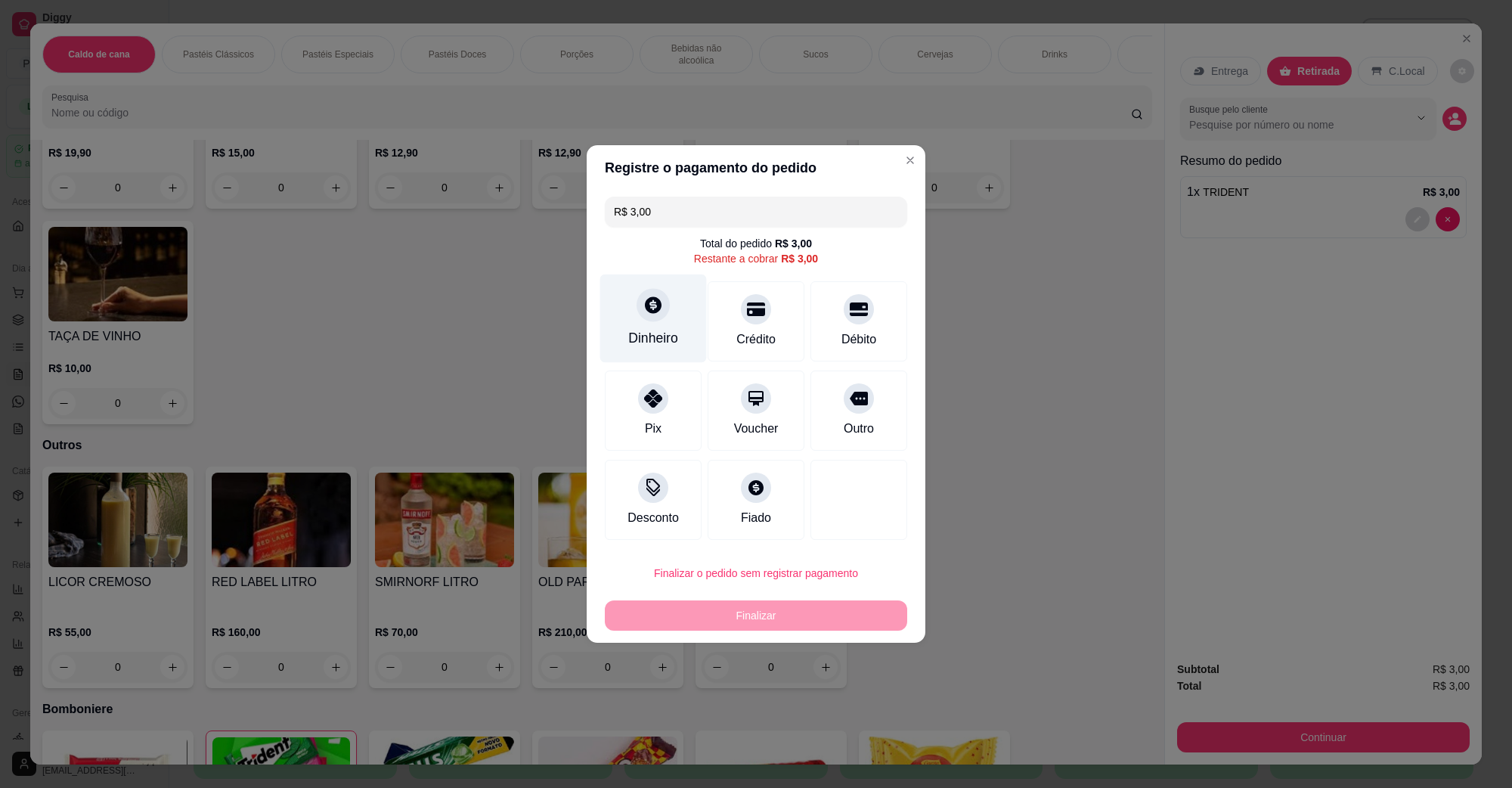
click at [661, 311] on div at bounding box center [654, 305] width 34 height 34
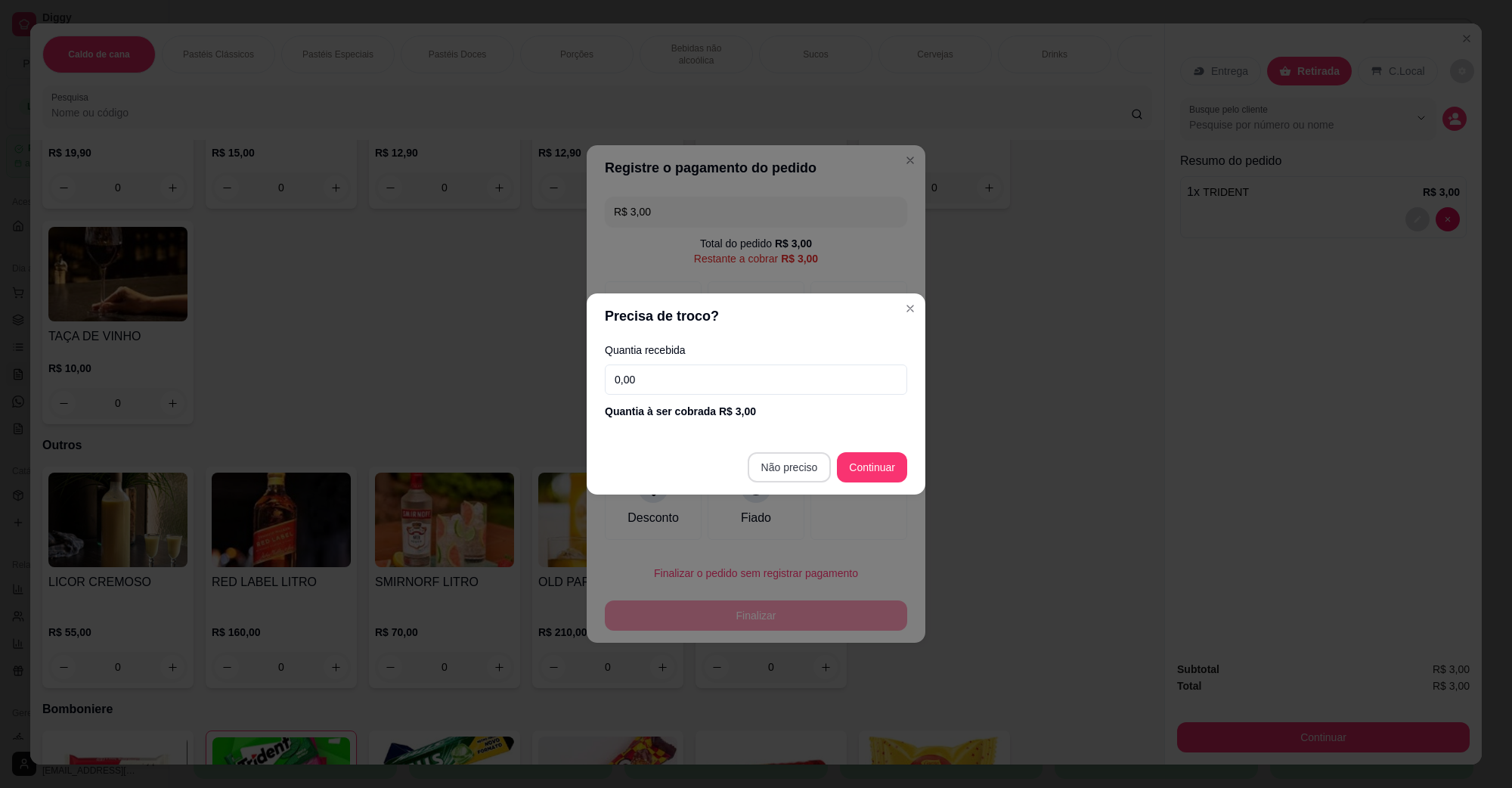
type input "R$ 0,00"
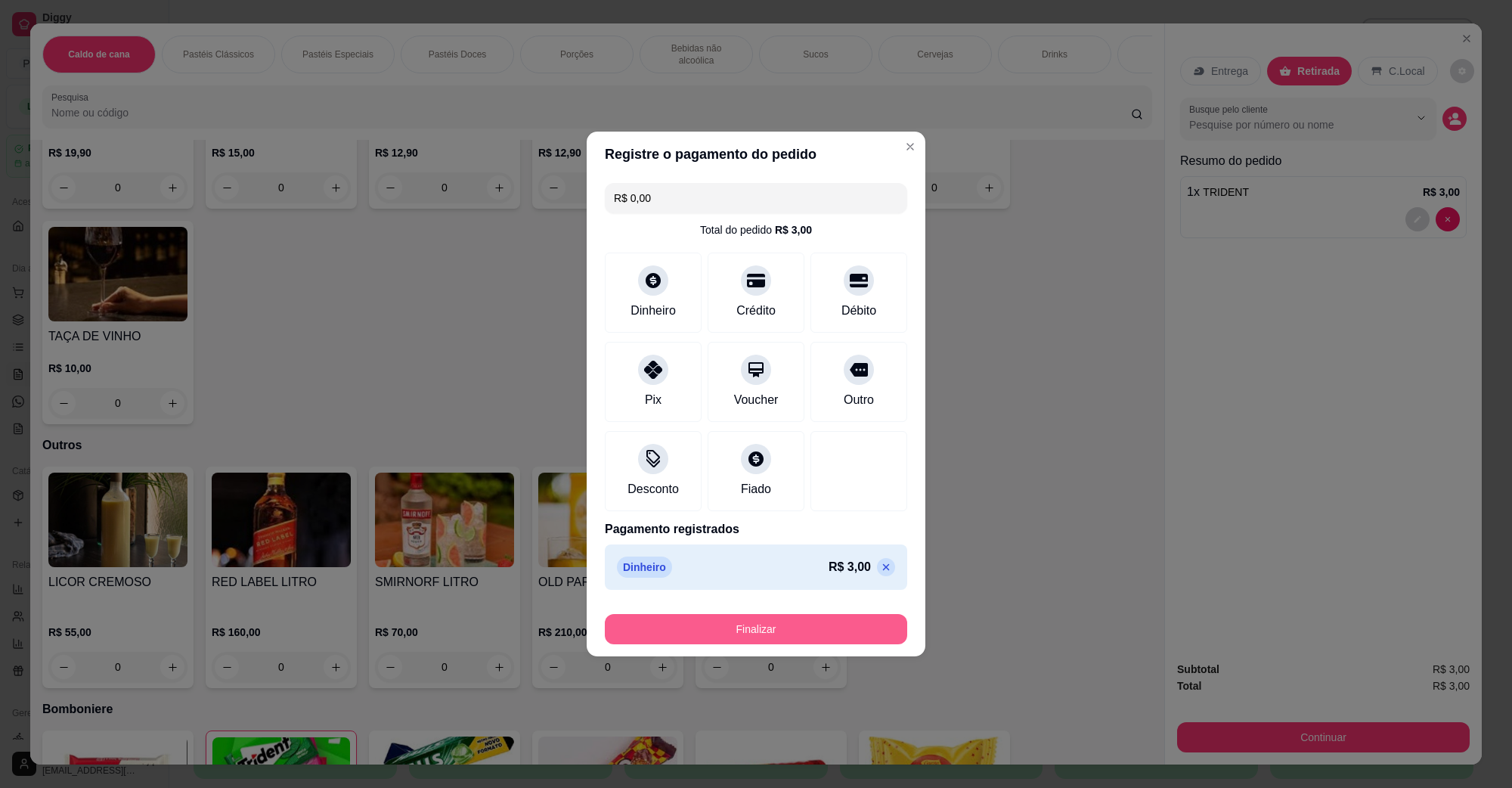
click at [751, 621] on button "Finalizar" at bounding box center [756, 630] width 303 height 30
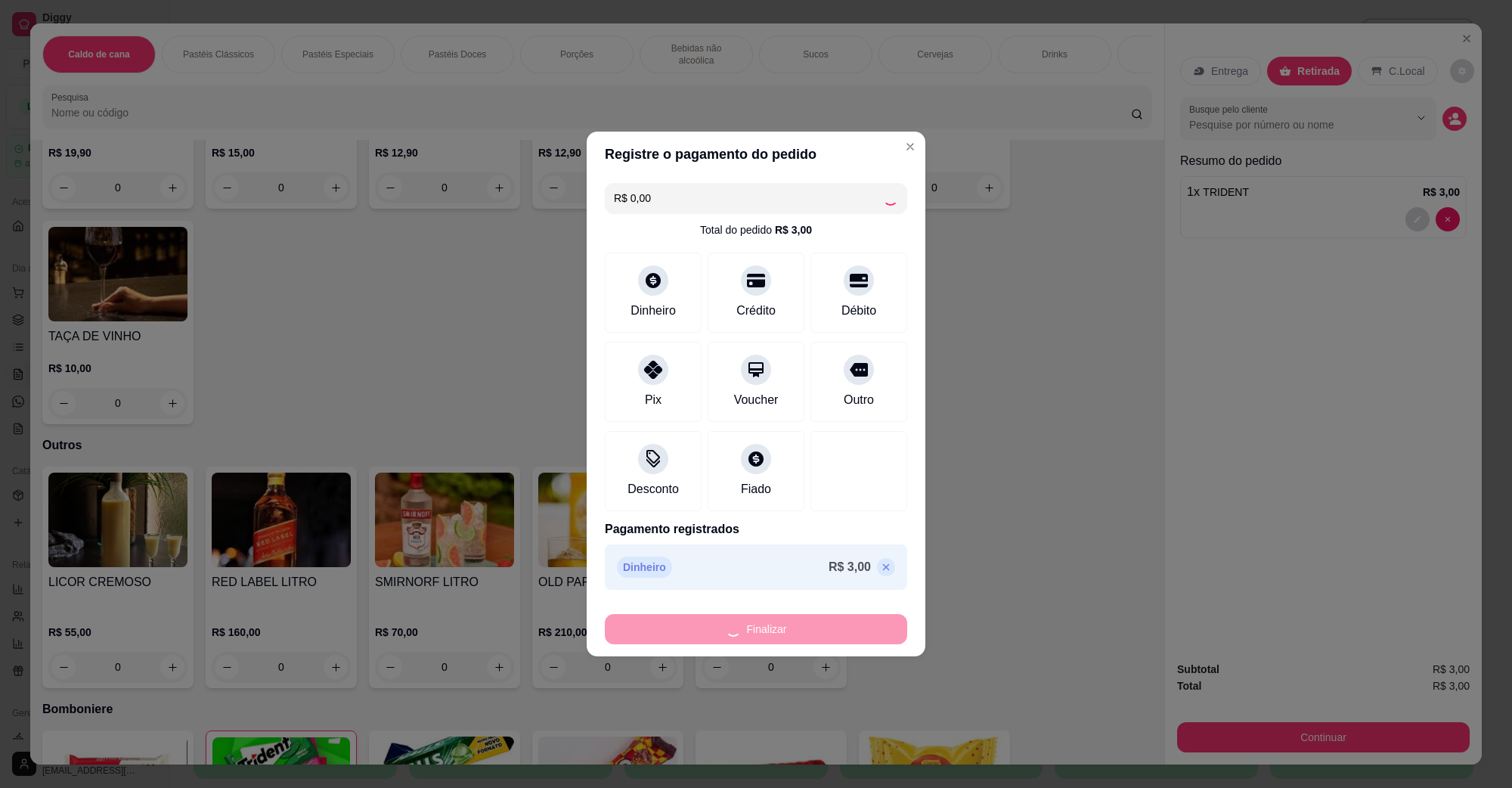
type input "0"
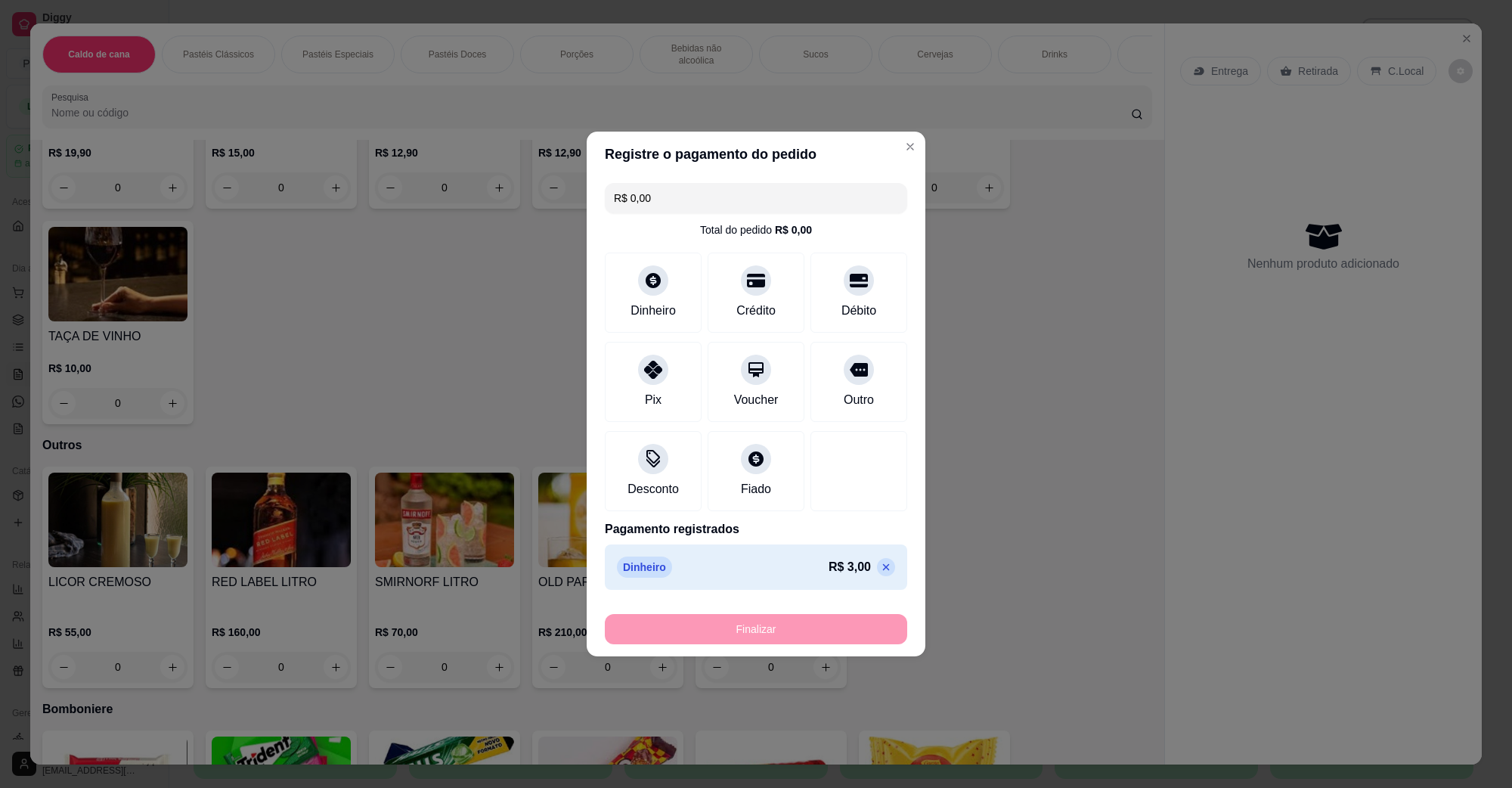
type input "-R$ 3,00"
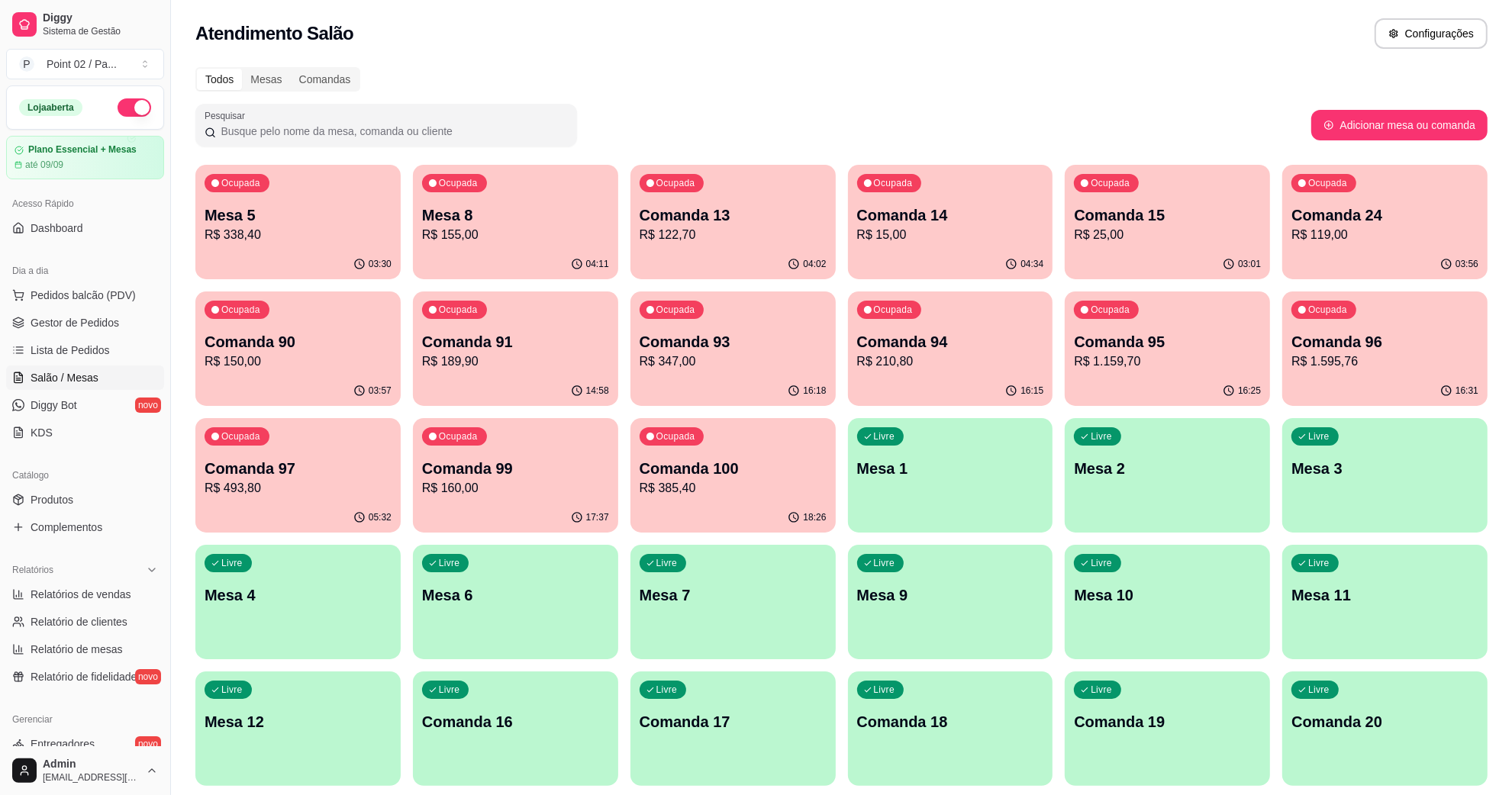
click at [459, 181] on p "Ocupada" at bounding box center [459, 183] width 39 height 12
click at [1135, 178] on div "Ocupada" at bounding box center [1106, 184] width 65 height 19
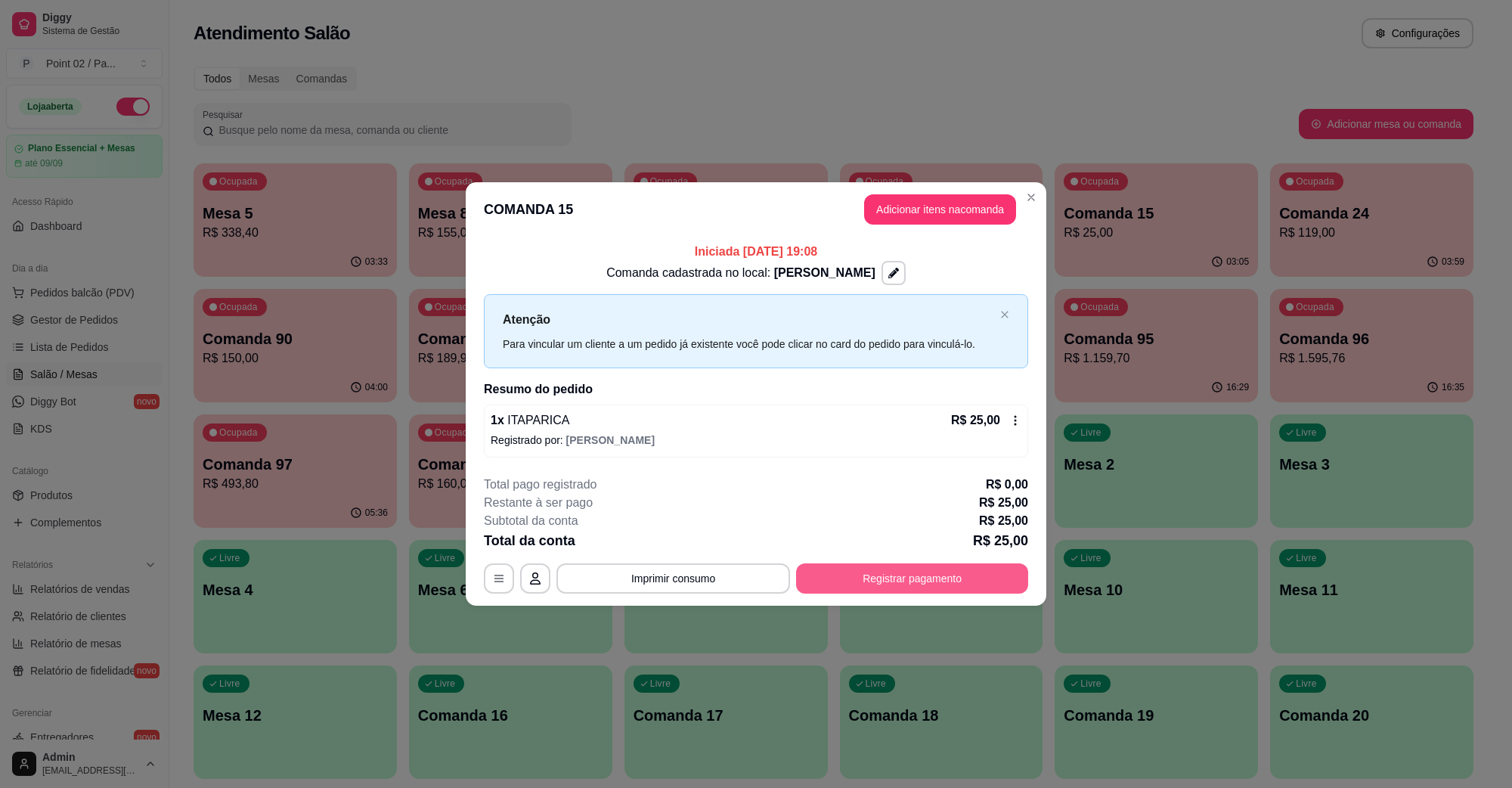
click at [893, 586] on button "Registrar pagamento" at bounding box center [912, 578] width 232 height 30
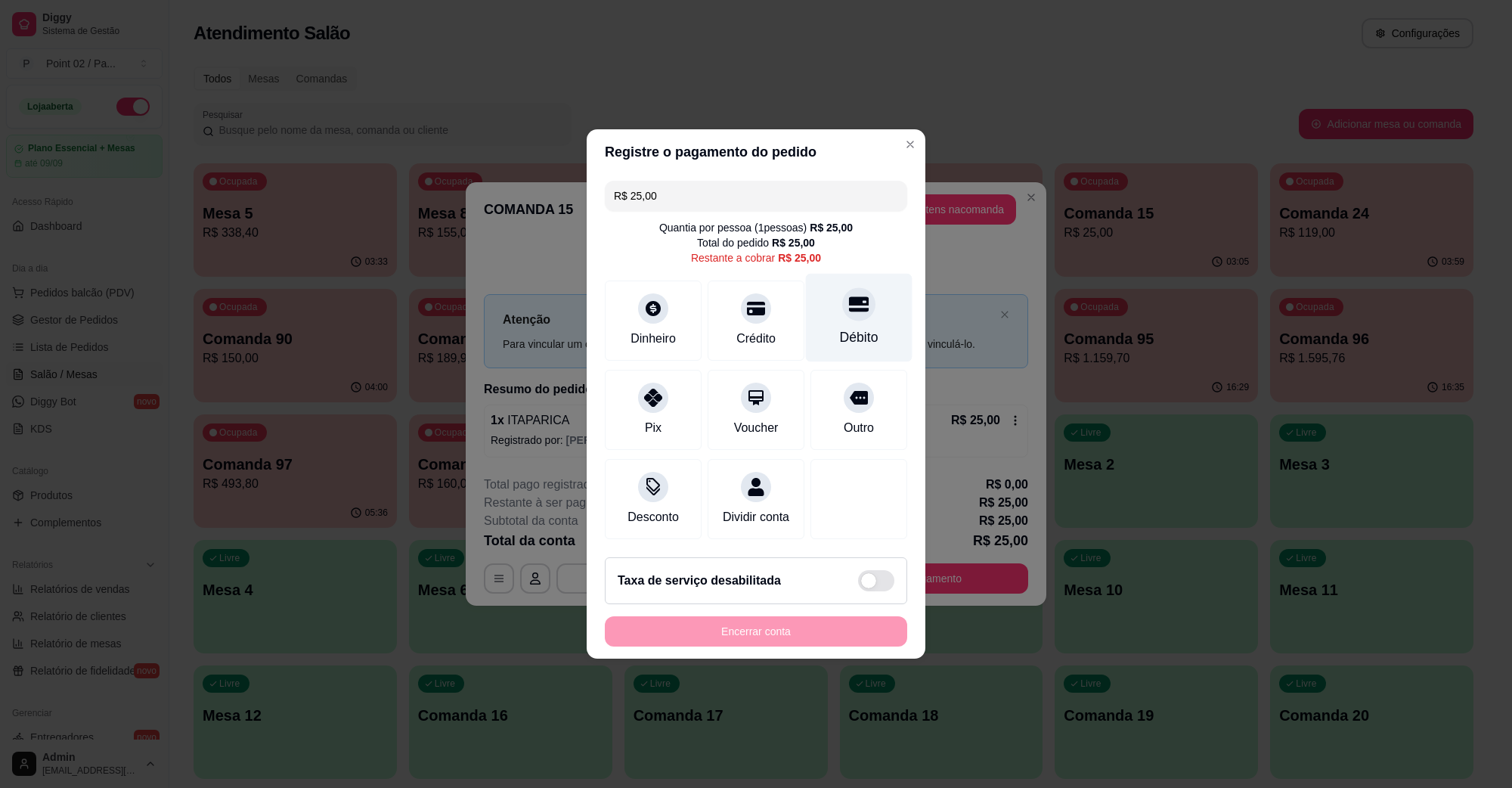
click at [841, 314] on div "Débito" at bounding box center [859, 319] width 106 height 89
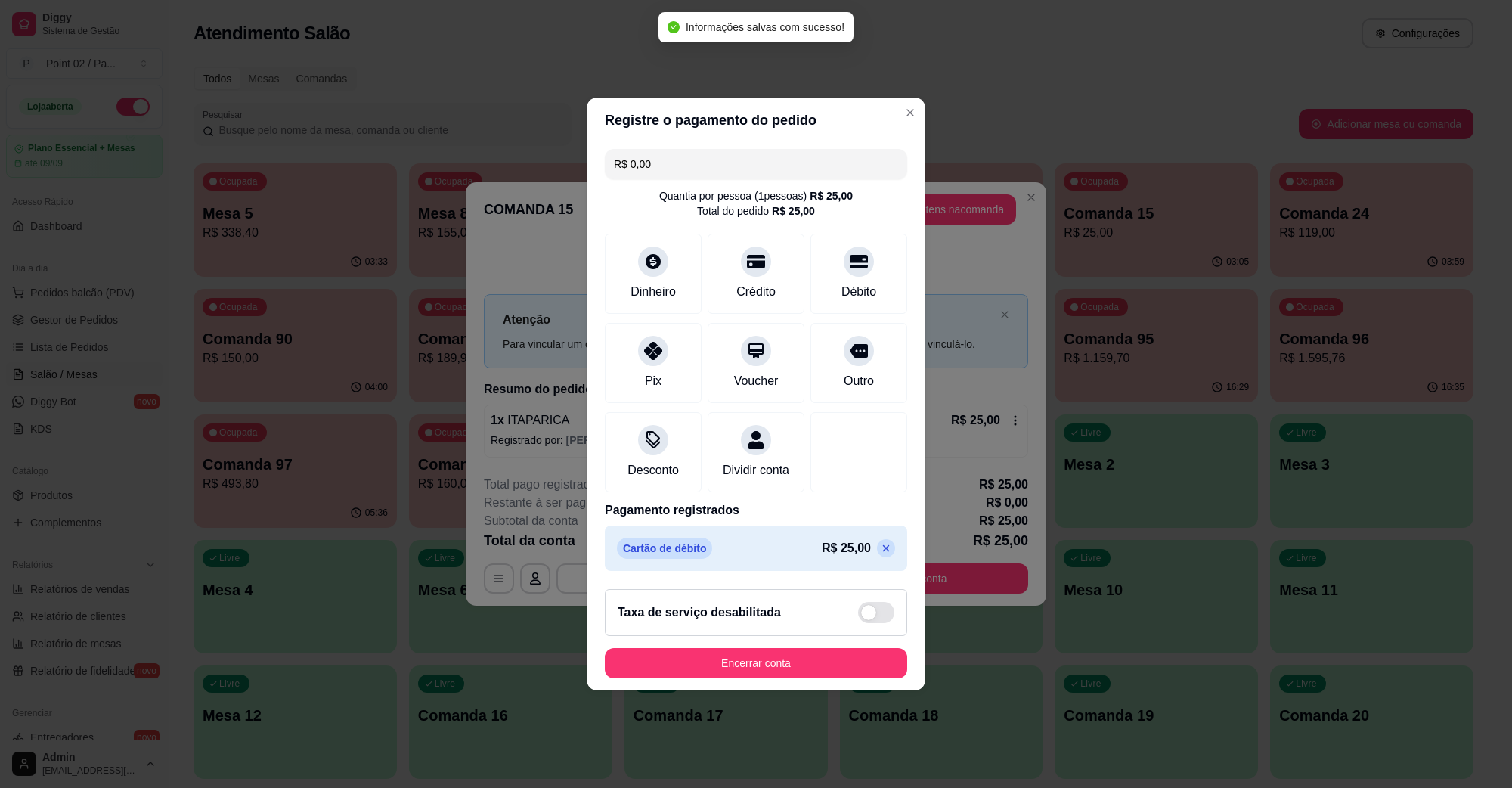
type input "R$ 0,00"
click at [738, 678] on button "Encerrar conta" at bounding box center [756, 663] width 293 height 29
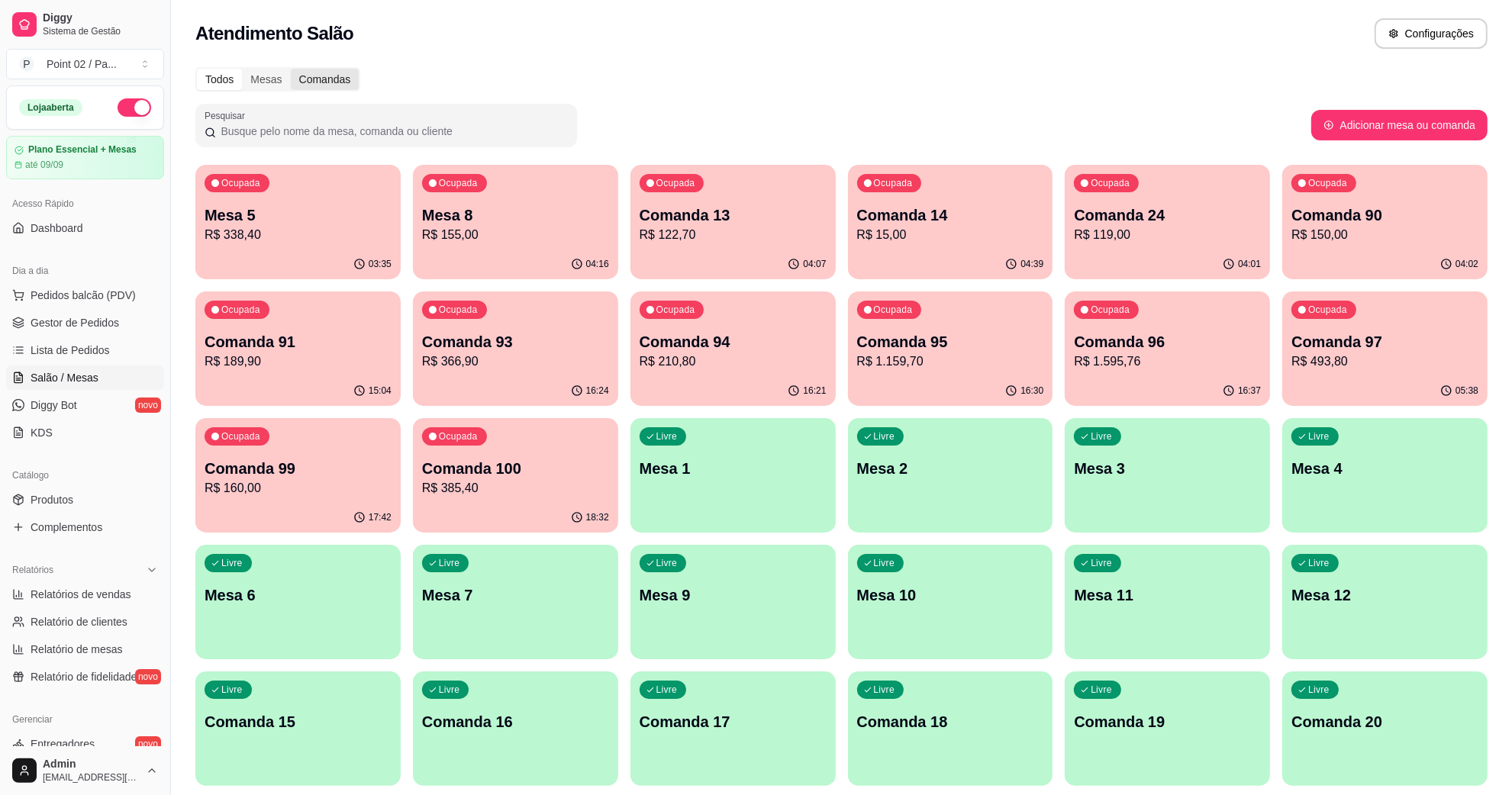
click at [322, 82] on div "Comandas" at bounding box center [325, 79] width 69 height 21
click at [291, 69] on input "Comandas" at bounding box center [291, 69] width 0 height 0
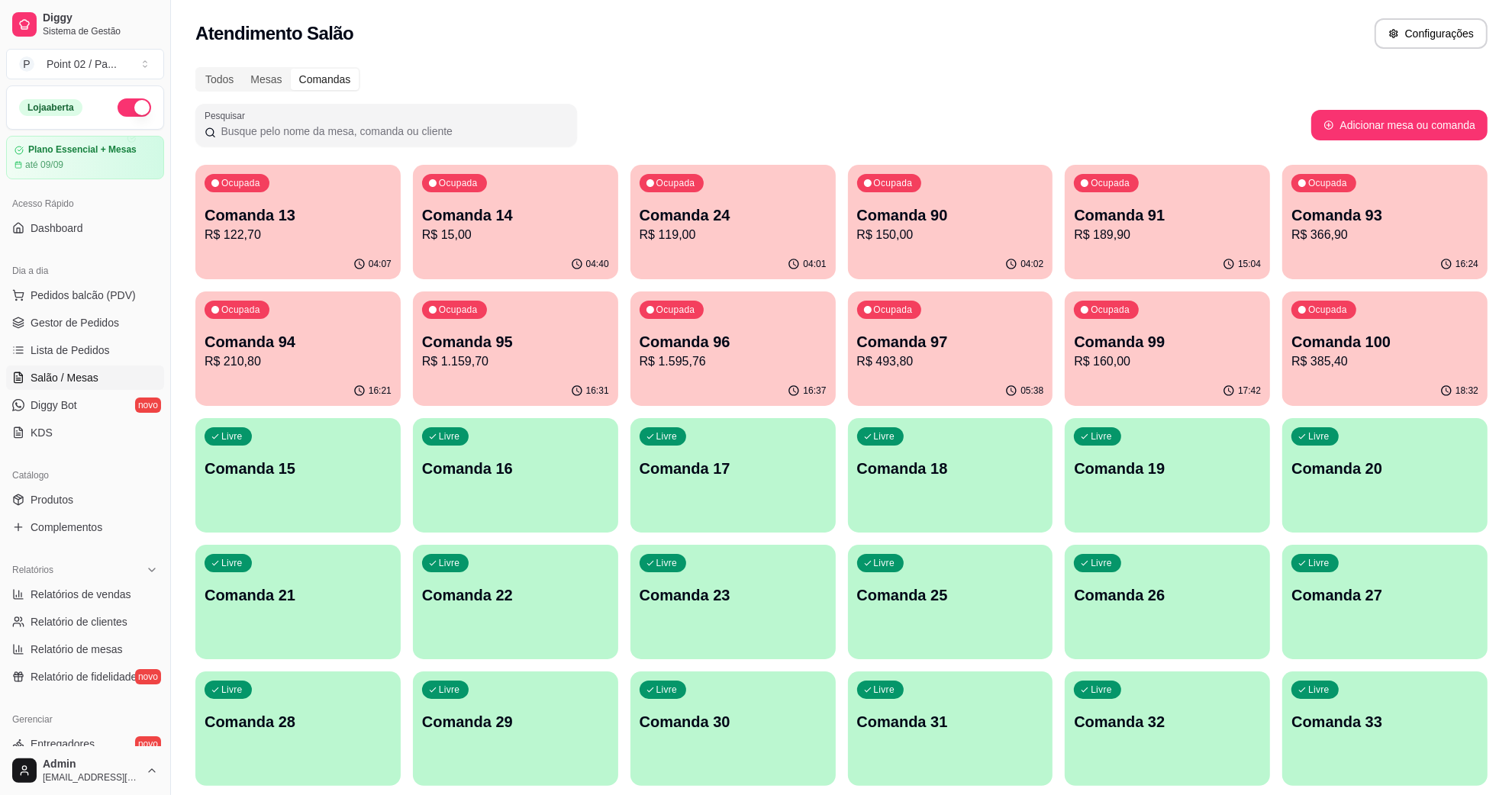
click at [276, 460] on p "Comanda 15" at bounding box center [298, 468] width 187 height 21
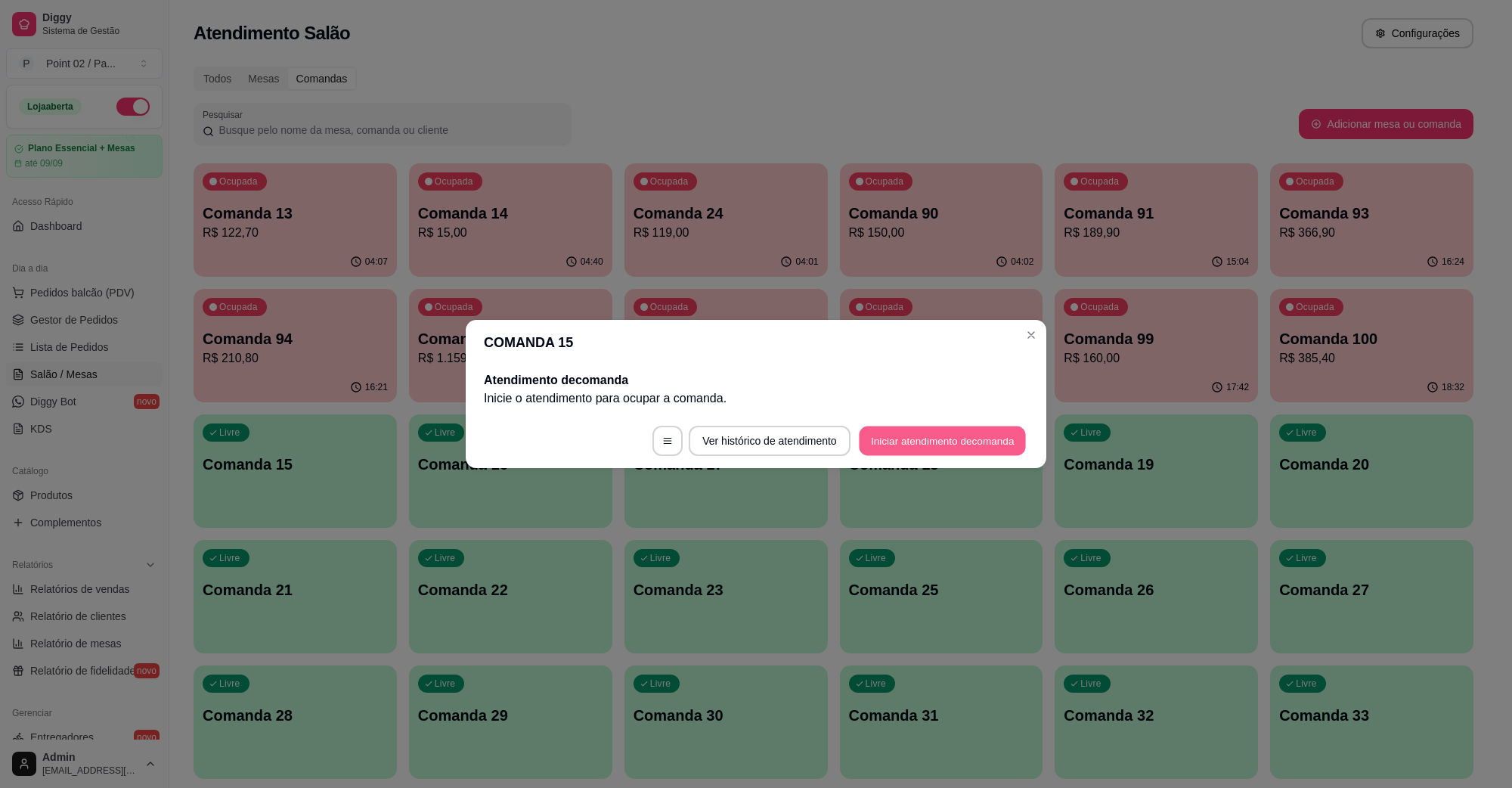
click at [890, 432] on button "Iniciar atendimento de comanda" at bounding box center [942, 441] width 167 height 29
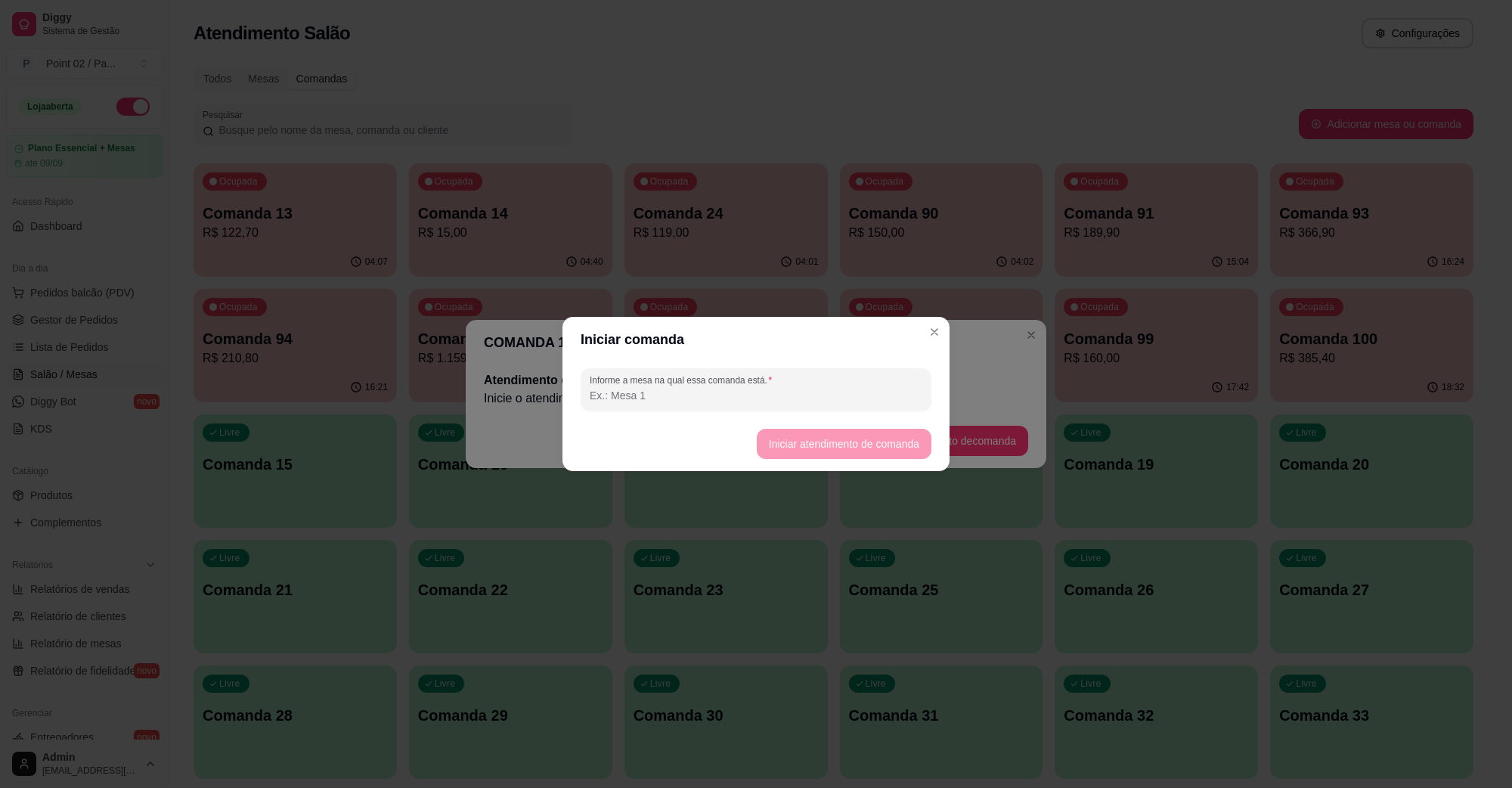
click at [760, 398] on input "Informe a mesa na qual essa comanda está." at bounding box center [756, 396] width 333 height 15
type input "l"
type input "LUNA - GILDA"
click at [901, 444] on button "Iniciar atendimento de comanda" at bounding box center [844, 444] width 174 height 30
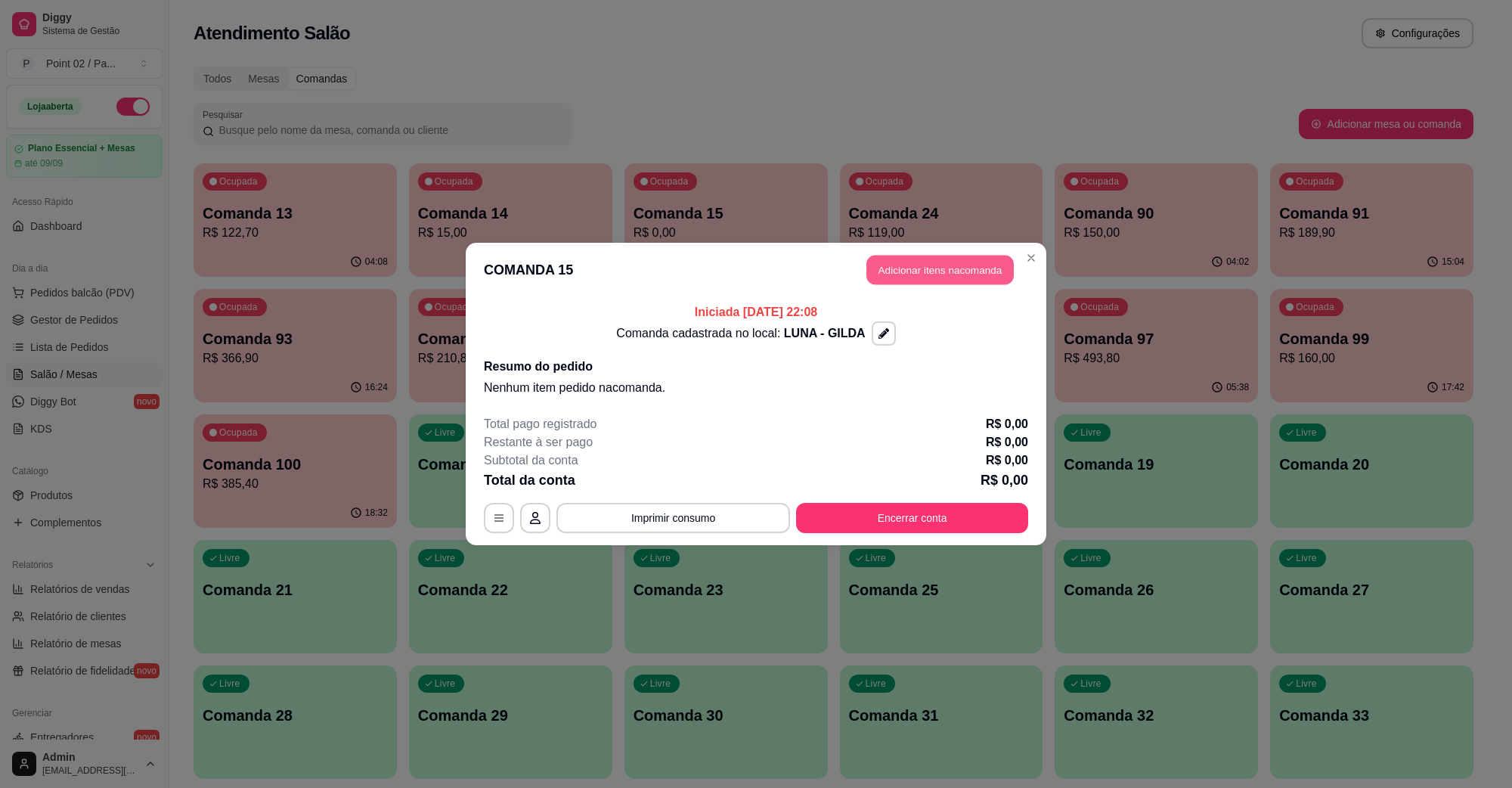
click at [993, 281] on button "Adicionar itens na comanda" at bounding box center [940, 270] width 148 height 29
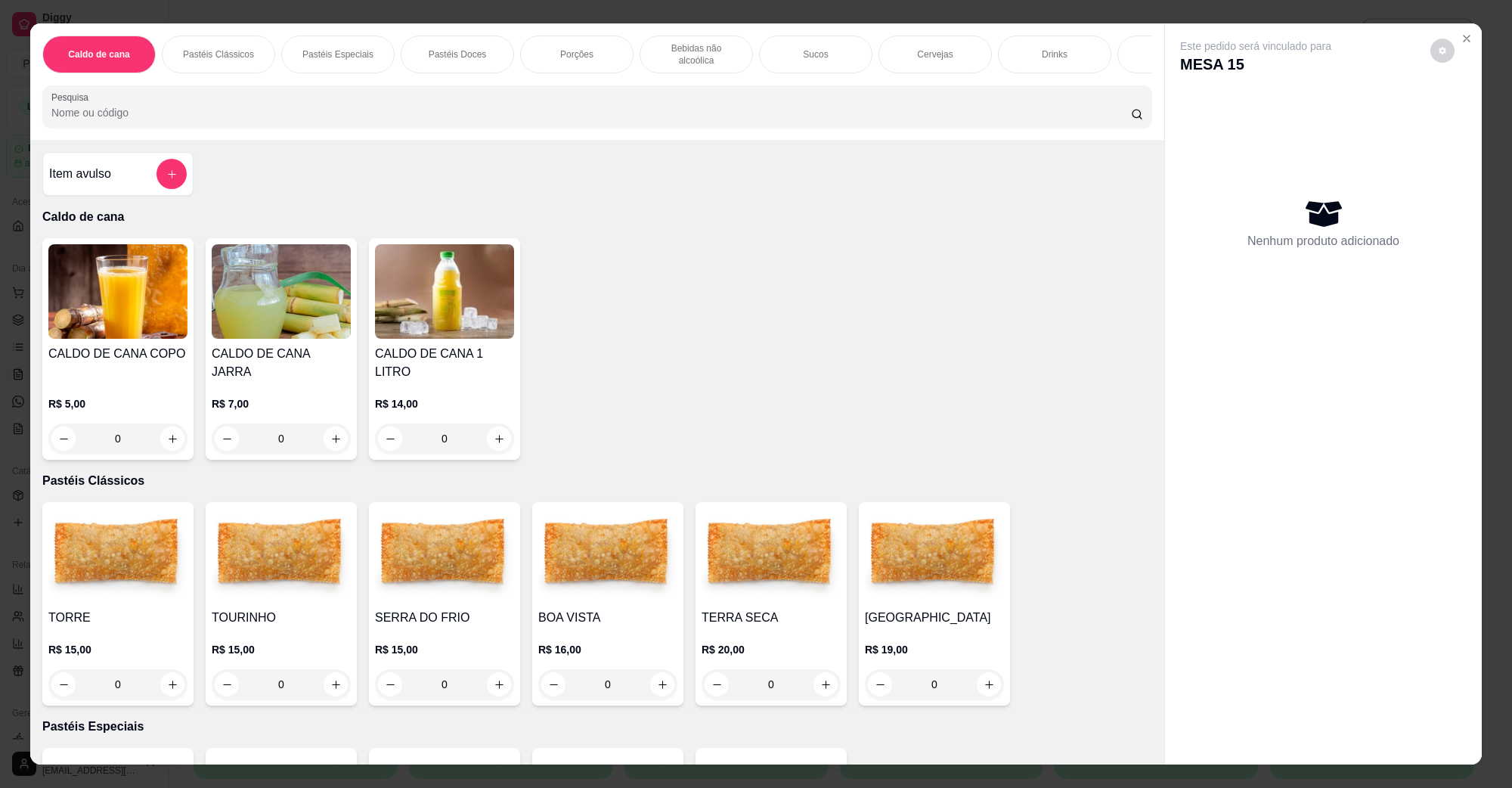
scroll to position [189, 0]
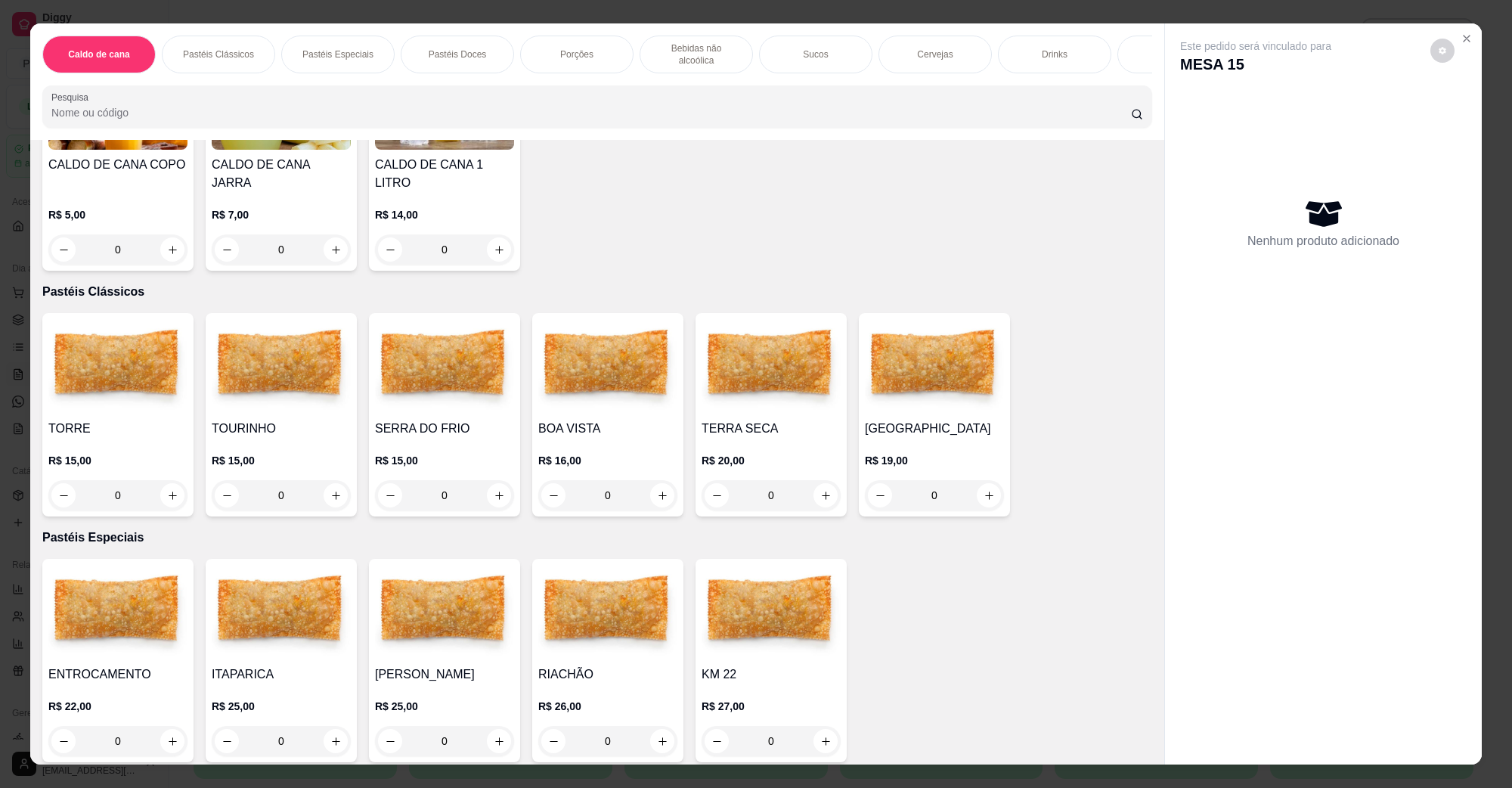
click at [751, 360] on img at bounding box center [771, 366] width 139 height 95
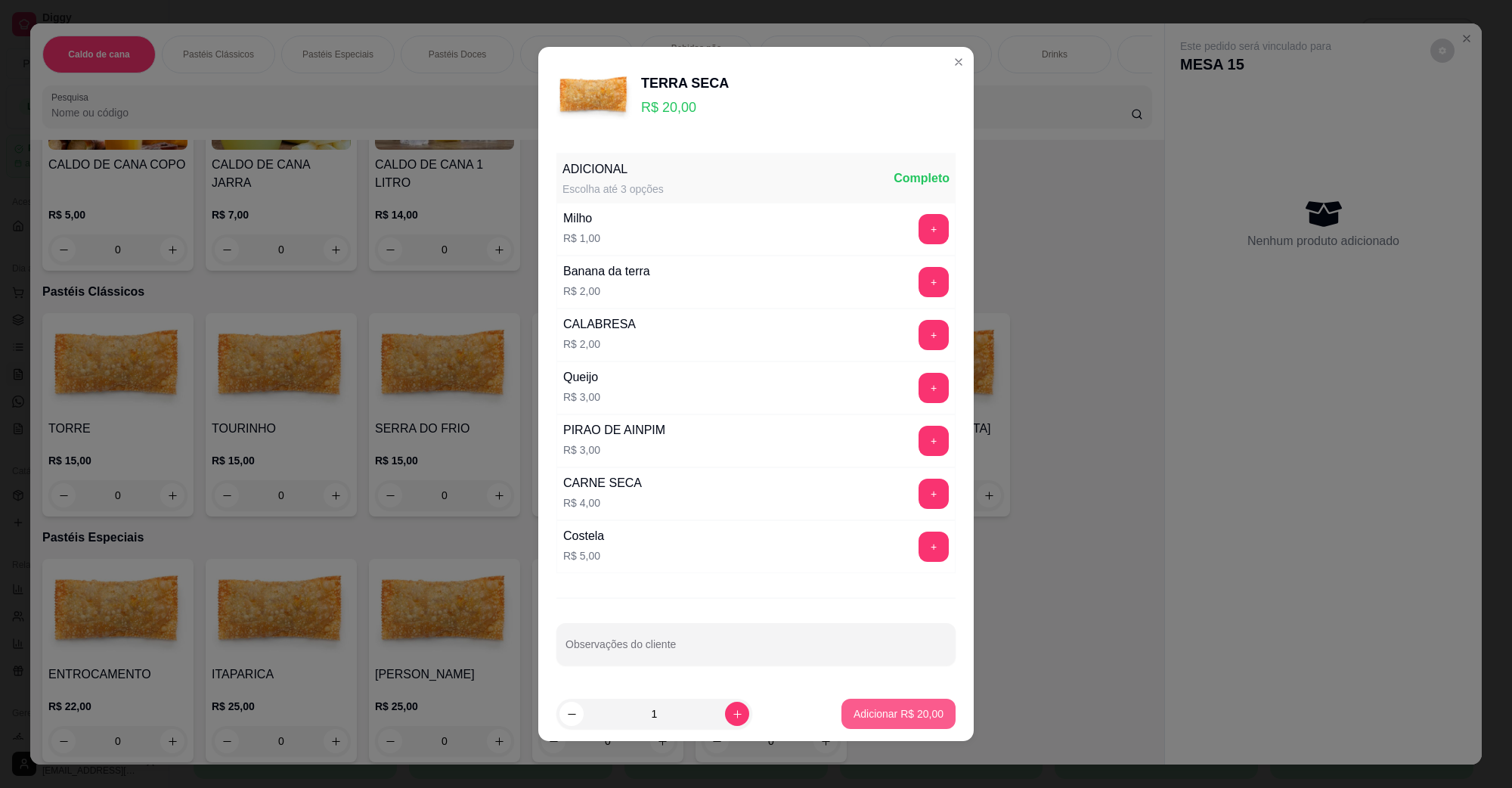
click at [919, 706] on button "Adicionar R$ 20,00" at bounding box center [898, 714] width 114 height 30
type input "1"
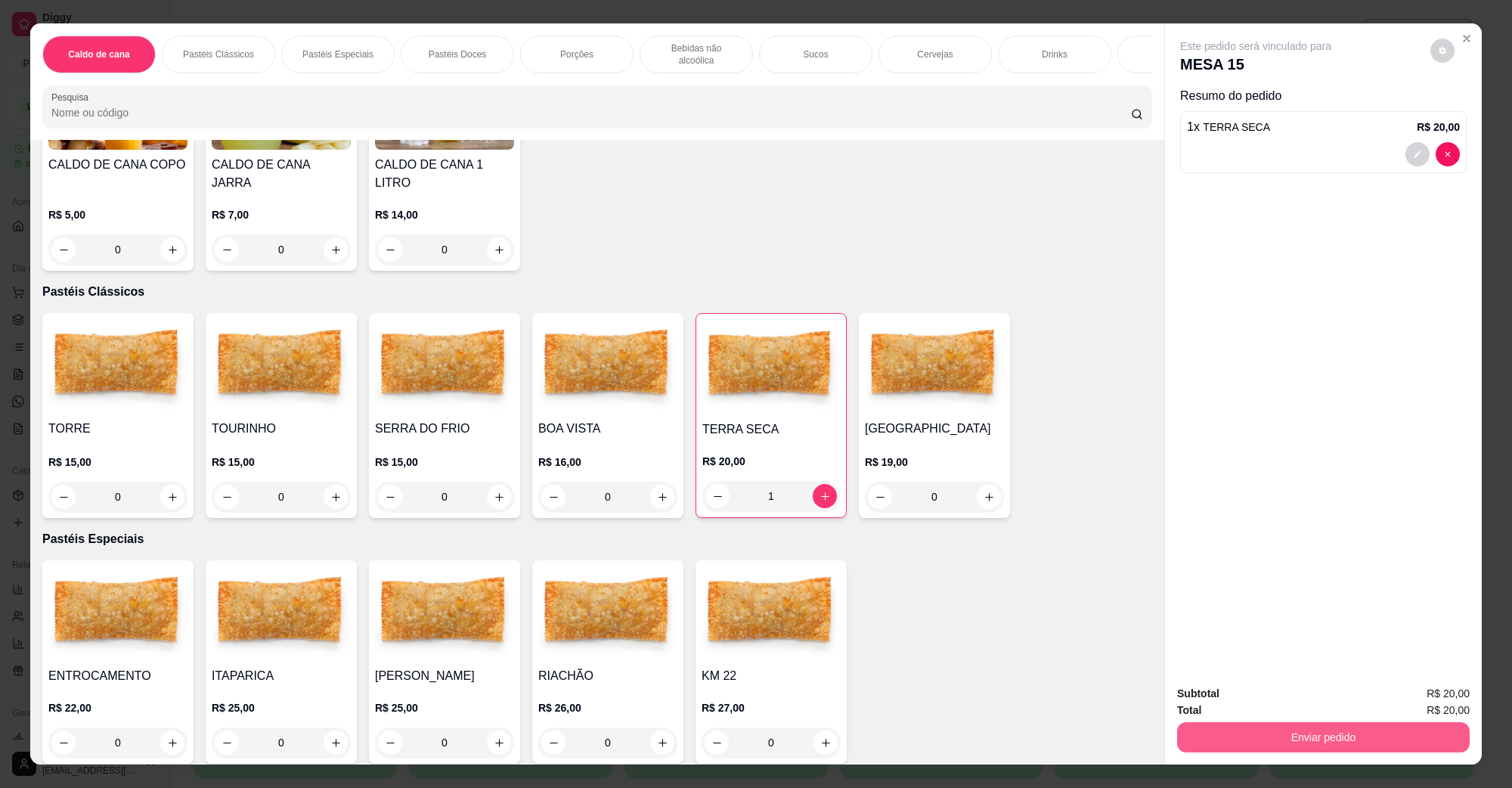
click at [1318, 736] on button "Enviar pedido" at bounding box center [1323, 738] width 293 height 30
click at [1223, 698] on button "Não registrar e enviar pedido" at bounding box center [1272, 699] width 153 height 28
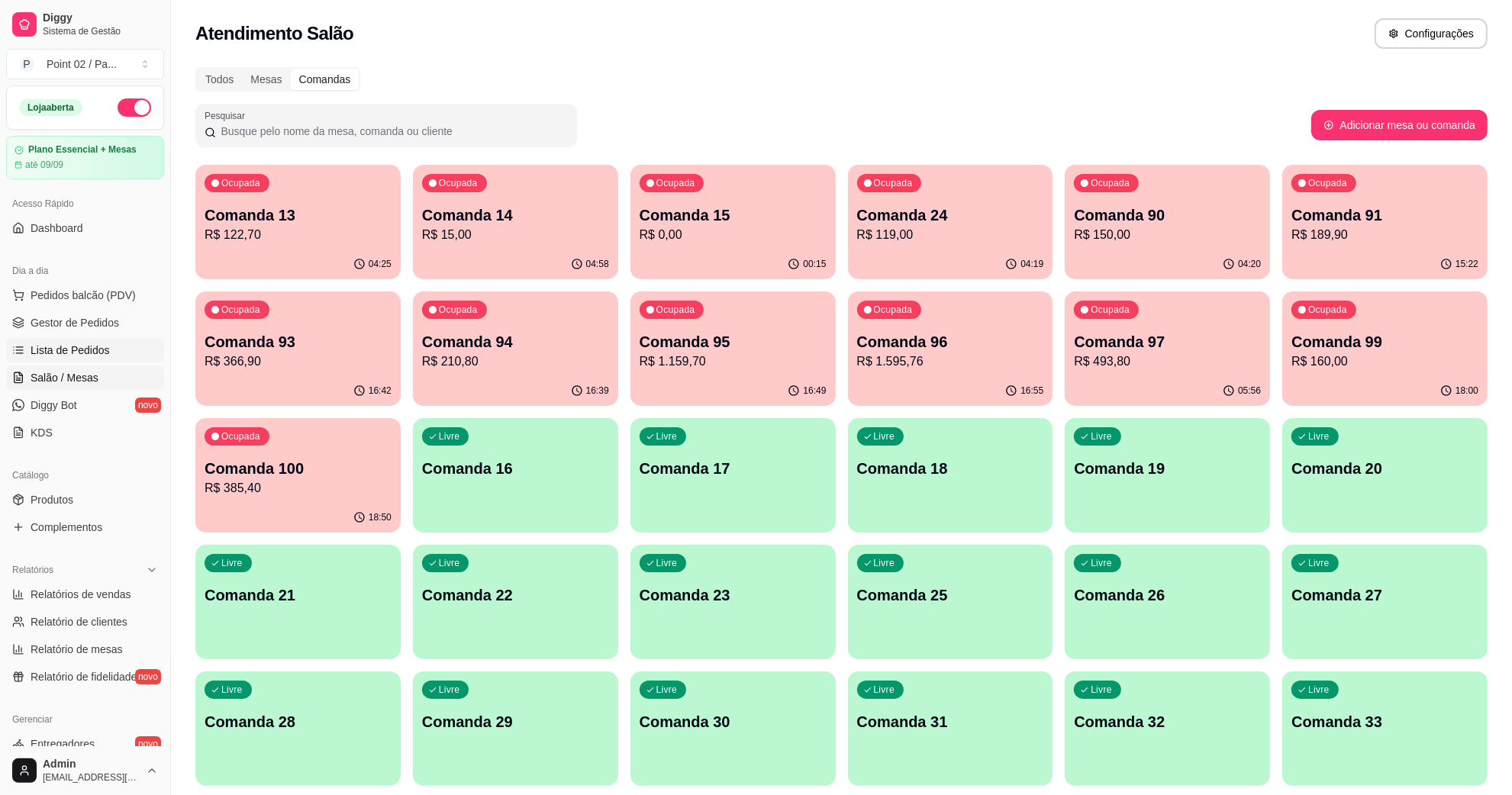
click at [74, 348] on span "Lista de Pedidos" at bounding box center [70, 350] width 80 height 15
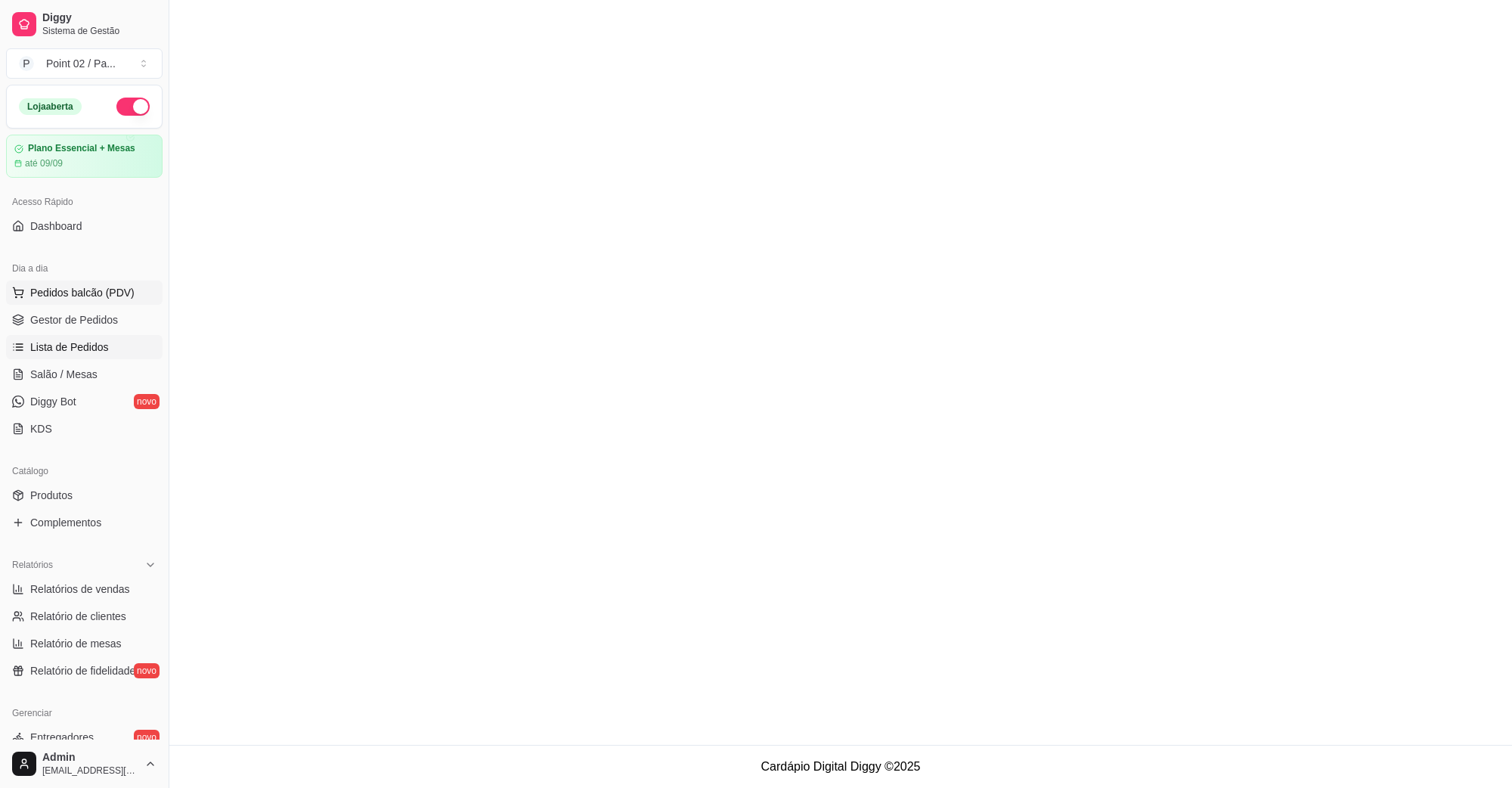
click at [84, 301] on button "Pedidos balcão (PDV)" at bounding box center [84, 293] width 157 height 24
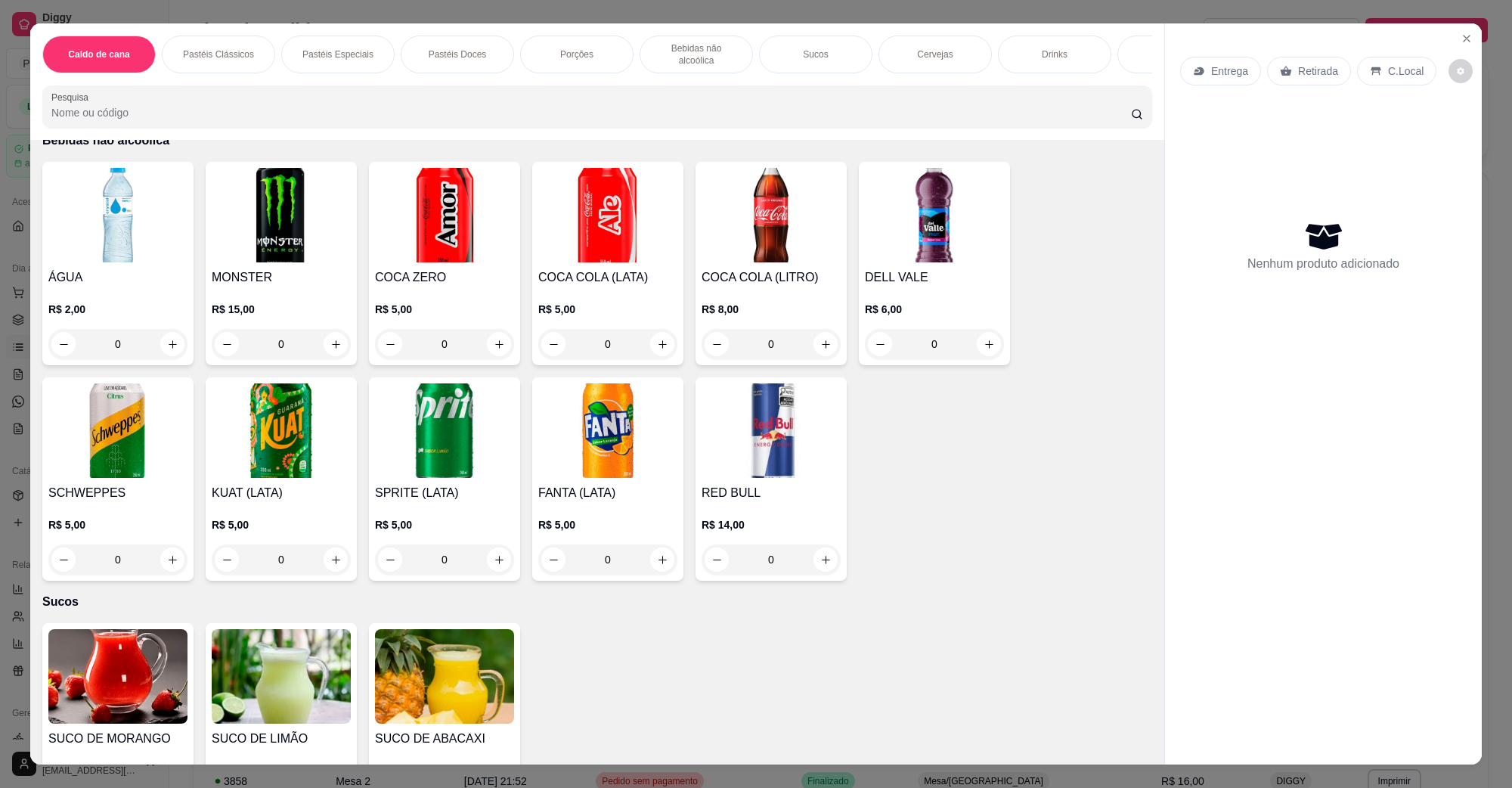
scroll to position [1796, 0]
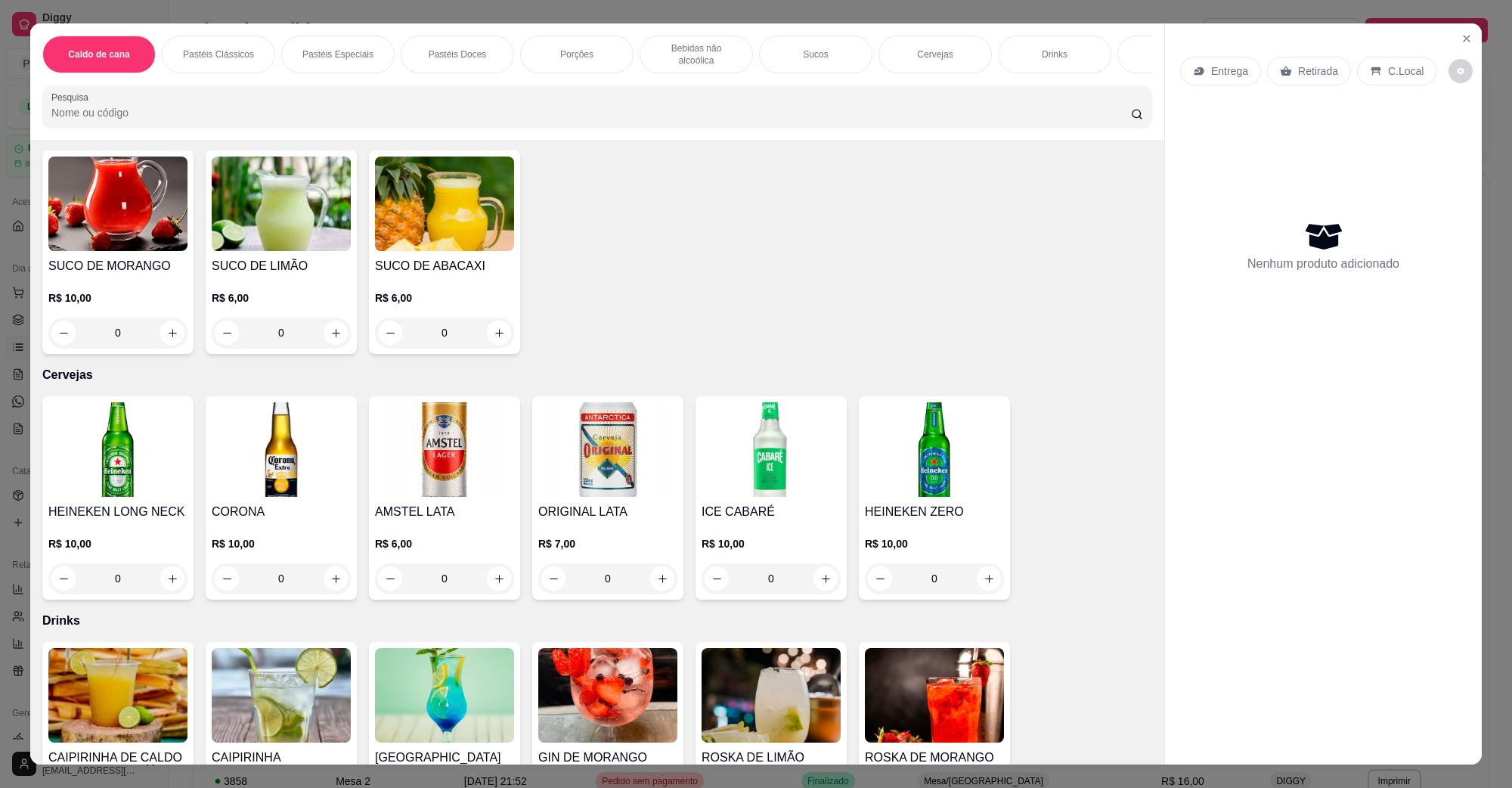
click at [481, 452] on img at bounding box center [444, 449] width 139 height 95
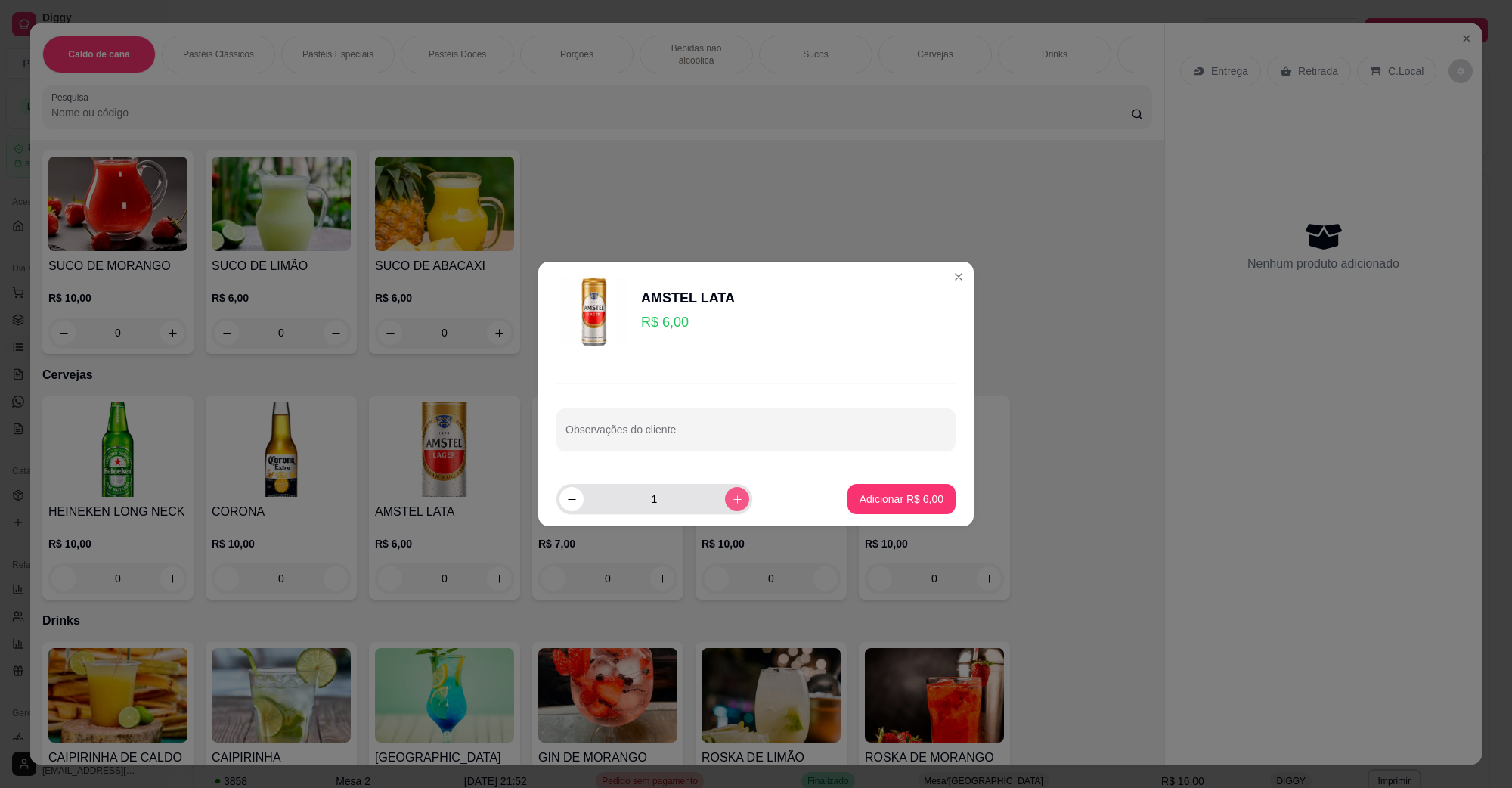
click at [732, 504] on icon "increase-product-quantity" at bounding box center [738, 500] width 12 height 12
type input "2"
click at [841, 494] on button "Adicionar R$ 12,00" at bounding box center [898, 499] width 114 height 30
type input "2"
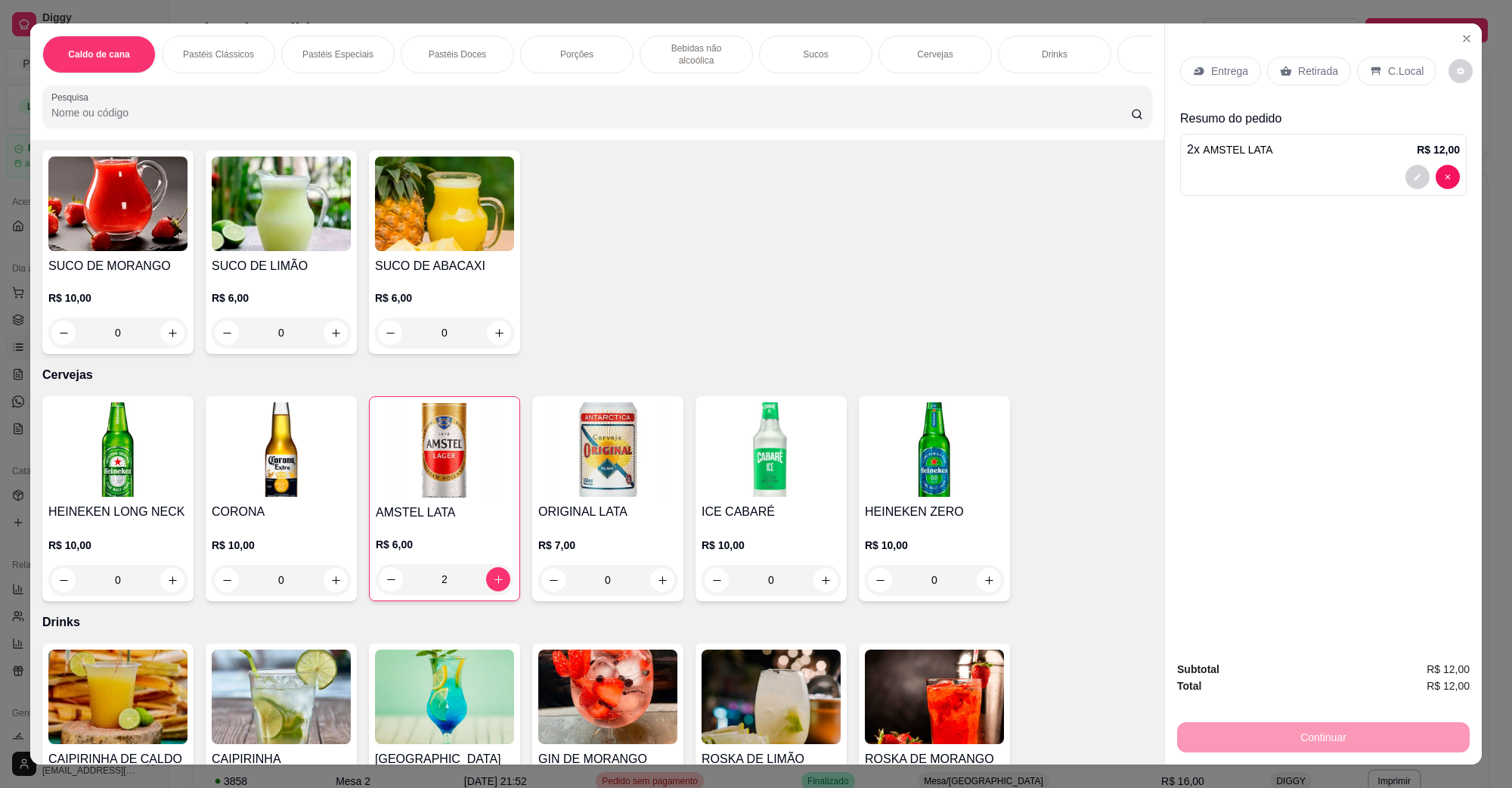
click at [1401, 84] on div "C.Local" at bounding box center [1396, 71] width 80 height 29
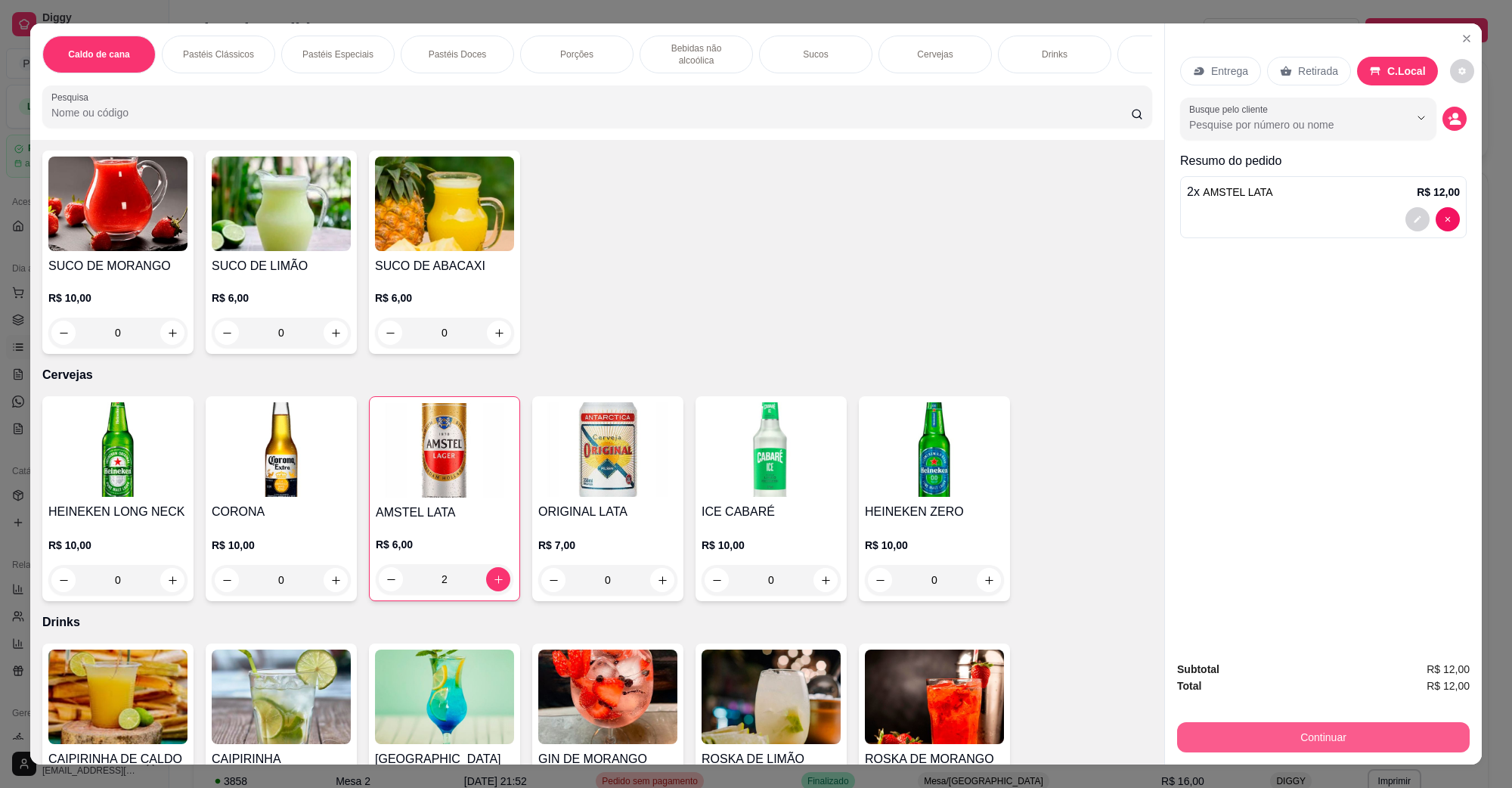
click at [1314, 730] on button "Continuar" at bounding box center [1323, 738] width 293 height 30
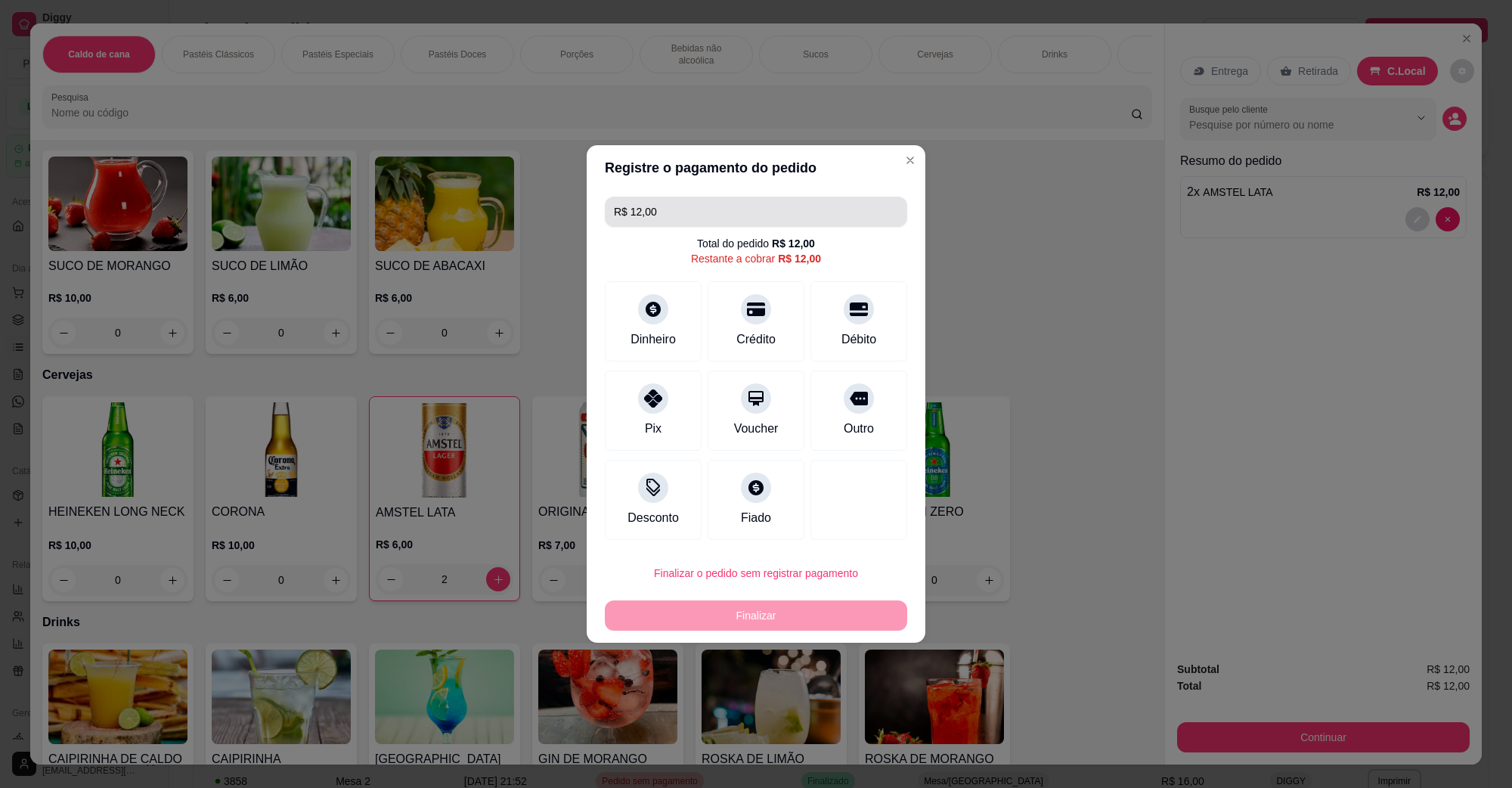
click at [738, 215] on input "R$ 12,00" at bounding box center [756, 212] width 284 height 30
click at [845, 322] on div "Débito" at bounding box center [859, 319] width 106 height 89
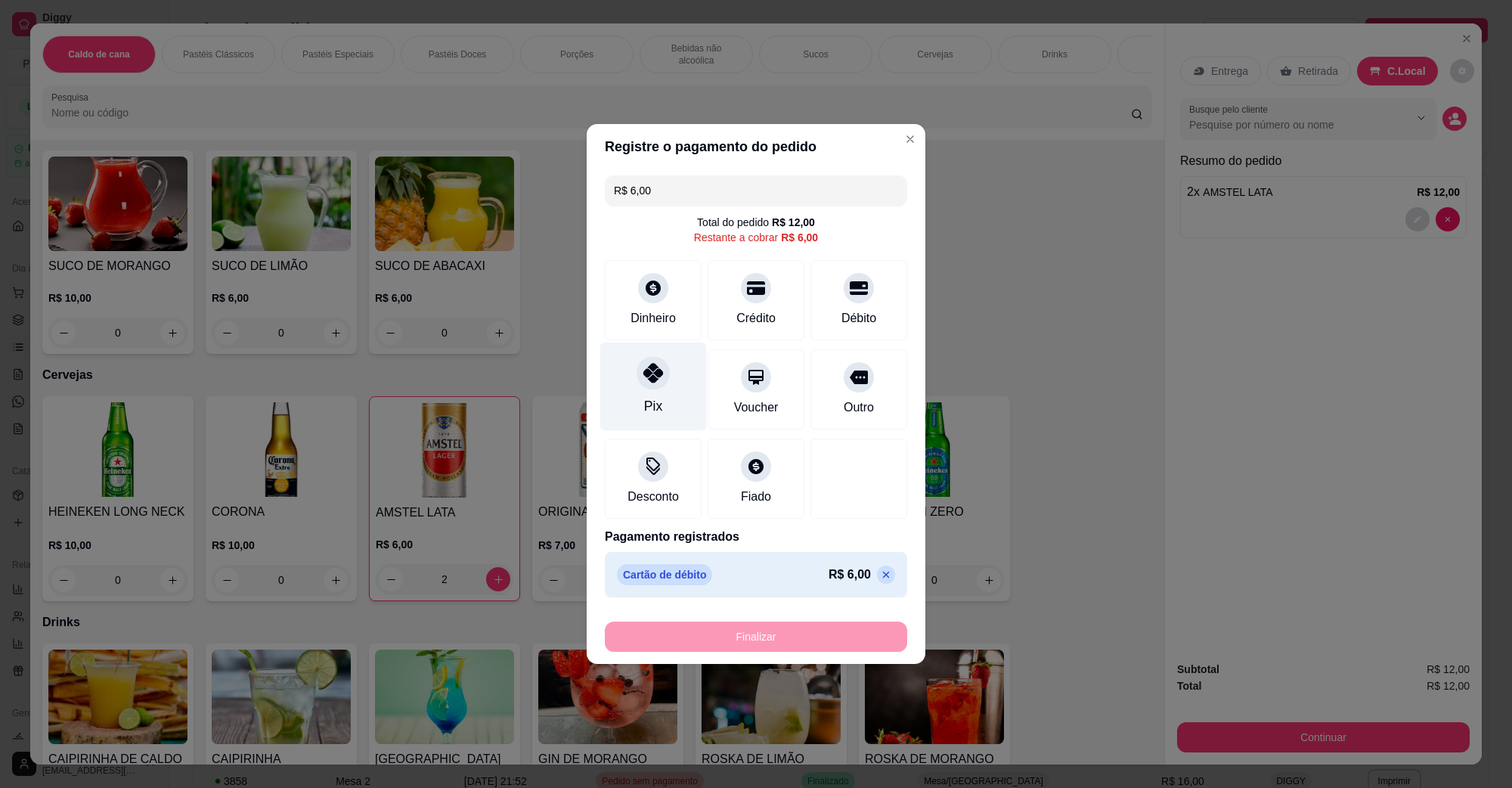
click at [663, 379] on div at bounding box center [654, 373] width 34 height 34
type input "R$ 0,00"
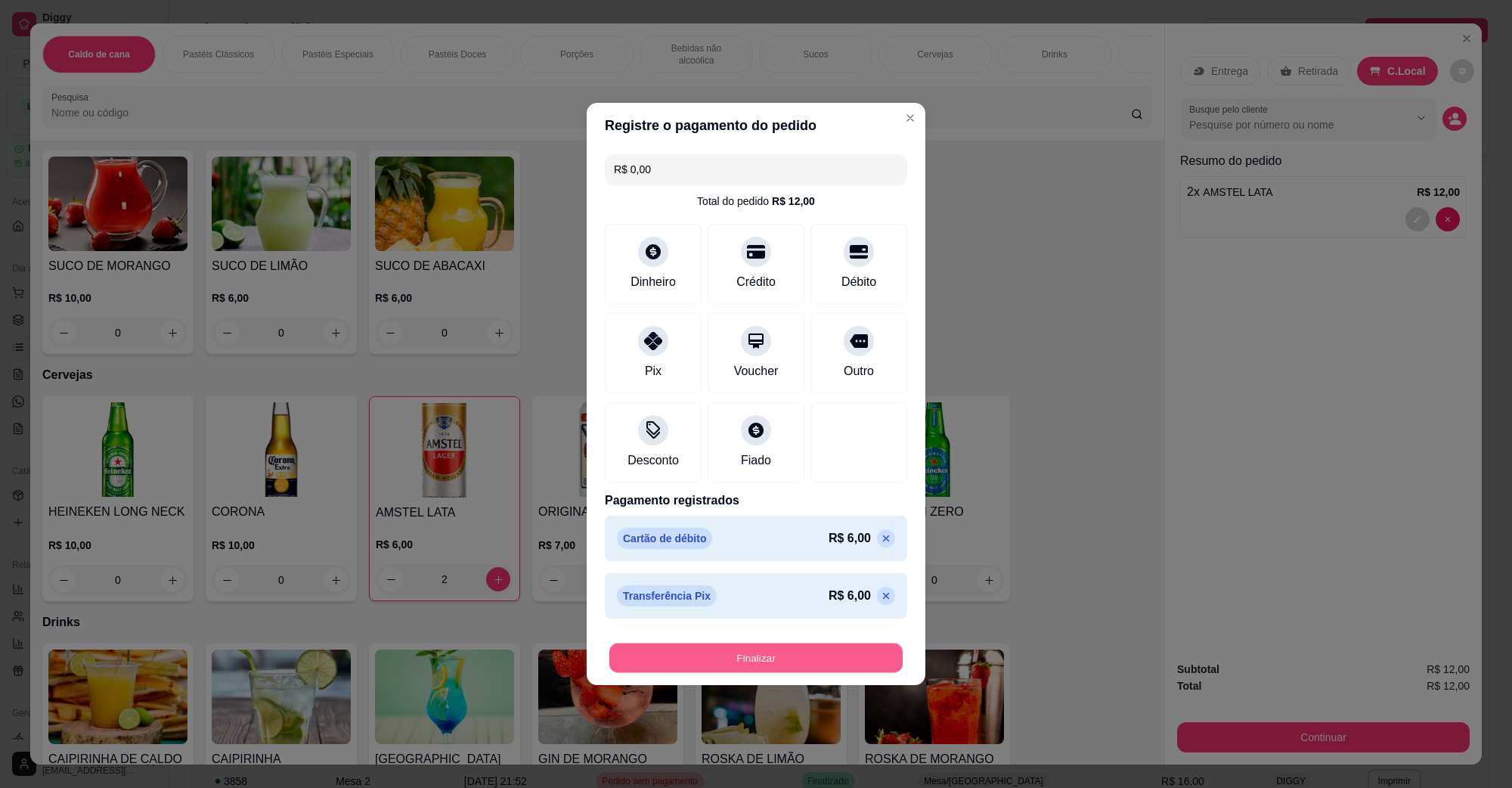
click at [759, 648] on button "Finalizar" at bounding box center [756, 658] width 293 height 29
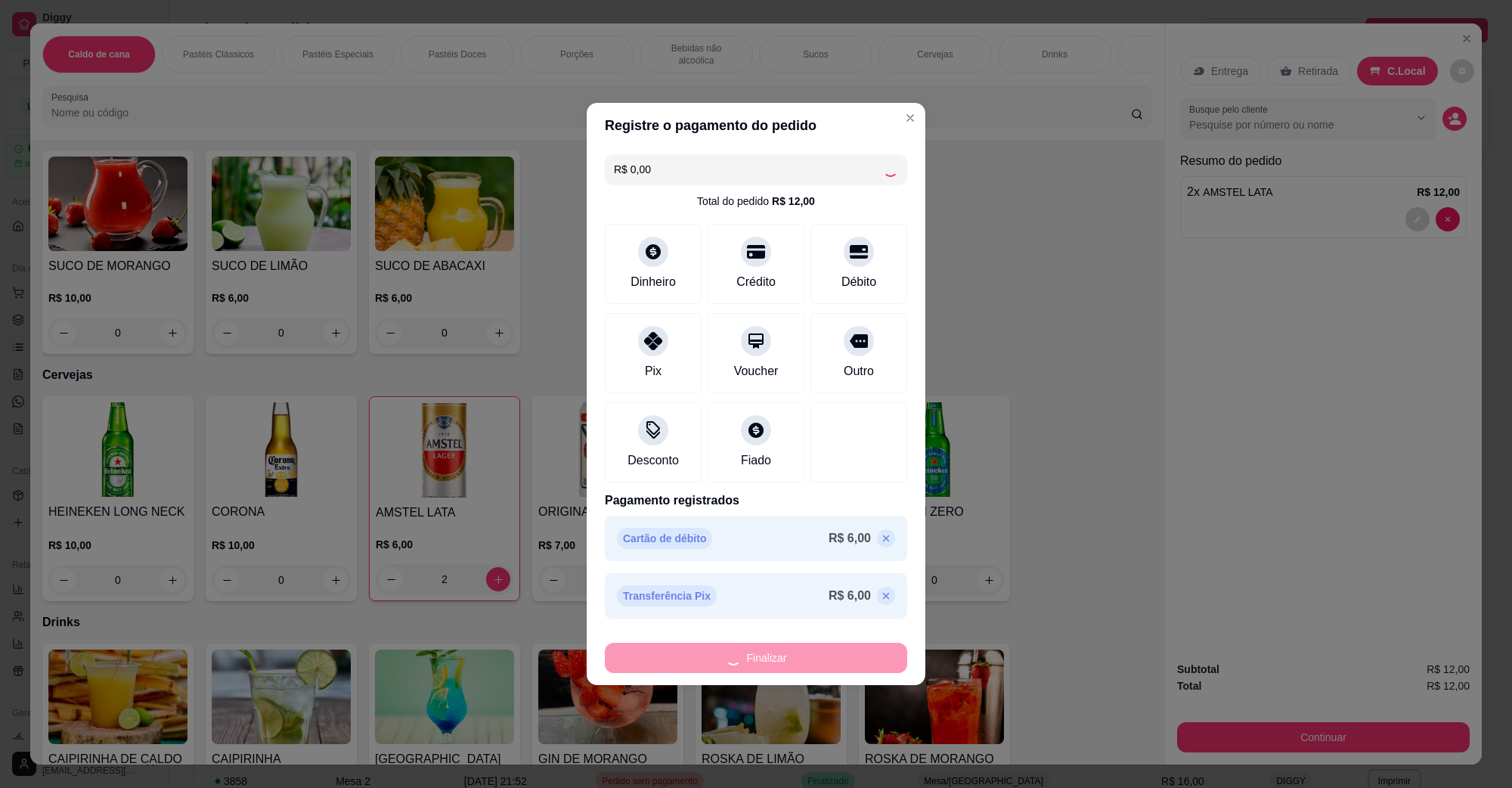
type input "0"
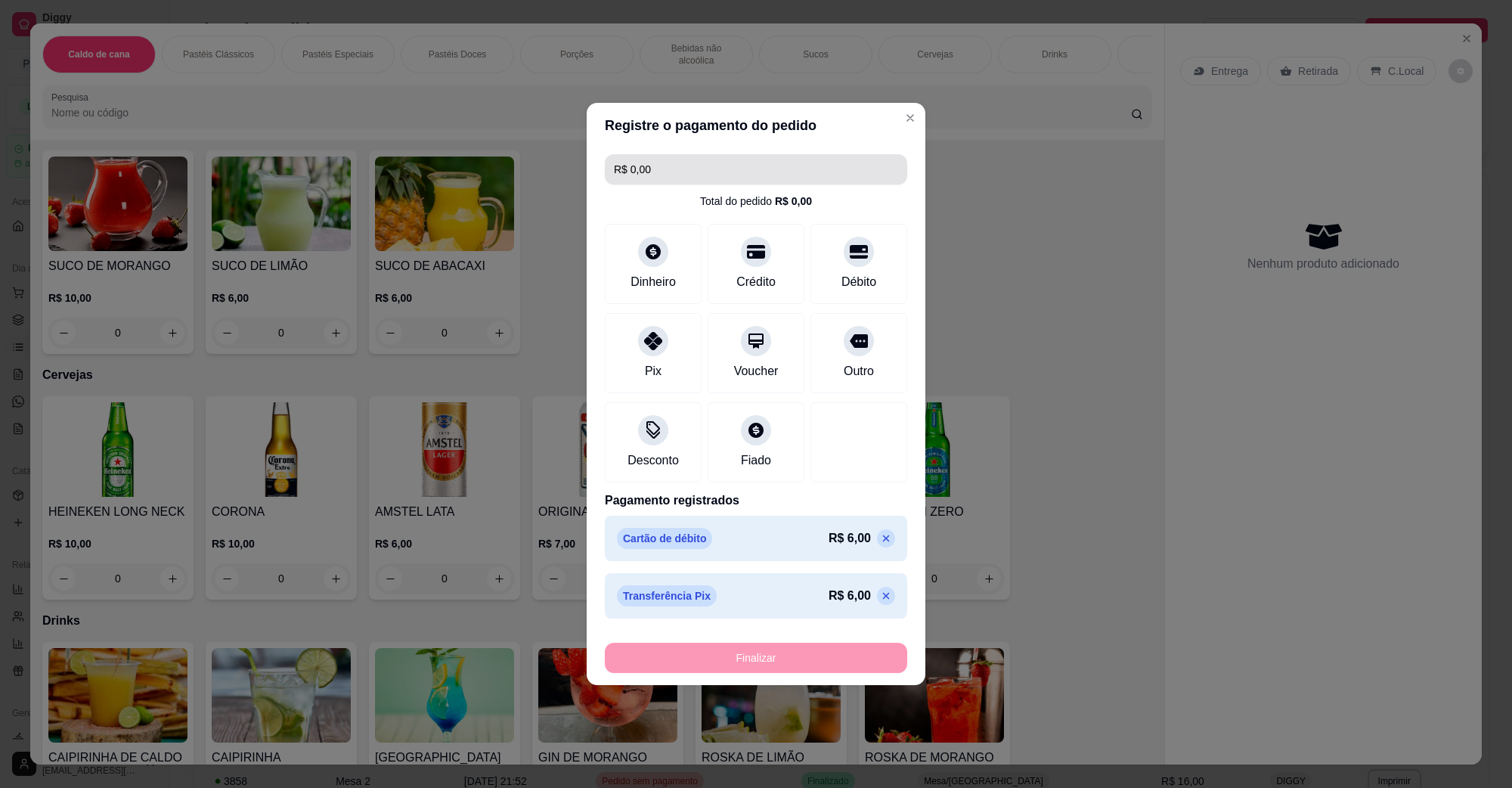
type input "-R$ 12,00"
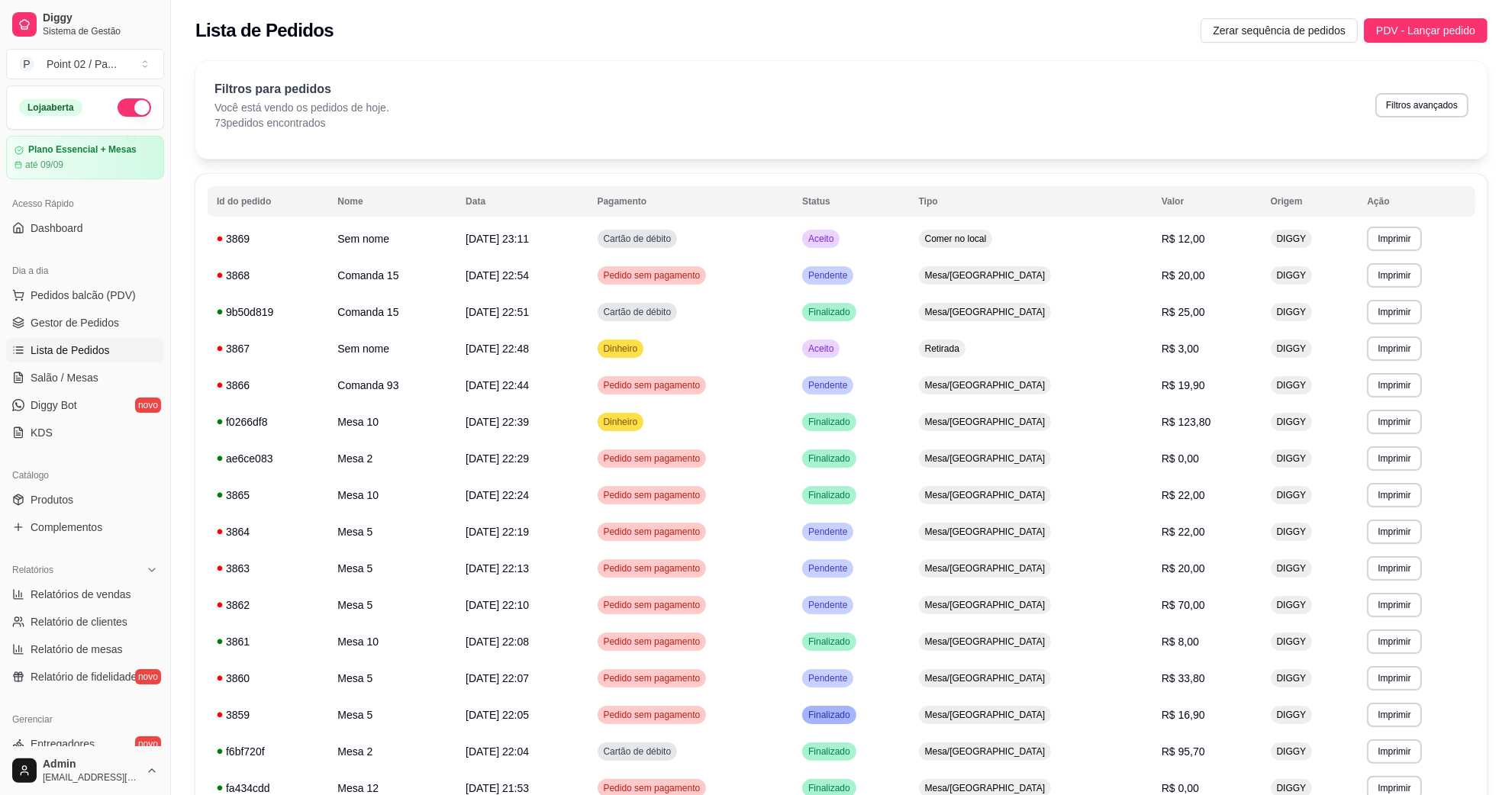
click at [1015, 130] on div "Filtros para pedidos Você está vendo os pedidos de hoje. 73 pedidos encontrados…" at bounding box center [841, 109] width 1292 height 97
click at [65, 333] on link "Gestor de Pedidos" at bounding box center [85, 322] width 158 height 25
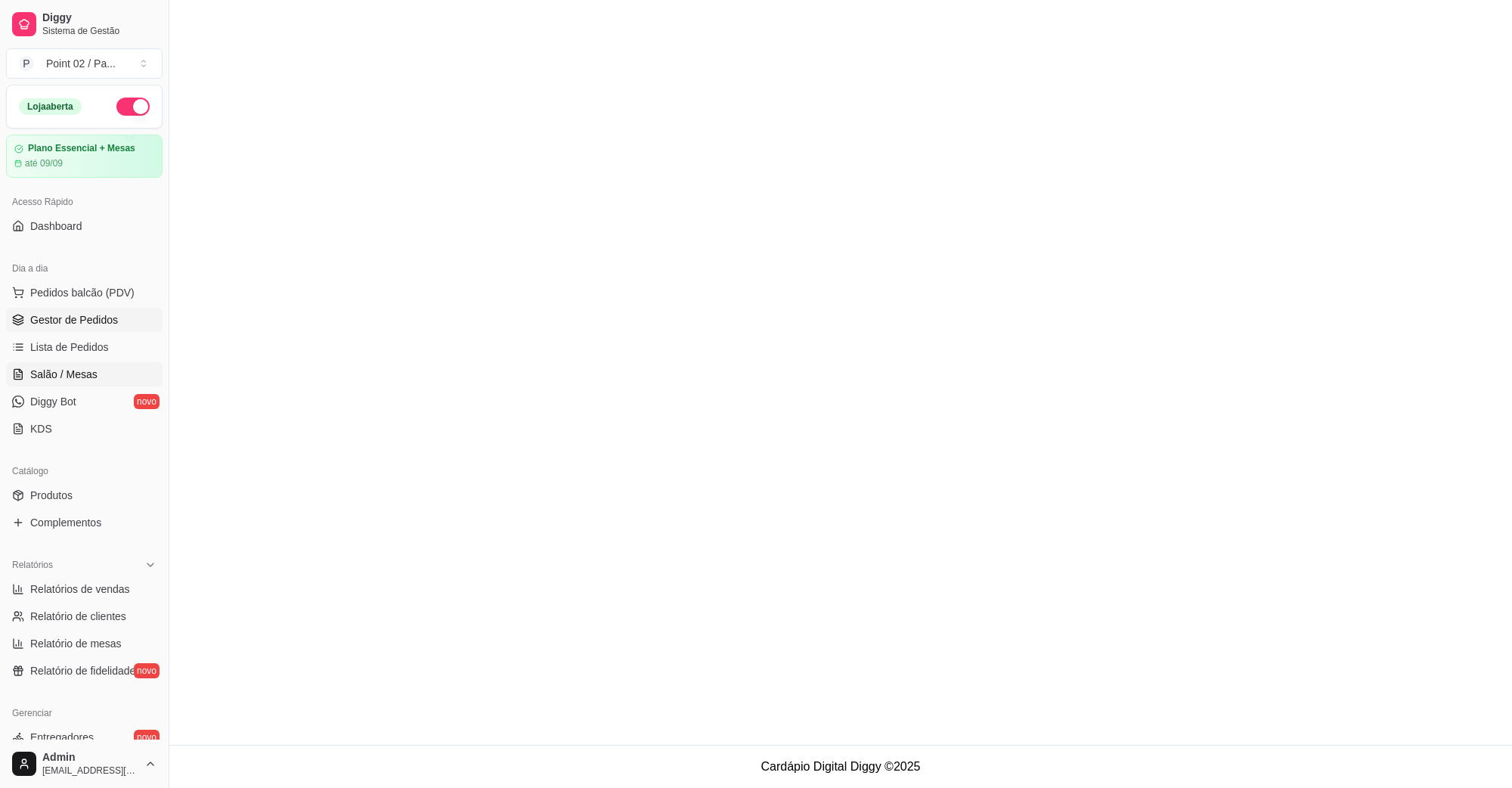
click at [68, 375] on span "Salão / Mesas" at bounding box center [64, 375] width 67 height 15
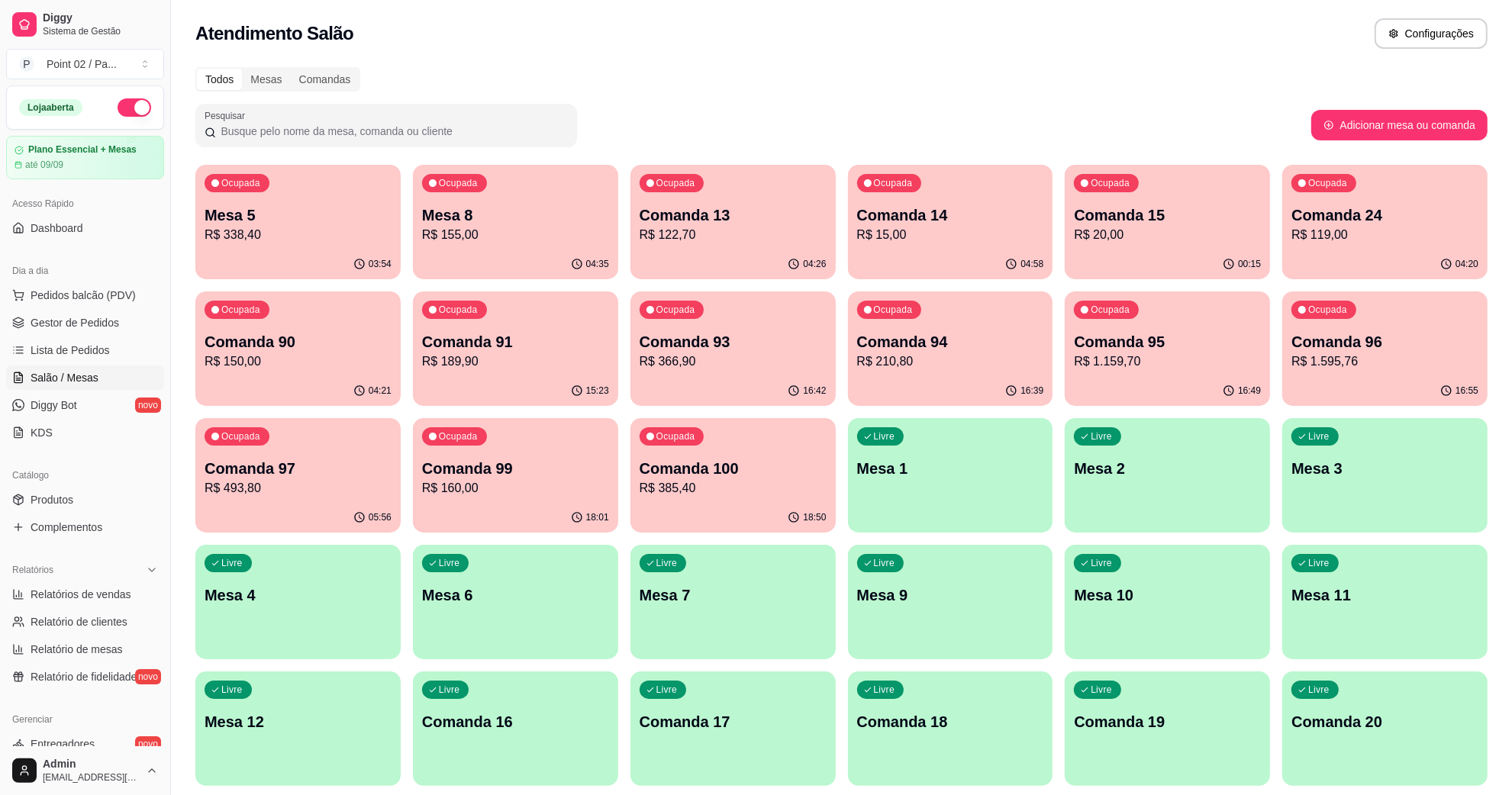
click at [217, 474] on p "Comanda 97" at bounding box center [298, 468] width 187 height 21
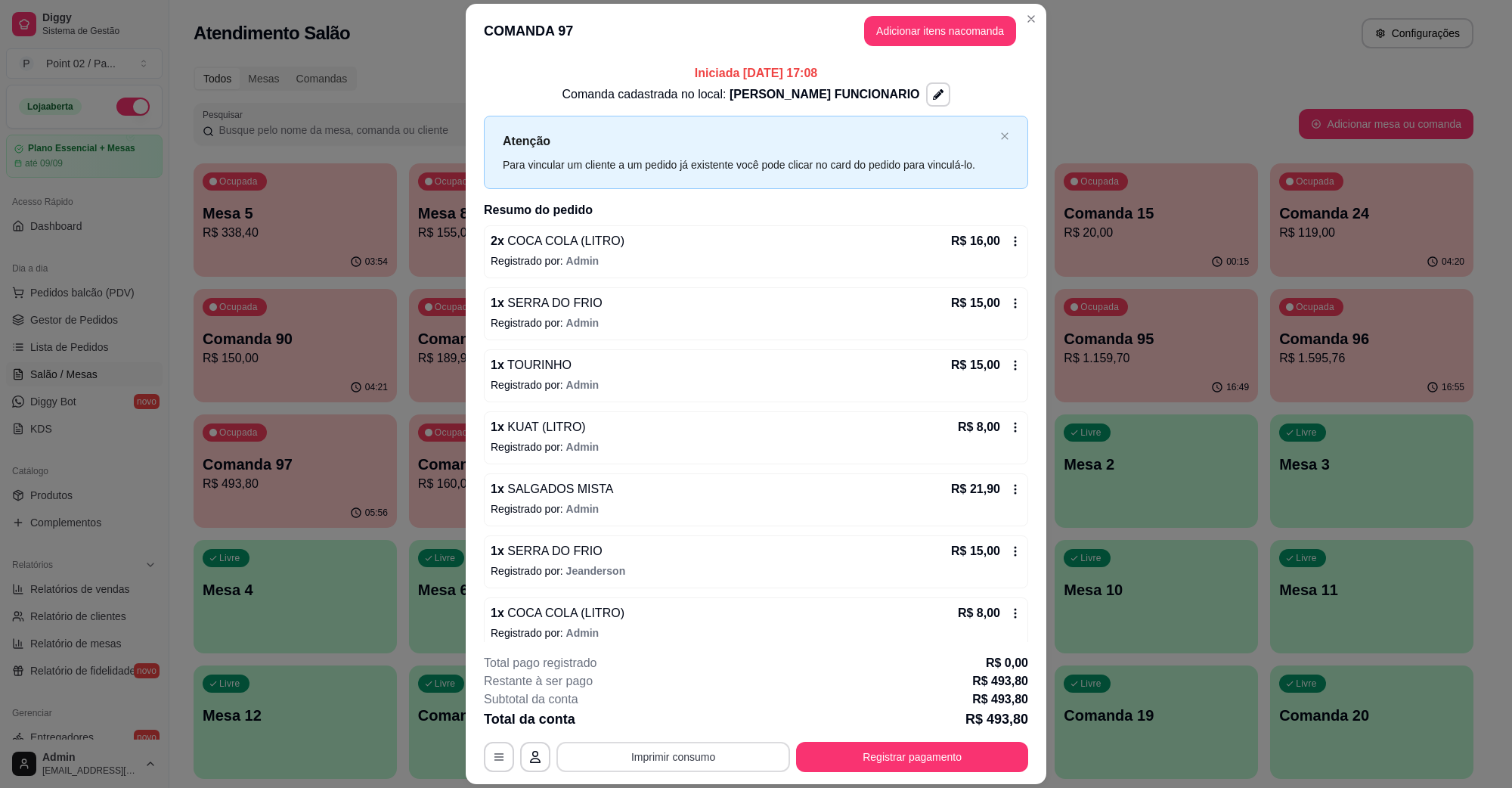
click at [616, 761] on button "Imprimir consumo" at bounding box center [673, 757] width 234 height 30
click at [668, 708] on div "Escolha a impressora IMPRESSORA" at bounding box center [671, 711] width 125 height 51
click at [666, 719] on button "IMPRESSORA" at bounding box center [671, 722] width 110 height 24
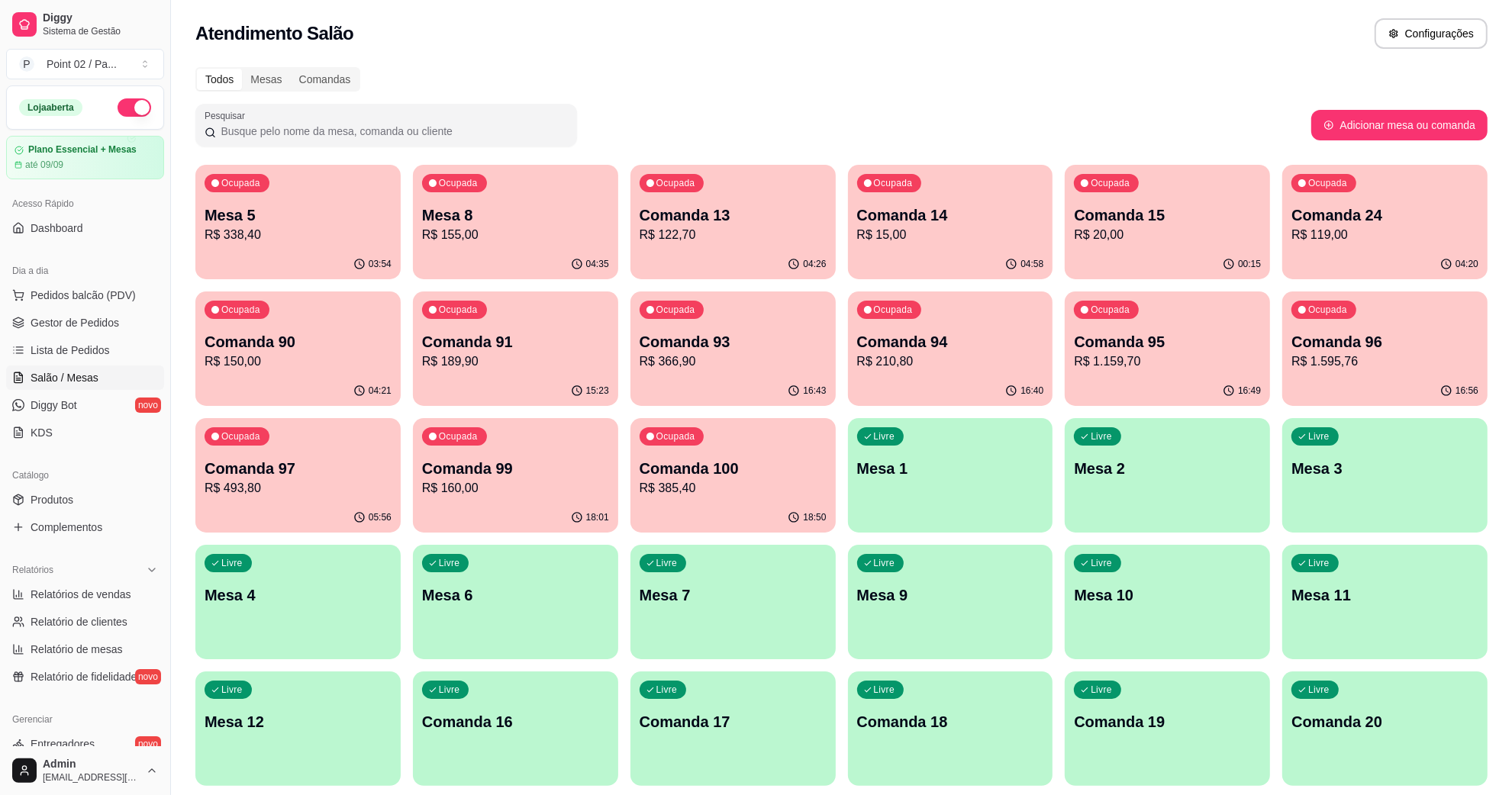
click at [311, 238] on p "R$ 338,40" at bounding box center [298, 235] width 187 height 19
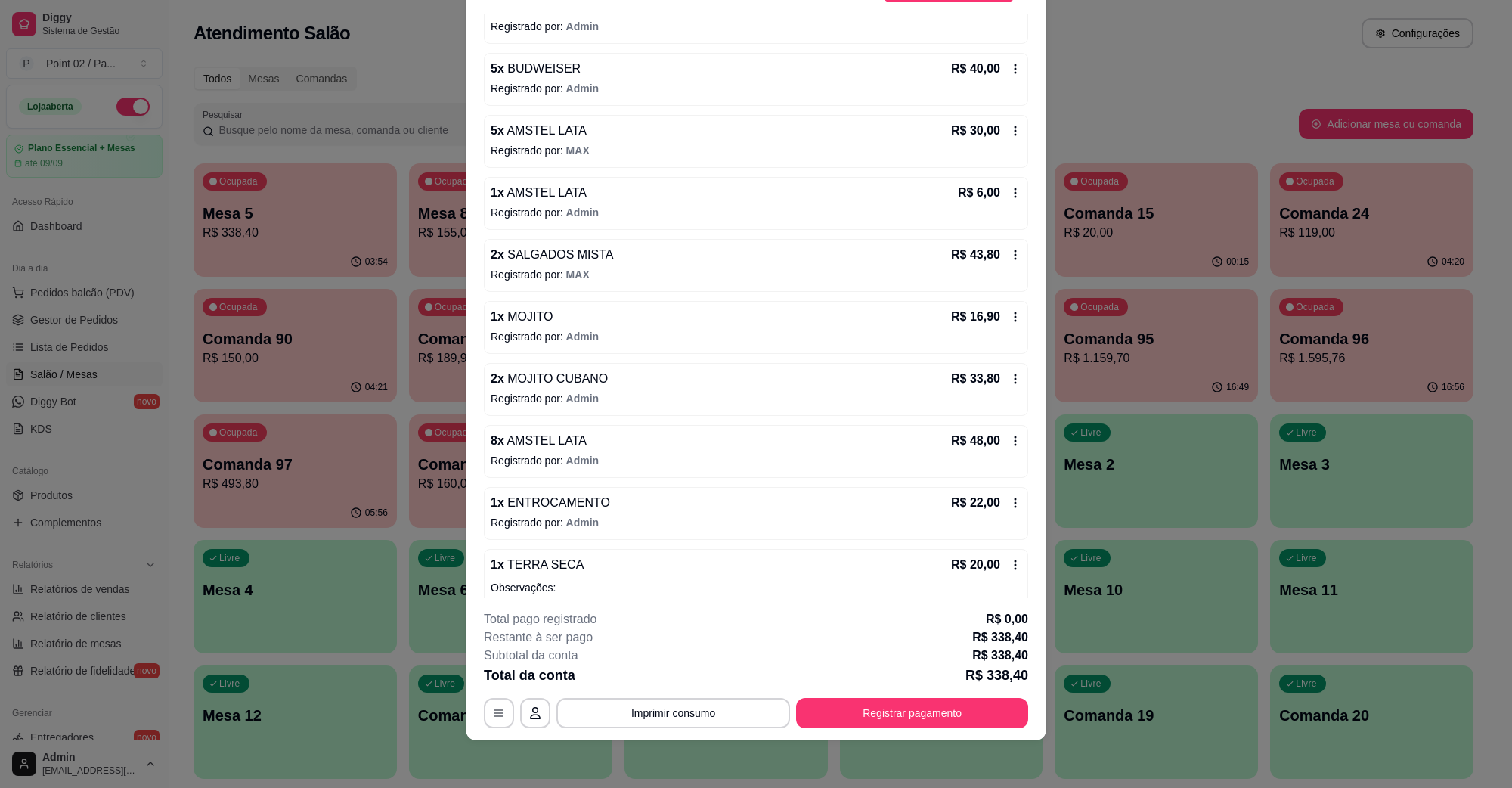
scroll to position [421, 0]
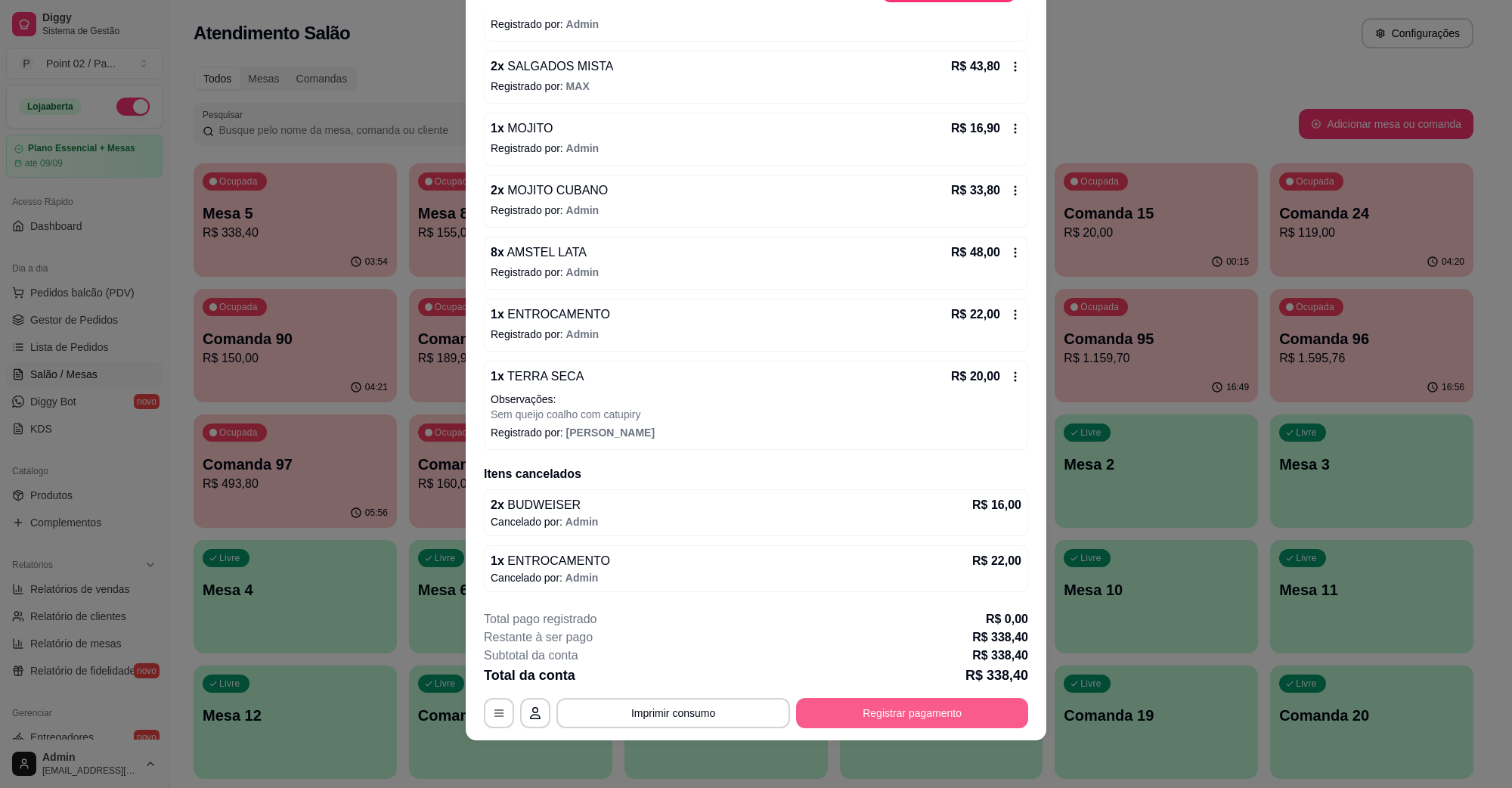
click at [872, 704] on button "Registrar pagamento" at bounding box center [912, 713] width 232 height 30
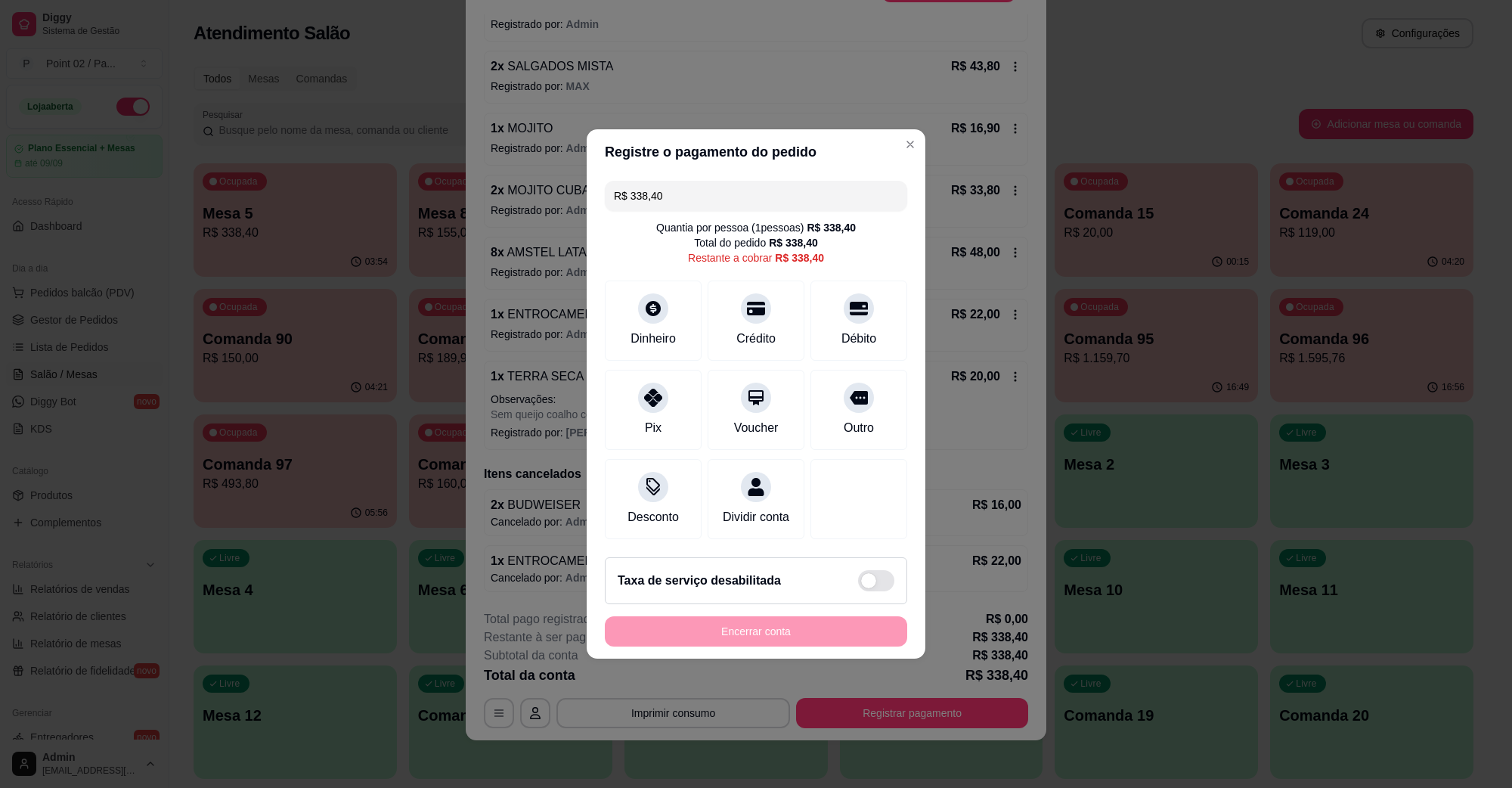
click at [709, 236] on div "Total do pedido R$ 338,40" at bounding box center [756, 243] width 124 height 15
click at [712, 193] on input "R$ 338,40" at bounding box center [756, 196] width 284 height 30
click at [736, 328] on div "Crédito" at bounding box center [756, 337] width 43 height 19
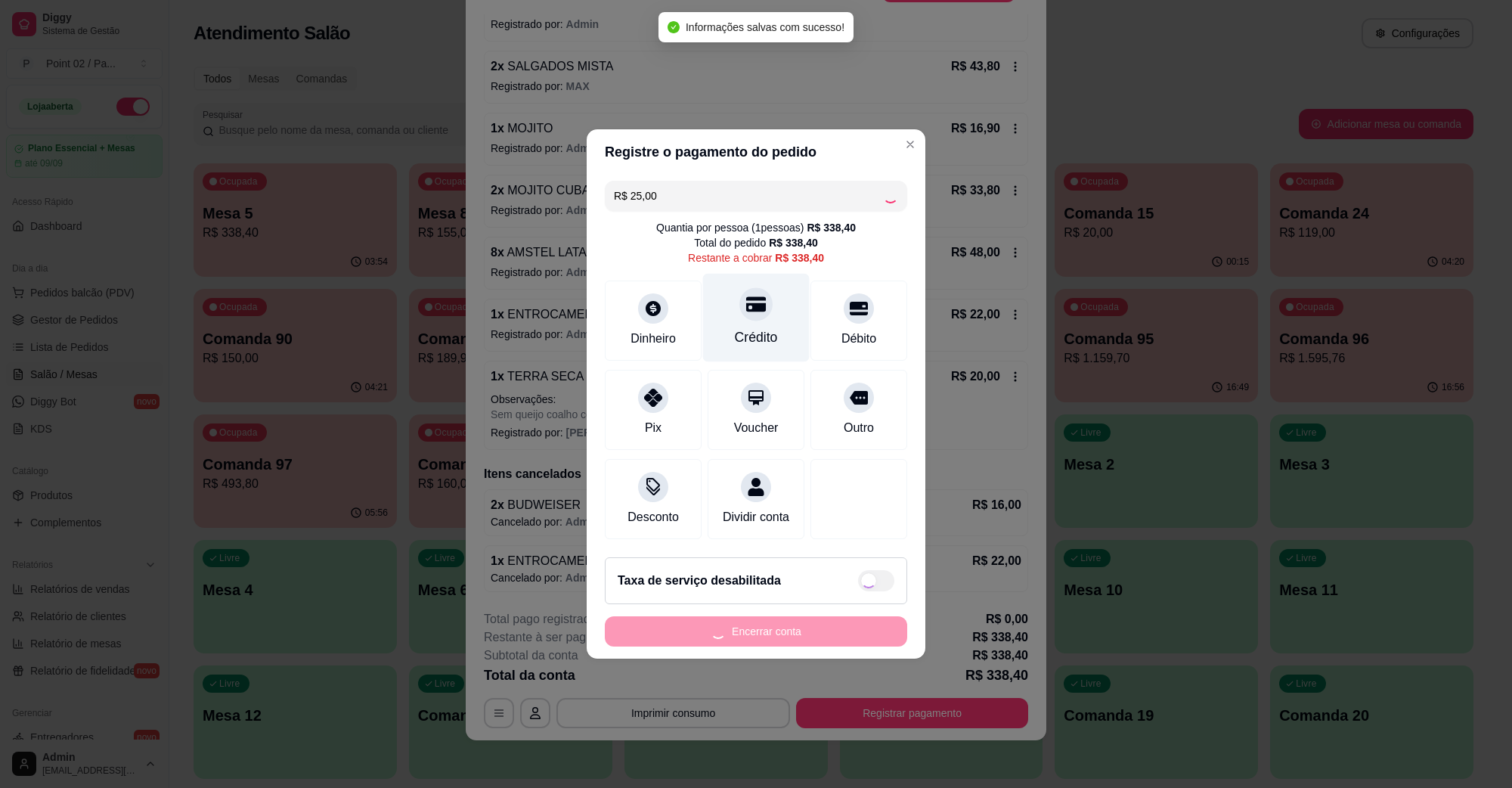
type input "R$ 313,40"
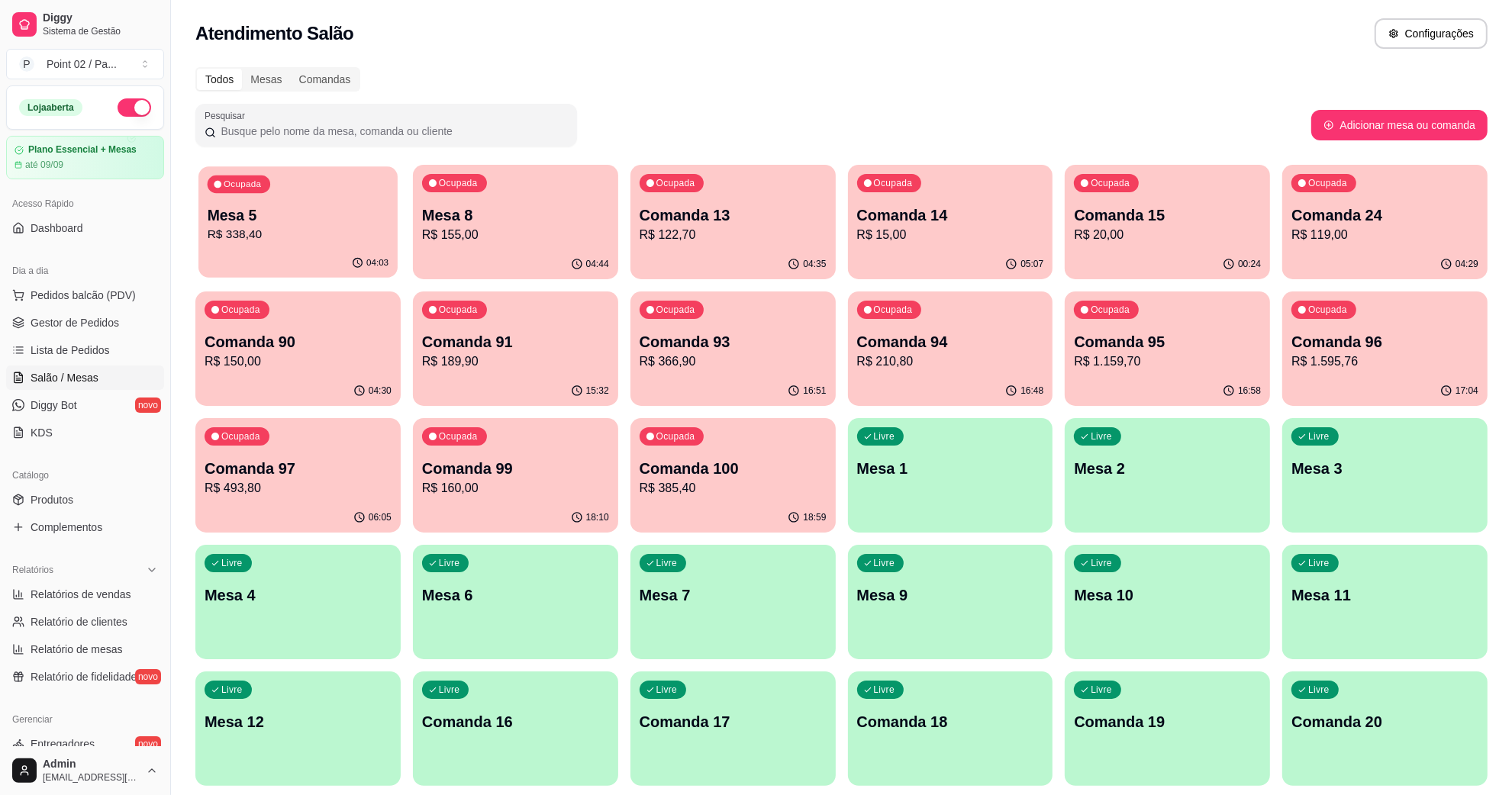
click at [322, 215] on p "Mesa 5" at bounding box center [298, 216] width 181 height 20
click at [561, 244] on div "Ocupada Mesa 8 R$ 155,00" at bounding box center [515, 207] width 206 height 85
click at [333, 235] on p "R$ 338,40" at bounding box center [298, 235] width 187 height 19
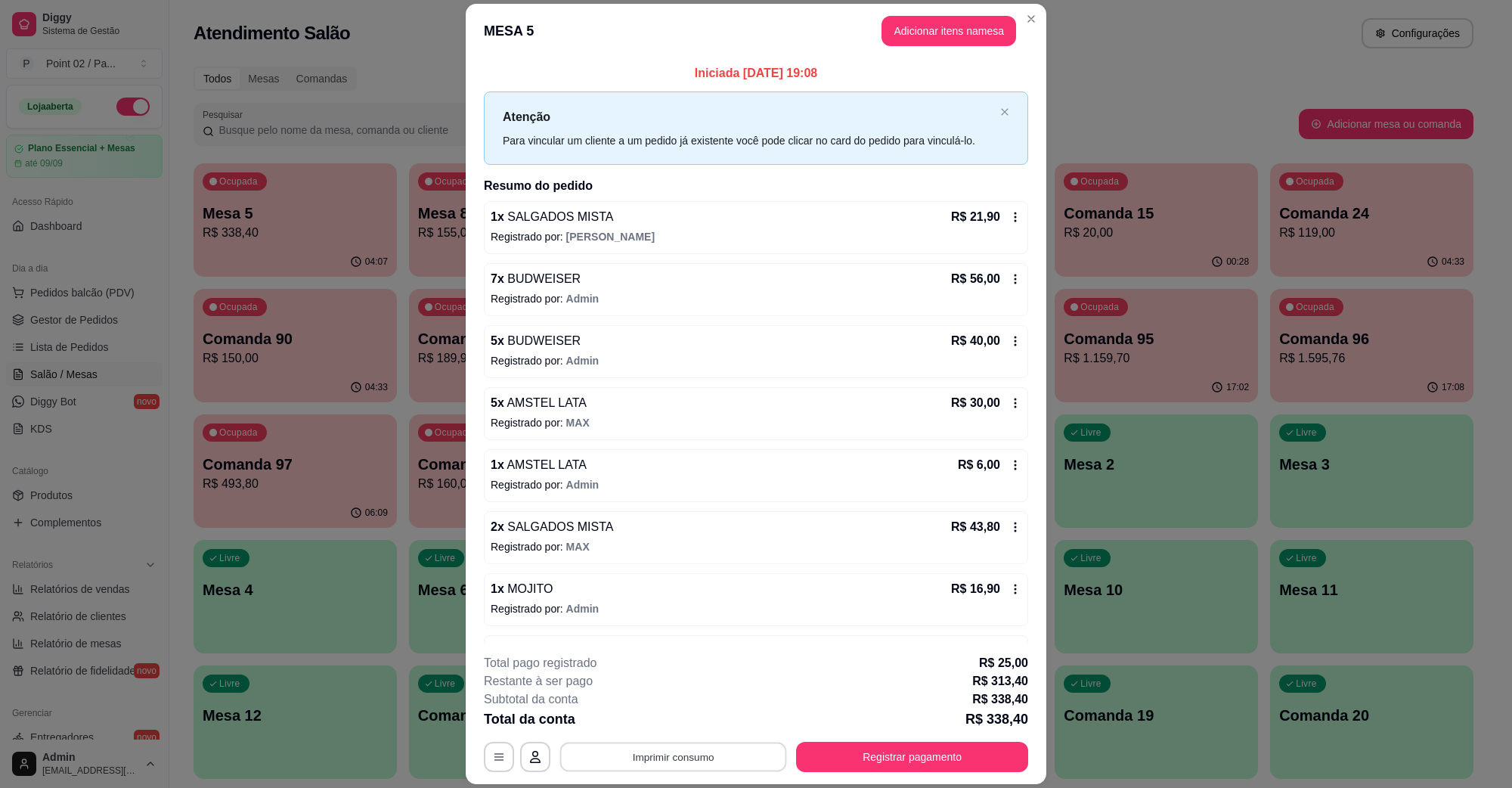
click at [664, 744] on button "Imprimir consumo" at bounding box center [674, 756] width 227 height 29
click at [661, 708] on div "Escolha a impressora IMPRESSORA" at bounding box center [671, 711] width 125 height 51
click at [661, 713] on button "IMPRESSORA" at bounding box center [671, 722] width 106 height 23
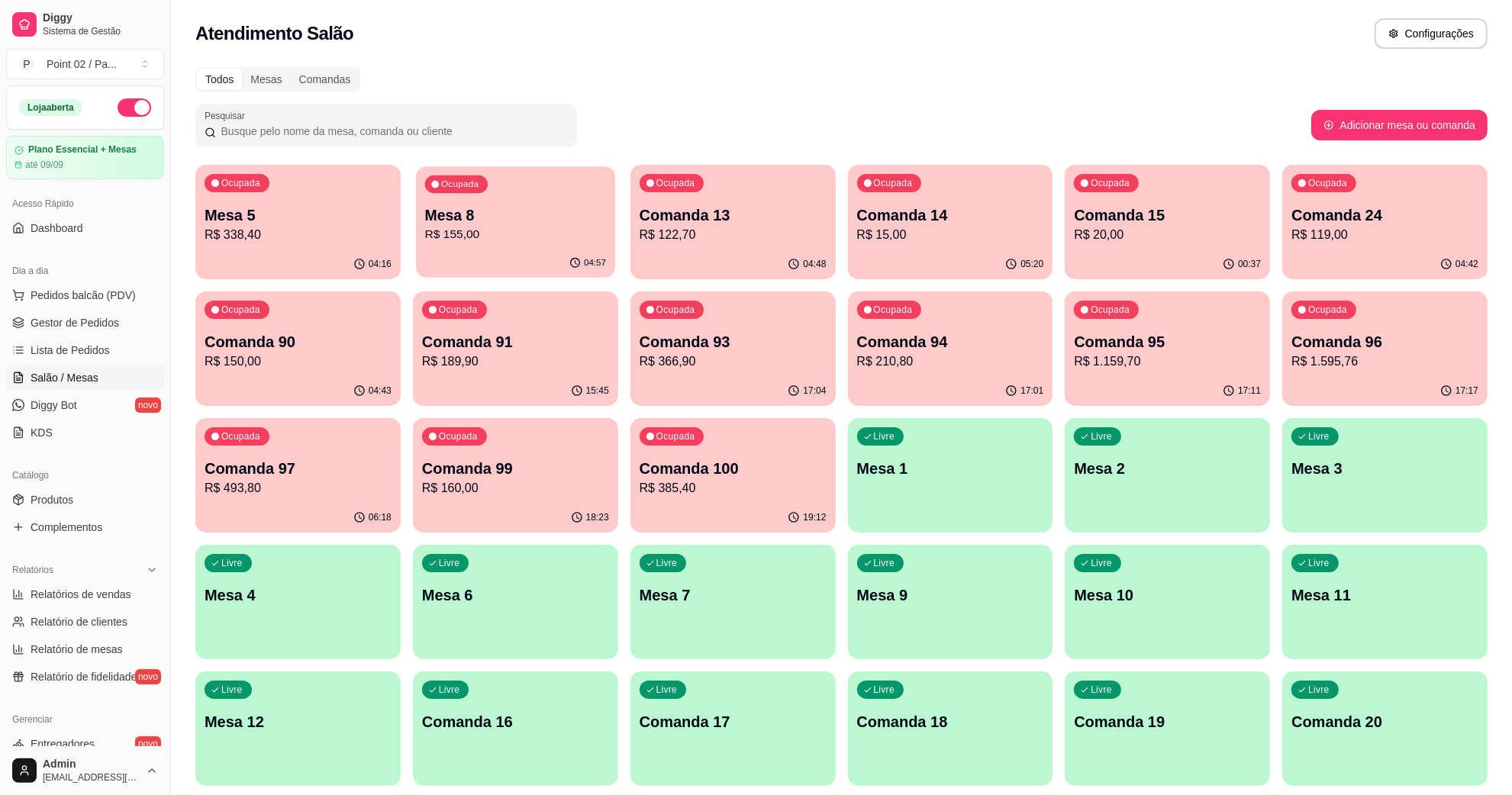
click at [464, 219] on p "Mesa 8" at bounding box center [516, 216] width 181 height 20
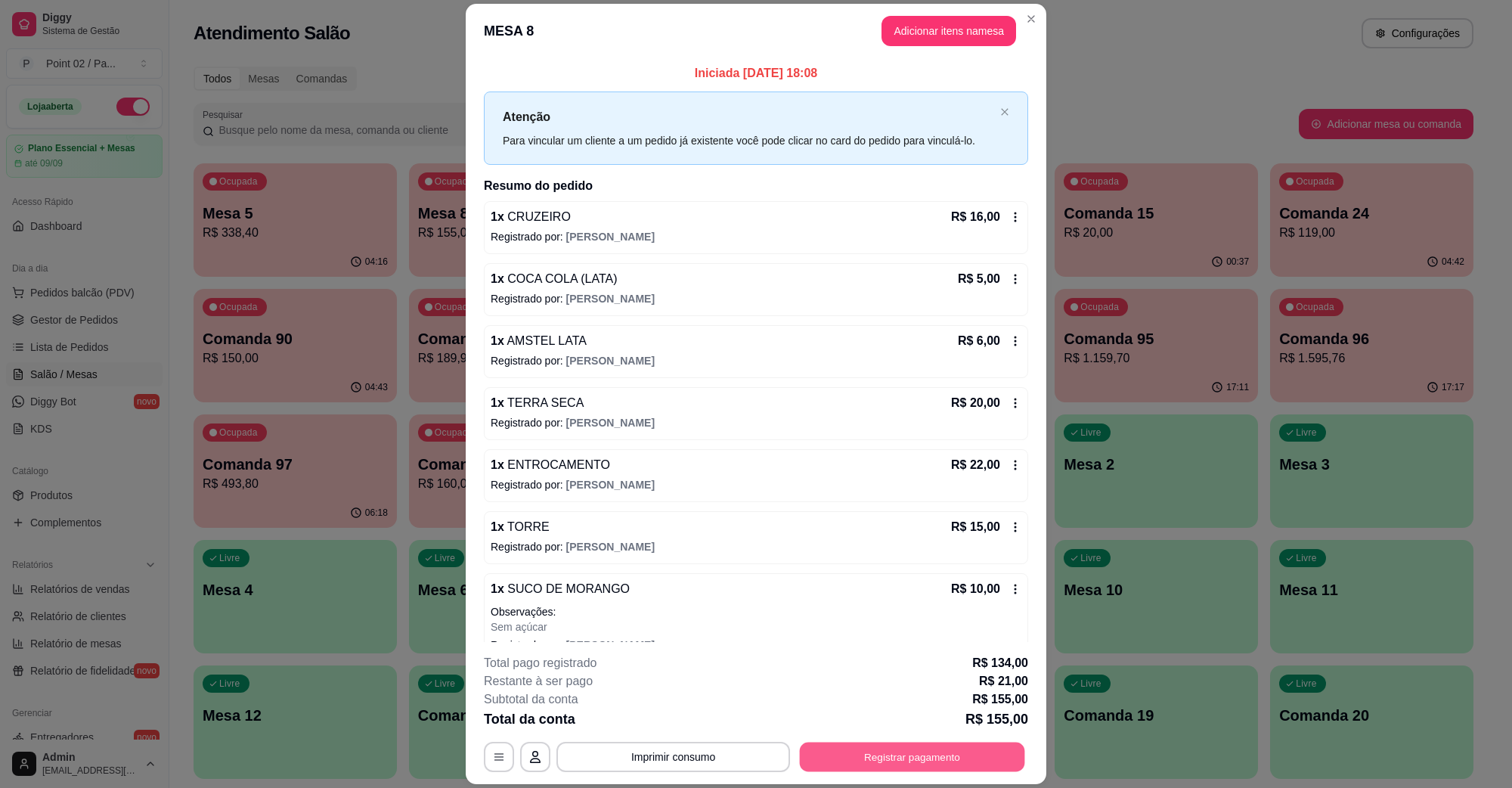
click at [878, 745] on button "Registrar pagamento" at bounding box center [912, 756] width 225 height 29
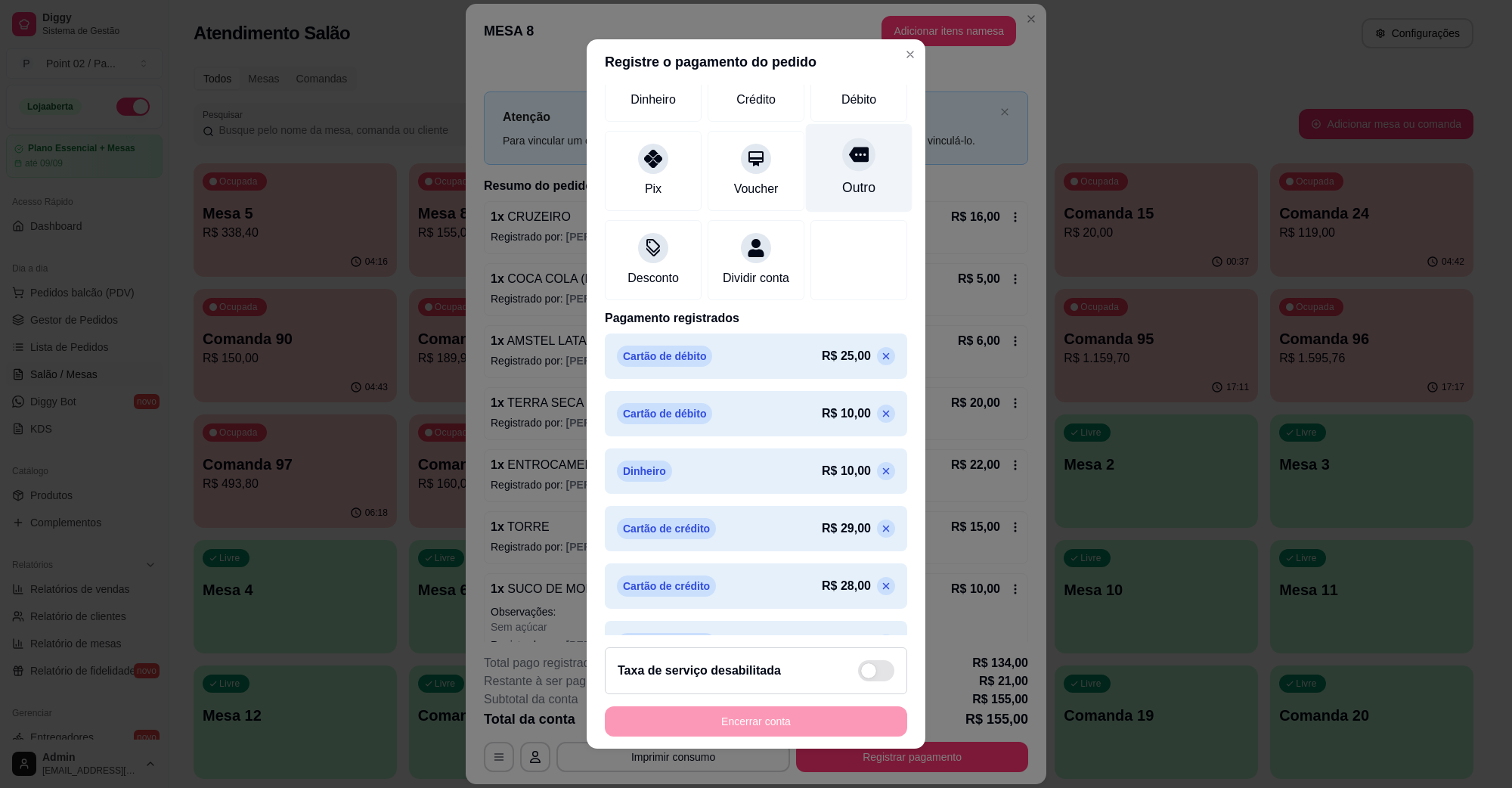
scroll to position [205, 0]
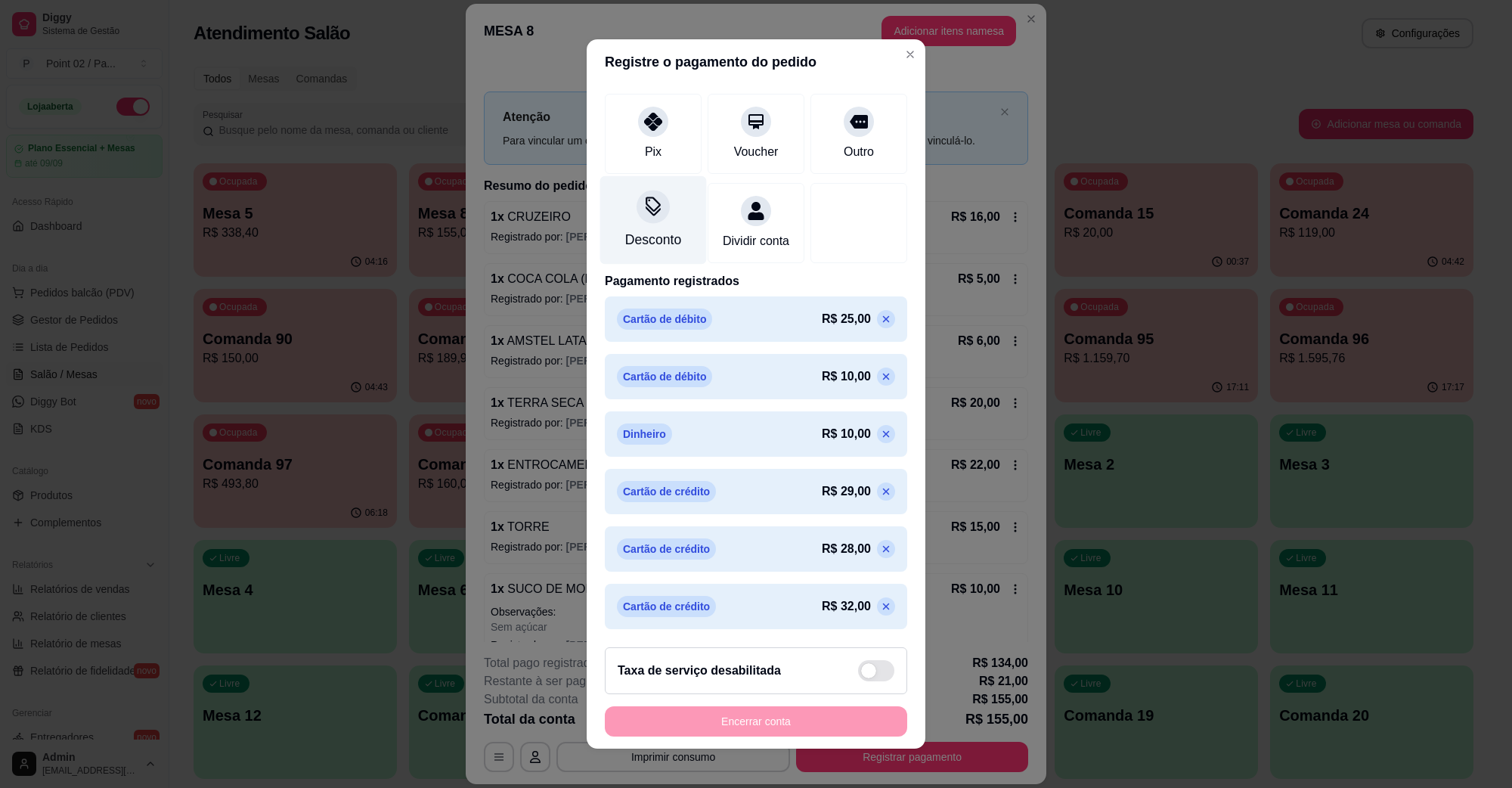
click at [640, 230] on div "Desconto" at bounding box center [653, 239] width 56 height 19
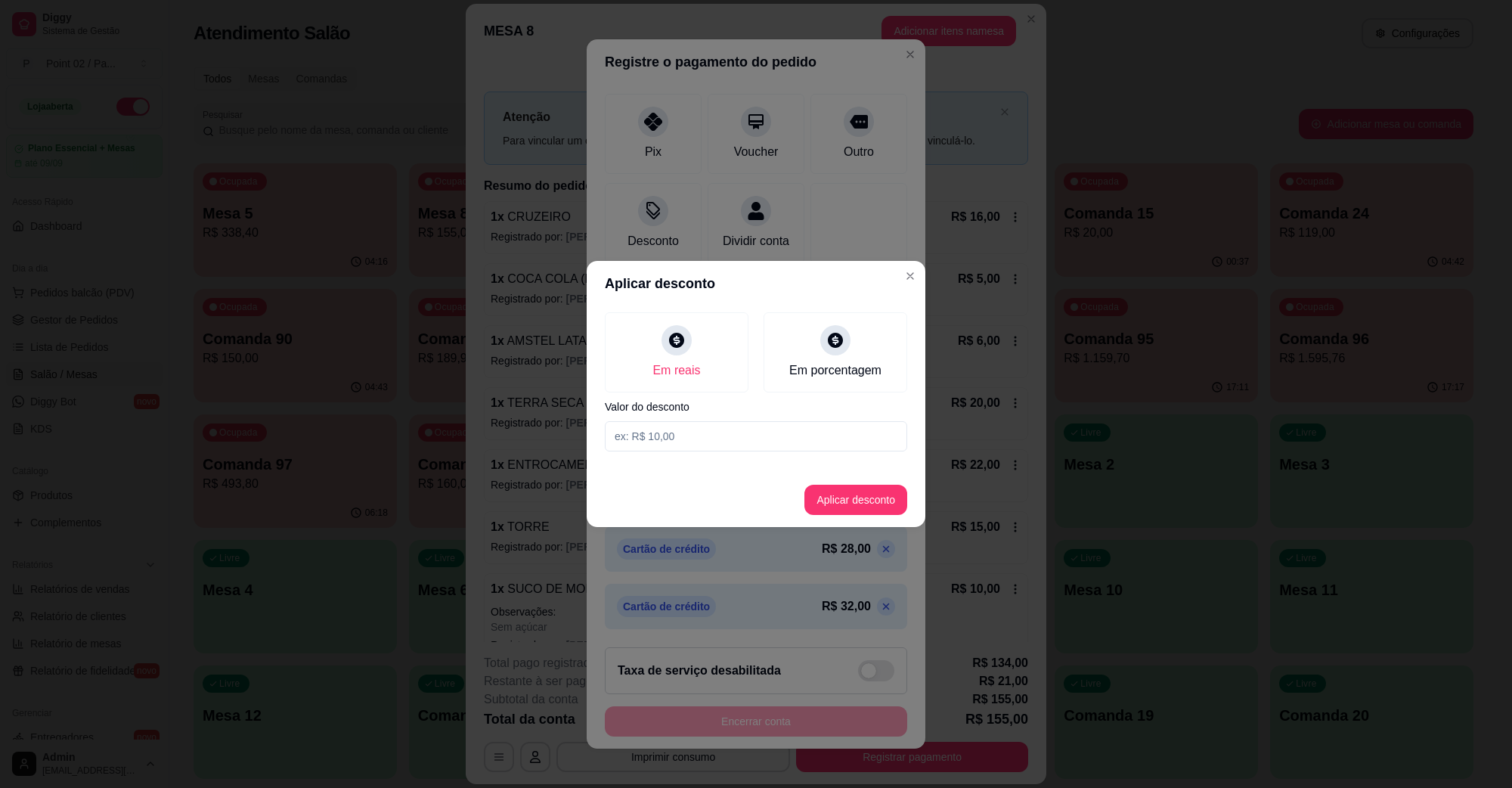
click at [683, 416] on div "Em reais Em porcentagem Valor do desconto" at bounding box center [756, 381] width 339 height 151
click at [681, 431] on input at bounding box center [756, 437] width 303 height 30
type input "21,00"
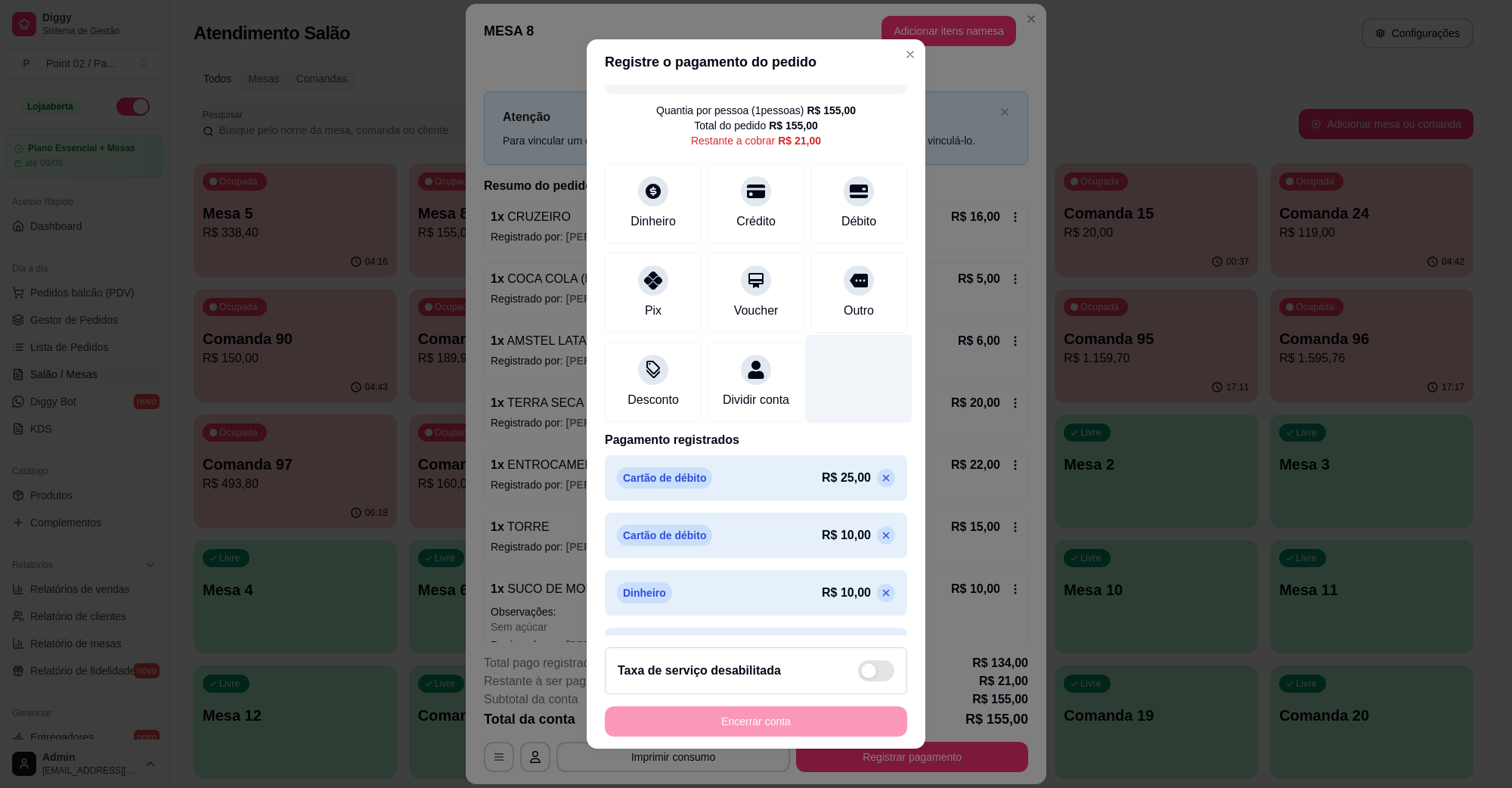
scroll to position [0, 0]
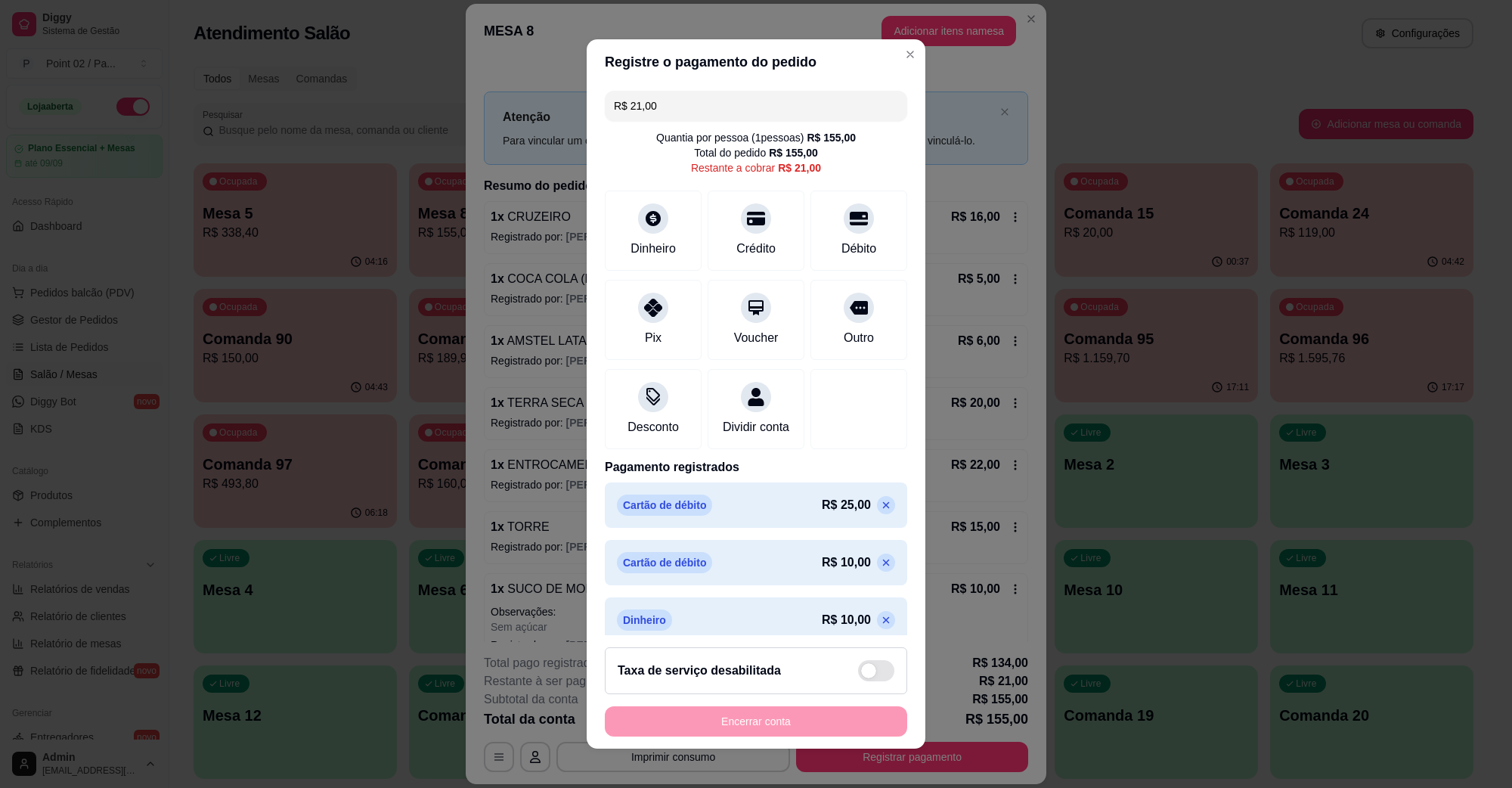
click at [743, 123] on div "R$ 21,00 Quantia por pessoa ( 1 pessoas) R$ 155,00 Total do pedido R$ 155,00 Re…" at bounding box center [756, 360] width 339 height 551
click at [788, 78] on header "Registre o pagamento do pedido" at bounding box center [756, 62] width 339 height 45
click at [762, 91] on input "R$ 21,00" at bounding box center [756, 106] width 284 height 30
click at [735, 242] on div "Crédito" at bounding box center [756, 246] width 43 height 19
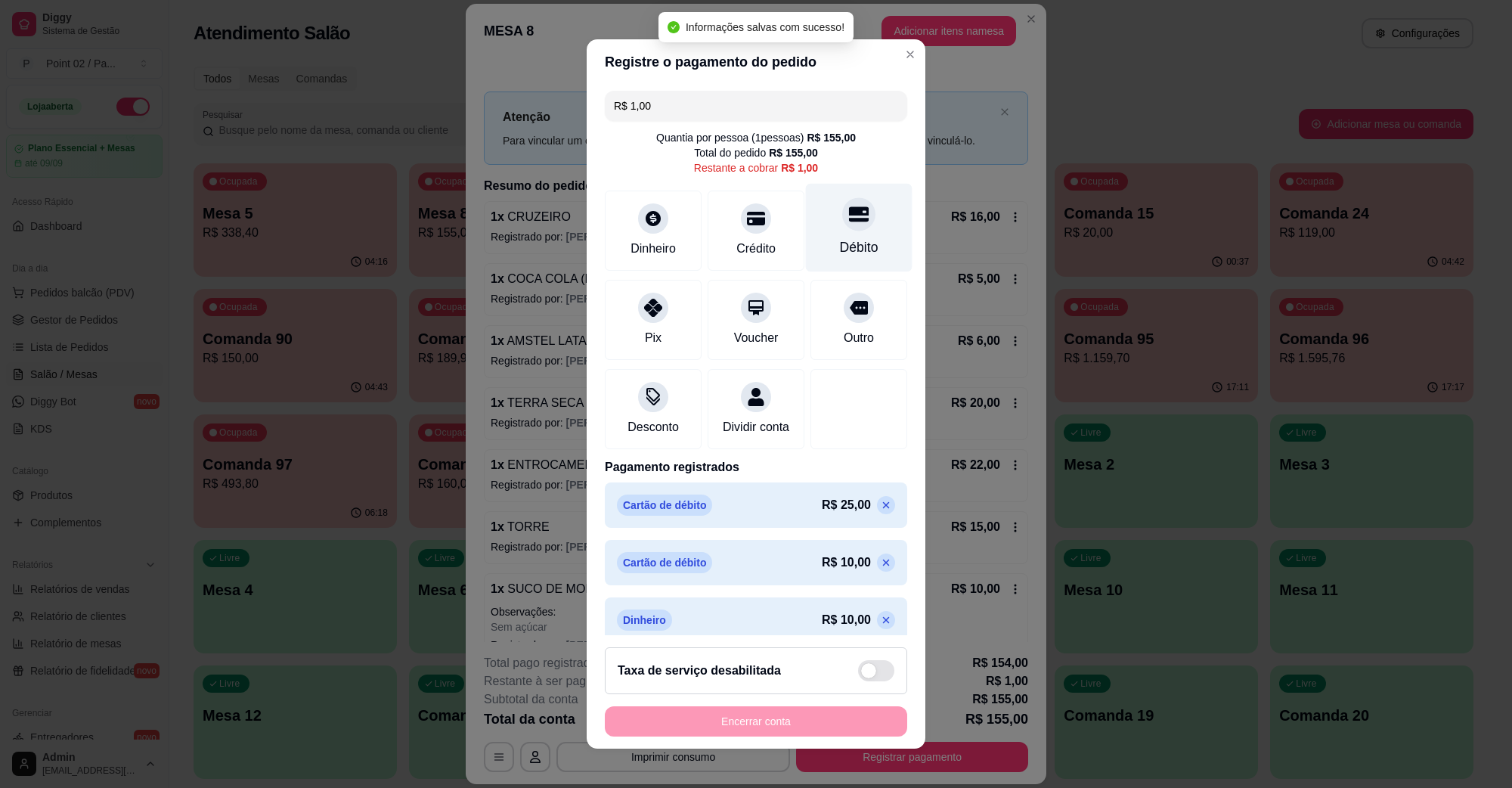
click at [806, 220] on div "Débito" at bounding box center [859, 228] width 106 height 89
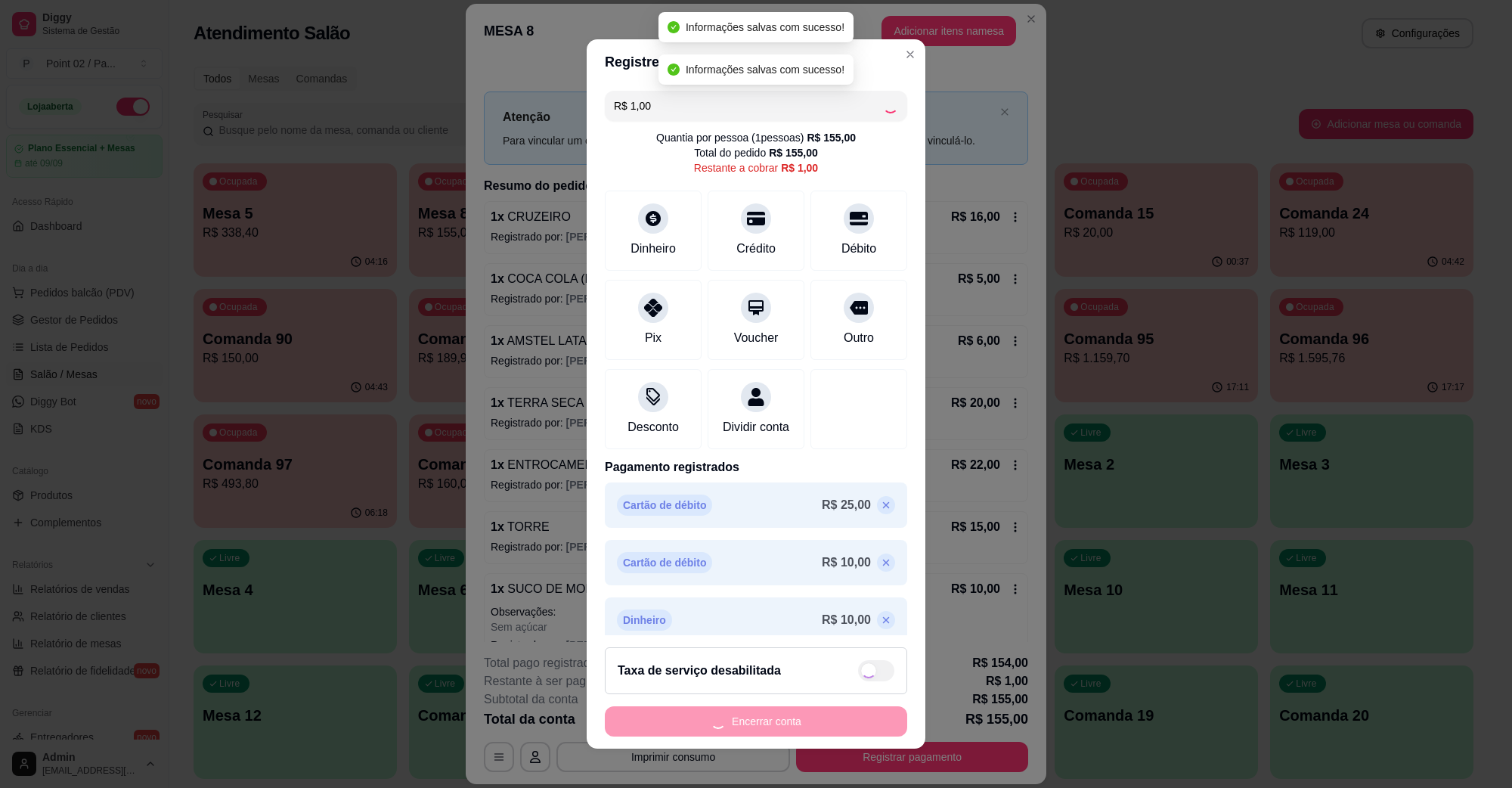
type input "R$ 0,00"
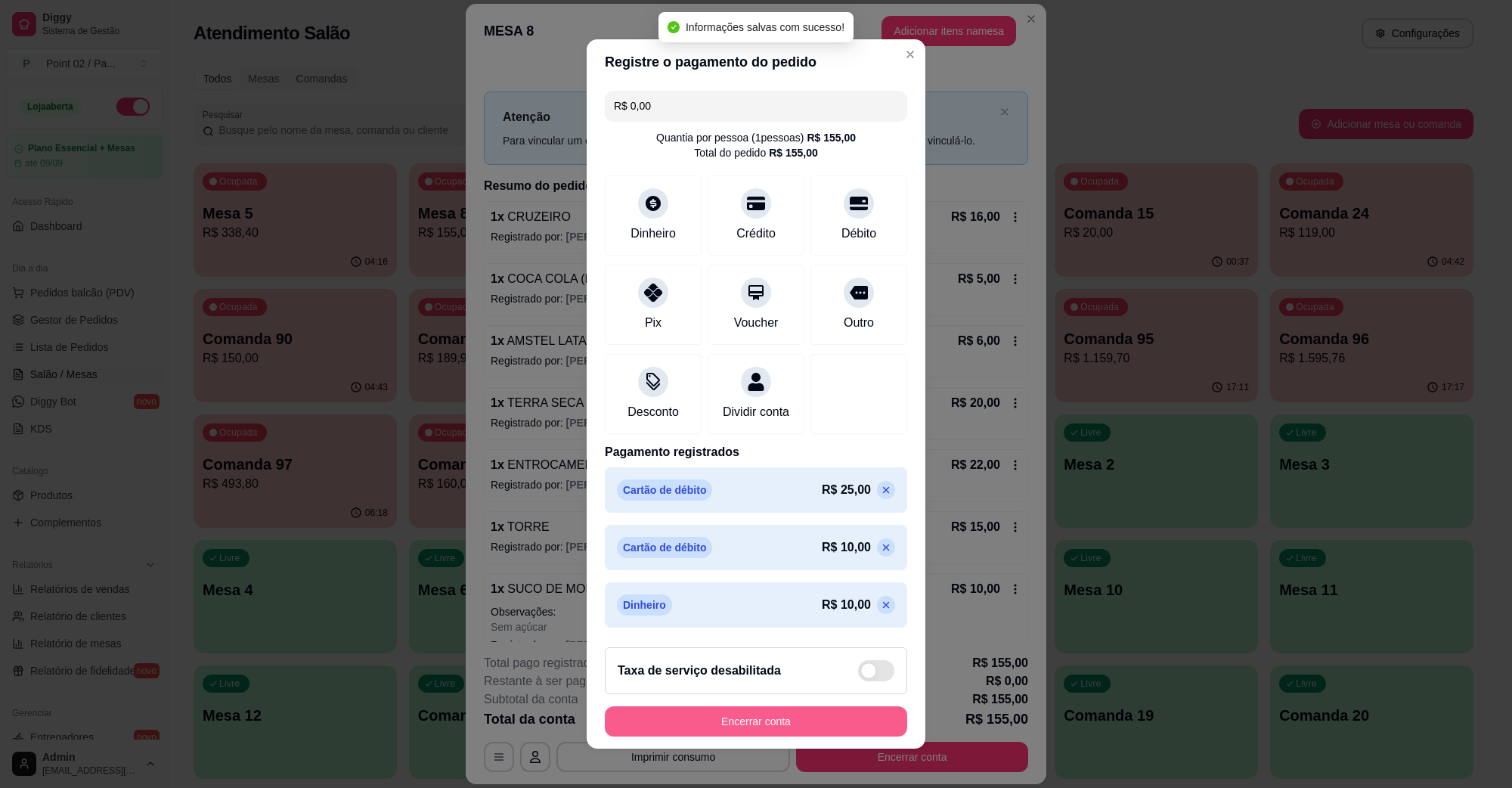
click at [786, 719] on button "Encerrar conta" at bounding box center [756, 722] width 303 height 30
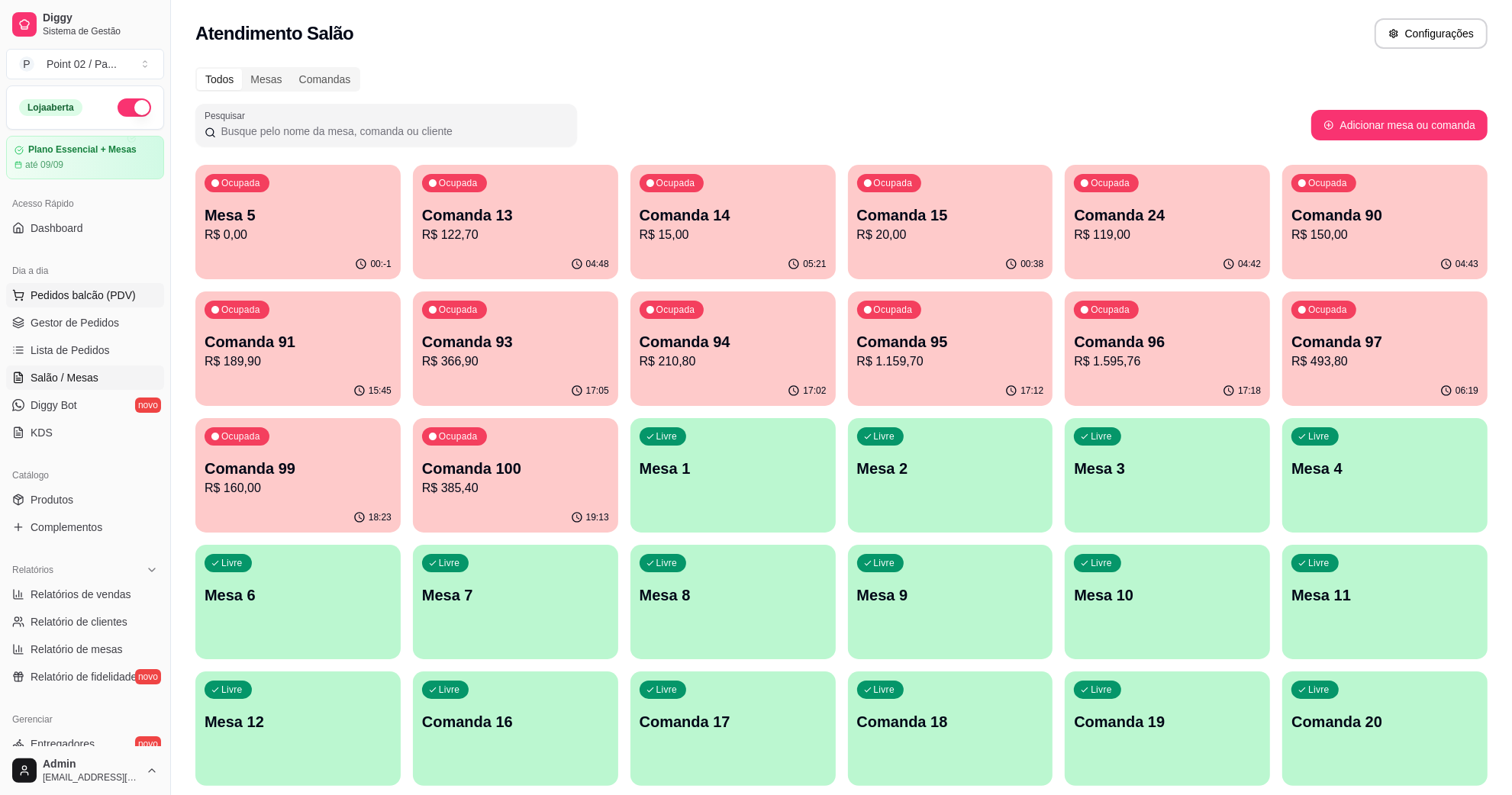
click at [114, 305] on button "Pedidos balcão (PDV)" at bounding box center [85, 295] width 158 height 25
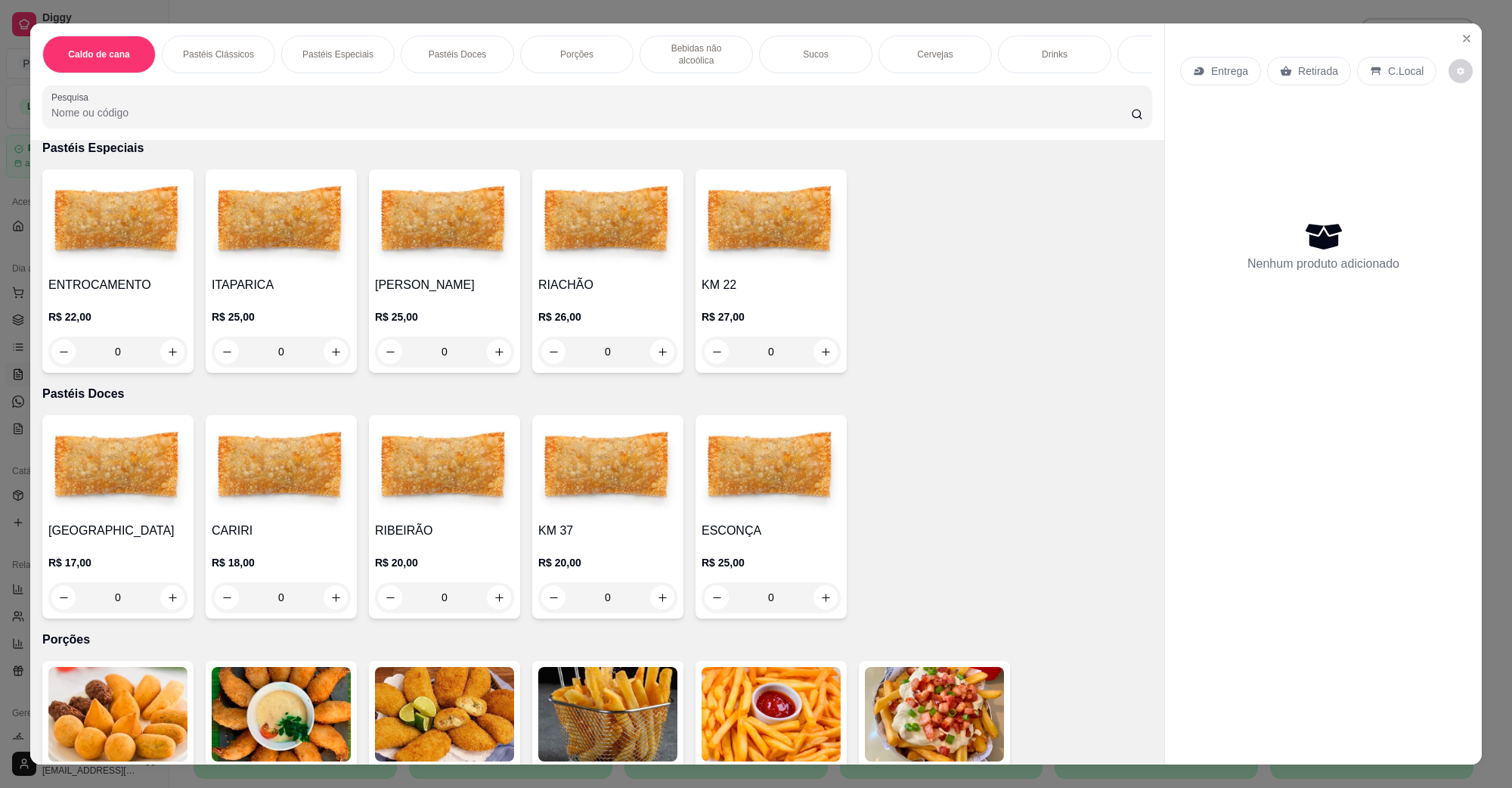
scroll to position [851, 0]
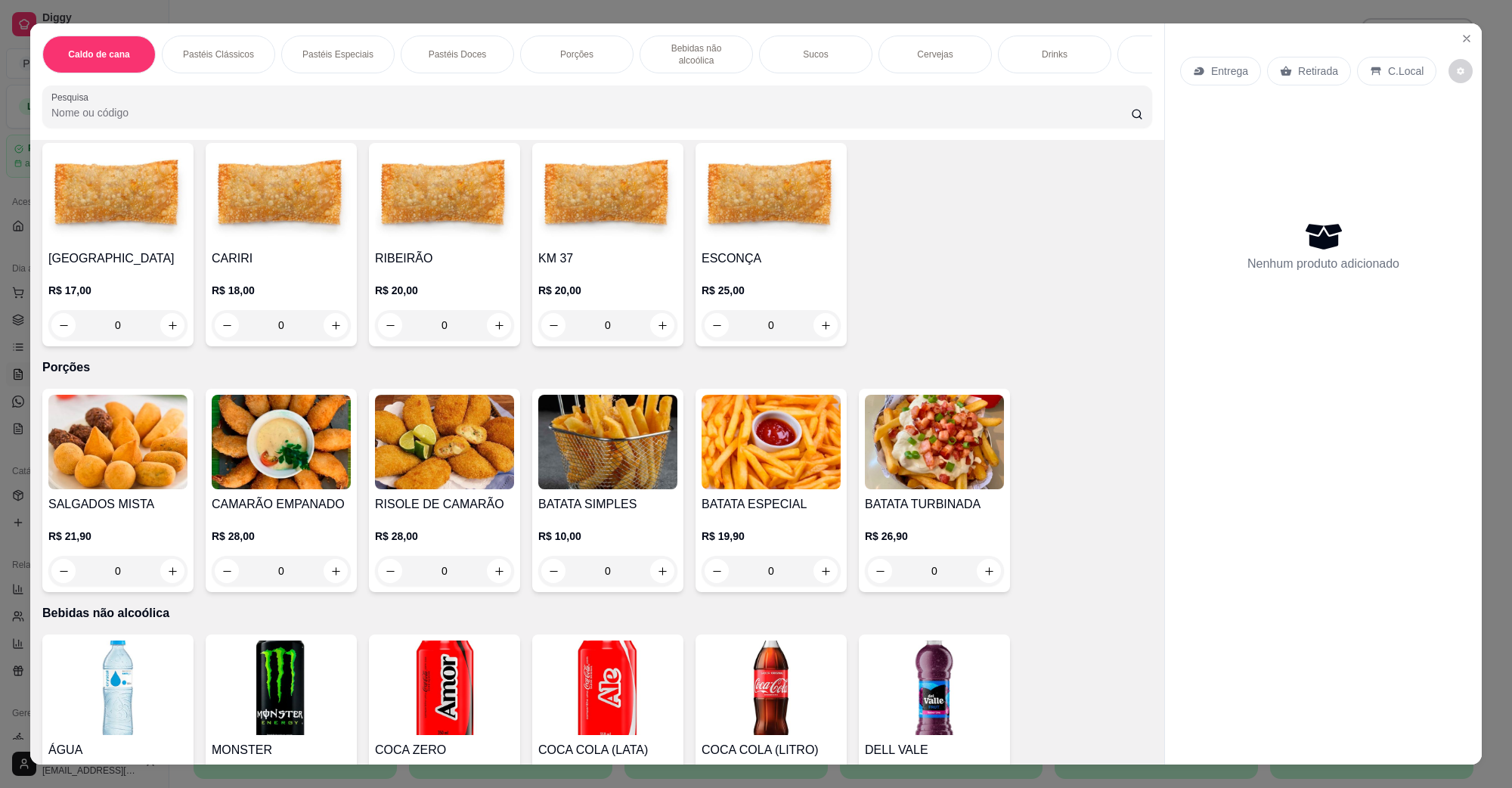
click at [140, 635] on div "ÁGUA R$ 2,00 0" at bounding box center [118, 736] width 151 height 204
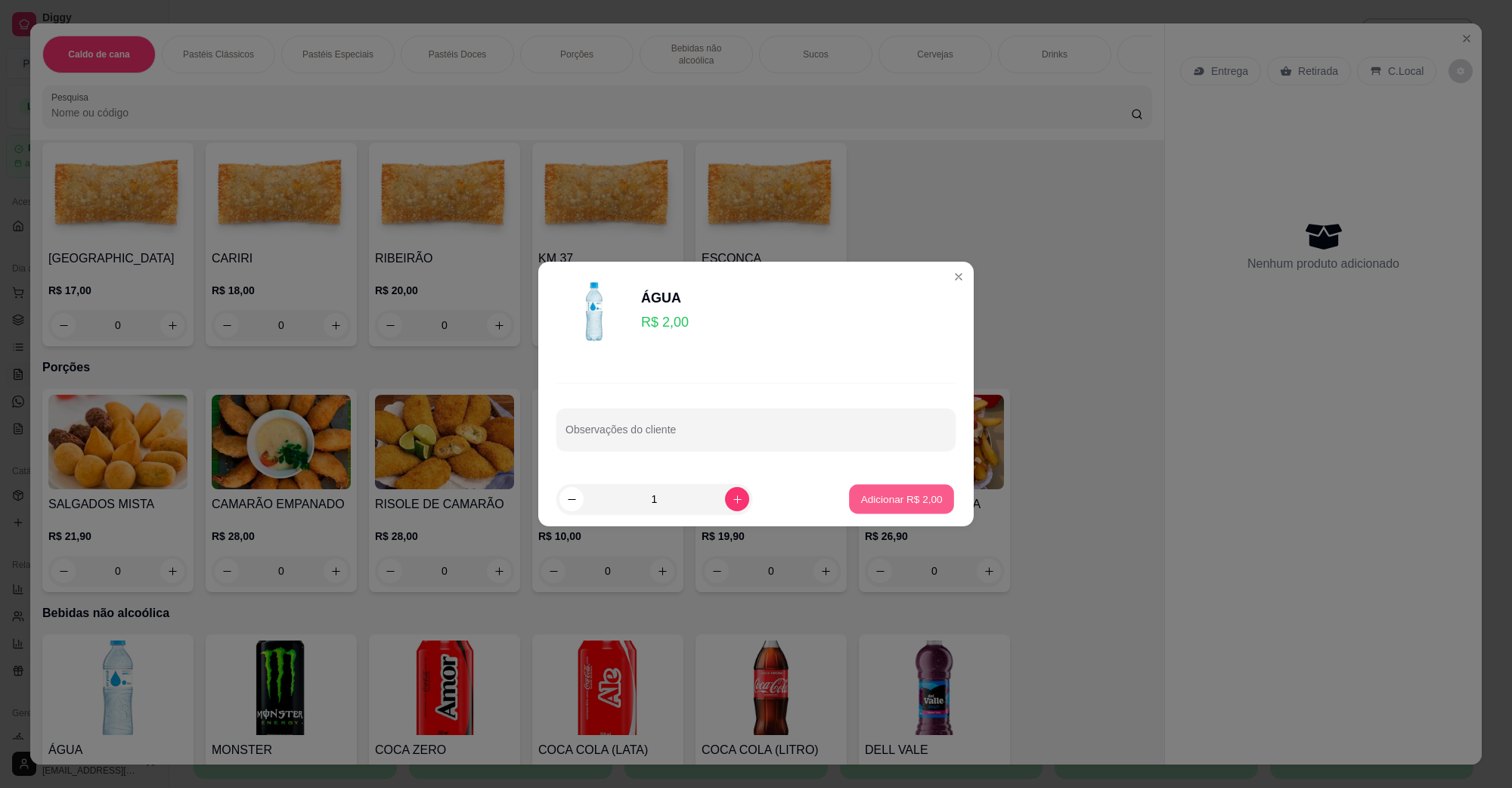
click at [864, 495] on p "Adicionar R$ 2,00" at bounding box center [901, 498] width 81 height 14
type input "1"
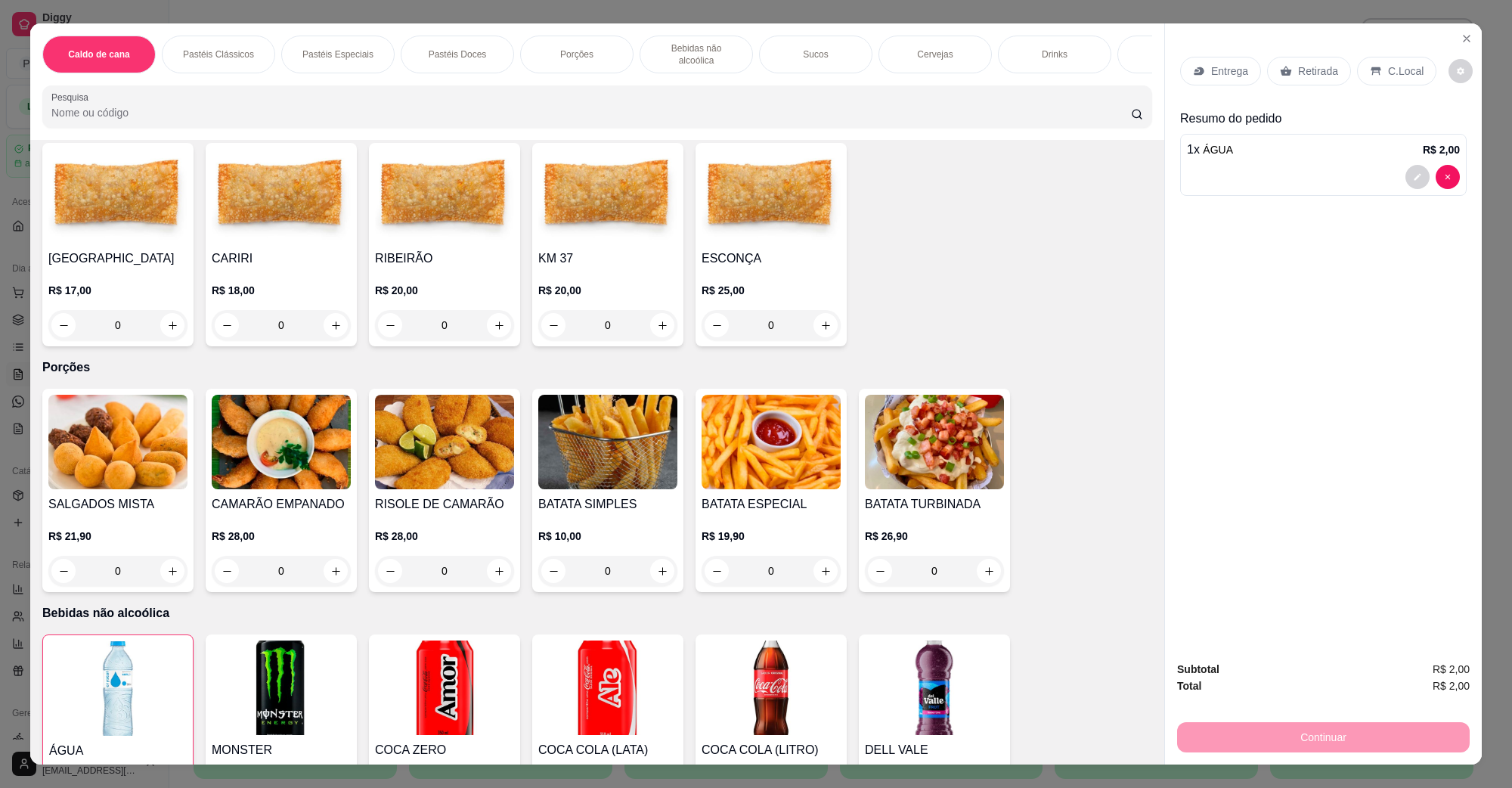
click at [1415, 75] on div "C.Local" at bounding box center [1396, 71] width 80 height 29
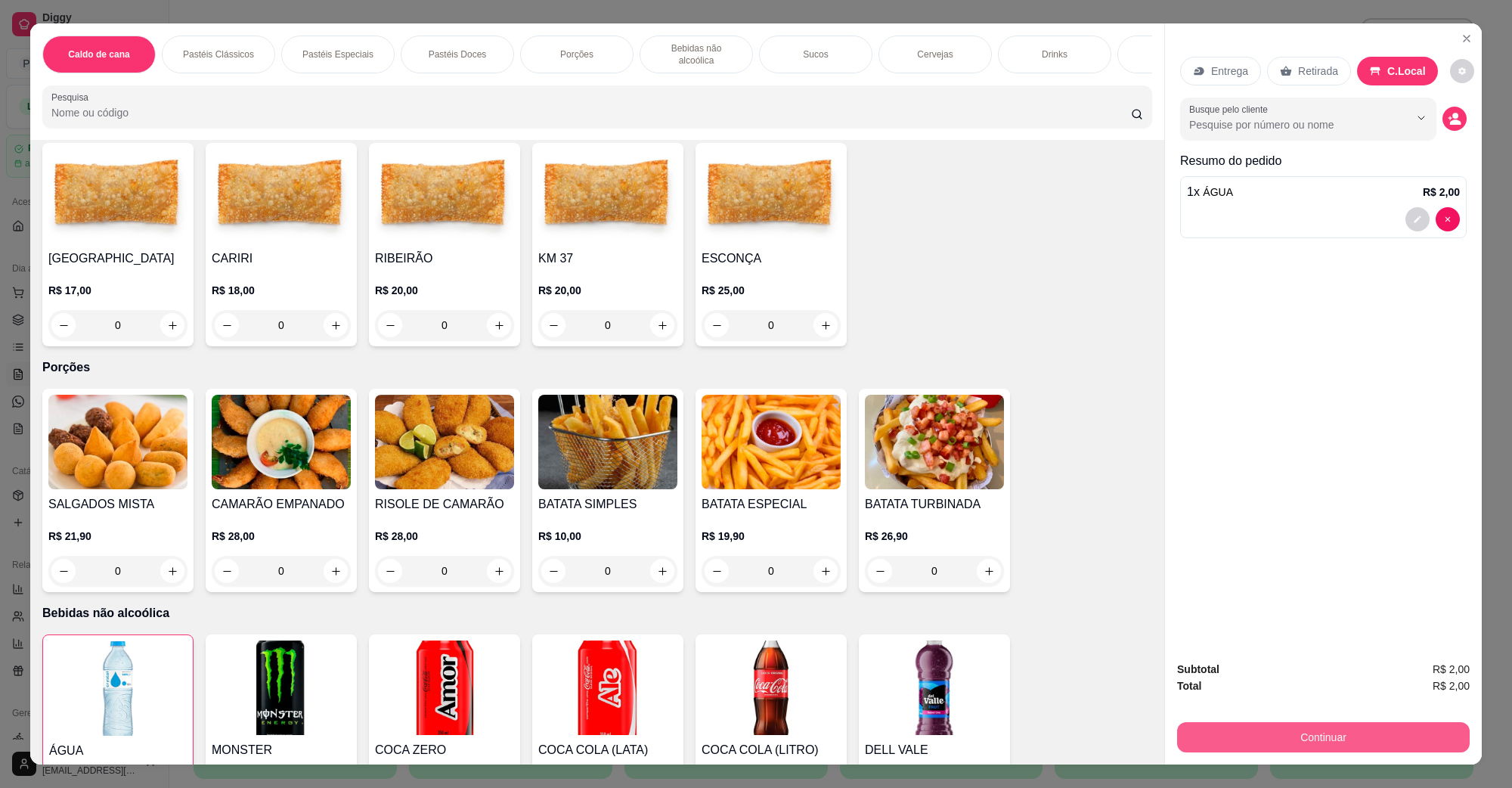
click at [1352, 727] on button "Continuar" at bounding box center [1323, 738] width 293 height 30
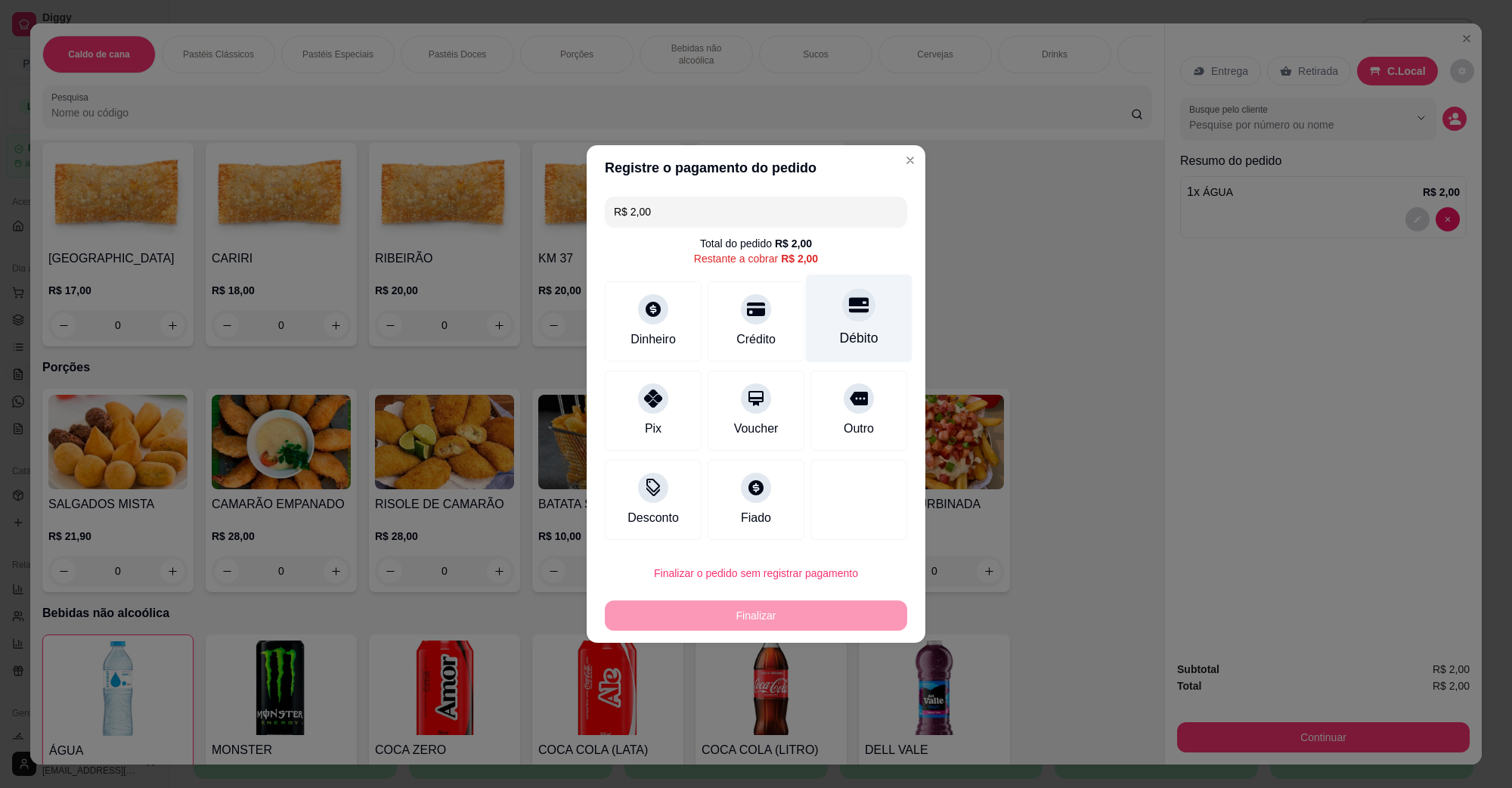
click at [860, 318] on div "Débito" at bounding box center [859, 319] width 106 height 89
type input "R$ 0,00"
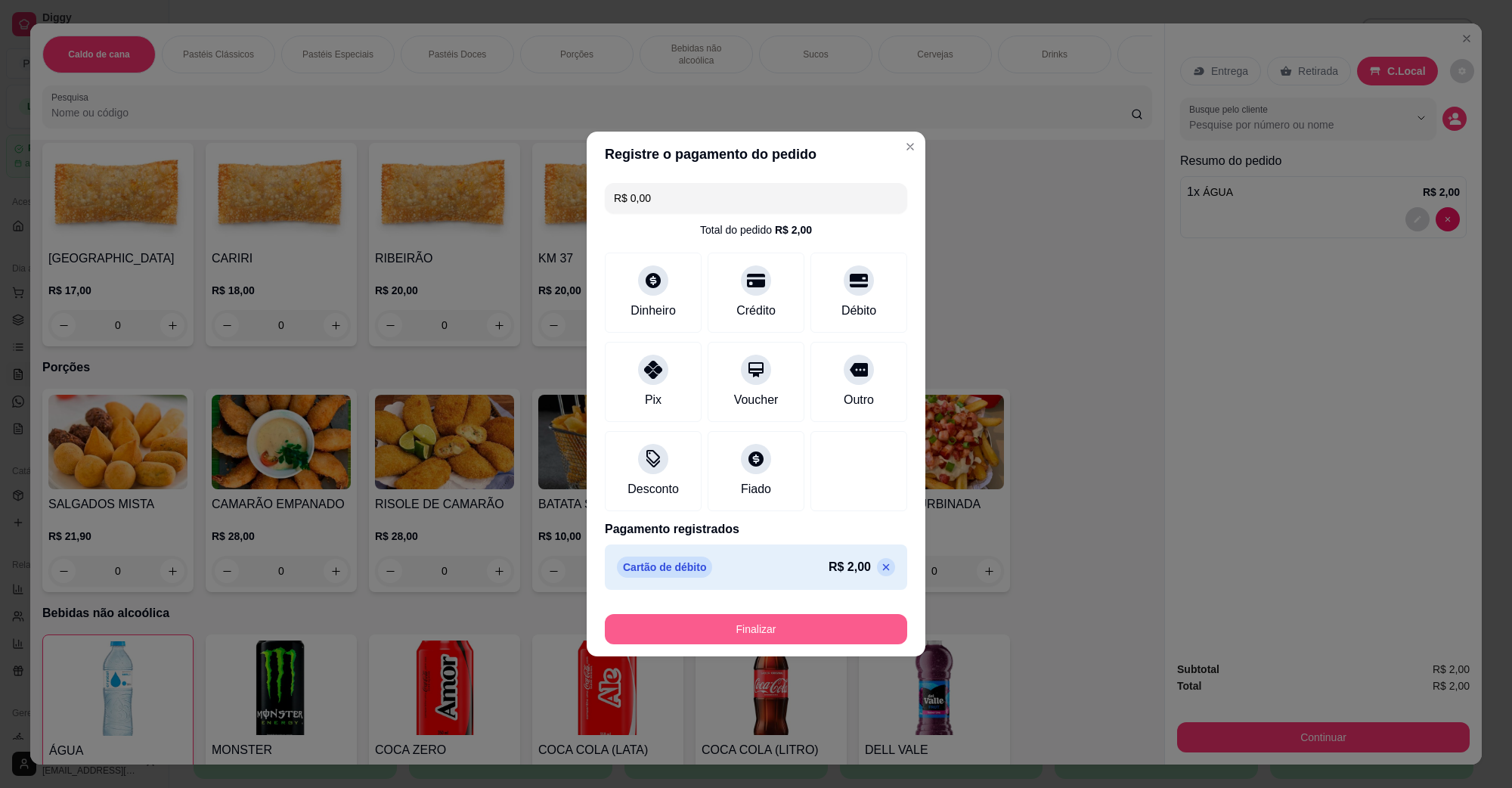
click at [748, 618] on button "Finalizar" at bounding box center [756, 630] width 303 height 30
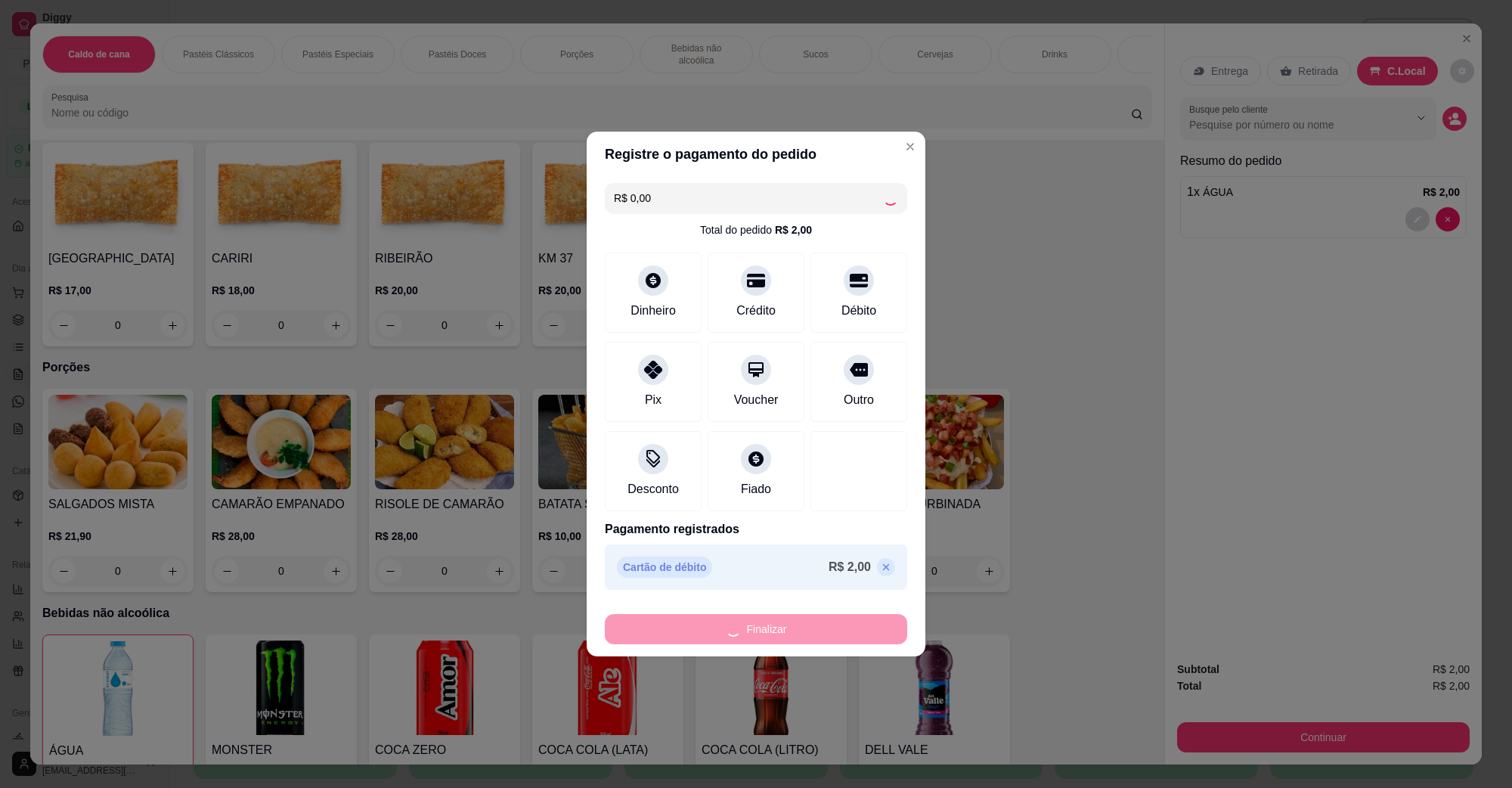
type input "0"
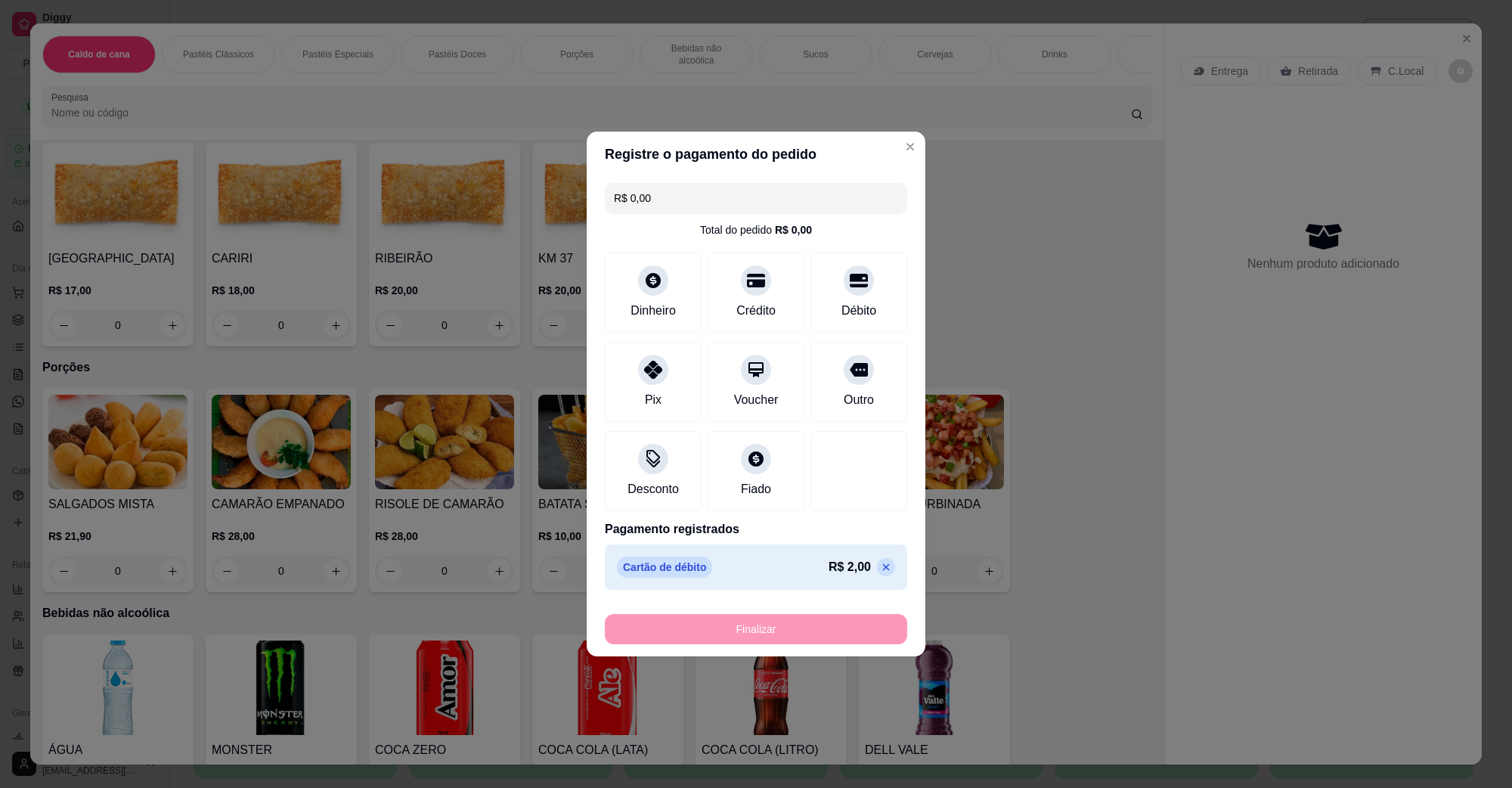
type input "-R$ 2,00"
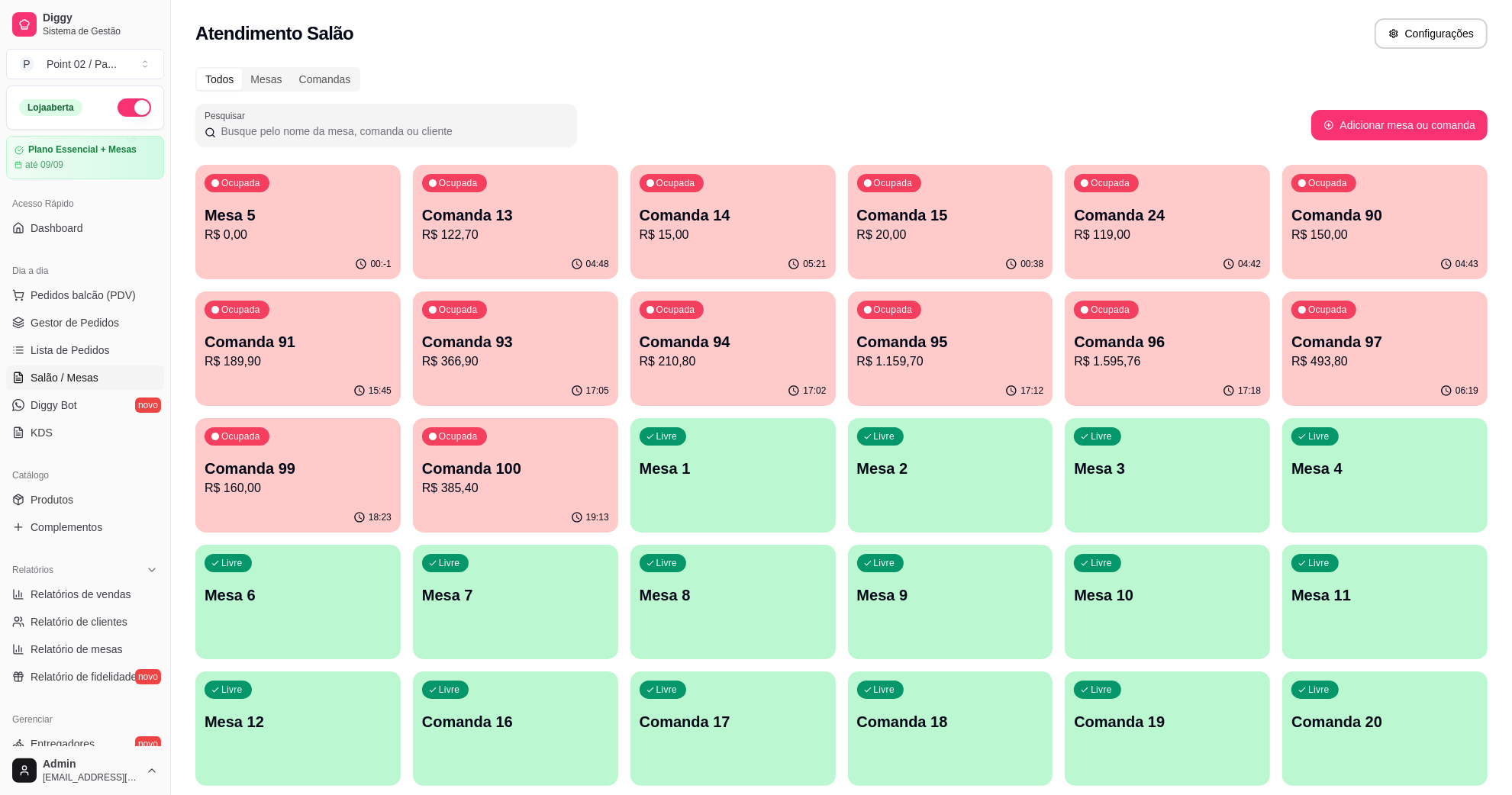
click at [971, 214] on p "Comanda 15" at bounding box center [950, 215] width 187 height 21
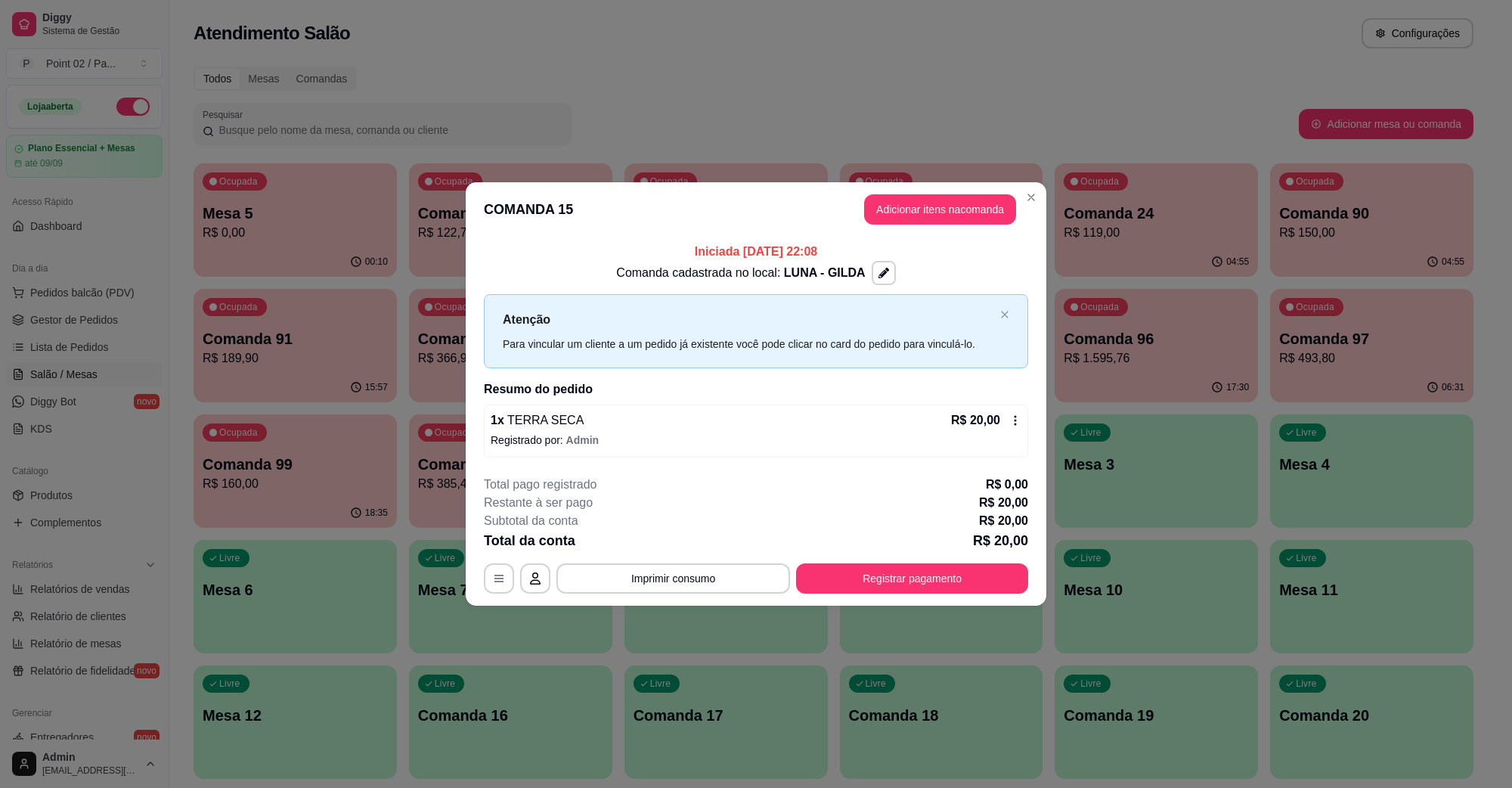
click at [764, 431] on div "1 x TERRA SECA R$ 20,00 Registrado por: Admin" at bounding box center [756, 431] width 545 height 53
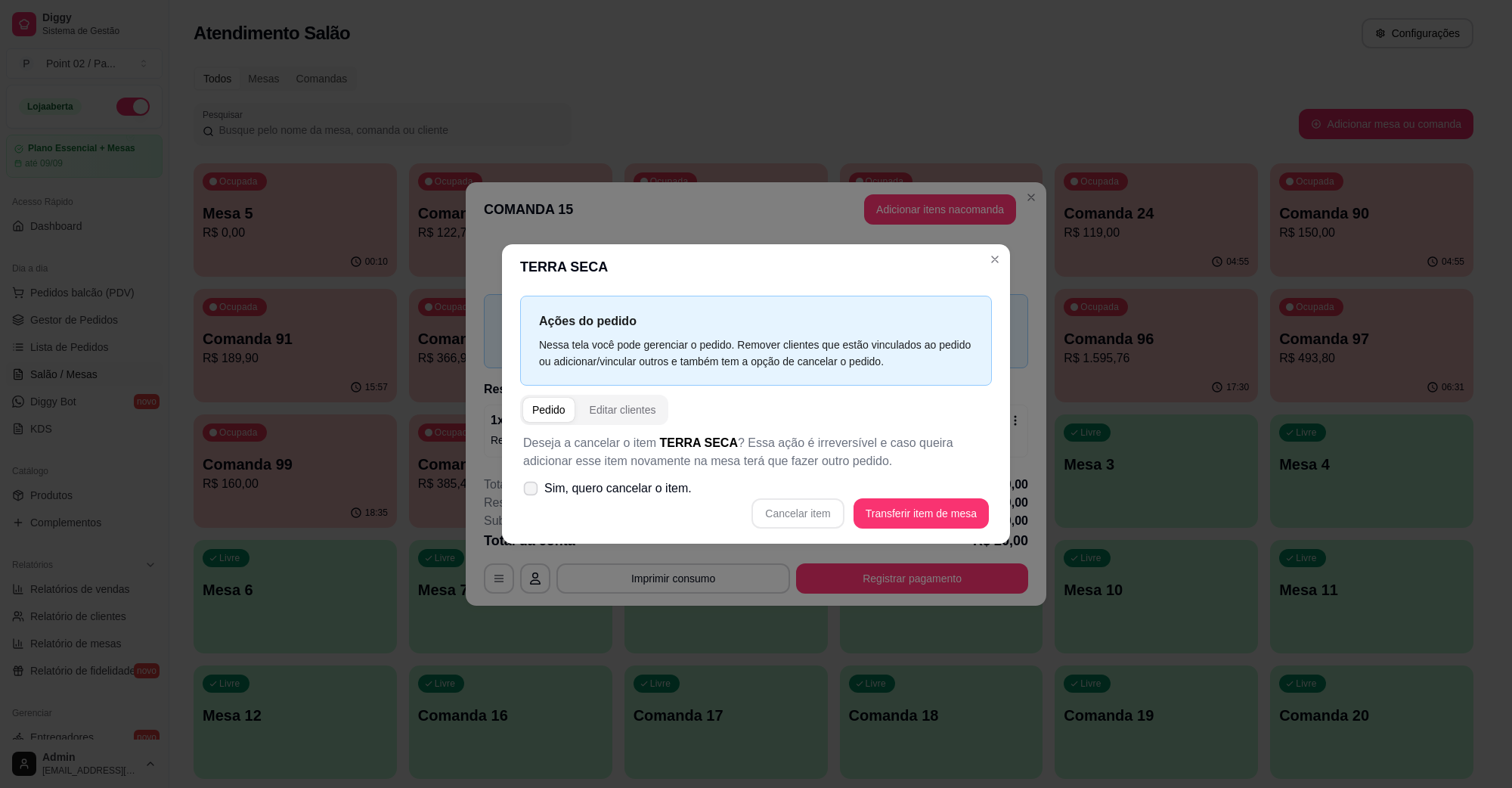
click at [631, 489] on span "Sim, quero cancelar o item." at bounding box center [619, 489] width 148 height 18
click at [532, 491] on input "Sim, quero cancelar o item." at bounding box center [527, 496] width 10 height 10
checkbox input "true"
click at [791, 522] on button "Cancelar item" at bounding box center [798, 513] width 90 height 29
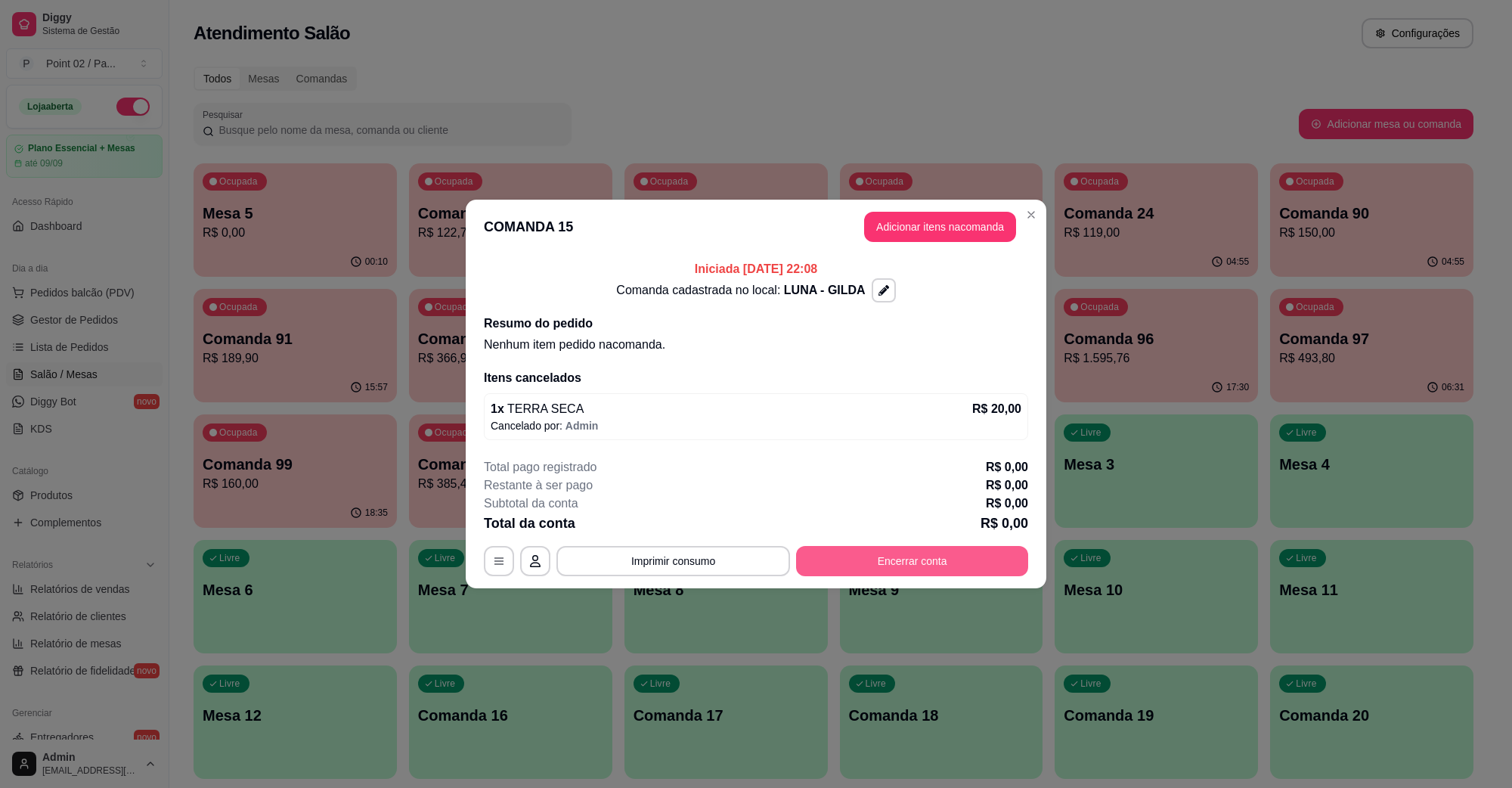
click at [881, 557] on button "Encerrar conta" at bounding box center [912, 561] width 232 height 30
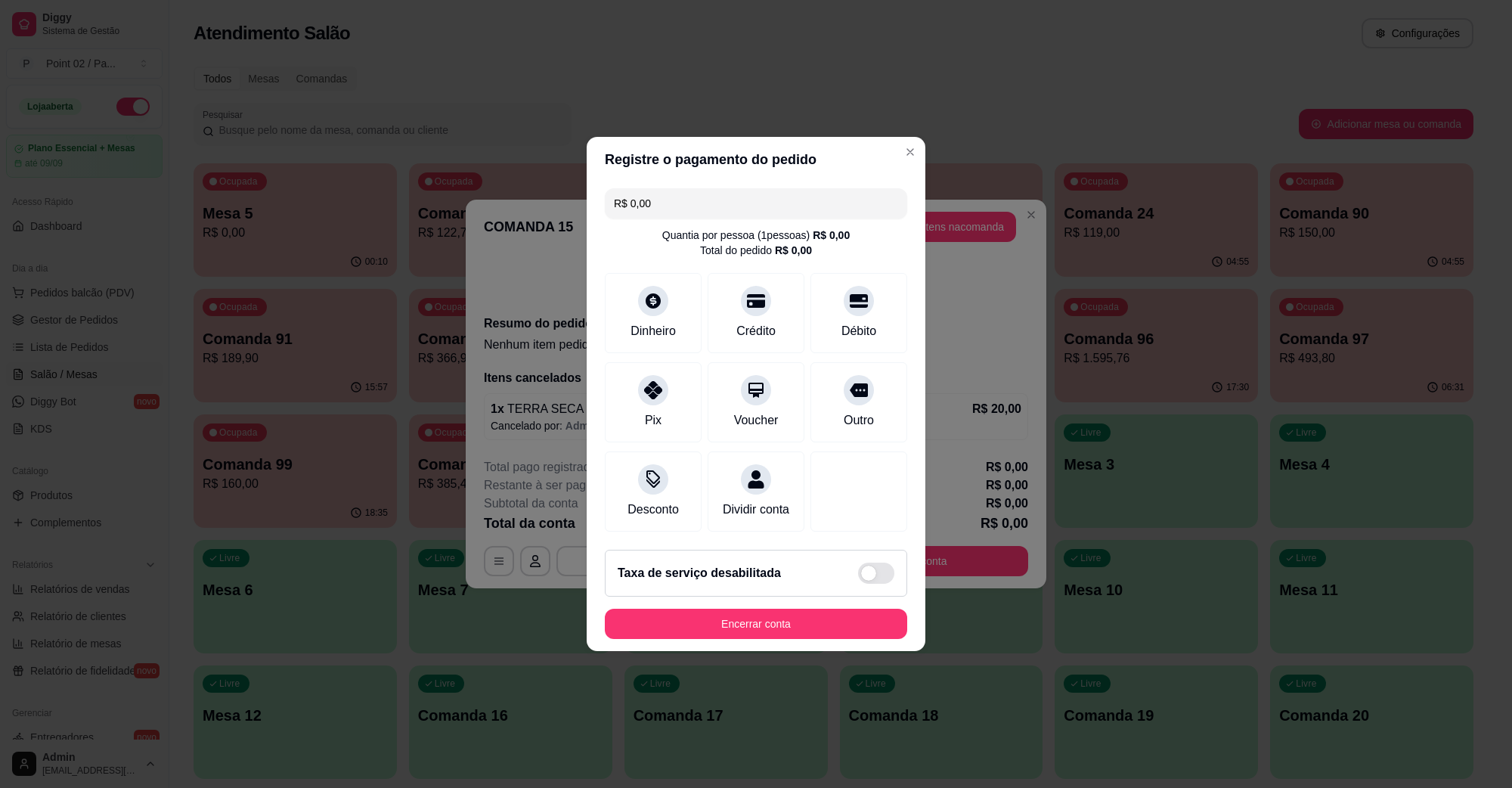
drag, startPoint x: 748, startPoint y: 614, endPoint x: 734, endPoint y: 647, distance: 35.8
click at [746, 618] on footer "Taxa de serviço desabilitada Encerrar conta" at bounding box center [756, 594] width 339 height 113
click at [734, 639] on button "Encerrar conta" at bounding box center [756, 624] width 293 height 29
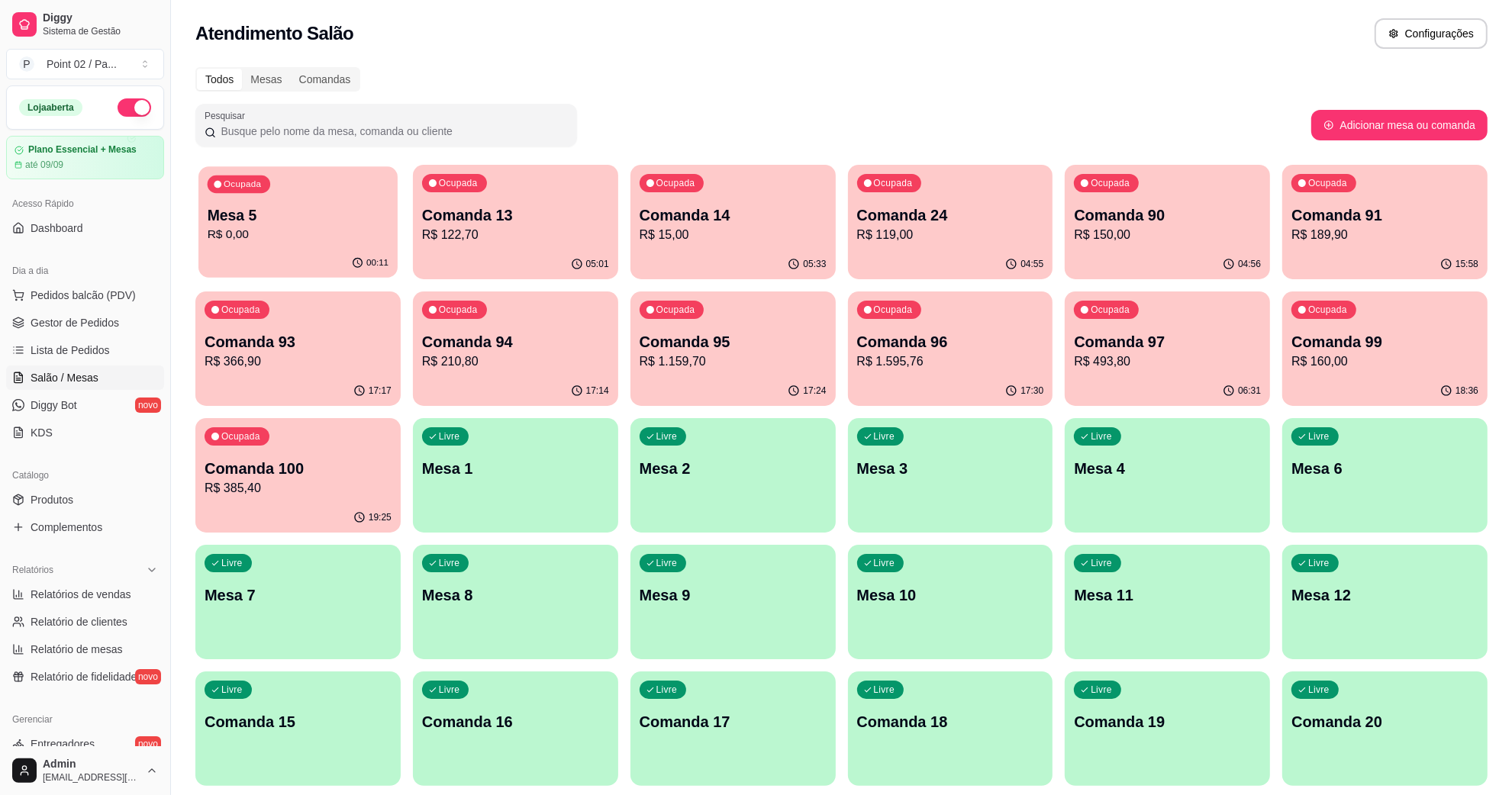
click at [315, 238] on p "R$ 0,00" at bounding box center [298, 234] width 181 height 18
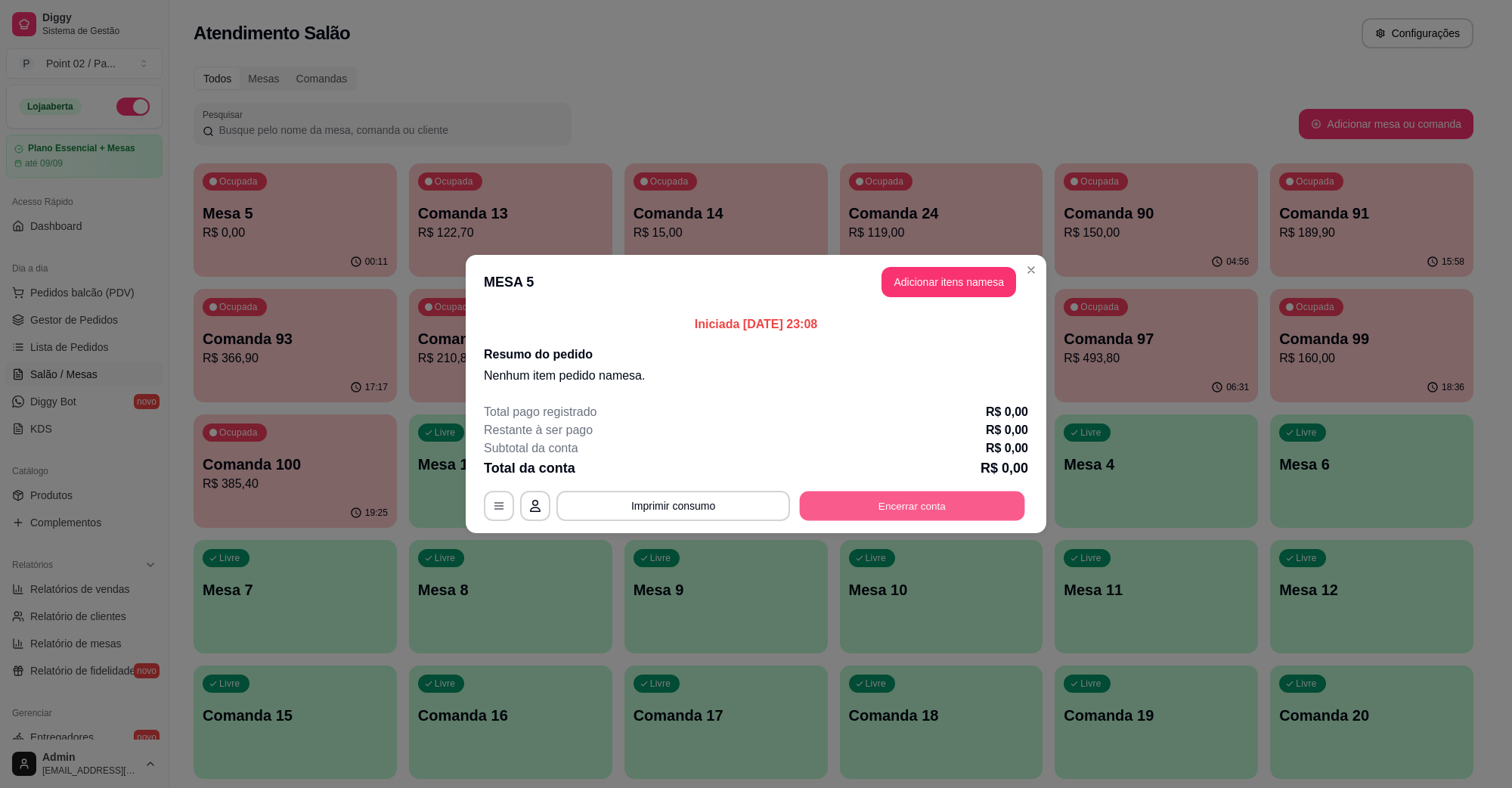
click at [874, 498] on button "Encerrar conta" at bounding box center [912, 505] width 225 height 29
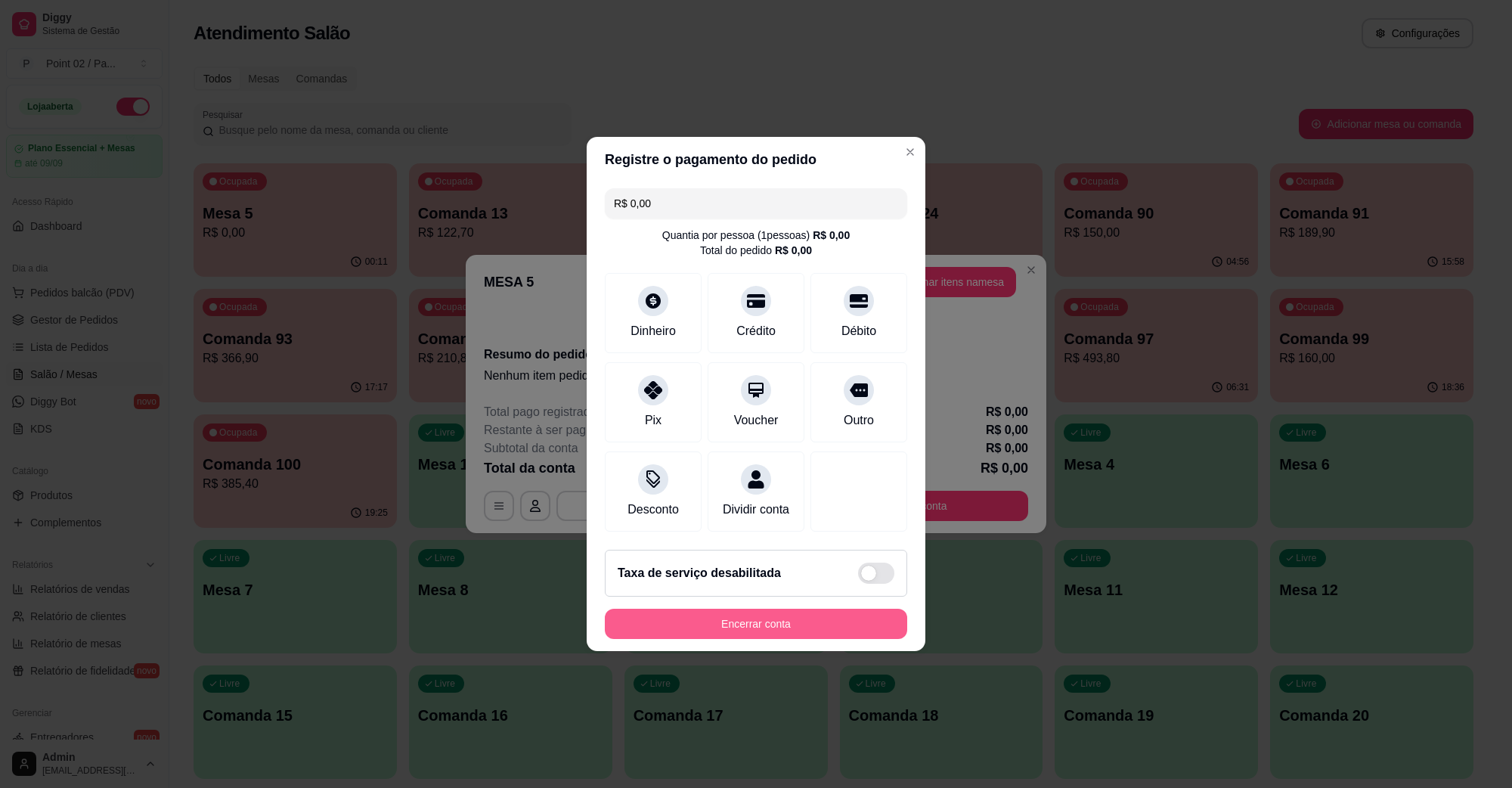
click at [784, 632] on button "Encerrar conta" at bounding box center [756, 624] width 303 height 30
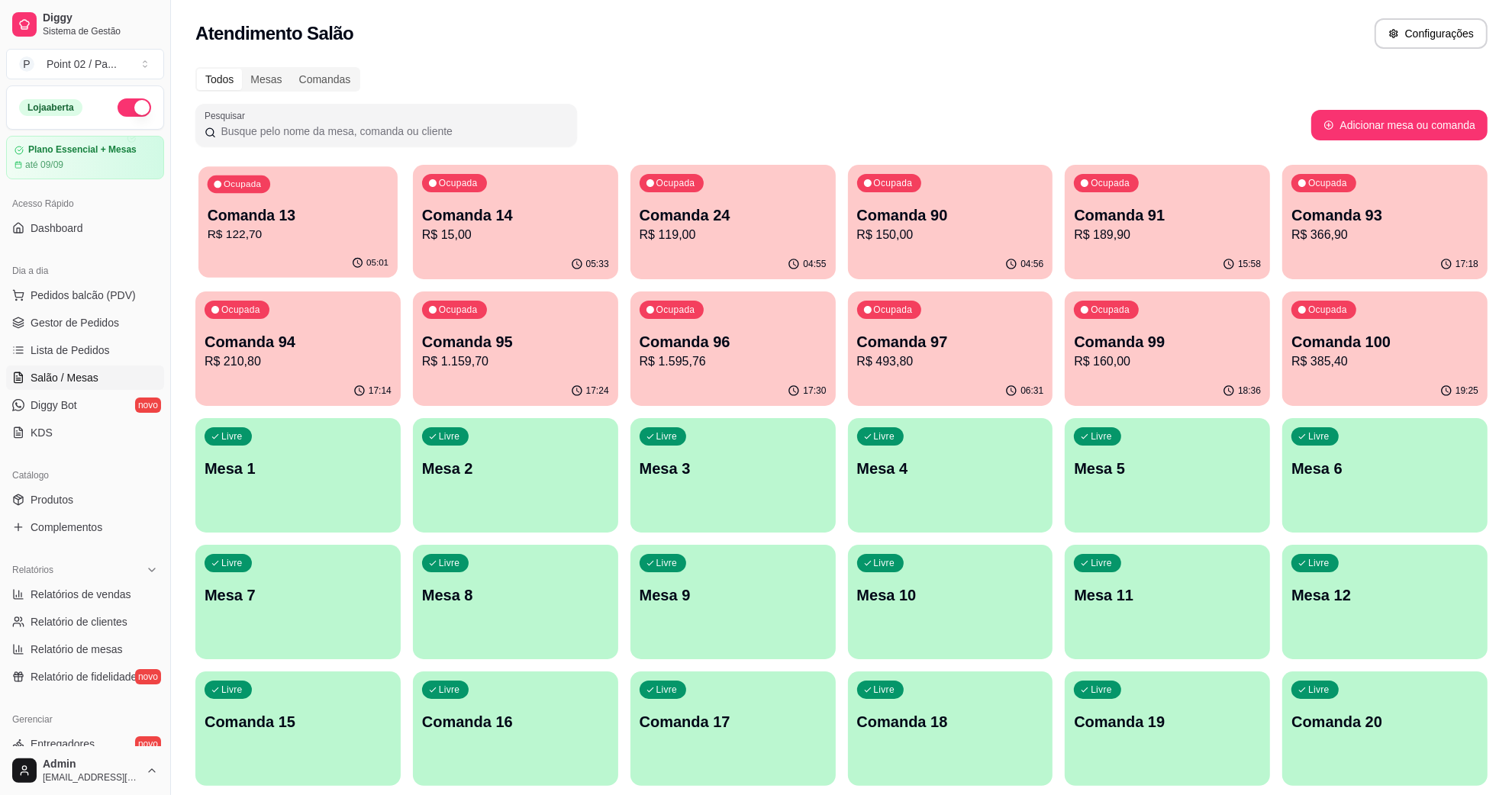
click at [283, 207] on p "Comanda 13" at bounding box center [298, 216] width 181 height 20
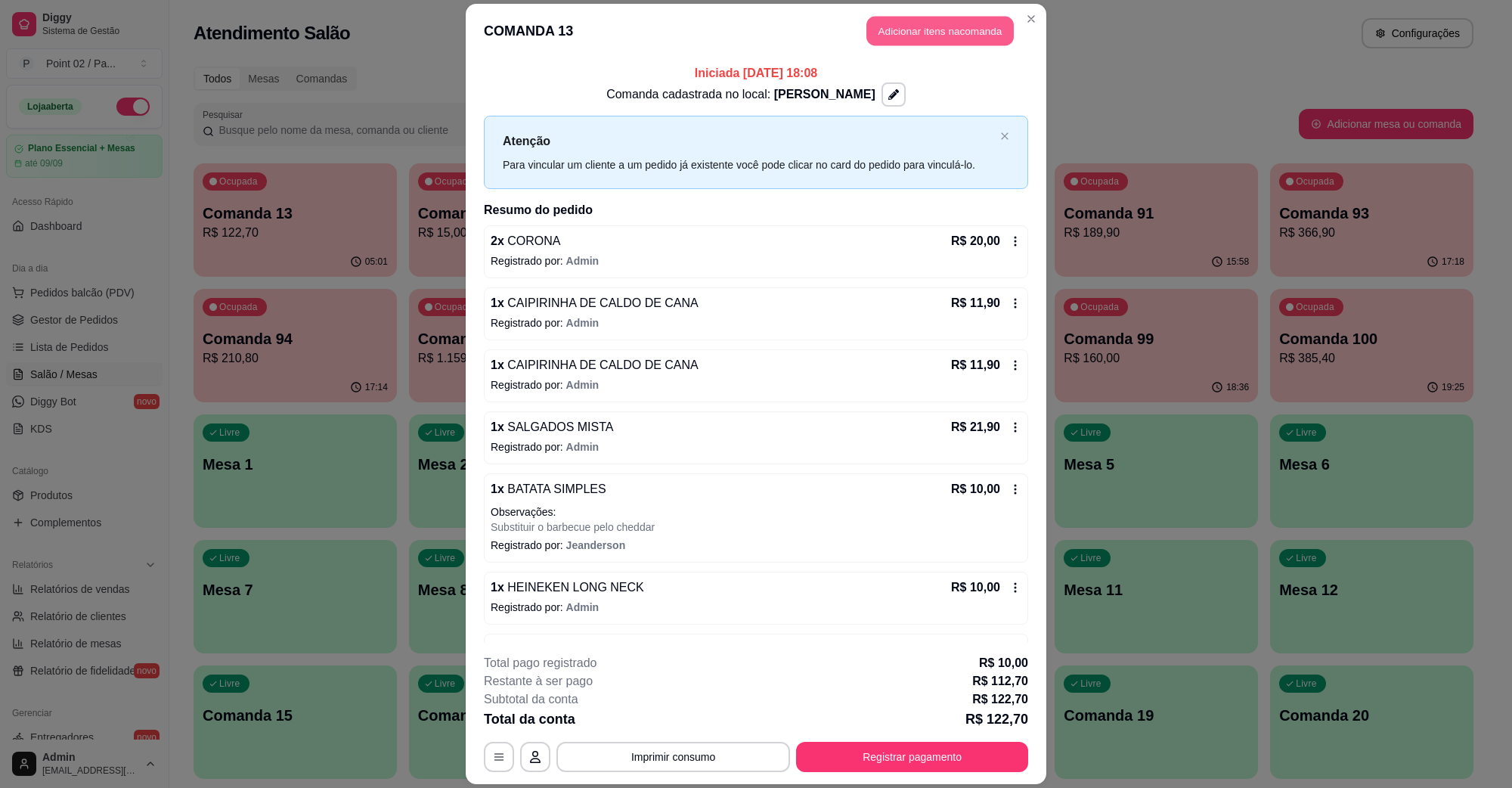
click at [883, 27] on button "Adicionar itens na comanda" at bounding box center [940, 31] width 148 height 29
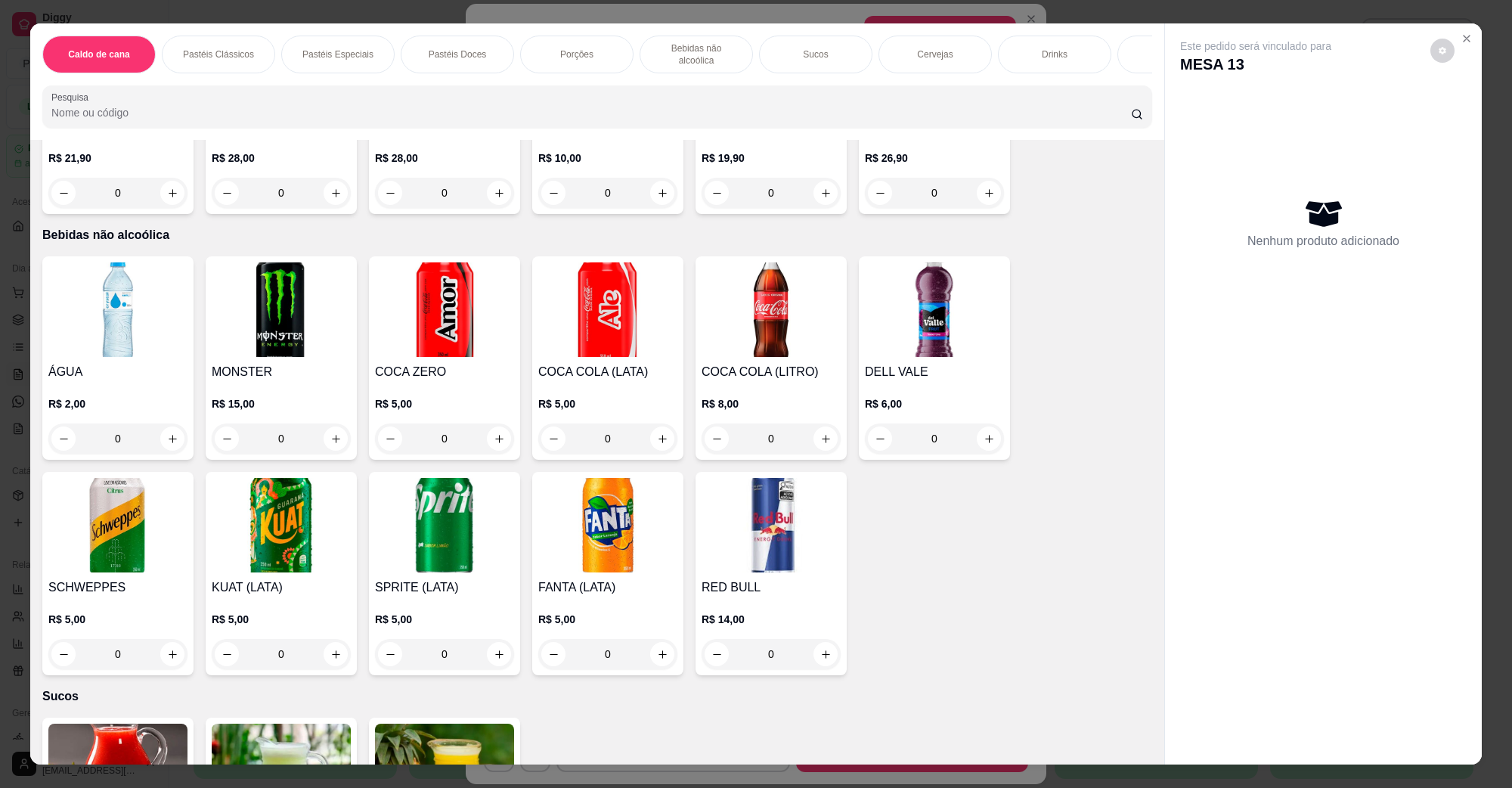
scroll to position [1796, 0]
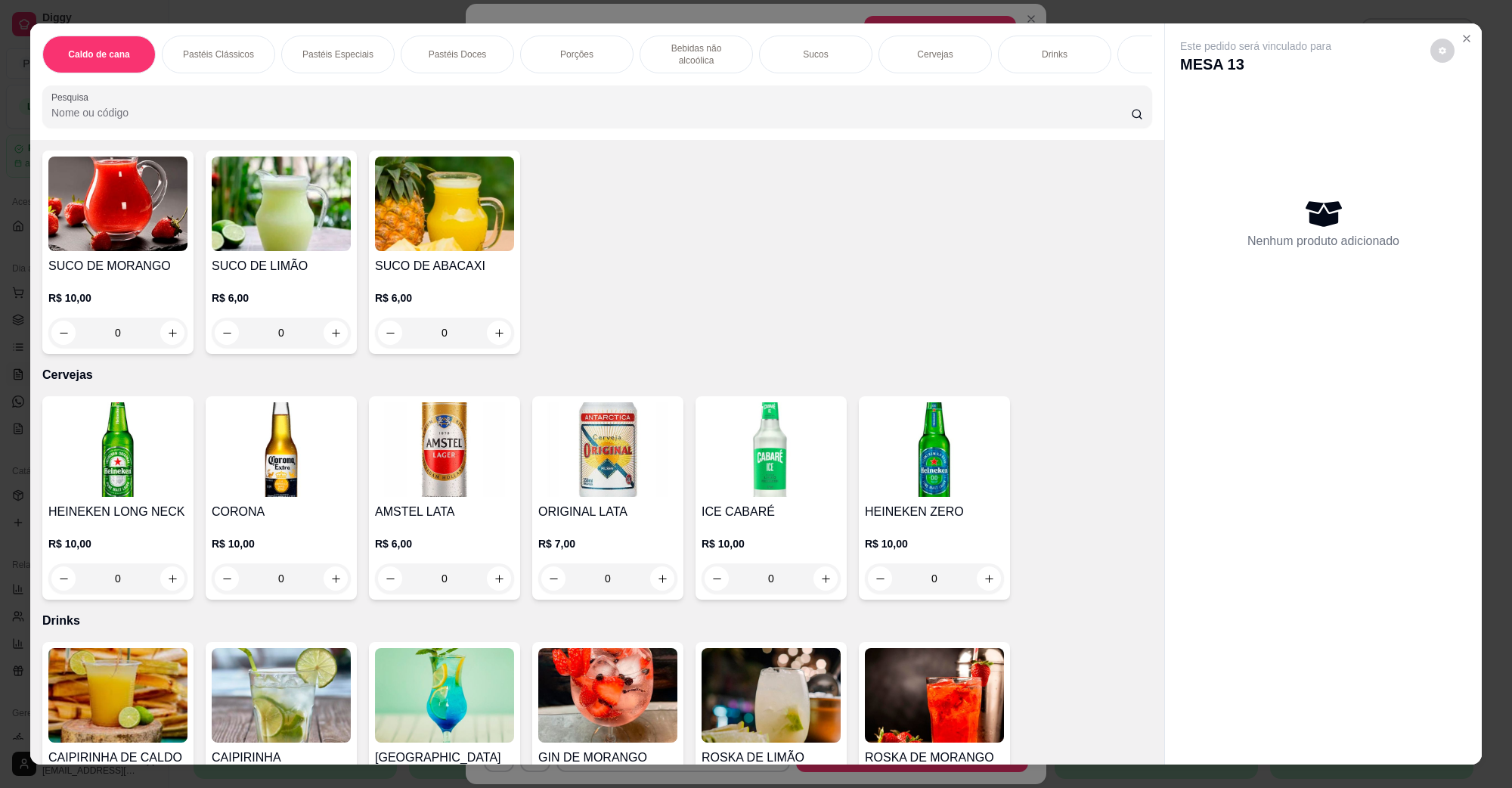
click at [120, 433] on img at bounding box center [118, 449] width 139 height 95
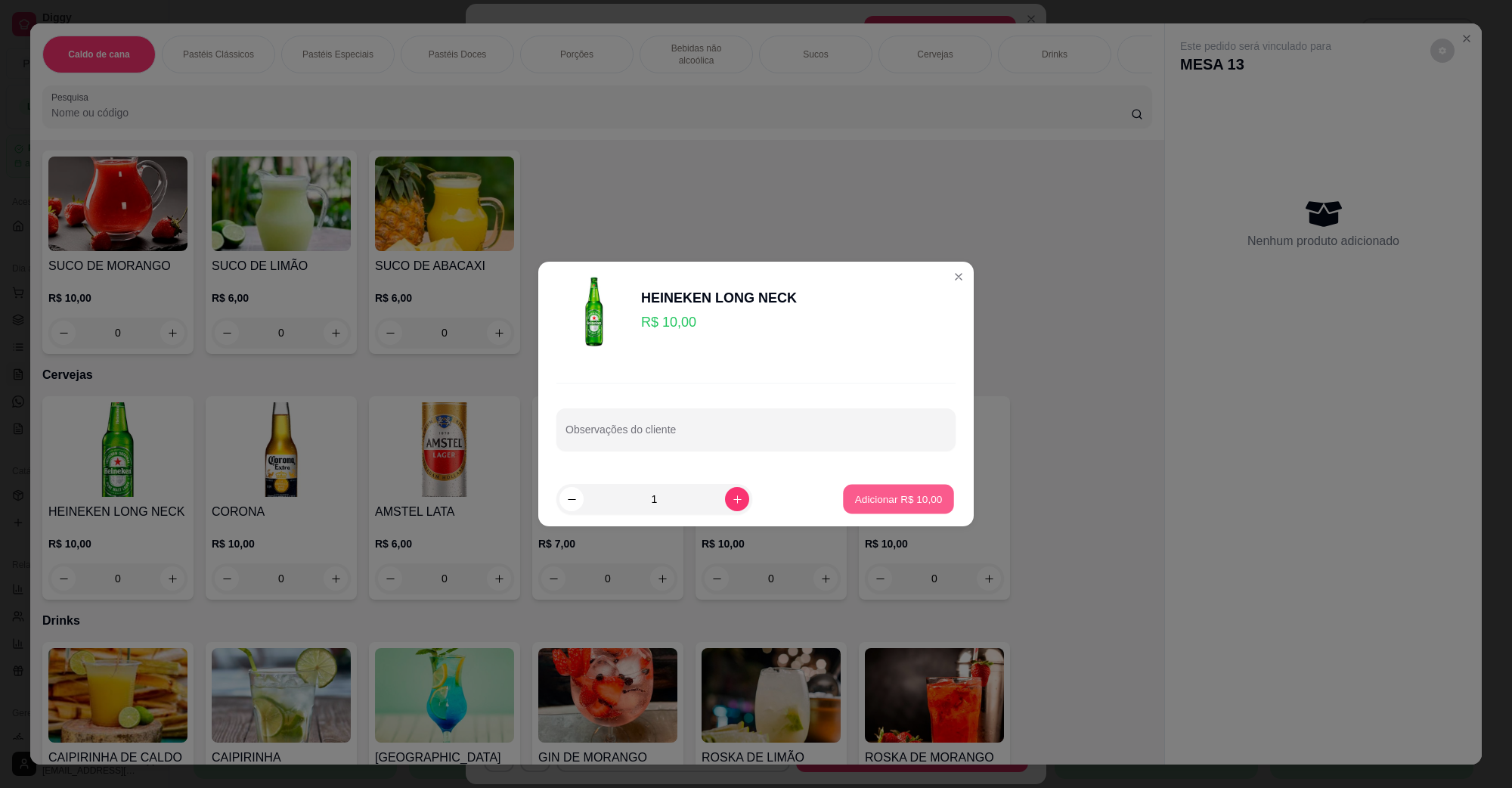
click at [860, 506] on button "Adicionar R$ 10,00" at bounding box center [898, 499] width 111 height 29
type input "1"
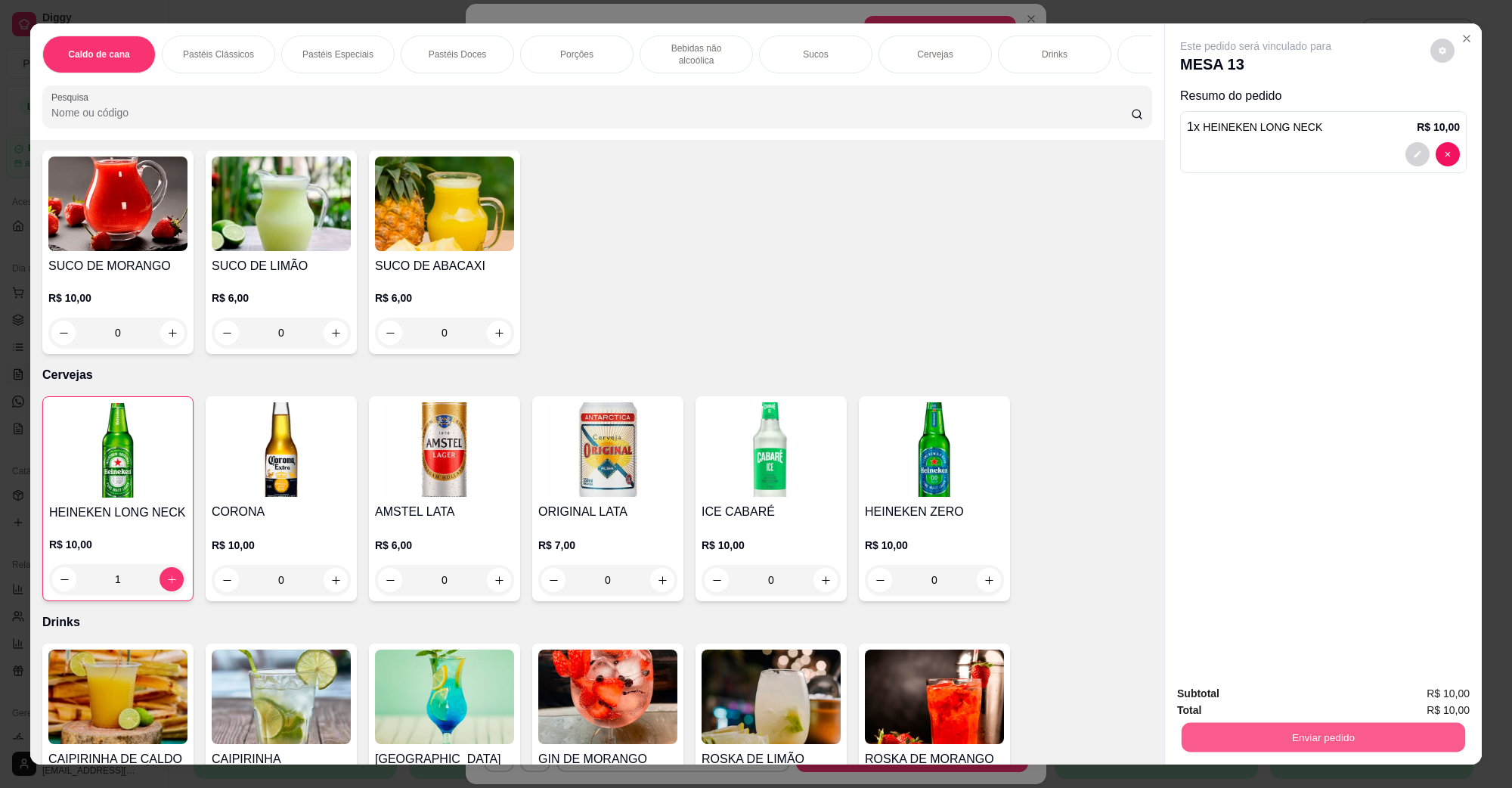
click at [1297, 749] on button "Enviar pedido" at bounding box center [1323, 737] width 283 height 29
click at [1286, 696] on button "Não registrar e enviar pedido" at bounding box center [1273, 700] width 158 height 29
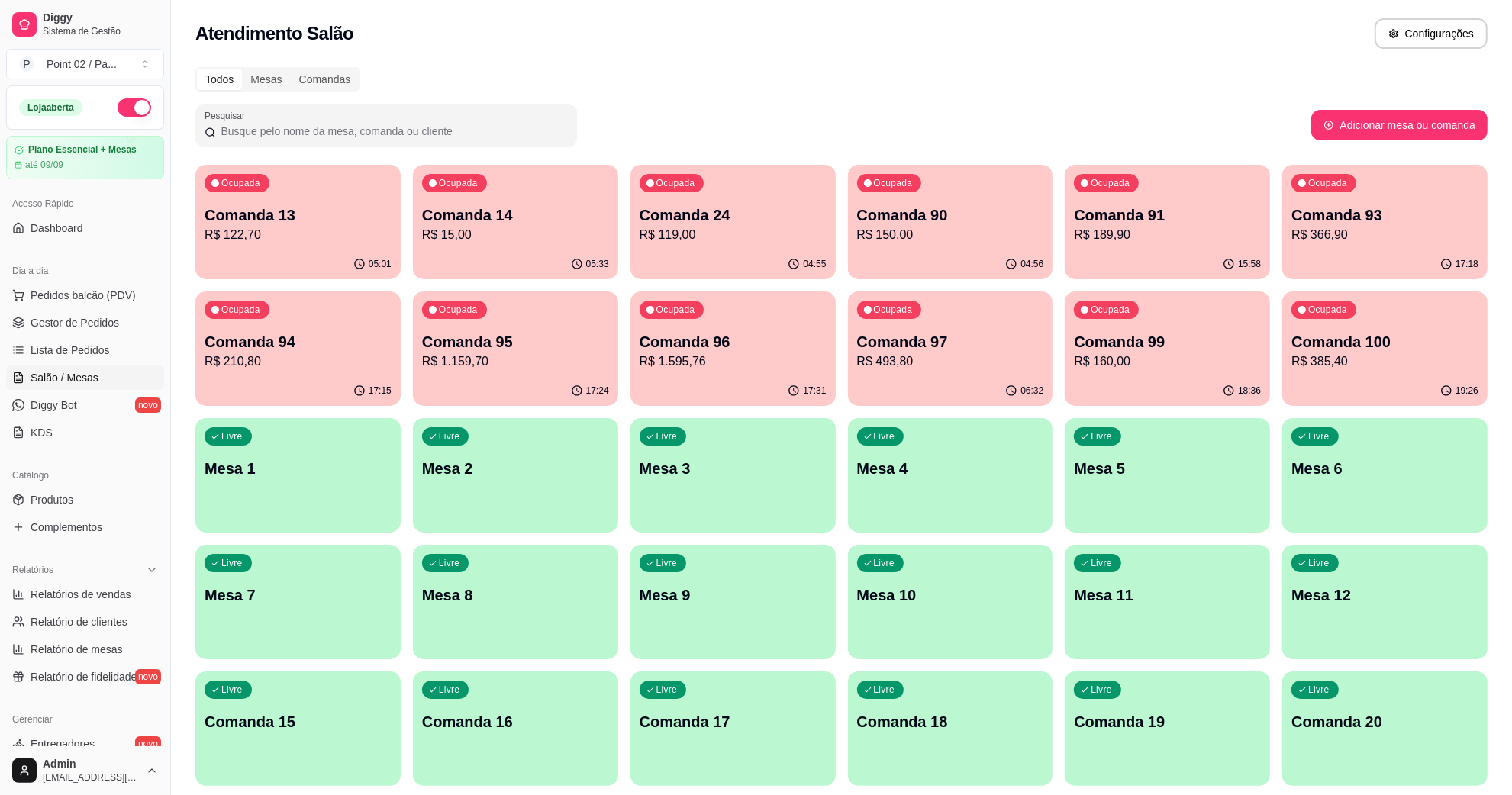
click at [1191, 218] on p "Comanda 91" at bounding box center [1167, 215] width 187 height 21
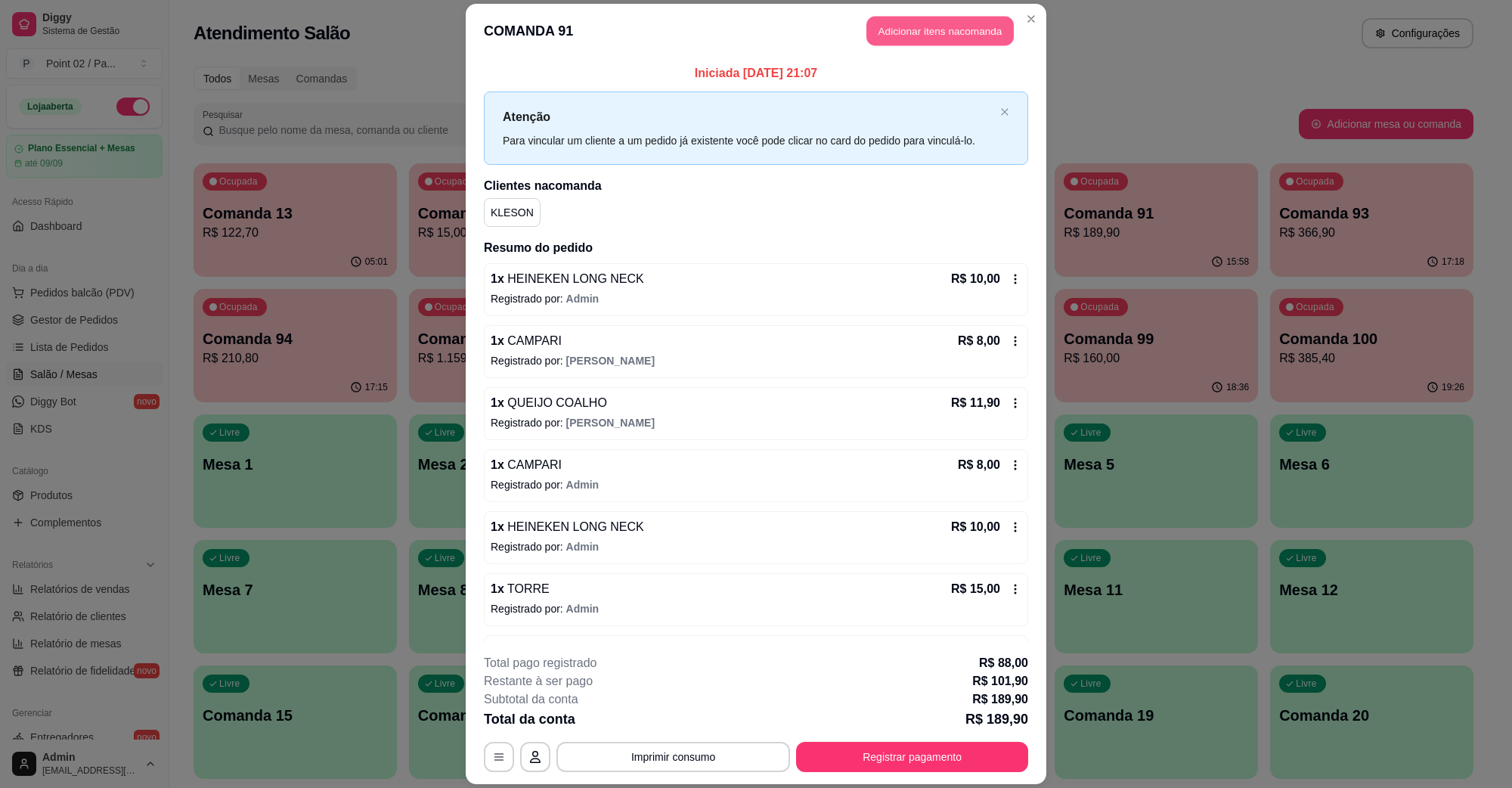
click at [936, 42] on button "Adicionar itens na comanda" at bounding box center [940, 31] width 148 height 29
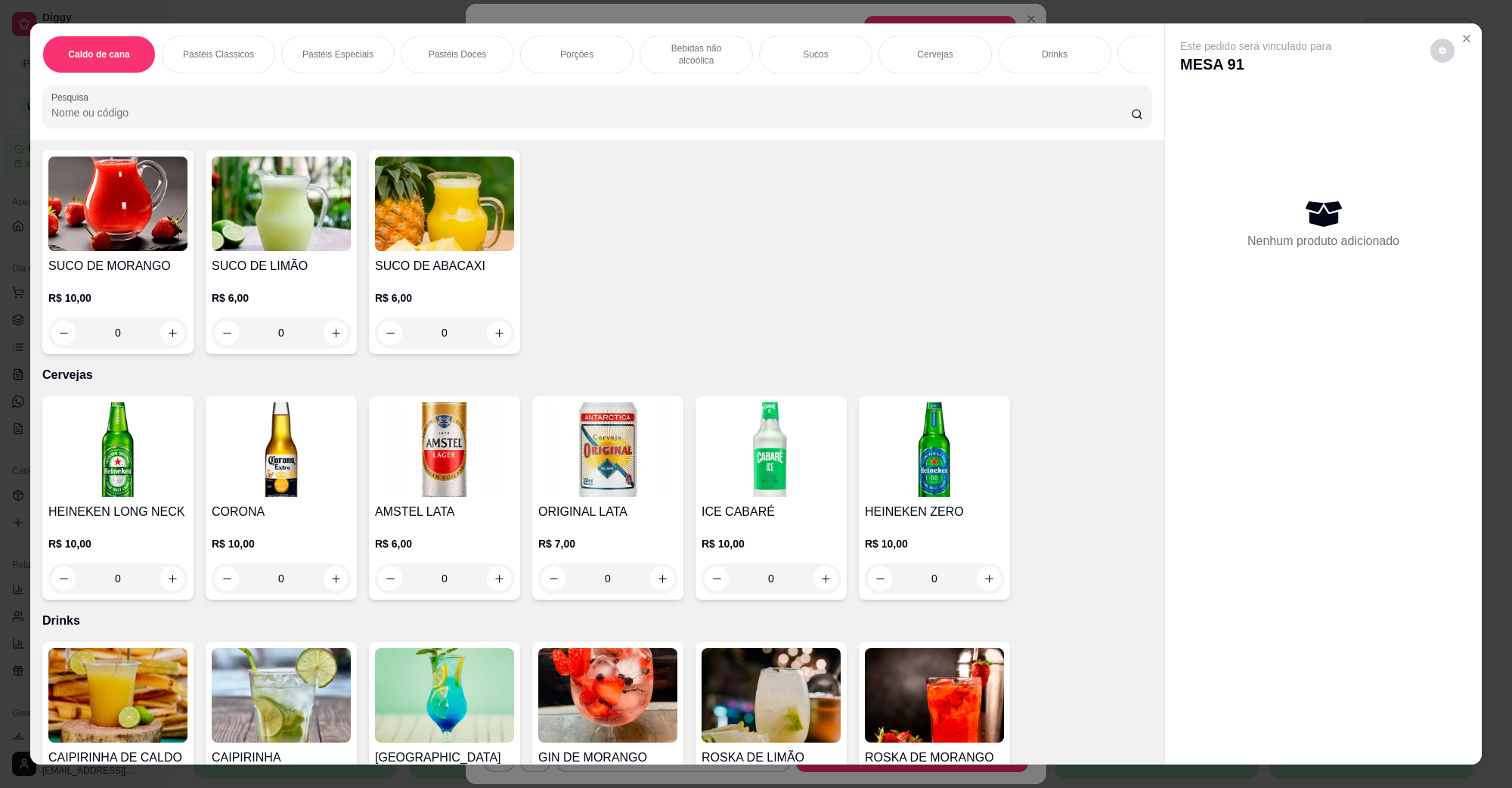
click at [104, 463] on img at bounding box center [118, 449] width 139 height 95
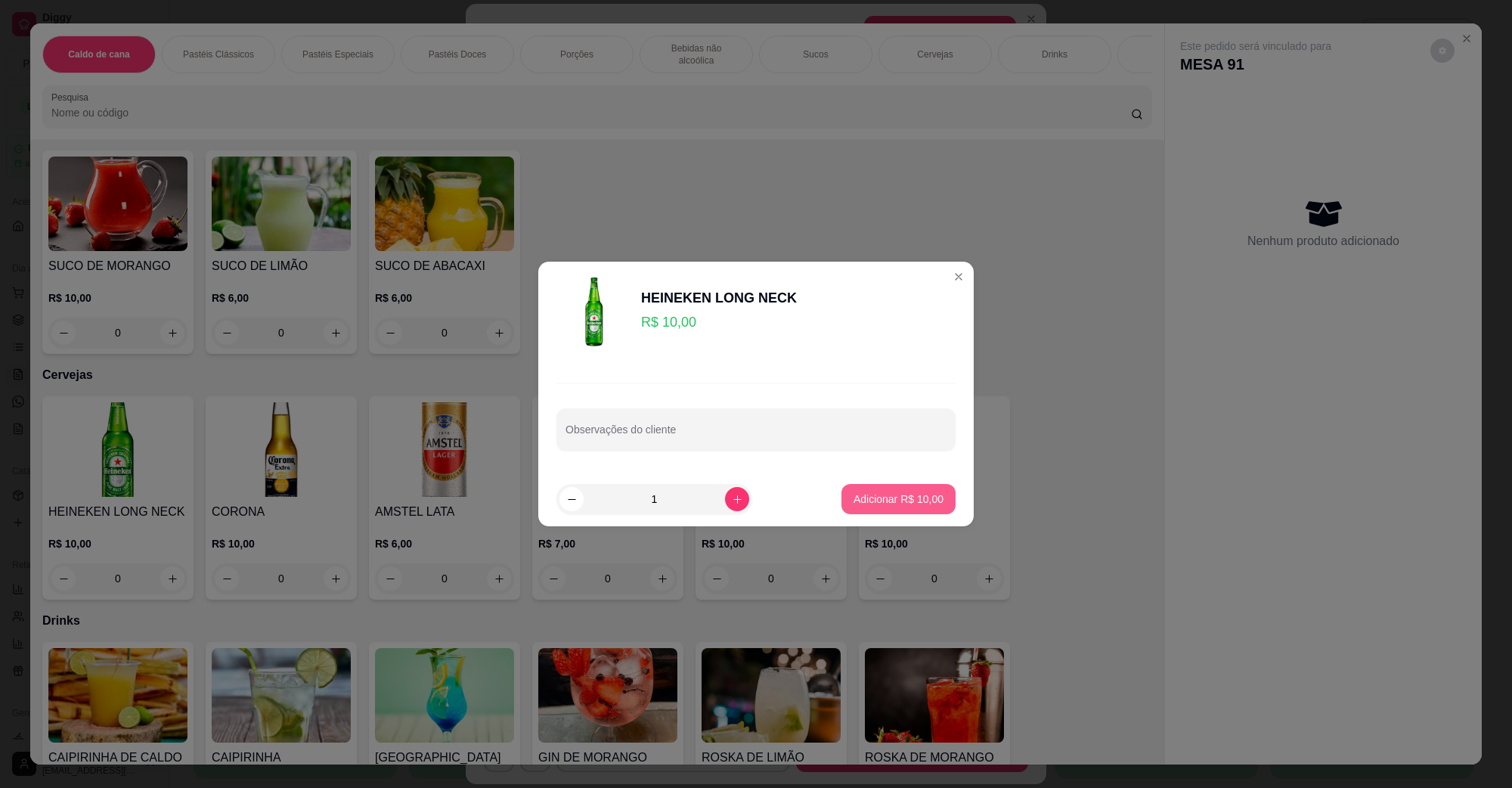
click at [881, 492] on p "Adicionar R$ 10,00" at bounding box center [898, 499] width 90 height 15
type input "1"
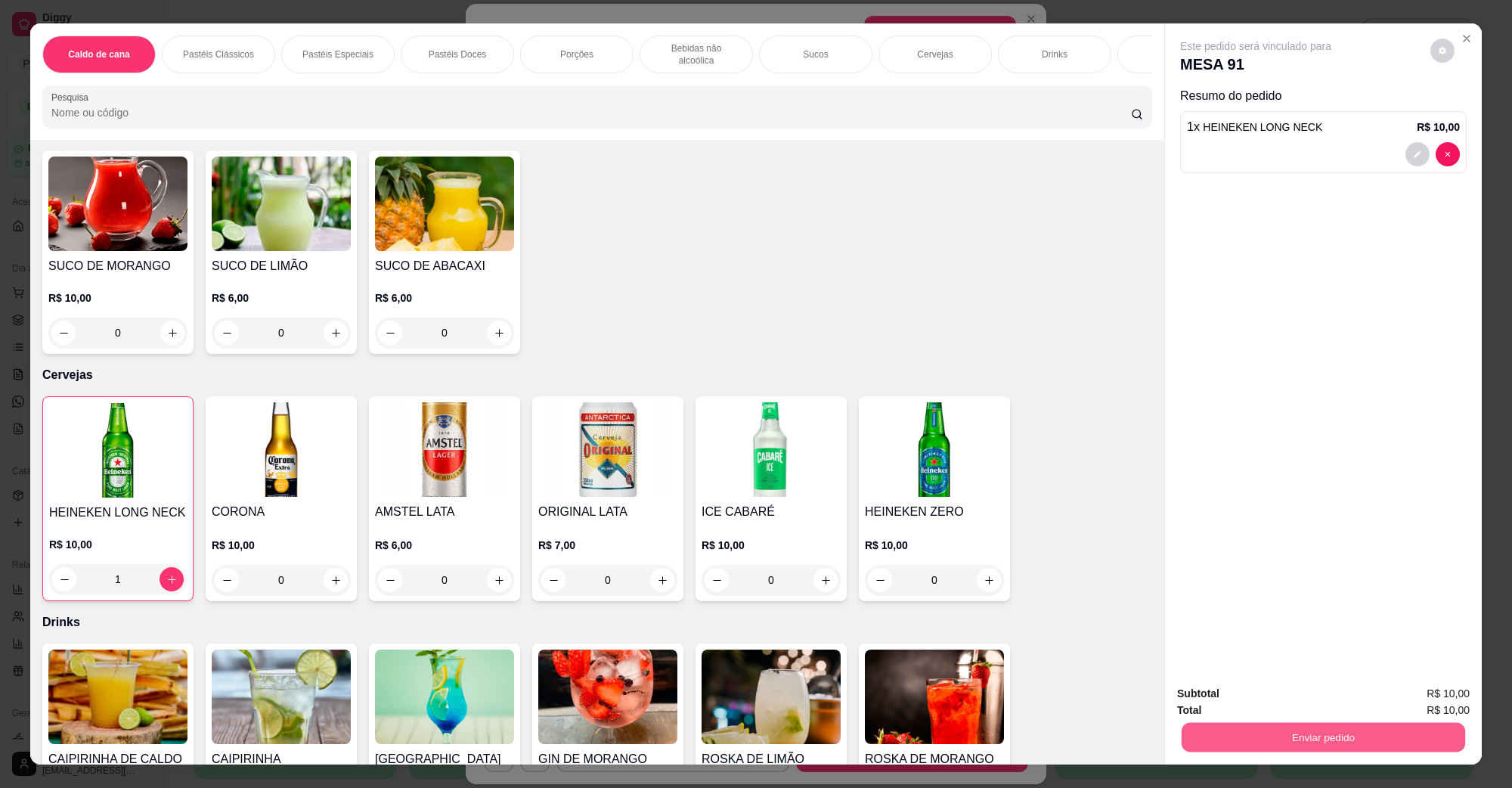
click at [1369, 726] on button "Enviar pedido" at bounding box center [1323, 737] width 283 height 29
click at [1265, 686] on button "Não registrar e enviar pedido" at bounding box center [1273, 700] width 158 height 29
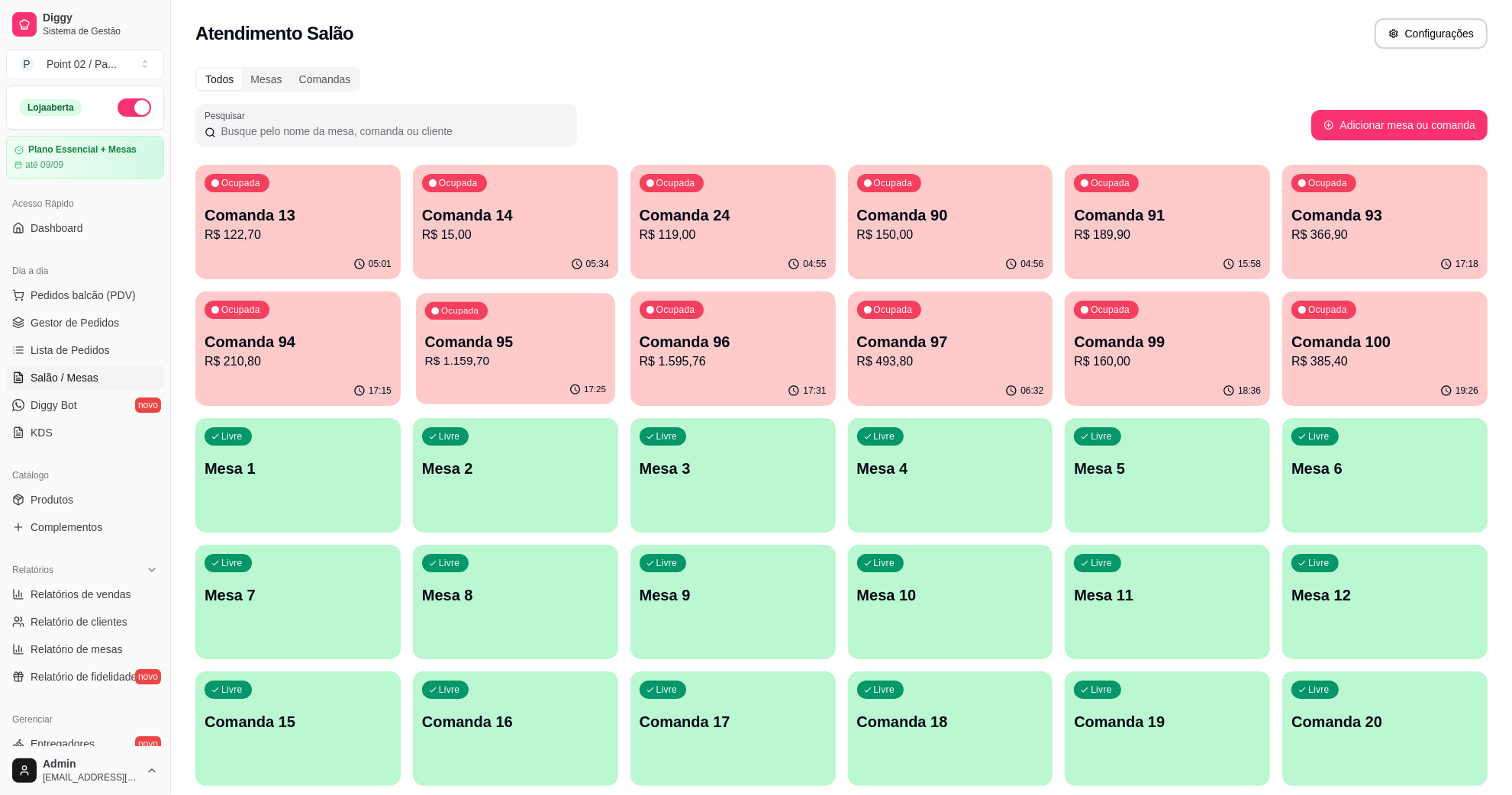
click at [556, 355] on p "R$ 1.159,70" at bounding box center [516, 361] width 181 height 18
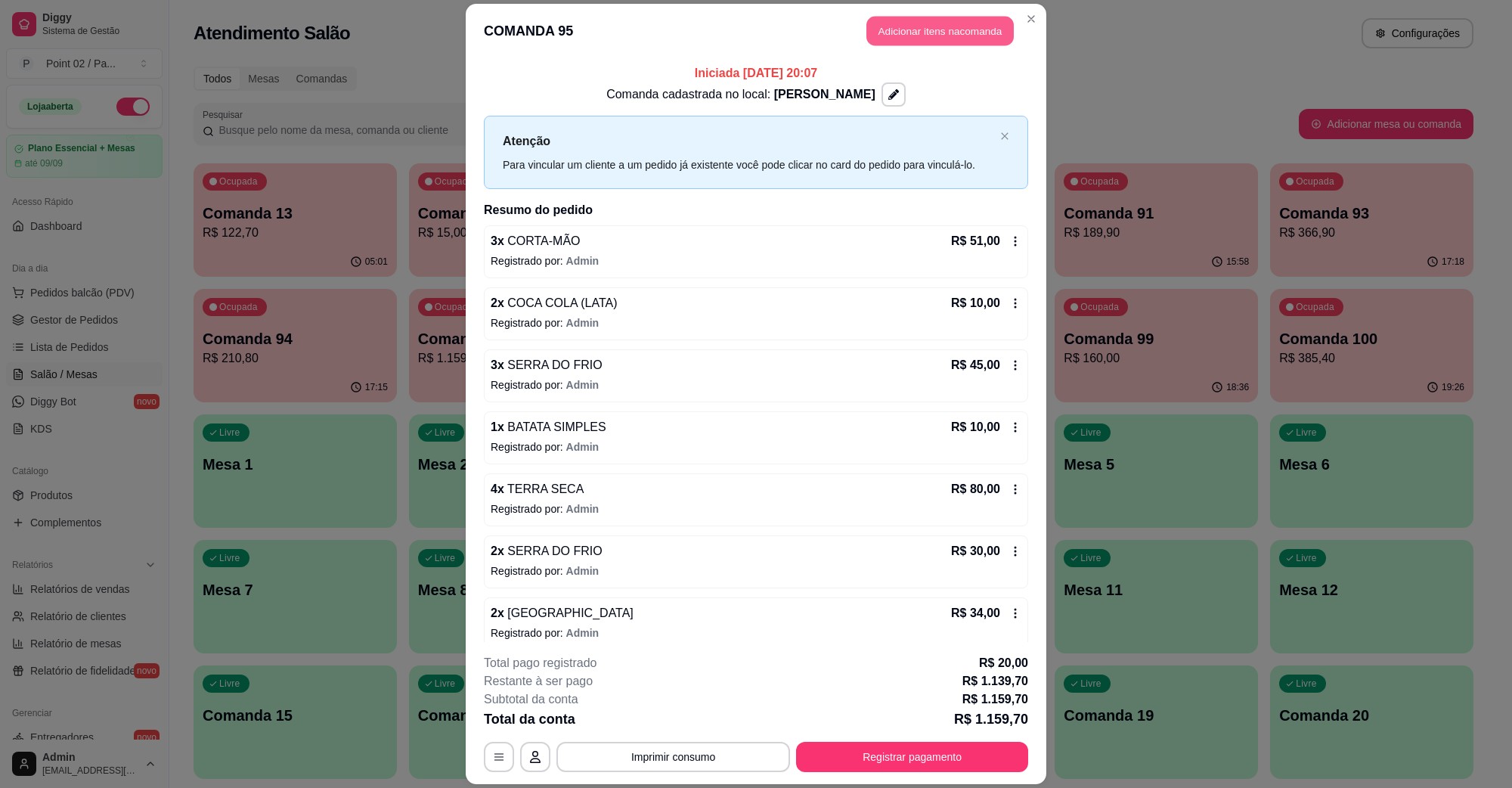
click at [924, 34] on button "Adicionar itens na comanda" at bounding box center [940, 31] width 148 height 29
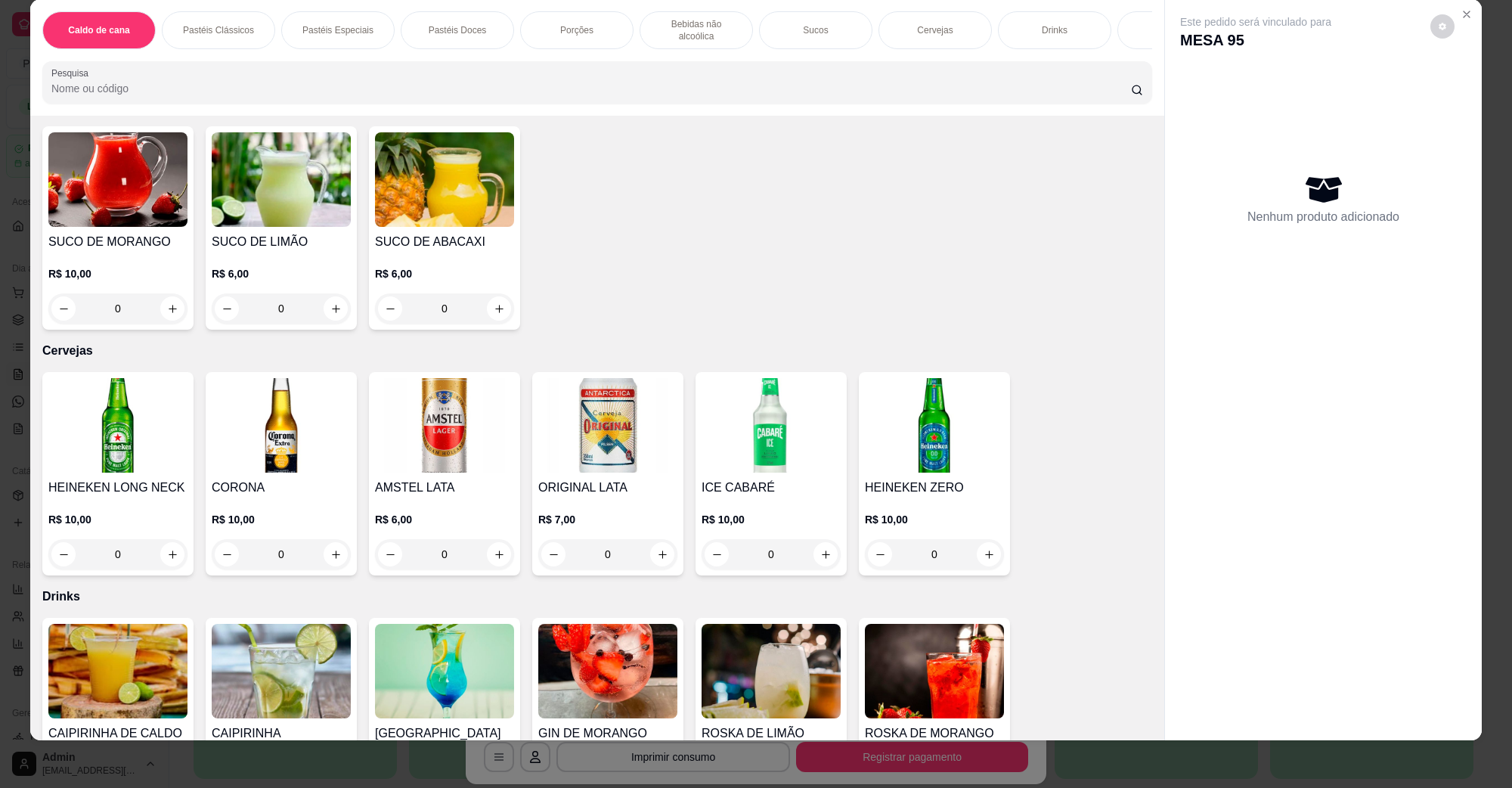
click at [73, 439] on img at bounding box center [118, 425] width 139 height 95
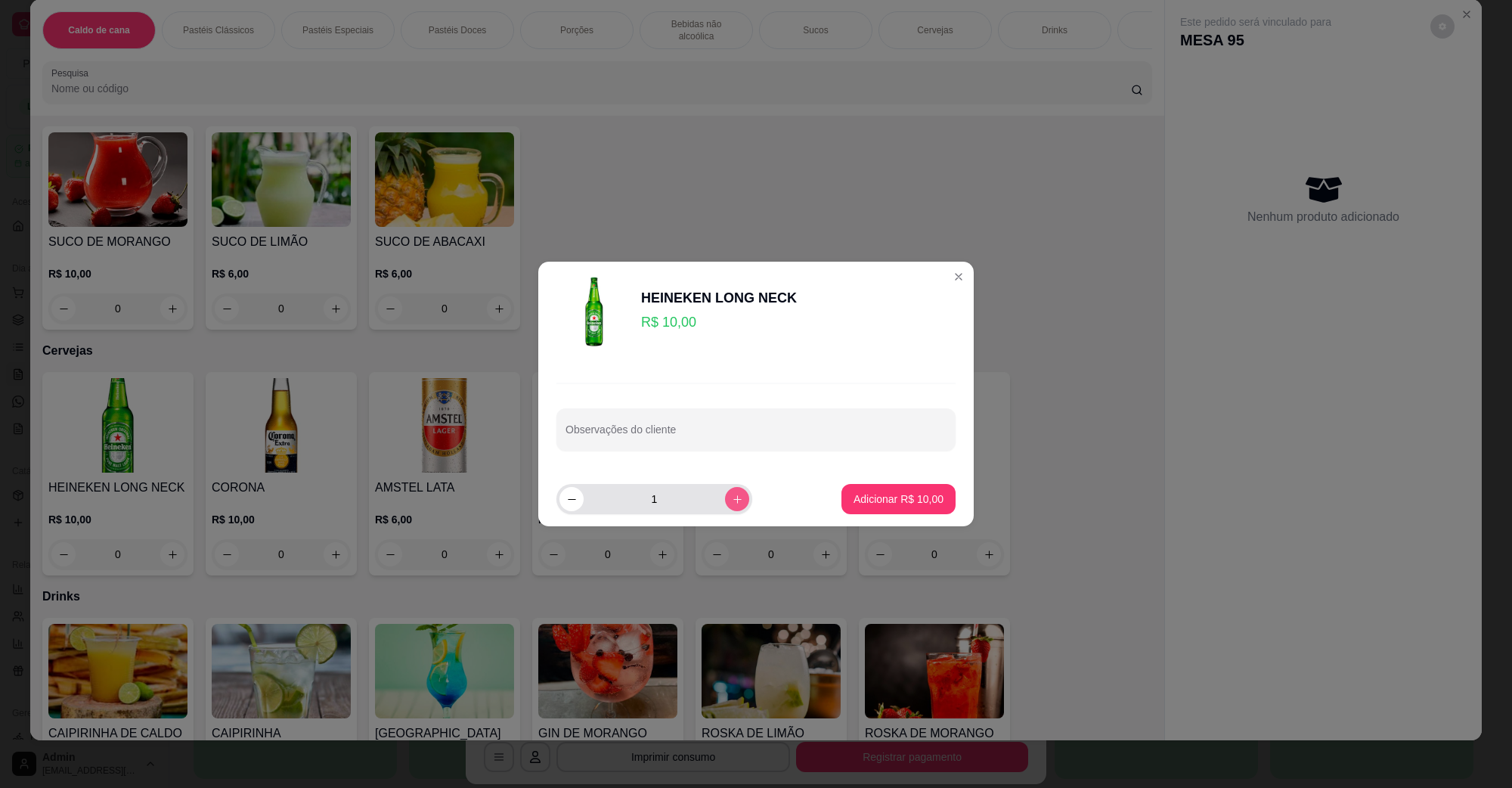
click at [732, 500] on icon "increase-product-quantity" at bounding box center [738, 500] width 12 height 12
click at [572, 509] on button "decrease-product-quantity" at bounding box center [572, 499] width 24 height 24
type input "2"
click at [851, 509] on button "Adicionar R$ 20,00" at bounding box center [898, 499] width 111 height 29
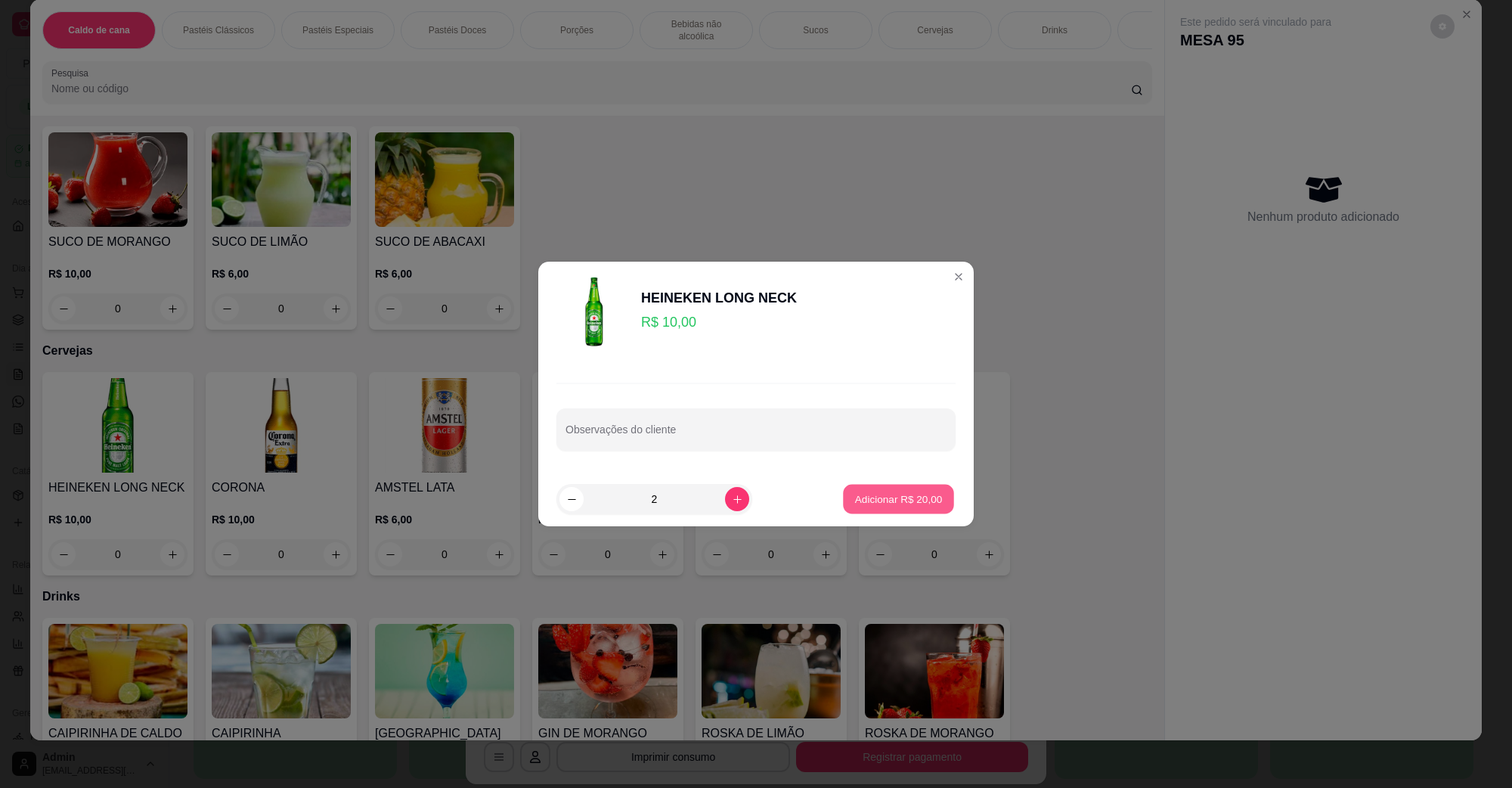
type input "2"
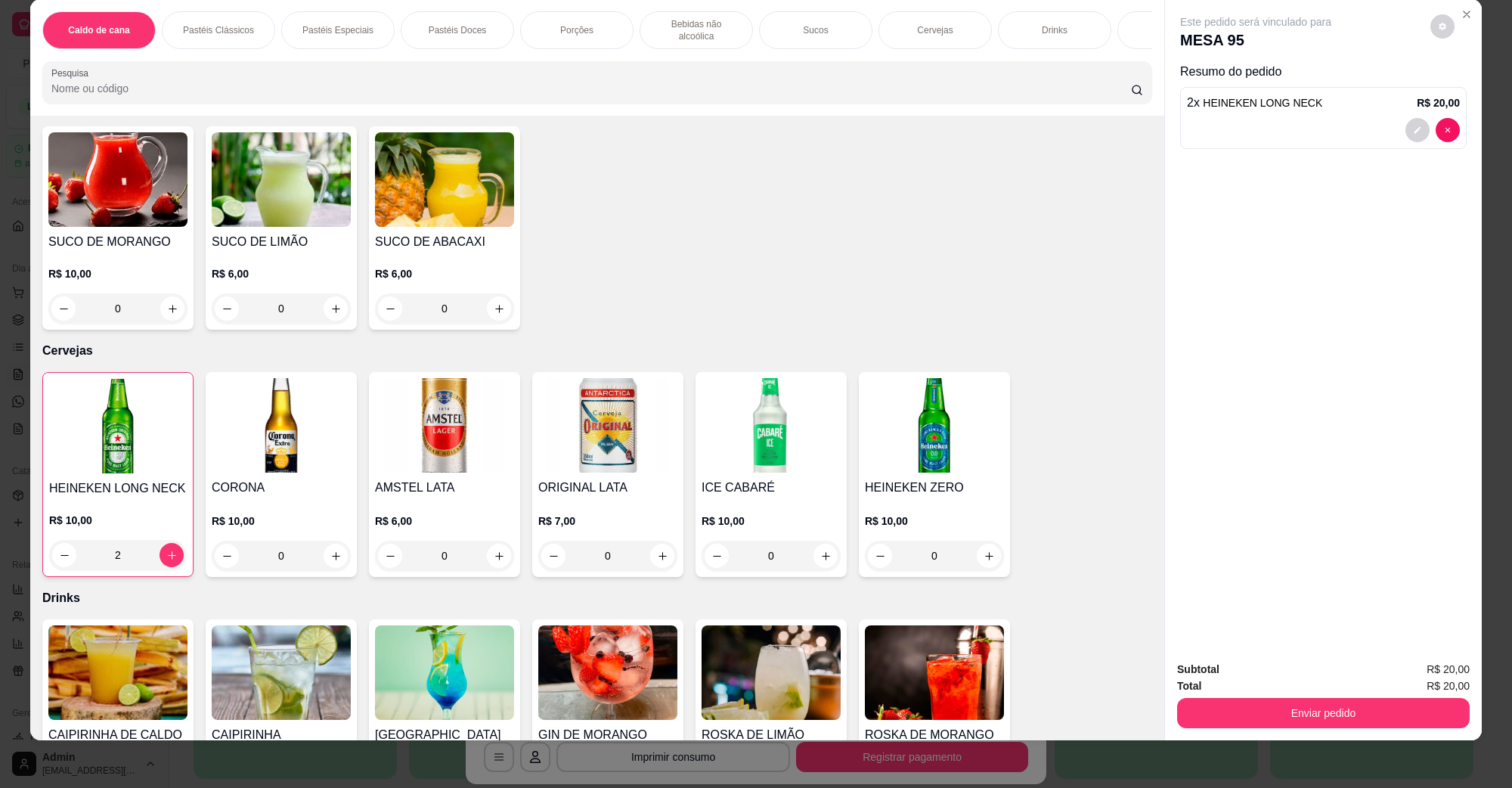
click at [1239, 730] on div "Subtotal R$ 20,00 Total R$ 20,00 Enviar pedido" at bounding box center [1323, 694] width 317 height 91
click at [1242, 715] on button "Enviar pedido" at bounding box center [1323, 713] width 293 height 30
click at [1236, 673] on button "Não registrar e enviar pedido" at bounding box center [1273, 676] width 158 height 29
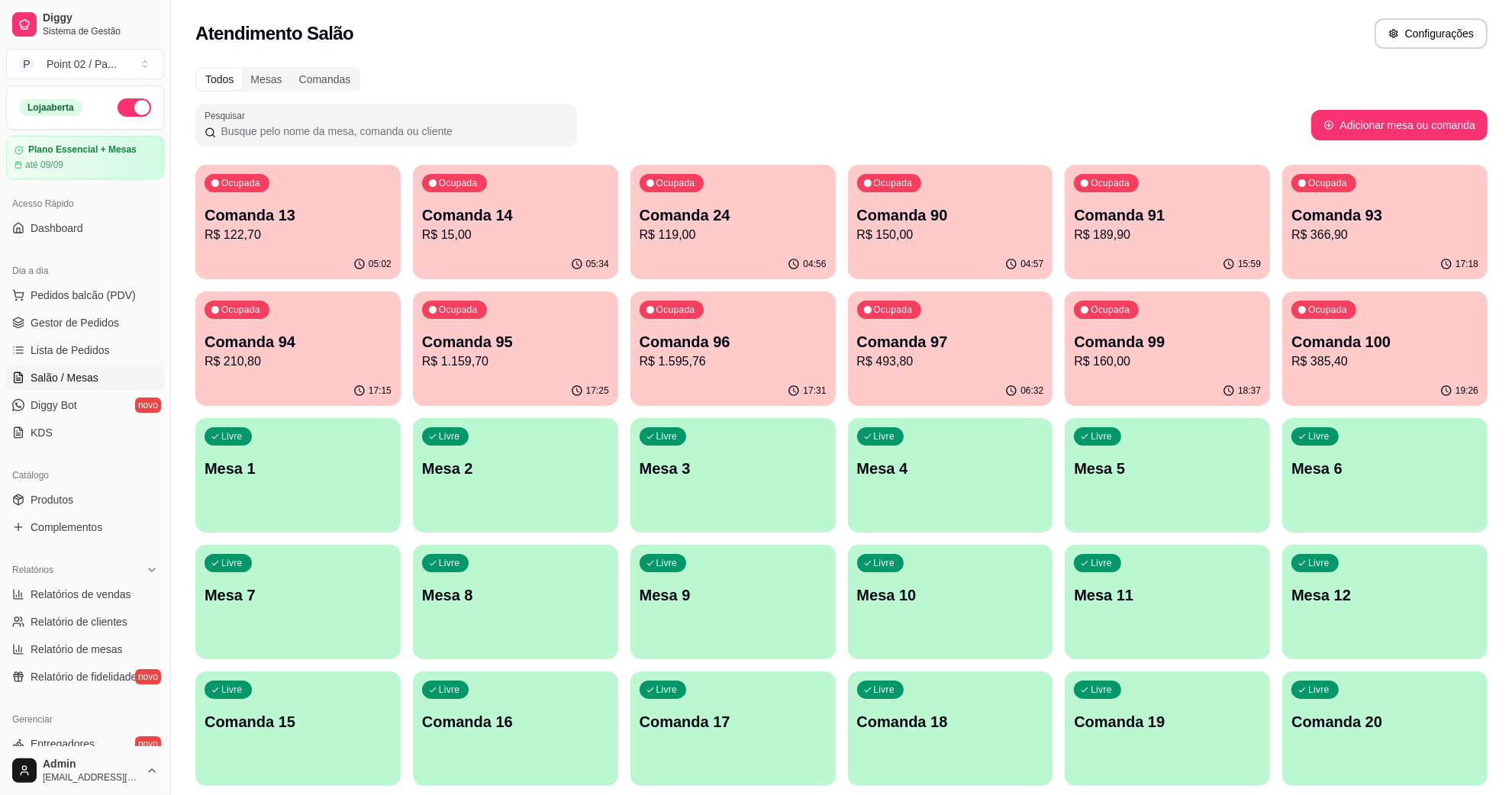
click at [325, 380] on div "17:15" at bounding box center [298, 391] width 206 height 30
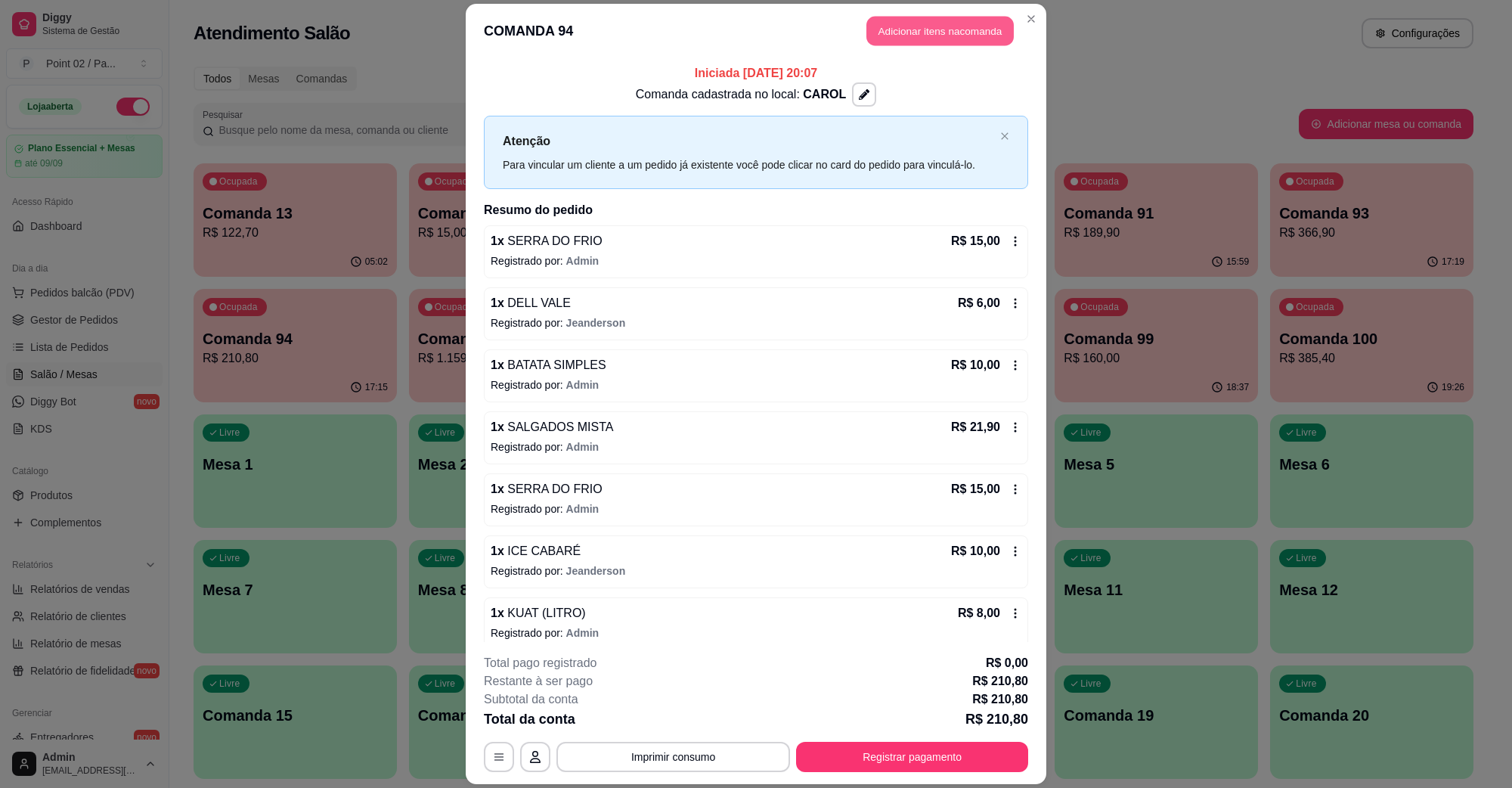
click at [981, 20] on button "Adicionar itens na comanda" at bounding box center [940, 31] width 148 height 29
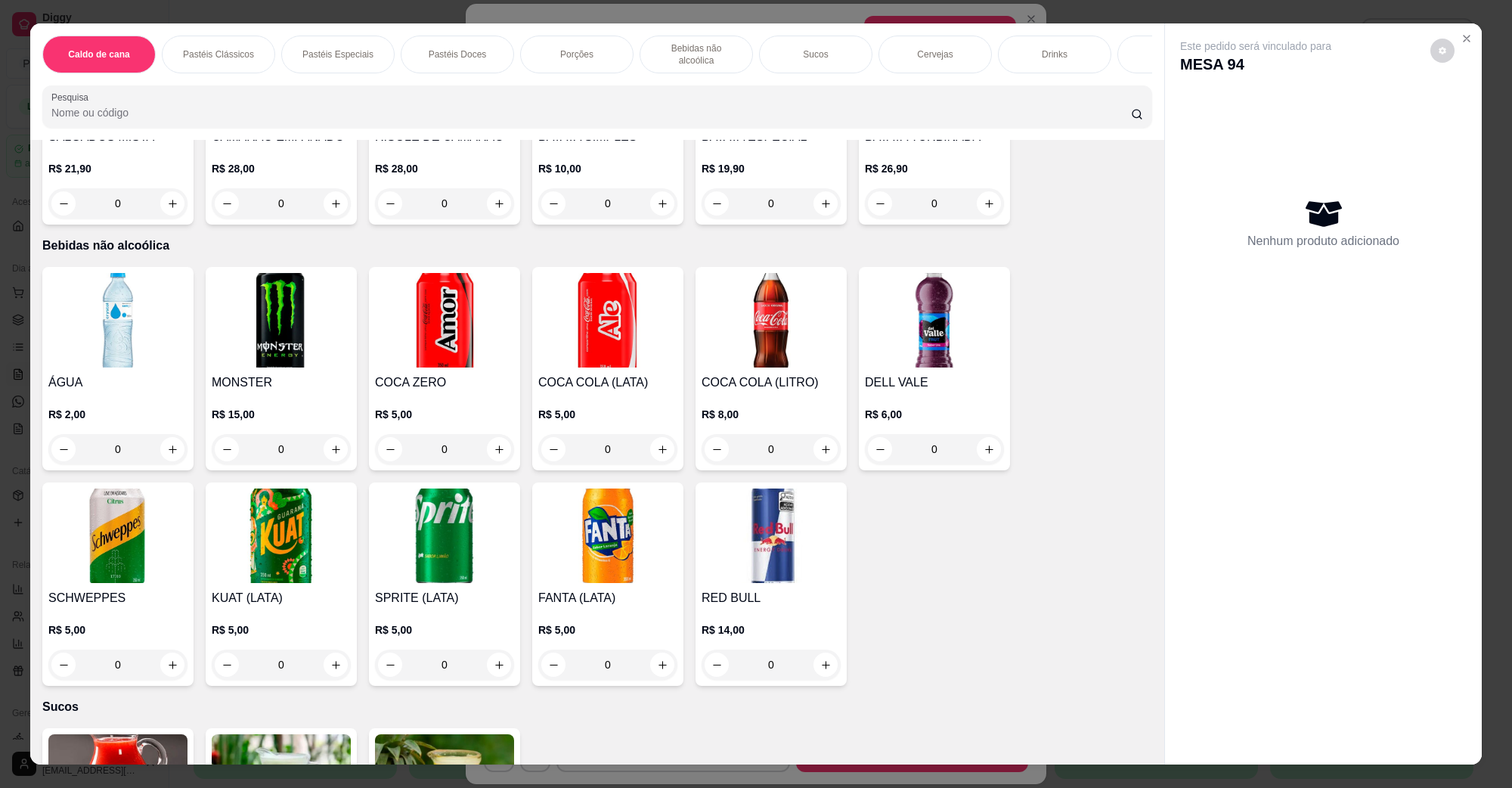
scroll to position [1229, 0]
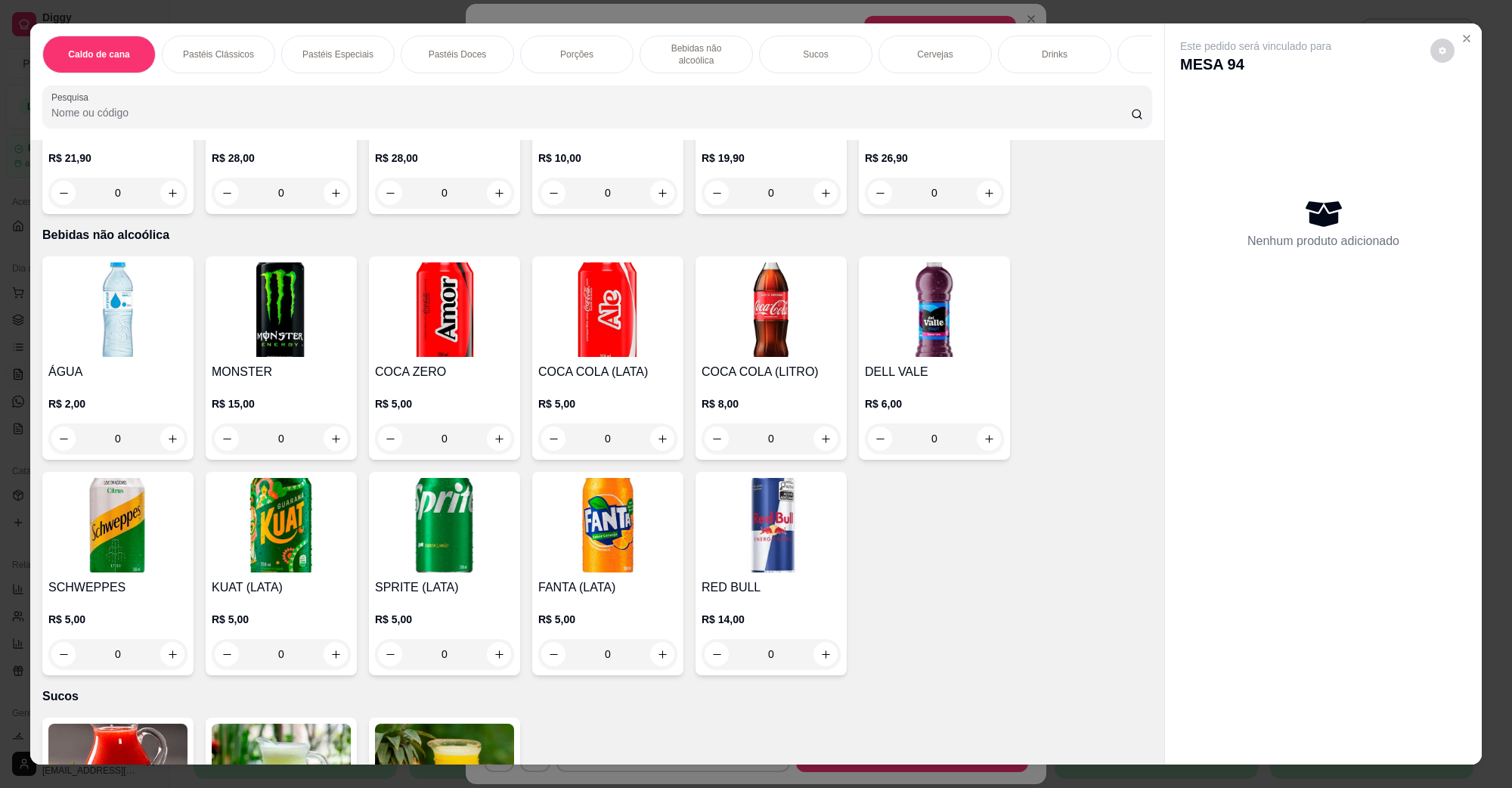
click at [883, 315] on img at bounding box center [935, 309] width 139 height 95
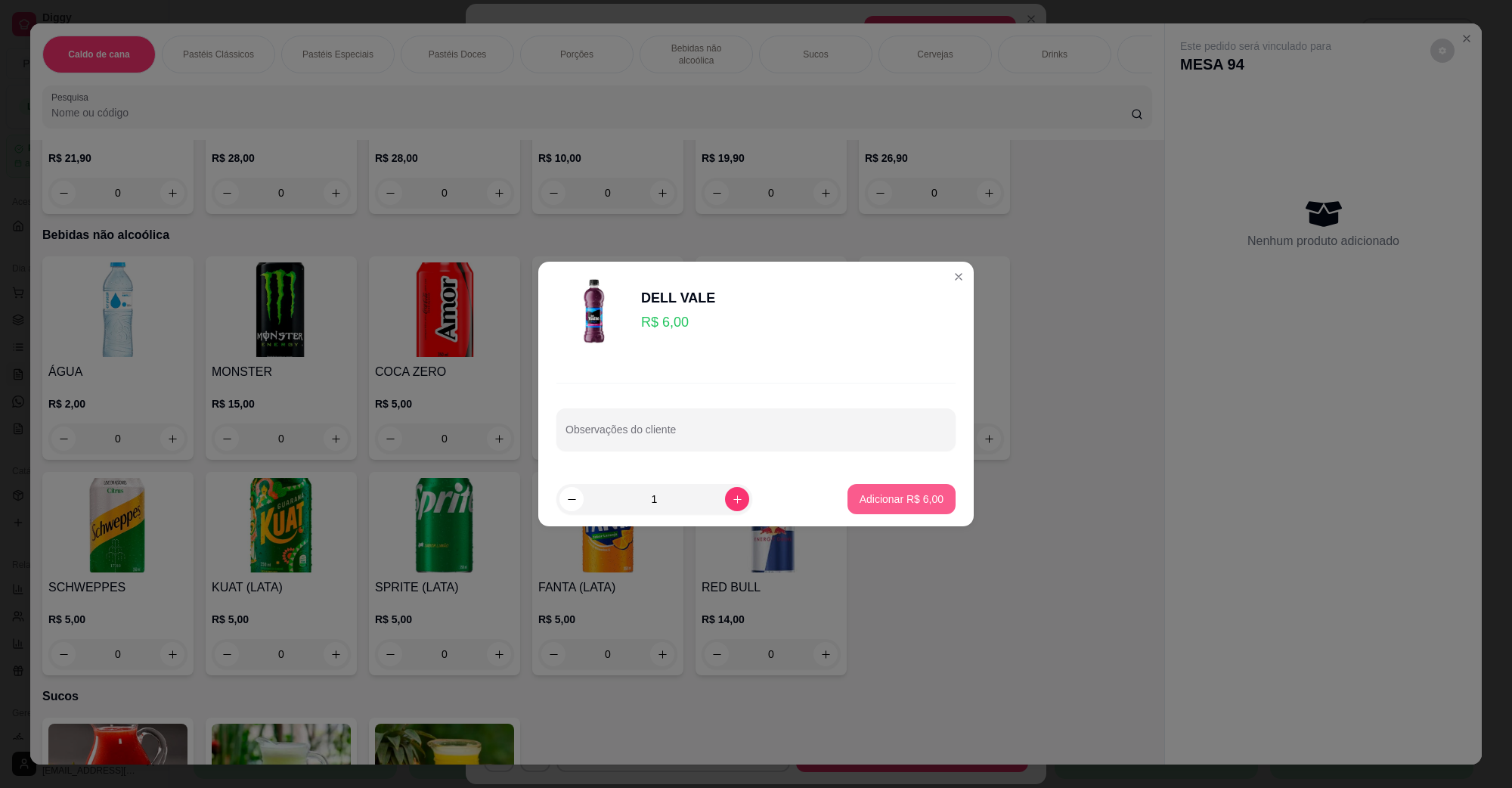
click at [885, 508] on button "Adicionar R$ 6,00" at bounding box center [901, 499] width 108 height 30
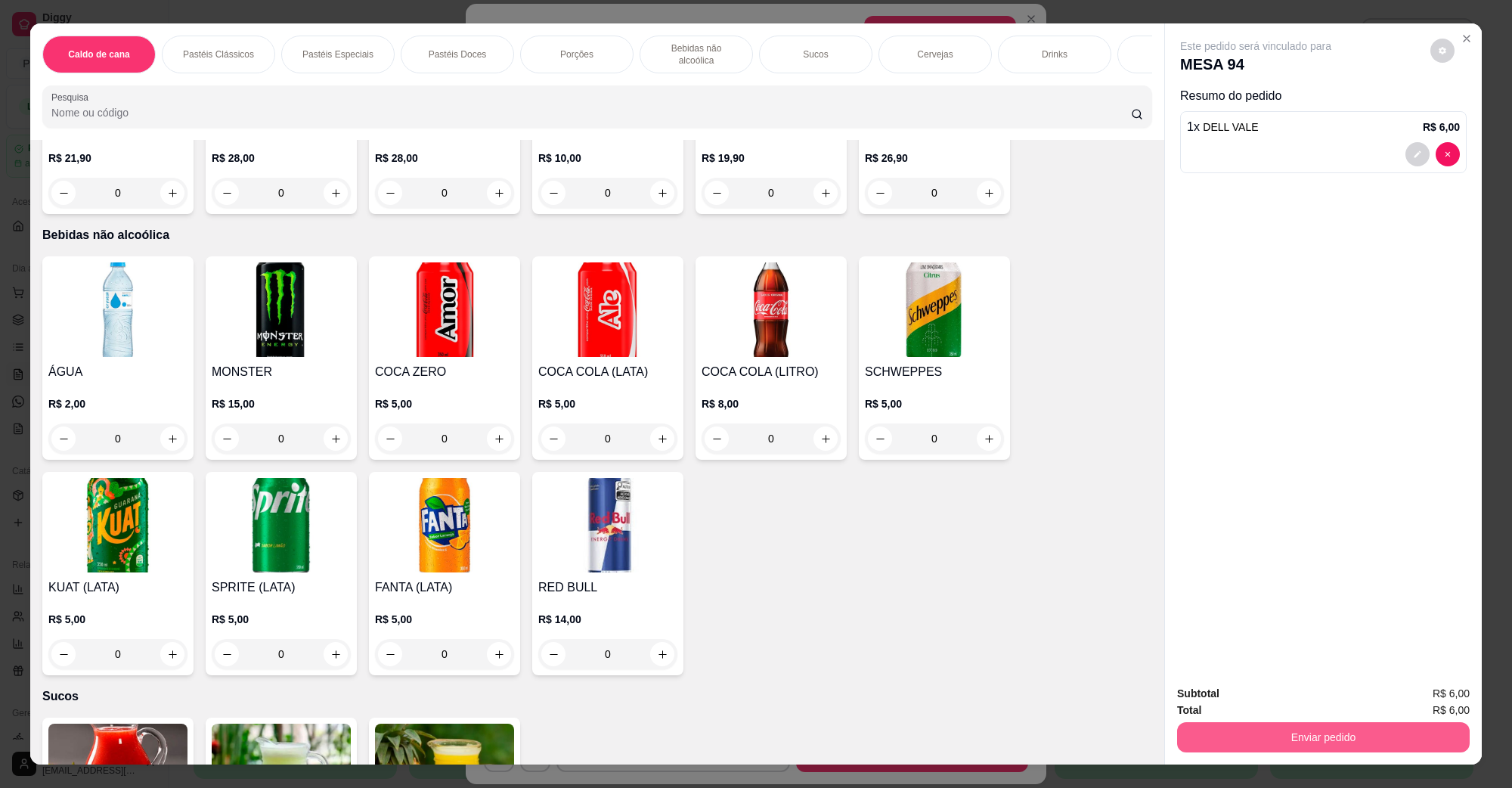
click at [1363, 730] on button "Enviar pedido" at bounding box center [1323, 738] width 293 height 30
click at [1225, 689] on button "Não registrar e enviar pedido" at bounding box center [1273, 700] width 158 height 29
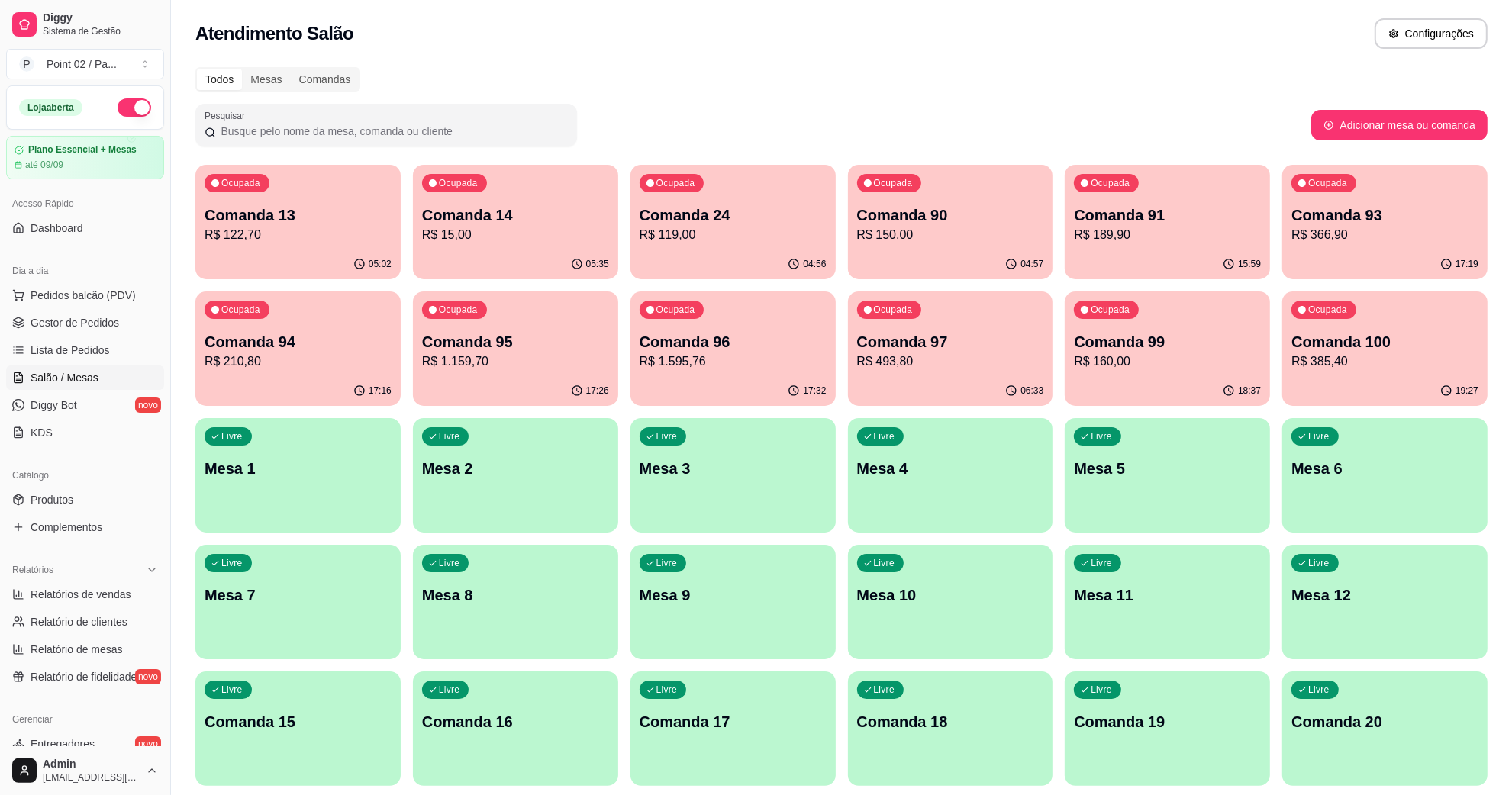
click at [364, 250] on div "05:02" at bounding box center [298, 264] width 206 height 30
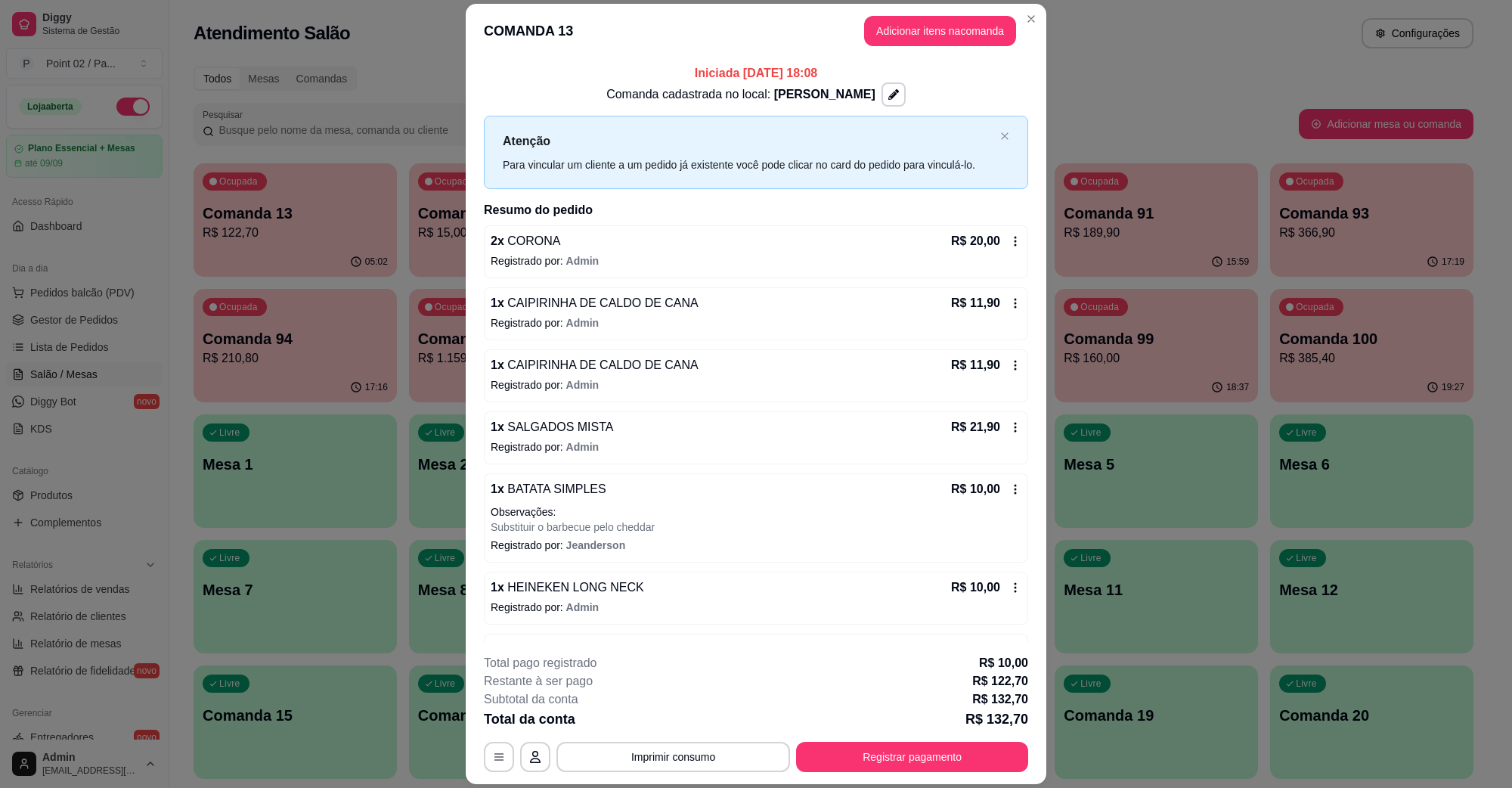
scroll to position [213, 0]
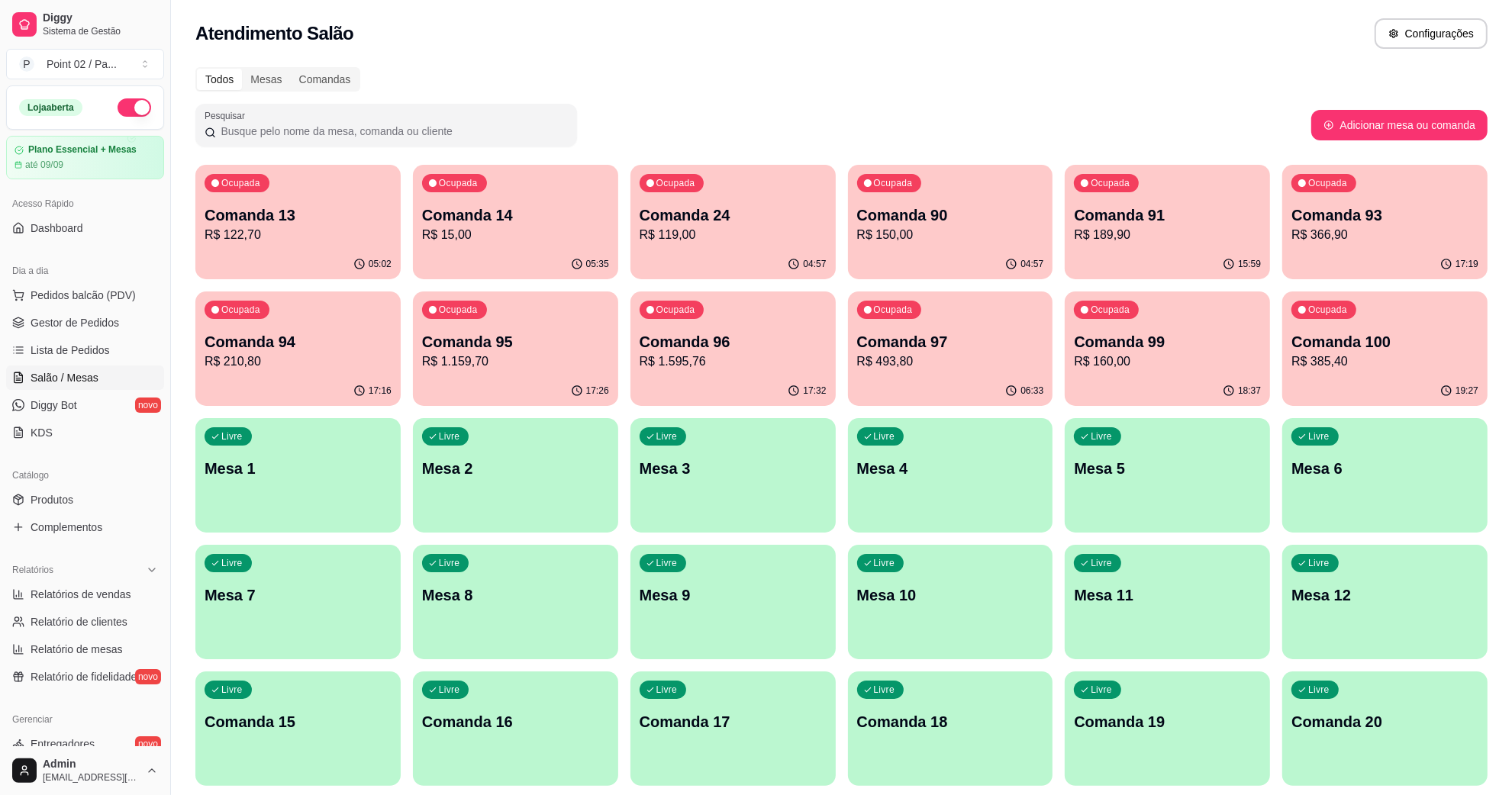
click at [862, 369] on p "R$ 493,80" at bounding box center [950, 362] width 187 height 19
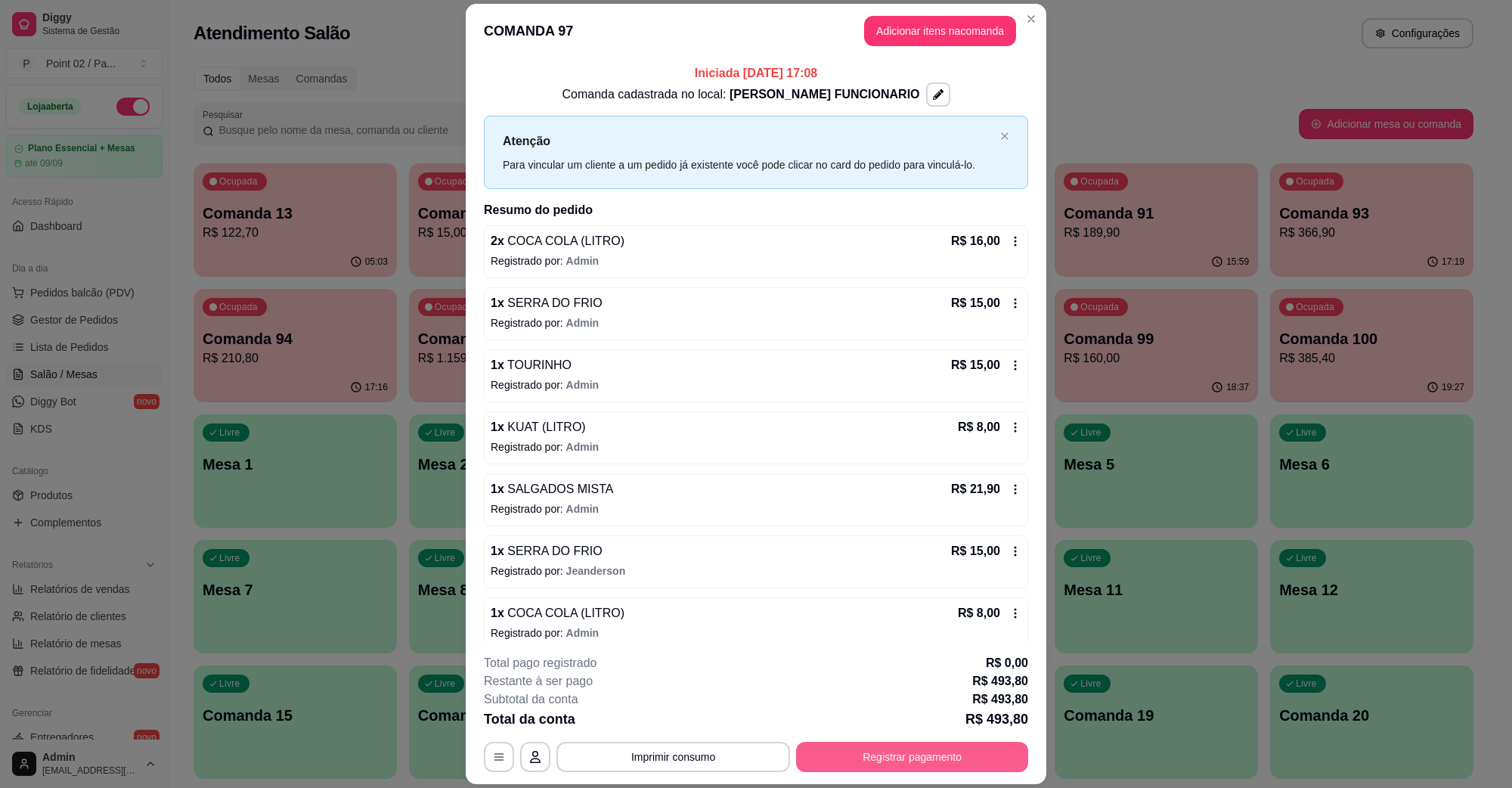
click at [898, 754] on button "Registrar pagamento" at bounding box center [912, 757] width 232 height 30
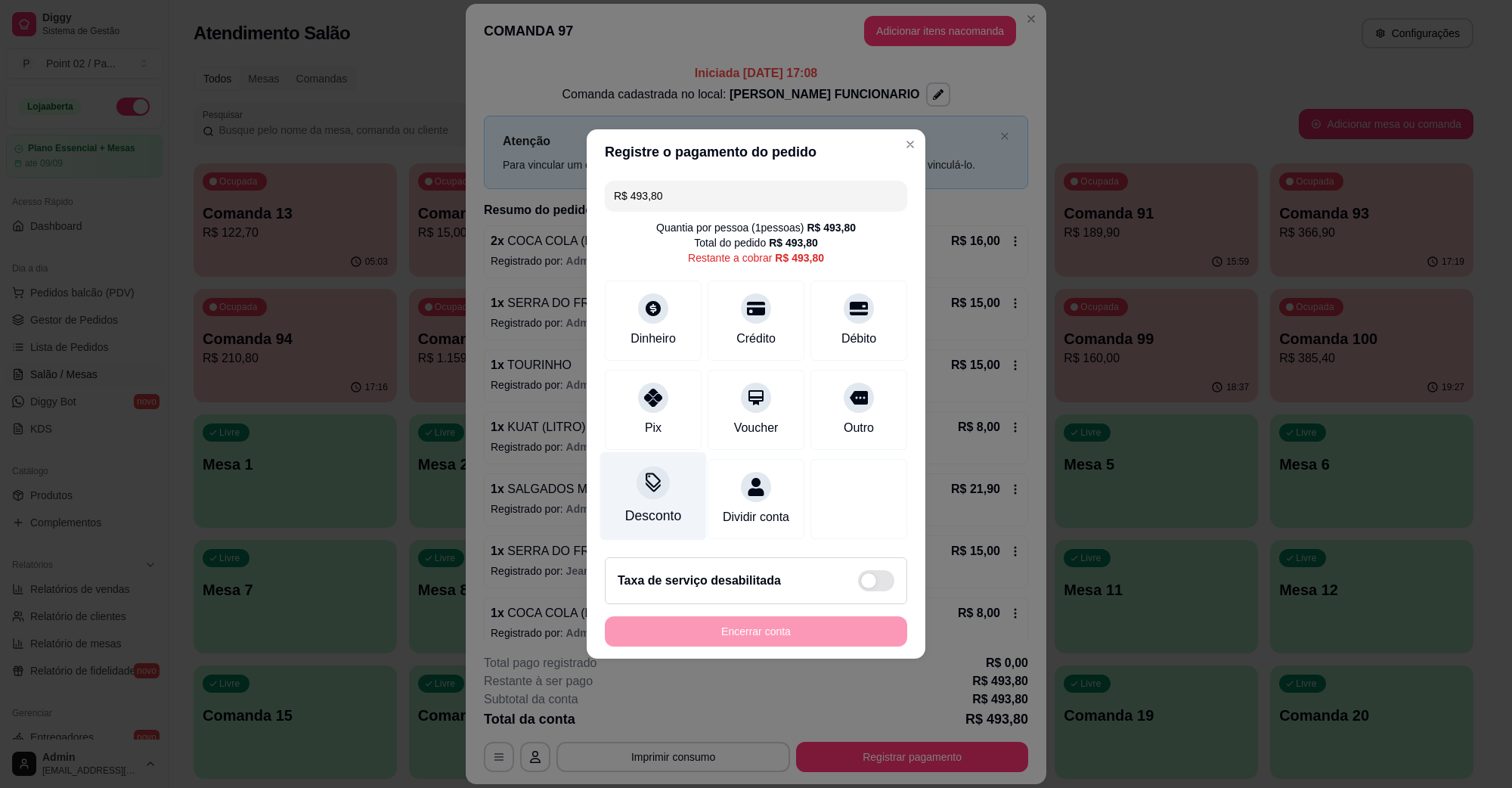
click at [632, 493] on div "Desconto" at bounding box center [653, 496] width 106 height 89
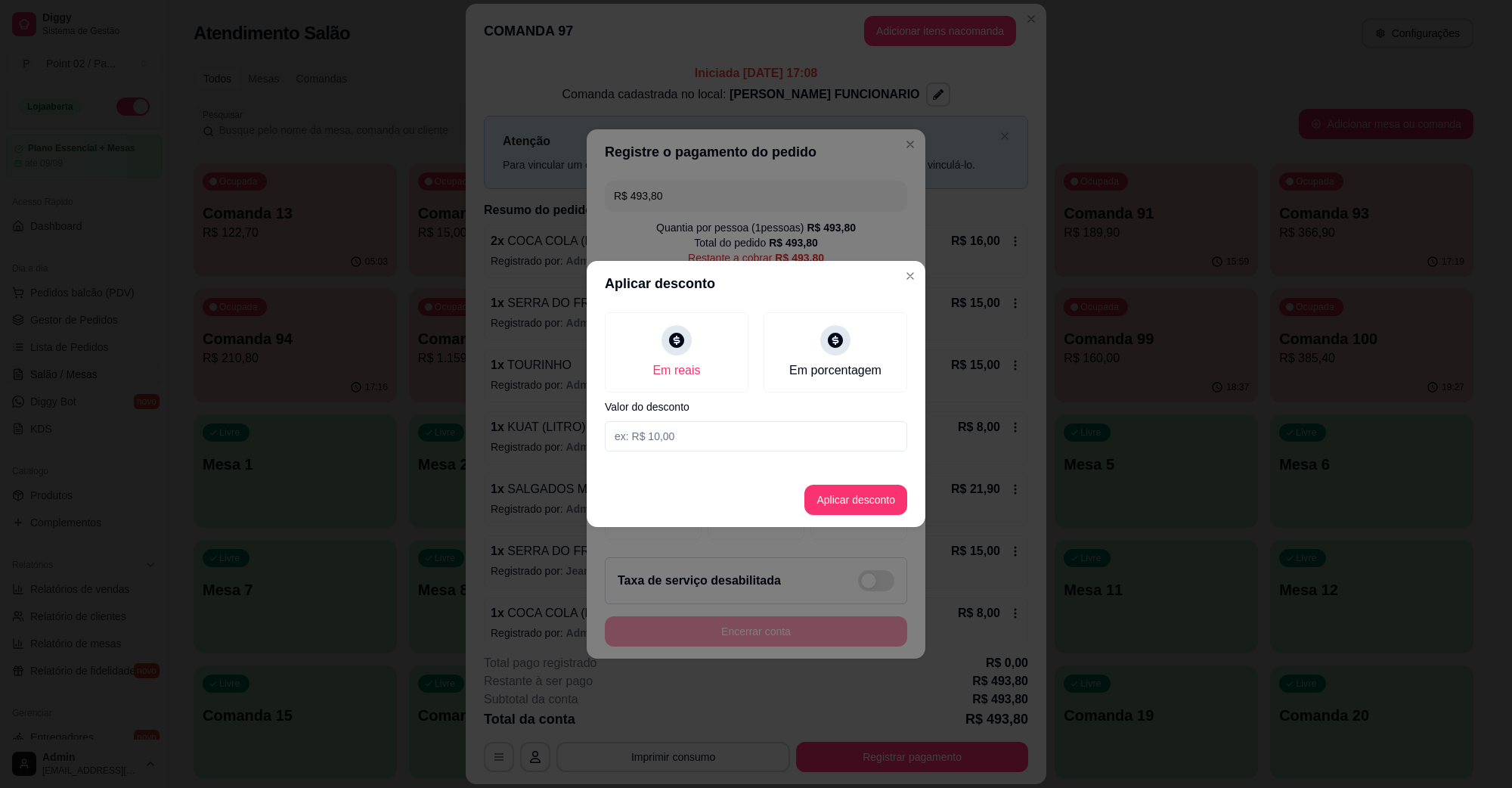
click at [702, 429] on input at bounding box center [756, 437] width 303 height 30
type input "493,80"
click at [819, 497] on button "Aplicar desconto" at bounding box center [856, 500] width 103 height 30
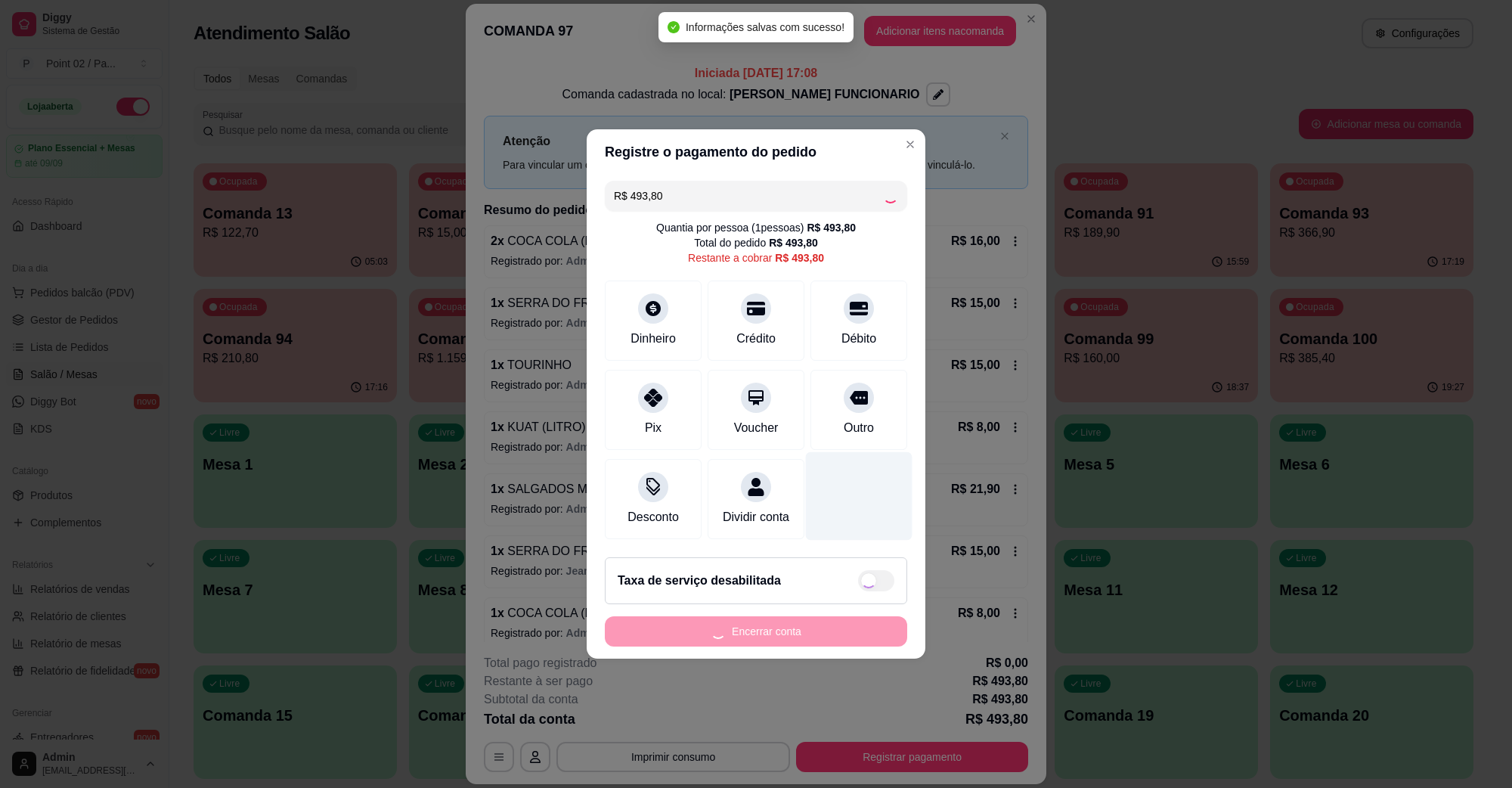
type input "R$ 0,00"
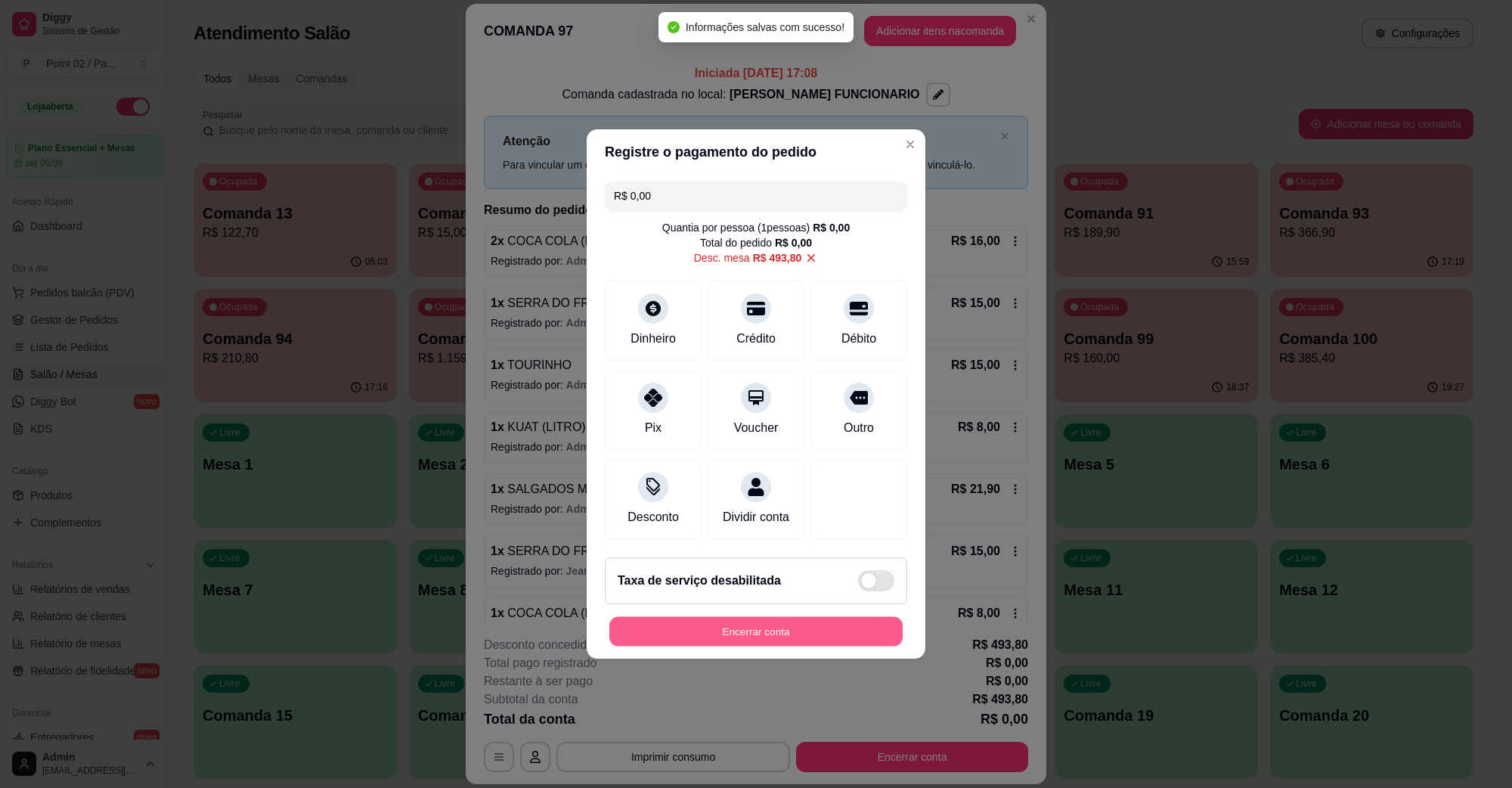
click at [730, 646] on button "Encerrar conta" at bounding box center [756, 631] width 293 height 29
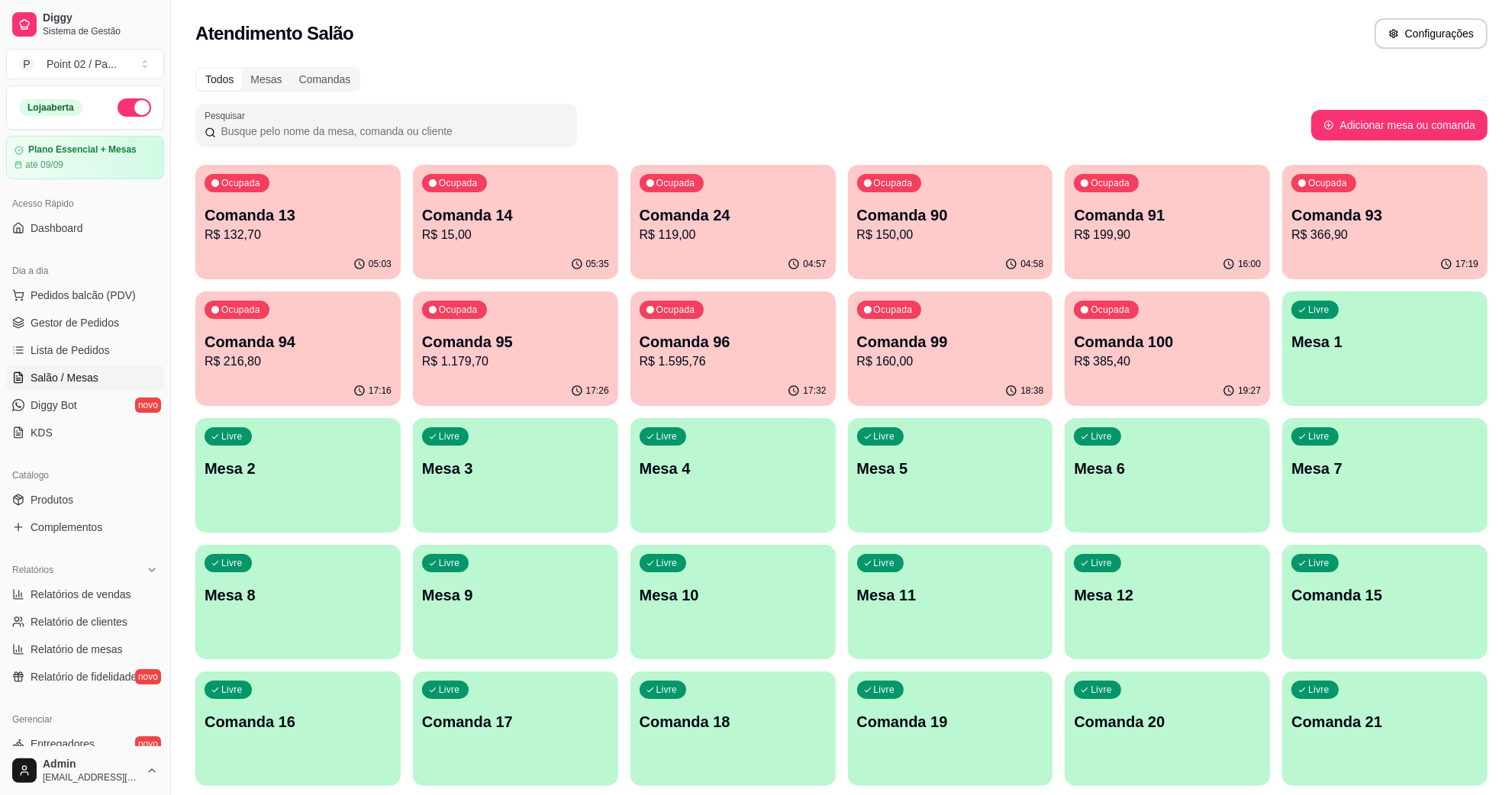
drag, startPoint x: 1020, startPoint y: 55, endPoint x: 1010, endPoint y: 61, distance: 11.7
click at [1018, 55] on div "Atendimento Salão Configurações" at bounding box center [841, 29] width 1341 height 58
click at [368, 181] on div "Ocupada Comanda 13 R$ 132,70" at bounding box center [298, 207] width 206 height 85
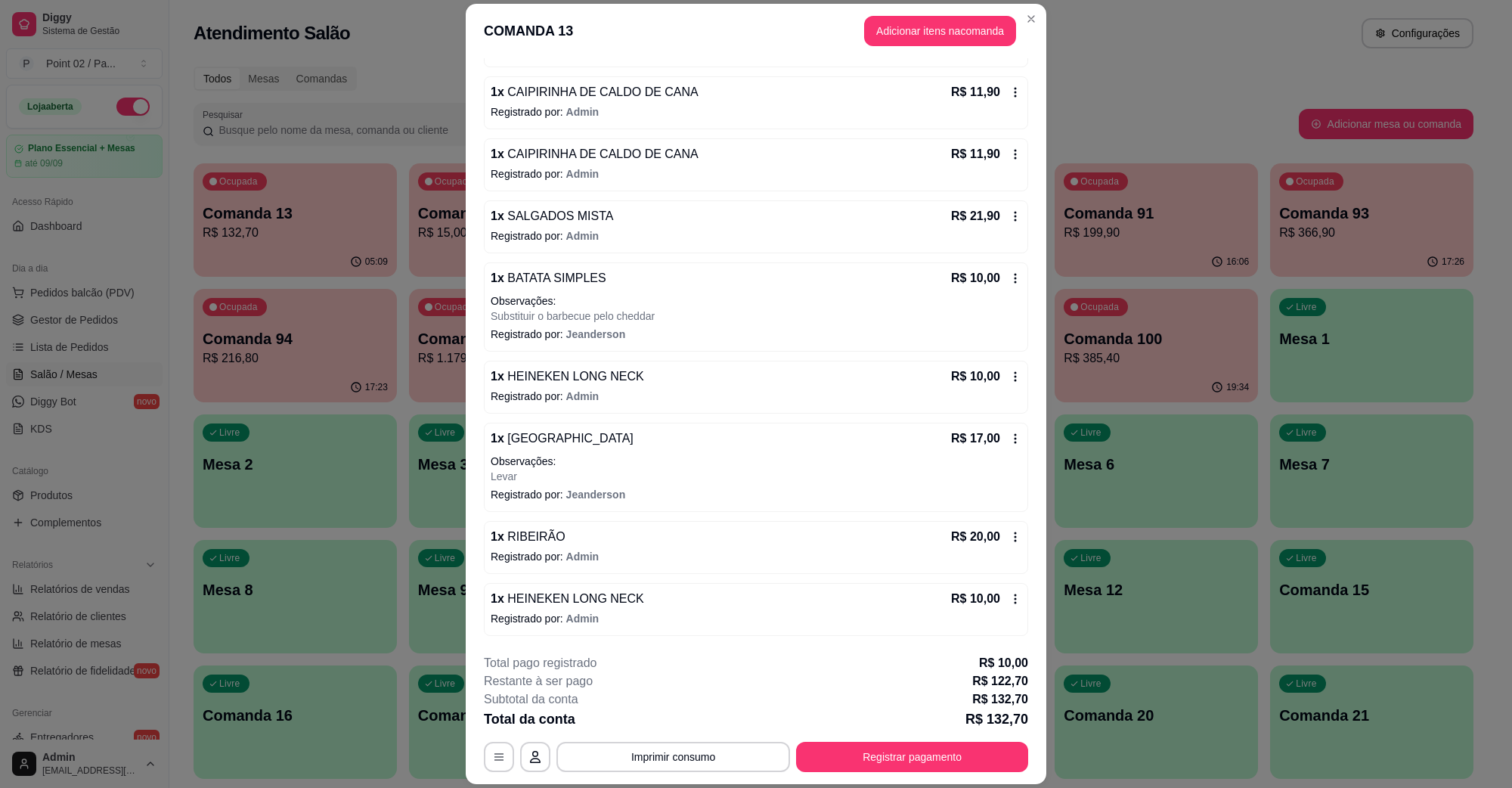
scroll to position [44, 0]
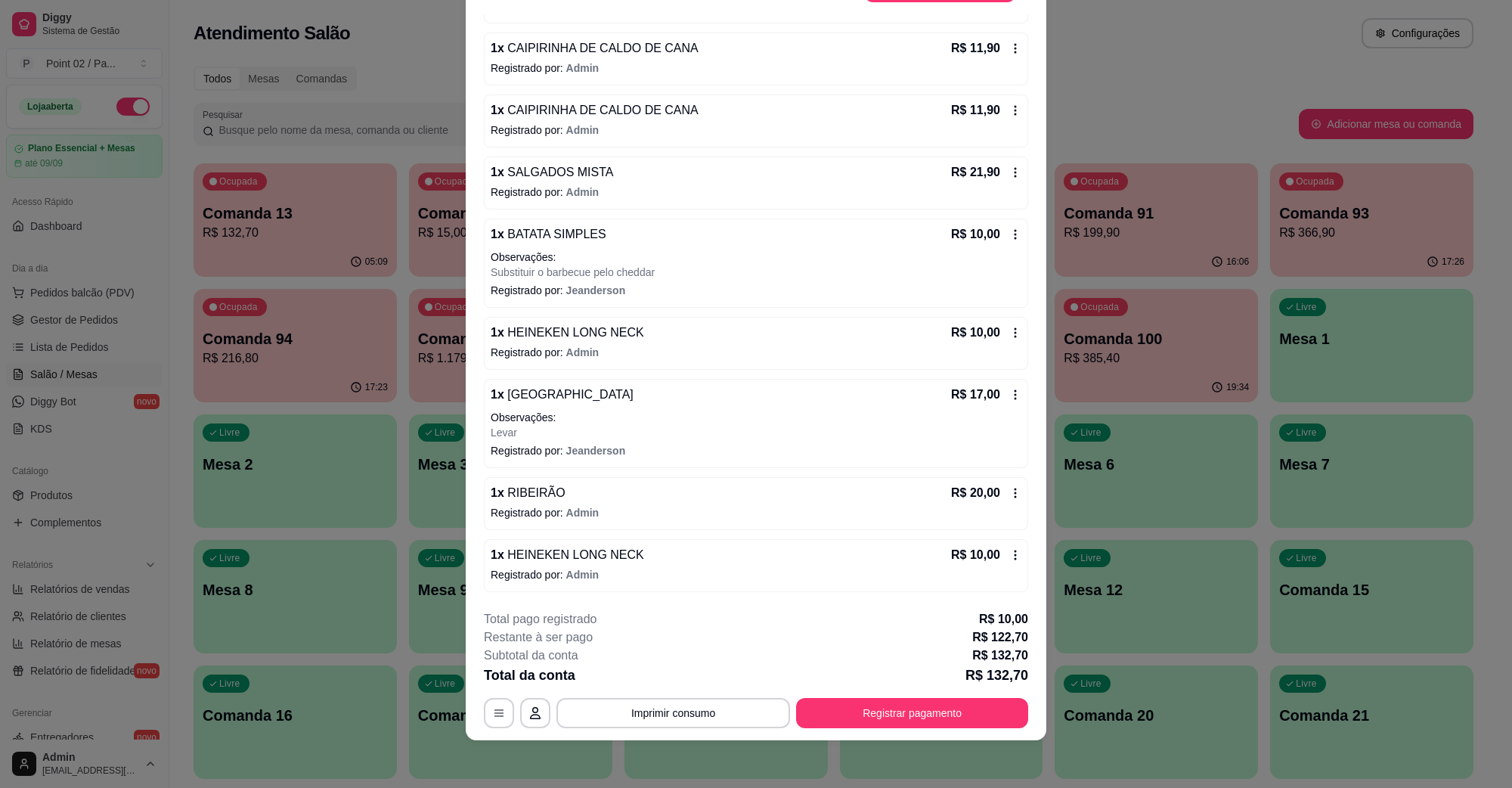
click at [1009, 552] on icon at bounding box center [1015, 555] width 12 height 12
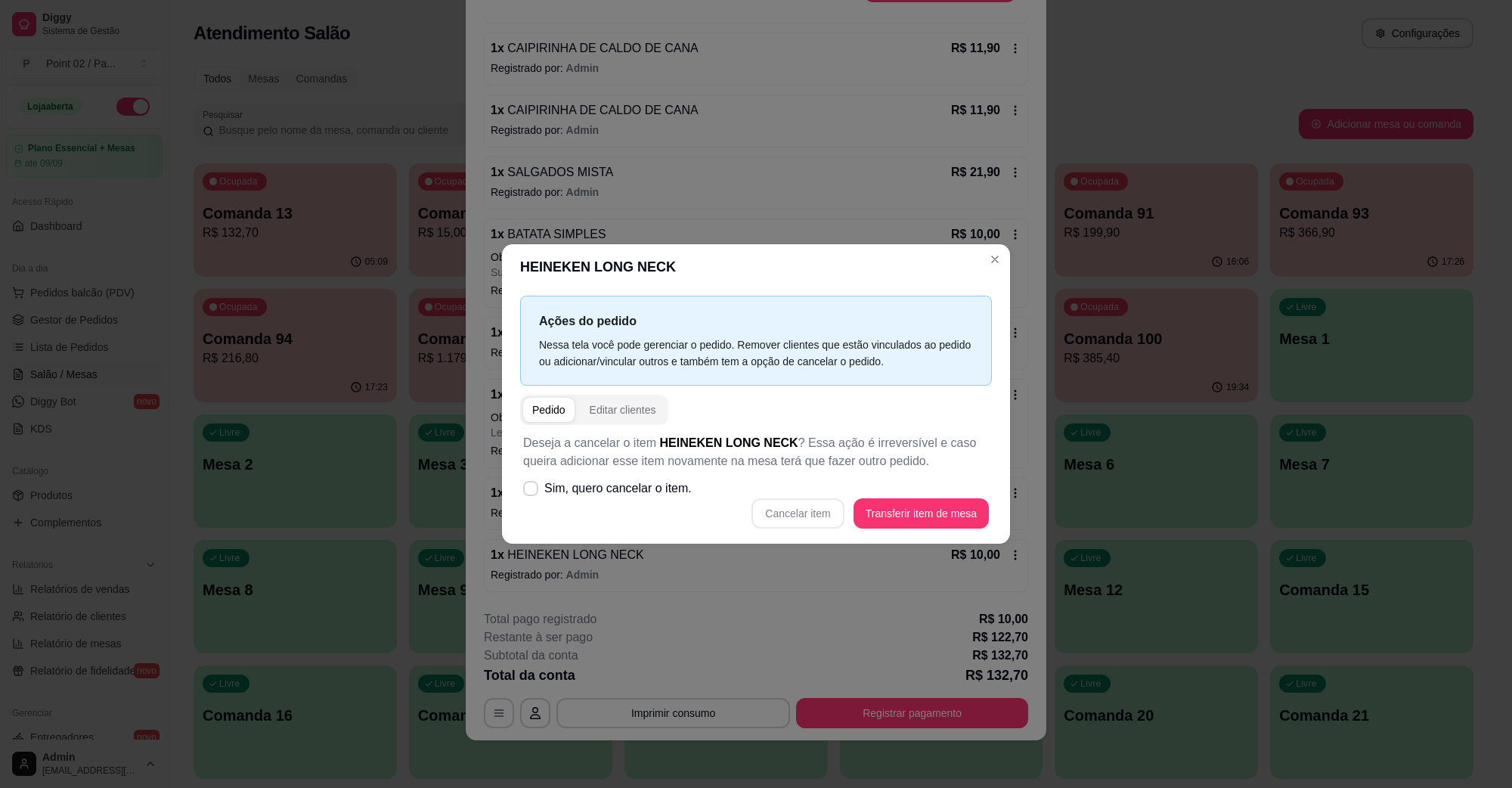
click at [552, 495] on span "Sim, quero cancelar o item." at bounding box center [619, 489] width 148 height 18
click at [532, 495] on input "Sim, quero cancelar o item." at bounding box center [527, 496] width 10 height 10
checkbox input "true"
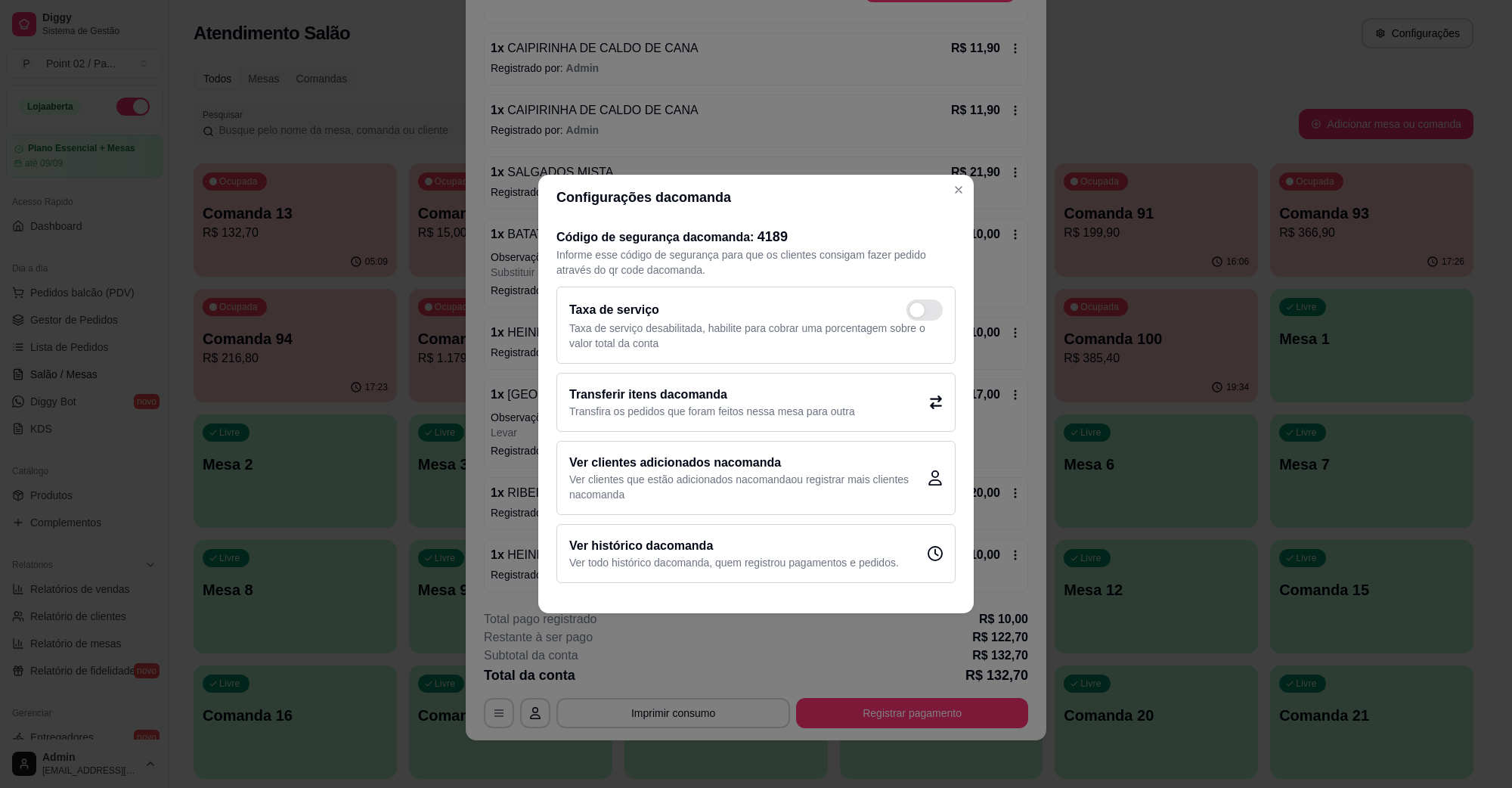
click at [950, 201] on header "Configurações da comanda" at bounding box center [756, 197] width 436 height 45
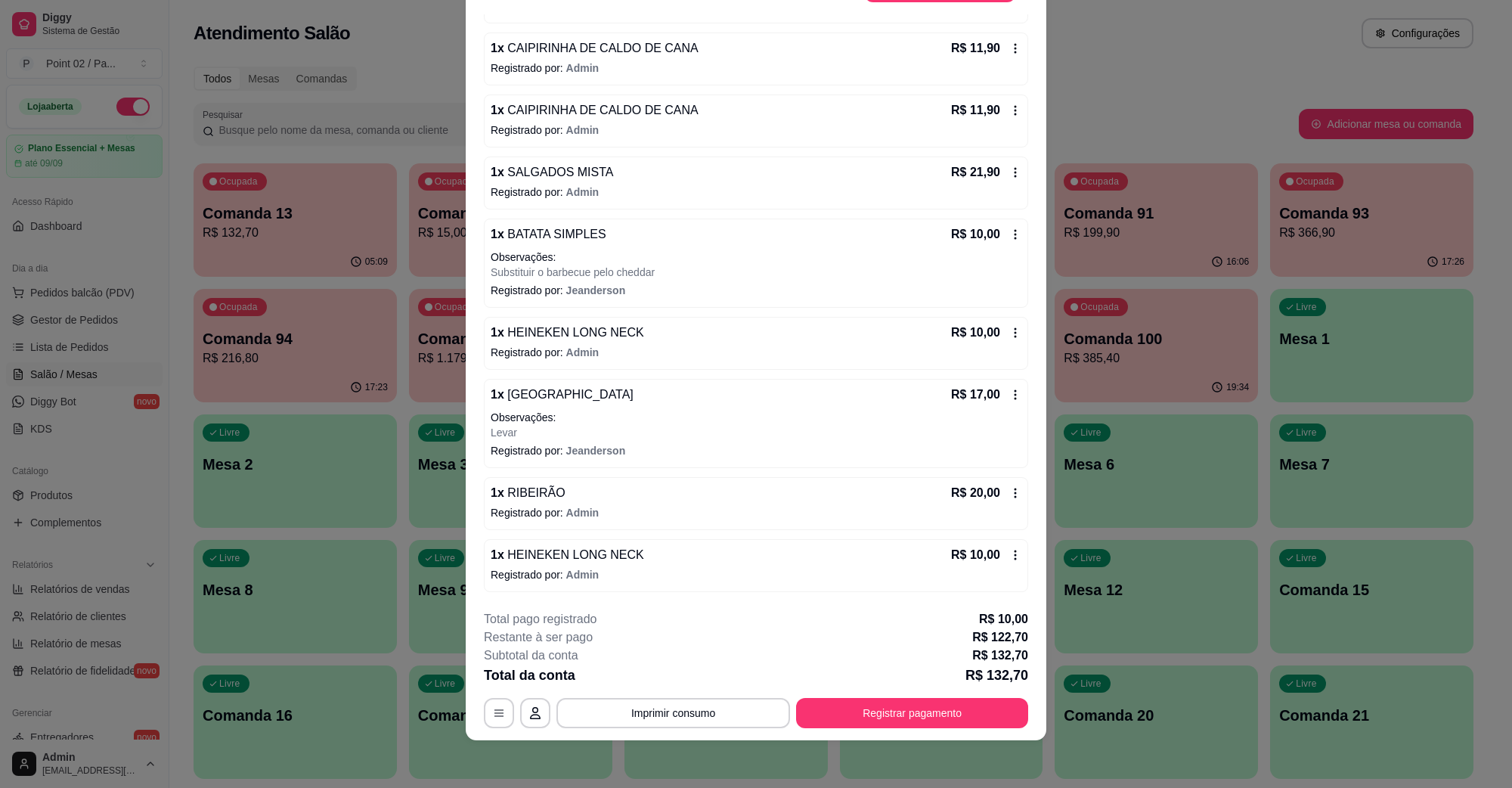
click at [1009, 554] on icon at bounding box center [1015, 555] width 12 height 12
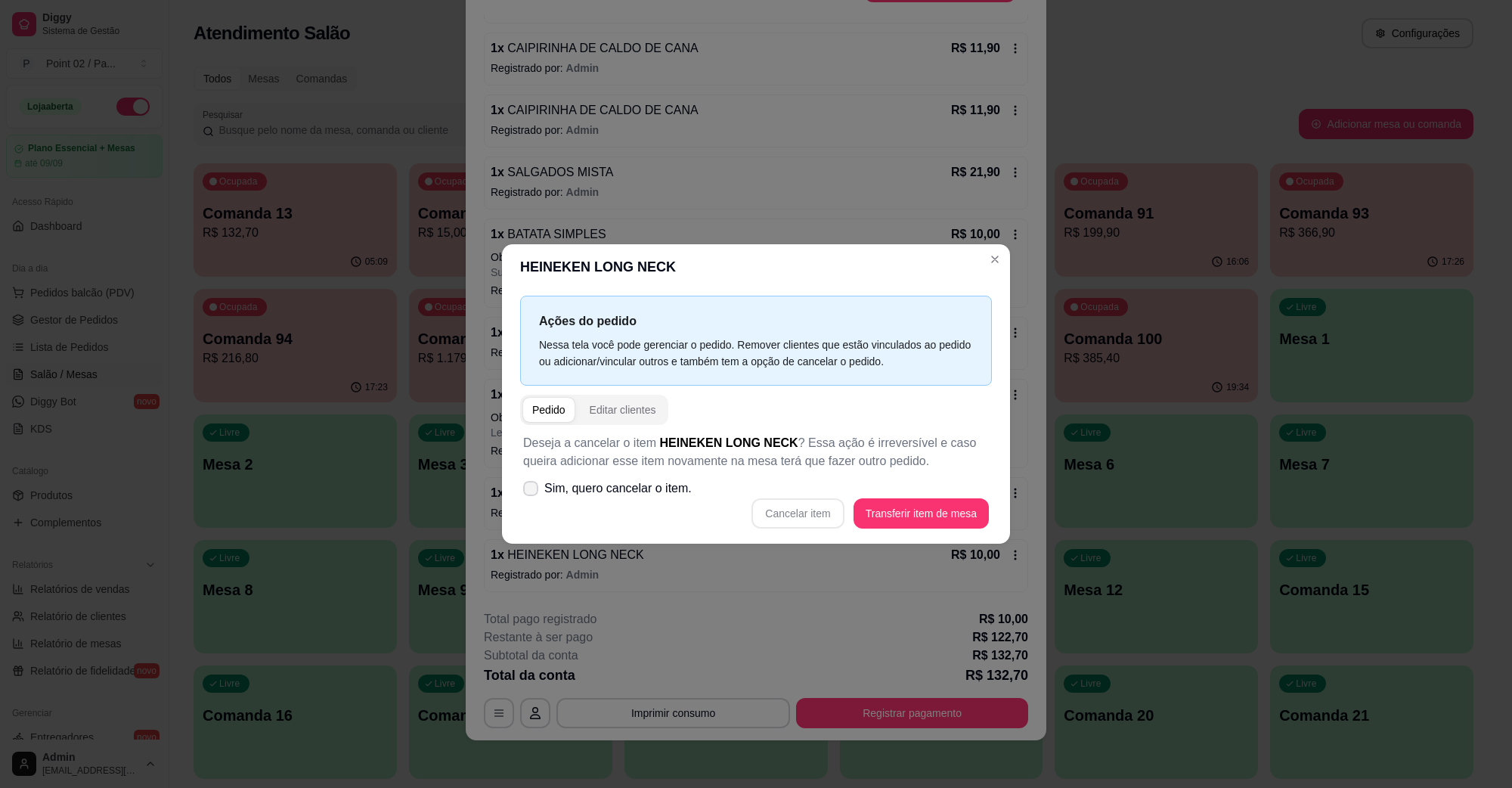
click at [622, 492] on span "Sim, quero cancelar o item." at bounding box center [619, 489] width 148 height 18
click at [532, 492] on input "Sim, quero cancelar o item." at bounding box center [527, 496] width 10 height 10
checkbox input "true"
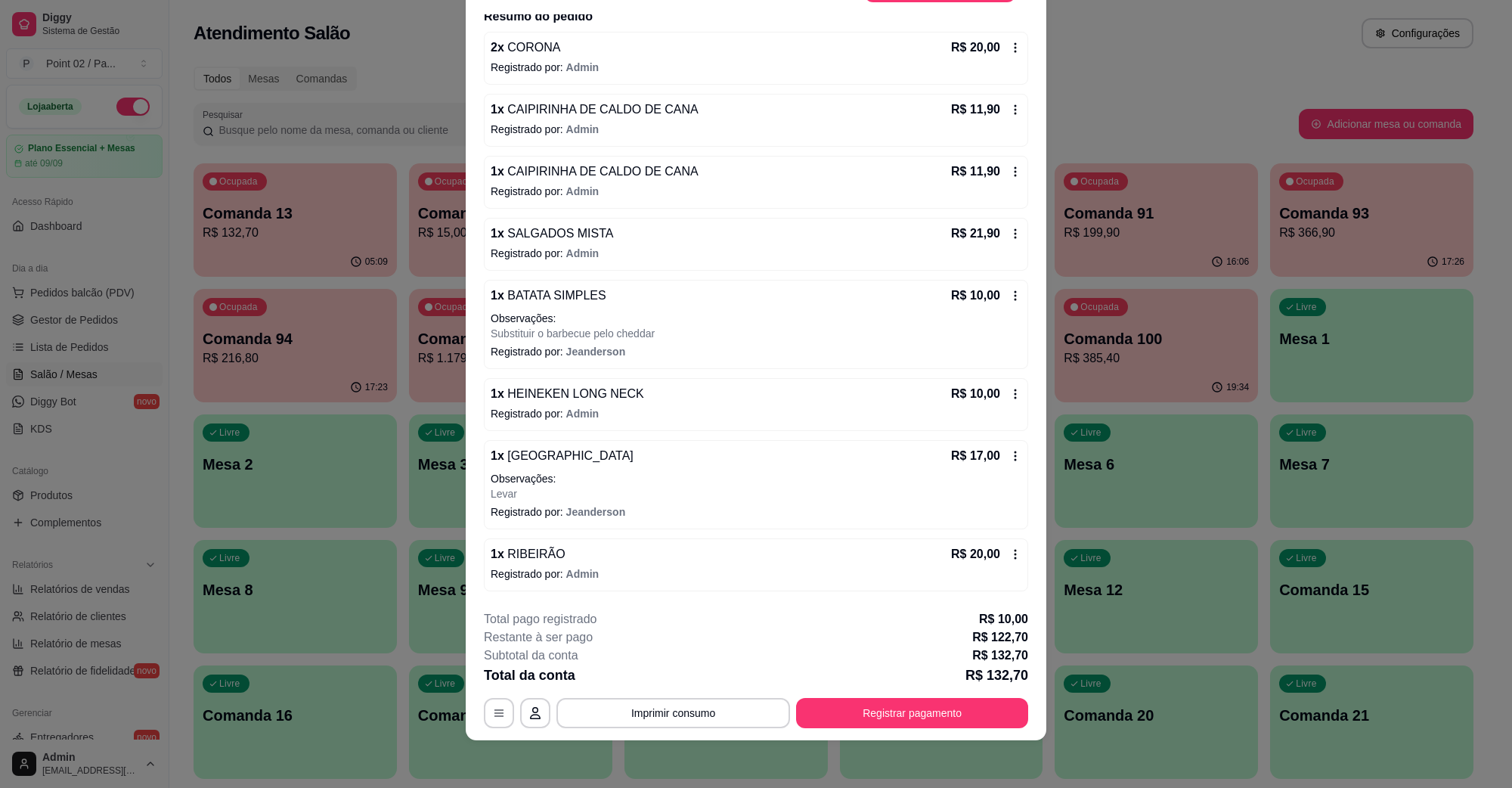
scroll to position [213, 0]
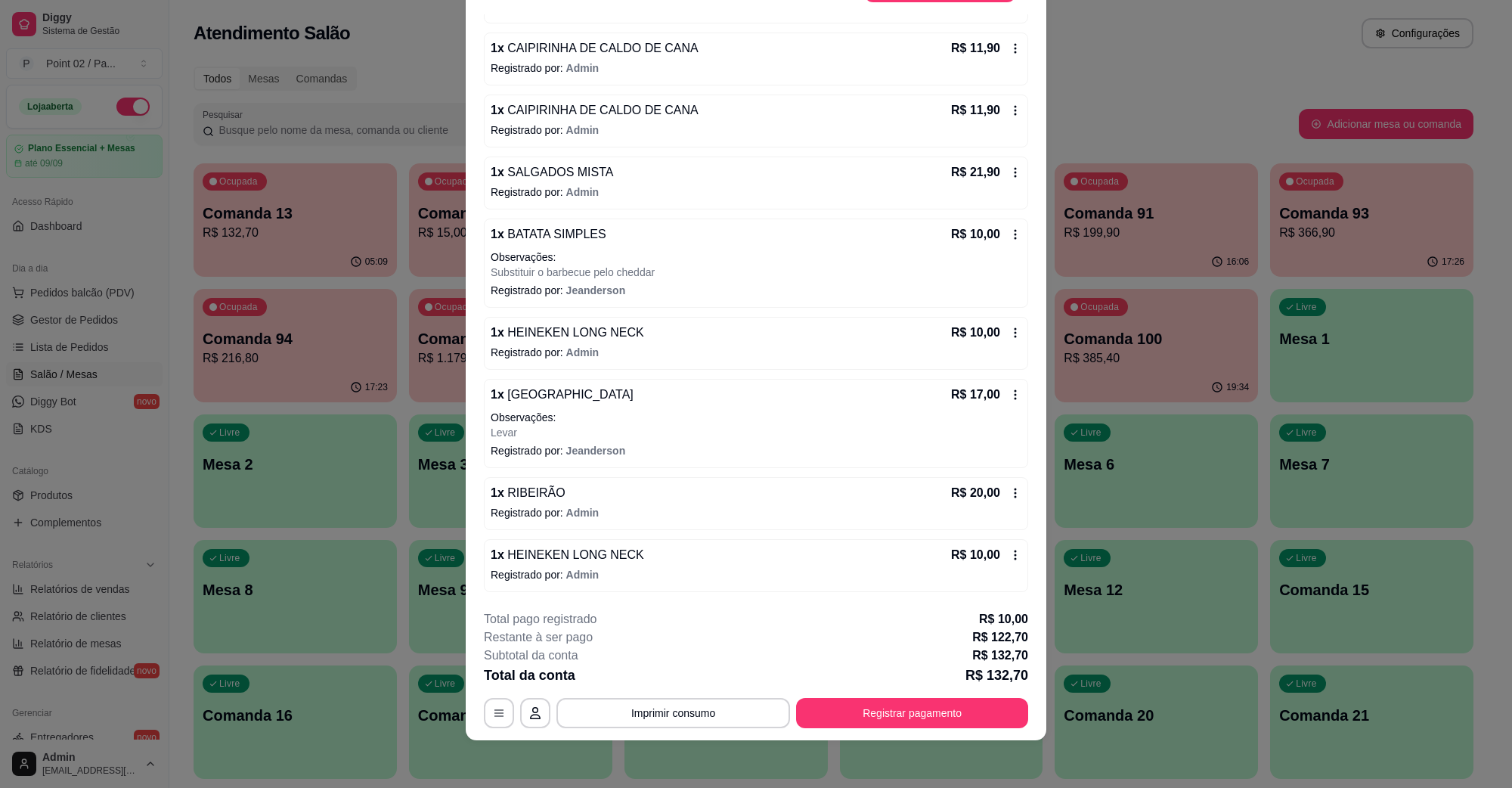
click at [1009, 552] on icon at bounding box center [1015, 555] width 12 height 12
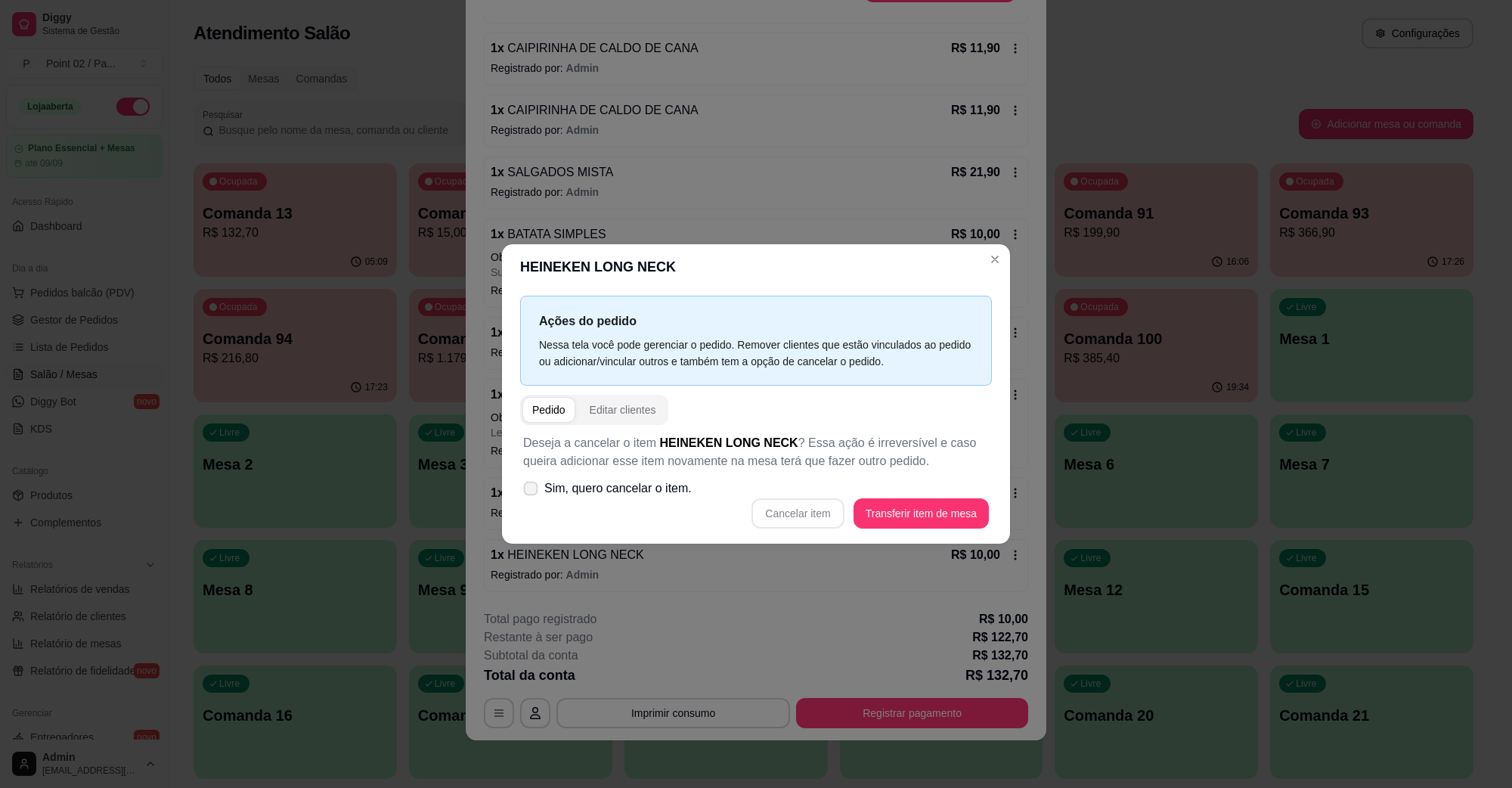
click at [682, 490] on span "Sim, quero cancelar o item." at bounding box center [619, 489] width 148 height 18
click at [532, 491] on input "Sim, quero cancelar o item." at bounding box center [527, 496] width 10 height 10
checkbox input "true"
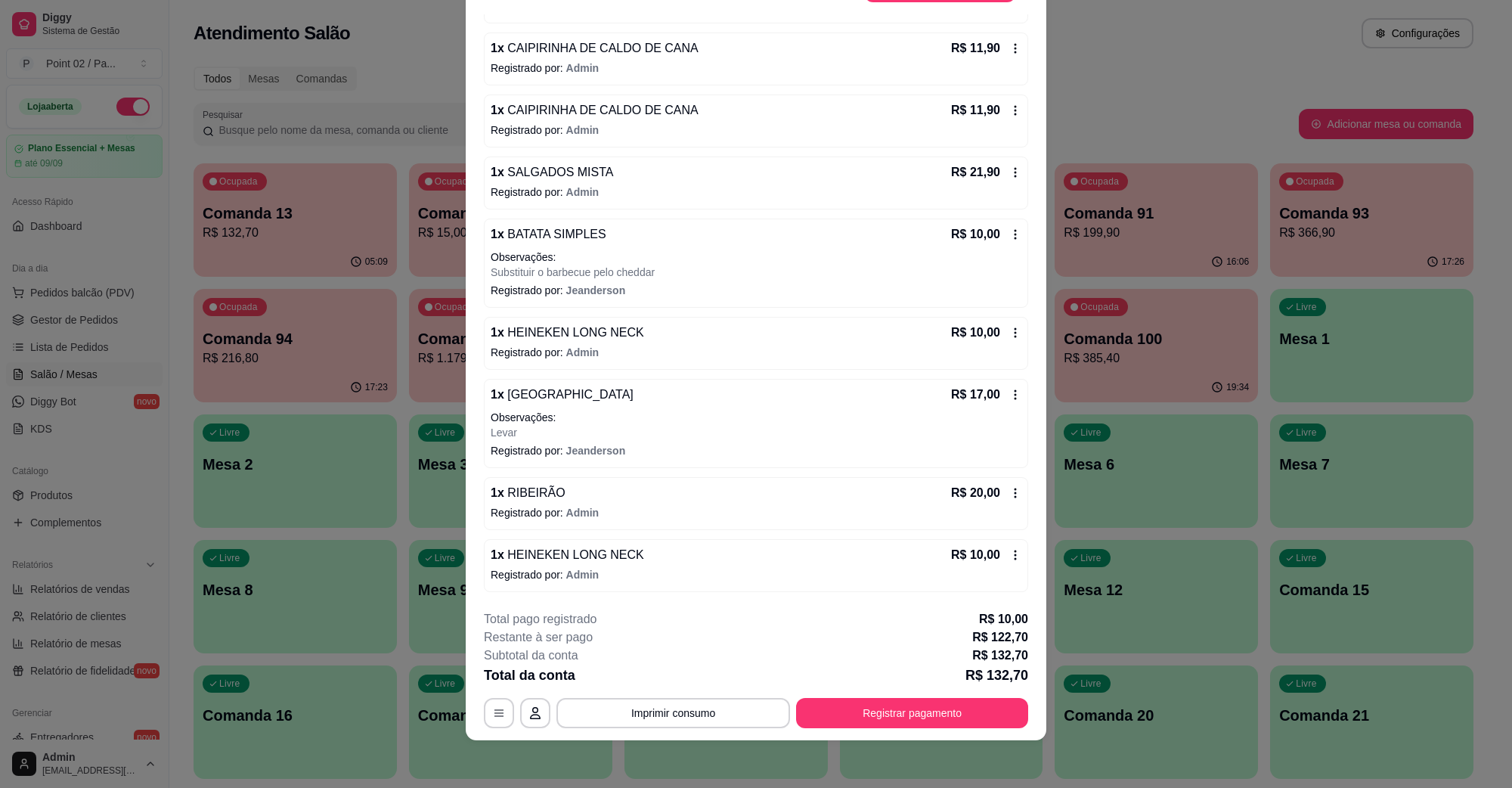
click at [985, 550] on div "R$ 10,00" at bounding box center [986, 555] width 70 height 18
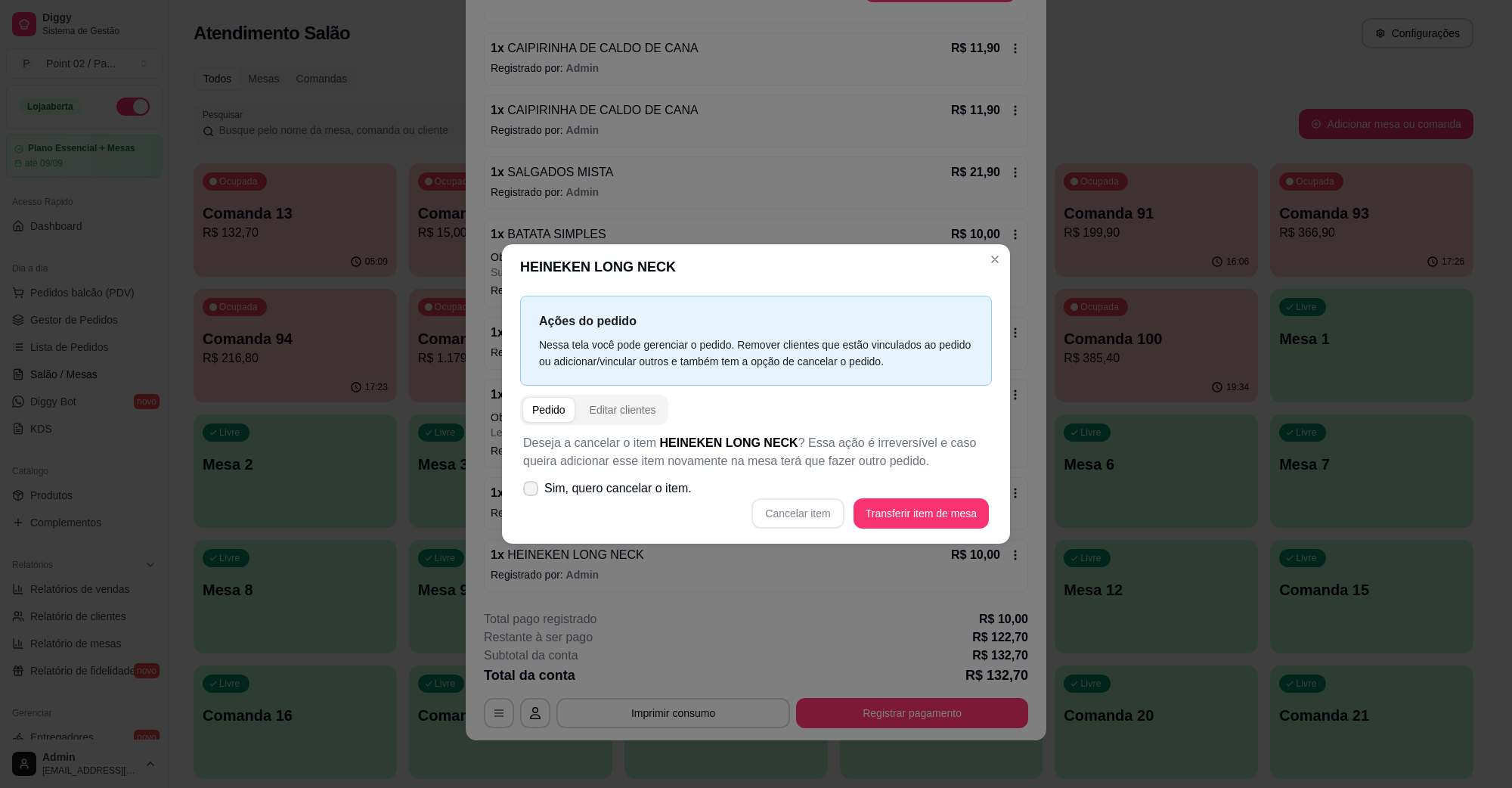
click at [622, 490] on span "Sim, quero cancelar o item." at bounding box center [619, 489] width 148 height 18
click at [532, 491] on input "Sim, quero cancelar o item." at bounding box center [527, 496] width 10 height 10
checkbox input "true"
click at [822, 513] on button "Cancelar item" at bounding box center [798, 514] width 92 height 30
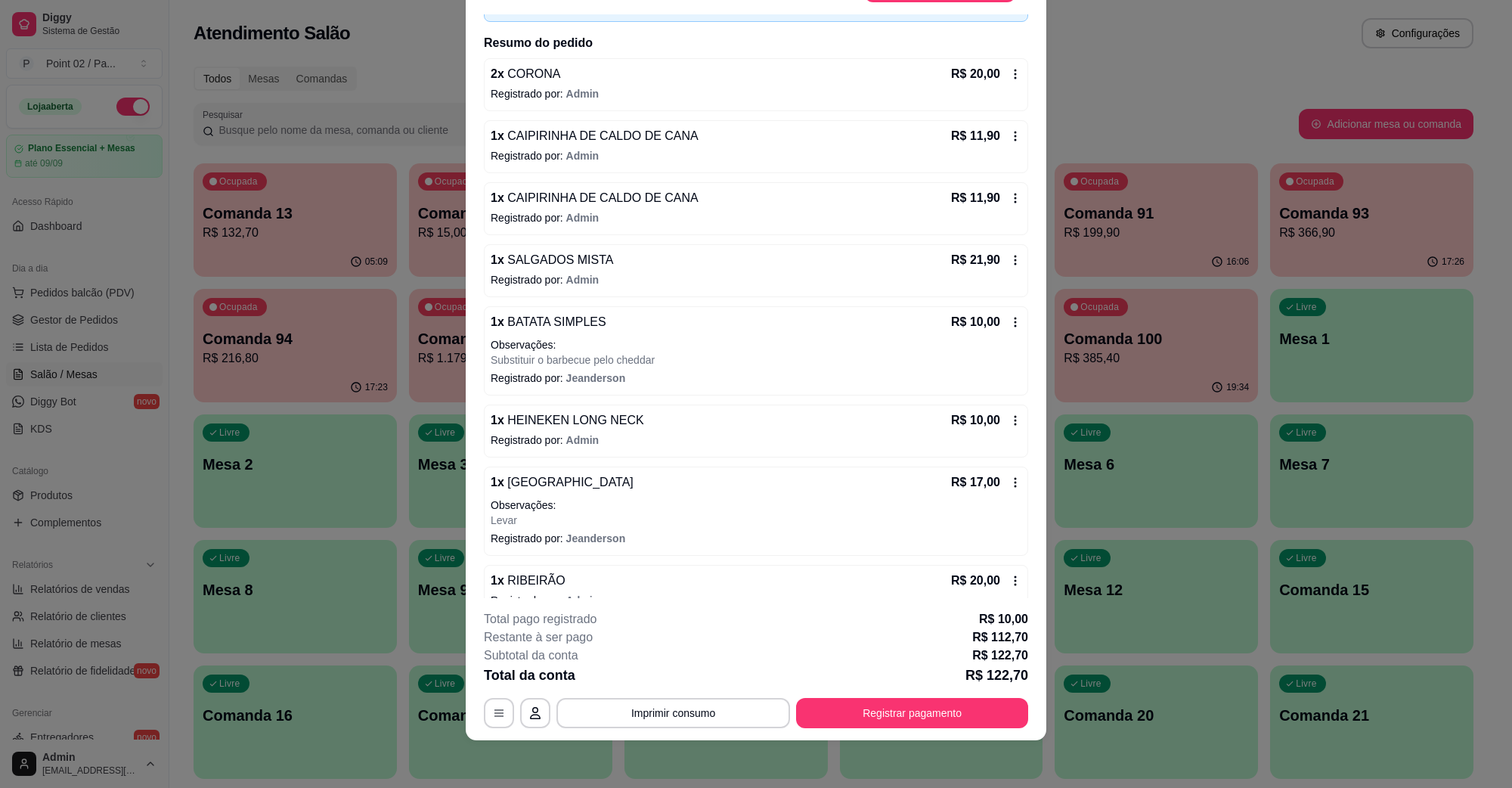
scroll to position [238, 0]
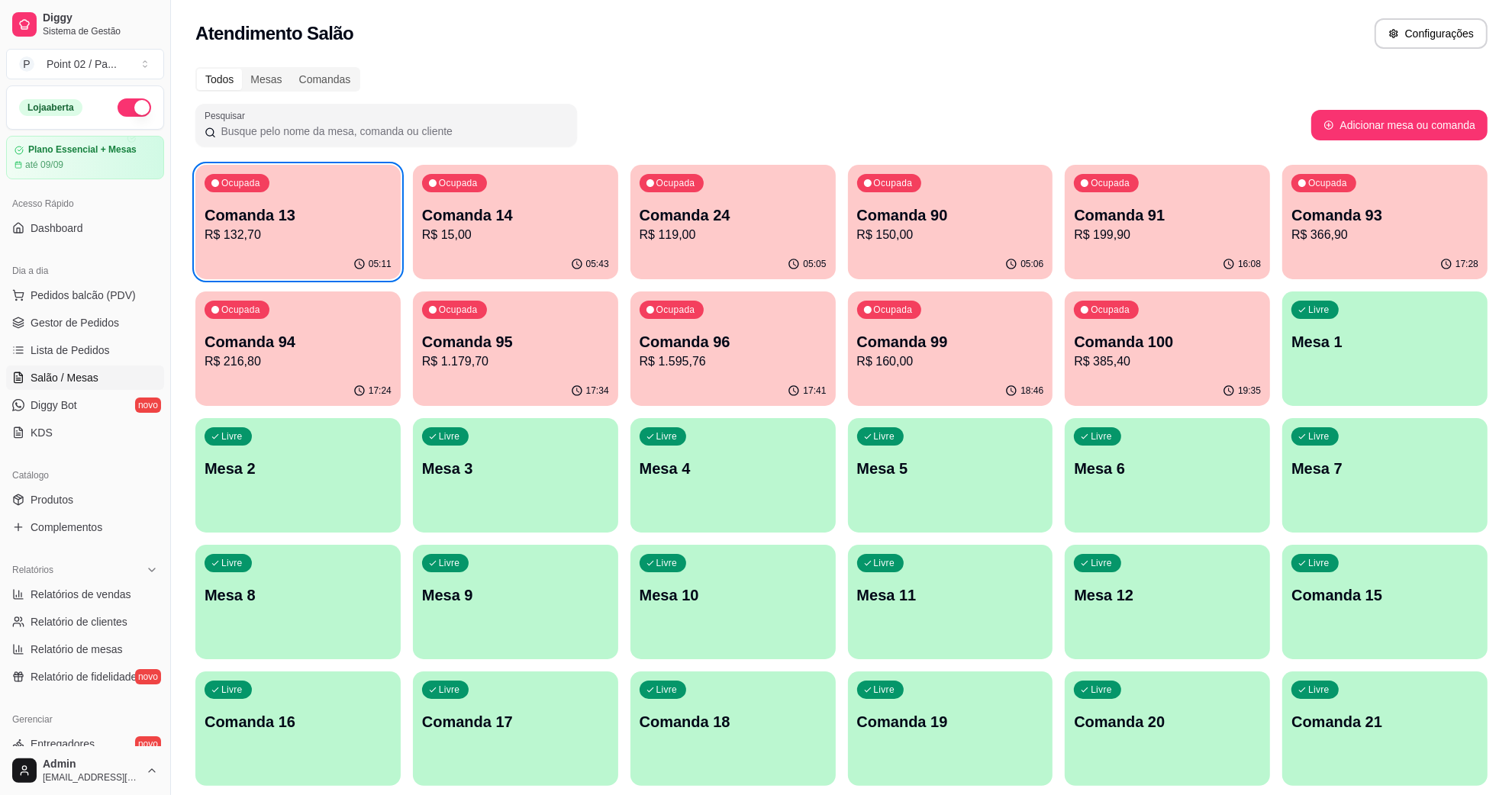
click at [1189, 223] on p "Comanda 91" at bounding box center [1167, 215] width 187 height 21
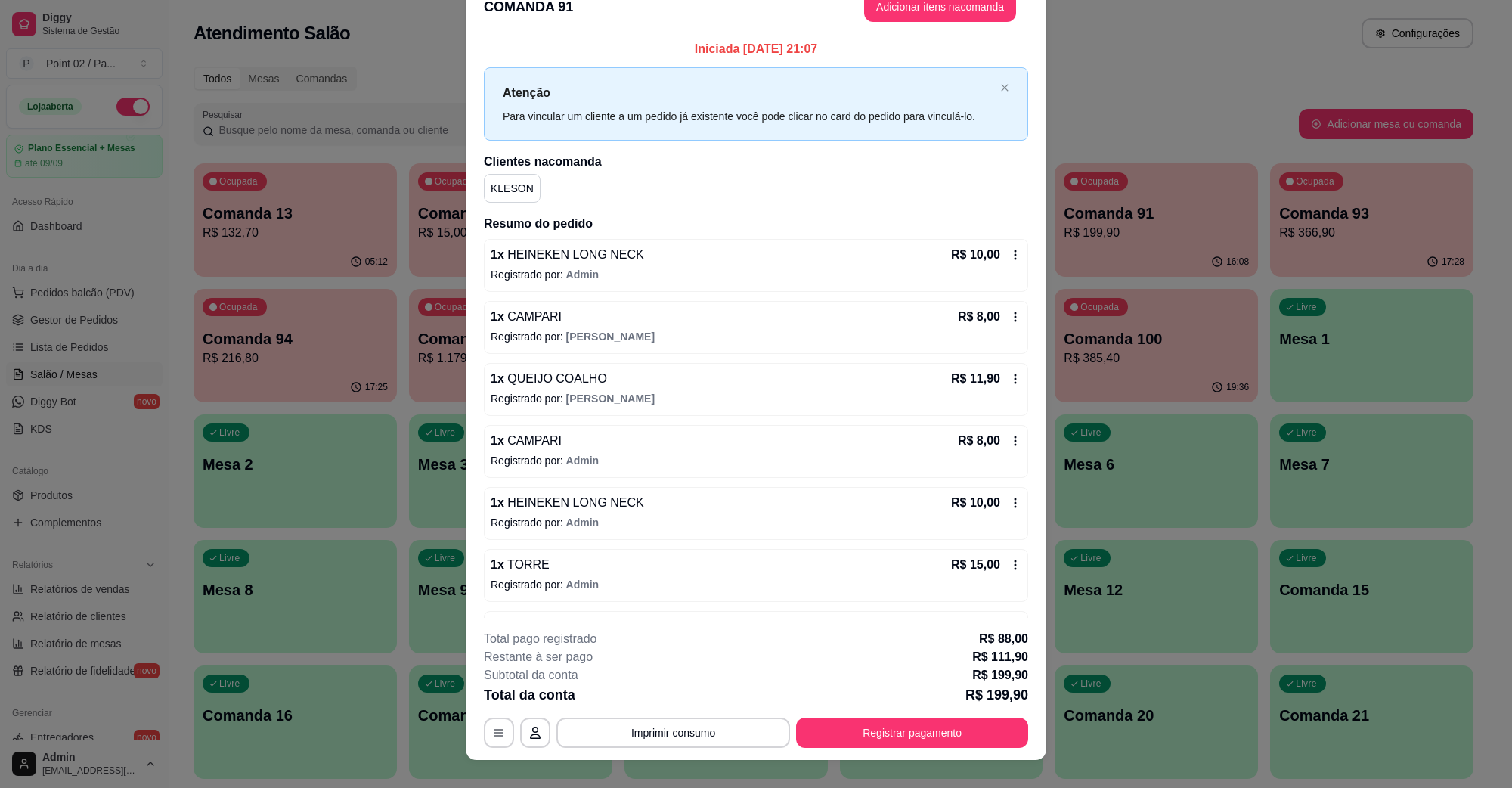
scroll to position [44, 0]
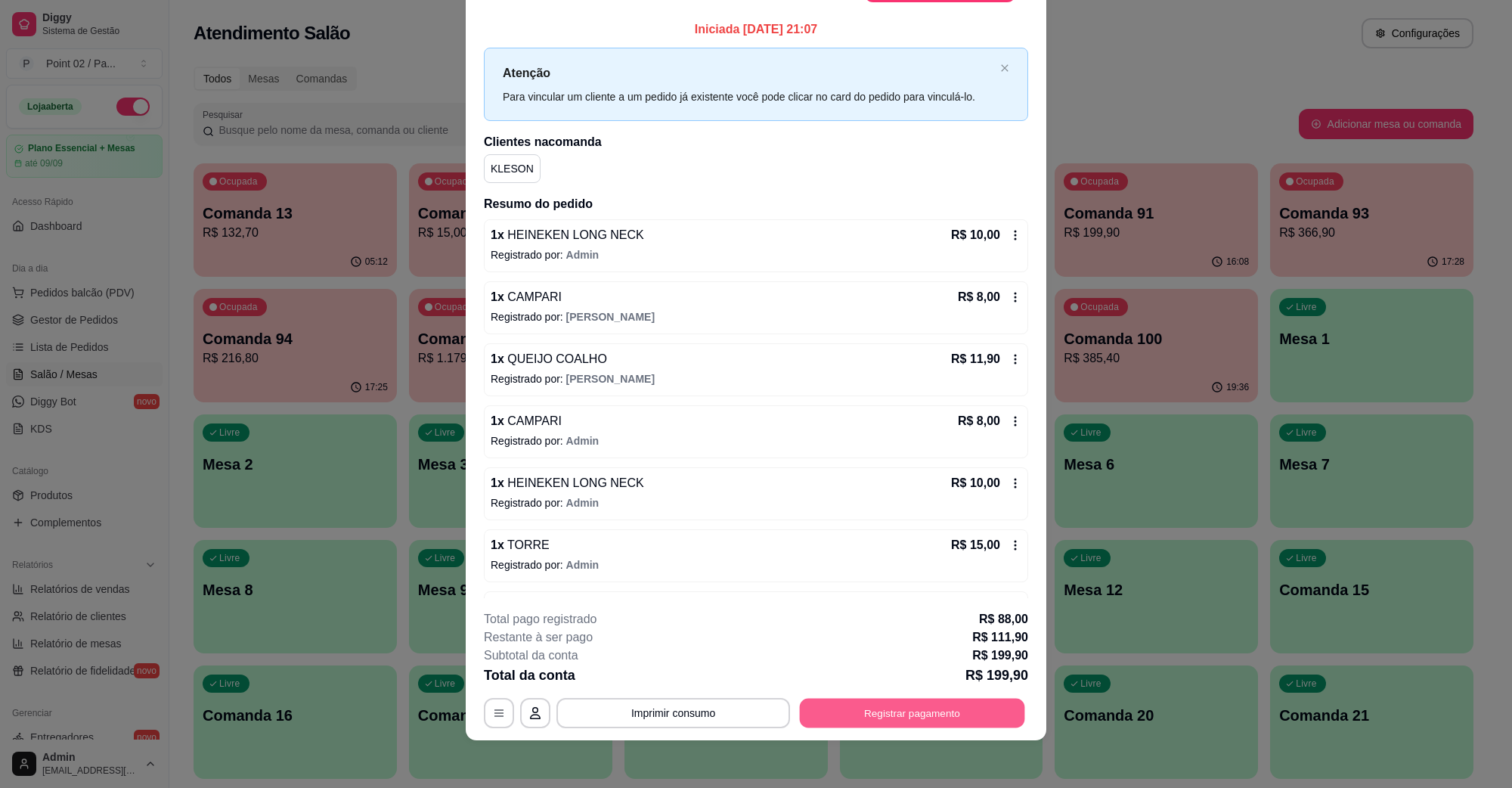
click at [834, 706] on button "Registrar pagamento" at bounding box center [912, 713] width 225 height 29
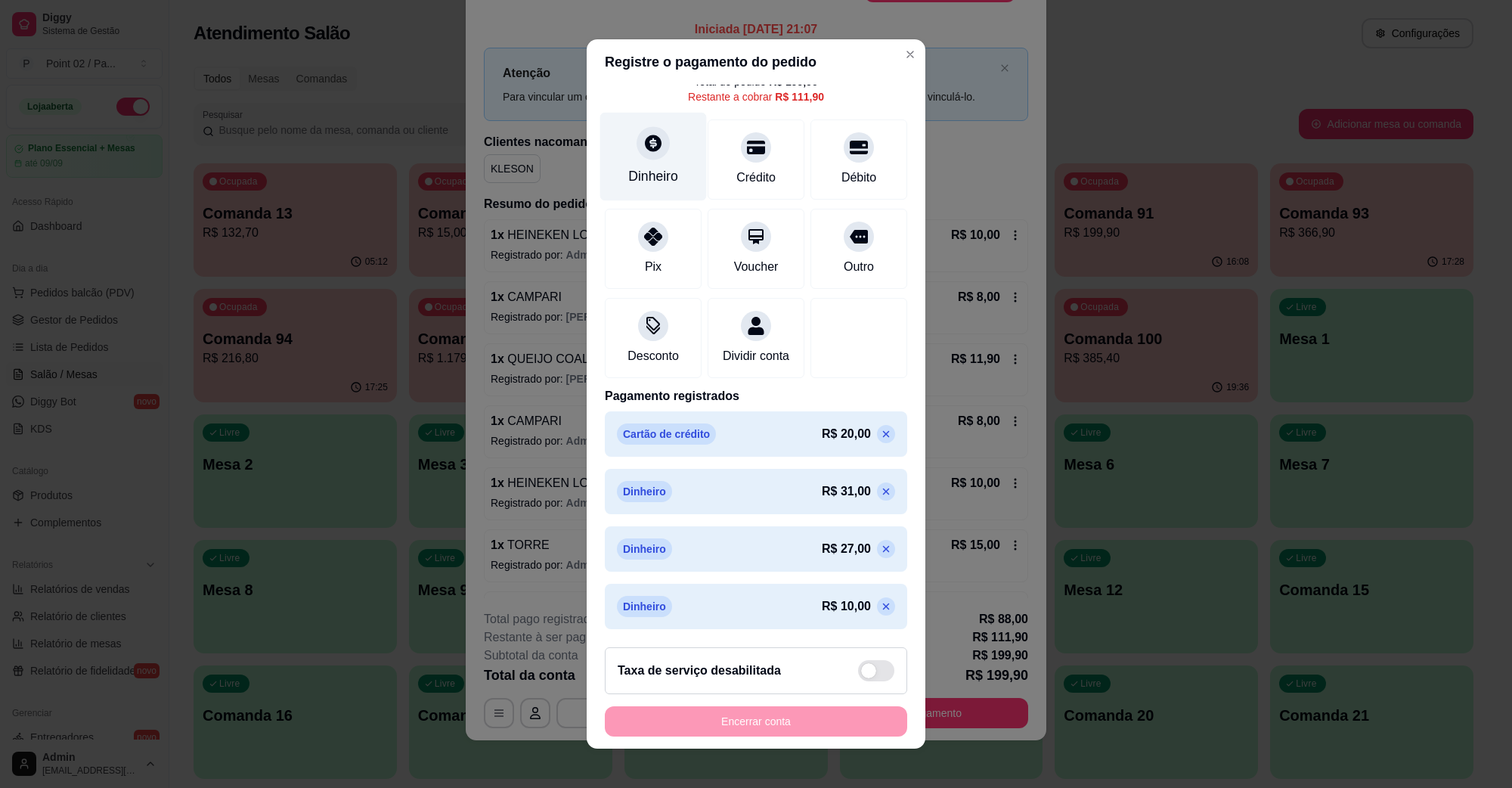
scroll to position [0, 0]
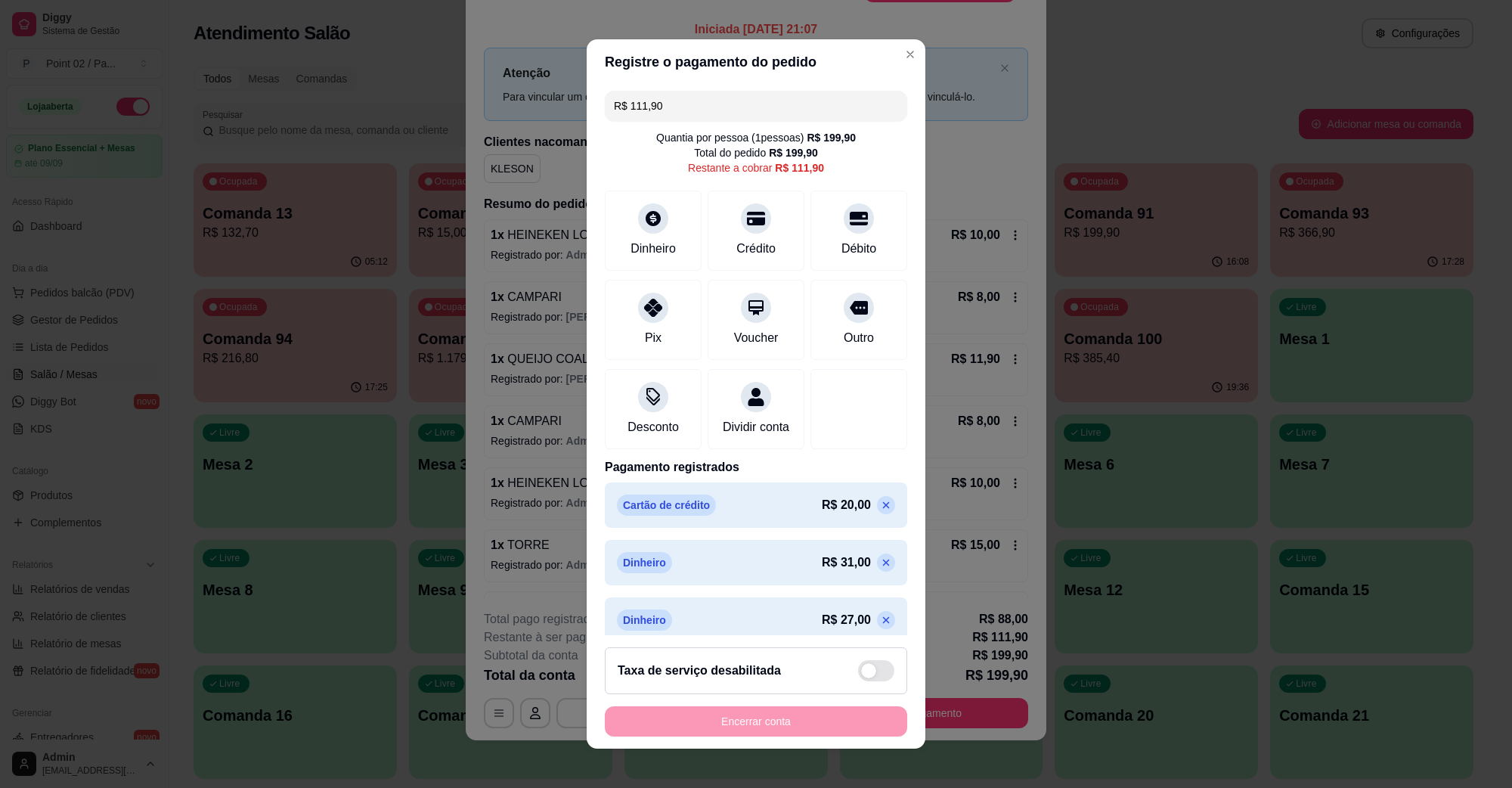
click at [690, 103] on input "R$ 111,90" at bounding box center [756, 106] width 284 height 30
click at [638, 194] on div "Dinheiro" at bounding box center [653, 228] width 106 height 89
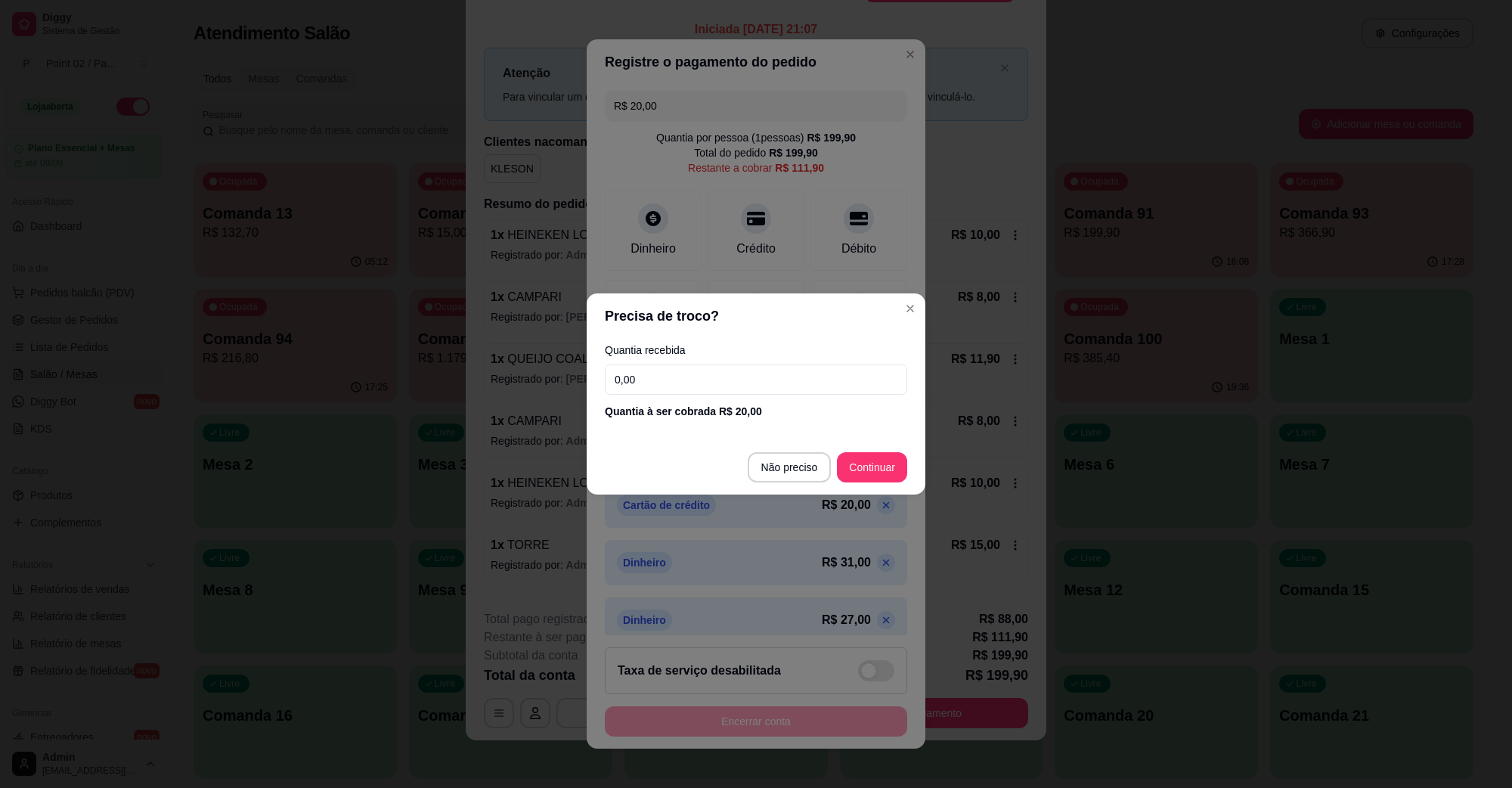
click at [772, 448] on footer "Não preciso Continuar" at bounding box center [756, 467] width 339 height 54
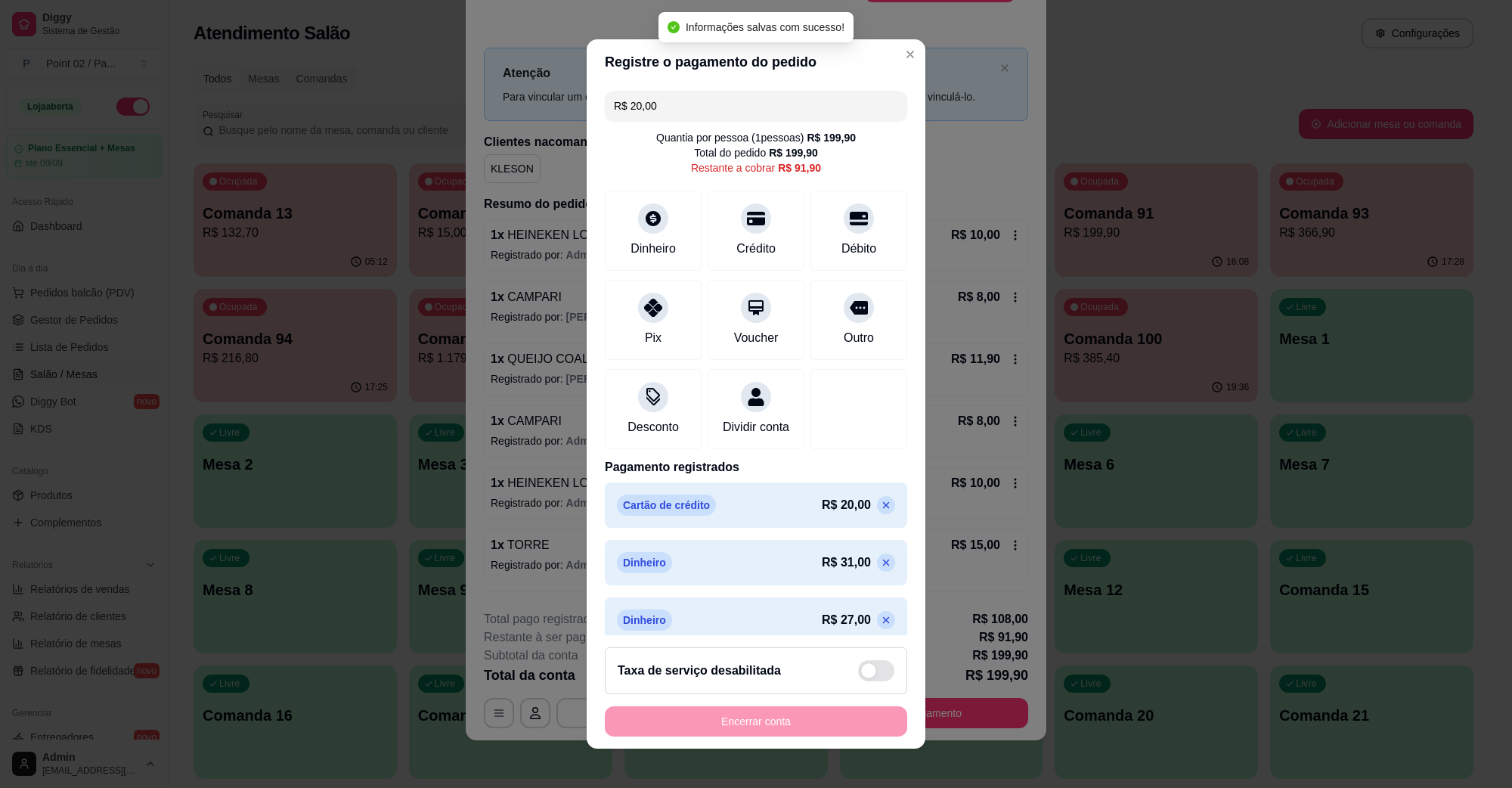
type input "R$ 91,90"
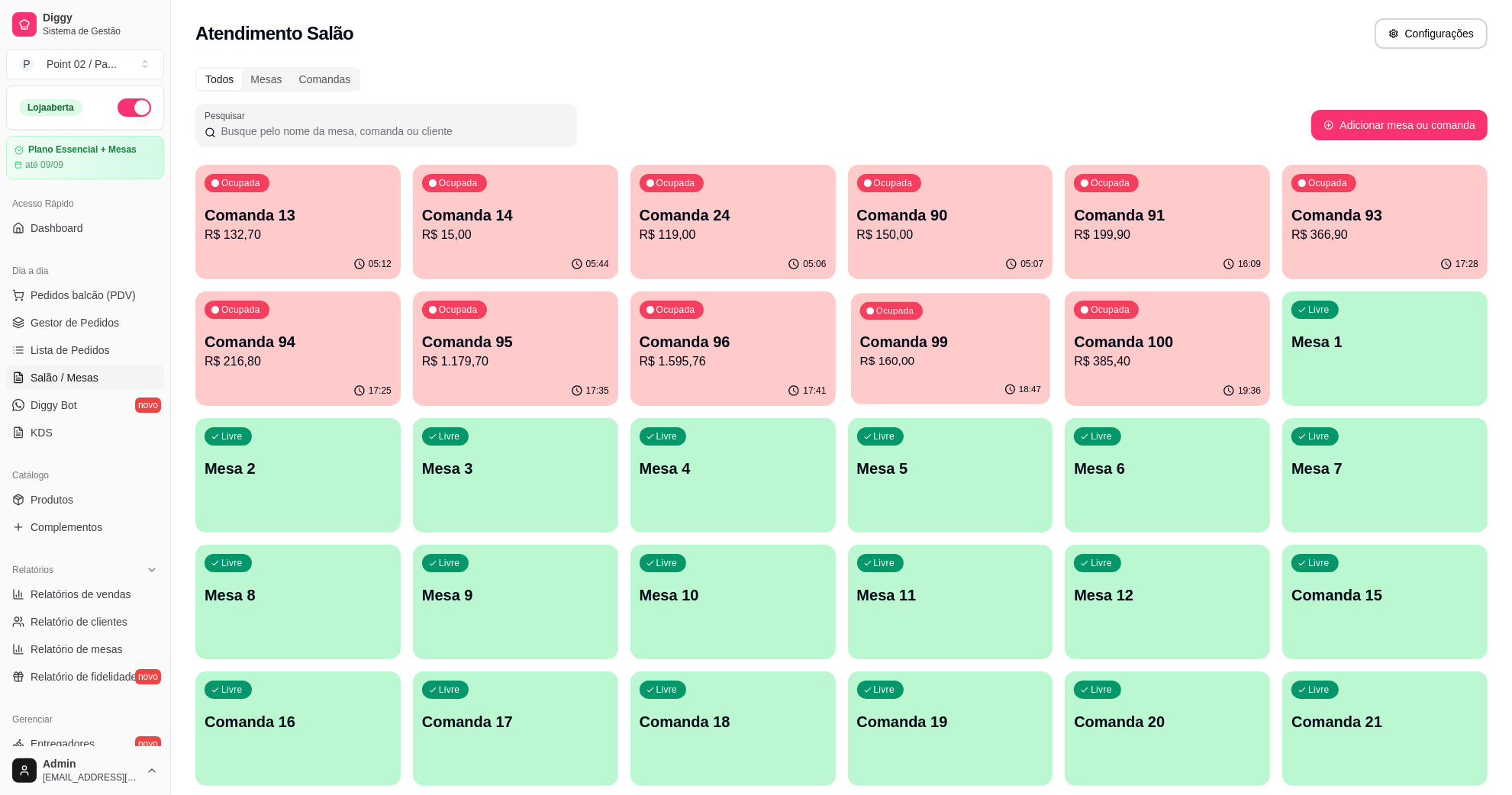
click at [920, 374] on div "Ocupada Comanda 99 R$ 160,00" at bounding box center [950, 333] width 199 height 82
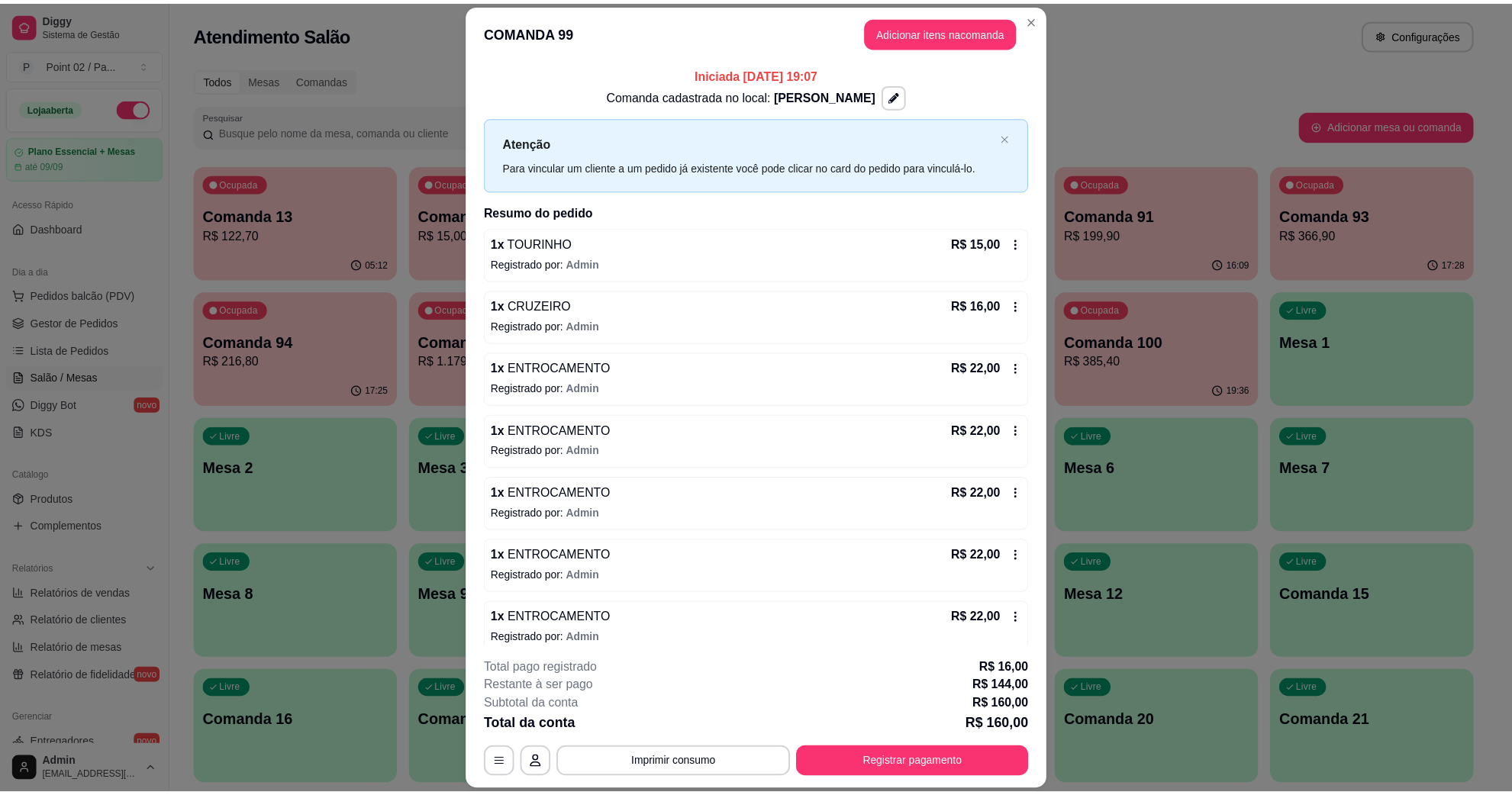
scroll to position [44, 0]
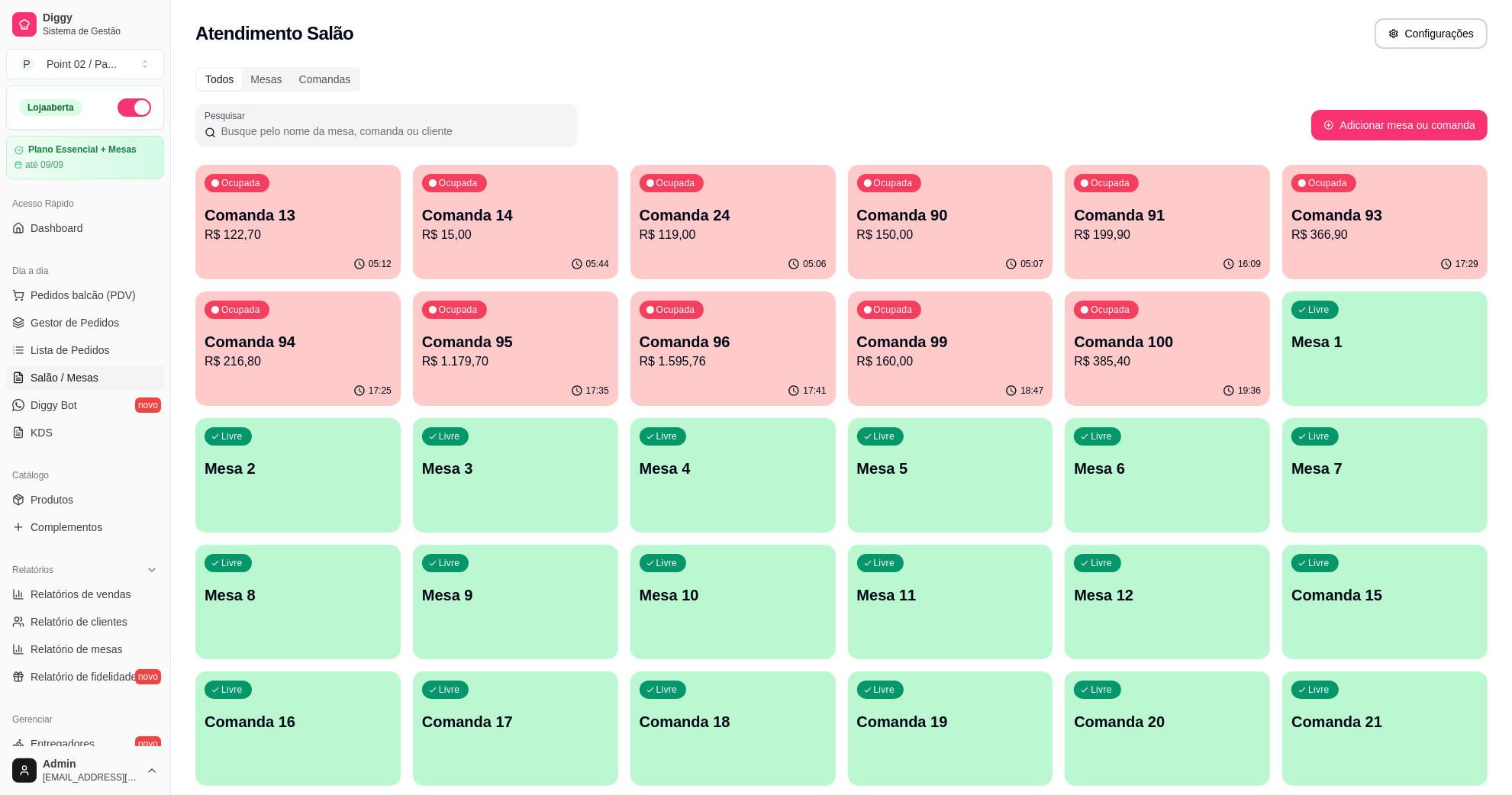
click at [118, 100] on button "button" at bounding box center [135, 107] width 34 height 19
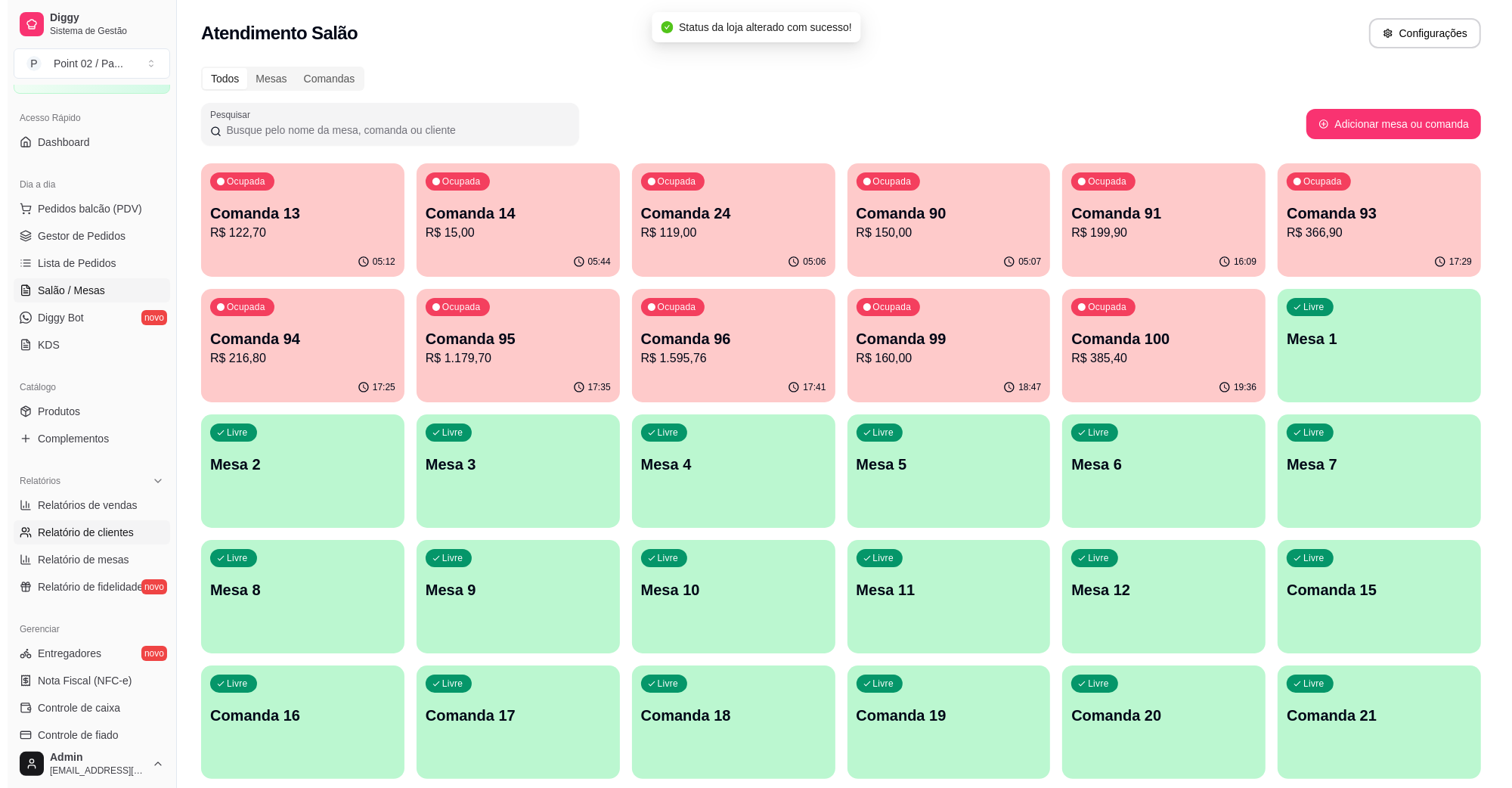
scroll to position [299, 0]
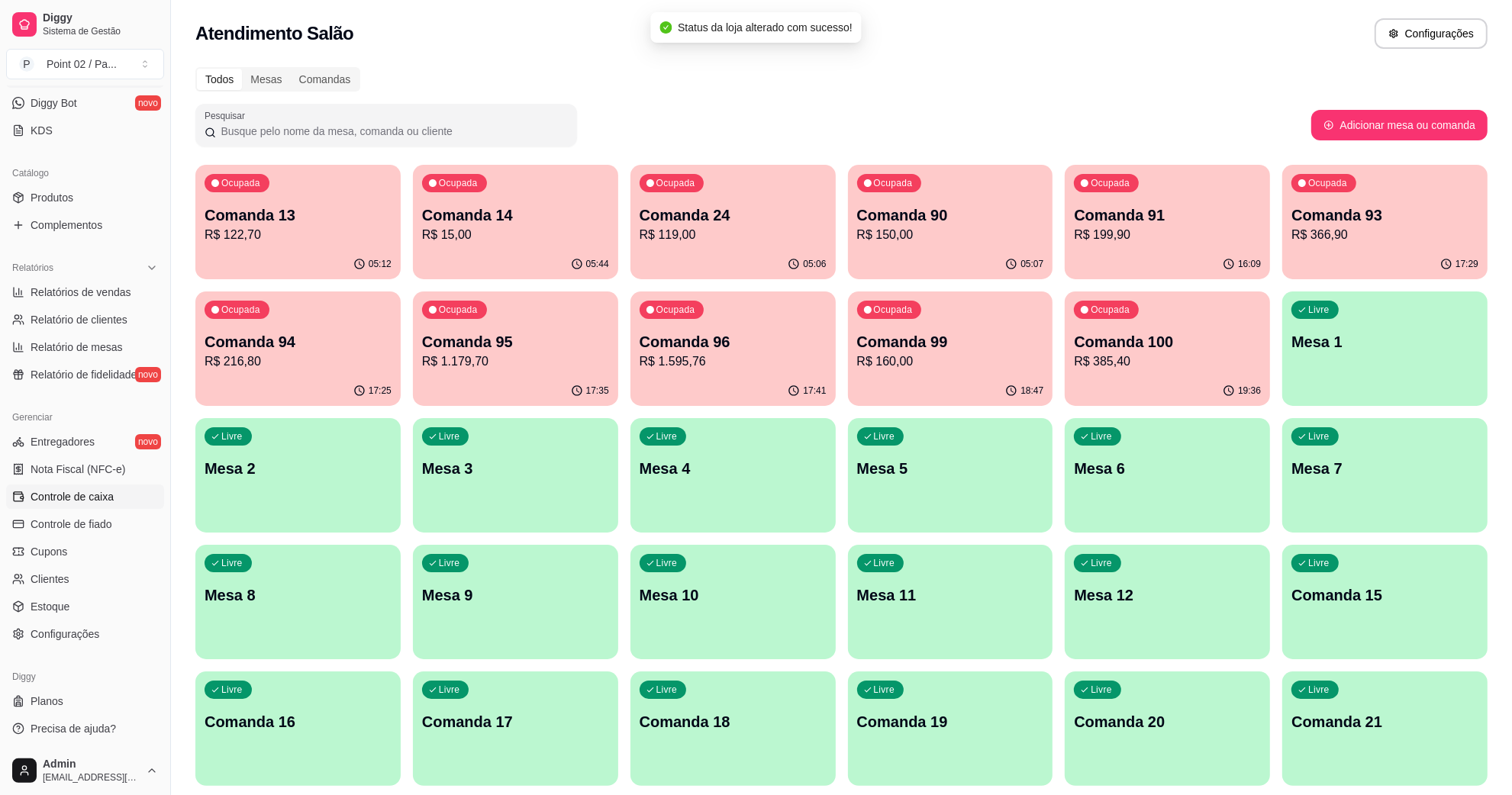
click at [96, 496] on span "Controle de caixa" at bounding box center [72, 496] width 83 height 15
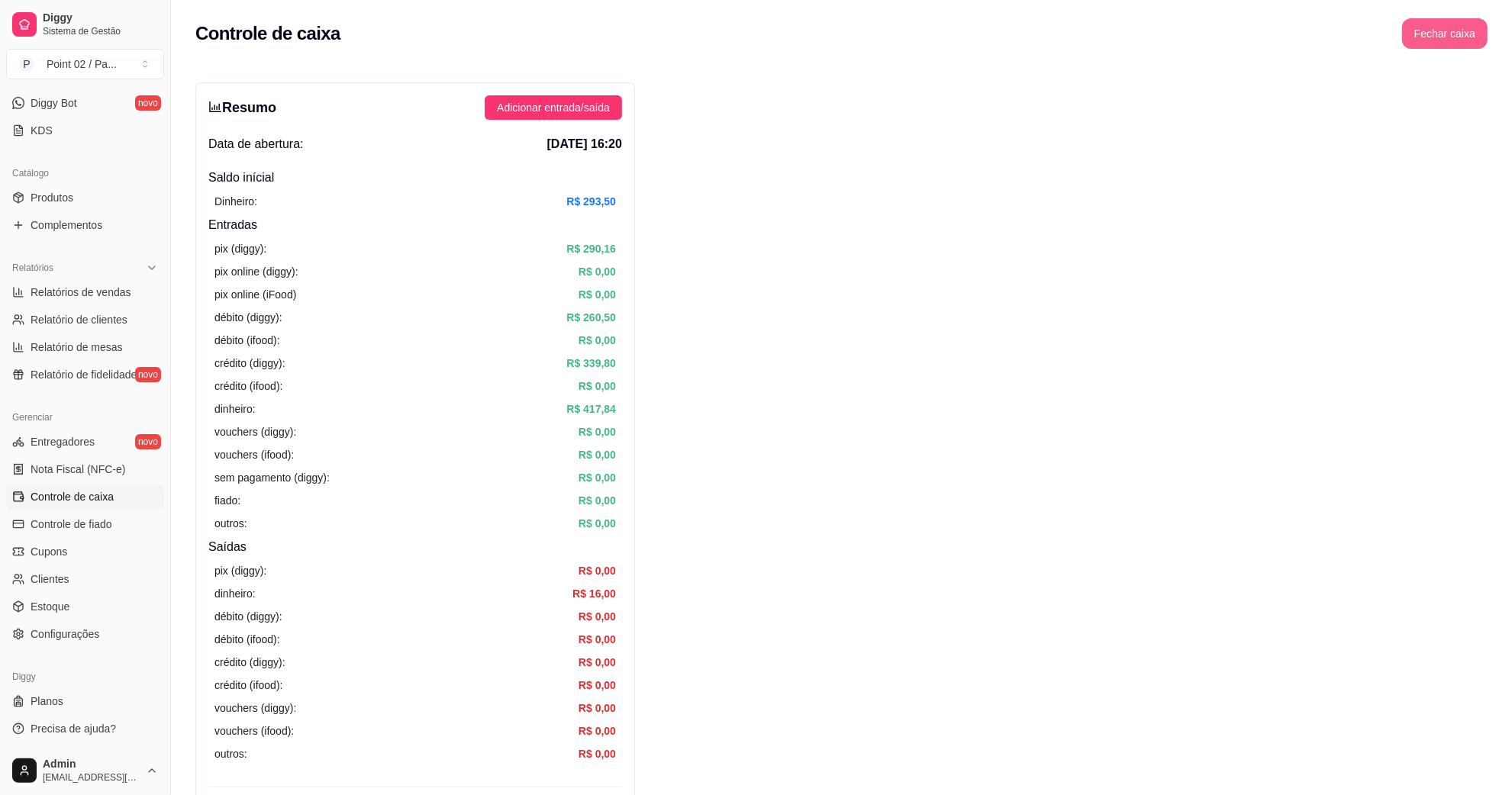
click at [1424, 36] on button "Fechar caixa" at bounding box center [1444, 34] width 85 height 30
click at [1473, 127] on button "Sim" at bounding box center [1487, 136] width 30 height 19
